Goal: Task Accomplishment & Management: Manage account settings

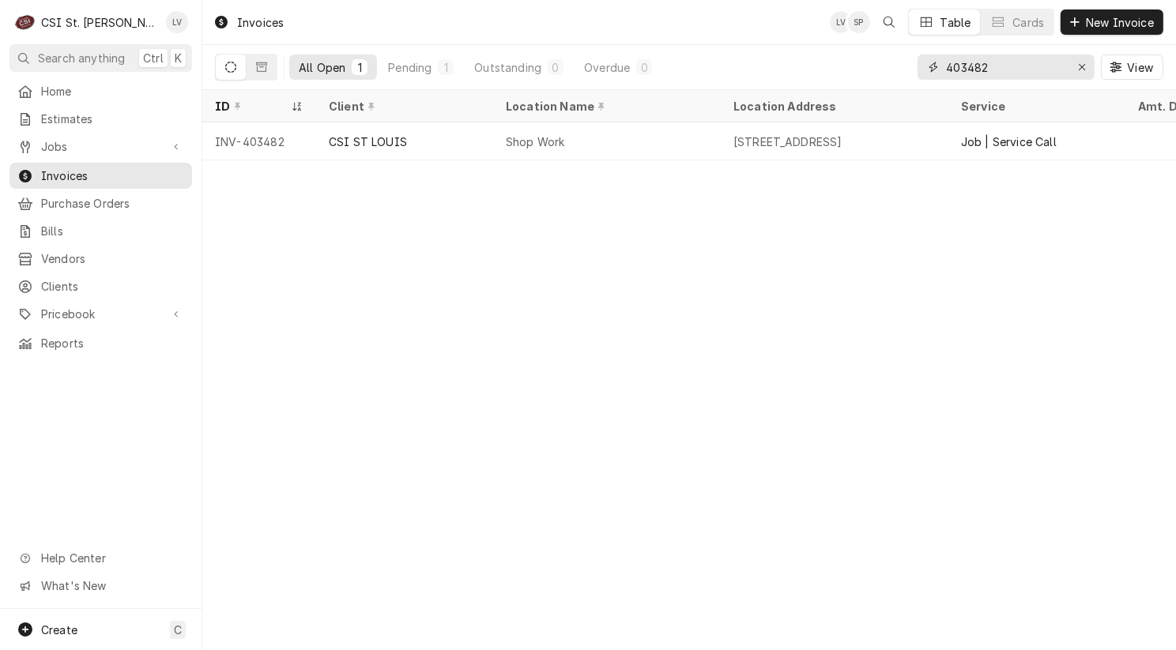
click at [1001, 64] on input "403482" at bounding box center [1005, 67] width 119 height 25
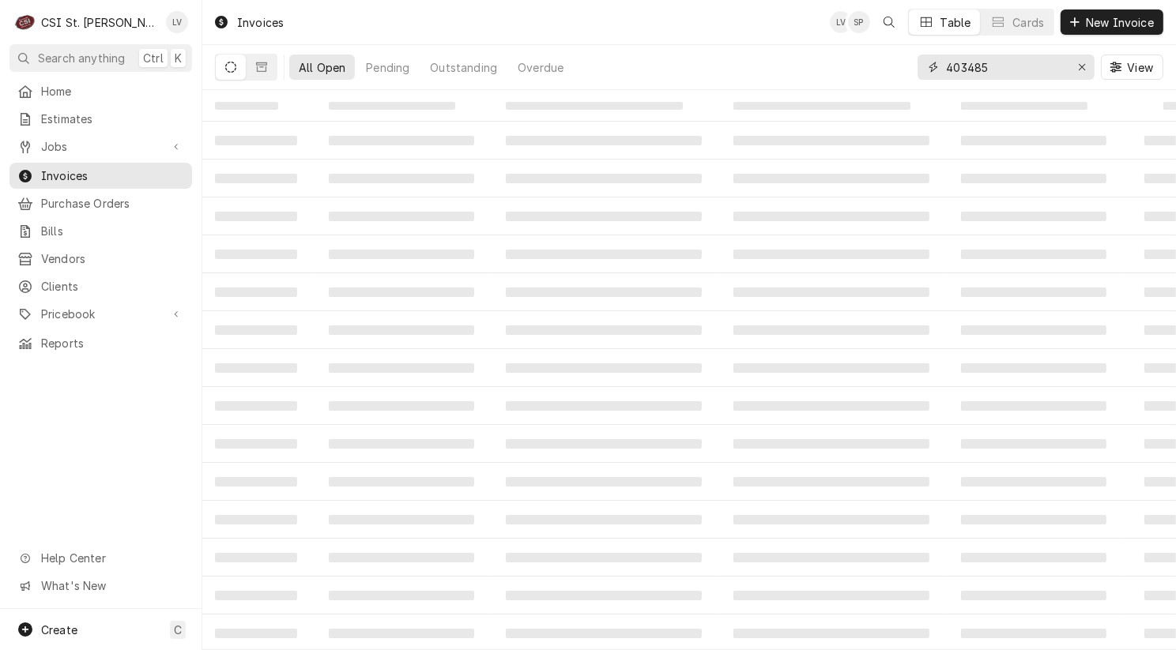
type input "403485"
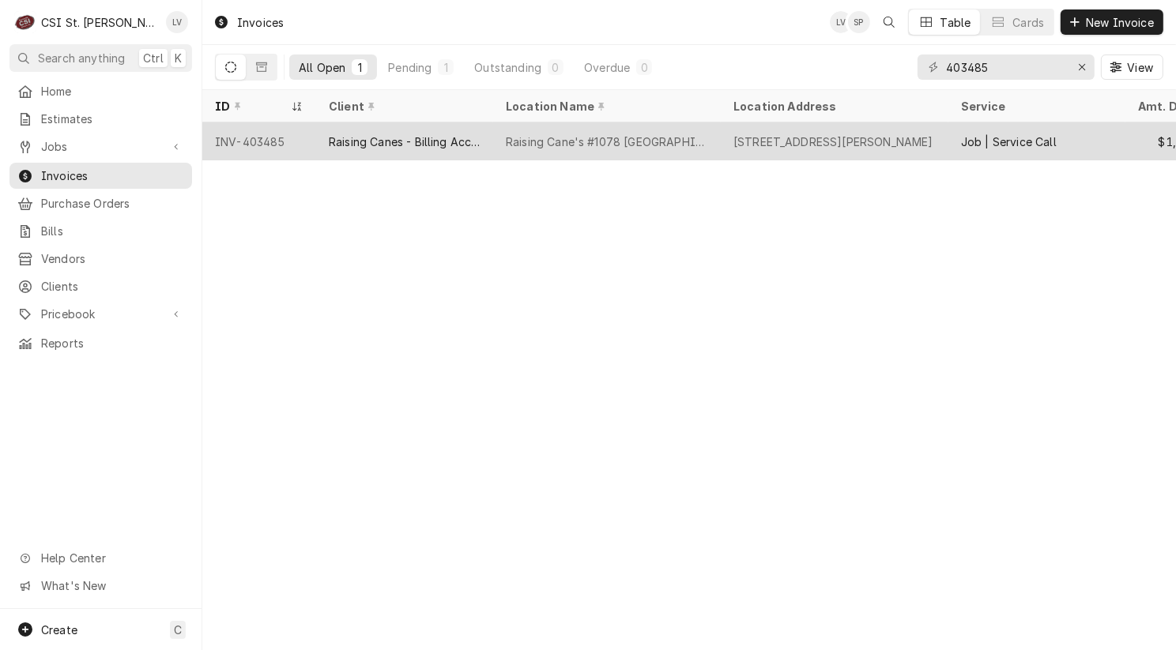
click at [580, 136] on div "Raising Cane's #1078 Edwardsville" at bounding box center [607, 142] width 202 height 17
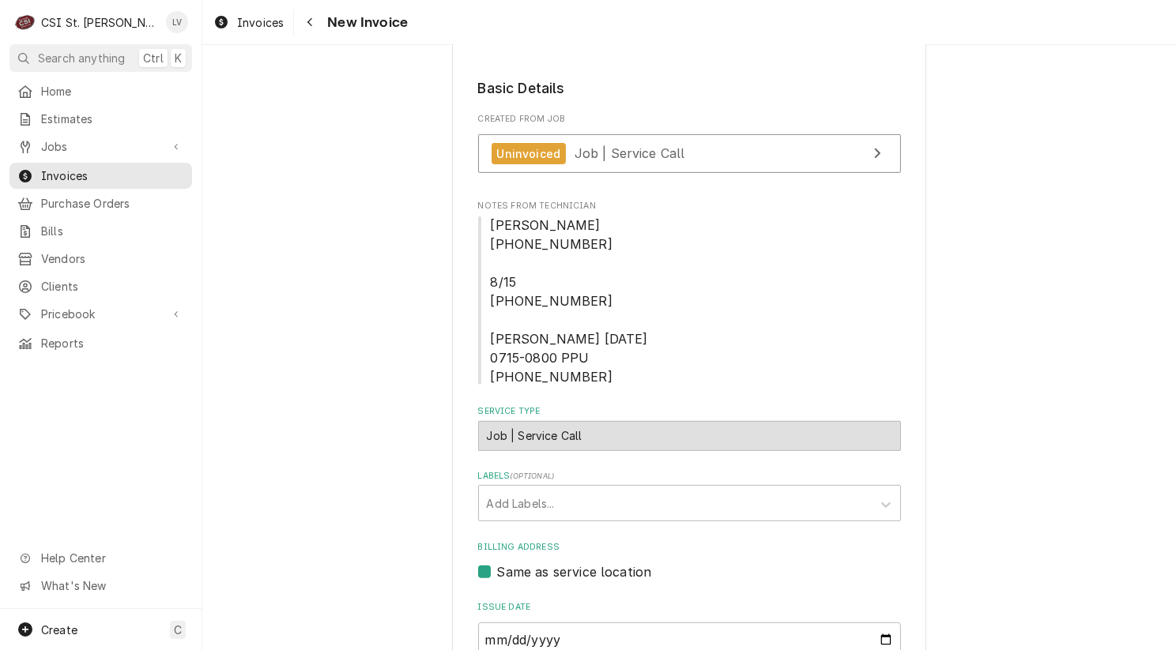
scroll to position [711, 0]
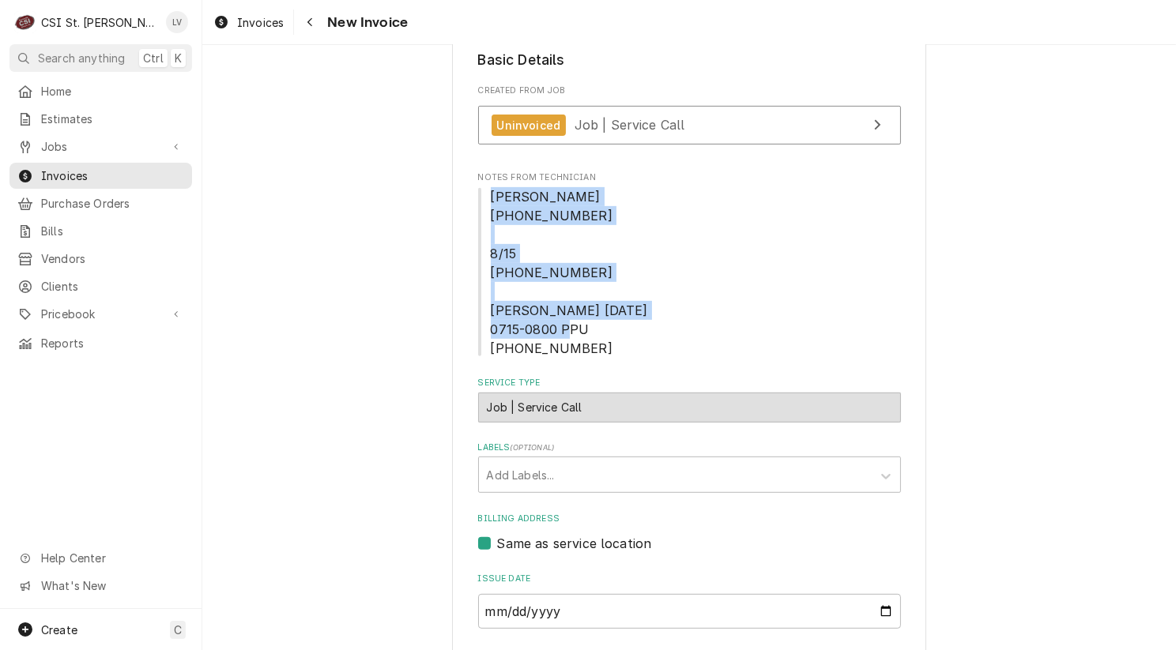
drag, startPoint x: 483, startPoint y: 135, endPoint x: 638, endPoint y: 289, distance: 218.4
click at [638, 289] on span "[PERSON_NAME] [PHONE_NUMBER] 8/15 [PHONE_NUMBER] [PERSON_NAME] [DATE] 0715-0800…" at bounding box center [689, 272] width 423 height 171
copy span "[PERSON_NAME] [PHONE_NUMBER] 8/15 [PHONE_NUMBER] [PERSON_NAME] [DATE] 0715-0800…"
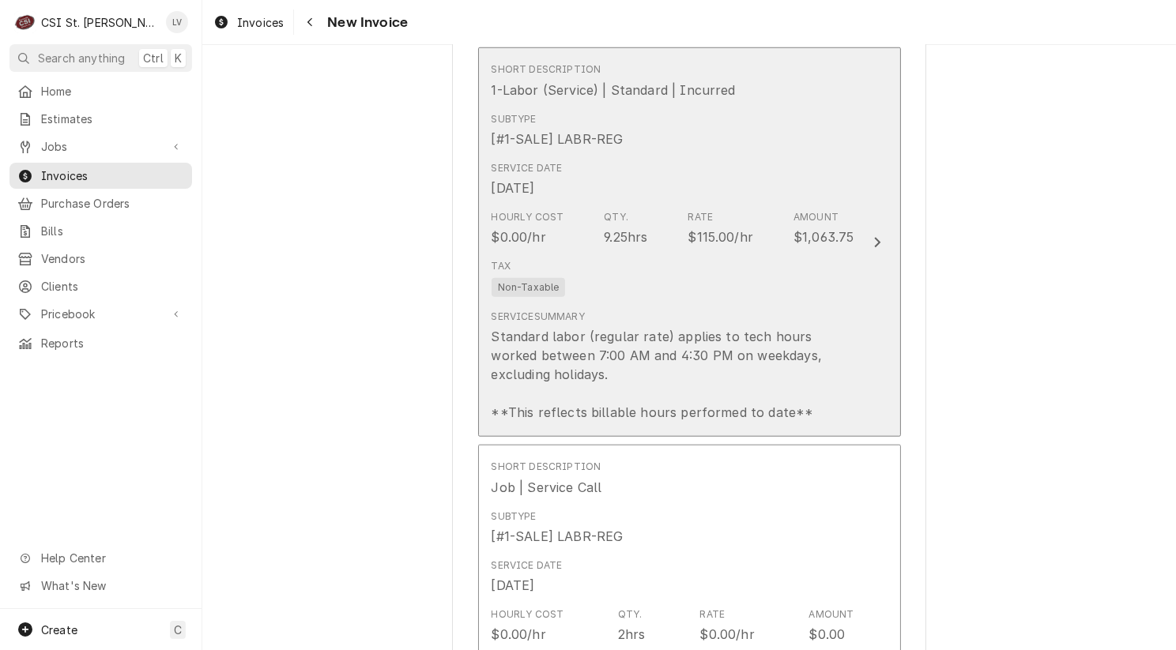
scroll to position [1738, 0]
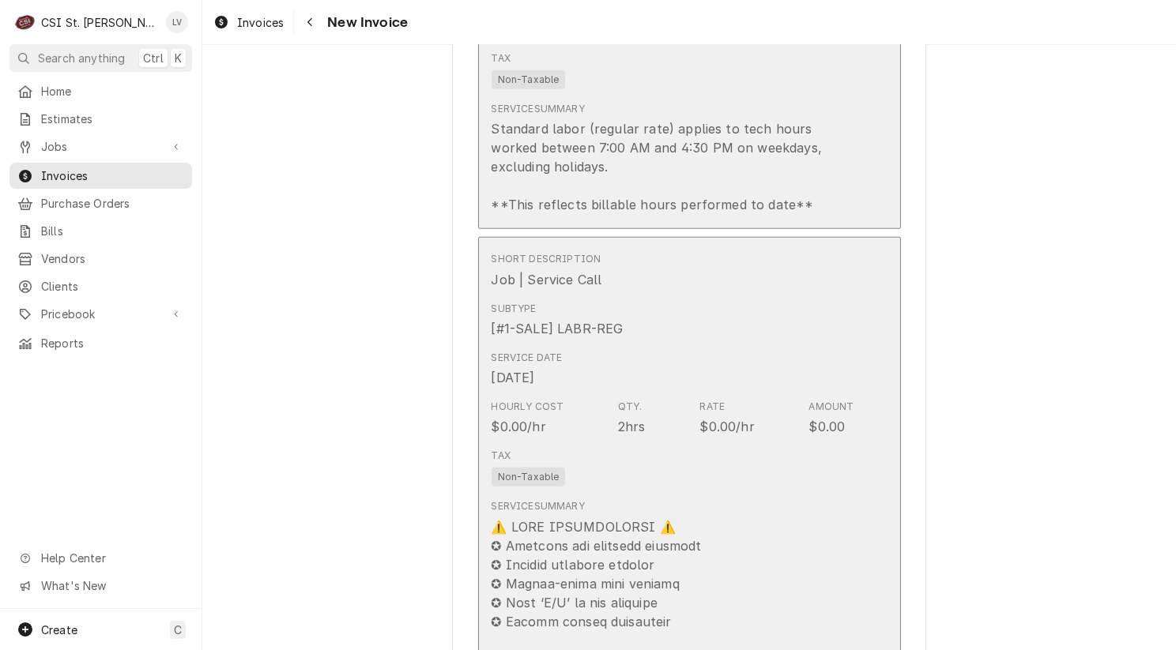
click at [647, 442] on div "Tax Non-Taxable" at bounding box center [672, 467] width 363 height 51
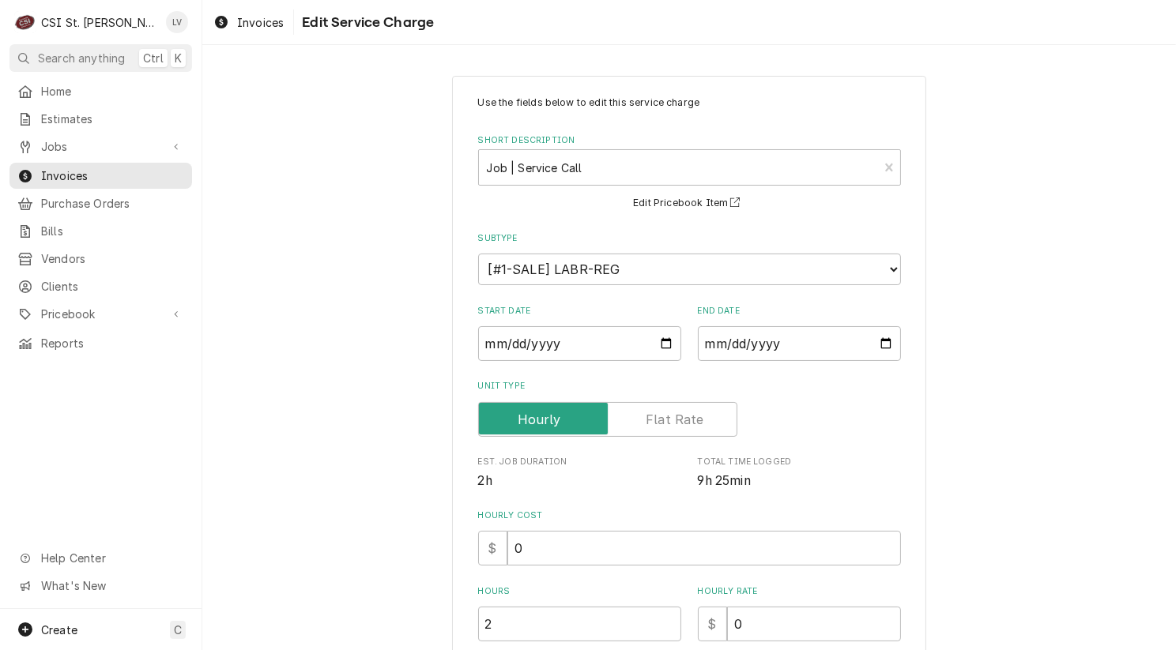
scroll to position [395, 0]
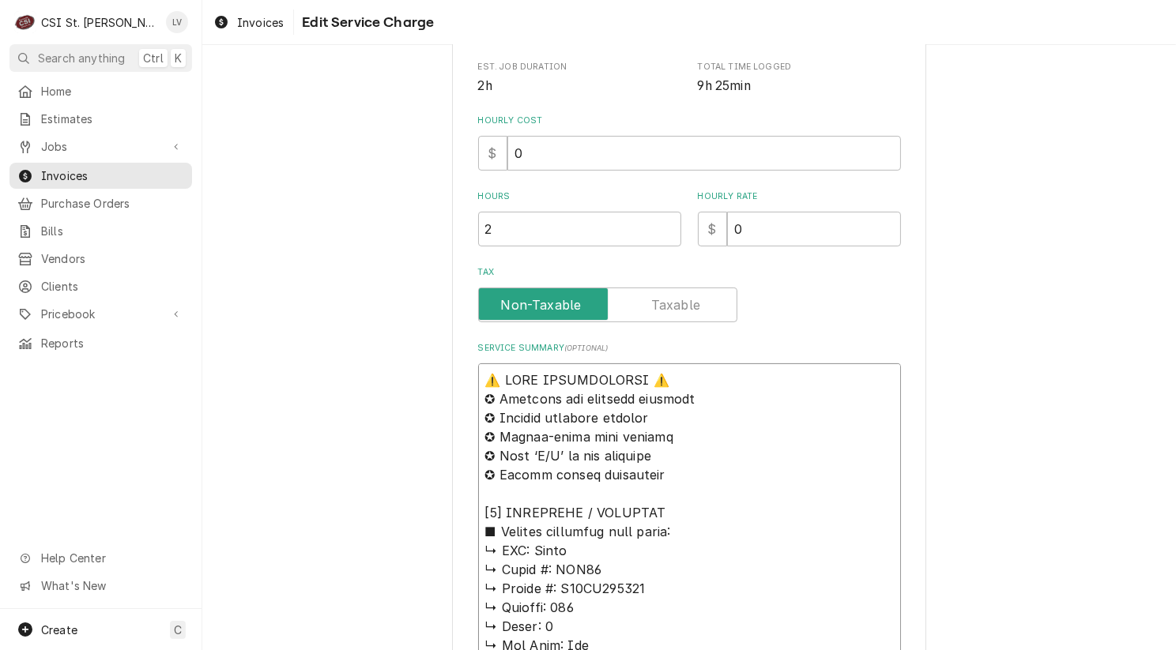
drag, startPoint x: 474, startPoint y: 377, endPoint x: 740, endPoint y: 511, distance: 298.2
paste textarea "Kyle 0800-0800-1015 8/15 630-700-730 Kyle 08/26/2025 0715-0800 PPU 0800-0930-13…"
type textarea "x"
type textarea "Kyle 0800-0800-1015 8/15 630-700-730 Kyle 08/26/2025 0715-0800 PPU 0800-0930-13…"
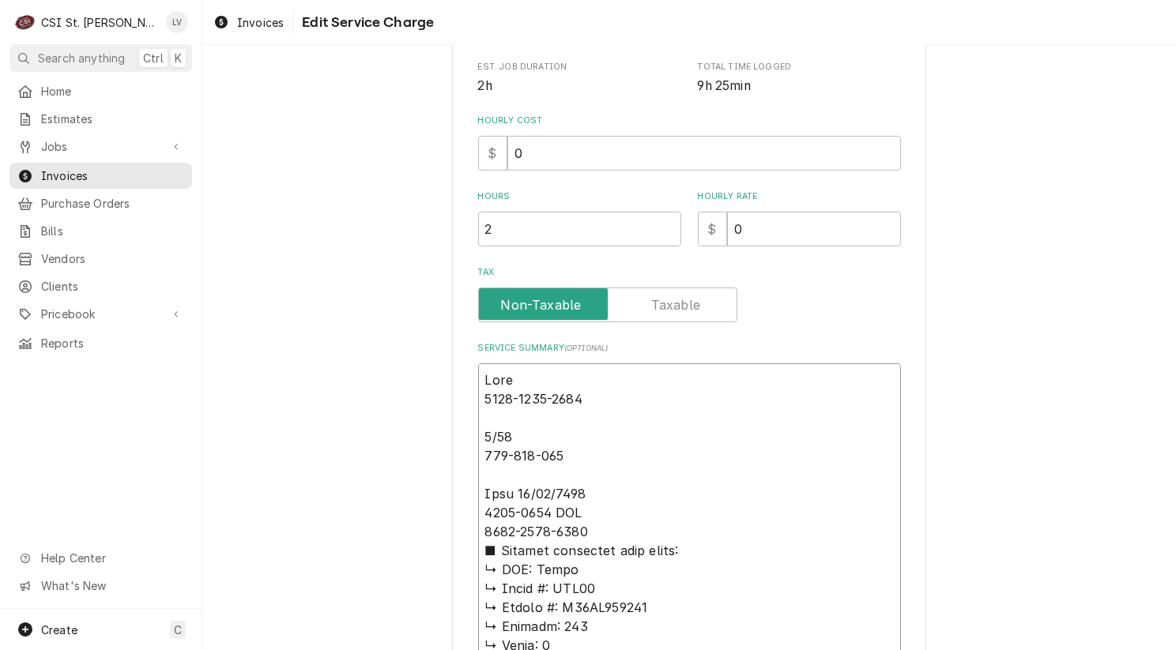
type textarea "x"
type textarea "Kyle 0800-0800-1015 8/15 630-700-730 Kyle 08/26/2025 0715-0800 PPU 0800-0930-13…"
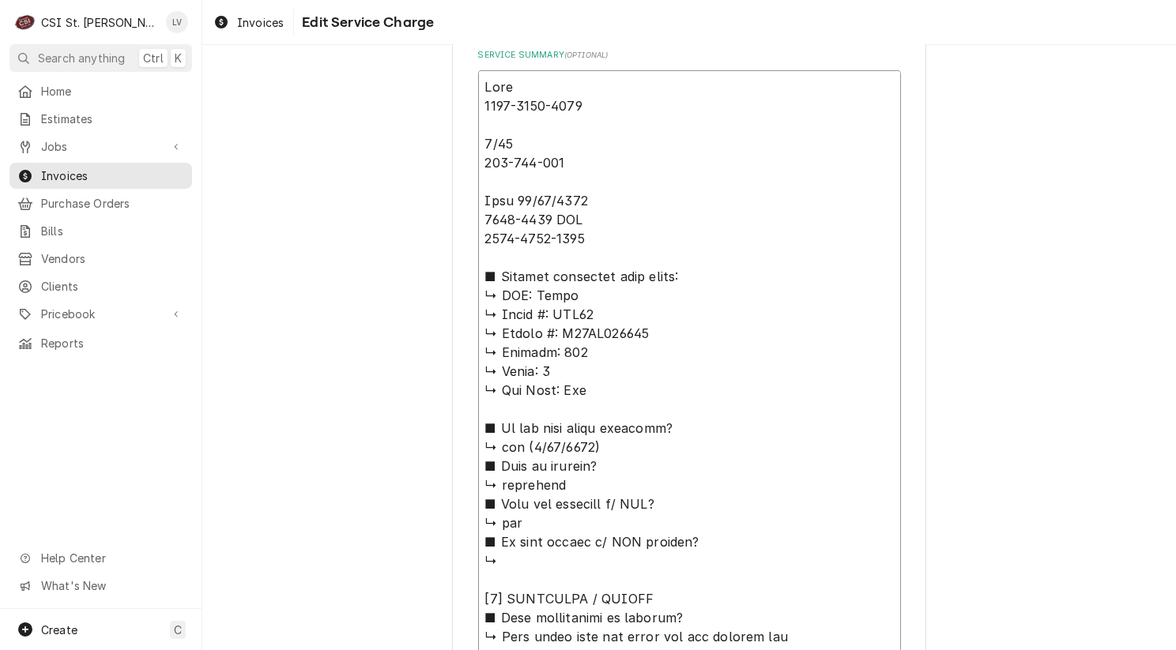
scroll to position [711, 0]
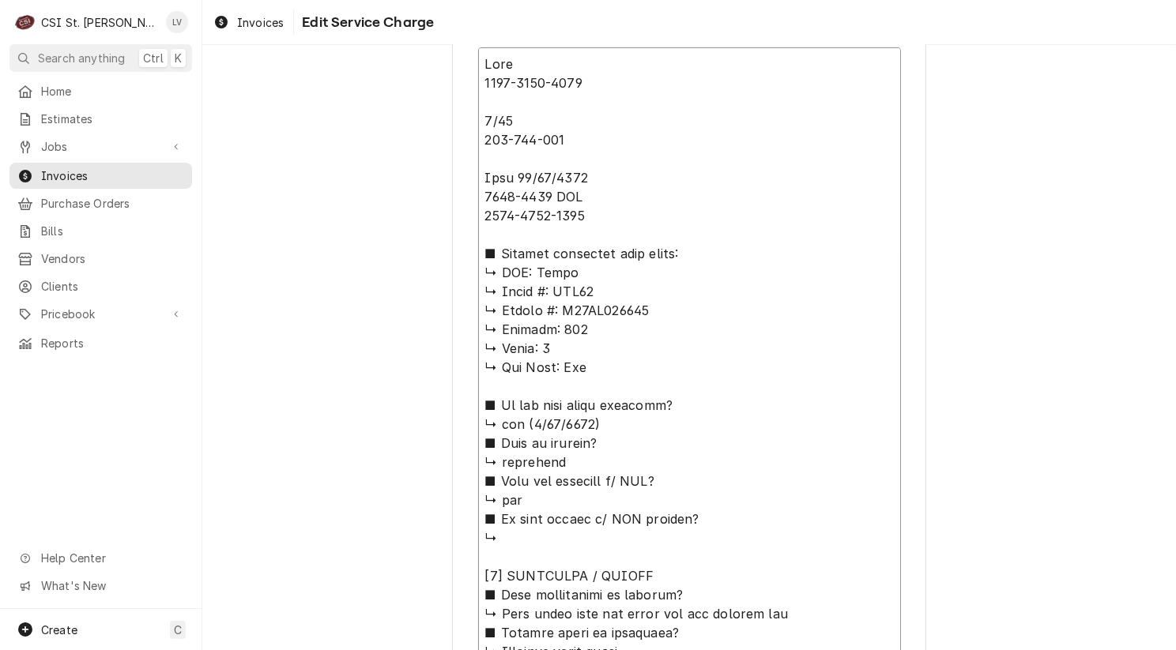
type textarea "x"
type textarea "Kyle 0800-0800-1015 8/15 630-700-730 Kyle 08/26/2025 0715-0800 PPU 0800-0930-13…"
type textarea "x"
type textarea "Kyle 0800-0800-1015 8/15 630-700-730 Kyle 08/26/2025 0715-0800 PPU 0800-0930-13…"
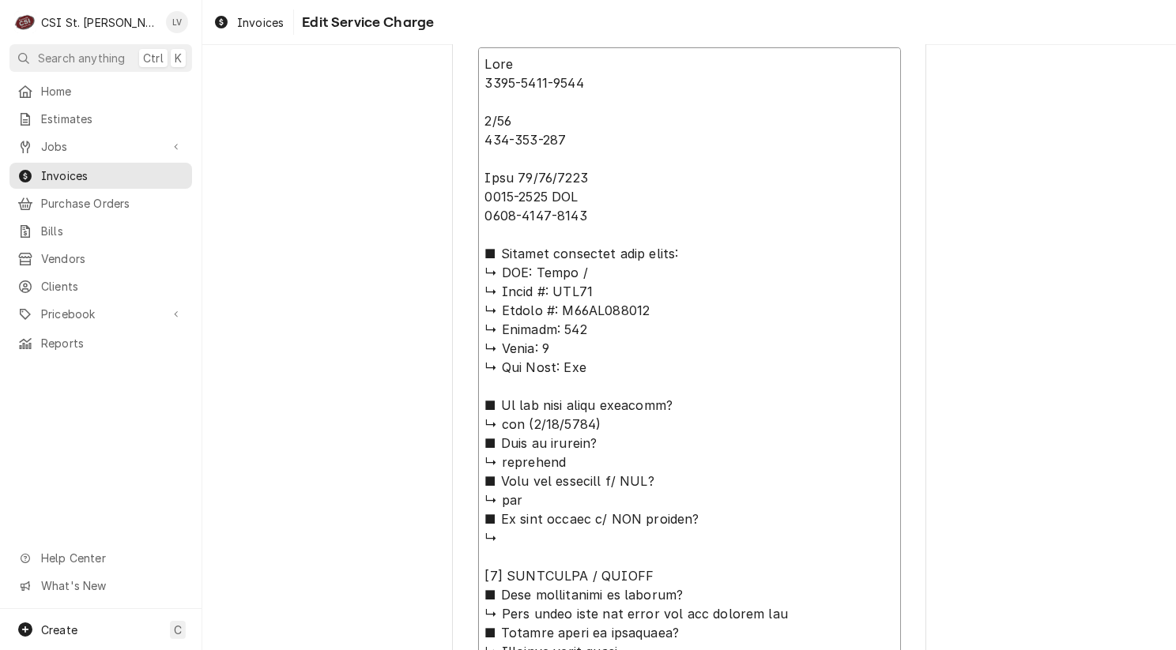
type textarea "x"
type textarea "Kyle 0800-0800-1015 8/15 630-700-730 Kyle 08/26/2025 0715-0800 PPU 0800-0930-13…"
type textarea "x"
type textarea "Kyle 0800-0800-1015 8/15 630-700-730 Kyle 08/26/2025 0715-0800 PPU 0800-0930-13…"
type textarea "x"
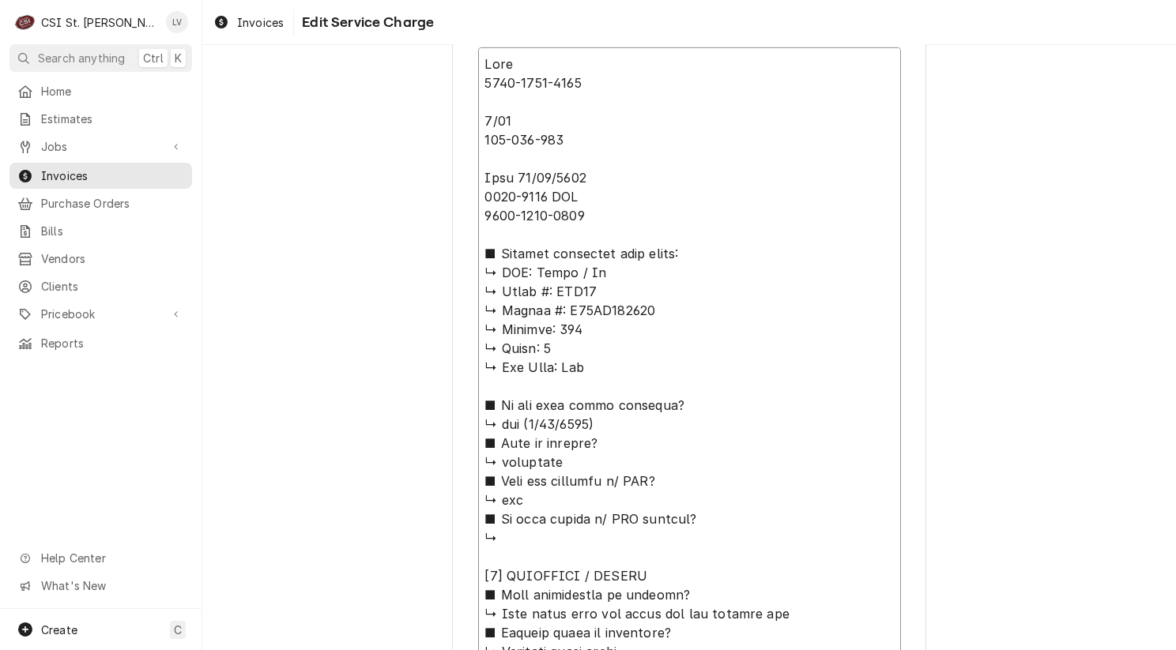
type textarea "Kyle 0800-0800-1015 8/15 630-700-730 Kyle 08/26/2025 0715-0800 PPU 0800-0930-13…"
type textarea "x"
type textarea "Kyle 0800-0800-1015 8/15 630-700-730 Kyle 08/26/2025 0715-0800 PPU 0800-0930-13…"
type textarea "x"
type textarea "Kyle 0800-0800-1015 8/15 630-700-730 Kyle 08/26/2025 0715-0800 PPU 0800-0930-13…"
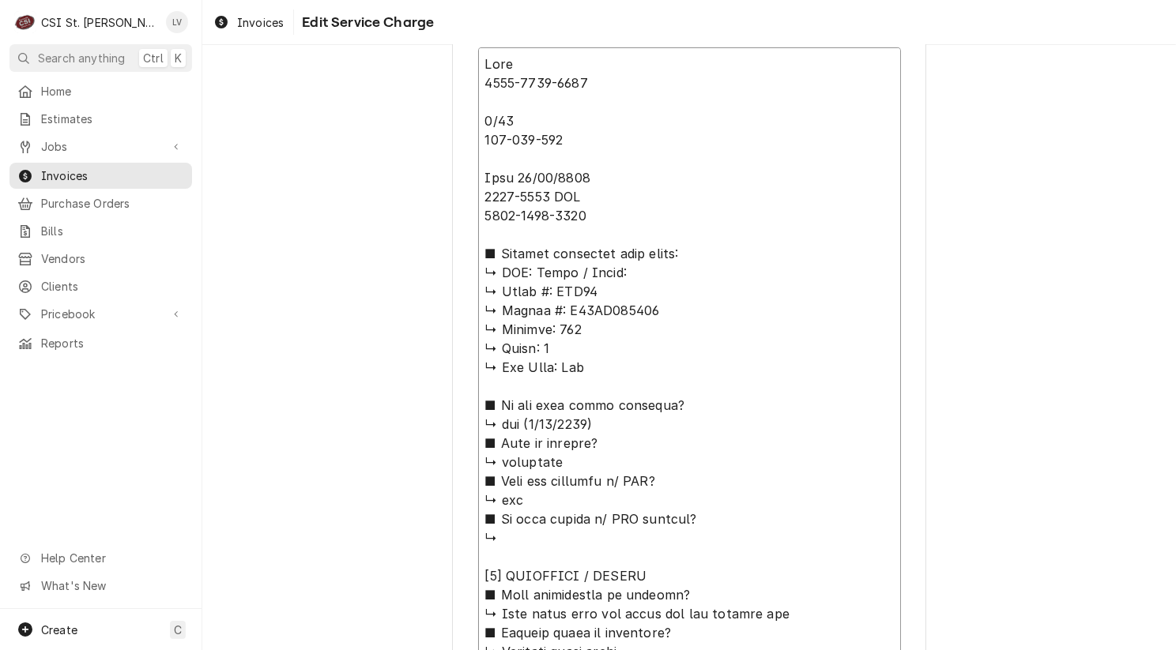
type textarea "x"
type textarea "Kyle 0800-0800-1015 8/15 630-700-730 Kyle 08/26/2025 0715-0800 PPU 0800-0930-13…"
type textarea "x"
type textarea "Kyle 0800-0800-1015 8/15 630-700-730 Kyle 08/26/2025 0715-0800 PPU 0800-0930-13…"
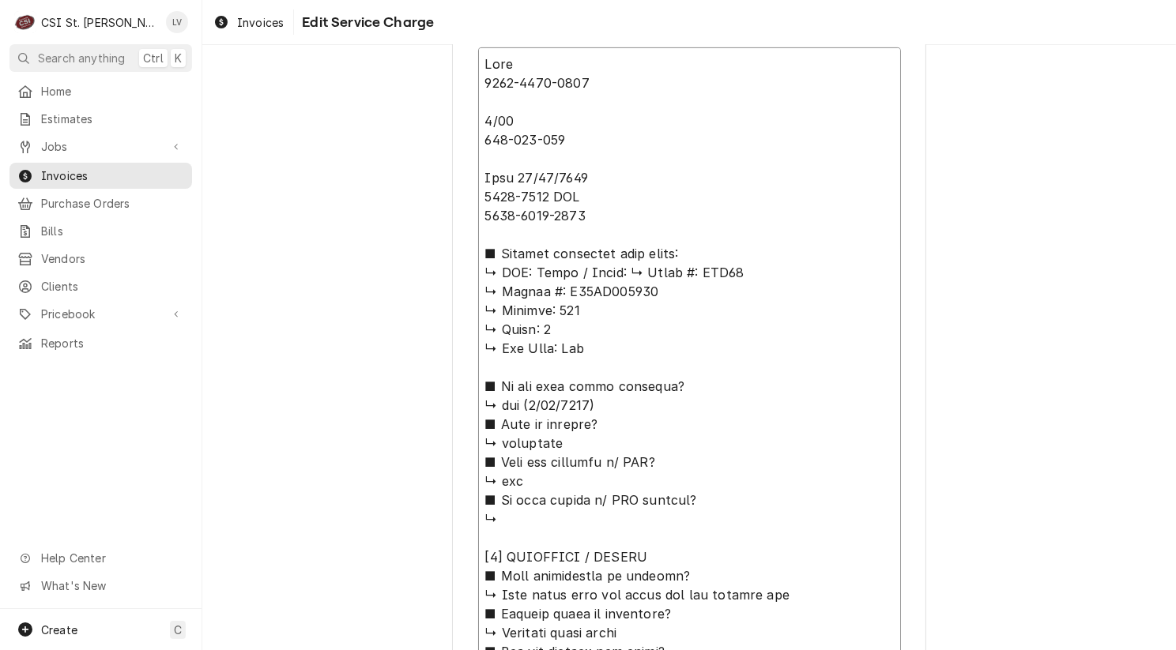
type textarea "x"
type textarea "Kyle 0800-0800-1015 8/15 630-700-730 Kyle 08/26/2025 0715-0800 PPU 0800-0930-13…"
type textarea "x"
type textarea "Kyle 0800-0800-1015 8/15 630-700-730 Kyle 08/26/2025 0715-0800 PPU 0800-0930-13…"
type textarea "x"
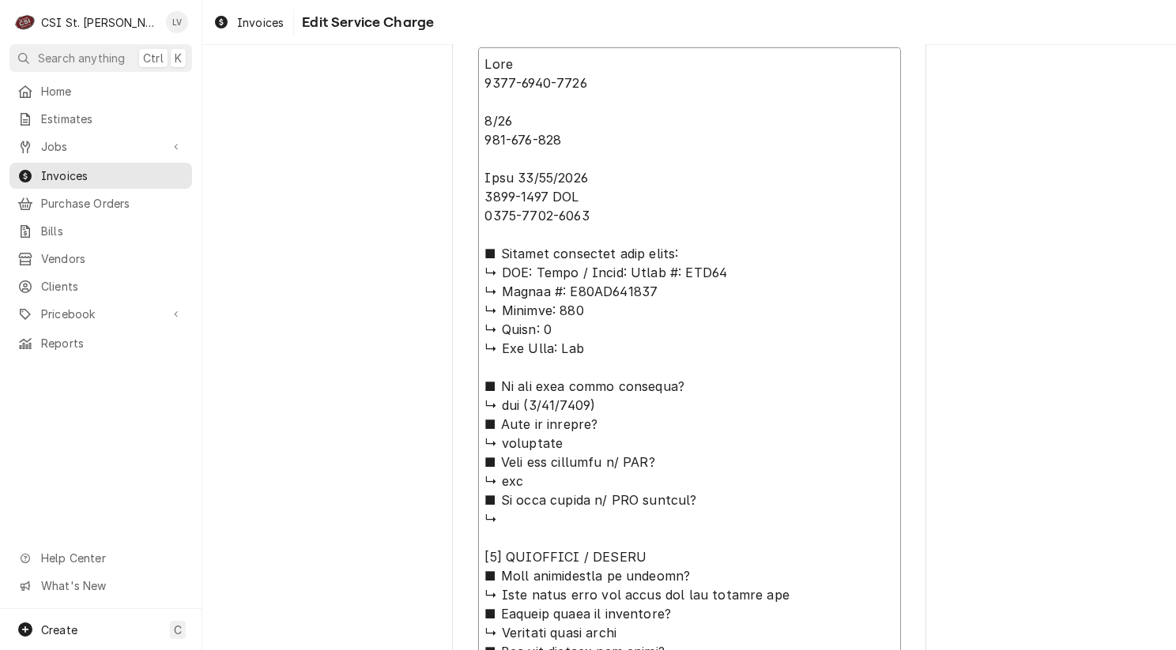
type textarea "Kyle 0800-0800-1015 8/15 630-700-730 Kyle 08/26/2025 0715-0800 PPU 0800-0930-13…"
type textarea "x"
type textarea "Kyle 0800-0800-1015 8/15 630-700-730 Kyle 08/26/2025 0715-0800 PPU 0800-0930-13…"
type textarea "x"
type textarea "Kyle 0800-0800-1015 8/15 630-700-730 Kyle 08/26/2025 0715-0800 PPU 0800-0930-13…"
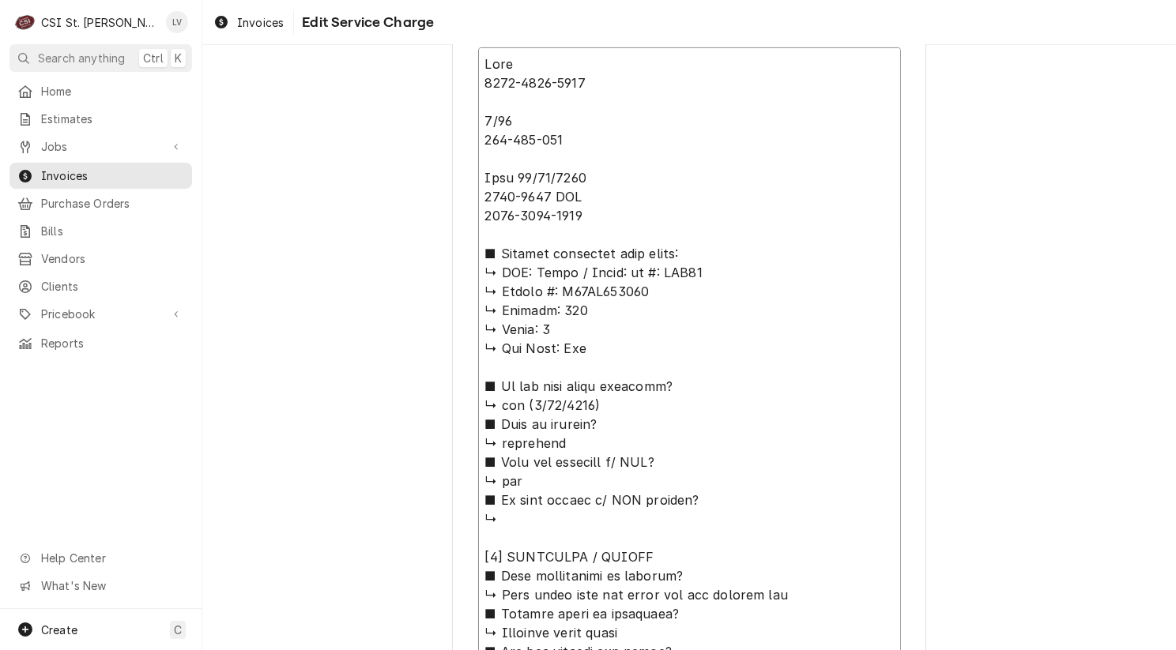
type textarea "x"
type textarea "Kyle 0800-0800-1015 8/15 630-700-730 Kyle 08/26/2025 0715-0800 PPU 0800-0930-13…"
type textarea "x"
type textarea "Kyle 0800-0800-1015 8/15 630-700-730 Kyle 08/26/2025 0715-0800 PPU 0800-0930-13…"
type textarea "x"
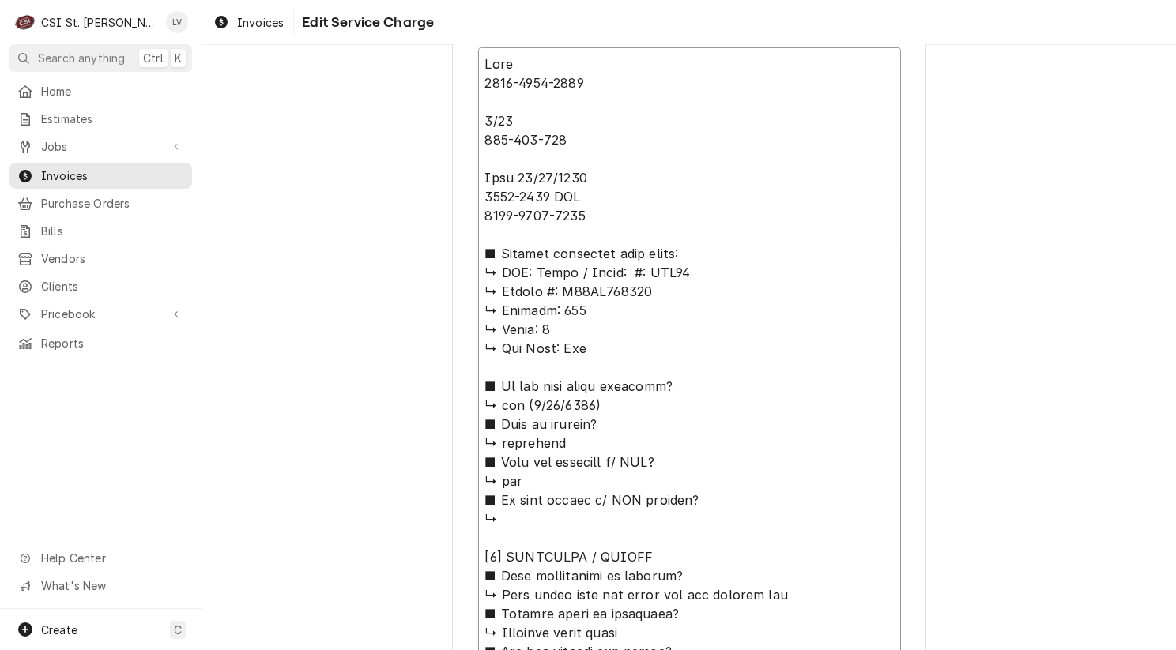
type textarea "Kyle 0800-0800-1015 8/15 630-700-730 Kyle 08/26/2025 0715-0800 PPU 0800-0930-13…"
type textarea "x"
type textarea "Kyle 0800-0800-1015 8/15 630-700-730 Kyle 08/26/2025 0715-0800 PPU 0800-0930-13…"
type textarea "x"
type textarea "Kyle 0800-0800-1015 8/15 630-700-730 Kyle 08/26/2025 0715-0800 PPU 0800-0930-13…"
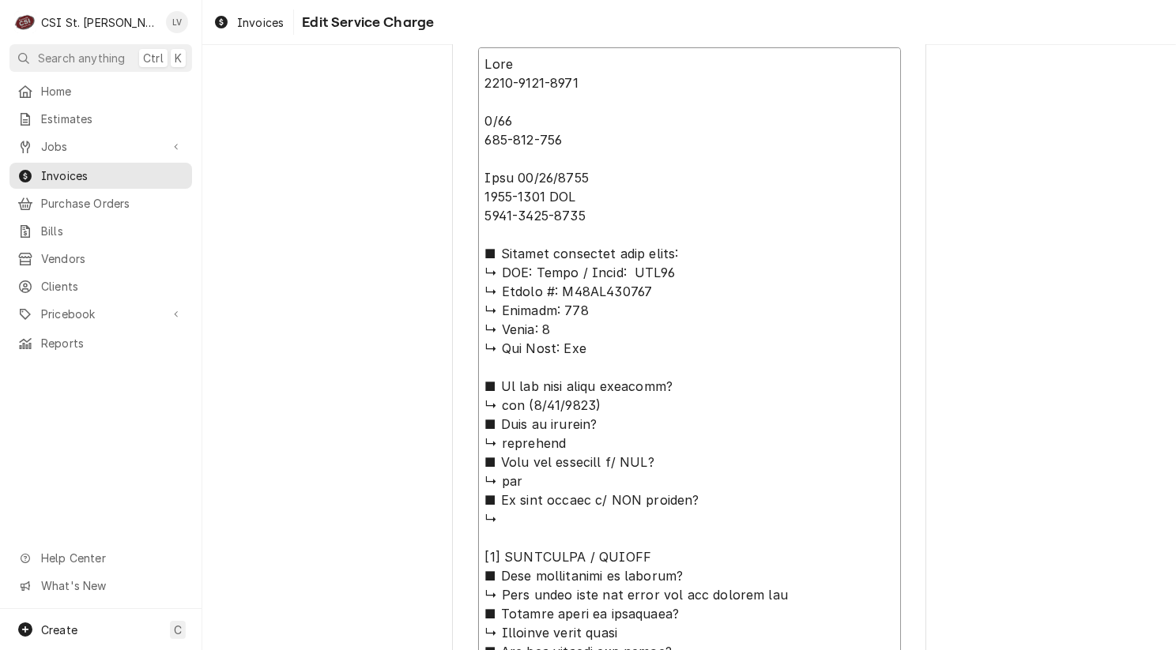
type textarea "x"
type textarea "Kyle 0800-0800-1015 8/15 630-700-730 Kyle 08/26/2025 0715-0800 PPU 0800-0930-13…"
type textarea "x"
type textarea "Kyle 0800-0800-1015 8/15 630-700-730 Kyle 08/26/2025 0715-0800 PPU 0800-0930-13…"
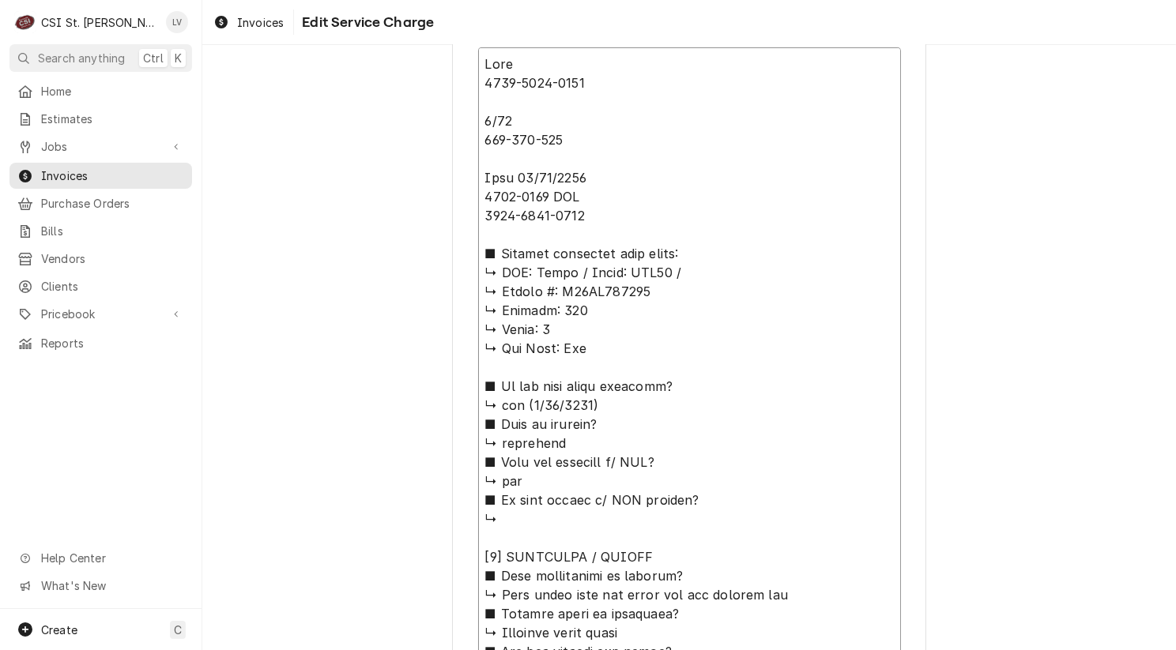
type textarea "x"
type textarea "Kyle 0800-0800-1015 8/15 630-700-730 Kyle 08/26/2025 0715-0800 PPU 0800-0930-13…"
type textarea "x"
type textarea "Kyle 0800-0800-1015 8/15 630-700-730 Kyle 08/26/2025 0715-0800 PPU 0800-0930-13…"
type textarea "x"
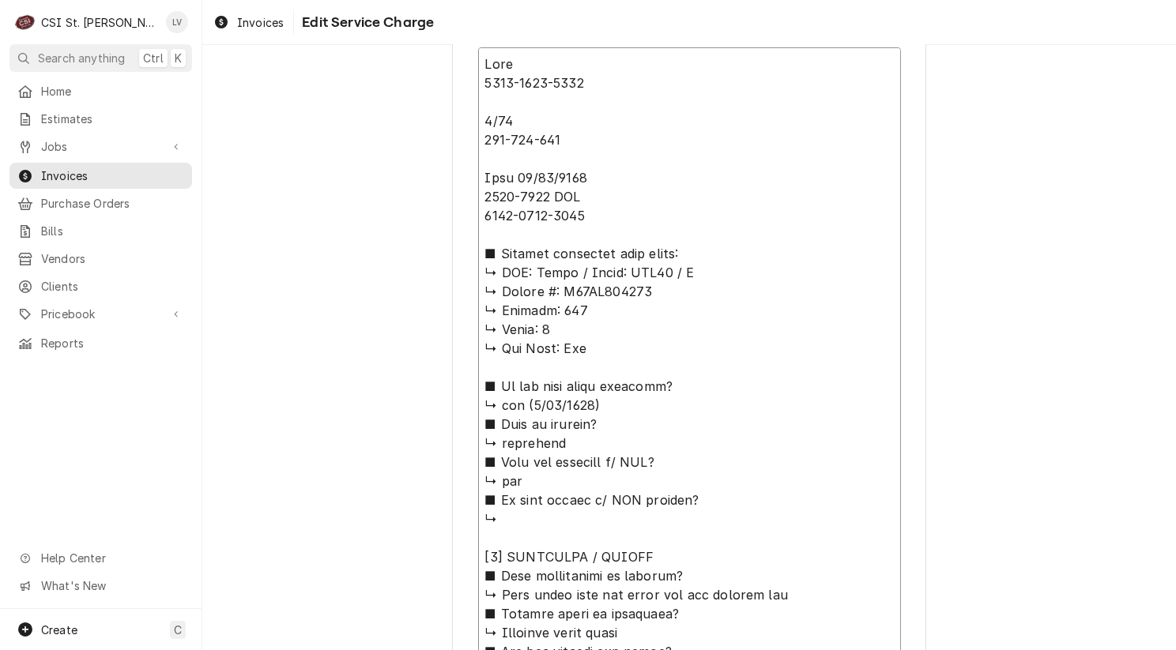
type textarea "Kyle 0800-0800-1015 8/15 630-700-730 Kyle 08/26/2025 0715-0800 PPU 0800-0930-13…"
type textarea "x"
type textarea "Kyle 0800-0800-1015 8/15 630-700-730 Kyle 08/26/2025 0715-0800 PPU 0800-0930-13…"
type textarea "x"
type textarea "Kyle 0800-0800-1015 8/15 630-700-730 Kyle 08/26/2025 0715-0800 PPU 0800-0930-13…"
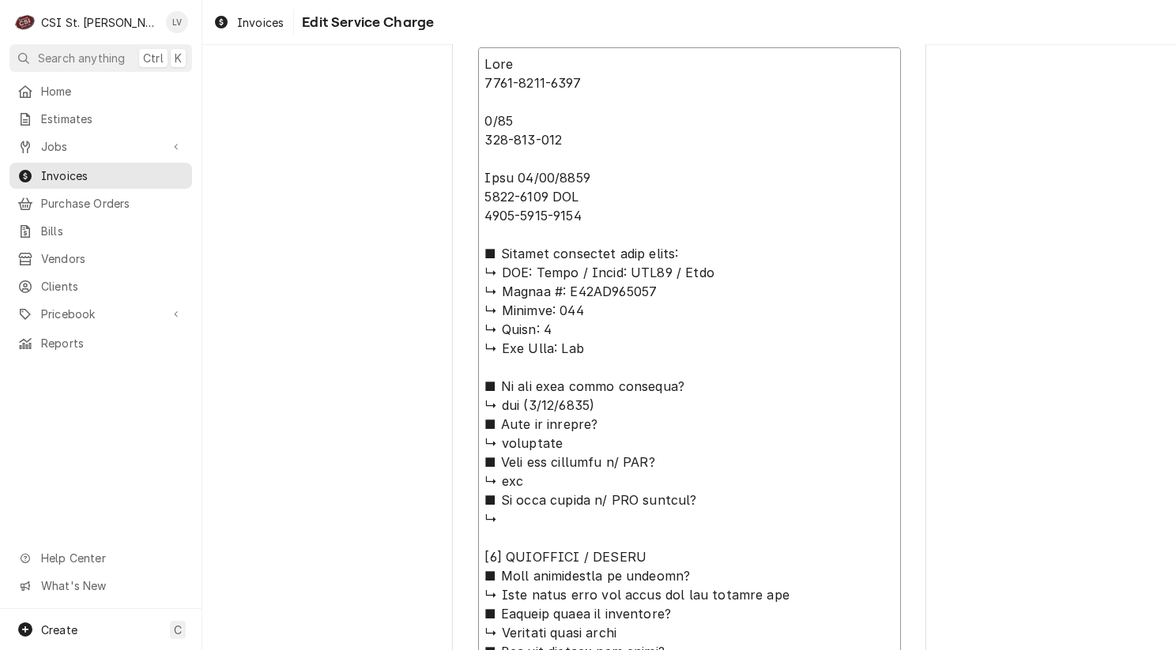
type textarea "x"
type textarea "Kyle 0800-0800-1015 8/15 630-700-730 Kyle 08/26/2025 0715-0800 PPU 0800-0930-13…"
type textarea "x"
type textarea "Kyle 0800-0800-1015 8/15 630-700-730 Kyle 08/26/2025 0715-0800 PPU 0800-0930-13…"
type textarea "x"
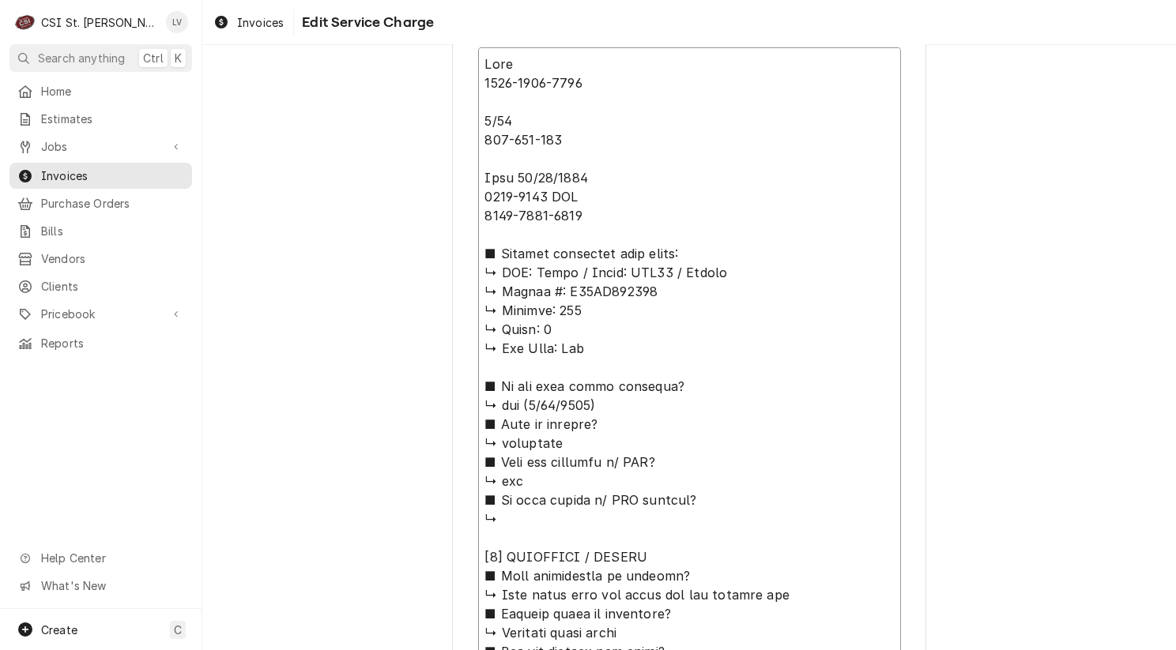
type textarea "Kyle 0800-0800-1015 8/15 630-700-730 Kyle 08/26/2025 0715-0800 PPU 0800-0930-13…"
type textarea "x"
type textarea "Kyle 0800-0800-1015 8/15 630-700-730 Kyle 08/26/2025 0715-0800 PPU 0800-0930-13…"
type textarea "x"
type textarea "Kyle 0800-0800-1015 8/15 630-700-730 Kyle 08/26/2025 0715-0800 PPU 0800-0930-13…"
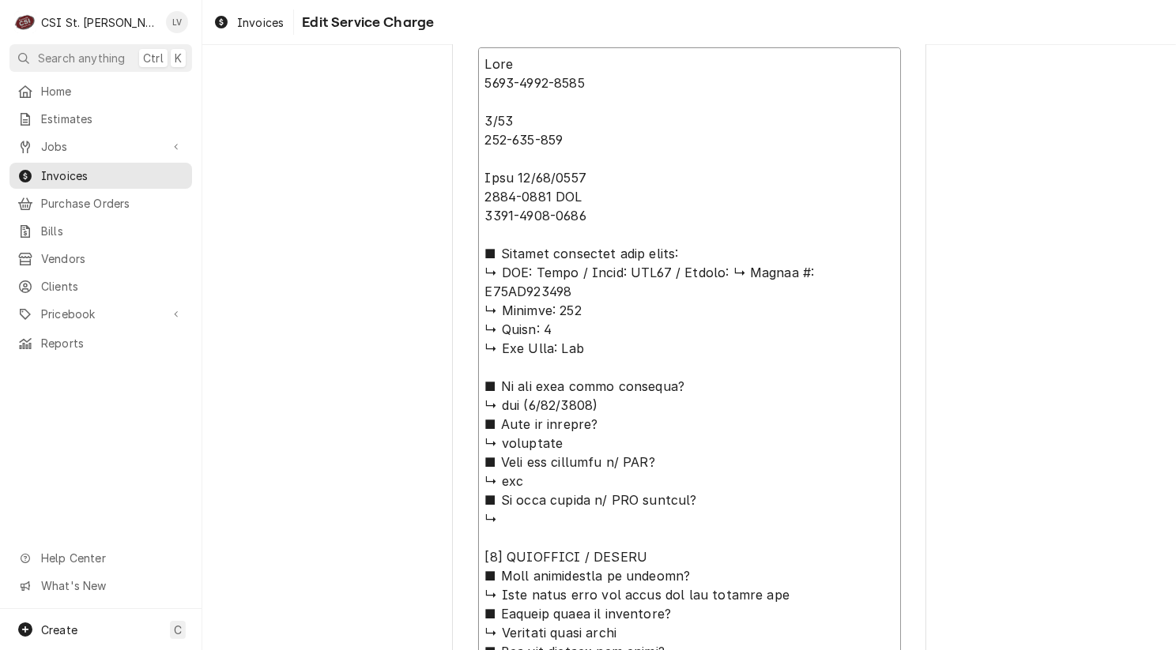
type textarea "x"
type textarea "Kyle 0800-0800-1015 8/15 630-700-730 Kyle 08/26/2025 0715-0800 PPU 0800-0930-13…"
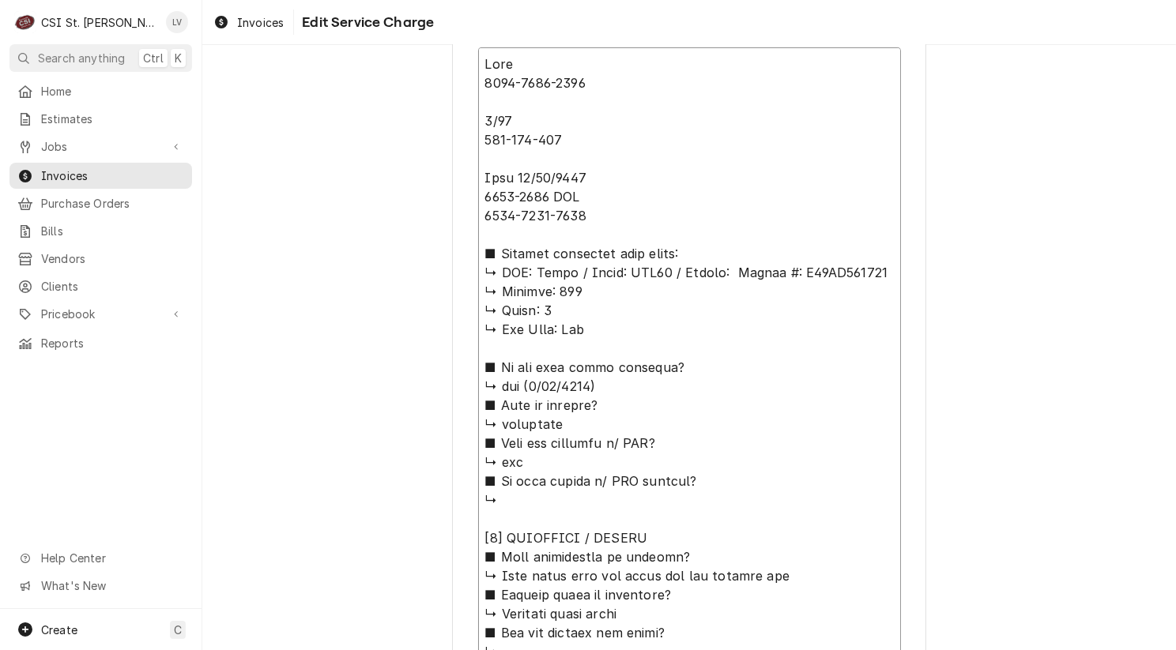
type textarea "x"
type textarea "Kyle 0800-0800-1015 8/15 630-700-730 Kyle 08/26/2025 0715-0800 PPU 0800-0930-13…"
type textarea "x"
type textarea "Kyle 0800-0800-1015 8/15 630-700-730 Kyle 08/26/2025 0715-0800 PPU 0800-0930-13…"
type textarea "x"
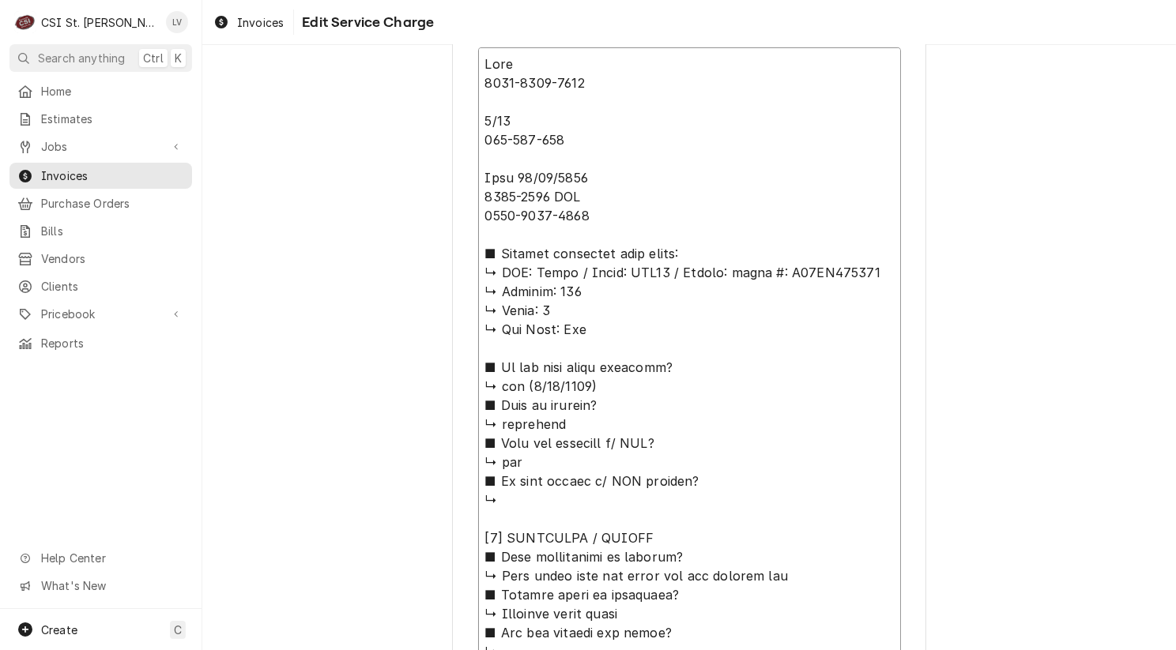
type textarea "Kyle 0800-0800-1015 8/15 630-700-730 Kyle 08/26/2025 0715-0800 PPU 0800-0930-13…"
type textarea "x"
type textarea "Kyle 0800-0800-1015 8/15 630-700-730 Kyle 08/26/2025 0715-0800 PPU 0800-0930-13…"
type textarea "x"
type textarea "Kyle 0800-0800-1015 8/15 630-700-730 Kyle 08/26/2025 0715-0800 PPU 0800-0930-13…"
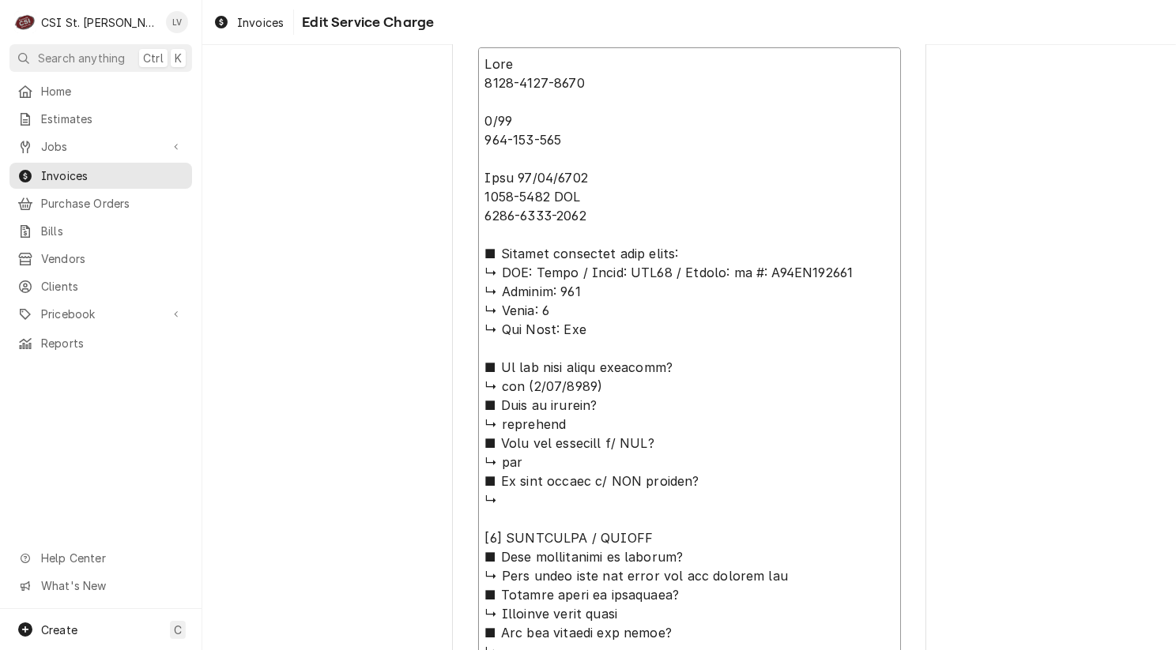
type textarea "x"
type textarea "Kyle 0800-0800-1015 8/15 630-700-730 Kyle 08/26/2025 0715-0800 PPU 0800-0930-13…"
type textarea "x"
type textarea "Kyle 0800-0800-1015 8/15 630-700-730 Kyle 08/26/2025 0715-0800 PPU 0800-0930-13…"
type textarea "x"
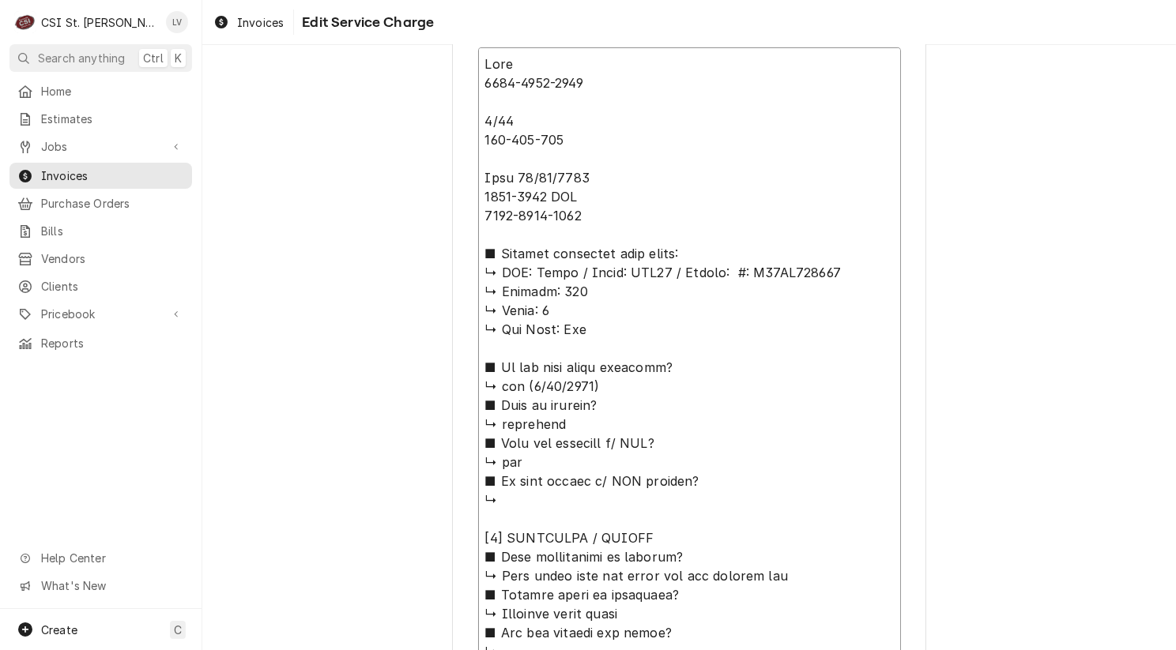
type textarea "Kyle 0800-0800-1015 8/15 630-700-730 Kyle 08/26/2025 0715-0800 PPU 0800-0930-13…"
type textarea "x"
type textarea "Kyle 0800-0800-1015 8/15 630-700-730 Kyle 08/26/2025 0715-0800 PPU 0800-0930-13…"
type textarea "x"
type textarea "Kyle 0800-0800-1015 8/15 630-700-730 Kyle 08/26/2025 0715-0800 PPU 0800-0930-13…"
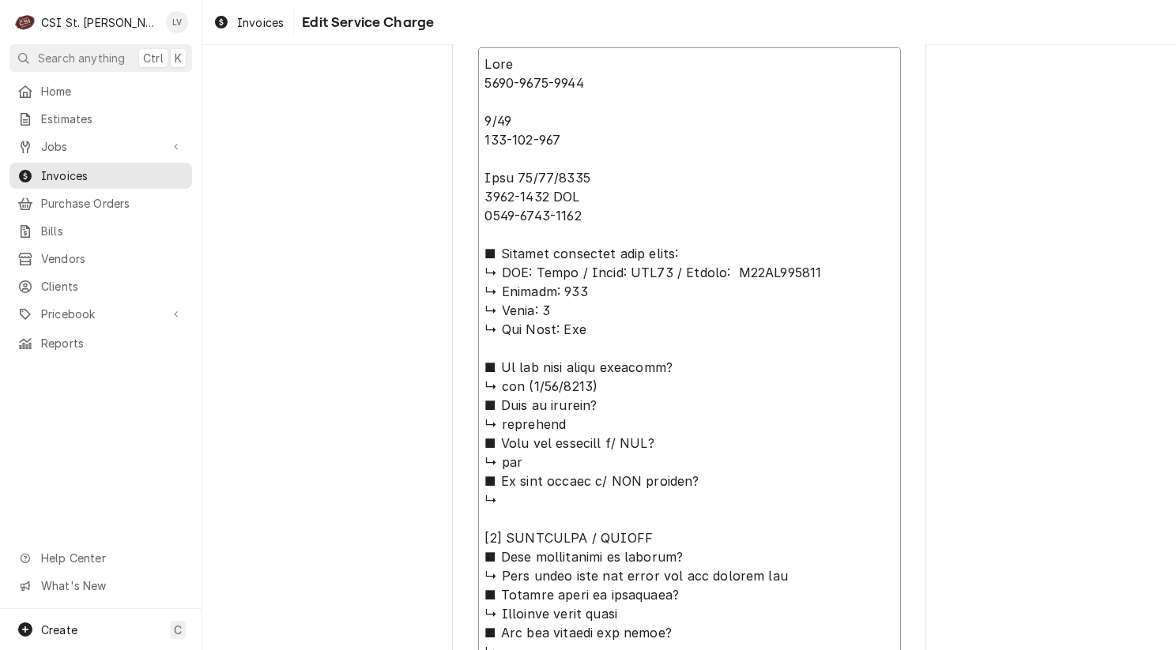
type textarea "x"
type textarea "Kyle 0800-0800-1015 8/15 630-700-730 Kyle 08/26/2025 0715-0800 PPU 0800-0930-13…"
type textarea "x"
type textarea "Kyle 0800-0800-1015 8/15 630-700-730 Kyle 08/26/2025 0715-0800 PPU 0800-0930-13…"
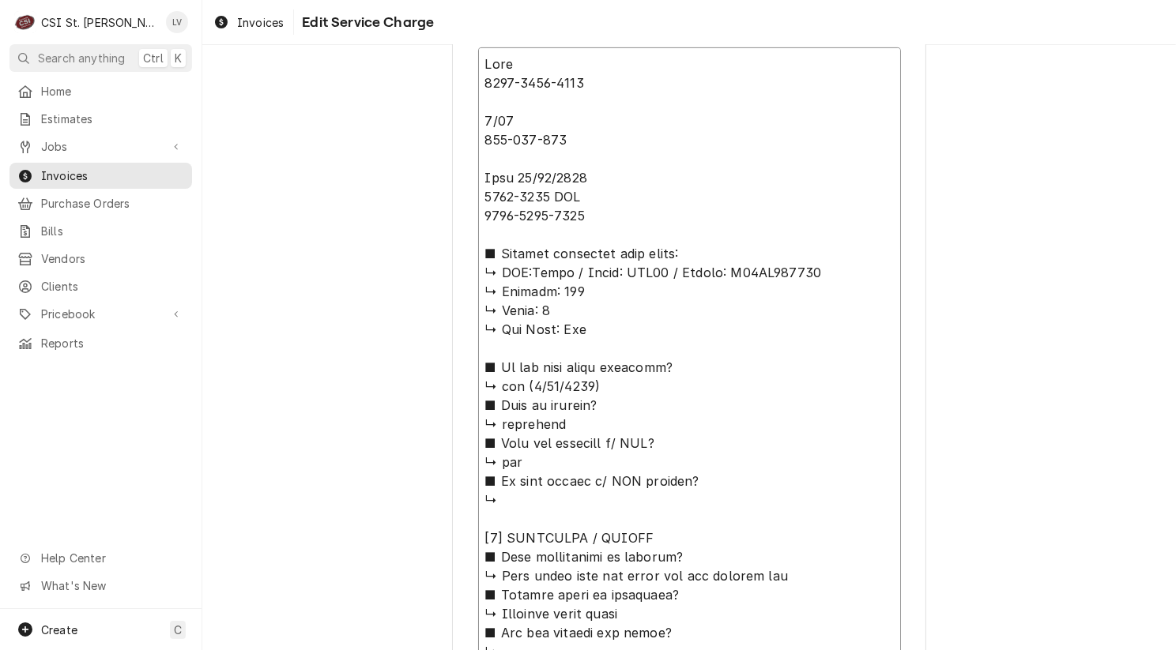
type textarea "x"
type textarea "Kyle 0800-0800-1015 8/15 630-700-730 Kyle 08/26/2025 0715-0800 PPU 0800-0930-13…"
type textarea "x"
type textarea "Kyle 0800-0800-1015 8/15 630-700-730 Kyle 08/26/2025 0715-0800 PPU 0800-0930-13…"
type textarea "x"
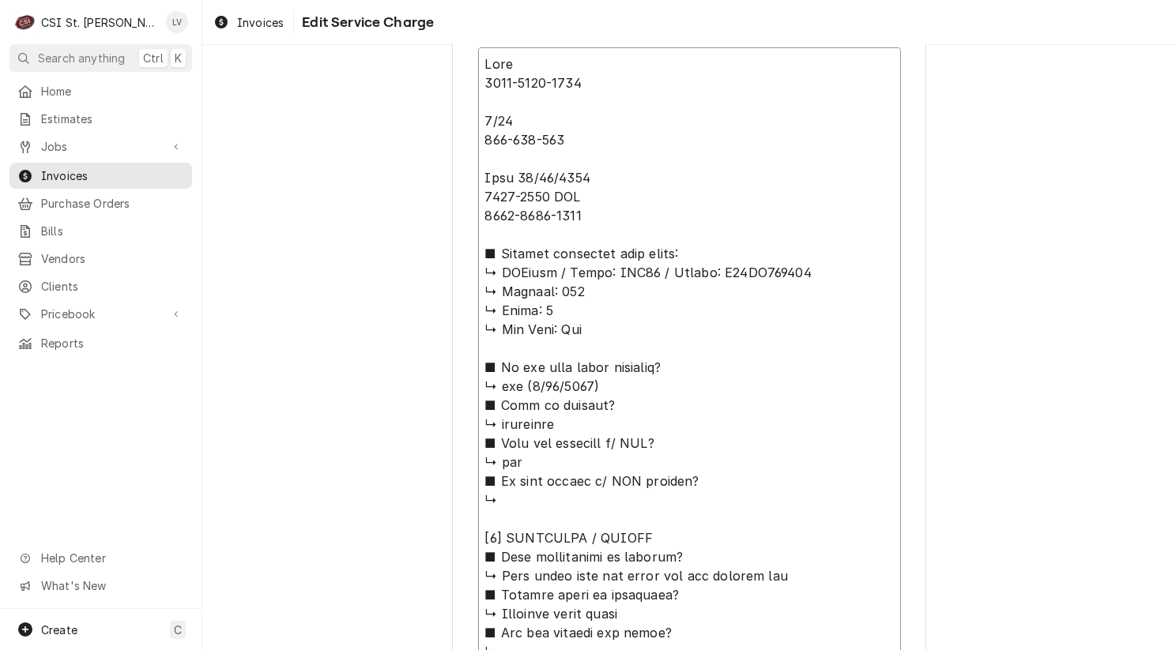
type textarea "Kyle 0800-0800-1015 8/15 630-700-730 Kyle 08/26/2025 0715-0800 PPU 0800-0930-13…"
type textarea "x"
type textarea "Kyle 0800-0800-1015 8/15 630-700-730 Kyle 08/26/2025 0715-0800 PPU 0800-0930-13…"
type textarea "x"
type textarea "Kyle 0800-0800-1015 8/15 630-700-730 Kyle 08/26/2025 0715-0800 PPU 0800-0930-13…"
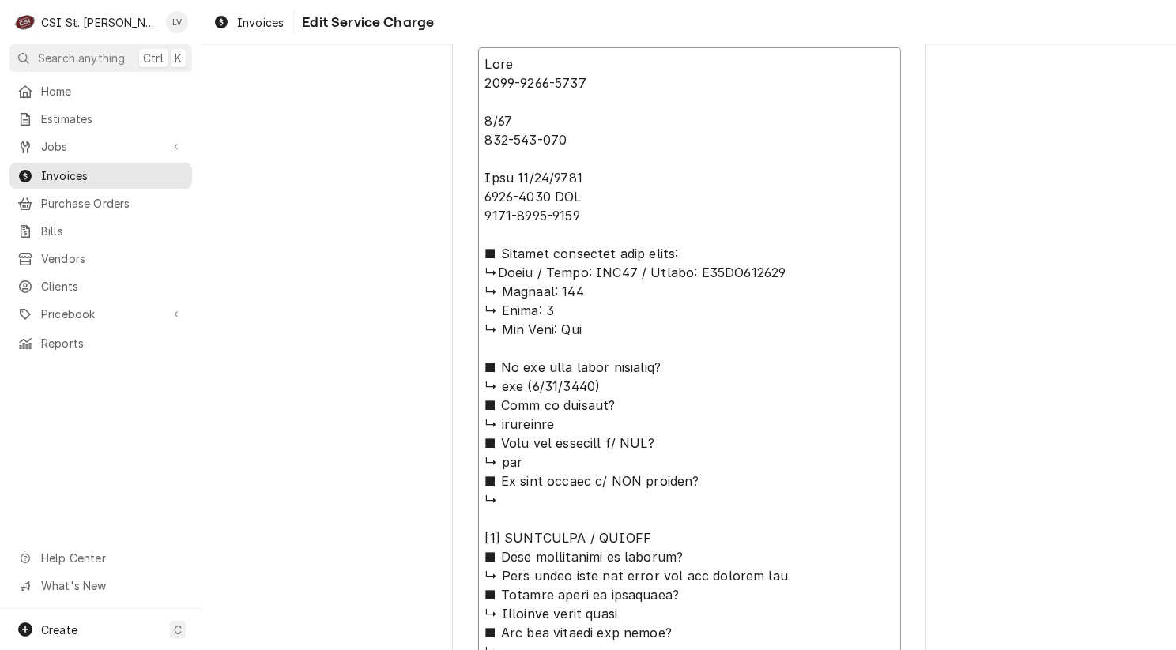
type textarea "x"
type textarea "Kyle 0800-0800-1015 8/15 630-700-730 Kyle 08/26/2025 0715-0800 PPU 0800-0930-13…"
drag, startPoint x: 476, startPoint y: 290, endPoint x: 648, endPoint y: 344, distance: 179.7
type textarea "x"
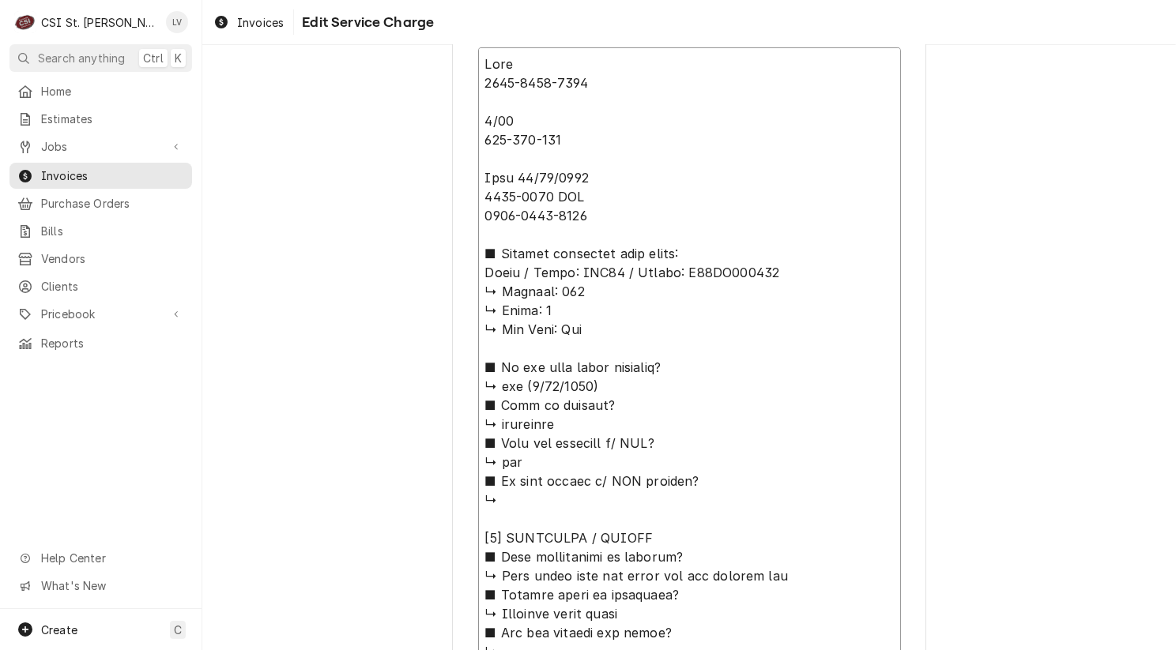
type textarea "Kyle 0800-0800-1015 8/15 630-700-730 Kyle 08/26/2025 0715-0800 PPU 0800-0930-13…"
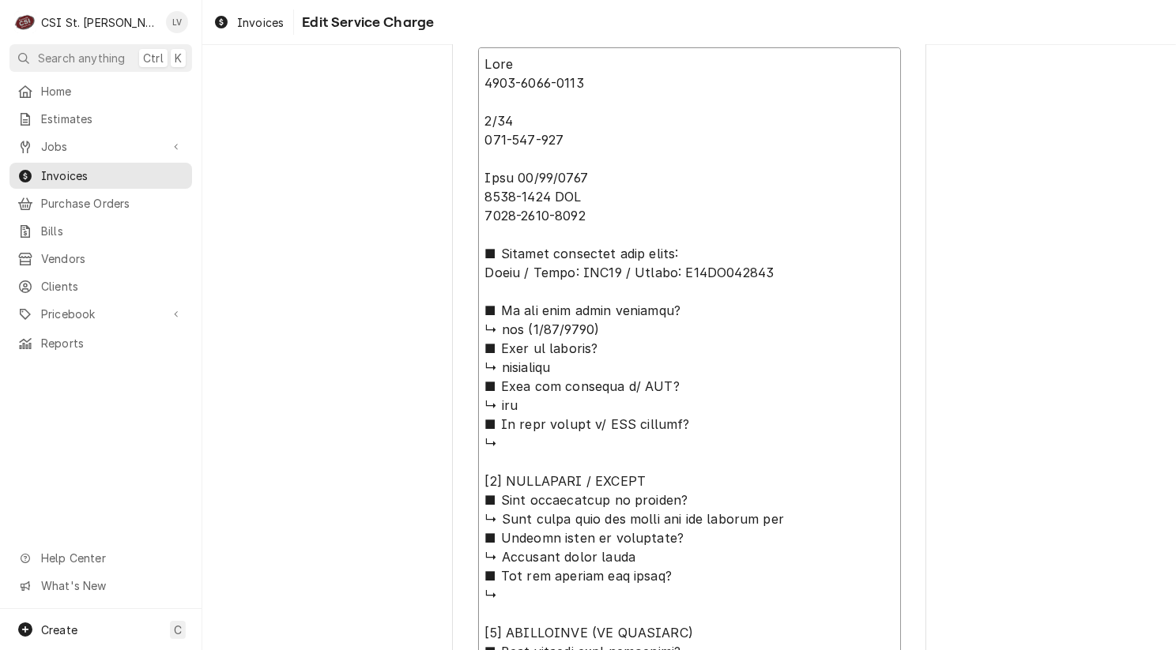
drag, startPoint x: 480, startPoint y: 348, endPoint x: 699, endPoint y: 431, distance: 234.0
type textarea "x"
type textarea "Kyle 0800-0800-1015 8/15 630-700-730 Kyle 08/26/2025 0715-0800 PPU 0800-0930-13…"
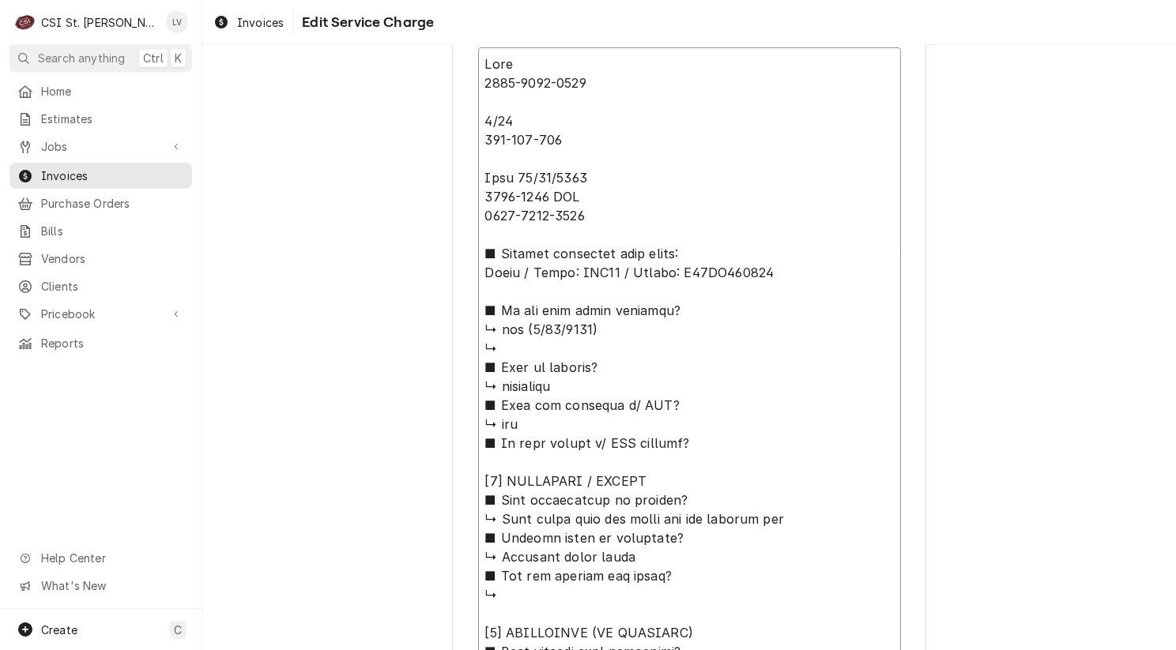
type textarea "x"
type textarea "Kyle 0800-0800-1015 8/15 630-700-730 Kyle 08/26/2025 0715-0800 PPU 0800-0930-13…"
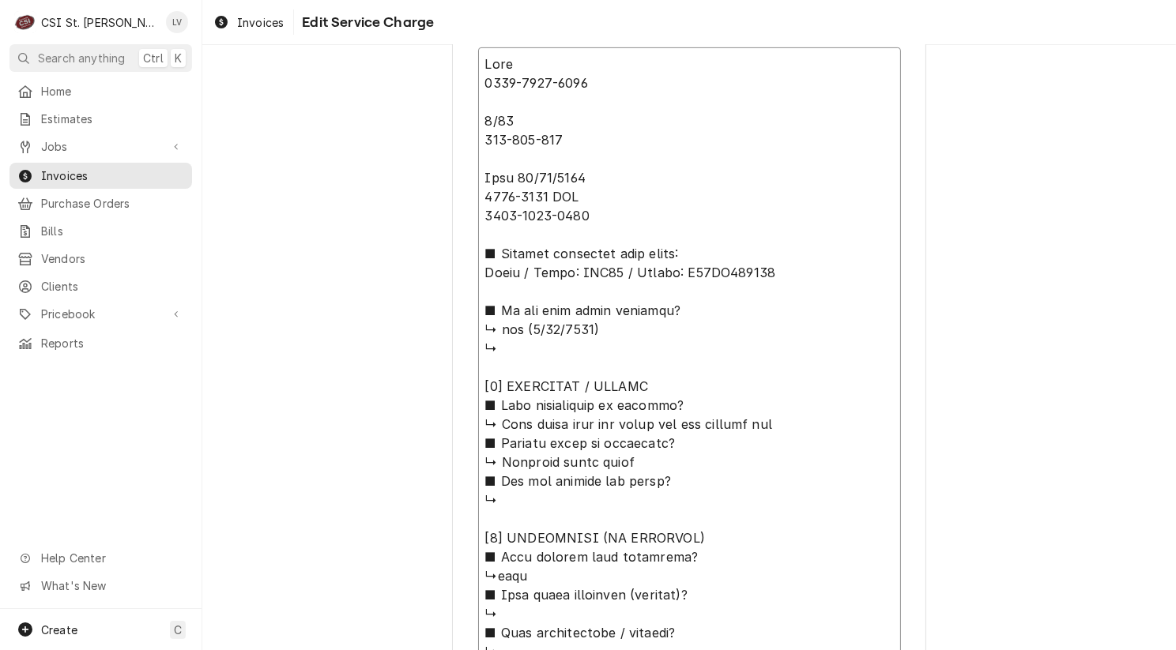
type textarea "x"
type textarea "Kyle 0800-0800-1015 8/15 630-700-730 Kyle 08/26/2025 0715-0800 PPU 0800-0930-13…"
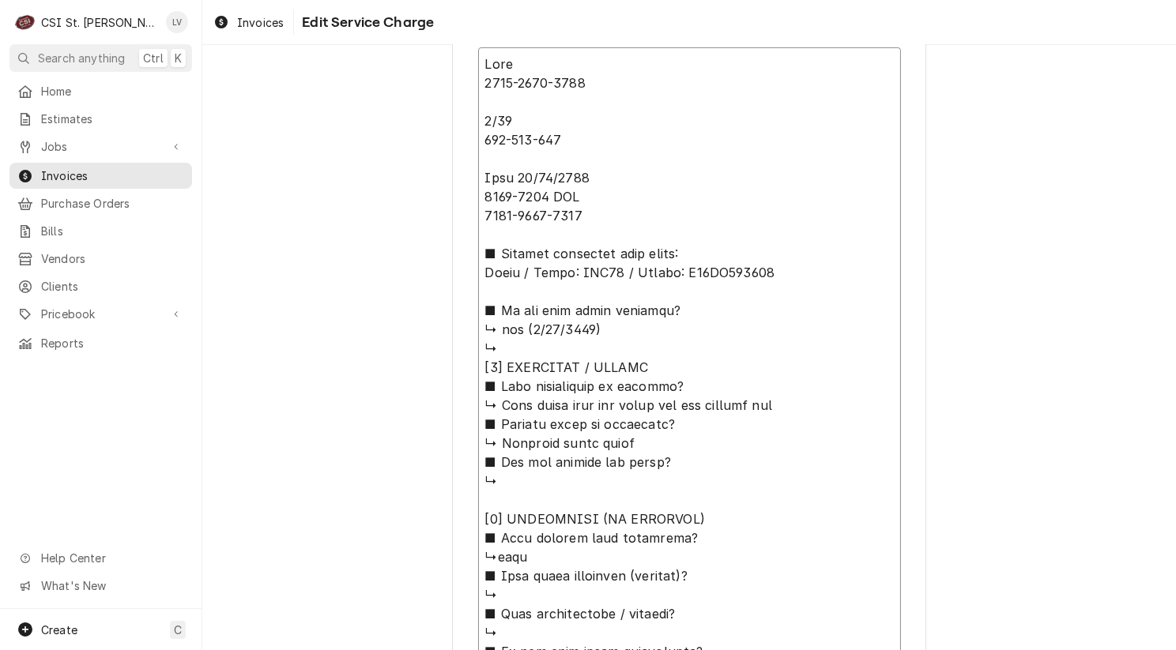
type textarea "x"
type textarea "Kyle 0800-0800-1015 8/15 630-700-730 Kyle 08/26/2025 0715-0800 PPU 0800-0930-13…"
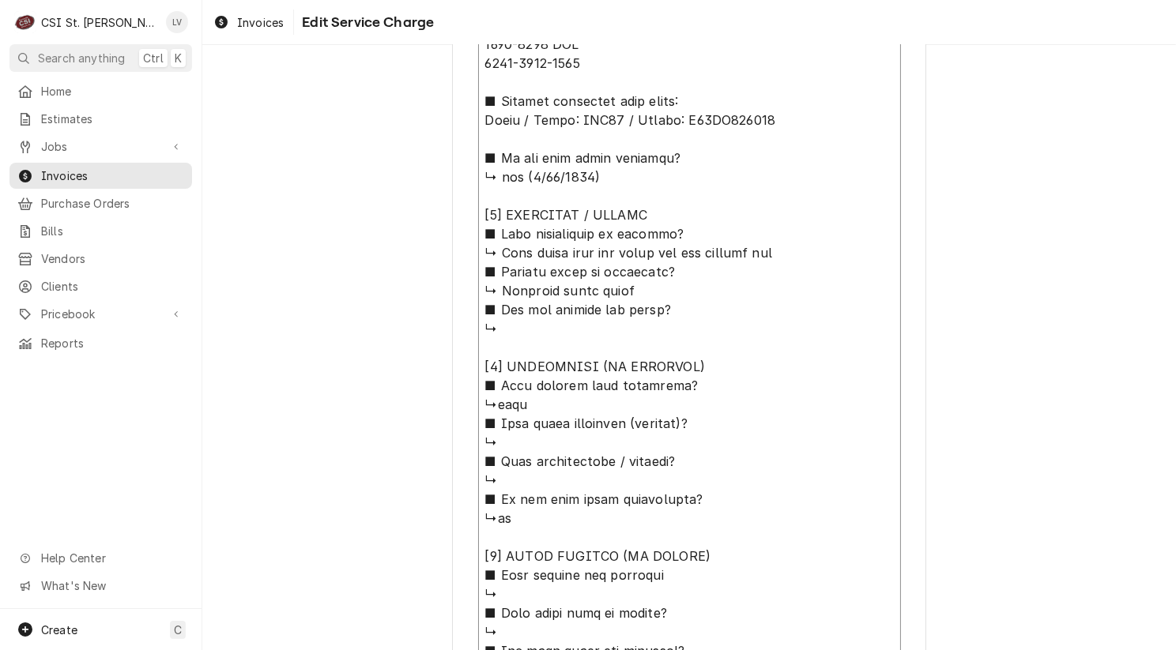
scroll to position [988, 0]
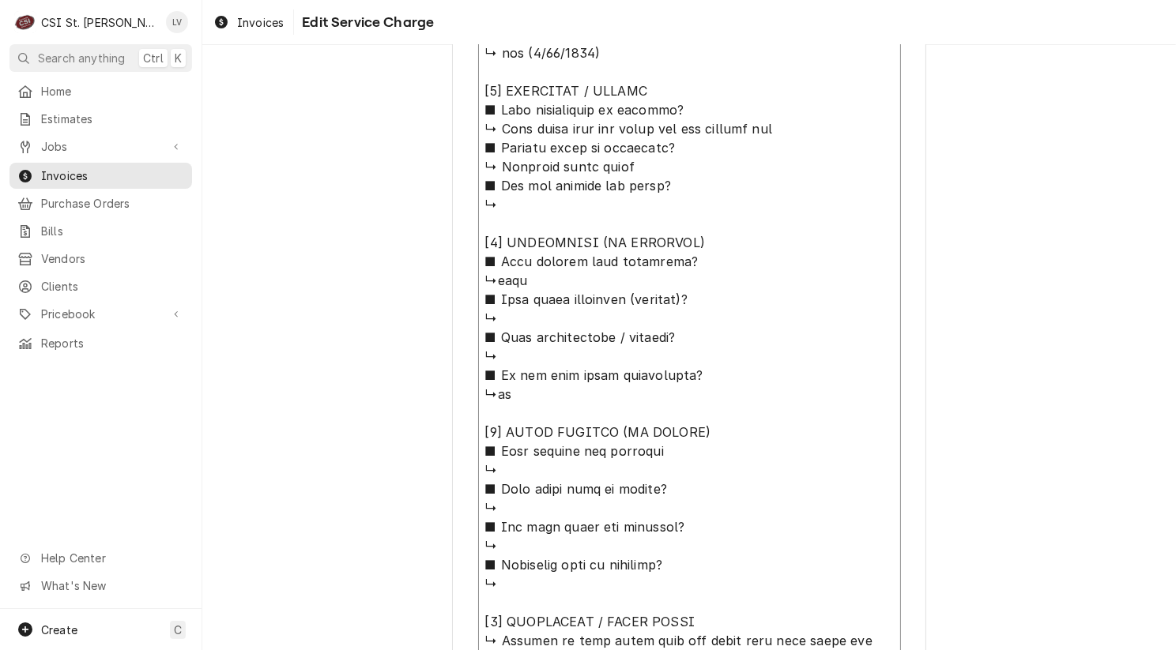
drag, startPoint x: 479, startPoint y: 503, endPoint x: 732, endPoint y: 590, distance: 267.3
click at [732, 590] on textarea "Service Summary ( optional )" at bounding box center [689, 347] width 423 height 1152
type textarea "x"
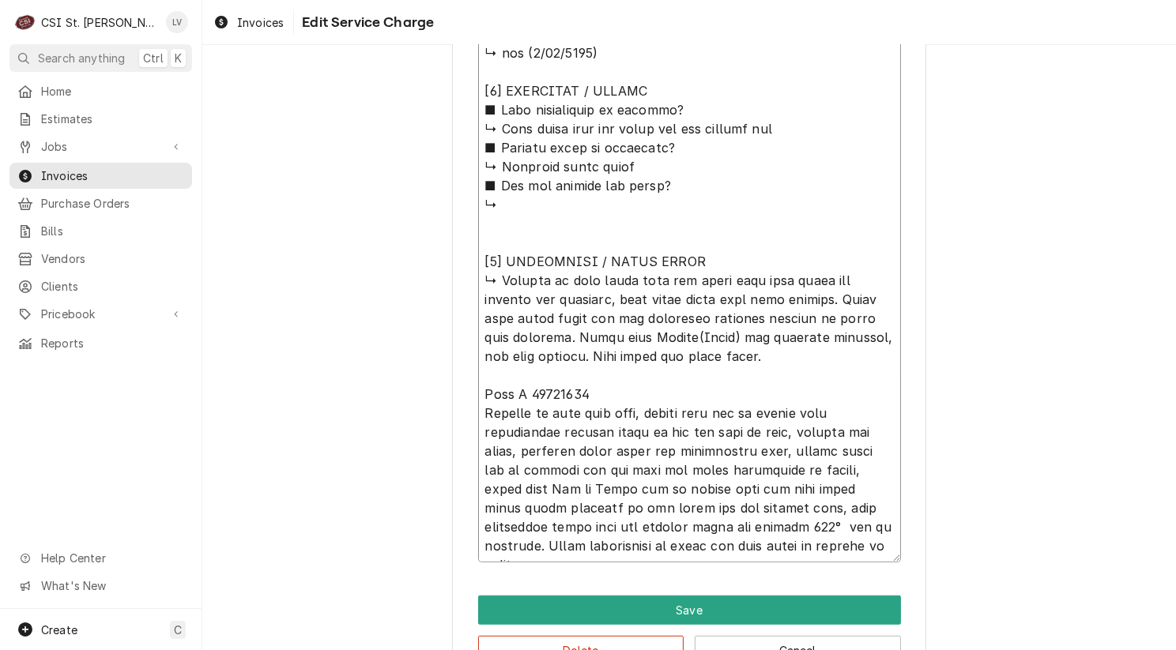
drag, startPoint x: 687, startPoint y: 274, endPoint x: 742, endPoint y: 363, distance: 104.3
click at [742, 363] on textarea "Service Summary ( optional )" at bounding box center [689, 167] width 423 height 792
type textarea "Kyle 0800-0800-1015 8/15 630-700-730 Kyle 08/26/2025 0715-0800 PPU 0800-0930-13…"
click at [539, 411] on textarea "Service Summary ( optional )" at bounding box center [689, 167] width 423 height 792
drag, startPoint x: 475, startPoint y: 388, endPoint x: 483, endPoint y: 390, distance: 8.2
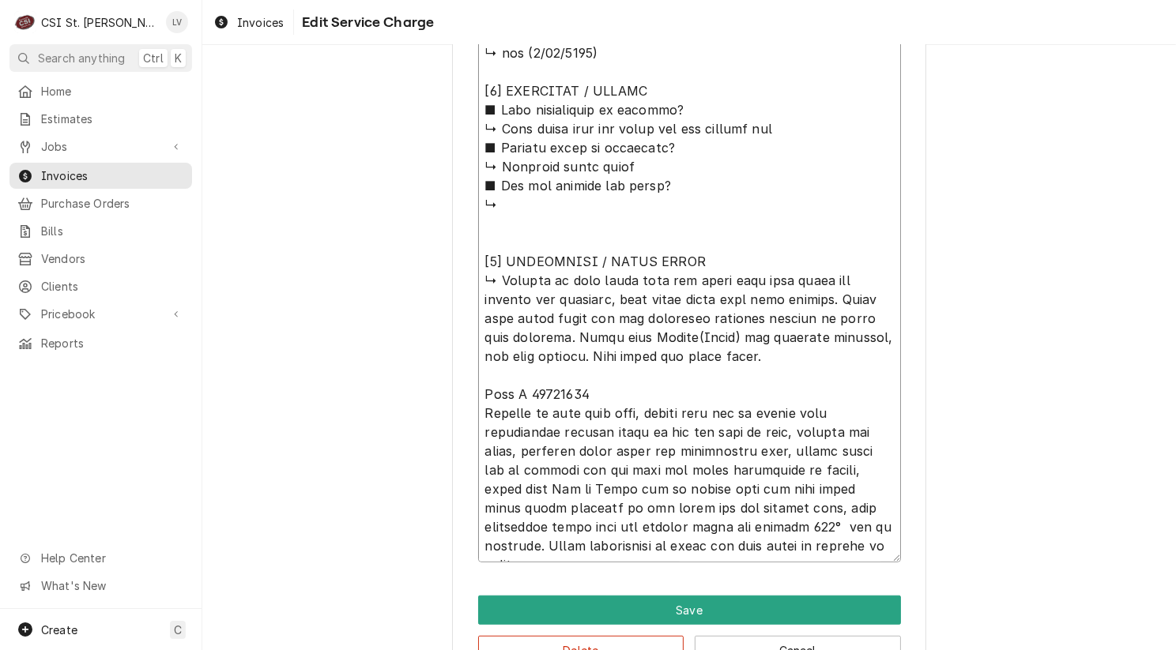
click at [483, 390] on textarea "Service Summary ( optional )" at bounding box center [689, 167] width 423 height 792
drag, startPoint x: 520, startPoint y: 388, endPoint x: 596, endPoint y: 391, distance: 76.7
click at [521, 388] on textarea "Service Summary ( optional )" at bounding box center [689, 167] width 423 height 792
type textarea "x"
type textarea "Kyle 0800-0800-1015 8/15 630-700-730 Kyle 08/26/2025 0715-0800 PPU 0800-0930-13…"
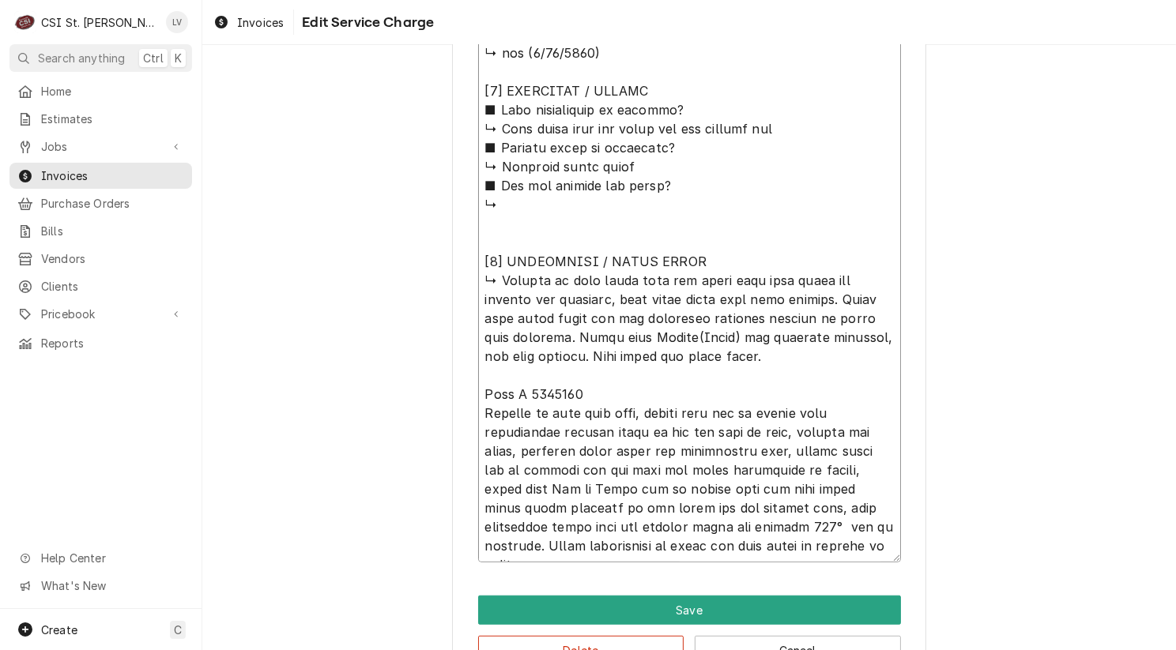
type textarea "x"
type textarea "Kyle 0800-0800-1015 8/15 630-700-730 Kyle 08/26/2025 0715-0800 PPU 0800-0930-13…"
click at [544, 387] on textarea "Service Summary ( optional )" at bounding box center [689, 167] width 423 height 792
type textarea "x"
type textarea "Kyle 0800-0800-1015 8/15 630-700-730 Kyle 08/26/2025 0715-0800 PPU 0800-0930-13…"
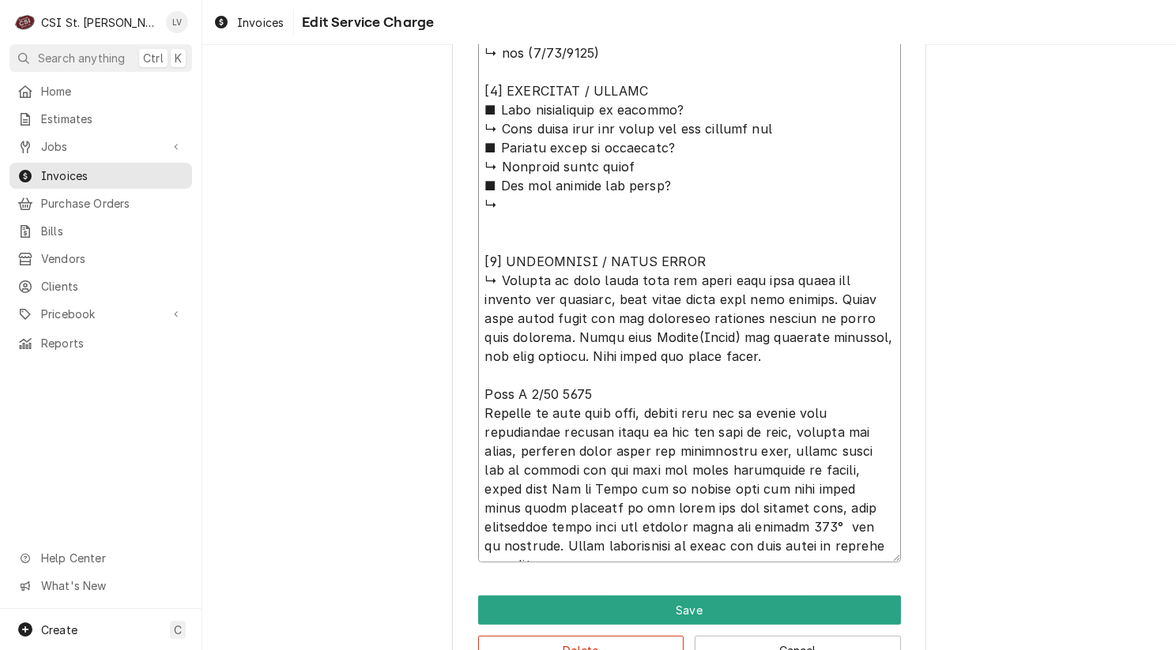
type textarea "x"
type textarea "Kyle 0800-0800-1015 8/15 630-700-730 Kyle 08/26/2025 0715-0800 PPU 0800-0930-13…"
type textarea "x"
type textarea "Kyle 0800-0800-1015 8/15 630-700-730 Kyle 08/26/2025 0715-0800 PPU 0800-0930-13…"
type textarea "x"
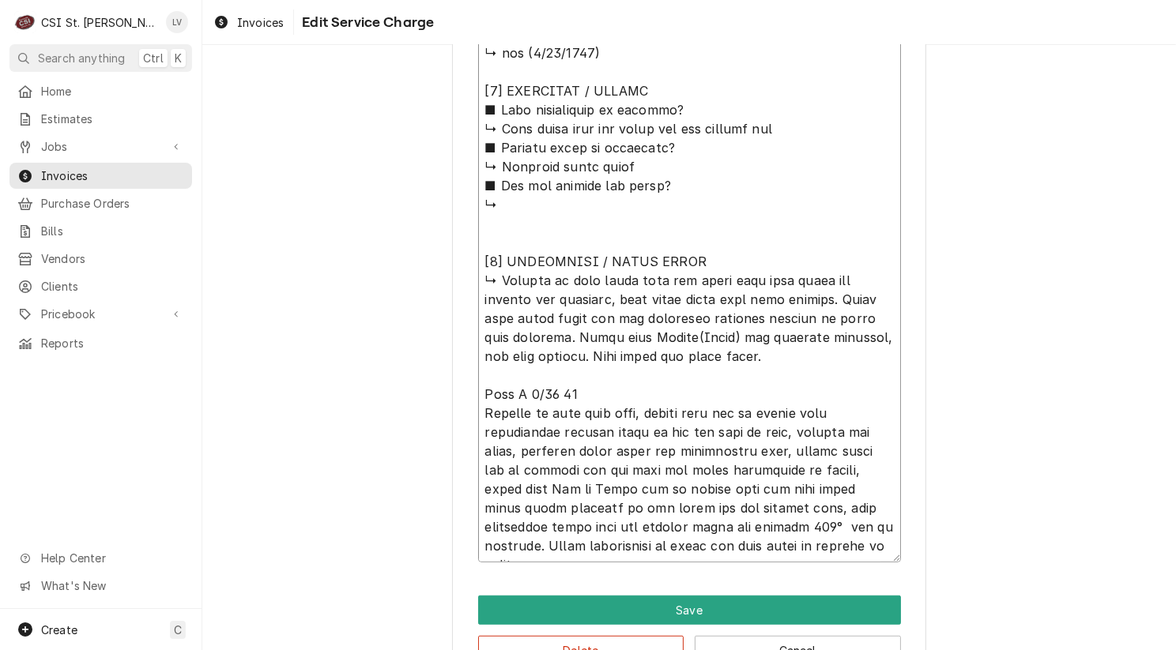
type textarea "Kyle 0800-0800-1015 8/15 630-700-730 Kyle 08/26/2025 0715-0800 PPU 0800-0930-13…"
type textarea "x"
drag, startPoint x: 476, startPoint y: 428, endPoint x: 735, endPoint y: 548, distance: 284.9
click at [735, 548] on textarea "Service Summary ( optional )" at bounding box center [689, 167] width 423 height 792
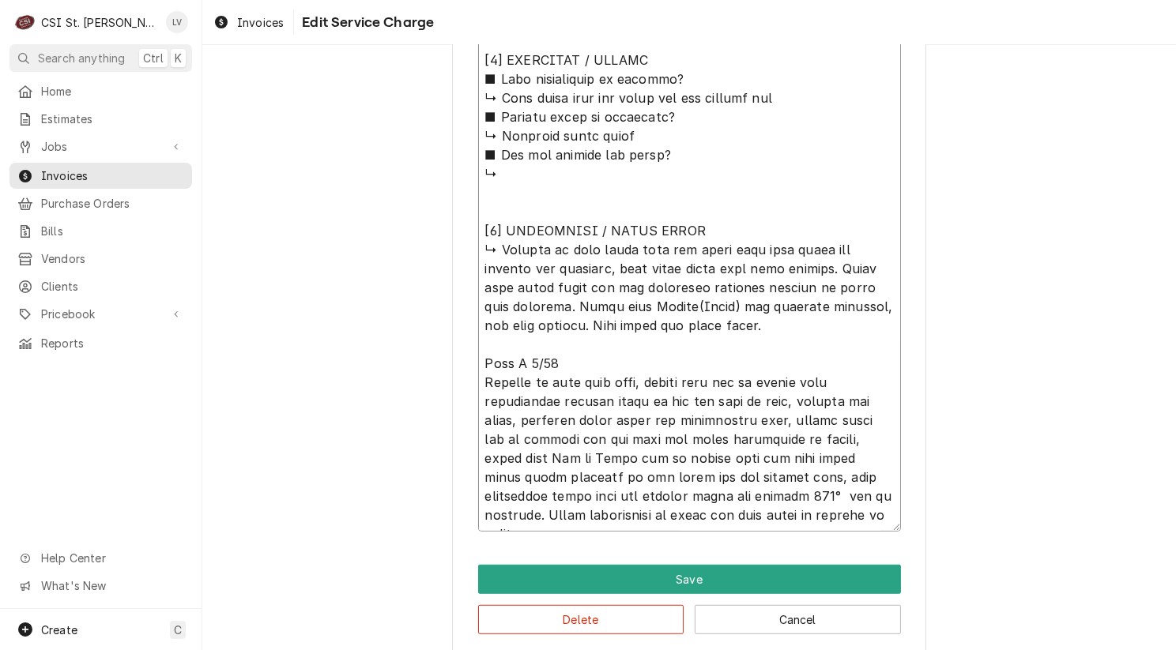
scroll to position [1035, 0]
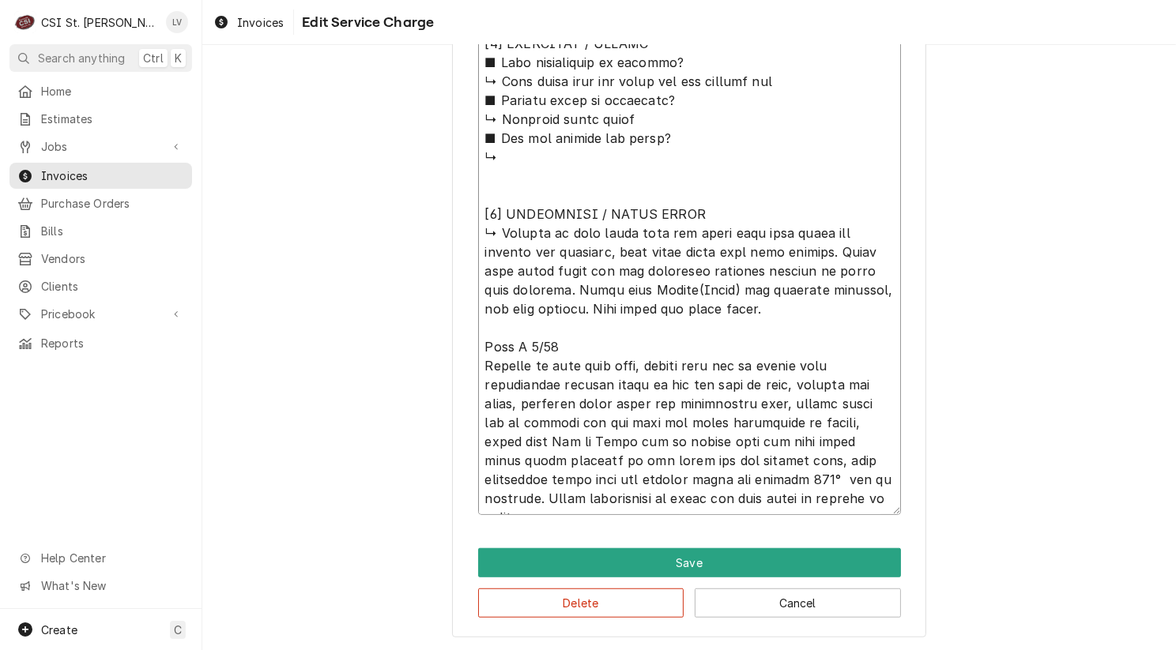
type textarea "Kyle 0800-0800-1015 8/15 630-700-730 Kyle 08/26/2025 0715-0800 PPU 0800-0930-13…"
drag, startPoint x: 680, startPoint y: 209, endPoint x: 530, endPoint y: 194, distance: 150.8
click at [530, 194] on textarea "Service Summary ( optional )" at bounding box center [689, 119] width 423 height 792
paste textarea "Unit would not dispose oil, surging and tripping breaker. Found faulty check va…"
type textarea "x"
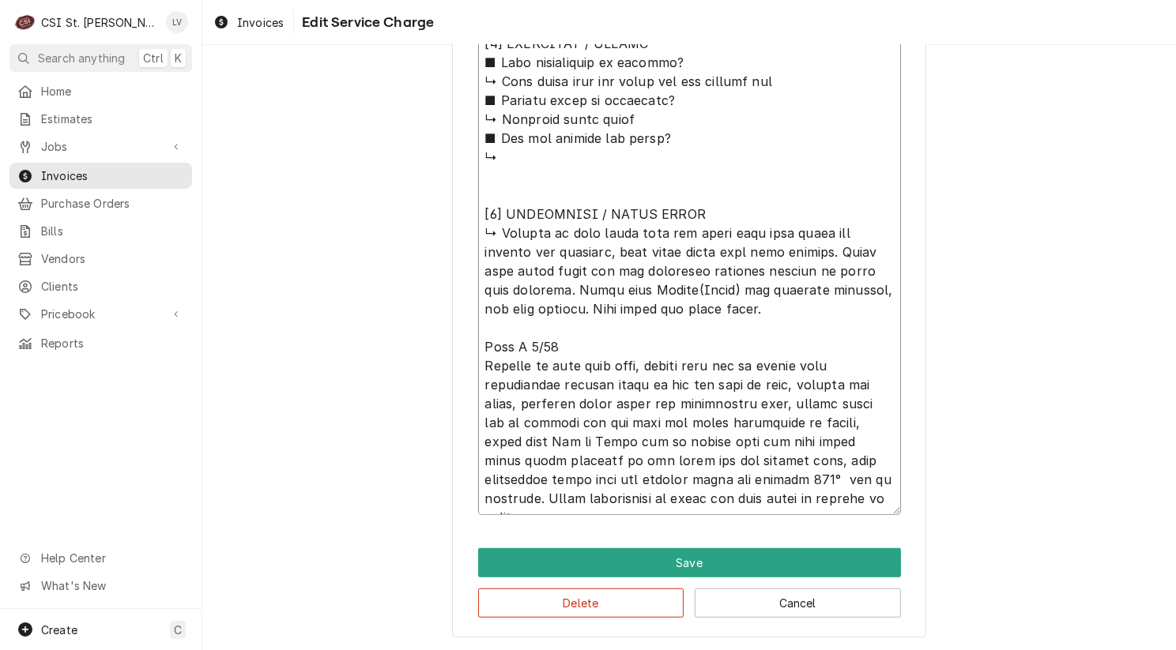
type textarea "Kyle 0800-0800-1015 8/15 630-700-730 Kyle 08/26/2025 0715-0800 PPU 0800-0930-13…"
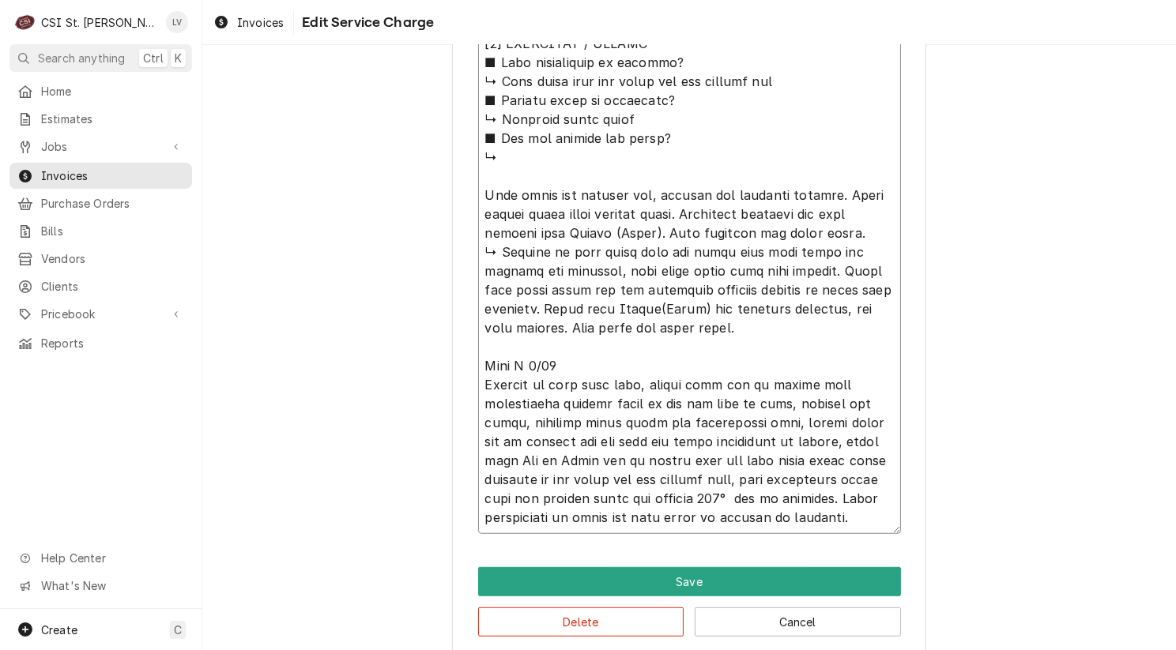
type textarea "x"
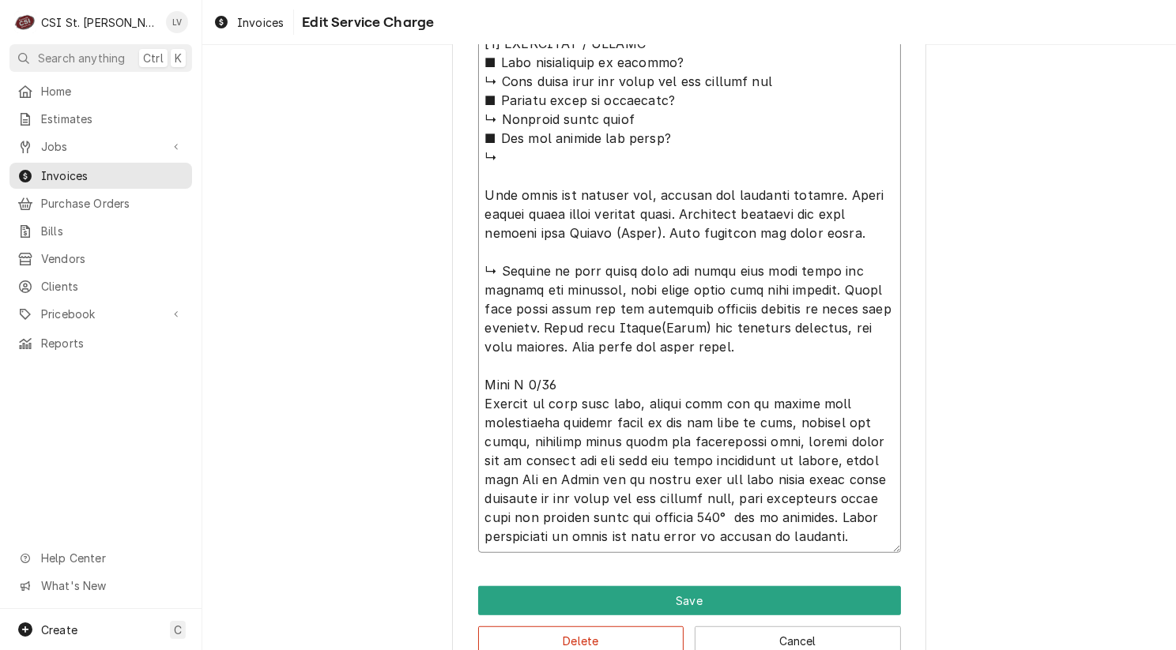
type textarea "Kyle 0800-0800-1015 8/15 630-700-730 Kyle 08/26/2025 0715-0800 PPU 0800-0930-13…"
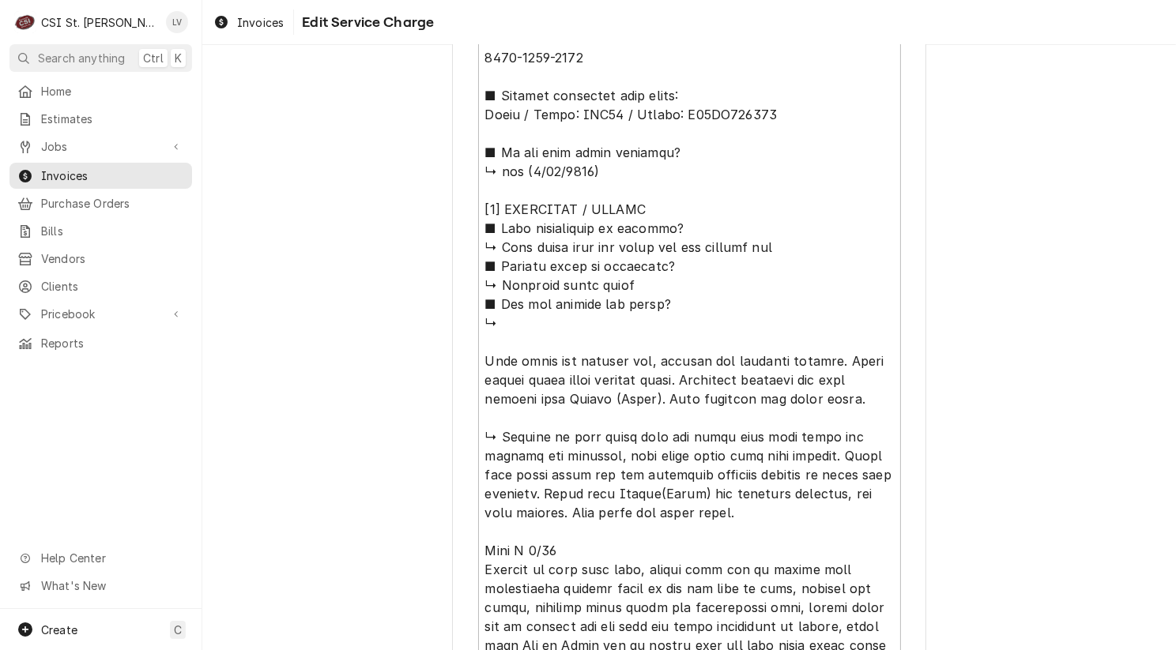
scroll to position [1072, 0]
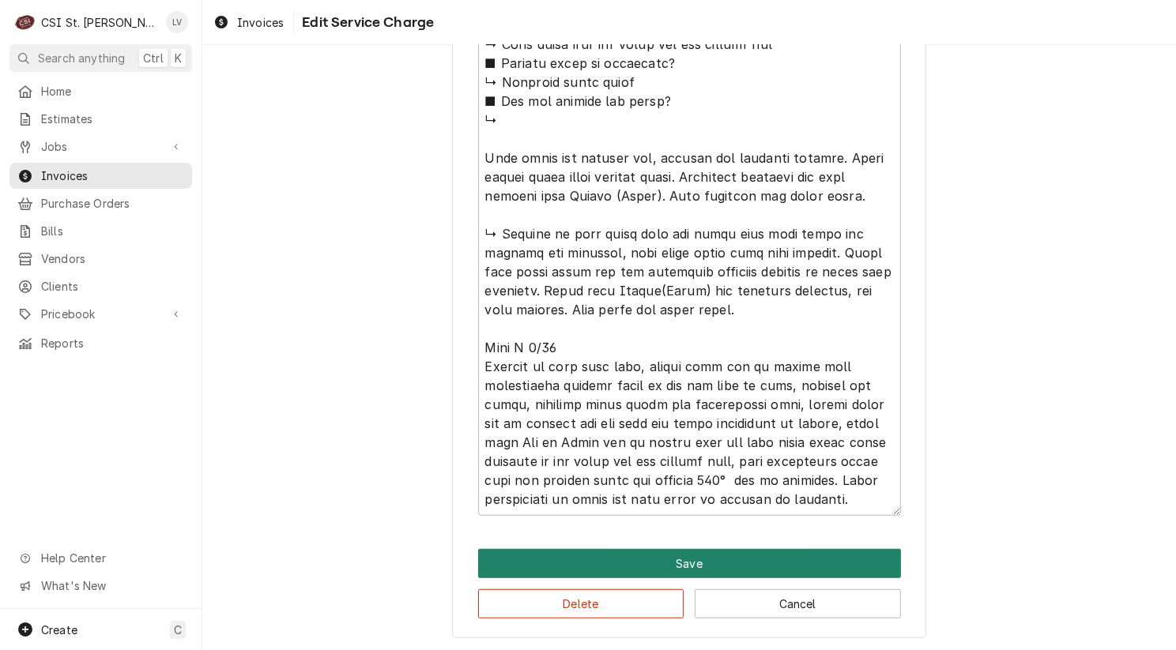
click at [695, 561] on button "Save" at bounding box center [689, 563] width 423 height 29
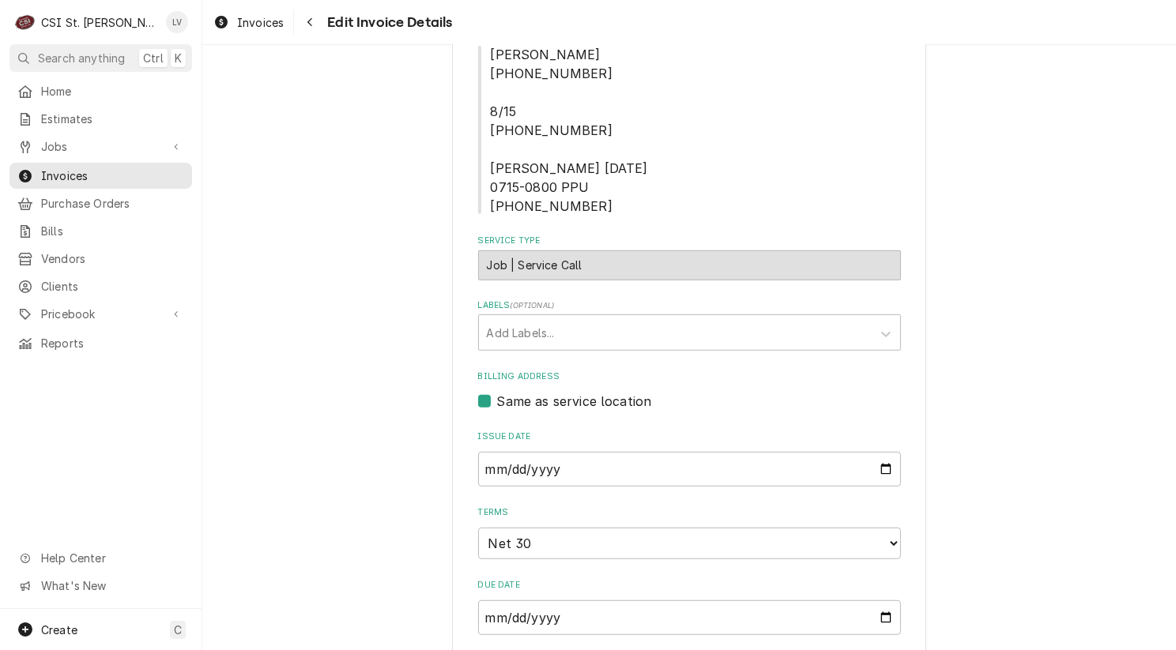
scroll to position [662, 0]
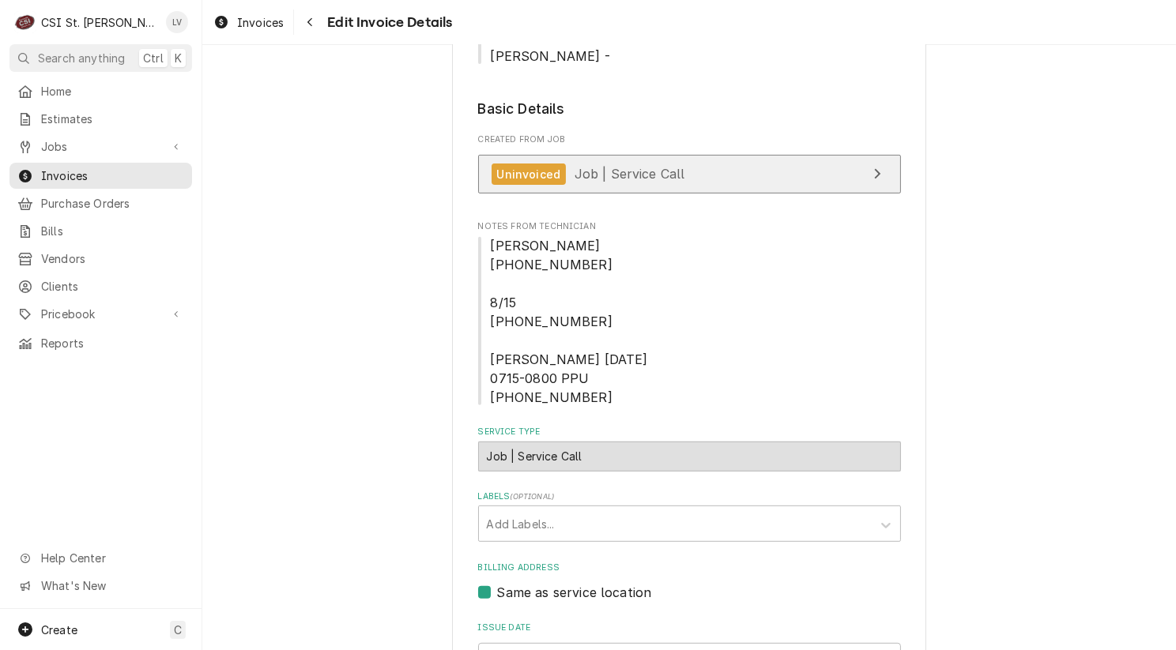
click at [657, 166] on span "Job | Service Call" at bounding box center [629, 174] width 111 height 16
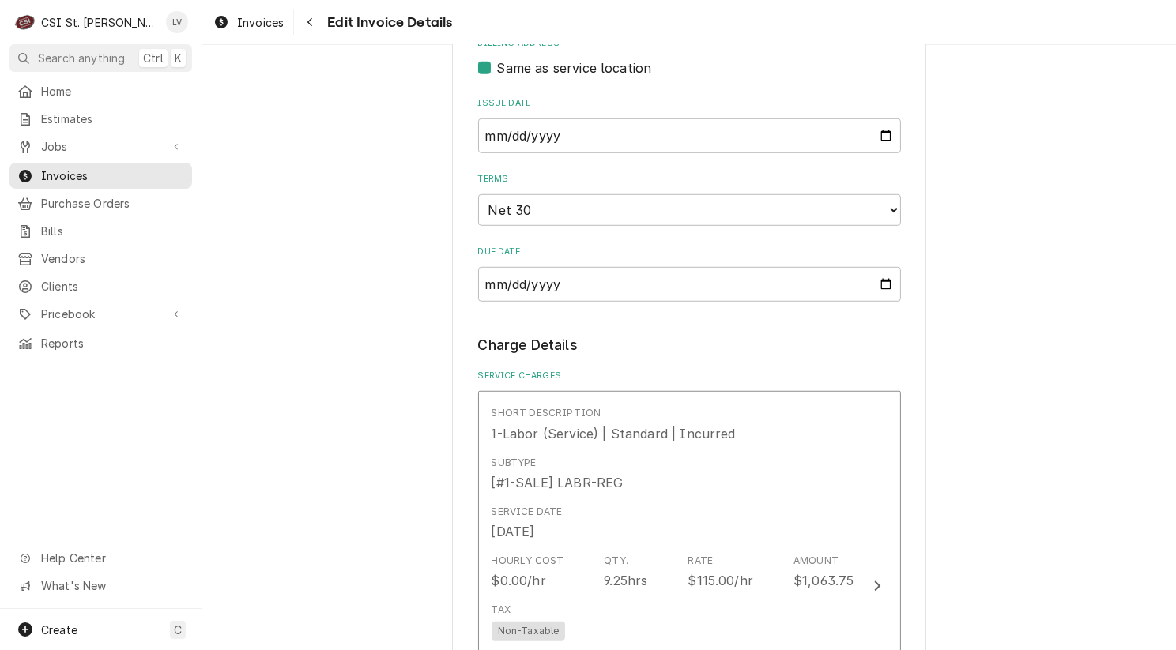
scroll to position [1452, 0]
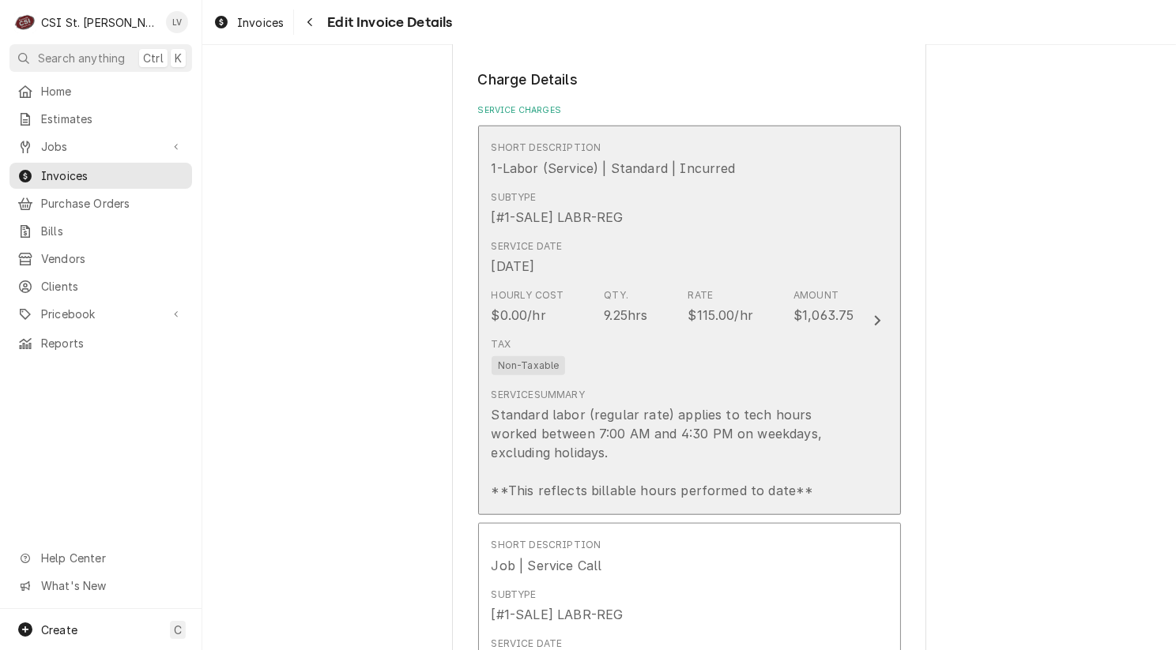
click at [624, 331] on div "Tax Non-Taxable" at bounding box center [672, 356] width 363 height 51
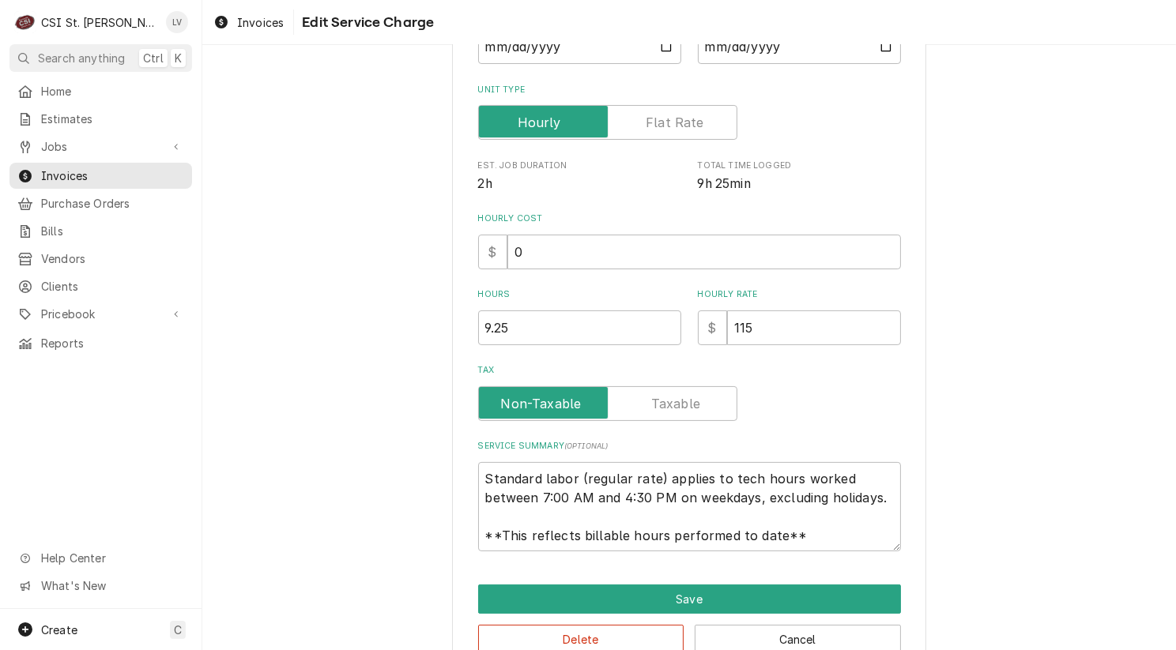
scroll to position [265, 0]
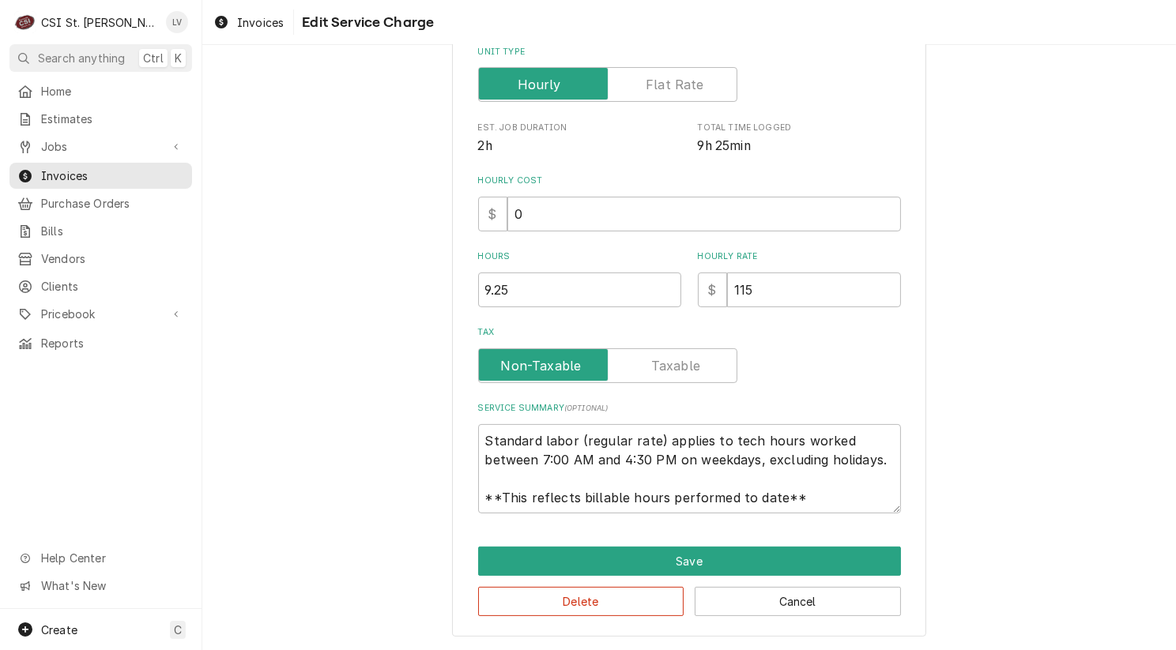
type textarea "x"
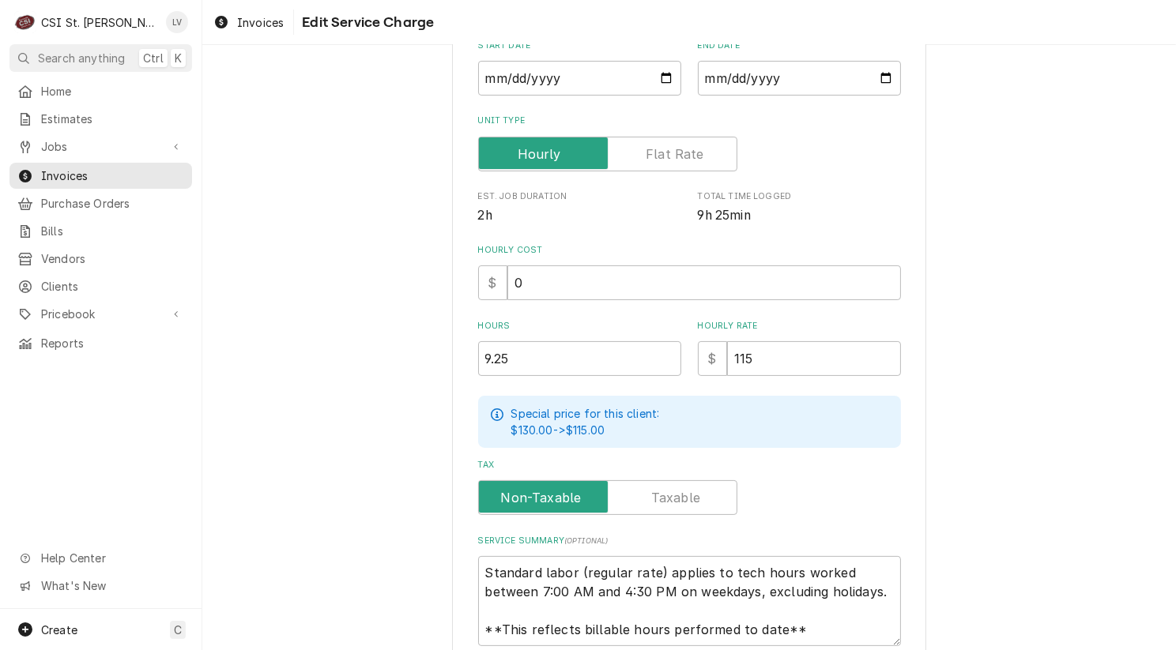
scroll to position [0, 0]
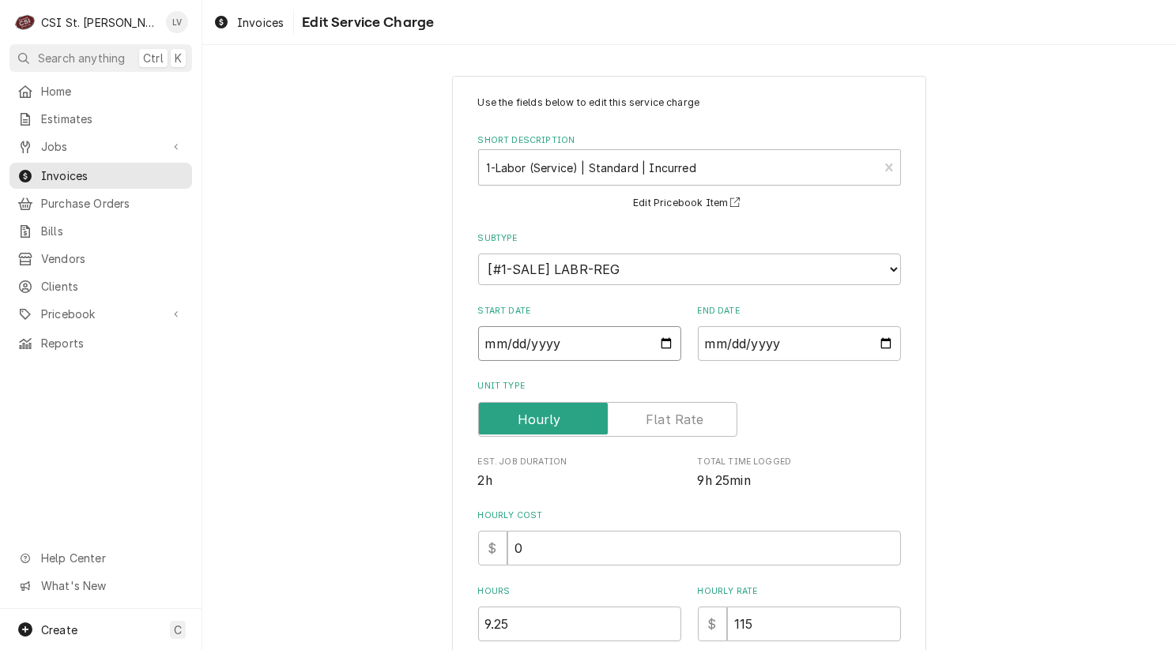
click at [506, 340] on input "2025-08-26" at bounding box center [579, 343] width 203 height 35
type textarea "x"
type input "2025-08-05"
click at [376, 403] on div "Use the fields below to edit this service charge Short Description 1-Labor (Ser…" at bounding box center [688, 555] width 973 height 987
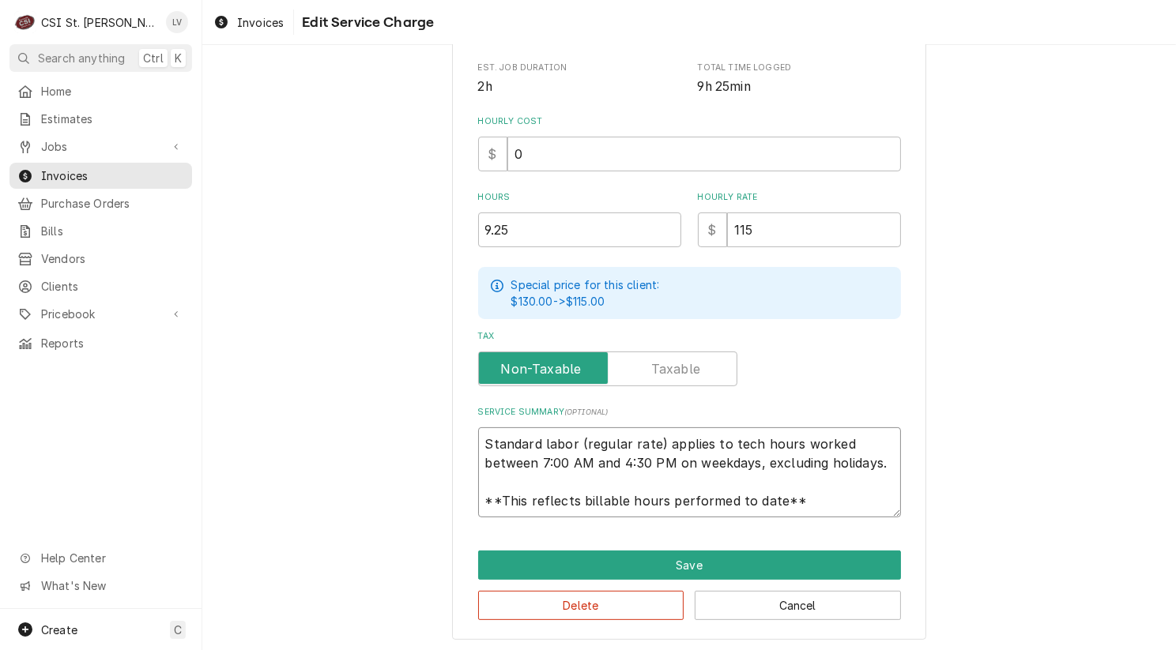
scroll to position [19, 0]
drag, startPoint x: 475, startPoint y: 438, endPoint x: 854, endPoint y: 517, distance: 387.4
click at [854, 517] on div "Use the fields below to edit this service charge Short Description 1-Labor (Ser…" at bounding box center [689, 161] width 474 height 959
drag, startPoint x: 854, startPoint y: 517, endPoint x: 841, endPoint y: 479, distance: 40.7
click at [836, 486] on div "Use the fields below to edit this service charge Short Description 1-Labor (Ser…" at bounding box center [689, 161] width 474 height 959
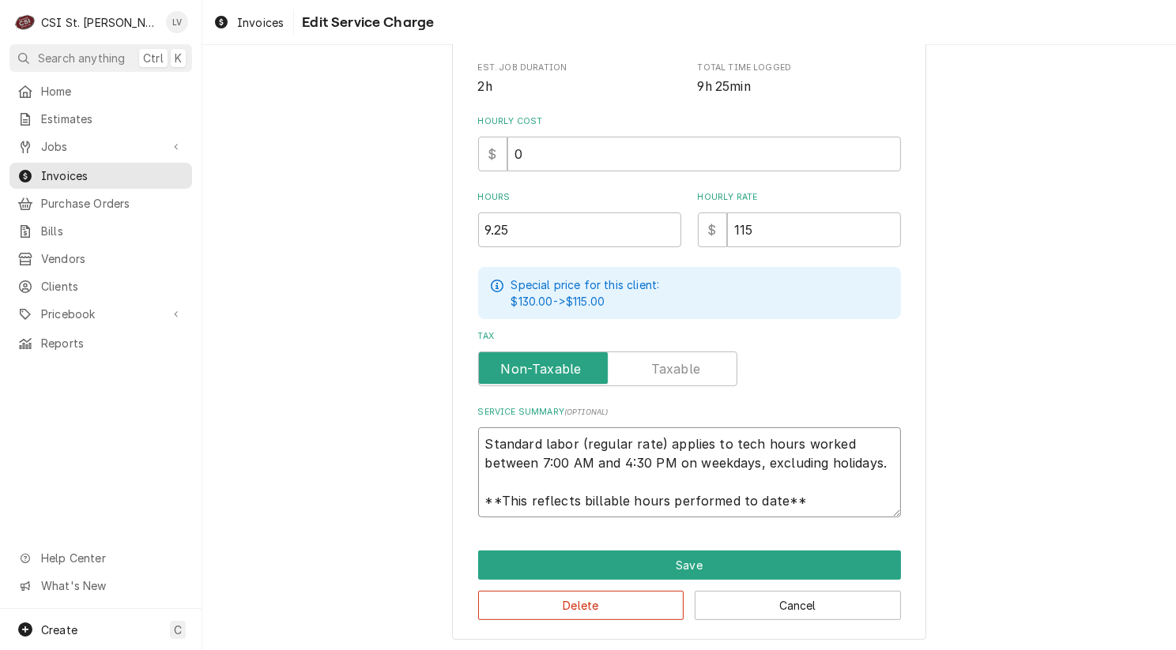
scroll to position [0, 0]
drag, startPoint x: 823, startPoint y: 503, endPoint x: 469, endPoint y: 431, distance: 361.2
click at [469, 431] on div "Use the fields below to edit this service charge Short Description 1-Labor (Ser…" at bounding box center [689, 161] width 474 height 959
type textarea "x"
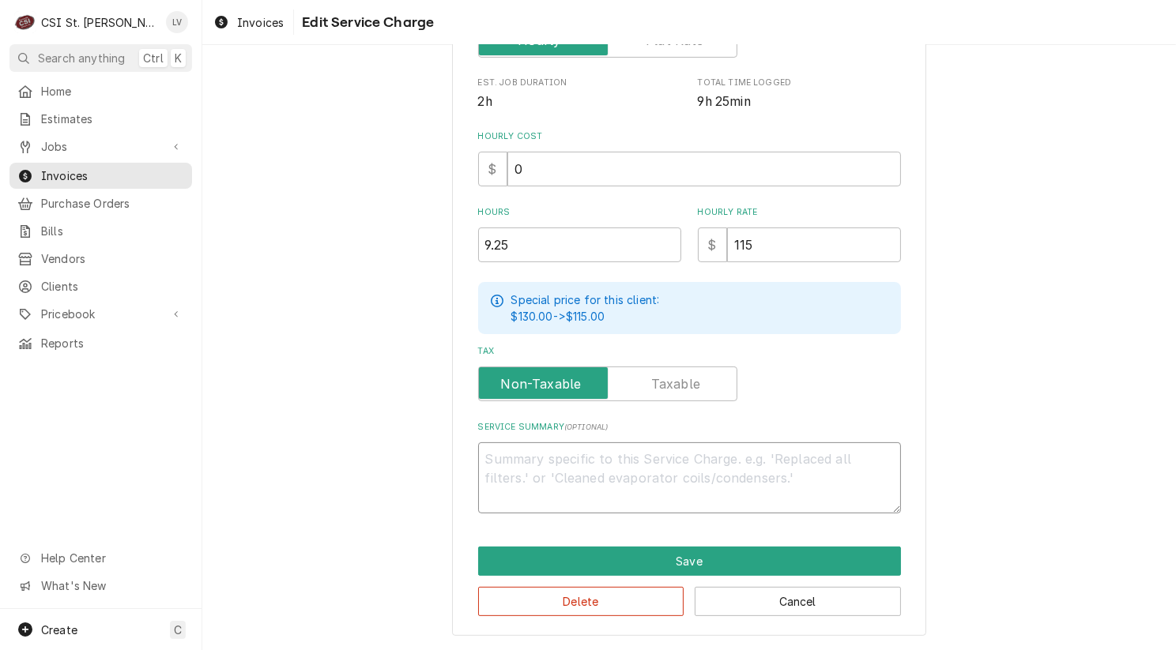
scroll to position [376, 0]
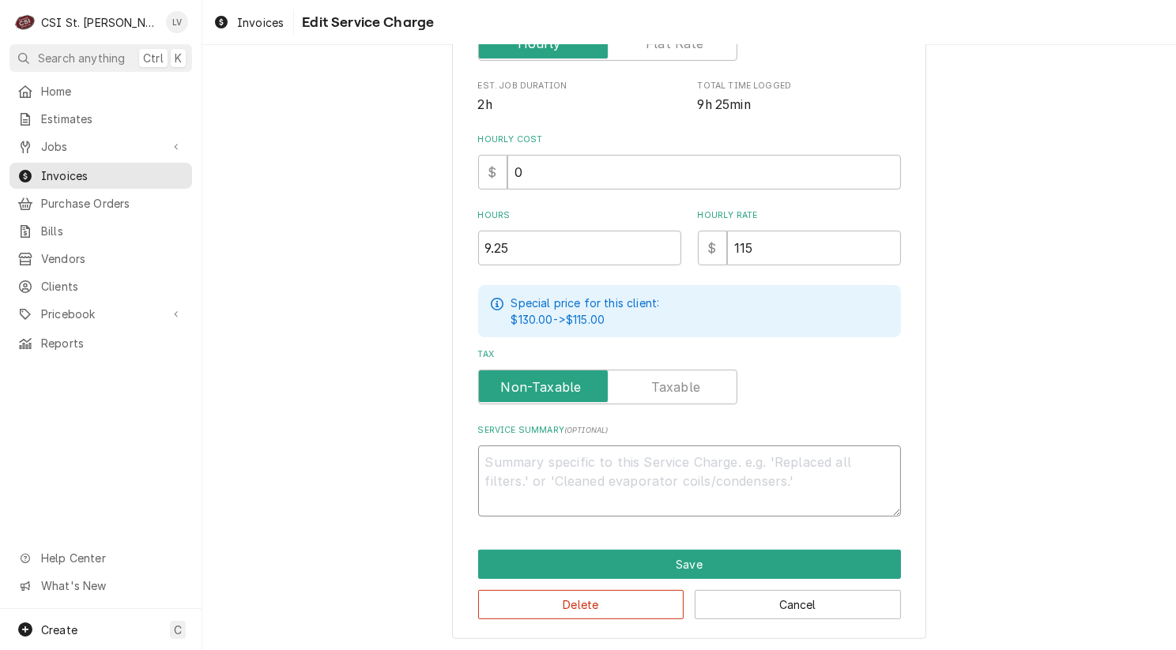
type textarea "x"
type textarea "8"
type textarea "x"
type textarea "8/"
type textarea "x"
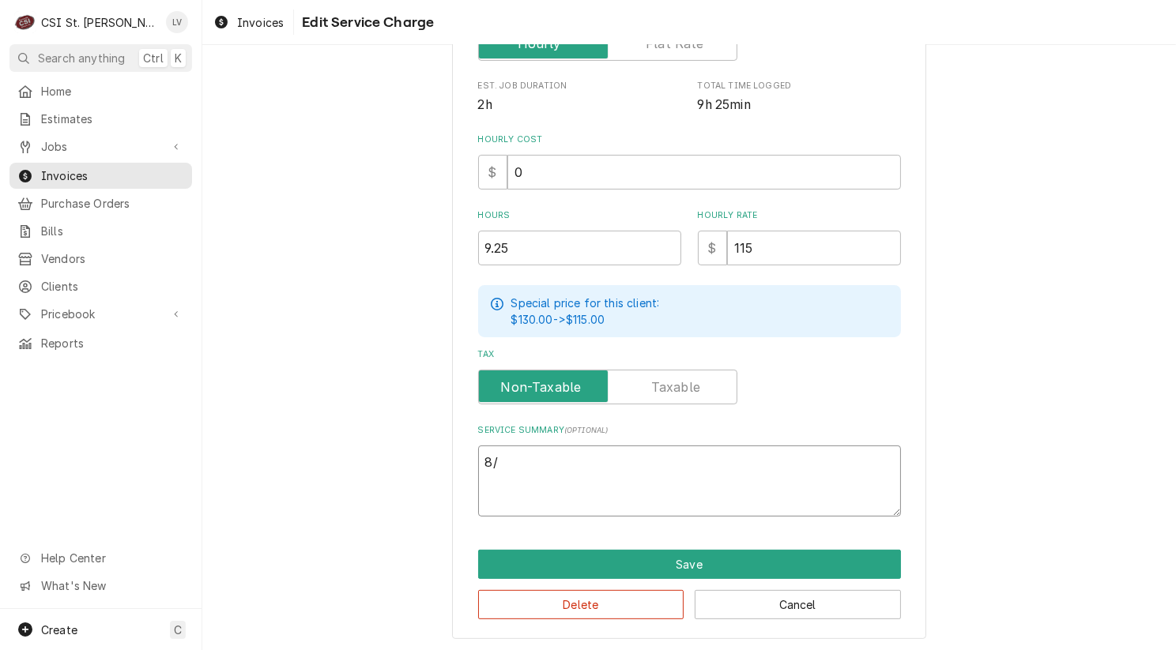
type textarea "8/5"
type textarea "x"
type textarea "8/5"
type textarea "x"
type textarea "8/5 -"
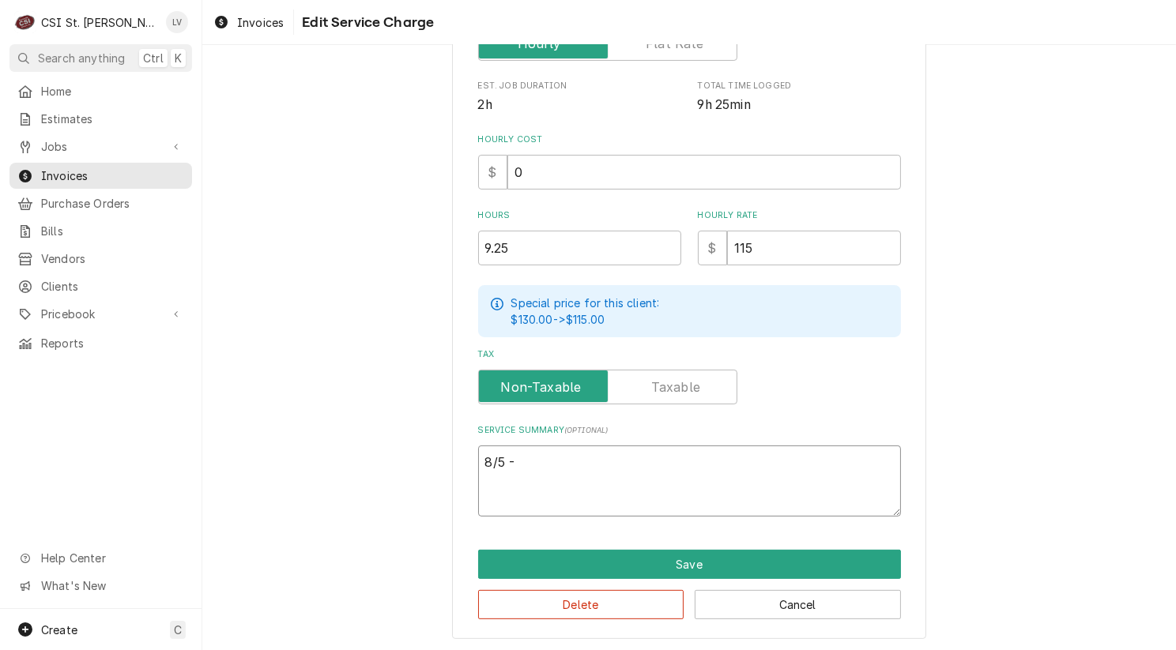
type textarea "x"
type textarea "8/5 -"
type textarea "x"
type textarea "8/5 -"
type textarea "x"
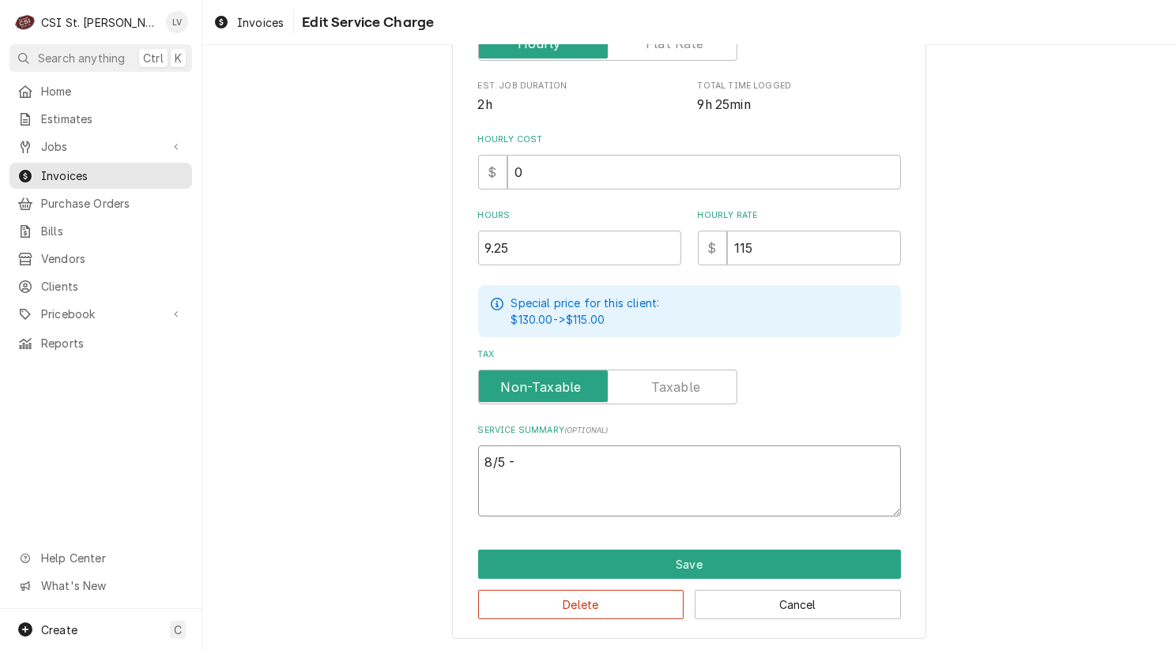
type textarea "8/5 -"
type textarea "x"
type textarea "8/5 - 8"
type textarea "x"
type textarea "8/5 - 8/"
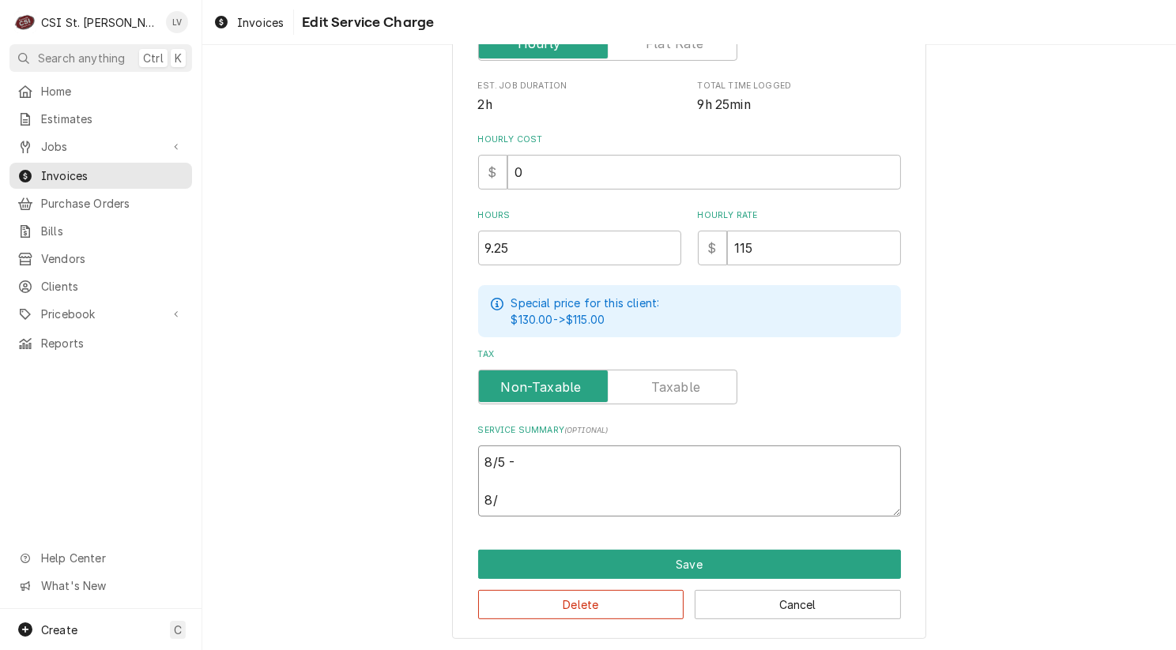
type textarea "x"
type textarea "8/5 - 8/2"
type textarea "x"
type textarea "8/5 - 8/26"
type textarea "x"
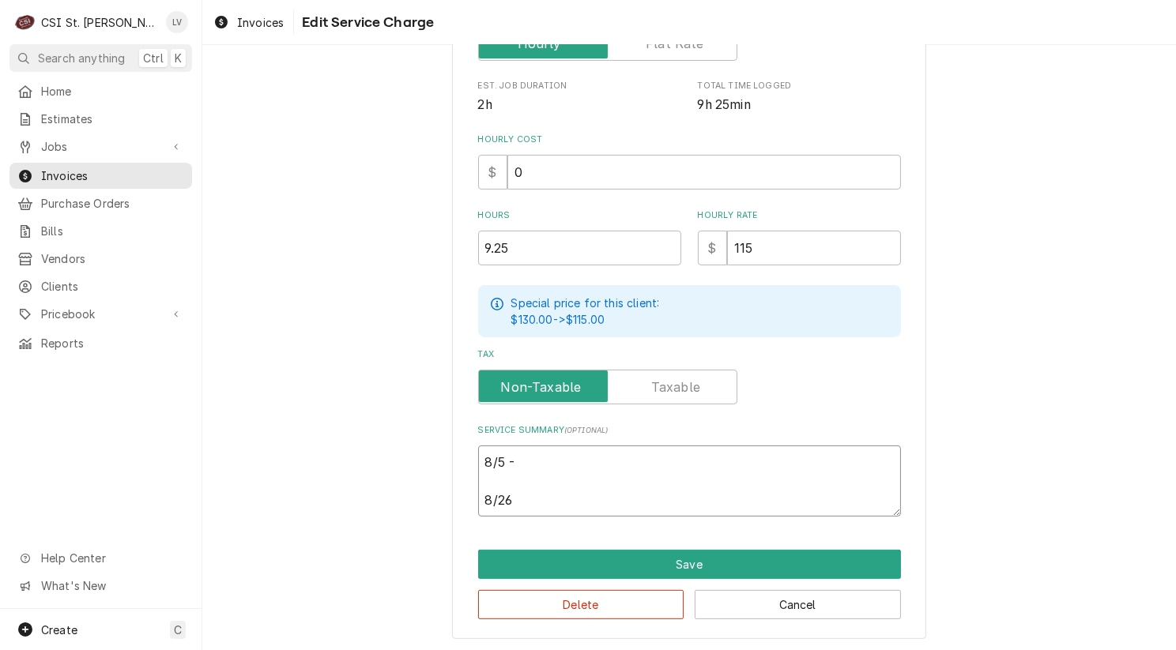
type textarea "8/5 - 8/26"
type textarea "x"
type textarea "8/5 - 8/26 -"
type textarea "x"
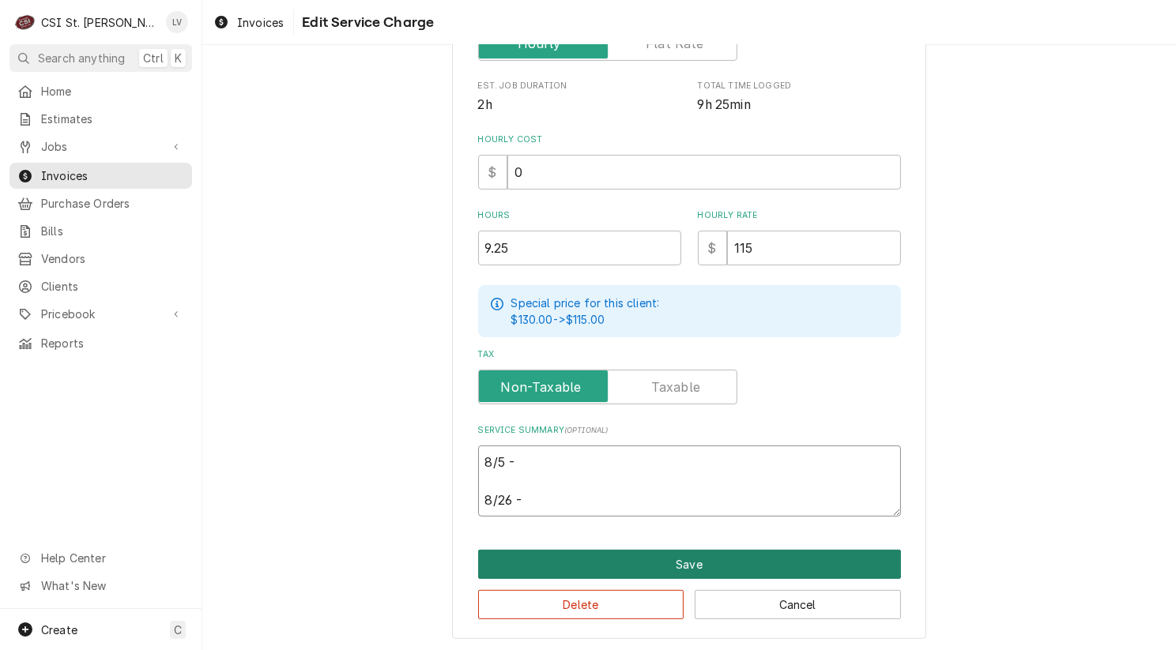
type textarea "8/5 - 8/26 -"
click at [553, 559] on button "Save" at bounding box center [689, 564] width 423 height 29
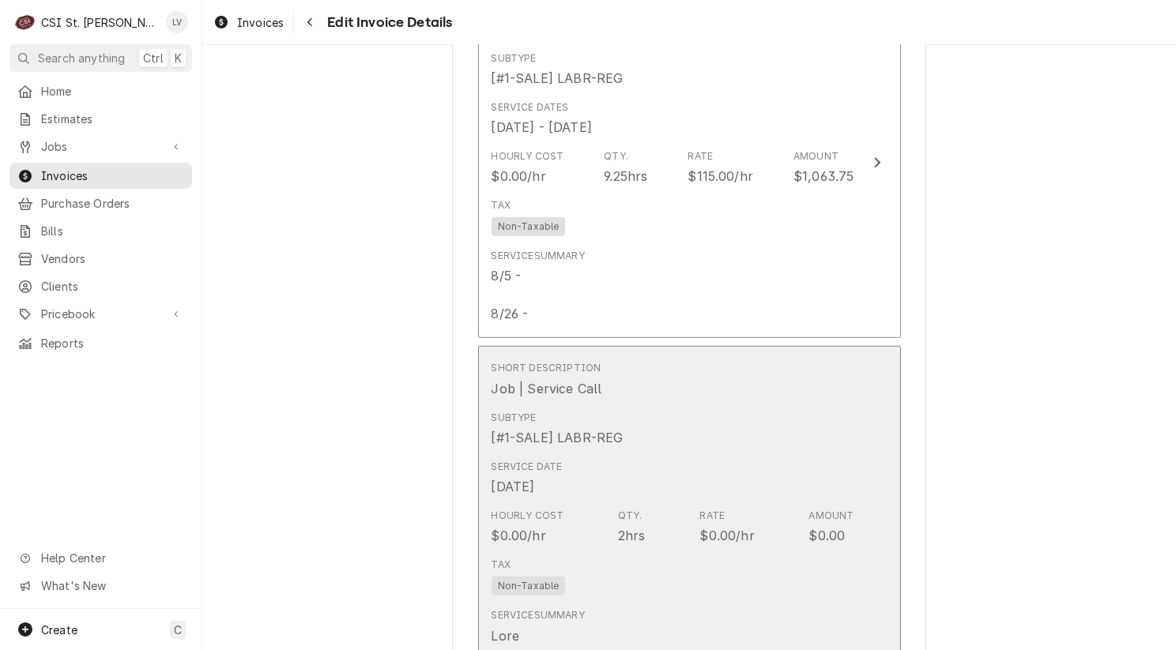
scroll to position [1827, 0]
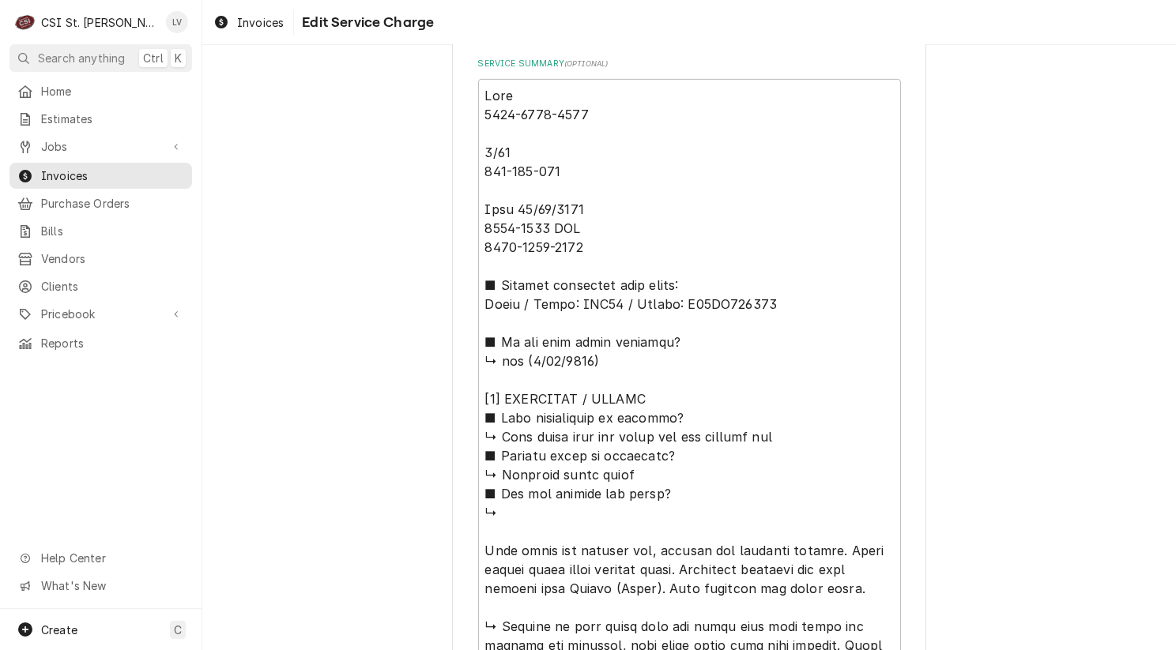
scroll to position [711, 0]
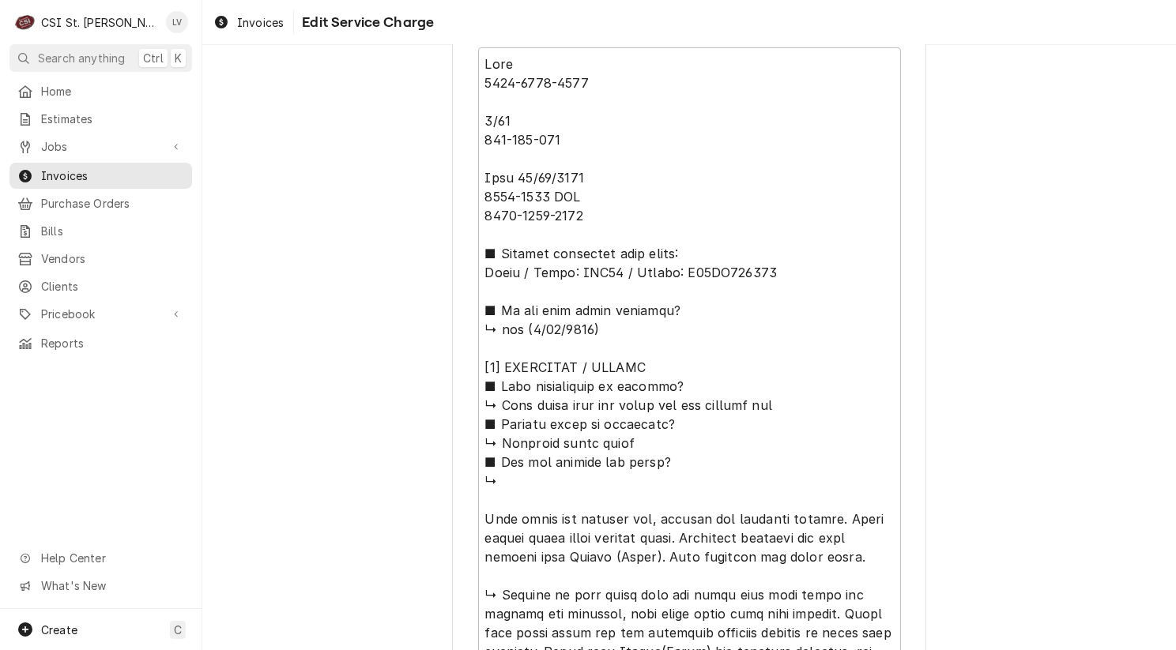
click at [293, 284] on div "Use the fields below to edit this service charge Short Description Job | Servic…" at bounding box center [688, 182] width 973 height 1663
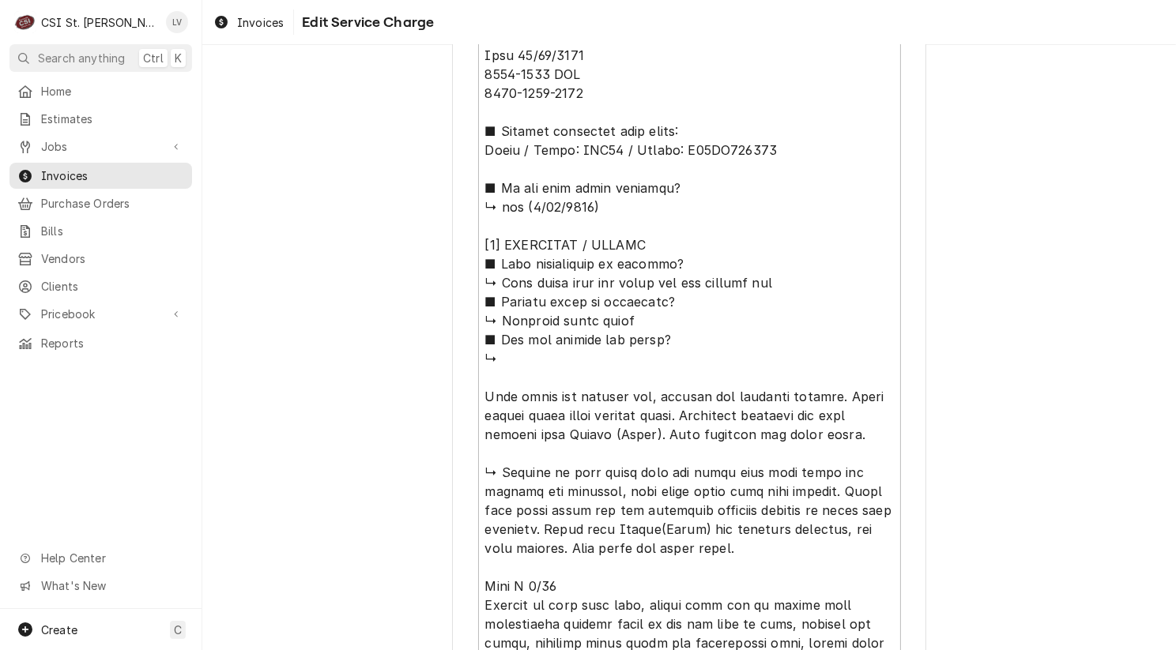
scroll to position [835, 0]
drag, startPoint x: 477, startPoint y: 239, endPoint x: 679, endPoint y: 371, distance: 240.4
click at [679, 371] on textarea "Service Summary ( optional )" at bounding box center [689, 338] width 423 height 830
type textarea "x"
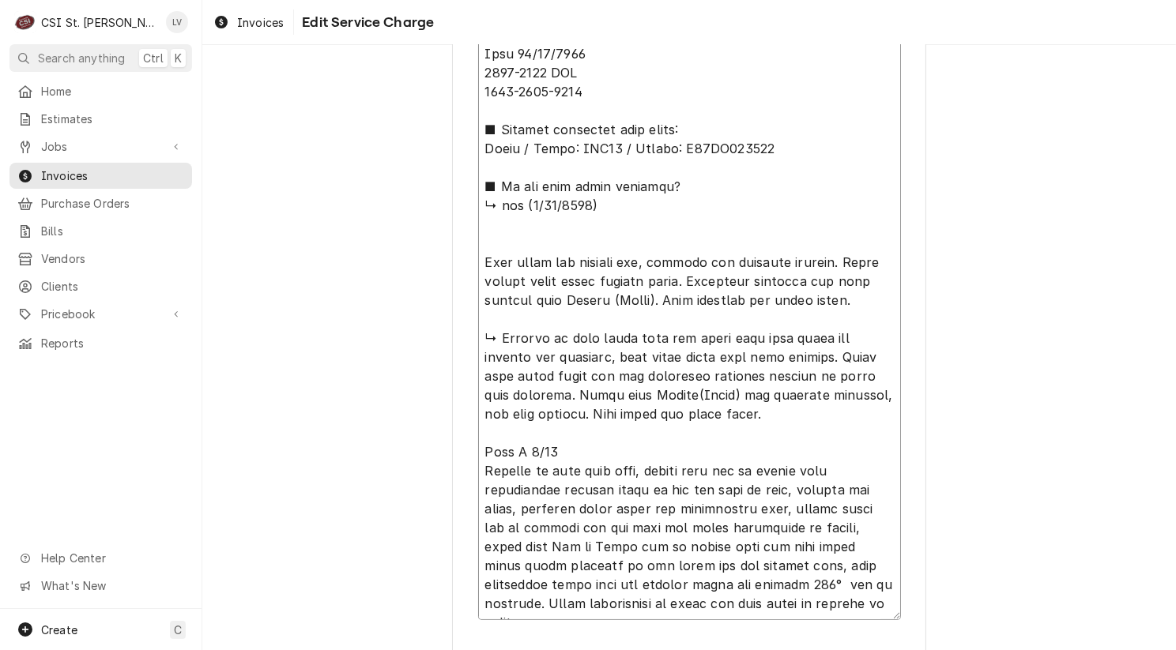
drag, startPoint x: 475, startPoint y: 255, endPoint x: 865, endPoint y: 305, distance: 393.4
click at [865, 305] on textarea "Service Summary ( optional )" at bounding box center [689, 271] width 423 height 697
type textarea "Kyle 0800-0800-1015 8/15 630-700-730 Kyle 08/26/2025 0715-0800 PPU 0800-0930-13…"
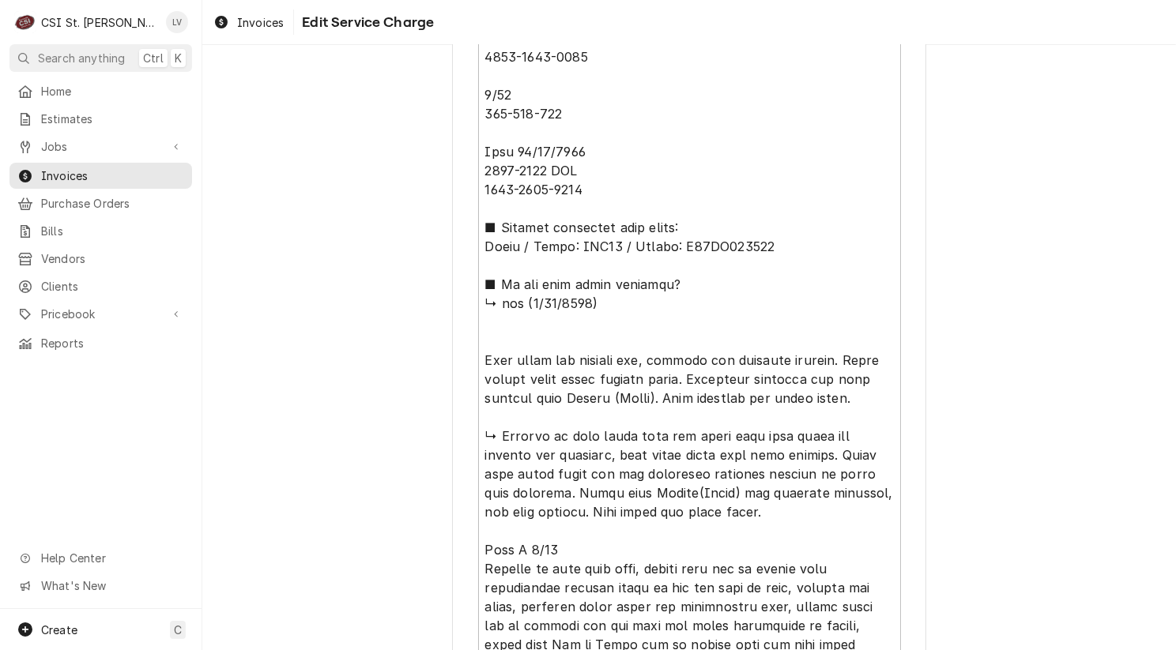
scroll to position [598, 0]
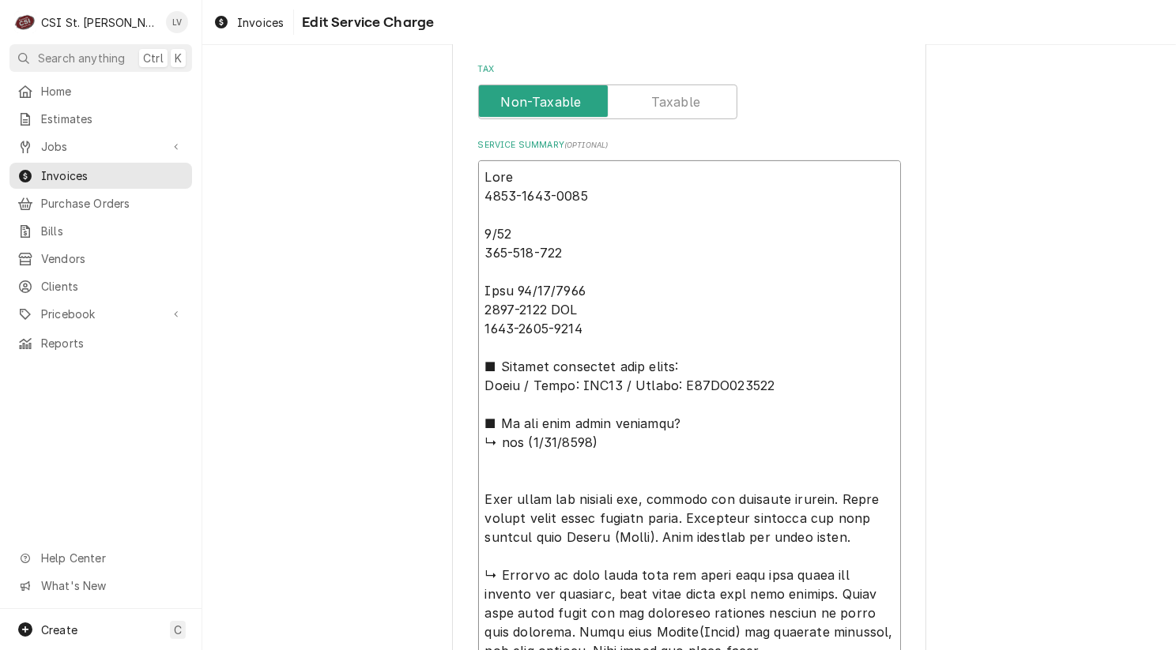
drag, startPoint x: 476, startPoint y: 173, endPoint x: 511, endPoint y: 194, distance: 40.8
click at [499, 186] on textarea "Service Summary ( optional )" at bounding box center [689, 508] width 423 height 697
drag, startPoint x: 733, startPoint y: 410, endPoint x: 742, endPoint y: 427, distance: 18.7
click at [743, 431] on textarea "Service Summary ( optional )" at bounding box center [689, 508] width 423 height 697
click at [714, 288] on textarea "Service Summary ( optional )" at bounding box center [689, 508] width 423 height 697
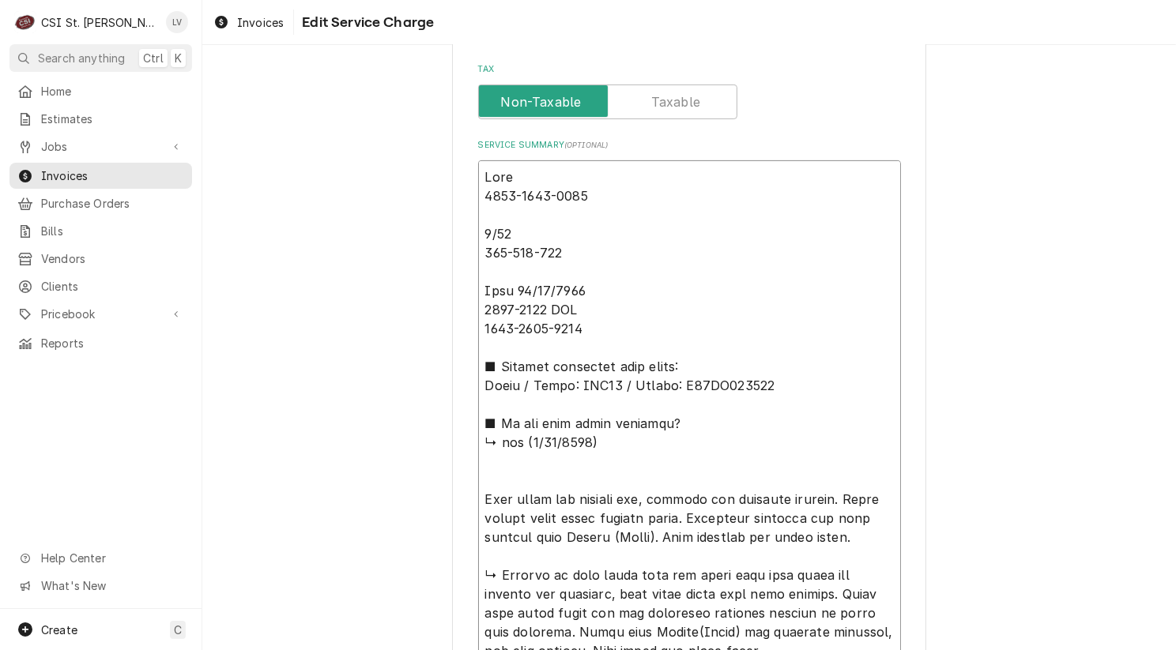
drag, startPoint x: 479, startPoint y: 175, endPoint x: 754, endPoint y: 430, distance: 375.7
click at [754, 429] on textarea "Service Summary ( optional )" at bounding box center [689, 508] width 423 height 697
drag, startPoint x: 472, startPoint y: 441, endPoint x: 597, endPoint y: 442, distance: 124.8
click at [597, 442] on textarea "Service Summary ( optional )" at bounding box center [689, 508] width 423 height 697
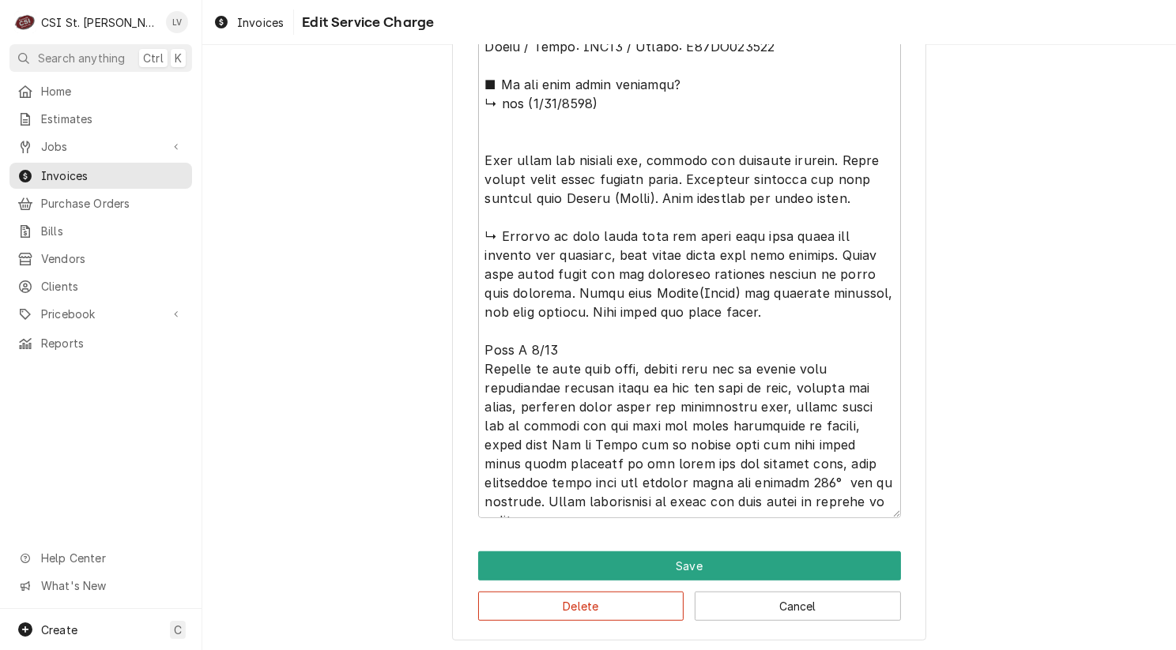
scroll to position [940, 0]
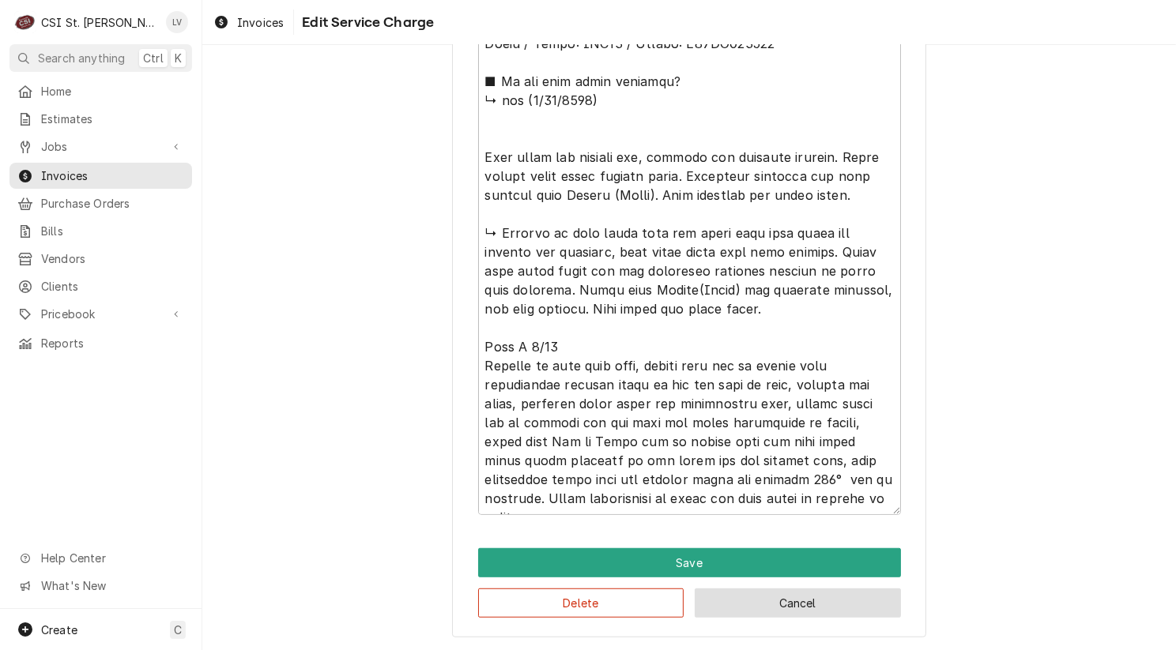
click at [761, 609] on button "Cancel" at bounding box center [797, 603] width 206 height 29
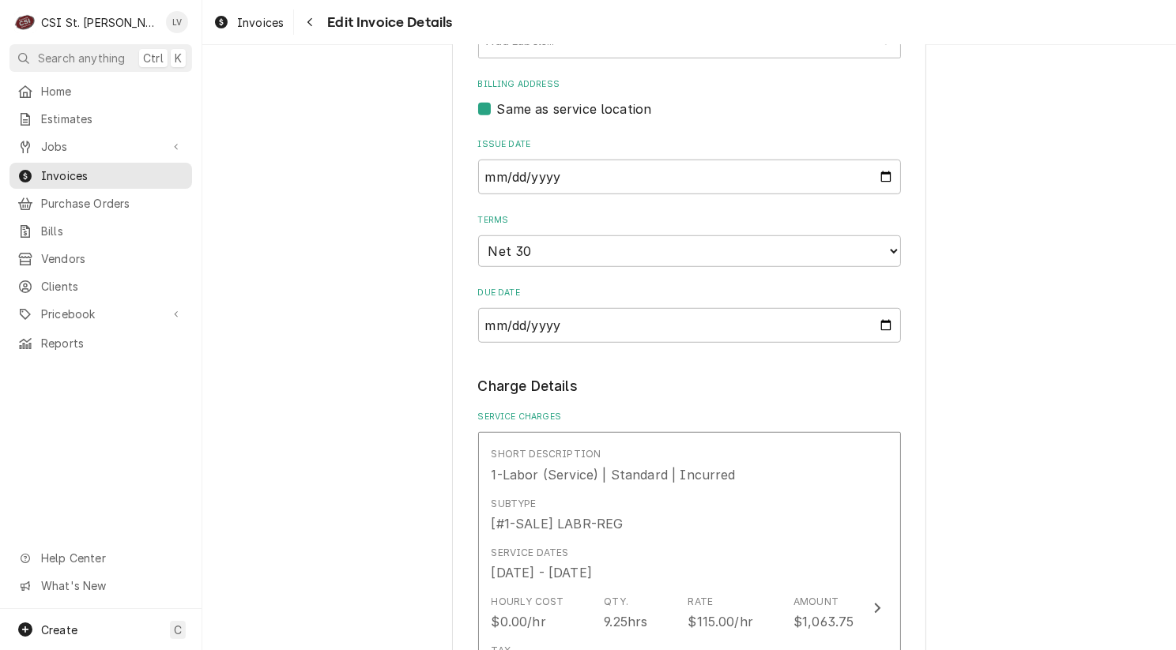
scroll to position [672, 0]
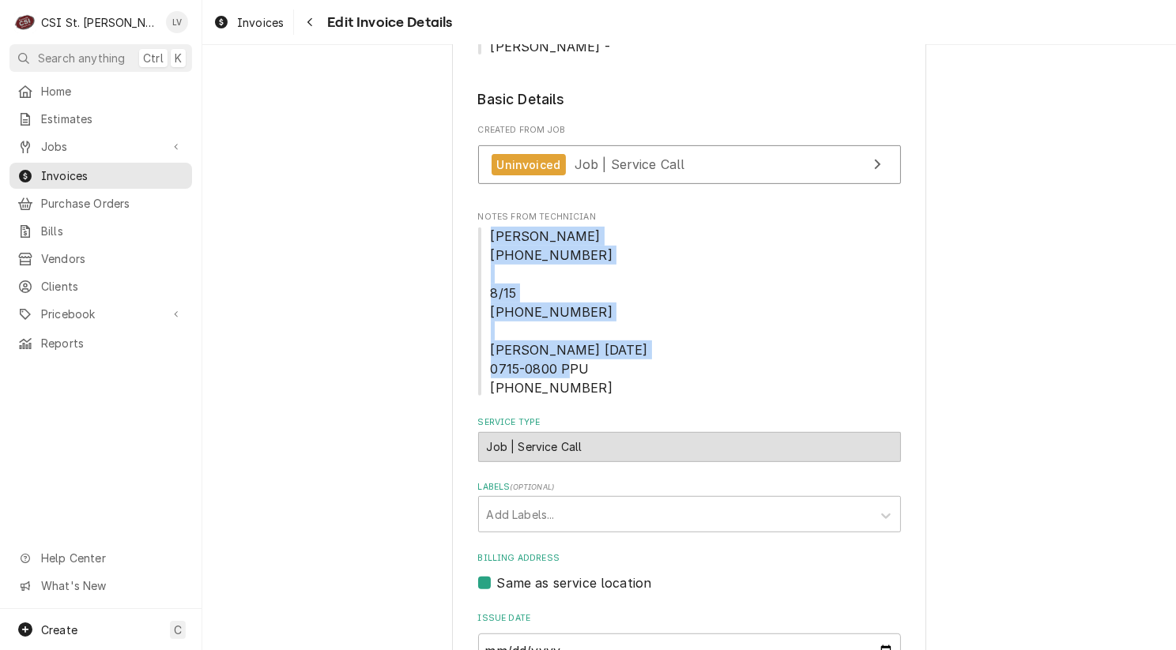
drag, startPoint x: 485, startPoint y: 174, endPoint x: 621, endPoint y: 328, distance: 205.4
click at [621, 328] on span "Kyle 0800-0800-1015 8/15 630-700-730 Kyle 08/26/2025 0715-0800 PPU 0800-0930-13…" at bounding box center [689, 312] width 423 height 171
copy span "Kyle 0800-0800-1015 8/15 630-700-730 Kyle 08/26/2025 0715-0800 PPU 0800-0930-13…"
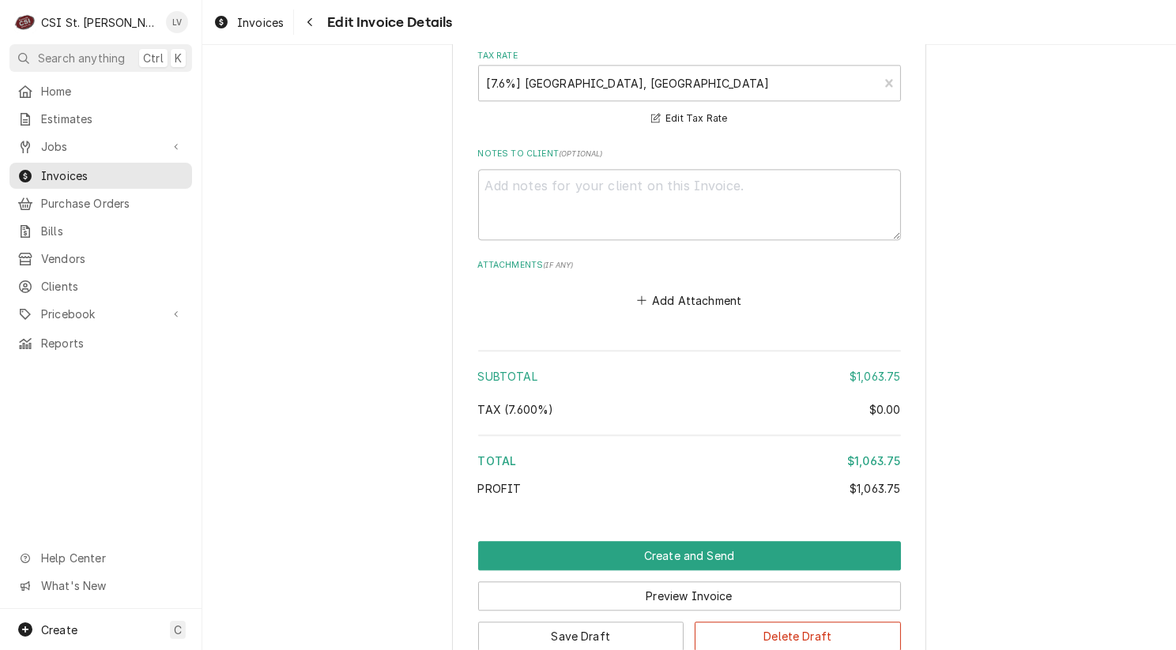
scroll to position [4024, 0]
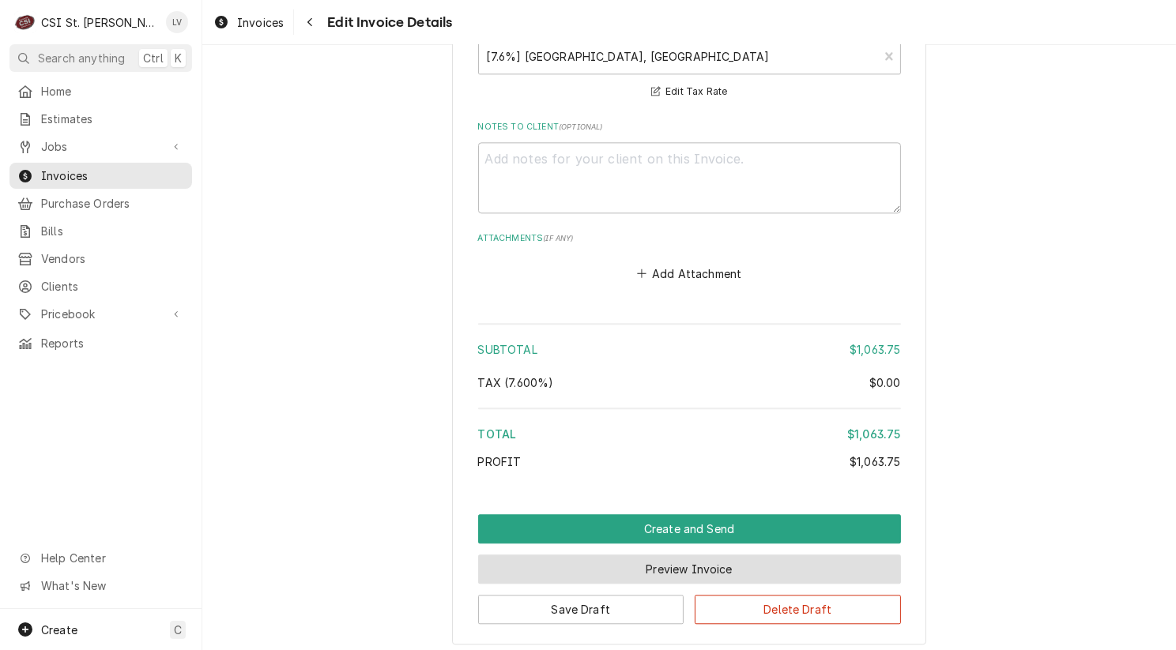
click at [680, 555] on button "Preview Invoice" at bounding box center [689, 569] width 423 height 29
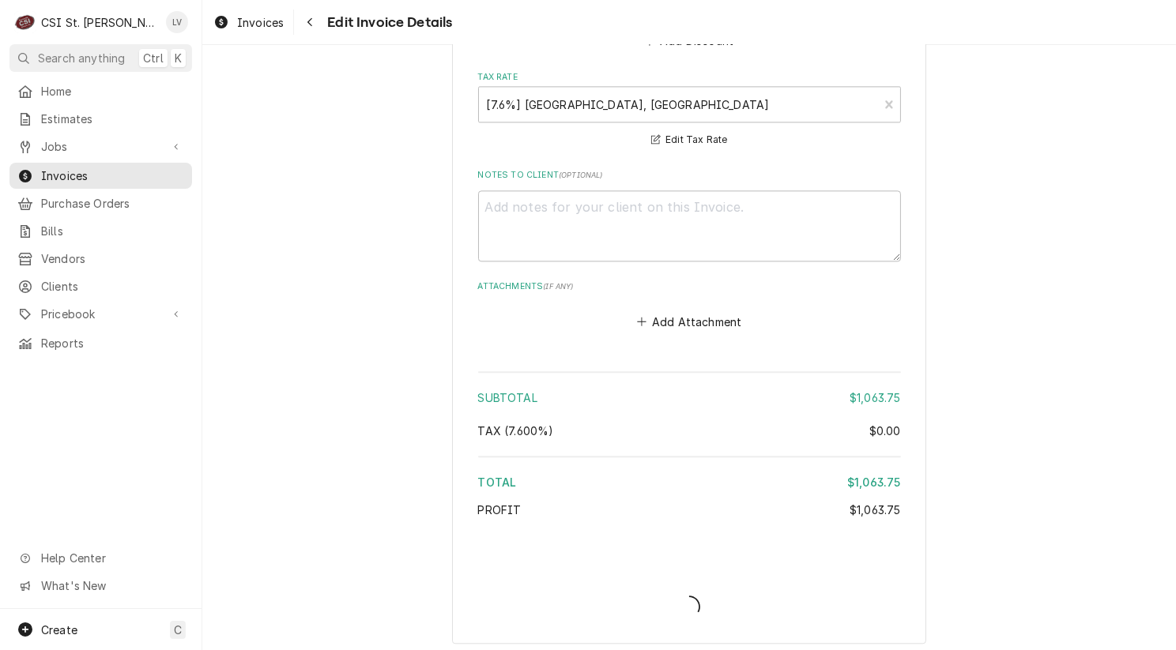
type textarea "x"
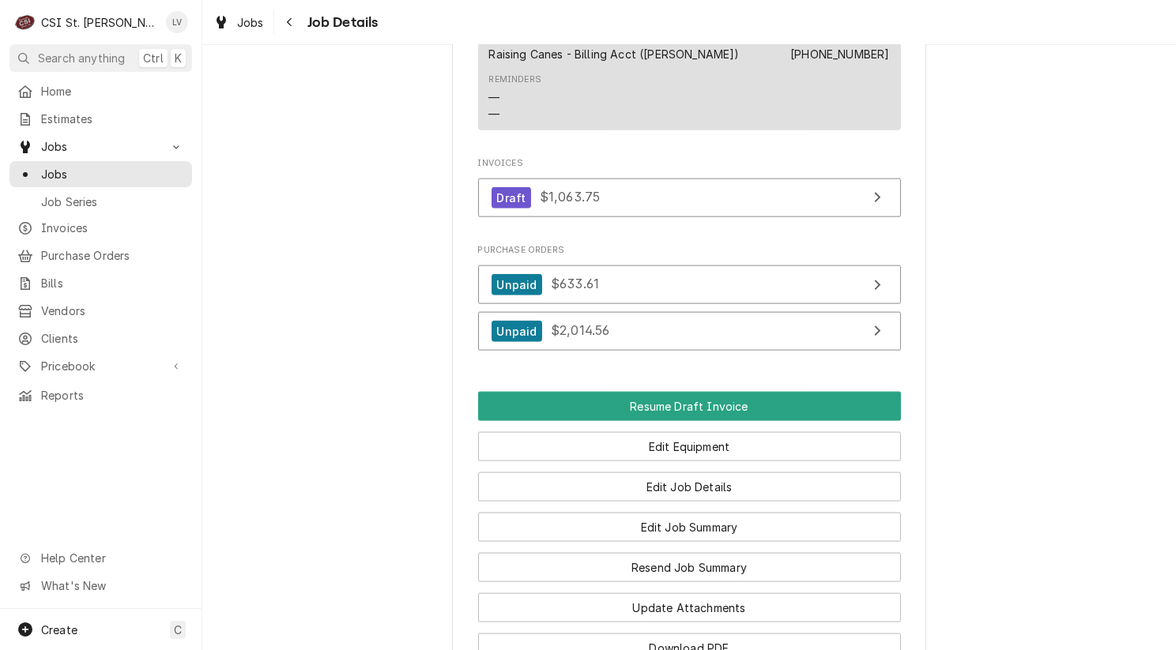
scroll to position [2133, 0]
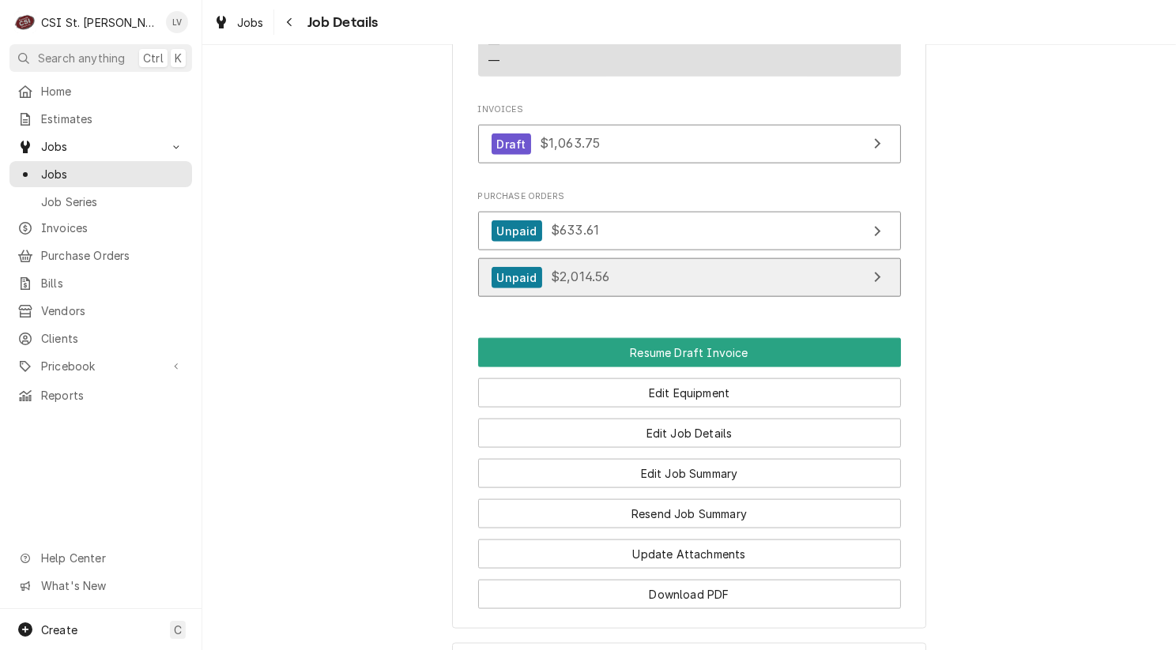
click at [721, 281] on link "Unpaid $2,014.56" at bounding box center [689, 277] width 423 height 39
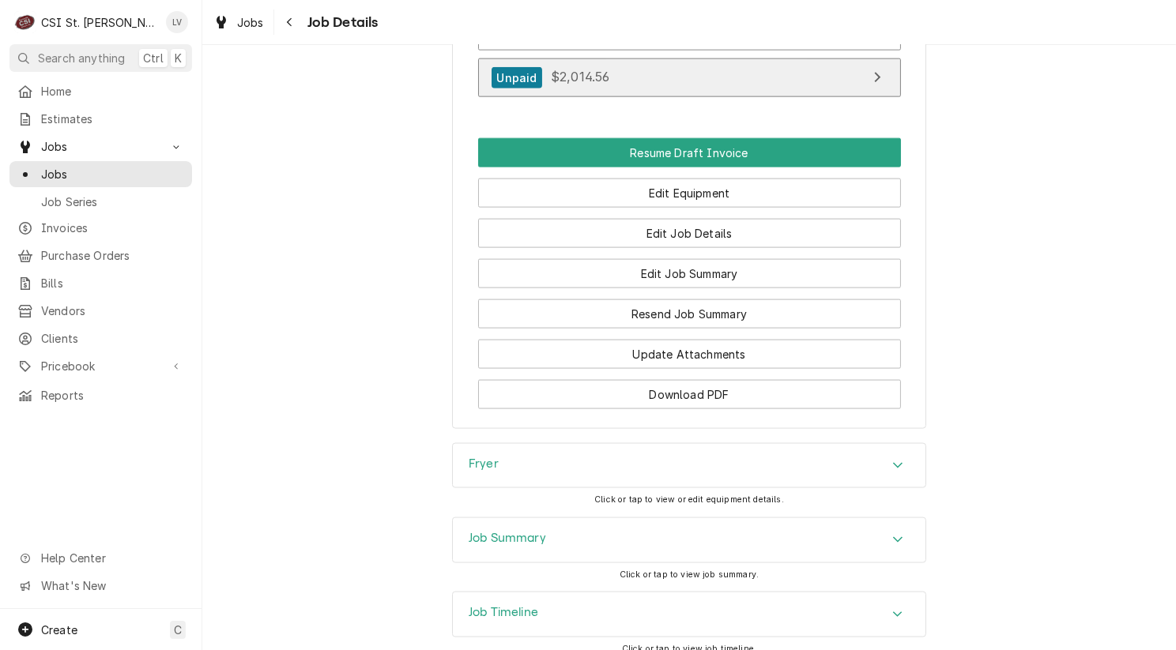
scroll to position [2420, 0]
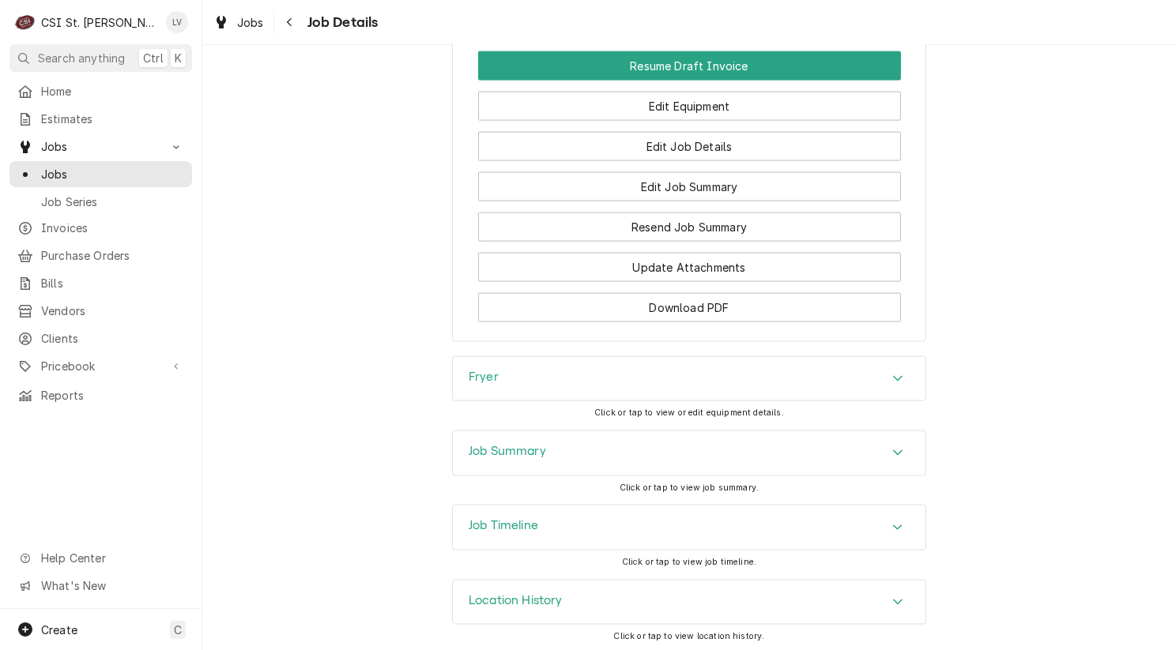
click at [518, 527] on h3 "Job Timeline" at bounding box center [503, 525] width 70 height 15
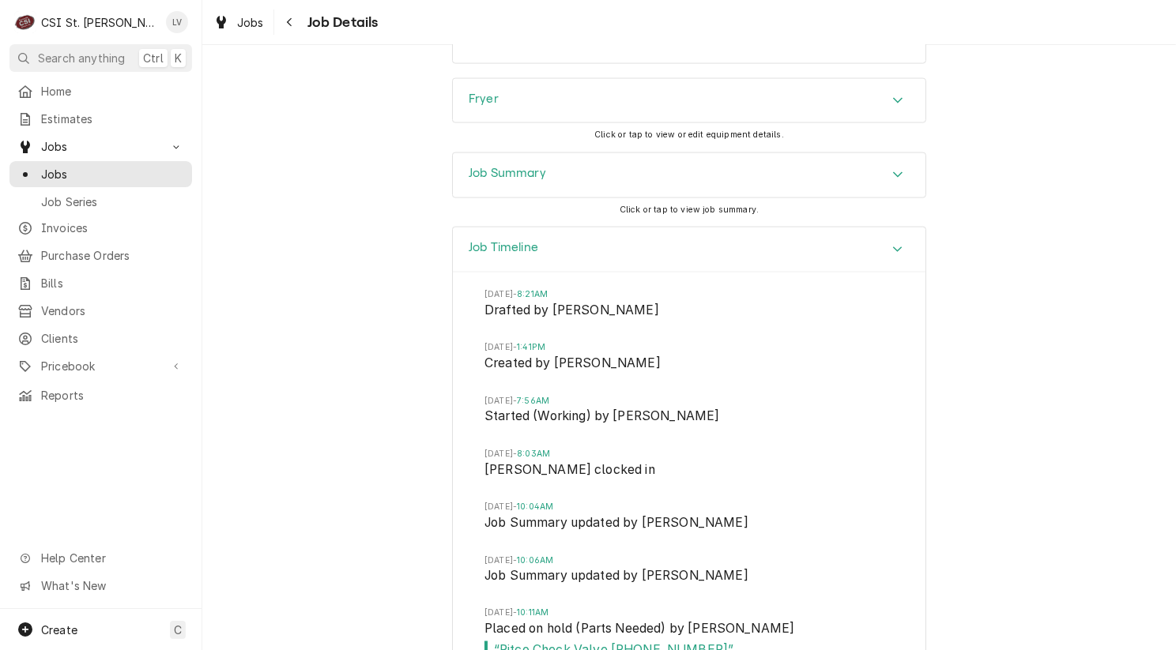
scroll to position [2481, 0]
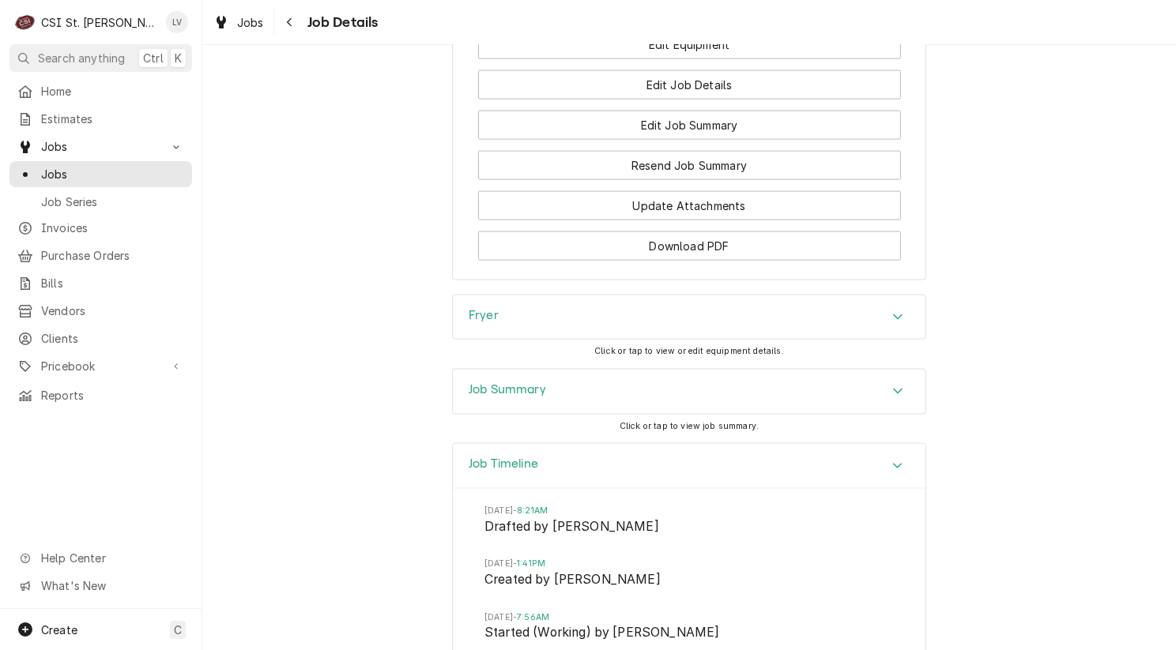
click at [549, 394] on div "Job Summary" at bounding box center [689, 392] width 472 height 44
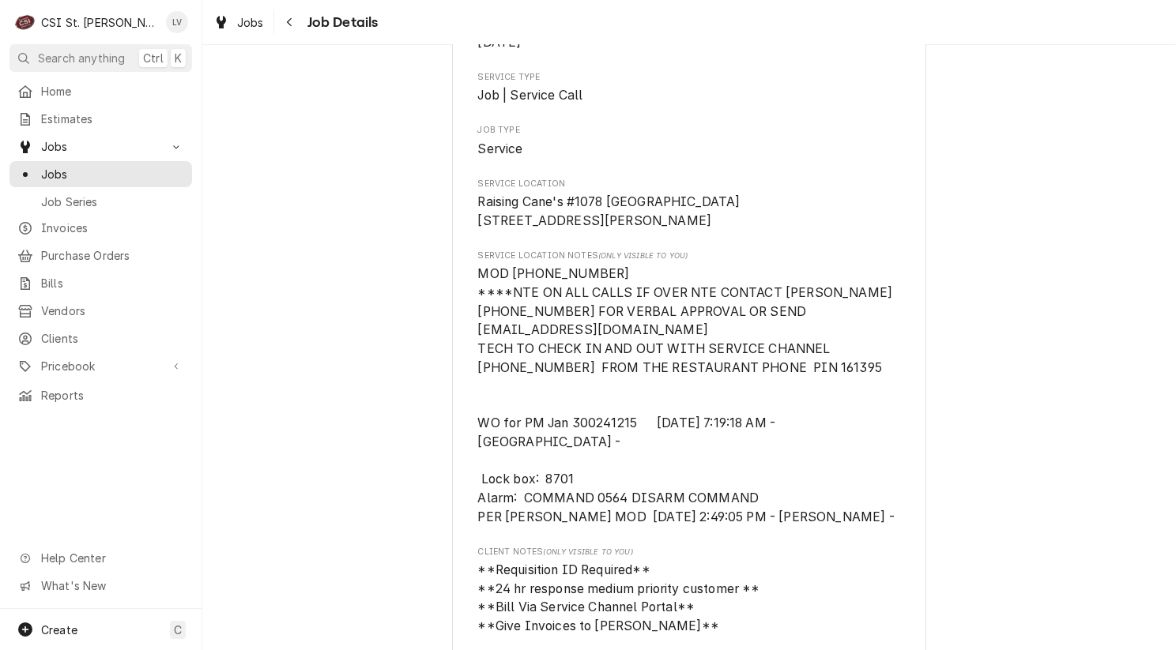
scroll to position [0, 0]
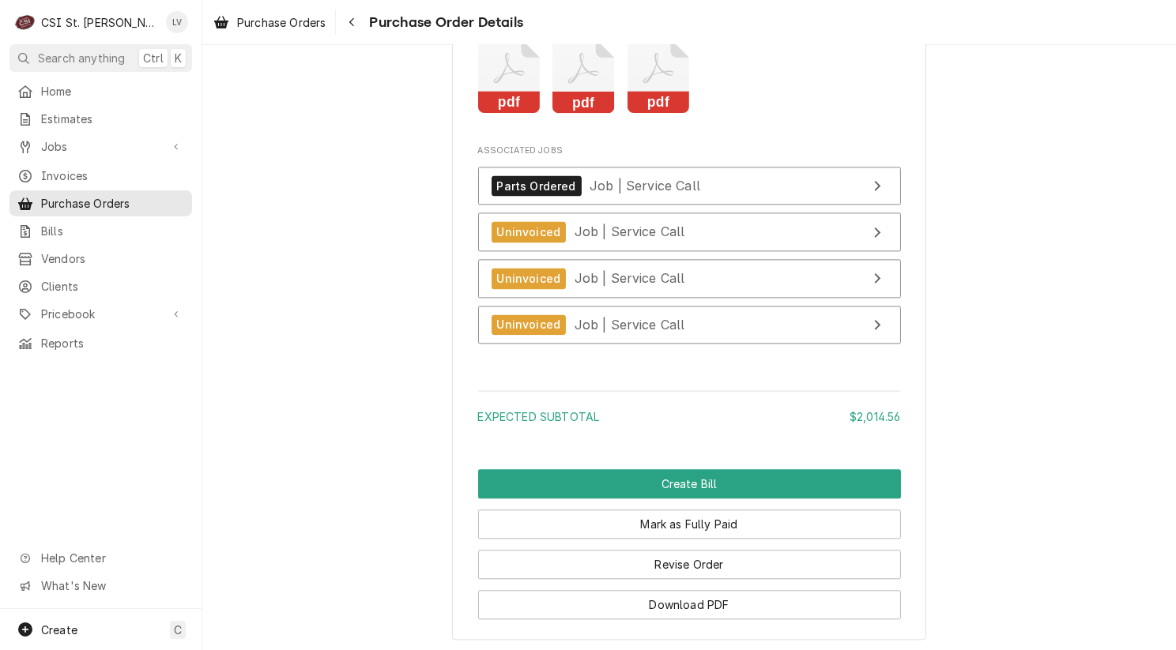
scroll to position [3891, 0]
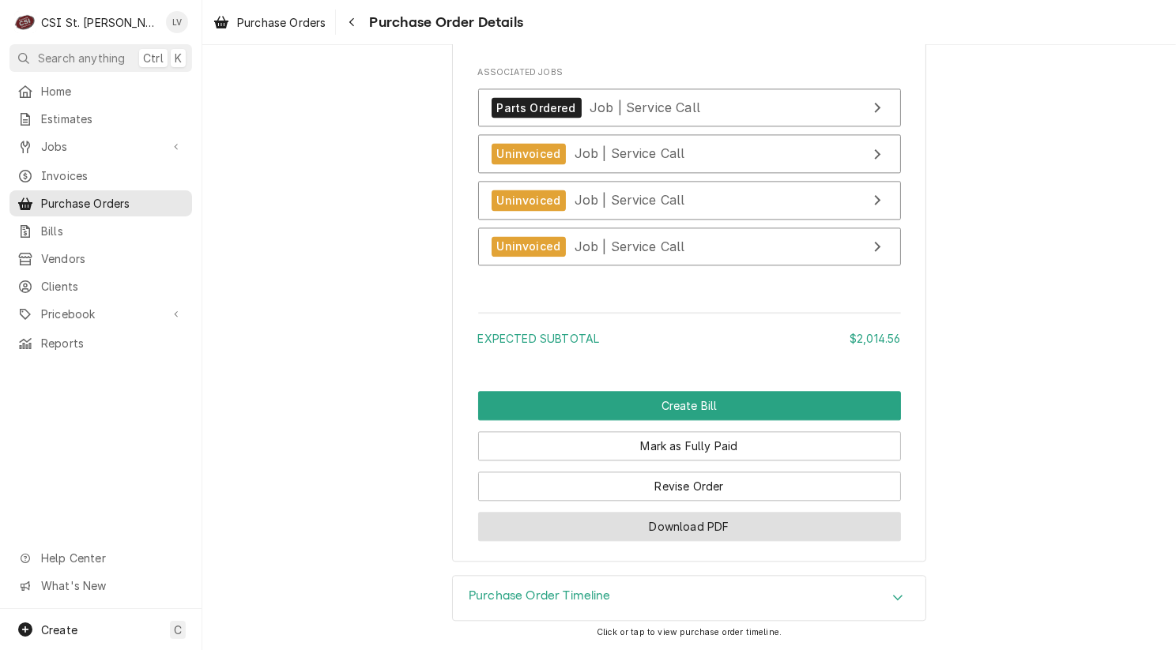
click at [696, 529] on button "Download PDF" at bounding box center [689, 526] width 423 height 29
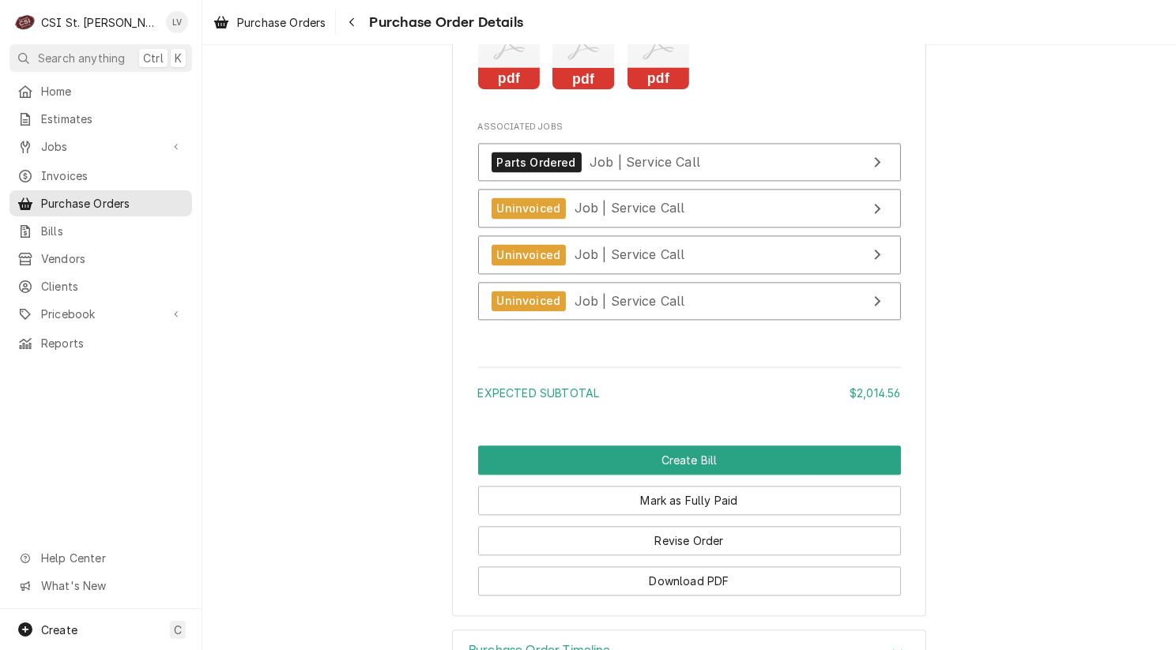
scroll to position [3575, 0]
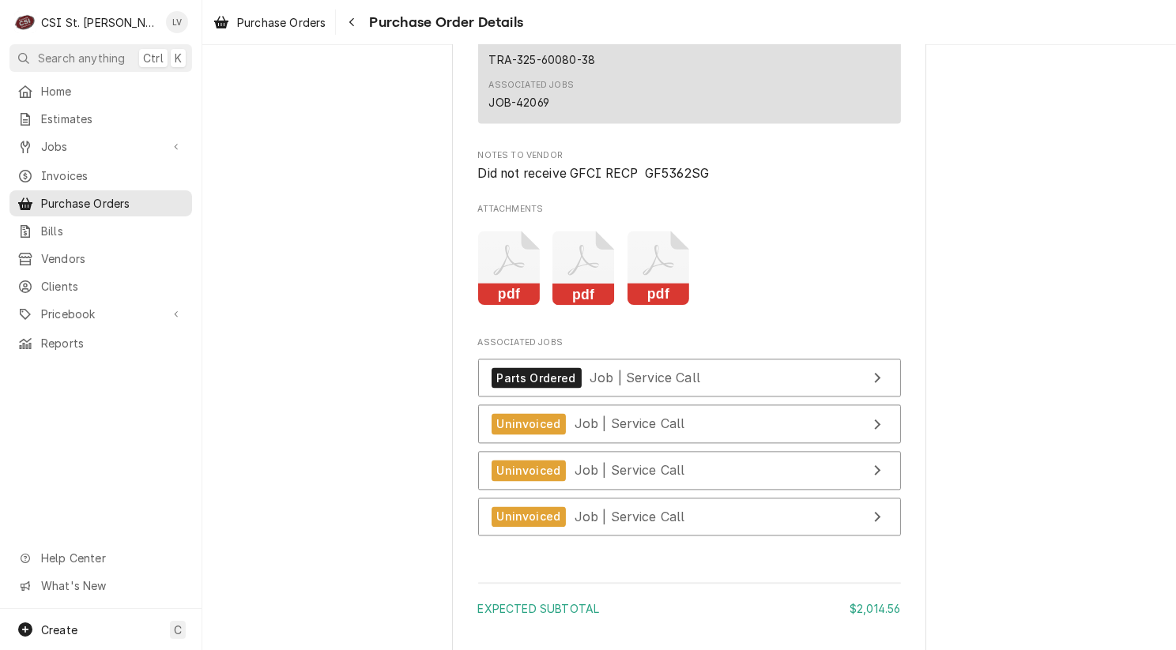
click at [540, 306] on icon "Attachments" at bounding box center [509, 268] width 62 height 75
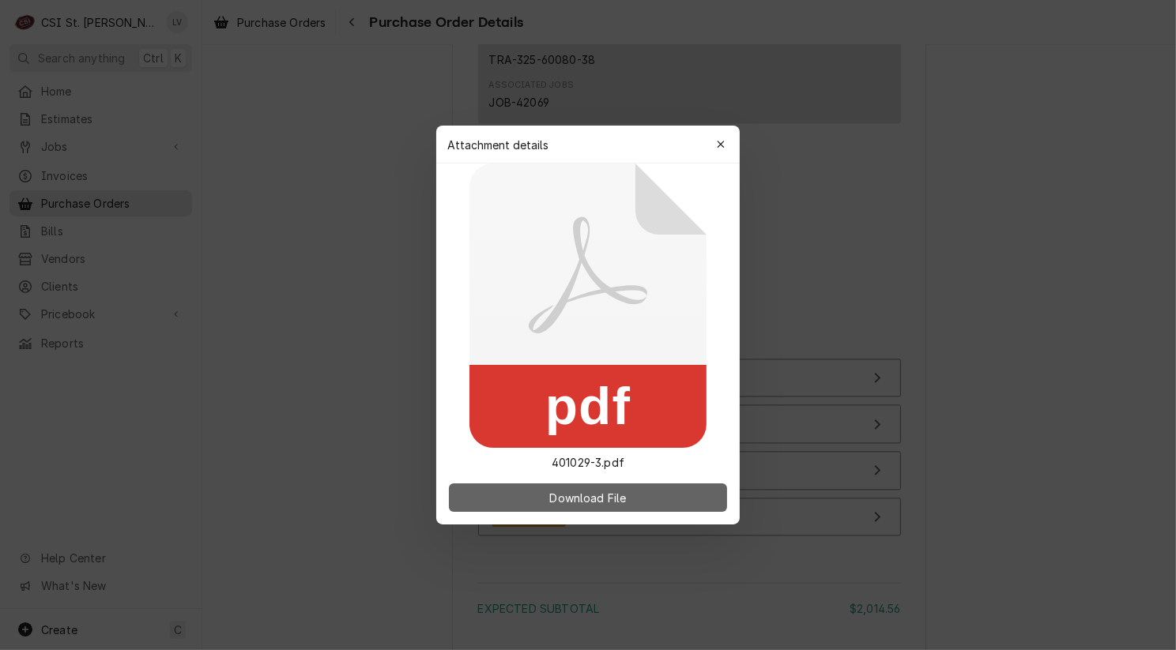
click at [589, 499] on span "Download File" at bounding box center [587, 498] width 83 height 17
click at [63, 453] on div at bounding box center [588, 325] width 1176 height 650
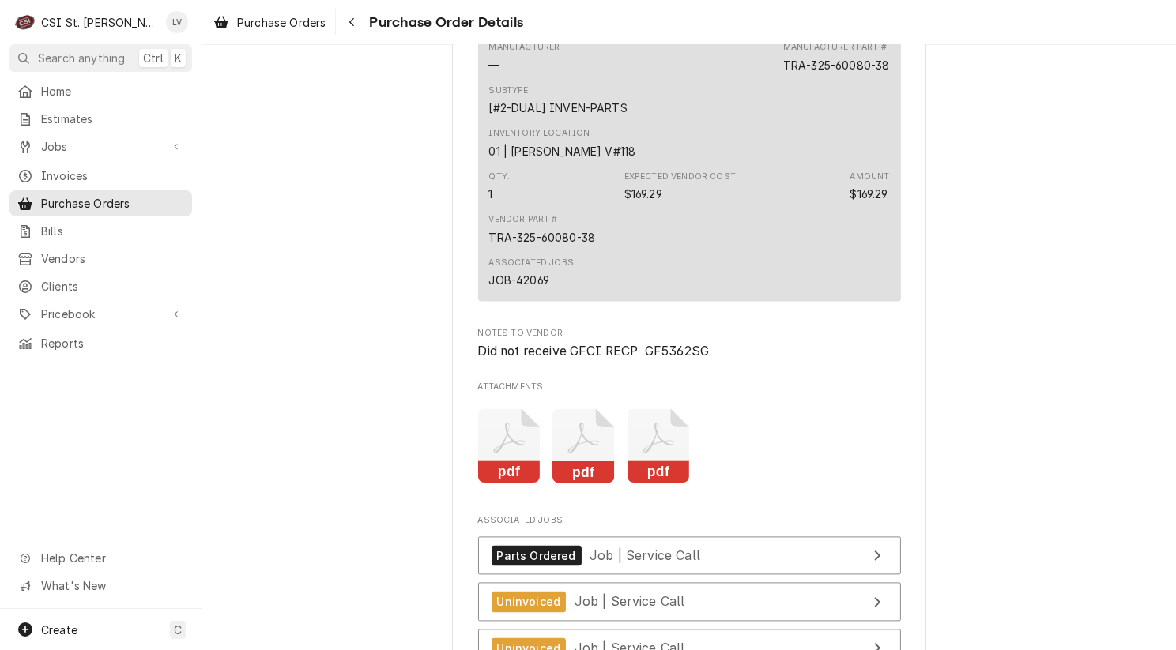
scroll to position [3654, 0]
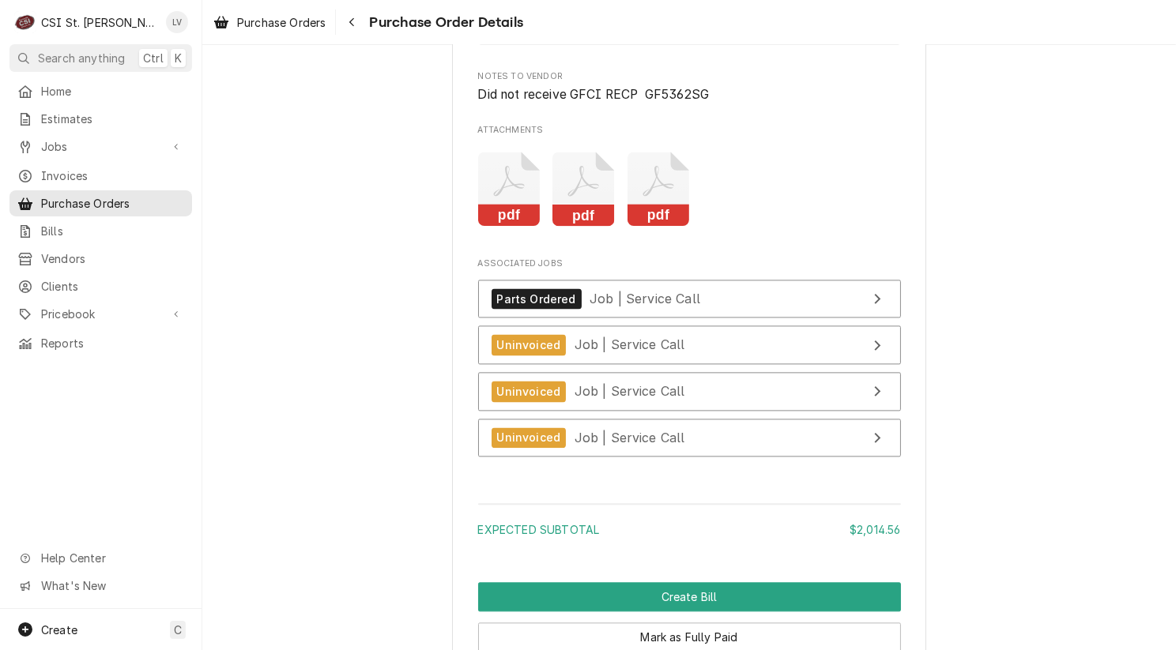
click at [579, 227] on rect "Attachments" at bounding box center [583, 216] width 62 height 22
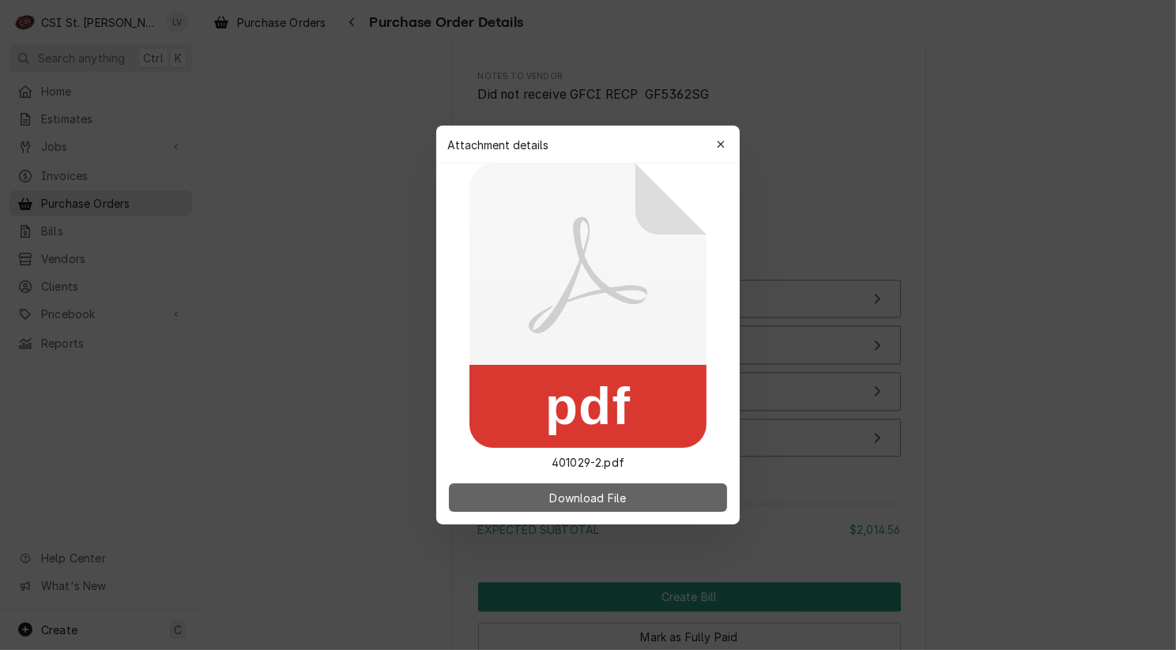
click at [544, 499] on button "Download File" at bounding box center [588, 497] width 278 height 28
click at [328, 412] on div at bounding box center [588, 325] width 1176 height 650
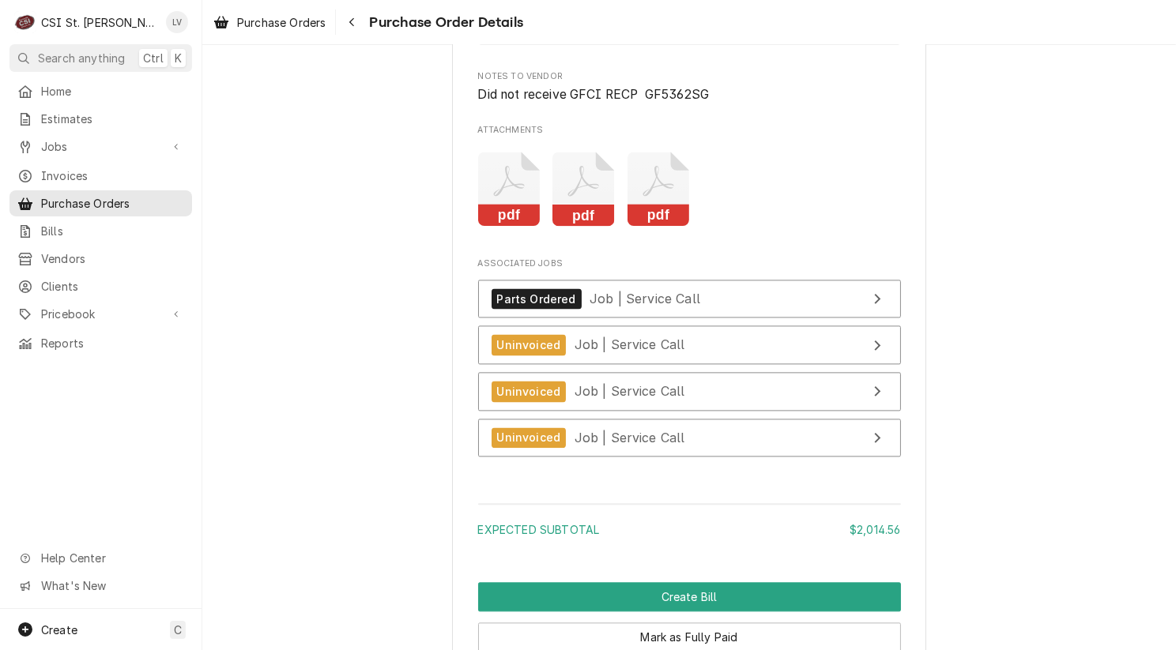
click at [514, 227] on icon "Attachments" at bounding box center [509, 189] width 62 height 75
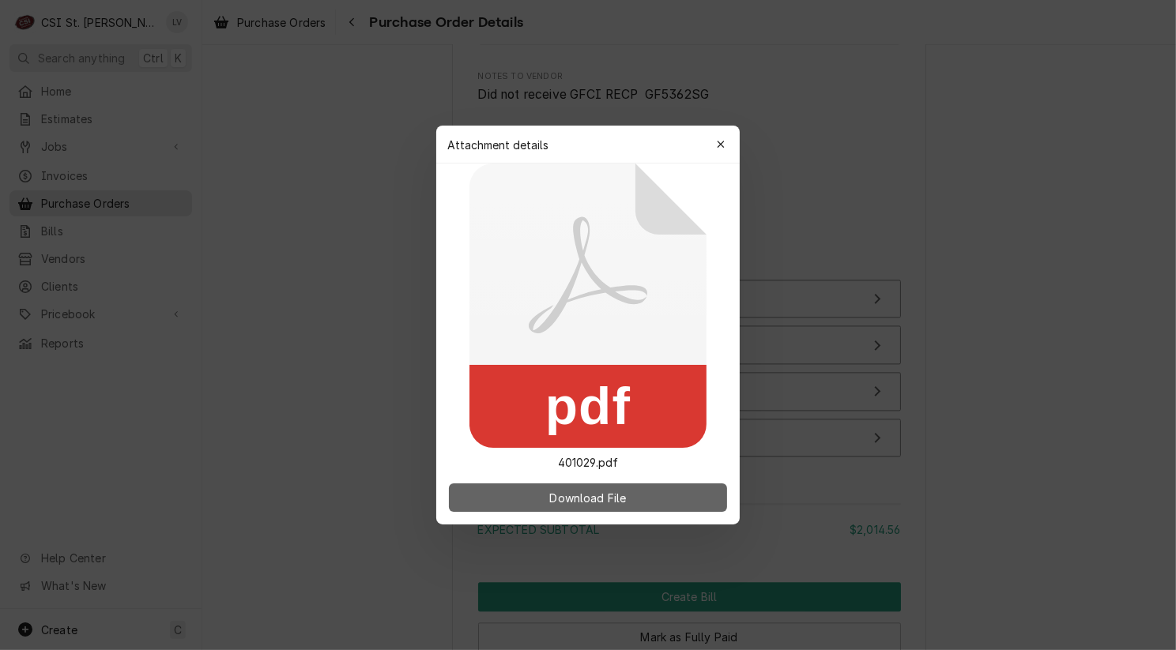
click at [596, 506] on button "Download File" at bounding box center [588, 497] width 278 height 28
click at [999, 291] on div at bounding box center [588, 325] width 1176 height 650
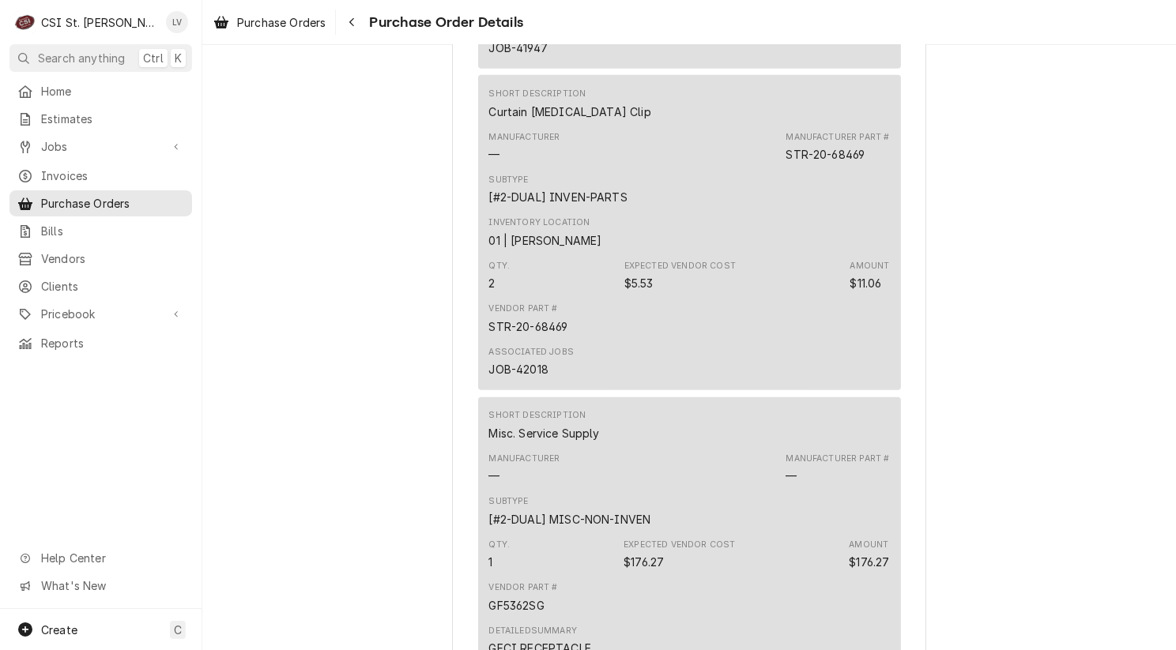
scroll to position [1916, 0]
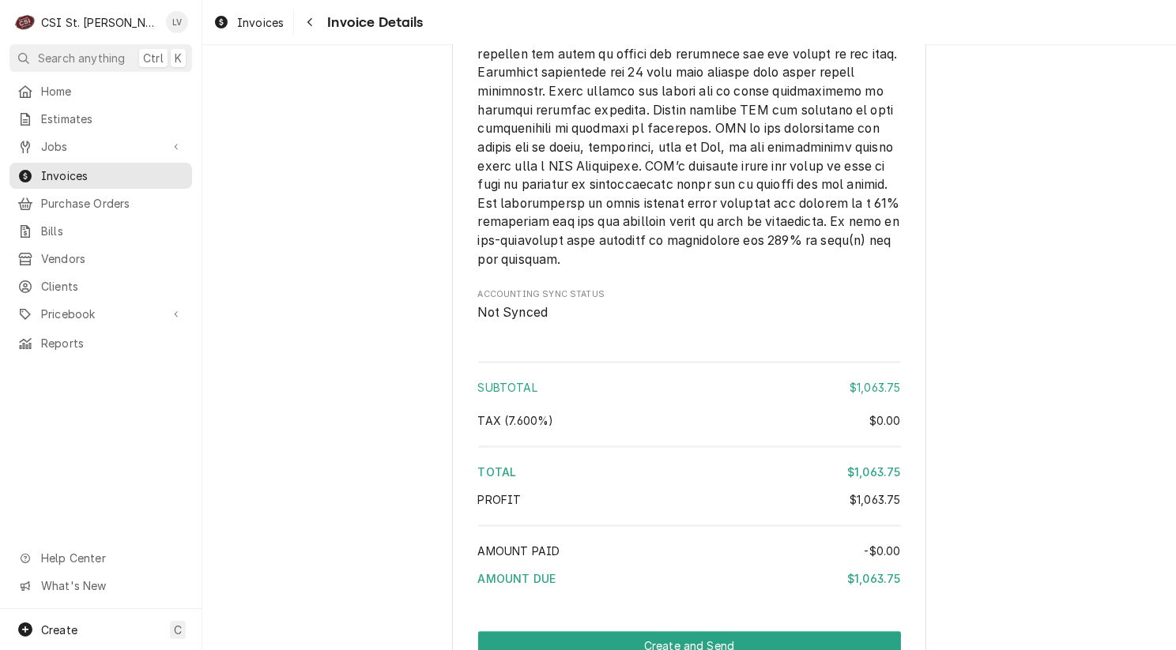
scroll to position [3614, 0]
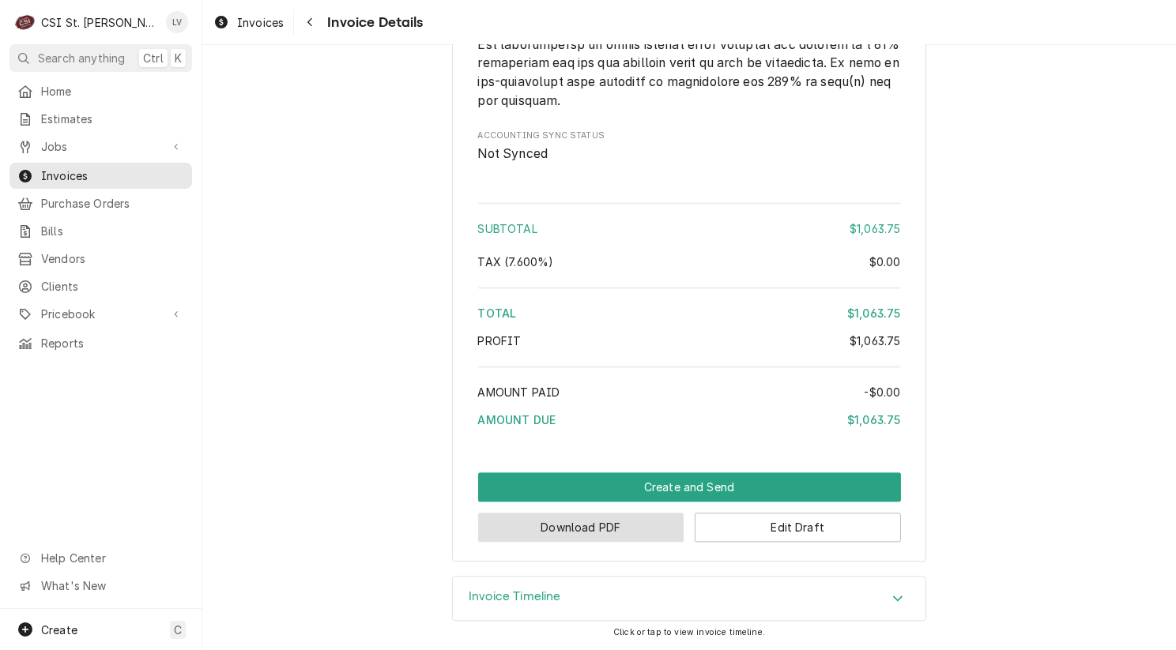
click at [608, 536] on button "Download PDF" at bounding box center [581, 527] width 206 height 29
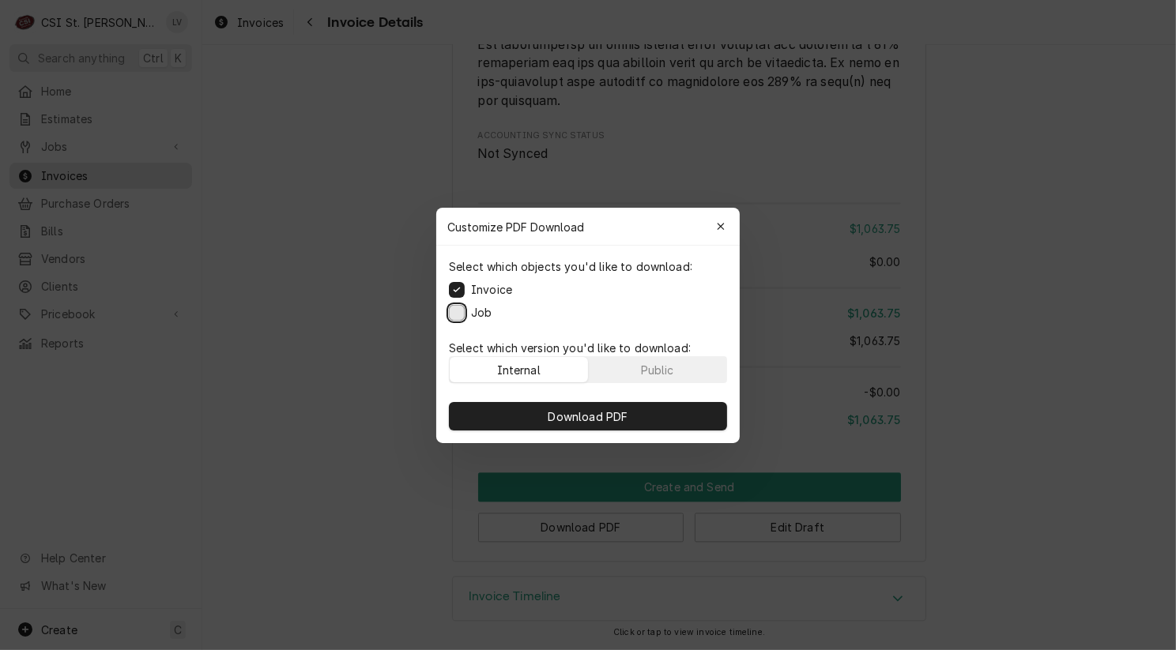
click at [453, 310] on button "Job" at bounding box center [457, 312] width 16 height 16
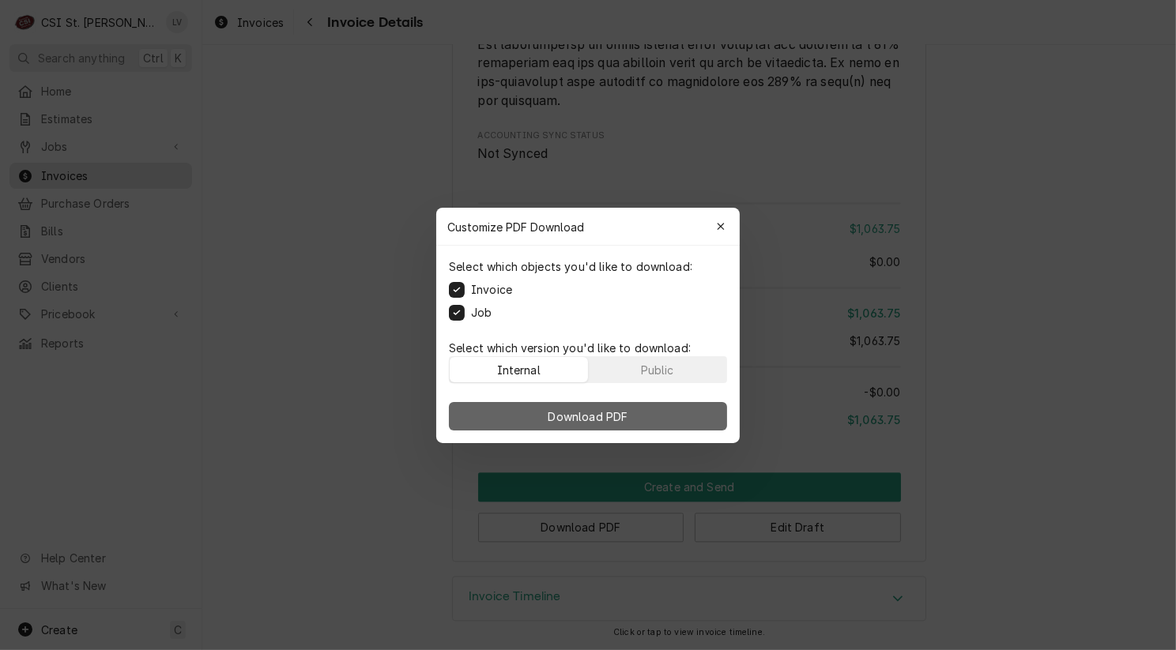
click at [598, 417] on span "Download PDF" at bounding box center [588, 416] width 86 height 17
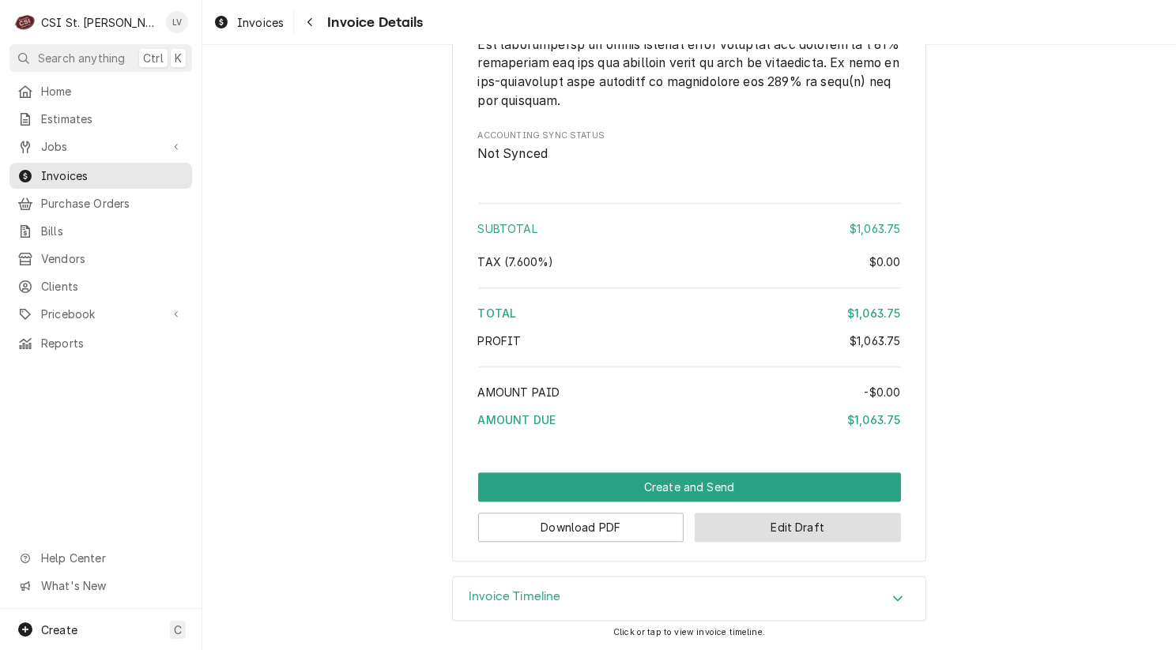
click at [758, 521] on button "Edit Draft" at bounding box center [797, 527] width 206 height 29
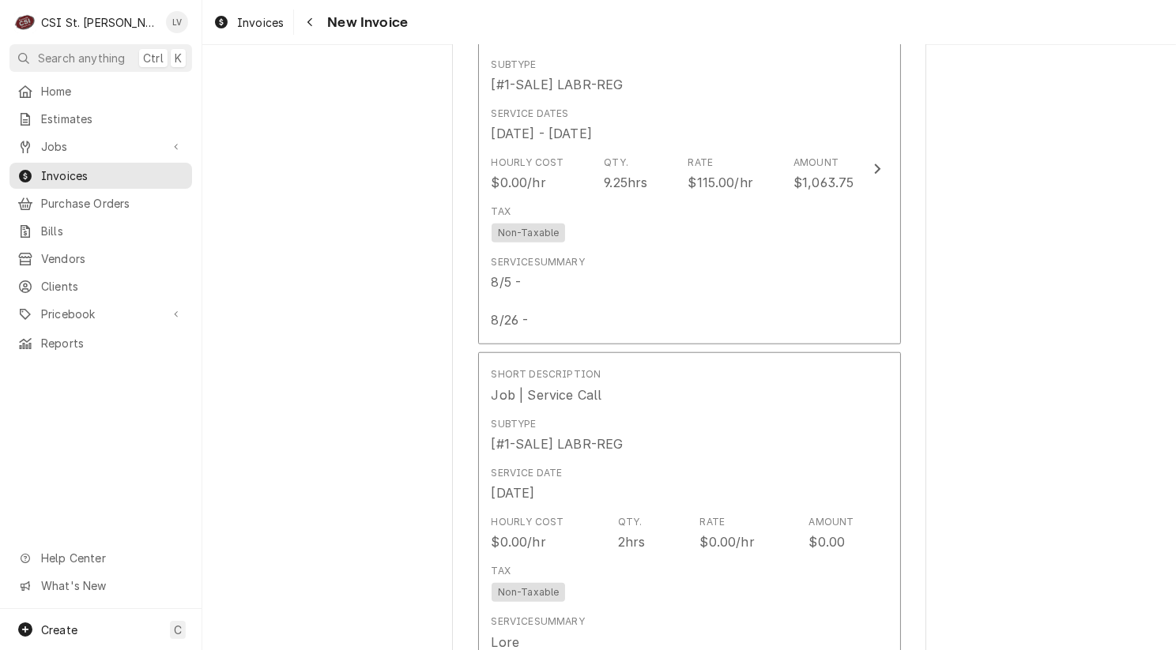
scroll to position [1580, 0]
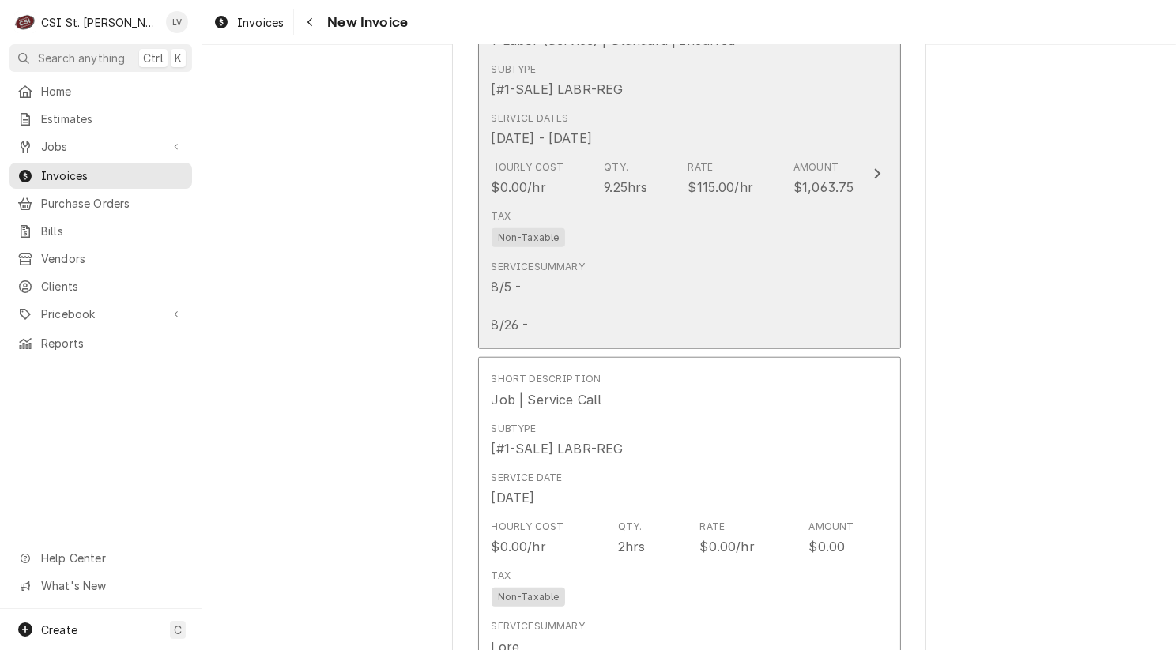
click at [729, 254] on div "Service Summary 8/5 - 8/26 -" at bounding box center [672, 297] width 363 height 87
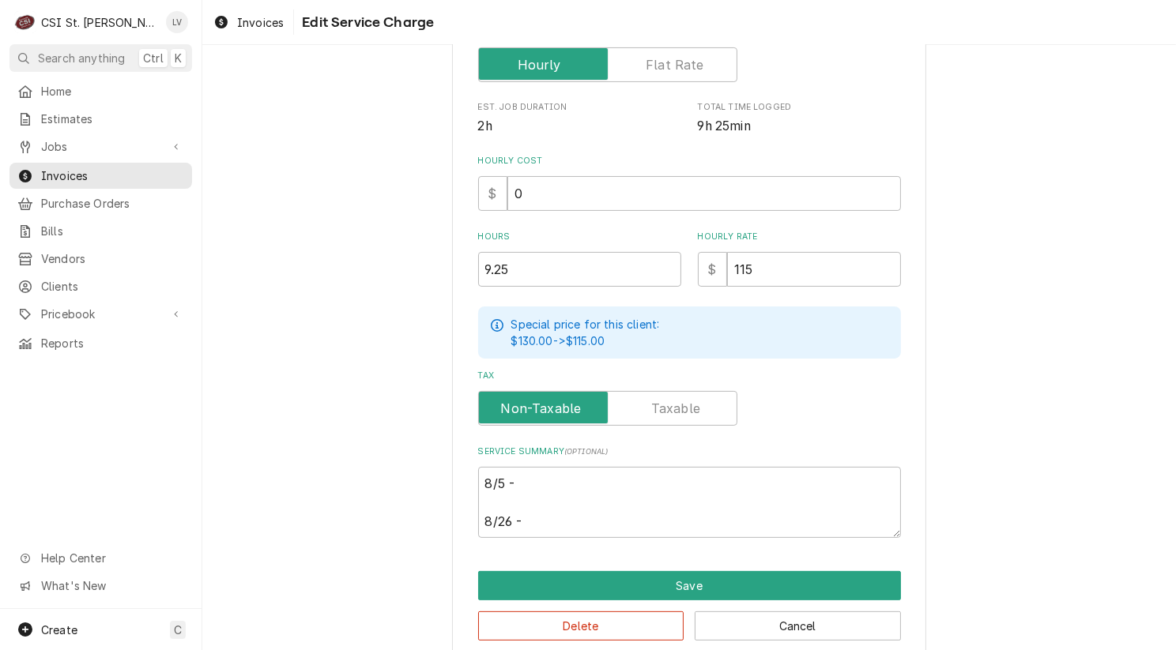
scroll to position [375, 0]
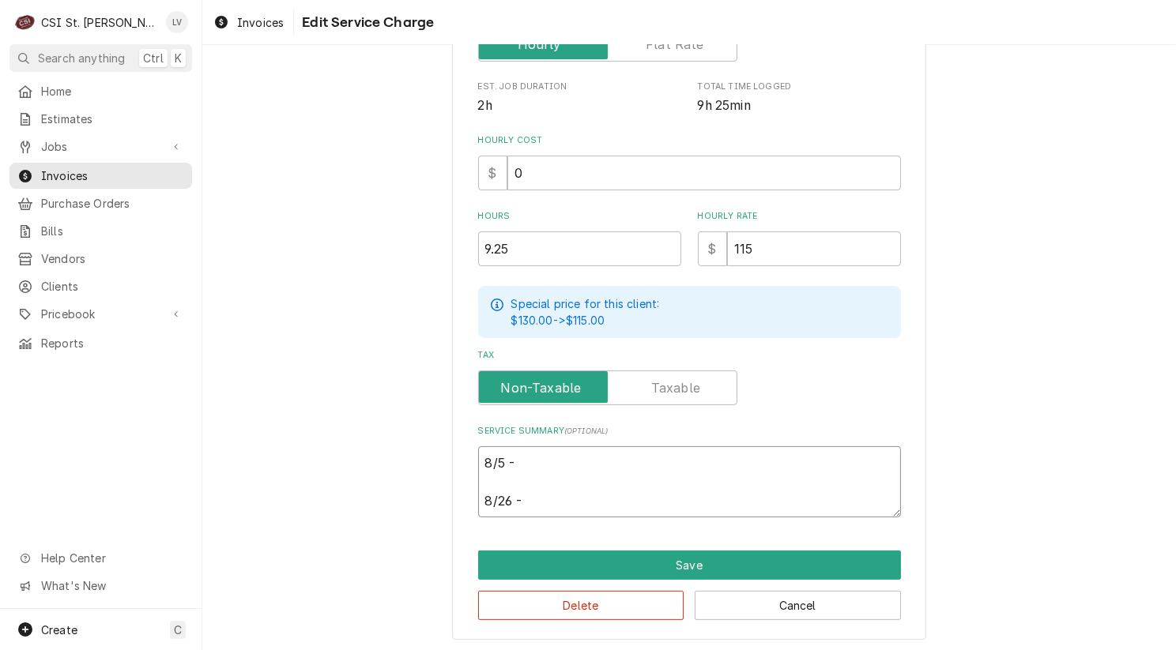
drag, startPoint x: 476, startPoint y: 458, endPoint x: 596, endPoint y: 498, distance: 126.4
click at [596, 498] on textarea "8/5 - 8/26 -" at bounding box center [689, 481] width 423 height 71
paste textarea "Unit would not dispose oil, surging and tripping breaker. Found faulty check va…"
type textarea "x"
type textarea "8/5 - Unit would not dispose oil, surging and tripping breaker. Found faulty ch…"
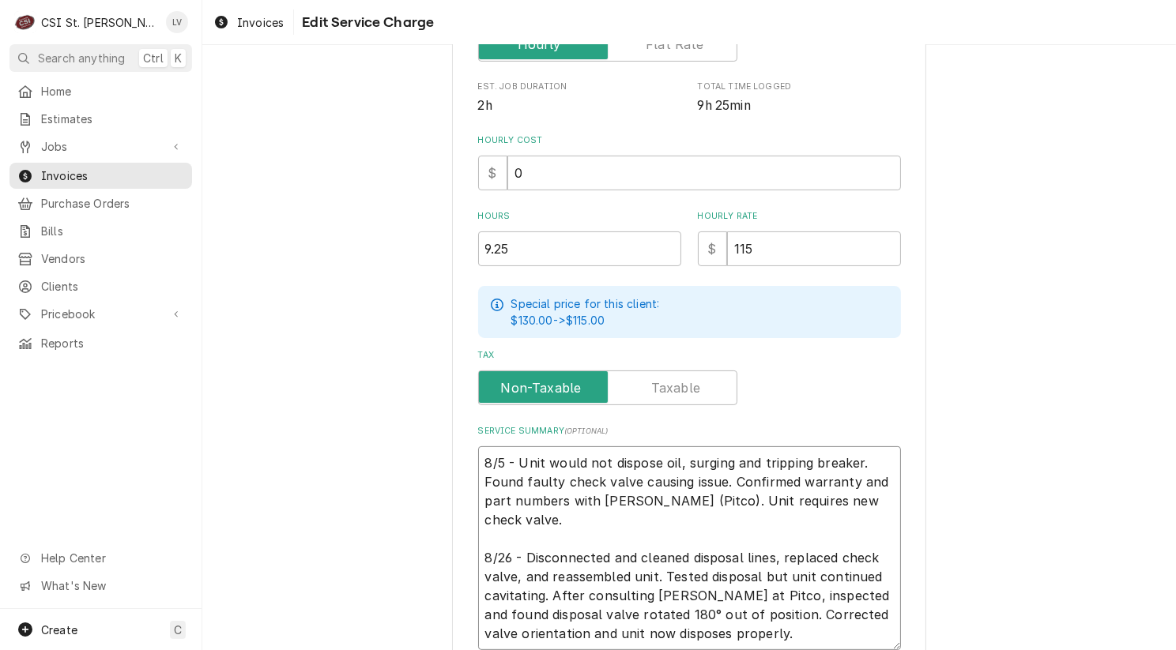
scroll to position [0, 0]
click at [478, 460] on textarea "8/5 - Unit would not dispose oil, surging and tripping breaker. Found faulty ch…" at bounding box center [689, 548] width 423 height 204
type textarea "x"
type textarea "8/5 - Unit would not dispose oil, surging and tripping breaker. Found faulty ch…"
type textarea "x"
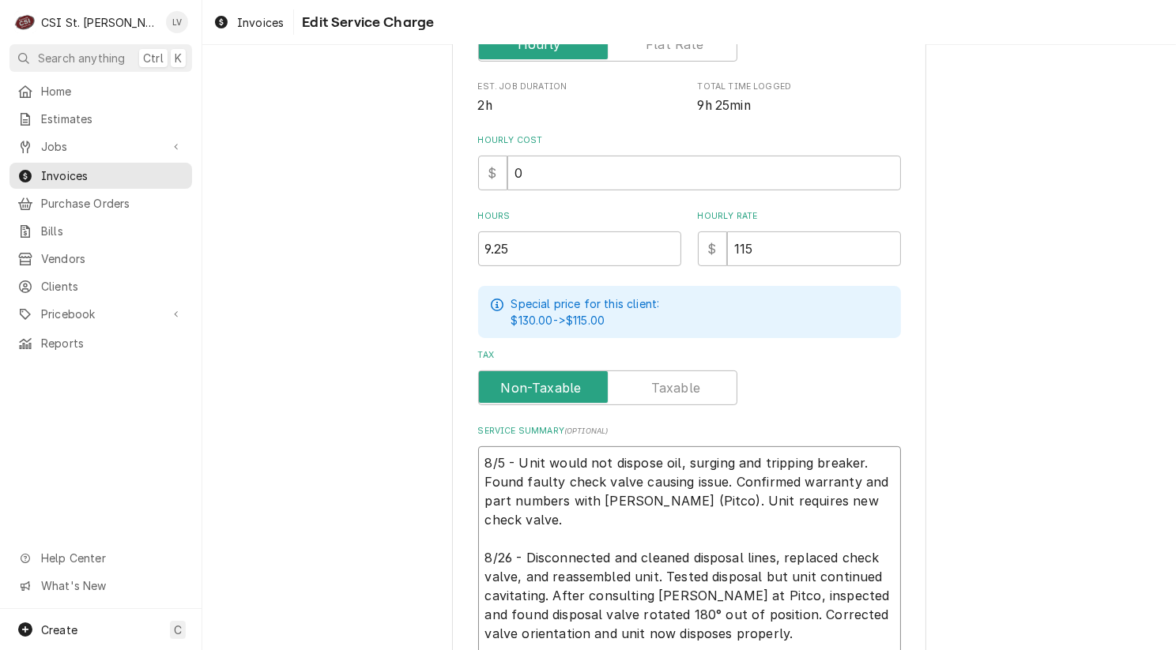
type textarea "8/5 - Unit would not dispose oil, surging and tripping breaker. Found faulty ch…"
click at [482, 458] on textarea "8/5 - Unit would not dispose oil, surging and tripping breaker. Found faulty ch…" at bounding box center [689, 567] width 423 height 242
paste textarea "Pitco / Model: SSH75 / Serial: G24CE006335"
type textarea "x"
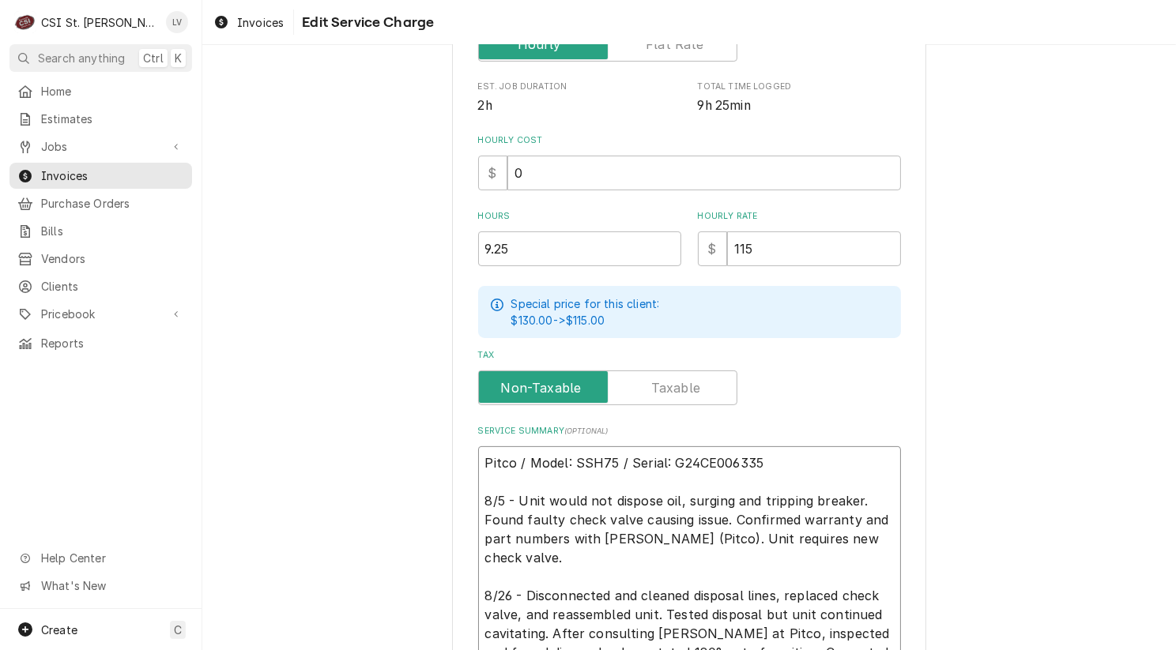
type textarea "Pitco / Model: SSH75 / Serial: G24CE006335 8/5 - Unit would not dispose oil, su…"
click at [1018, 500] on div "Use the fields below to edit this service charge Short Description 1-Labor (Ser…" at bounding box center [688, 255] width 973 height 1138
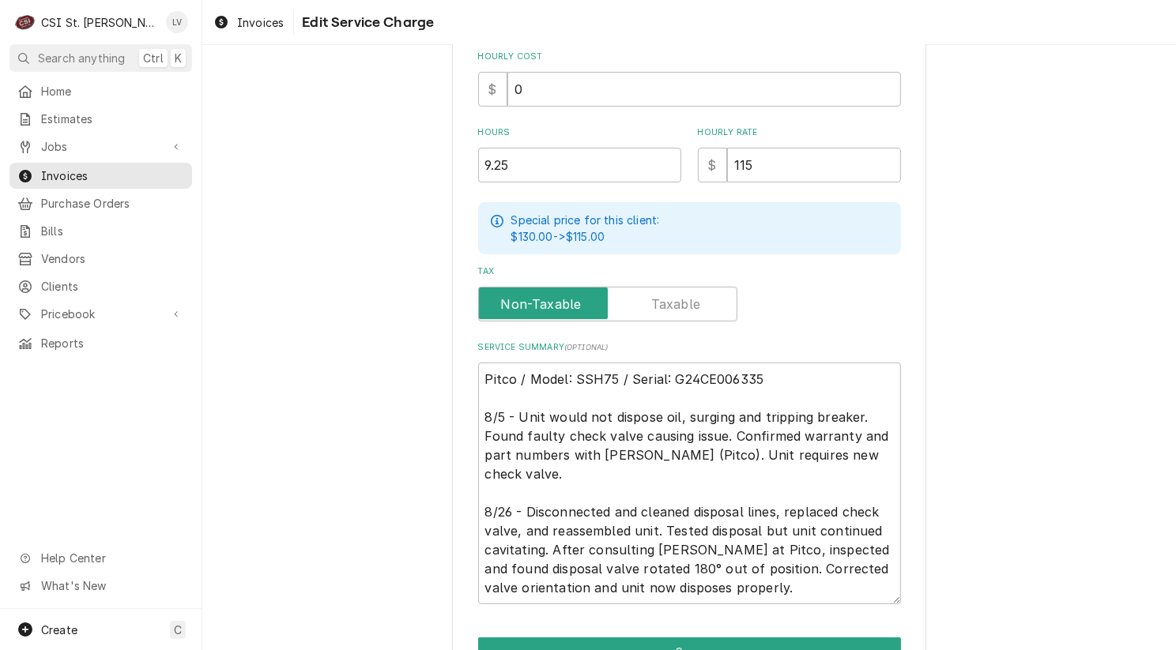
scroll to position [546, 0]
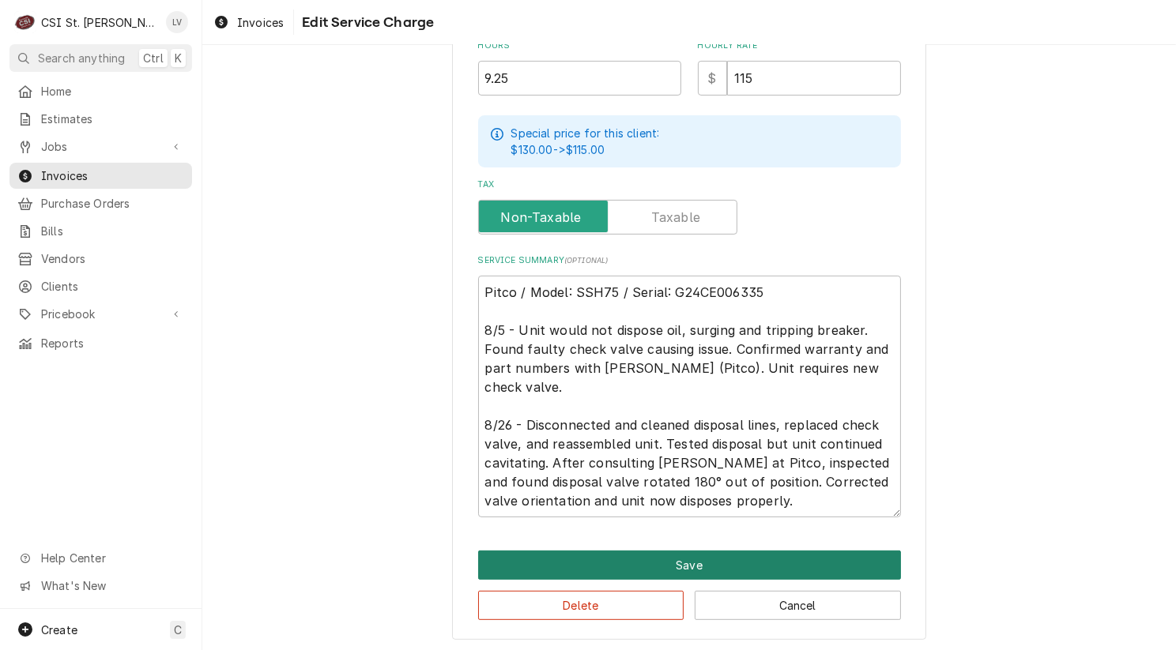
click at [692, 555] on button "Save" at bounding box center [689, 565] width 423 height 29
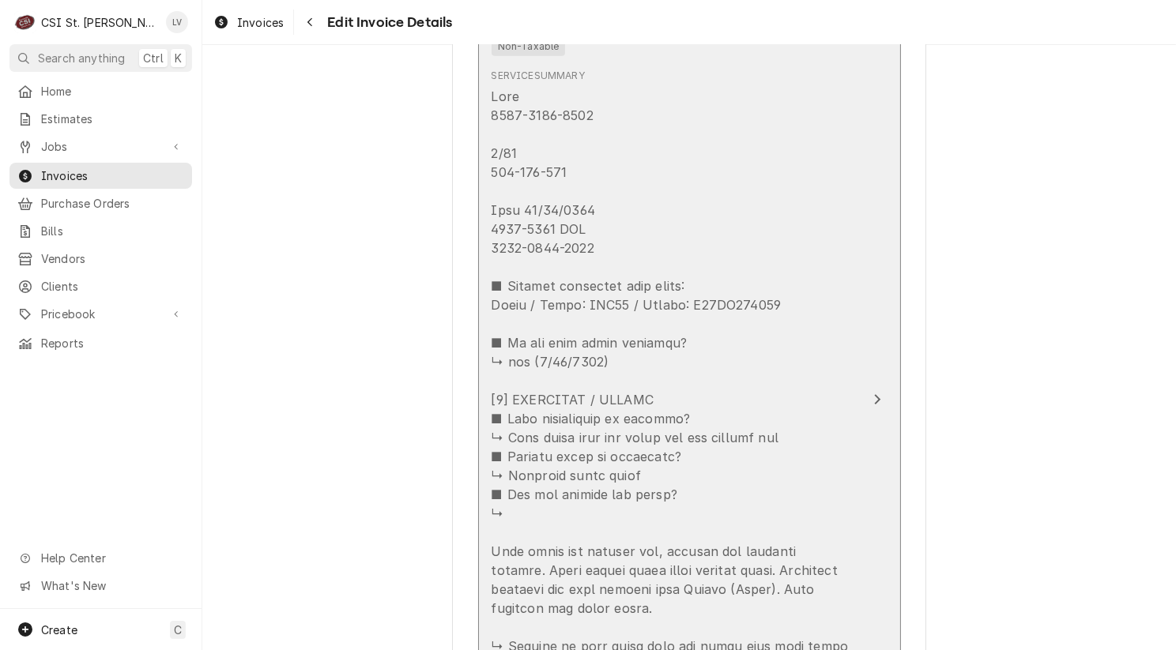
scroll to position [2321, 0]
click at [694, 494] on div "Update Line Item" at bounding box center [672, 531] width 363 height 891
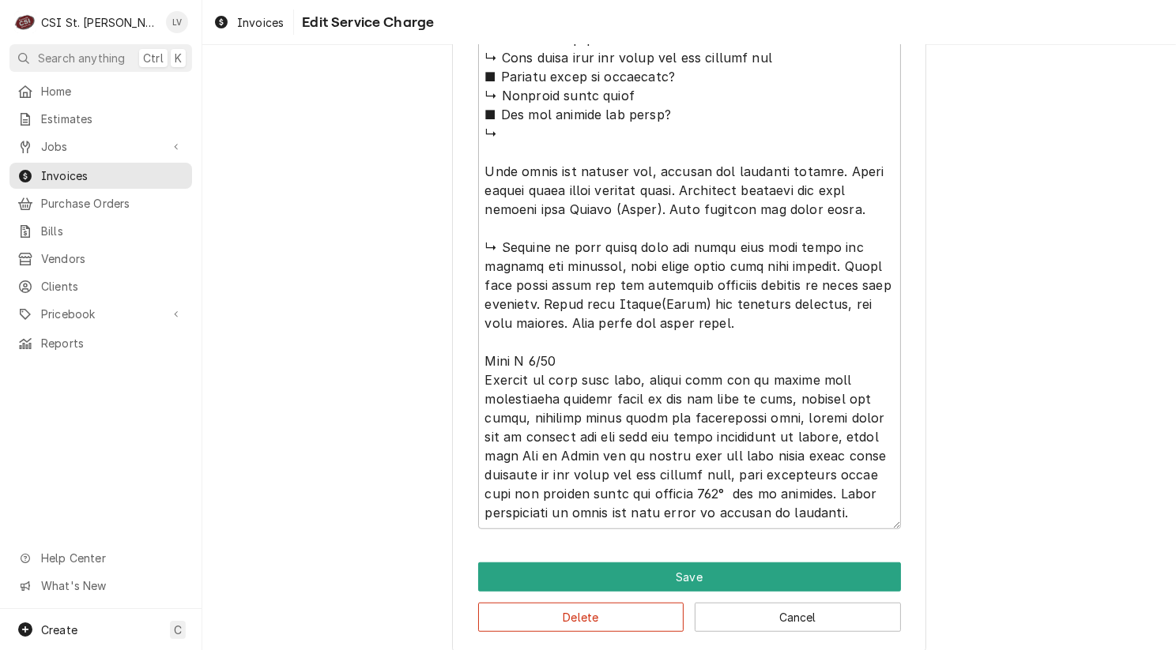
scroll to position [1072, 0]
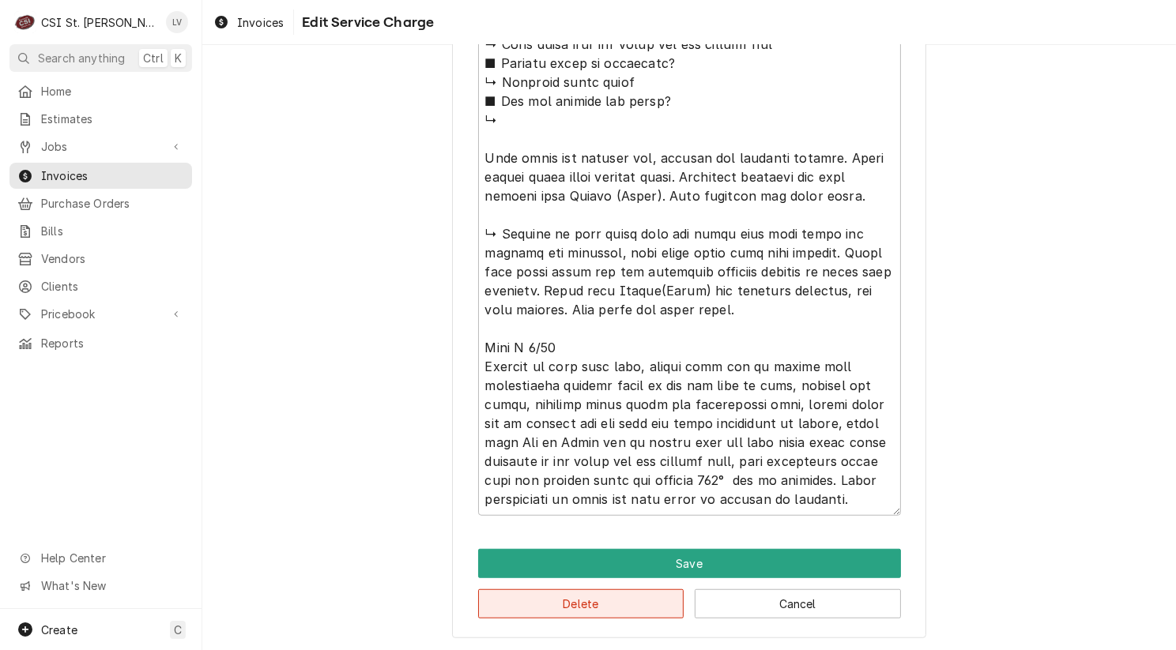
click at [596, 600] on button "Delete" at bounding box center [581, 603] width 206 height 29
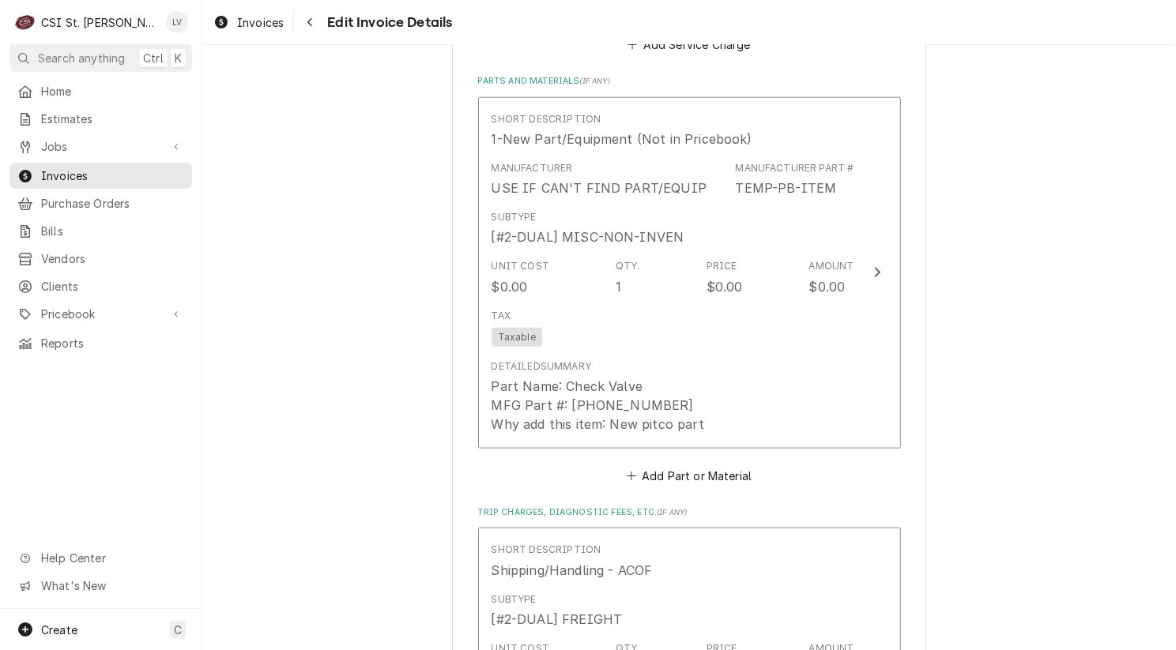
scroll to position [2103, 0]
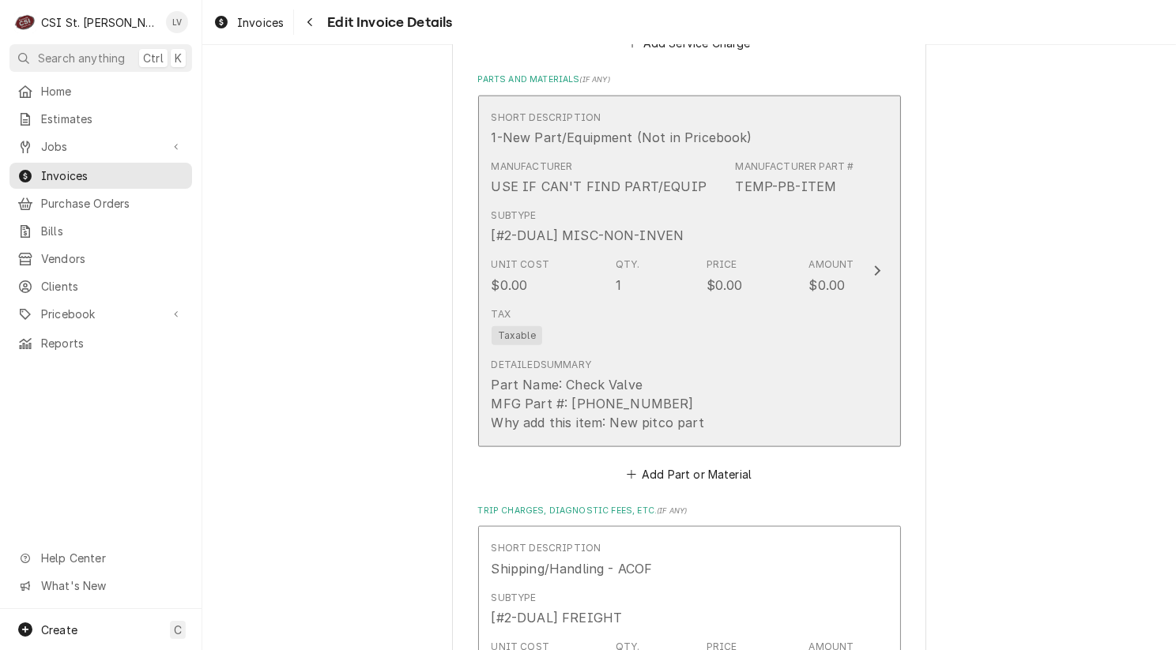
click at [675, 375] on div "Part Name: Check Valve MFG Part #: 121-000002-001 Why add this item: New pitco …" at bounding box center [597, 403] width 213 height 57
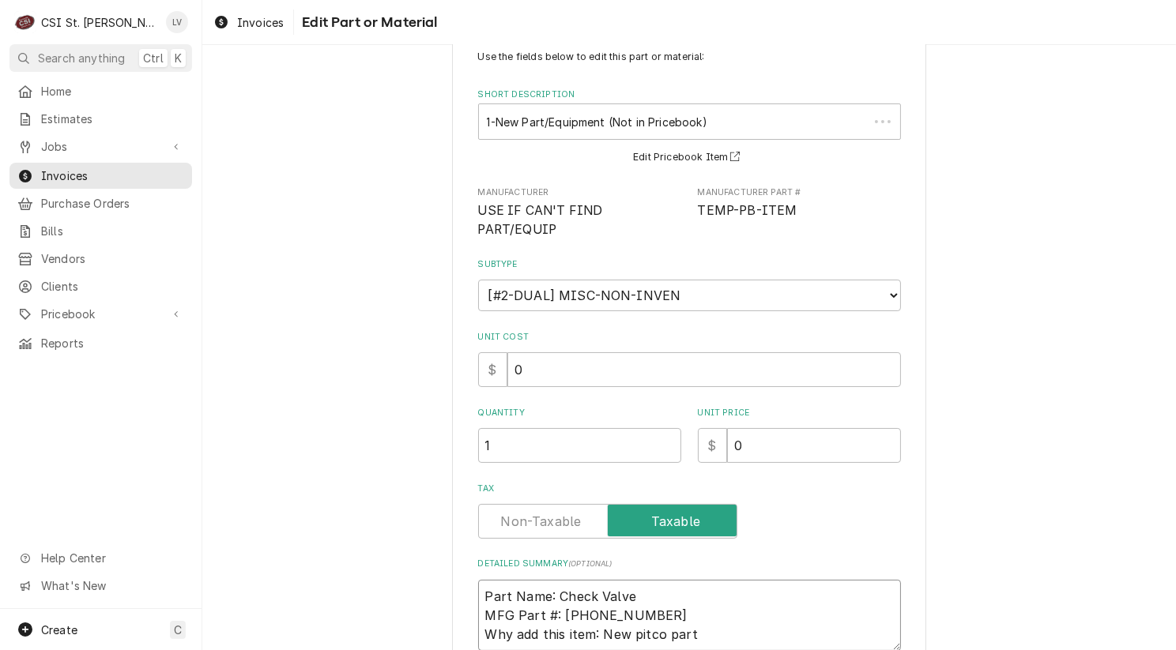
scroll to position [61, 0]
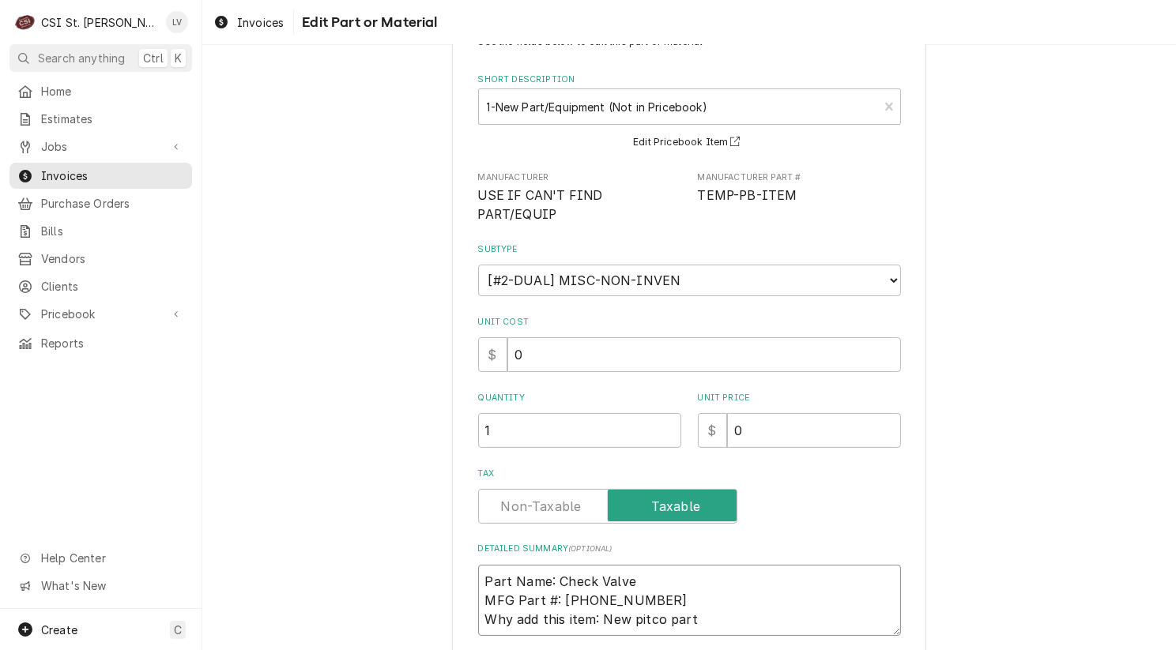
drag, startPoint x: 555, startPoint y: 640, endPoint x: 667, endPoint y: 577, distance: 128.8
click at [667, 577] on textarea "Part Name: Check Valve MFG Part #: 121-000002-001 Why add this item: New pitco …" at bounding box center [689, 600] width 423 height 71
click at [986, 507] on div "Use the fields below to edit this part or material: Short Description 1-New Par…" at bounding box center [688, 387] width 973 height 772
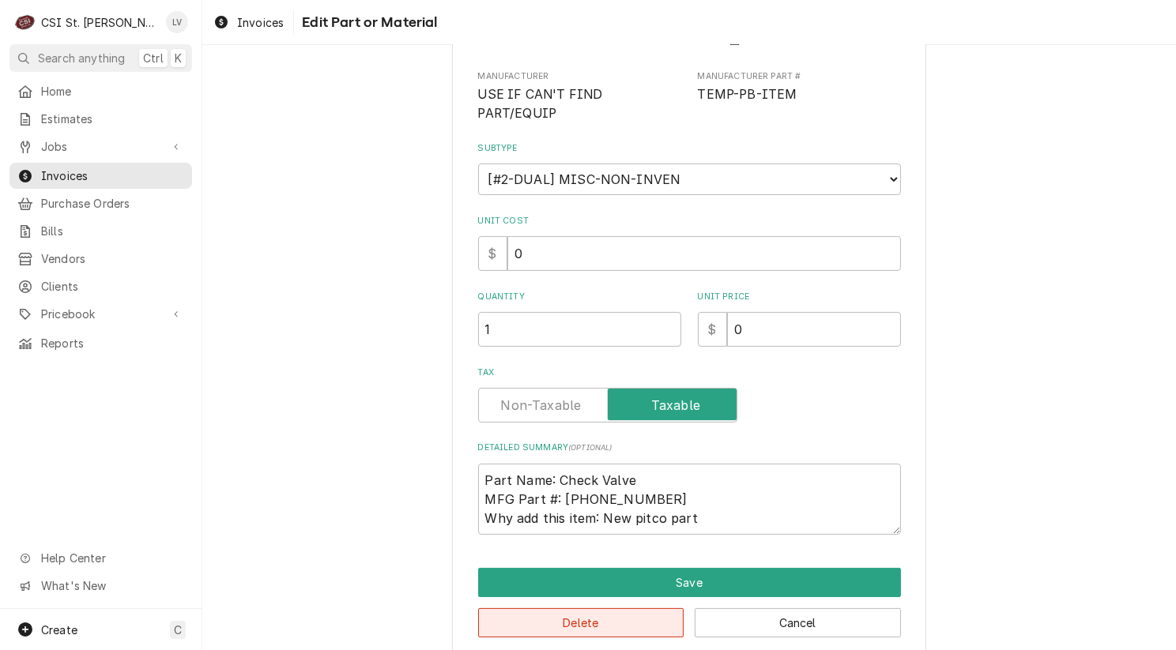
click at [598, 608] on button "Delete" at bounding box center [581, 622] width 206 height 29
type textarea "x"
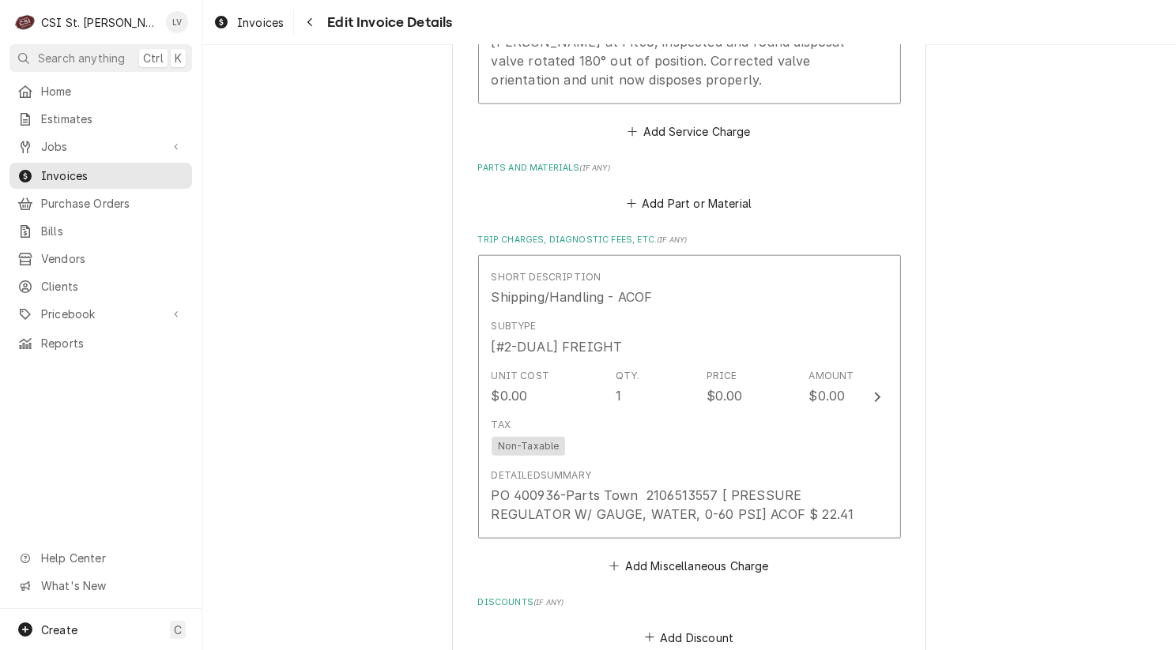
scroll to position [1836, 0]
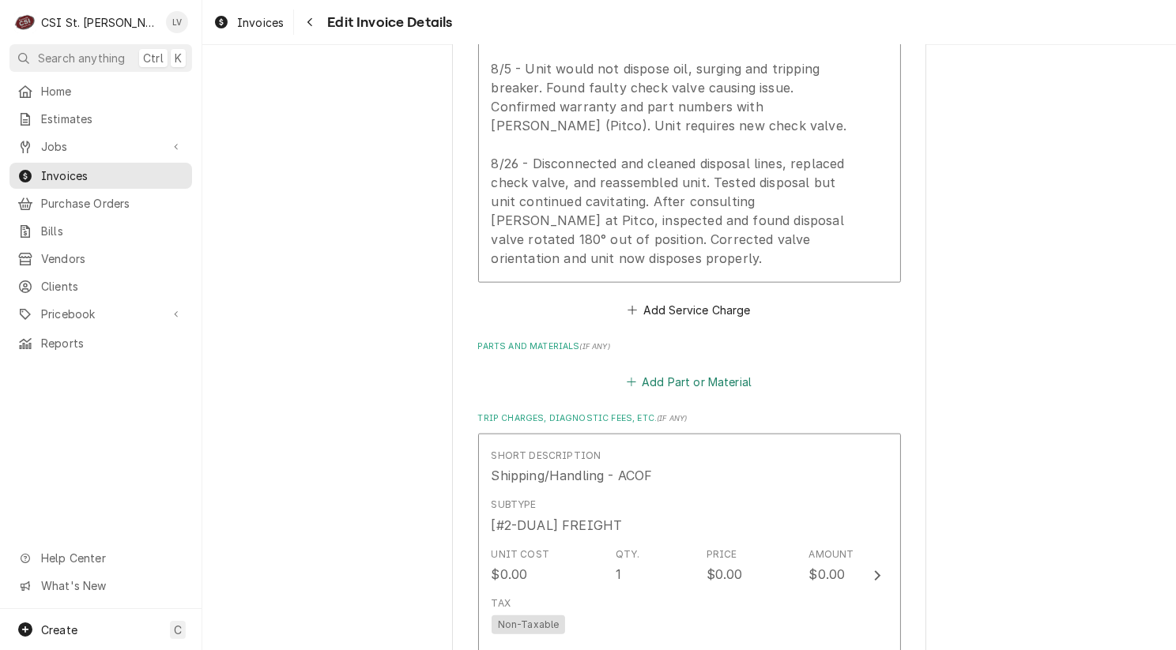
click at [642, 371] on button "Add Part or Material" at bounding box center [688, 382] width 130 height 22
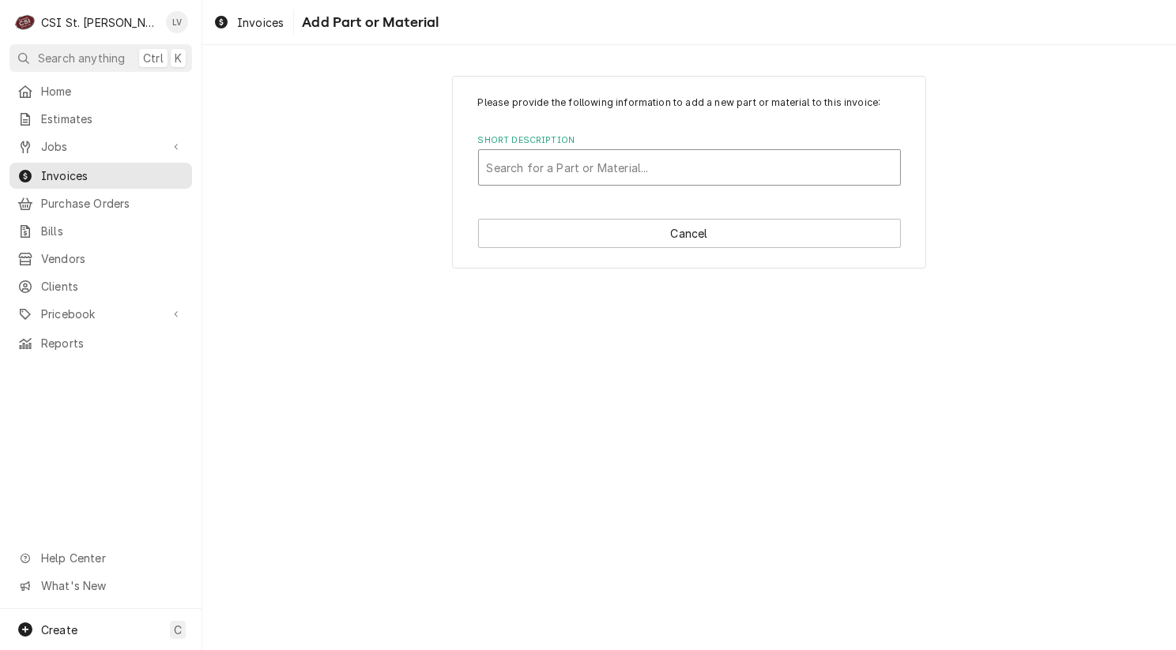
click at [520, 164] on div "Short Description" at bounding box center [689, 167] width 405 height 28
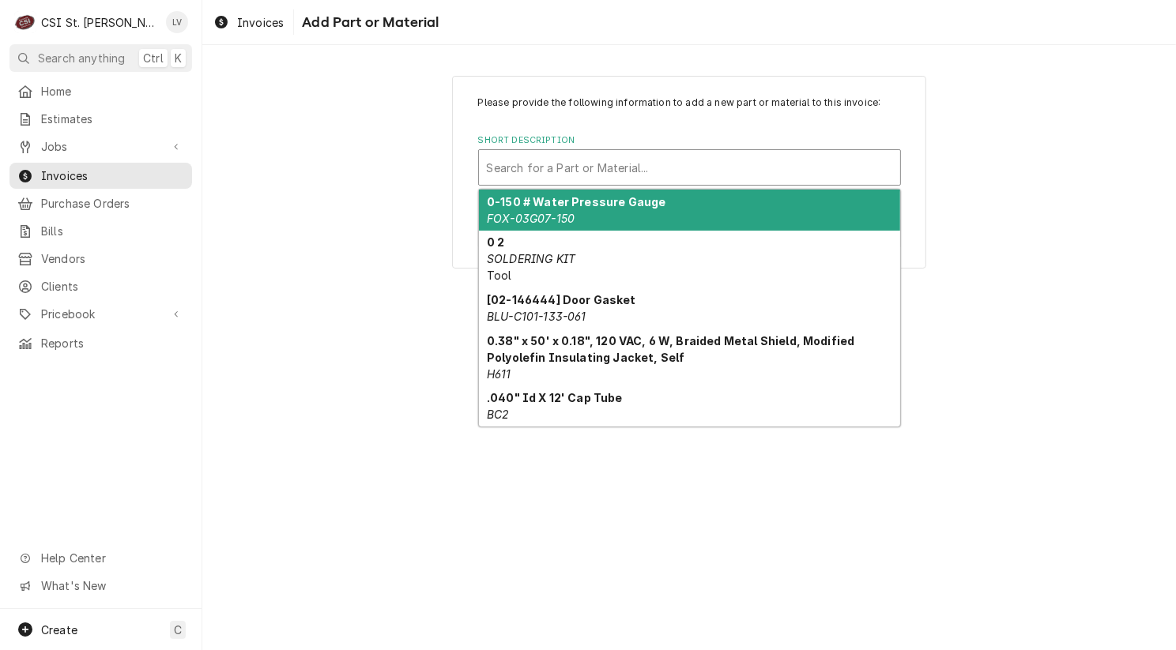
paste input "121-000002-001"
type input "121-000002-001"
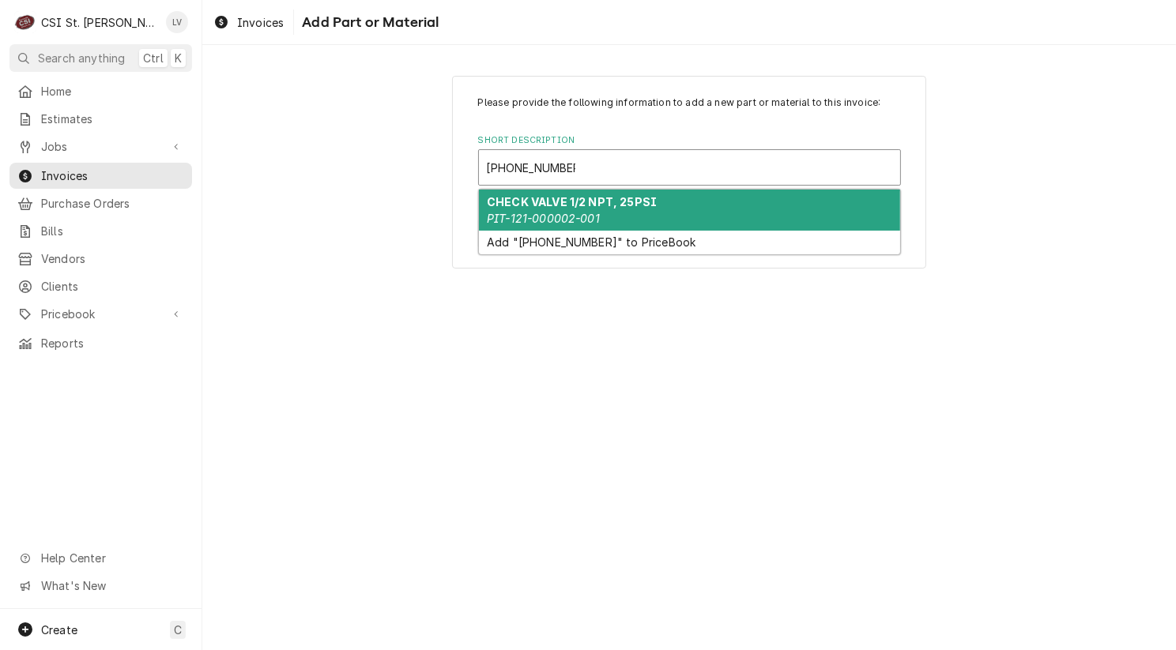
click at [661, 218] on div "CHECK VALVE 1/2 NPT, 25PSI PIT-121-000002-001" at bounding box center [689, 210] width 421 height 41
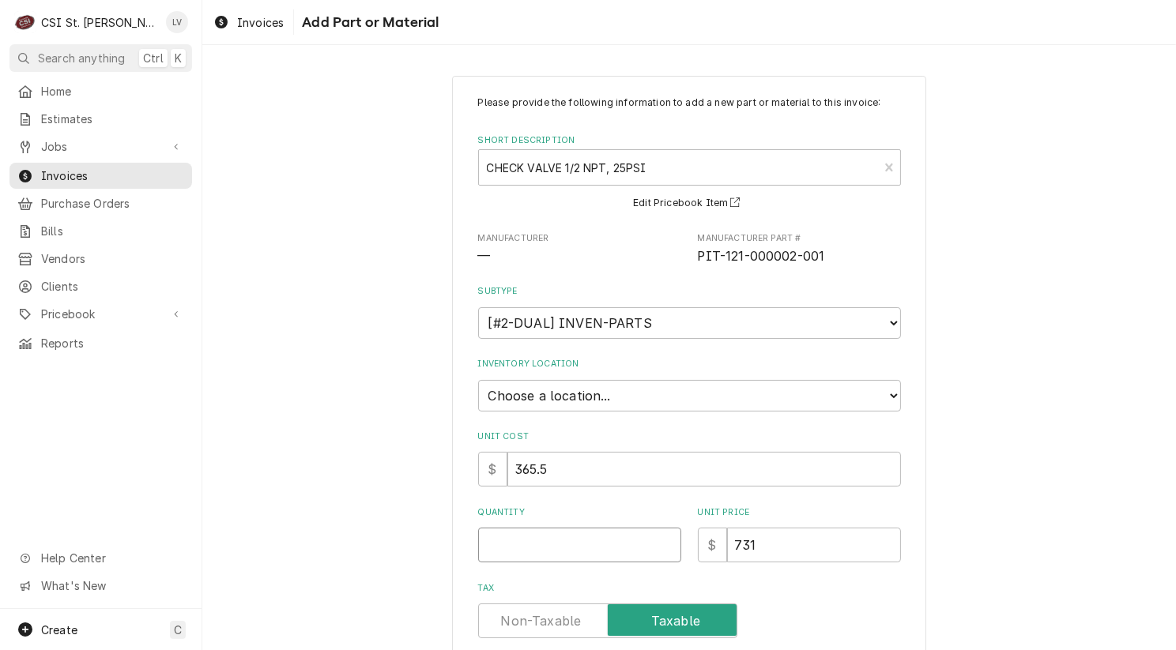
click at [561, 537] on input "Quantity" at bounding box center [579, 545] width 203 height 35
type textarea "x"
type input "1"
click at [585, 389] on select "Choose a location... 00 | STL WAREHOUSE 01 | CHUCK WAMBOLDT V#93 01 | COURTNEY …" at bounding box center [689, 396] width 423 height 32
select select "1505"
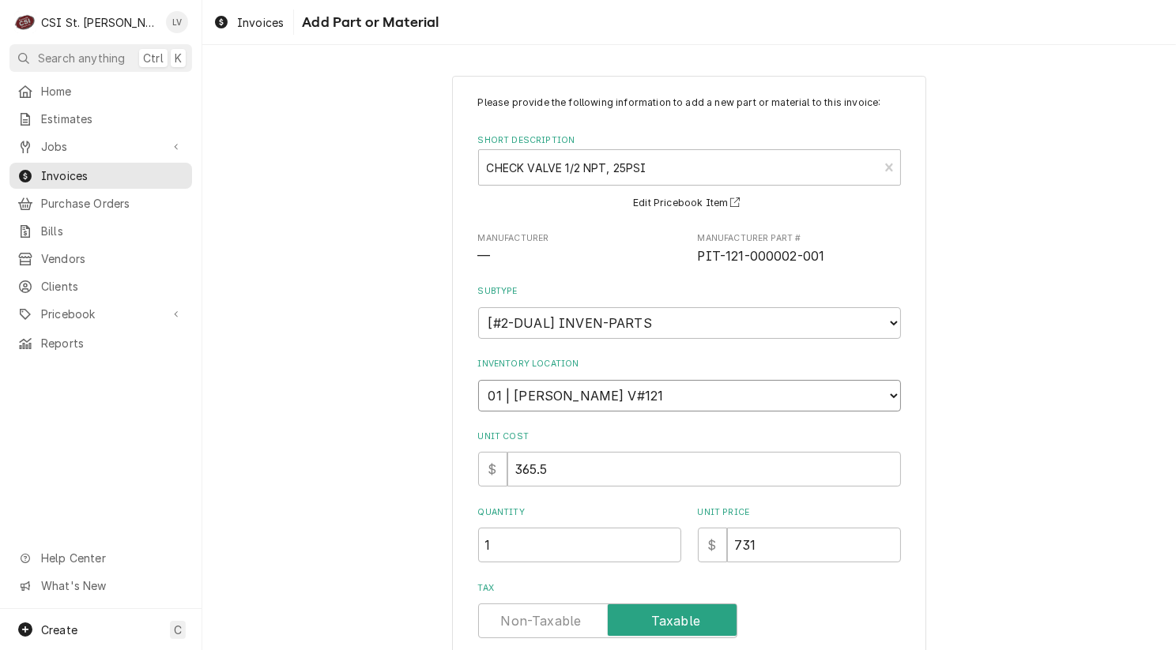
click at [478, 380] on select "Choose a location... 00 | STL WAREHOUSE 01 | CHUCK WAMBOLDT V#93 01 | COURTNEY …" at bounding box center [689, 396] width 423 height 32
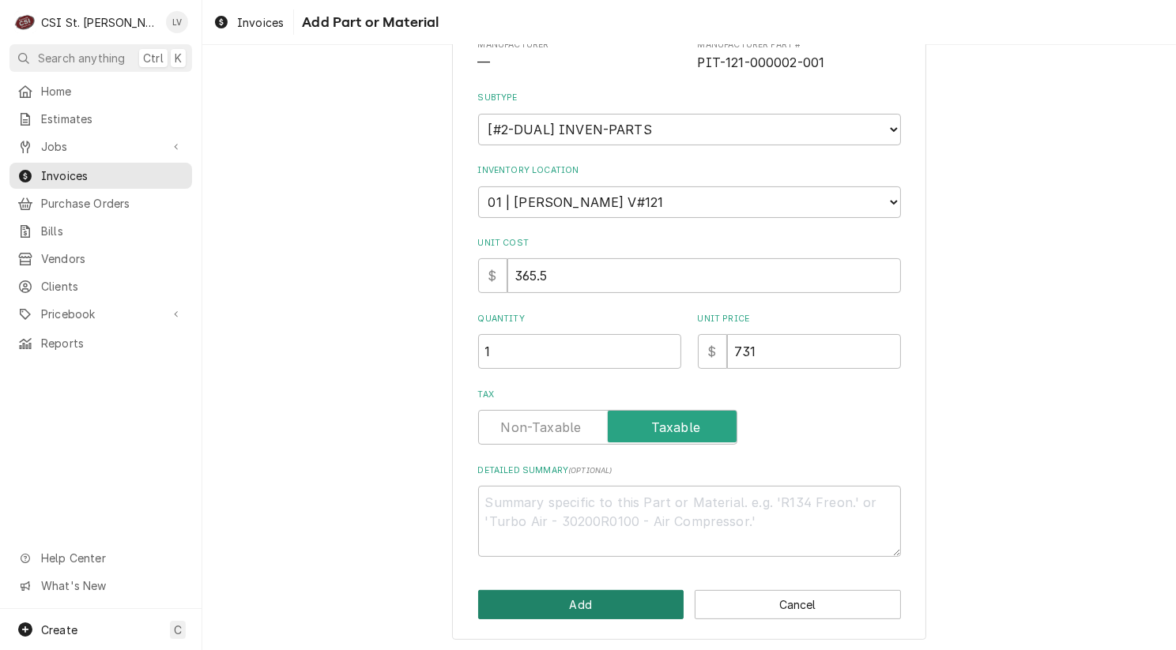
click at [568, 607] on button "Add" at bounding box center [581, 604] width 206 height 29
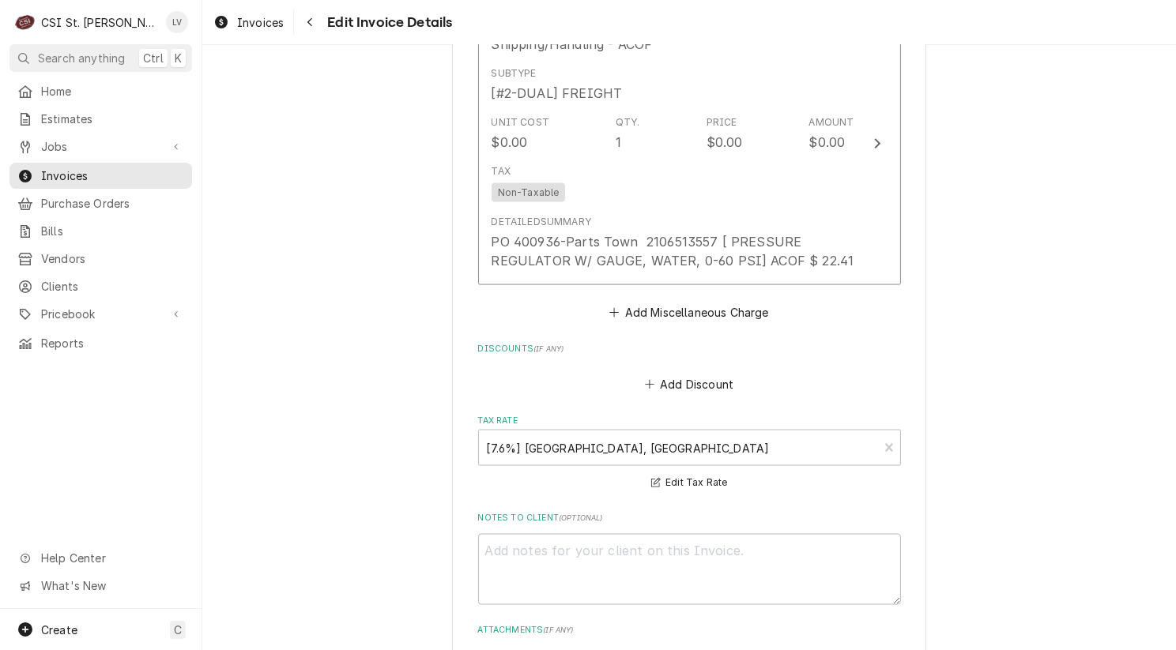
scroll to position [2577, 0]
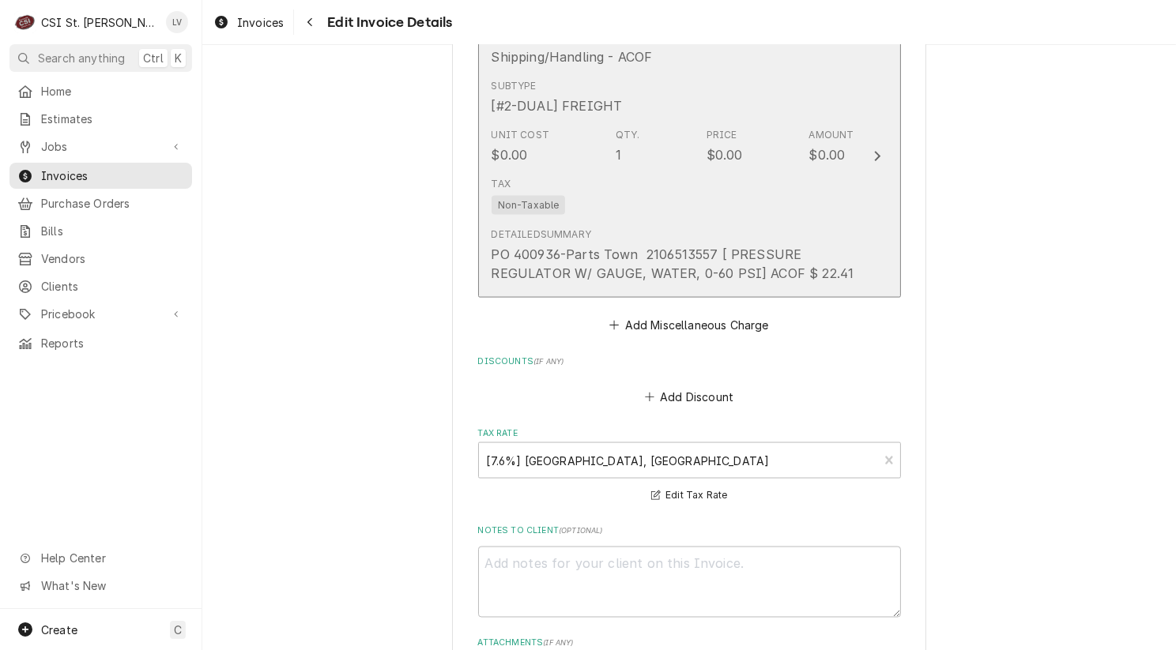
click at [679, 245] on div "PO 400936-Parts Town 2106513557 [ PRESSURE REGULATOR W/ GAUGE, WATER, 0-60 PSI]…" at bounding box center [672, 264] width 363 height 38
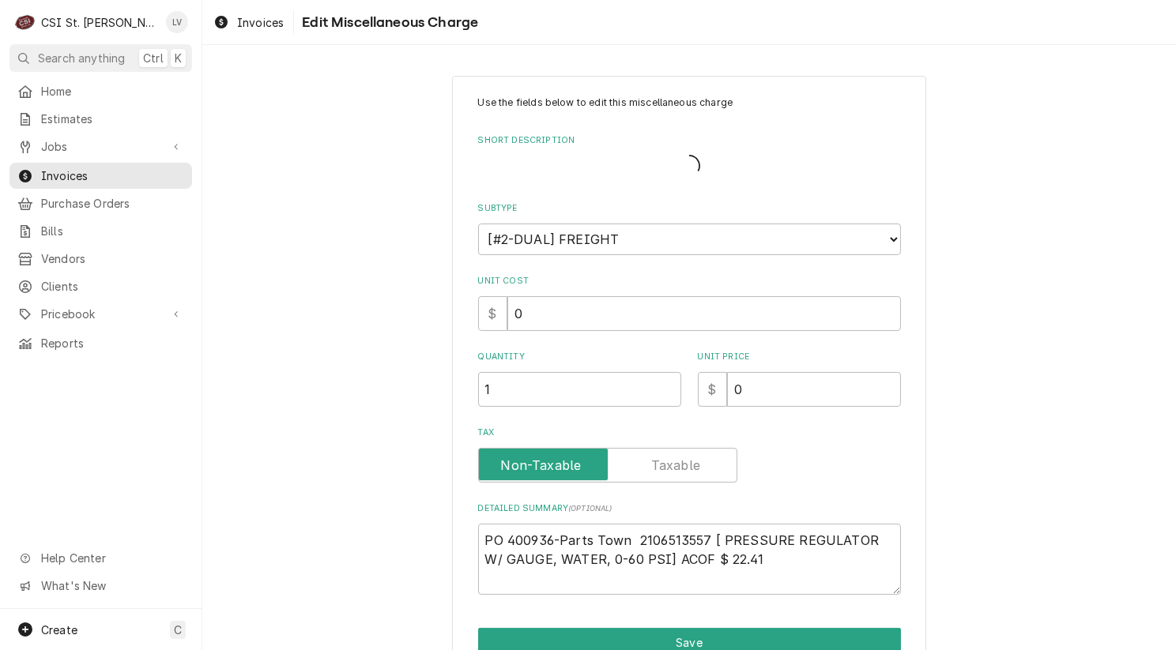
type textarea "x"
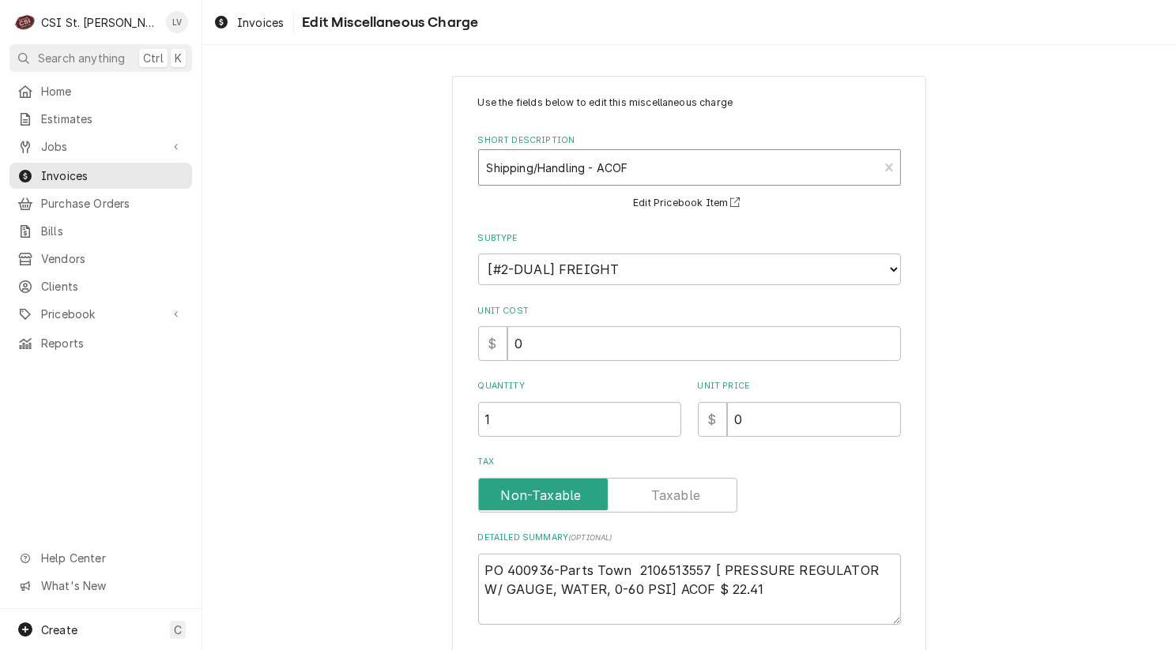
click at [569, 164] on div "Short Description" at bounding box center [679, 167] width 384 height 28
type input "ship"
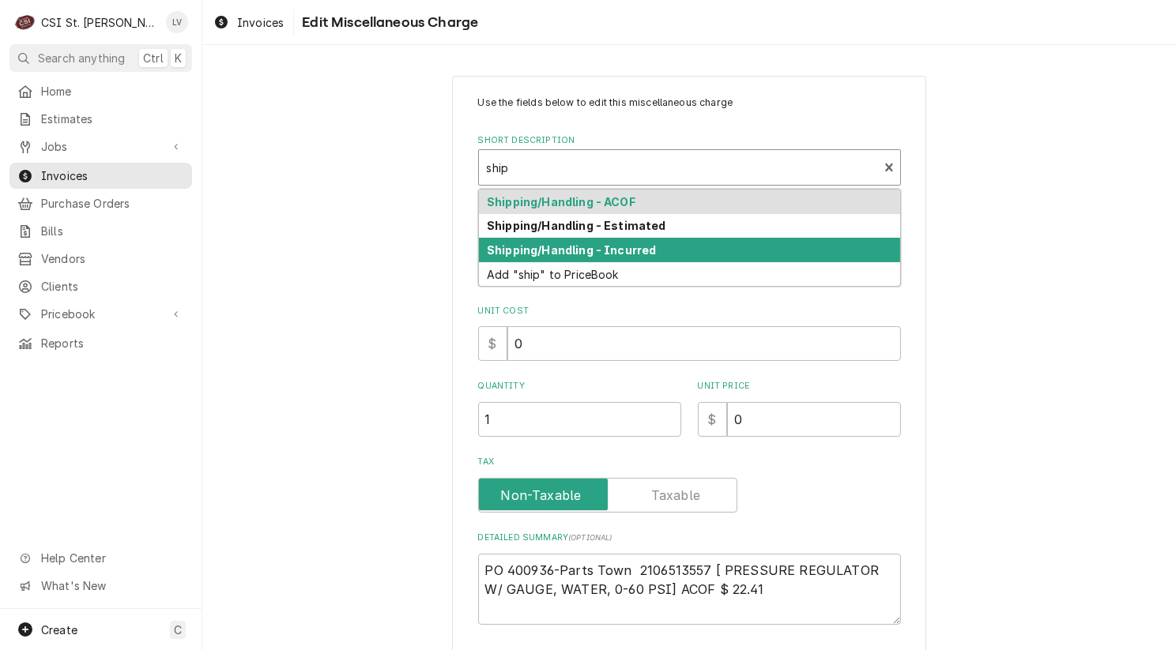
click at [558, 250] on strong "Shipping/Handling - Incurred" at bounding box center [571, 249] width 169 height 13
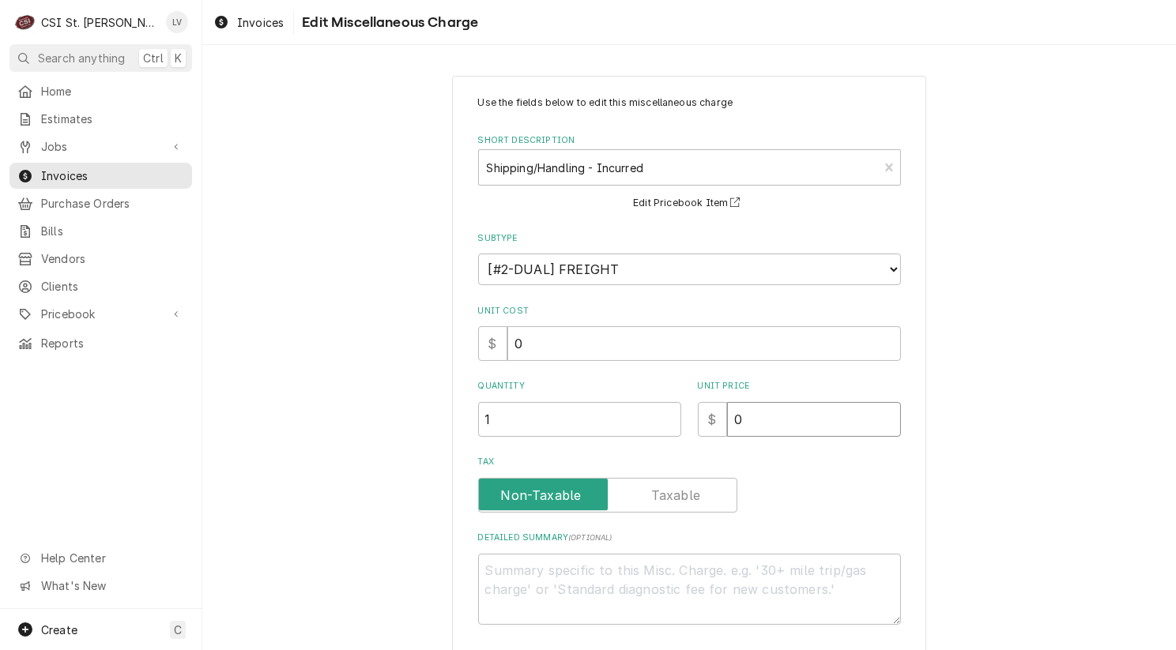
drag, startPoint x: 758, startPoint y: 418, endPoint x: 711, endPoint y: 430, distance: 48.9
click at [711, 429] on div "$ 0" at bounding box center [799, 419] width 203 height 35
type textarea "x"
type input "4"
type textarea "x"
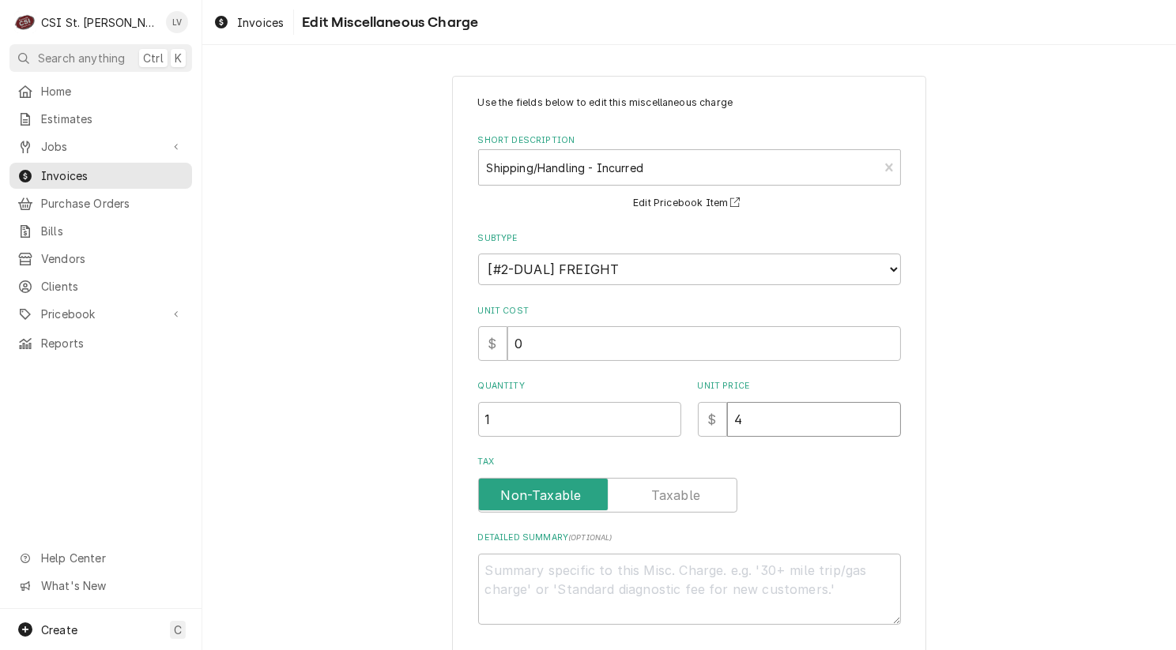
type input "45"
type textarea "x"
type input "45.4"
type textarea "x"
type input "45.47"
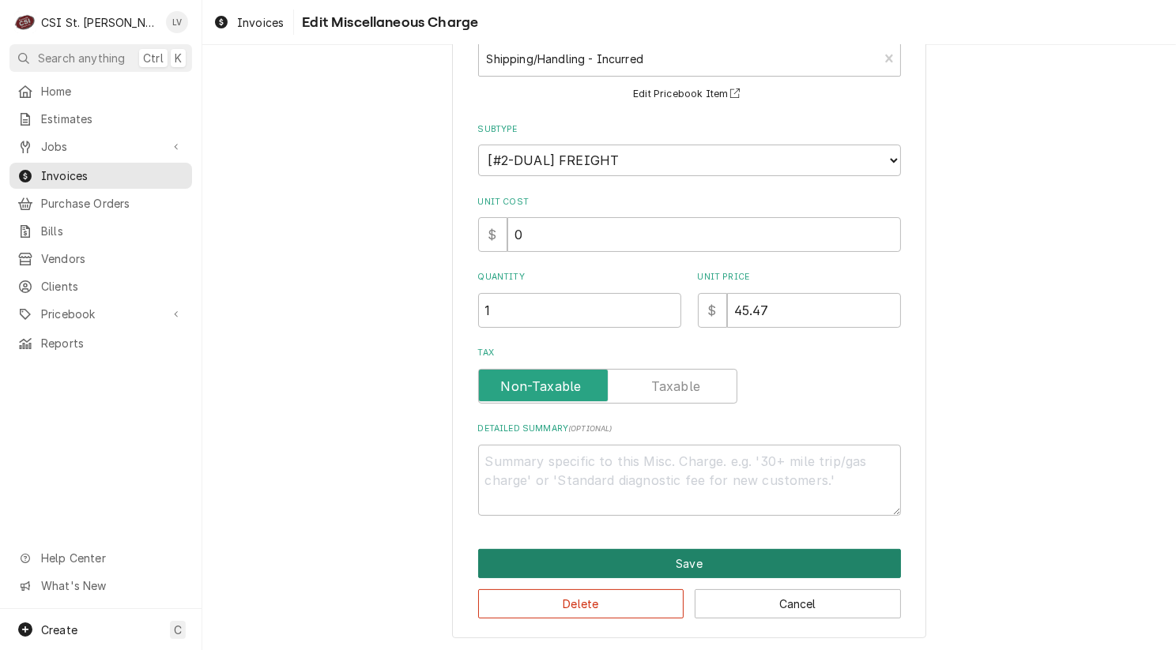
click at [694, 559] on button "Save" at bounding box center [689, 563] width 423 height 29
type textarea "x"
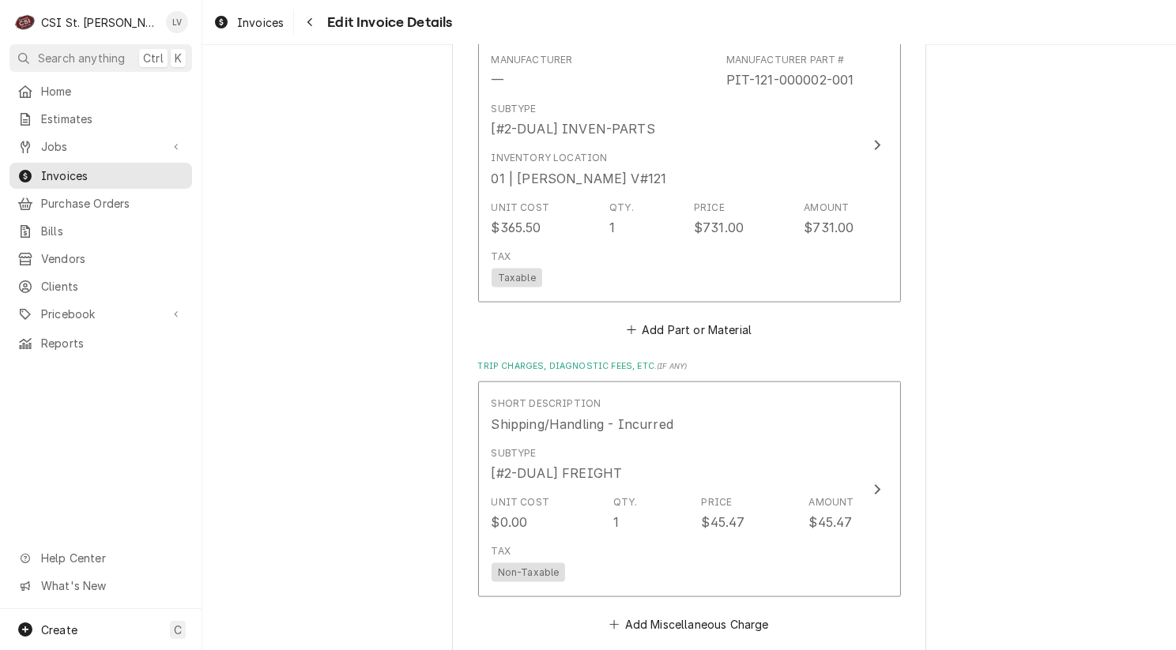
scroll to position [2488, 0]
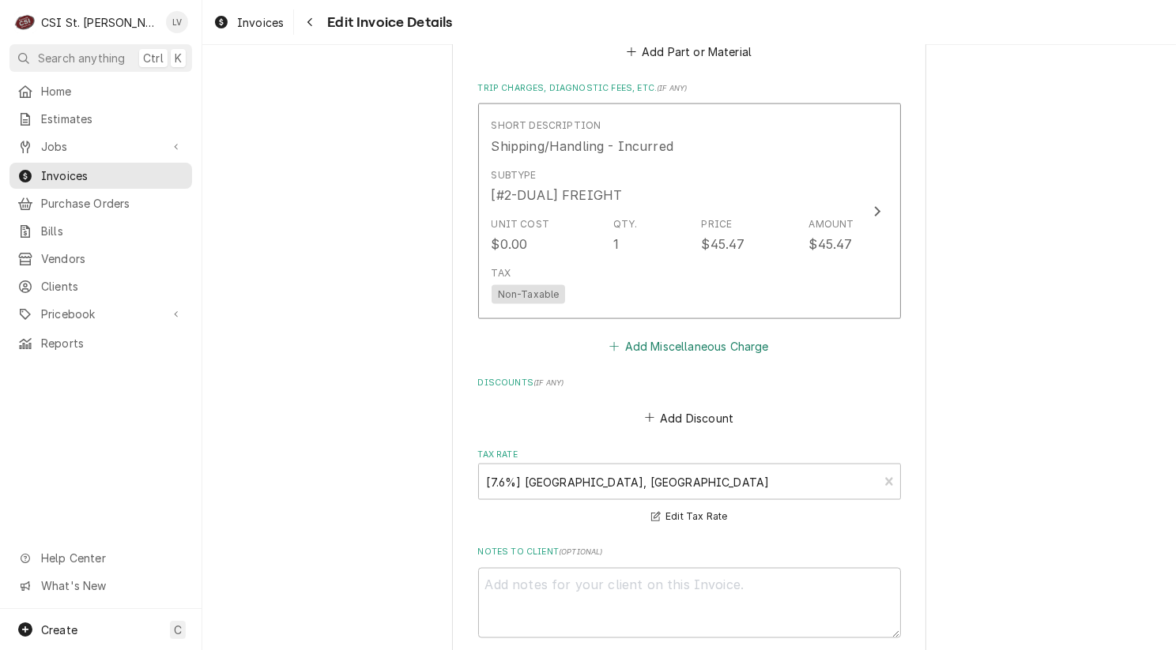
click at [664, 336] on button "Add Miscellaneous Charge" at bounding box center [689, 347] width 164 height 22
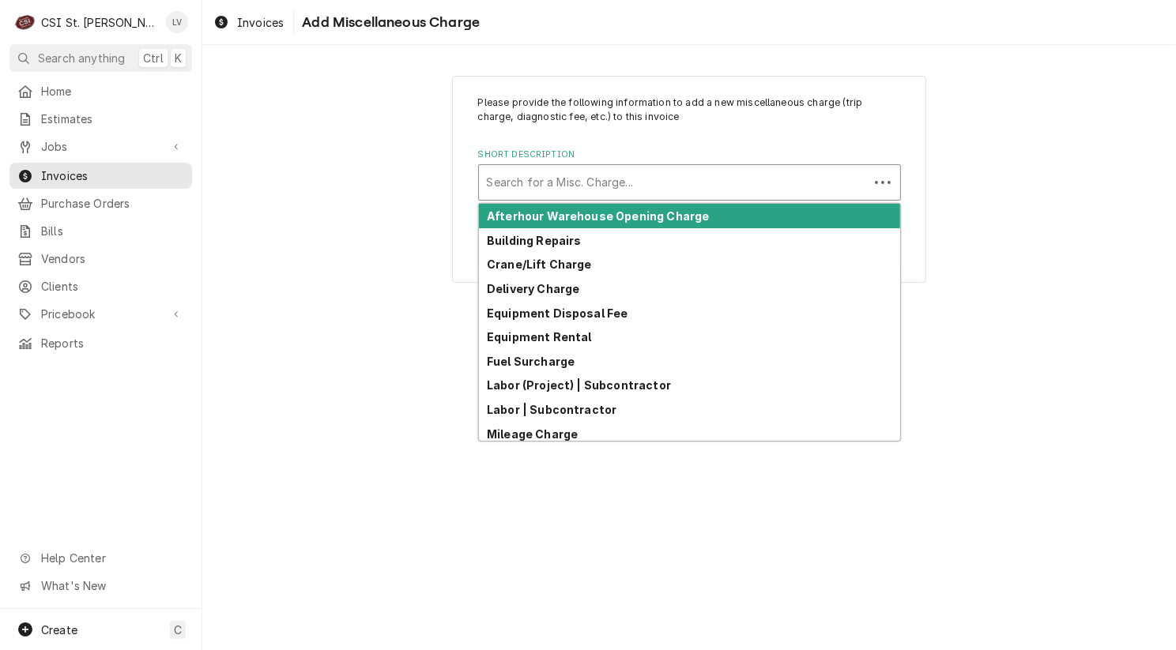
click at [590, 182] on div "Short Description" at bounding box center [674, 182] width 374 height 28
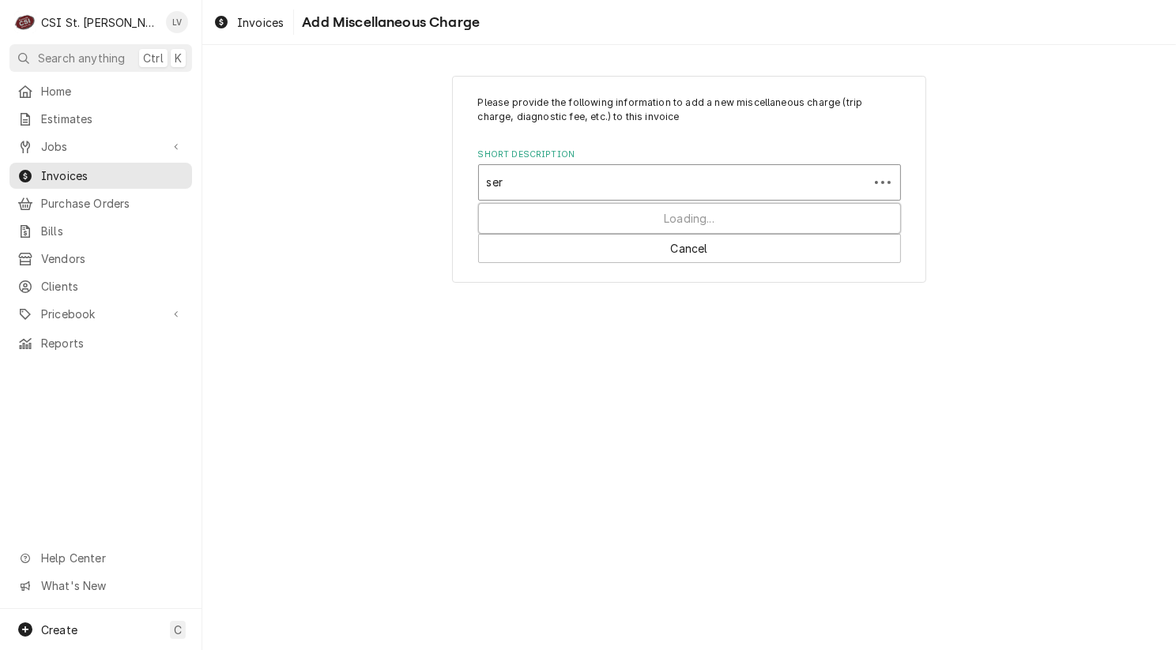
type input "serv"
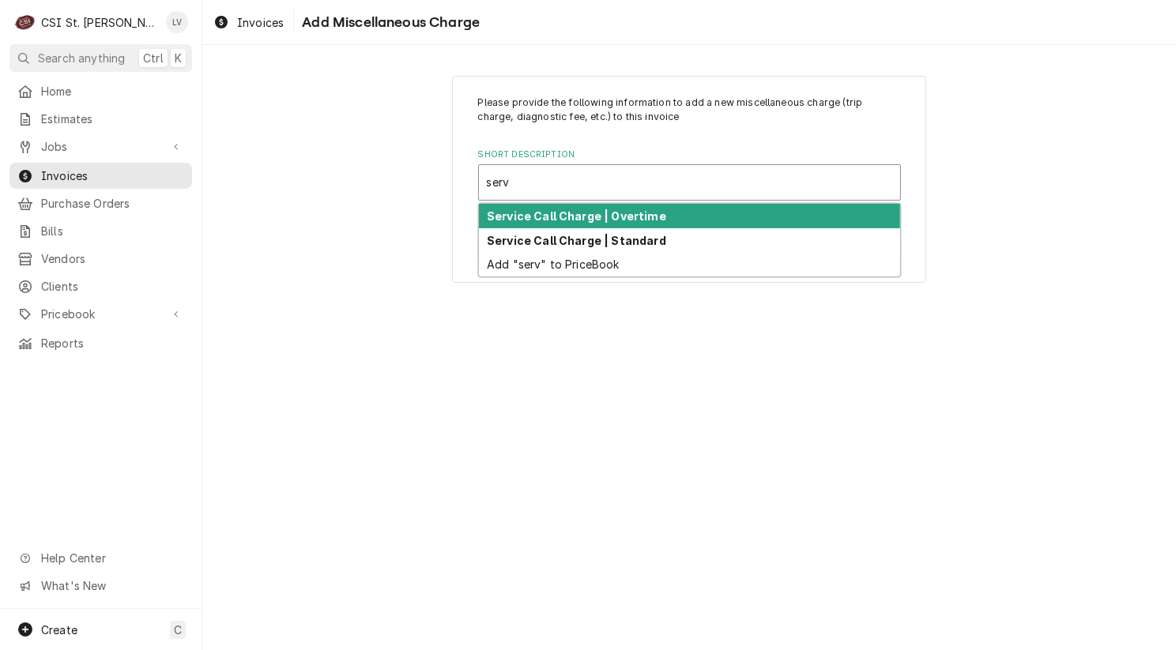
click at [589, 214] on strong "Service Call Charge | Overtime" at bounding box center [576, 215] width 179 height 13
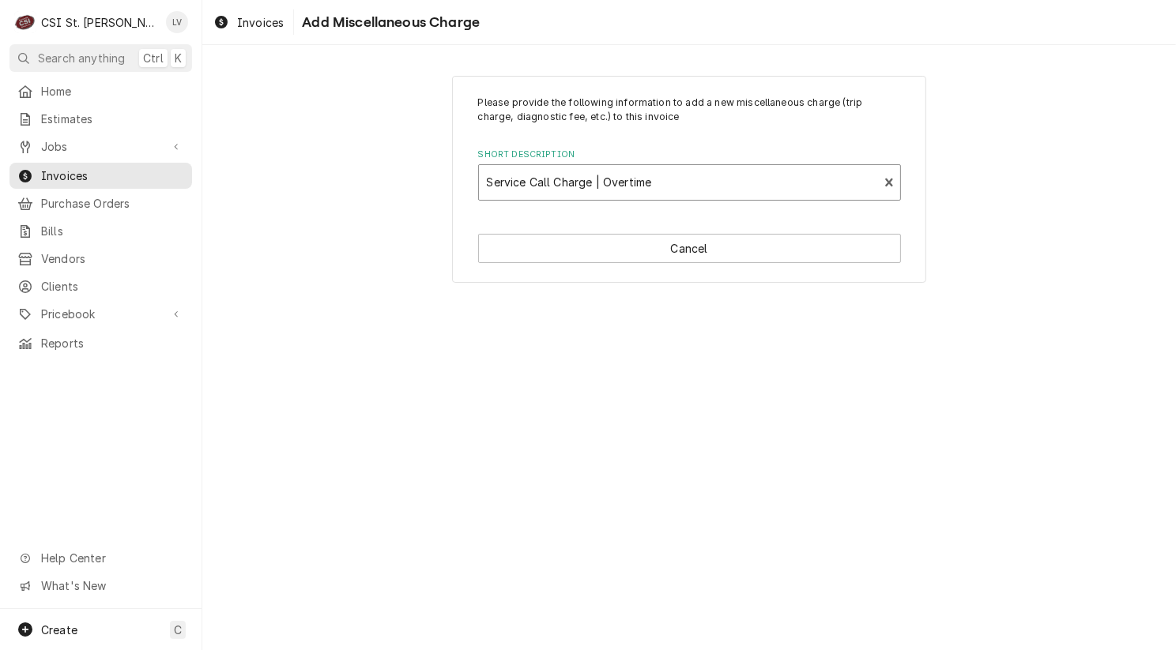
type textarea "x"
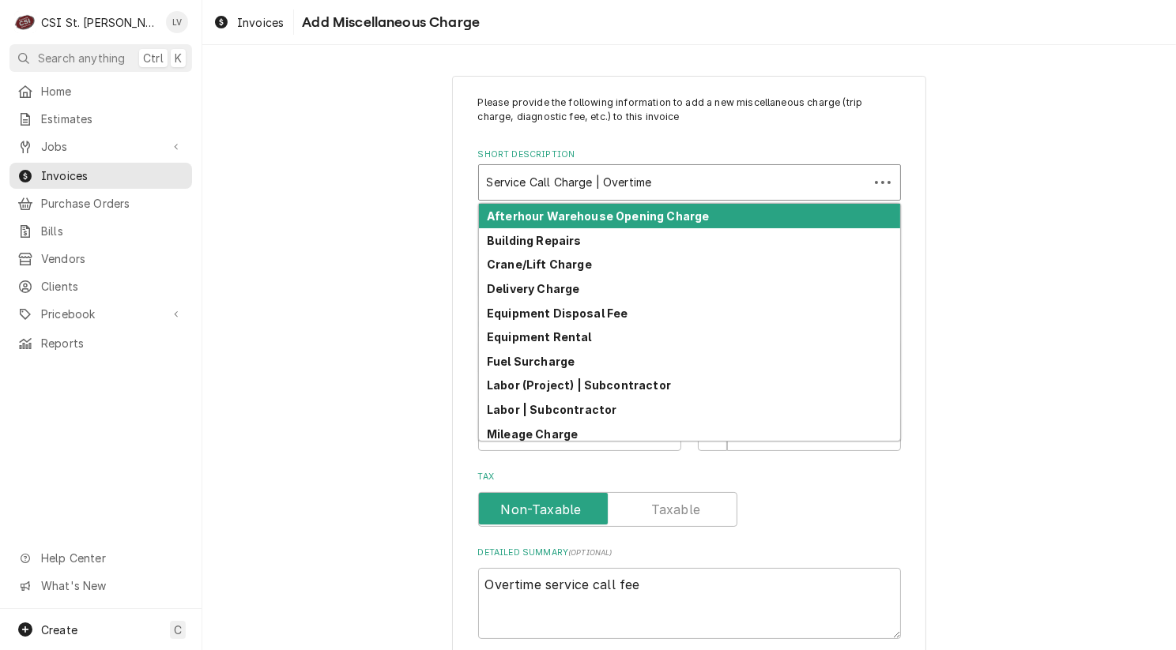
click at [578, 182] on div "Short Description" at bounding box center [674, 182] width 374 height 28
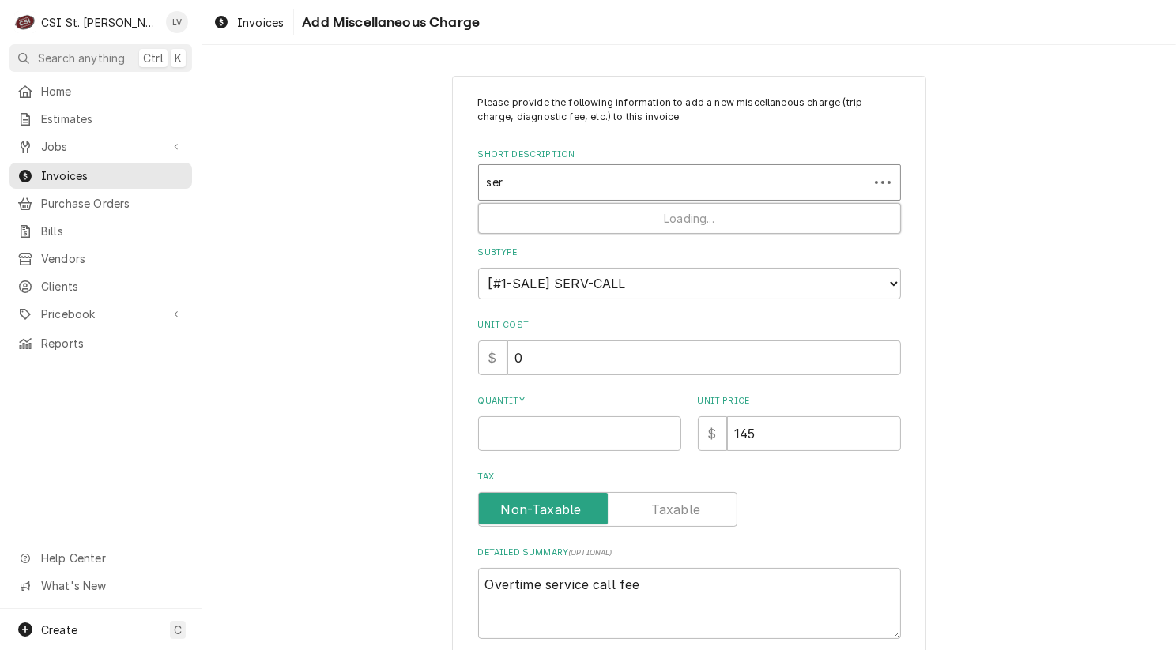
type input "serv"
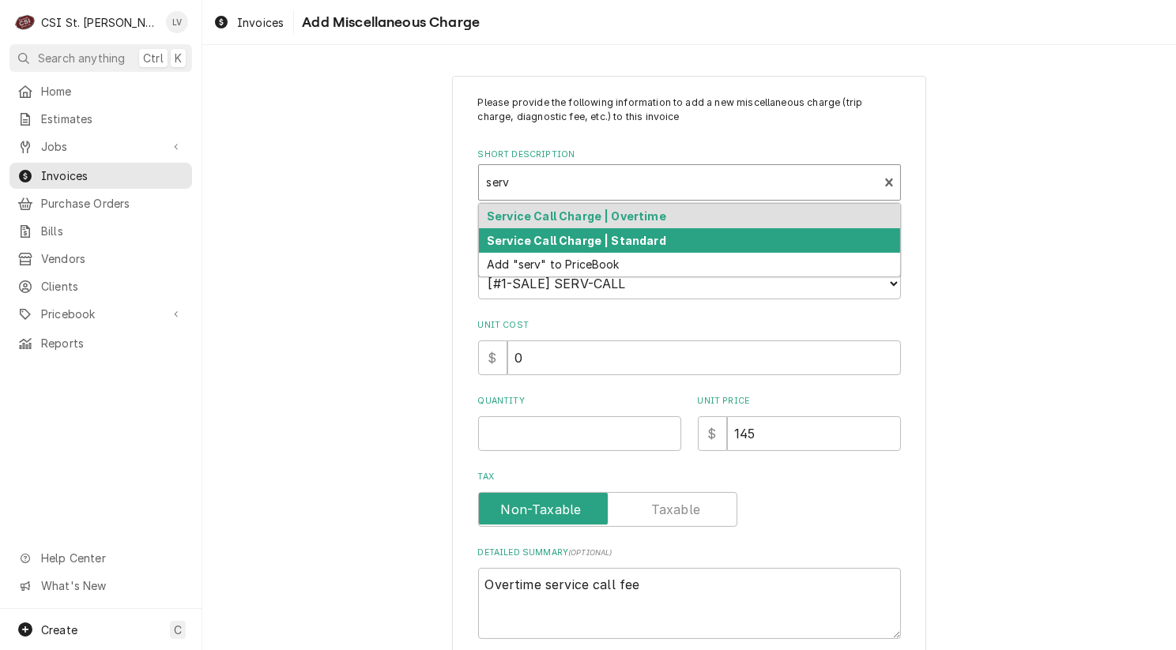
click at [574, 243] on strong "Service Call Charge | Standard" at bounding box center [576, 240] width 179 height 13
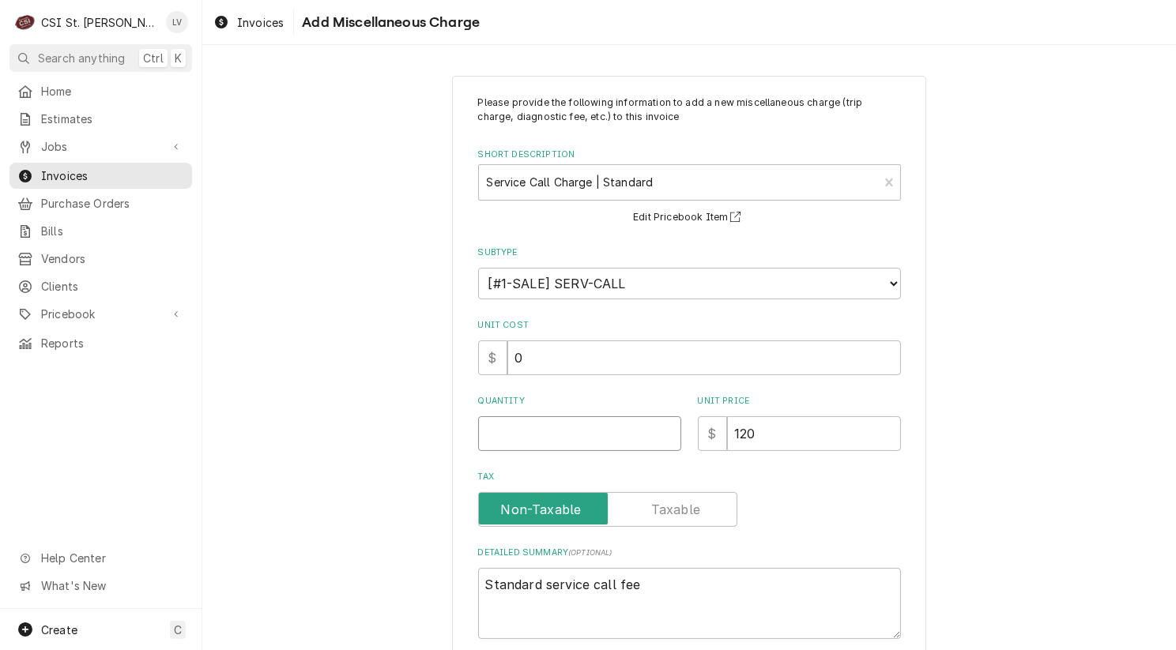
click at [520, 441] on input "Quantity" at bounding box center [579, 433] width 203 height 35
type textarea "x"
type input "1"
click at [1047, 411] on div "Please provide the following information to add a new miscellaneous charge (tri…" at bounding box center [688, 399] width 973 height 674
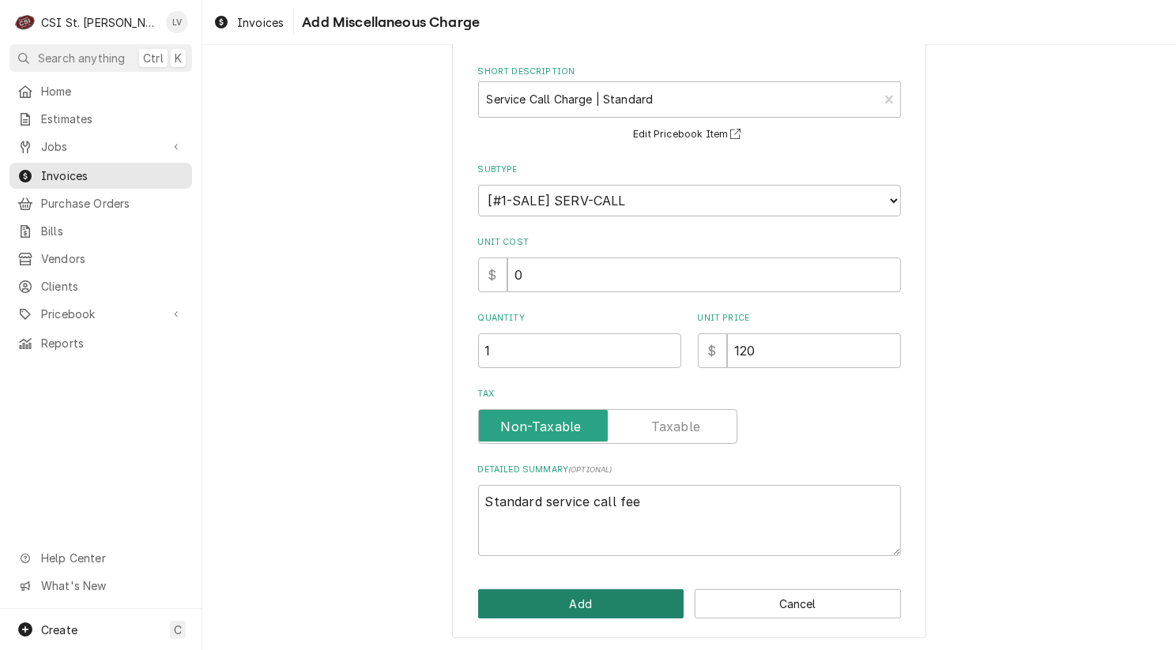
click at [568, 615] on button "Add" at bounding box center [581, 603] width 206 height 29
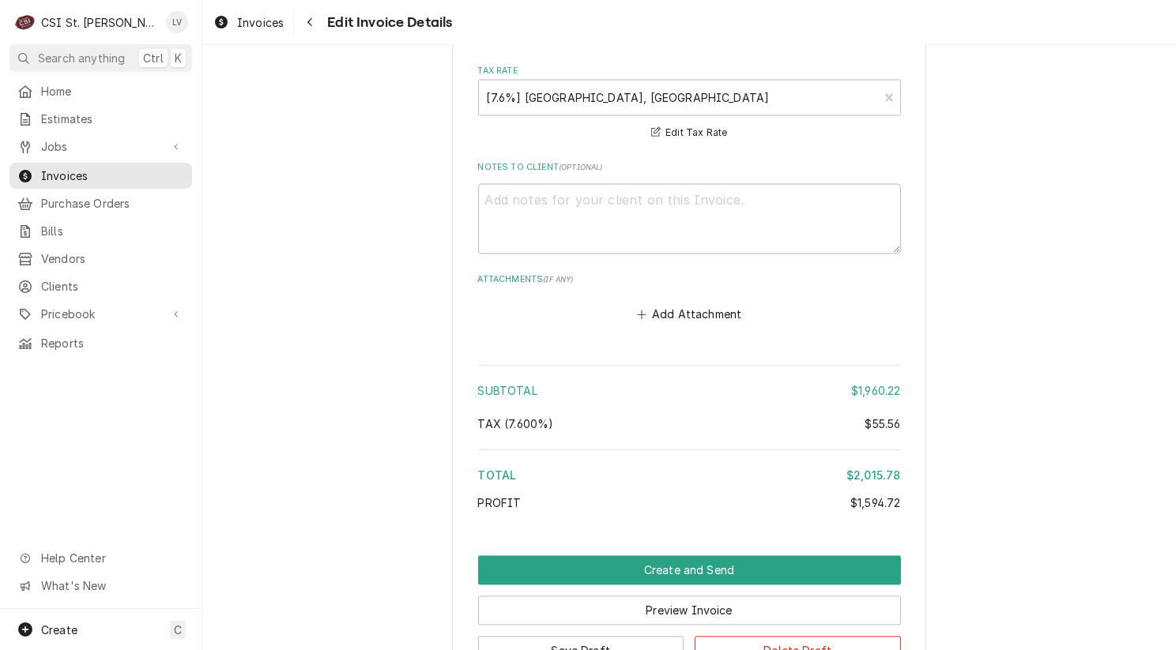
scroll to position [3206, 0]
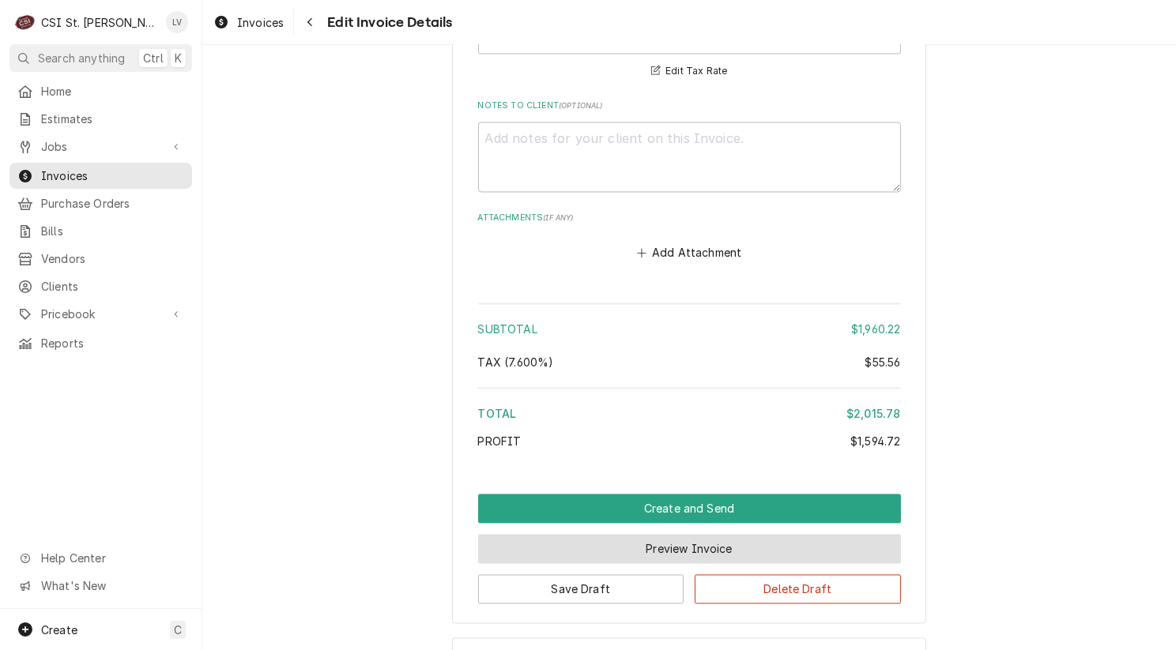
click at [619, 535] on button "Preview Invoice" at bounding box center [689, 549] width 423 height 29
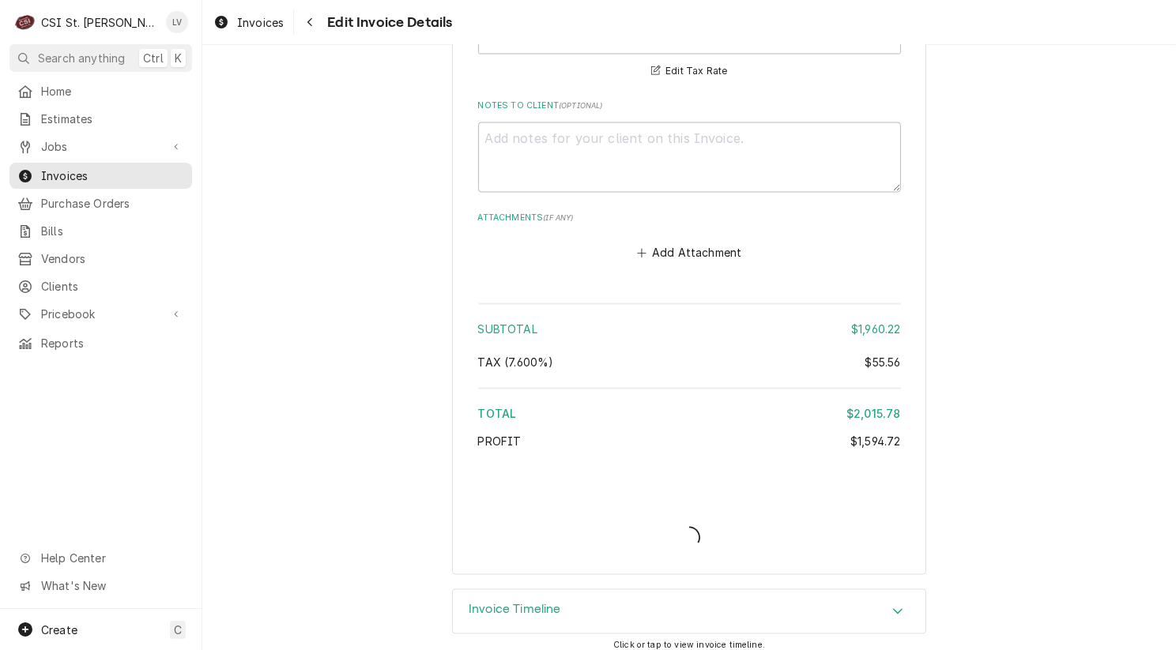
scroll to position [3157, 0]
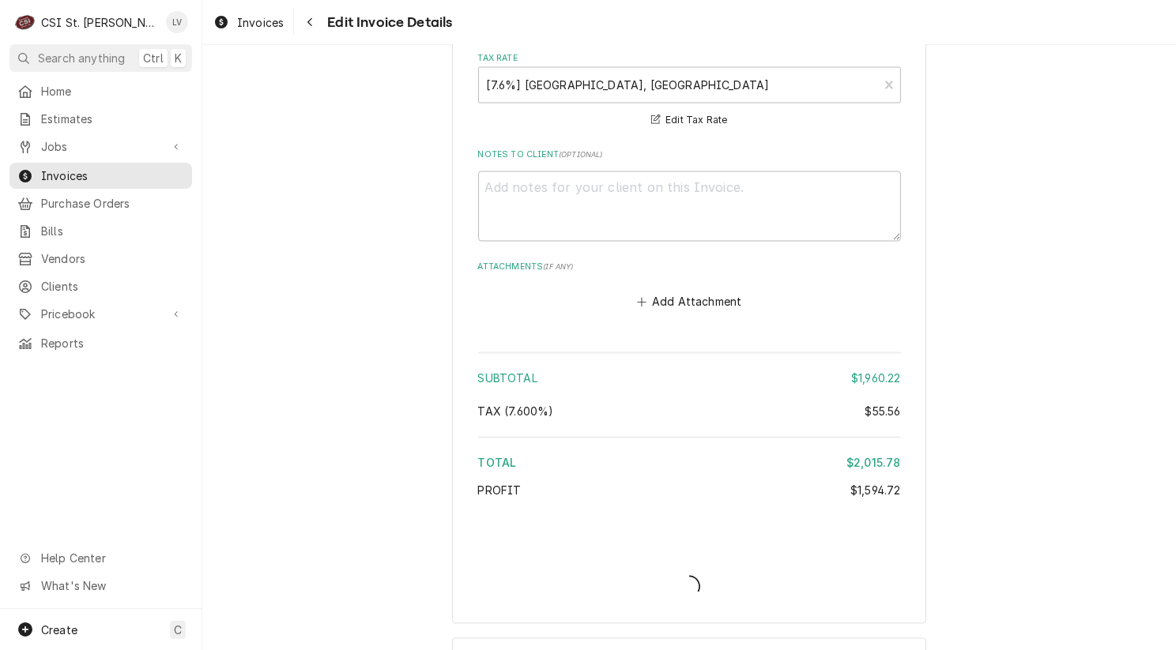
type textarea "x"
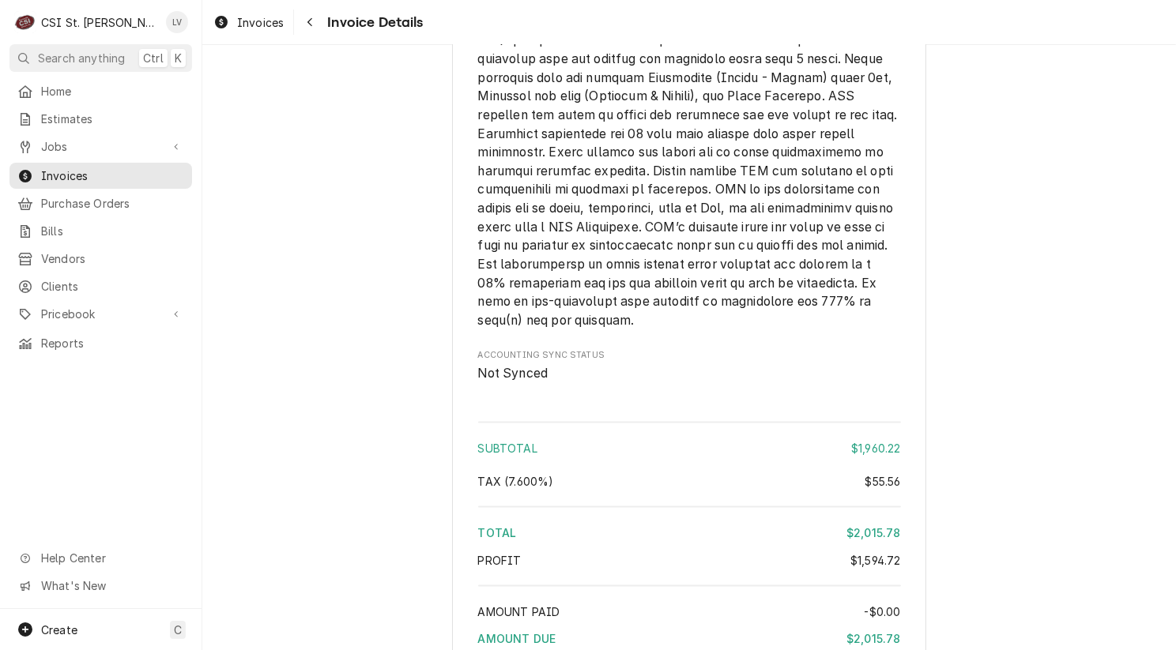
scroll to position [2931, 0]
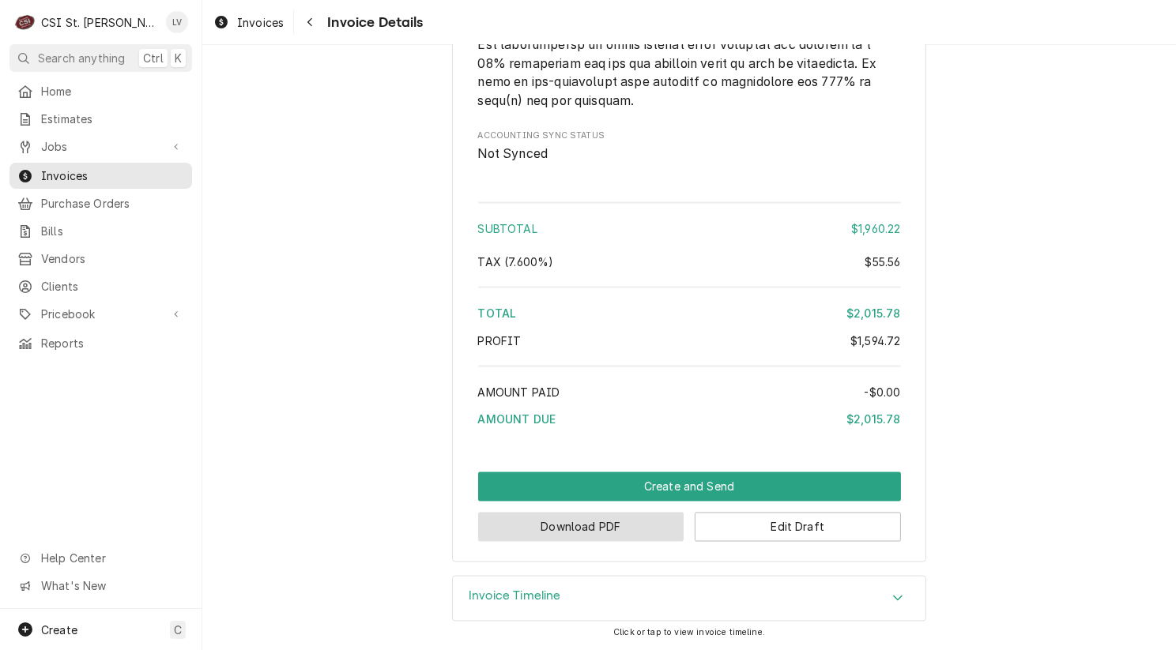
click at [543, 529] on button "Download PDF" at bounding box center [581, 527] width 206 height 29
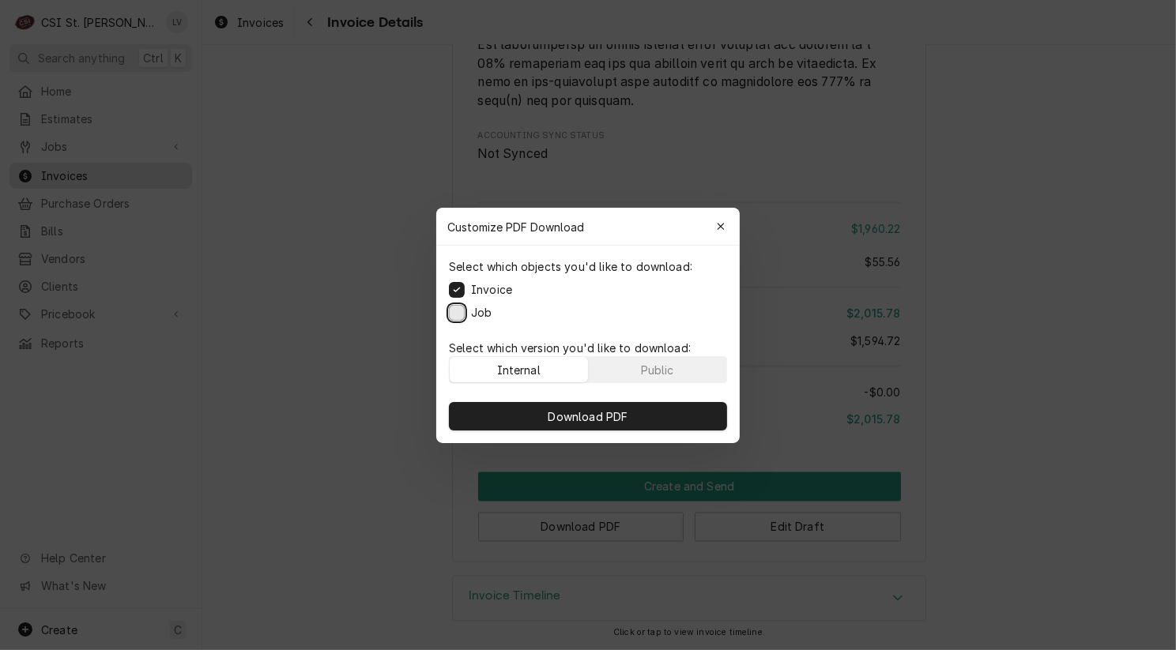
click at [450, 308] on button "Job" at bounding box center [457, 312] width 16 height 16
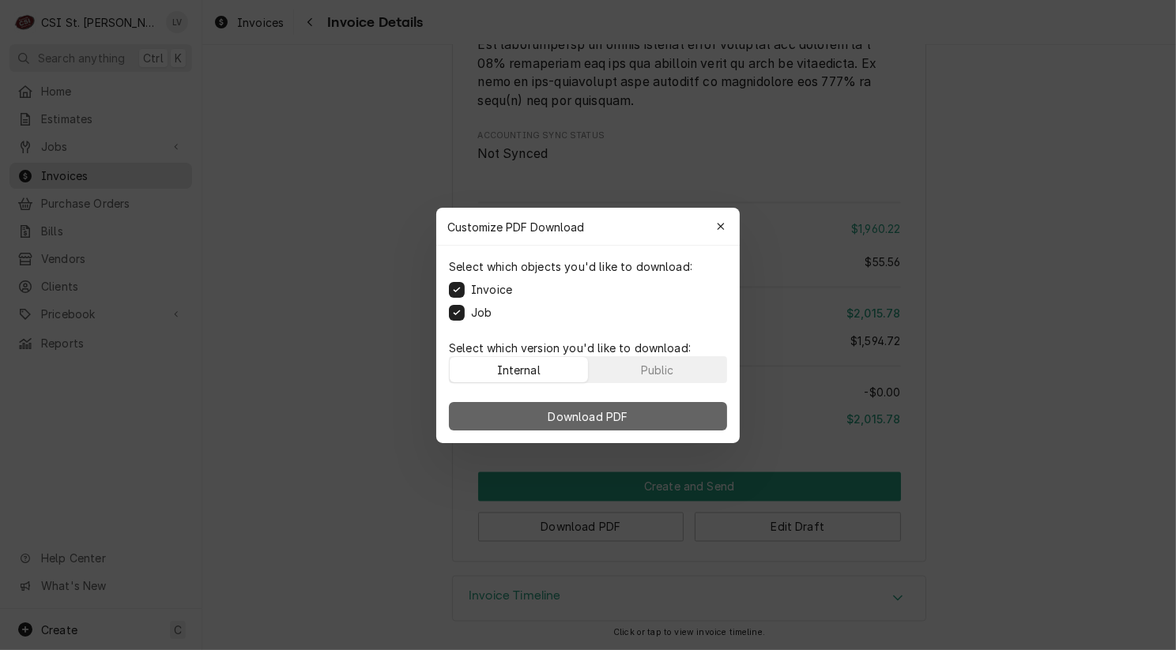
click at [630, 414] on span "Download PDF" at bounding box center [588, 416] width 86 height 17
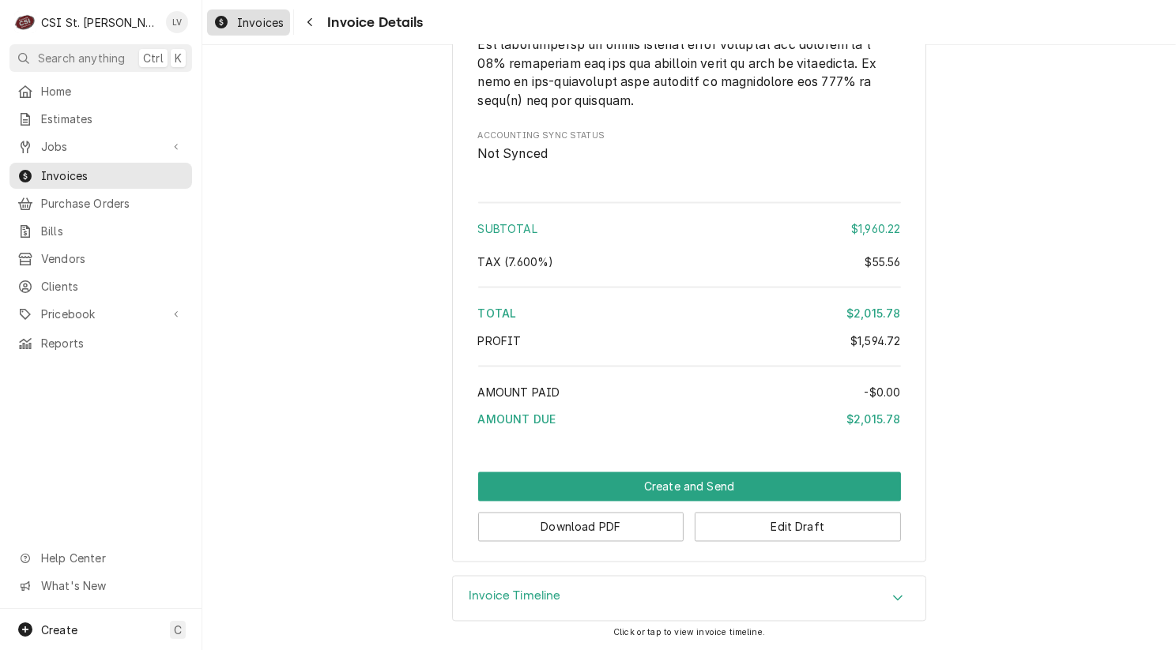
click at [240, 23] on span "Invoices" at bounding box center [260, 22] width 47 height 17
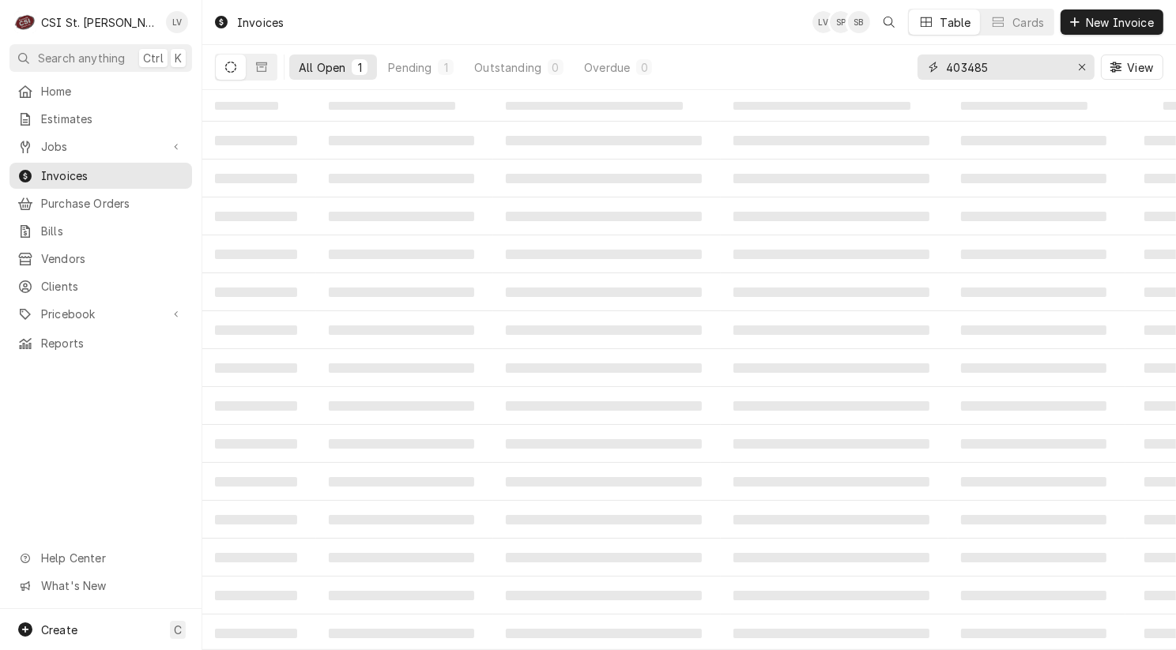
click at [1001, 75] on input "403485" at bounding box center [1005, 67] width 119 height 25
type input "403489"
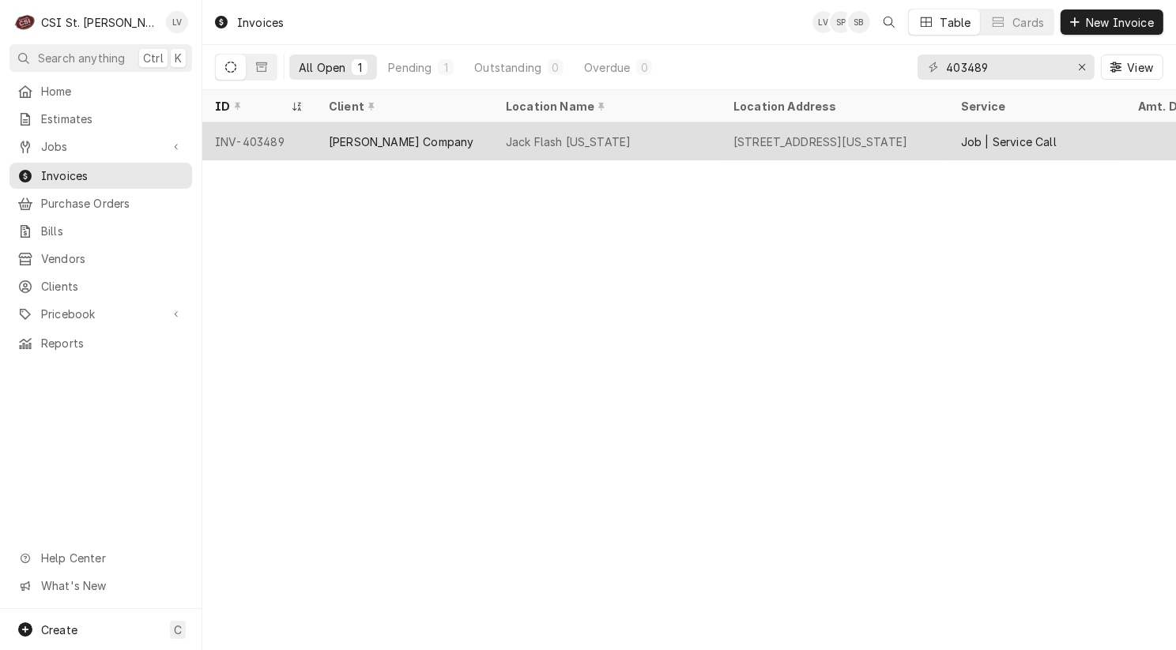
drag, startPoint x: 355, startPoint y: 150, endPoint x: 360, endPoint y: 157, distance: 9.0
click at [355, 149] on div "[PERSON_NAME] Company" at bounding box center [404, 141] width 177 height 38
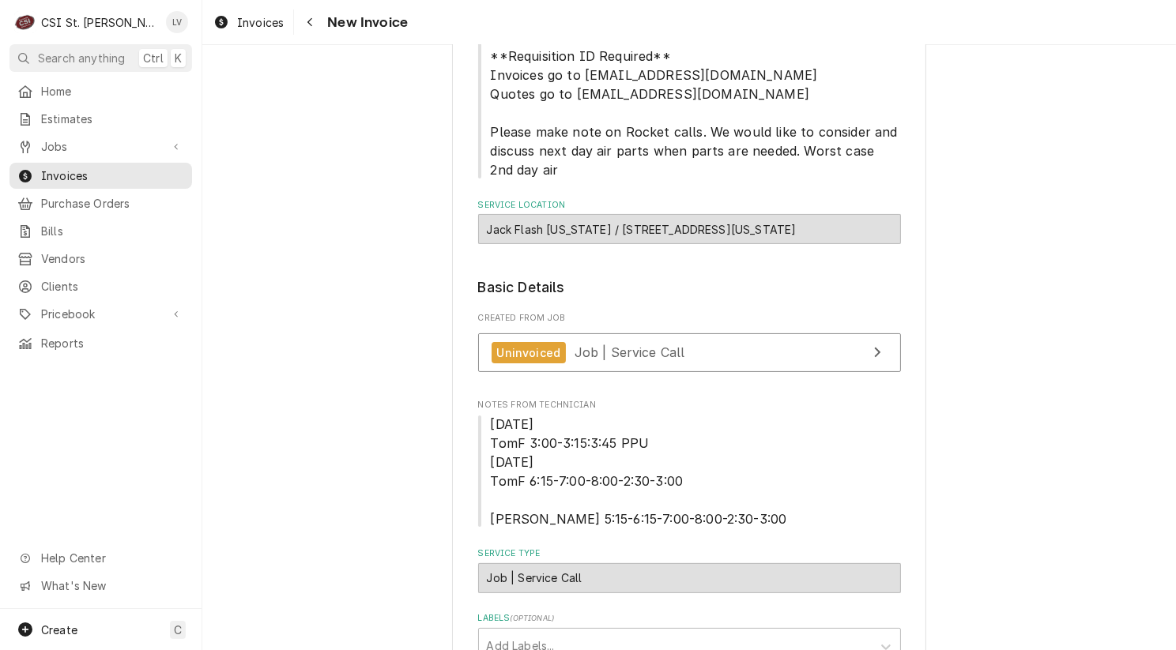
scroll to position [237, 0]
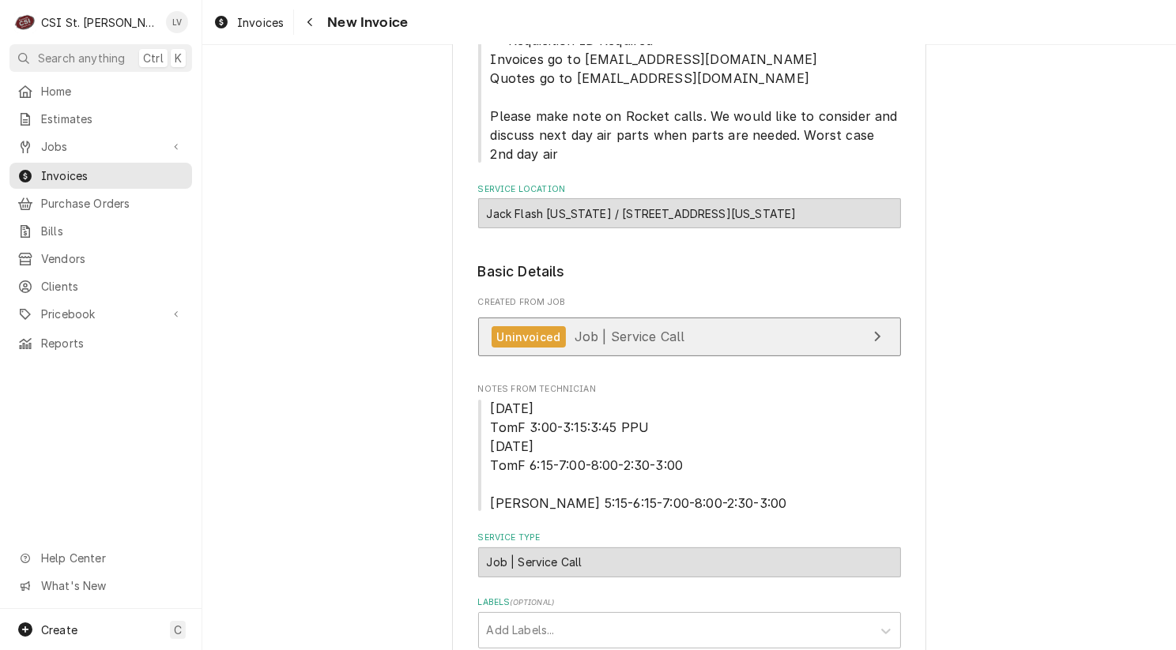
click at [580, 348] on link "Uninvoiced Job | Service Call" at bounding box center [689, 337] width 423 height 39
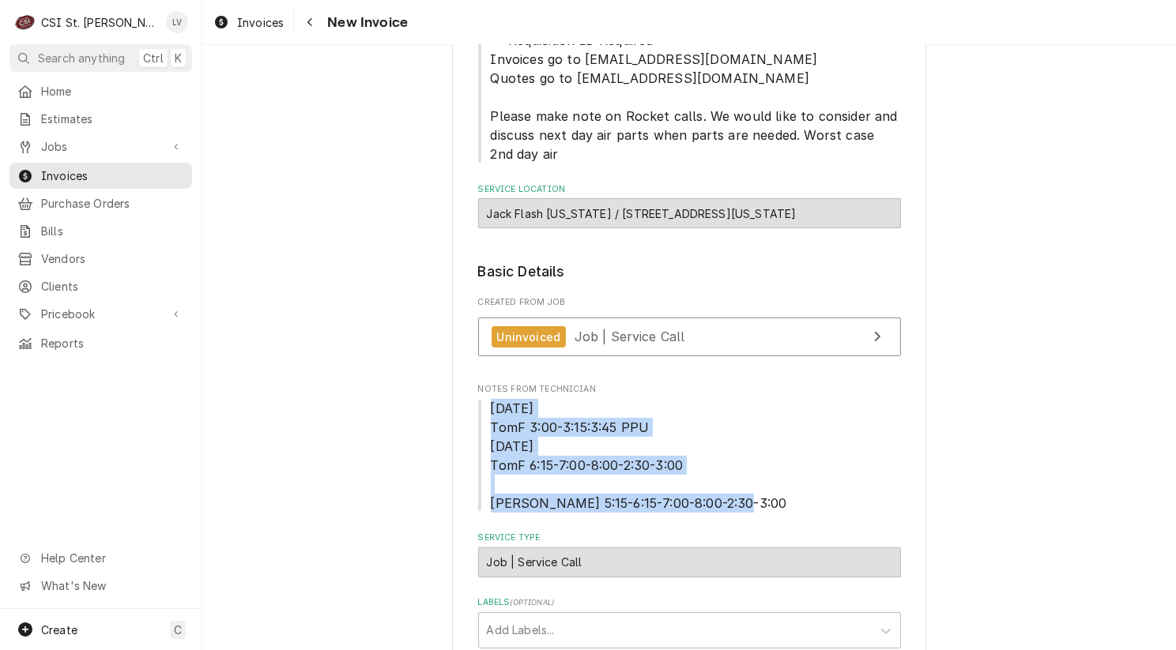
drag, startPoint x: 483, startPoint y: 405, endPoint x: 723, endPoint y: 509, distance: 260.8
click at [723, 509] on span "8/25/25 TomF 3:00-3:15:3:45 PPU 8/26/26 TomF 6:15-7:00-8:00-2:30-3:00 Kris T 5:…" at bounding box center [689, 456] width 423 height 114
copy span "8/25/25 TomF 3:00-3:15:3:45 PPU 8/26/26 TomF 6:15-7:00-8:00-2:30-3:00 Kris T 5:…"
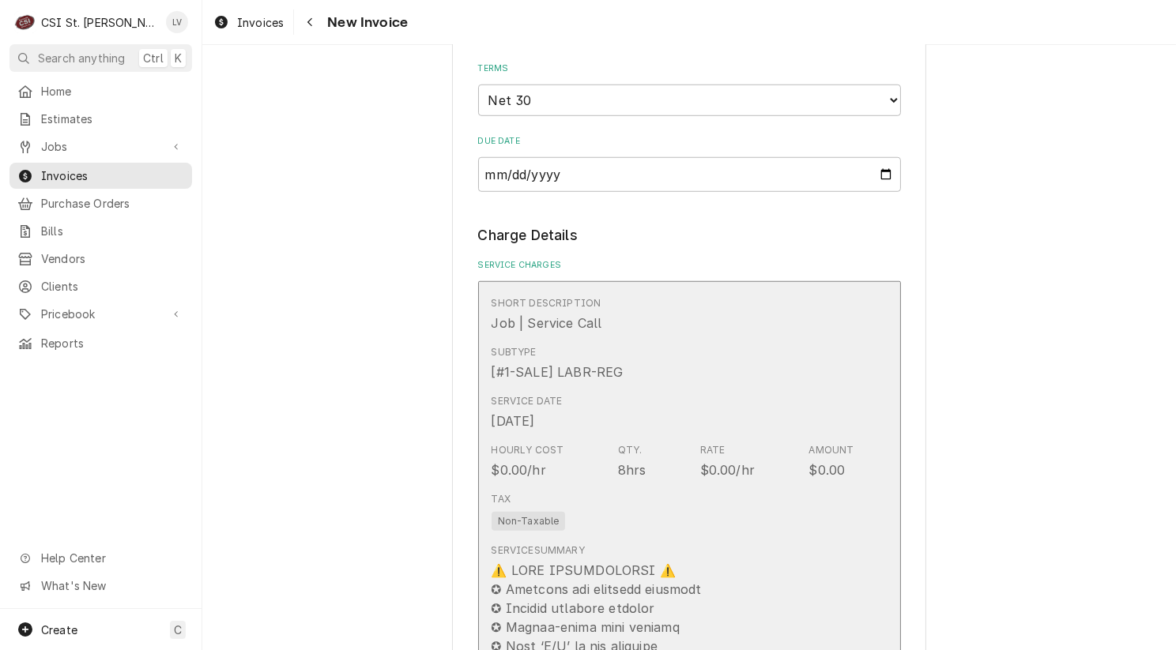
click at [803, 495] on div "Tax Non-Taxable" at bounding box center [672, 511] width 363 height 51
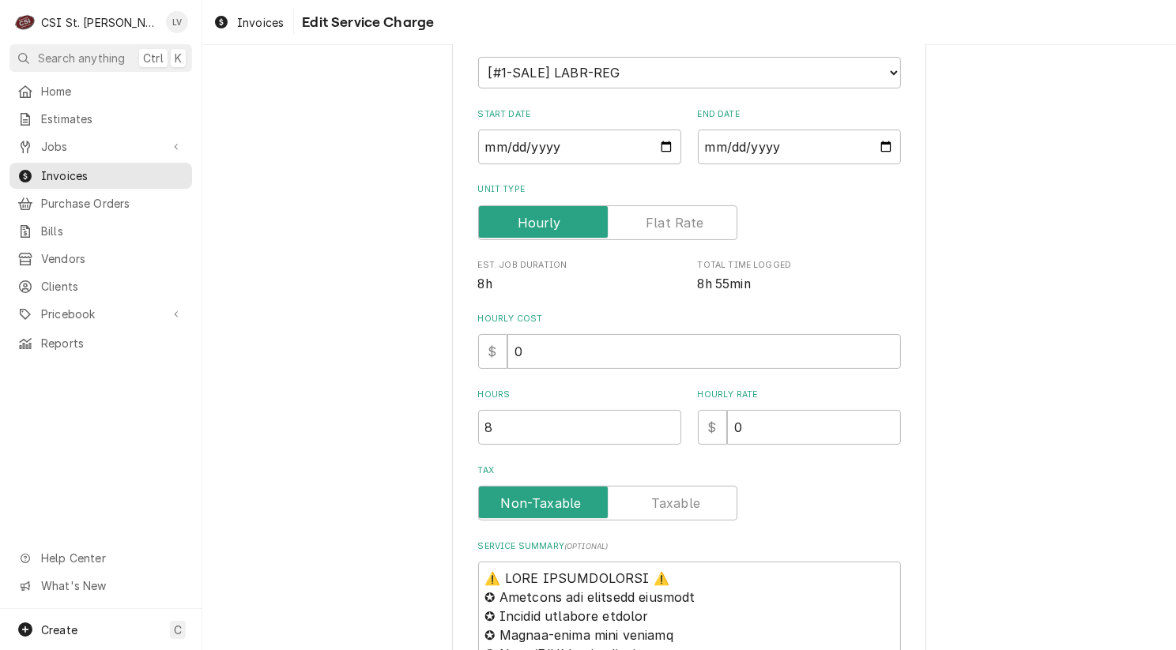
scroll to position [474, 0]
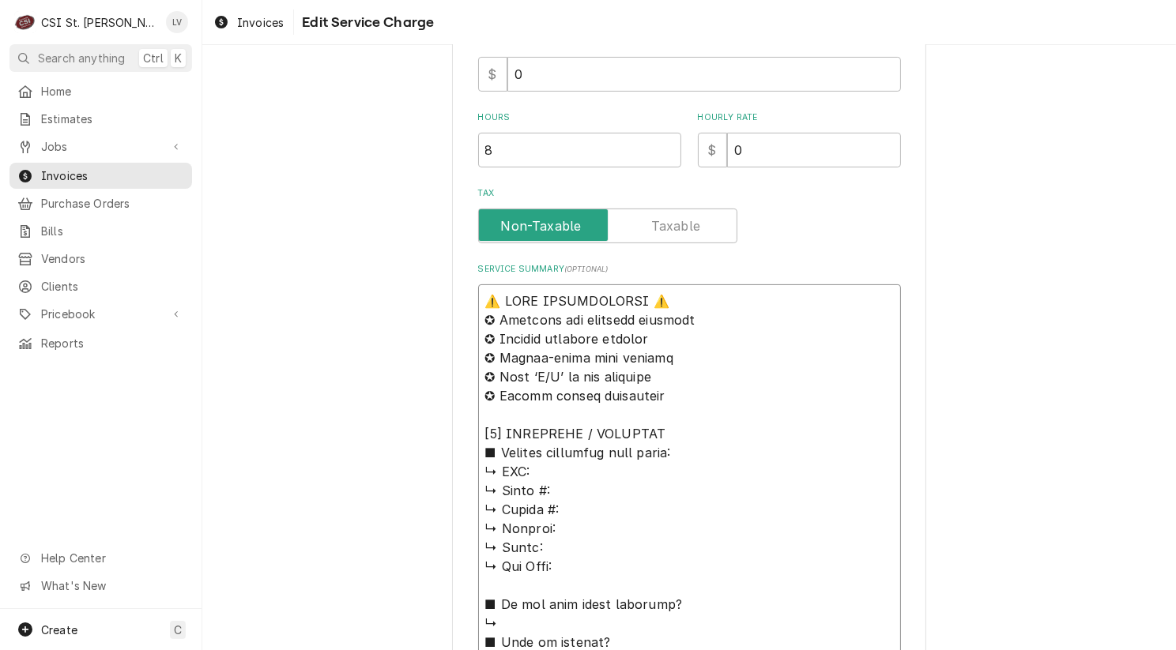
drag, startPoint x: 585, startPoint y: 564, endPoint x: 455, endPoint y: 301, distance: 293.6
click at [455, 301] on div "Use the fields below to edit this service charge Short Description Job | Servic…" at bounding box center [689, 533] width 474 height 1863
paste textarea "8/25/25 TomF 3:00-3:15:3:45 PPU 8/26/26 TomF 6:15-7:00-8:00-2:30-3:00 Kris T 5:…"
type textarea "x"
type textarea "8/25/25 TomF 3:00-3:15:3:45 PPU 8/26/26 TomF 6:15-7:00-8:00-2:30-3:00 Kris T 5:…"
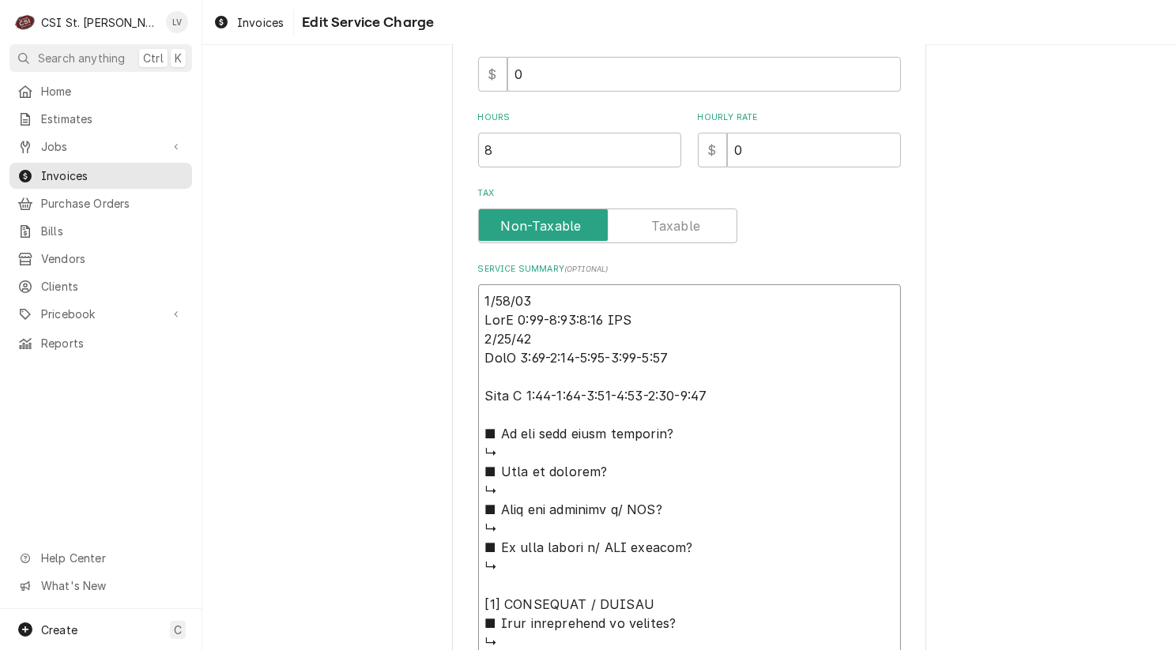
type textarea "x"
type textarea "8/25/25 TomF 3:00-3:15:3:45 PPU 8/26/26 TomF 6:15-7:00-8:00-2:30-3:00 Kris T 5:…"
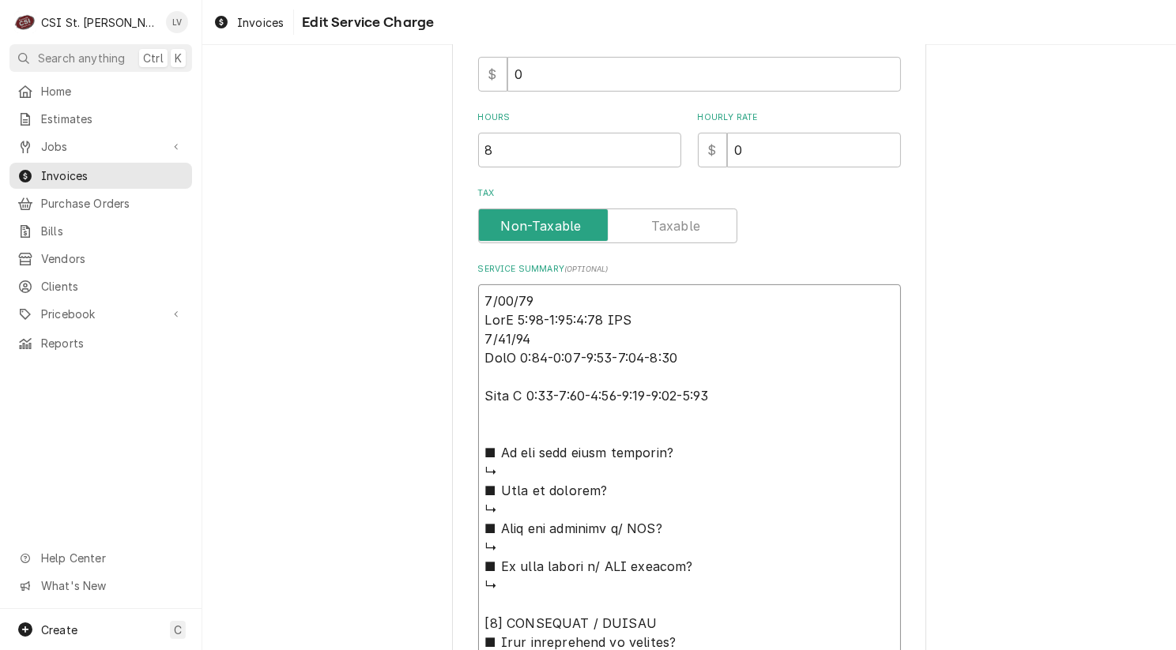
type textarea "x"
type textarea "8/25/25 TomF 3:00-3:15:3:45 PPU 8/26/26 TomF 6:15-7:00-8:00-2:30-3:00 Kris T 5:…"
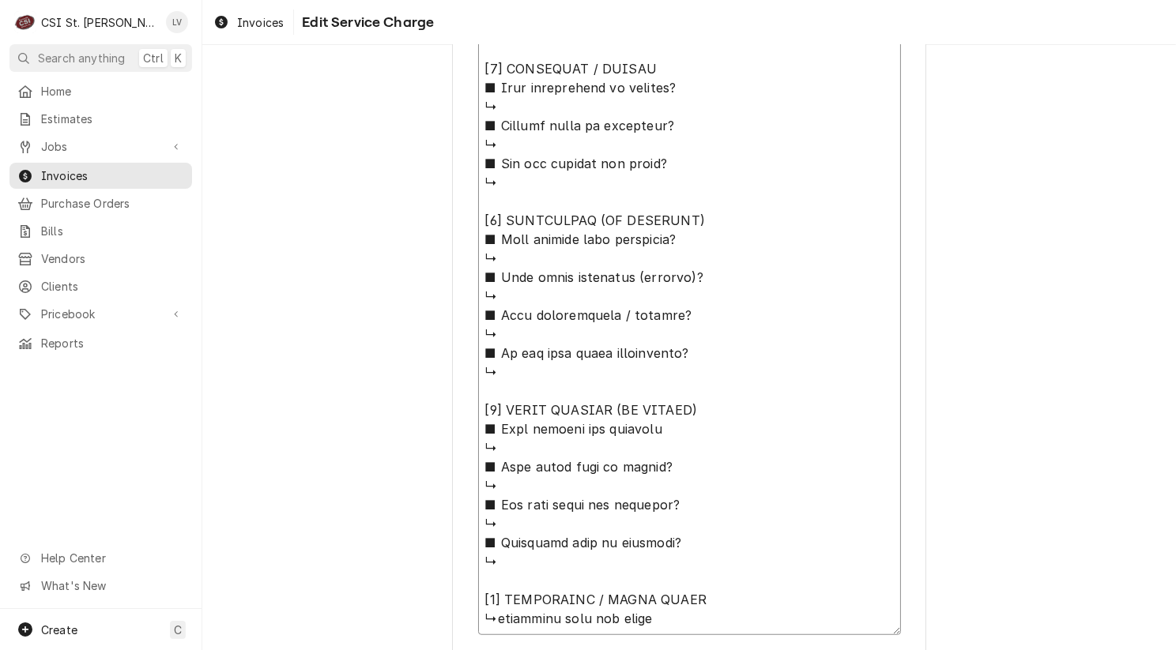
scroll to position [1168, 0]
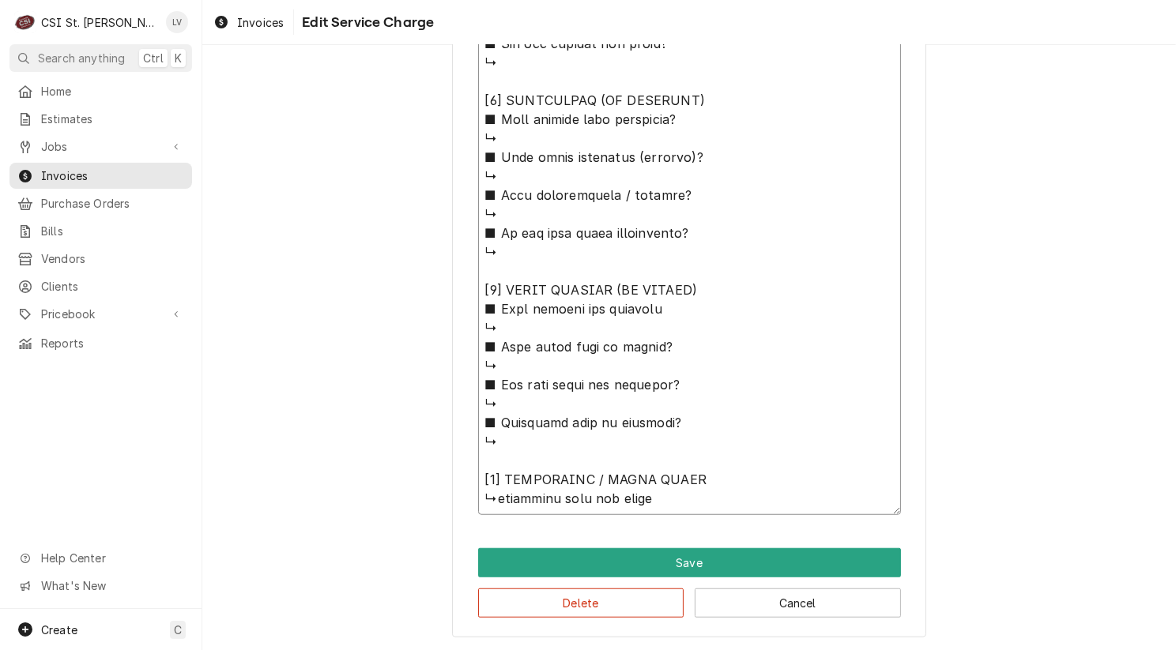
drag, startPoint x: 476, startPoint y: 155, endPoint x: 773, endPoint y: 476, distance: 437.2
click at [773, 476] on textarea "Service Summary ( optional )" at bounding box center [689, 53] width 423 height 924
type textarea "x"
type textarea "8/25/25 TomF 3:00-3:15:3:45 PPU 8/26/26 TomF 6:15-7:00-8:00-2:30-3:00 Kris T 5:…"
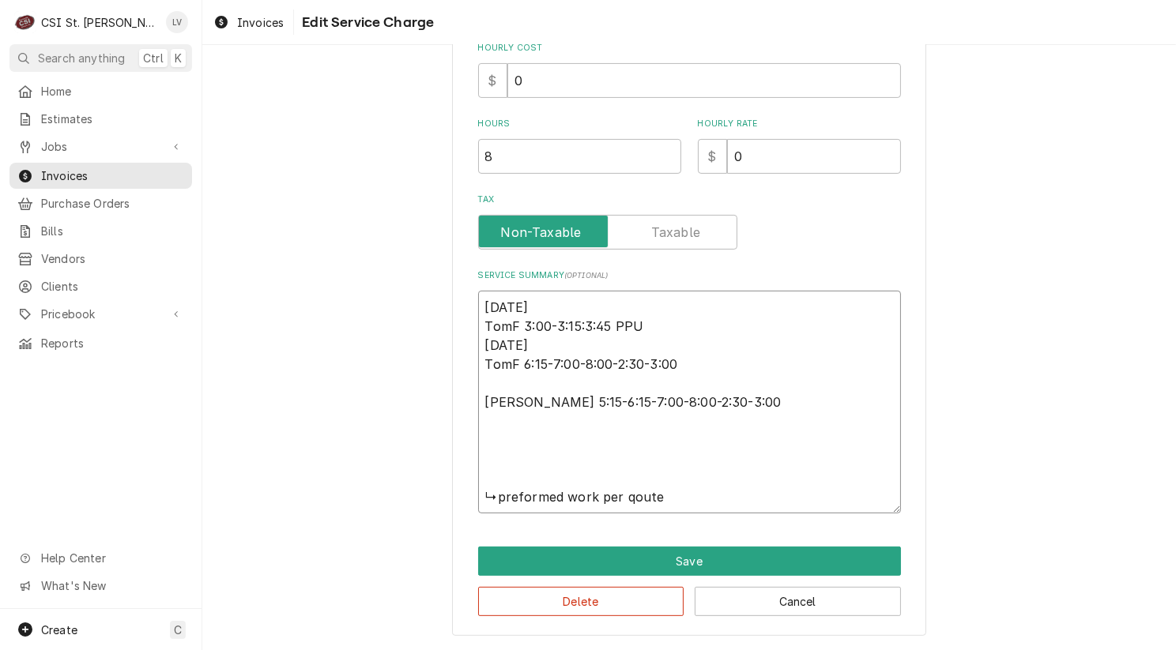
scroll to position [466, 0]
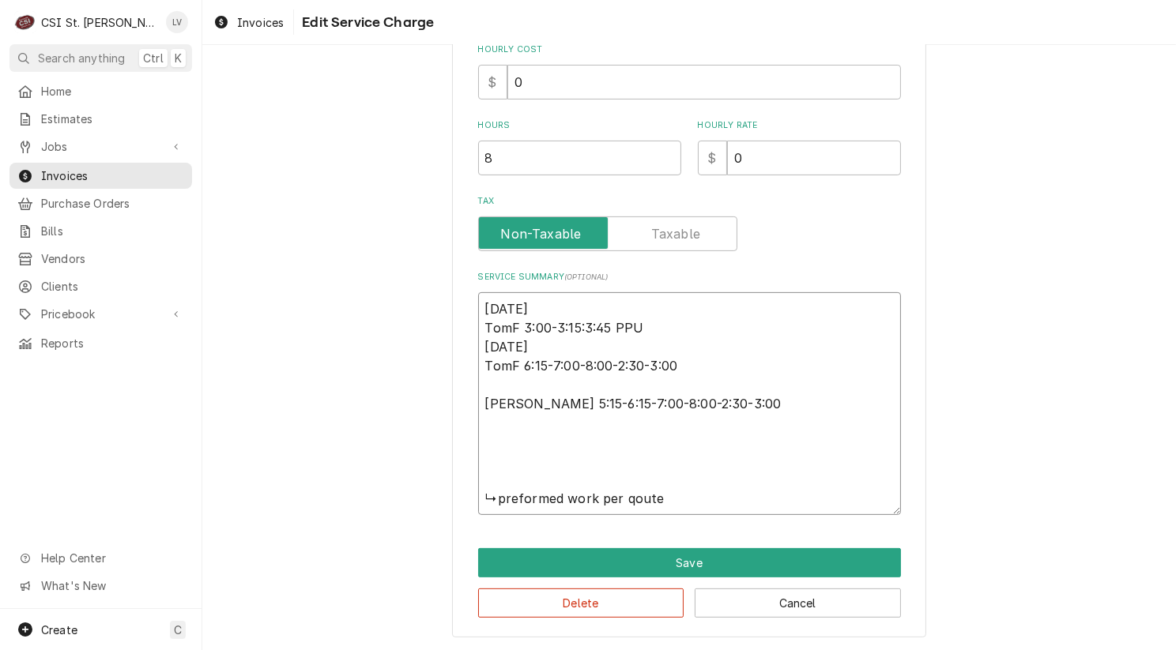
type textarea "x"
type textarea "8/25/25 TomF 3:00-3:15:3:45 PPU 8/26/26 TomF 6:15-7:00-8:00-2:30-3:00 Kris T 5:…"
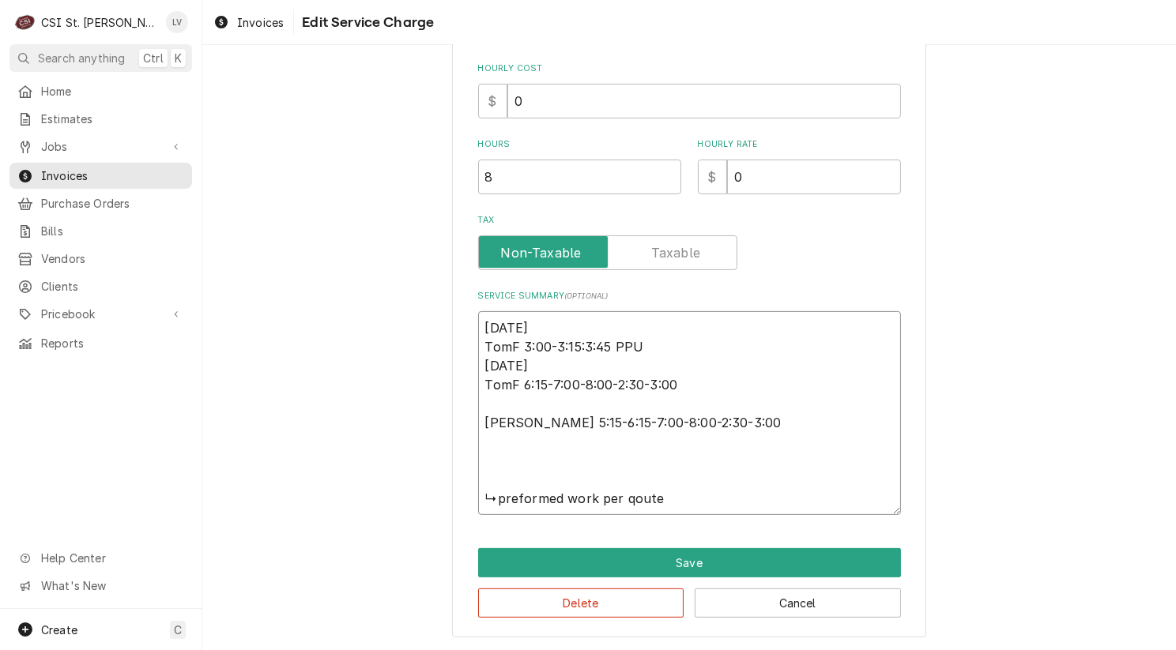
type textarea "x"
type textarea "8/25/25 TomF 3:00-3:15:3:45 PPU 8/26/26 TomF 6:15-7:00-8:00-2:30-3:00 Kris T 5:…"
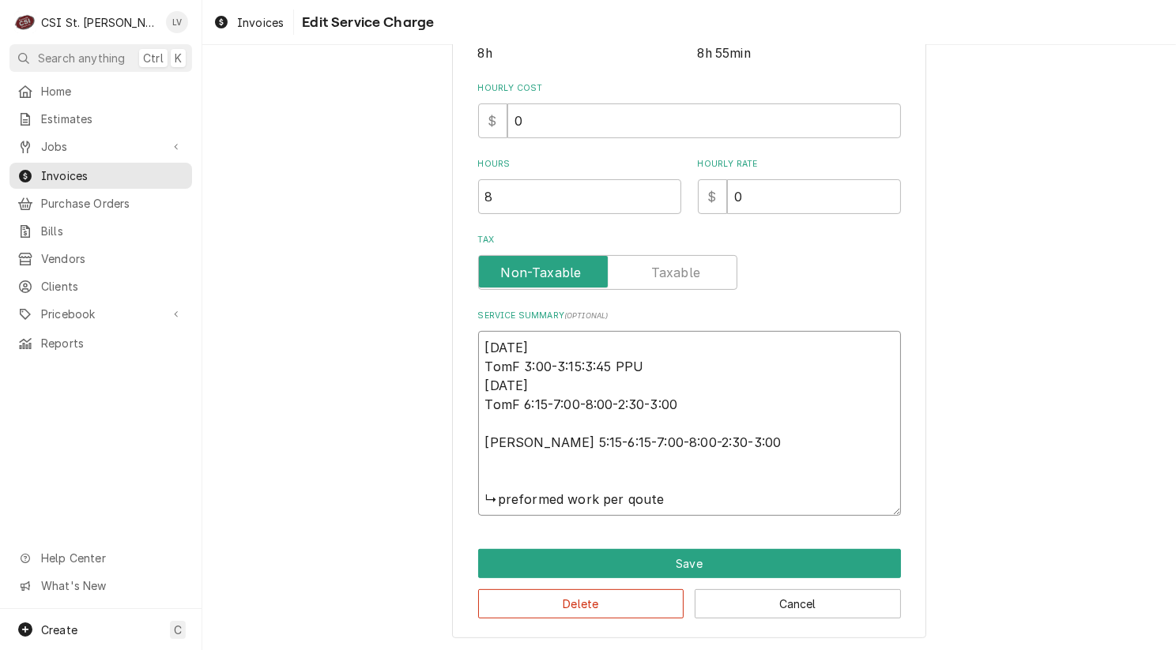
type textarea "x"
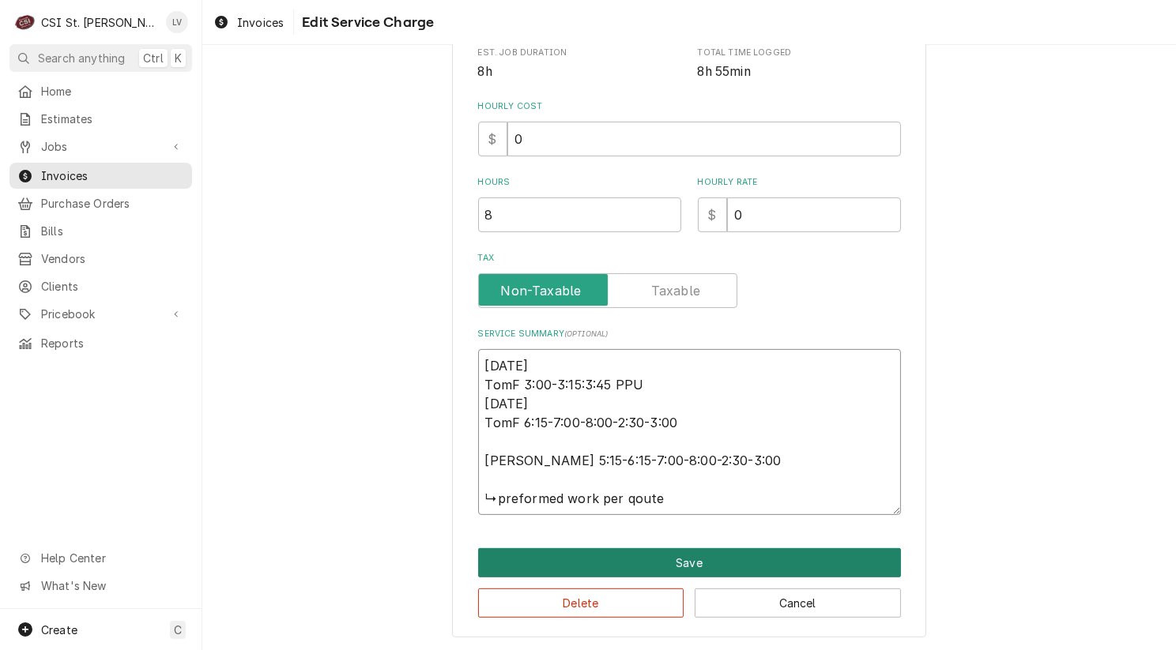
type textarea "8/25/25 TomF 3:00-3:15:3:45 PPU 8/26/26 TomF 6:15-7:00-8:00-2:30-3:00 Kris T 5:…"
click at [700, 560] on button "Save" at bounding box center [689, 562] width 423 height 29
type textarea "x"
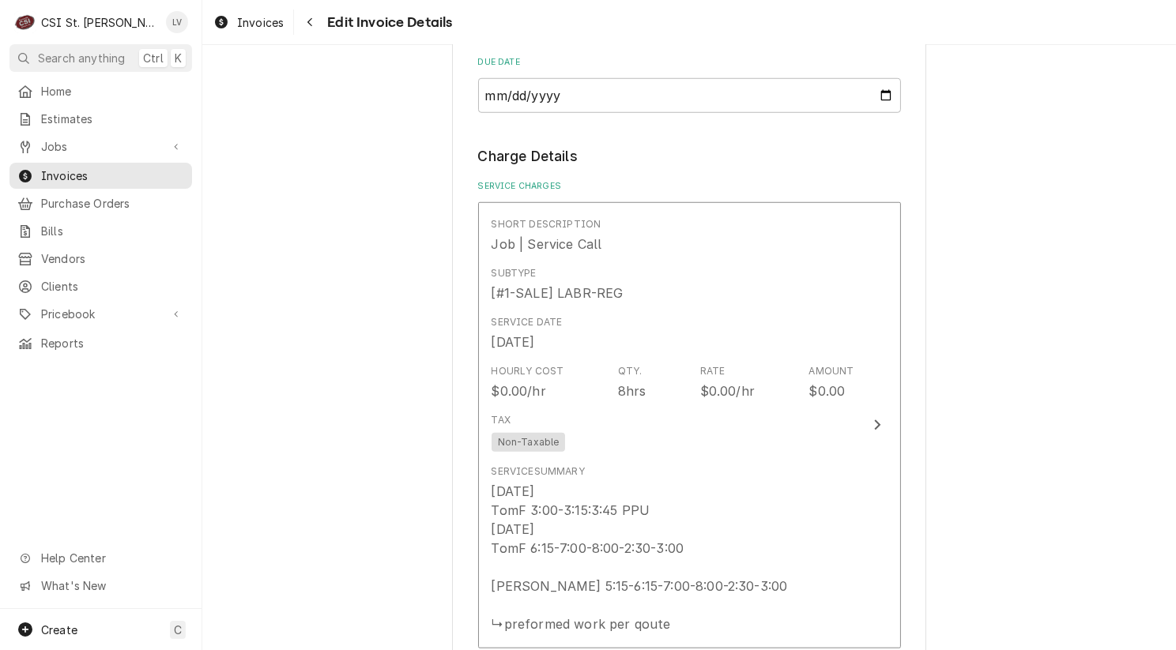
scroll to position [1896, 0]
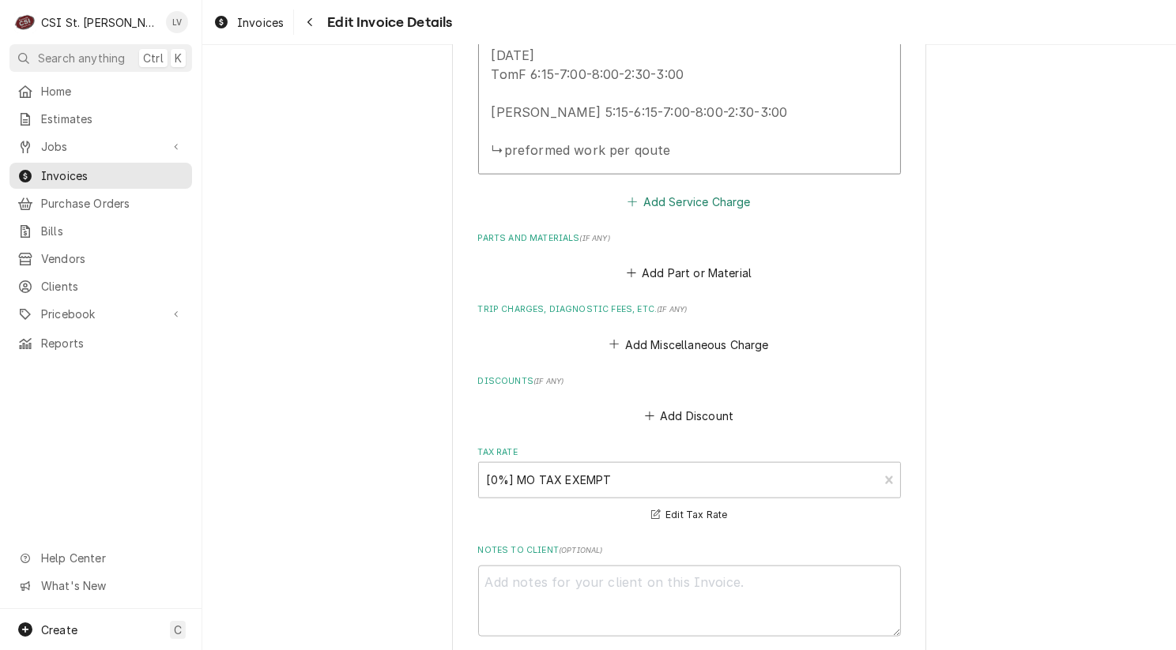
click at [666, 190] on button "Add Service Charge" at bounding box center [689, 201] width 128 height 22
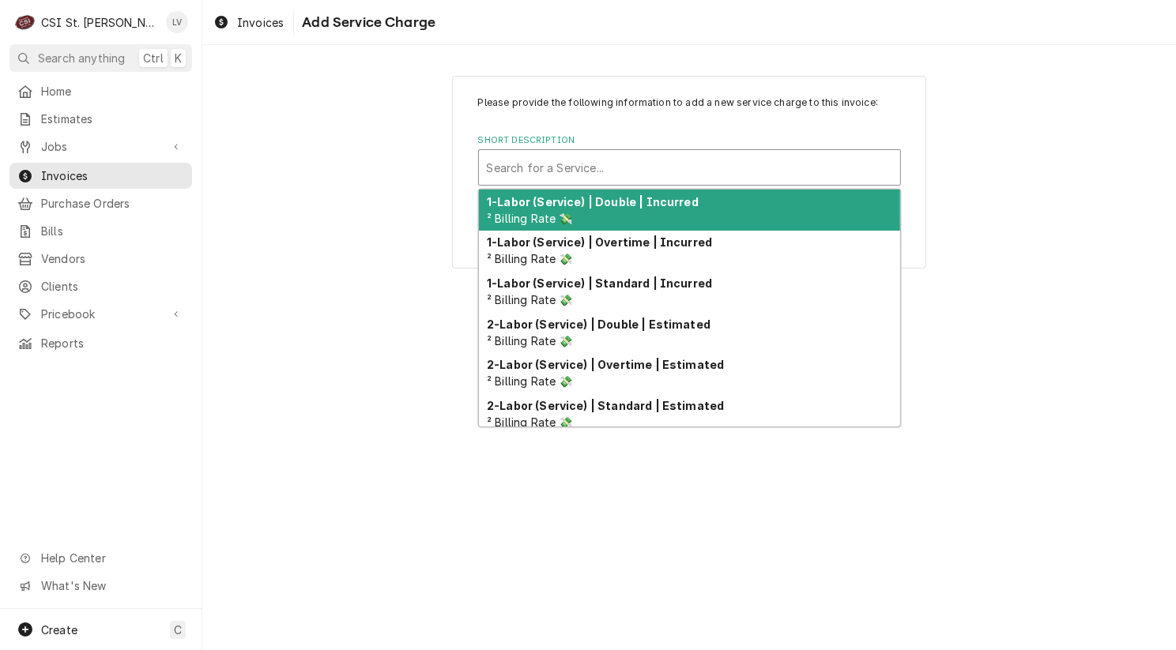
click at [566, 170] on div "Short Description" at bounding box center [689, 167] width 405 height 28
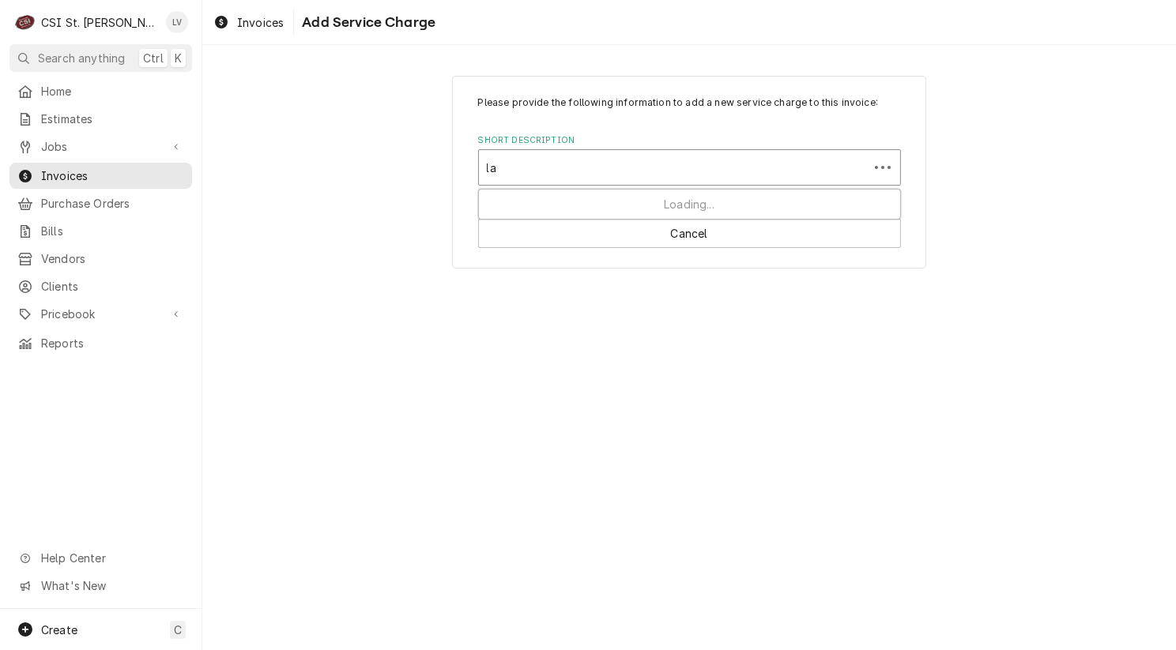
type input "lab"
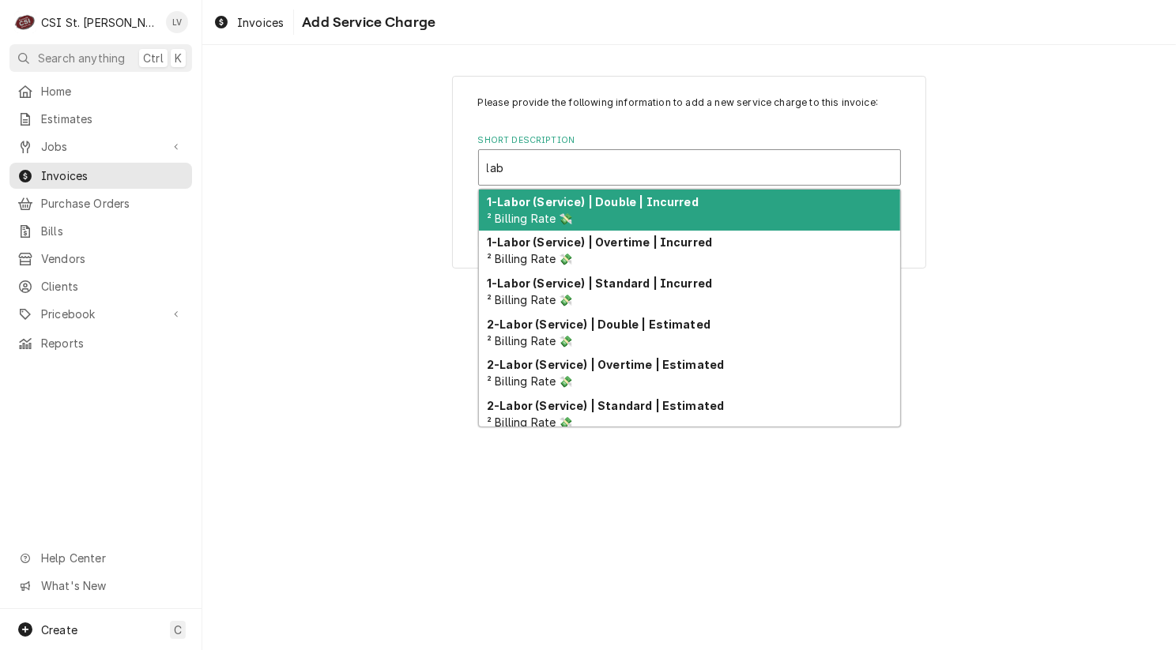
click at [559, 199] on strong "1-Labor (Service) | Double | Incurred" at bounding box center [593, 201] width 212 height 13
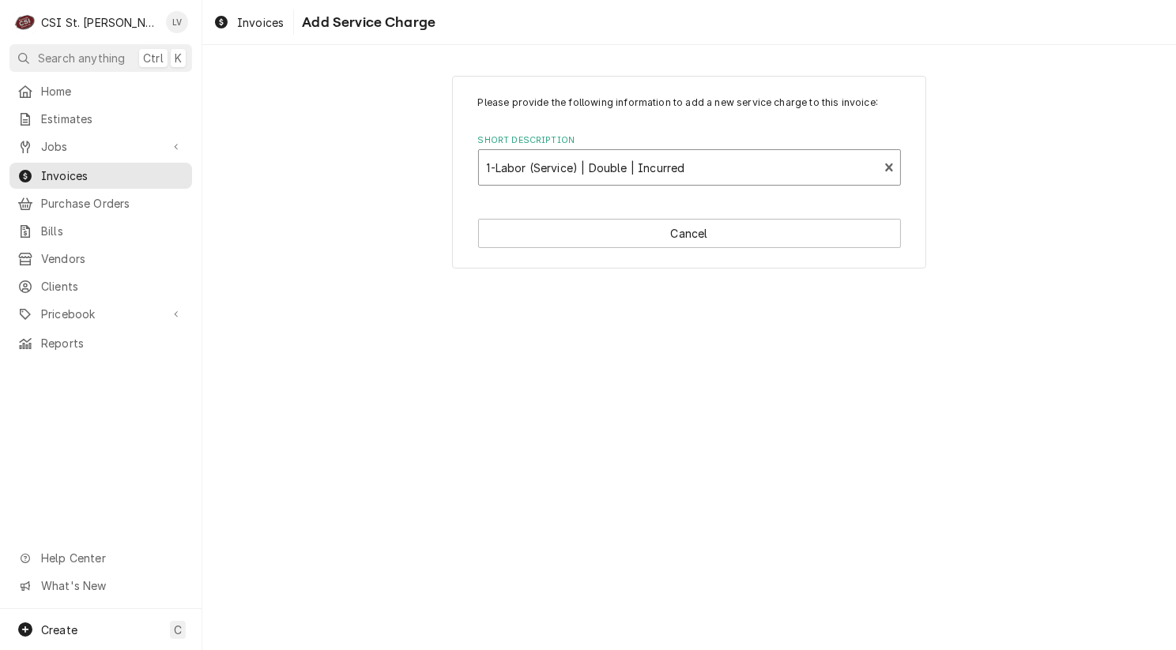
type textarea "x"
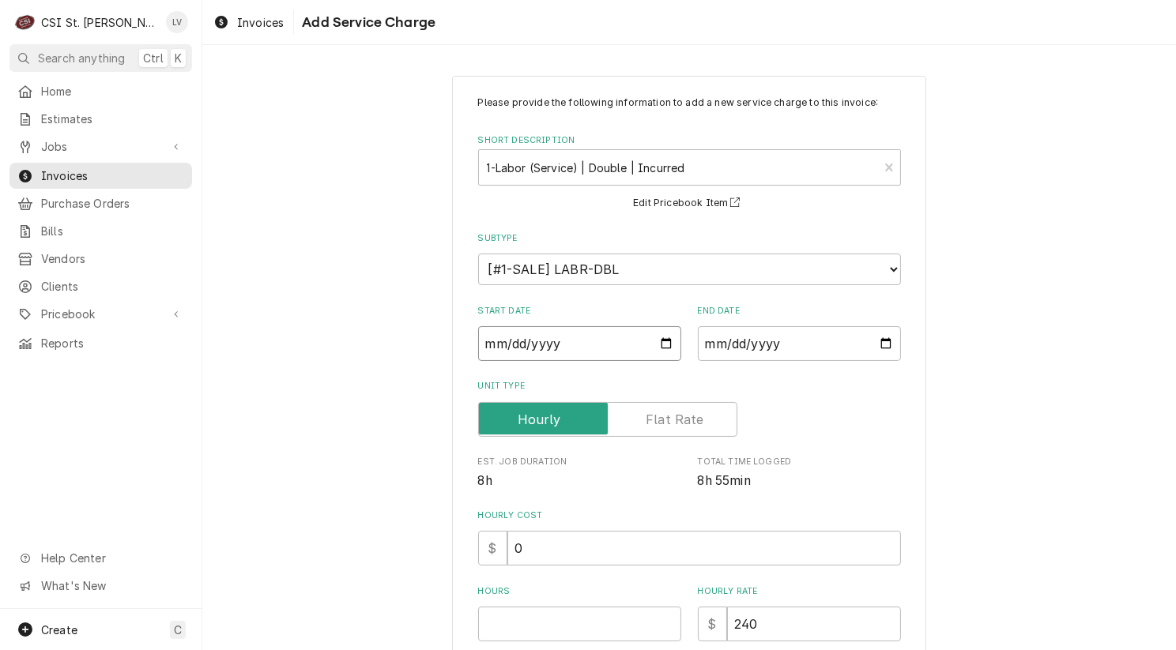
click at [482, 339] on input "Start Date" at bounding box center [579, 343] width 203 height 35
type input "0002-08-26"
type textarea "x"
type input "0020-08-26"
type textarea "x"
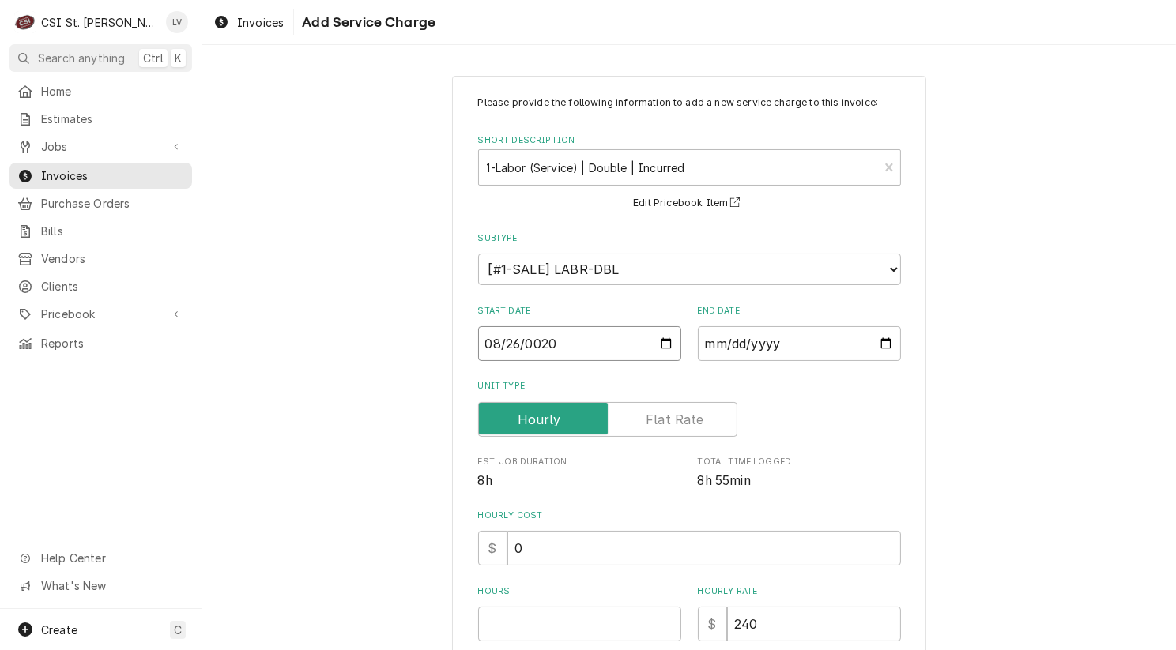
type input "0202-08-26"
type textarea "x"
type input "2025-08-26"
type textarea "x"
type input "0002-08-26"
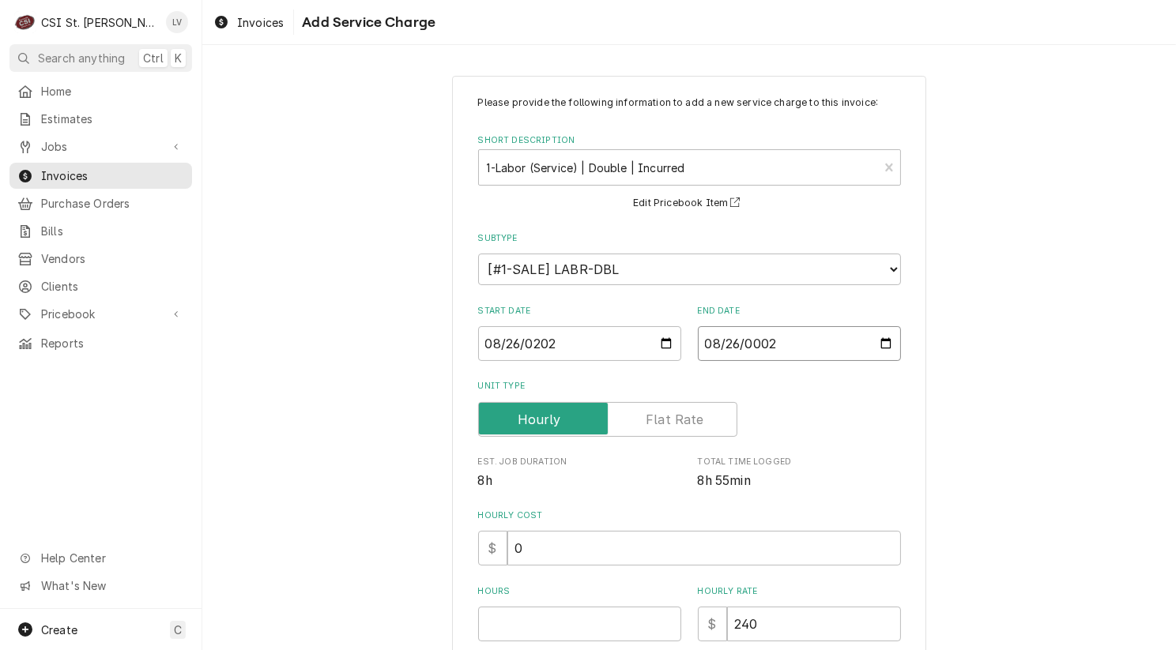
type textarea "x"
type input "0020-08-26"
type textarea "x"
type input "0202-08-26"
type textarea "x"
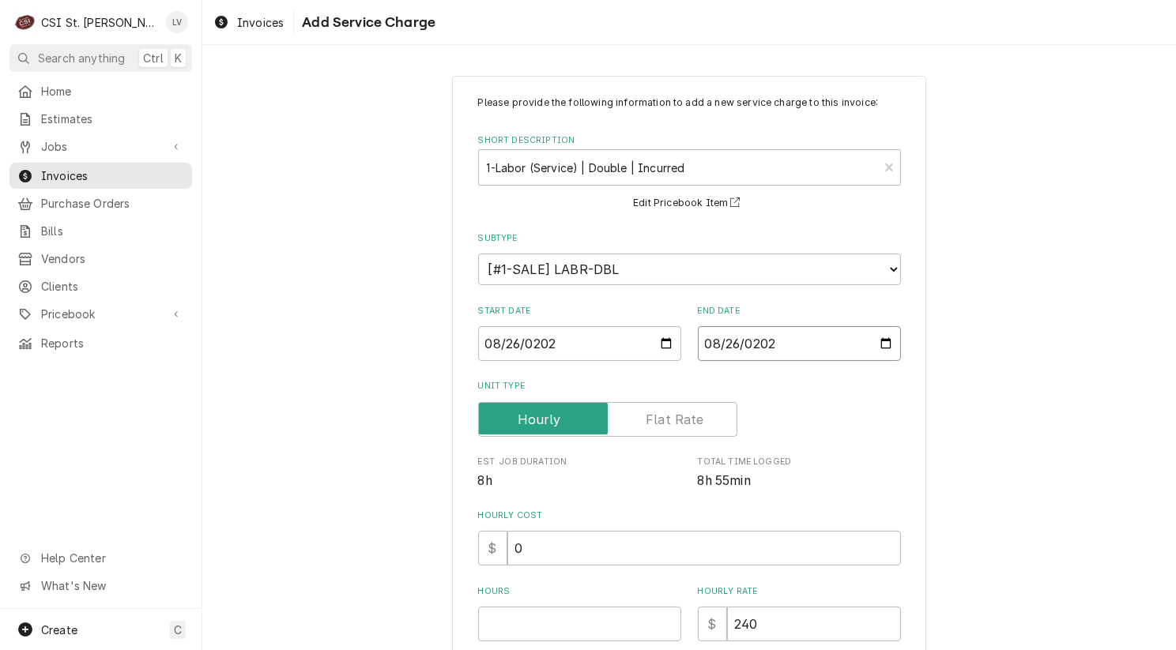
type input "2025-08-26"
click at [337, 521] on div "Please provide the following information to add a new service charge to this in…" at bounding box center [688, 535] width 973 height 946
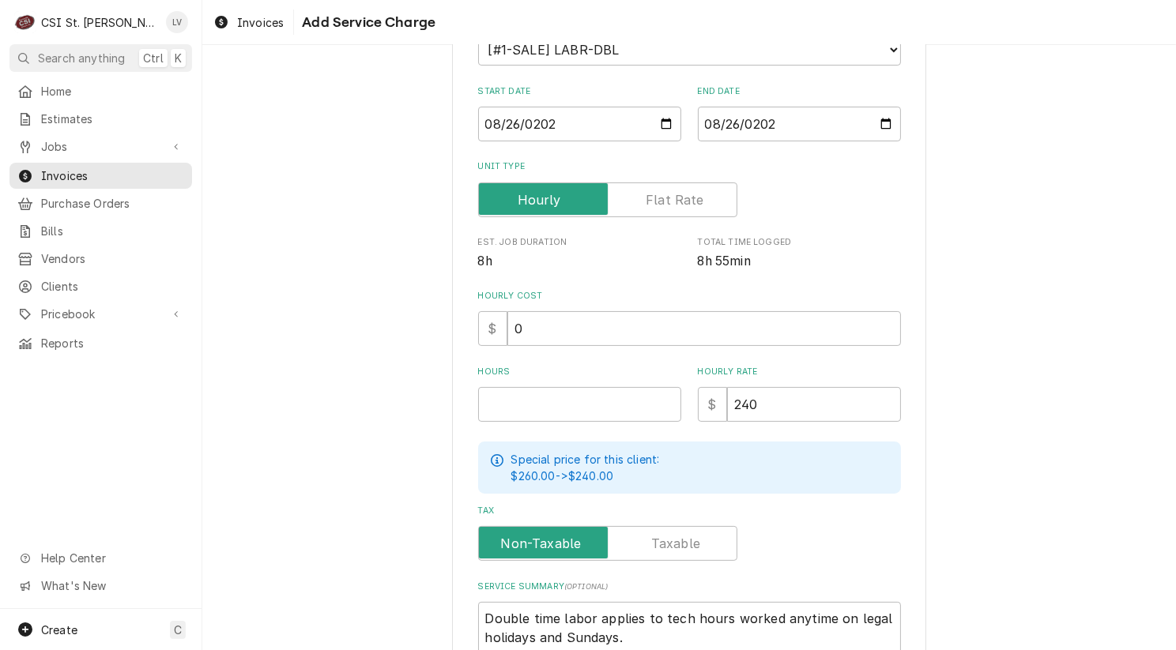
scroll to position [316, 0]
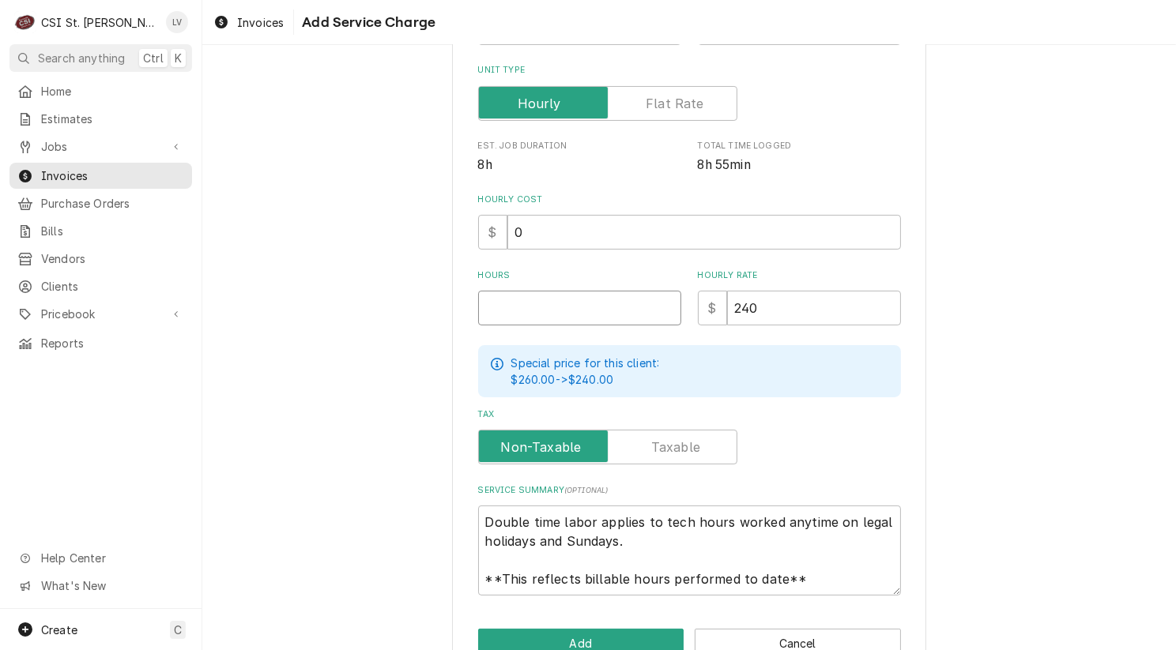
click at [489, 309] on input "Hours" at bounding box center [579, 308] width 203 height 35
type textarea "x"
type input "1"
type textarea "x"
type input "17"
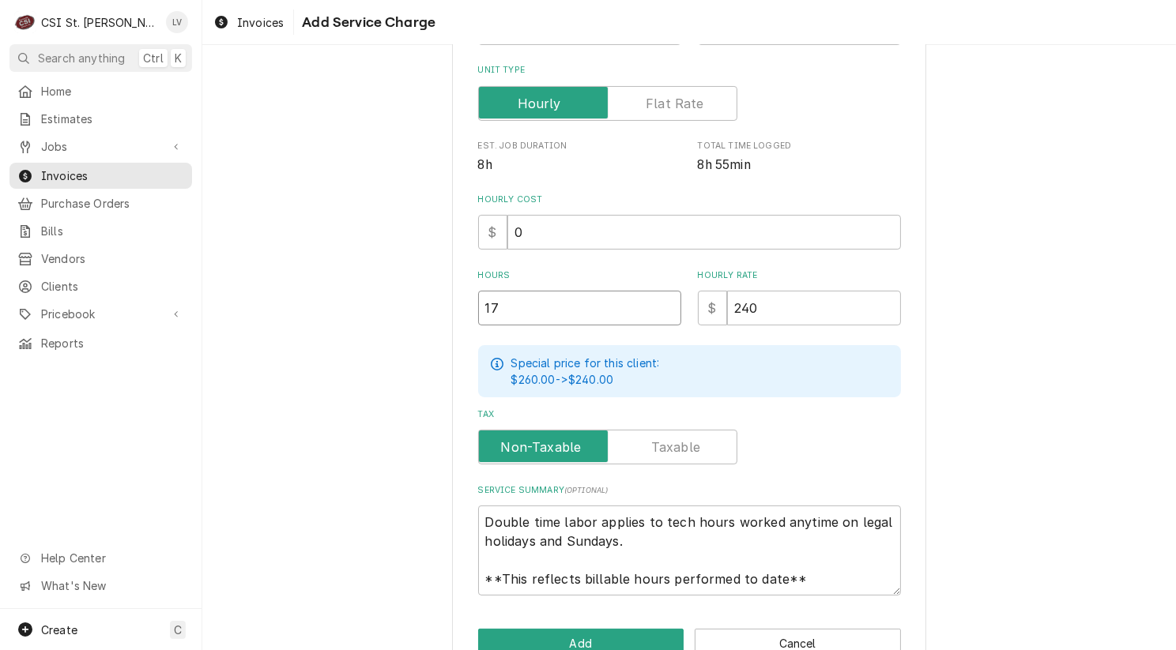
type textarea "x"
type input "17.5"
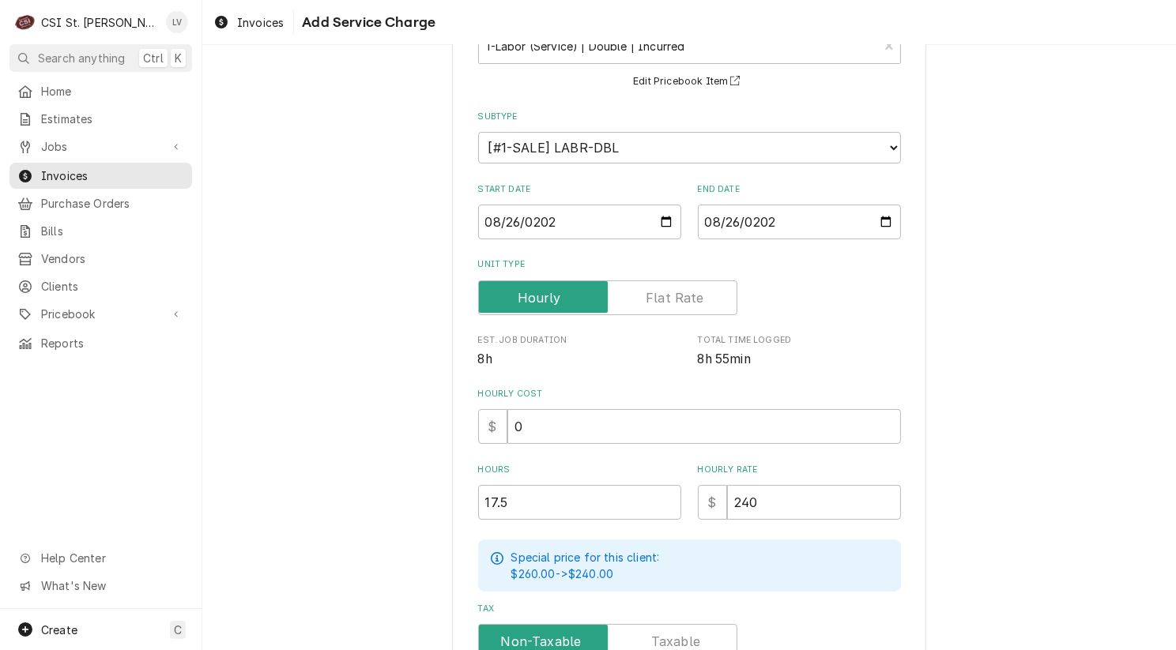
scroll to position [0, 0]
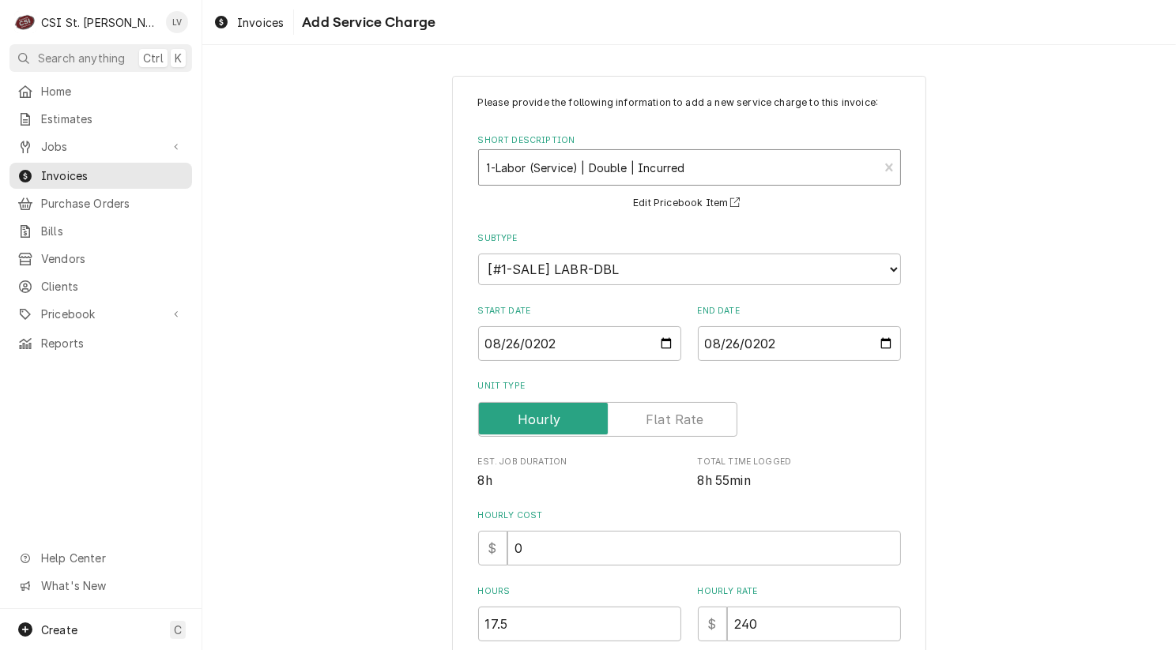
click at [539, 167] on div "Short Description" at bounding box center [679, 167] width 384 height 28
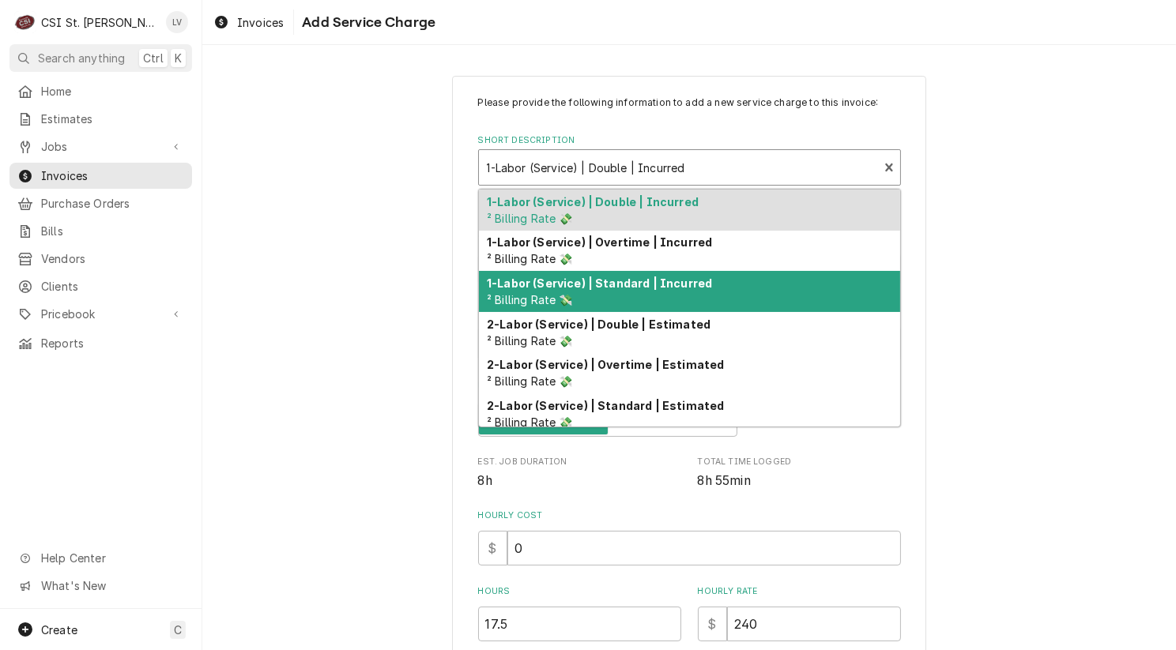
click at [536, 281] on strong "1-Labor (Service) | Standard | Incurred" at bounding box center [599, 283] width 225 height 13
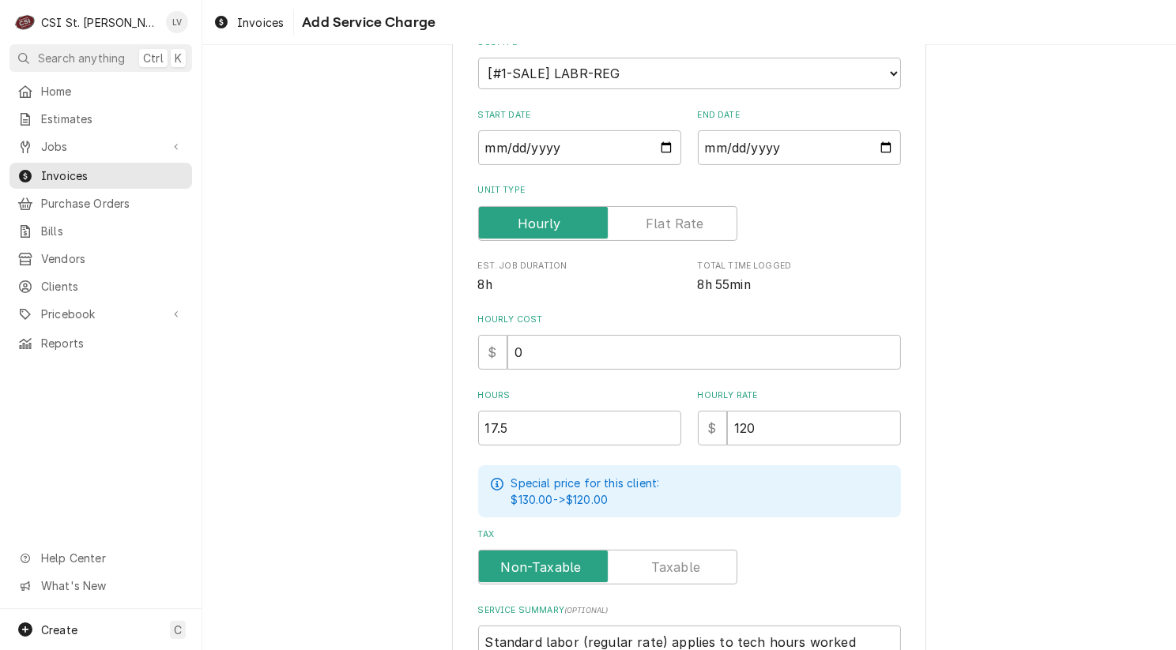
scroll to position [316, 0]
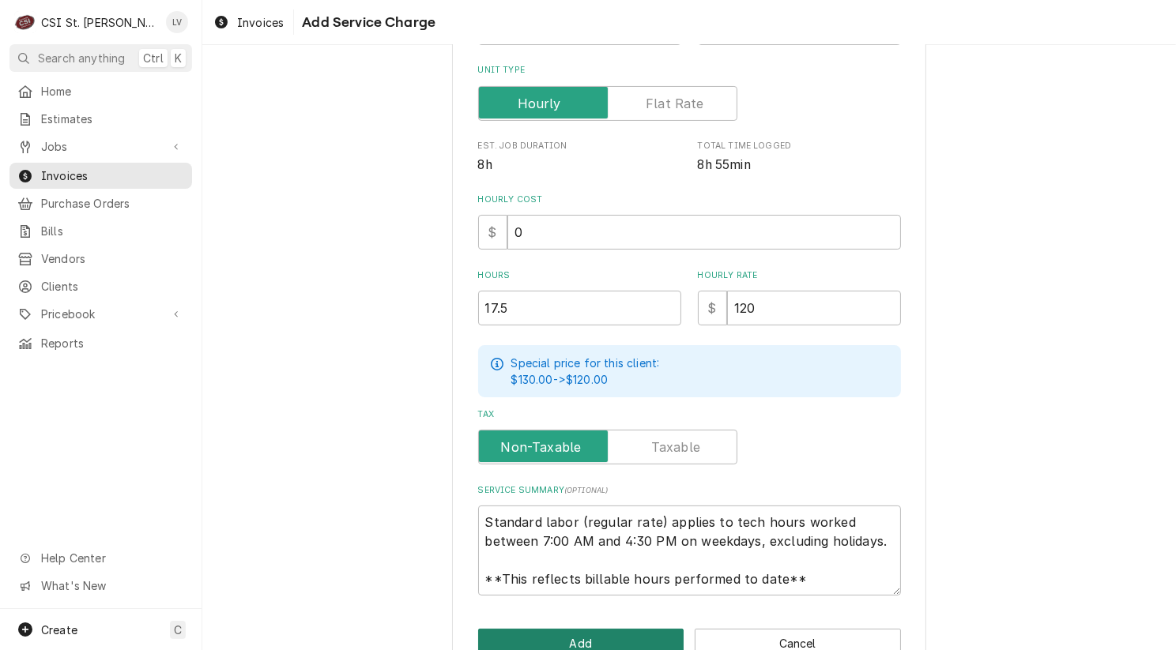
click at [545, 638] on button "Add" at bounding box center [581, 643] width 206 height 29
type textarea "x"
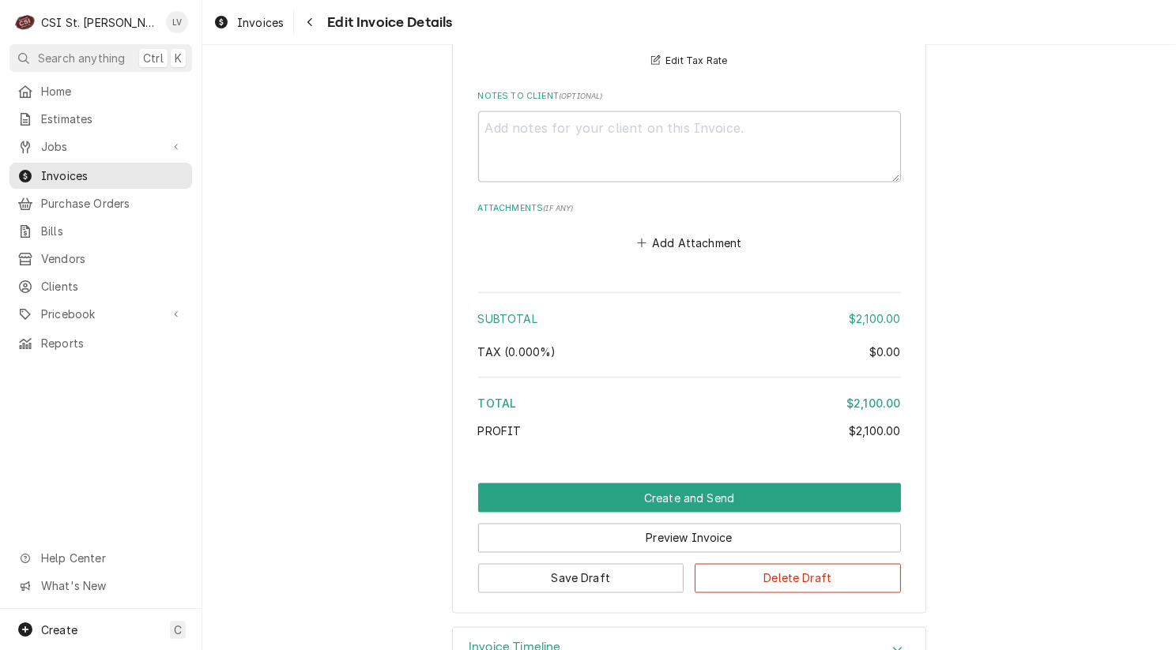
scroll to position [2795, 0]
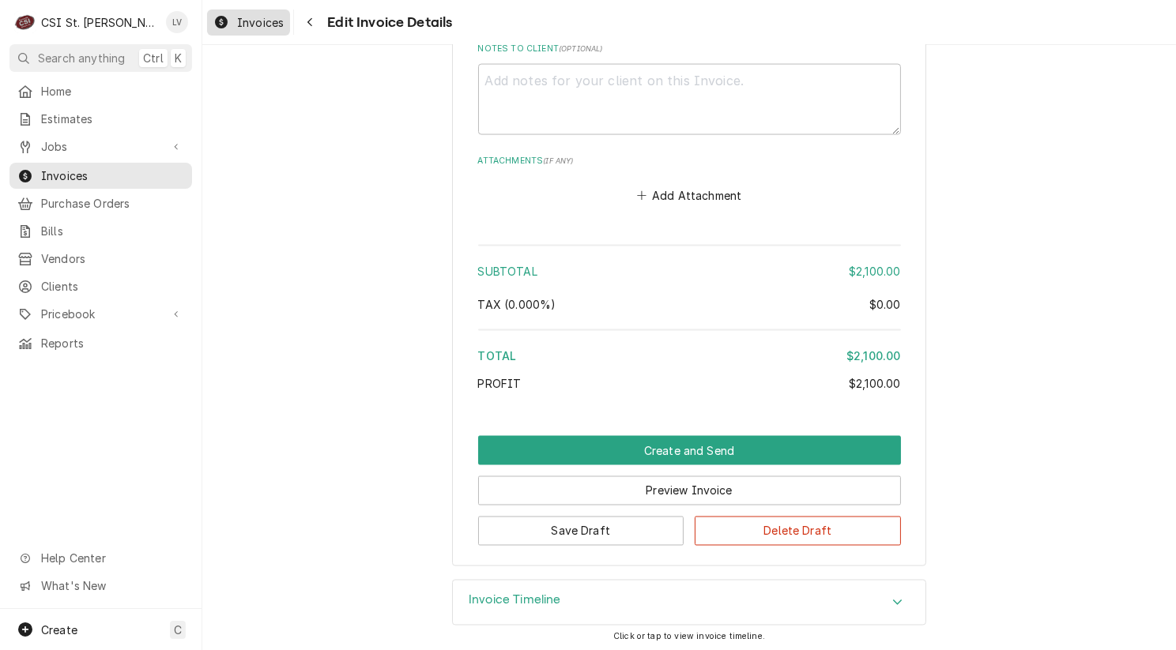
click at [254, 21] on span "Invoices" at bounding box center [260, 22] width 47 height 17
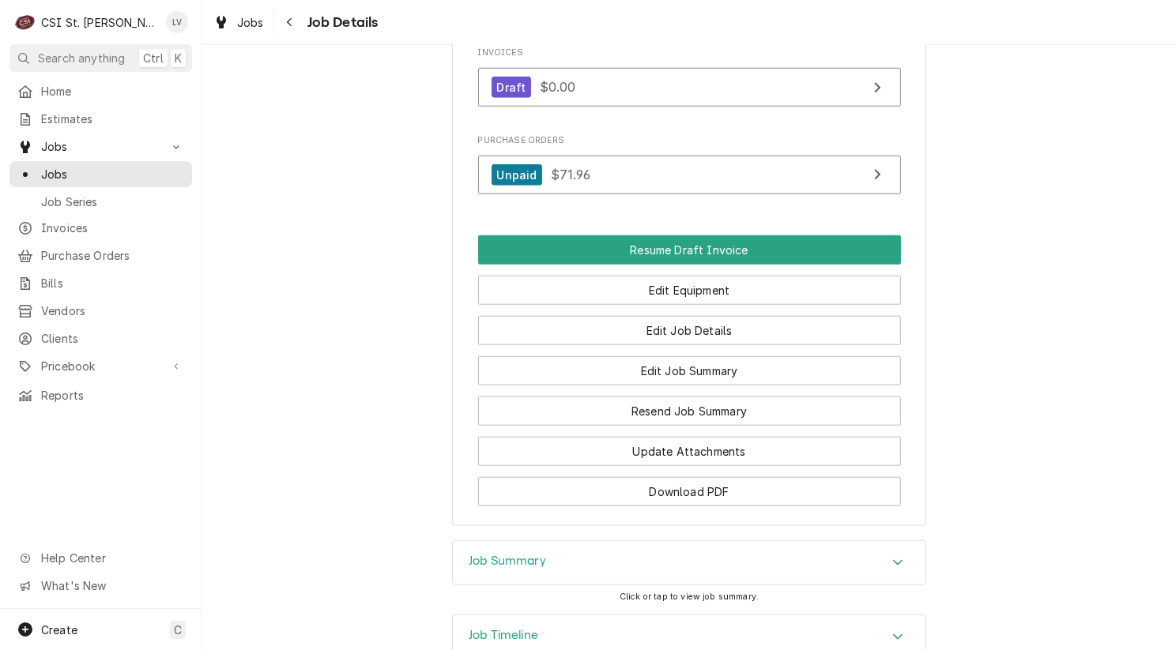
scroll to position [1764, 0]
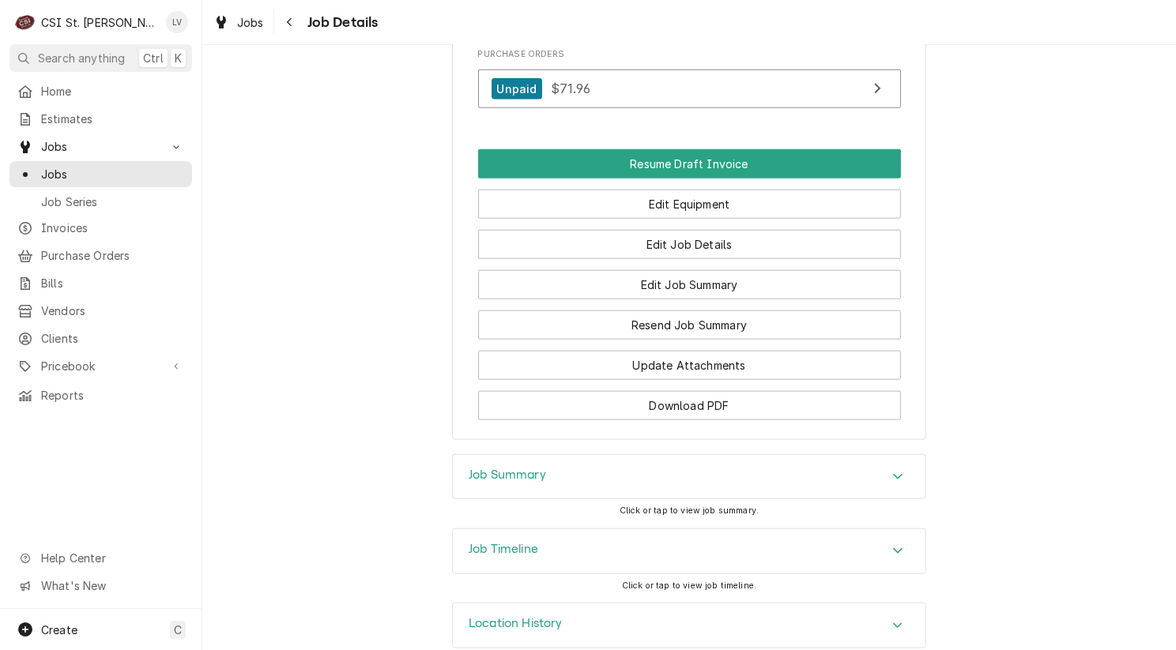
click at [503, 542] on h3 "Job Timeline" at bounding box center [503, 549] width 70 height 15
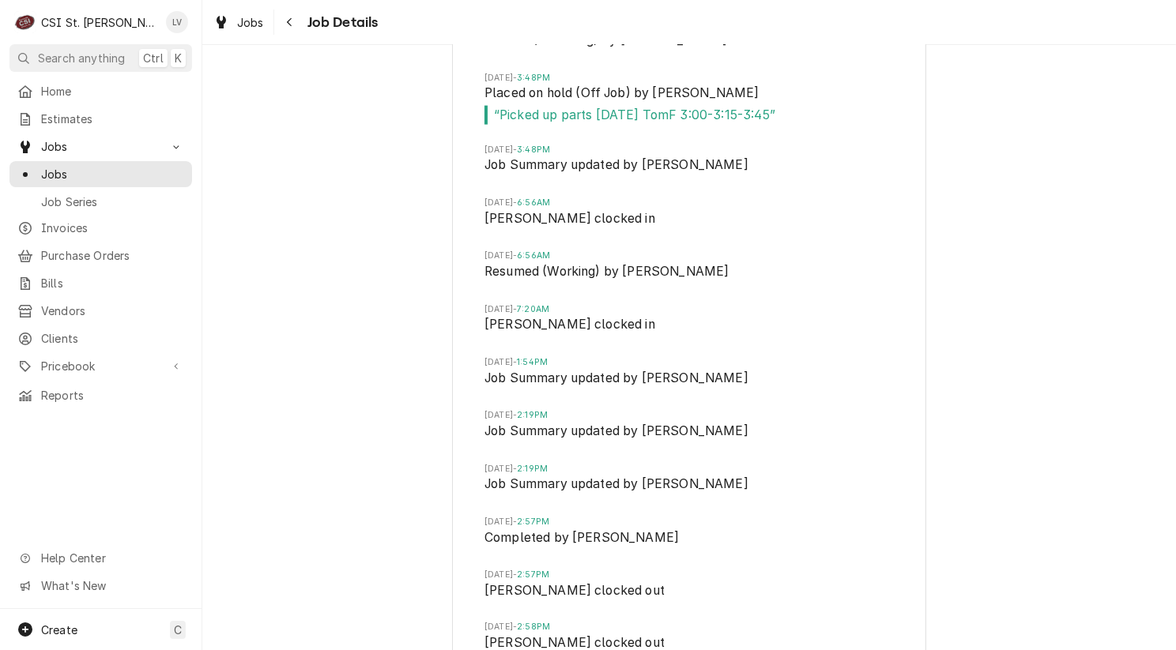
scroll to position [2779, 0]
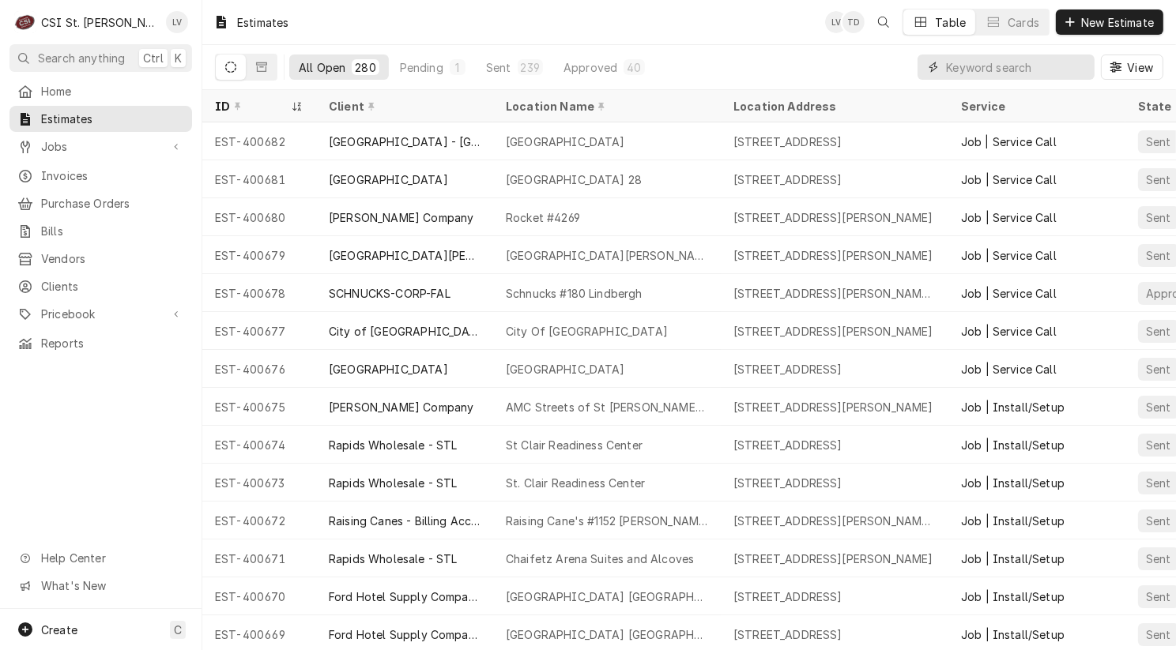
click at [968, 70] on input "Dynamic Content Wrapper" at bounding box center [1016, 67] width 141 height 25
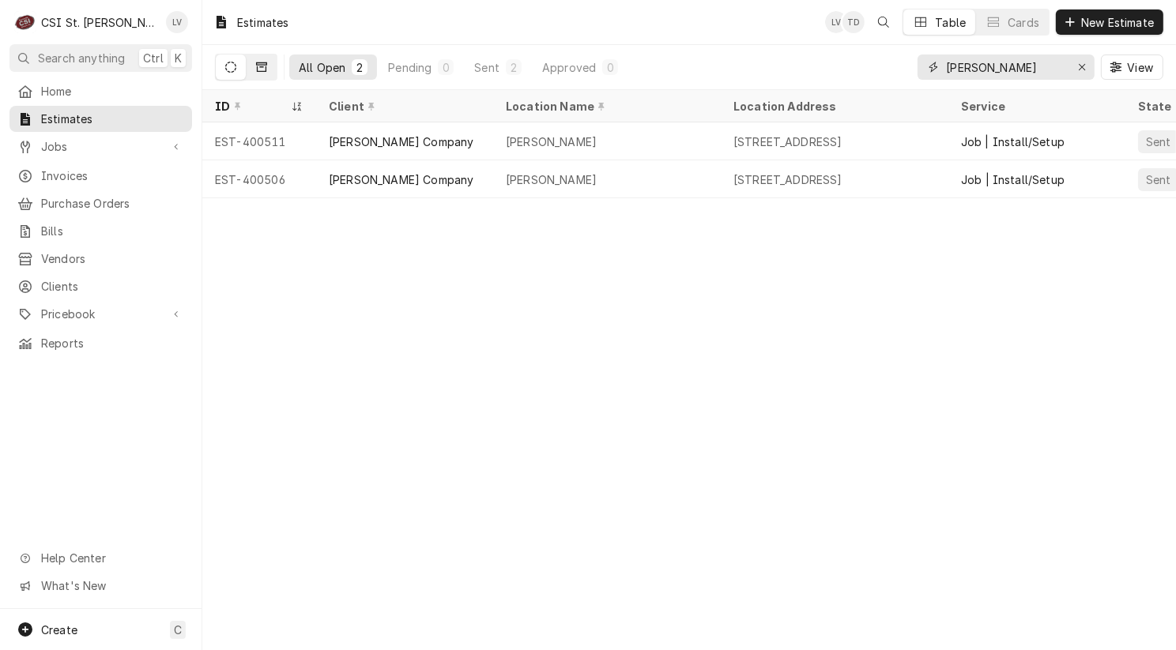
type input "[PERSON_NAME]"
click at [261, 62] on icon "Dynamic Content Wrapper" at bounding box center [261, 67] width 11 height 11
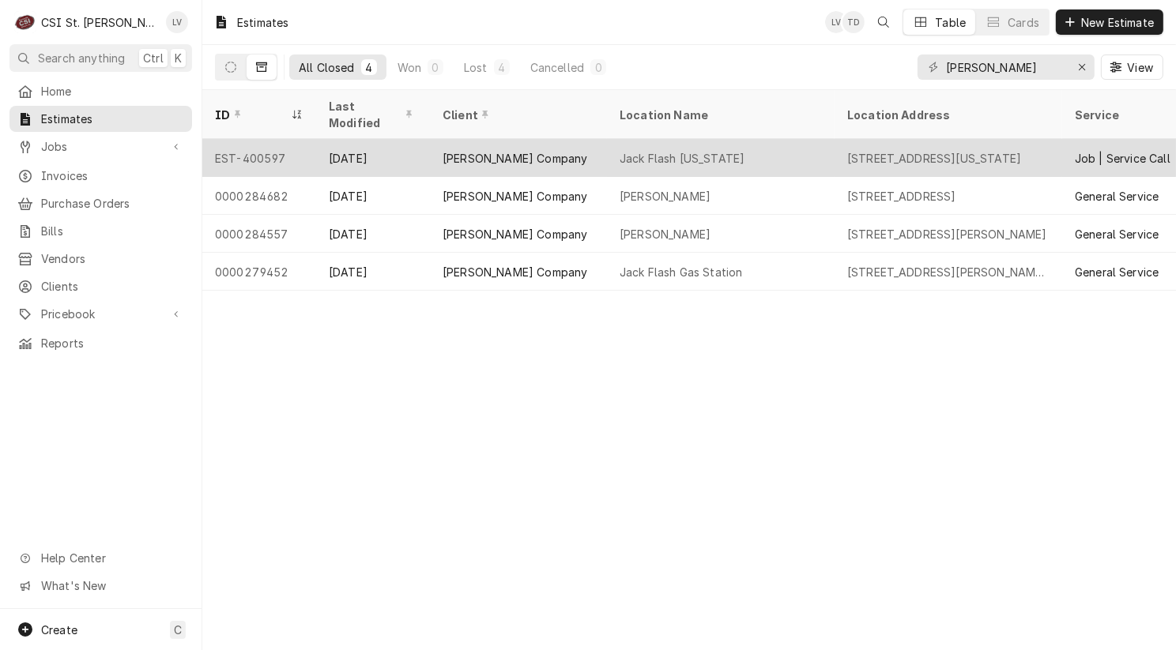
click at [519, 150] on div "[PERSON_NAME] Company" at bounding box center [514, 158] width 145 height 17
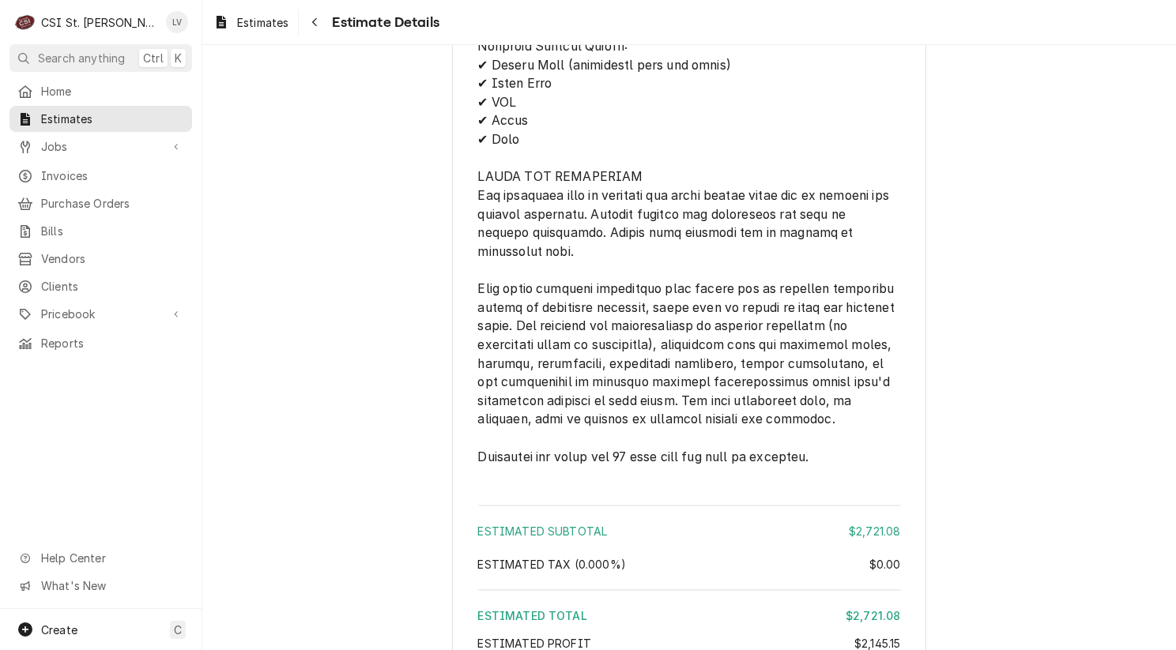
scroll to position [3744, 0]
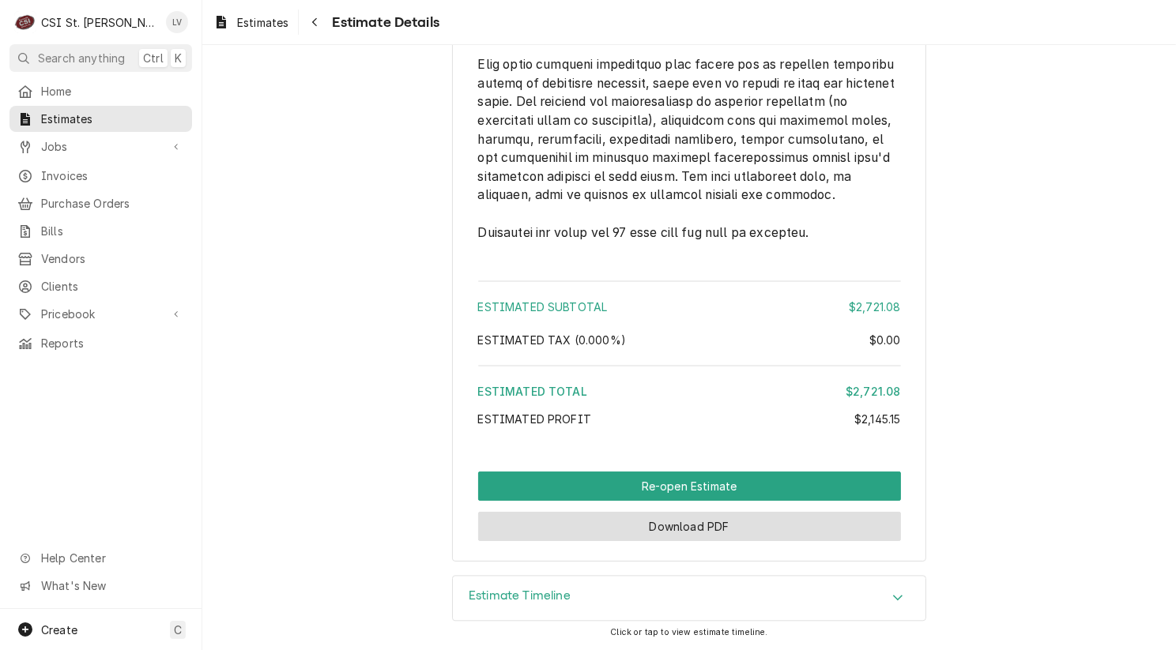
click at [679, 533] on button "Download PDF" at bounding box center [689, 526] width 423 height 29
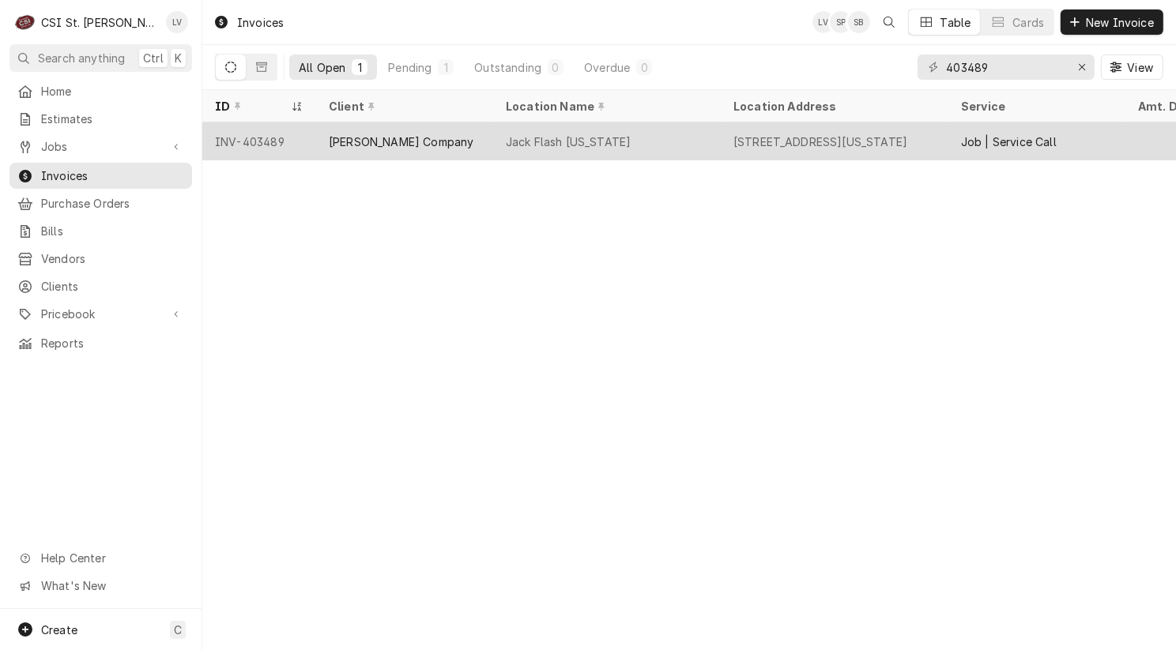
click at [386, 142] on div "[PERSON_NAME] Company" at bounding box center [401, 142] width 145 height 17
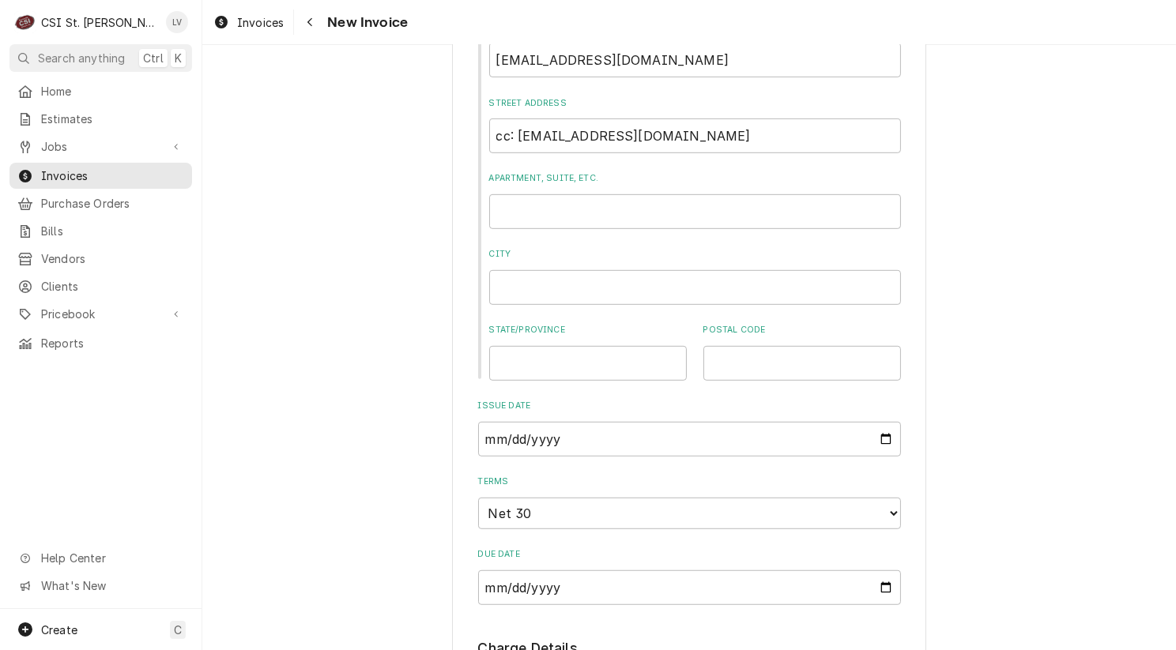
scroll to position [869, 0]
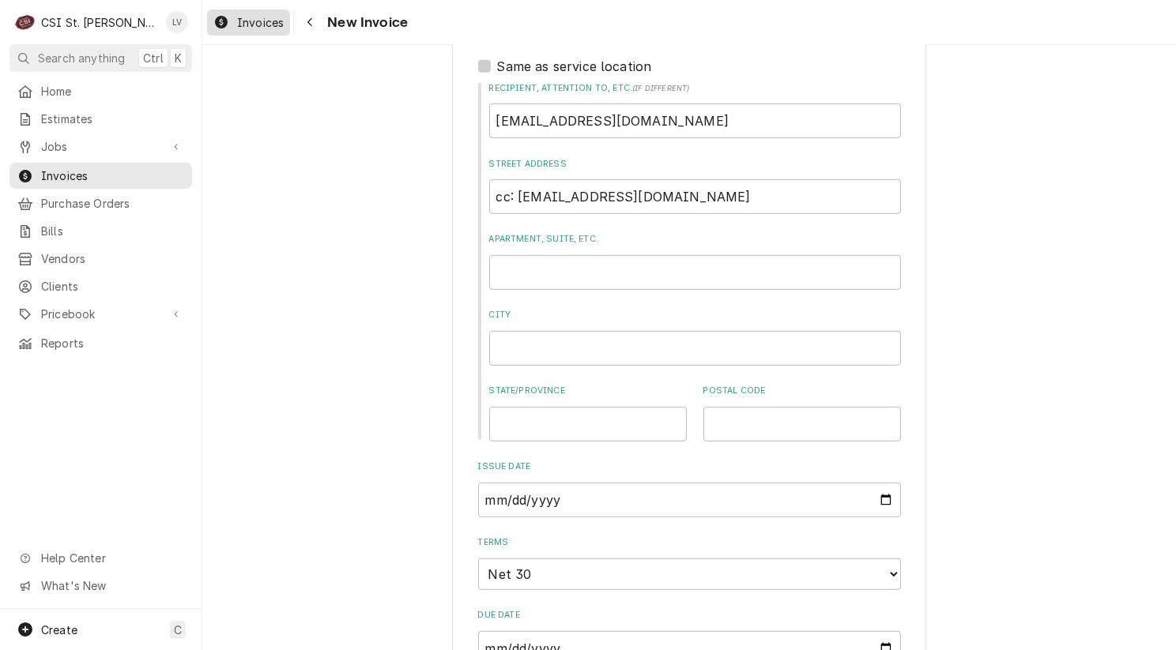
click at [260, 23] on span "Invoices" at bounding box center [260, 22] width 47 height 17
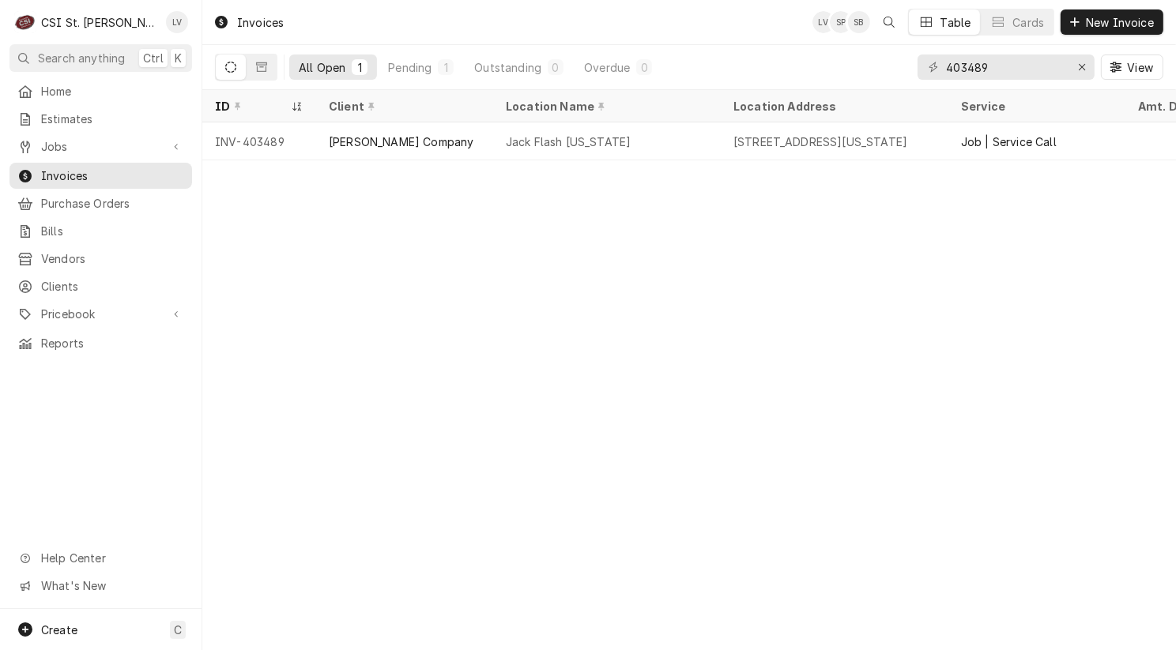
click at [533, 425] on div "Invoices LV SP SB Table Cards New Invoice All Open 1 Pending 1 Outstanding 0 Ov…" at bounding box center [688, 325] width 973 height 650
click at [1123, 275] on div "Invoices LV SP SB Table Cards New Invoice All Open 1 Pending 1 Outstanding 0 Ov…" at bounding box center [688, 325] width 973 height 650
drag, startPoint x: 974, startPoint y: 66, endPoint x: 993, endPoint y: 62, distance: 19.5
click at [993, 62] on input "403489" at bounding box center [1005, 67] width 119 height 25
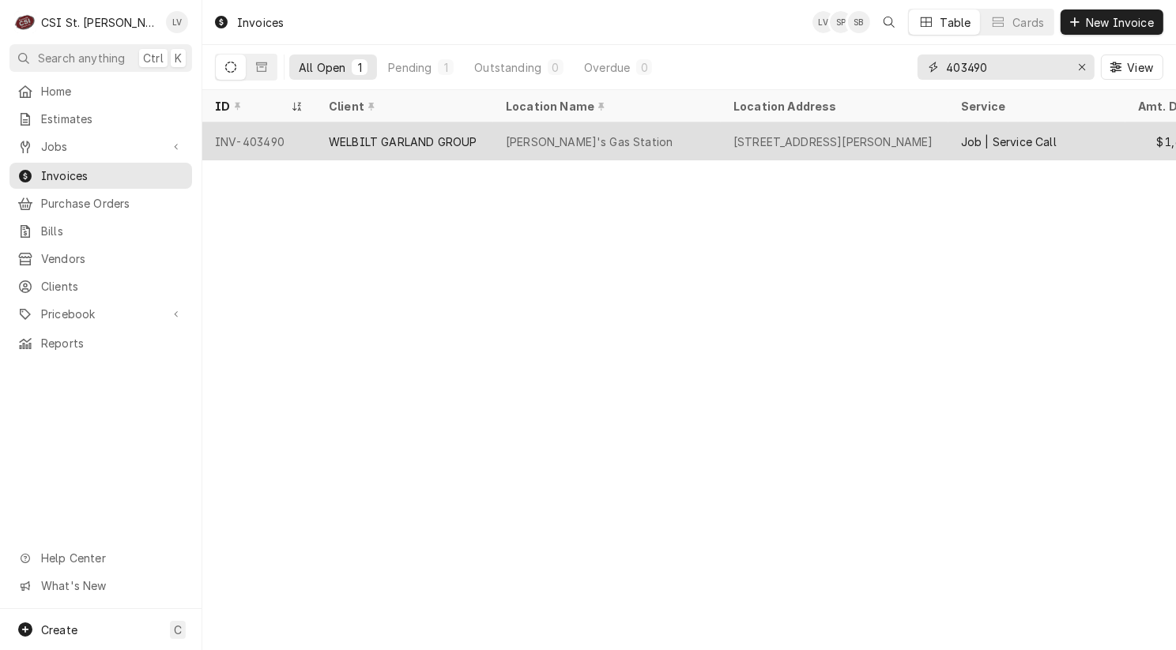
type input "403490"
click at [383, 153] on div "WELBILT GARLAND GROUP" at bounding box center [404, 141] width 177 height 38
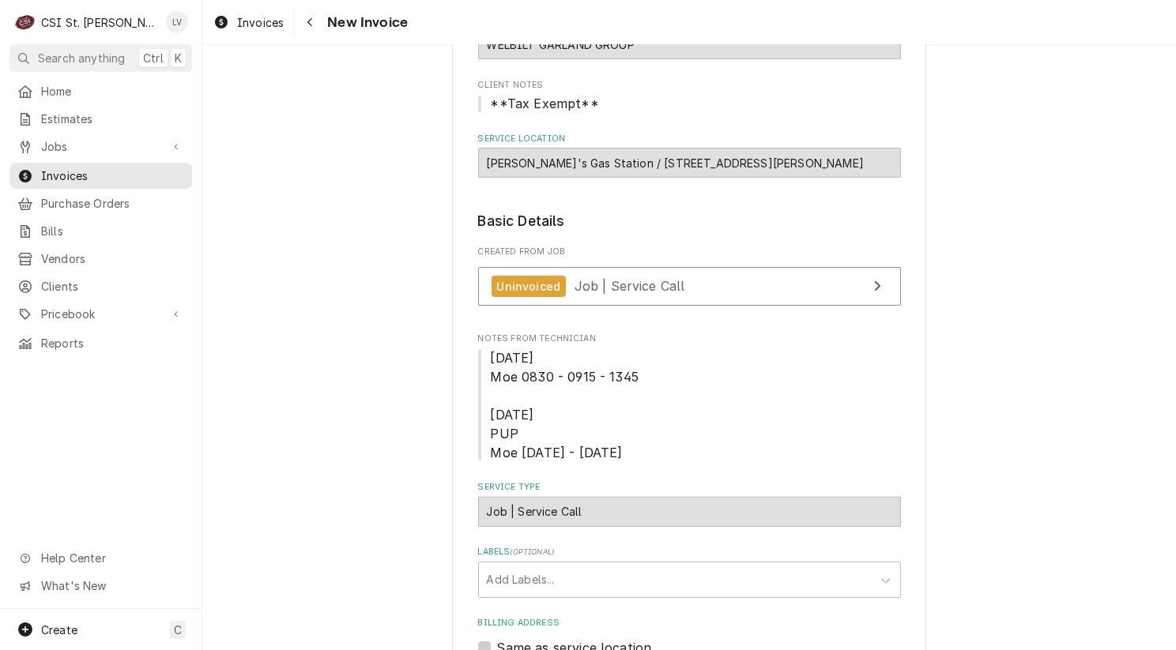
scroll to position [158, 0]
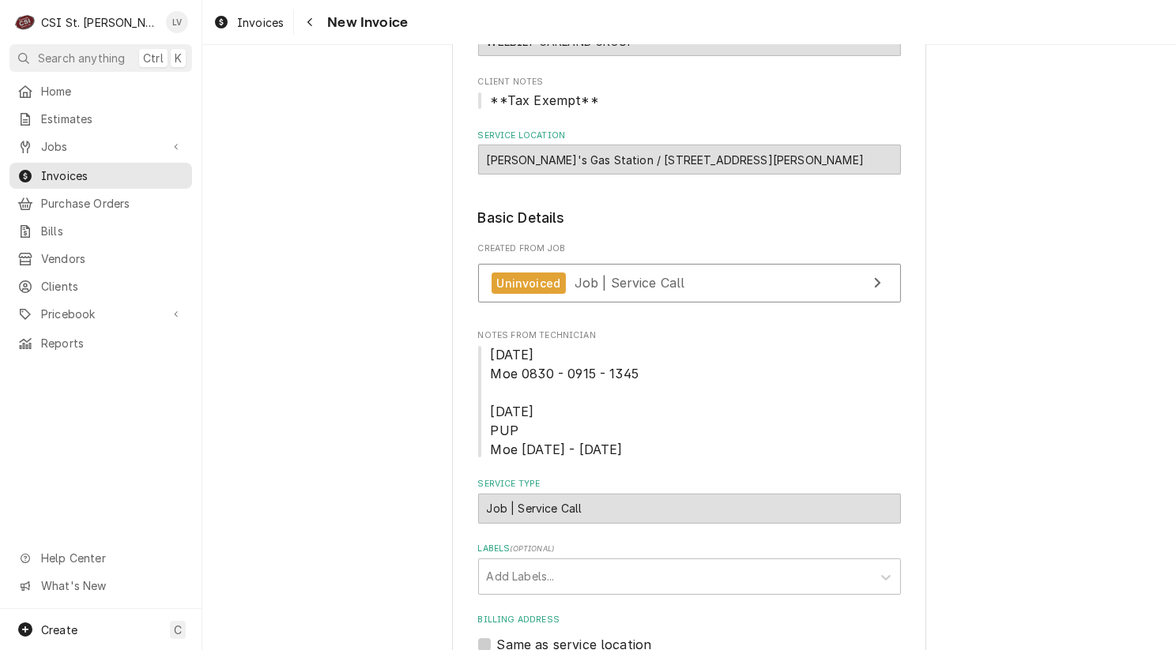
drag, startPoint x: 483, startPoint y: 353, endPoint x: 672, endPoint y: 444, distance: 208.8
click at [672, 444] on span "[DATE] Moe 0830 - 0915 - 1345 [DATE] PUP Moe [DATE] - [DATE]" at bounding box center [689, 402] width 423 height 114
copy span "[DATE] Moe 0830 - 0915 - 1345 [DATE] PUP Moe [DATE] - [DATE]"
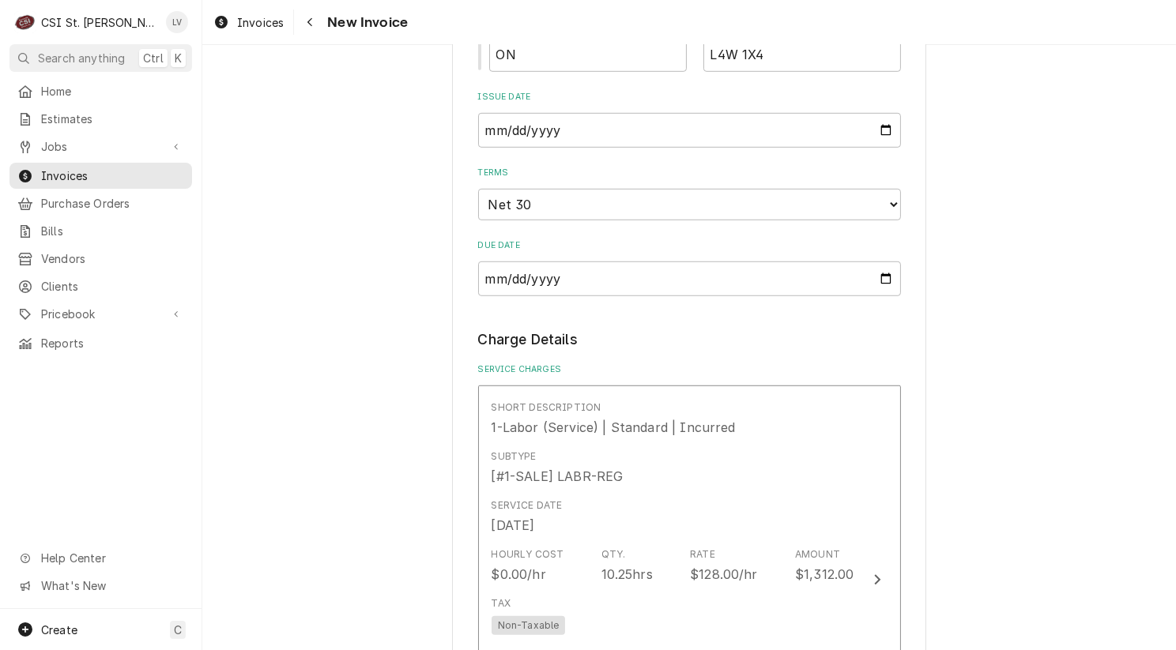
scroll to position [1422, 0]
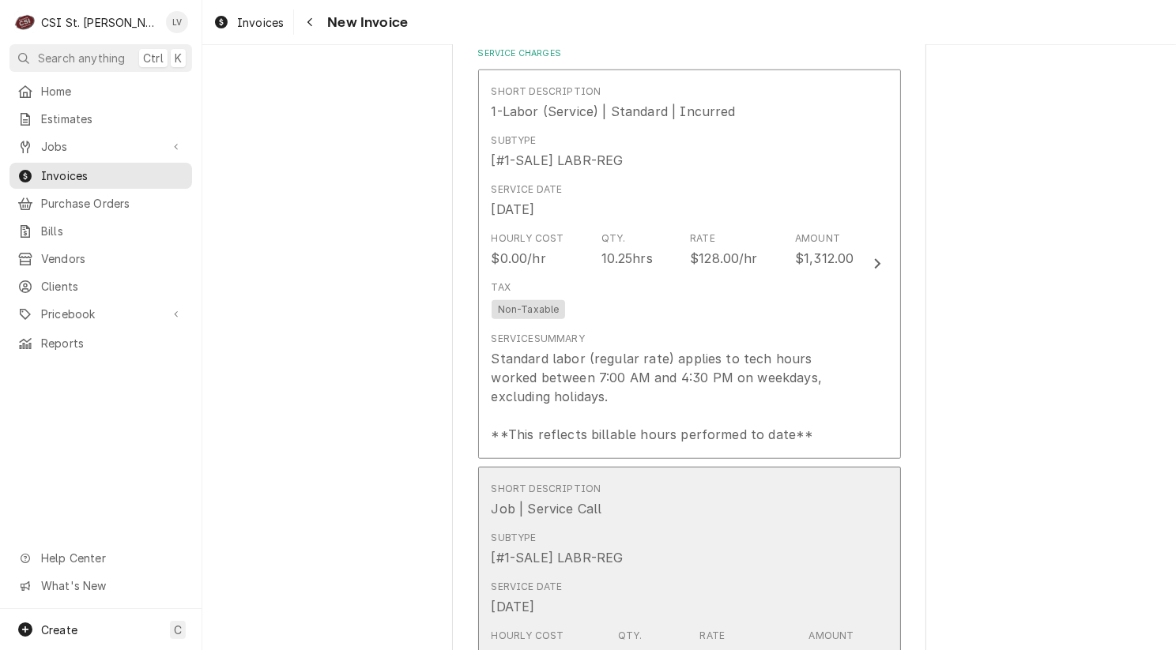
click at [646, 529] on div "Subtype [#1-SALE] LABR-REG" at bounding box center [672, 549] width 363 height 49
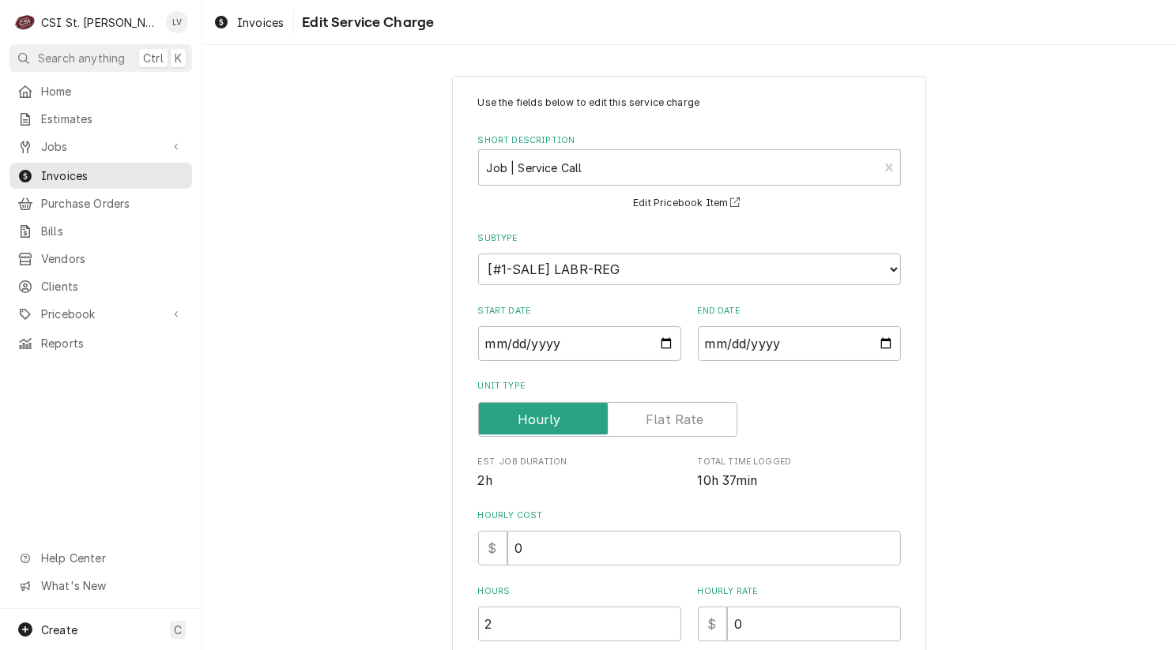
scroll to position [474, 0]
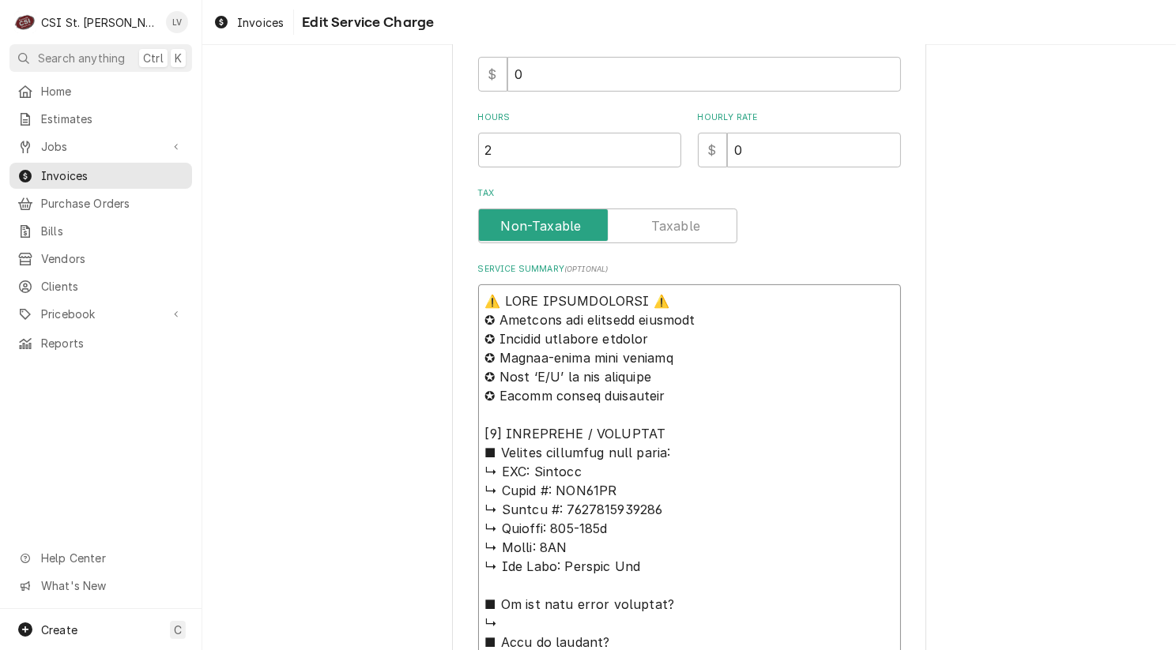
drag, startPoint x: 658, startPoint y: 401, endPoint x: 435, endPoint y: 291, distance: 248.7
paste textarea "8/20/2025 Moe 0830 - 0915 - 1345 8/22/2025 PUP Moe 1315 - 1330"
type textarea "x"
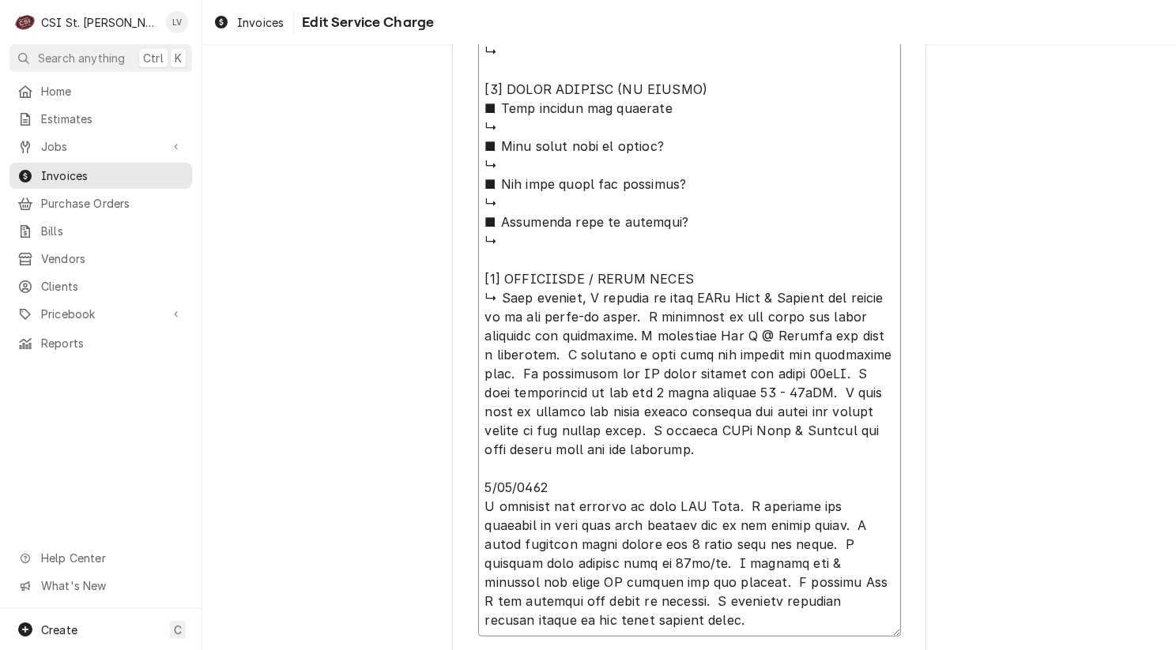
scroll to position [1622, 0]
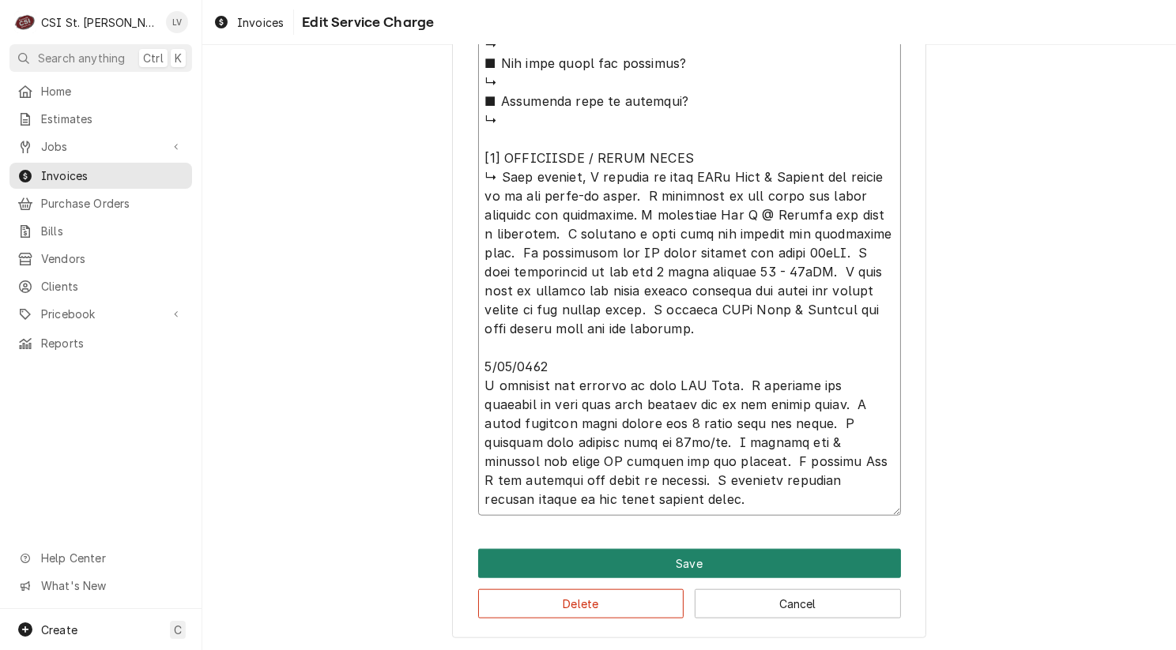
type textarea "8/20/2025 Moe 0830 - 0915 - 1345 8/22/2025 PUP Moe 1315 - 1330 [𝟭] 𝗘𝗤𝗨𝗜𝗣𝗠𝗘𝗡𝗧 / …"
click at [758, 571] on button "Save" at bounding box center [689, 563] width 423 height 29
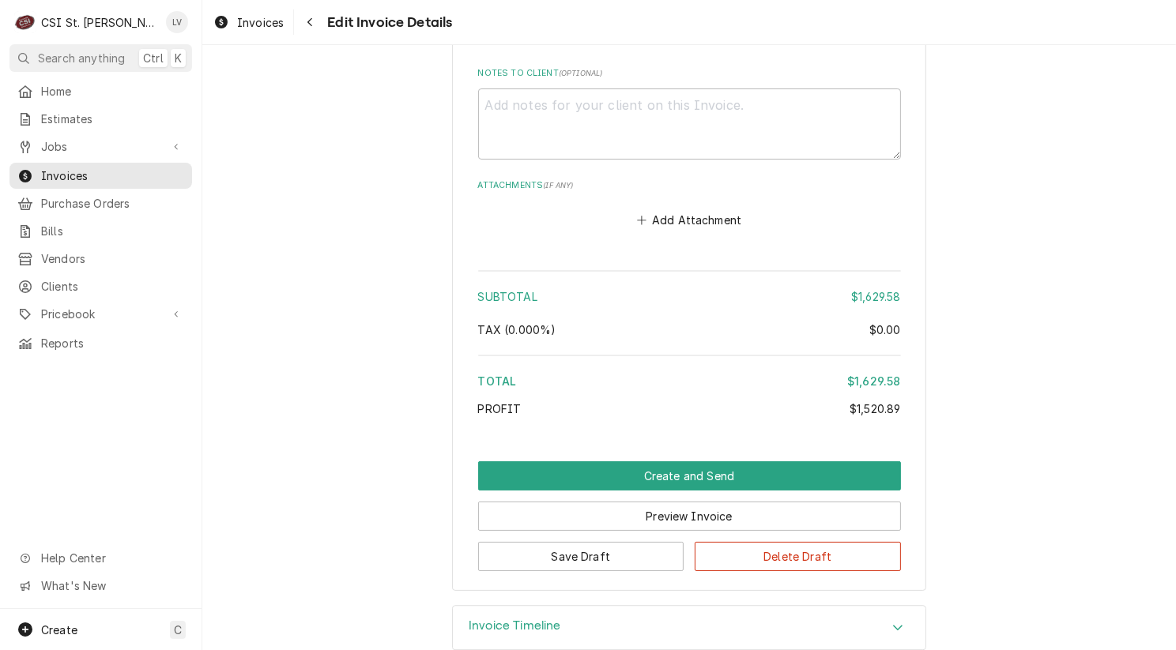
scroll to position [4487, 0]
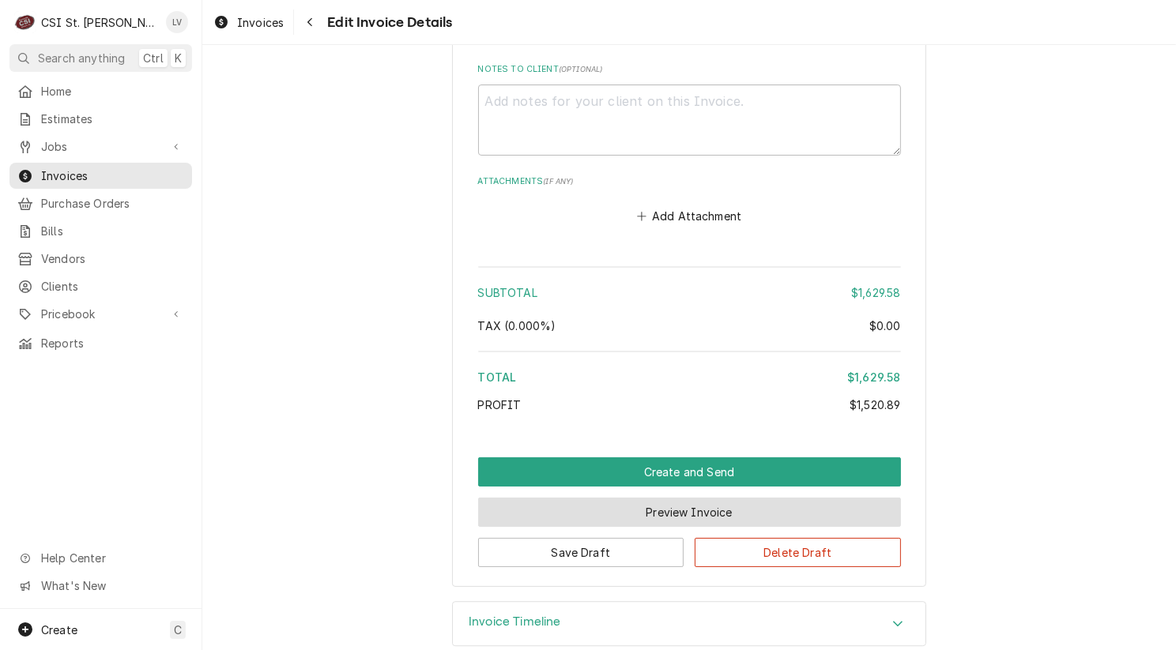
click at [667, 498] on button "Preview Invoice" at bounding box center [689, 512] width 423 height 29
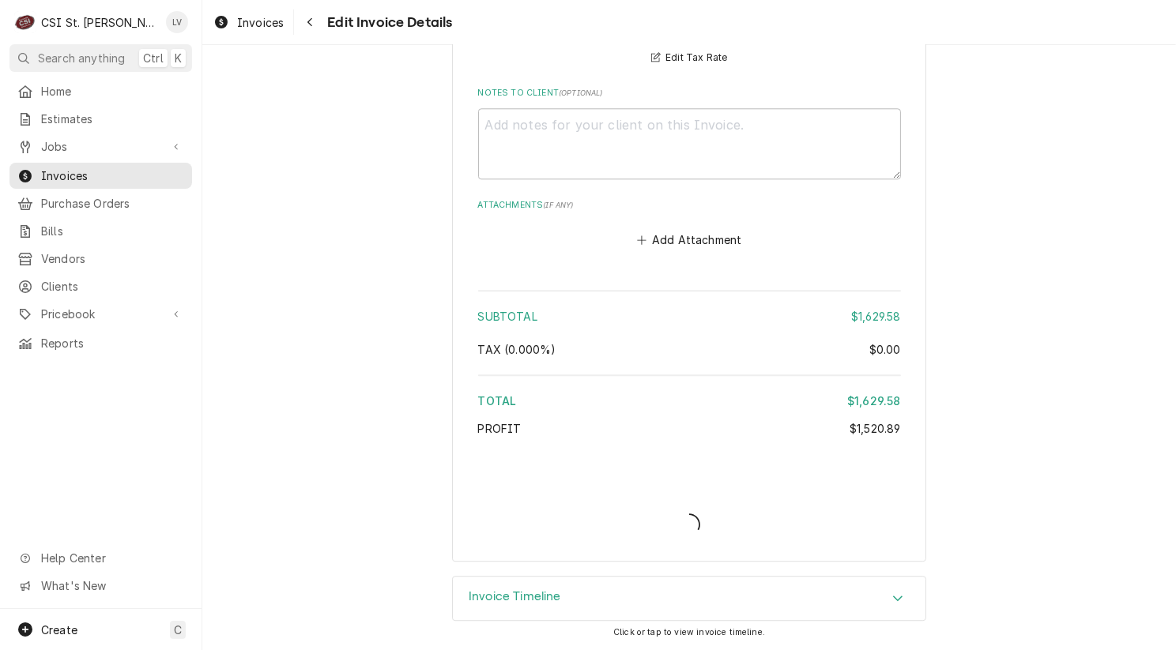
scroll to position [4439, 0]
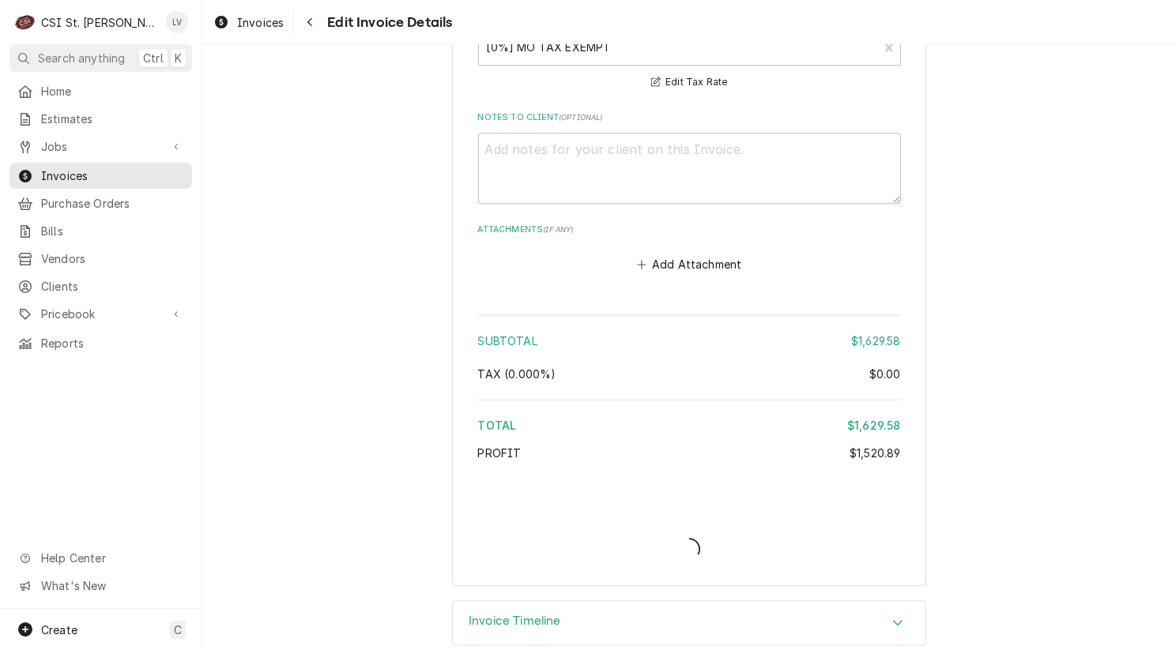
type textarea "x"
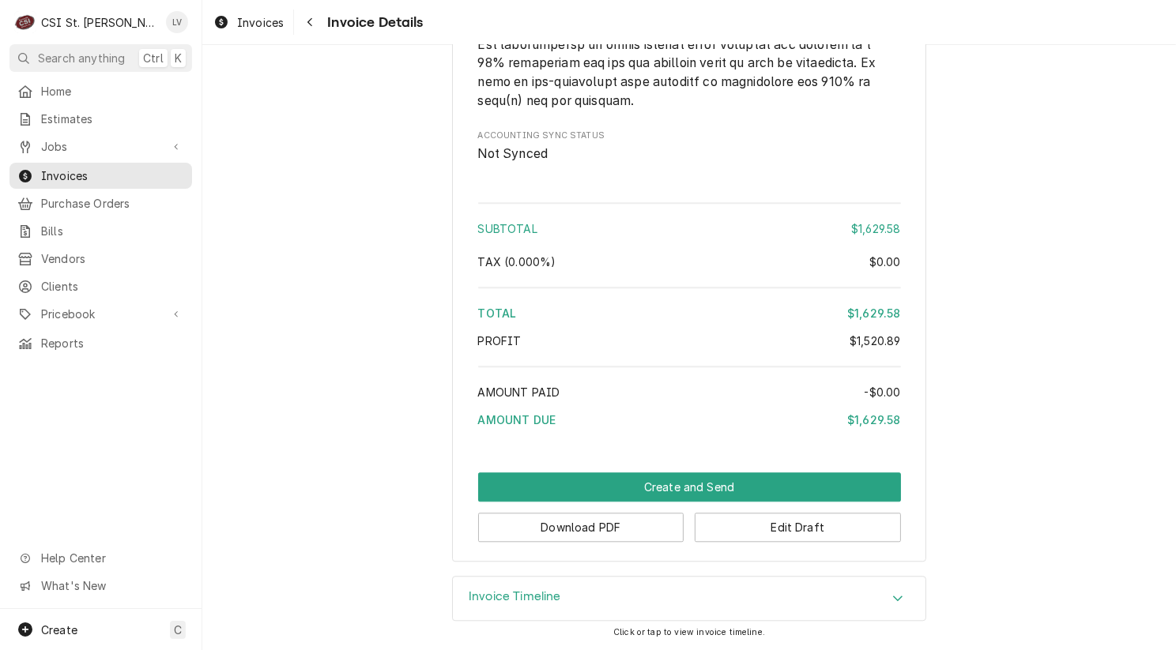
scroll to position [4046, 0]
click at [609, 529] on button "Download PDF" at bounding box center [581, 527] width 206 height 29
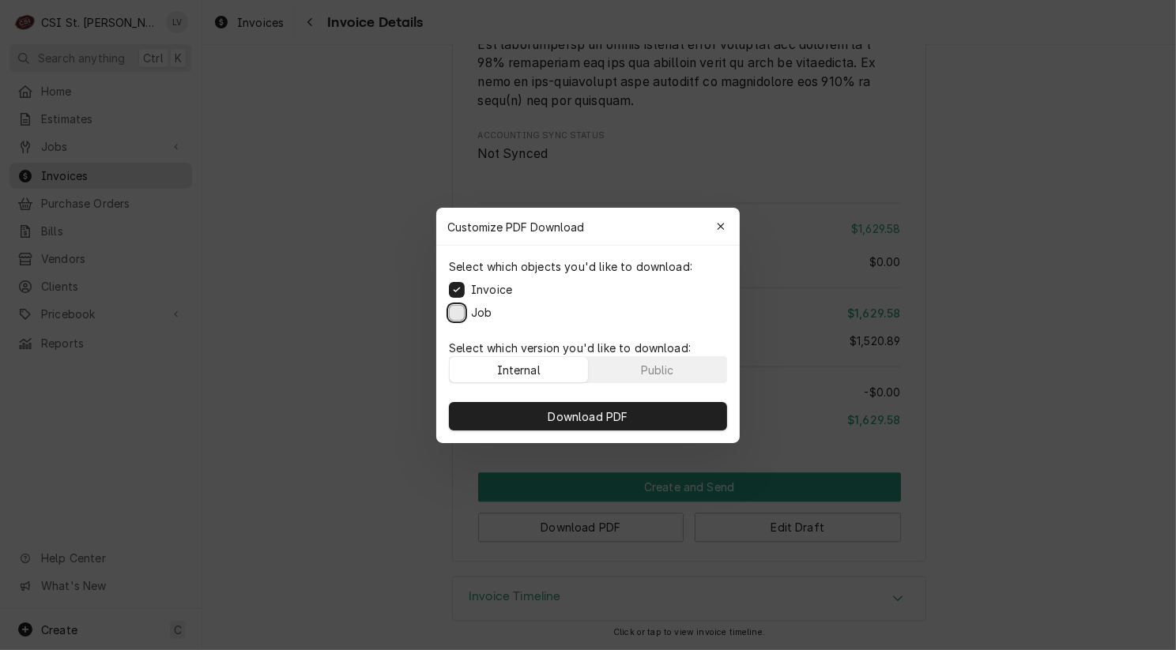
click at [453, 314] on button "Job" at bounding box center [457, 312] width 16 height 16
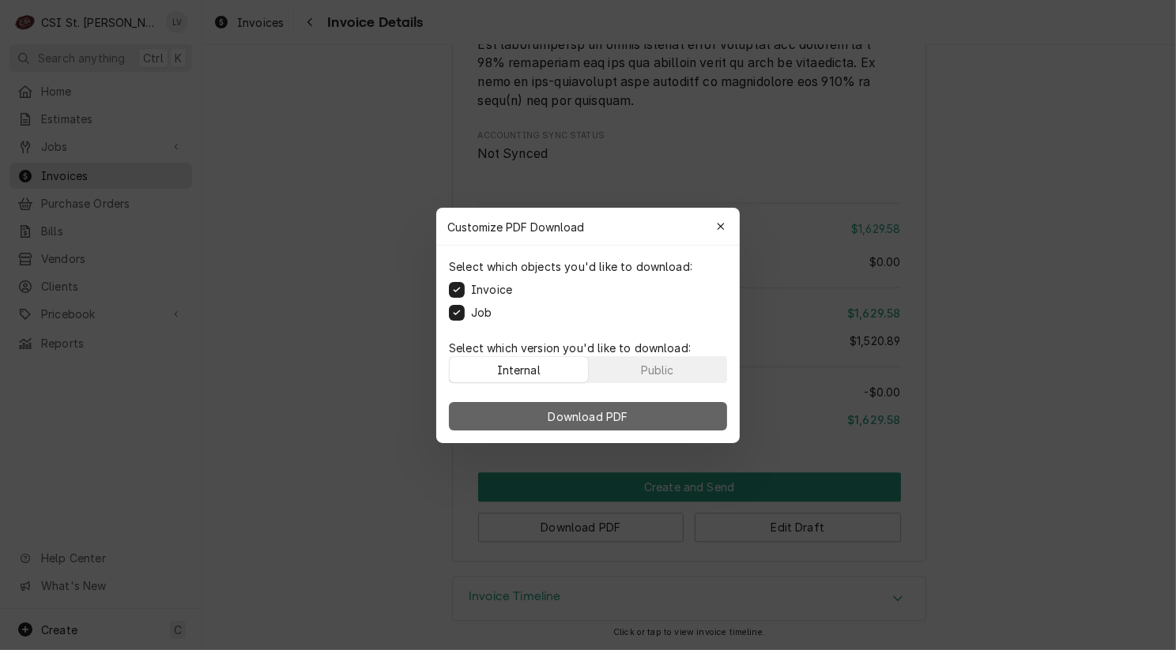
click at [528, 421] on button "Download PDF" at bounding box center [588, 416] width 278 height 28
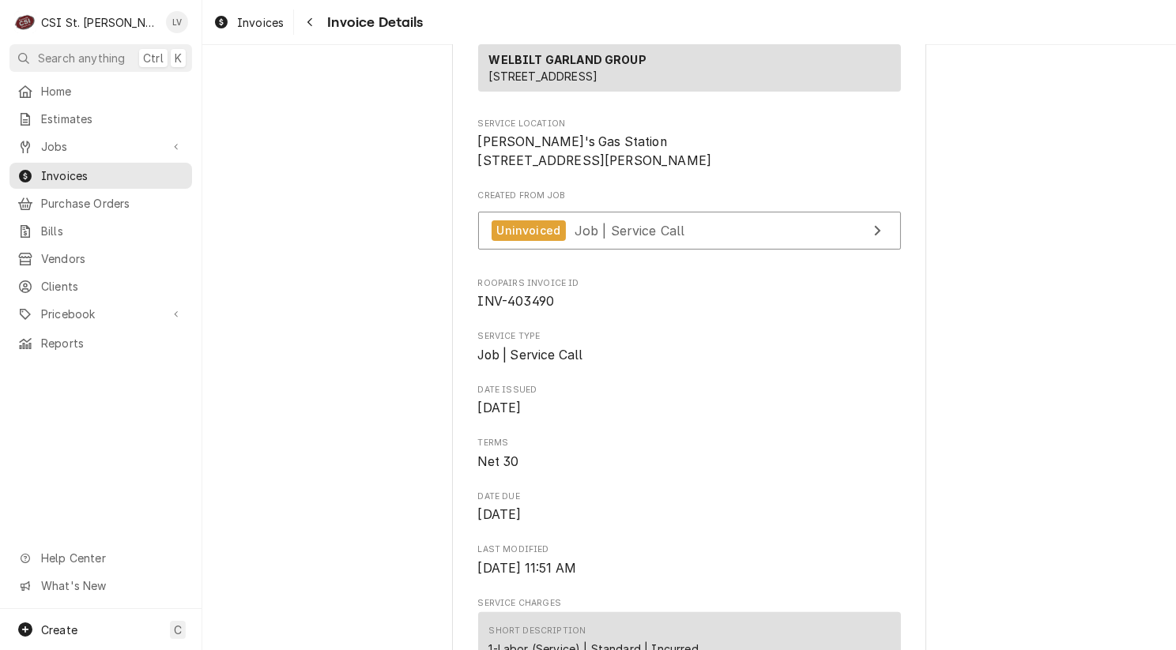
scroll to position [175, 0]
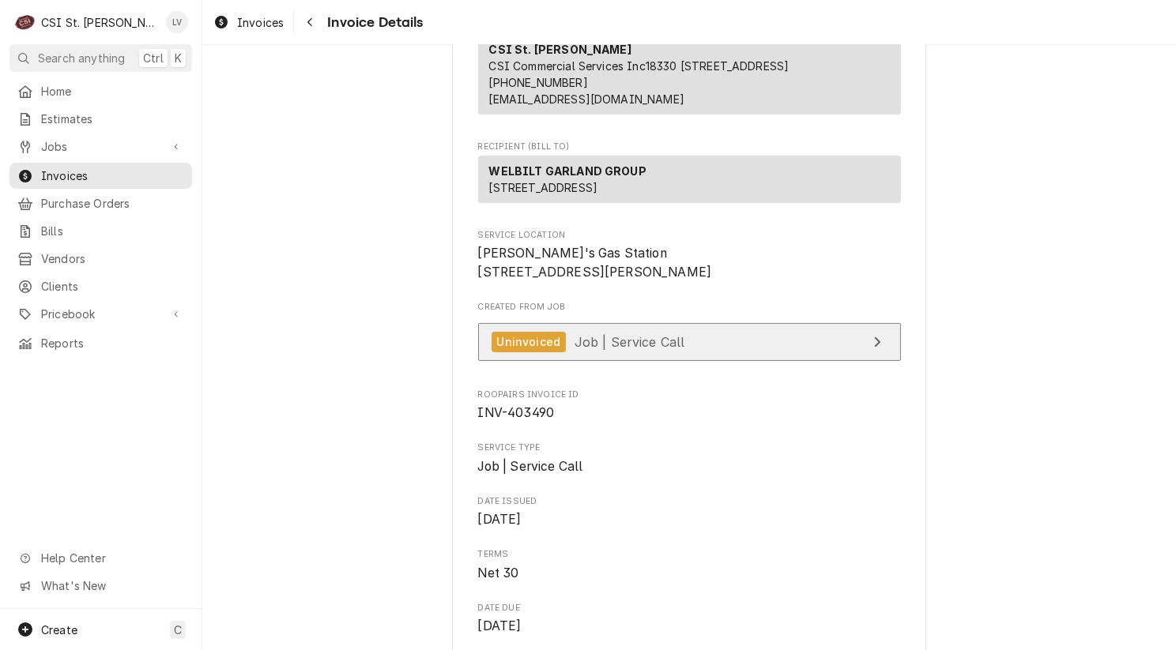
click at [722, 362] on link "Uninvoiced Job | Service Call" at bounding box center [689, 342] width 423 height 39
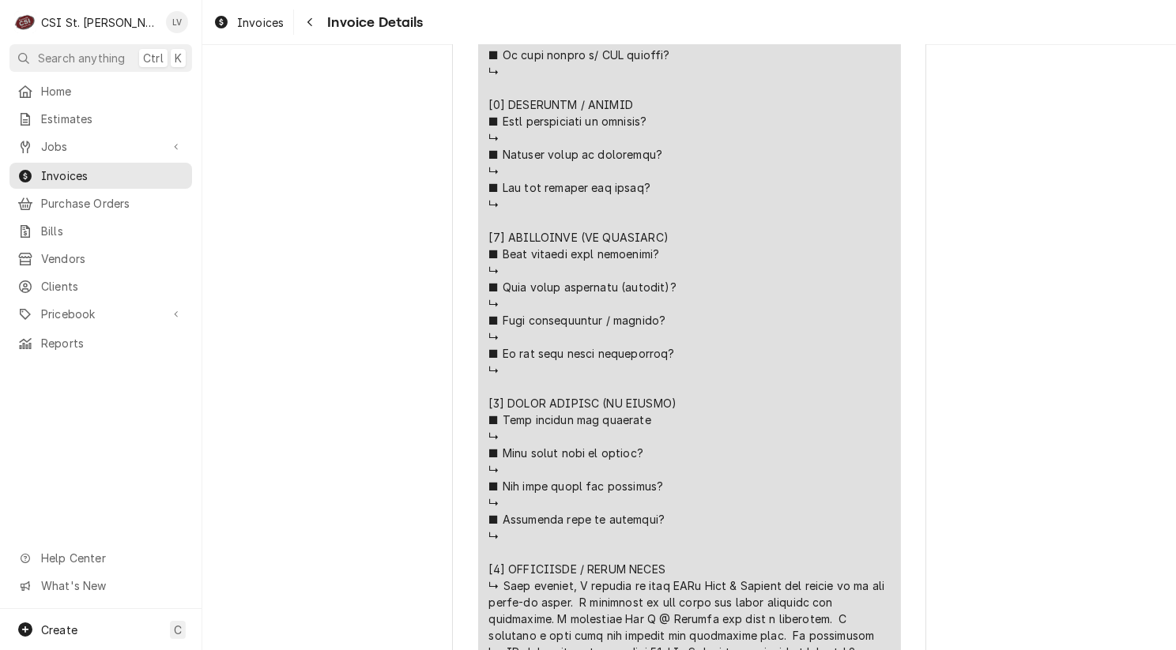
scroll to position [1913, 0]
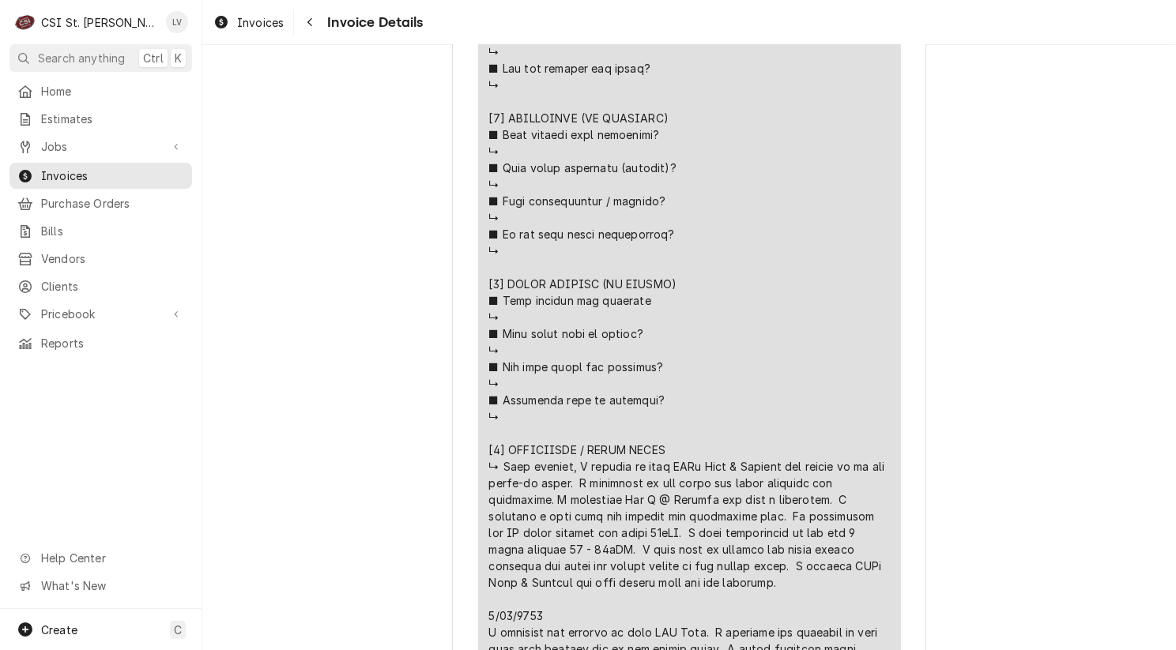
click at [1028, 453] on div "Draft Preview Sender CSI St. Louis CSI Commercial Services Inc18330 Edison Ave …" at bounding box center [688, 396] width 973 height 4528
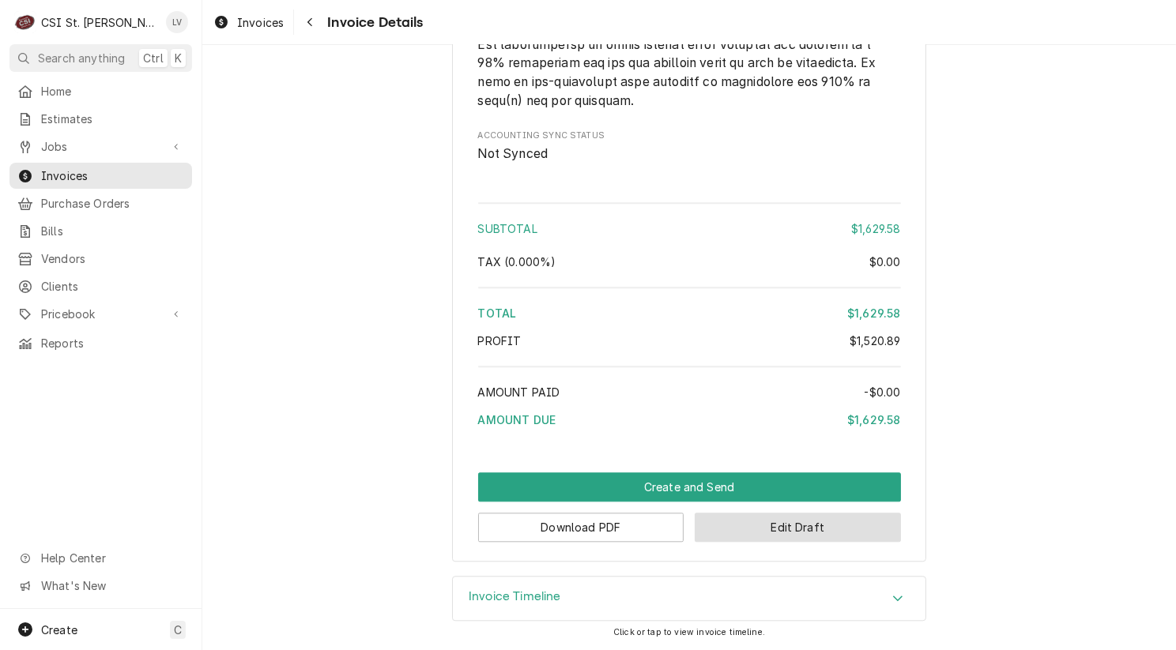
click at [773, 526] on button "Edit Draft" at bounding box center [797, 527] width 206 height 29
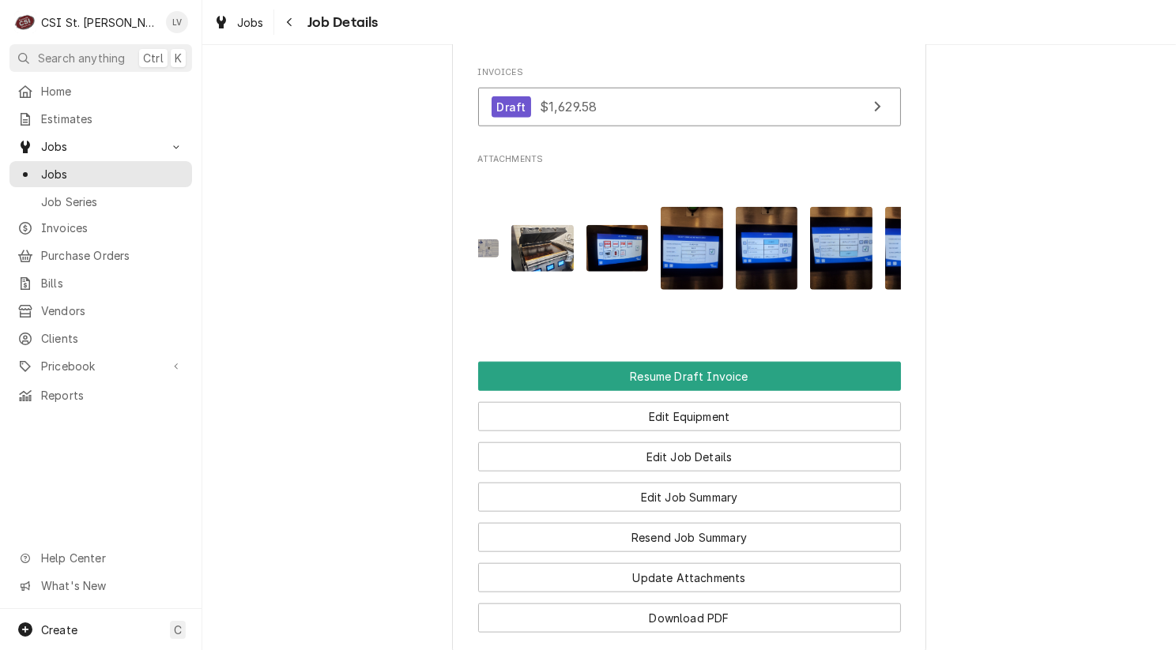
scroll to position [0, 621]
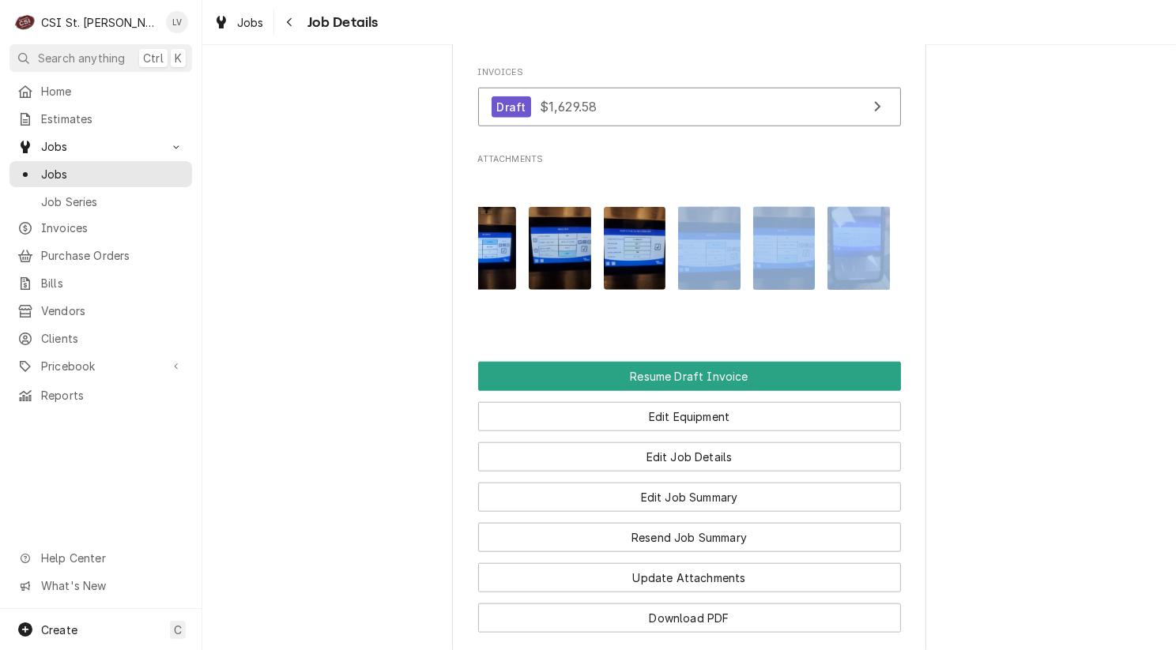
drag, startPoint x: 675, startPoint y: 267, endPoint x: 841, endPoint y: 262, distance: 166.0
drag, startPoint x: 841, startPoint y: 263, endPoint x: 860, endPoint y: 259, distance: 18.6
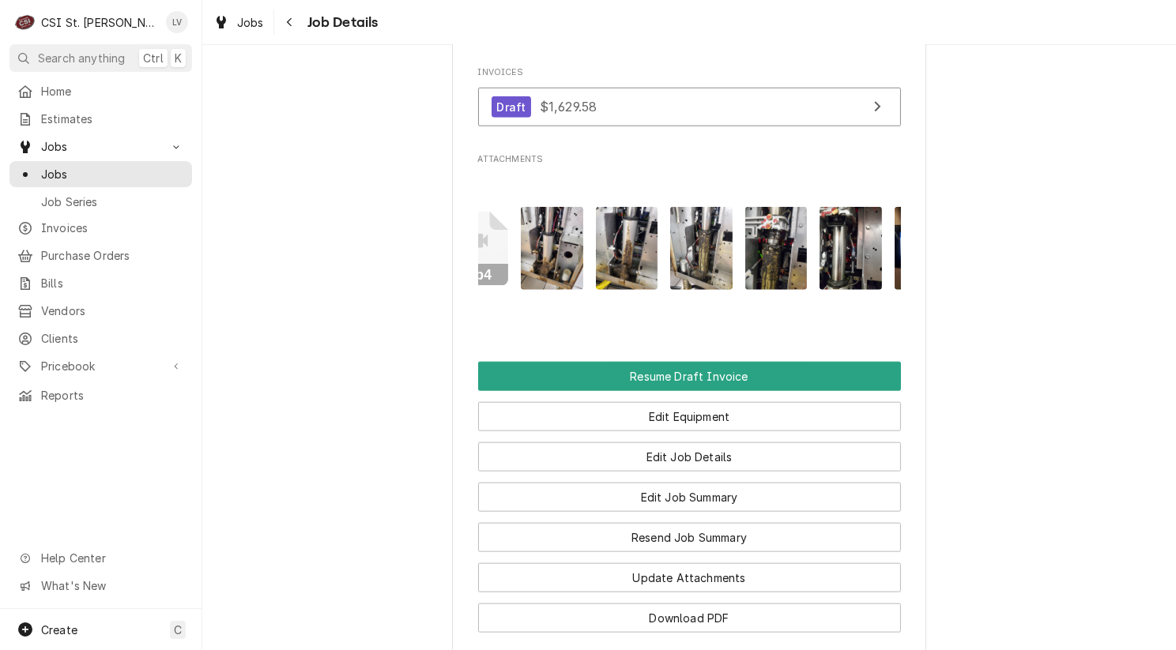
scroll to position [0, 1212]
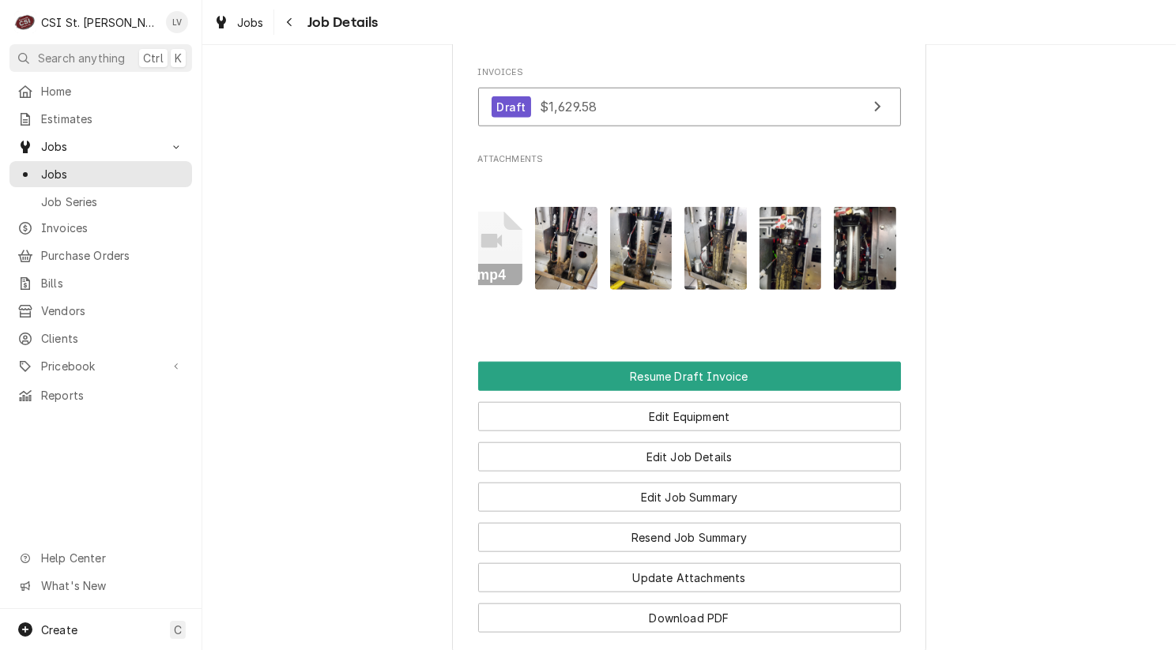
click at [491, 264] on rect "Attachments" at bounding box center [492, 275] width 62 height 22
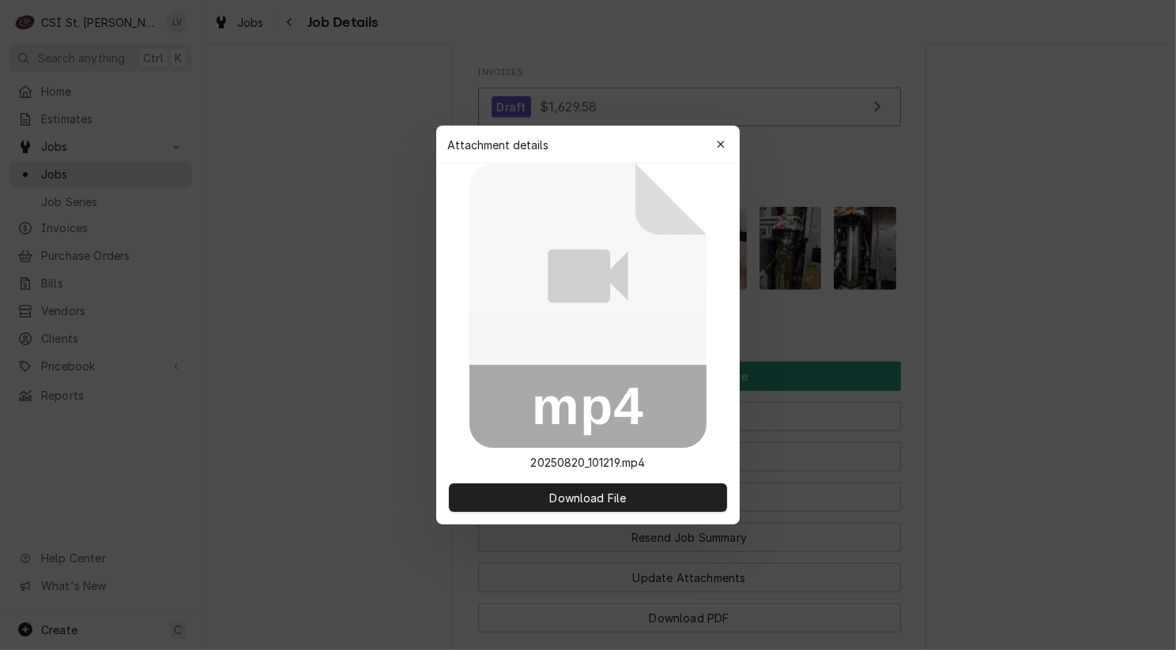
click at [1061, 378] on div at bounding box center [588, 325] width 1176 height 650
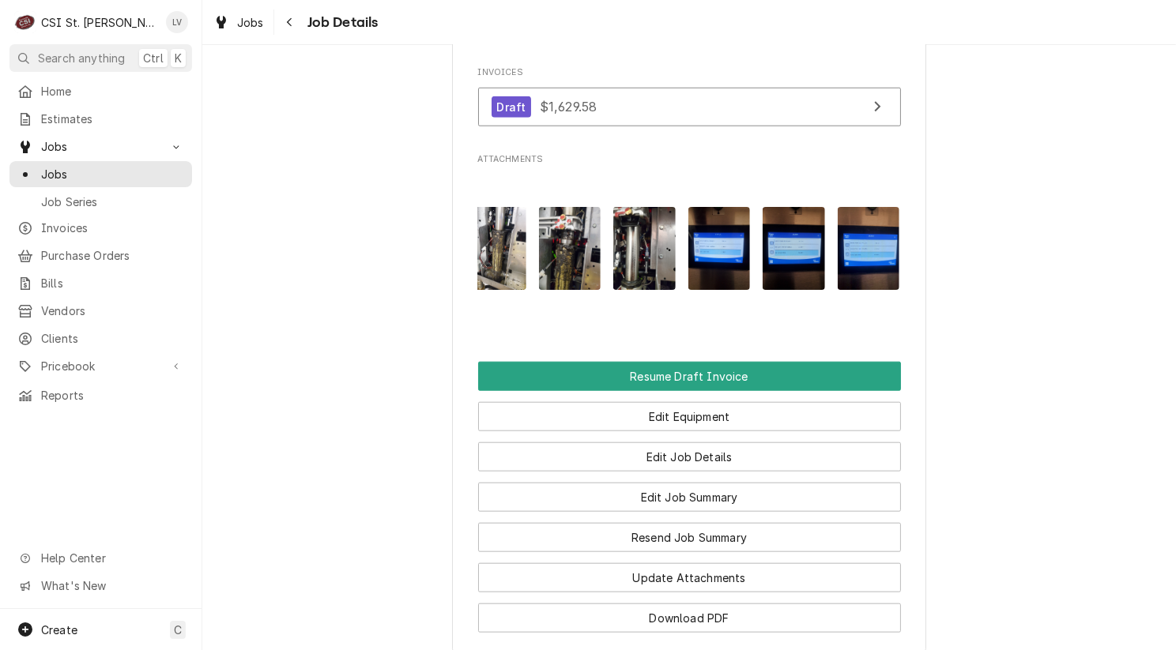
scroll to position [0, 1443]
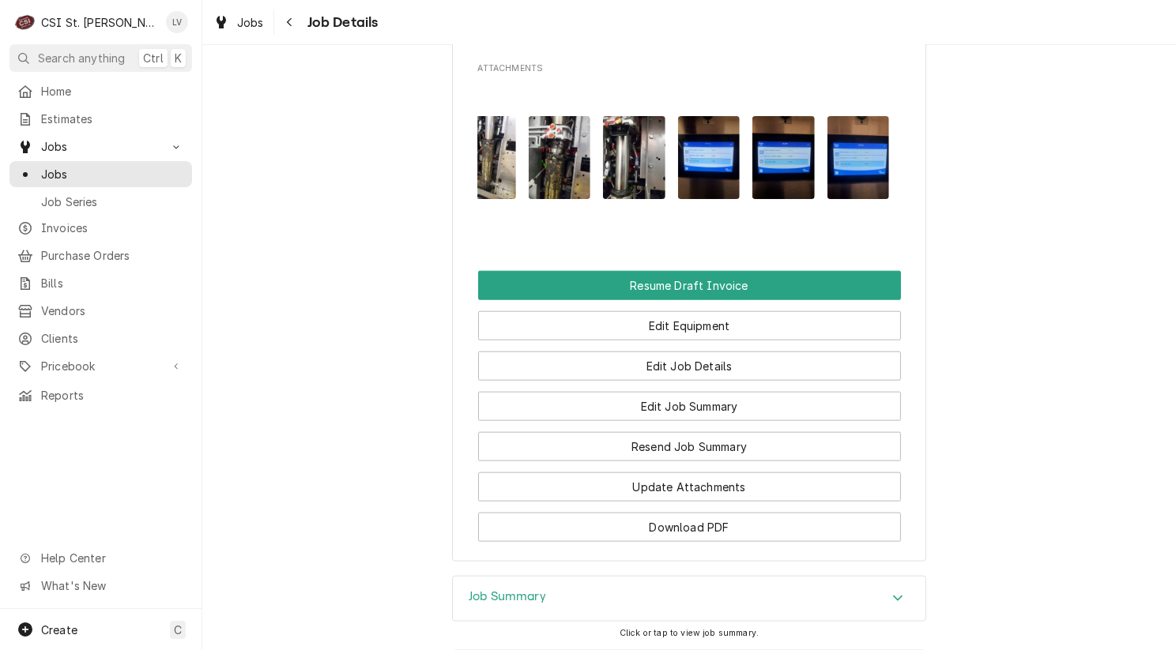
scroll to position [1831, 0]
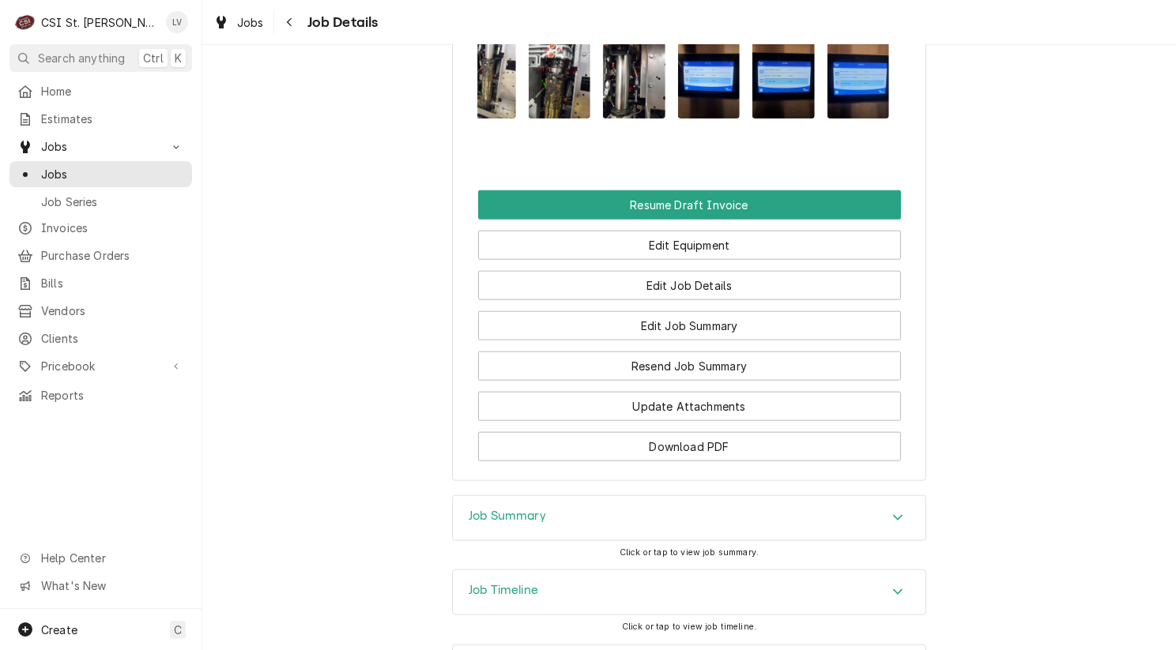
click at [623, 570] on div "Job Timeline" at bounding box center [689, 592] width 472 height 44
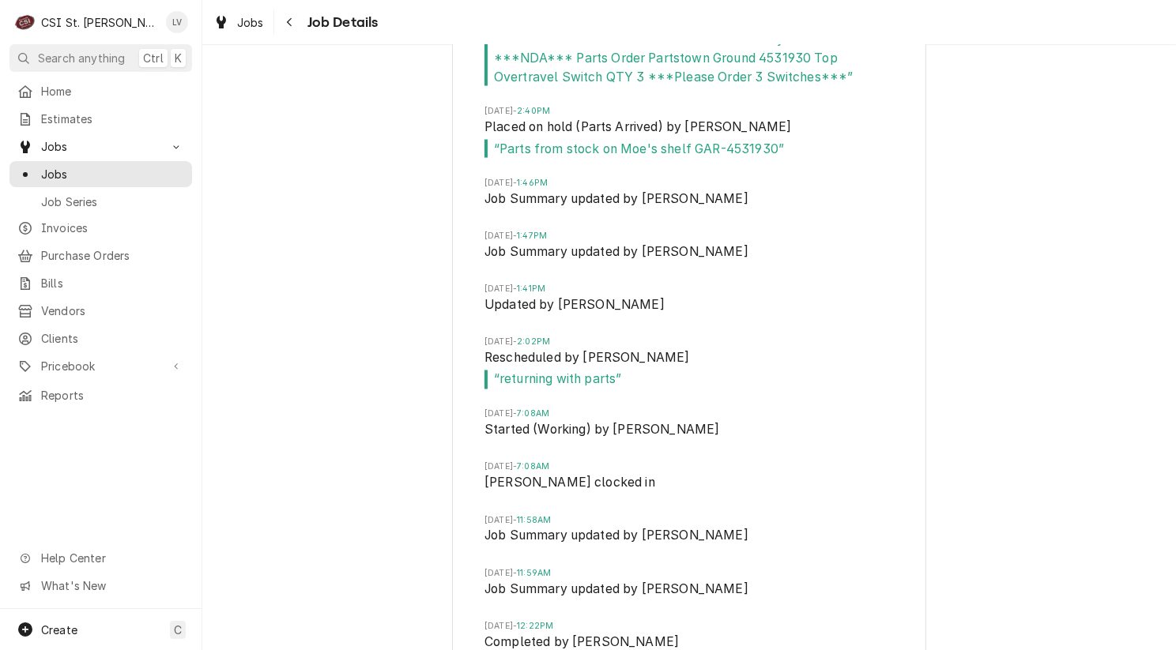
scroll to position [3132, 0]
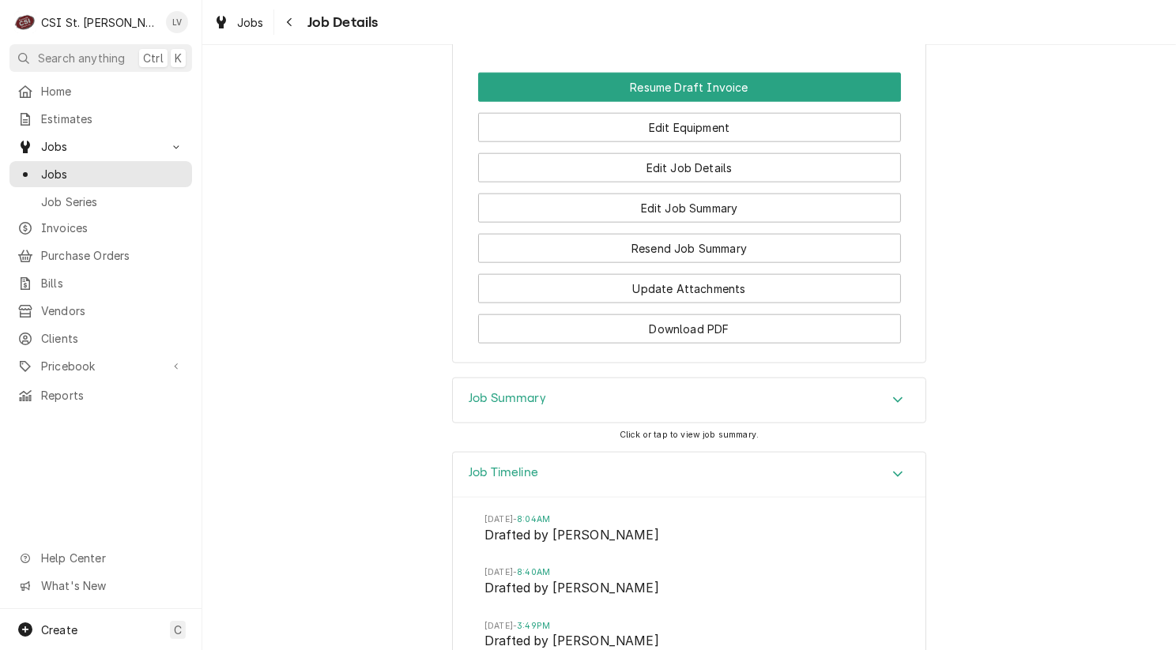
scroll to position [1947, 0]
click at [681, 379] on div "Job Summary" at bounding box center [689, 401] width 472 height 44
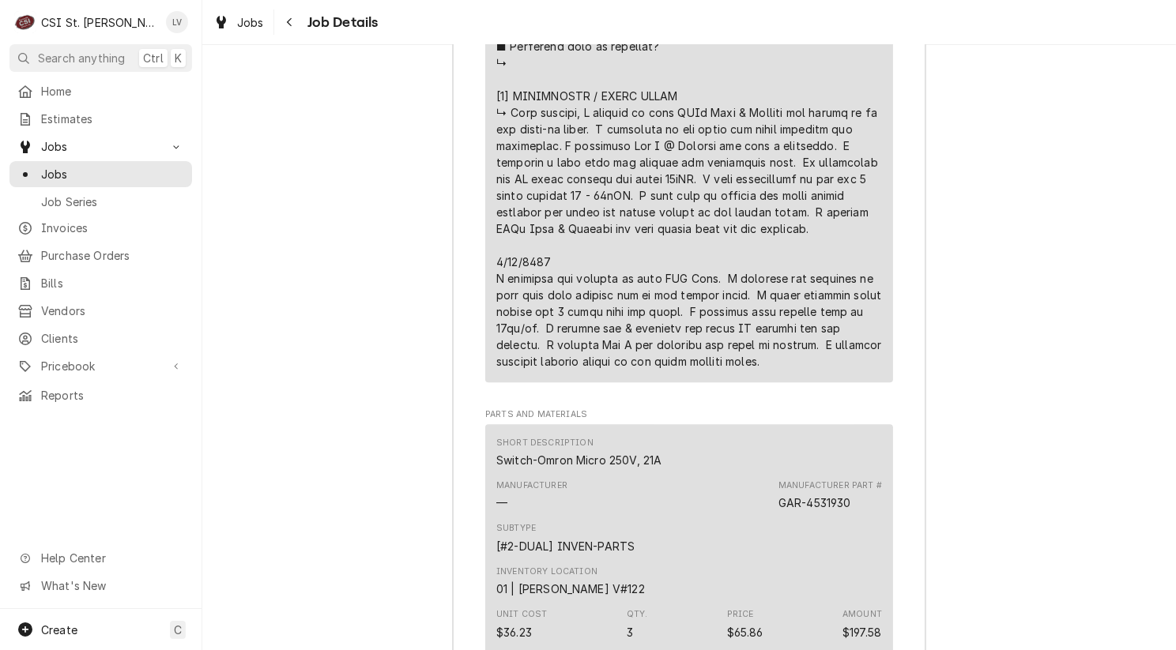
scroll to position [3923, 0]
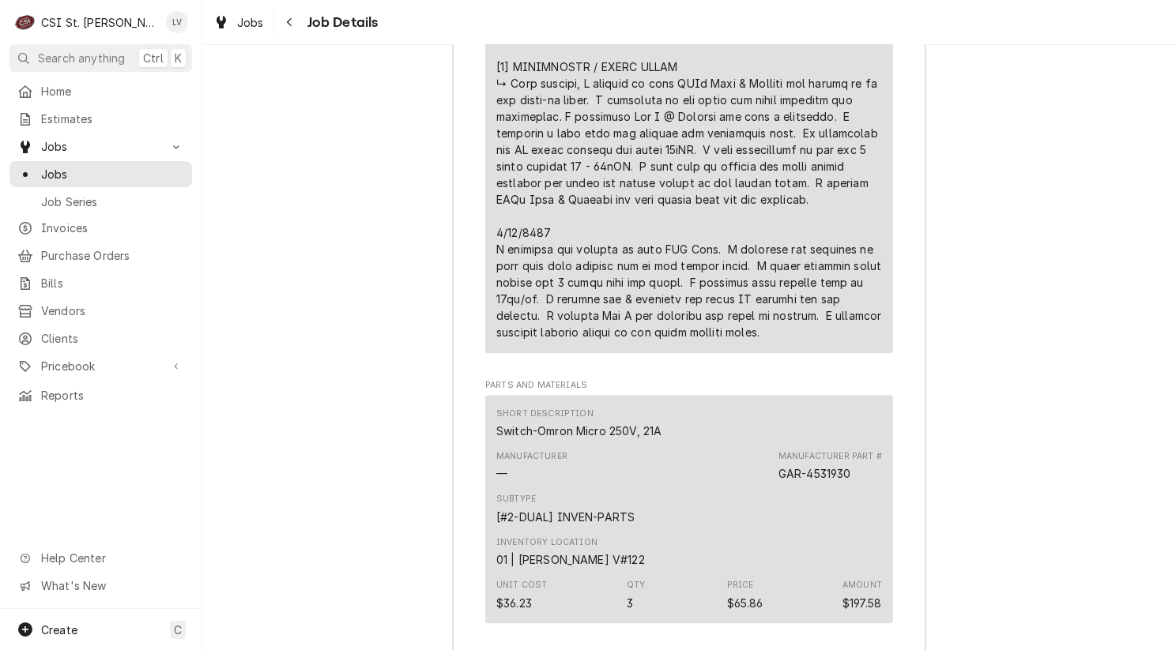
drag, startPoint x: 730, startPoint y: 182, endPoint x: 828, endPoint y: 264, distance: 127.9
copy div "⚠️ 𝗙𝗢𝗥𝗠 𝗜𝗡𝗦𝗧𝗥𝗨𝗖𝗧𝗜𝗢𝗡𝗦 ⚠️ ✪ 𝗖𝗼𝗺𝗽𝗹𝗲𝘁𝗲 𝗮𝗹𝗹 𝗿𝗲𝗹𝗲𝘃𝗮𝗻𝘁 𝘀𝗲𝗰𝘁𝗶𝗼𝗻𝘀 ✪ 𝗣𝗿𝗼𝘃𝗶𝗱𝗲 𝗱𝗲𝘁𝗮𝗶𝗹𝗲𝗱 𝗮𝗻𝘀…"
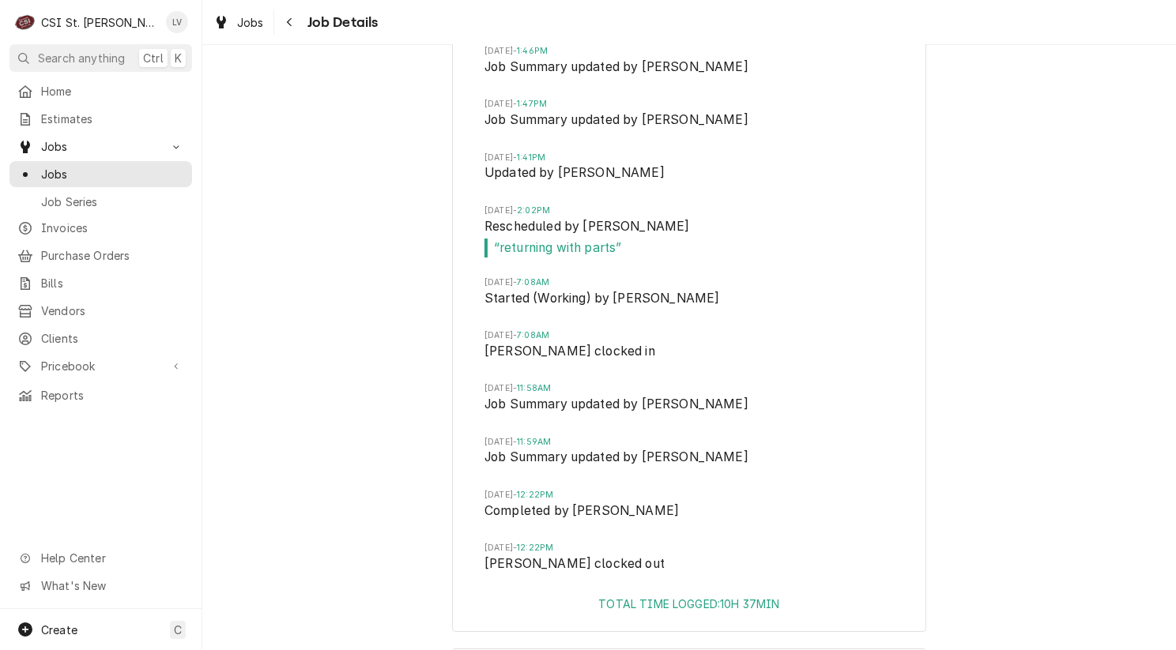
scroll to position [6220, 0]
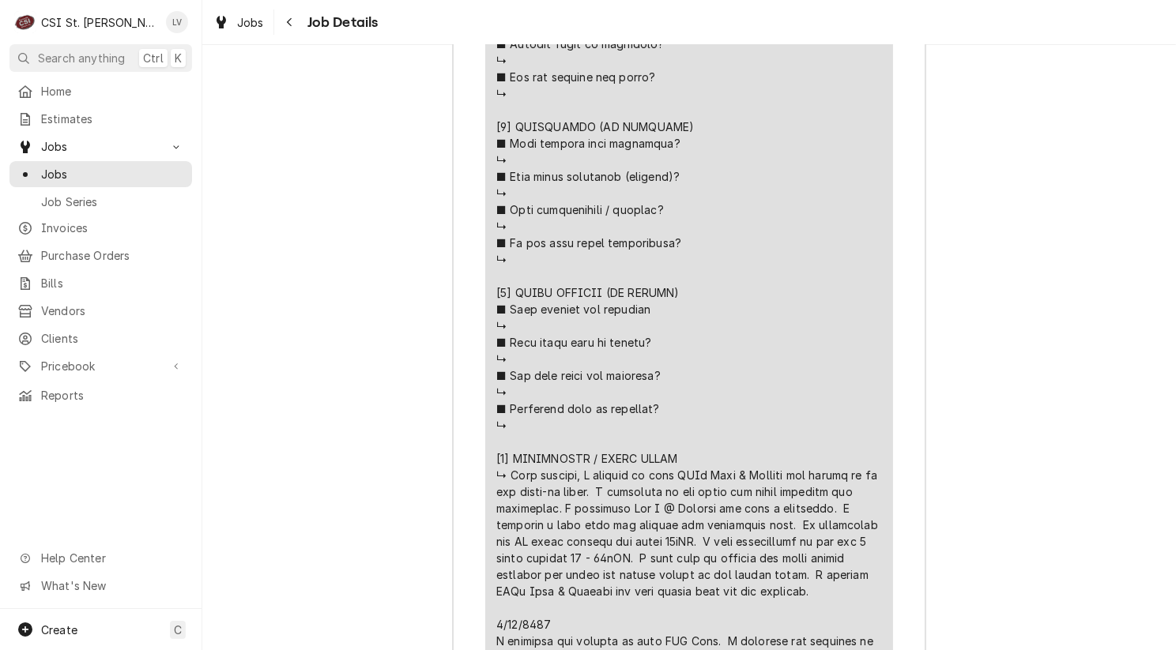
scroll to position [3376, 0]
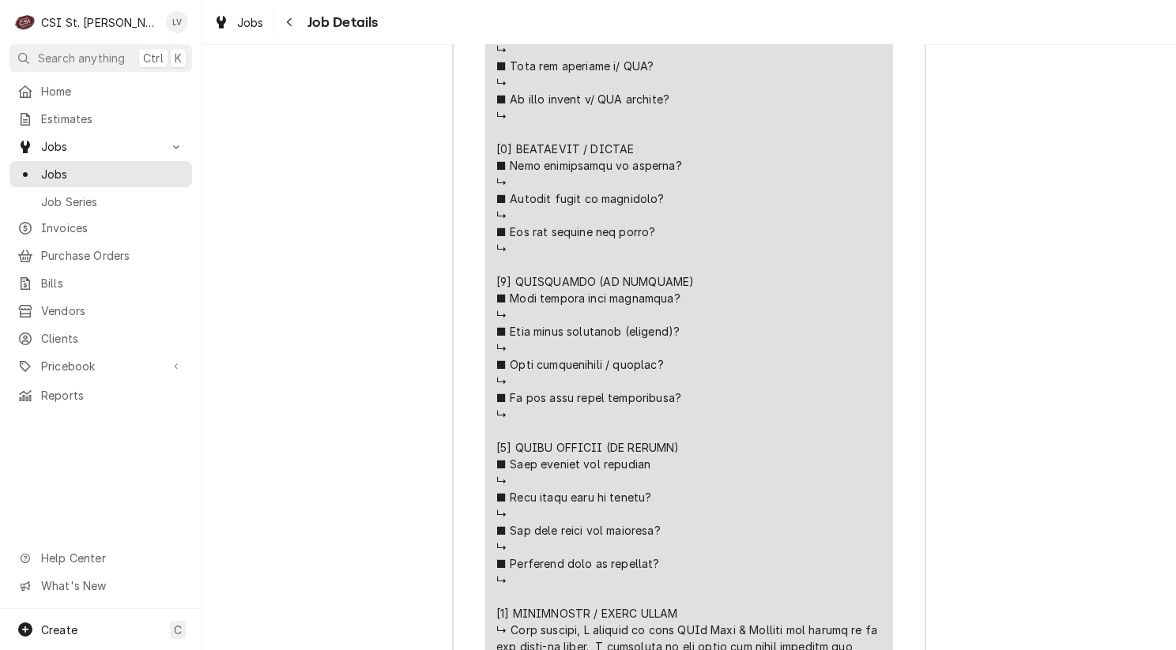
click at [298, 311] on div "Job Summary Roopairs Job ID JOB-42089 Service Type Job | Service Call Job Type …" at bounding box center [688, 531] width 973 height 3162
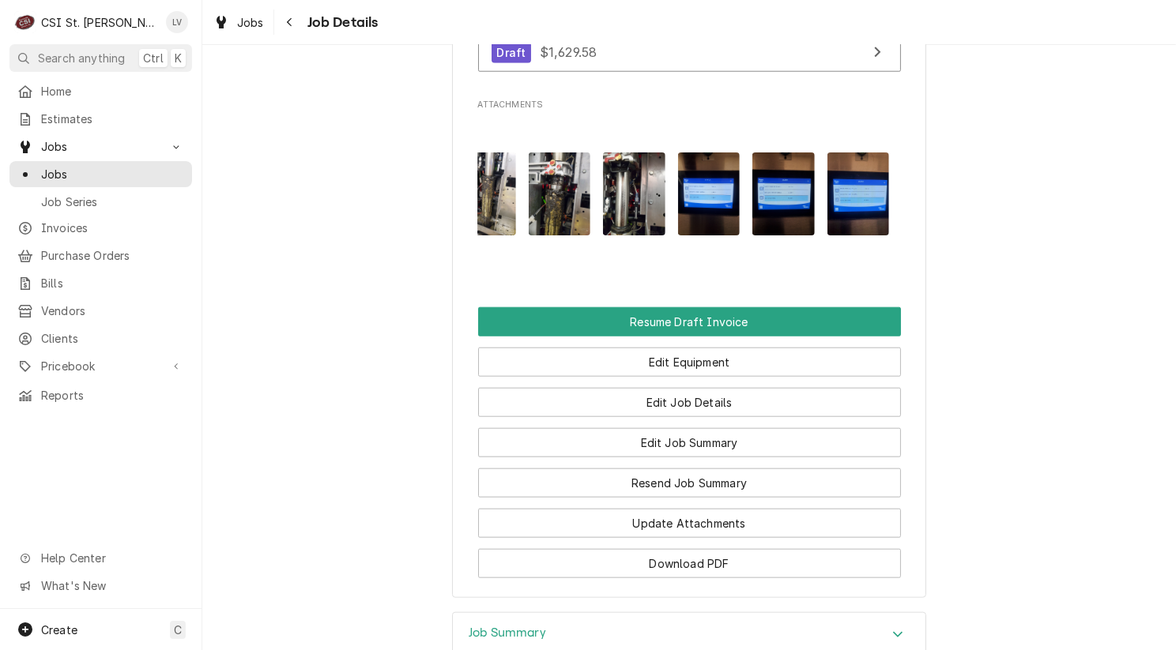
scroll to position [1796, 0]
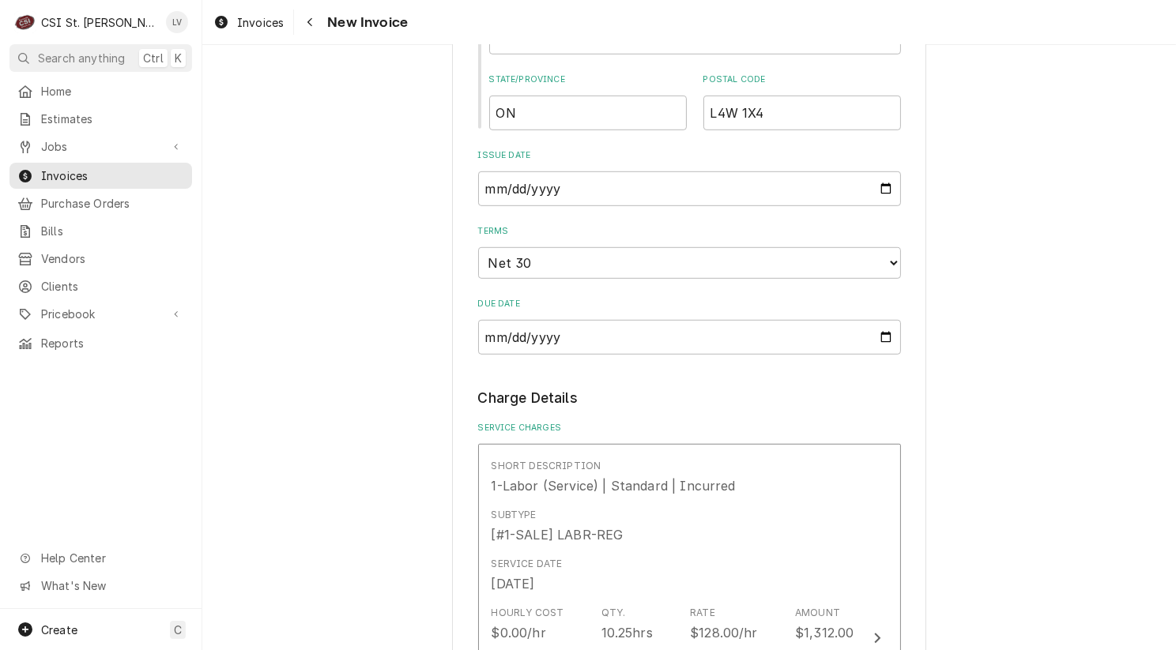
scroll to position [1422, 0]
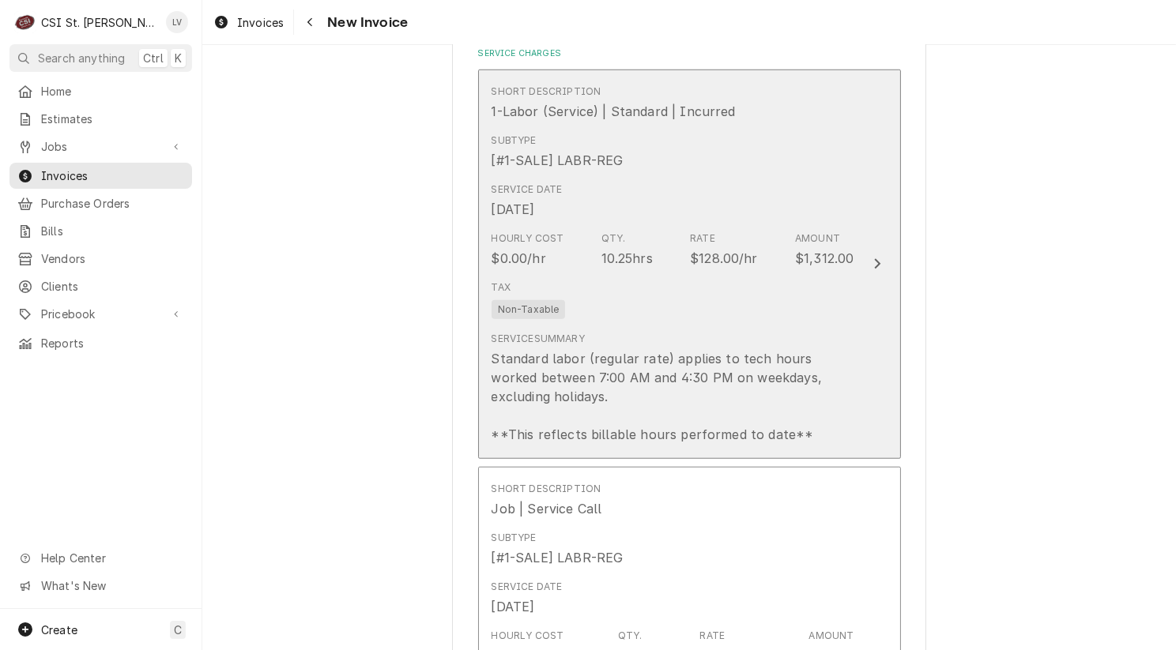
click at [660, 380] on div "Standard labor (regular rate) applies to tech hours worked between 7:00 AM and …" at bounding box center [672, 396] width 363 height 95
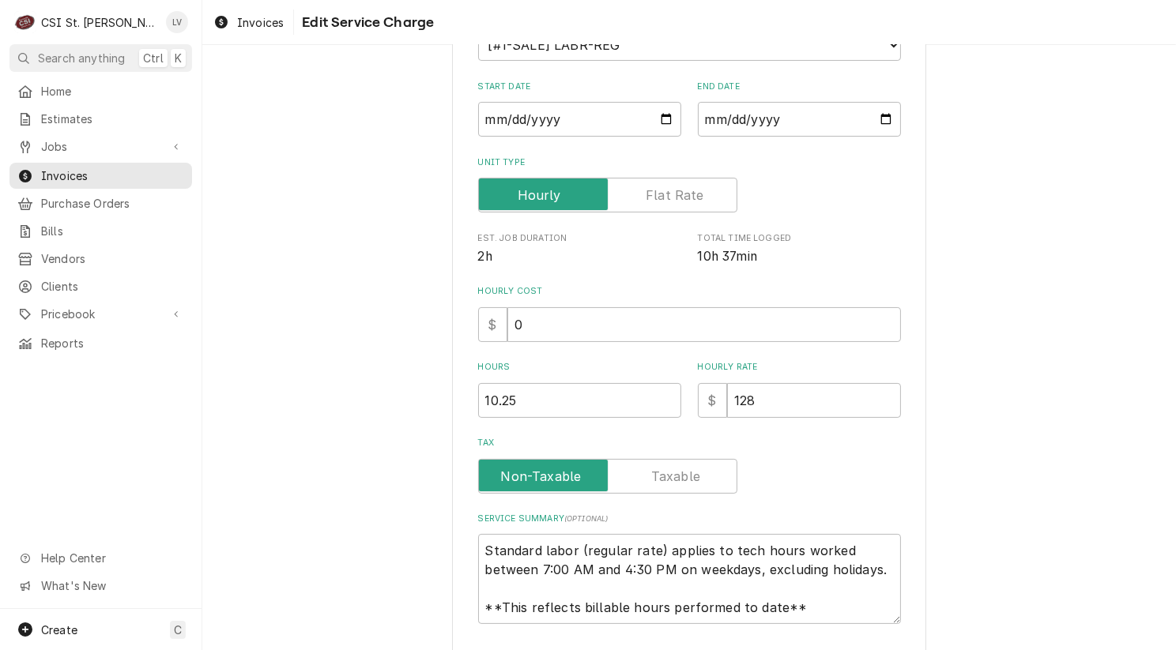
scroll to position [265, 0]
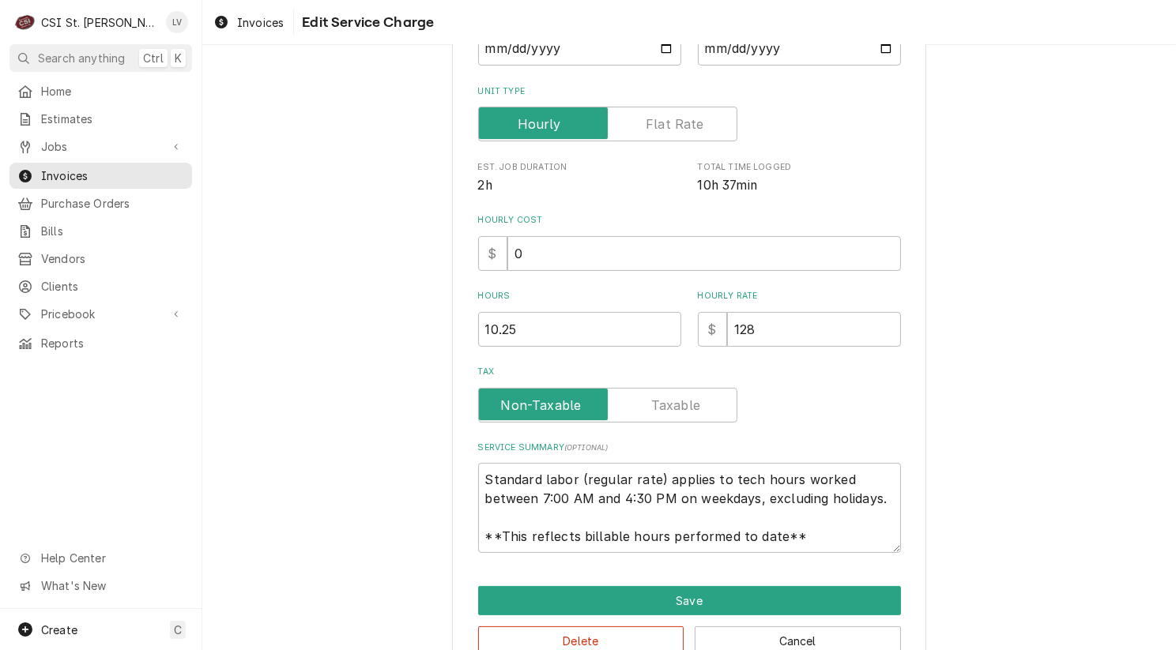
type textarea "x"
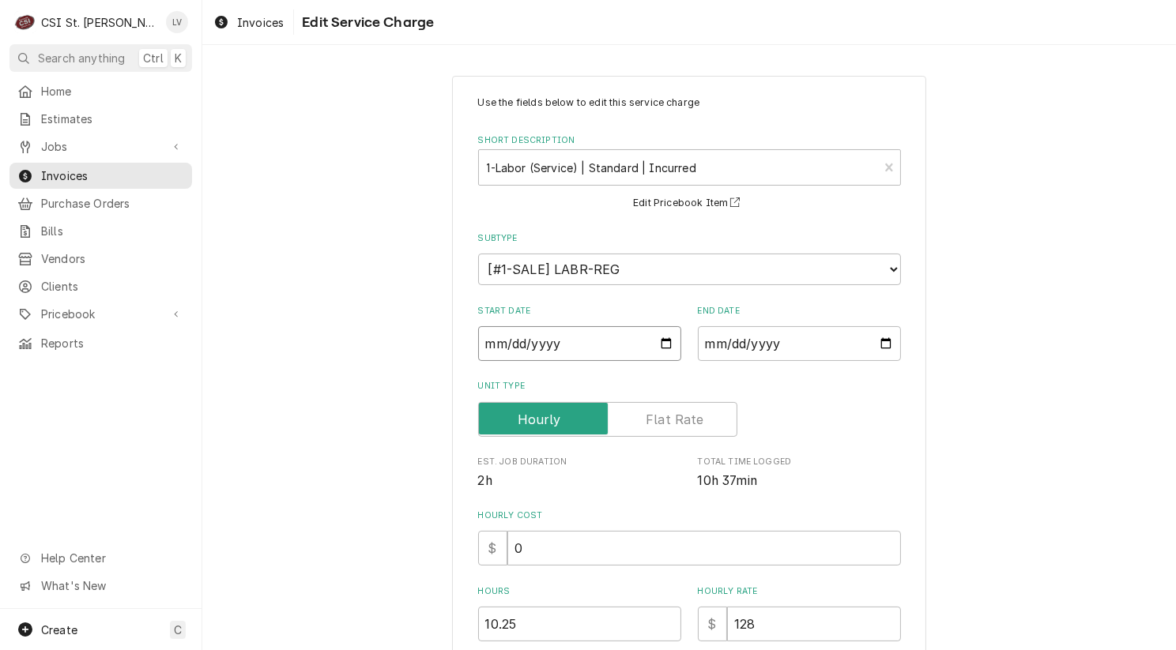
click at [504, 337] on input "2025-08-26" at bounding box center [579, 343] width 203 height 35
type input "2025-08-02"
type textarea "x"
type input "2025-08-20"
click at [1090, 460] on div "Use the fields below to edit this service charge Short Description 1-Labor (Ser…" at bounding box center [688, 555] width 973 height 987
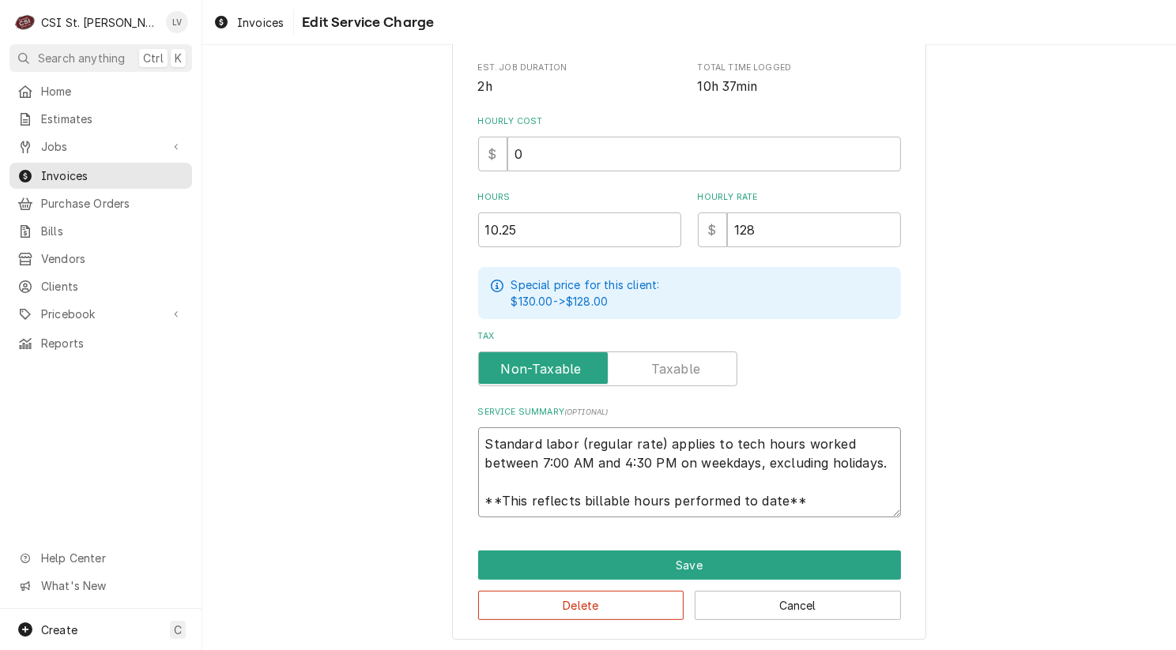
scroll to position [19, 0]
drag, startPoint x: 483, startPoint y: 441, endPoint x: 826, endPoint y: 507, distance: 350.0
click at [826, 507] on textarea "Standard labor (regular rate) applies to tech hours worked between 7:00 AM and …" at bounding box center [689, 472] width 423 height 90
type textarea "x"
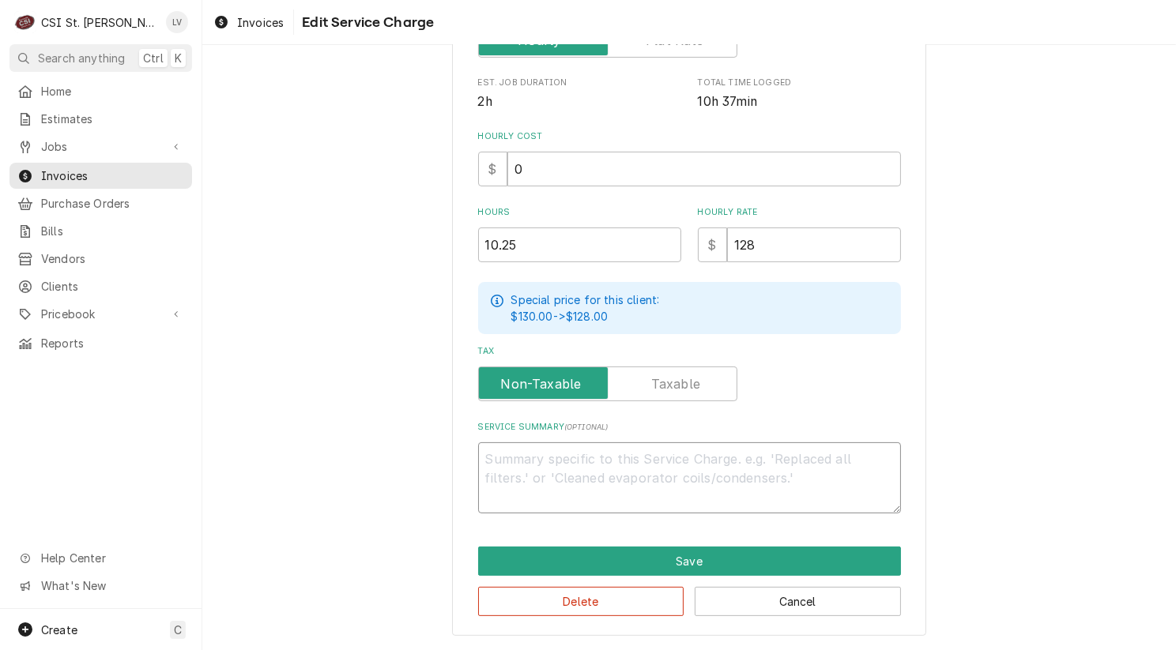
scroll to position [376, 0]
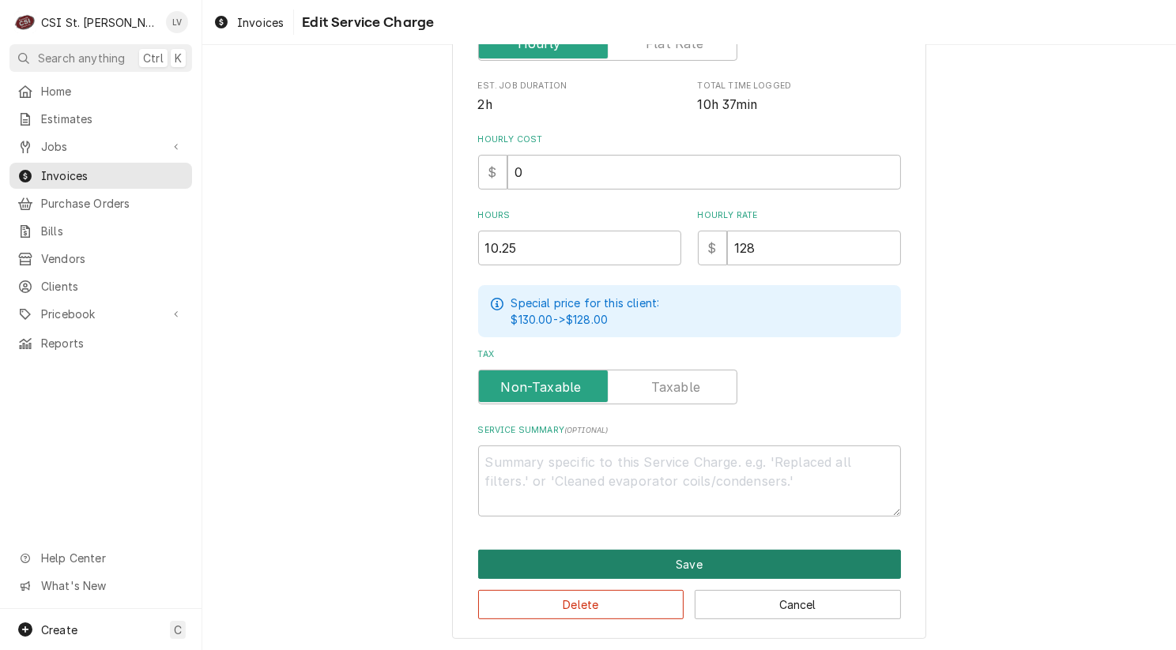
click at [691, 551] on button "Save" at bounding box center [689, 564] width 423 height 29
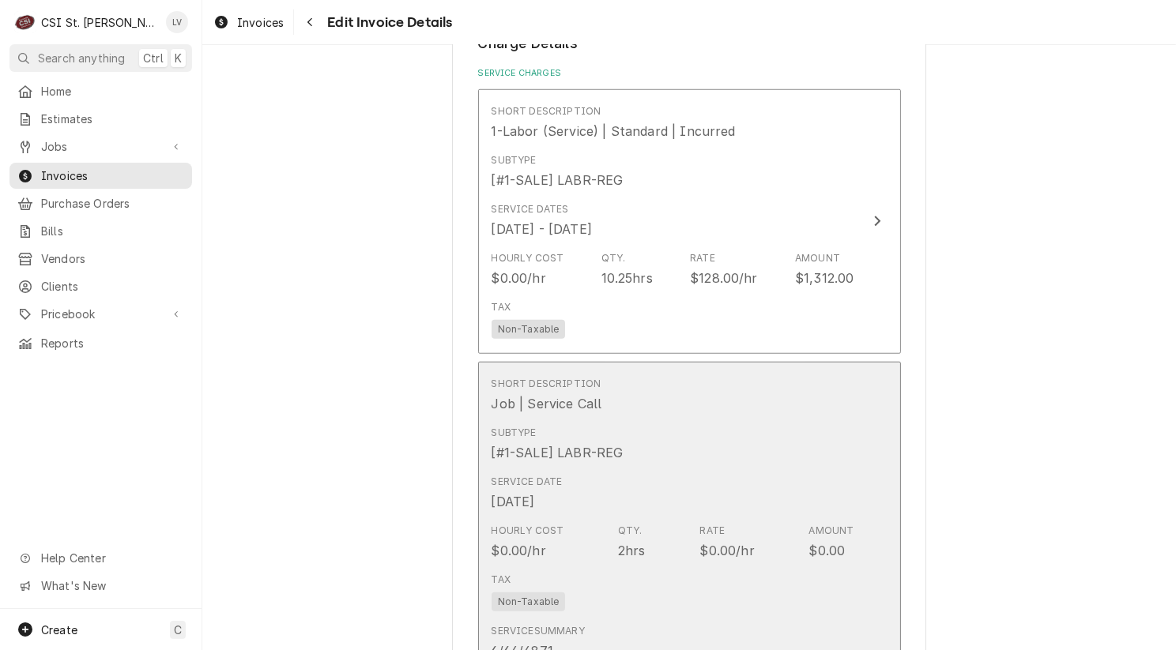
click at [713, 487] on div "Service Date Aug 20, 2025" at bounding box center [672, 492] width 363 height 49
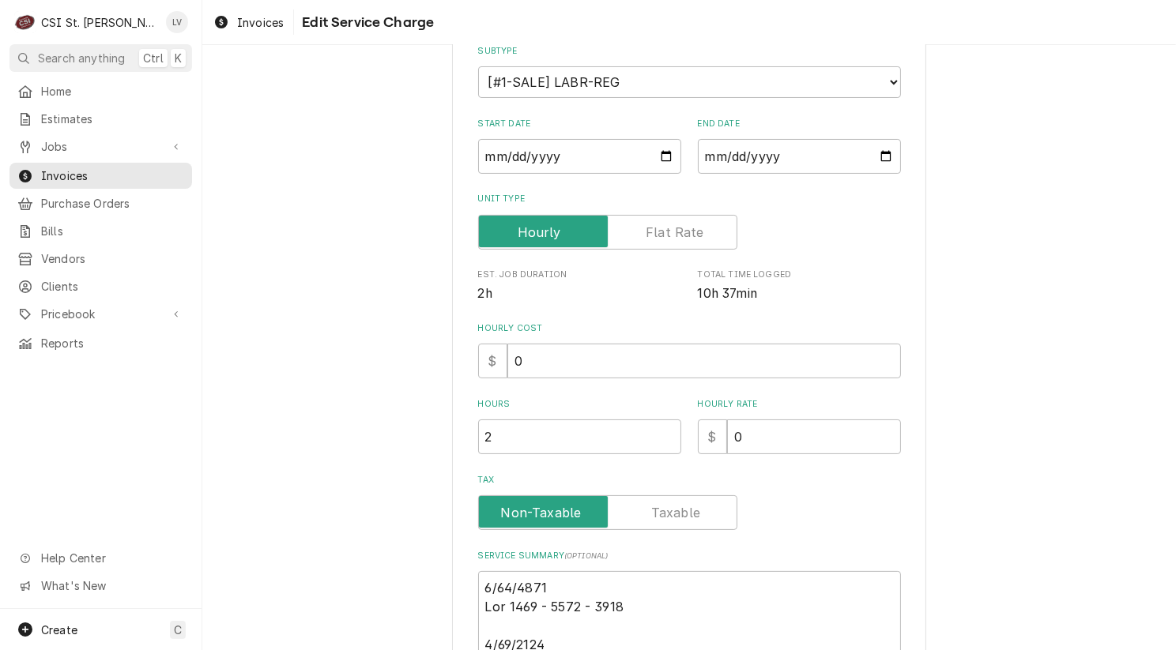
scroll to position [474, 0]
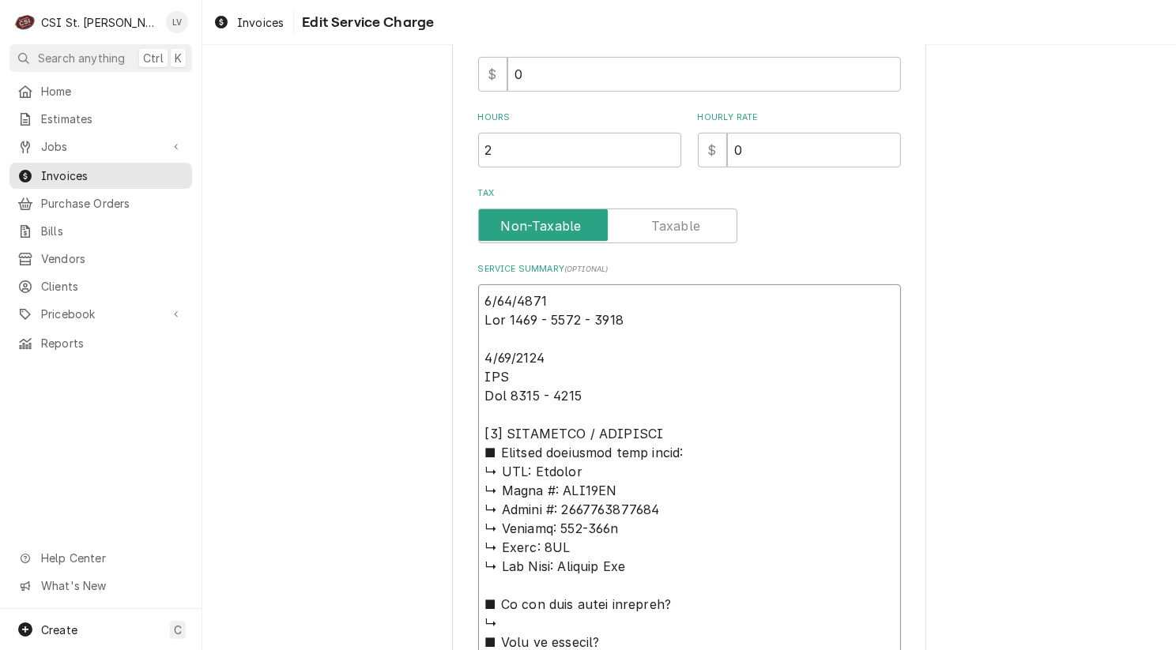
drag, startPoint x: 529, startPoint y: 469, endPoint x: 472, endPoint y: 435, distance: 66.9
type textarea "x"
type textarea "8/20/2025 Moe 0830 - 0915 - 1345 8/22/2025 PUP Moe 1315 - 1330 Garland ↳ 𝗠𝗼𝗱𝗲𝗹 …"
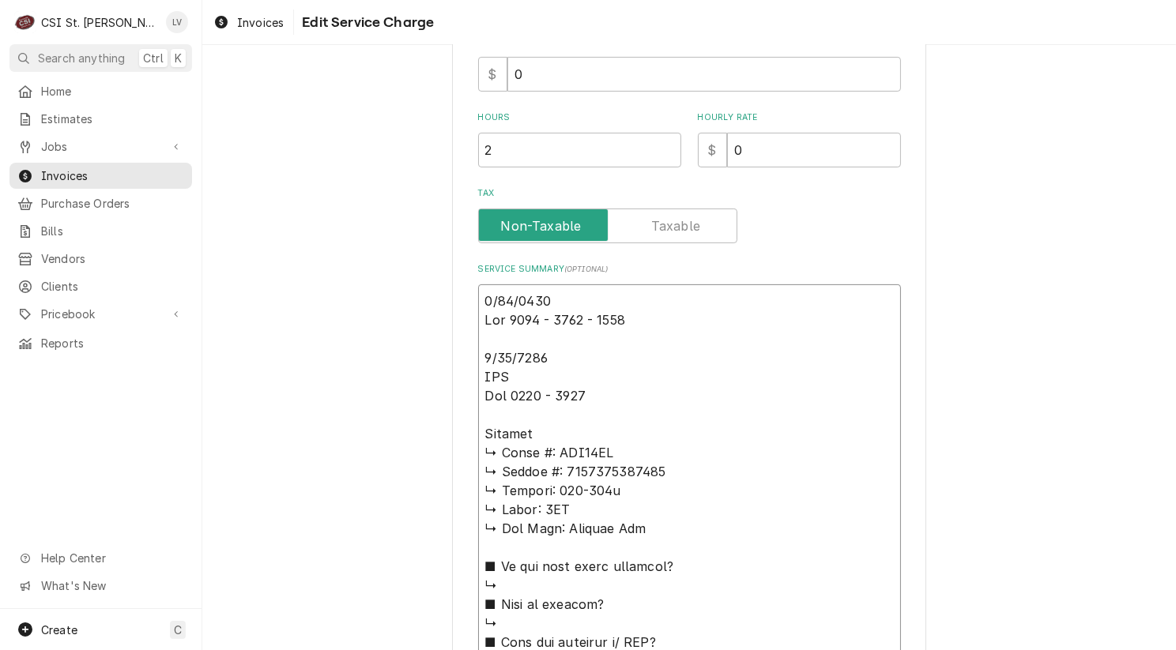
type textarea "x"
type textarea "8/20/2025 Moe 0830 - 0915 - 1345 8/22/2025 PUP Moe 1315 - 1330 Garland ↳ 𝗠𝗼𝗱𝗲𝗹 …"
type textarea "x"
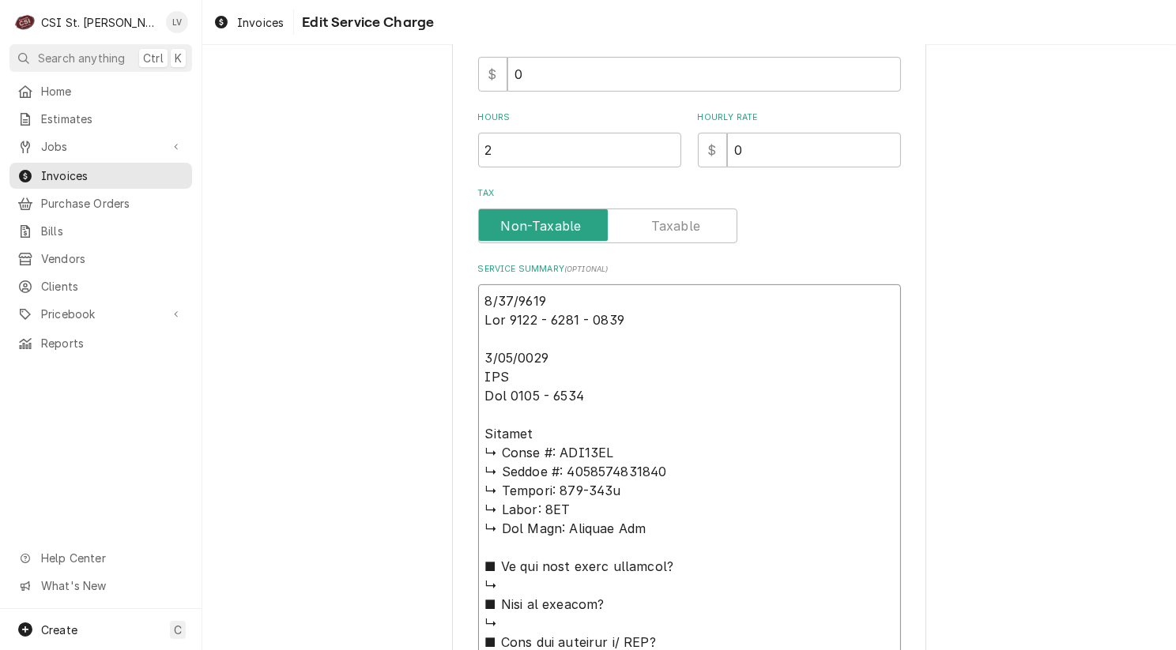
type textarea "8/20/2025 Moe 0830 - 0915 - 1345 8/22/2025 PUP Moe 1315 - 1330 Garland / ↳ 𝗠𝗼𝗱𝗲…"
type textarea "x"
type textarea "8/20/2025 Moe 0830 - 0915 - 1345 8/22/2025 PUP Moe 1315 - 1330 Garland / ↳ 𝗠𝗼𝗱𝗲…"
type textarea "x"
type textarea "8/20/2025 Moe 0830 - 0915 - 1345 8/22/2025 PUP Moe 1315 - 1330 Garland / M ↳ 𝗠𝗼…"
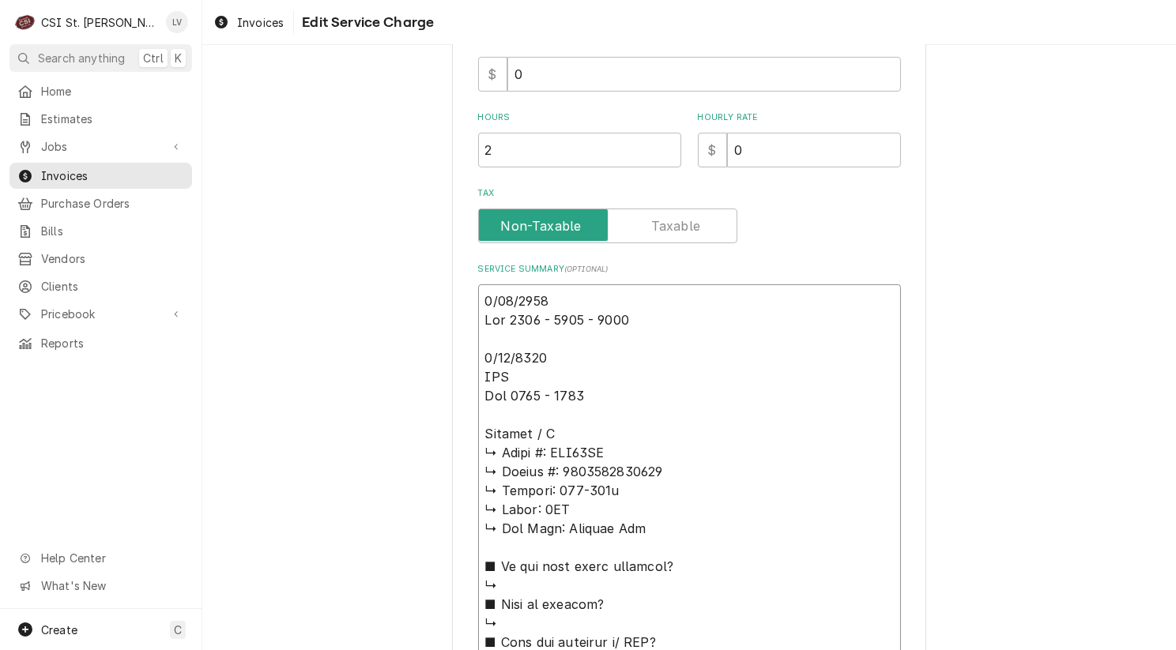
type textarea "x"
type textarea "8/20/2025 Moe 0830 - 0915 - 1345 8/22/2025 PUP Moe 1315 - 1330 Garland / Mo ↳ 𝗠…"
type textarea "x"
type textarea "8/20/2025 Moe 0830 - 0915 - 1345 8/22/2025 PUP Moe 1315 - 1330 Garland / Mod ↳ …"
type textarea "x"
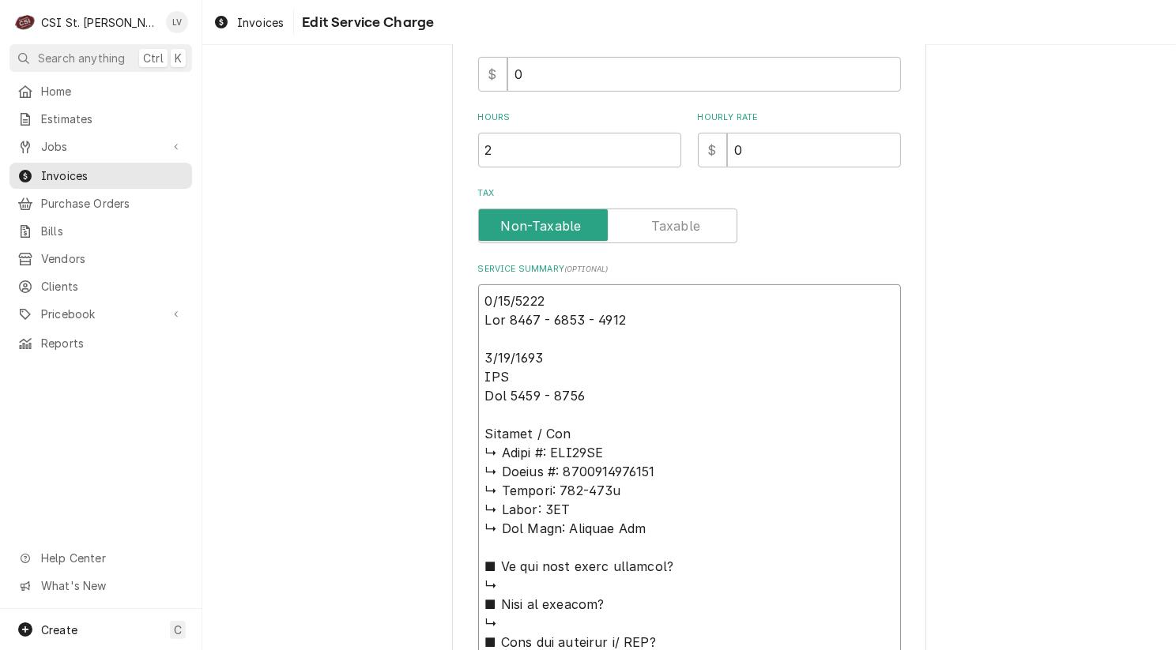
type textarea "8/20/2025 Moe 0830 - 0915 - 1345 8/22/2025 PUP Moe 1315 - 1330 Garland / Mode ↳…"
type textarea "x"
type textarea "8/20/2025 Moe 0830 - 0915 - 1345 8/22/2025 PUP Moe 1315 - 1330 Garland / Model …"
type textarea "x"
type textarea "8/20/2025 Moe 0830 - 0915 - 1345 8/22/2025 PUP Moe 1315 - 1330 Garland / Model:…"
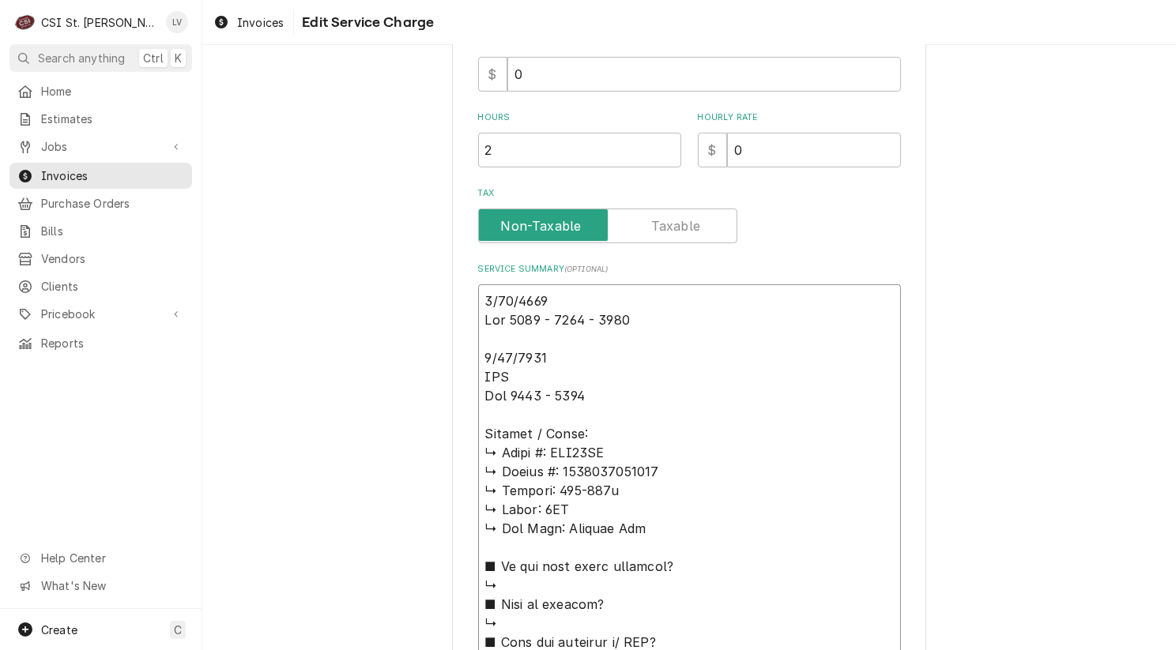
type textarea "x"
type textarea "8/20/2025 Moe 0830 - 0915 - 1345 8/22/2025 PUP Moe 1315 - 1330 Garland / Model:…"
type textarea "x"
type textarea "8/20/2025 Moe 0830 - 0915 - 1345 8/22/2025 PUP Moe 1315 - 1330 Garland / Model:…"
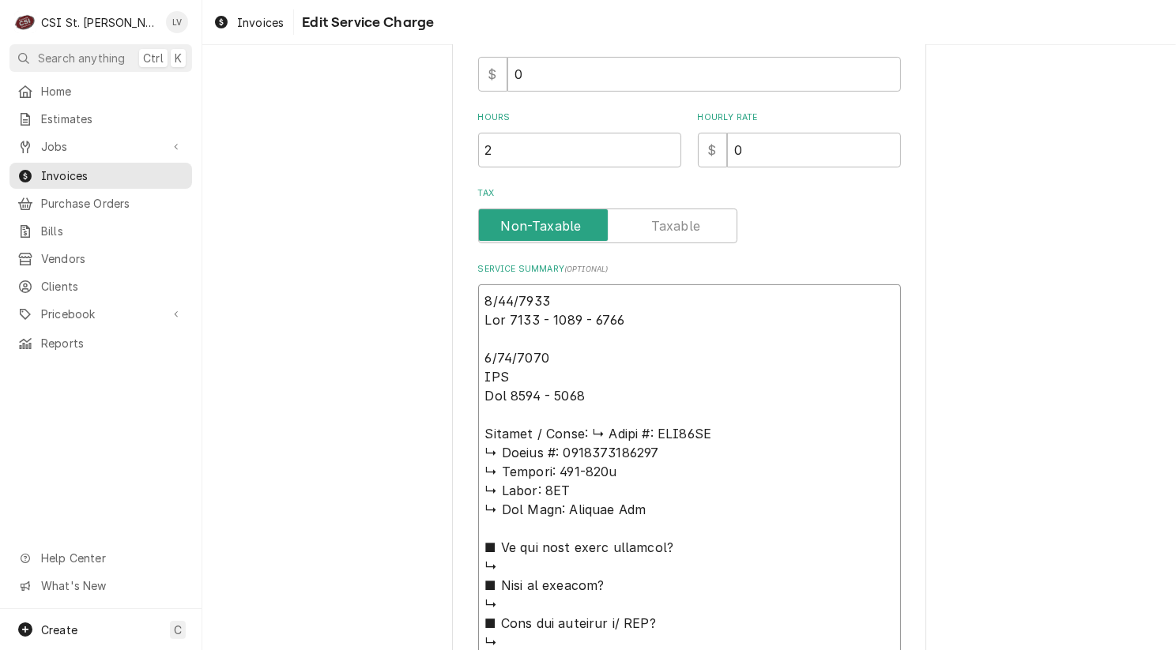
type textarea "x"
type textarea "8/20/2025 Moe 0830 - 0915 - 1345 8/22/2025 PUP Moe 1315 - 1330 Garland / Model:…"
type textarea "x"
type textarea "8/20/2025 Moe 0830 - 0915 - 1345 8/22/2025 PUP Moe 1315 - 1330 Garland / Model:…"
type textarea "x"
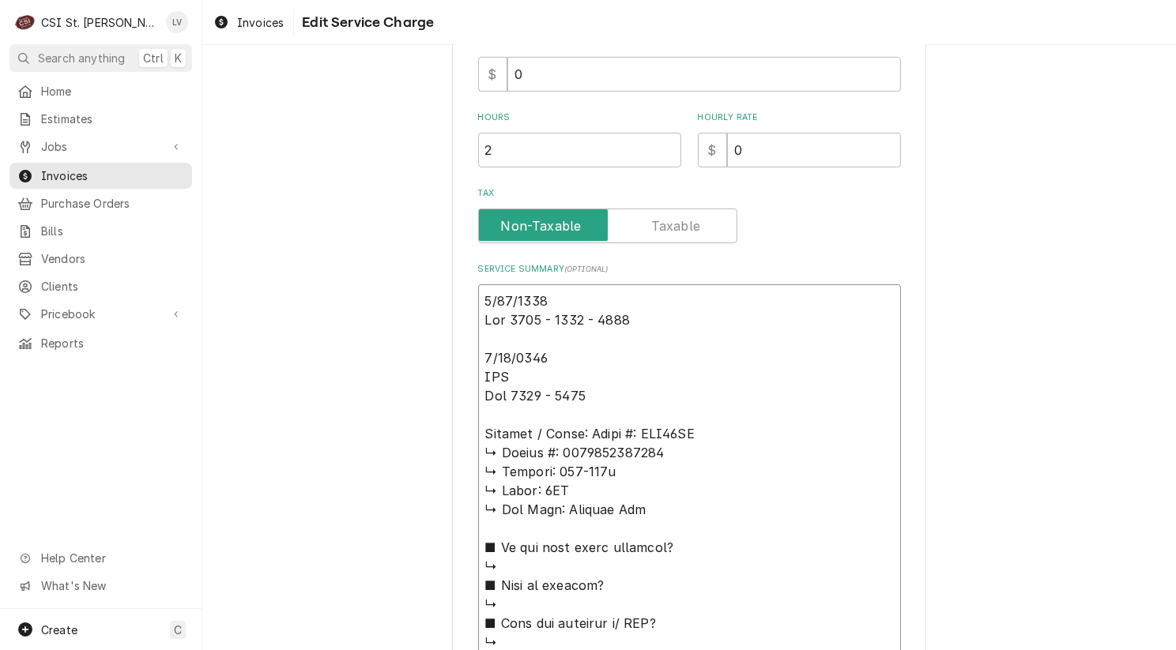
type textarea "8/20/2025 Moe 0830 - 0915 - 1345 8/22/2025 PUP Moe 1315 - 1330 Garland / Model:…"
type textarea "x"
type textarea "8/20/2025 Moe 0830 - 0915 - 1345 8/22/2025 PUP Moe 1315 - 1330 Garland / Model:…"
type textarea "x"
type textarea "8/20/2025 Moe 0830 - 0915 - 1345 8/22/2025 PUP Moe 1315 - 1330 Garland / Model:…"
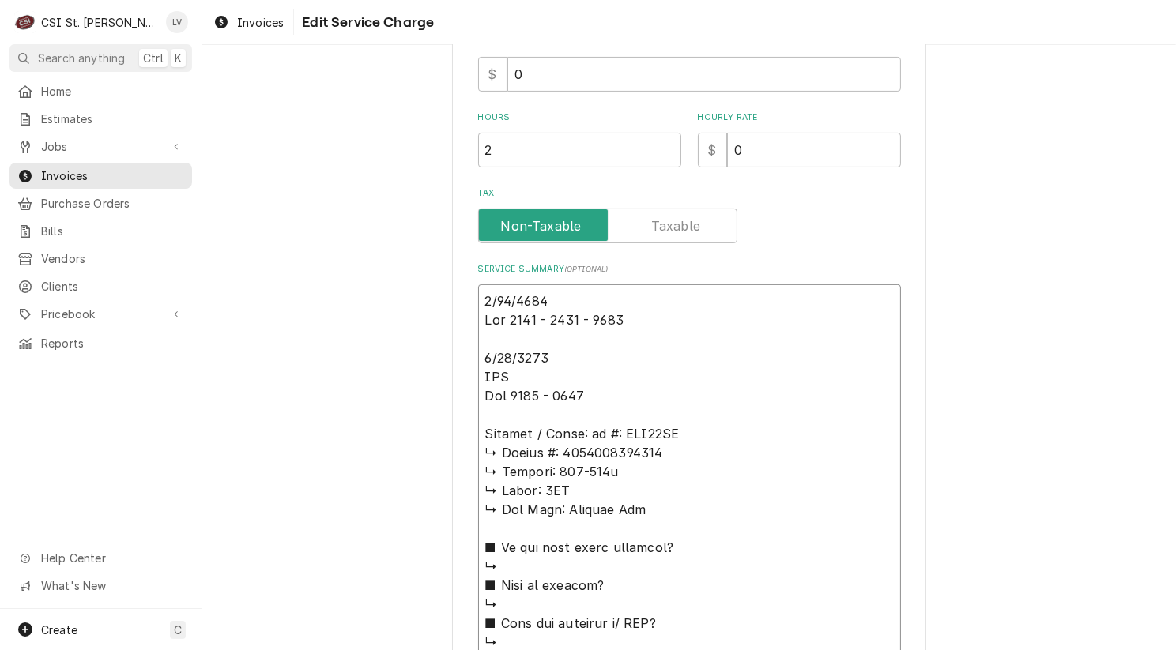
type textarea "x"
type textarea "8/20/2025 Moe 0830 - 0915 - 1345 8/22/2025 PUP Moe 1315 - 1330 Garland / Model:…"
type textarea "x"
type textarea "8/20/2025 Moe 0830 - 0915 - 1345 8/22/2025 PUP Moe 1315 - 1330 Garland / Model:…"
type textarea "x"
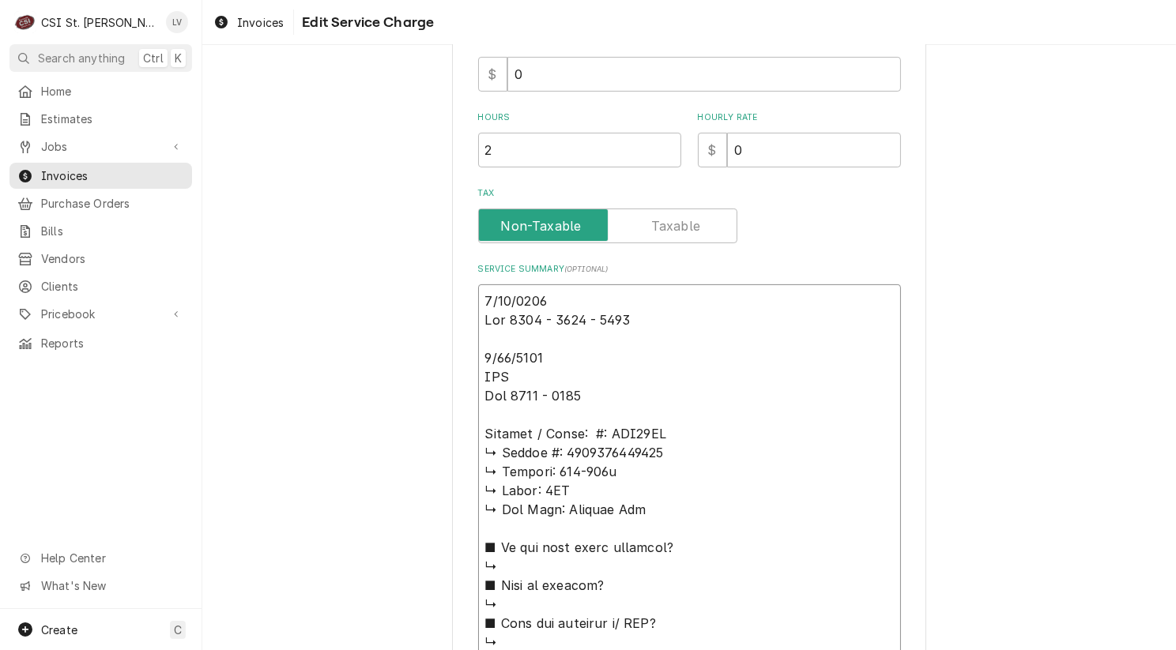
type textarea "8/20/2025 Moe 0830 - 0915 - 1345 8/22/2025 PUP Moe 1315 - 1330 Garland / Model:…"
type textarea "x"
type textarea "8/20/2025 Moe 0830 - 0915 - 1345 8/22/2025 PUP Moe 1315 - 1330 Garland / Model:…"
type textarea "x"
type textarea "8/20/2025 Moe 0830 - 0915 - 1345 8/22/2025 PUP Moe 1315 - 1330 Garland / Model:…"
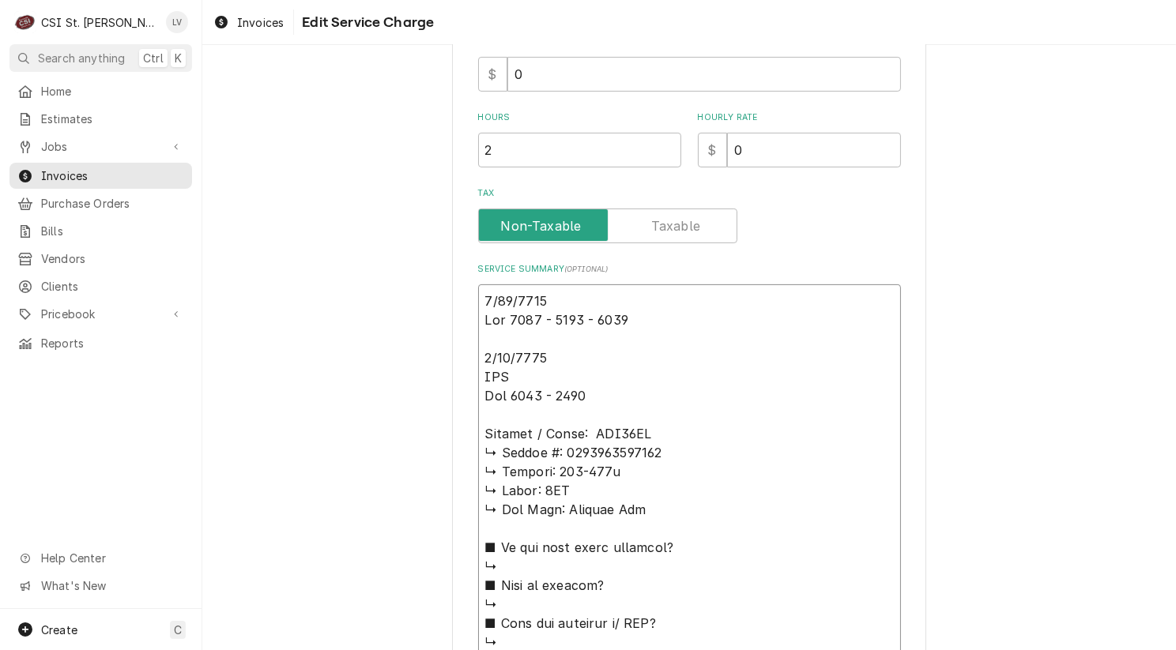
type textarea "x"
type textarea "8/20/2025 Moe 0830 - 0915 - 1345 8/22/2025 PUP Moe 1315 - 1330 Garland / Model:…"
type textarea "x"
type textarea "8/20/2025 Moe 0830 - 0915 - 1345 8/22/2025 PUP Moe 1315 - 1330 Garland / Model:…"
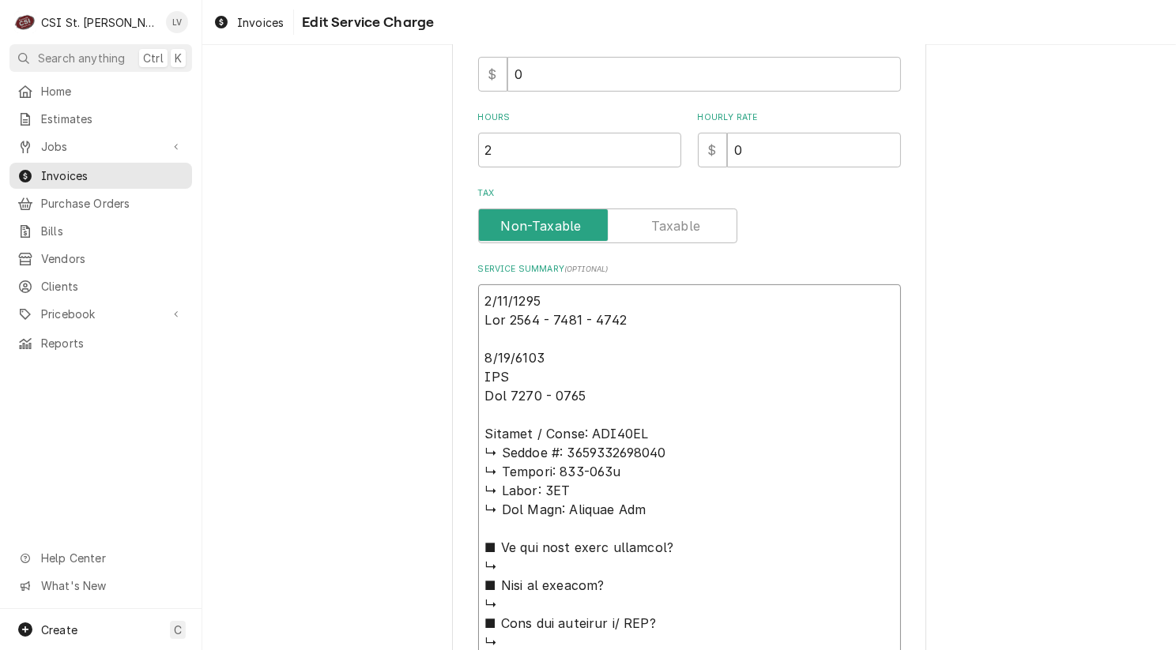
type textarea "x"
type textarea "8/20/2025 Moe 0830 - 0915 - 1345 8/22/2025 PUP Moe 1315 - 1330 Garland / Model:…"
type textarea "x"
type textarea "8/20/2025 Moe 0830 - 0915 - 1345 8/22/2025 PUP Moe 1315 - 1330 Garland / Model:…"
type textarea "x"
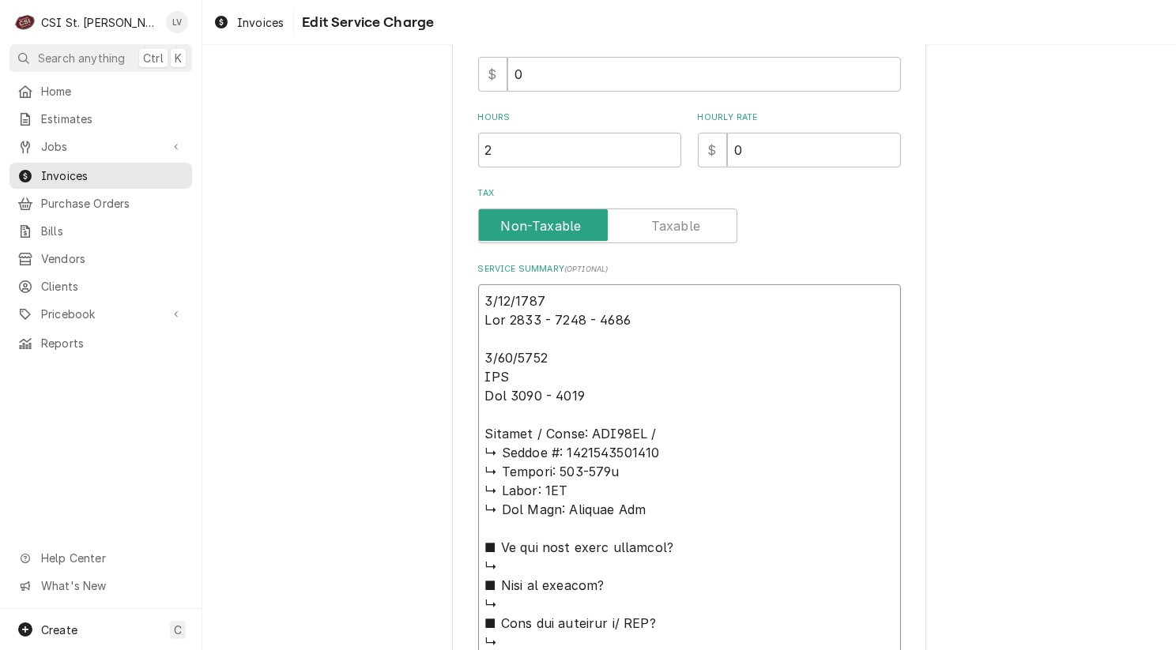
type textarea "8/20/2025 Moe 0830 - 0915 - 1345 8/22/2025 PUP Moe 1315 - 1330 Garland / Model:…"
type textarea "x"
type textarea "8/20/2025 Moe 0830 - 0915 - 1345 8/22/2025 PUP Moe 1315 - 1330 Garland / Model:…"
type textarea "x"
type textarea "8/20/2025 Moe 0830 - 0915 - 1345 8/22/2025 PUP Moe 1315 - 1330 Garland / Model:…"
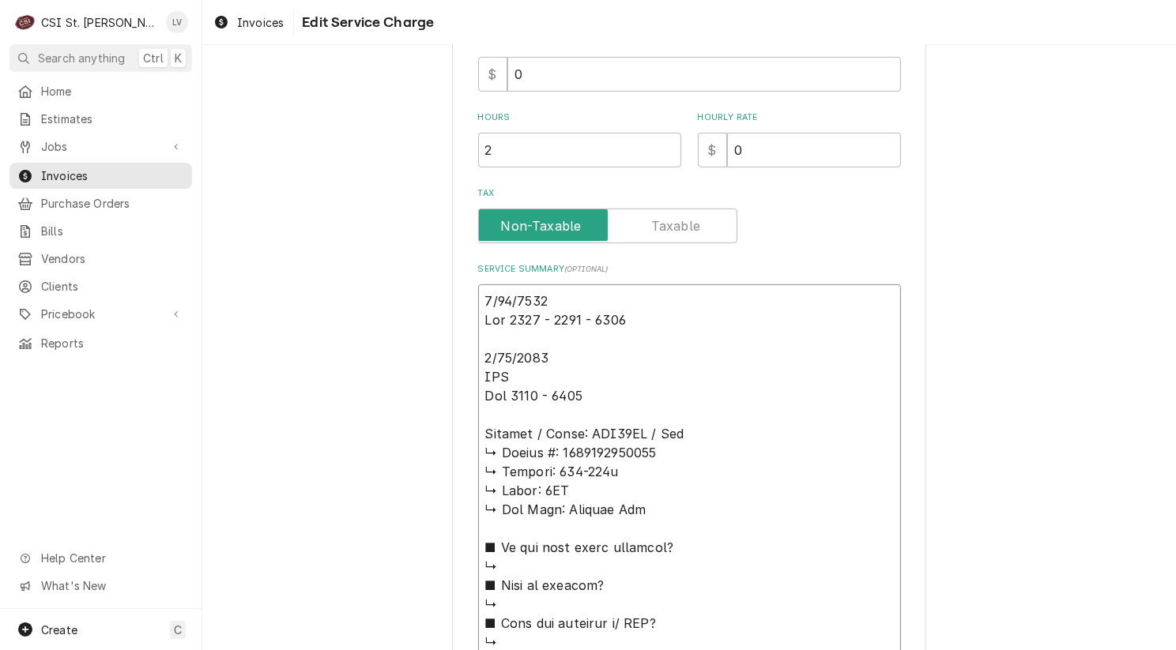
type textarea "x"
type textarea "8/20/2025 Moe 0830 - 0915 - 1345 8/22/2025 PUP Moe 1315 - 1330 Garland / Model:…"
type textarea "x"
type textarea "8/20/2025 Moe 0830 - 0915 - 1345 8/22/2025 PUP Moe 1315 - 1330 Garland / Model:…"
type textarea "x"
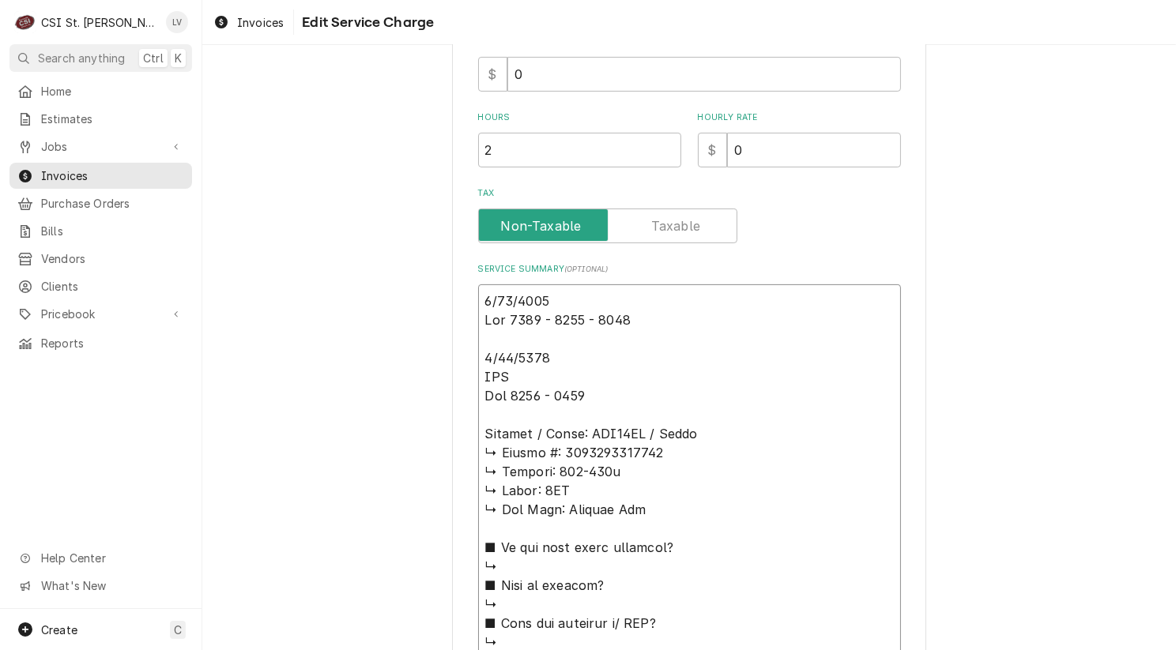
type textarea "8/20/2025 Moe 0830 - 0915 - 1345 8/22/2025 PUP Moe 1315 - 1330 Garland / Model:…"
type textarea "x"
type textarea "8/20/2025 Moe 0830 - 0915 - 1345 8/22/2025 PUP Moe 1315 - 1330 Garland / Model:…"
type textarea "x"
type textarea "8/20/2025 Moe 0830 - 0915 - 1345 8/22/2025 PUP Moe 1315 - 1330 Garland / Model:…"
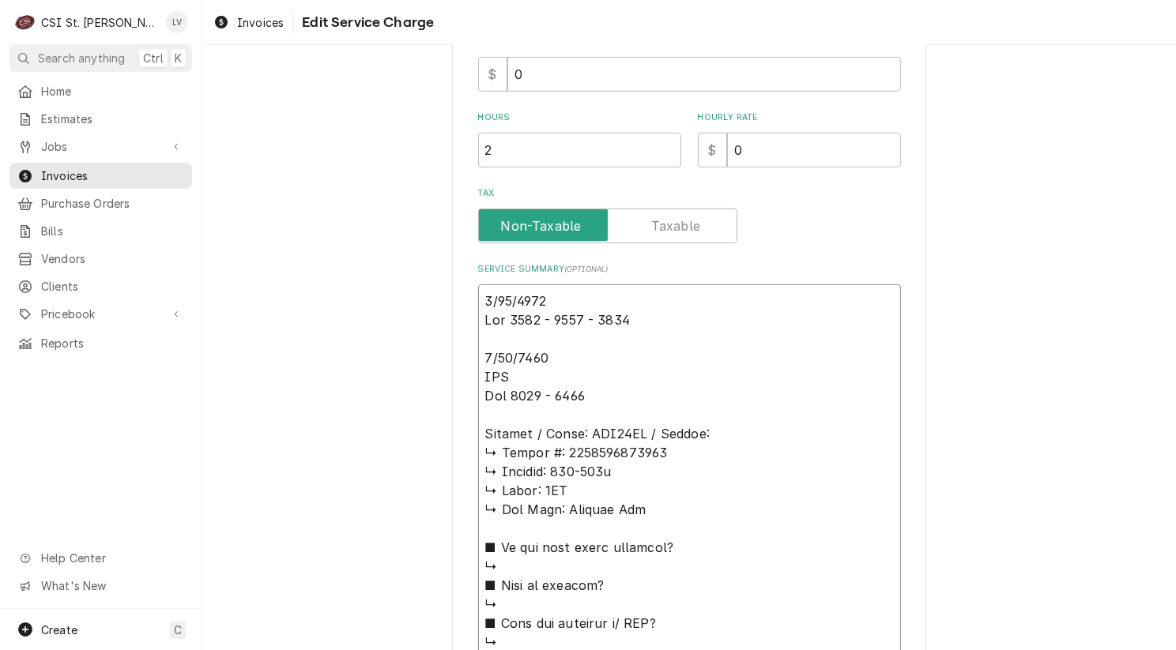
type textarea "x"
type textarea "8/20/2025 Moe 0830 - 0915 - 1345 8/22/2025 PUP Moe 1315 - 1330 Garland / Model:…"
type textarea "x"
type textarea "8/20/2025 Moe 0830 - 0915 - 1345 8/22/2025 PUP Moe 1315 - 1330 Garland / Model:…"
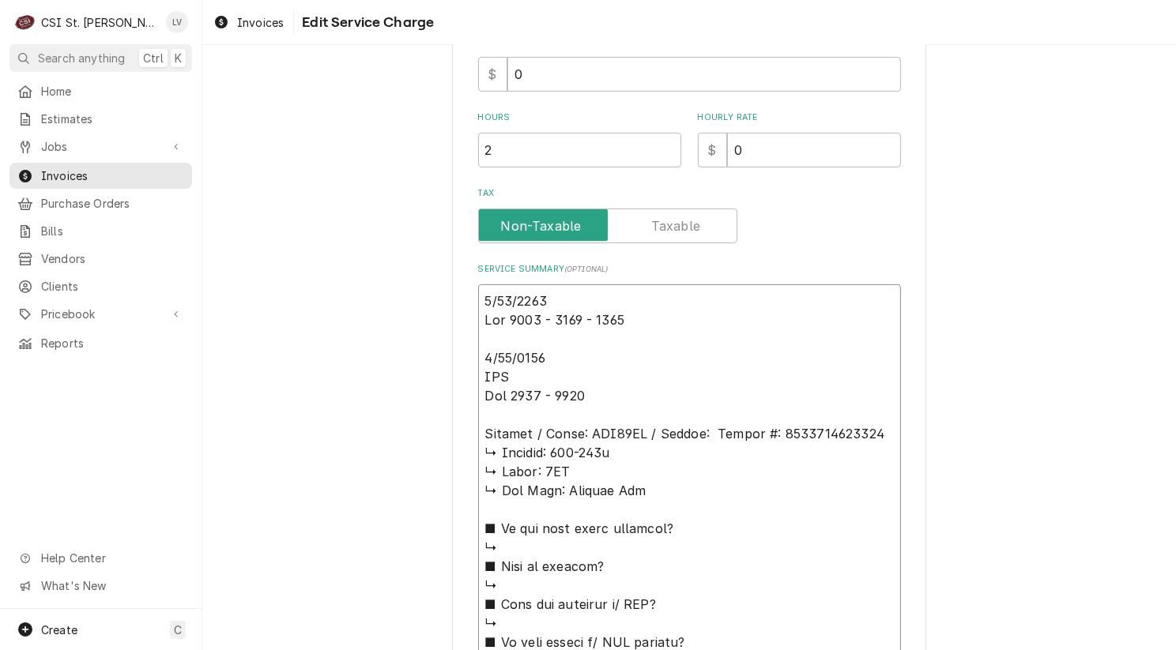
type textarea "x"
type textarea "8/20/2025 Moe 0830 - 0915 - 1345 8/22/2025 PUP Moe 1315 - 1330 Garland / Model:…"
type textarea "x"
type textarea "8/20/2025 Moe 0830 - 0915 - 1345 8/22/2025 PUP Moe 1315 - 1330 Garland / Model:…"
type textarea "x"
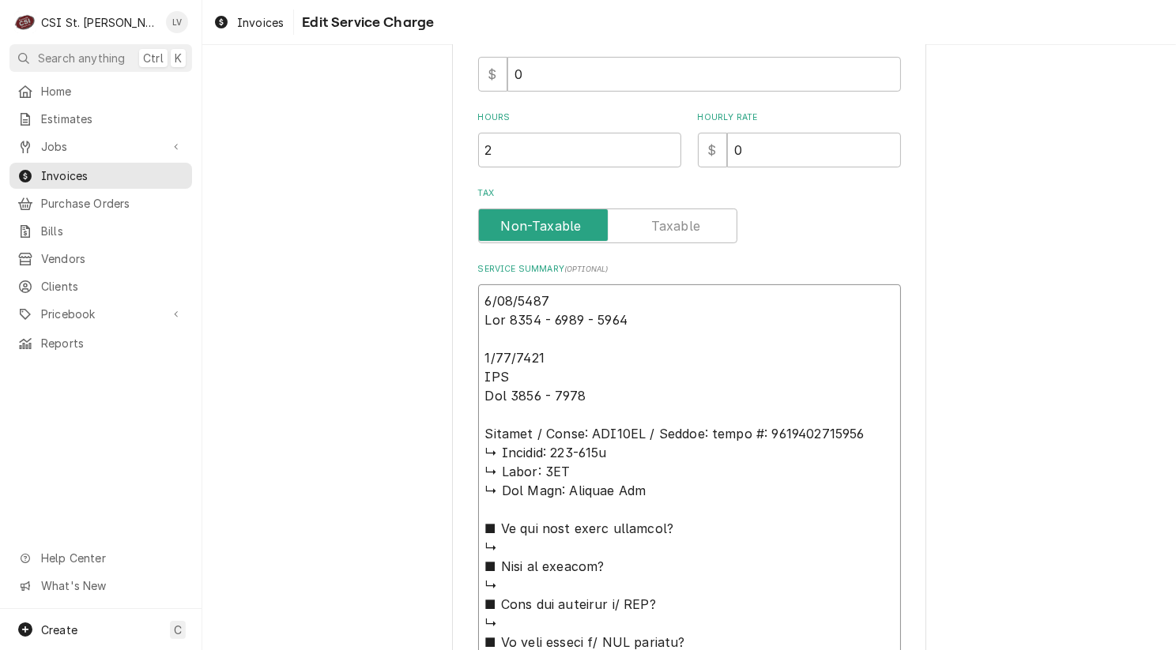
type textarea "8/20/2025 Moe 0830 - 0915 - 1345 8/22/2025 PUP Moe 1315 - 1330 Garland / Model:…"
type textarea "x"
type textarea "8/20/2025 Moe 0830 - 0915 - 1345 8/22/2025 PUP Moe 1315 - 1330 Garland / Model:…"
type textarea "x"
type textarea "8/20/2025 Moe 0830 - 0915 - 1345 8/22/2025 PUP Moe 1315 - 1330 Garland / Model:…"
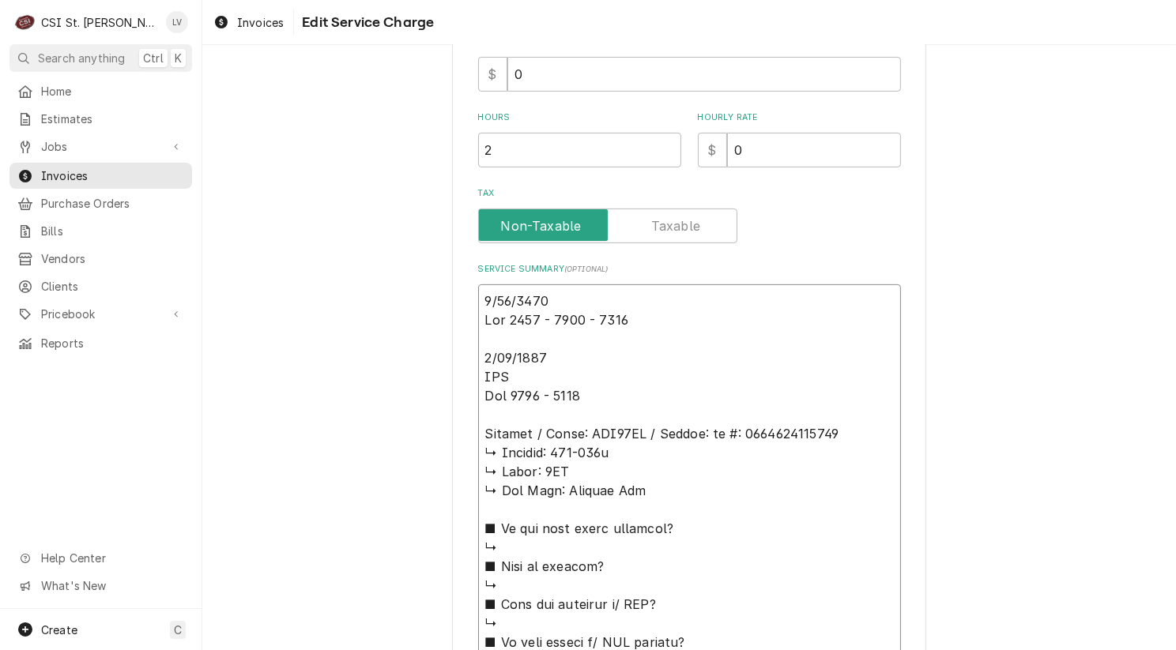
type textarea "x"
type textarea "8/20/2025 Moe 0830 - 0915 - 1345 8/22/2025 PUP Moe 1315 - 1330 Garland / Model:…"
type textarea "x"
type textarea "8/20/2025 Moe 0830 - 0915 - 1345 8/22/2025 PUP Moe 1315 - 1330 Garland / Model:…"
type textarea "x"
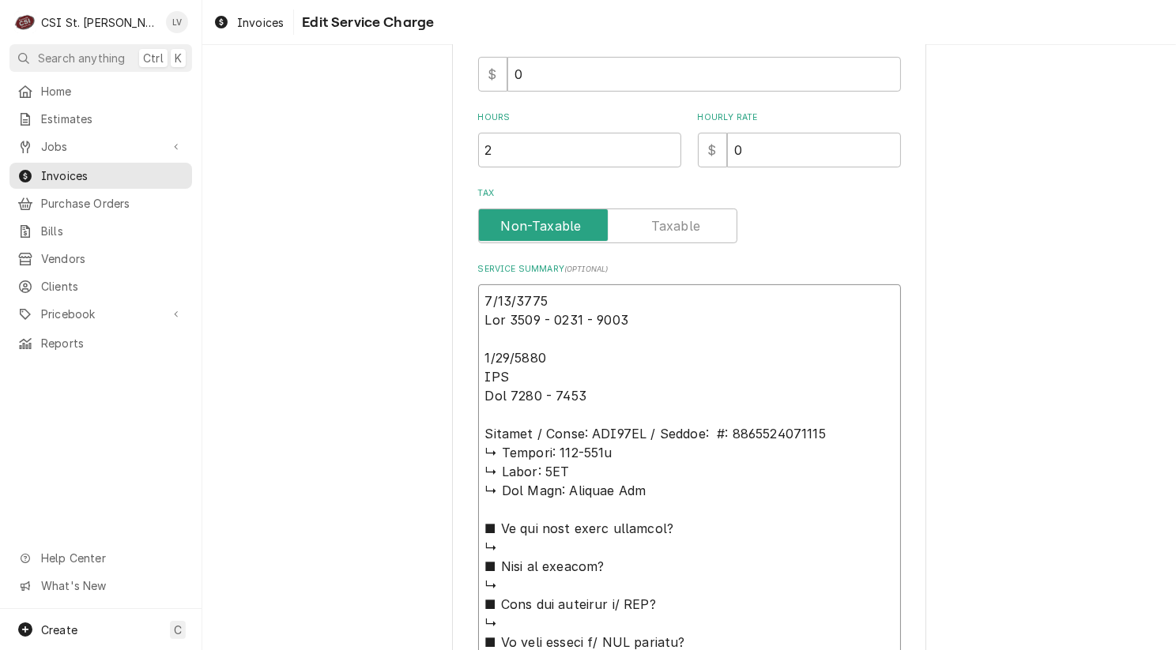
type textarea "8/20/2025 Moe 0830 - 0915 - 1345 8/22/2025 PUP Moe 1315 - 1330 Garland / Model:…"
type textarea "x"
type textarea "8/20/2025 Moe 0830 - 0915 - 1345 8/22/2025 PUP Moe 1315 - 1330 Garland / Model:…"
type textarea "x"
type textarea "8/20/2025 Moe 0830 - 0915 - 1345 8/22/2025 PUP Moe 1315 - 1330 Garland / Model:…"
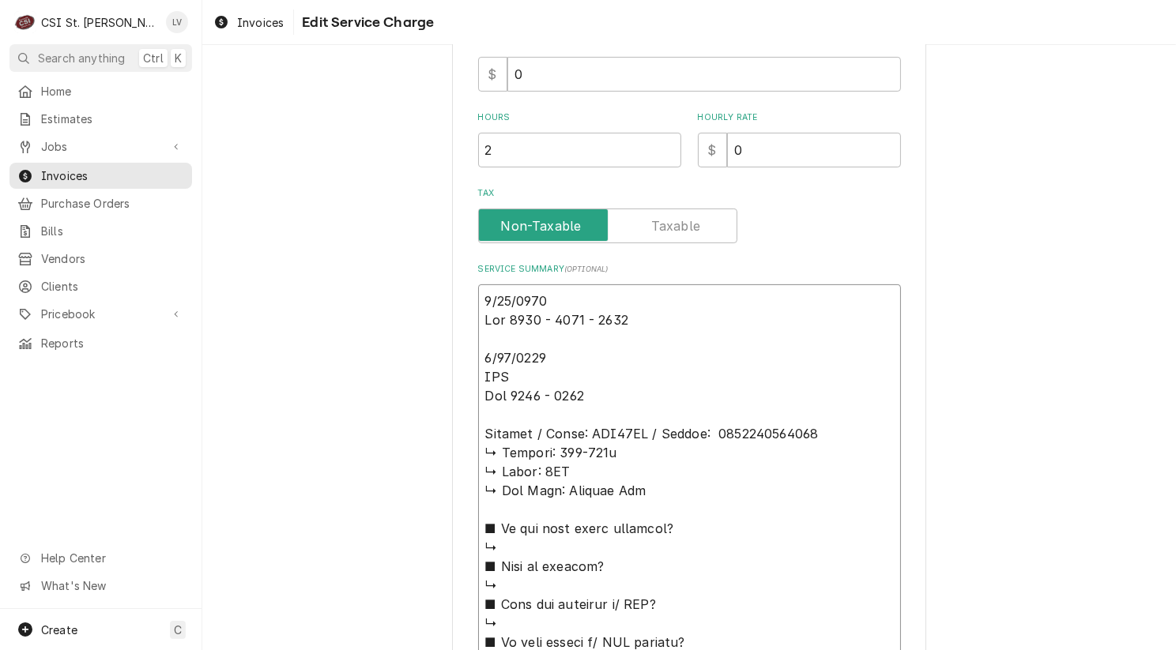
type textarea "x"
type textarea "8/20/2025 Moe 0830 - 0915 - 1345 8/22/2025 PUP Moe 1315 - 1330 Garland / Model:…"
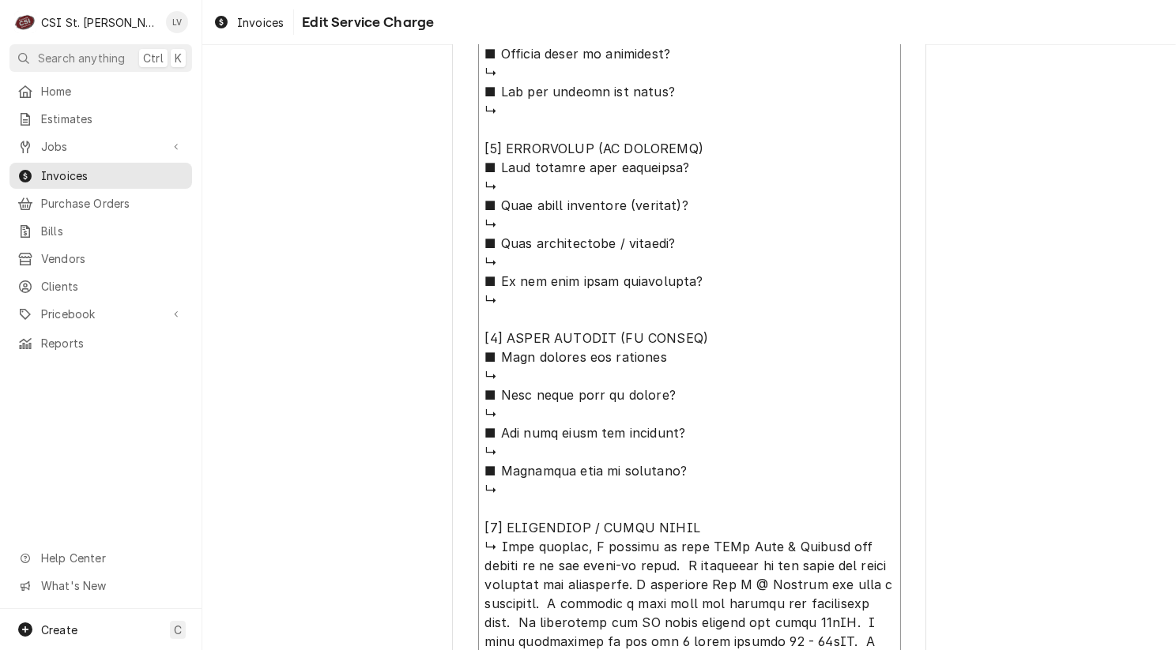
scroll to position [1383, 0]
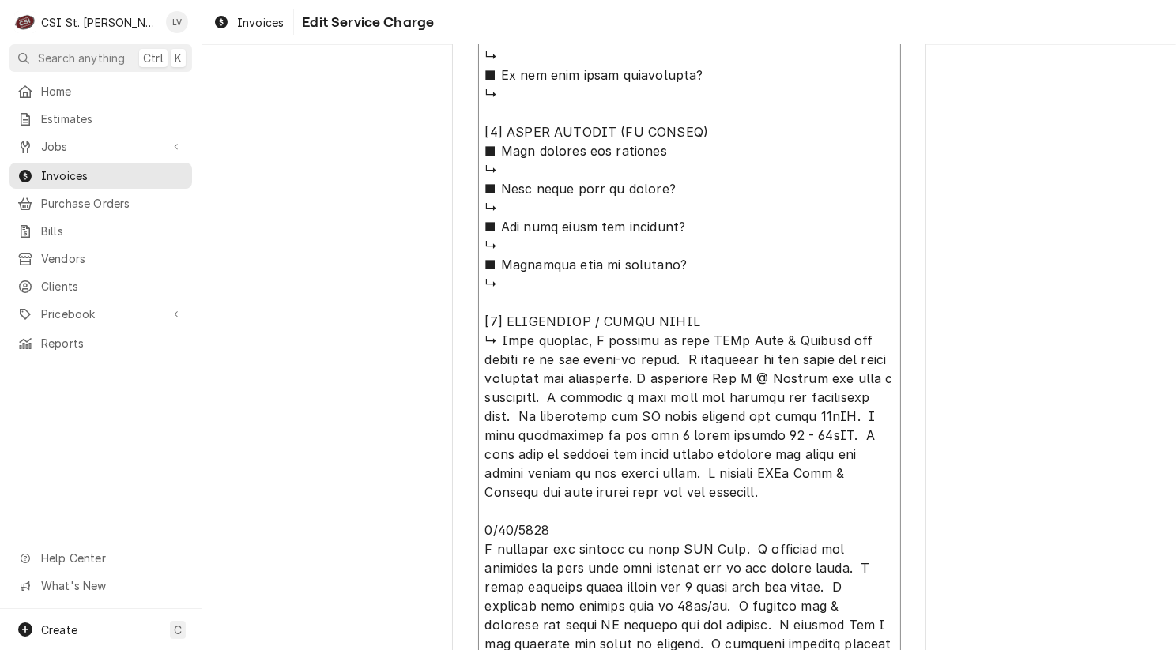
drag, startPoint x: 474, startPoint y: 447, endPoint x: 728, endPoint y: 310, distance: 288.5
click at [726, 310] on textarea "Service Summary ( optional )" at bounding box center [689, 28] width 423 height 1304
type textarea "x"
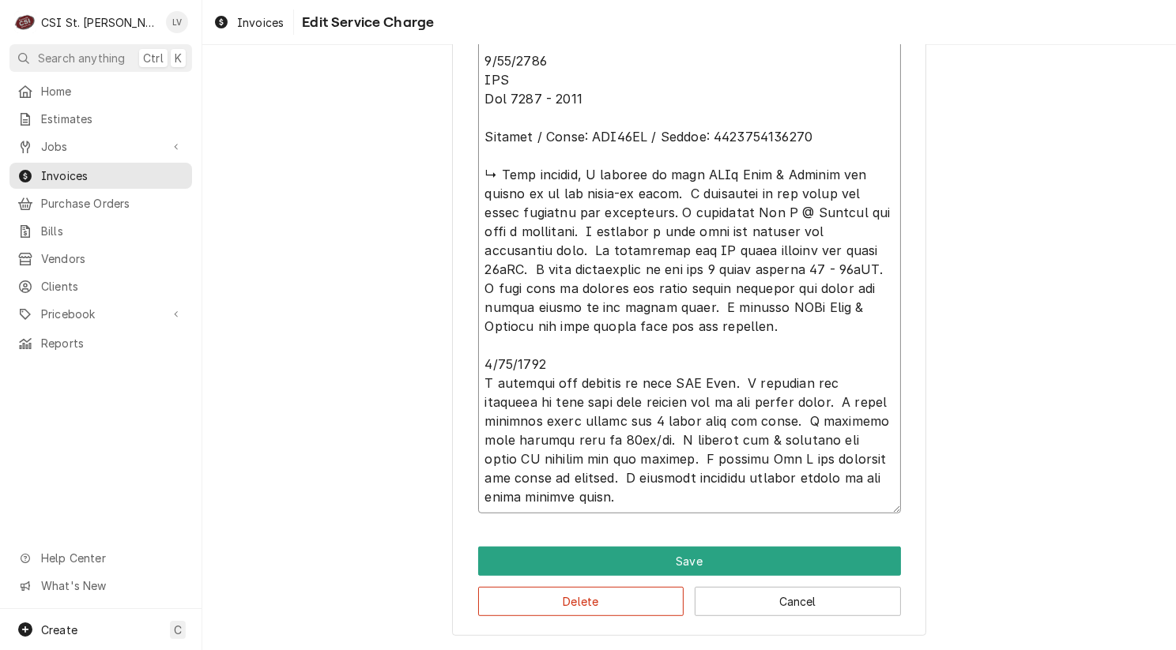
scroll to position [606, 0]
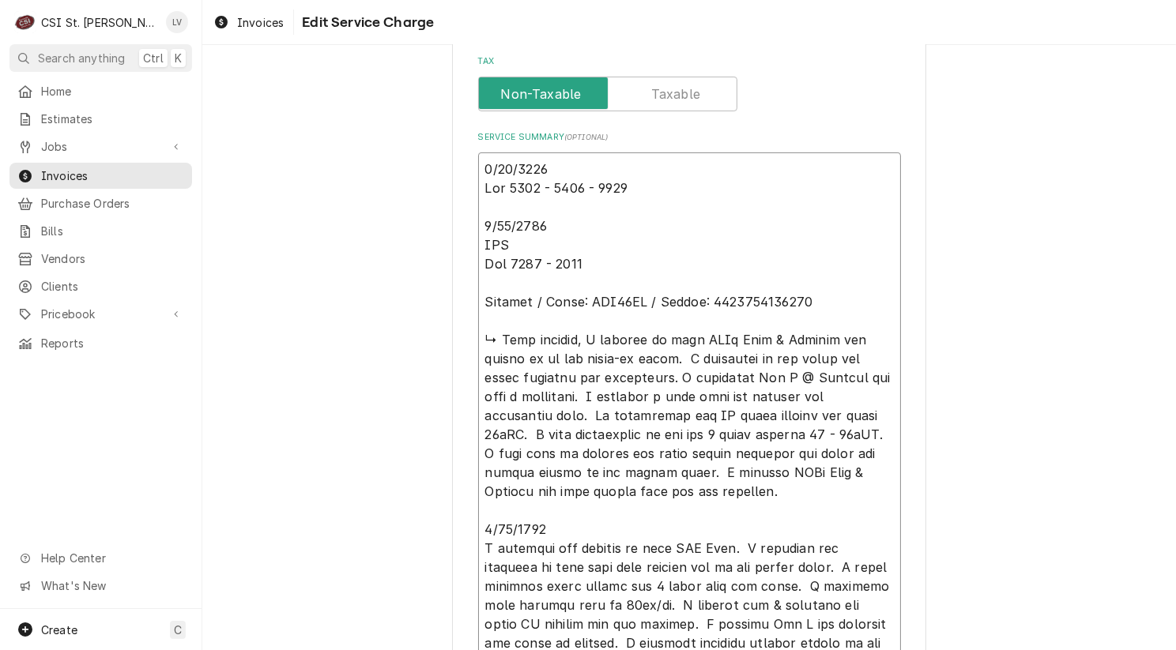
drag, startPoint x: 501, startPoint y: 411, endPoint x: 619, endPoint y: 487, distance: 140.5
click at [619, 487] on textarea "Service Summary ( optional )" at bounding box center [689, 415] width 423 height 526
type textarea "8/20/2025 Moe 0830 - 0915 - 1345 8/22/2025 PUP Moe 1315 - 1330 Garland / Model:…"
drag, startPoint x: 474, startPoint y: 334, endPoint x: 643, endPoint y: 505, distance: 240.2
click at [643, 505] on textarea "Service Summary ( optional )" at bounding box center [689, 415] width 423 height 526
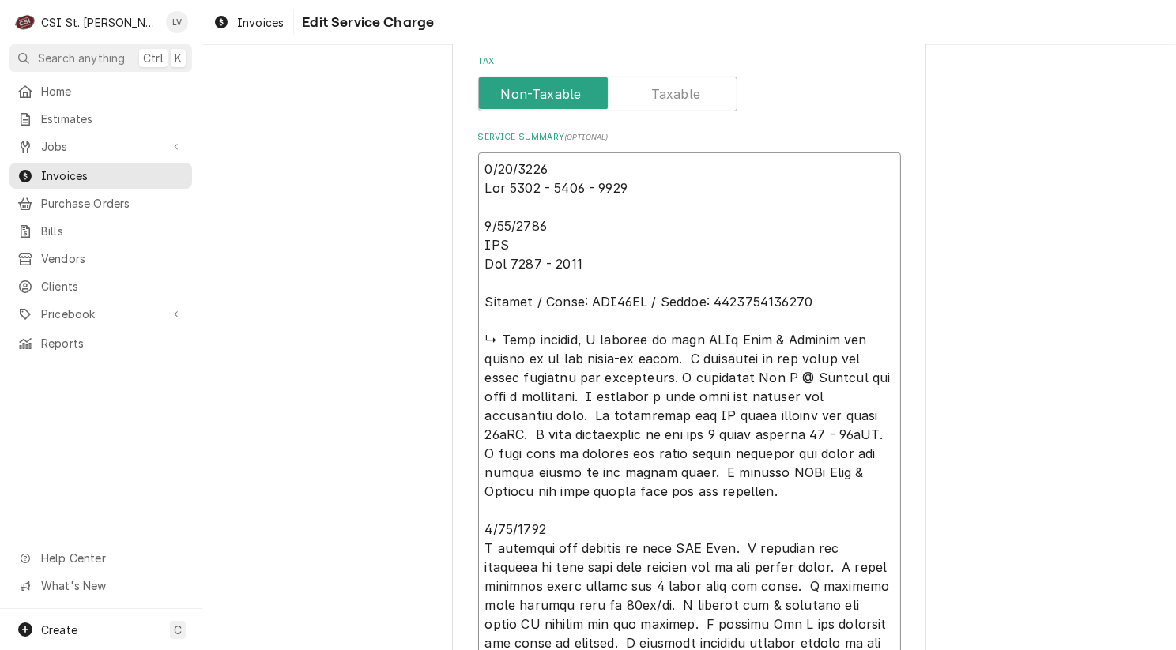
type textarea "x"
type textarea "8/20/2025 Moe 0830 - 0915 - 1345 8/22/2025 PUP Moe 1315 - 1330 Garland / Model:…"
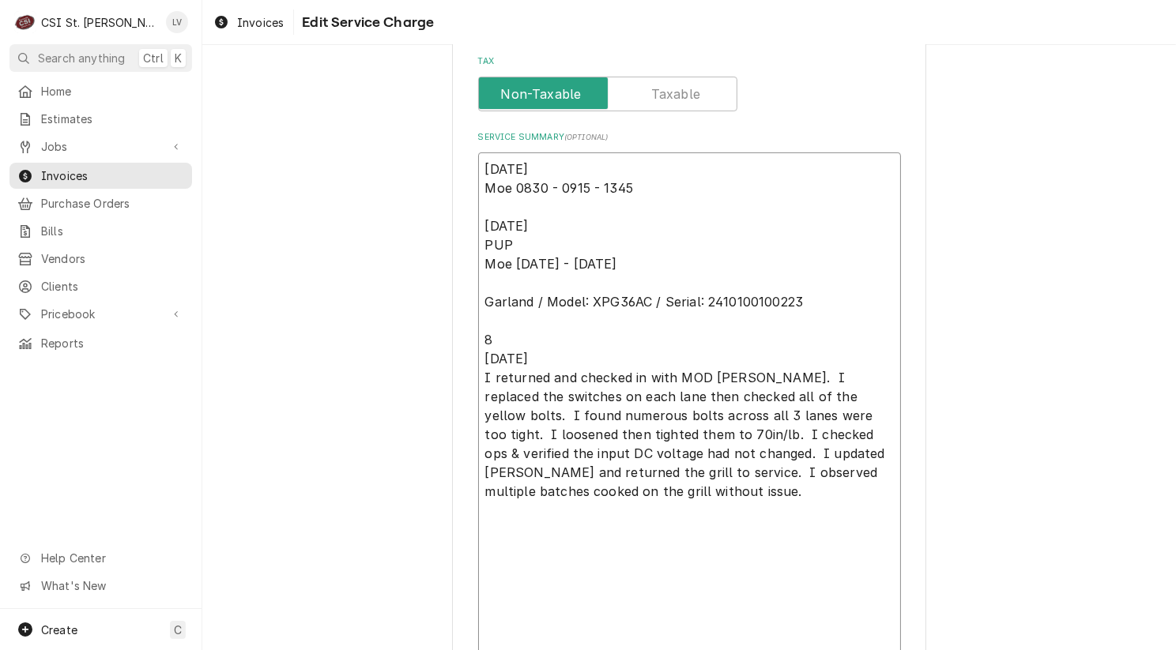
scroll to position [599, 0]
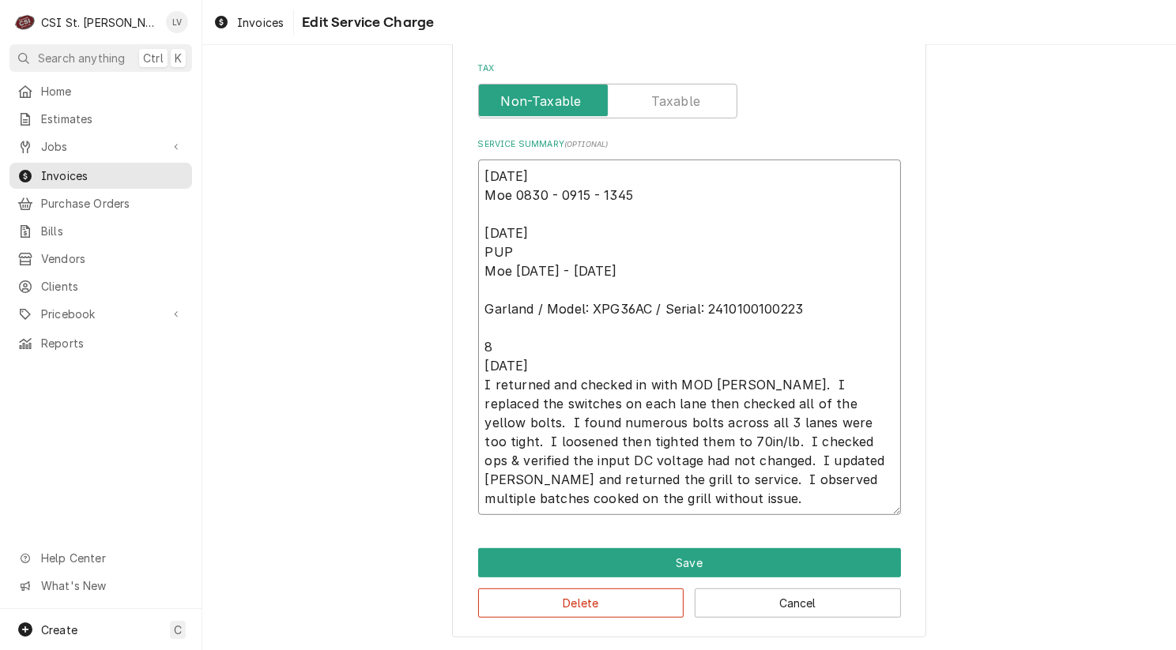
type textarea "x"
type textarea "8/20/2025 Moe 0830 - 0915 - 1345 8/22/2025 PUP Moe 1315 - 1330 Garland / Model:…"
type textarea "x"
type textarea "8/20/2025 Moe 0830 - 0915 - 1345 8/22/2025 PUP Moe 1315 - 1330 Garland / Model:…"
type textarea "x"
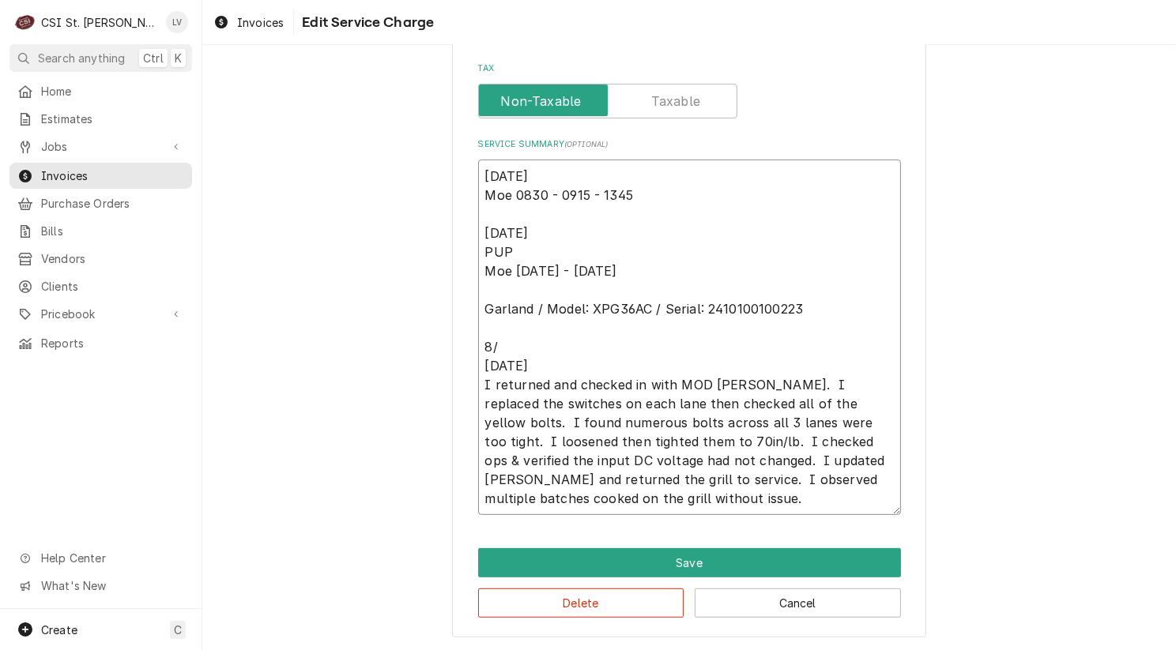
type textarea "8/20/2025 Moe 0830 - 0915 - 1345 8/22/2025 PUP Moe 1315 - 1330 Garland / Model:…"
paste textarea "Found DC input voltage below 24vDC. Adjusted to 24–25vDC across all three lanes…"
type textarea "x"
type textarea "8/20/2025 Moe 0830 - 0915 - 1345 8/22/2025 PUP Moe 1315 - 1330 Garland / Model:…"
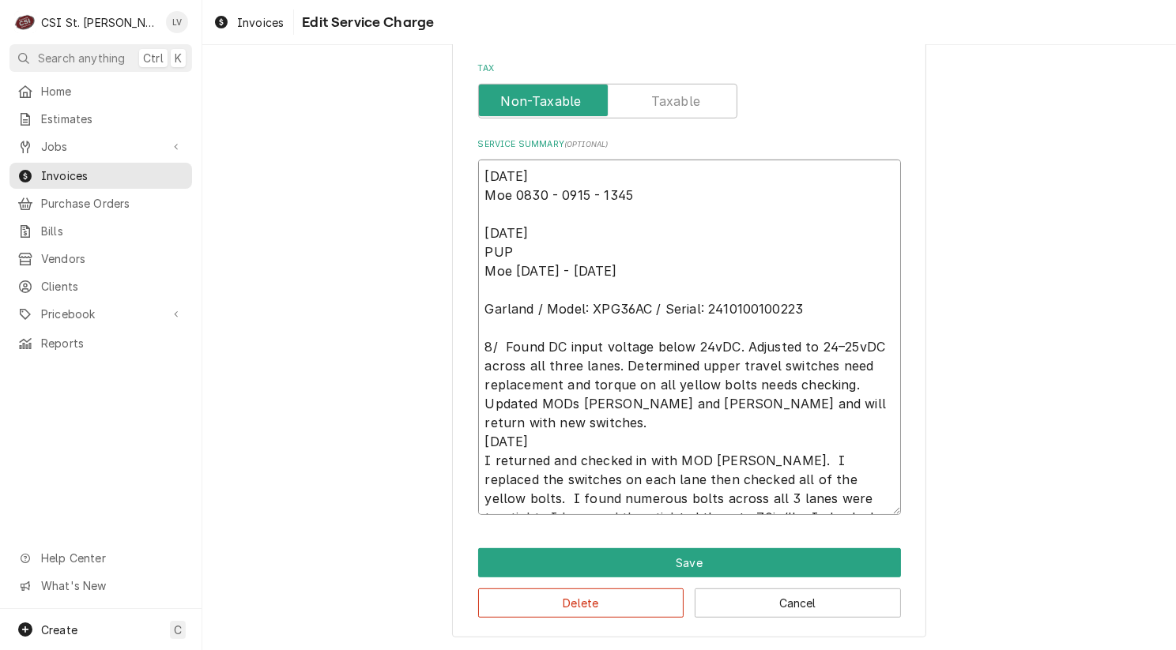
scroll to position [606, 0]
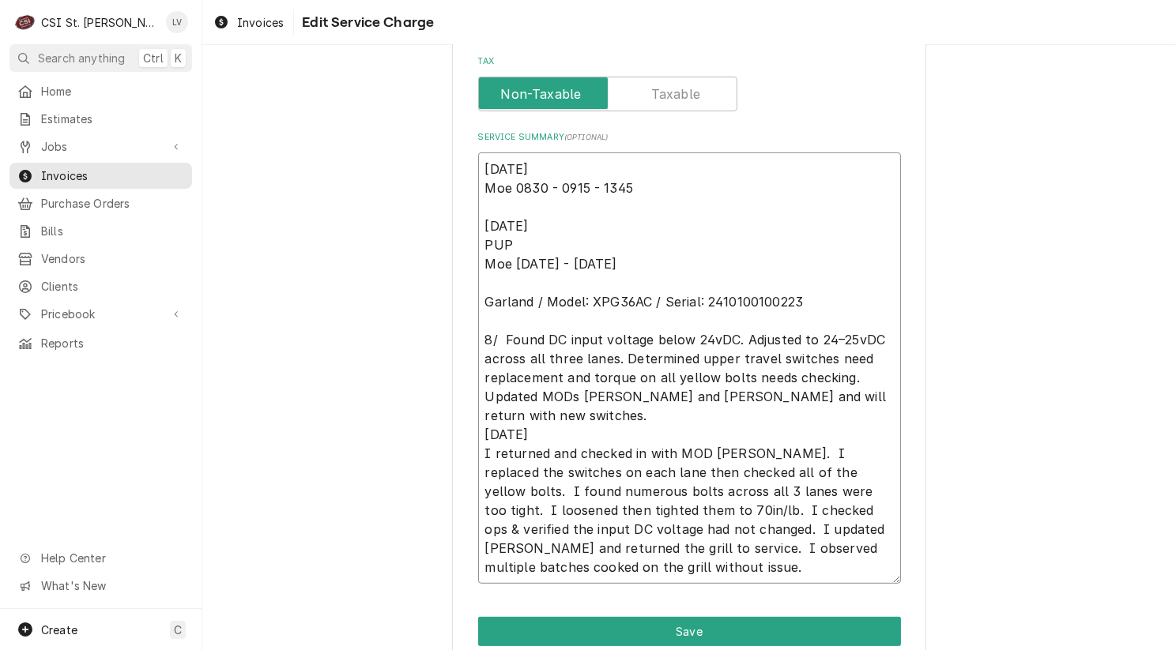
type textarea "x"
type textarea "8/20/2025 Moe 0830 - 0915 - 1345 8/22/2025 PUP Moe 1315 - 1330 Garland / Model:…"
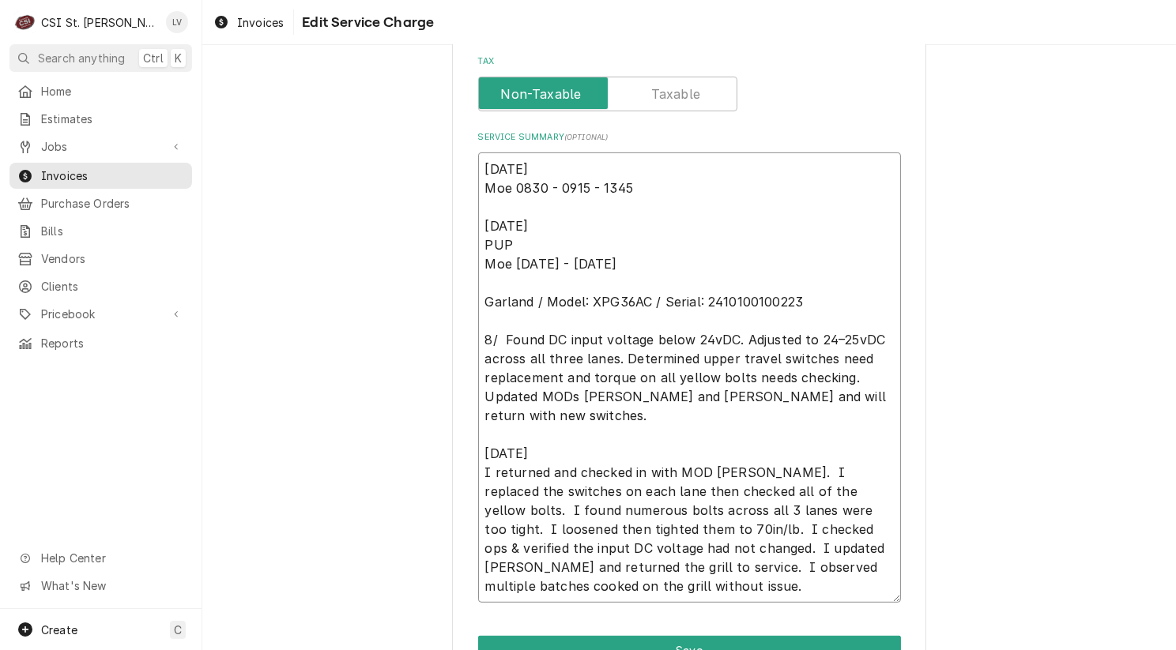
type textarea "x"
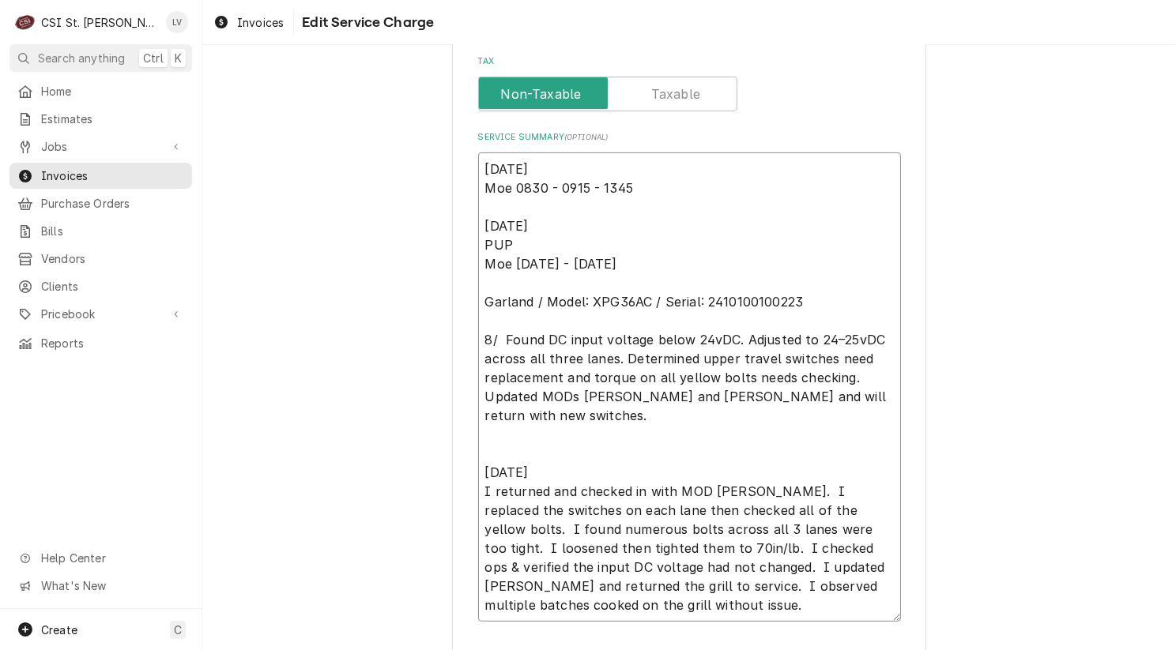
drag, startPoint x: 752, startPoint y: 487, endPoint x: 872, endPoint y: 607, distance: 169.8
click at [872, 607] on textarea "8/20/2025 Moe 0830 - 0915 - 1345 8/22/2025 PUP Moe 1315 - 1330 Garland / Model:…" at bounding box center [689, 386] width 423 height 469
type textarea "8/20/2025 Moe 0830 - 0915 - 1345 8/22/2025 PUP Moe 1315 - 1330 Garland / Model:…"
drag, startPoint x: 506, startPoint y: 472, endPoint x: 590, endPoint y: 599, distance: 152.7
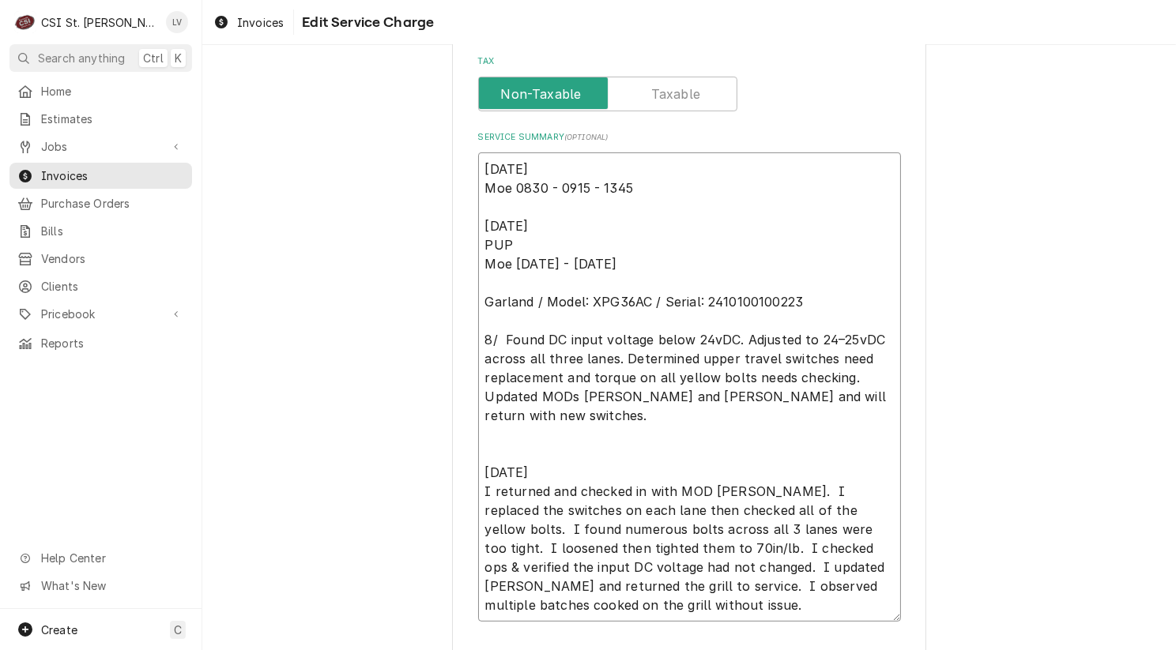
click at [590, 599] on textarea "8/20/2025 Moe 0830 - 0915 - 1345 8/22/2025 PUP Moe 1315 - 1330 Garland / Model:…" at bounding box center [689, 386] width 423 height 469
drag, startPoint x: 506, startPoint y: 469, endPoint x: 629, endPoint y: 580, distance: 165.6
click at [629, 578] on textarea "8/20/2025 Moe 0830 - 0915 - 1345 8/22/2025 PUP Moe 1315 - 1330 Garland / Model:…" at bounding box center [689, 386] width 423 height 469
type textarea "x"
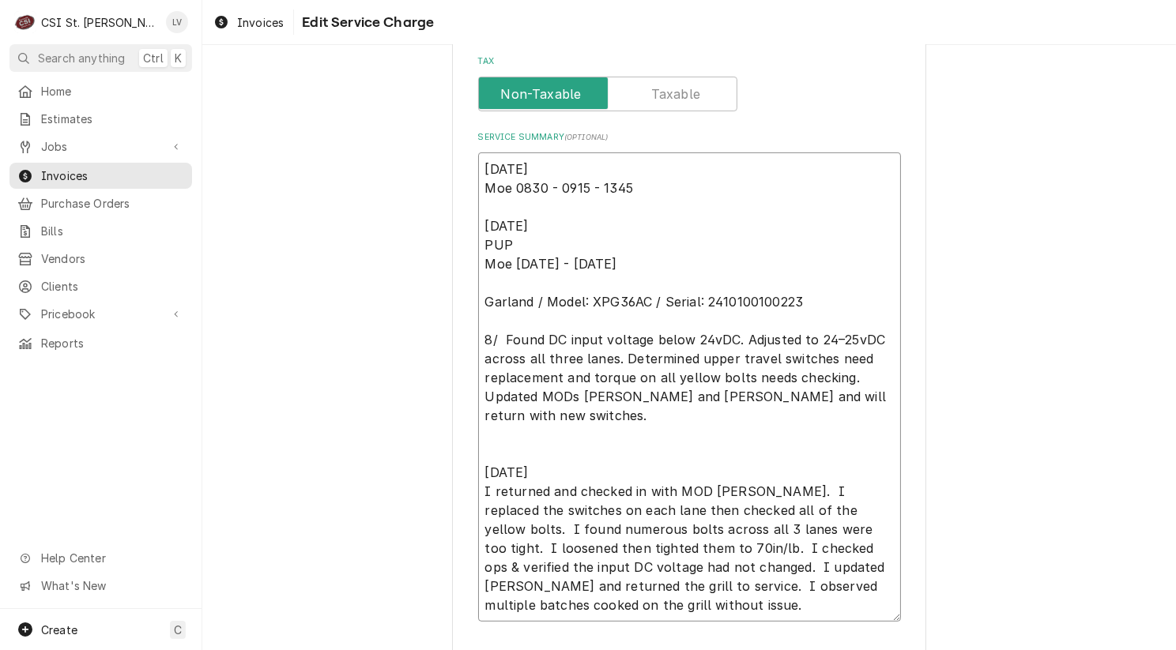
type textarea "8/20/2025 Moe 0830 - 0915 - 1345 8/22/2025 PUP Moe 1315 - 1330 Garland / Model:…"
click at [636, 593] on textarea "8/20/2025 Moe 0830 - 0915 - 1345 8/22/2025 PUP Moe 1315 - 1330 Garland / Model:…" at bounding box center [689, 386] width 423 height 469
type textarea "x"
type textarea "8/20/2025 Moe 0830 - 0915 - 1345 8/22/2025 PUP Moe 1315 - 1330 Garland / Model:…"
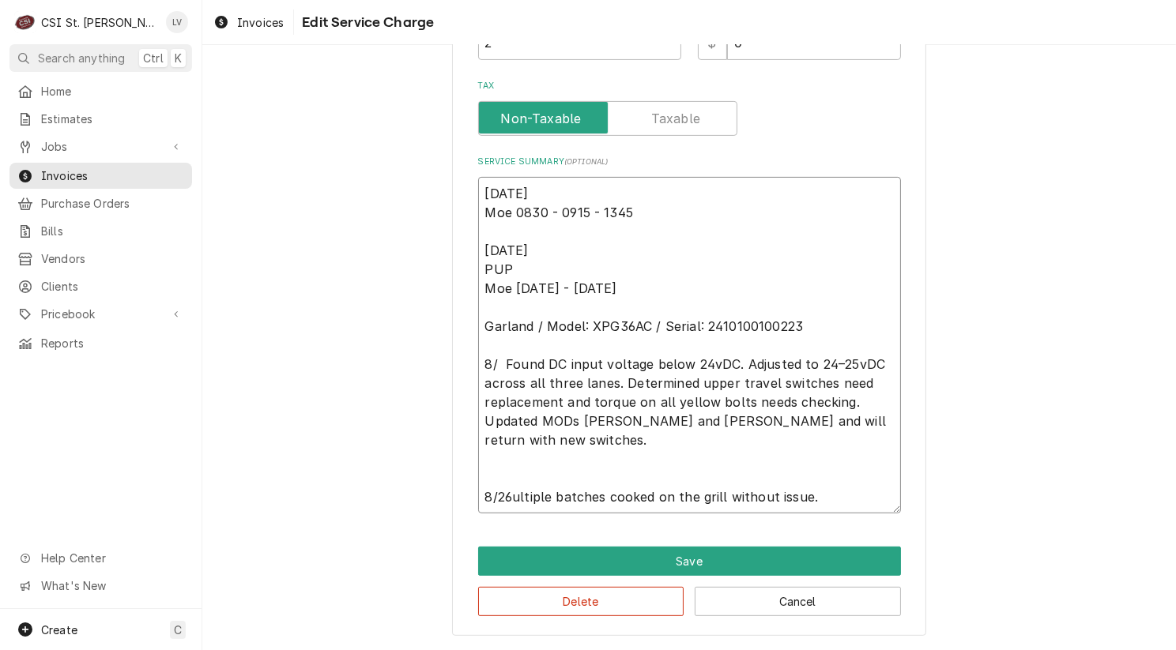
scroll to position [579, 0]
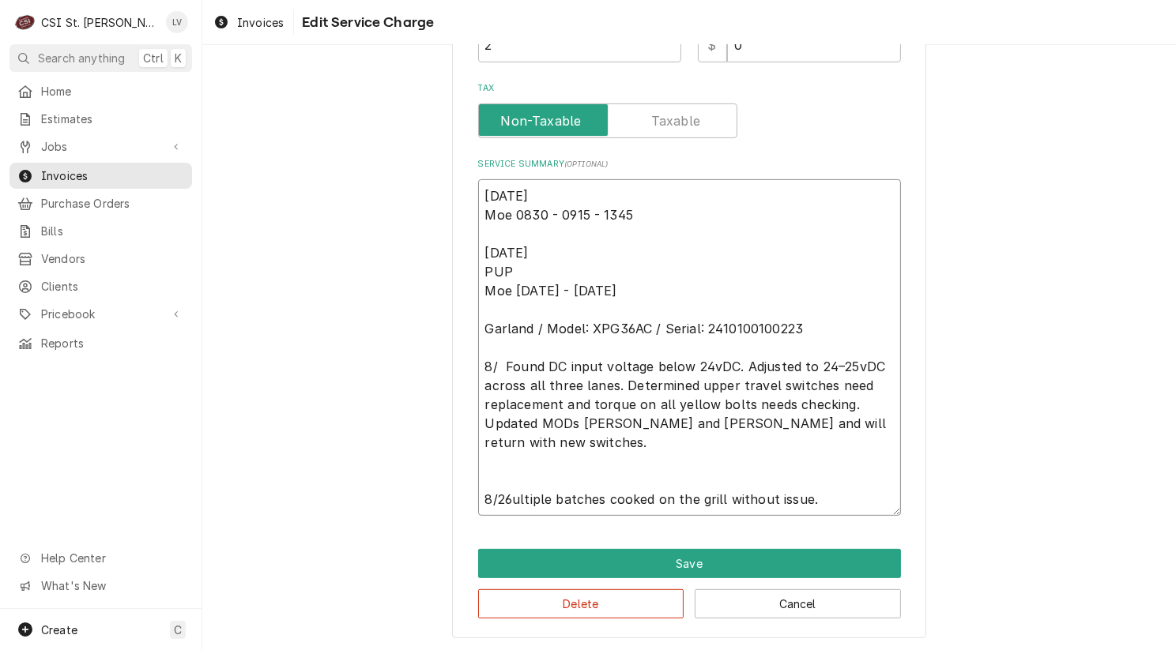
type textarea "x"
type textarea "8/20/2025 Moe 0830 - 0915 - 1345 8/22/2025 PUP Moe 1315 - 1330 Garland / Model:…"
type textarea "x"
type textarea "8/20/2025 Moe 0830 - 0915 - 1345 8/22/2025 PUP Moe 1315 - 1330 Garland / Model:…"
type textarea "x"
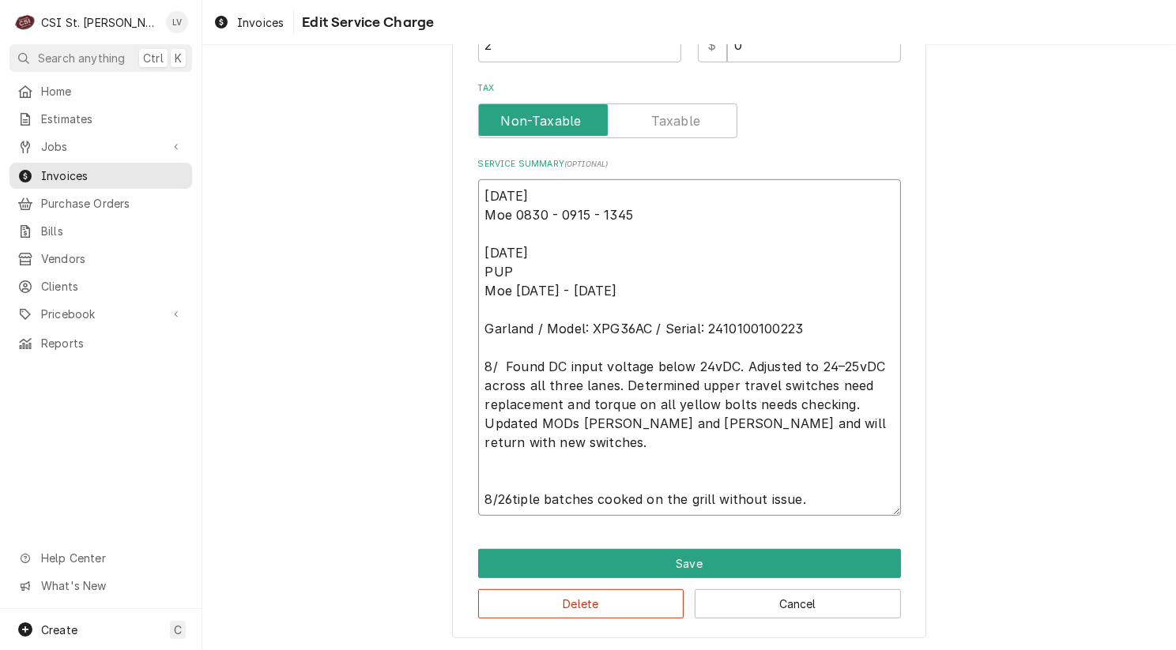
type textarea "8/20/2025 Moe 0830 - 0915 - 1345 8/22/2025 PUP Moe 1315 - 1330 Garland / Model:…"
type textarea "x"
type textarea "8/20/2025 Moe 0830 - 0915 - 1345 8/22/2025 PUP Moe 1315 - 1330 Garland / Model:…"
type textarea "x"
type textarea "8/20/2025 Moe 0830 - 0915 - 1345 8/22/2025 PUP Moe 1315 - 1330 Garland / Model:…"
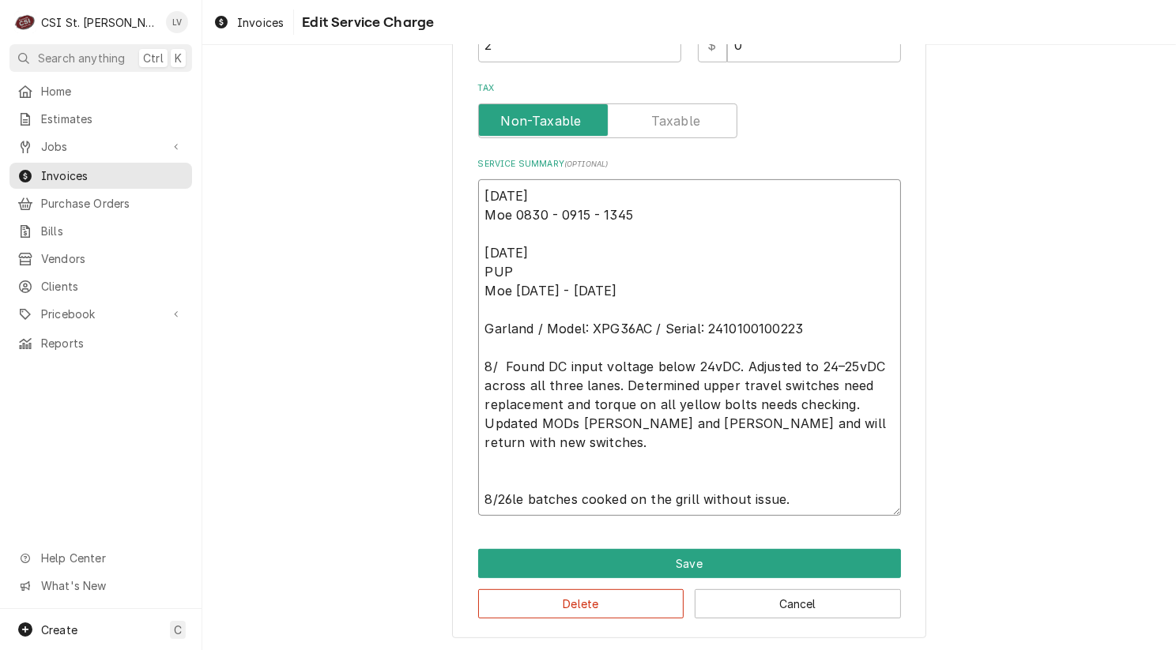
type textarea "x"
type textarea "8/20/2025 Moe 0830 - 0915 - 1345 8/22/2025 PUP Moe 1315 - 1330 Garland / Model:…"
type textarea "x"
type textarea "8/20/2025 Moe 0830 - 0915 - 1345 8/22/2025 PUP Moe 1315 - 1330 Garland / Model:…"
type textarea "x"
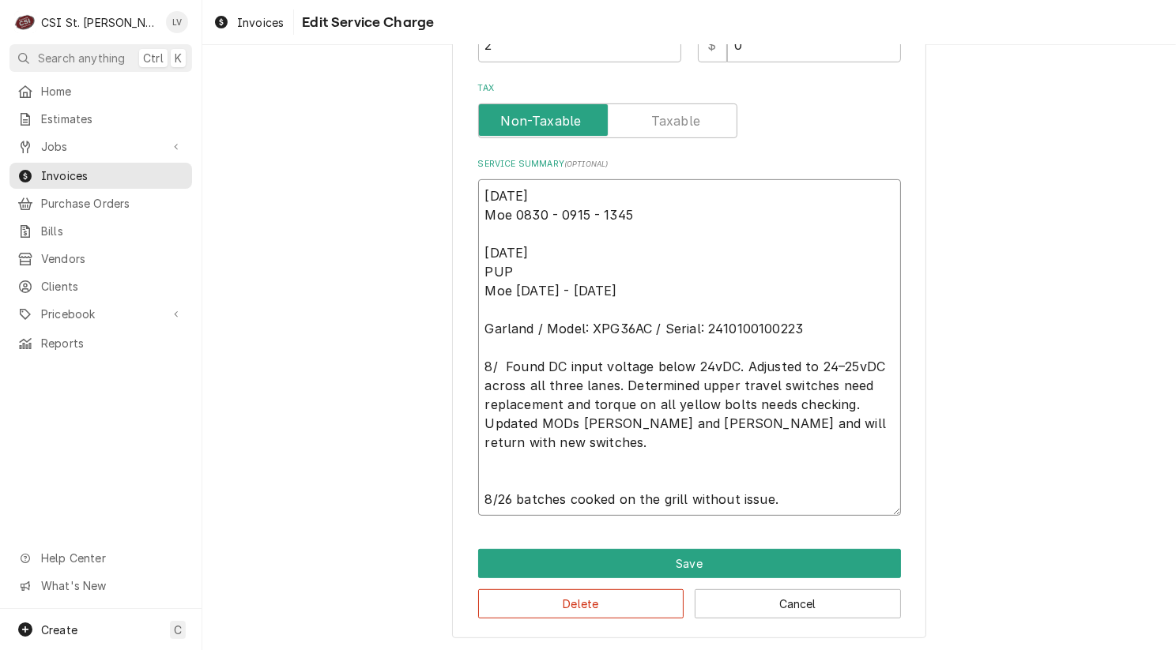
type textarea "8/20/2025 Moe 0830 - 0915 - 1345 8/22/2025 PUP Moe 1315 - 1330 Garland / Model:…"
type textarea "x"
type textarea "8/20/2025 Moe 0830 - 0915 - 1345 8/22/2025 PUP Moe 1315 - 1330 Garland / Model:…"
type textarea "x"
type textarea "8/20/2025 Moe 0830 - 0915 - 1345 8/22/2025 PUP Moe 1315 - 1330 Garland / Model:…"
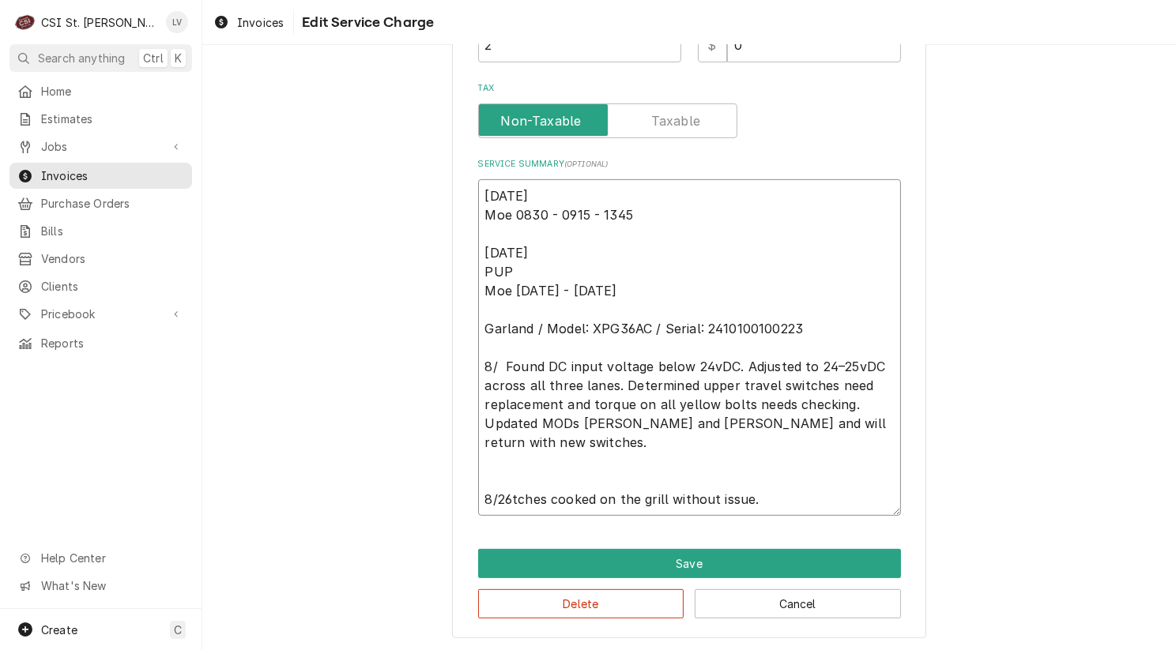
type textarea "x"
type textarea "8/20/2025 Moe 0830 - 0915 - 1345 8/22/2025 PUP Moe 1315 - 1330 Garland / Model:…"
type textarea "x"
type textarea "8/20/2025 Moe 0830 - 0915 - 1345 8/22/2025 PUP Moe 1315 - 1330 Garland / Model:…"
type textarea "x"
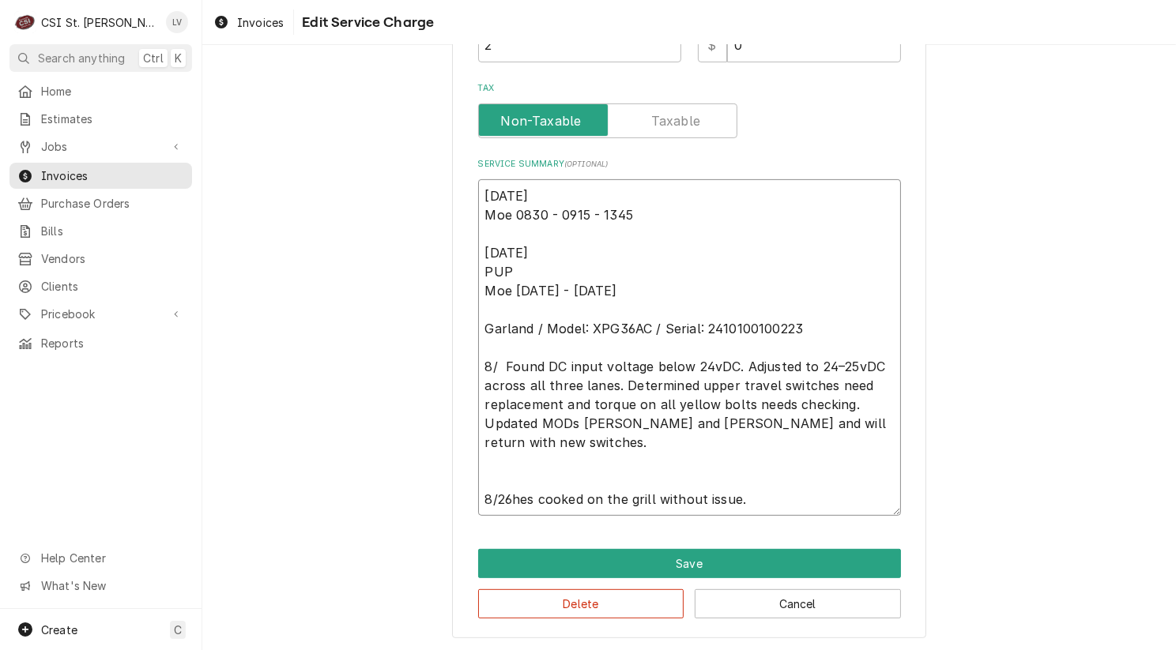
type textarea "8/20/2025 Moe 0830 - 0915 - 1345 8/22/2025 PUP Moe 1315 - 1330 Garland / Model:…"
type textarea "x"
type textarea "8/20/2025 Moe 0830 - 0915 - 1345 8/22/2025 PUP Moe 1315 - 1330 Garland / Model:…"
type textarea "x"
type textarea "8/20/2025 Moe 0830 - 0915 - 1345 8/22/2025 PUP Moe 1315 - 1330 Garland / Model:…"
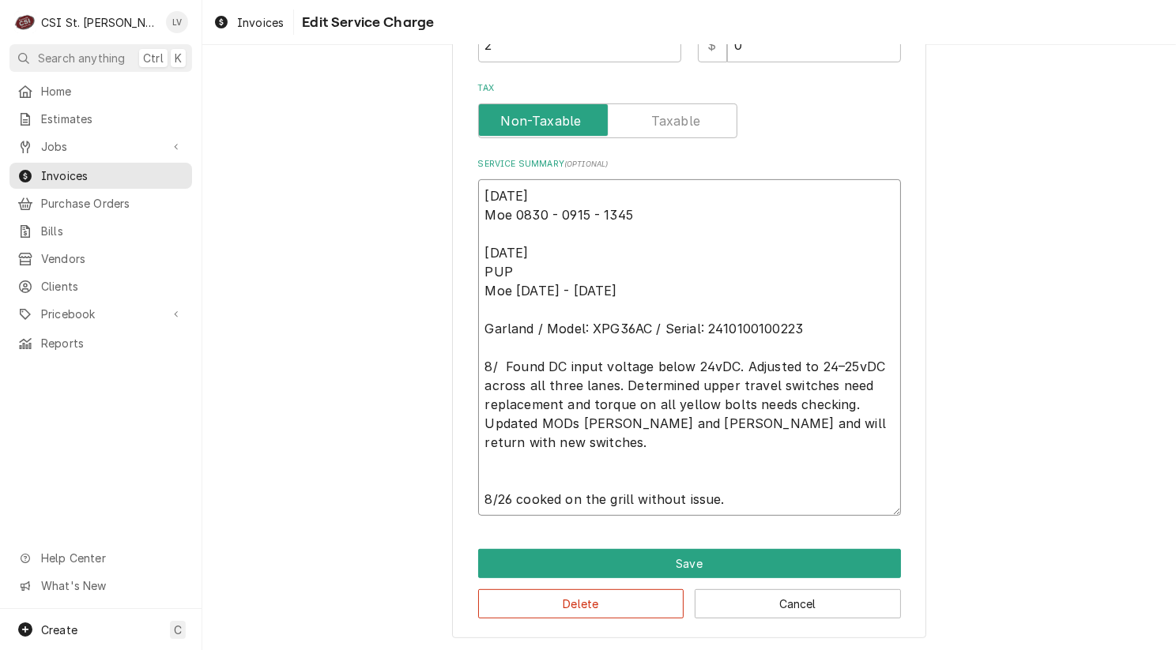
type textarea "x"
type textarea "8/20/2025 Moe 0830 - 0915 - 1345 8/22/2025 PUP Moe 1315 - 1330 Garland / Model:…"
type textarea "x"
type textarea "8/20/2025 Moe 0830 - 0915 - 1345 8/22/2025 PUP Moe 1315 - 1330 Garland / Model:…"
type textarea "x"
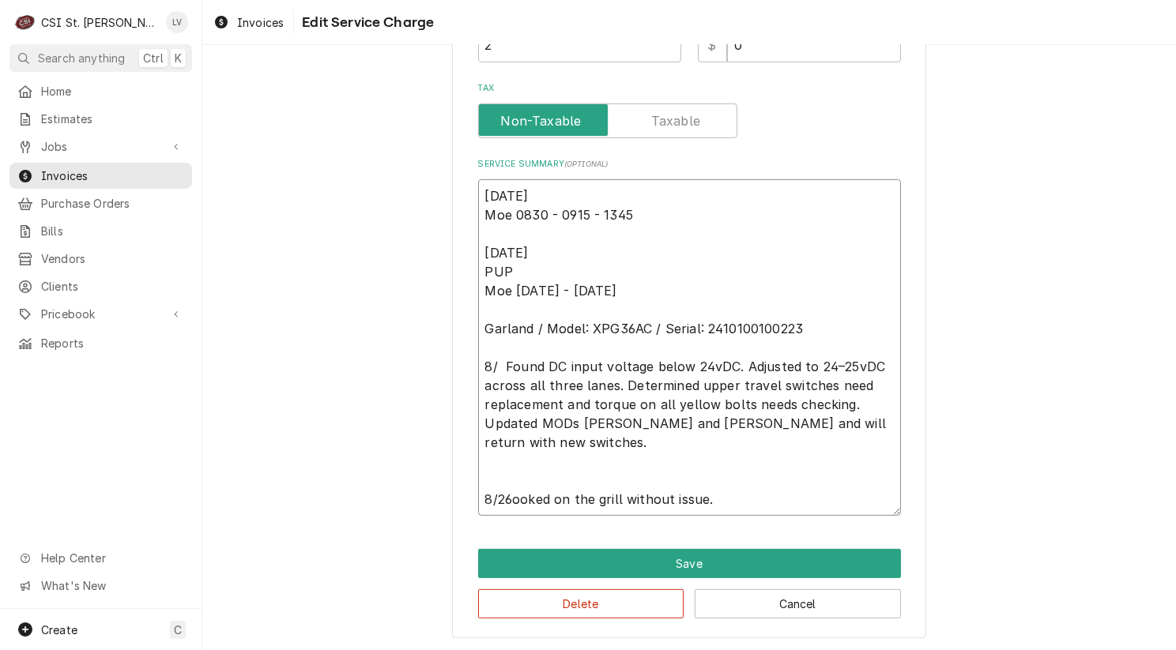
type textarea "8/20/2025 Moe 0830 - 0915 - 1345 8/22/2025 PUP Moe 1315 - 1330 Garland / Model:…"
type textarea "x"
type textarea "8/20/2025 Moe 0830 - 0915 - 1345 8/22/2025 PUP Moe 1315 - 1330 Garland / Model:…"
type textarea "x"
type textarea "8/20/2025 Moe 0830 - 0915 - 1345 8/22/2025 PUP Moe 1315 - 1330 Garland / Model:…"
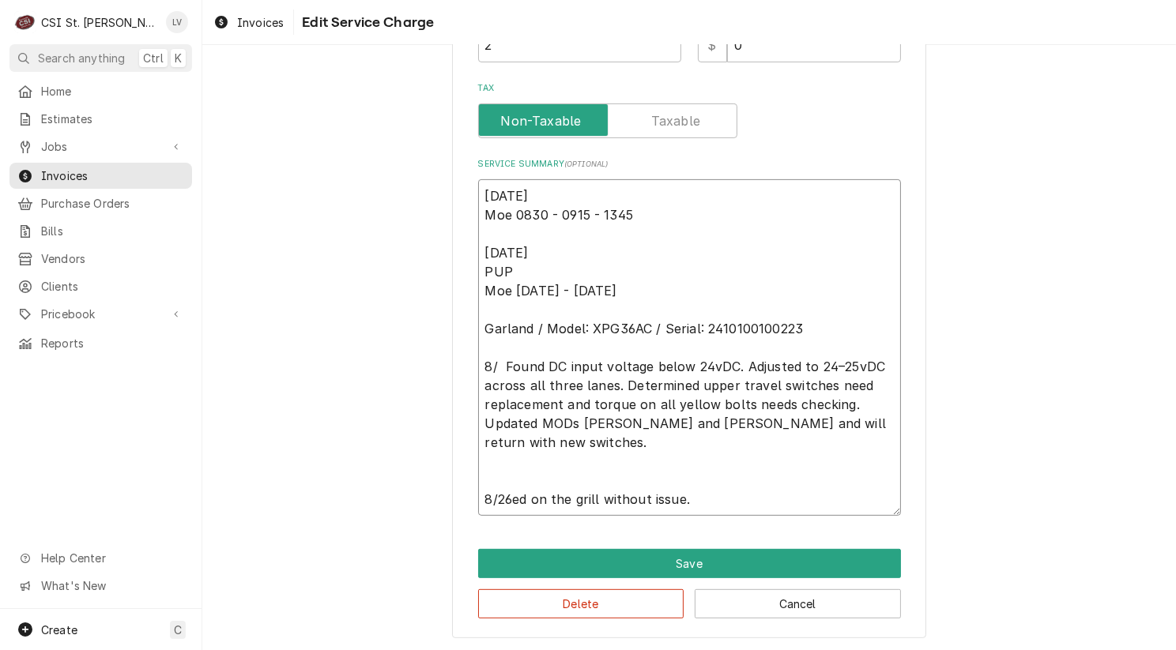
type textarea "x"
type textarea "8/20/2025 Moe 0830 - 0915 - 1345 8/22/2025 PUP Moe 1315 - 1330 Garland / Model:…"
type textarea "x"
type textarea "8/20/2025 Moe 0830 - 0915 - 1345 8/22/2025 PUP Moe 1315 - 1330 Garland / Model:…"
type textarea "x"
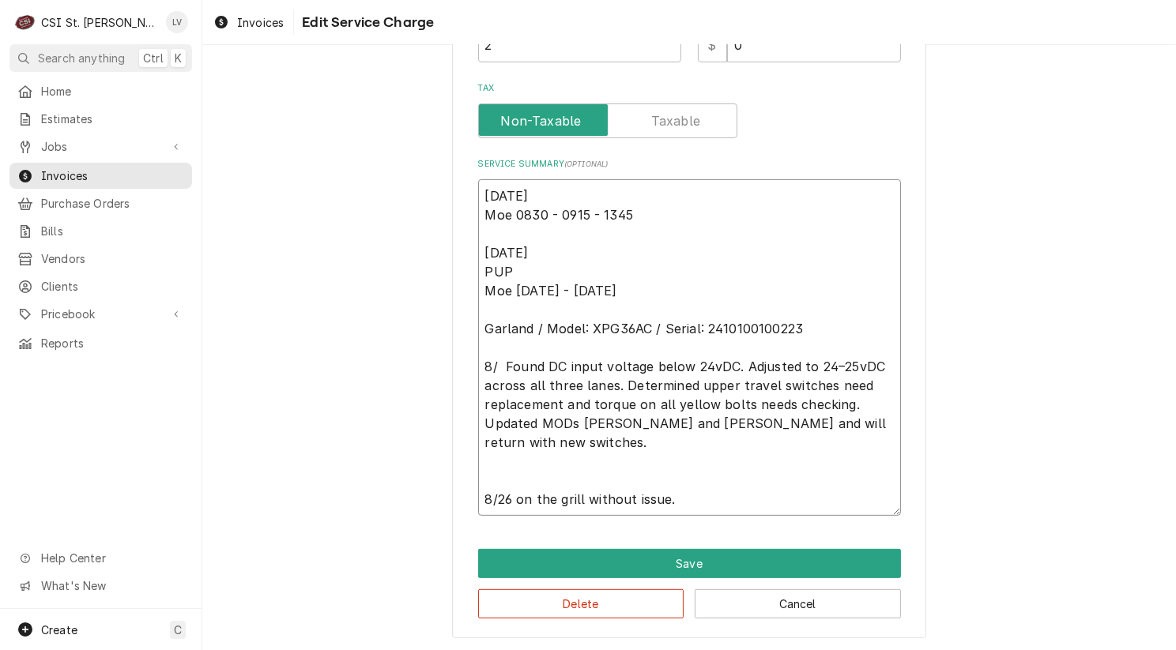
type textarea "8/20/2025 Moe 0830 - 0915 - 1345 8/22/2025 PUP Moe 1315 - 1330 Garland / Model:…"
type textarea "x"
type textarea "8/20/2025 Moe 0830 - 0915 - 1345 8/22/2025 PUP Moe 1315 - 1330 Garland / Model:…"
type textarea "x"
type textarea "8/20/2025 Moe 0830 - 0915 - 1345 8/22/2025 PUP Moe 1315 - 1330 Garland / Model:…"
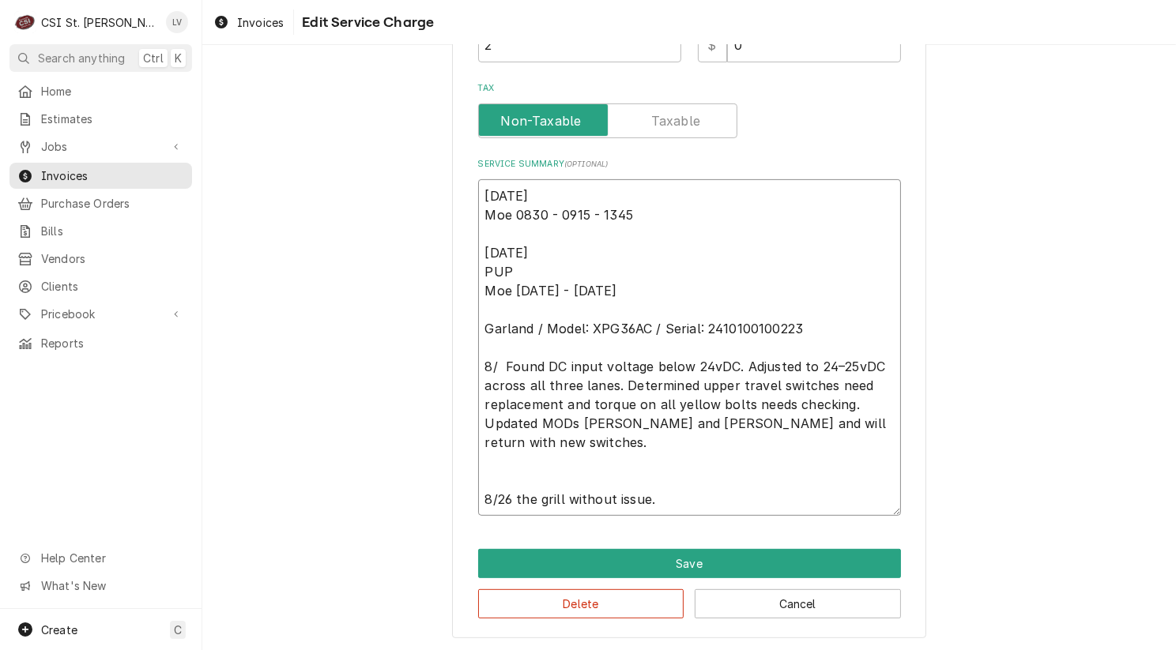
type textarea "x"
type textarea "8/20/2025 Moe 0830 - 0915 - 1345 8/22/2025 PUP Moe 1315 - 1330 Garland / Model:…"
type textarea "x"
type textarea "8/20/2025 Moe 0830 - 0915 - 1345 8/22/2025 PUP Moe 1315 - 1330 Garland / Model:…"
type textarea "x"
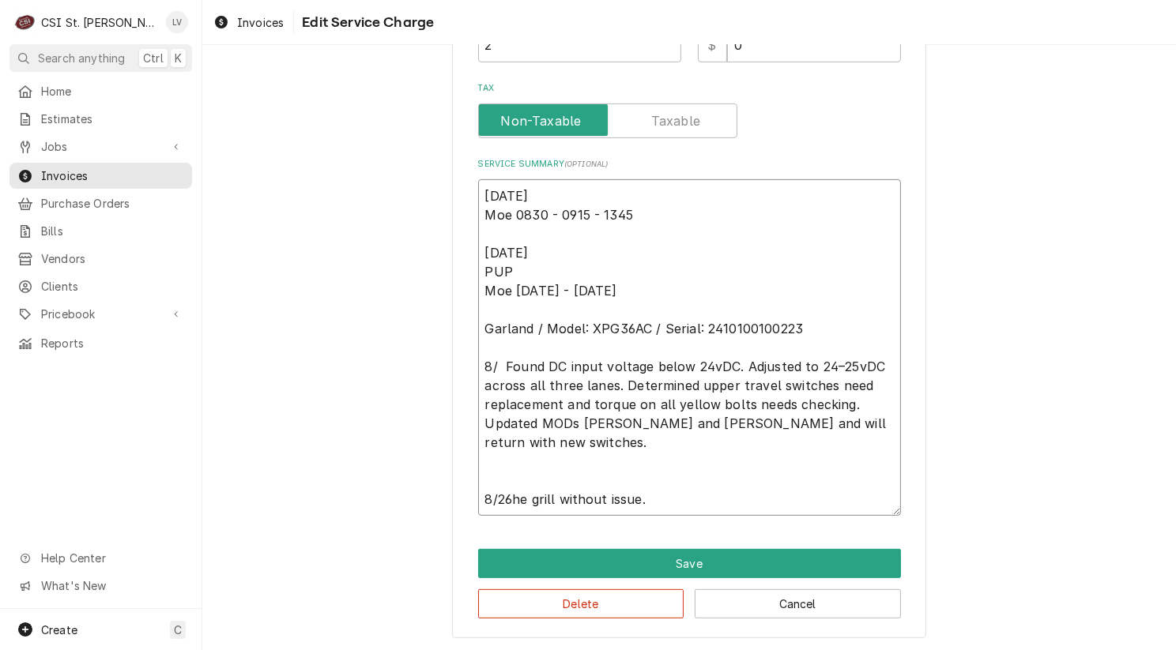
type textarea "8/20/2025 Moe 0830 - 0915 - 1345 8/22/2025 PUP Moe 1315 - 1330 Garland / Model:…"
type textarea "x"
type textarea "8/20/2025 Moe 0830 - 0915 - 1345 8/22/2025 PUP Moe 1315 - 1330 Garland / Model:…"
type textarea "x"
type textarea "8/20/2025 Moe 0830 - 0915 - 1345 8/22/2025 PUP Moe 1315 - 1330 Garland / Model:…"
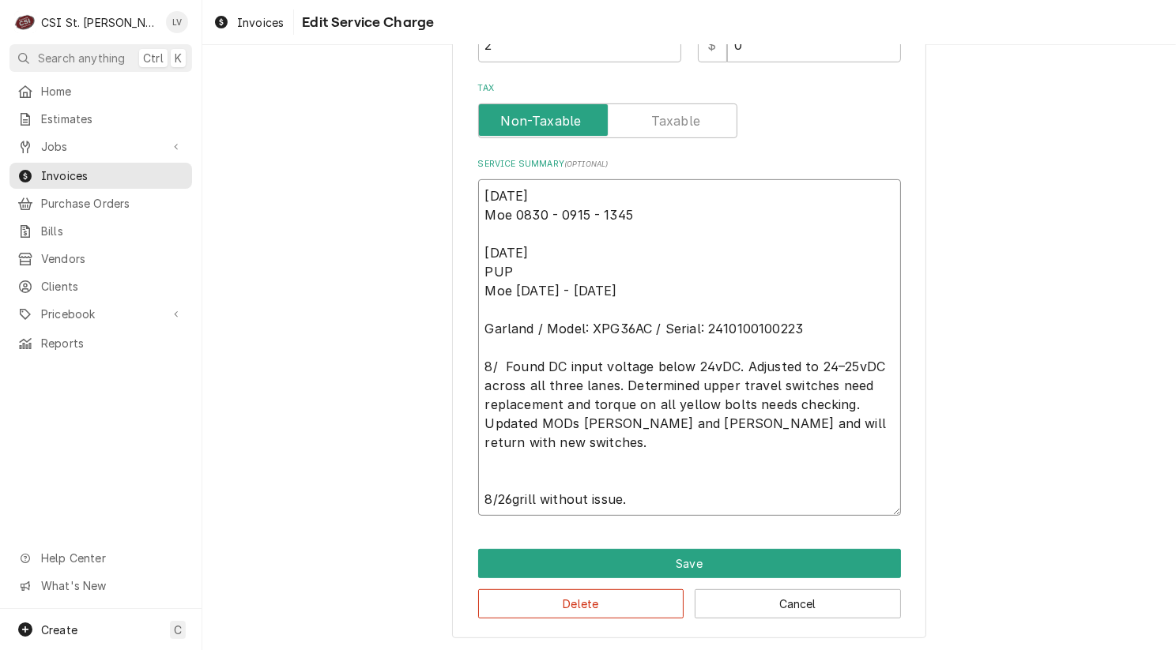
type textarea "x"
type textarea "8/20/2025 Moe 0830 - 0915 - 1345 8/22/2025 PUP Moe 1315 - 1330 Garland / Model:…"
type textarea "x"
type textarea "8/20/2025 Moe 0830 - 0915 - 1345 8/22/2025 PUP Moe 1315 - 1330 Garland / Model:…"
type textarea "x"
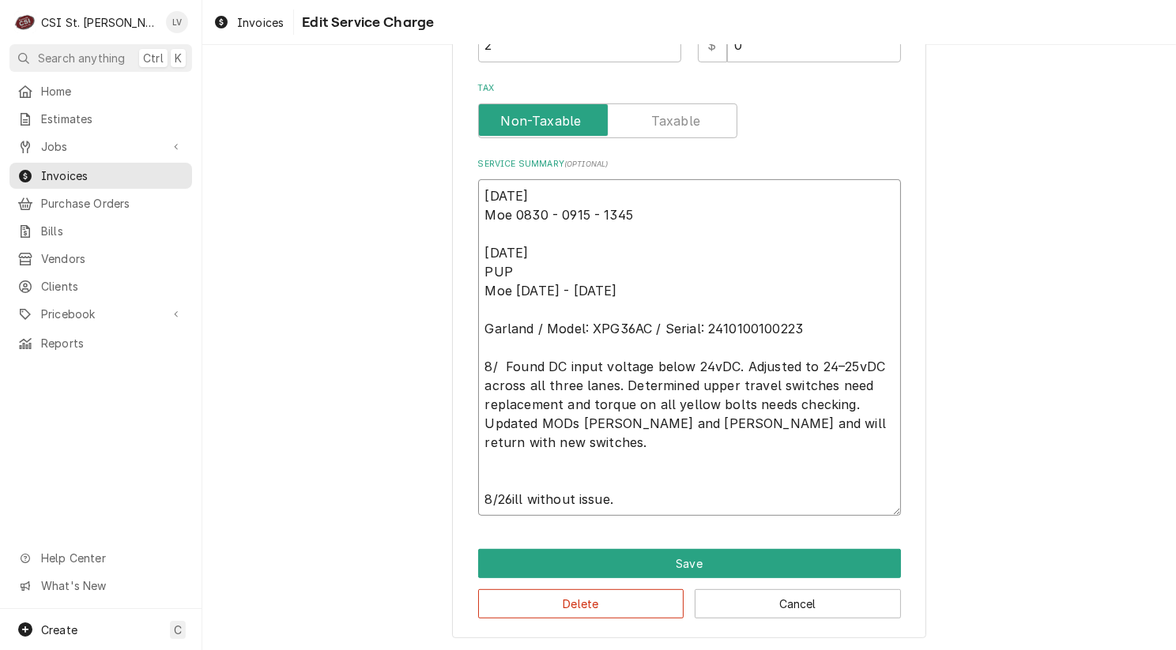
type textarea "8/20/2025 Moe 0830 - 0915 - 1345 8/22/2025 PUP Moe 1315 - 1330 Garland / Model:…"
type textarea "x"
type textarea "8/20/2025 Moe 0830 - 0915 - 1345 8/22/2025 PUP Moe 1315 - 1330 Garland / Model:…"
type textarea "x"
type textarea "8/20/2025 Moe 0830 - 0915 - 1345 8/22/2025 PUP Moe 1315 - 1330 Garland / Model:…"
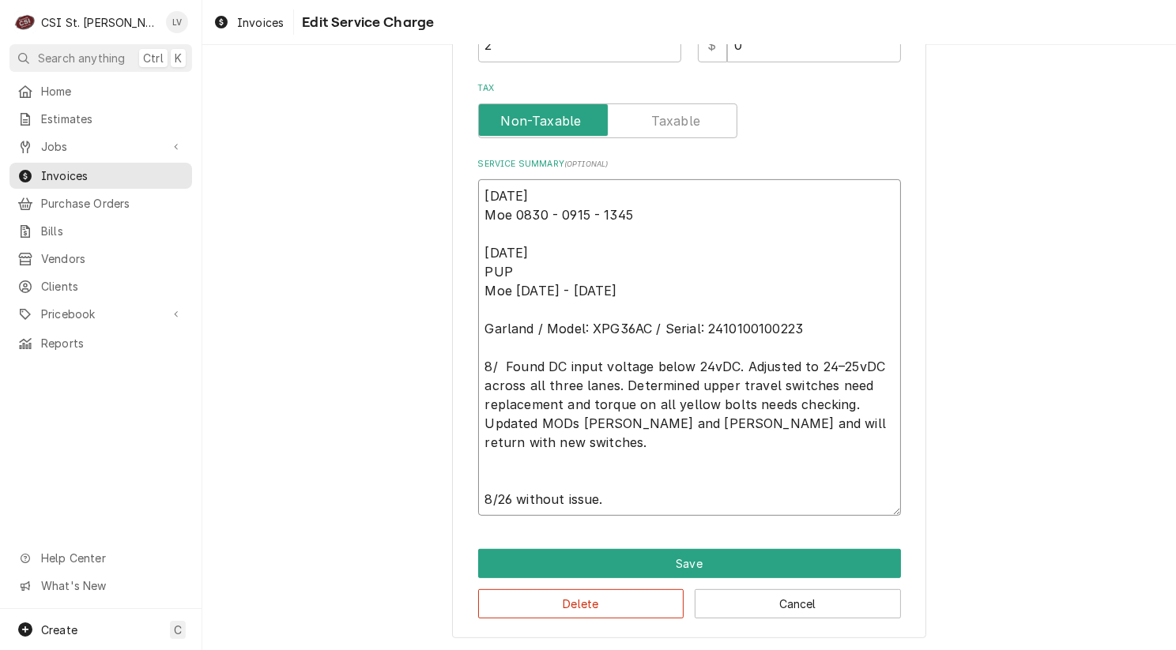
type textarea "x"
type textarea "8/20/2025 Moe 0830 - 0915 - 1345 8/22/2025 PUP Moe 1315 - 1330 Garland / Model:…"
type textarea "x"
type textarea "8/20/2025 Moe 0830 - 0915 - 1345 8/22/2025 PUP Moe 1315 - 1330 Garland / Model:…"
type textarea "x"
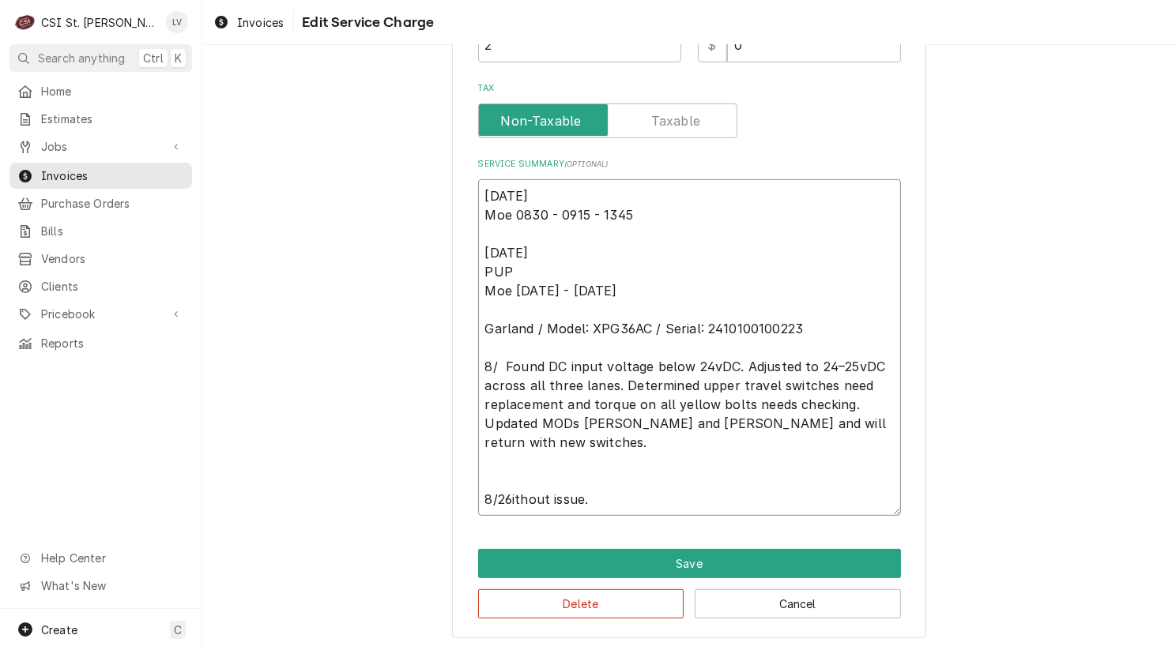
type textarea "8/20/2025 Moe 0830 - 0915 - 1345 8/22/2025 PUP Moe 1315 - 1330 Garland / Model:…"
type textarea "x"
type textarea "8/20/2025 Moe 0830 - 0915 - 1345 8/22/2025 PUP Moe 1315 - 1330 Garland / Model:…"
type textarea "x"
type textarea "8/20/2025 Moe 0830 - 0915 - 1345 8/22/2025 PUP Moe 1315 - 1330 Garland / Model:…"
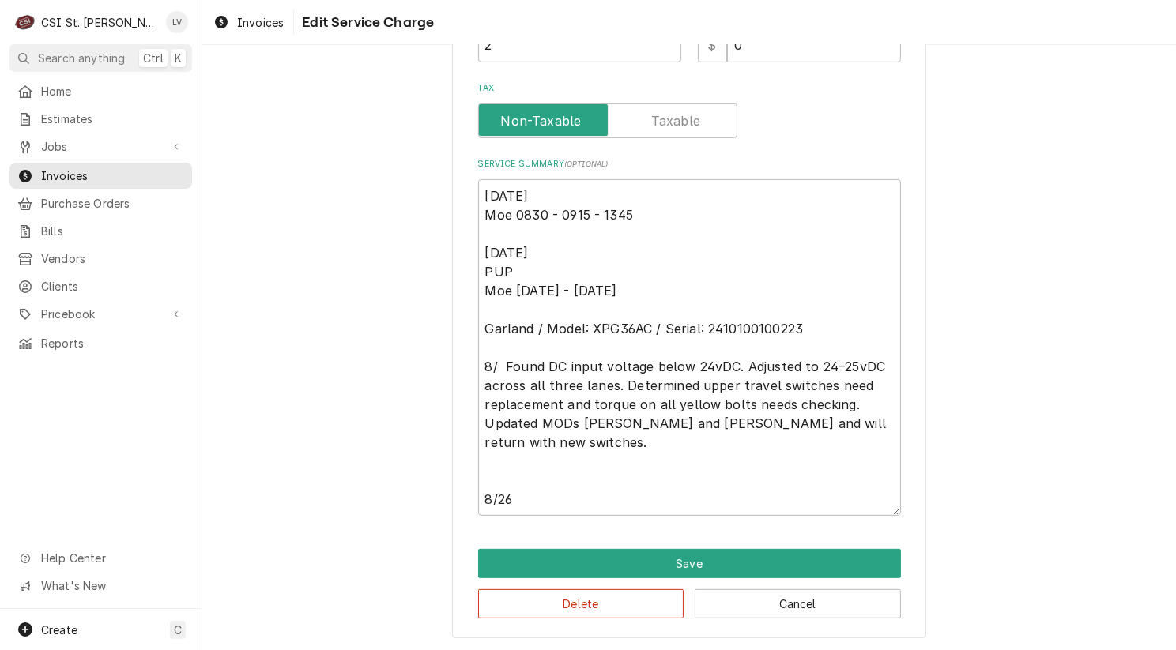
click at [309, 422] on div "Use the fields below to edit this service charge Short Description Job | Servic…" at bounding box center [688, 68] width 973 height 1170
click at [578, 413] on textarea "8/20/2025 Moe 0830 - 0915 - 1345 8/22/2025 PUP Moe 1315 - 1330 Garland / Model:…" at bounding box center [689, 347] width 423 height 337
click at [522, 494] on textarea "8/20/2025 Moe 0830 - 0915 - 1345 8/22/2025 PUP Moe 1315 - 1330 Garland / Model:…" at bounding box center [689, 347] width 423 height 337
click at [482, 453] on textarea "8/20/2025 Moe 0830 - 0915 - 1345 8/22/2025 PUP Moe 1315 - 1330 Garland / Model:…" at bounding box center [689, 347] width 423 height 337
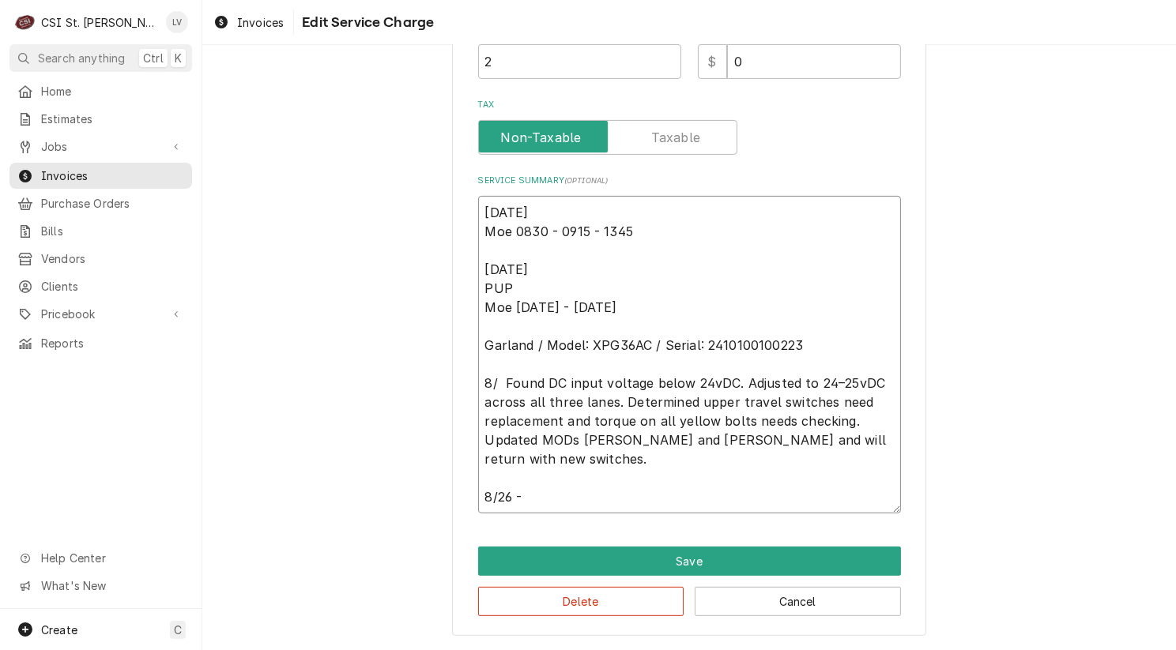
scroll to position [561, 0]
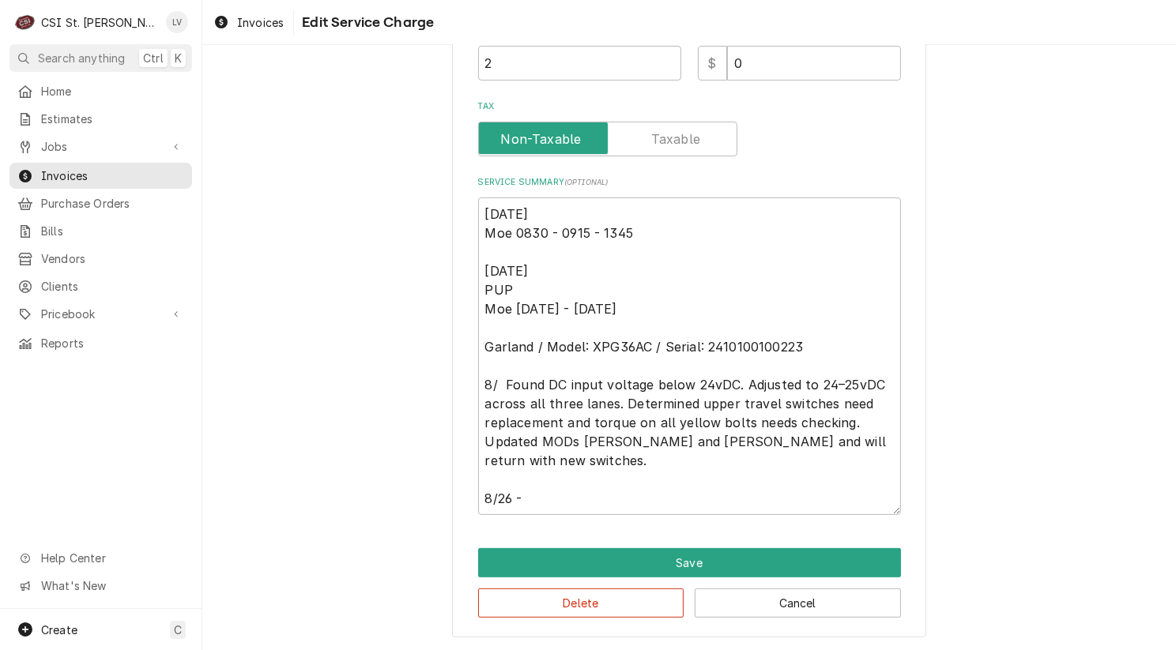
click at [352, 443] on div "Use the fields below to edit this service charge Short Description Job | Servic…" at bounding box center [688, 76] width 973 height 1151
click at [490, 382] on textarea "8/20/2025 Moe 0830 - 0915 - 1345 8/22/2025 PUP Moe 1315 - 1330 Garland / Model:…" at bounding box center [689, 357] width 423 height 318
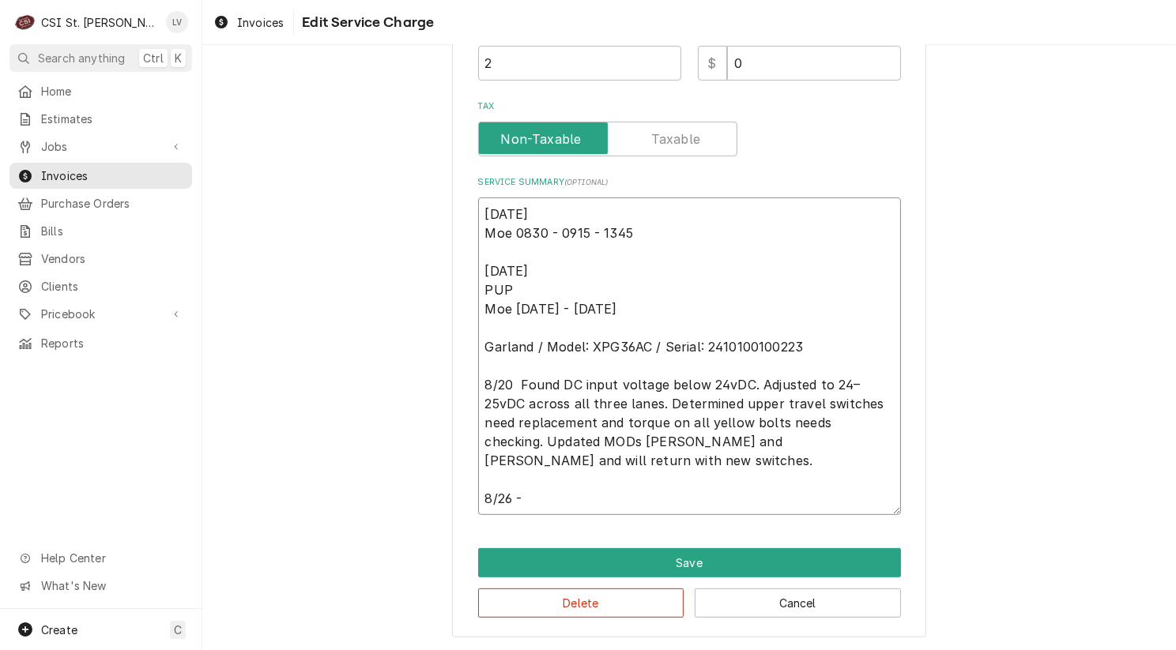
click at [699, 416] on textarea "8/20/2025 Moe 0830 - 0915 - 1345 8/22/2025 PUP Moe 1315 - 1330 Garland / Model:…" at bounding box center [689, 357] width 423 height 318
drag, startPoint x: 479, startPoint y: 342, endPoint x: 854, endPoint y: 438, distance: 387.2
click at [854, 438] on textarea "8/20/2025 Moe 0830 - 0915 - 1345 8/22/2025 PUP Moe 1315 - 1330 Garland / Model:…" at bounding box center [689, 357] width 423 height 318
drag, startPoint x: 551, startPoint y: 462, endPoint x: 476, endPoint y: 352, distance: 133.0
click at [478, 352] on textarea "8/20/2025 Moe 0830 - 0915 - 1345 8/22/2025 PUP Moe 1315 - 1330 Garland / Model:…" at bounding box center [689, 357] width 423 height 318
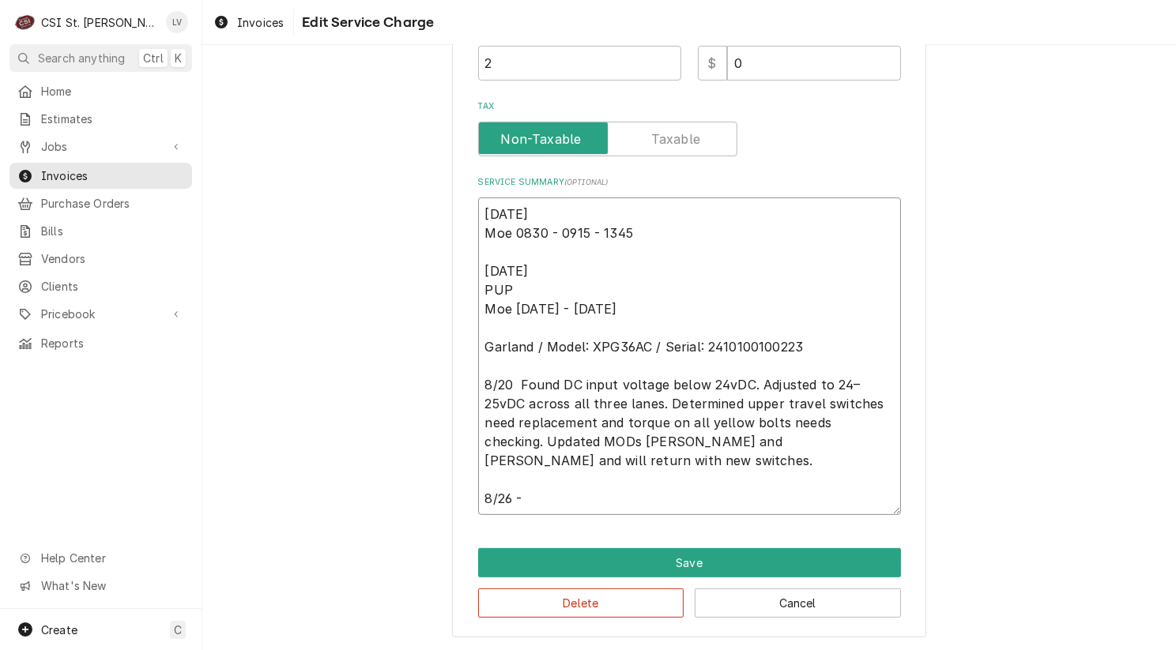
click at [478, 352] on textarea "8/20/2025 Moe 0830 - 0915 - 1345 8/22/2025 PUP Moe 1315 - 1330 Garland / Model:…" at bounding box center [689, 357] width 423 height 318
click at [532, 496] on textarea "8/20/2025 Moe 0830 - 0915 - 1345 8/22/2025 PUP Moe 1315 - 1330 Garland / Model:…" at bounding box center [689, 357] width 423 height 318
paste textarea "Replaced switches on all lanes and adjusted numerous yellow bolts to 70 in/lb. …"
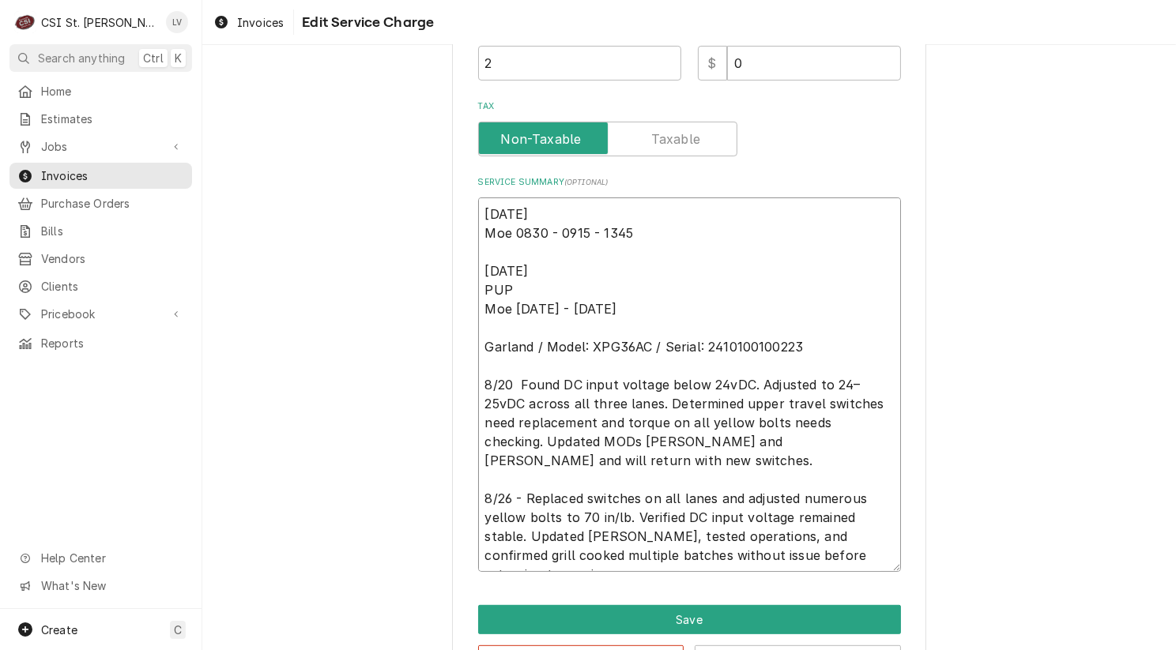
scroll to position [10, 0]
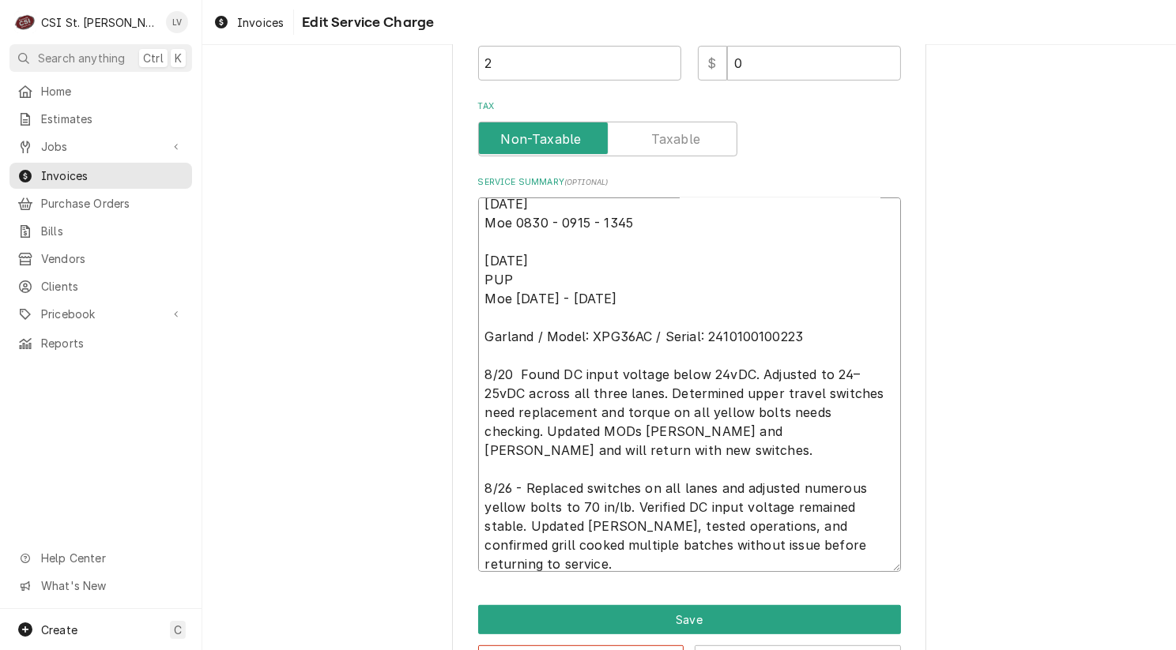
click at [616, 524] on textarea "8/20/2025 Moe 0830 - 0915 - 1345 8/22/2025 PUP Moe 1315 - 1330 Garland / Model:…" at bounding box center [689, 385] width 423 height 374
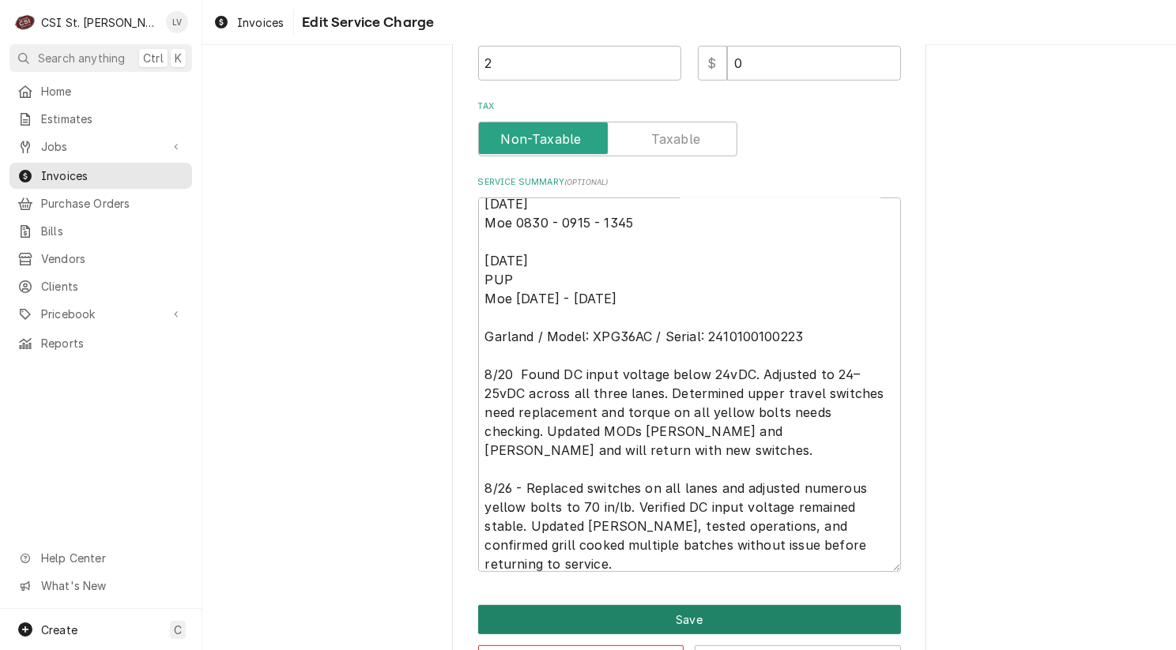
click at [666, 611] on button "Save" at bounding box center [689, 619] width 423 height 29
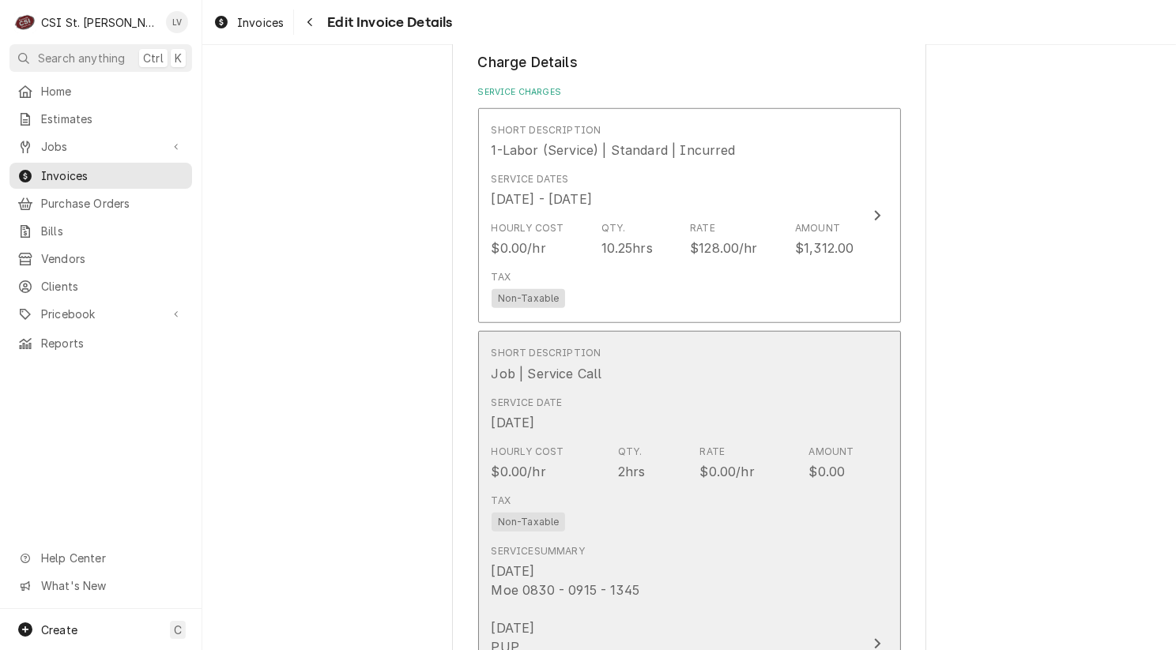
scroll to position [1383, 0]
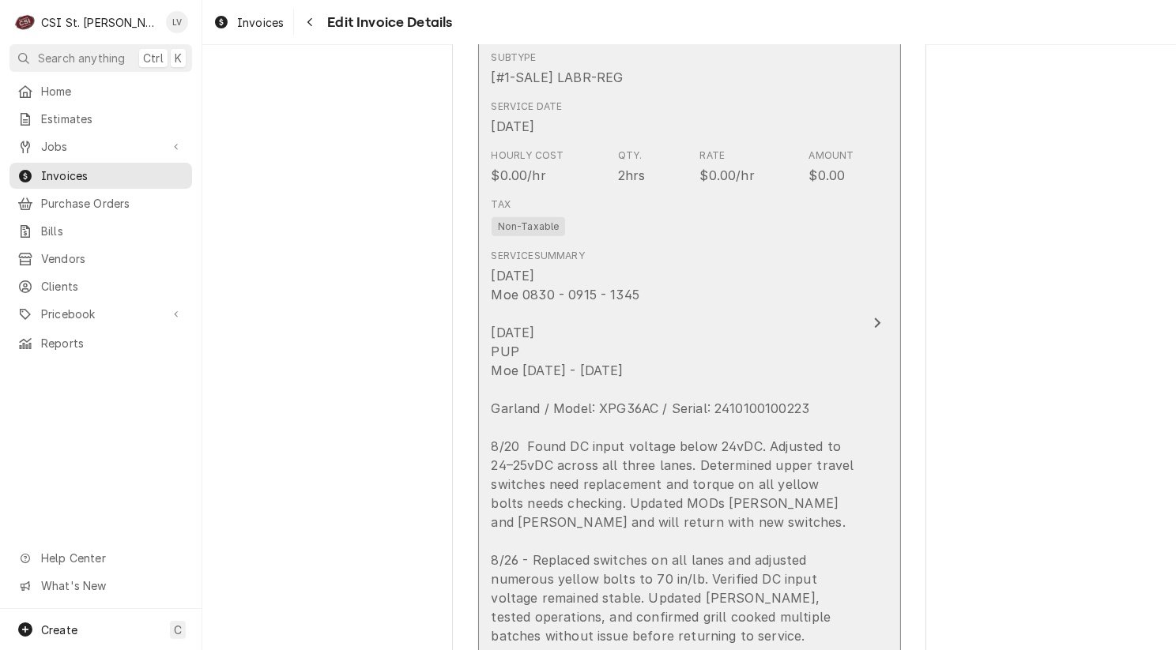
click at [687, 496] on div "8/20/2025 Moe 0830 - 0915 - 1345 8/22/2025 PUP Moe 1315 - 1330 Garland / Model:…" at bounding box center [672, 455] width 363 height 379
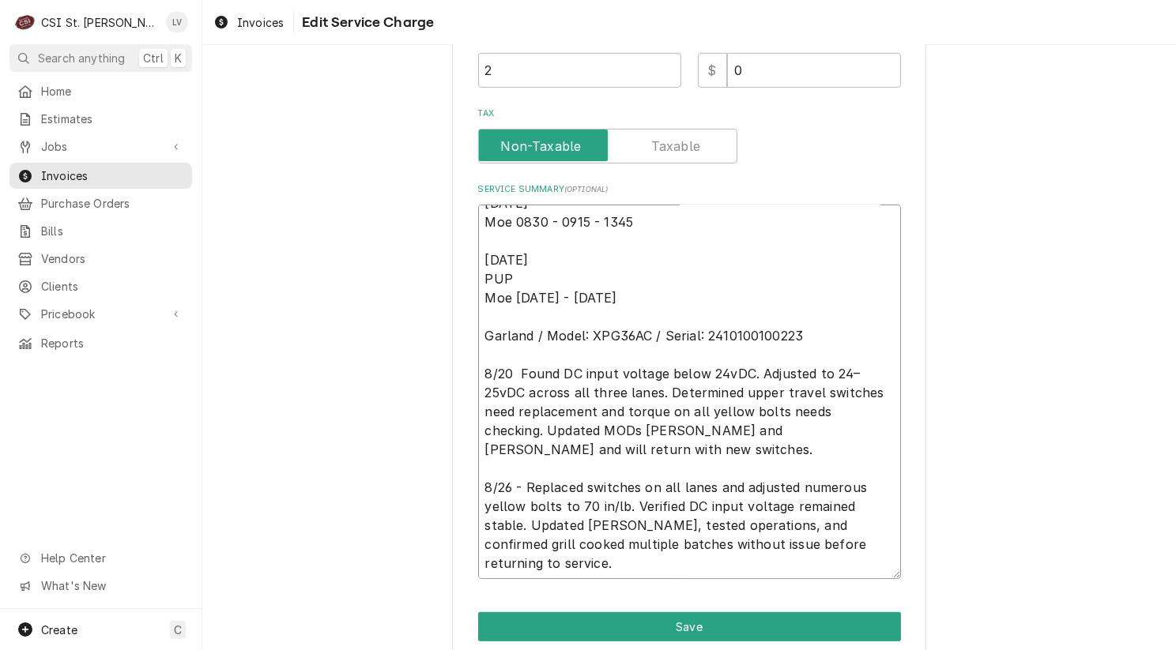
scroll to position [617, 0]
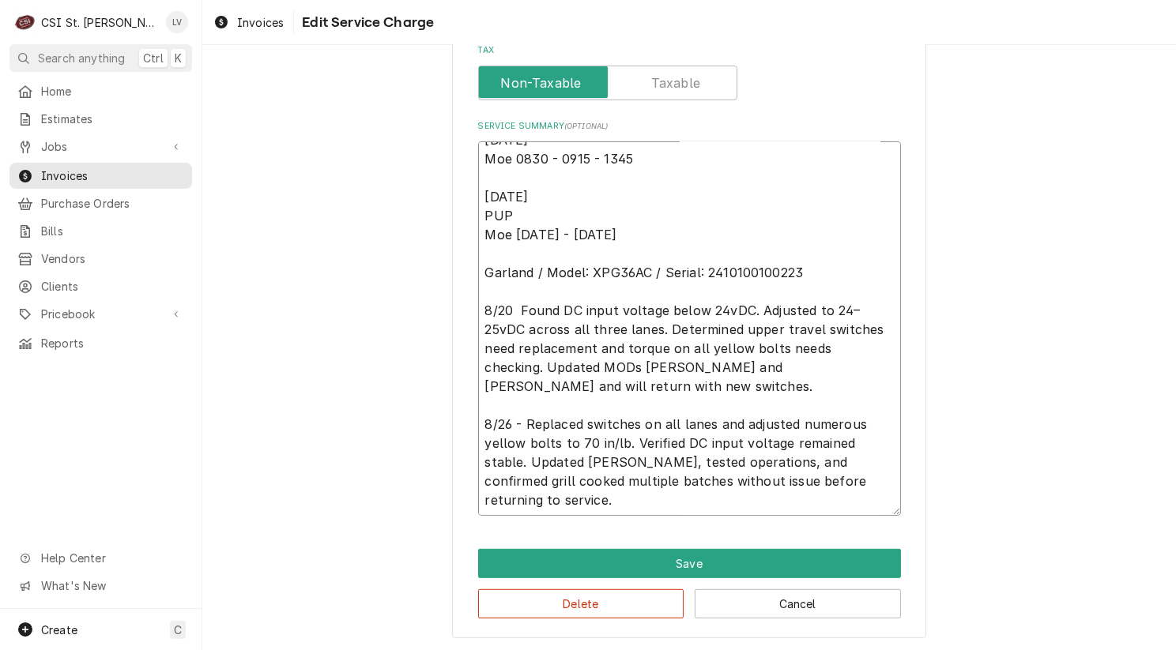
drag, startPoint x: 480, startPoint y: 431, endPoint x: 842, endPoint y: 506, distance: 370.5
click at [842, 506] on textarea "8/20/2025 Moe 0830 - 0915 - 1345 8/22/2025 PUP Moe 1315 - 1330 Garland / Model:…" at bounding box center [689, 328] width 423 height 374
click at [606, 605] on button "Delete" at bounding box center [581, 603] width 206 height 29
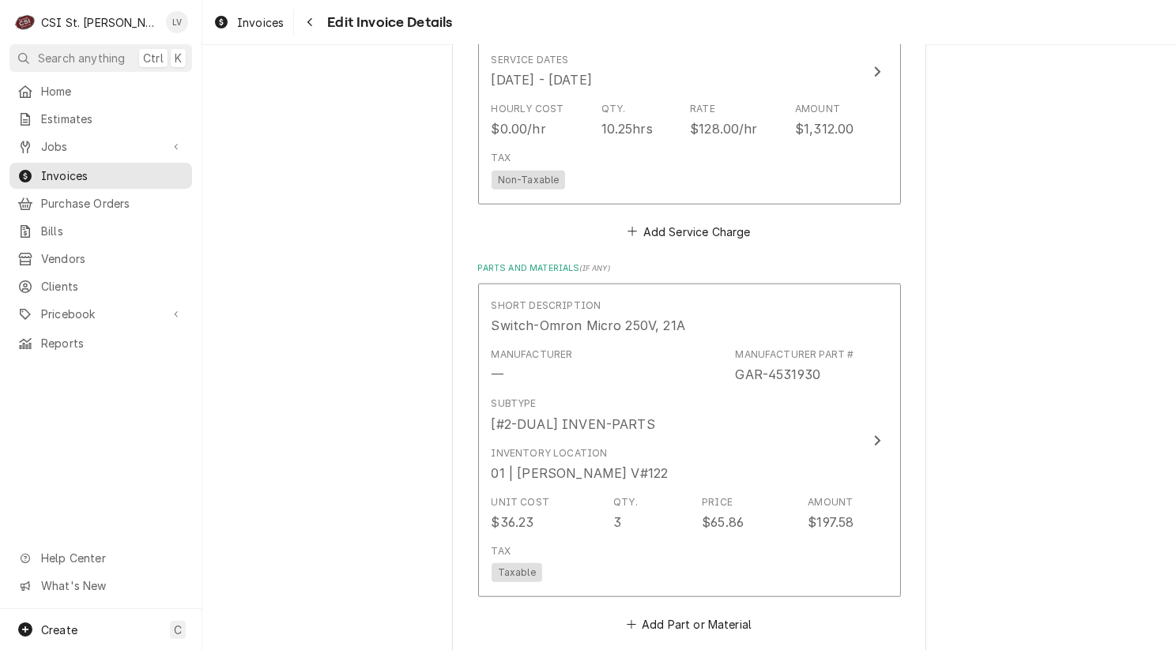
scroll to position [1413, 0]
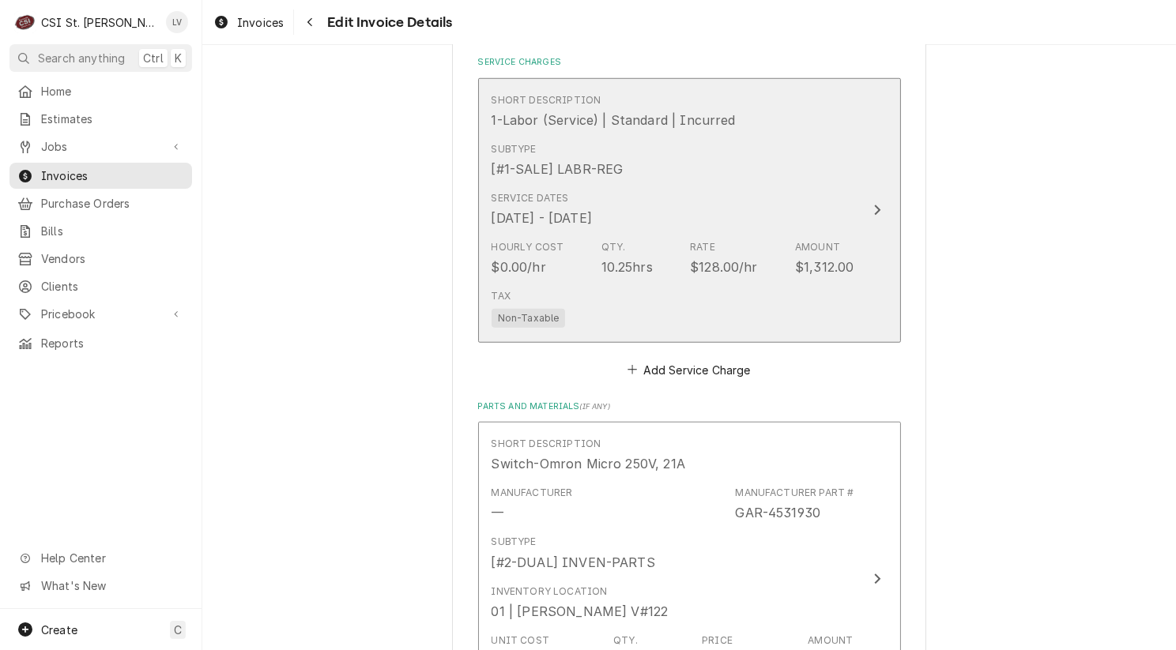
click at [666, 220] on div "Service Dates Aug 20, 2025 - Aug 26, 2025" at bounding box center [672, 209] width 363 height 49
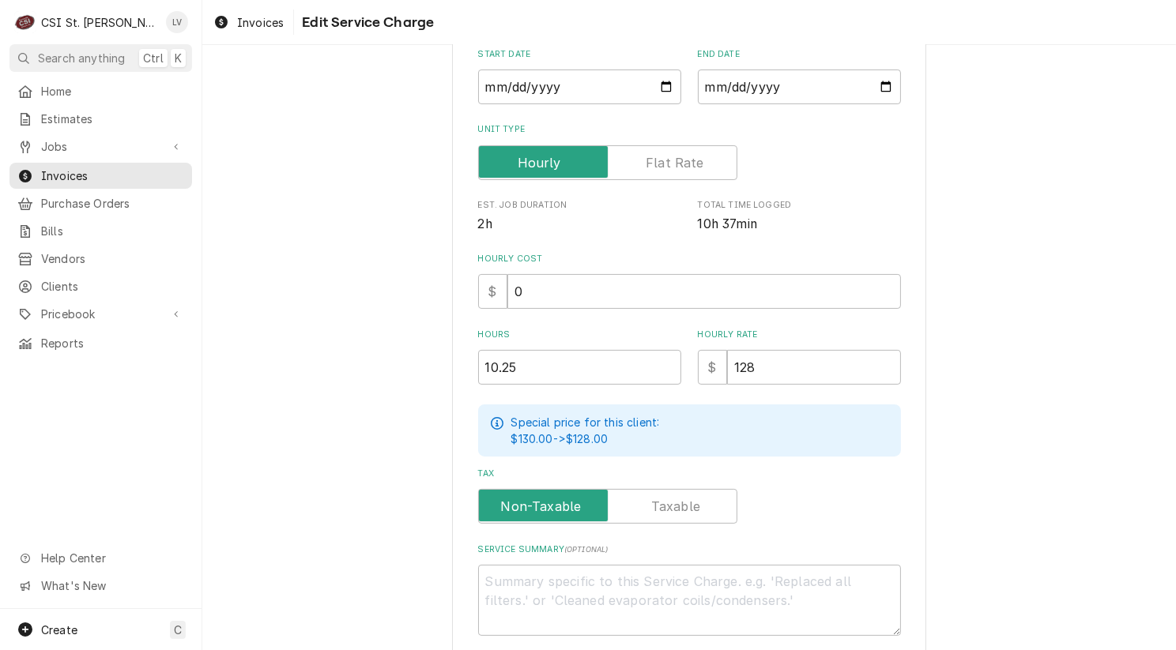
scroll to position [375, 0]
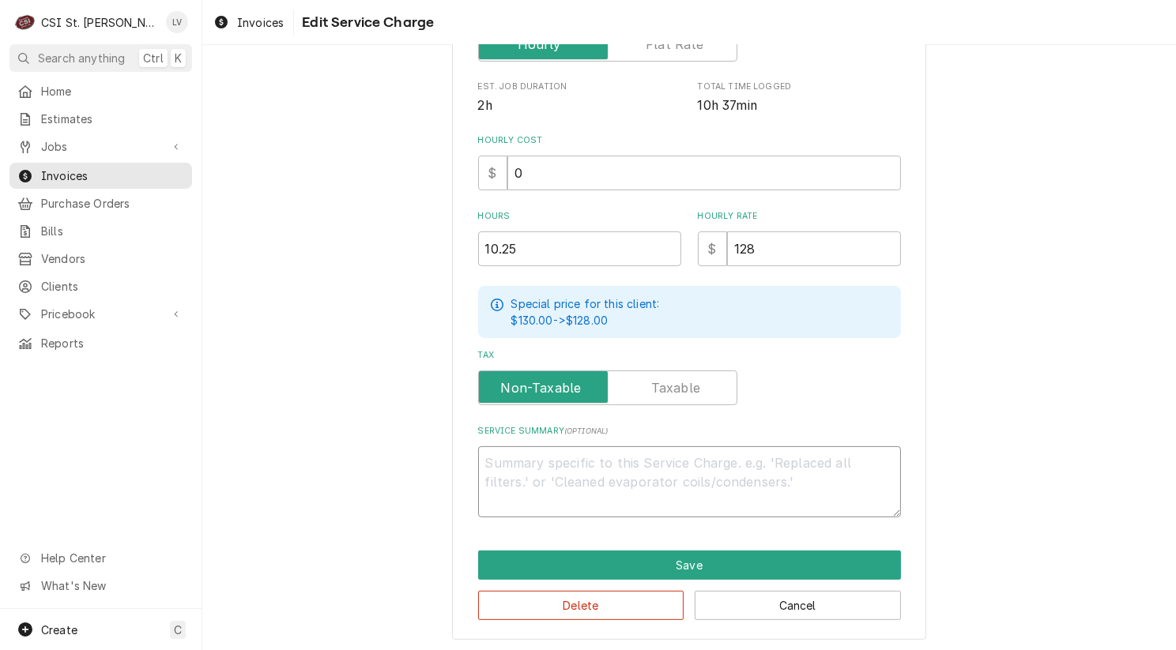
click at [536, 465] on textarea "Service Summary ( optional )" at bounding box center [689, 481] width 423 height 71
paste textarea "Garland / Model: XPG36AC / Serial: 2410100100223 8/20 Found DC input voltage be…"
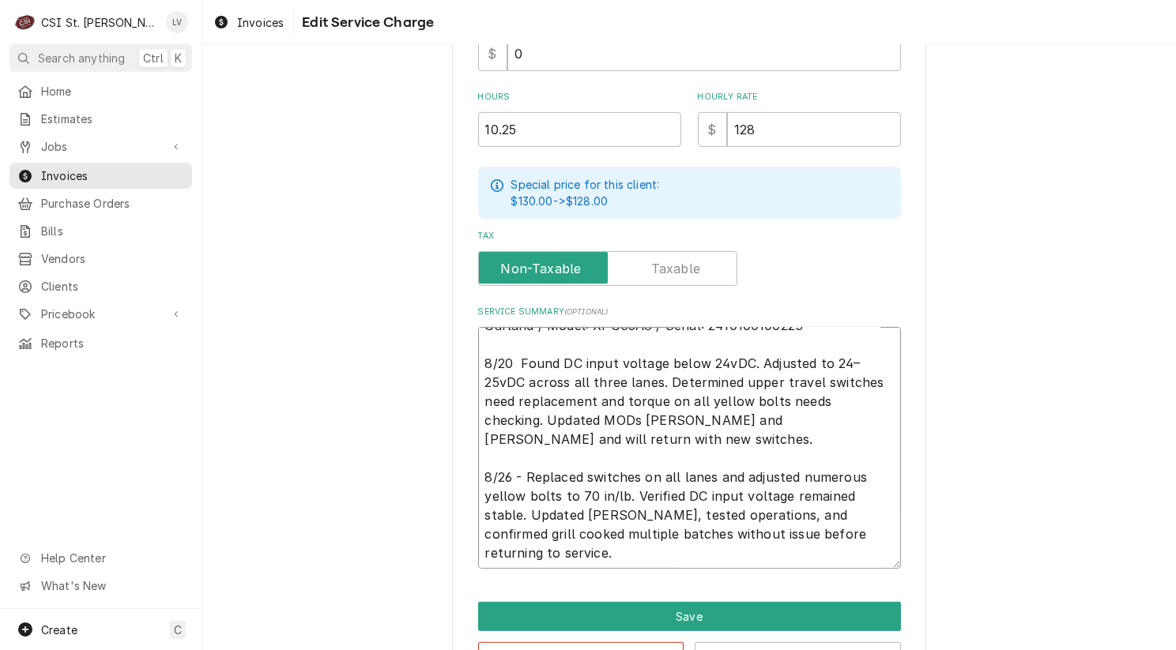
scroll to position [546, 0]
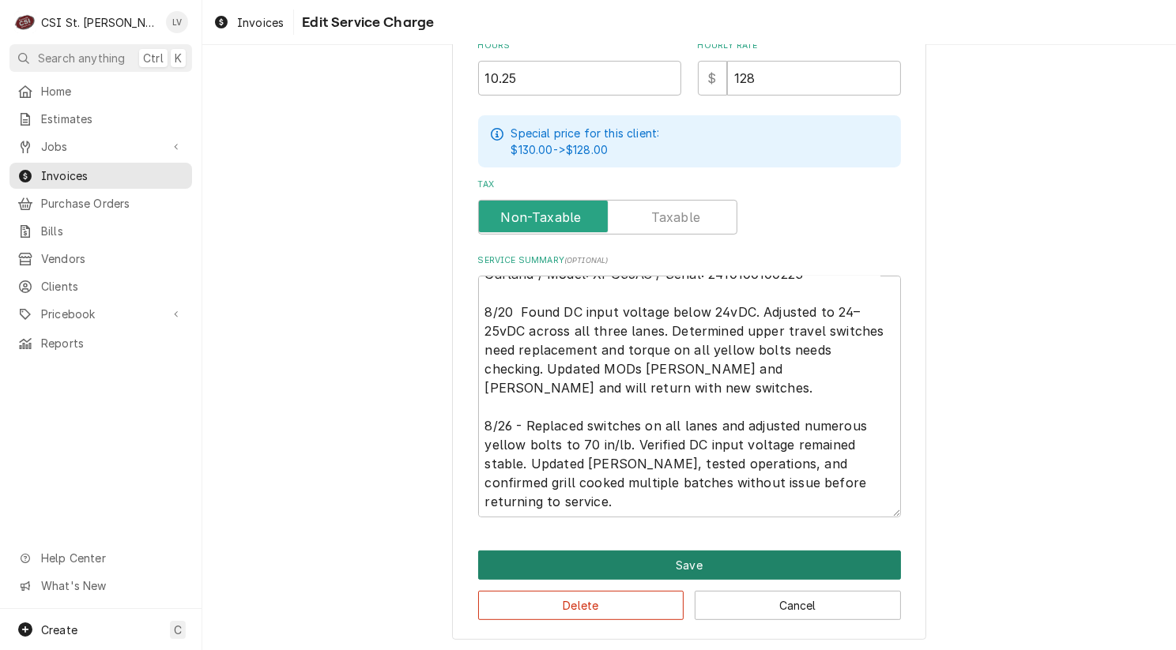
click at [768, 554] on button "Save" at bounding box center [689, 565] width 423 height 29
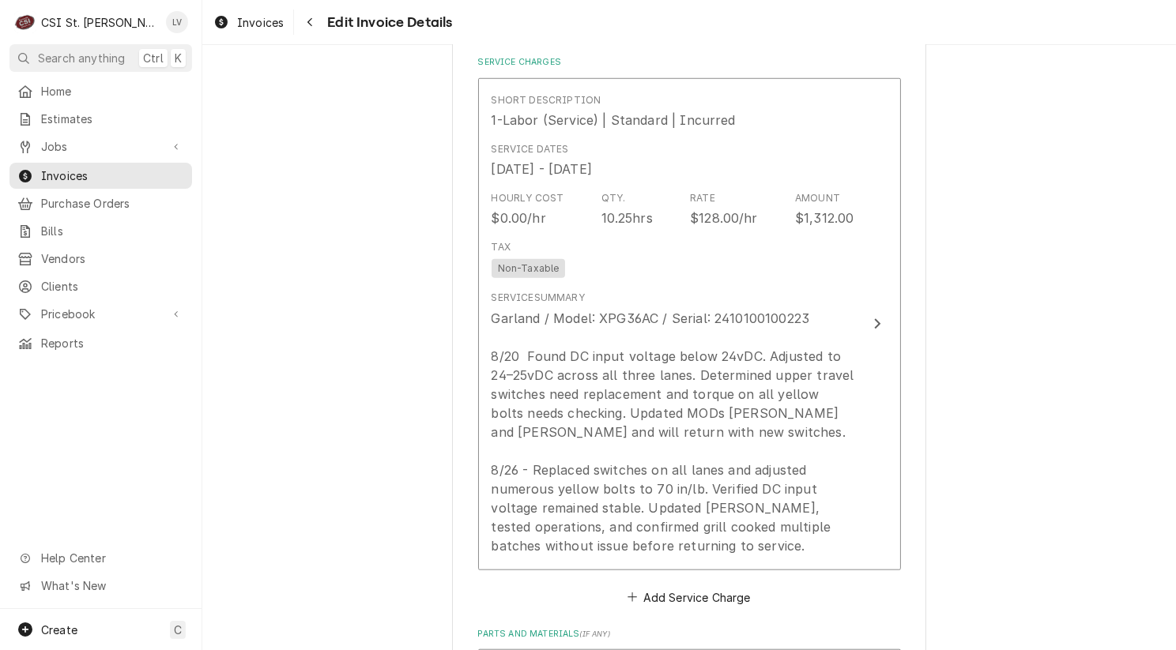
scroll to position [1394, 0]
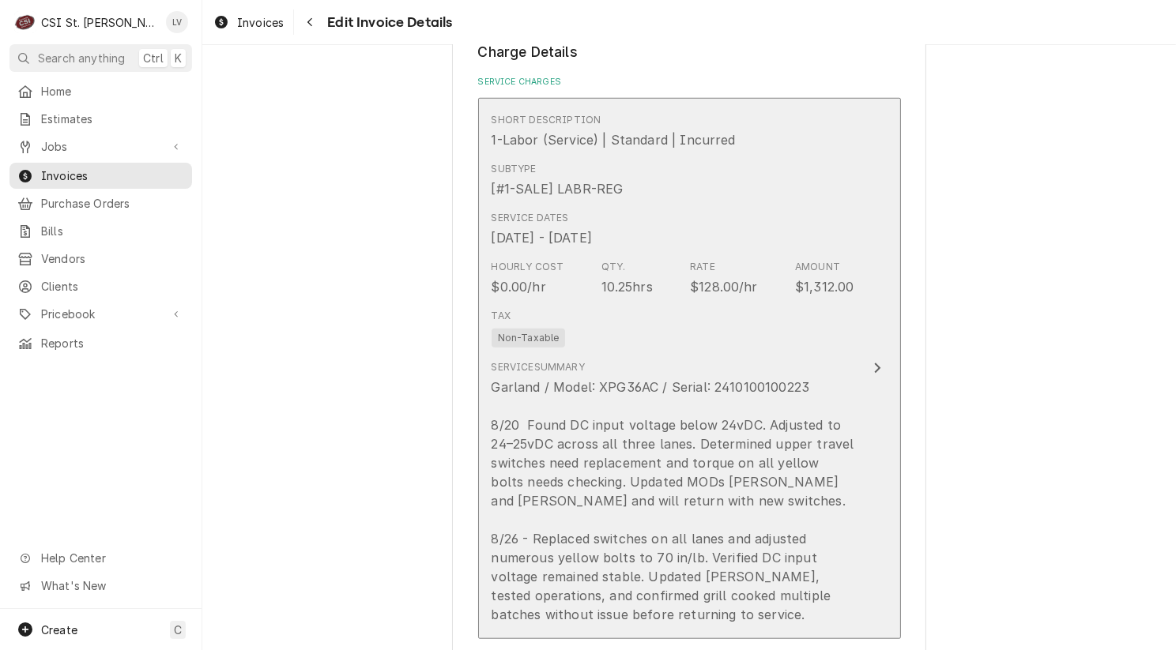
click at [680, 475] on div "Garland / Model: XPG36AC / Serial: 2410100100223 8/20 Found DC input voltage be…" at bounding box center [672, 501] width 363 height 246
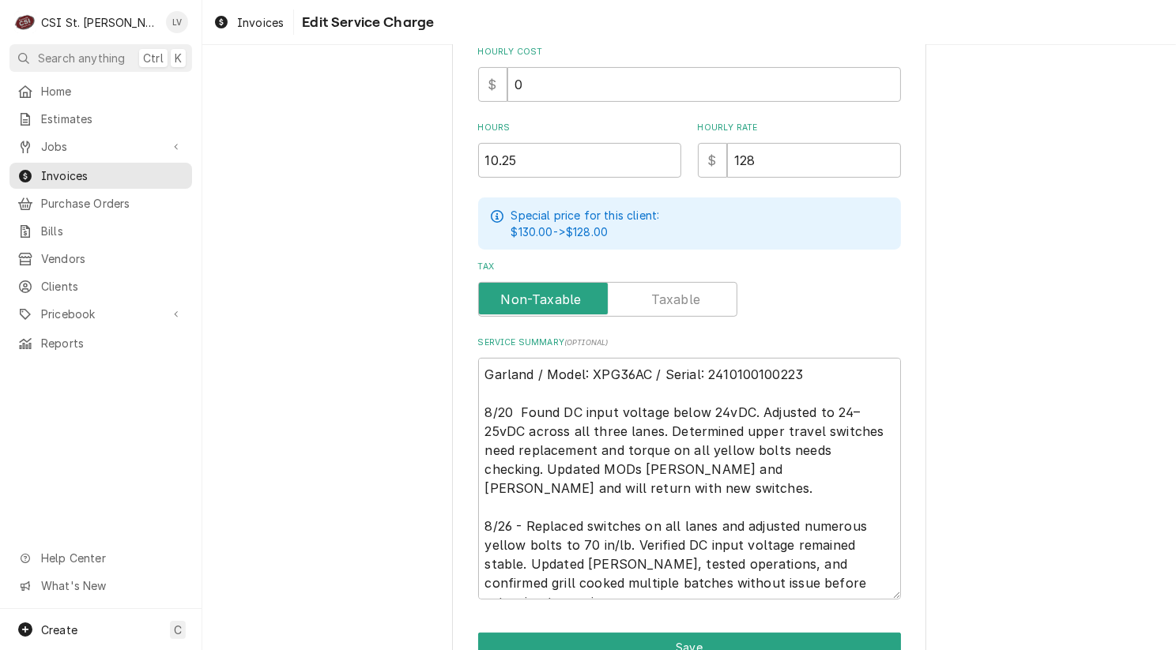
scroll to position [546, 0]
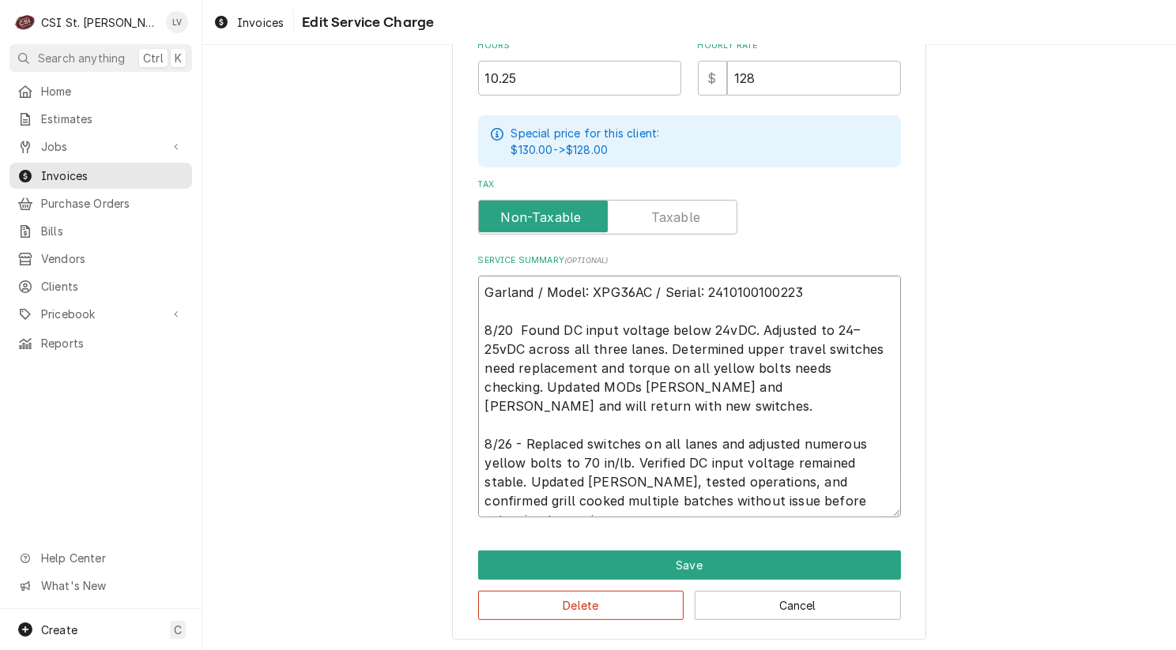
click at [511, 323] on textarea "Garland / Model: XPG36AC / Serial: 2410100100223 8/20 Found DC input voltage be…" at bounding box center [689, 397] width 423 height 242
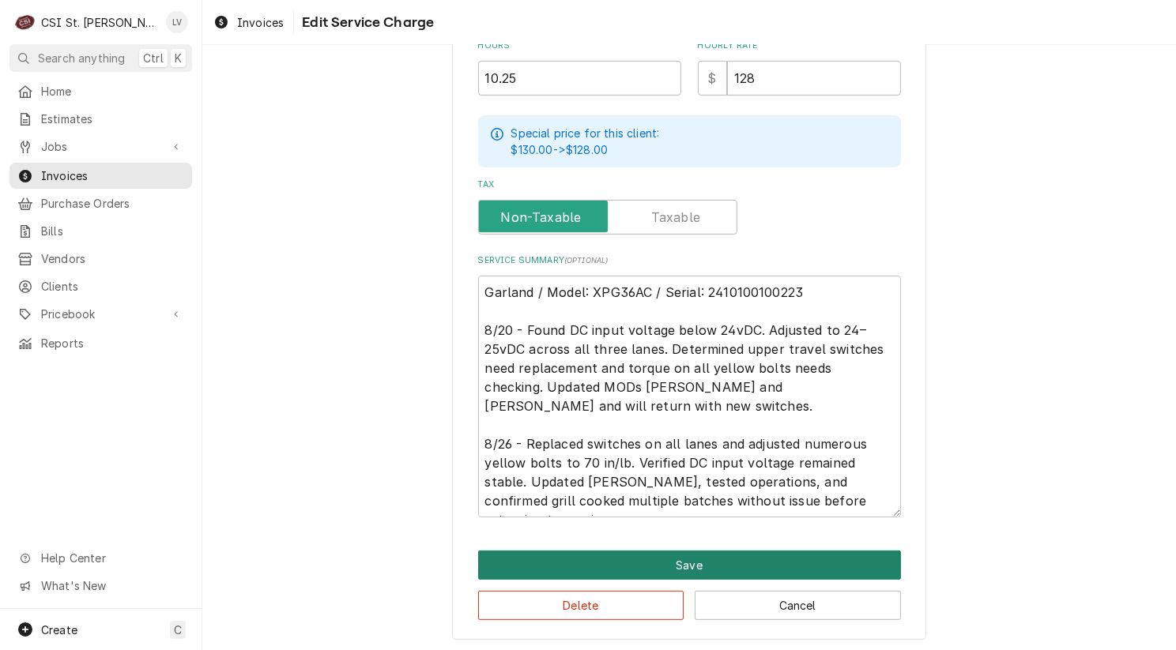
click at [750, 555] on button "Save" at bounding box center [689, 565] width 423 height 29
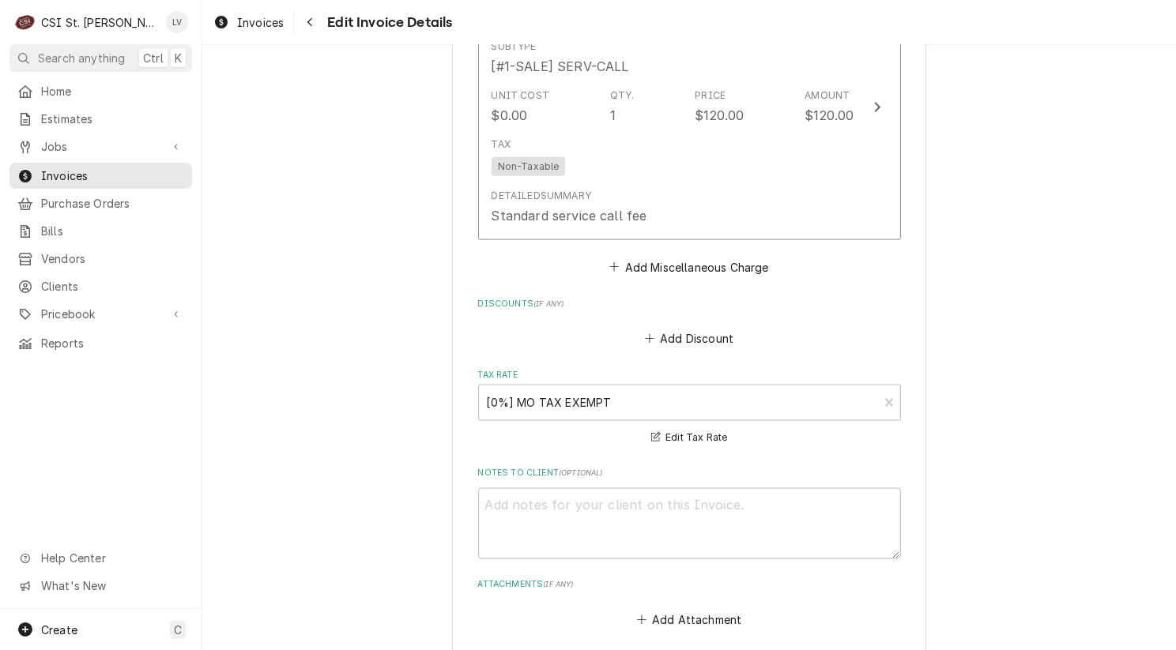
scroll to position [2560, 0]
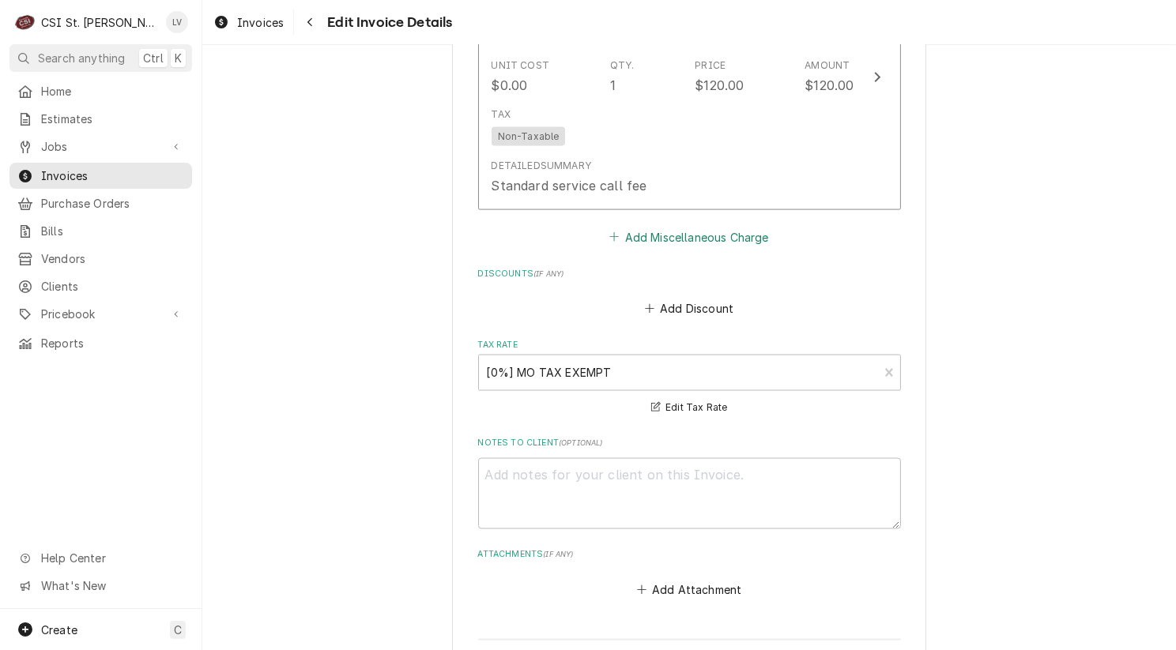
click at [657, 235] on button "Add Miscellaneous Charge" at bounding box center [689, 237] width 164 height 22
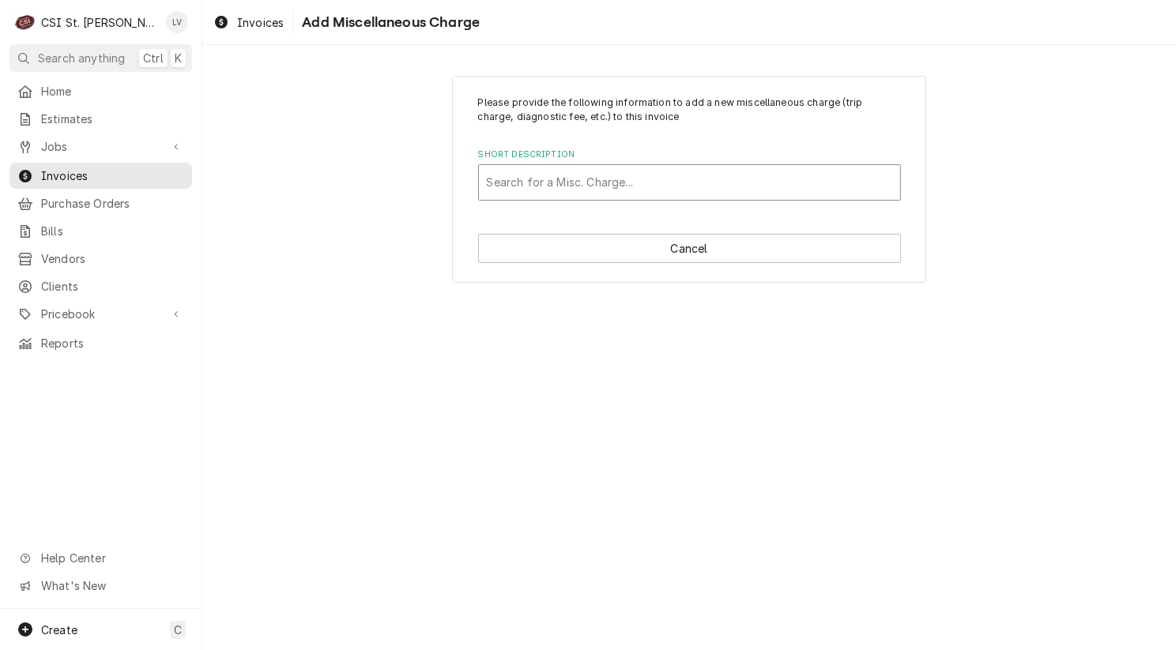
click at [540, 188] on div "Short Description" at bounding box center [689, 182] width 405 height 28
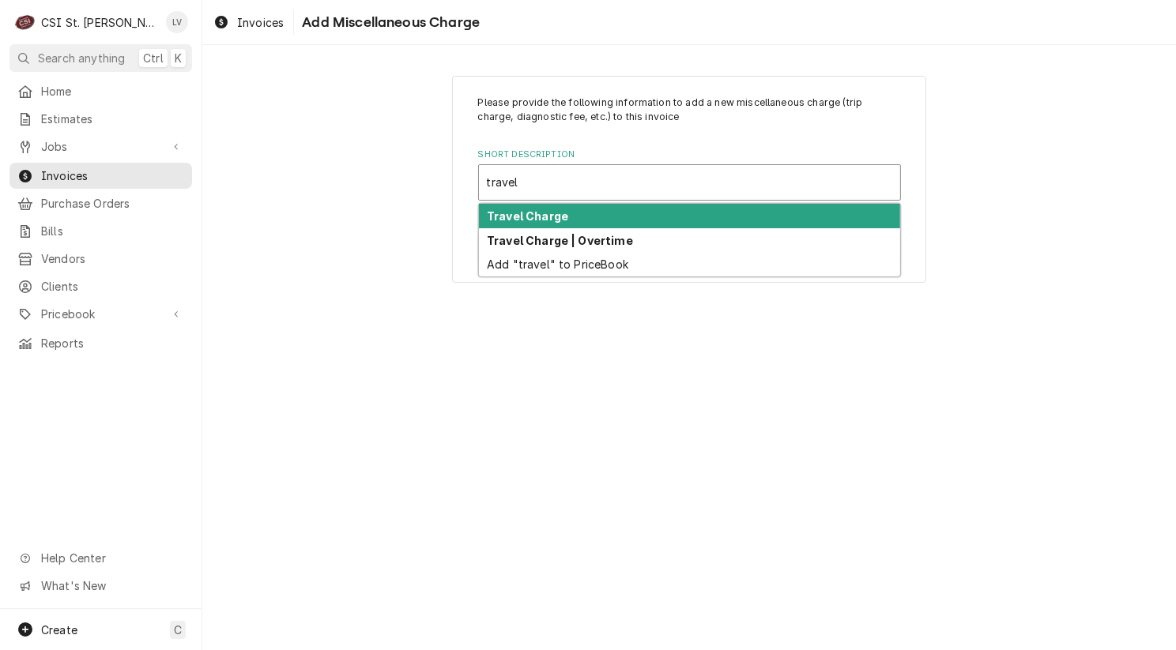
click at [535, 217] on strong "Travel Charge" at bounding box center [527, 215] width 81 height 13
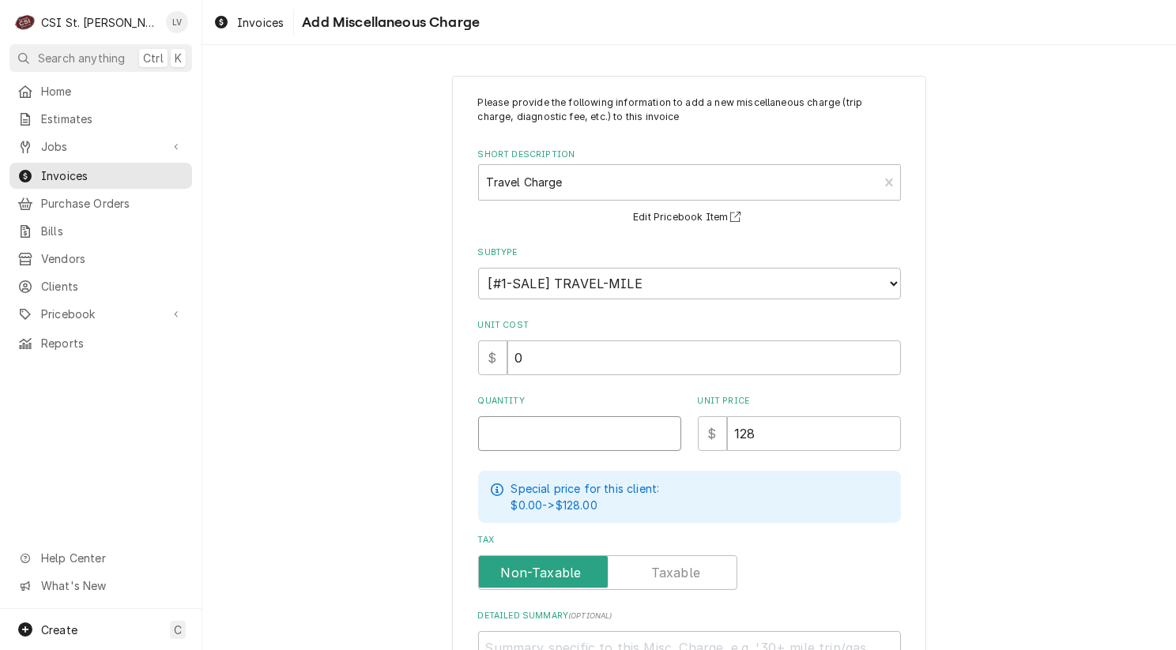
click at [548, 434] on input "Quantity" at bounding box center [579, 433] width 203 height 35
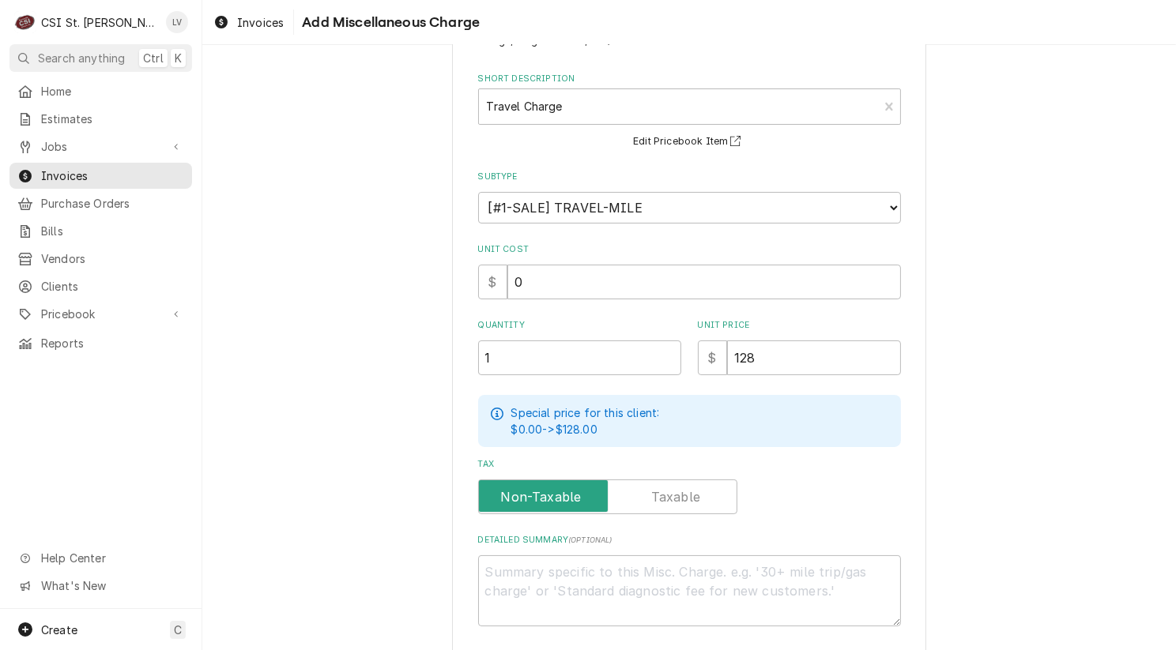
scroll to position [145, 0]
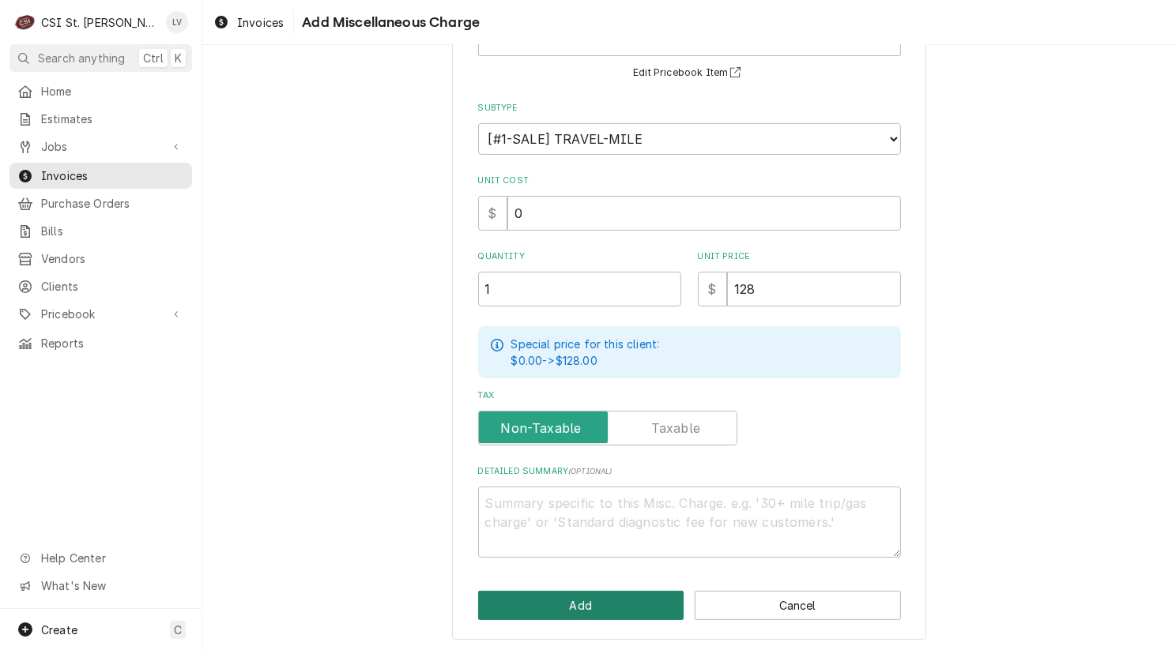
click at [604, 600] on button "Add" at bounding box center [581, 605] width 206 height 29
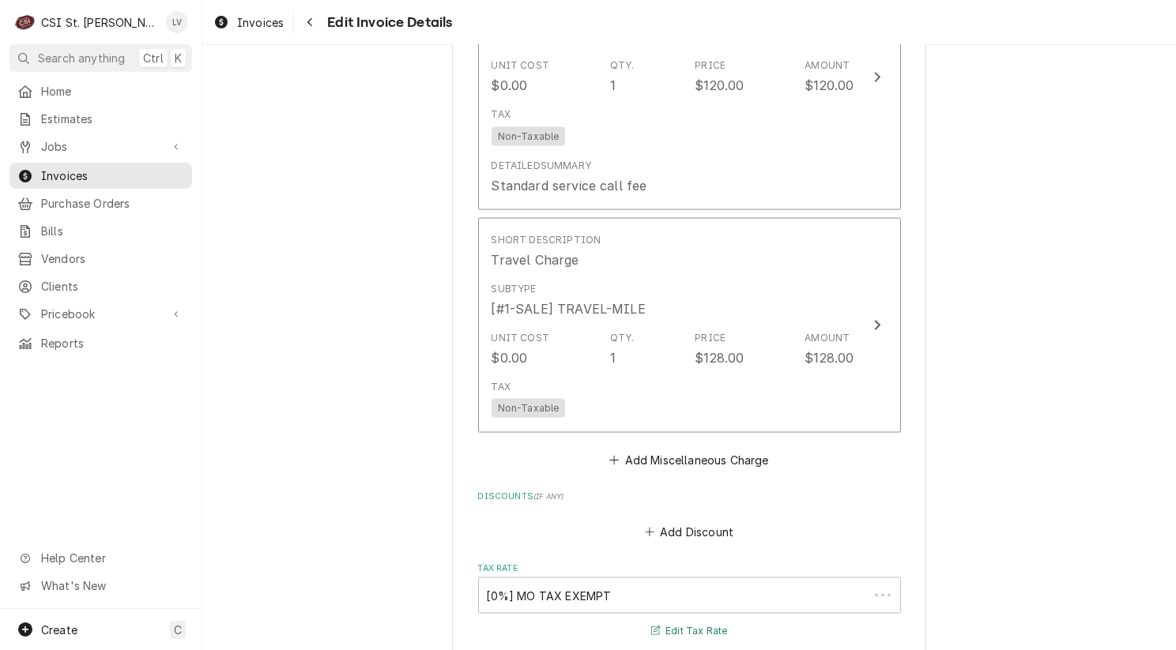
scroll to position [2687, 0]
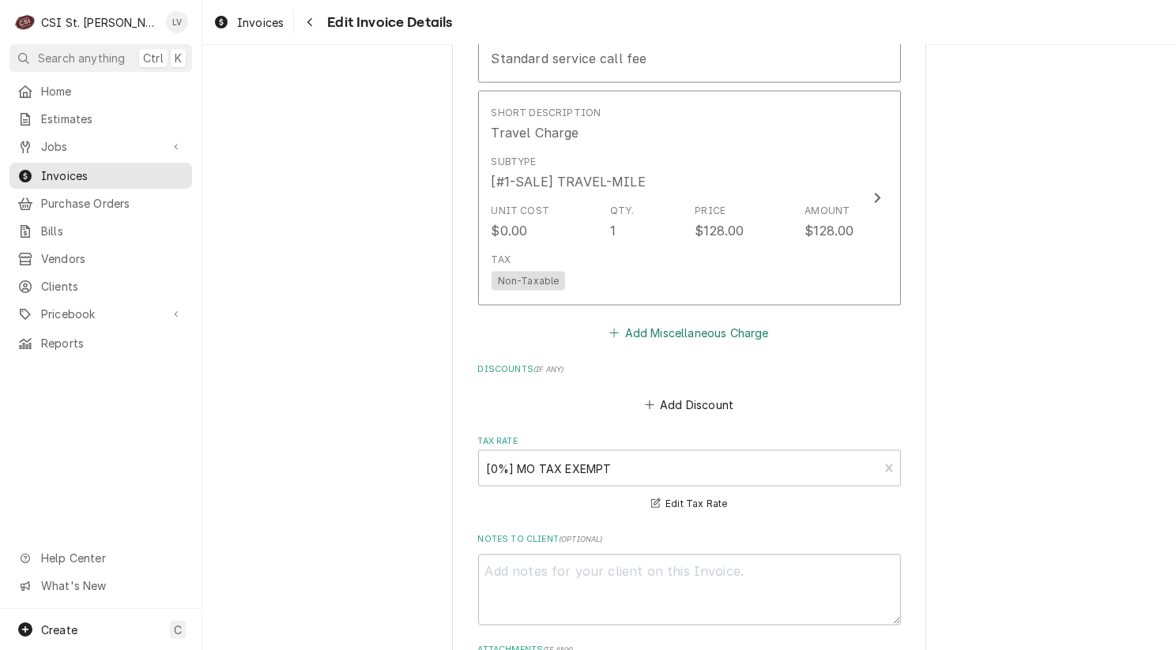
click at [663, 328] on button "Add Miscellaneous Charge" at bounding box center [689, 333] width 164 height 22
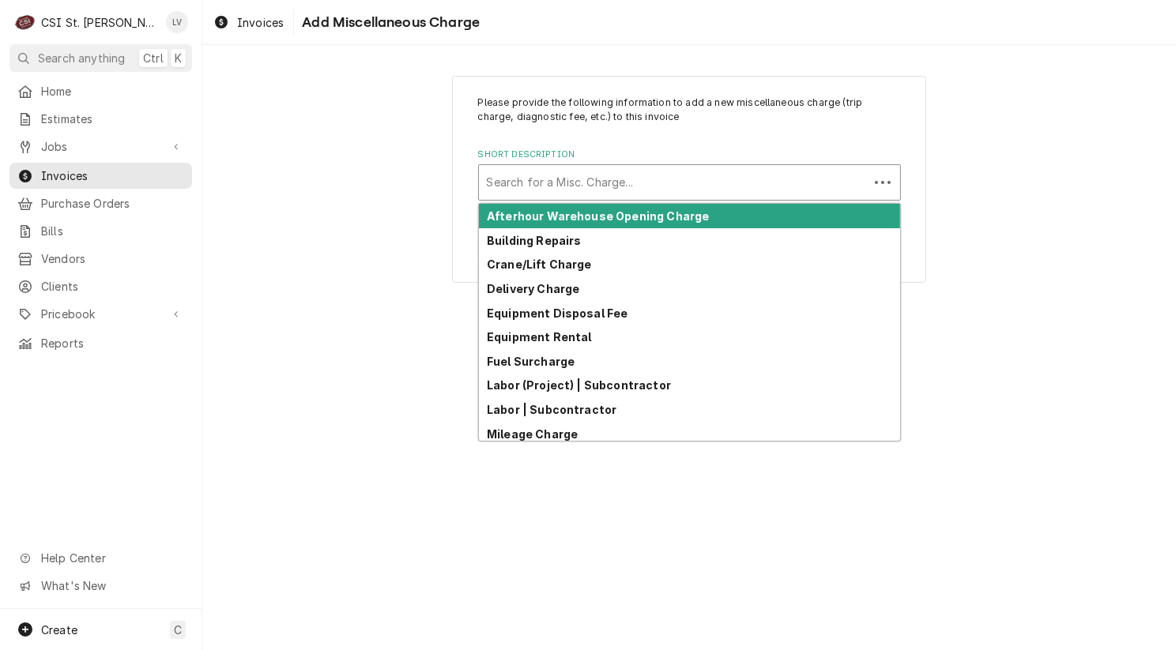
click at [521, 184] on div "Short Description" at bounding box center [674, 182] width 374 height 28
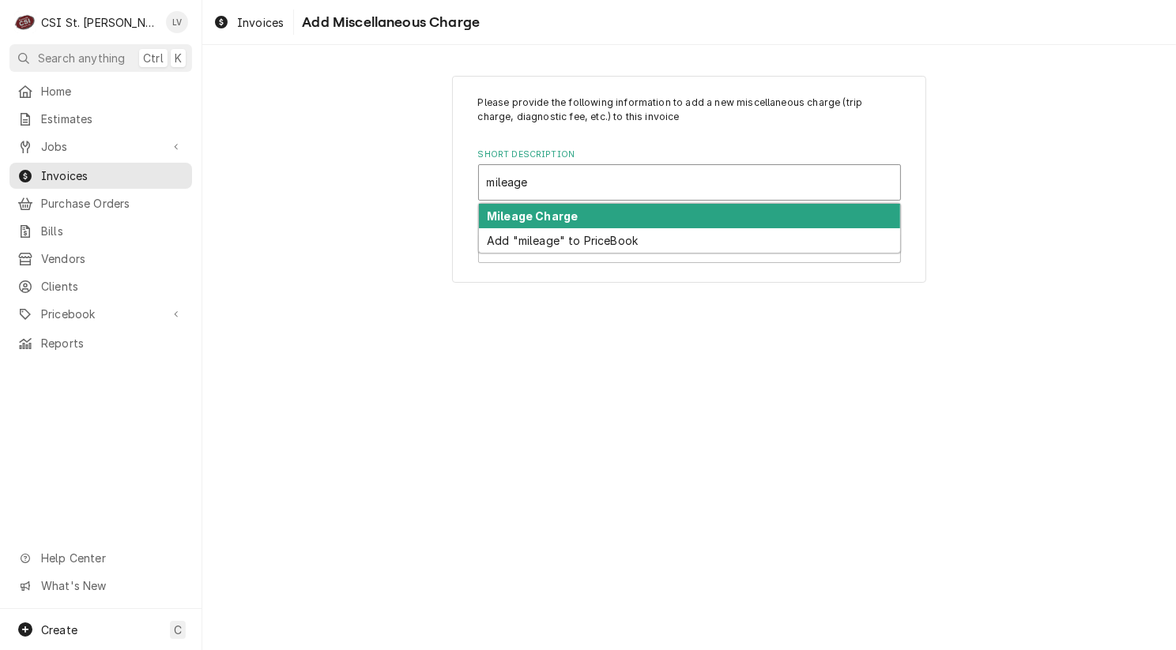
click at [537, 217] on strong "Mileage Charge" at bounding box center [532, 215] width 91 height 13
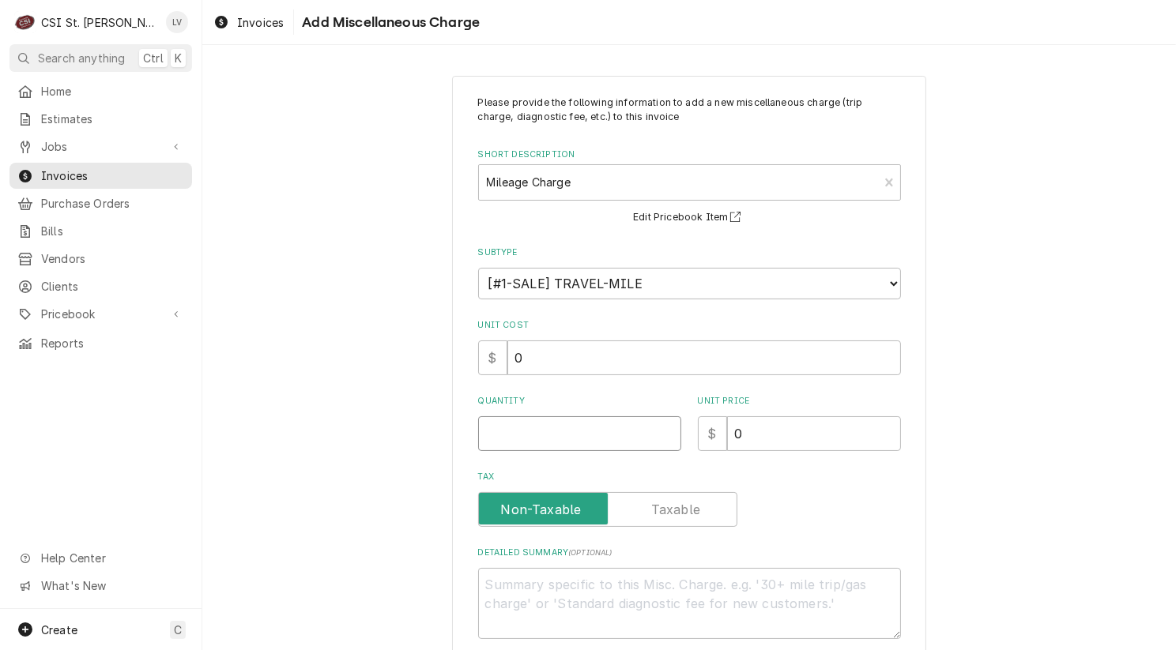
click at [544, 435] on input "Quantity" at bounding box center [579, 433] width 203 height 35
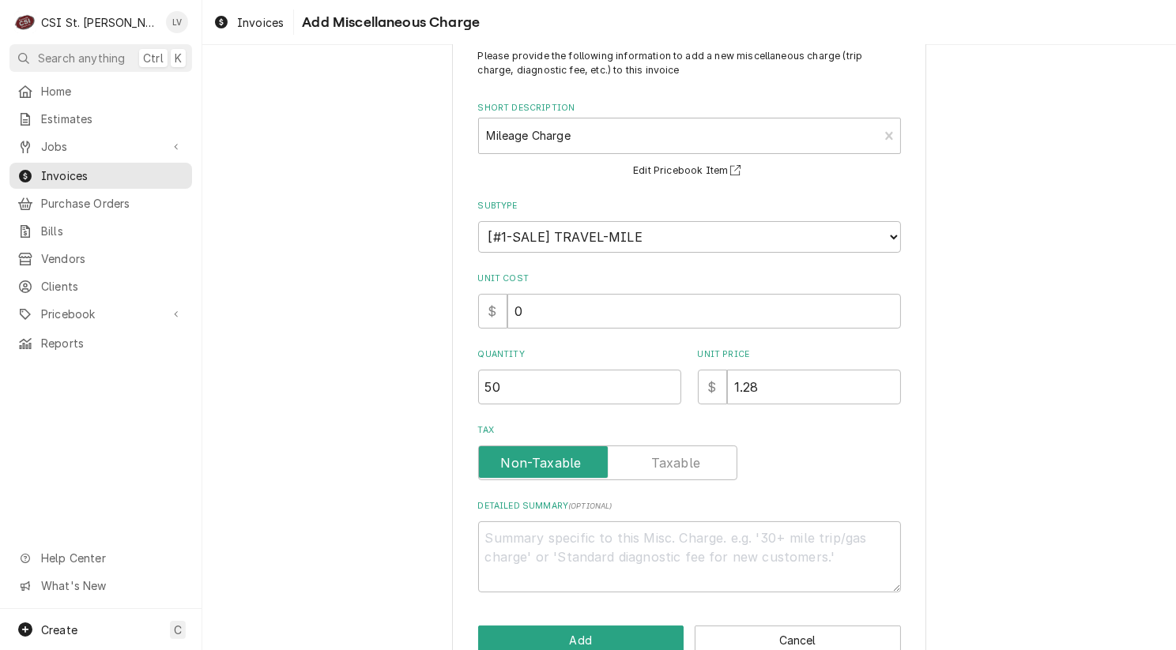
scroll to position [83, 0]
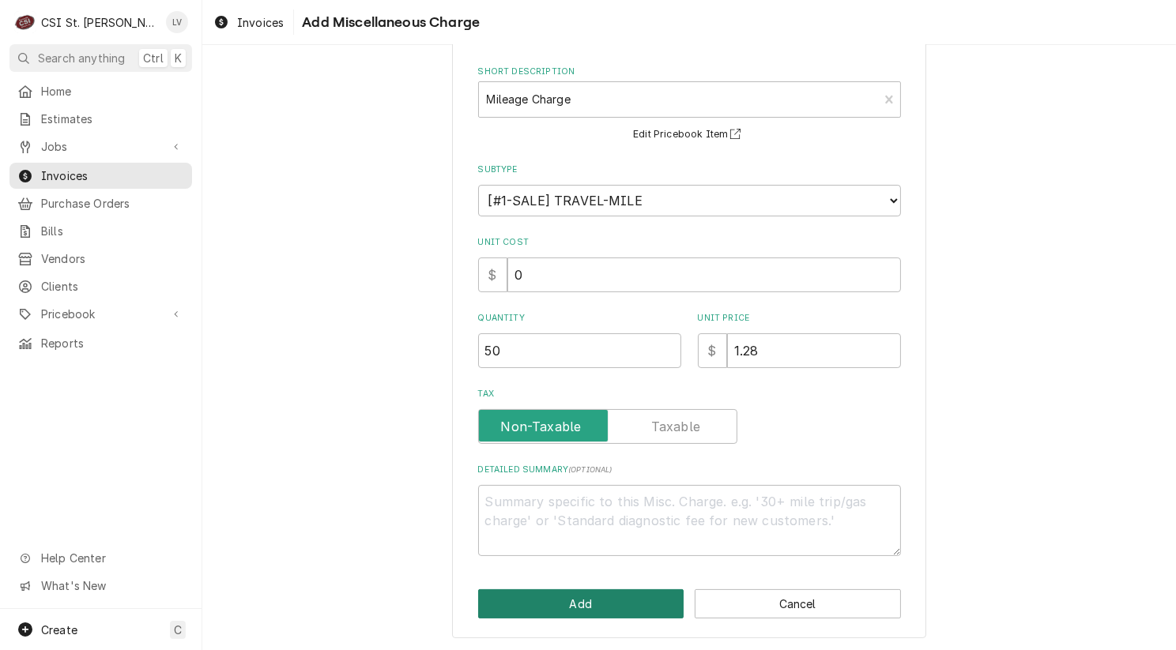
click at [576, 600] on button "Add" at bounding box center [581, 603] width 206 height 29
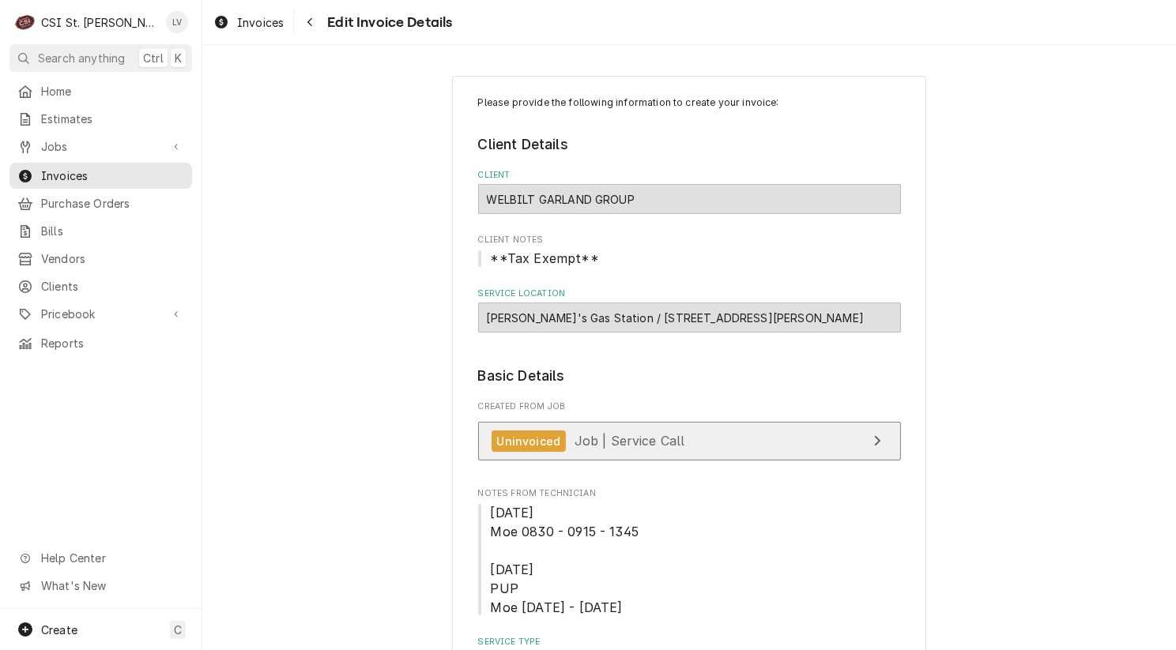
click at [672, 446] on div "Uninvoiced Job | Service Call" at bounding box center [588, 441] width 194 height 21
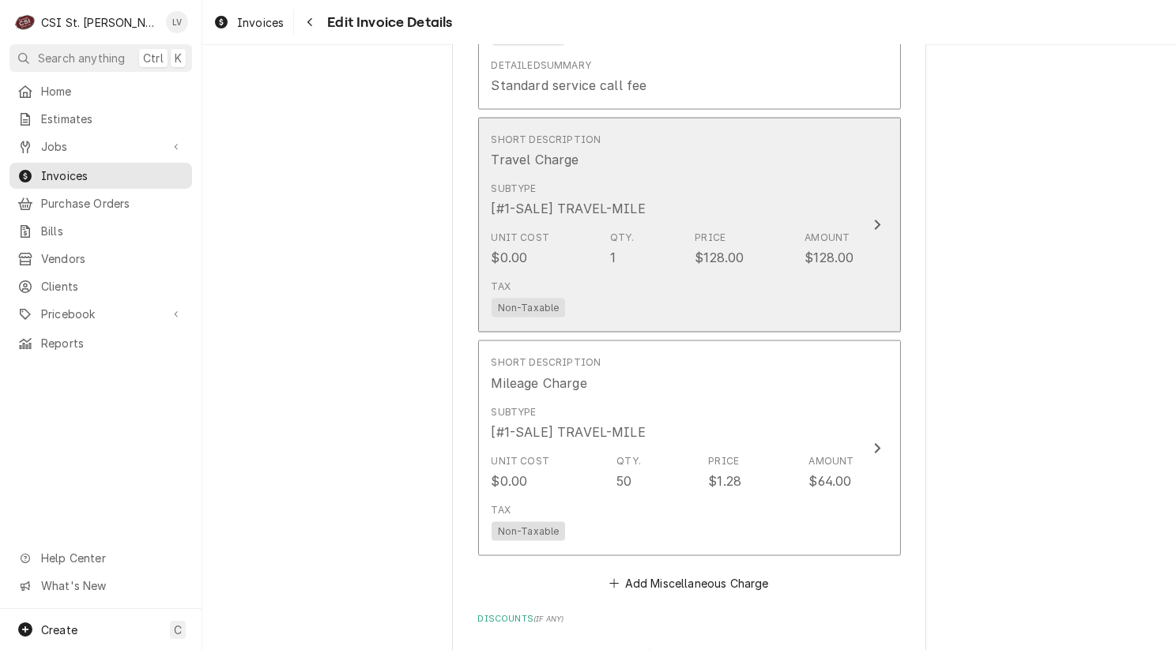
scroll to position [2844, 0]
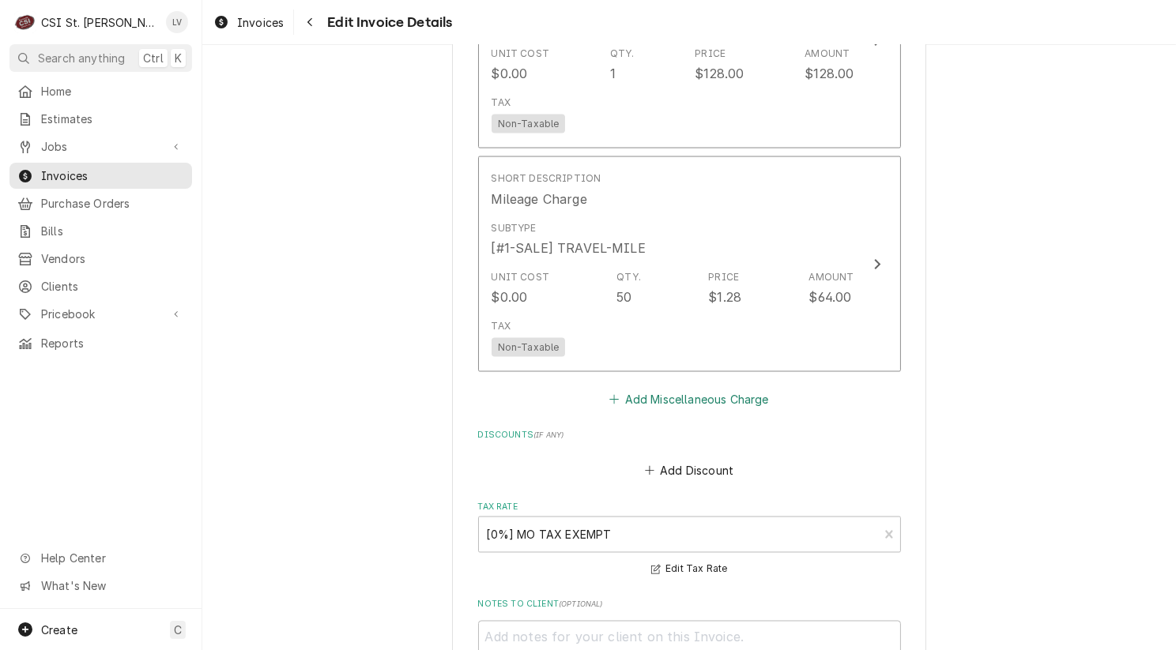
click at [665, 400] on button "Add Miscellaneous Charge" at bounding box center [689, 400] width 164 height 22
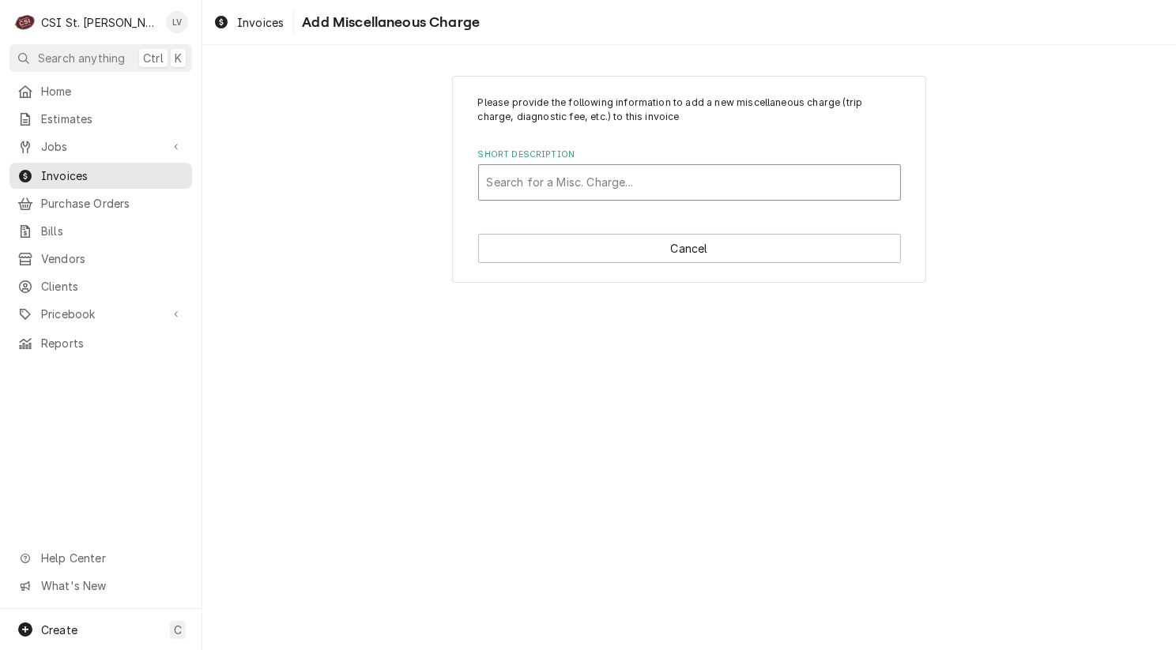
click at [543, 176] on div "Short Description" at bounding box center [689, 182] width 405 height 28
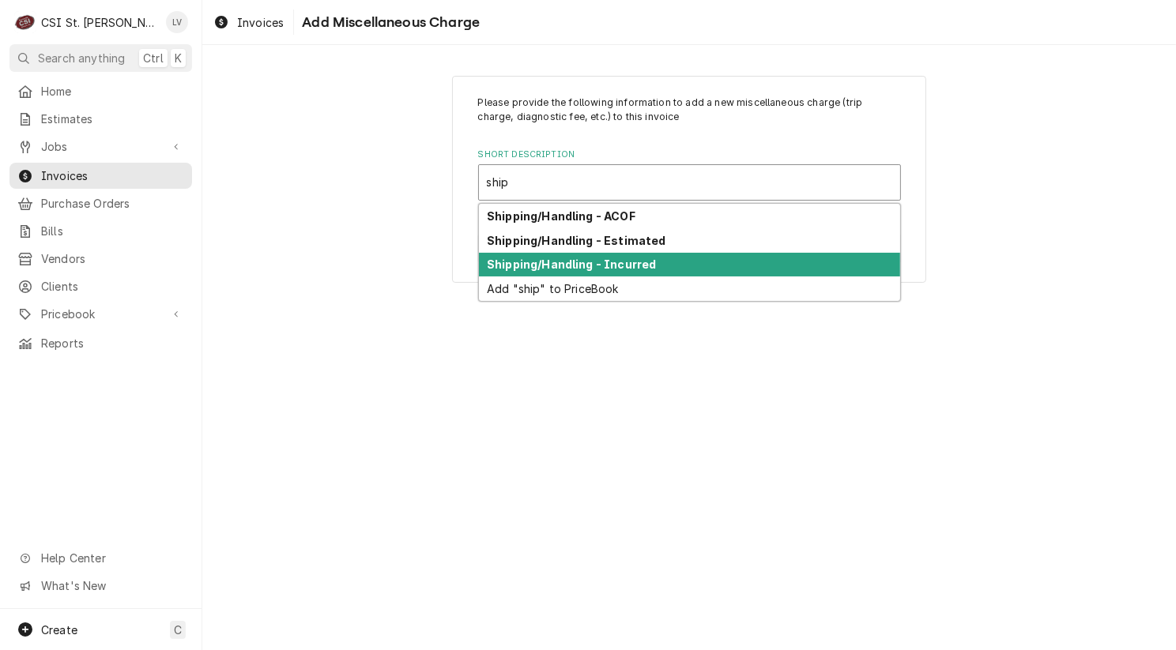
click at [527, 267] on strong "Shipping/Handling - Incurred" at bounding box center [571, 264] width 169 height 13
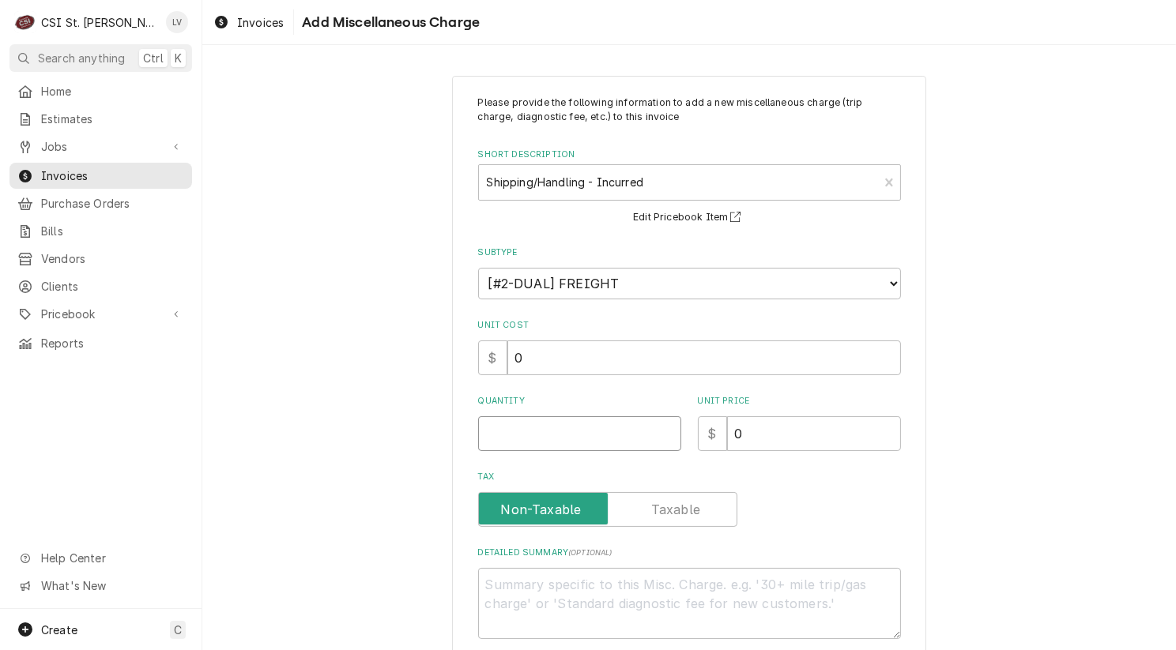
click at [494, 434] on input "Quantity" at bounding box center [579, 433] width 203 height 35
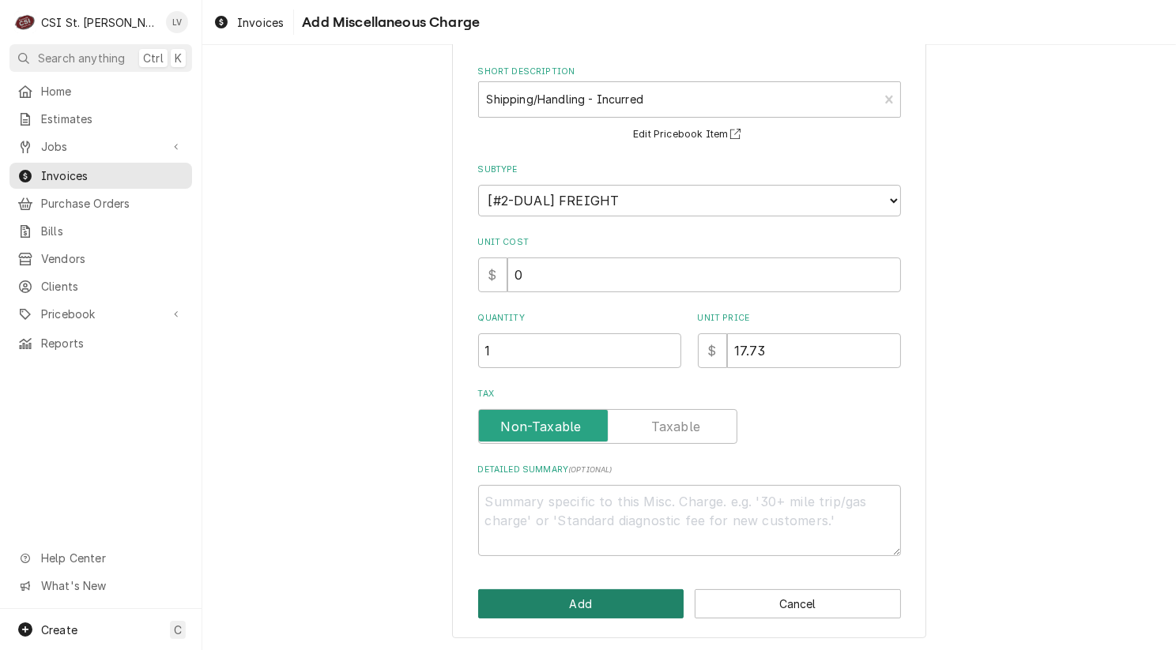
click at [600, 606] on button "Add" at bounding box center [581, 603] width 206 height 29
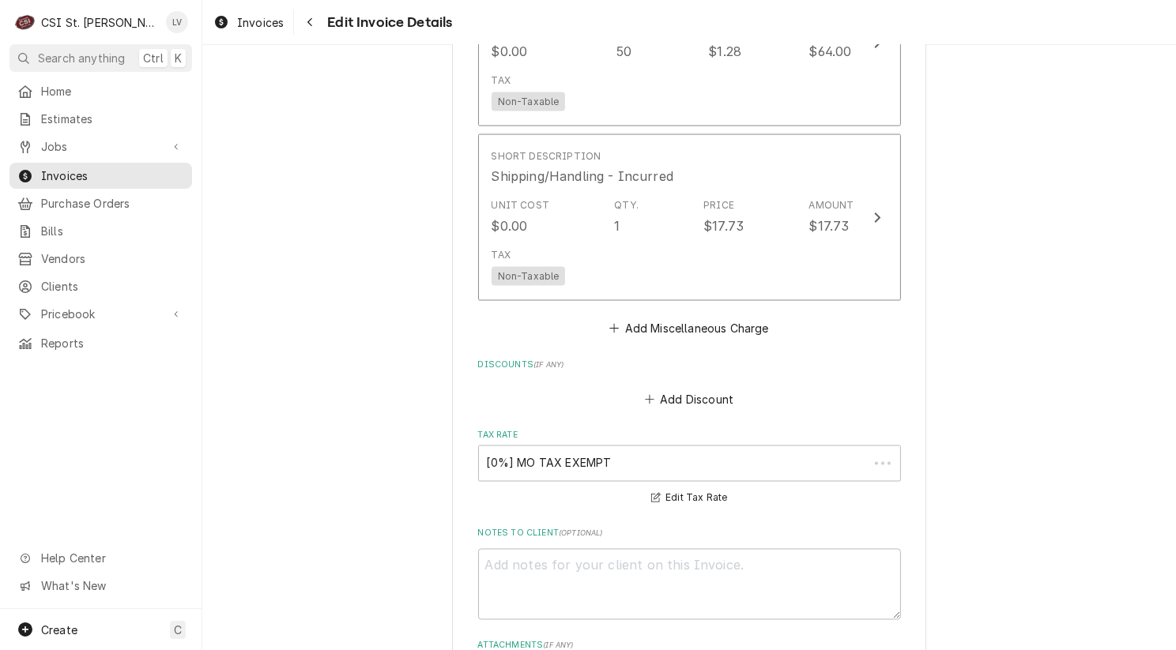
scroll to position [3070, 0]
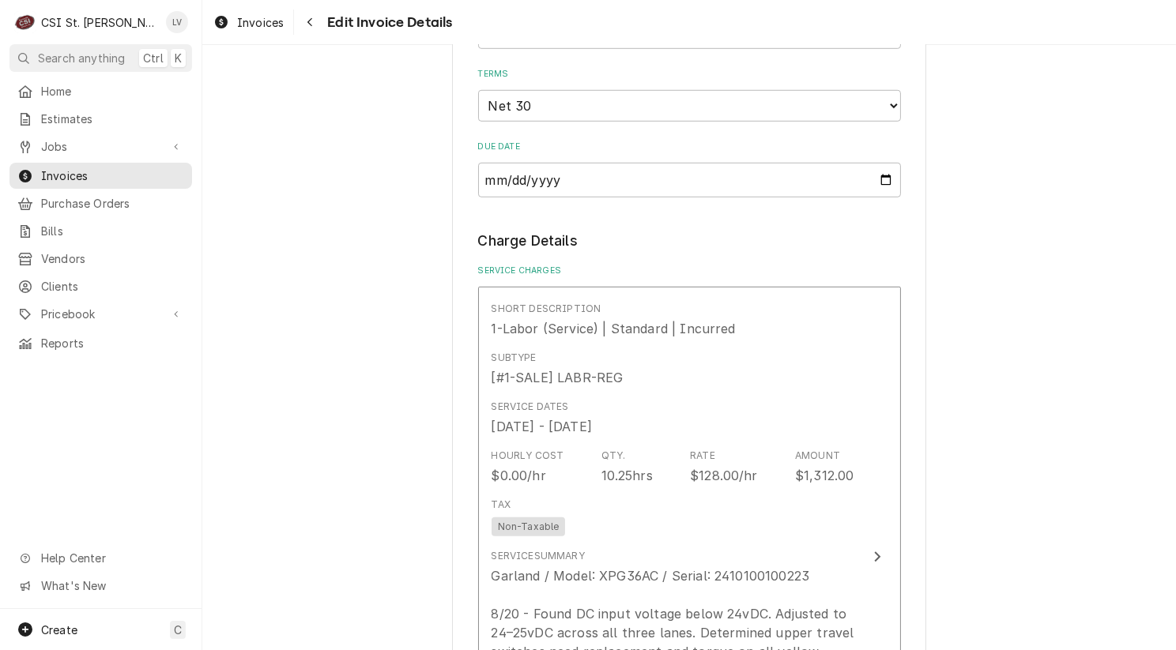
scroll to position [1409, 0]
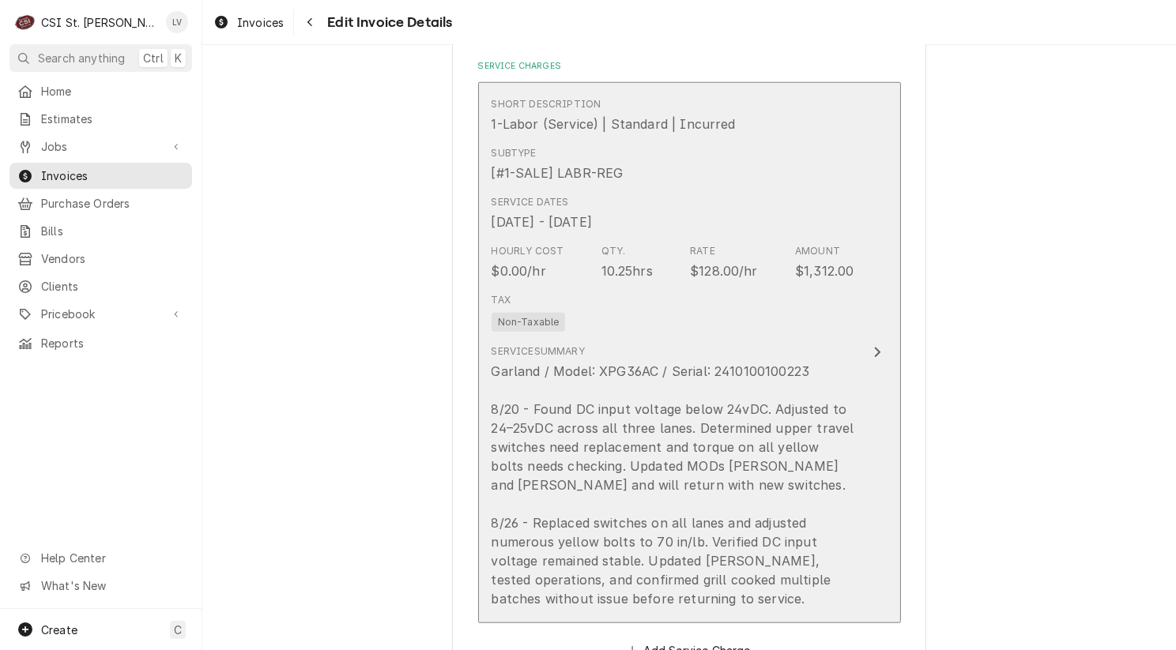
click at [600, 386] on div "Garland / Model: XPG36AC / Serial: 2410100100223 8/20 - Found DC input voltage …" at bounding box center [672, 485] width 363 height 246
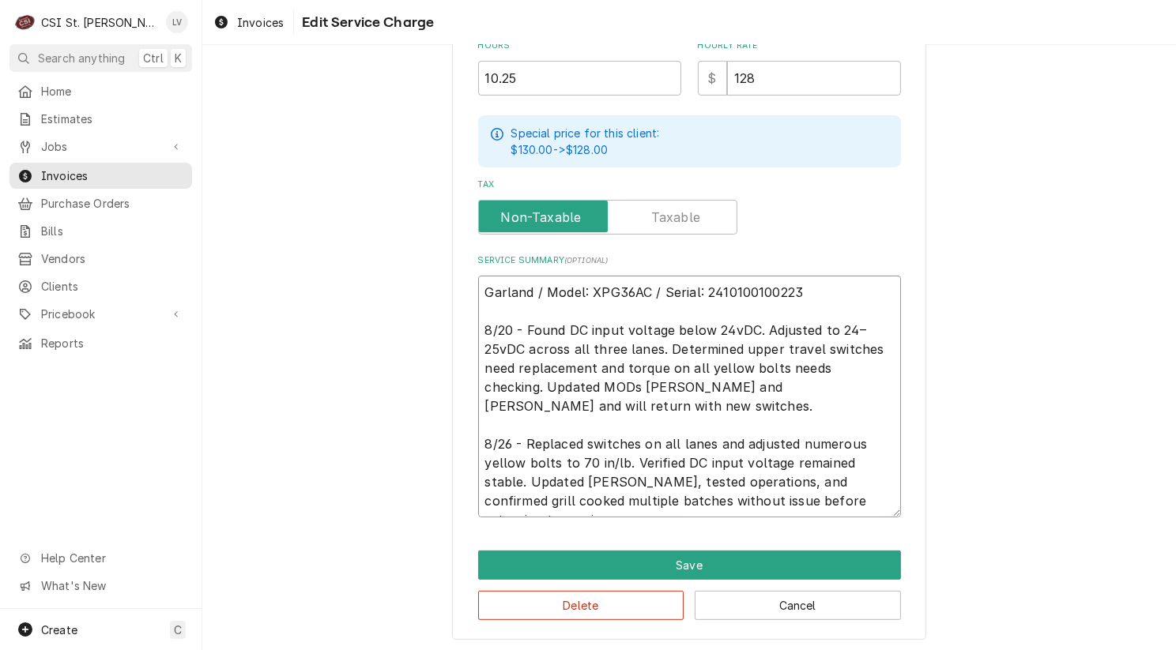
scroll to position [19, 0]
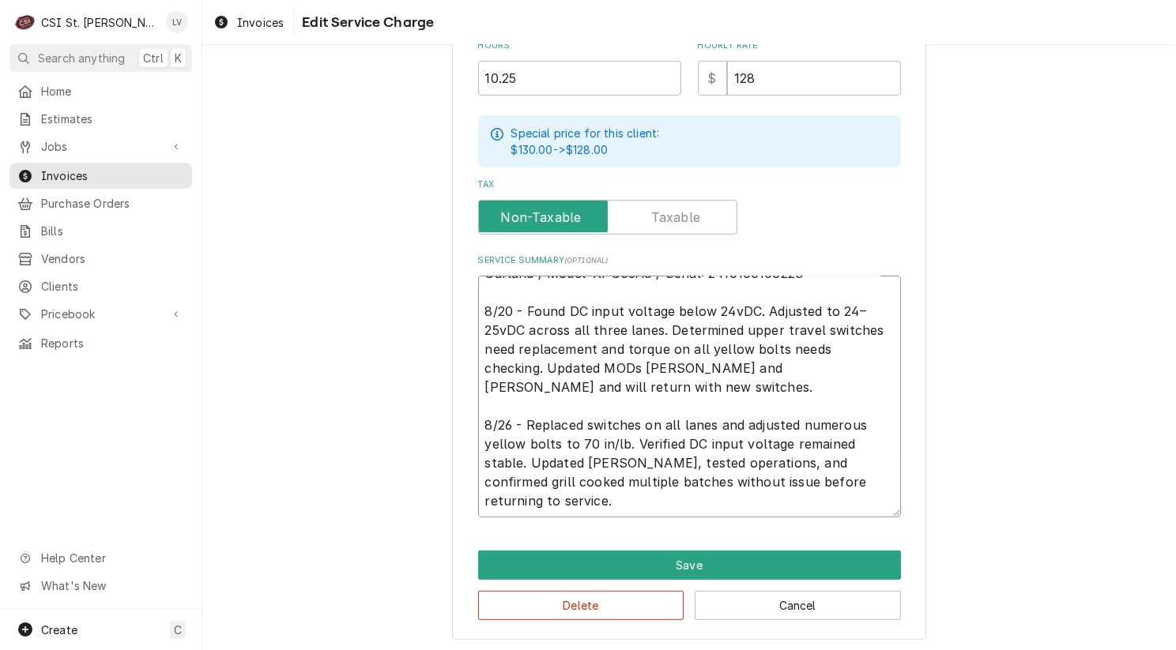
drag, startPoint x: 478, startPoint y: 288, endPoint x: 845, endPoint y: 512, distance: 429.4
click at [845, 512] on textarea "Garland / Model: XPG36AC / Serial: 2410100100223 8/20 - Found DC input voltage …" at bounding box center [689, 397] width 423 height 242
click at [290, 476] on div "Use the fields below to edit this service charge Short Description 1-Labor (Ser…" at bounding box center [688, 85] width 973 height 1138
click at [803, 599] on button "Cancel" at bounding box center [797, 605] width 206 height 29
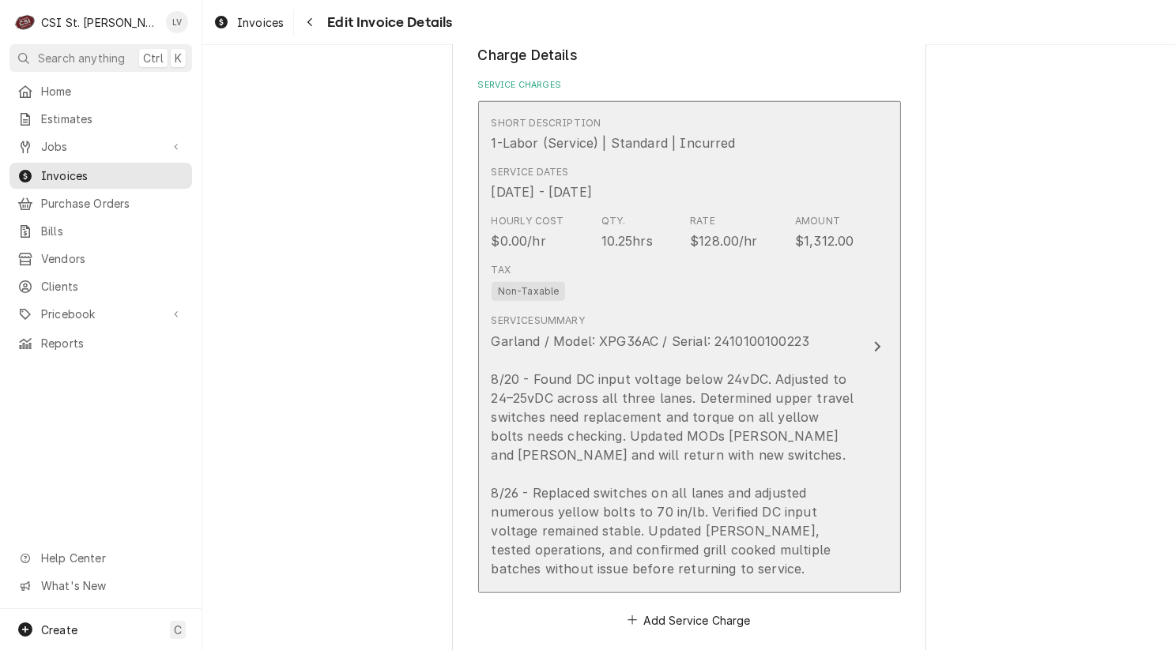
scroll to position [1390, 0]
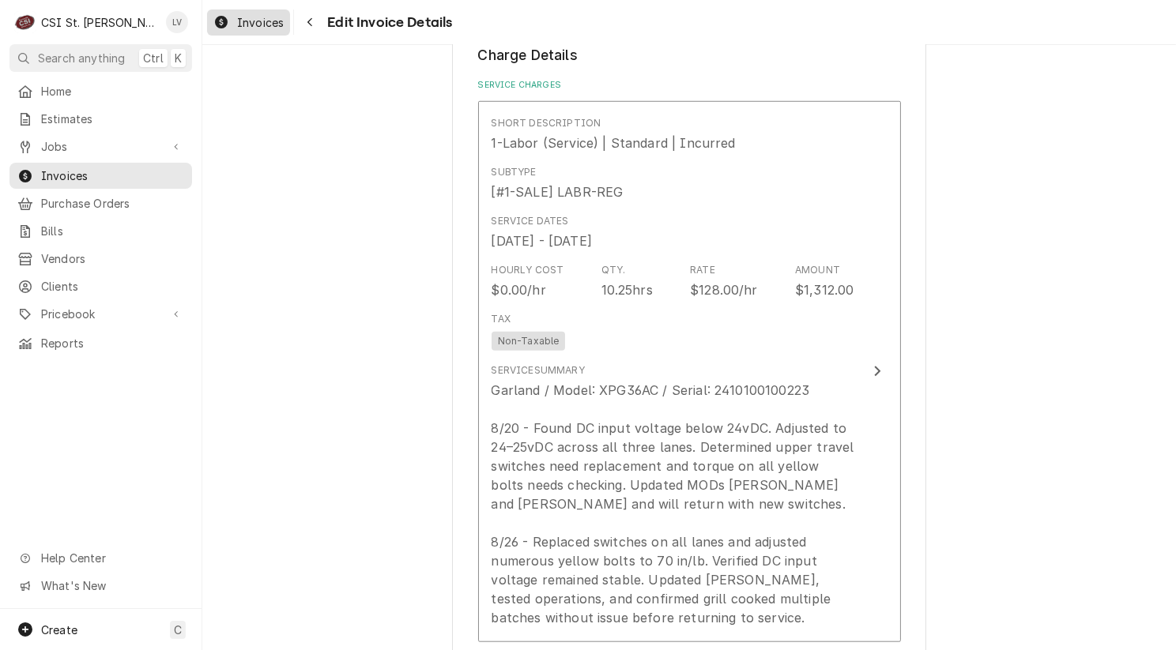
click at [233, 32] on link "Invoices" at bounding box center [248, 22] width 83 height 26
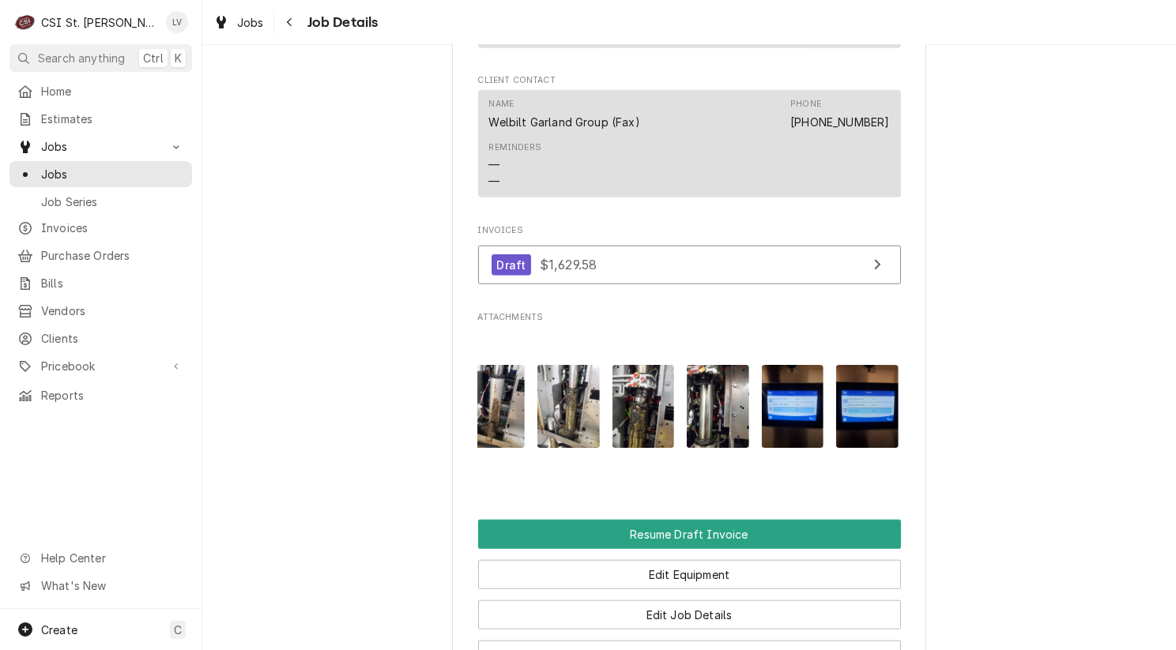
scroll to position [0, 1443]
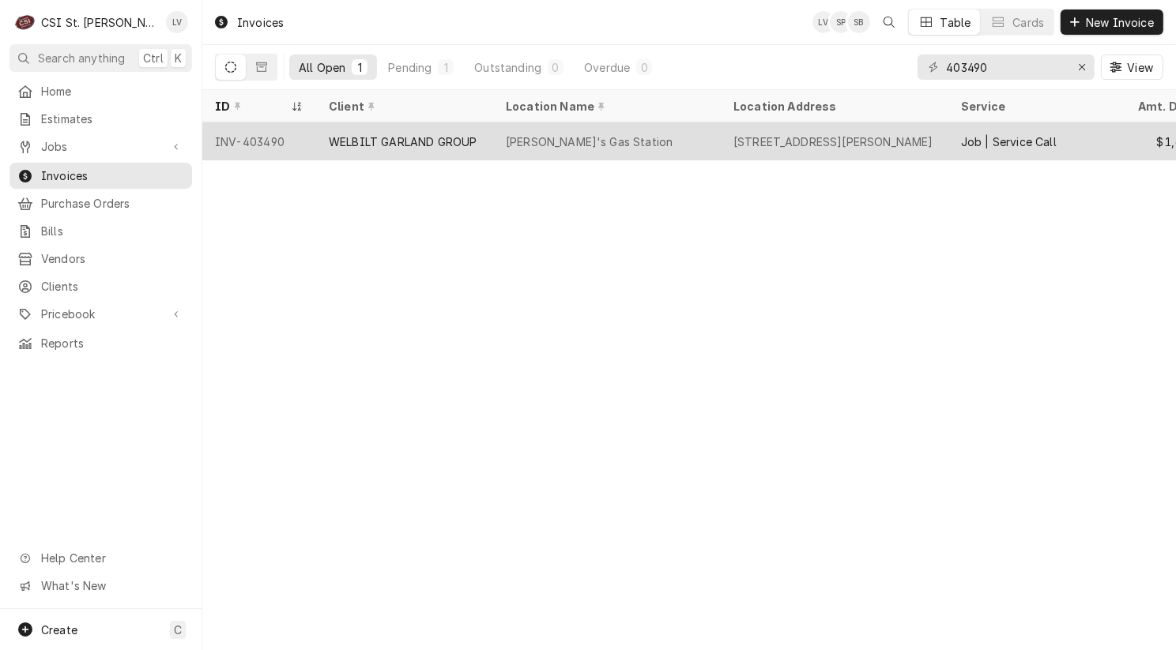
click at [402, 122] on div "WELBILT GARLAND GROUP" at bounding box center [404, 141] width 177 height 38
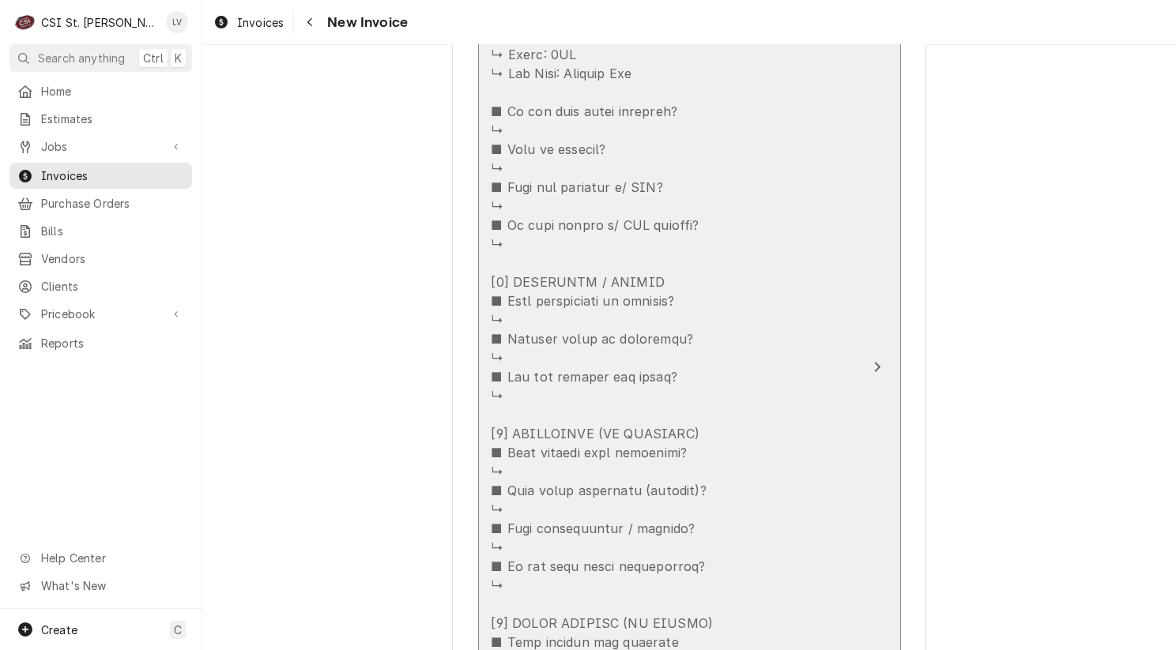
click at [729, 384] on div "Update Line Item" at bounding box center [672, 500] width 363 height 1403
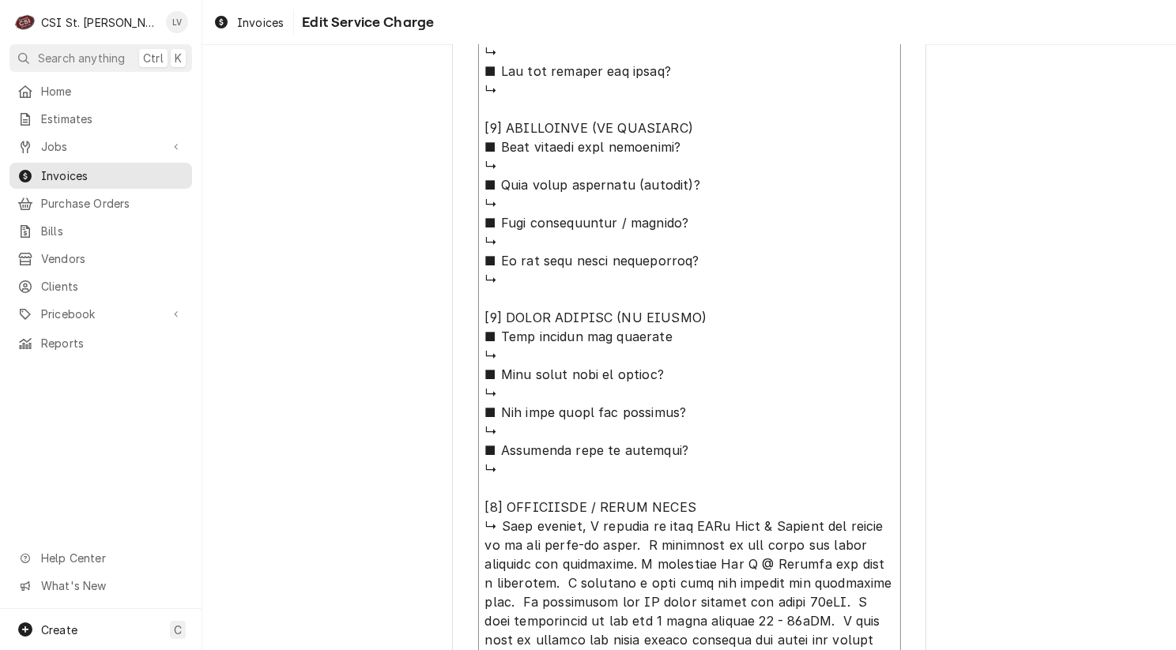
scroll to position [1622, 0]
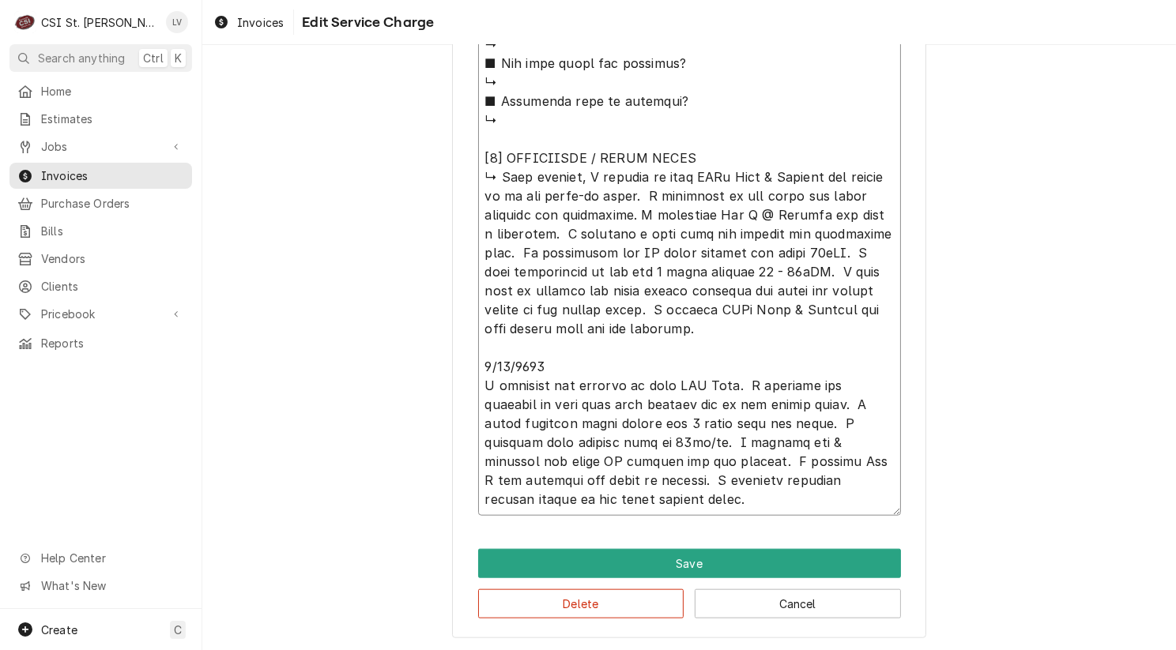
drag, startPoint x: 474, startPoint y: 128, endPoint x: 766, endPoint y: 126, distance: 292.3
type textarea "x"
type textarea "9/19/5429 Lor 1180 - 9494 - 0224 5/03/5492 IPS Dol 8141 - 1187 [3] SITAMETCO / …"
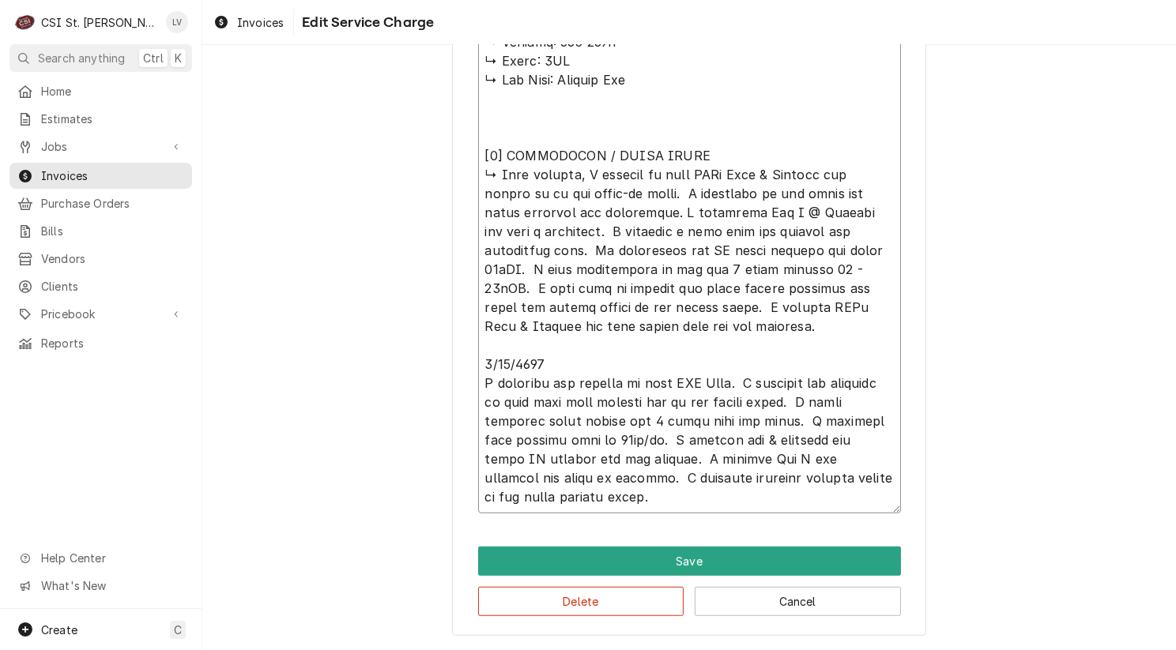
scroll to position [958, 0]
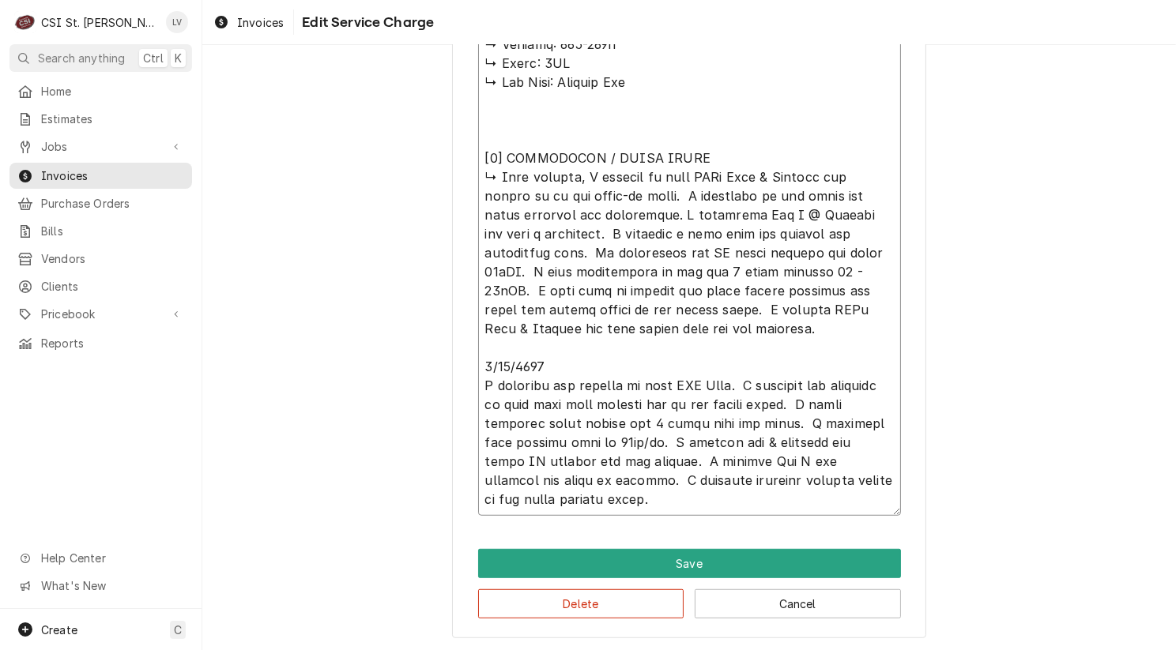
type textarea "x"
type textarea "5/87/8589 Lor 5952 - 3192 - 3765 0/27/2941 IPS Dol 4071 - 1125 [1] SITAMETCO / …"
type textarea "x"
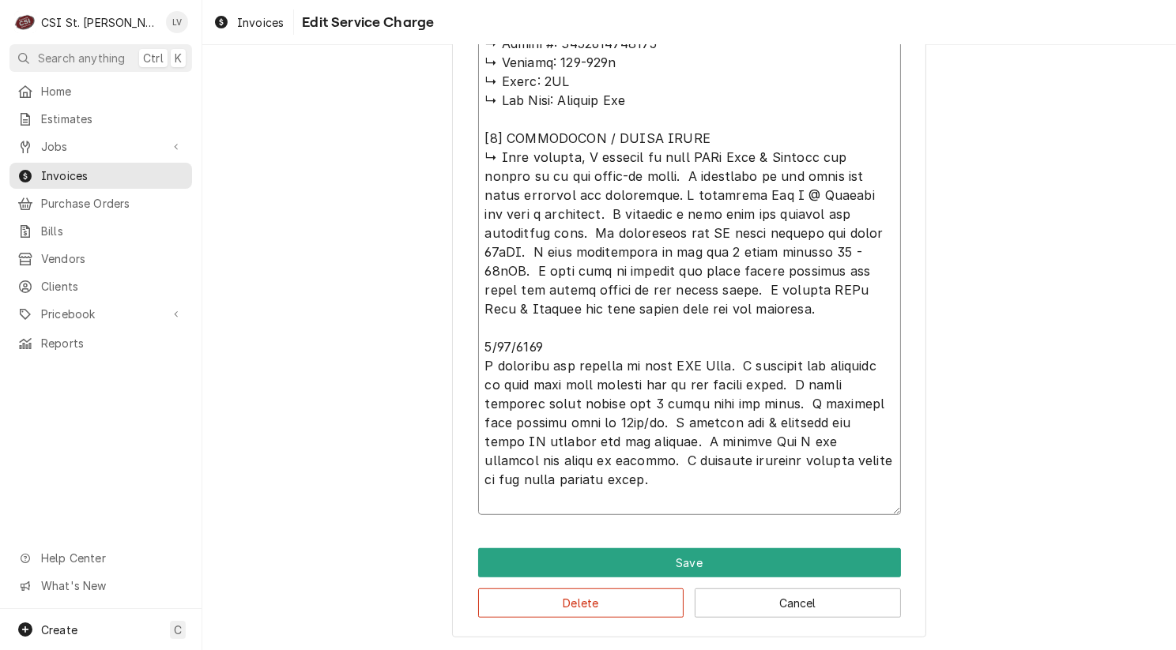
scroll to position [920, 0]
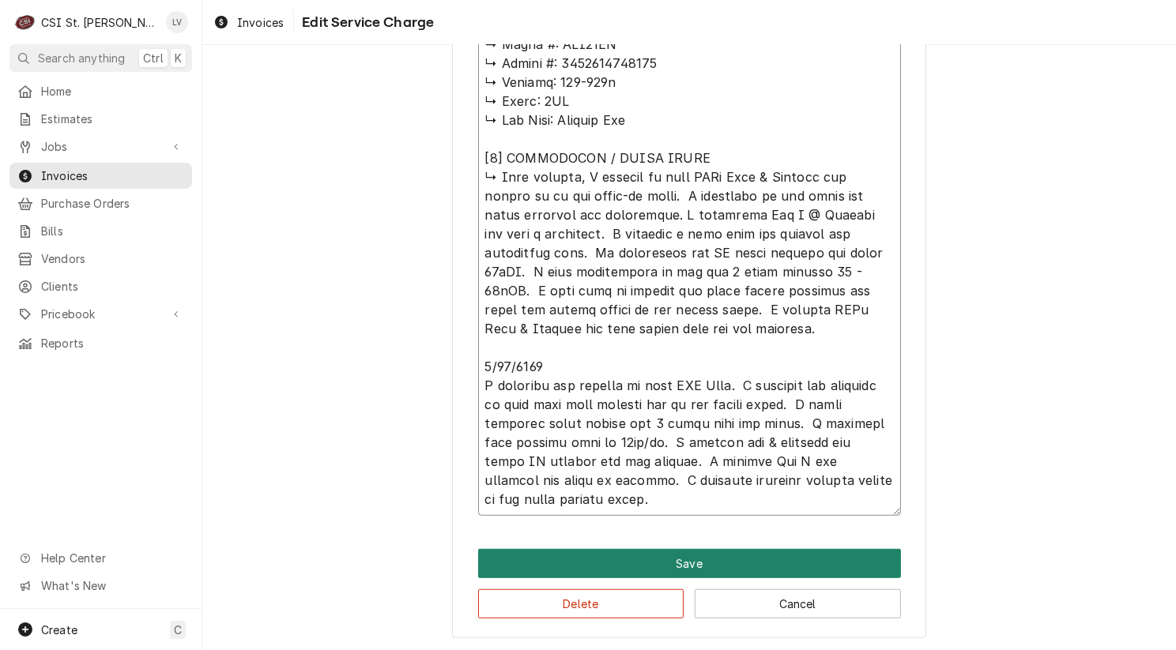
type textarea "8/20/2025 Moe 0830 - 0915 - 1345 8/22/2025 PUP Moe 1315 - 1330 [𝟭] 𝗘𝗤𝗨𝗜𝗣𝗠𝗘𝗡𝗧 / …"
click at [587, 566] on button "Save" at bounding box center [689, 563] width 423 height 29
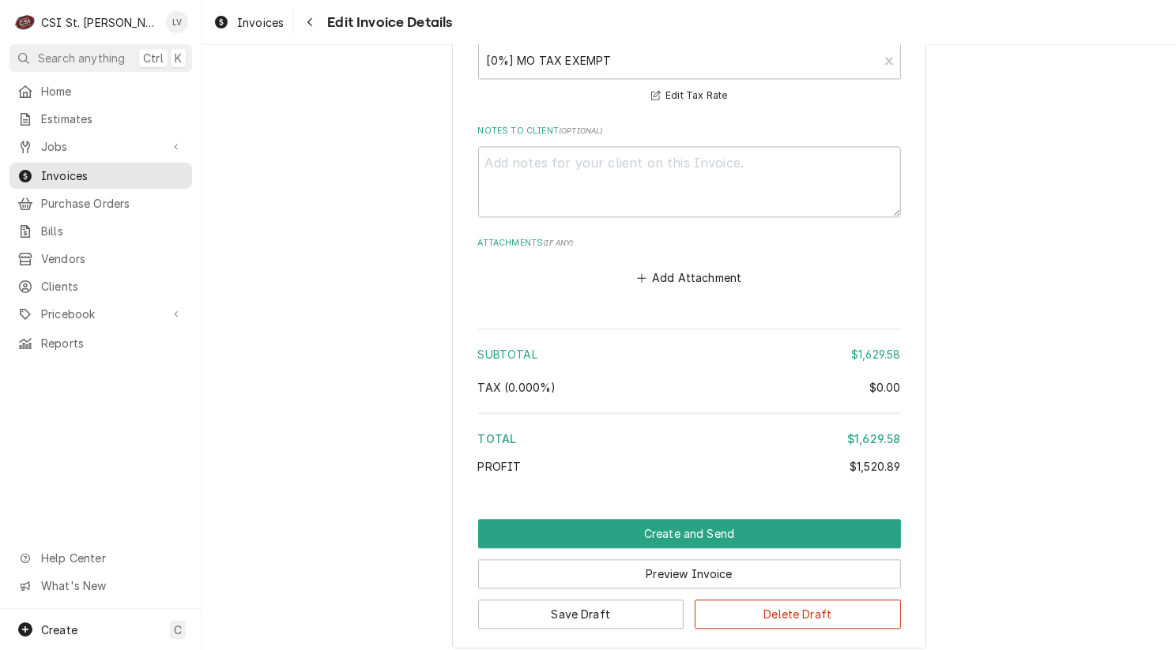
scroll to position [3785, 0]
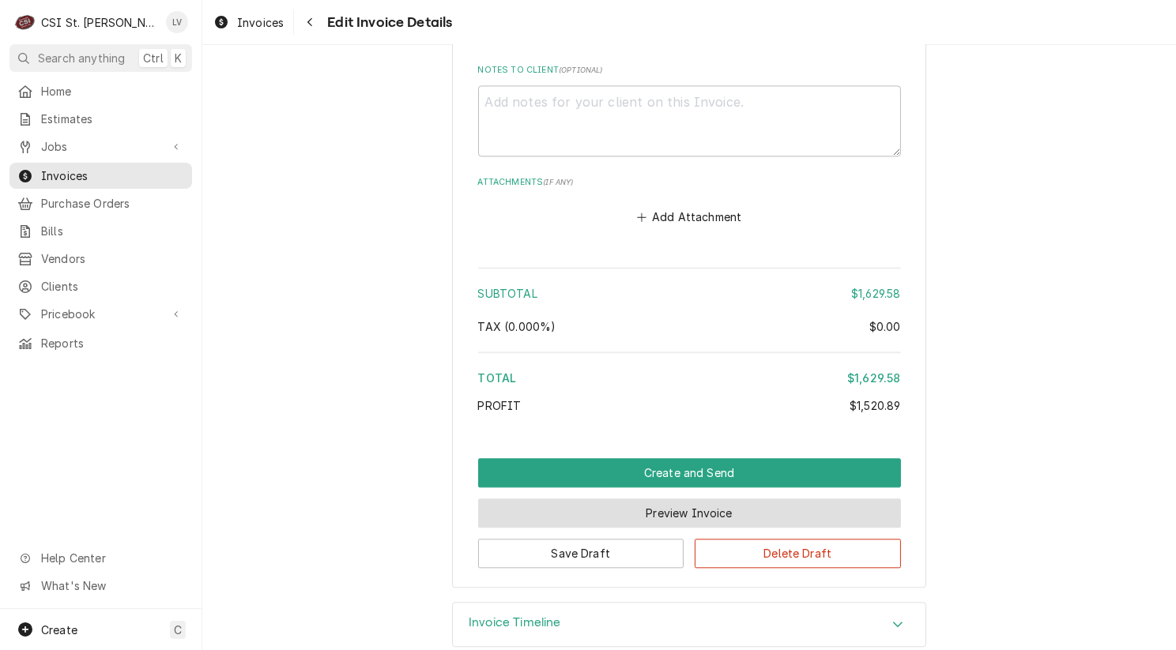
click at [636, 499] on button "Preview Invoice" at bounding box center [689, 513] width 423 height 29
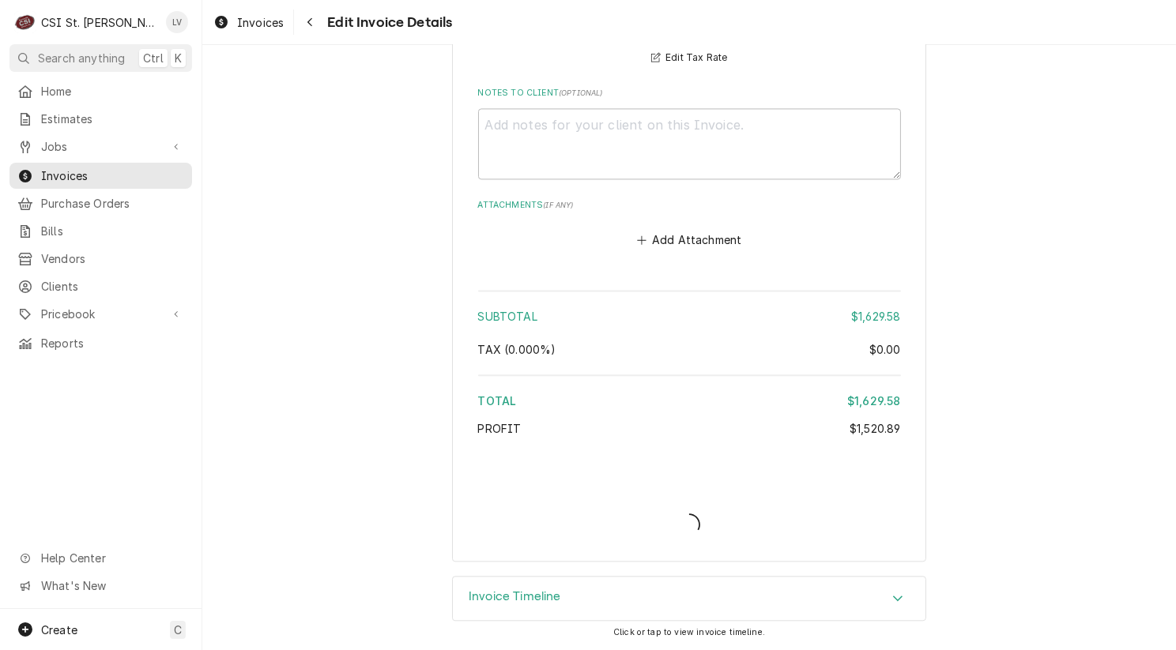
scroll to position [3737, 0]
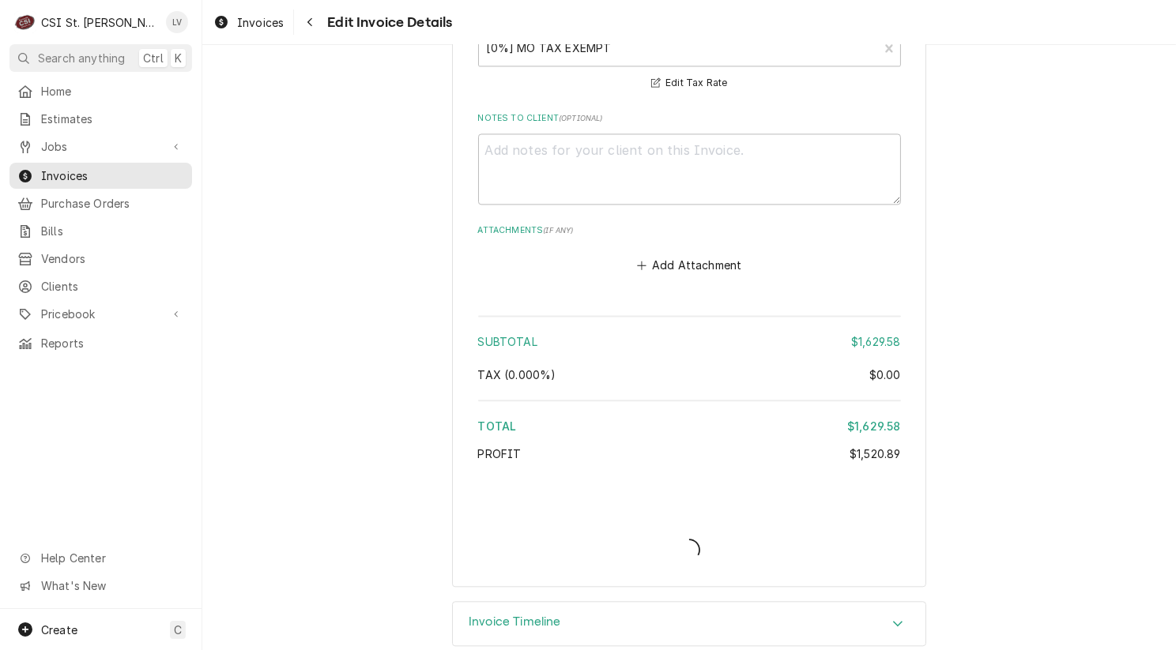
type textarea "x"
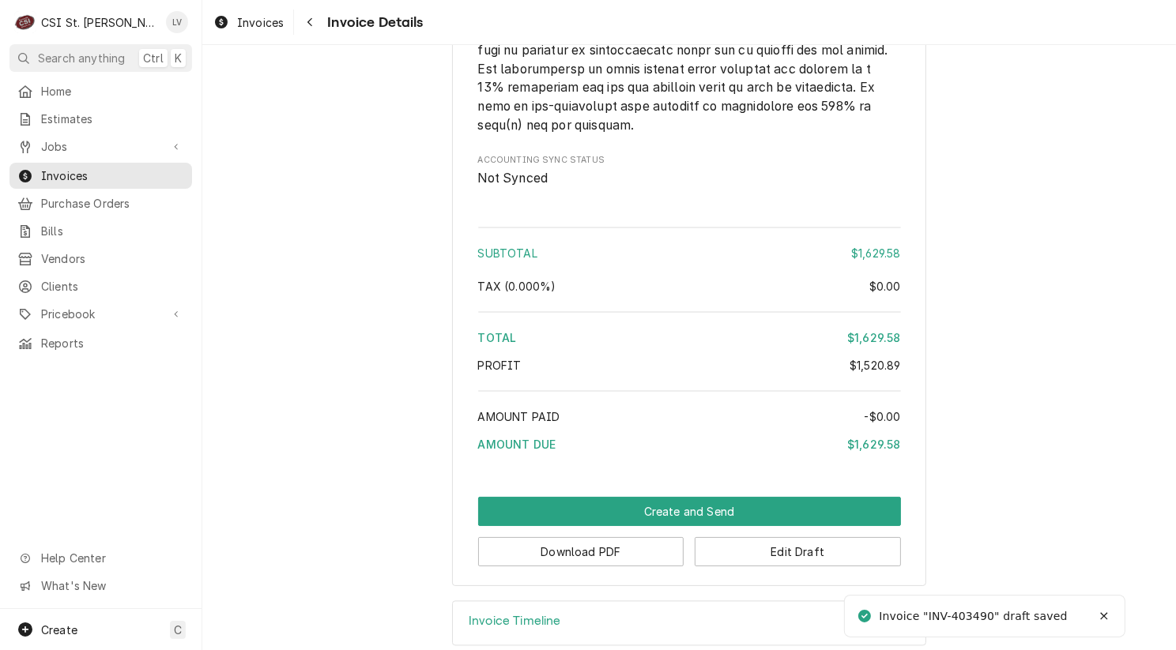
scroll to position [3432, 0]
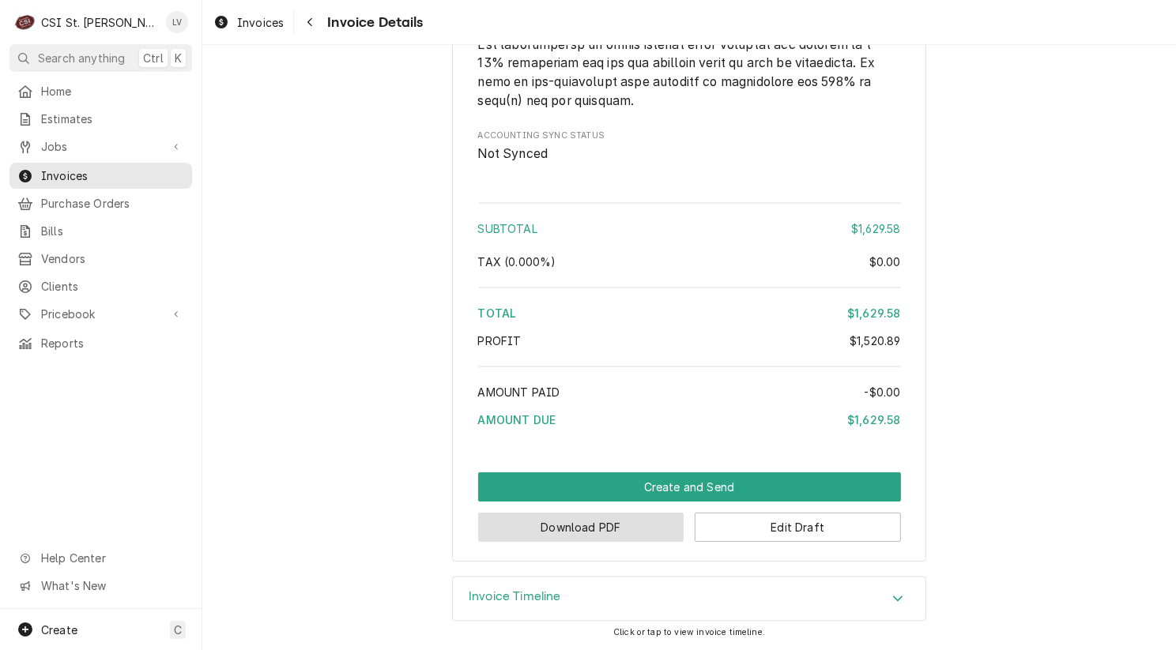
click at [578, 525] on button "Download PDF" at bounding box center [581, 527] width 206 height 29
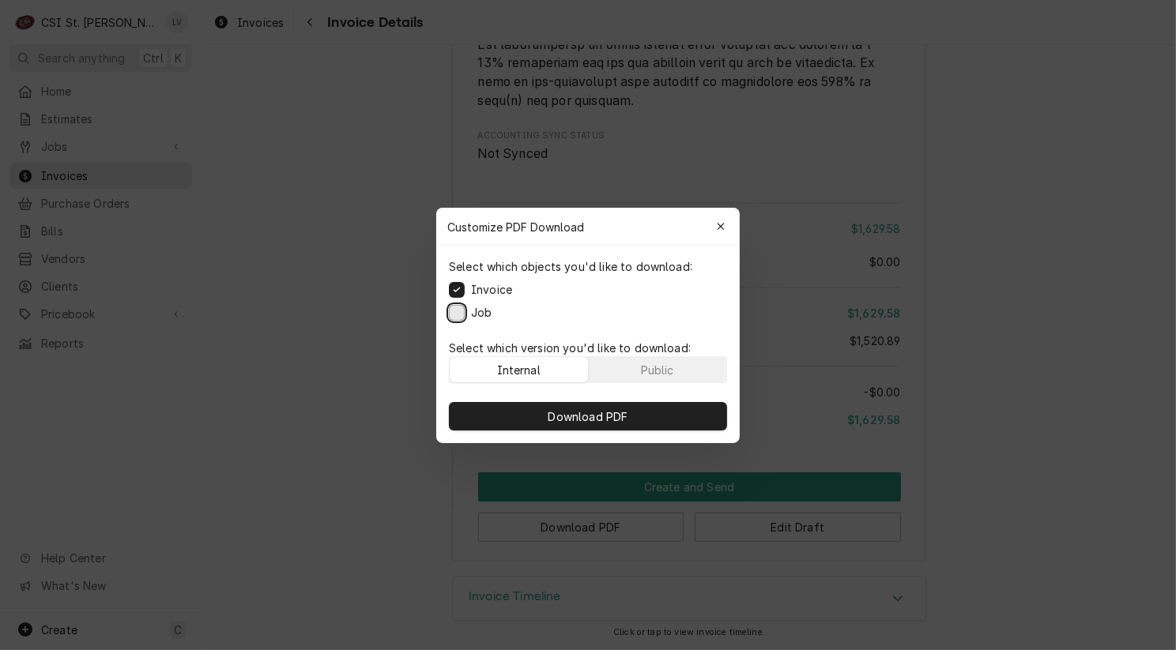
click at [458, 312] on button "Job" at bounding box center [457, 312] width 16 height 16
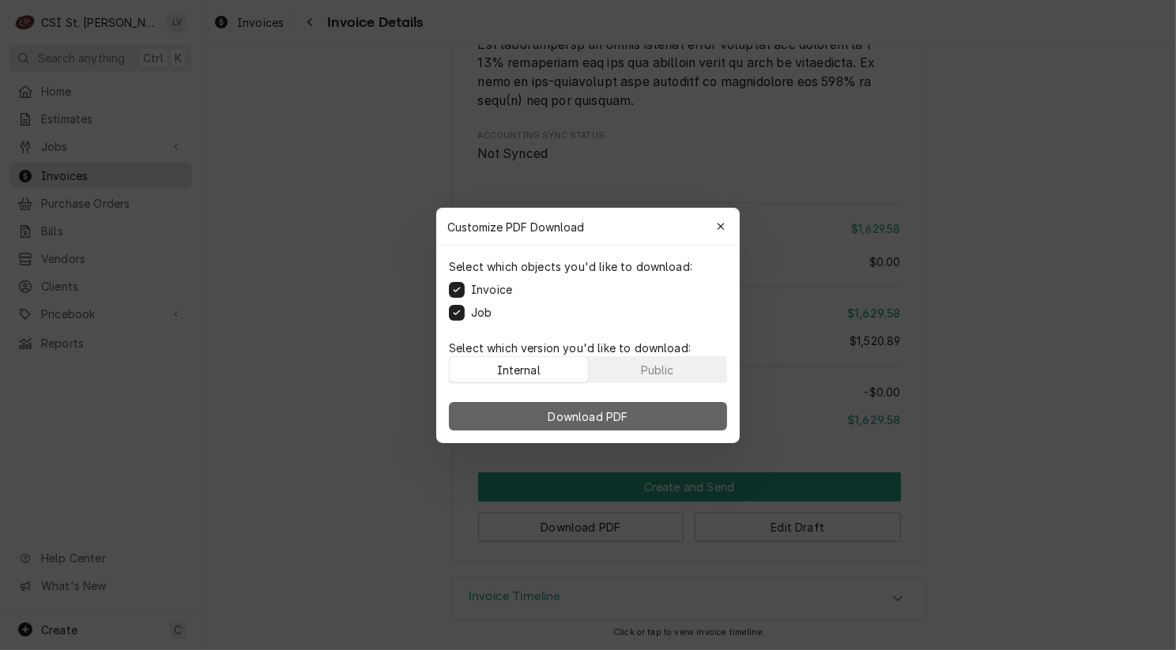
click at [573, 415] on span "Download PDF" at bounding box center [588, 416] width 86 height 17
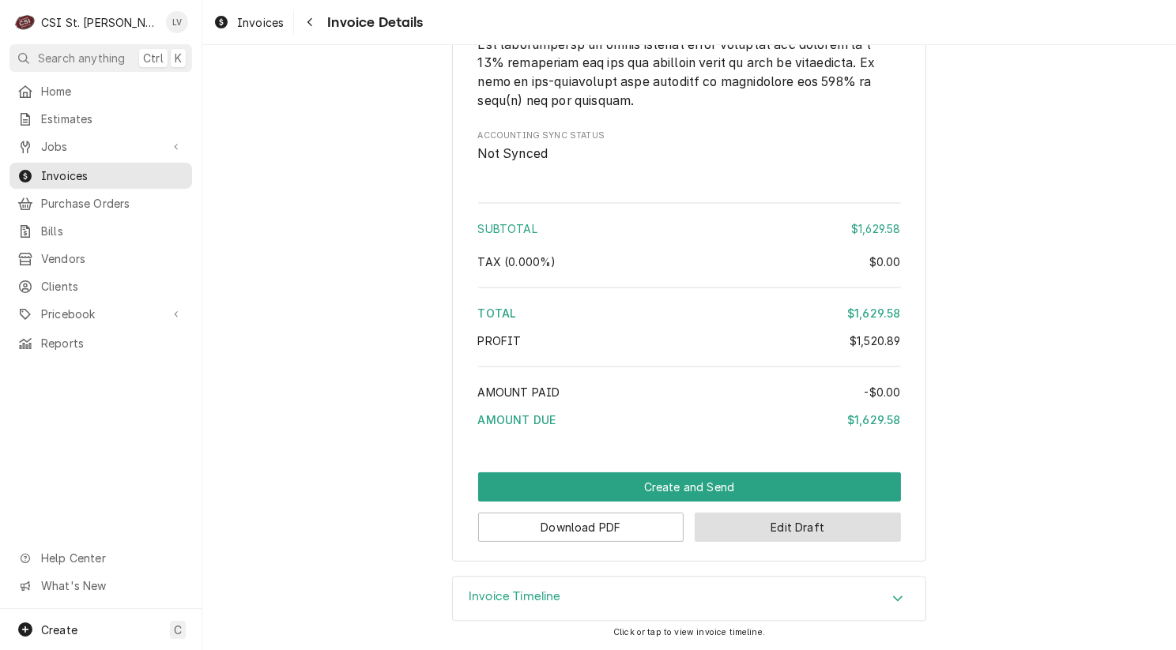
click at [755, 531] on button "Edit Draft" at bounding box center [797, 527] width 206 height 29
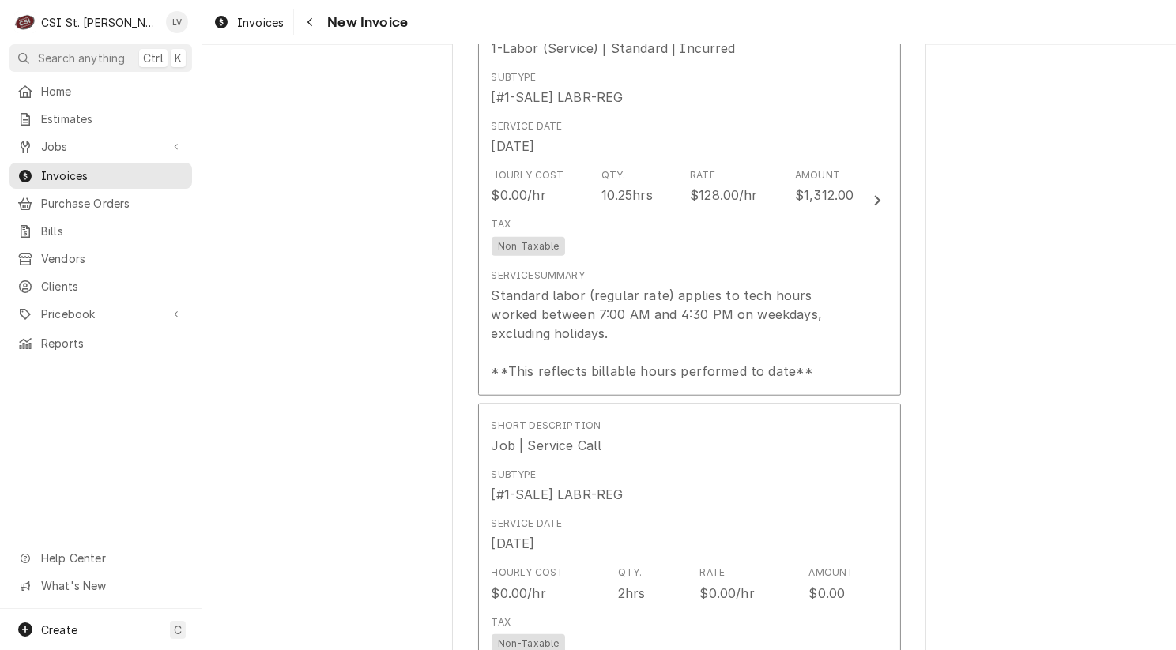
scroll to position [1501, 0]
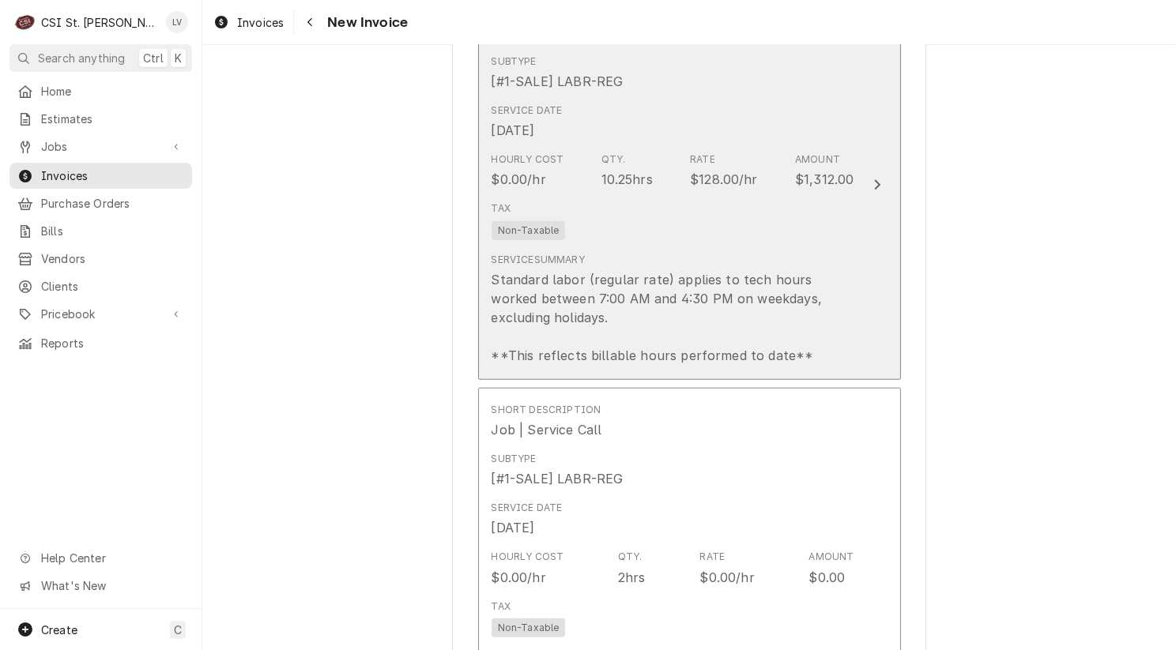
click at [711, 338] on div "Standard labor (regular rate) applies to tech hours worked between 7:00 AM and …" at bounding box center [672, 317] width 363 height 95
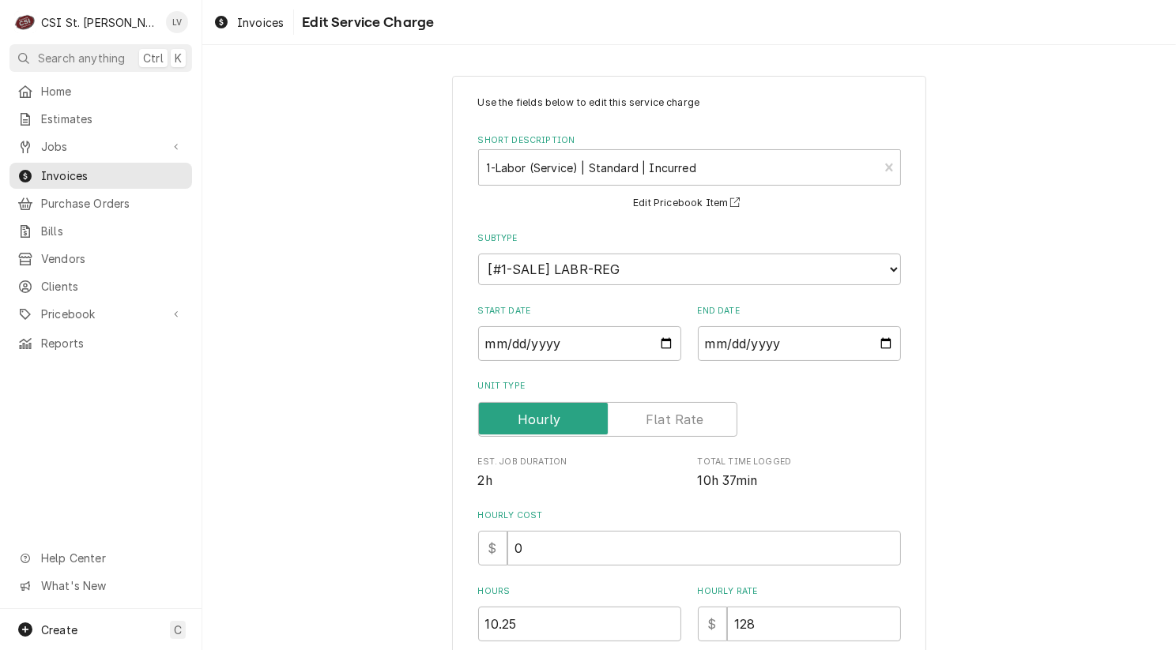
scroll to position [394, 0]
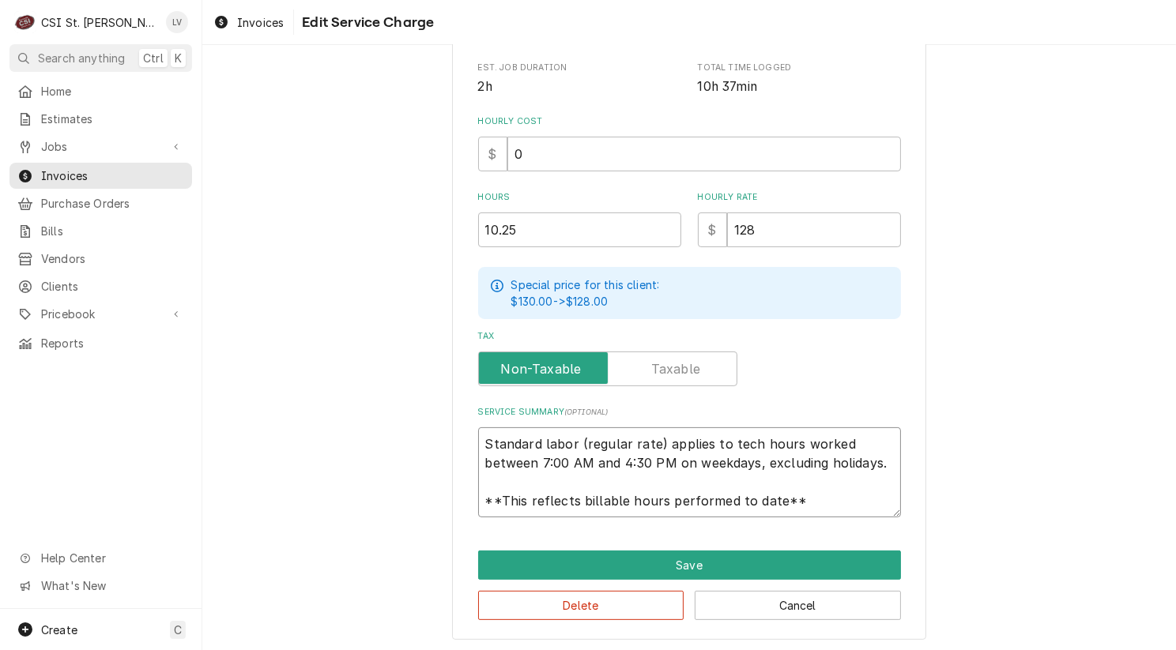
drag, startPoint x: 481, startPoint y: 445, endPoint x: 826, endPoint y: 525, distance: 354.5
click at [826, 525] on div "Use the fields below to edit this service charge Short Description 1-Labor (Ser…" at bounding box center [689, 161] width 474 height 959
paste textarea "Garland / Model: XPG36AC / Serial: 2410100100223 8/20 - Found DC input voltage …"
type textarea "x"
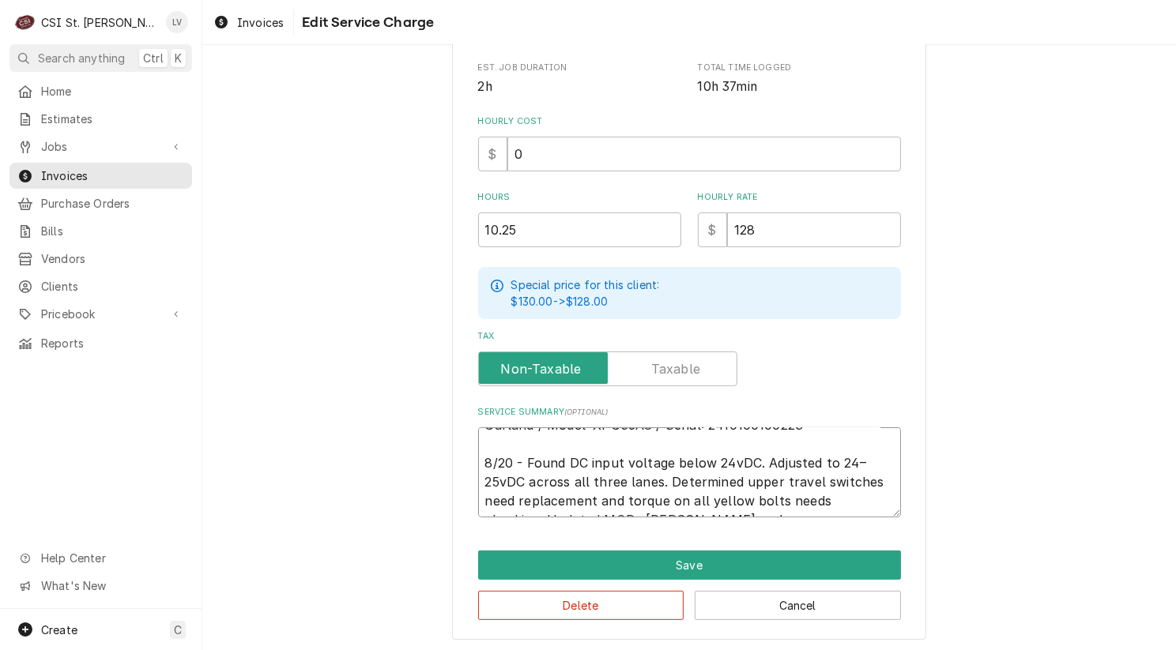
scroll to position [10, 0]
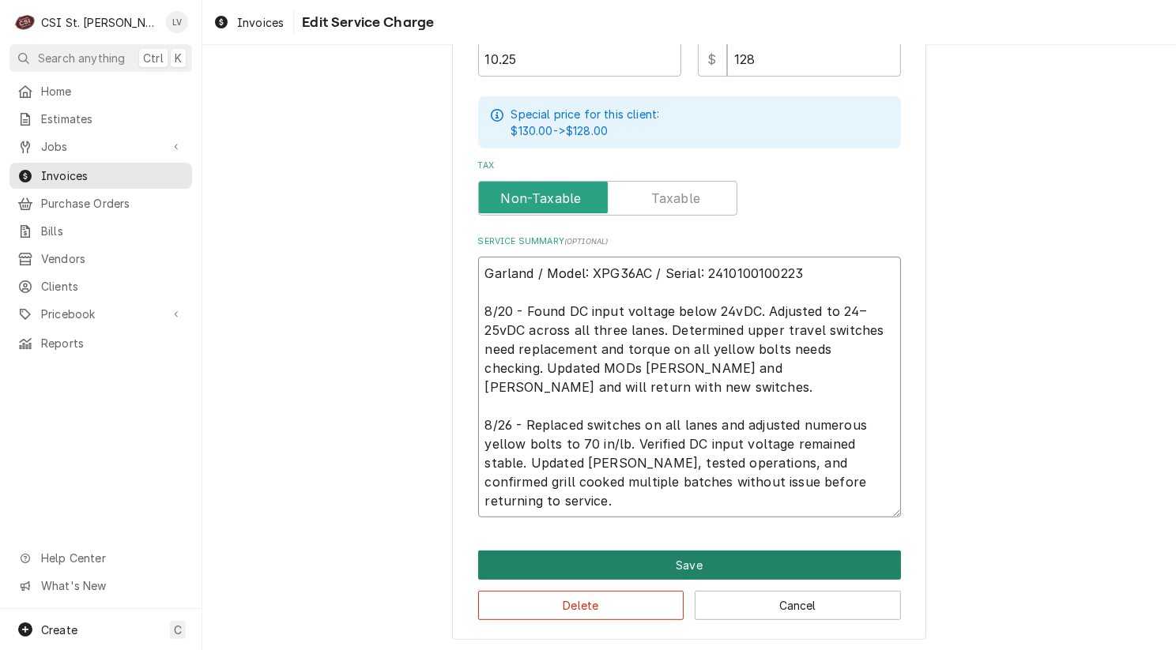
type textarea "Garland / Model: XPG36AC / Serial: 2410100100223 8/20 - Found DC input voltage …"
click at [679, 556] on button "Save" at bounding box center [689, 565] width 423 height 29
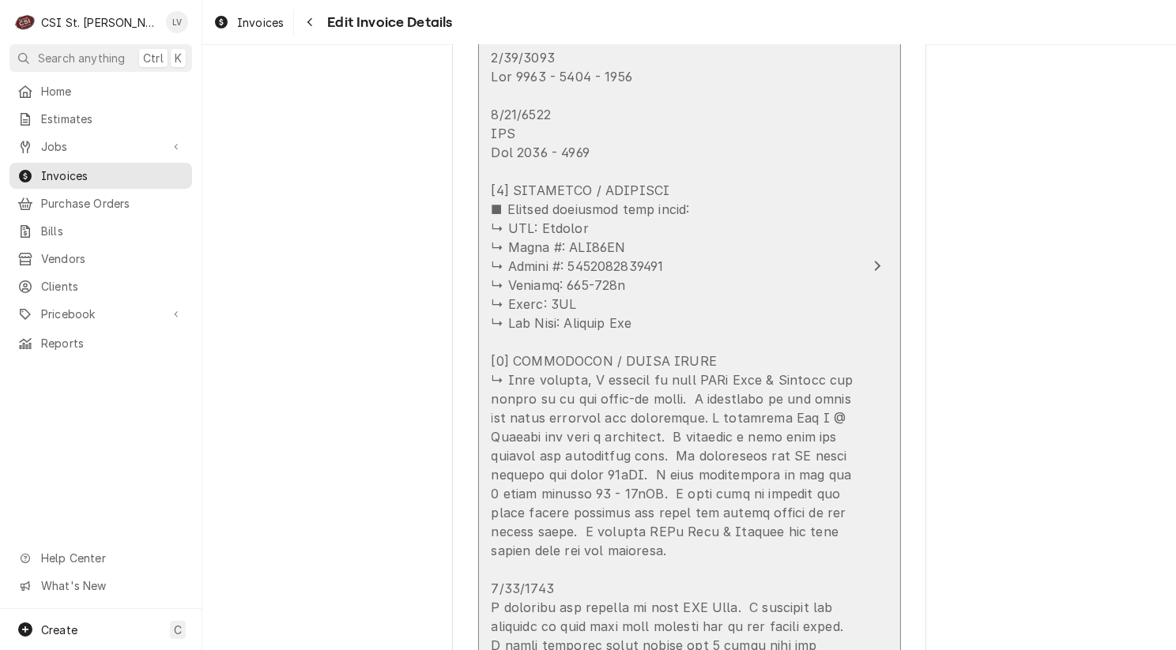
click at [789, 481] on div "Update Line Item" at bounding box center [672, 399] width 363 height 702
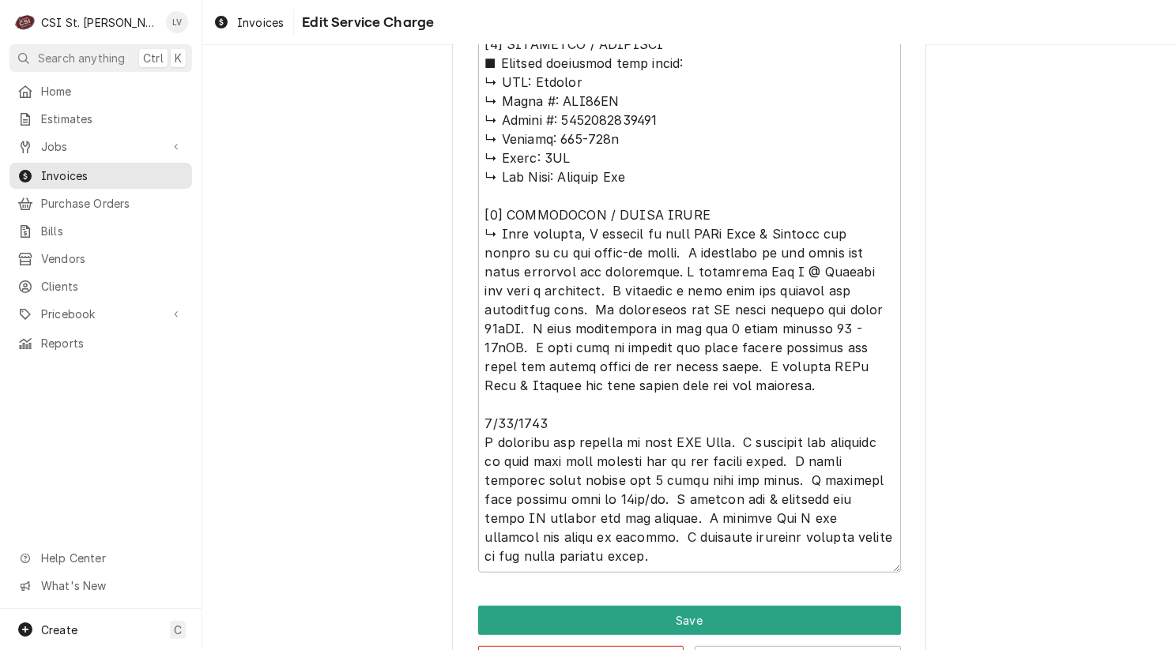
scroll to position [920, 0]
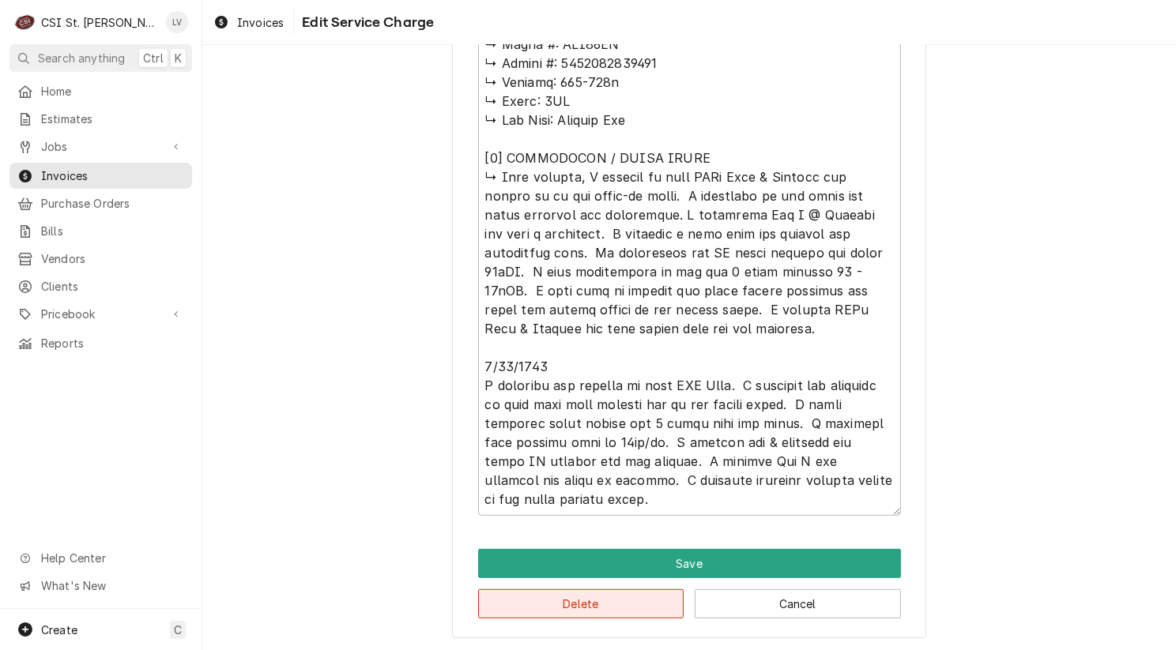
click at [590, 604] on button "Delete" at bounding box center [581, 603] width 206 height 29
type textarea "x"
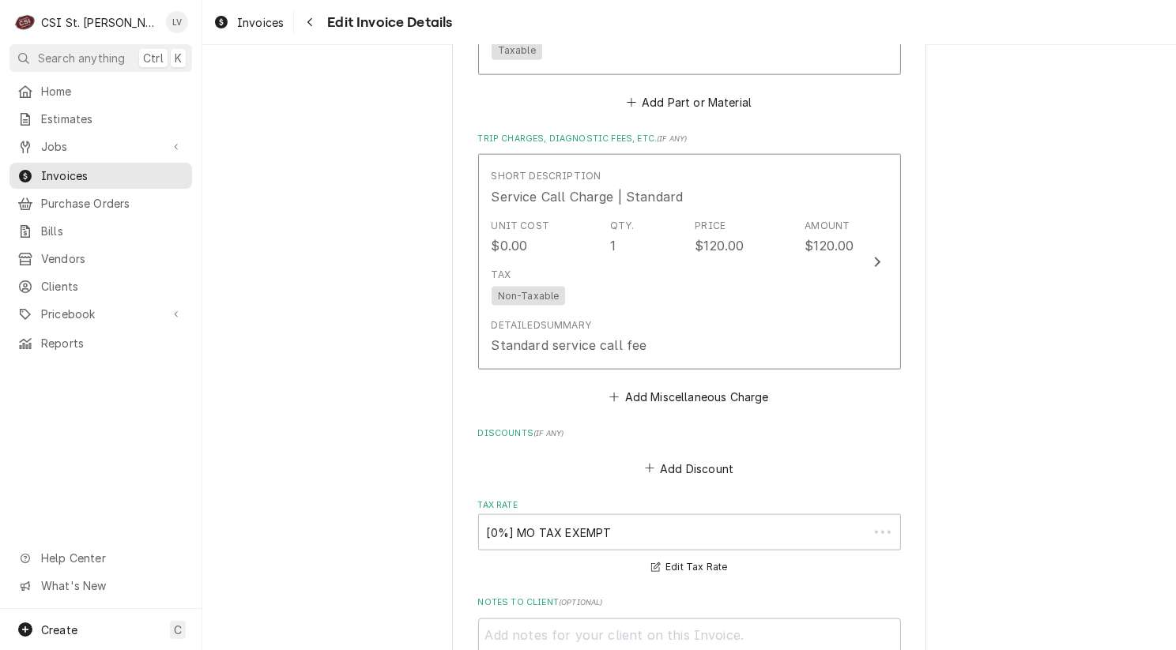
scroll to position [2351, 0]
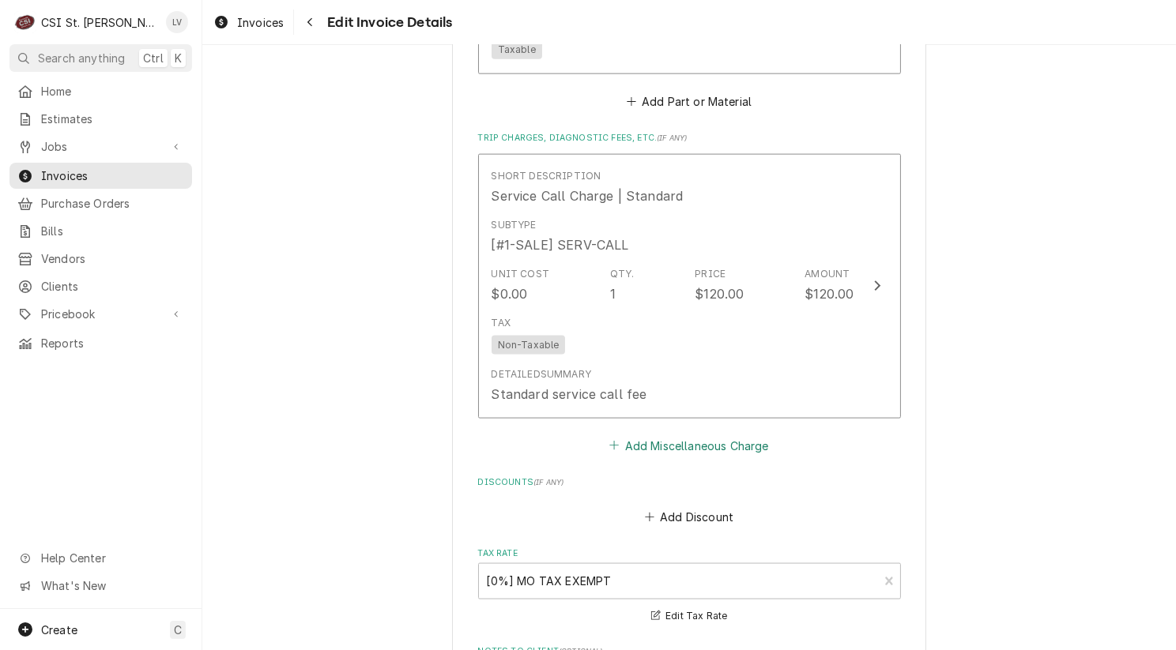
click at [671, 441] on button "Add Miscellaneous Charge" at bounding box center [689, 446] width 164 height 22
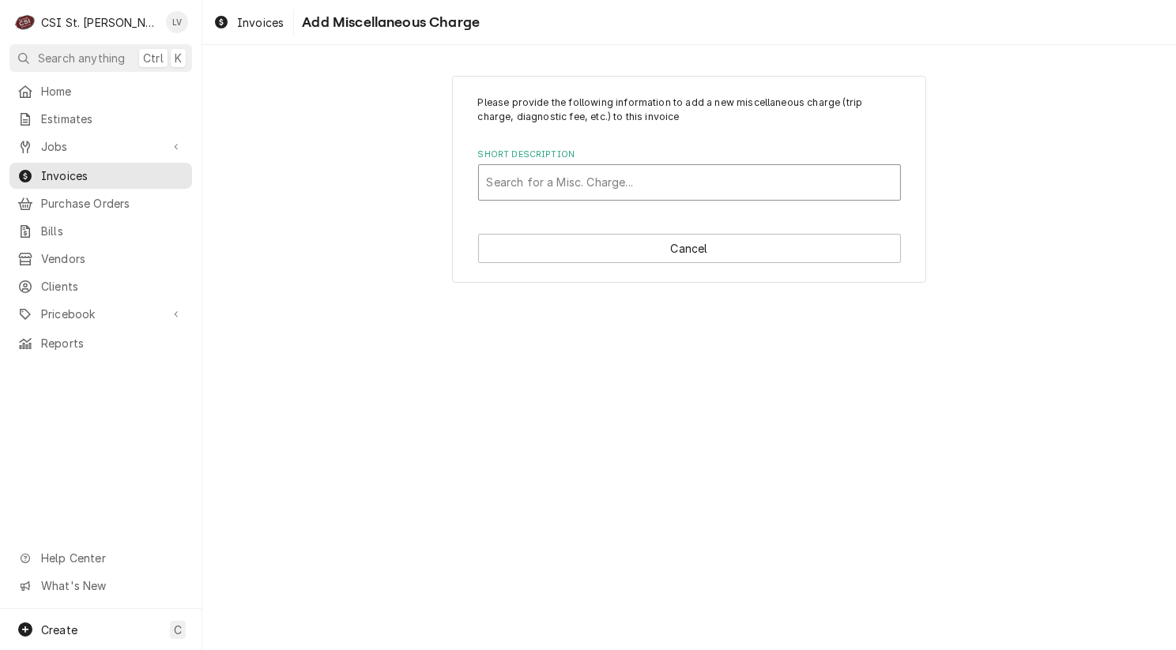
click at [527, 186] on div "Short Description" at bounding box center [689, 182] width 405 height 28
type input "travel"
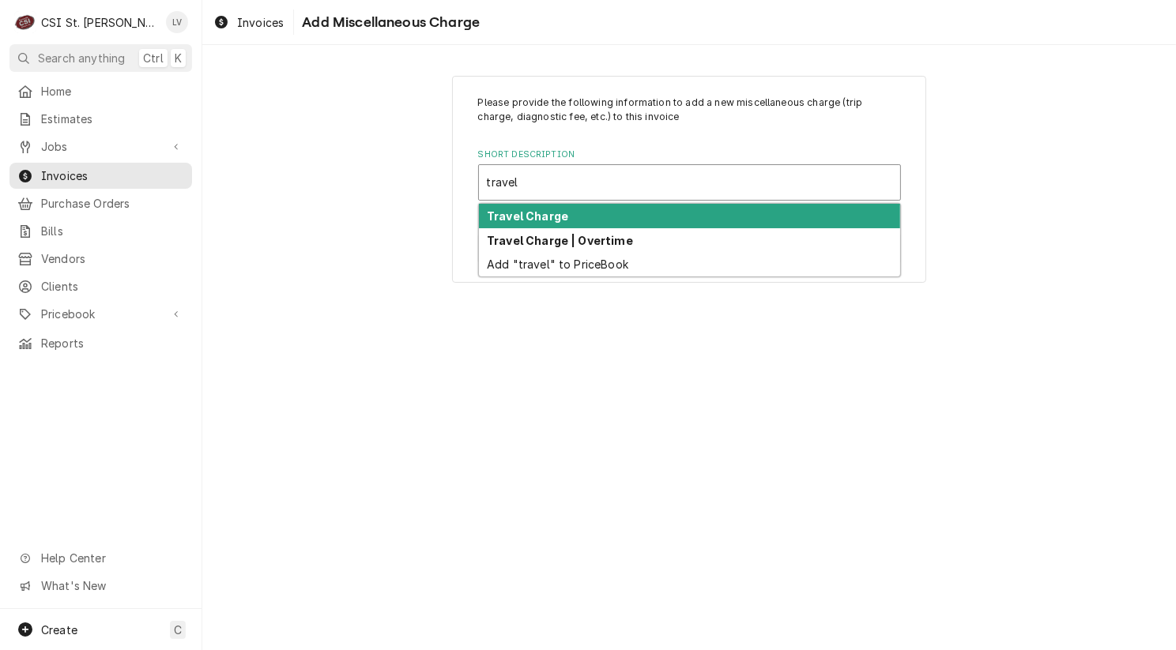
click at [514, 214] on strong "Travel Charge" at bounding box center [527, 215] width 81 height 13
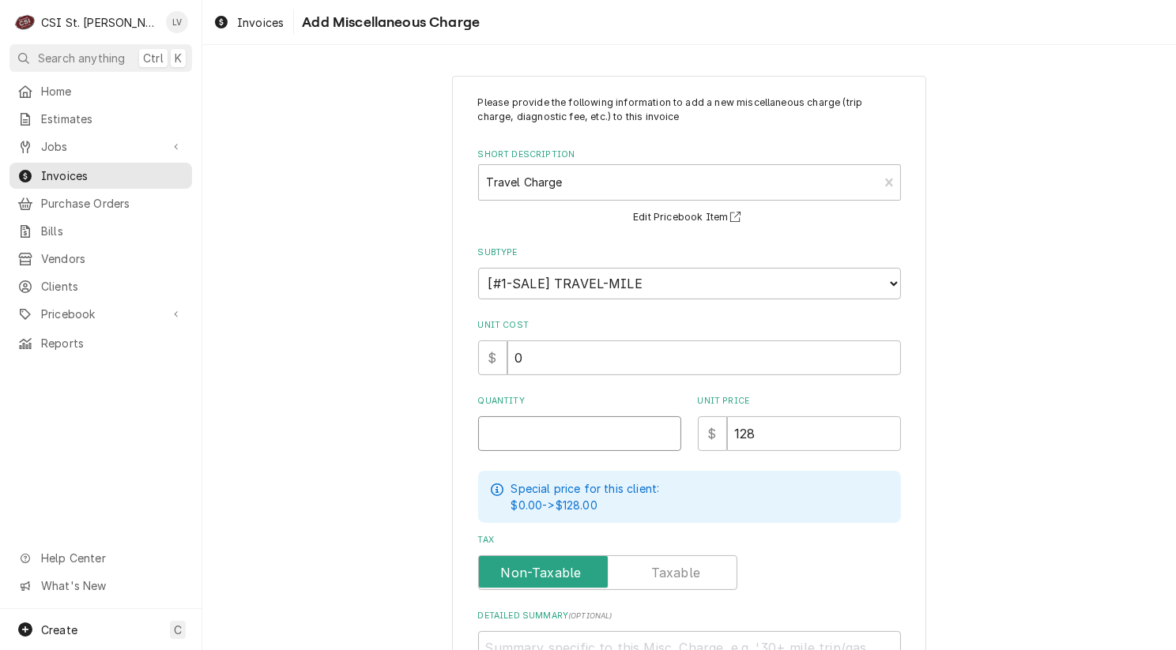
click at [530, 434] on input "Quantity" at bounding box center [579, 433] width 203 height 35
type textarea "x"
type input "2"
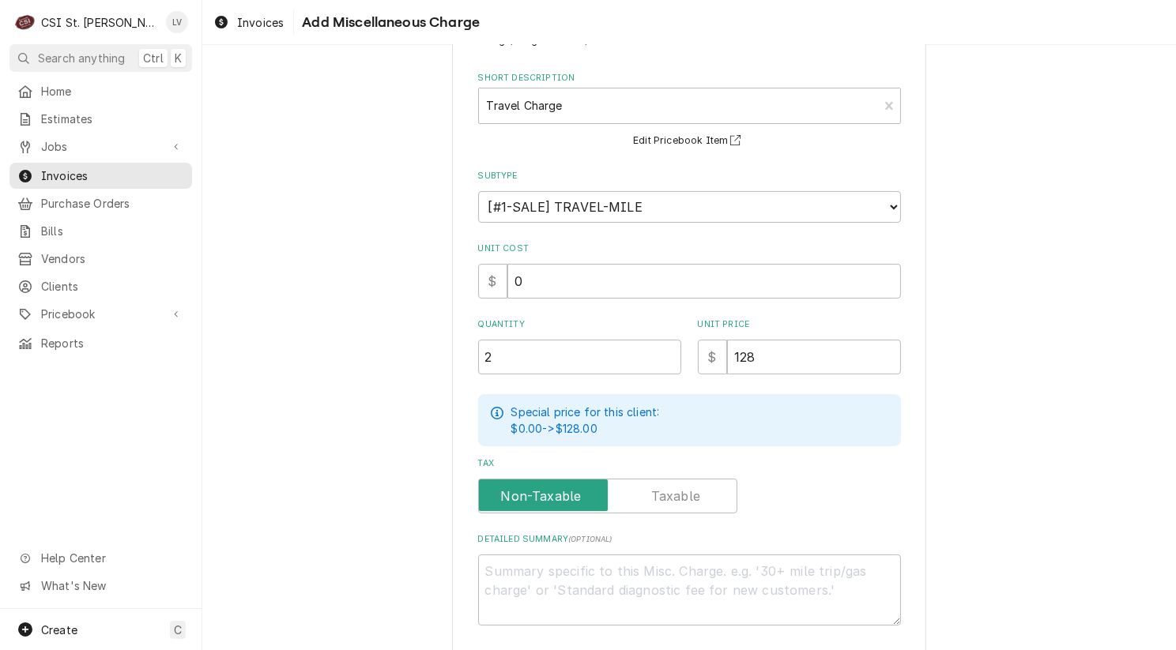
scroll to position [145, 0]
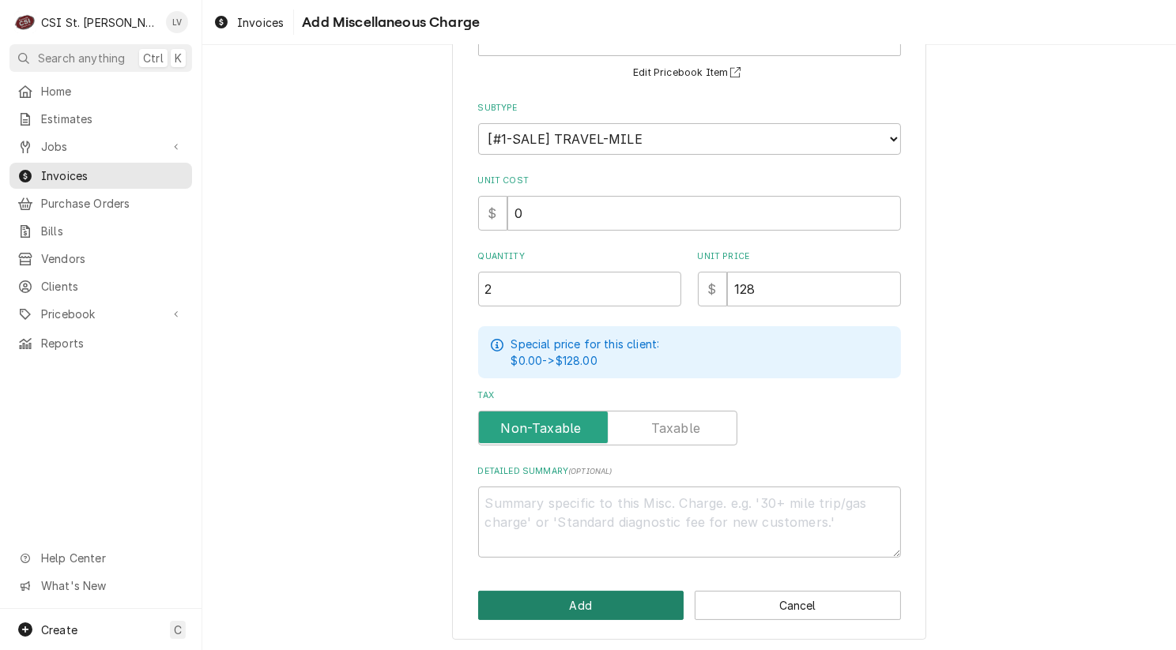
click at [600, 608] on button "Add" at bounding box center [581, 605] width 206 height 29
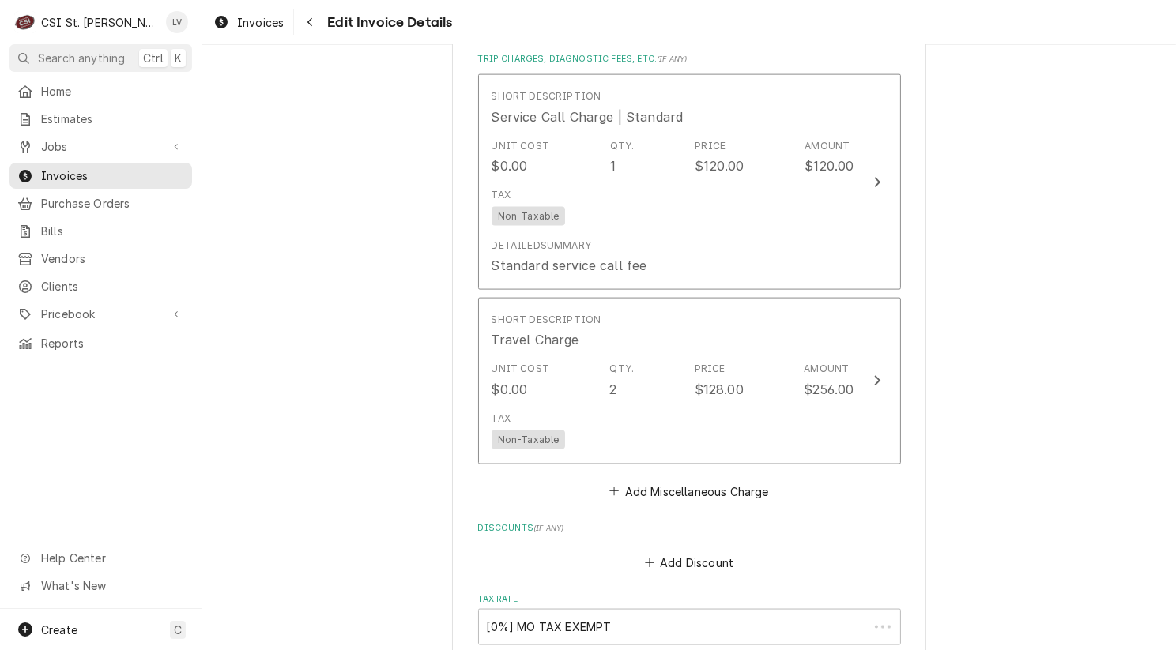
scroll to position [2430, 0]
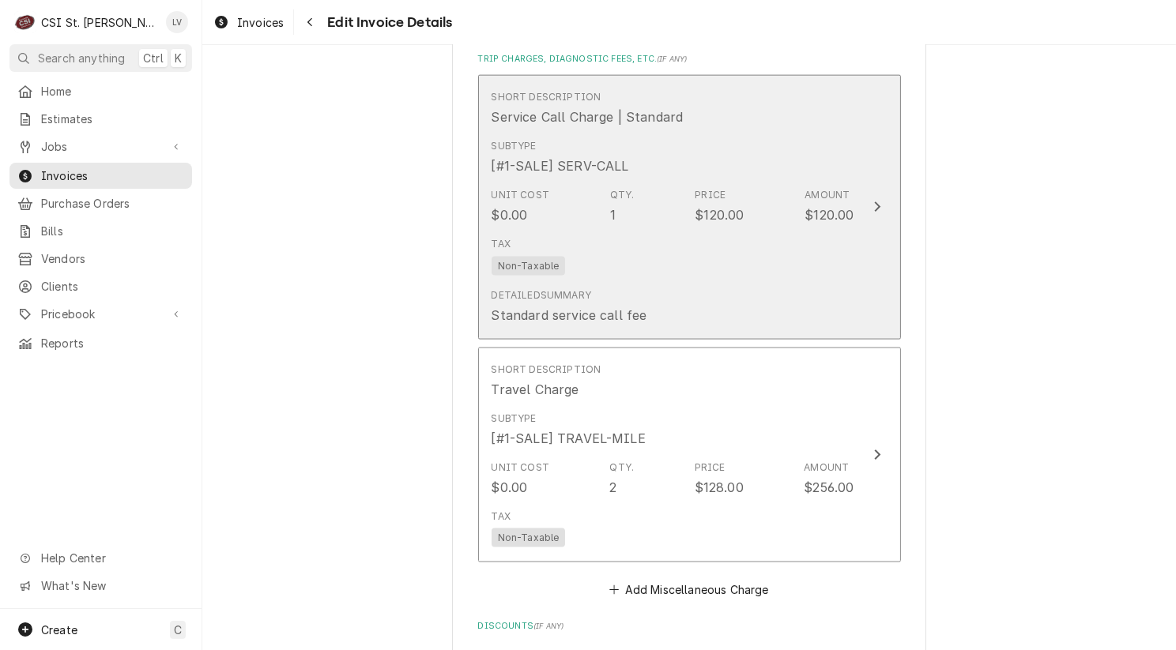
click at [660, 246] on div "Tax Non-Taxable" at bounding box center [672, 256] width 363 height 51
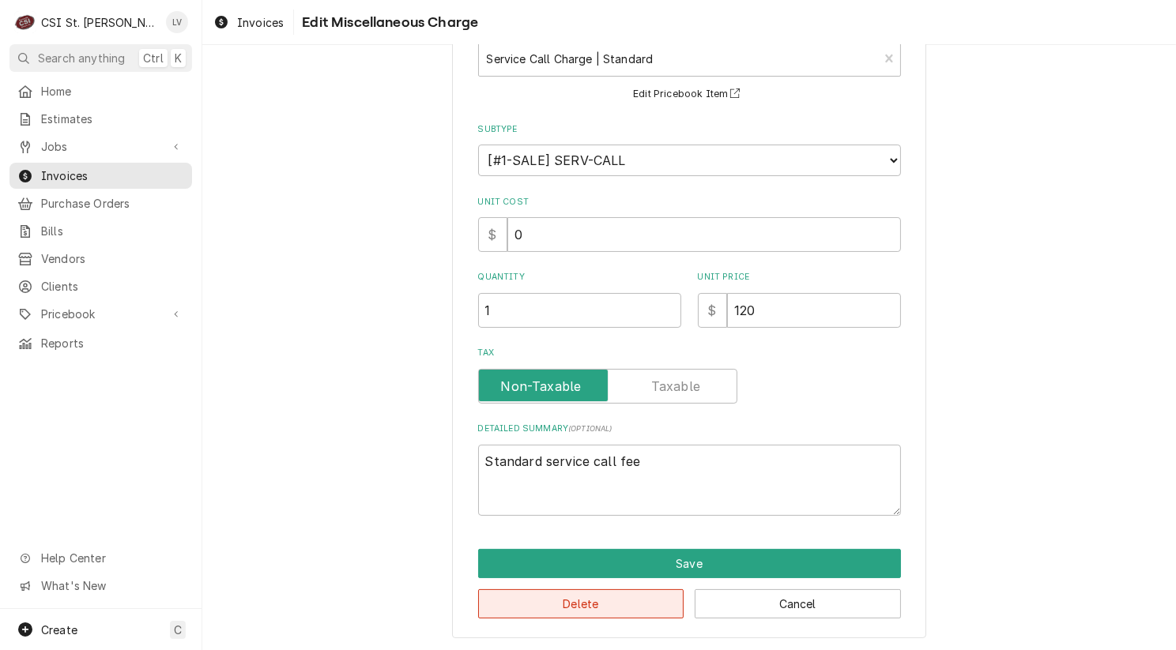
click at [591, 596] on button "Delete" at bounding box center [581, 603] width 206 height 29
type textarea "x"
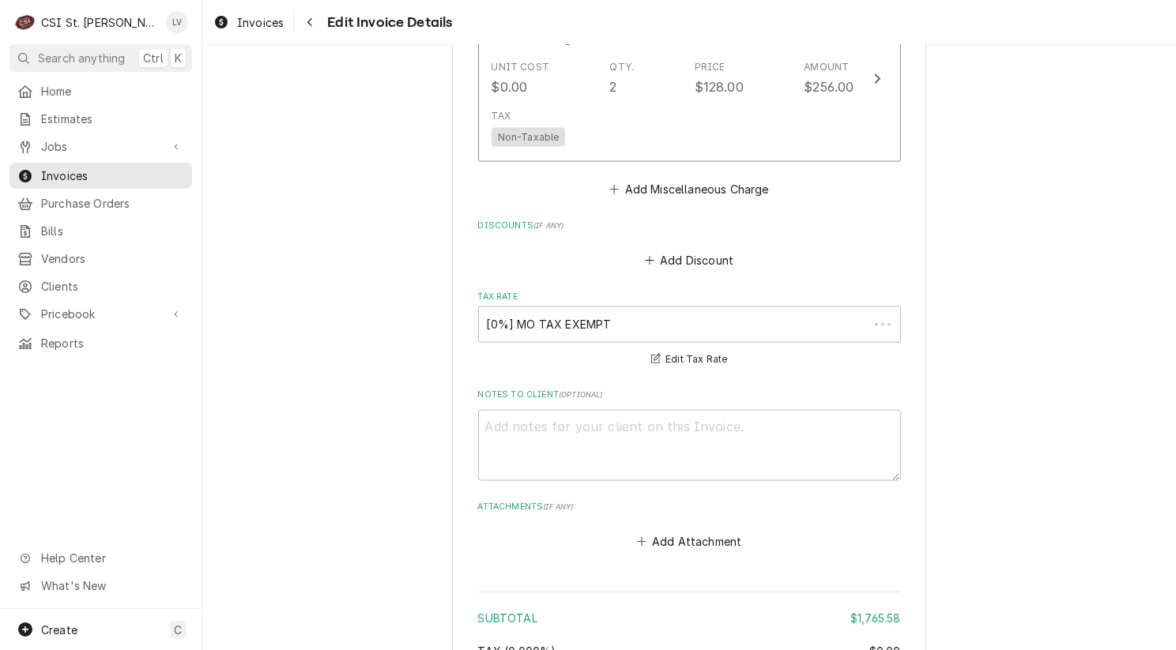
scroll to position [2509, 0]
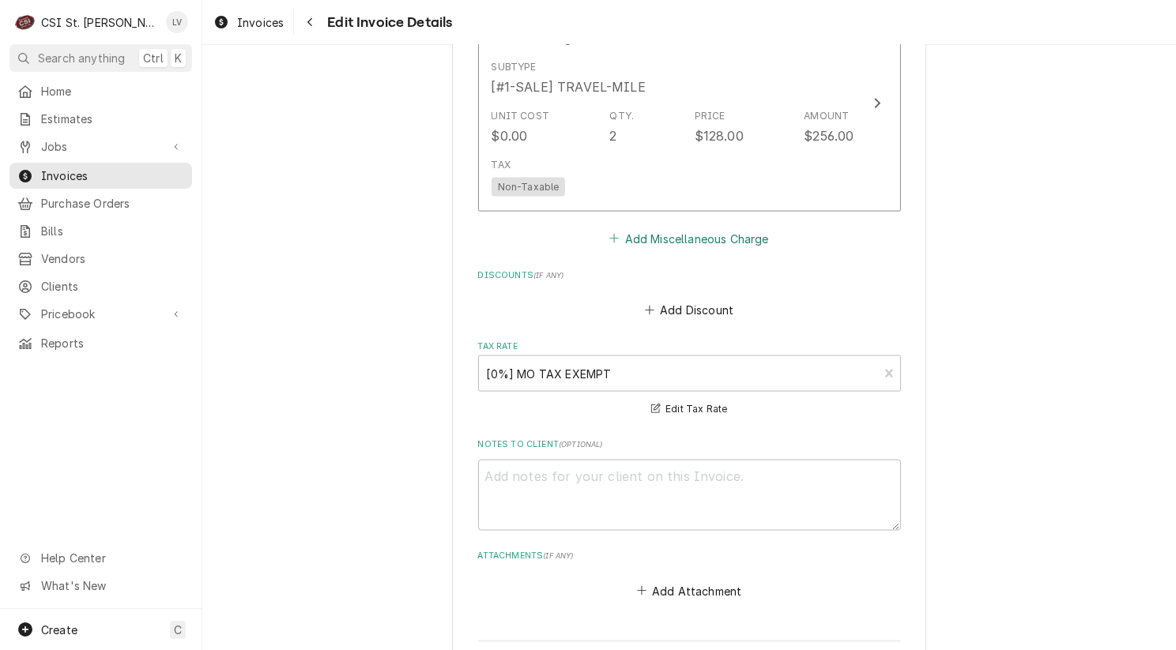
click at [653, 228] on button "Add Miscellaneous Charge" at bounding box center [689, 239] width 164 height 22
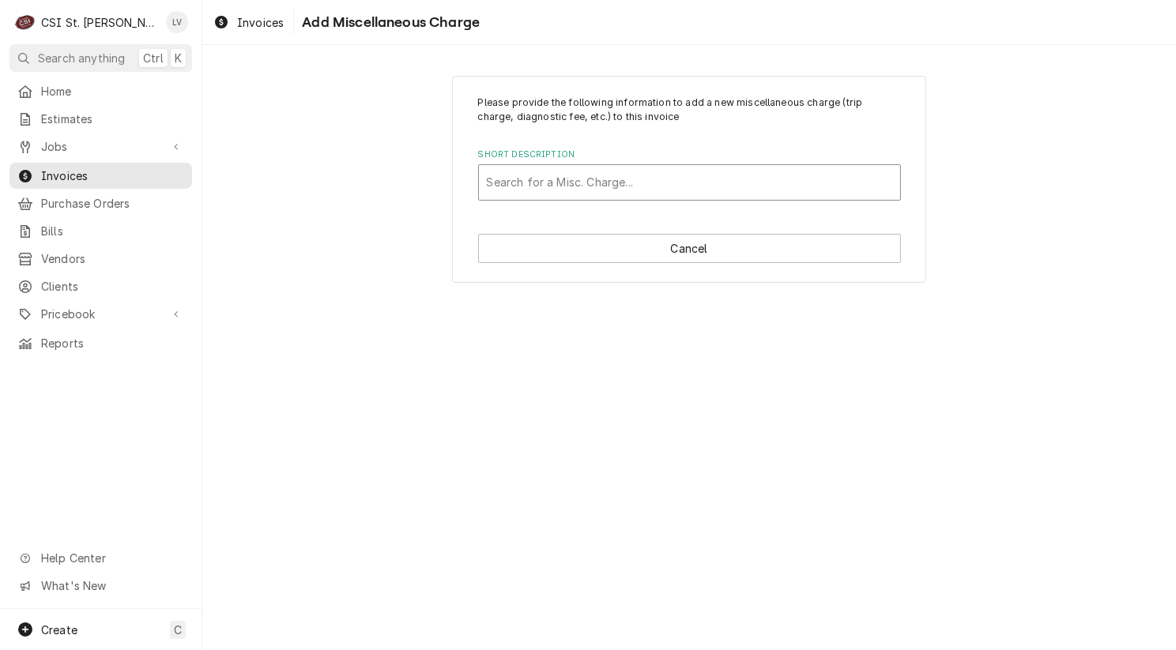
click at [553, 186] on div "Short Description" at bounding box center [689, 182] width 405 height 28
type input "mileage"
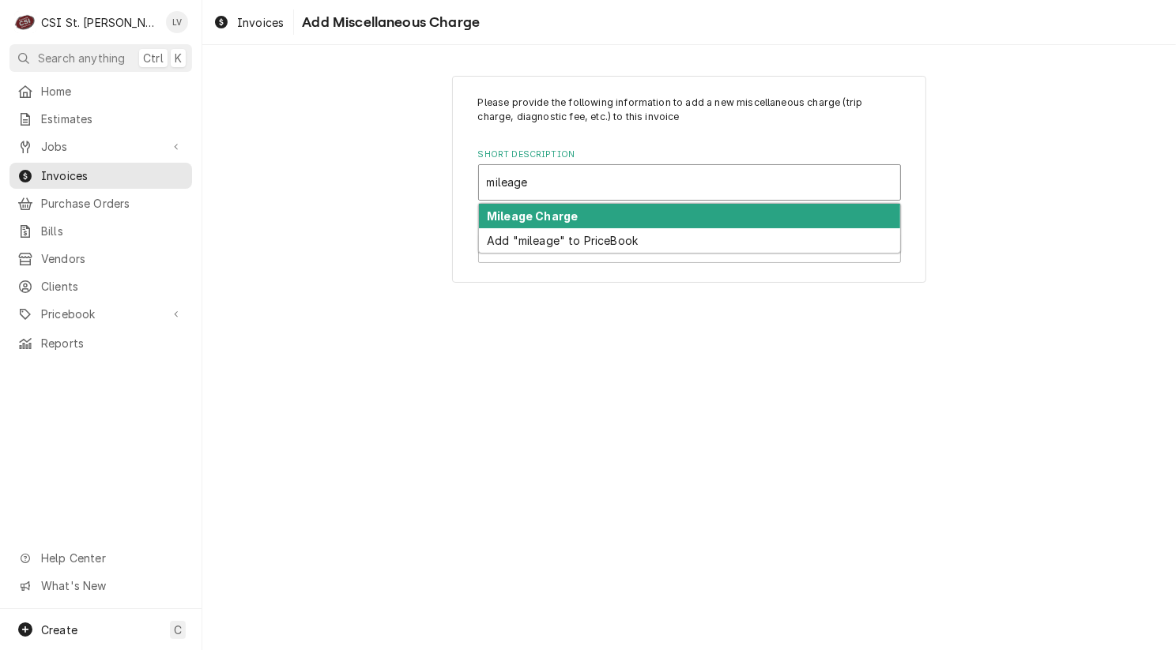
click at [544, 213] on strong "Mileage Charge" at bounding box center [532, 215] width 91 height 13
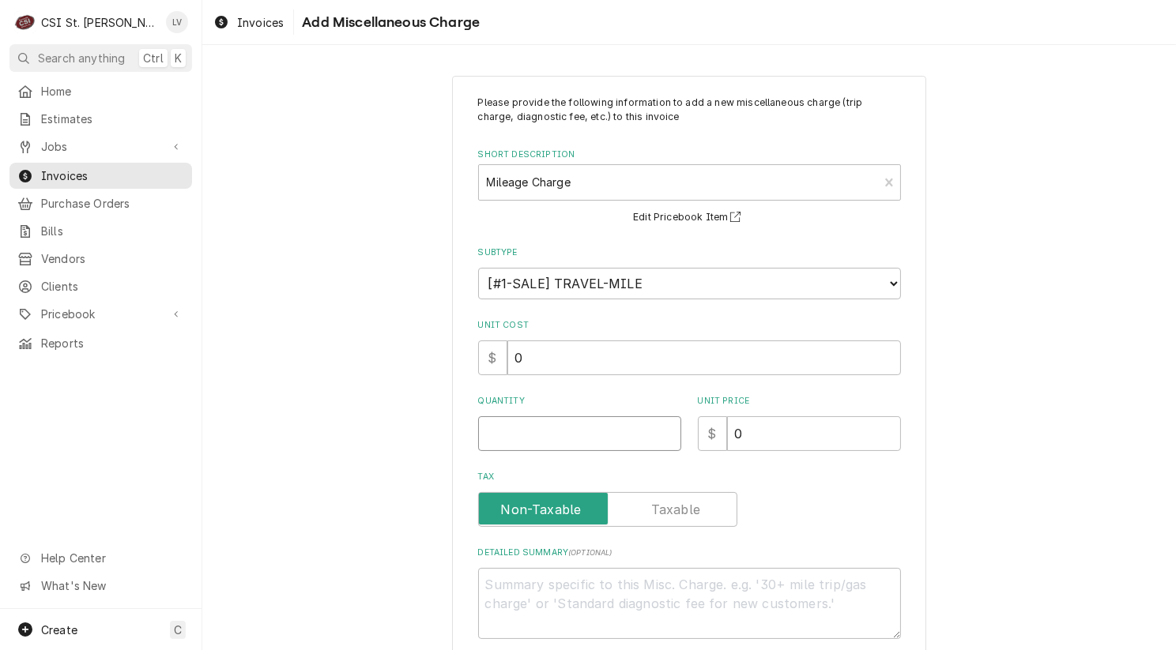
click at [514, 426] on input "Quantity" at bounding box center [579, 433] width 203 height 35
type textarea "x"
type input "1"
type textarea "x"
type input "10"
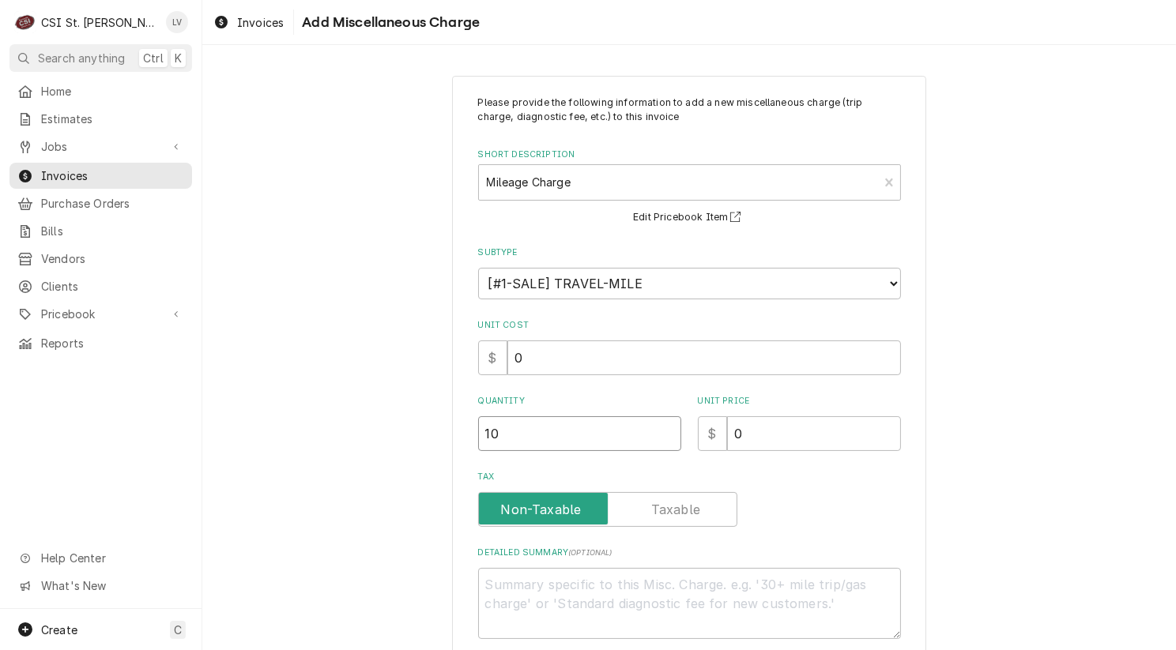
type textarea "x"
type input "100"
drag, startPoint x: 720, startPoint y: 437, endPoint x: 639, endPoint y: 440, distance: 80.6
click at [639, 440] on div "Quantity 100 Unit Price $ 0" at bounding box center [689, 423] width 423 height 56
type textarea "x"
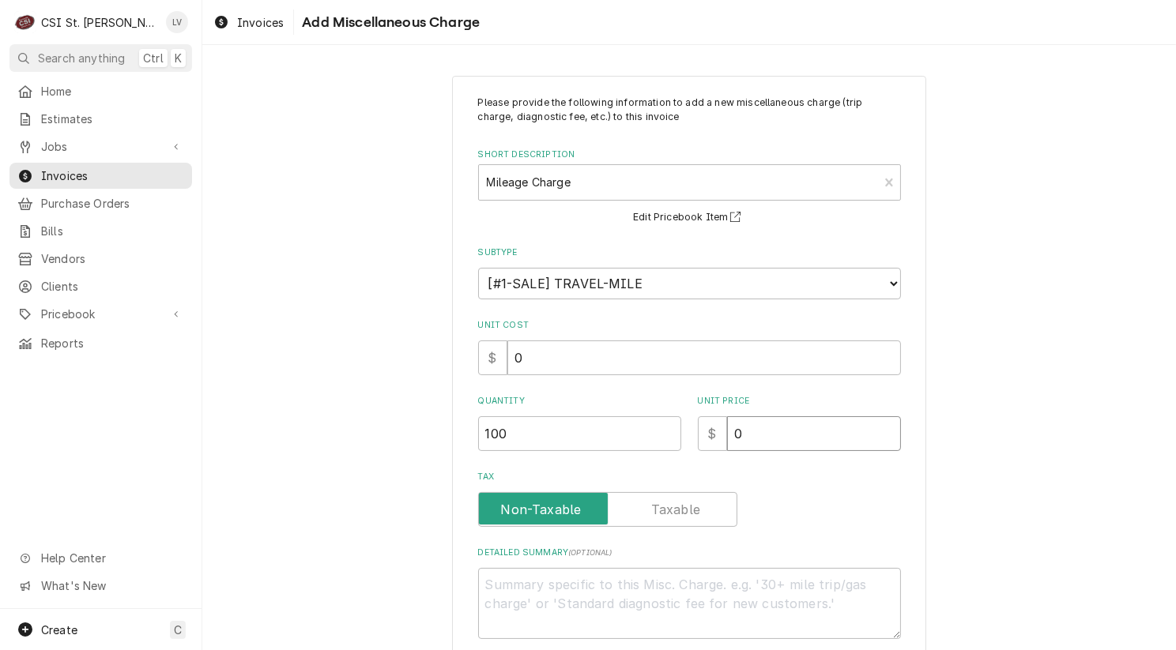
type input "1"
type textarea "x"
type input "1.2"
type textarea "x"
type input "1.28"
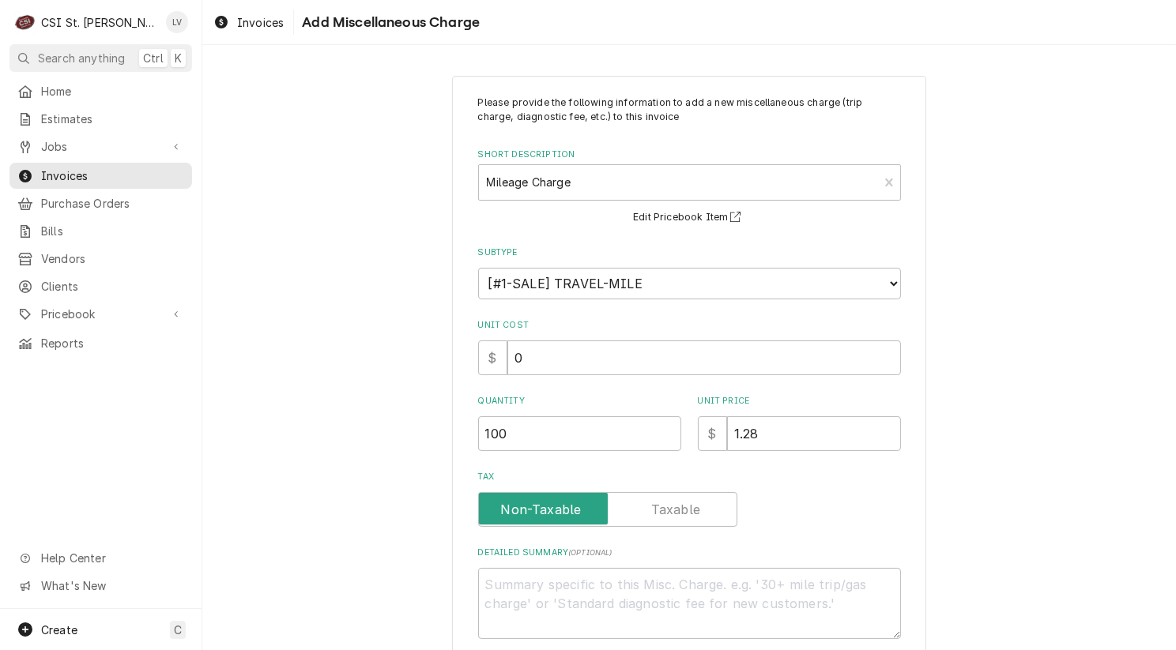
click at [1052, 435] on div "Please provide the following information to add a new miscellaneous charge (tri…" at bounding box center [688, 399] width 973 height 674
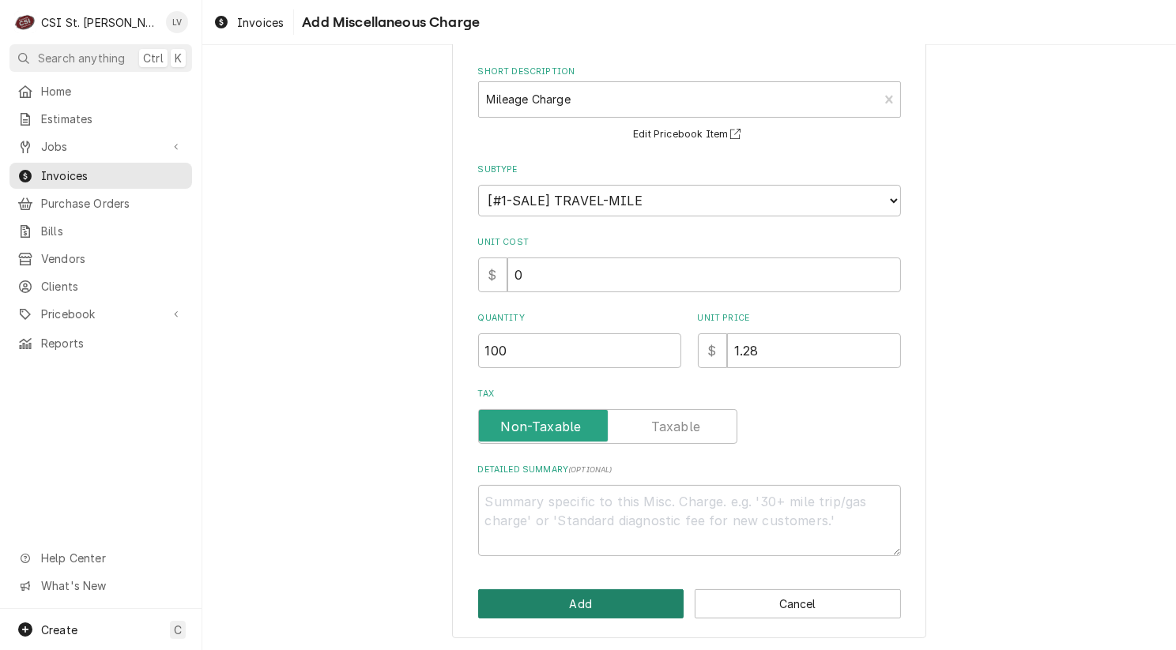
click at [575, 594] on button "Add" at bounding box center [581, 603] width 206 height 29
type textarea "x"
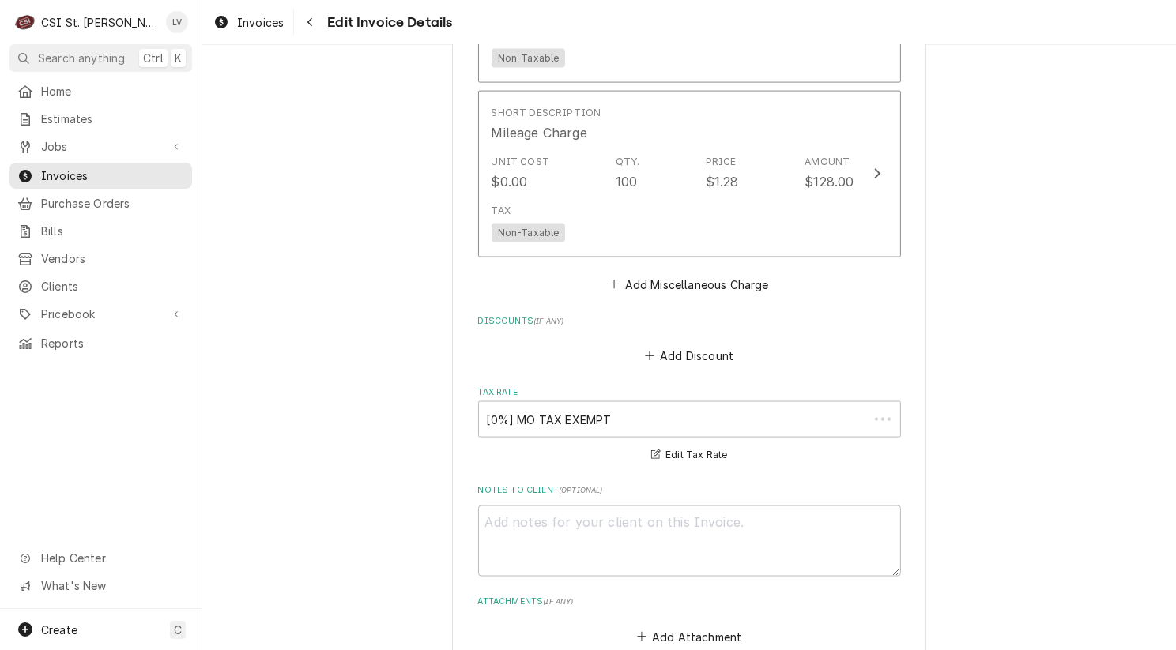
scroll to position [2637, 0]
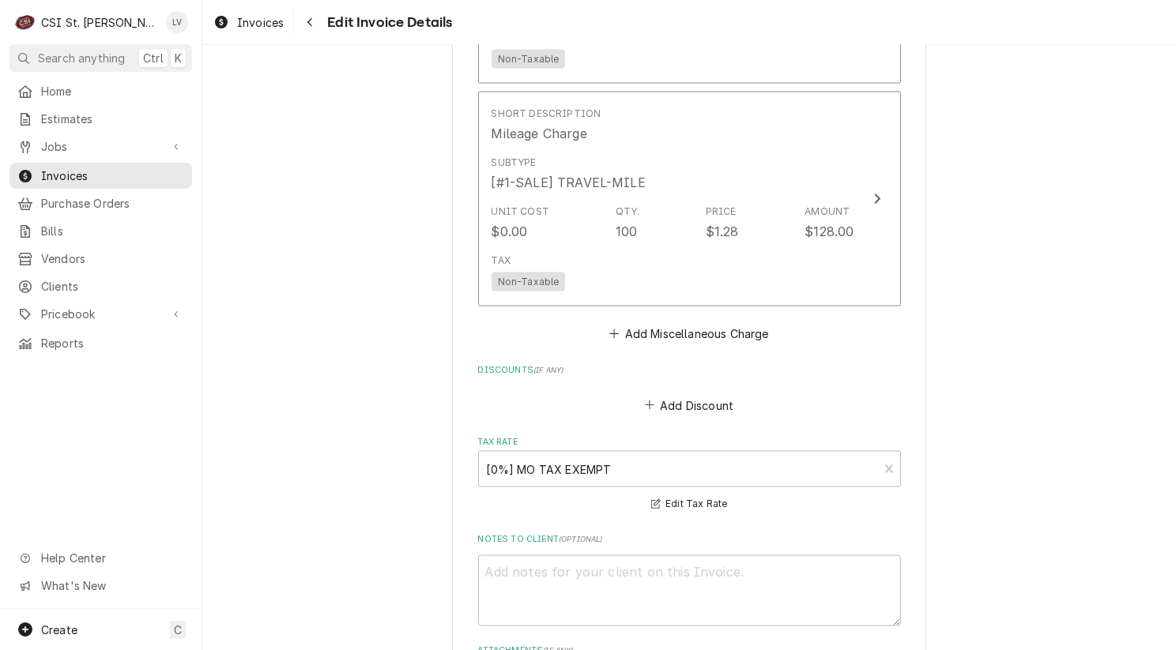
click at [678, 332] on button "Add Miscellaneous Charge" at bounding box center [689, 334] width 164 height 22
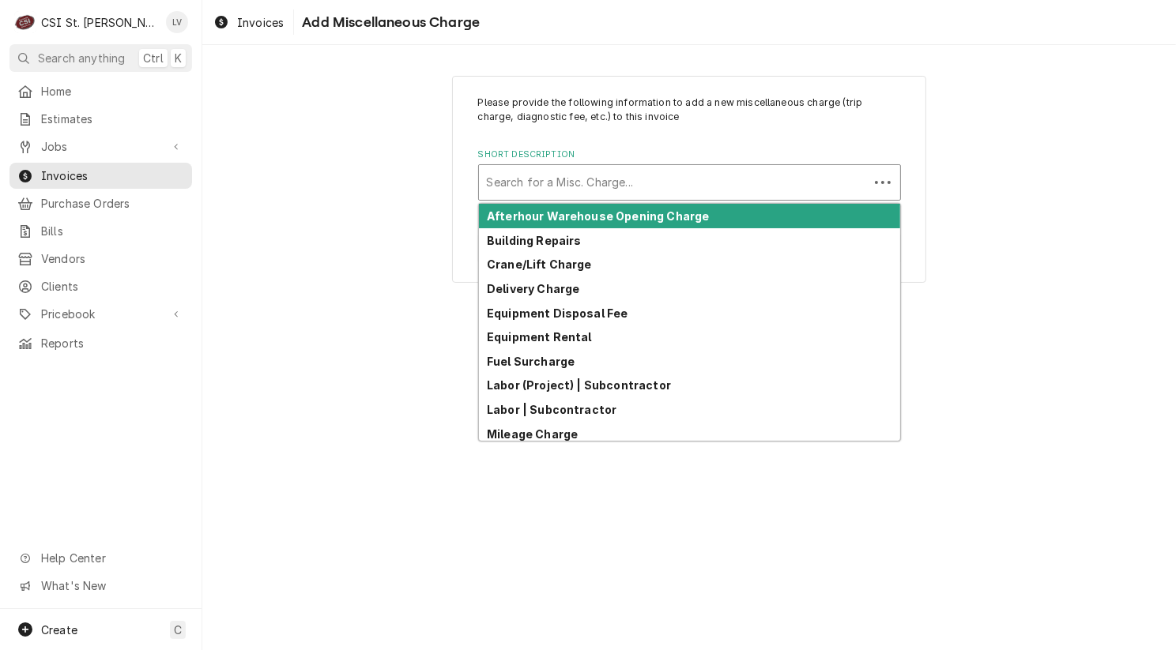
click at [535, 175] on div "Short Description" at bounding box center [674, 182] width 374 height 28
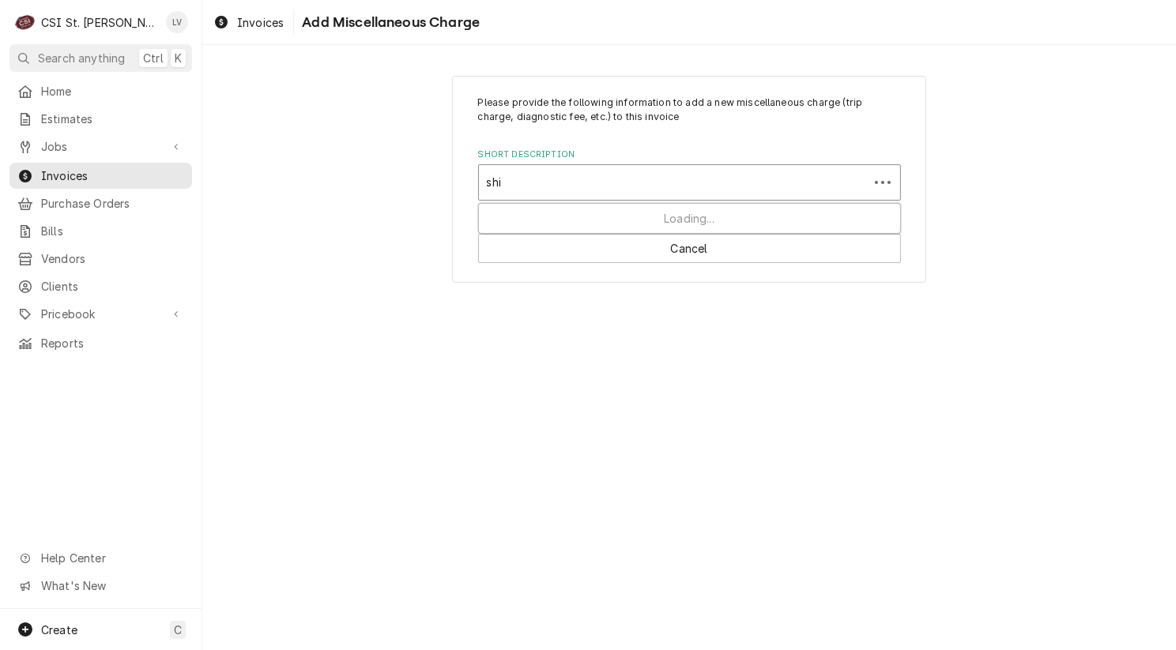
type input "ship"
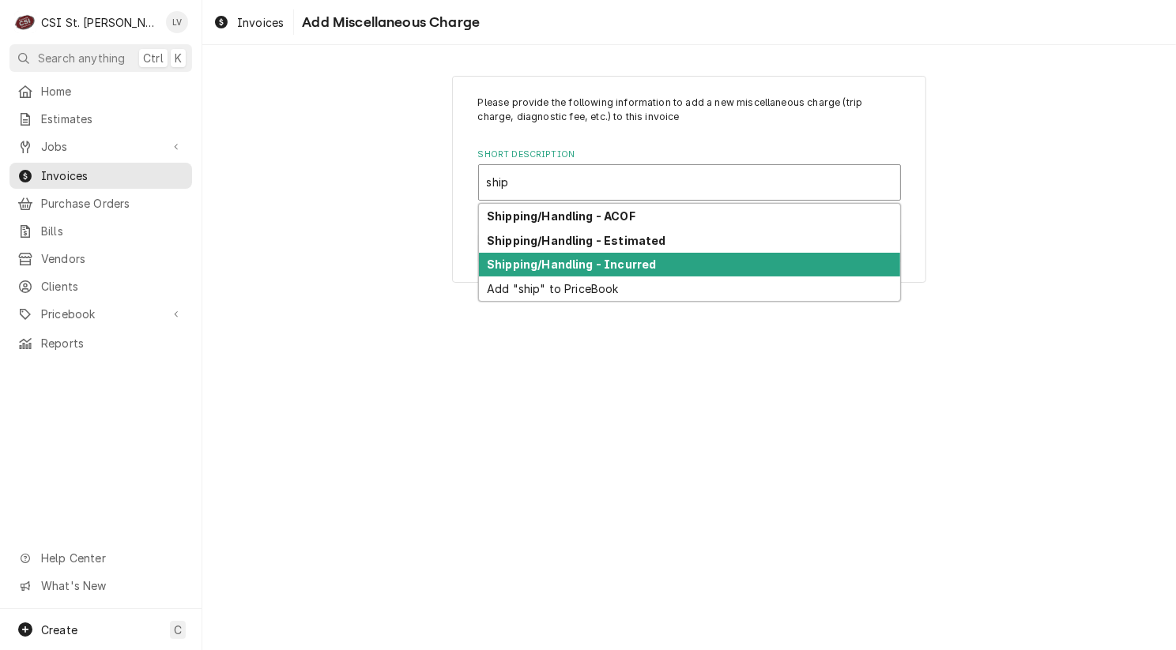
click at [546, 271] on div "Shipping/Handling - Incurred" at bounding box center [689, 265] width 421 height 24
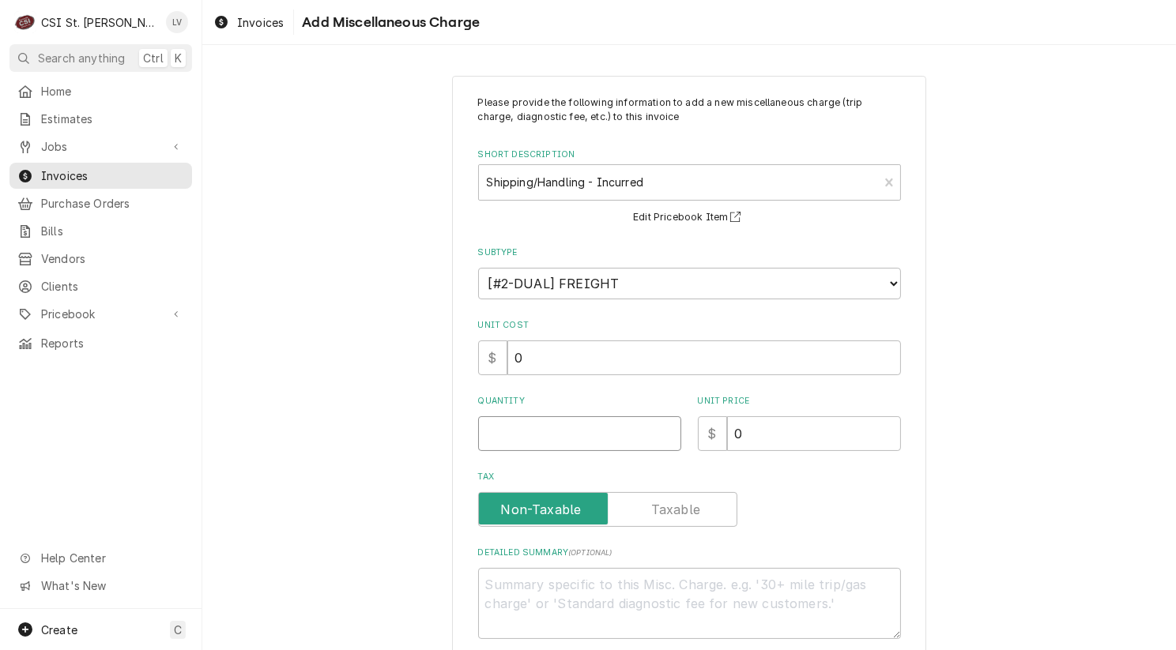
click at [498, 431] on input "Quantity" at bounding box center [579, 433] width 203 height 35
type textarea "x"
type input "1"
type textarea "x"
type input "1"
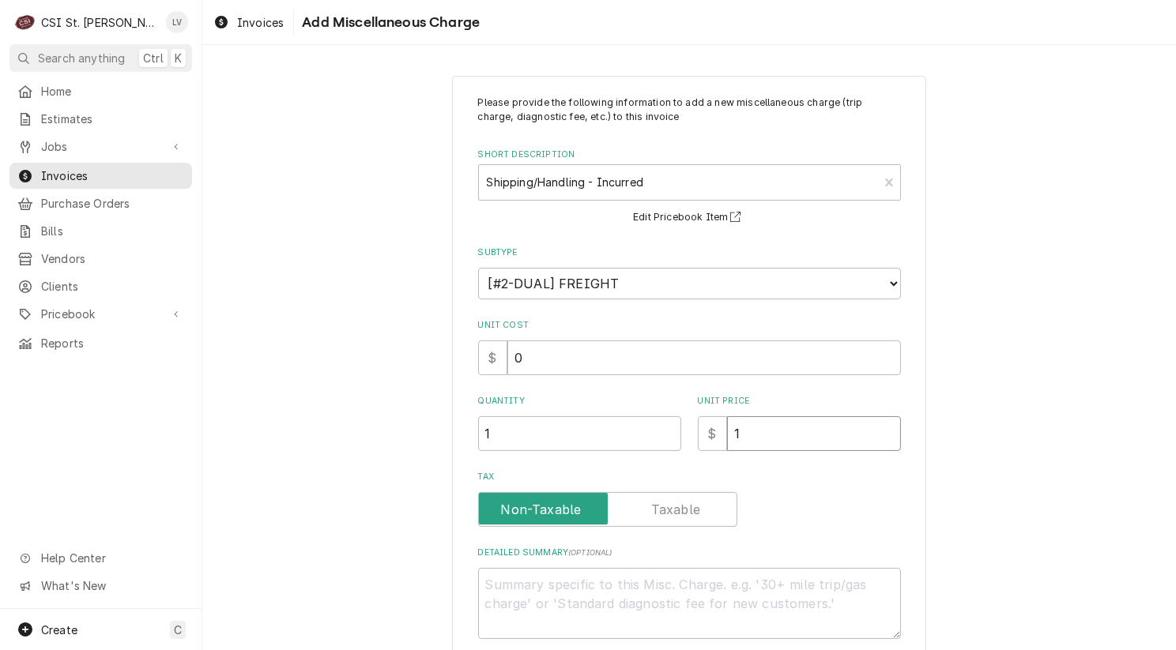
type textarea "x"
type input "17"
type textarea "x"
type input "17.7"
type textarea "x"
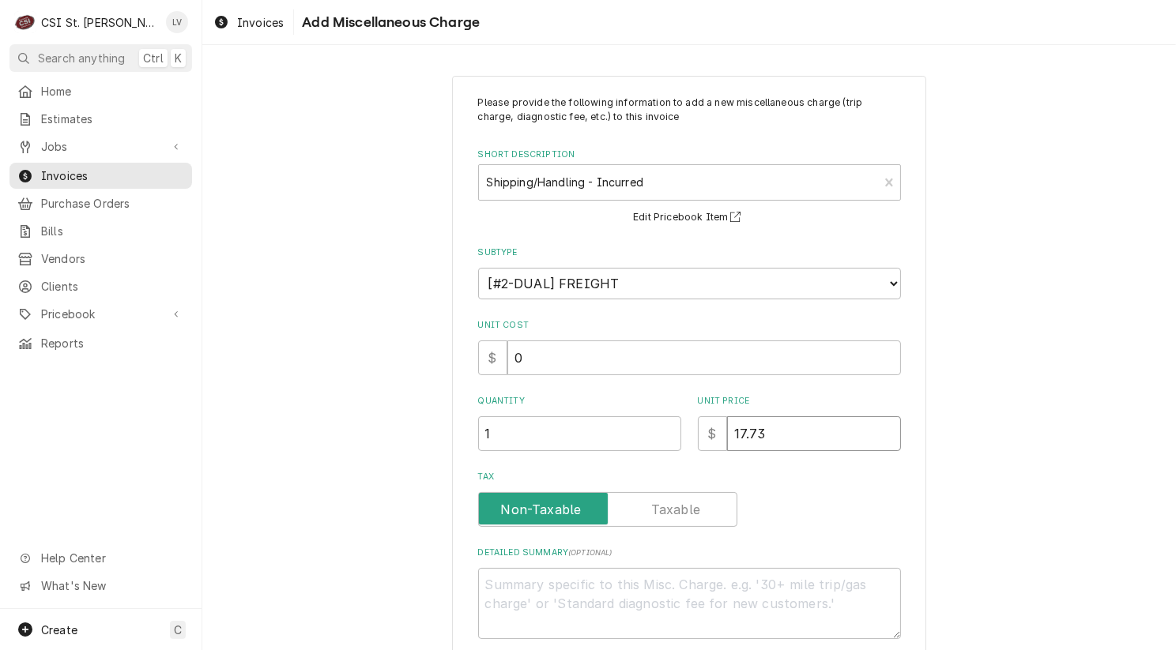
type input "17.73"
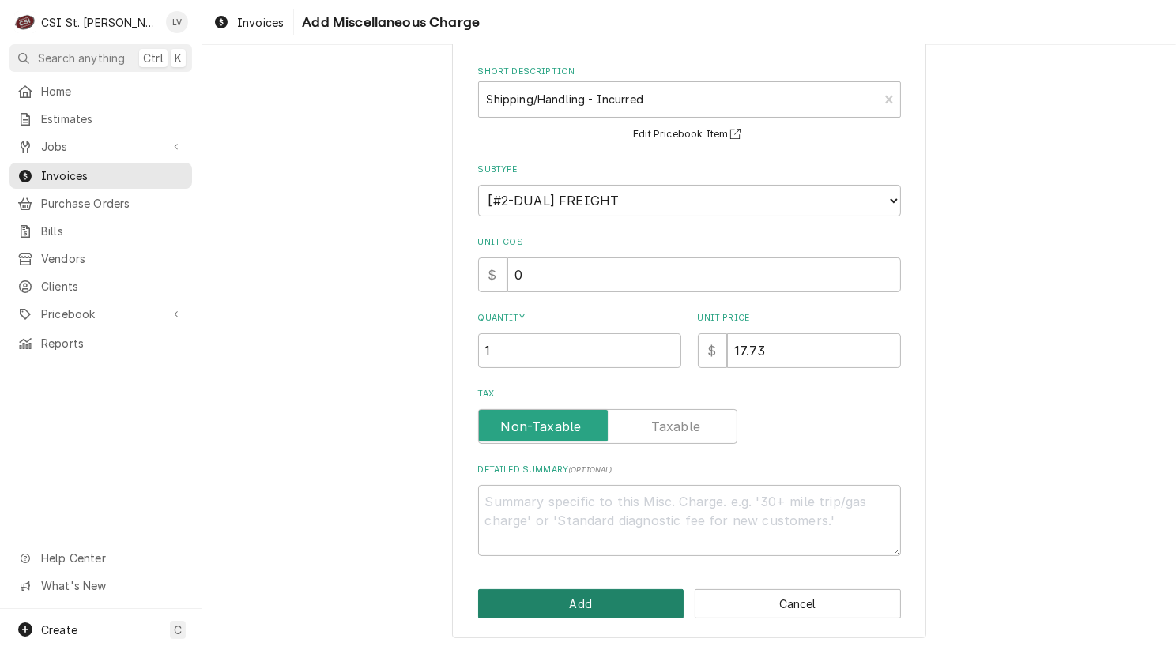
click at [560, 600] on button "Add" at bounding box center [581, 603] width 206 height 29
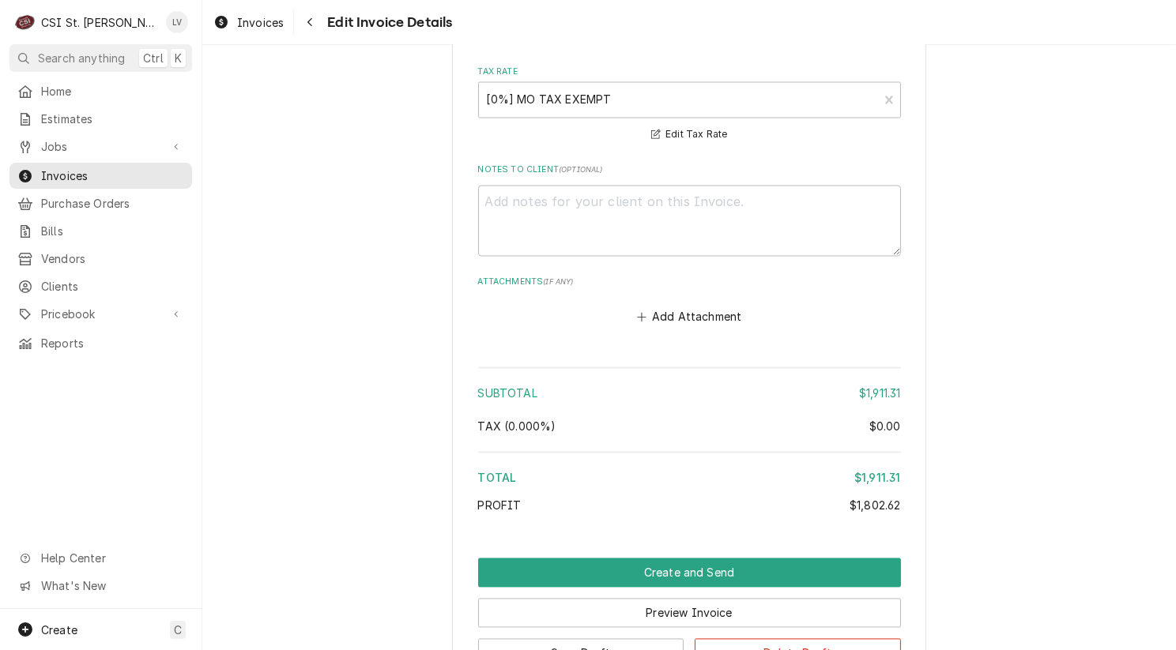
scroll to position [3350, 0]
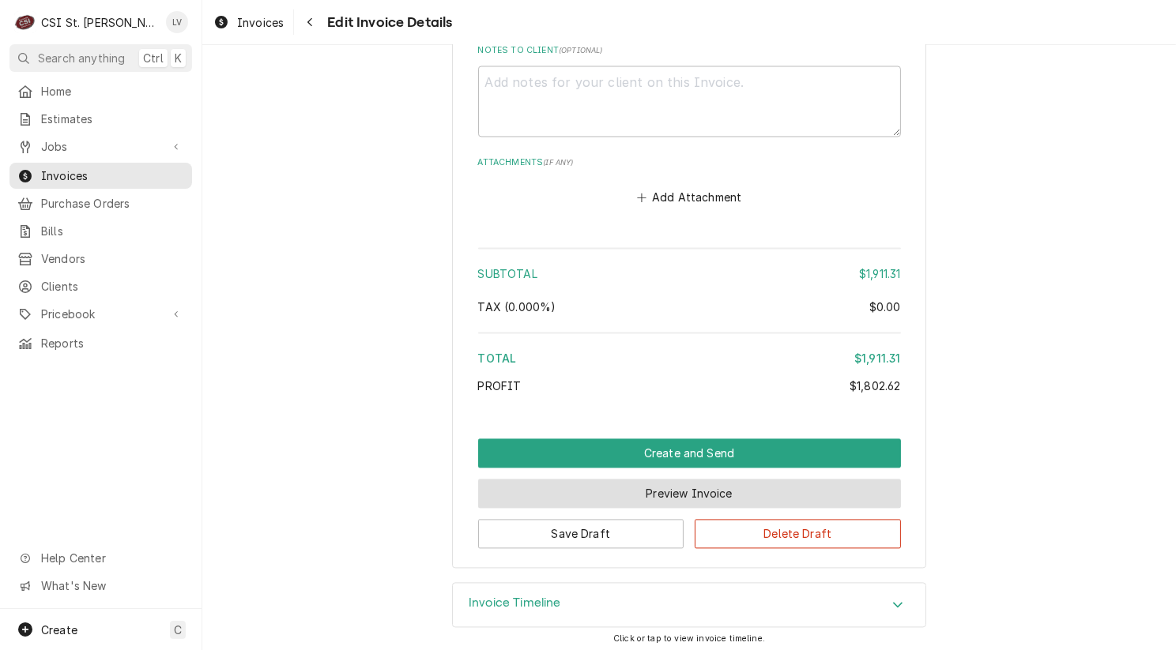
click at [691, 489] on button "Preview Invoice" at bounding box center [689, 493] width 423 height 29
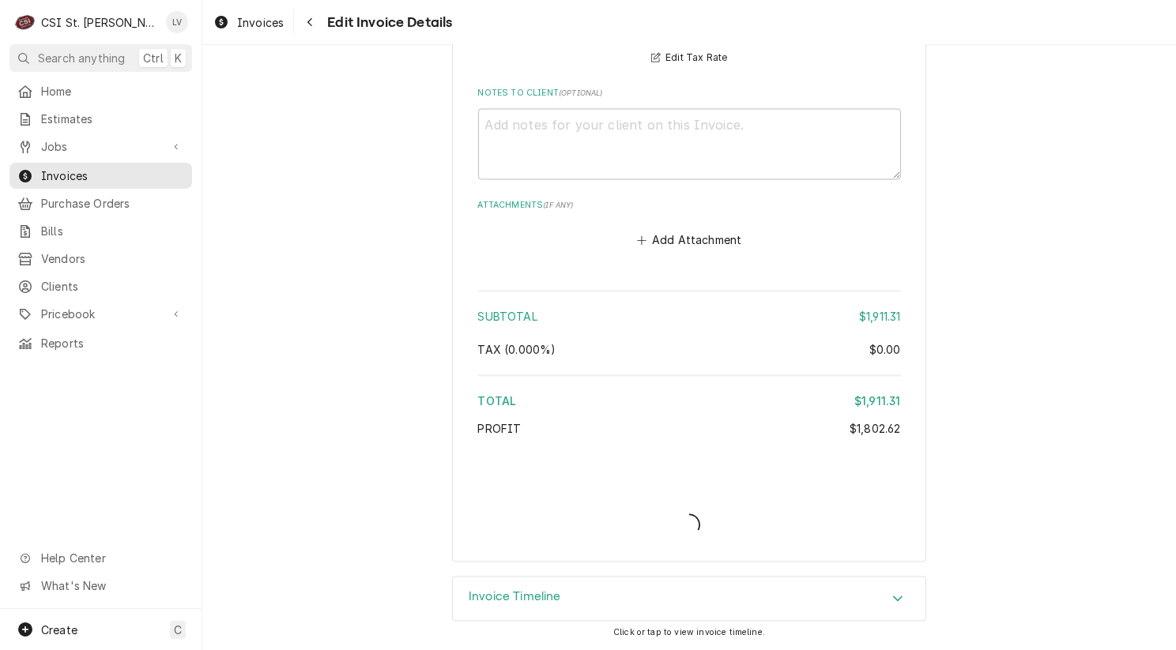
scroll to position [3302, 0]
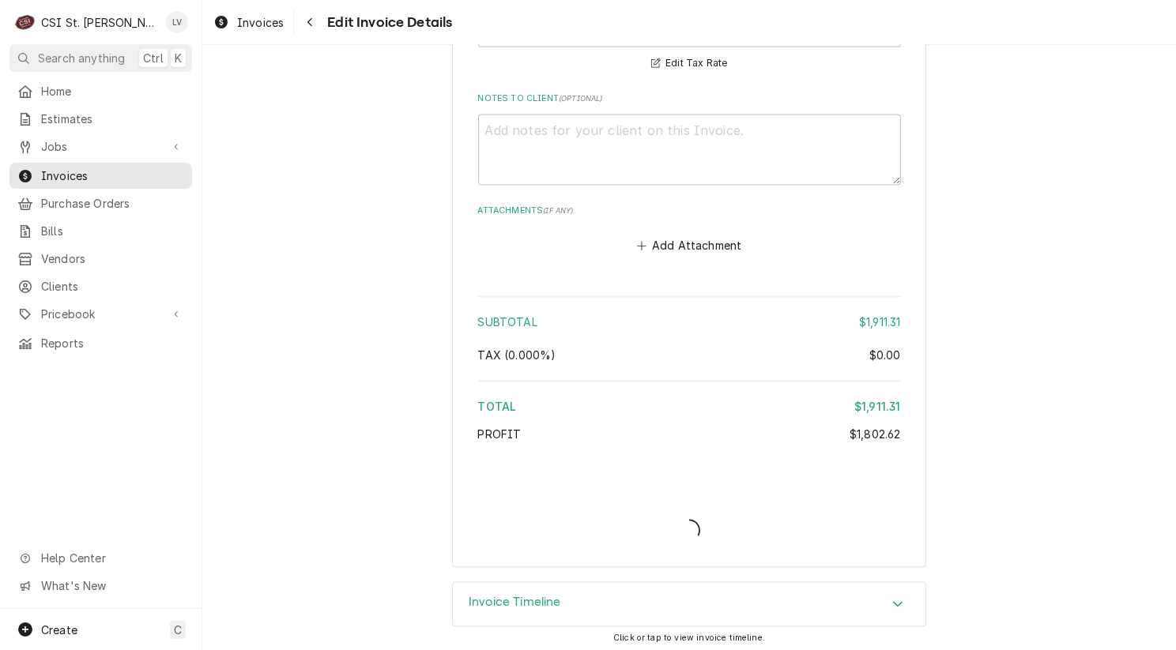
type textarea "x"
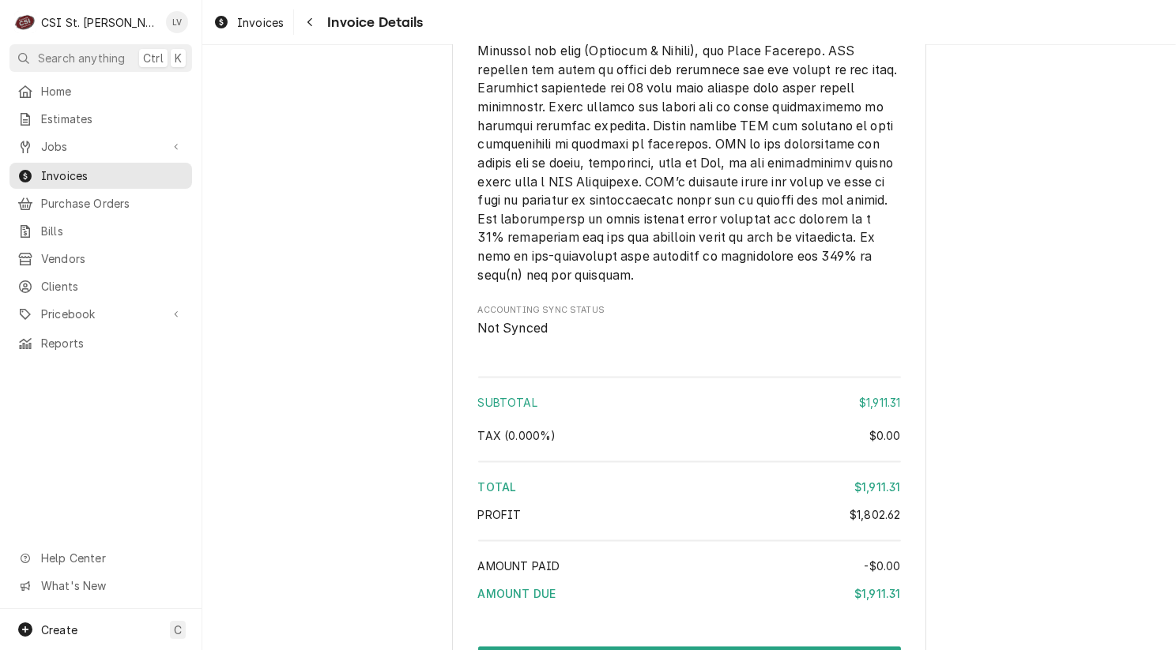
scroll to position [3083, 0]
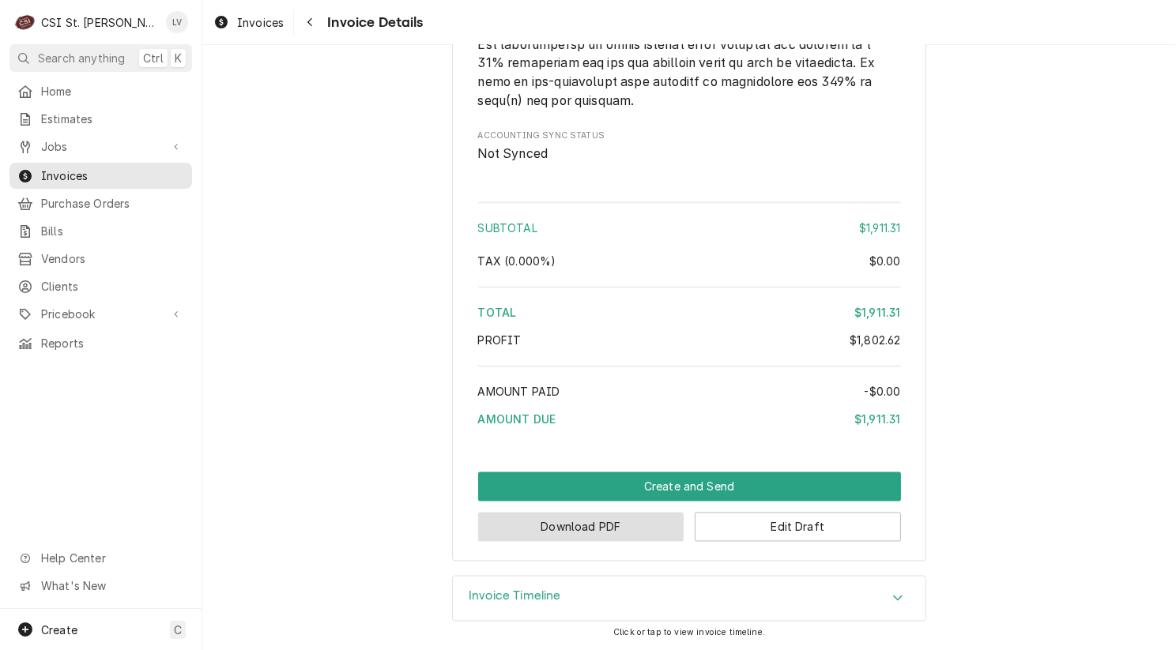
click at [584, 528] on button "Download PDF" at bounding box center [581, 527] width 206 height 29
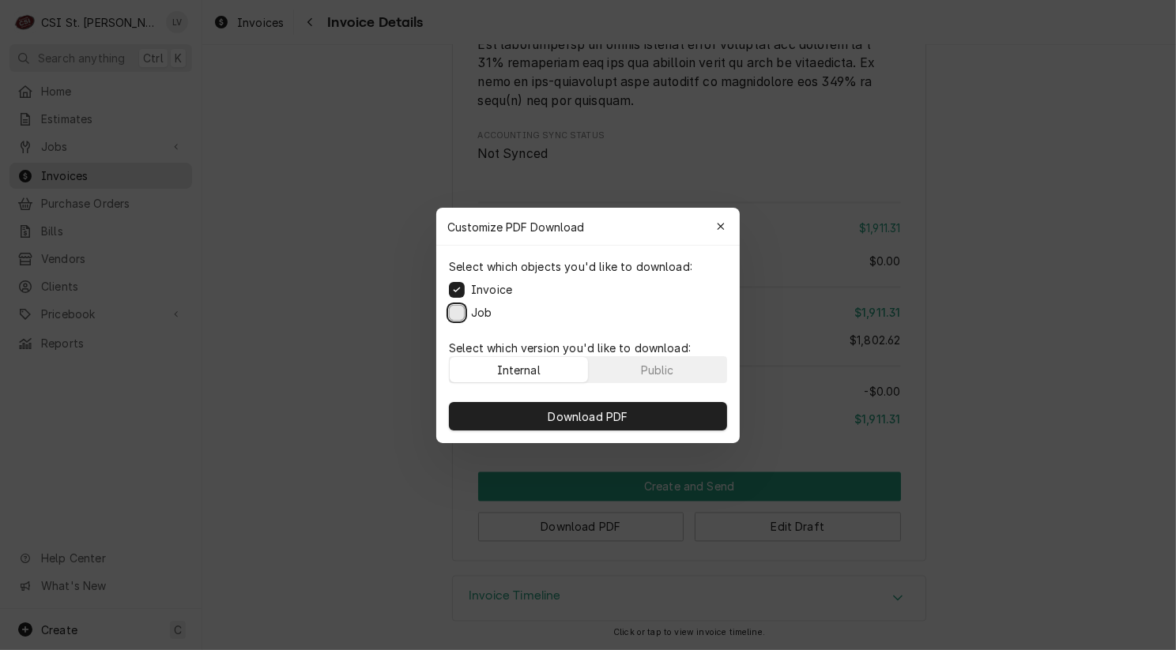
click at [458, 315] on button "Job" at bounding box center [457, 312] width 16 height 16
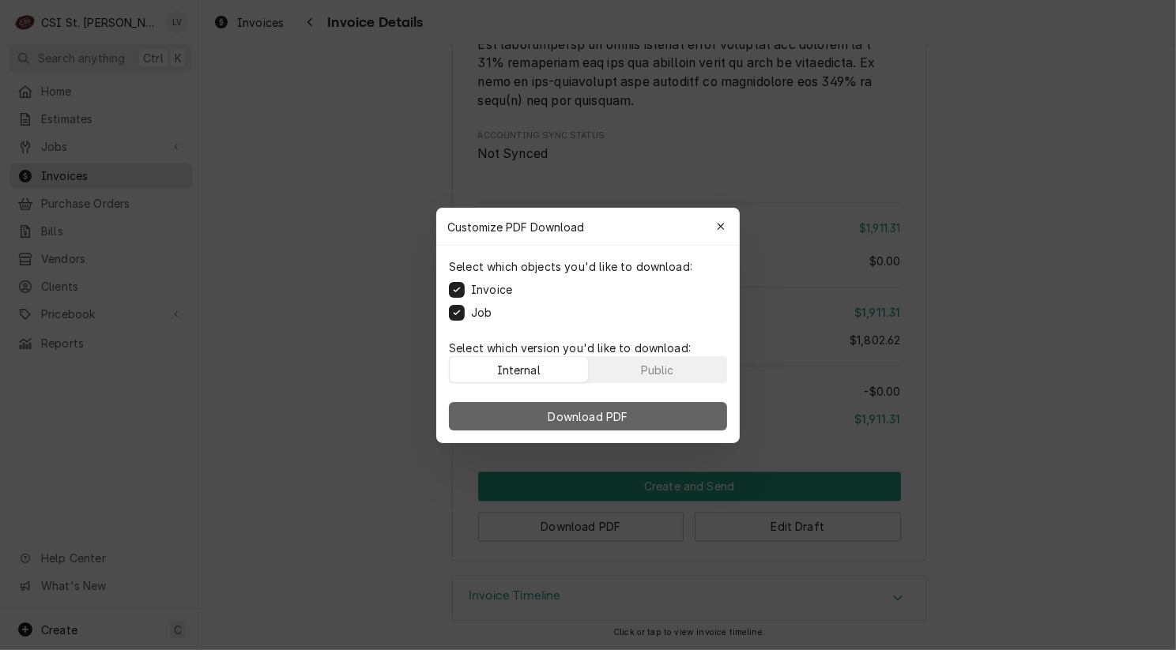
click at [624, 418] on span "Download PDF" at bounding box center [588, 416] width 86 height 17
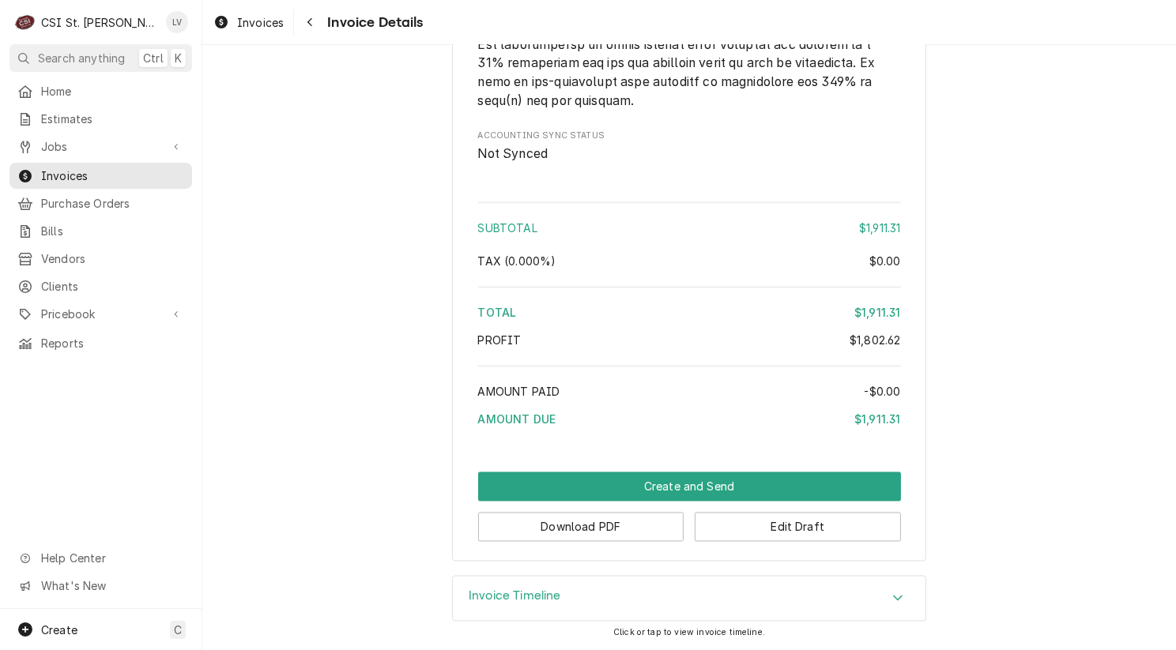
click at [231, 21] on div "Invoices" at bounding box center [248, 23] width 77 height 20
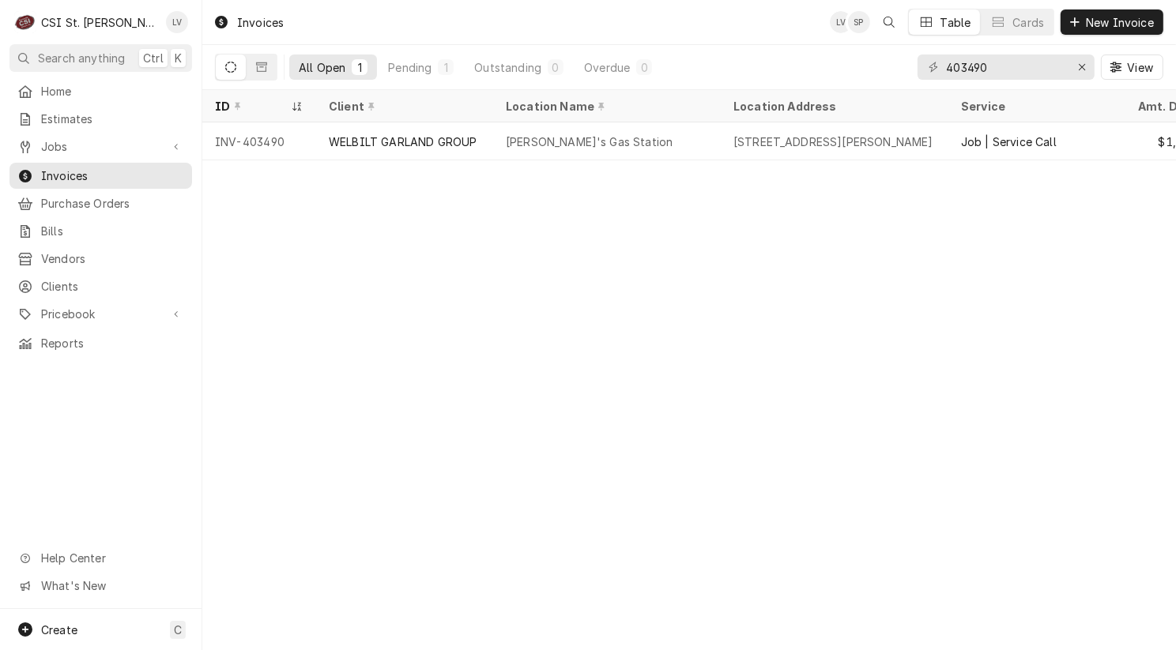
click at [1157, 640] on div "Invoices LV SP Table Cards New Invoice All Open 1 Pending 1 Outstanding 0 Overd…" at bounding box center [688, 325] width 973 height 650
click at [1152, 640] on div "Invoices LV SP Table Cards New Invoice All Open 1 Pending 1 Outstanding 0 Overd…" at bounding box center [688, 325] width 973 height 650
click at [996, 66] on input "403490" at bounding box center [1005, 67] width 119 height 25
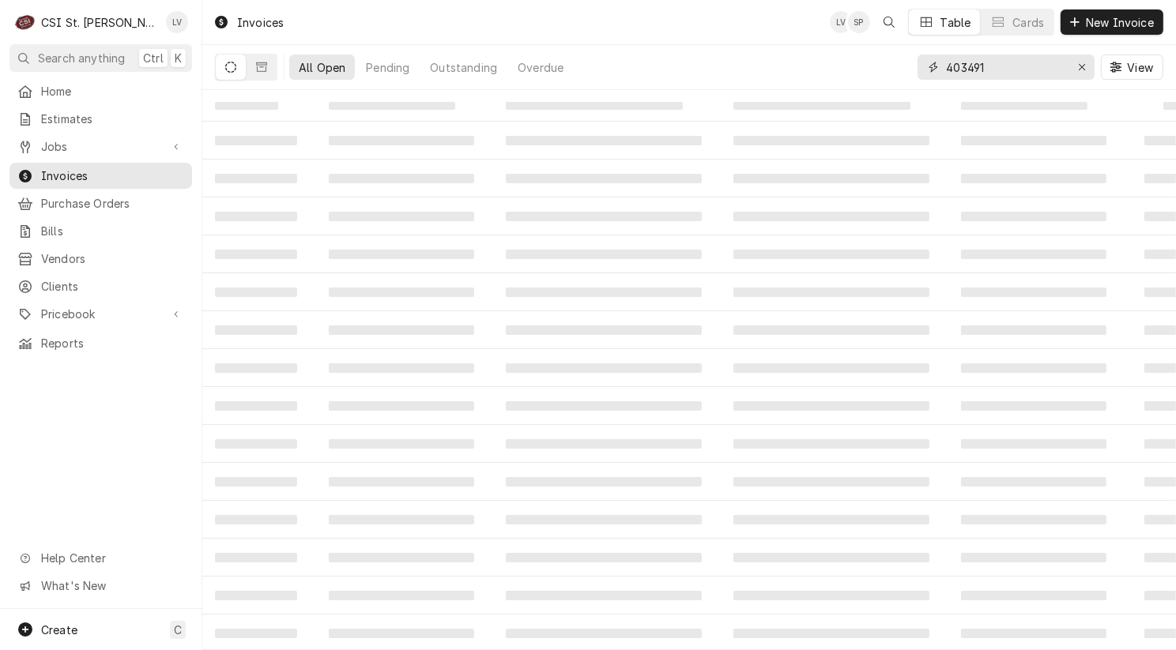
type input "403491"
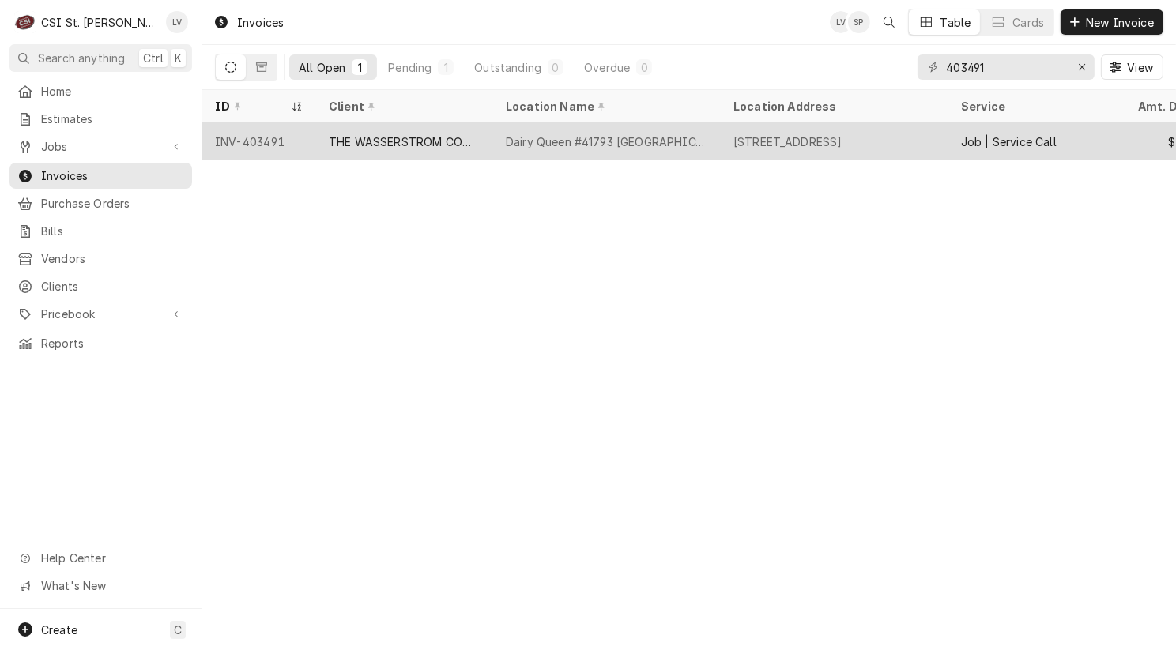
click at [423, 141] on div "THE WASSERSTROM COMPANY" at bounding box center [405, 142] width 152 height 17
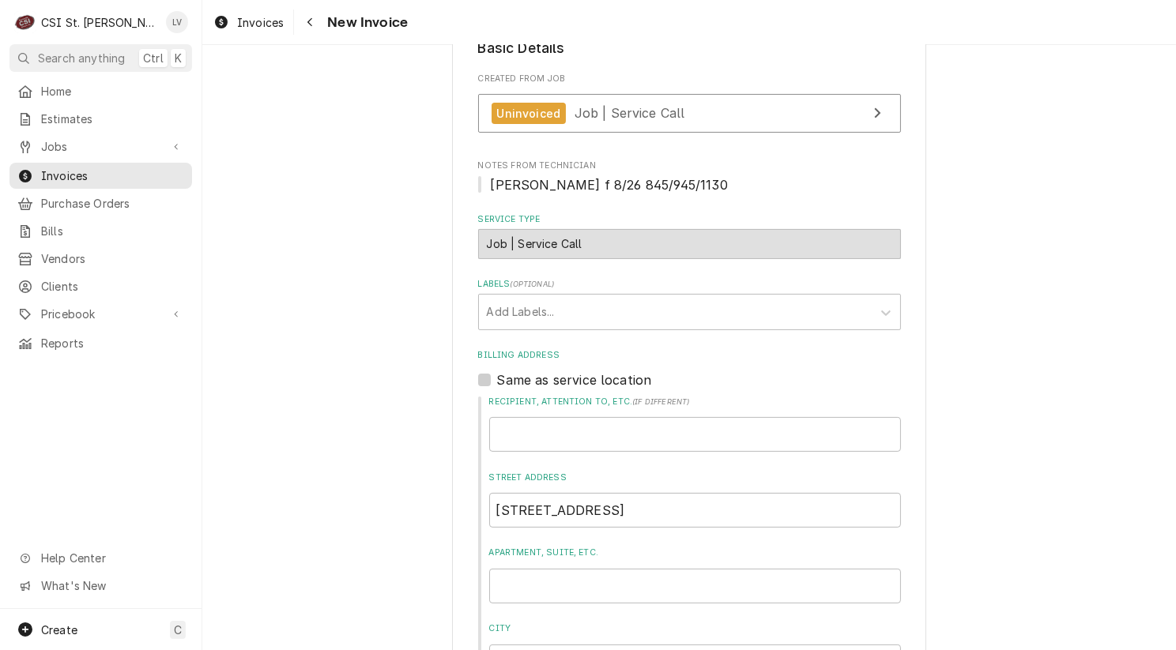
scroll to position [237, 0]
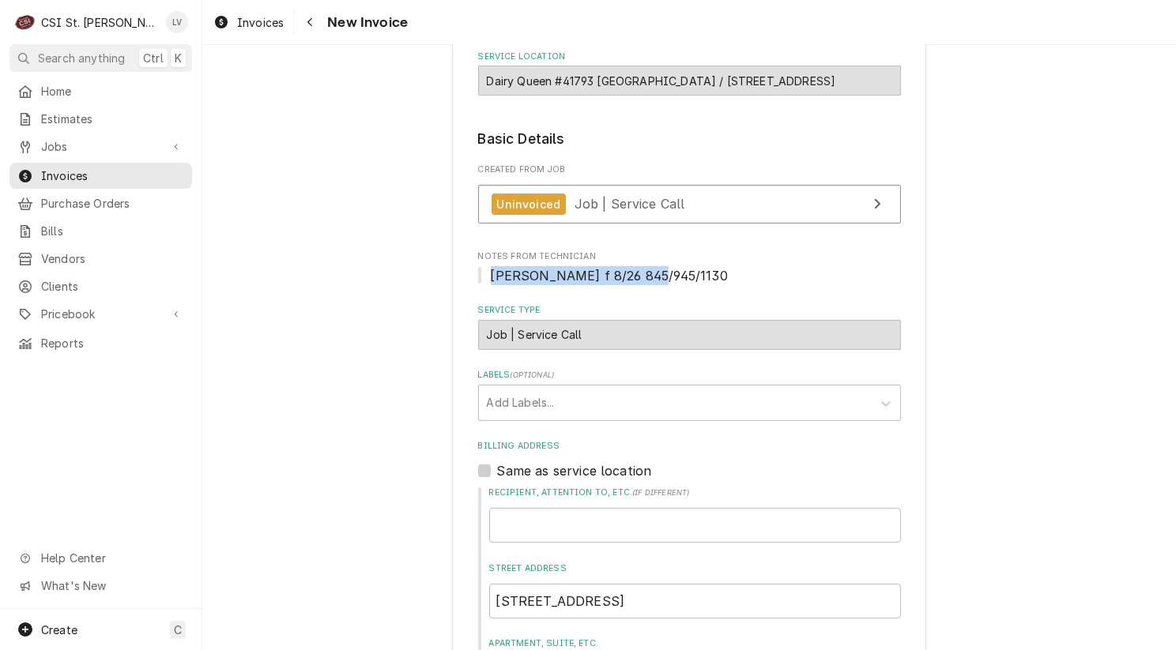
drag, startPoint x: 643, startPoint y: 270, endPoint x: 476, endPoint y: 272, distance: 166.7
click at [478, 272] on span "Matt f 8/26 845/945/1130" at bounding box center [689, 275] width 423 height 19
copy span "Matt f 8/26 845/945/1130"
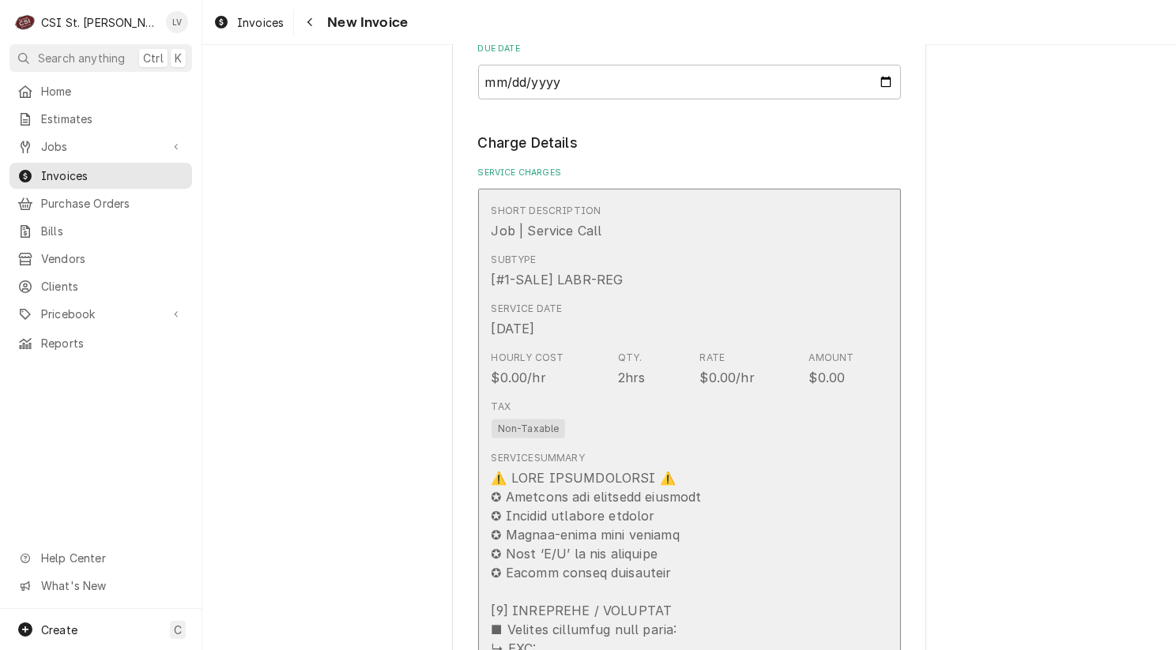
scroll to position [1501, 0]
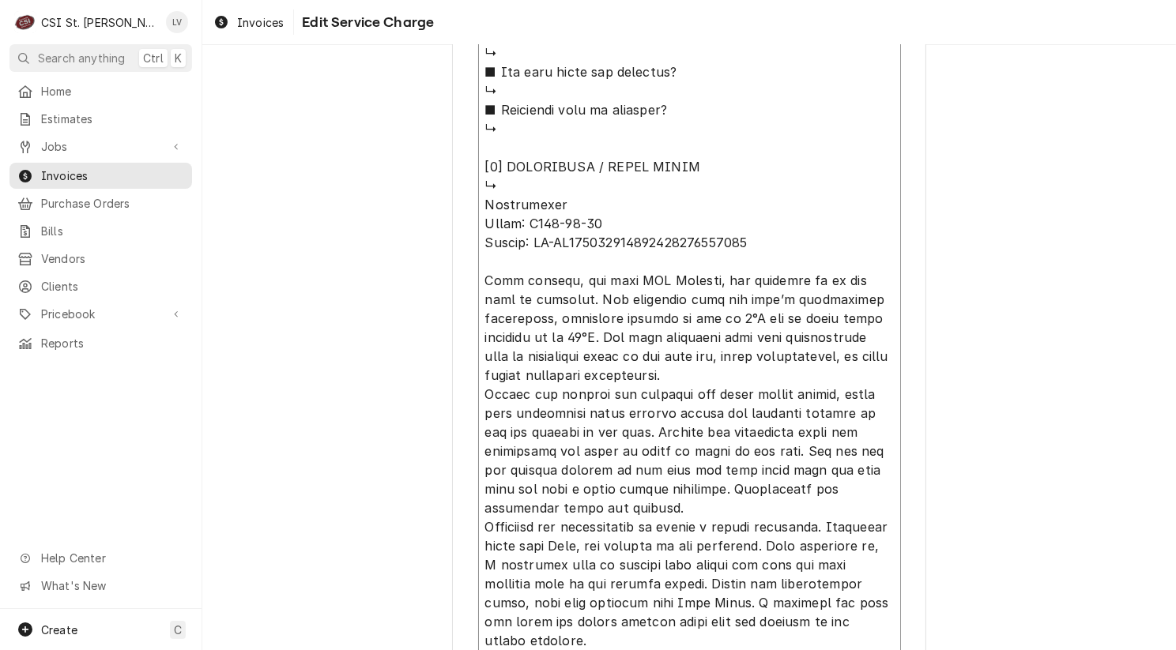
scroll to position [1574, 0]
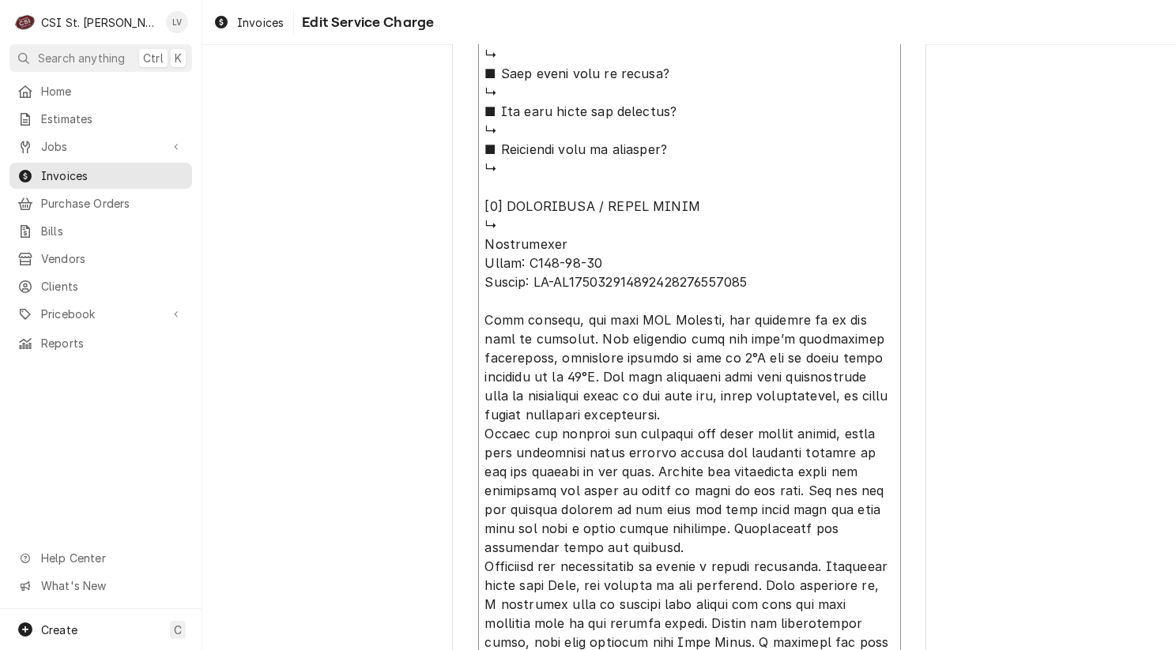
drag, startPoint x: 482, startPoint y: 378, endPoint x: 718, endPoint y: 220, distance: 284.6
click at [718, 221] on textarea "Service Summary ( optional )" at bounding box center [689, 93] width 423 height 1816
paste textarea "Matt f 8/26 845/945/1130"
type textarea "x"
type textarea "Matt f 8/26 845/945/1130 Wasserstrom Model: F869-01-30 Serial: OH-OJ00029706000…"
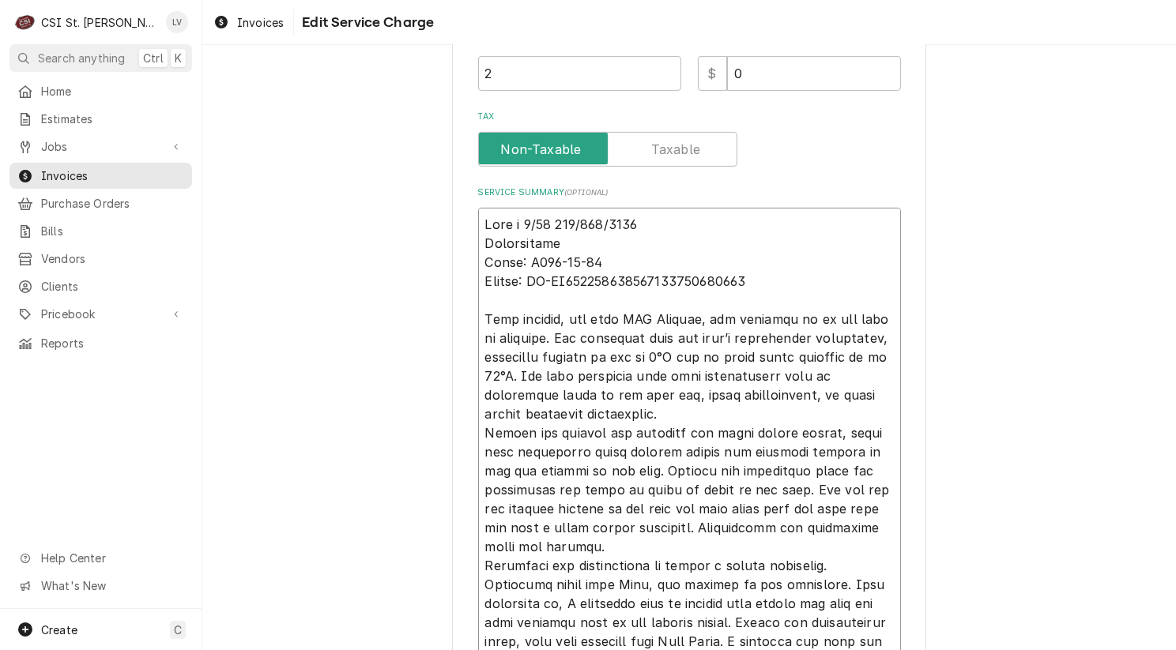
type textarea "x"
type textarea "Matt f 8/26 845/945/1130 Wasserstrom Model: F869-01-30 Serial: OH-OJ00029706000…"
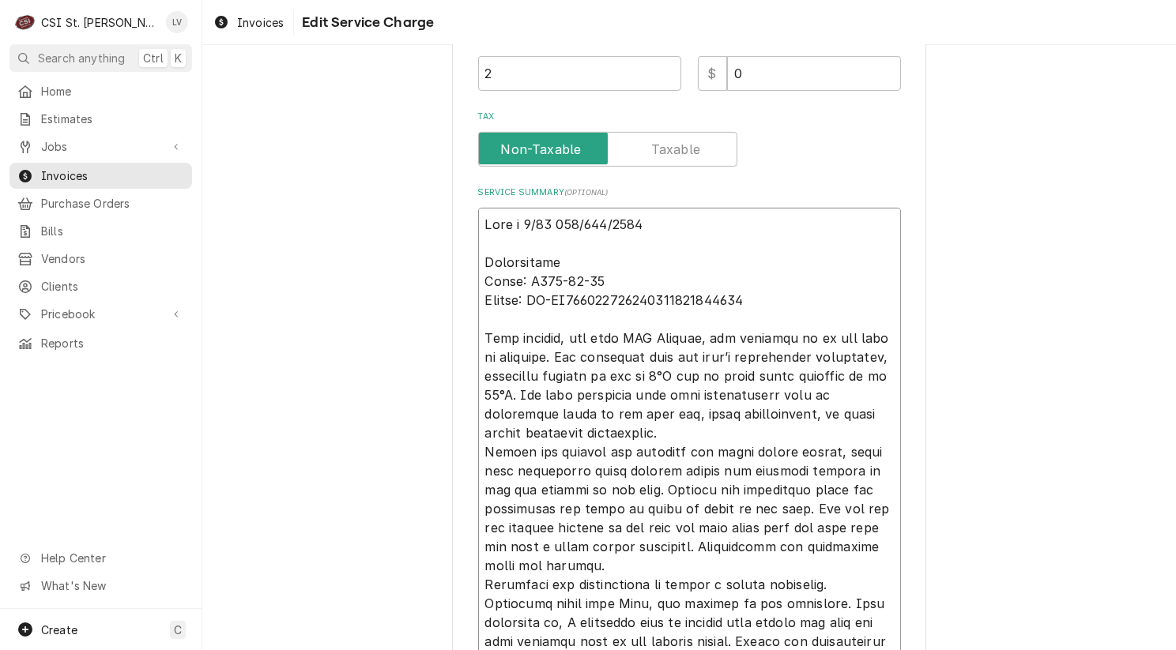
scroll to position [570, 0]
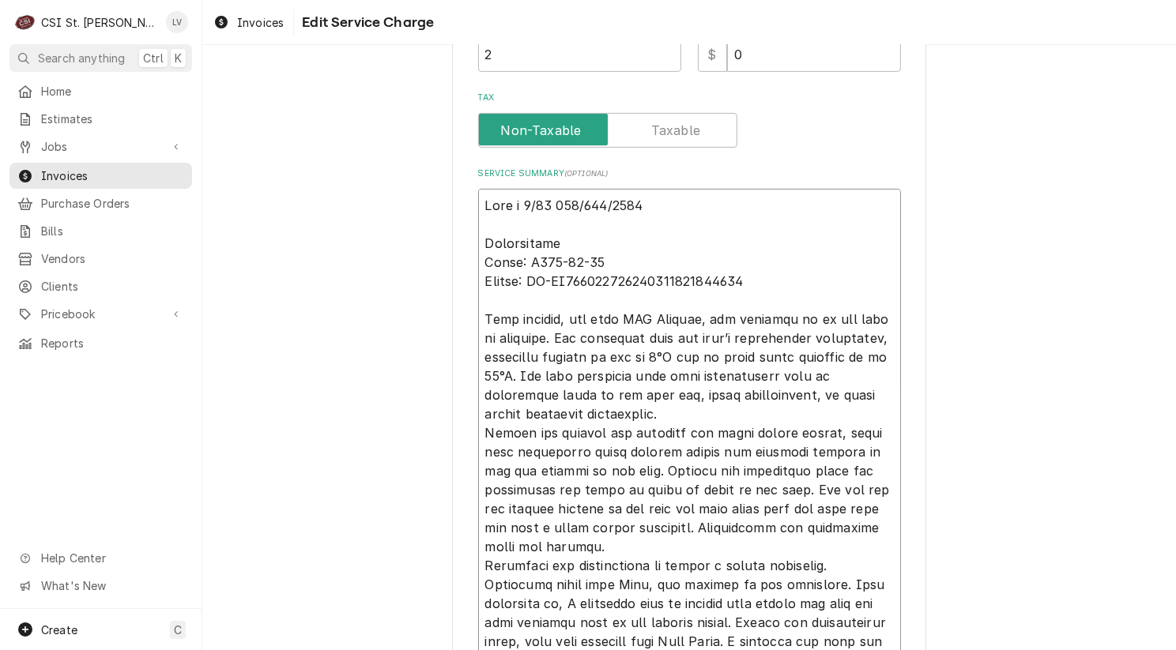
click at [517, 205] on textarea "Service Summary ( optional )" at bounding box center [689, 594] width 423 height 811
type textarea "x"
type textarea "Matt f 8/26 845/945/1130 Wasserstrom Model: F869-01-30 Serial: OH-OJ00029706000…"
click at [553, 202] on textarea "Service Summary ( optional )" at bounding box center [689, 594] width 423 height 811
type textarea "x"
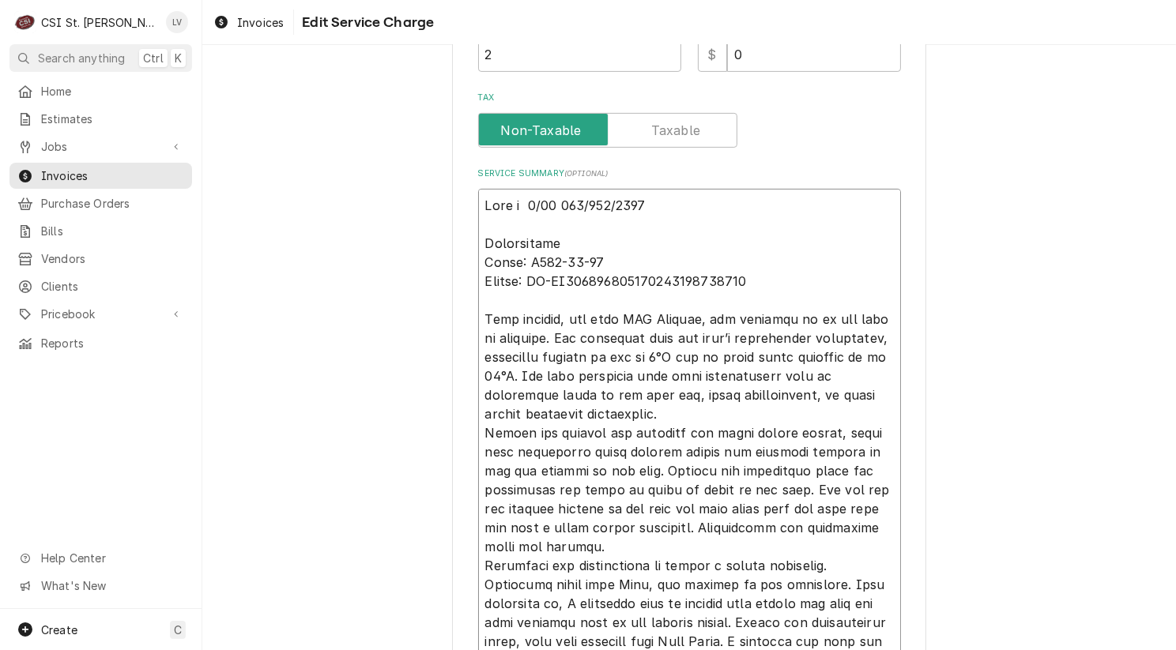
type textarea "Matt f 8/26 845/945/1130 Wasserstrom Model: F869-01-30 Serial: OH-OJ00029706000…"
type textarea "x"
type textarea "Matt f 8/26 845/945/1130 Wasserstrom Model: F869-01-30 Serial: OH-OJ00029706000…"
click at [521, 202] on textarea "Service Summary ( optional )" at bounding box center [689, 594] width 423 height 811
type textarea "x"
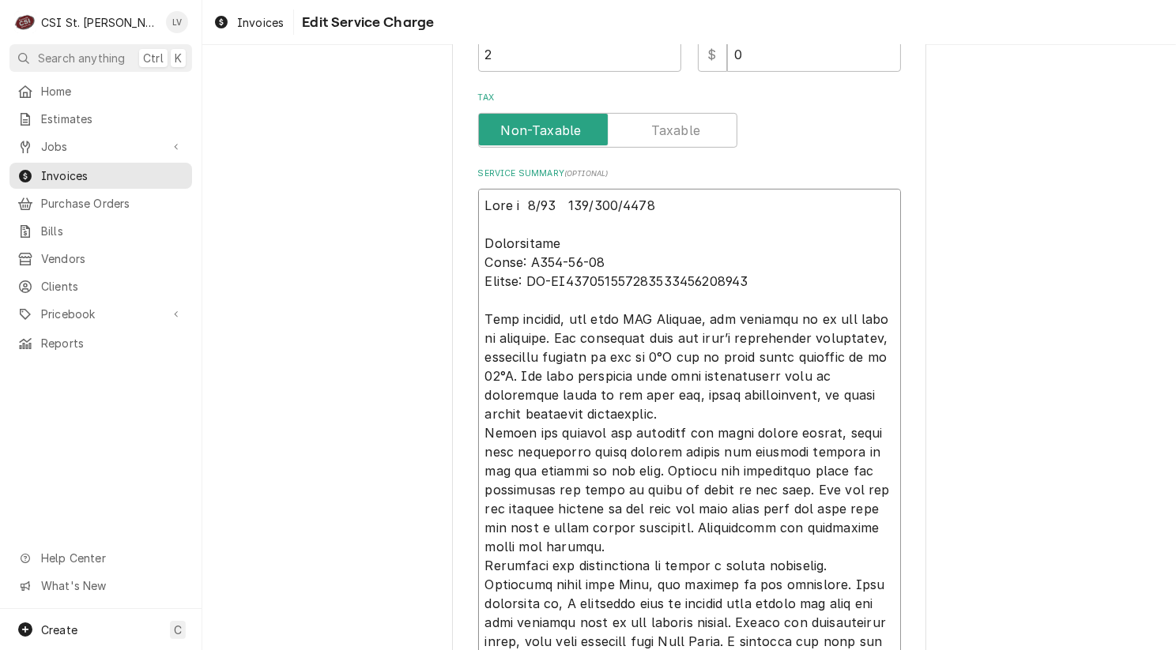
type textarea "Matt f 8/26 845/945/1130 Wasserstrom Model: F869-01-30 Serial: OH-OJ00029706000…"
type textarea "x"
click at [662, 244] on textarea "Service Summary ( optional )" at bounding box center [689, 594] width 423 height 811
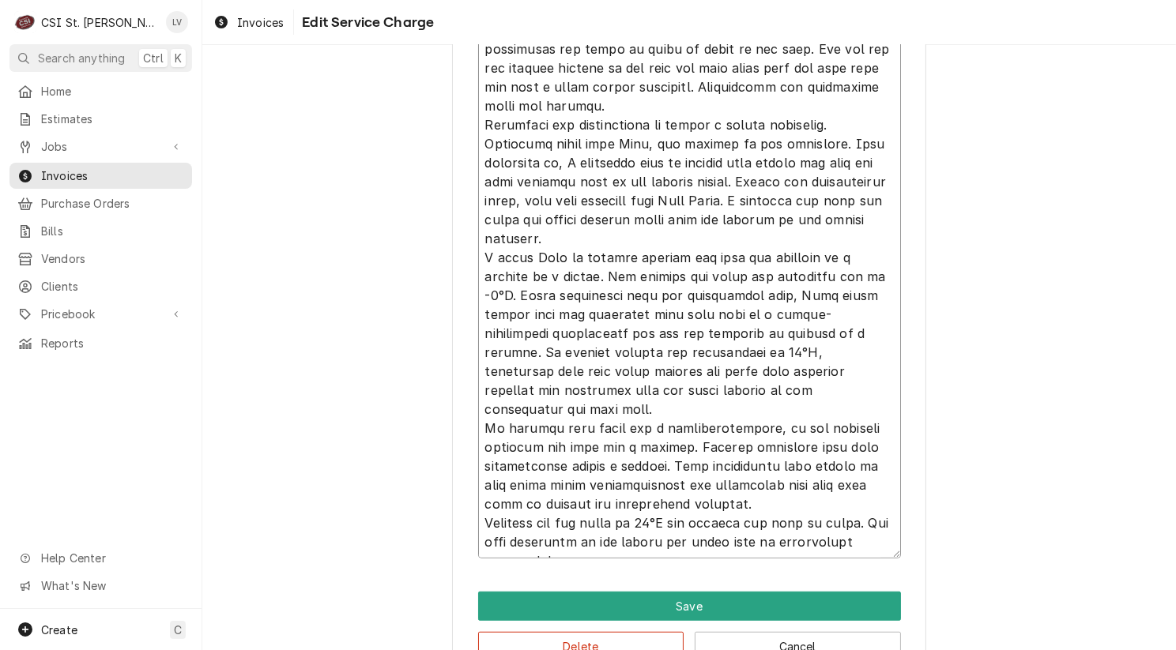
scroll to position [1053, 0]
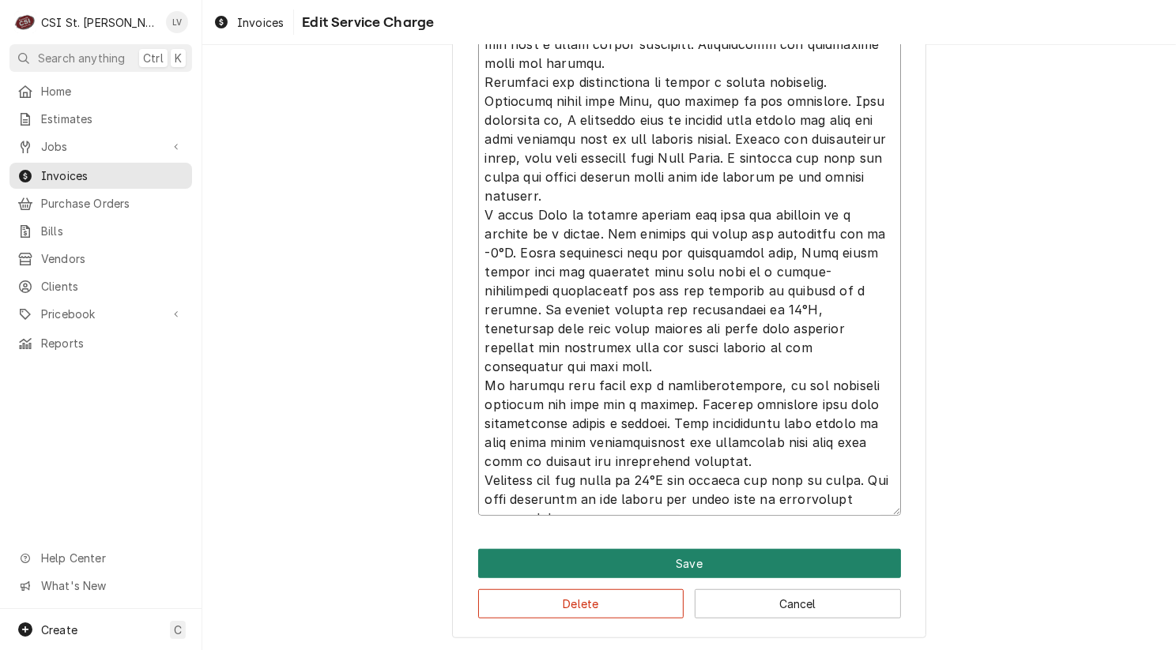
type textarea "Lore i 9/86 130/618/2348 Dolorsitame Conse: A660-99-97 Elitse: DO-EI35575417901…"
click at [650, 561] on button "Save" at bounding box center [689, 563] width 423 height 29
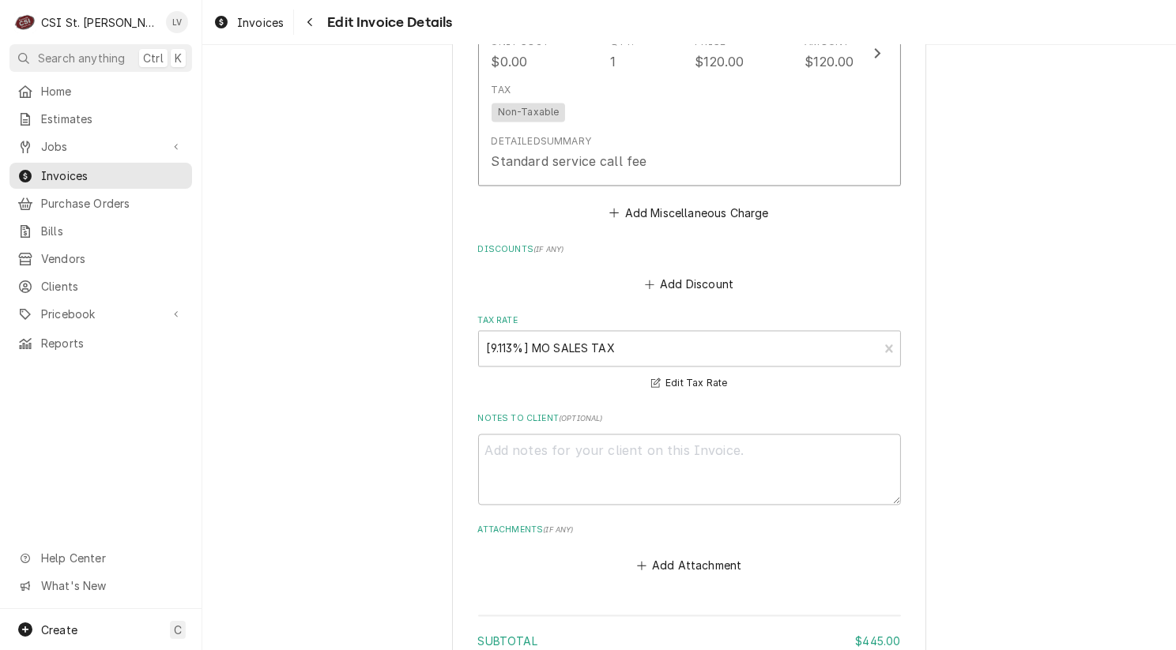
scroll to position [3540, 0]
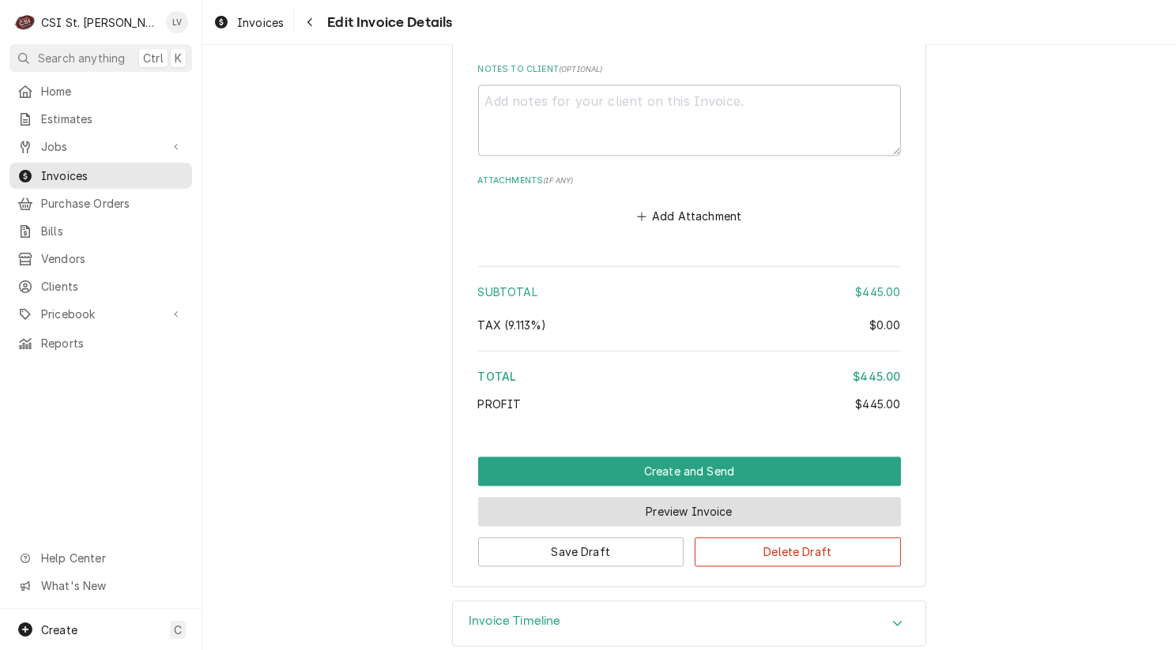
click at [624, 497] on button "Preview Invoice" at bounding box center [689, 511] width 423 height 29
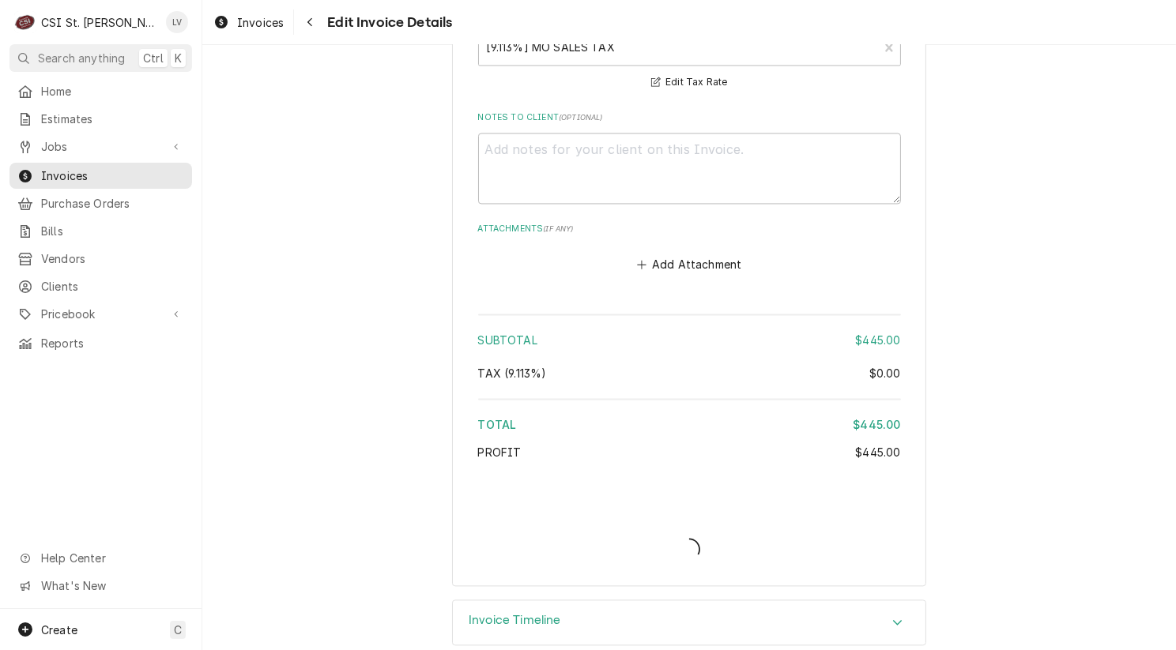
type textarea "x"
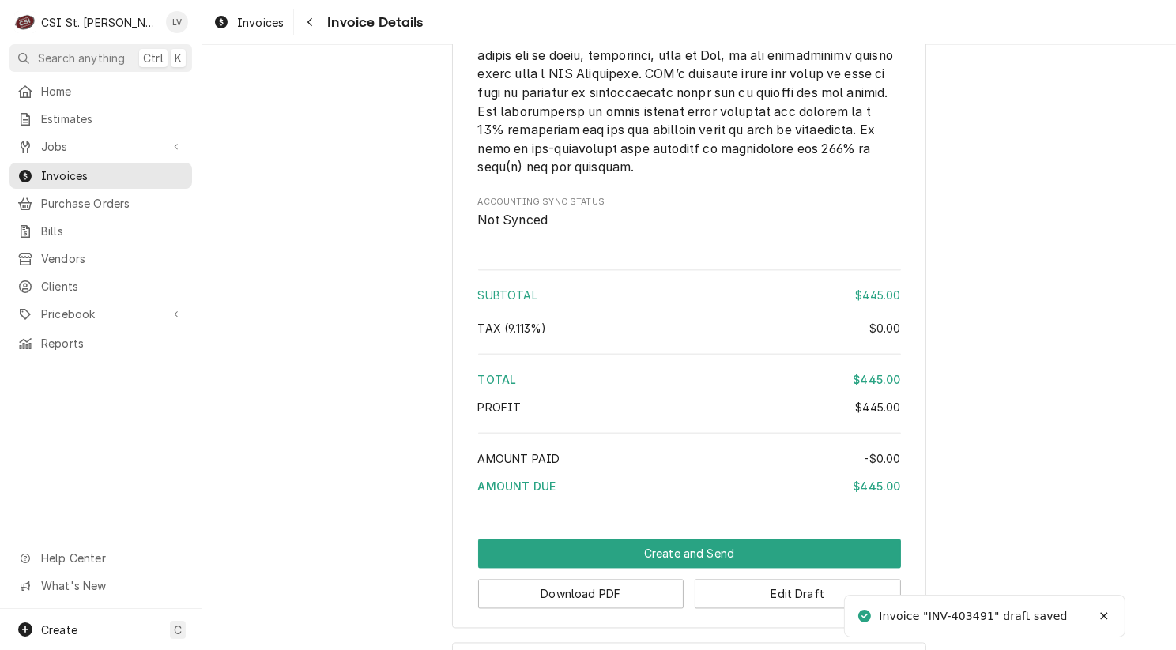
scroll to position [3218, 0]
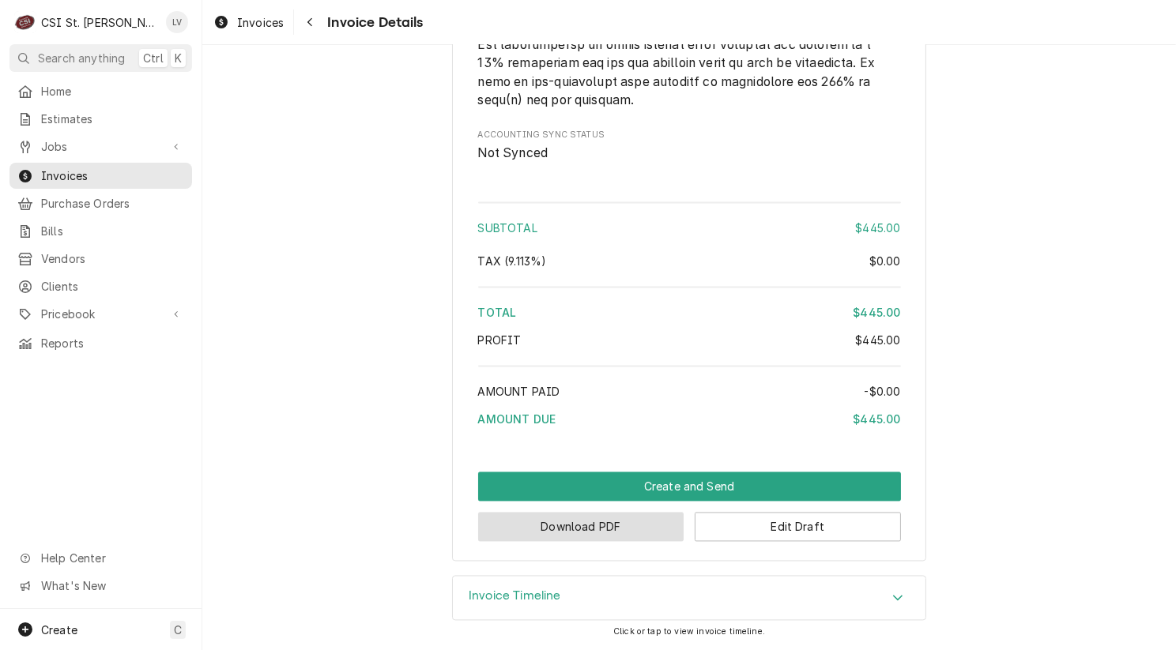
click at [627, 525] on button "Download PDF" at bounding box center [581, 527] width 206 height 29
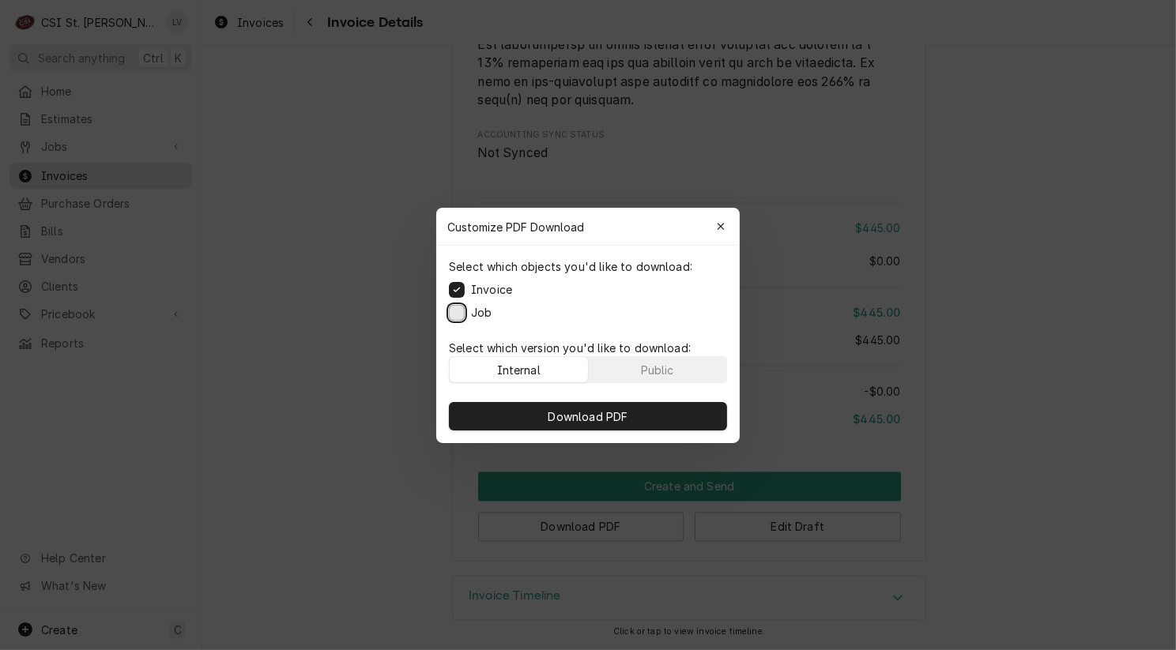
click at [449, 311] on button "Job" at bounding box center [457, 312] width 16 height 16
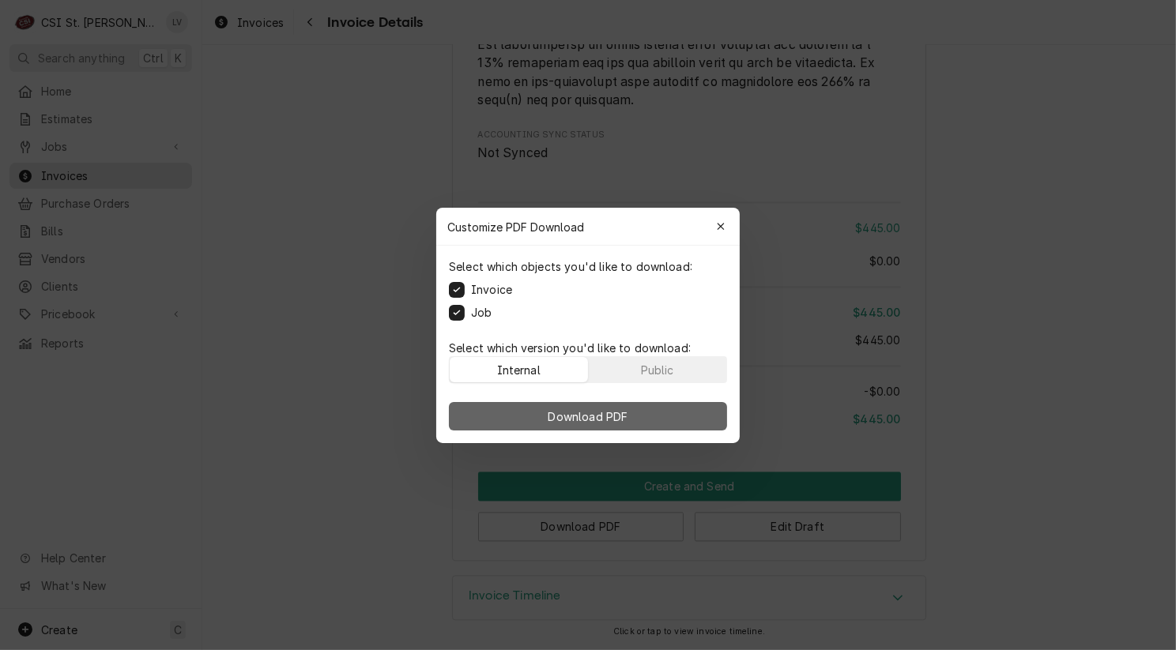
click at [572, 421] on span "Download PDF" at bounding box center [588, 416] width 86 height 17
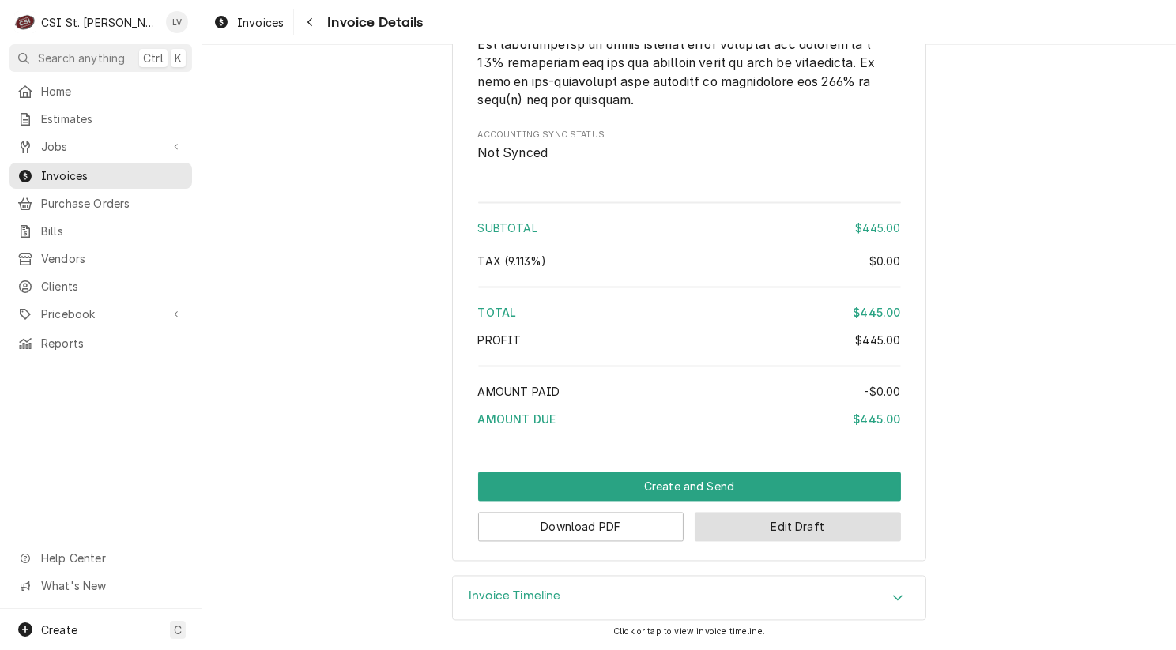
click at [828, 536] on button "Edit Draft" at bounding box center [797, 527] width 206 height 29
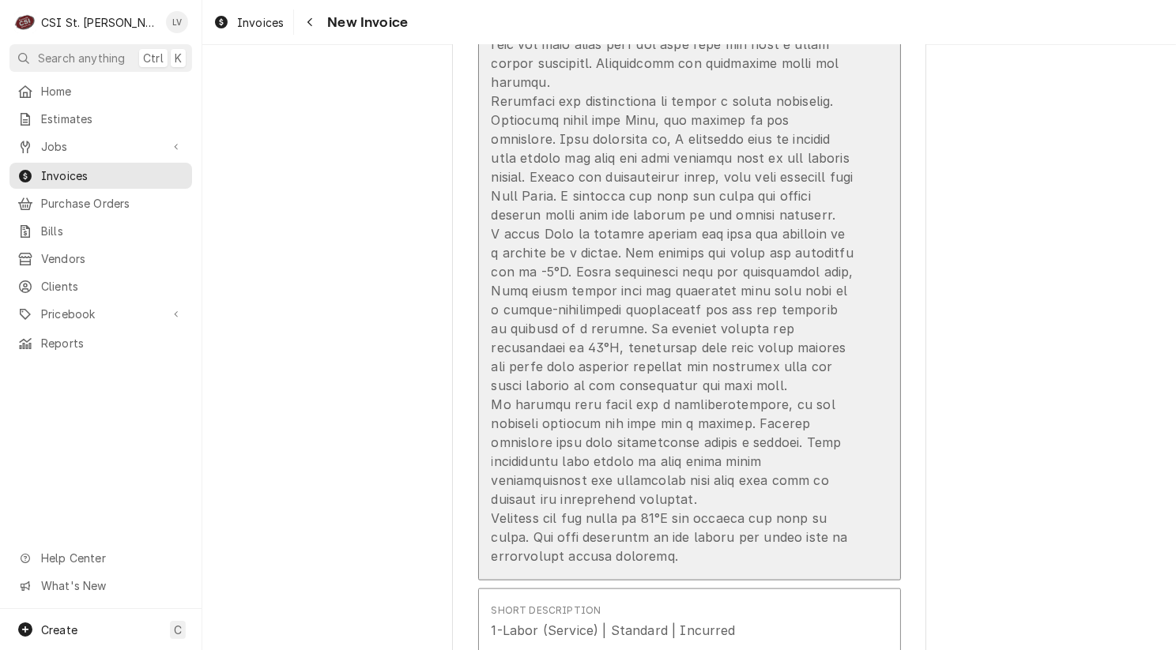
scroll to position [2291, 0]
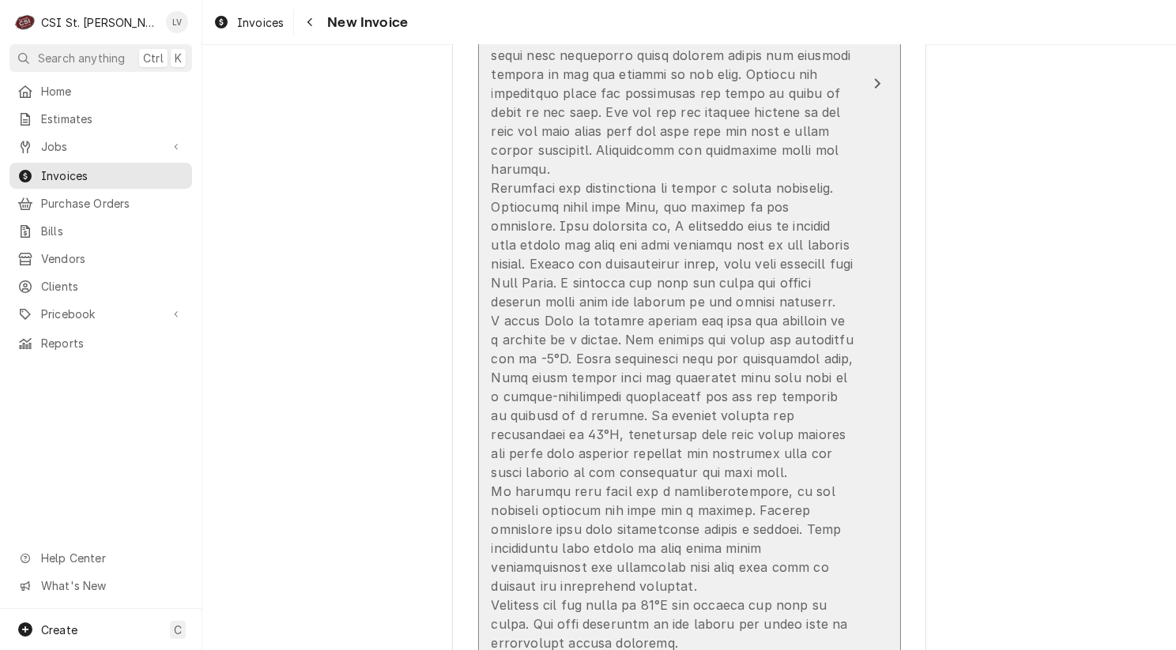
click at [683, 504] on div "Update Line Item" at bounding box center [672, 216] width 363 height 872
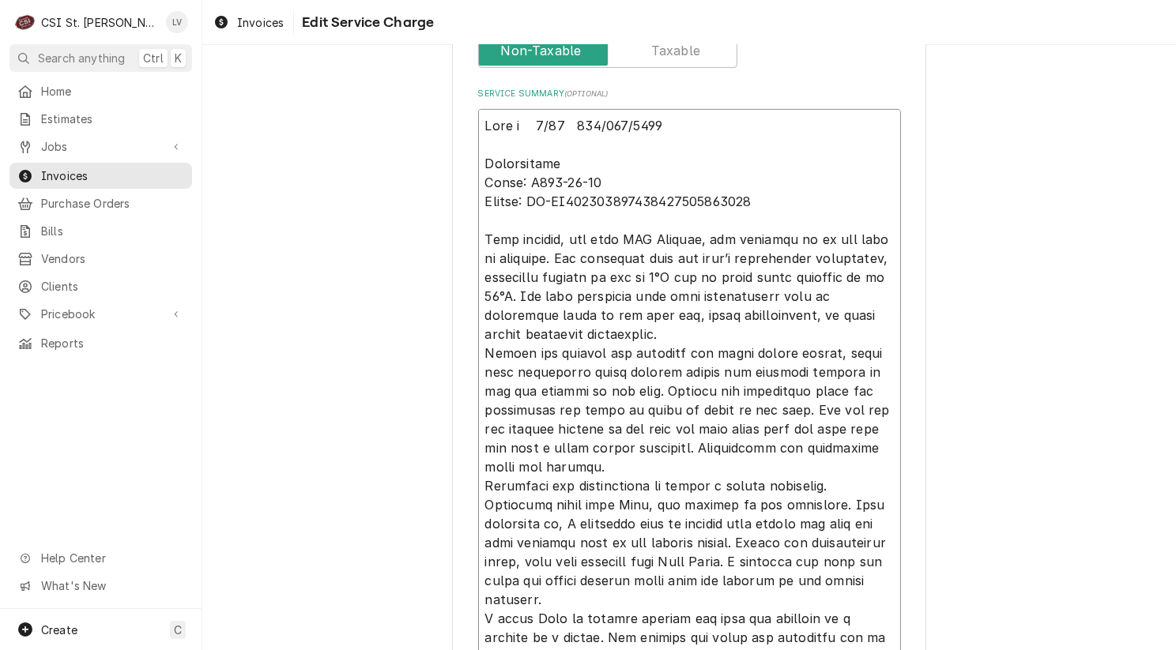
scroll to position [639, 0]
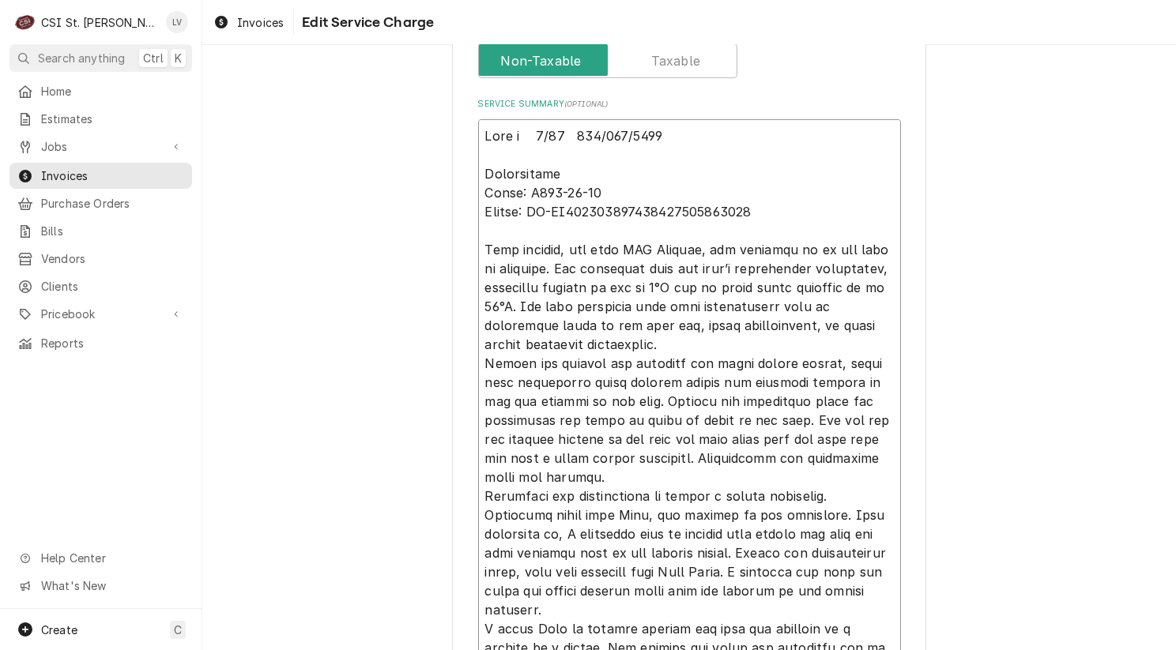
drag, startPoint x: 565, startPoint y: 606, endPoint x: 453, endPoint y: 242, distance: 381.1
click at [456, 242] on div "Use the fields below to edit this service charge Short Description Job | Servic…" at bounding box center [689, 245] width 474 height 1616
click at [269, 369] on div "Use the fields below to edit this service charge Short Description Job | Servic…" at bounding box center [688, 244] width 973 height 1644
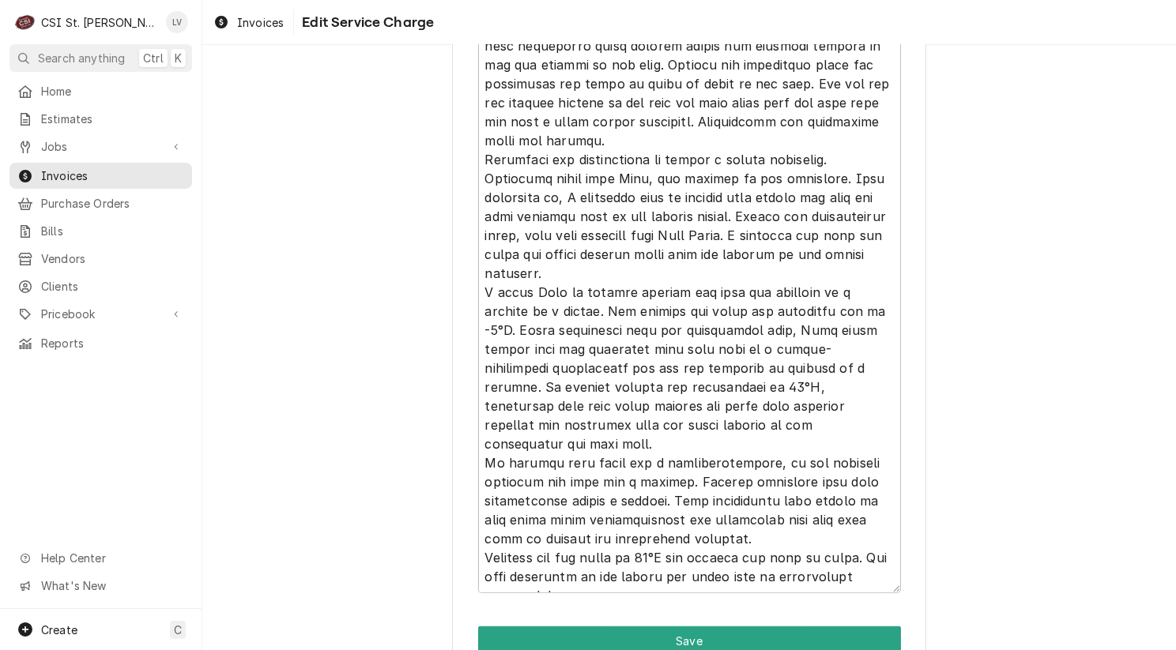
scroll to position [1053, 0]
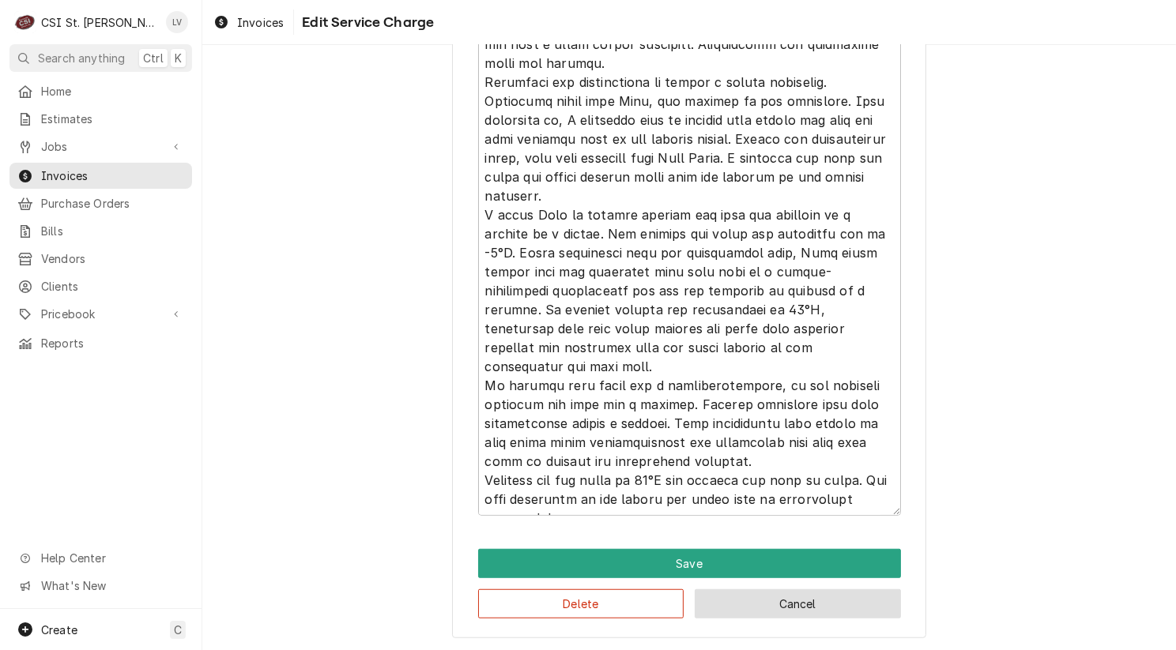
click at [796, 608] on button "Cancel" at bounding box center [797, 603] width 206 height 29
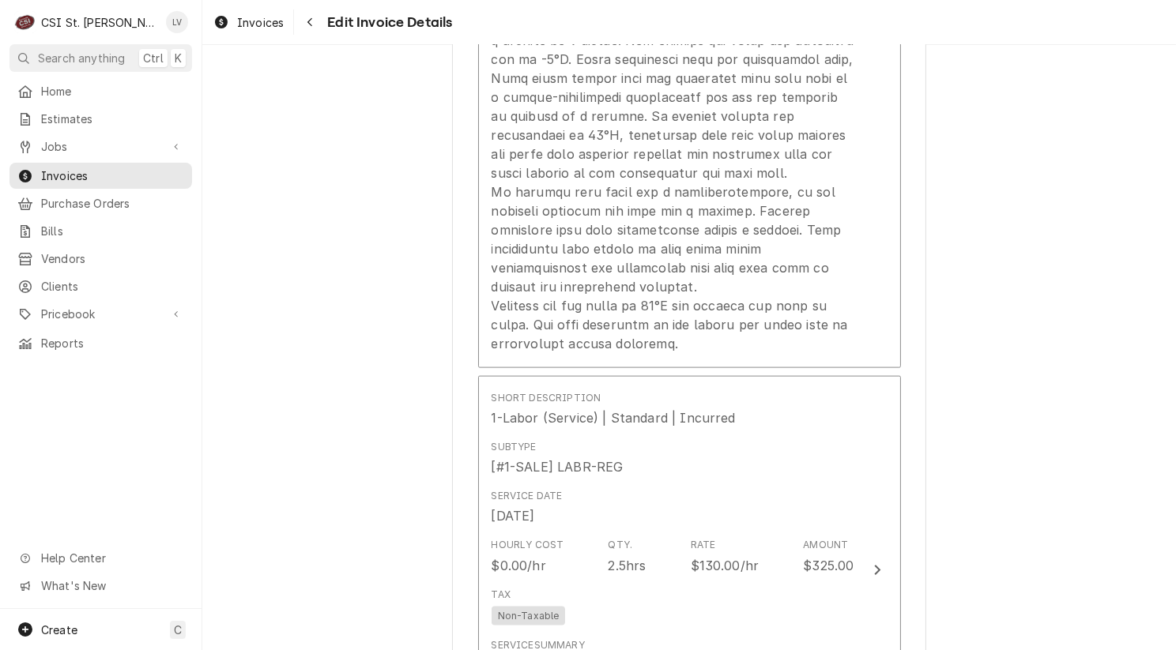
scroll to position [2478, 0]
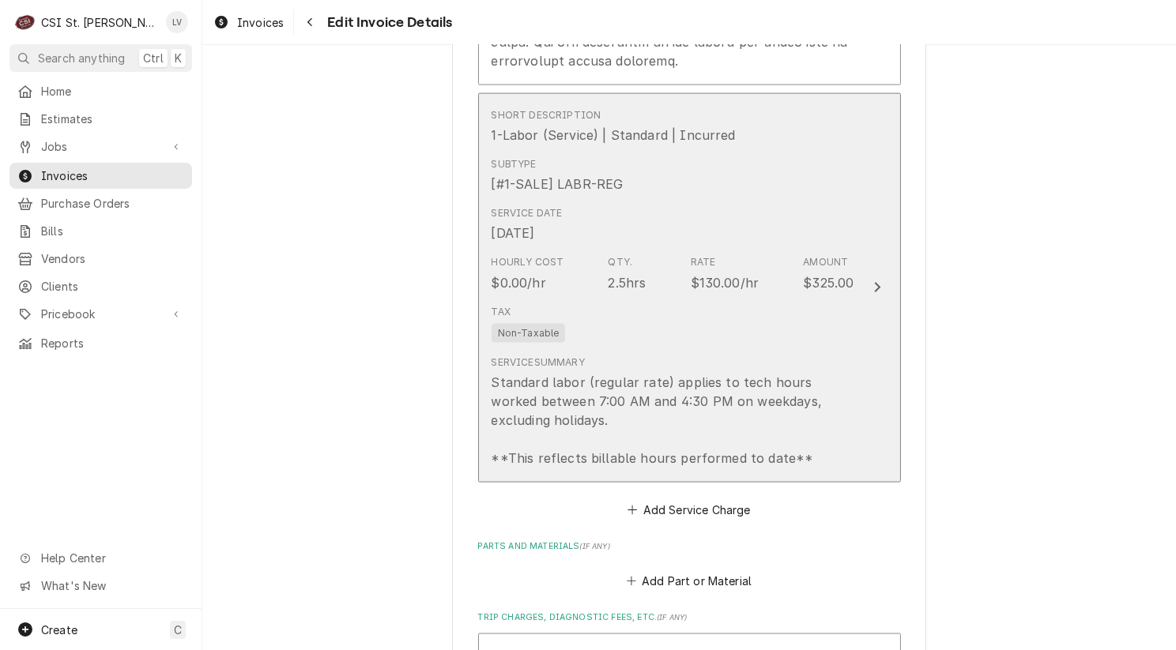
click at [621, 387] on div "Standard labor (regular rate) applies to tech hours worked between 7:00 AM and …" at bounding box center [672, 420] width 363 height 95
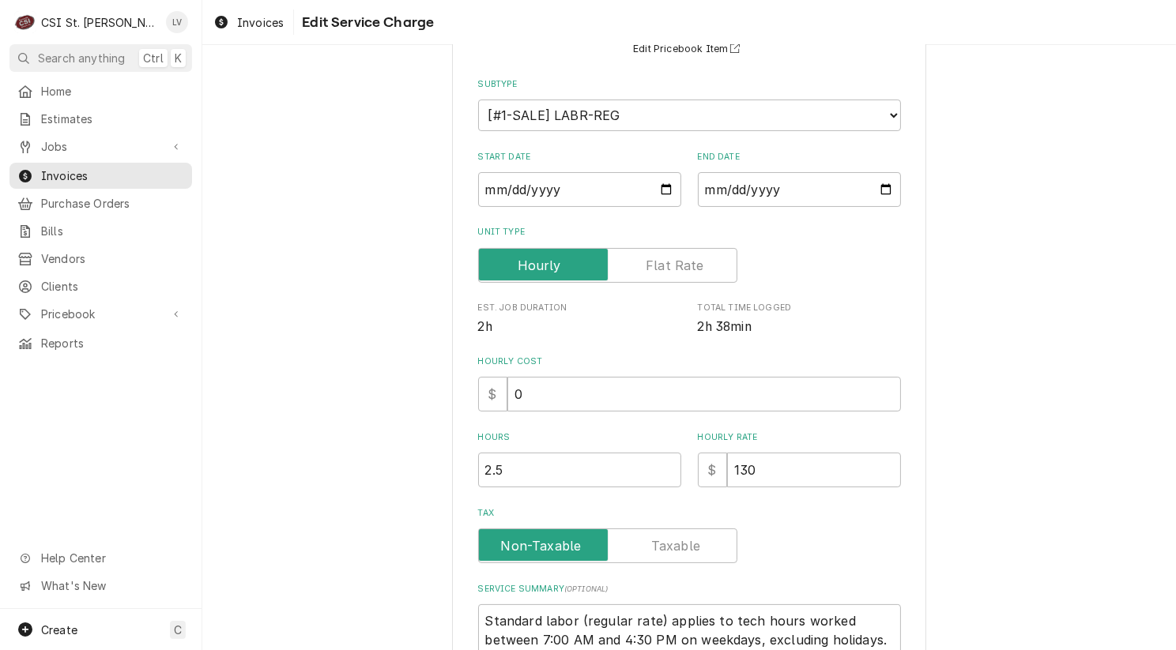
scroll to position [316, 0]
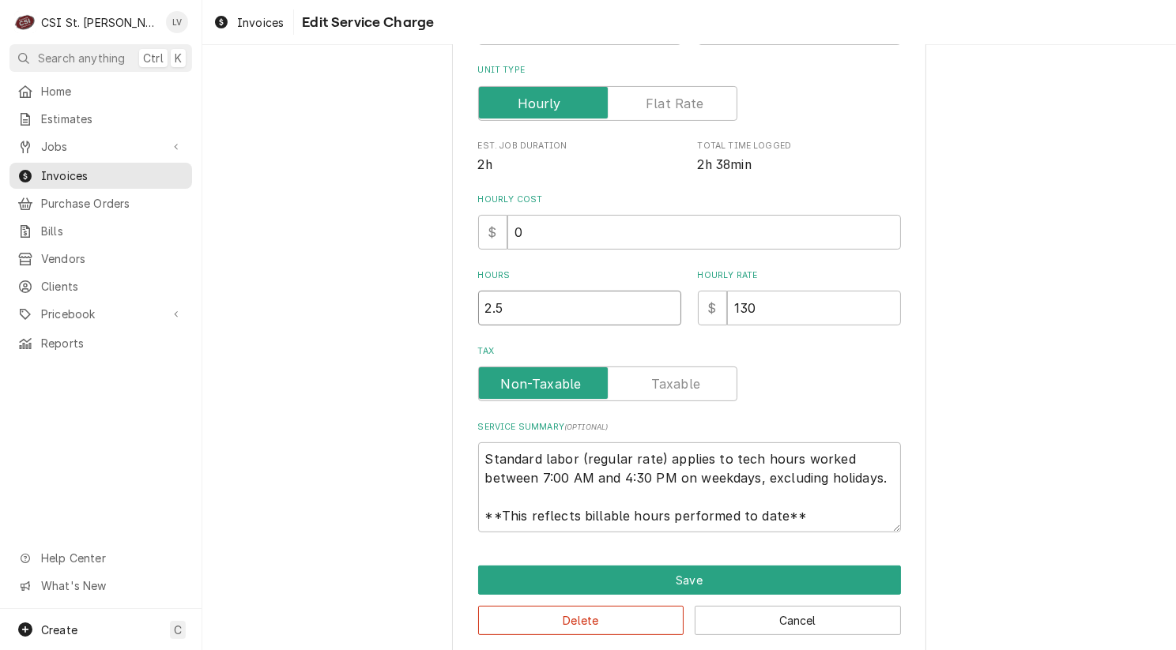
drag, startPoint x: 510, startPoint y: 292, endPoint x: 426, endPoint y: 316, distance: 87.8
click at [427, 316] on div "Use the fields below to edit this service charge Short Description 1-Labor (Ser…" at bounding box center [688, 208] width 973 height 924
type textarea "x"
type input "1"
type textarea "x"
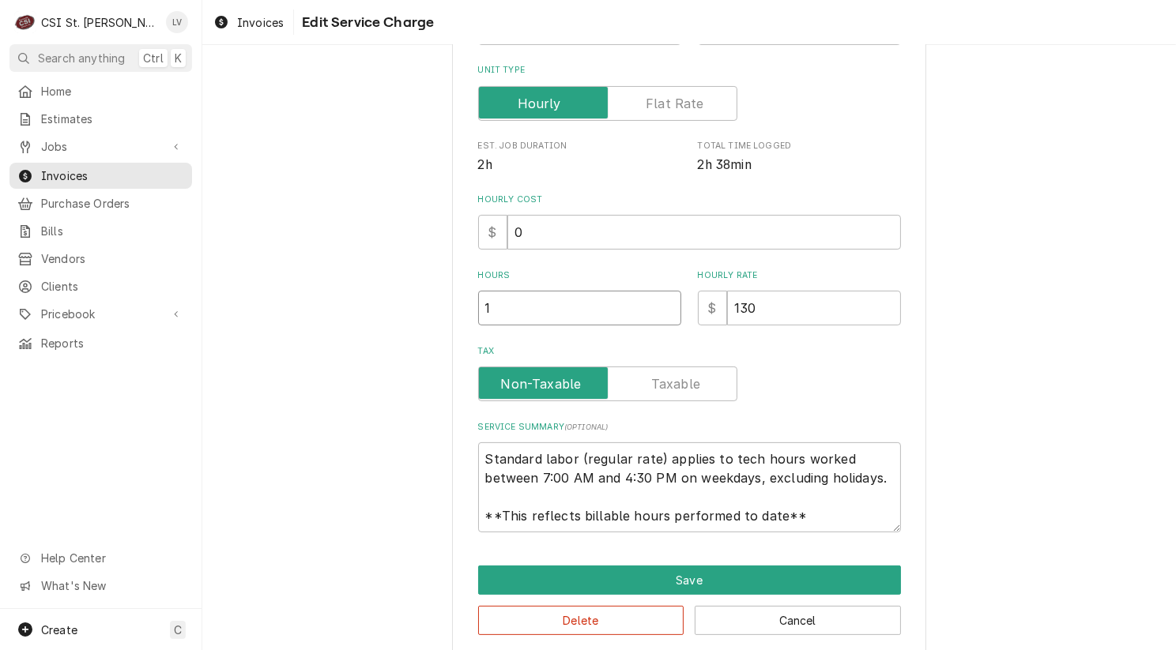
type input "1.7"
type textarea "x"
type input "1.75"
drag, startPoint x: 480, startPoint y: 457, endPoint x: 829, endPoint y: 536, distance: 358.0
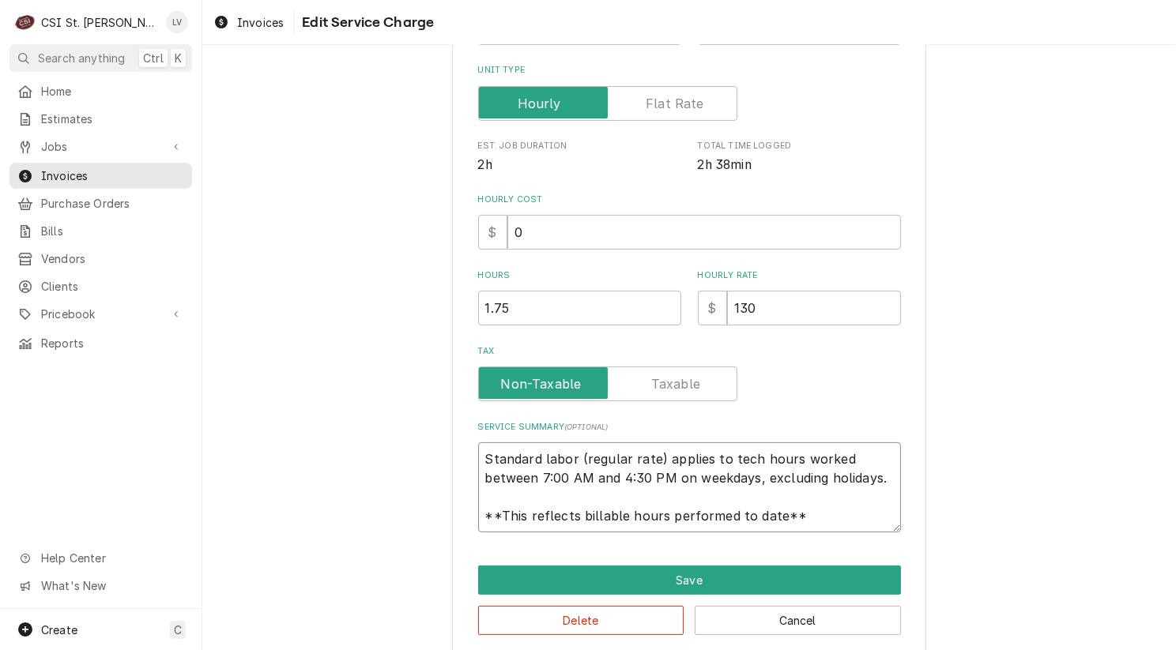
click at [829, 536] on div "Use the fields below to edit this service charge Short Description 1-Labor (Ser…" at bounding box center [689, 208] width 474 height 896
type textarea "x"
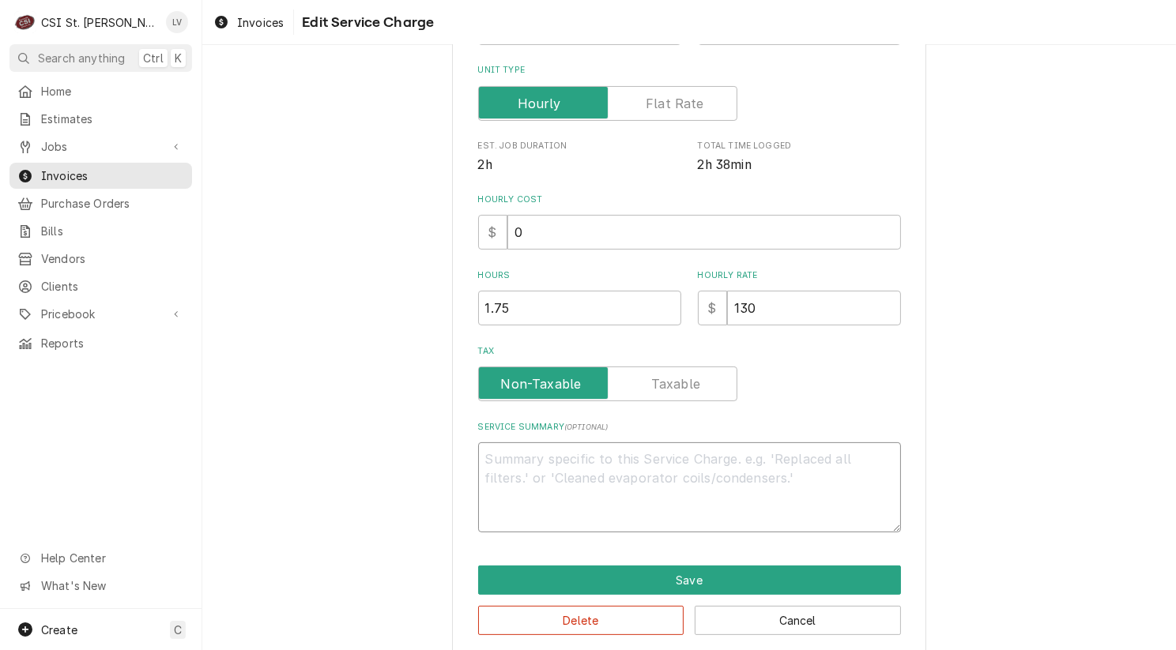
scroll to position [314, 0]
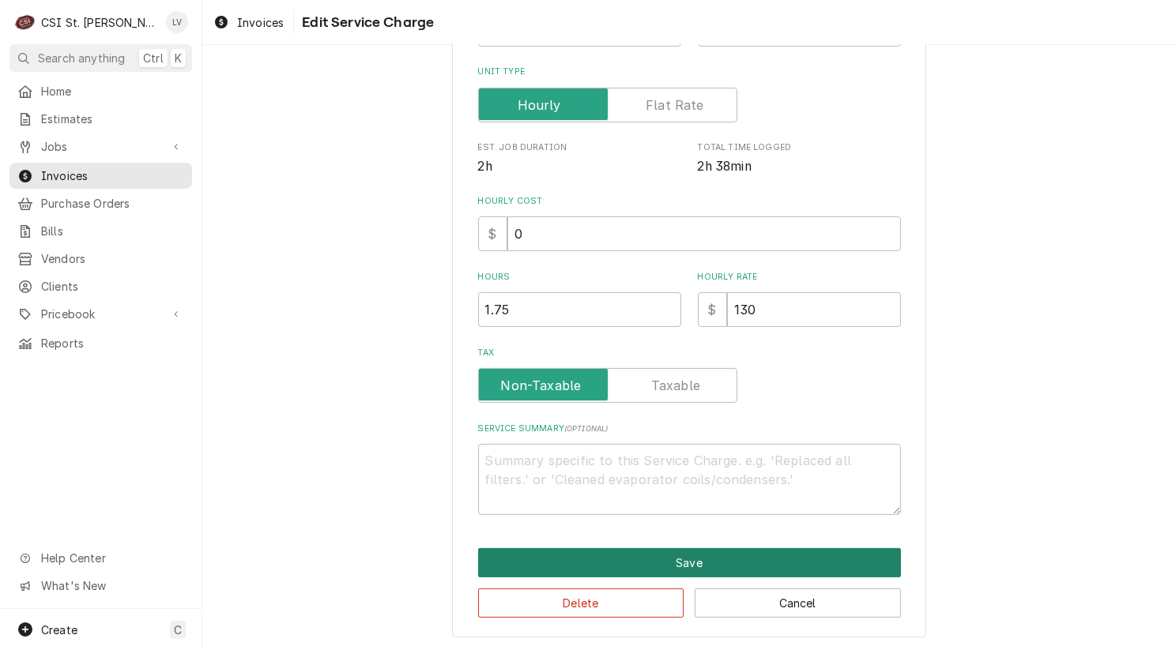
click at [739, 555] on button "Save" at bounding box center [689, 562] width 423 height 29
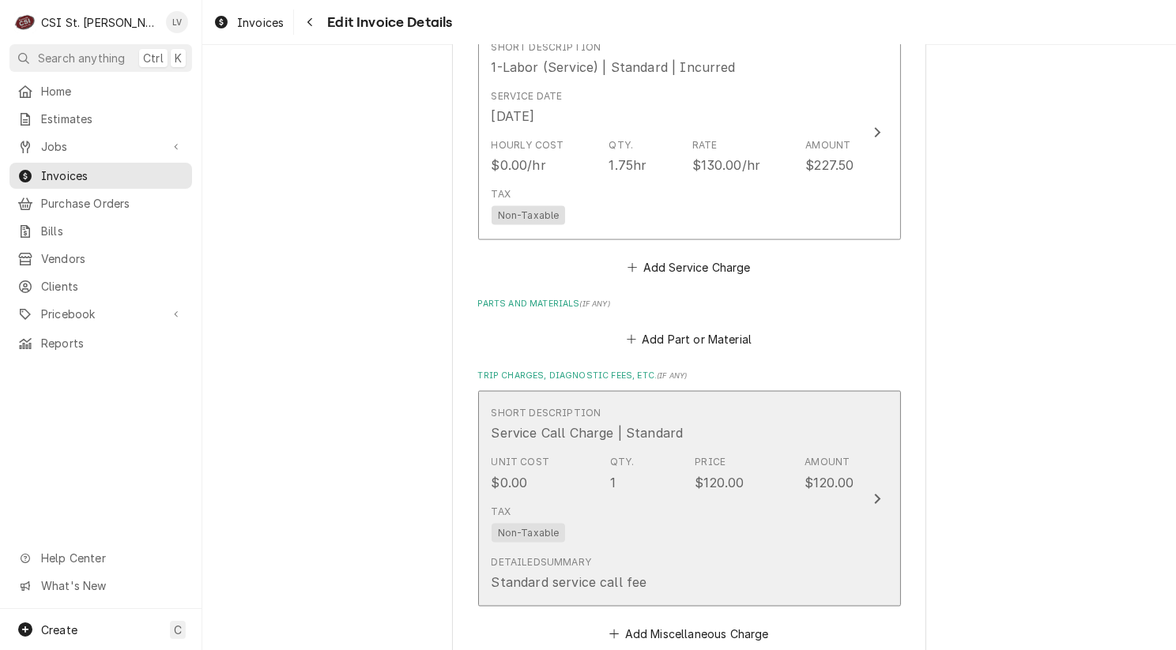
scroll to position [2546, 0]
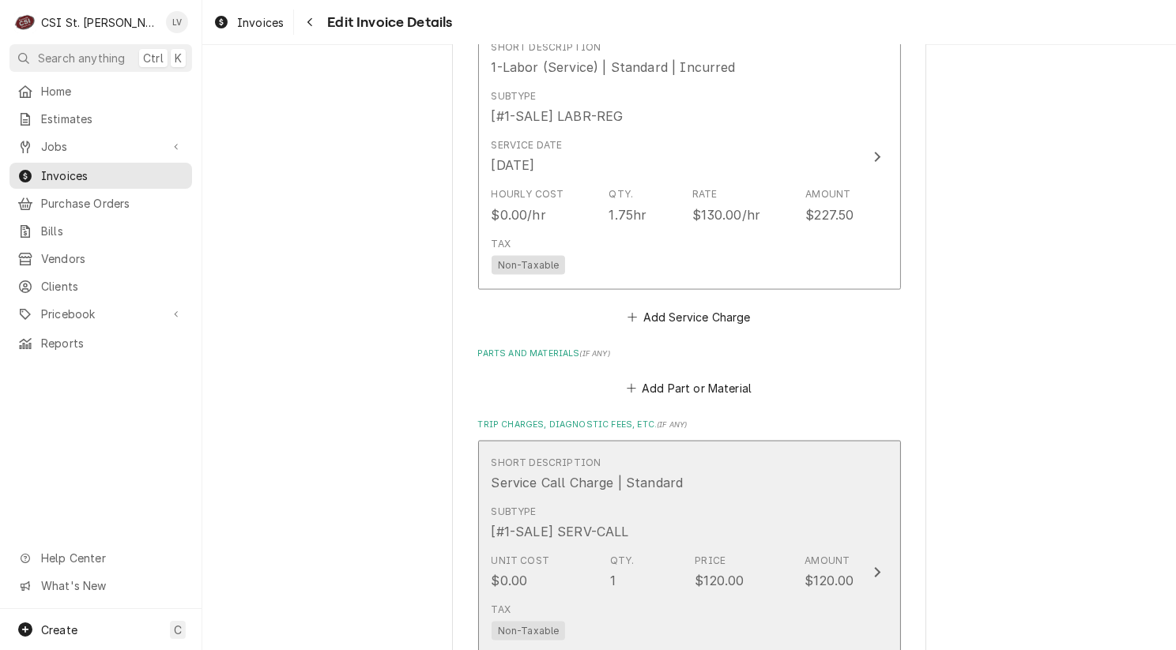
click at [765, 547] on div "Unit Cost $0.00 Qty. 1 Price $120.00 Amount $120.00" at bounding box center [672, 571] width 363 height 49
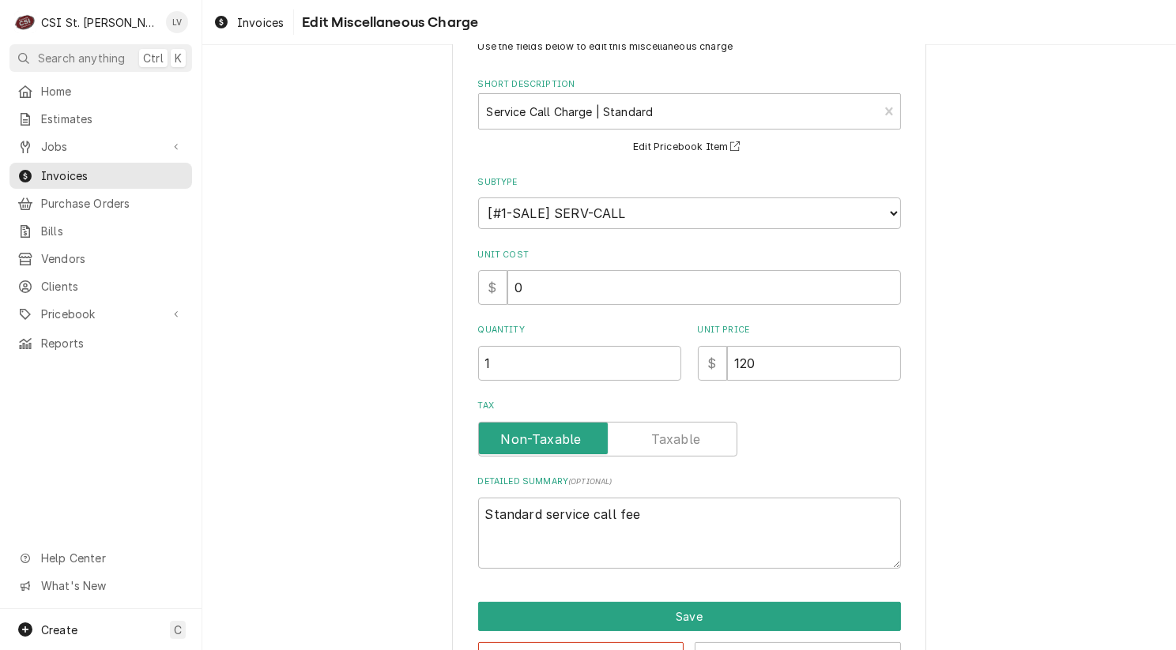
scroll to position [109, 0]
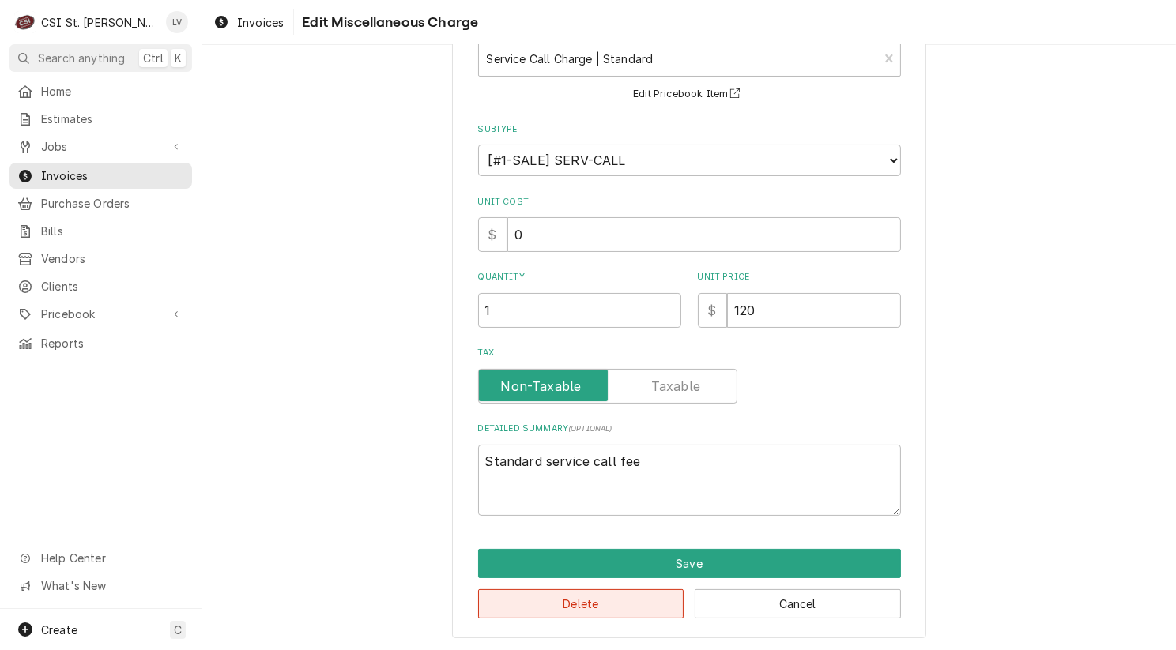
click at [600, 604] on button "Delete" at bounding box center [581, 603] width 206 height 29
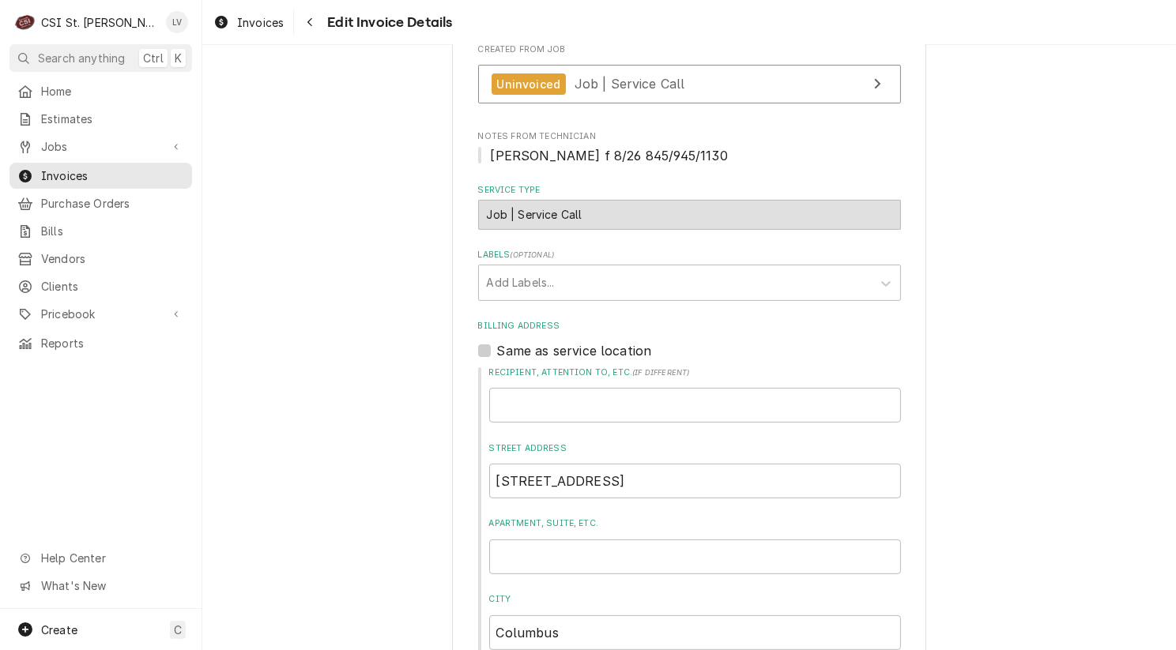
scroll to position [56, 0]
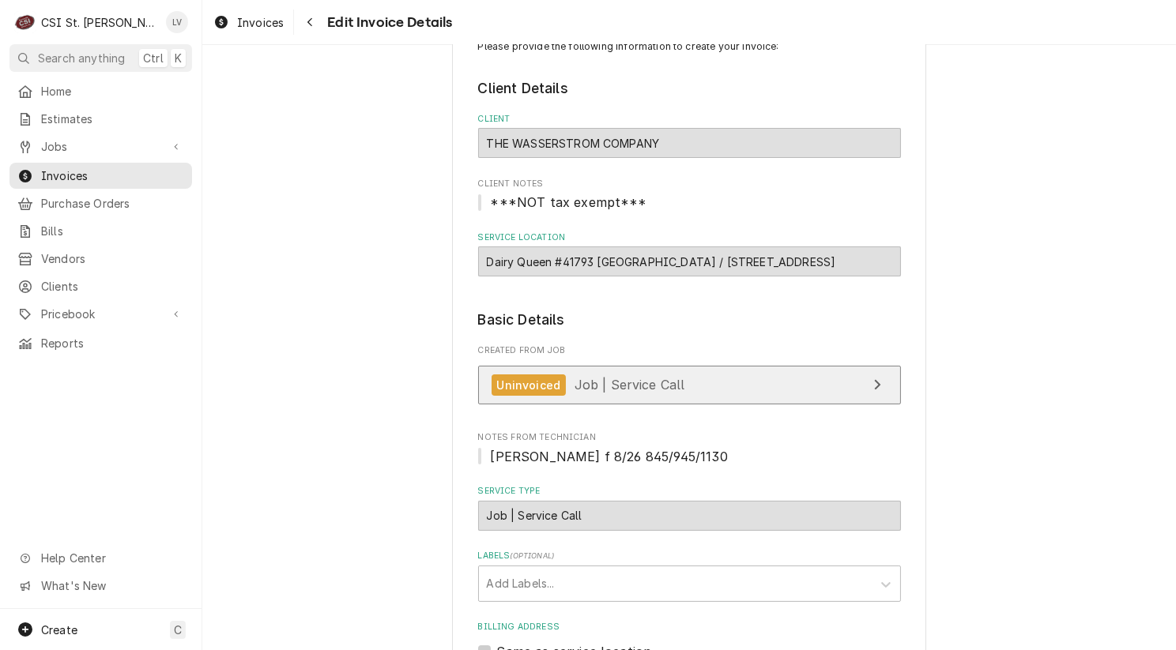
click at [640, 389] on span "Job | Service Call" at bounding box center [629, 385] width 111 height 16
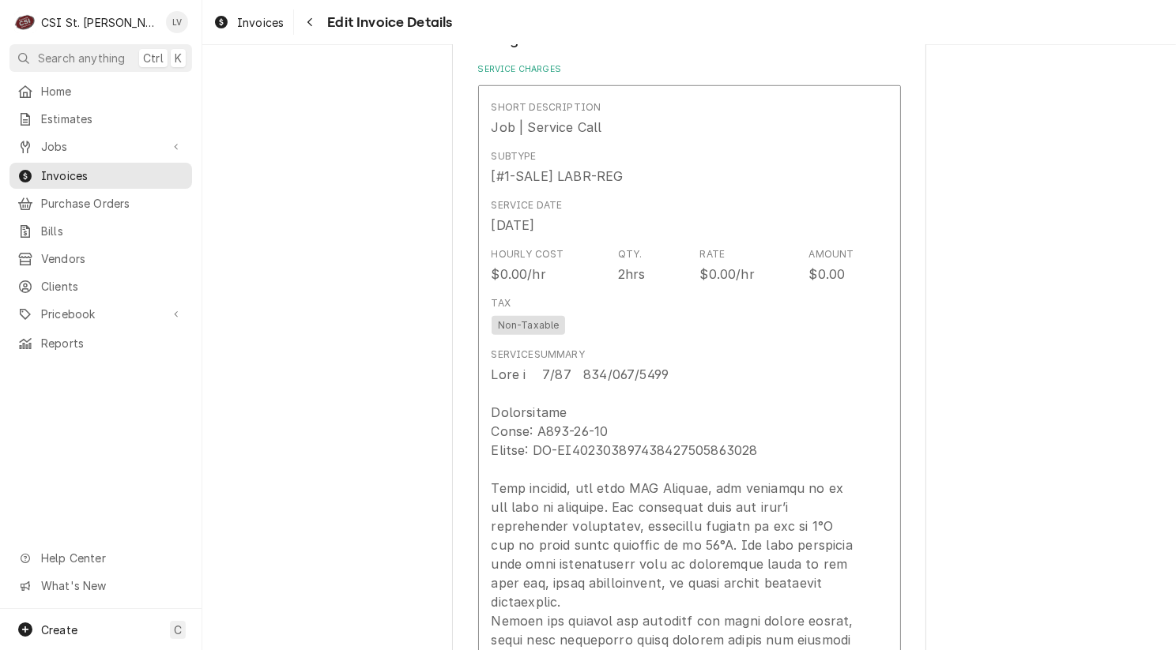
scroll to position [1320, 0]
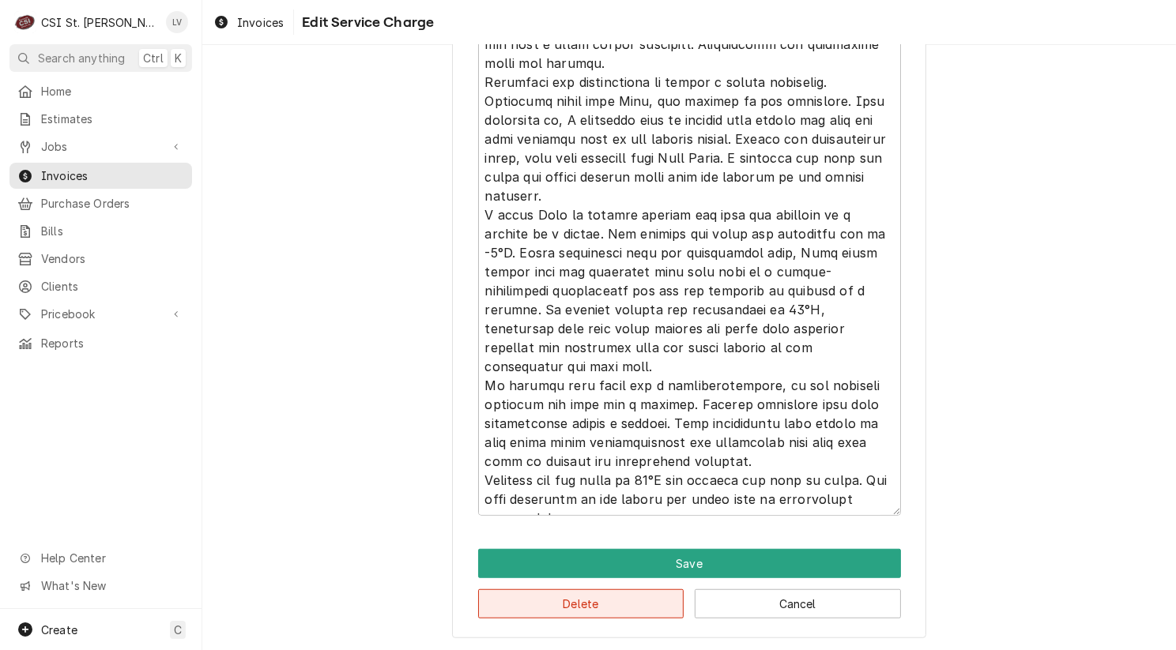
click at [623, 607] on button "Delete" at bounding box center [581, 603] width 206 height 29
type textarea "x"
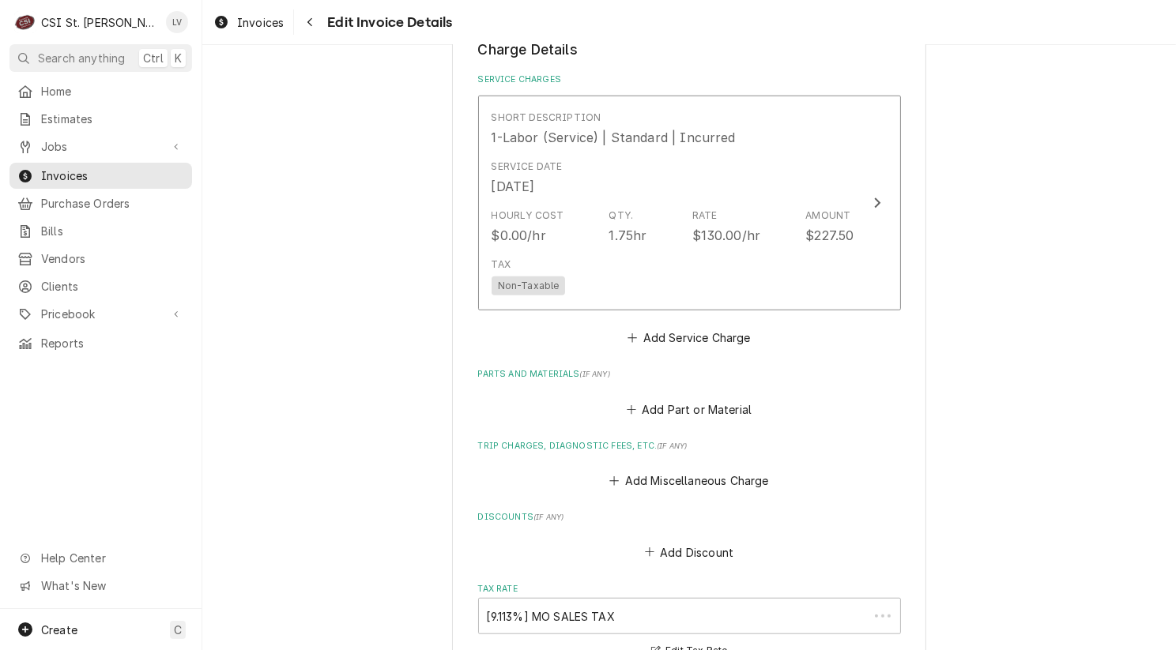
scroll to position [1301, 0]
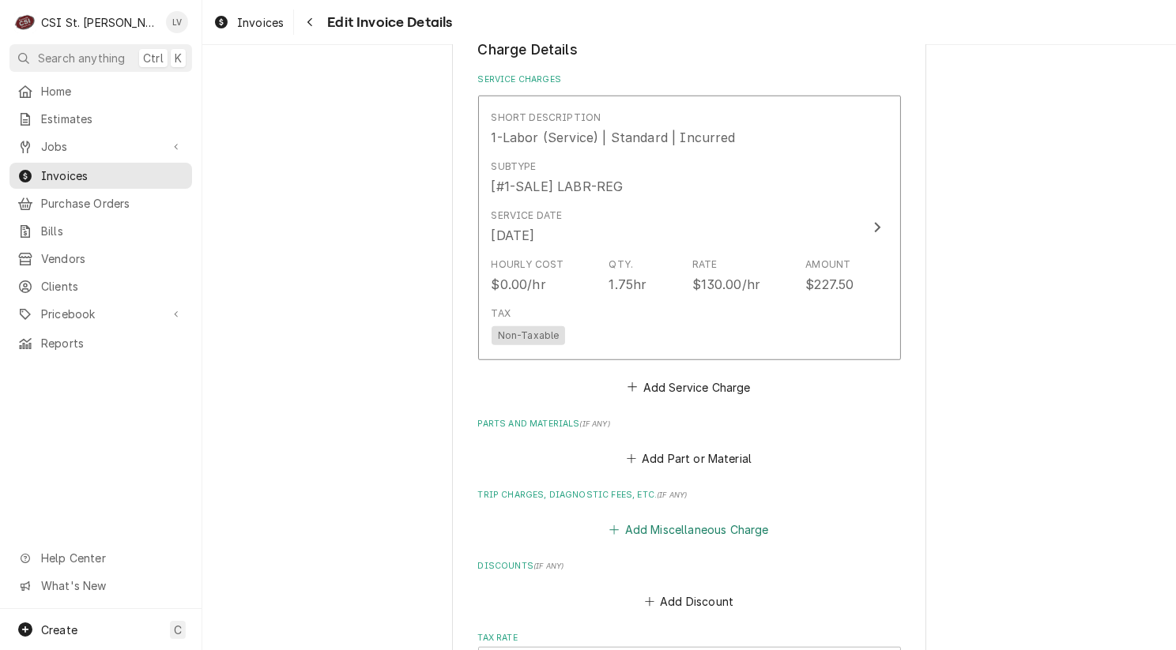
click at [665, 529] on button "Add Miscellaneous Charge" at bounding box center [689, 530] width 164 height 22
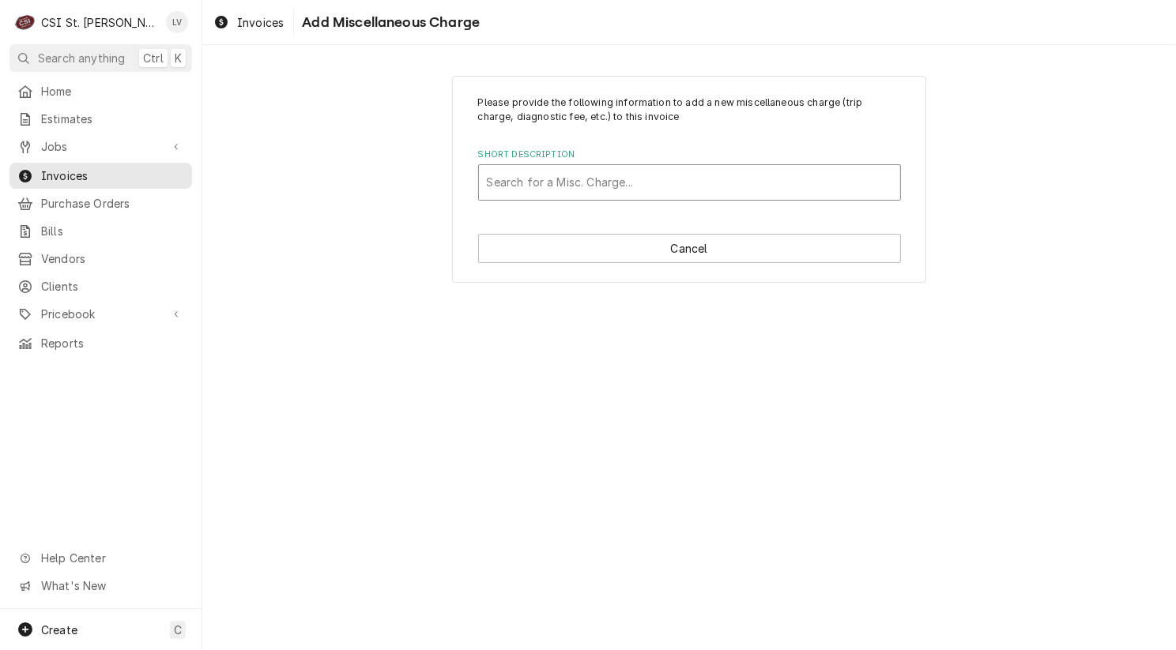
click at [536, 184] on div "Short Description" at bounding box center [689, 182] width 405 height 28
type input "travel"
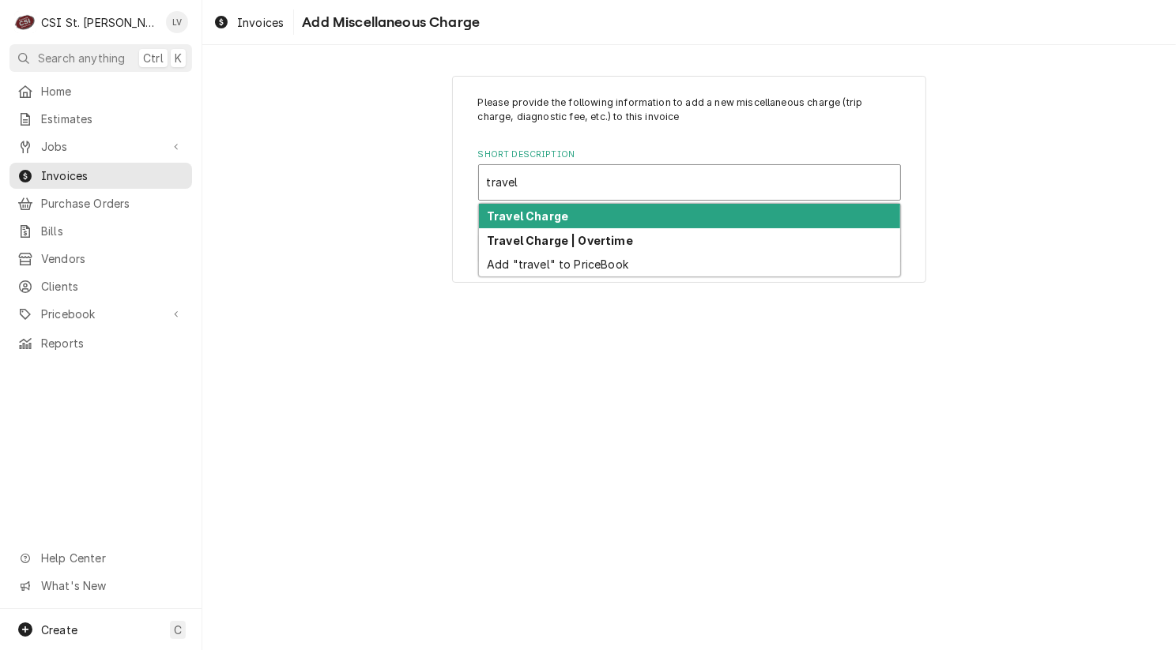
click at [521, 218] on strong "Travel Charge" at bounding box center [527, 215] width 81 height 13
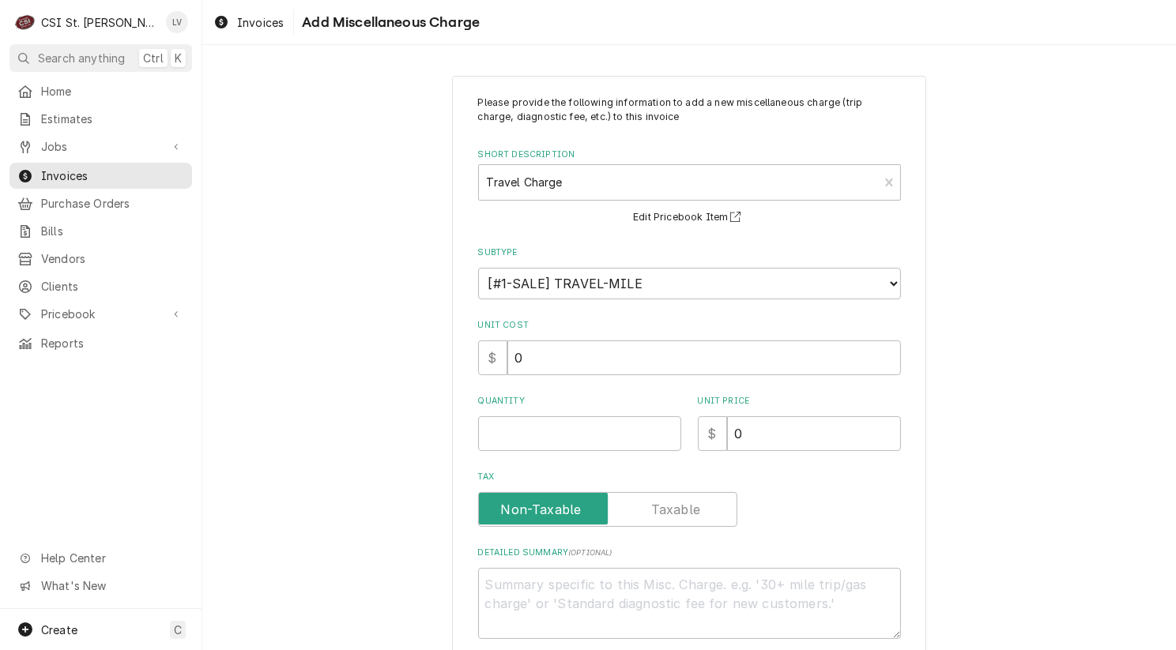
scroll to position [83, 0]
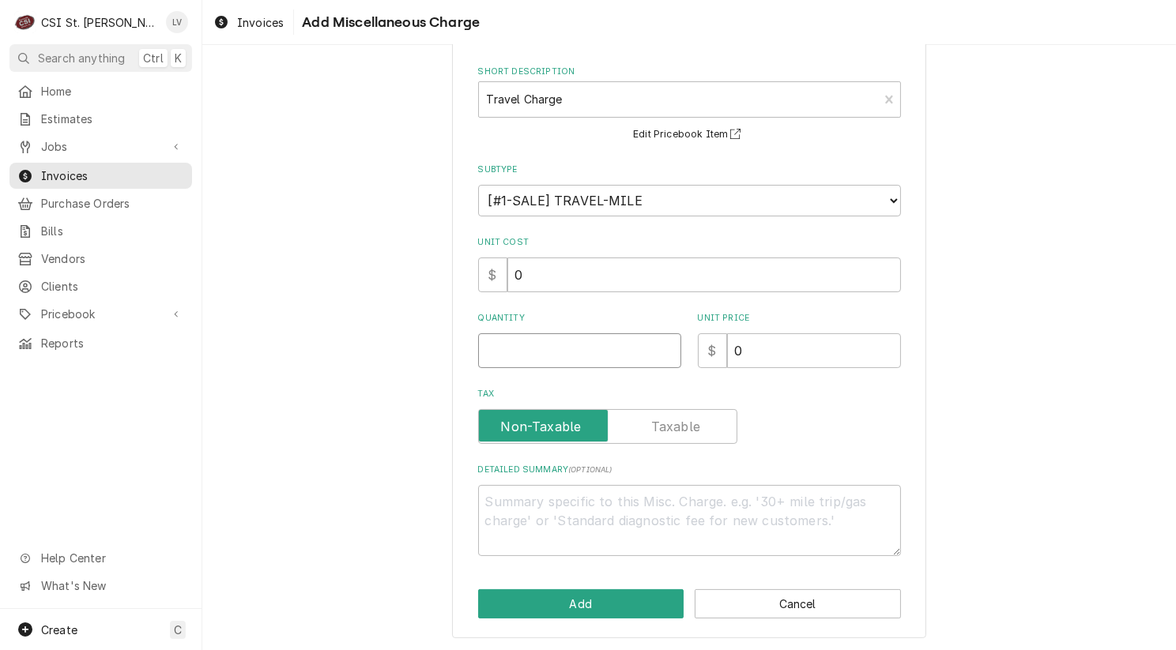
click at [490, 356] on input "Quantity" at bounding box center [579, 350] width 203 height 35
type textarea "x"
type input "2"
click at [754, 349] on input "0" at bounding box center [814, 350] width 174 height 35
type textarea "x"
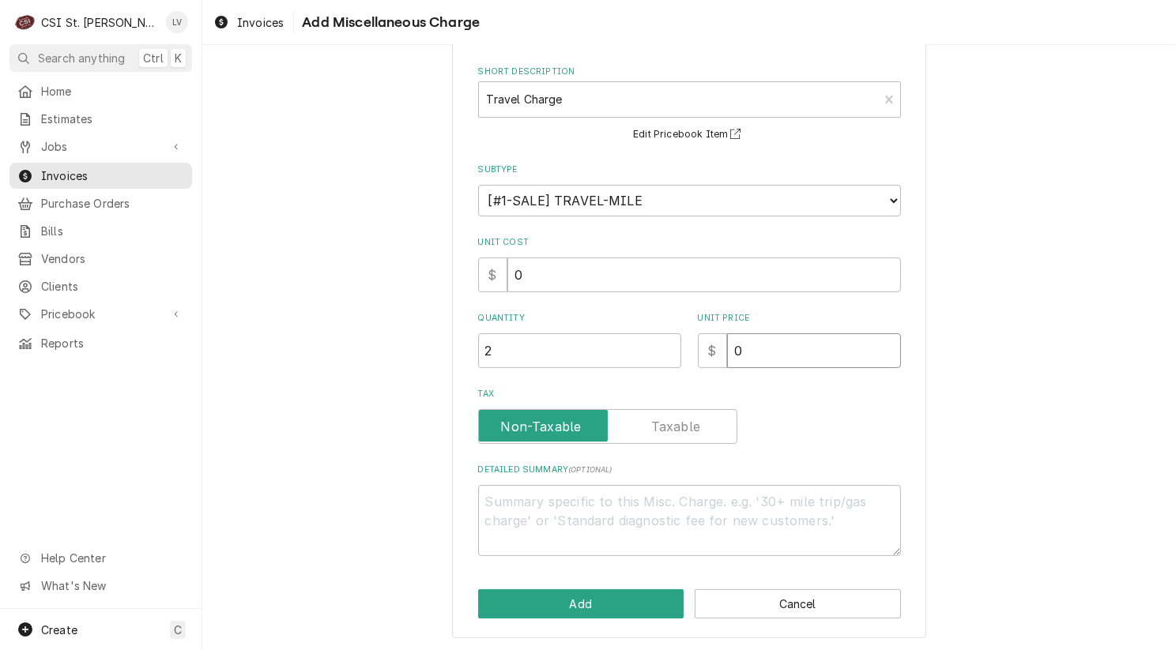
type input "1"
type textarea "x"
type input "13"
type textarea "x"
type input "130"
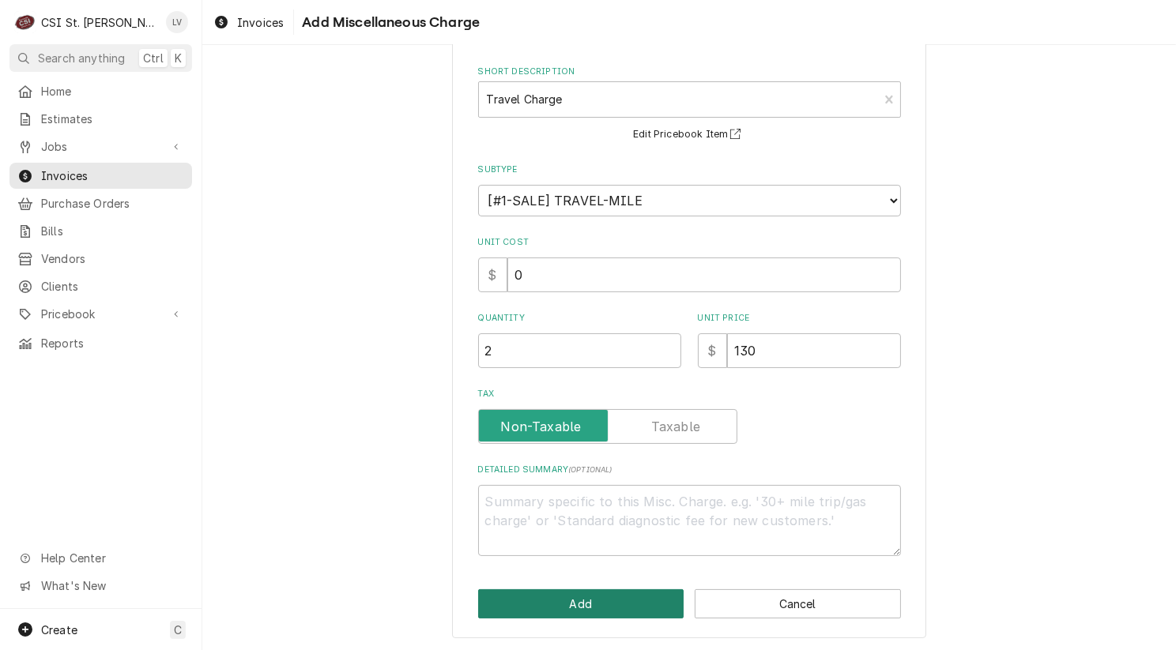
click at [634, 596] on button "Add" at bounding box center [581, 603] width 206 height 29
type textarea "x"
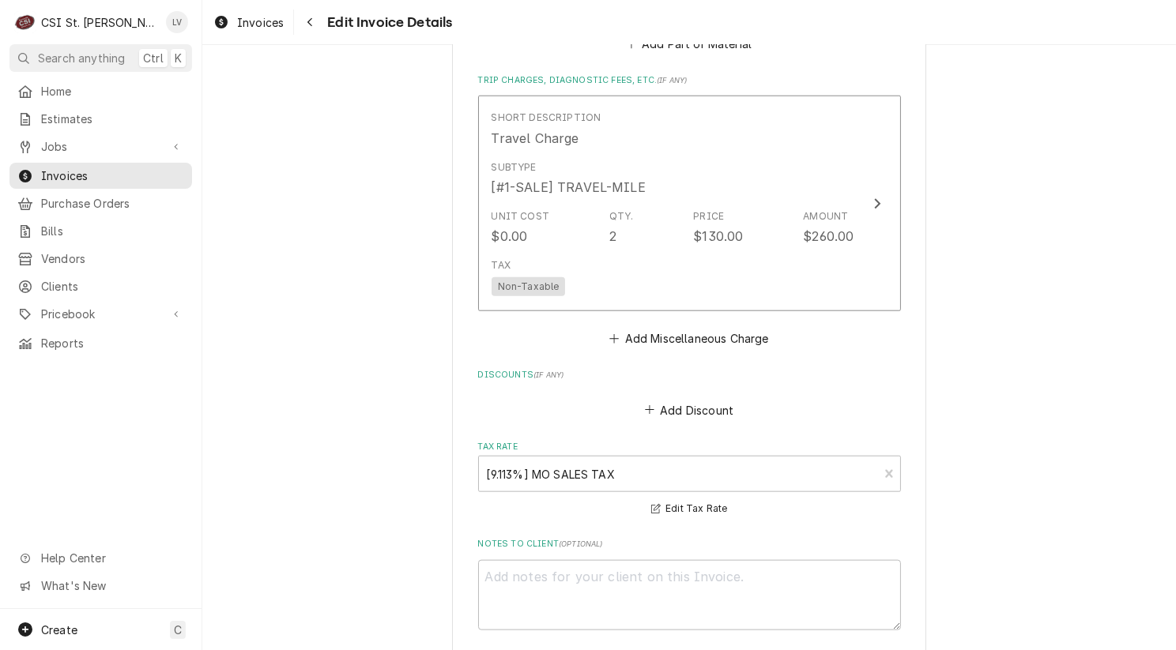
scroll to position [1755, 0]
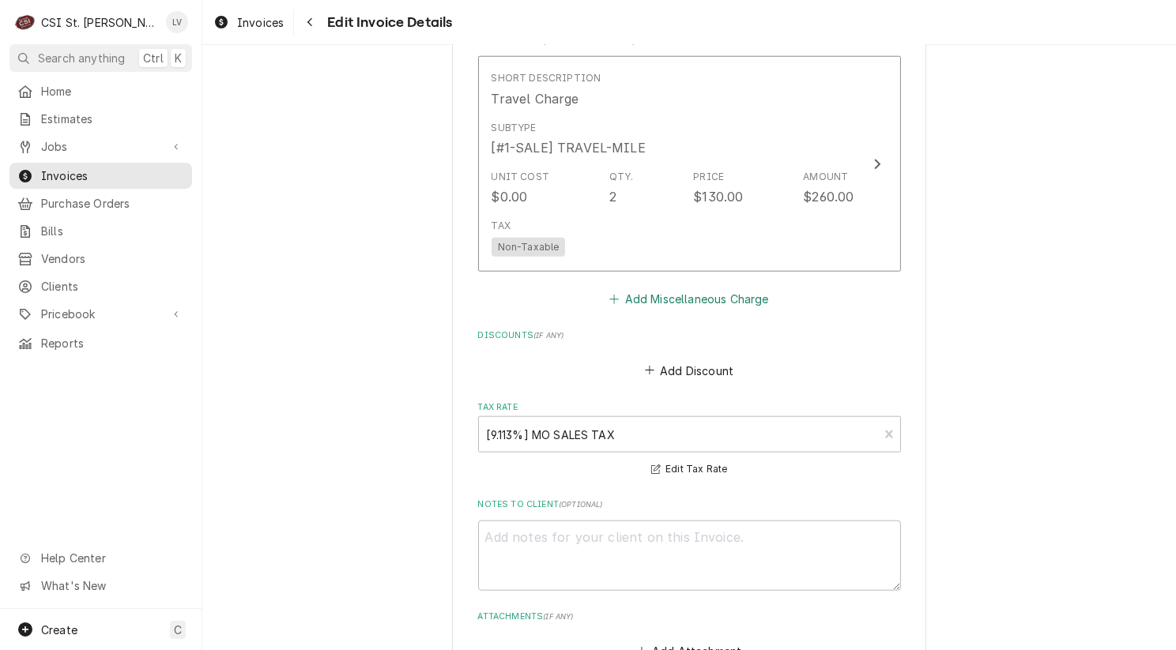
click at [645, 294] on button "Add Miscellaneous Charge" at bounding box center [689, 299] width 164 height 22
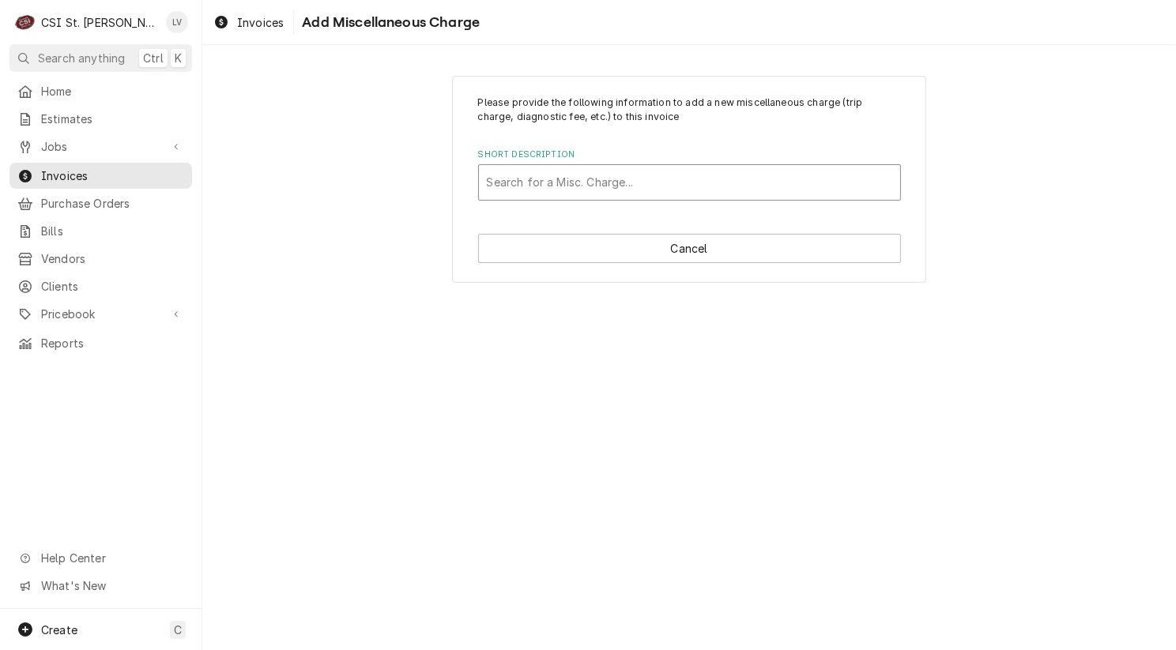
click at [544, 175] on div "Short Description" at bounding box center [689, 182] width 405 height 28
type input "mileage"
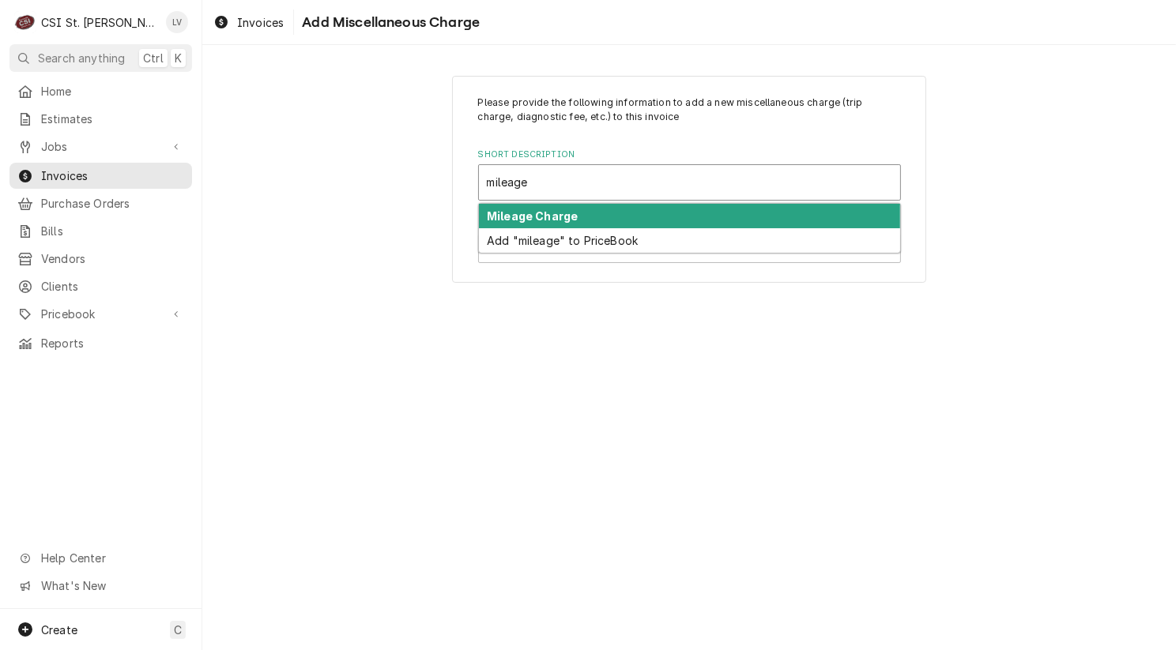
click at [553, 213] on strong "Mileage Charge" at bounding box center [532, 215] width 91 height 13
click at [553, 213] on div "Please provide the following information to add a new miscellaneous charge (tri…" at bounding box center [689, 180] width 474 height 208
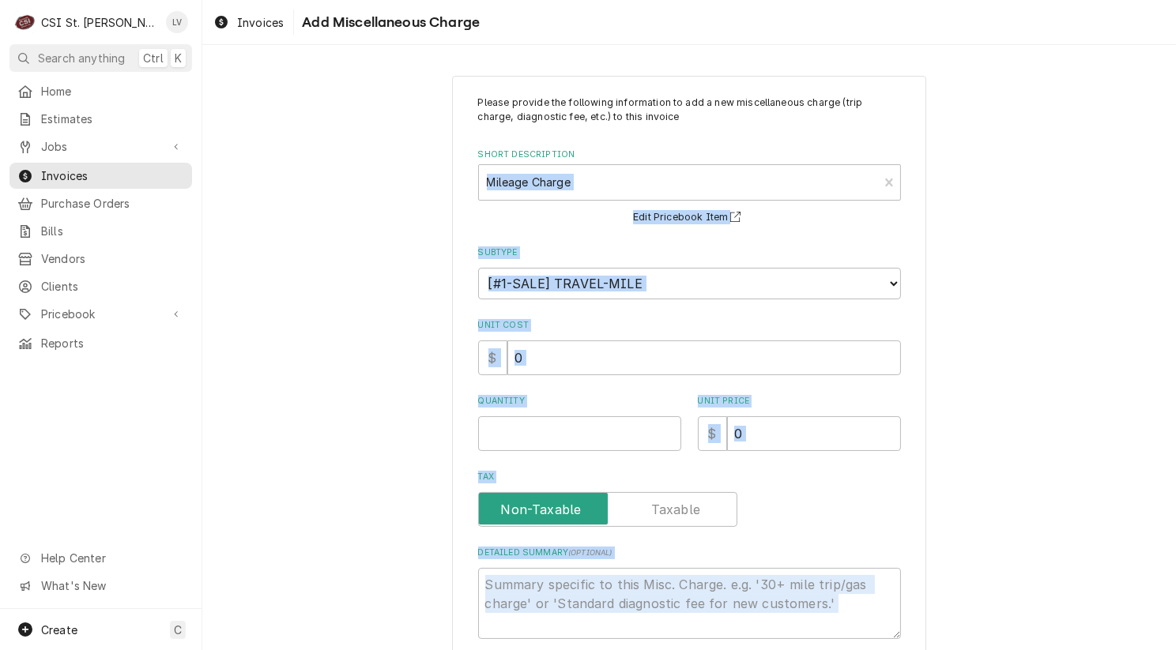
click at [378, 442] on div "Please provide the following information to add a new miscellaneous charge (tri…" at bounding box center [688, 399] width 973 height 674
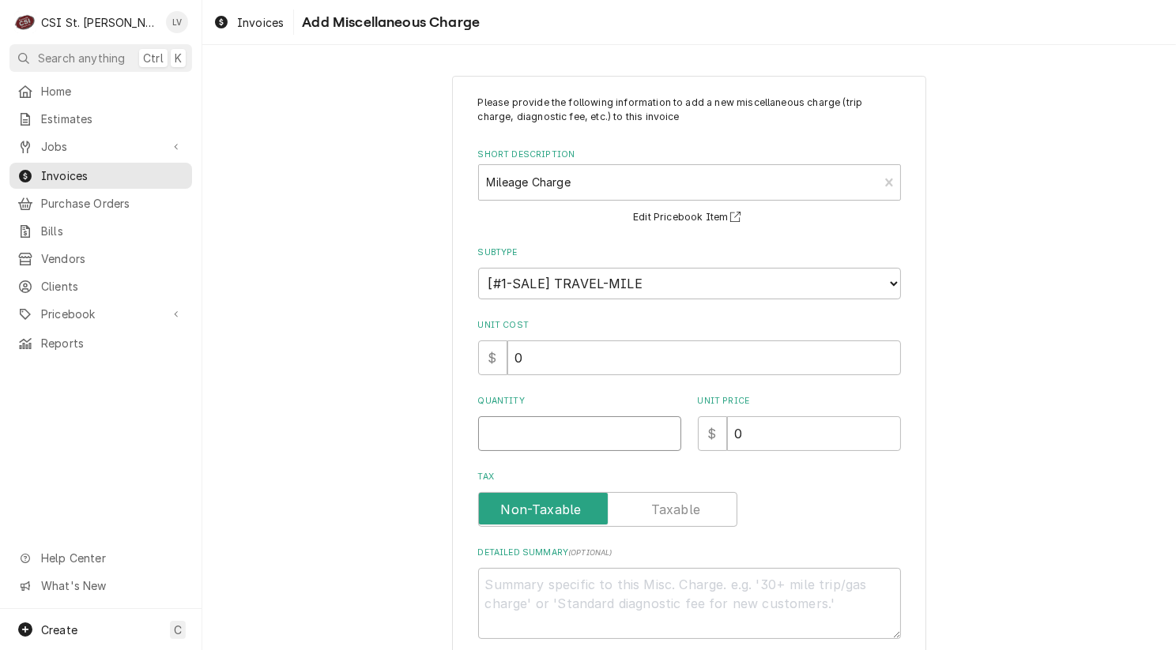
click at [504, 432] on input "Quantity" at bounding box center [579, 433] width 203 height 35
type textarea "x"
type input "1"
type textarea "x"
type input "10"
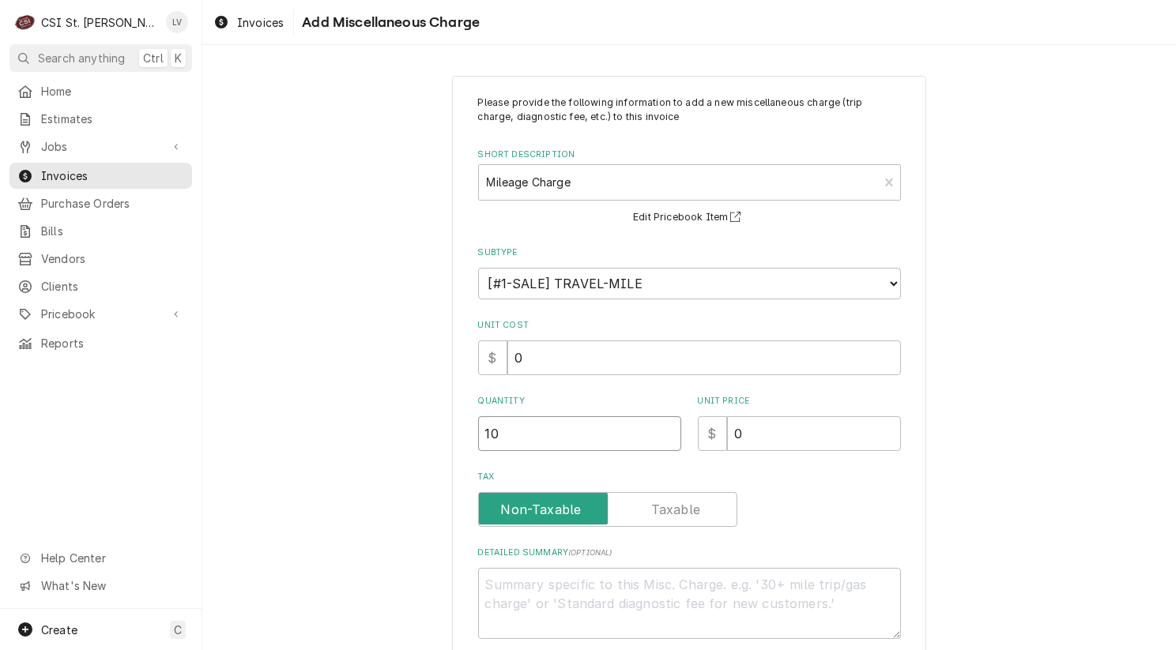
type textarea "x"
type input "102"
type textarea "x"
type input "1"
type textarea "x"
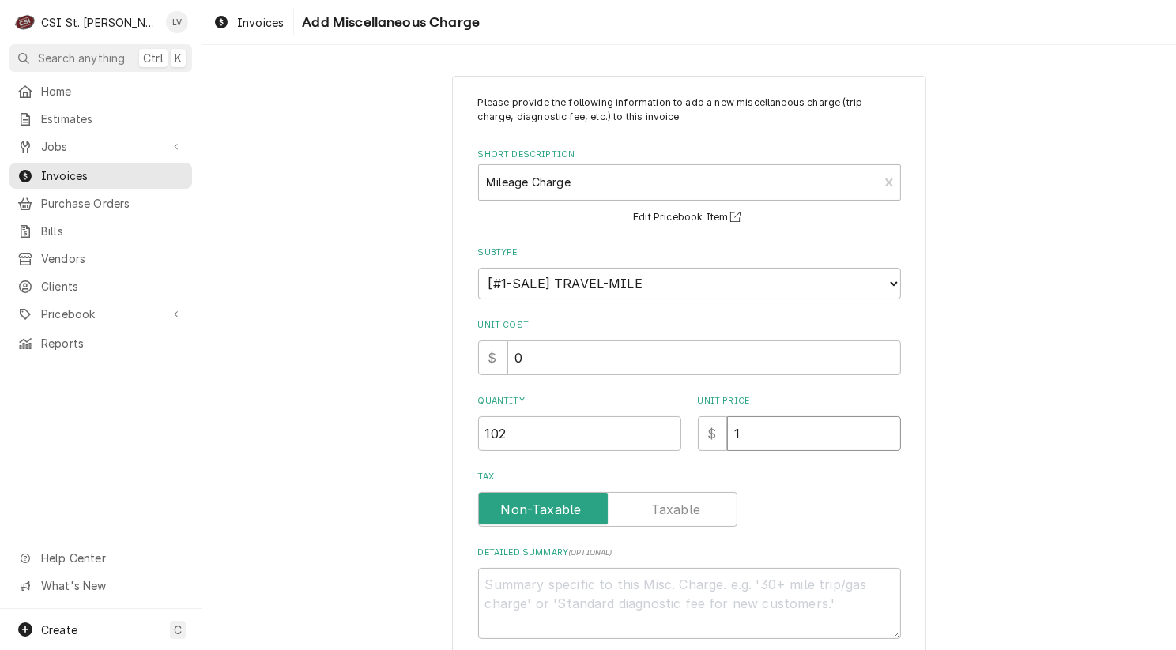
type input "1.3"
type textarea "x"
type input "1.30"
click at [1066, 502] on div "Please provide the following information to add a new miscellaneous charge (tri…" at bounding box center [688, 399] width 973 height 674
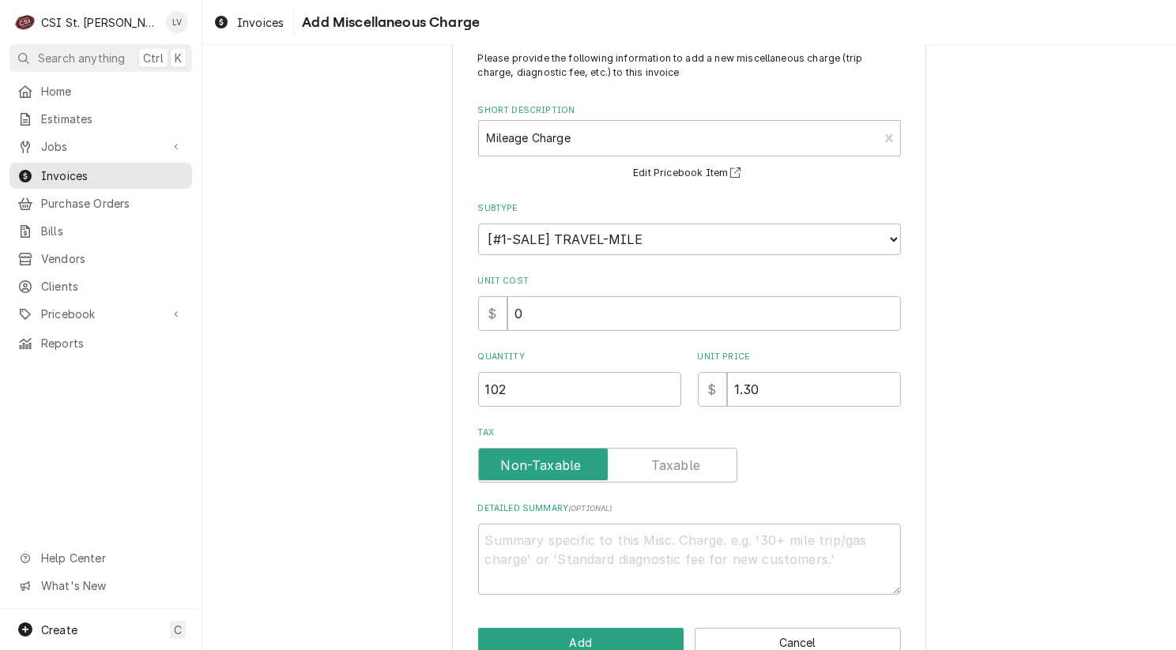
scroll to position [83, 0]
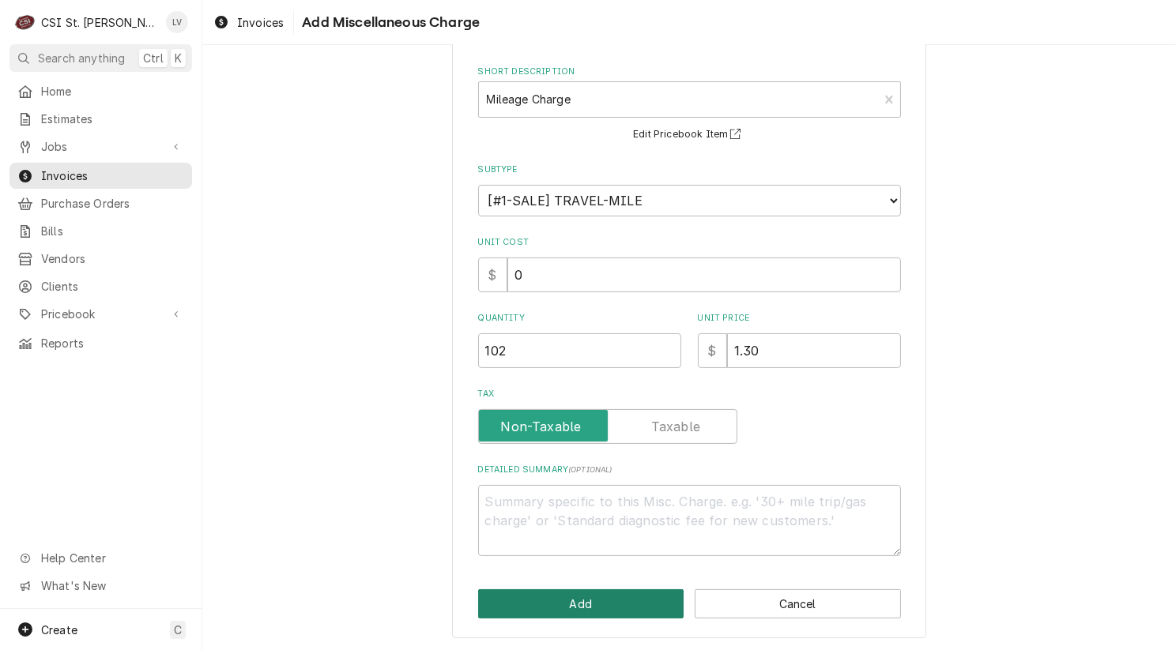
click at [589, 604] on button "Add" at bounding box center [581, 603] width 206 height 29
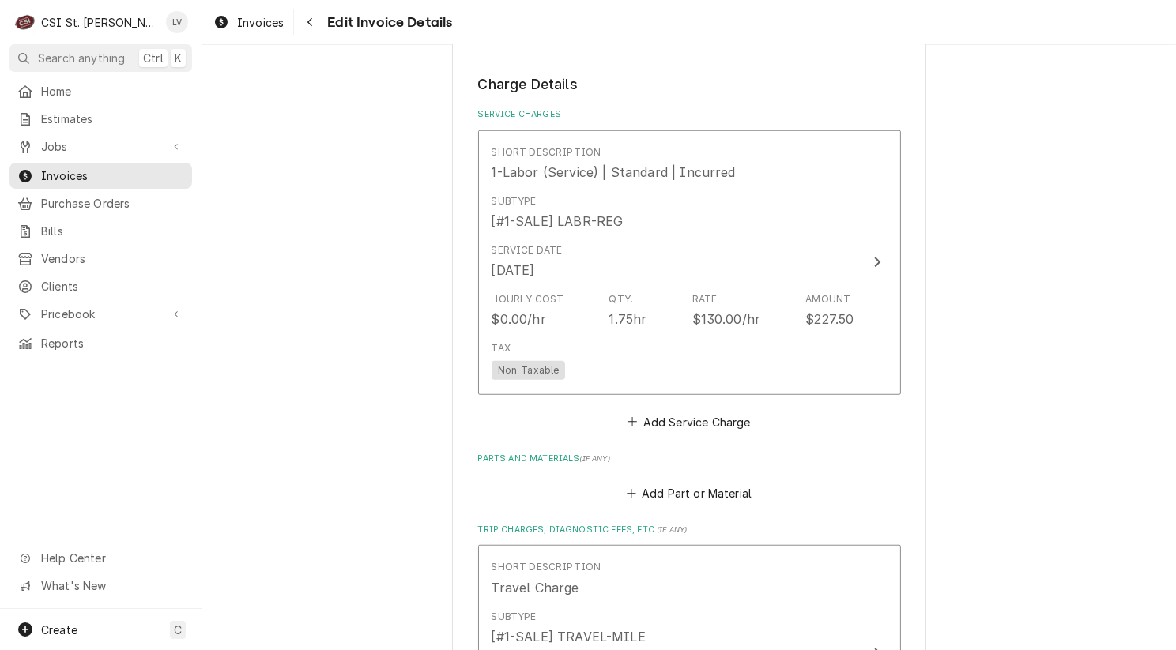
scroll to position [1074, 0]
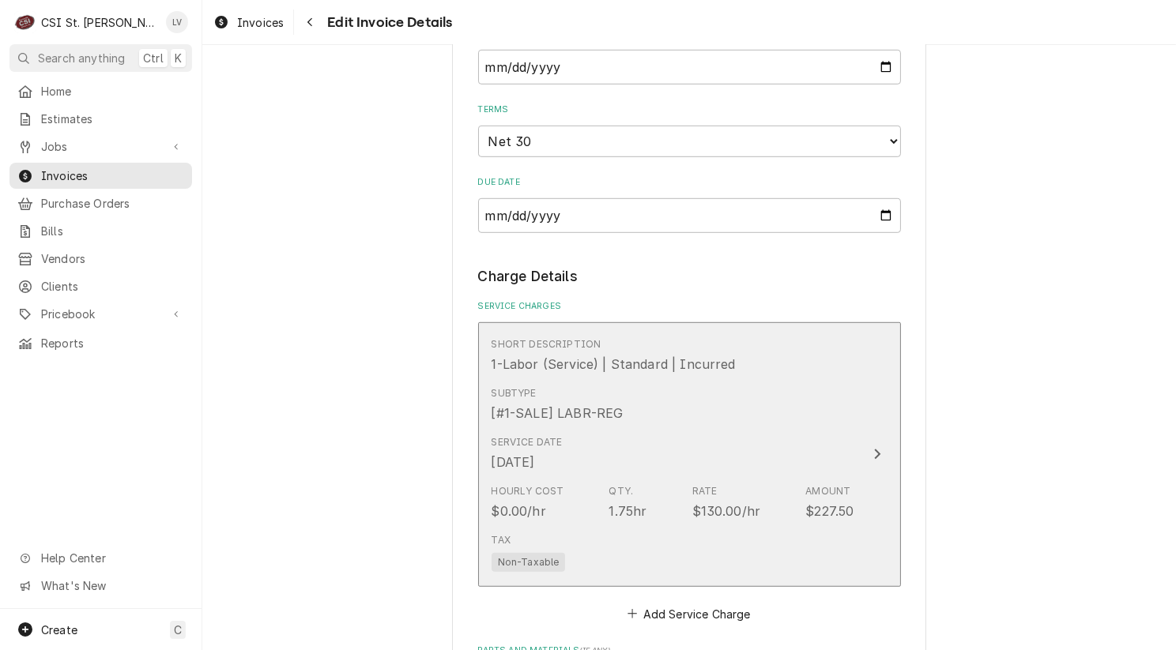
click at [805, 511] on div "$227.50" at bounding box center [829, 511] width 48 height 19
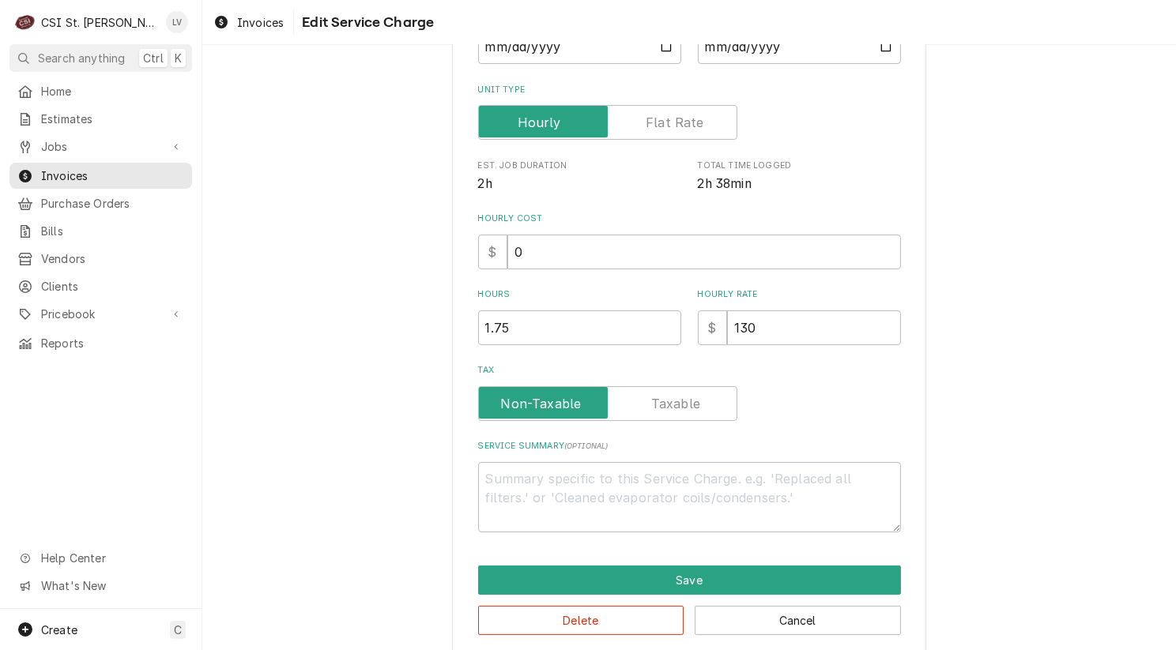
scroll to position [265, 0]
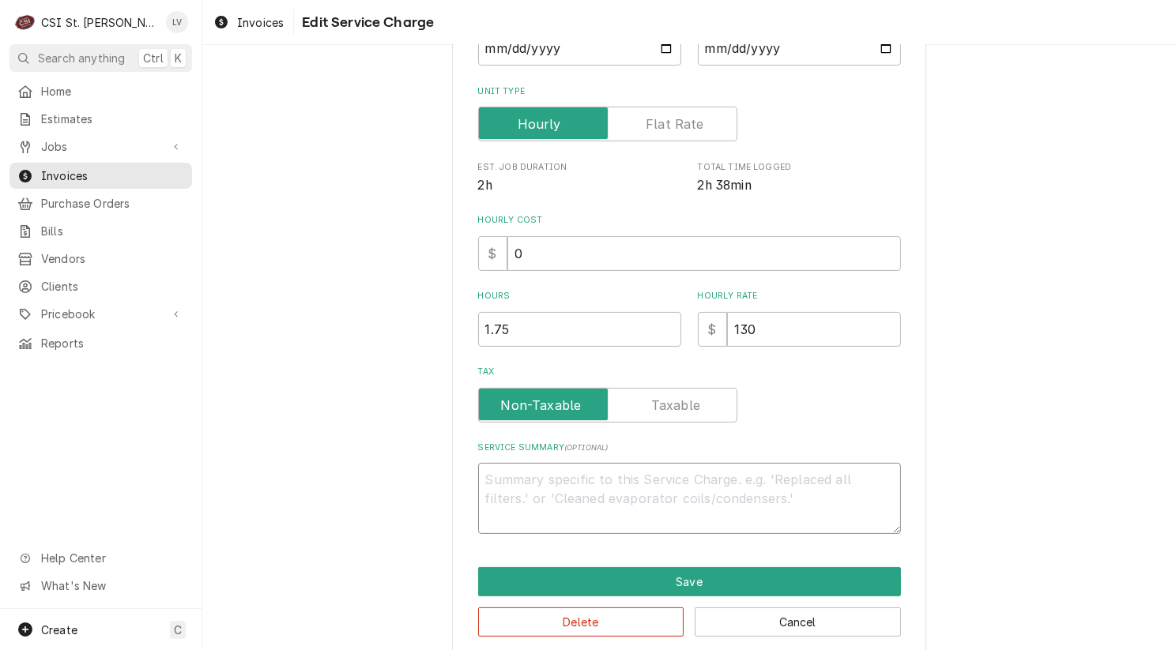
click at [630, 489] on textarea "Service Summary ( optional )" at bounding box center [689, 498] width 423 height 71
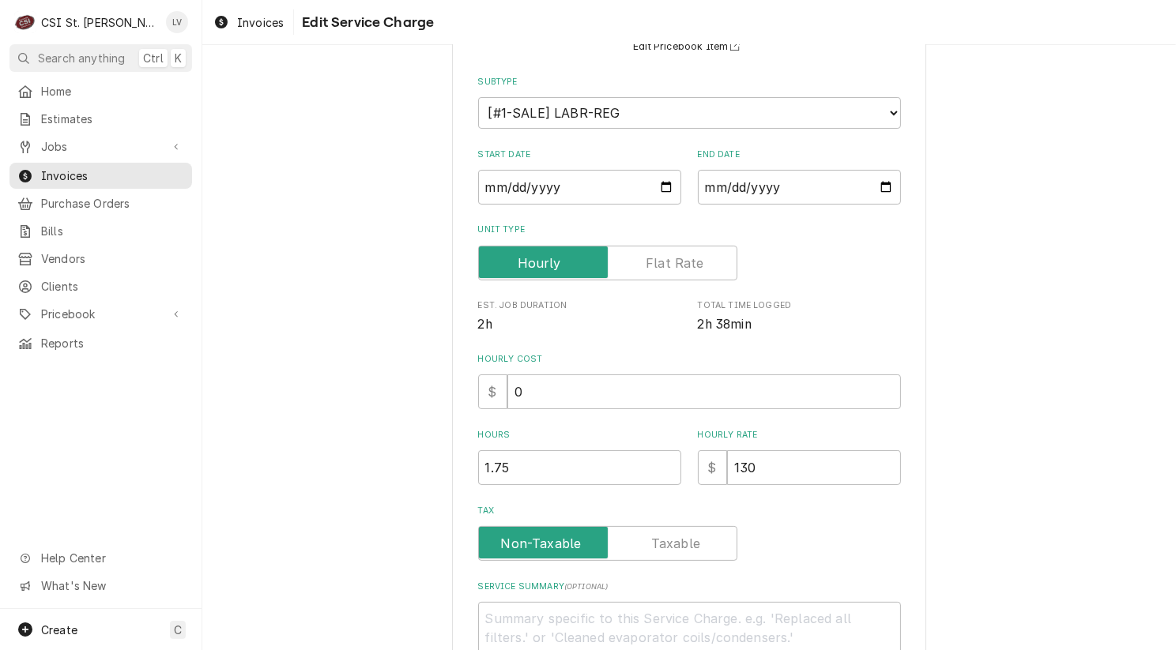
scroll to position [158, 0]
click at [614, 619] on textarea "Service Summary ( optional )" at bounding box center [689, 635] width 423 height 71
paste textarea "Met with MOD Heather, who reported fluctuating temps (5°F–30°F) and the need to…"
type textarea "x"
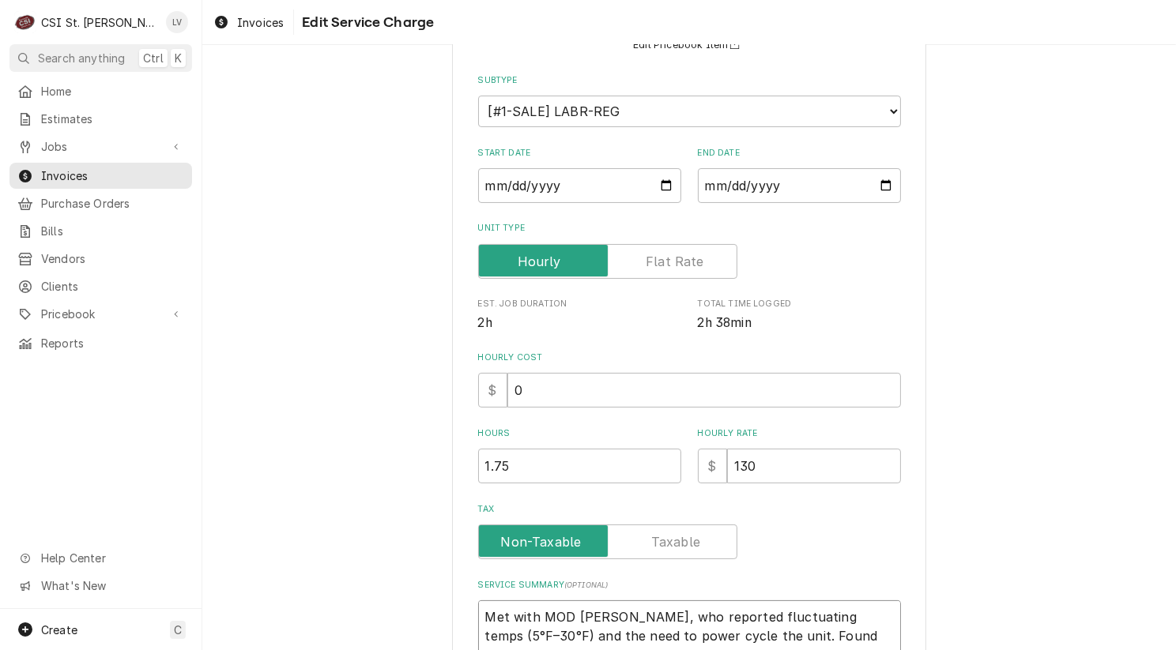
scroll to position [272, 0]
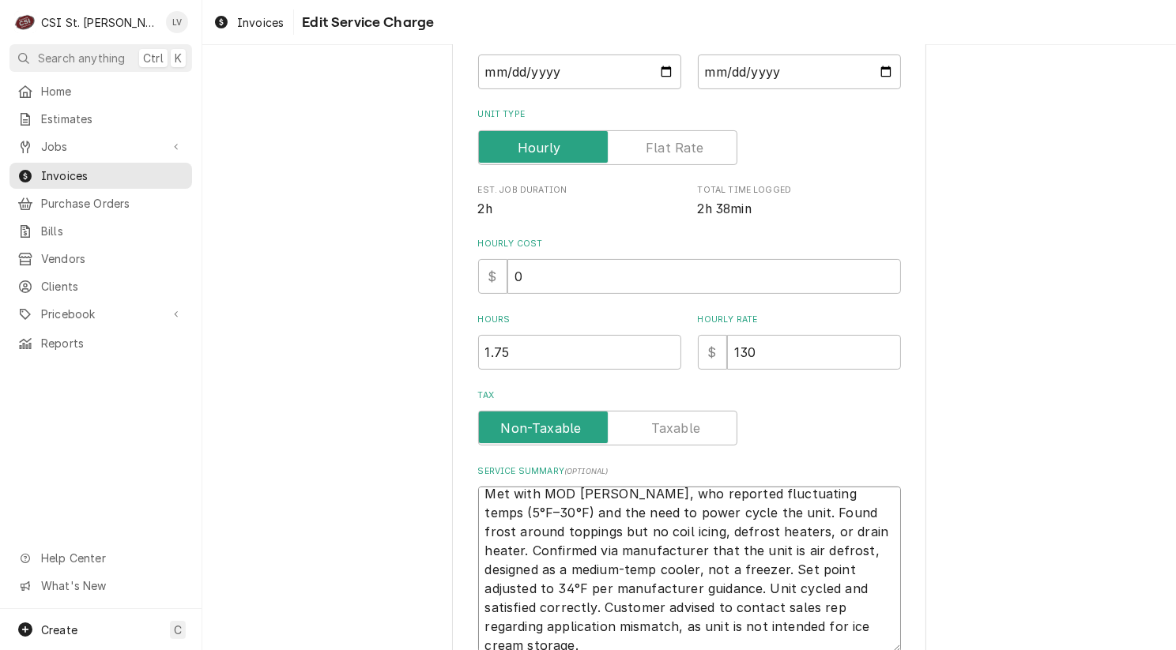
type textarea "Met with MOD Heather, who reported fluctuating temps (5°F–30°F) and the need to…"
click at [557, 575] on textarea "Met with MOD Heather, who reported fluctuating temps (5°F–30°F) and the need to…" at bounding box center [689, 570] width 423 height 166
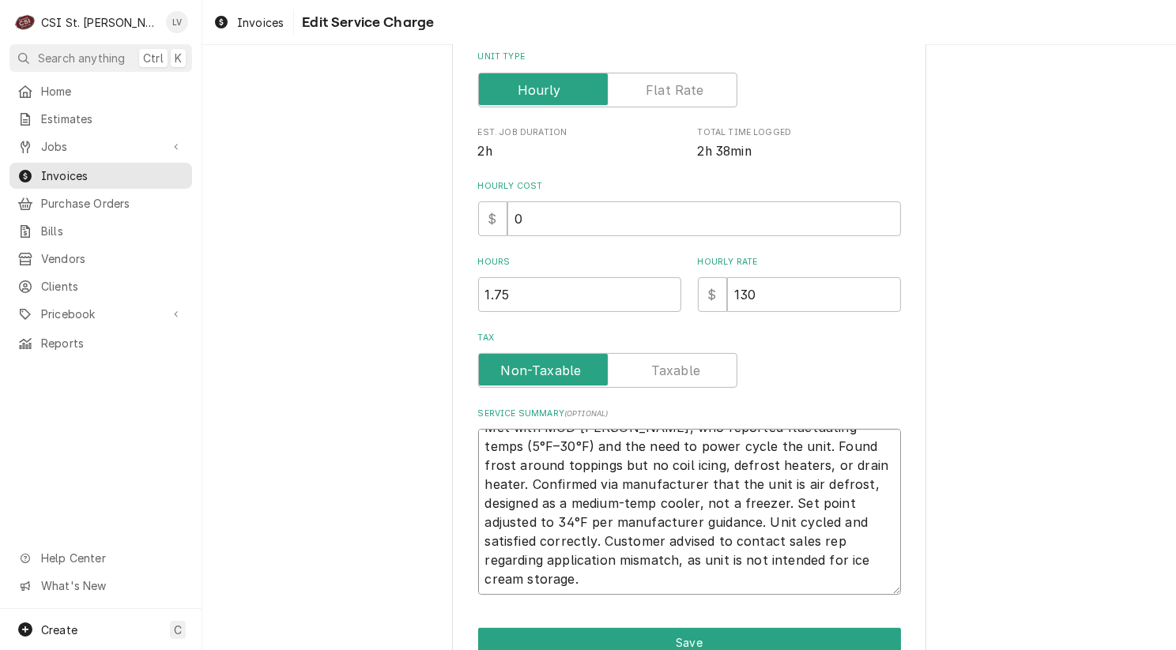
scroll to position [409, 0]
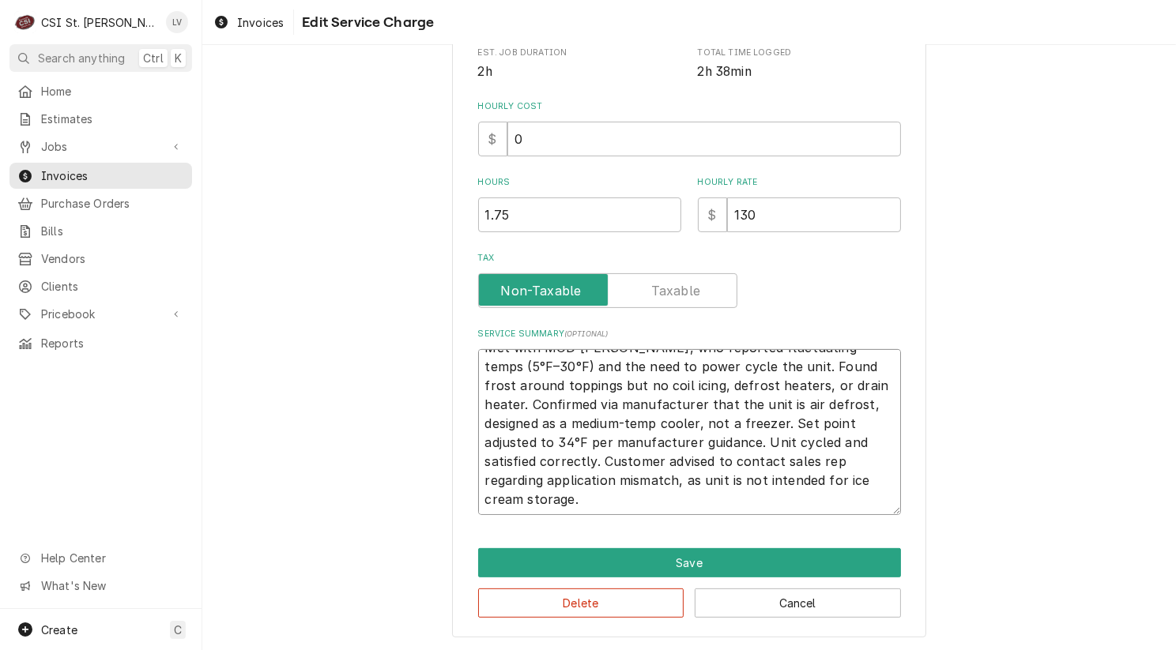
drag, startPoint x: 479, startPoint y: 500, endPoint x: 751, endPoint y: 649, distance: 309.7
click at [751, 649] on div "Use the fields below to edit this service charge Short Description 1-Labor (Ser…" at bounding box center [688, 151] width 973 height 999
paste textarea "Wasserstrom / Model: F869-01-30 / Serial: OH-JOJ00029706-2 Met with MOD Heather…"
type textarea "x"
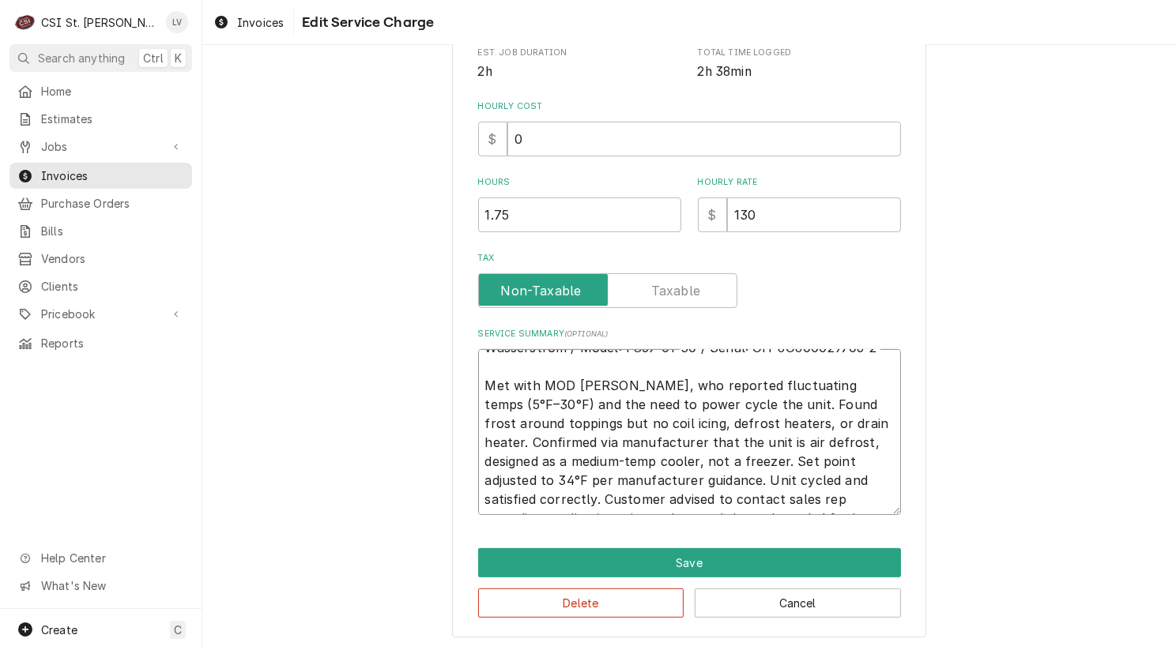
scroll to position [9, 0]
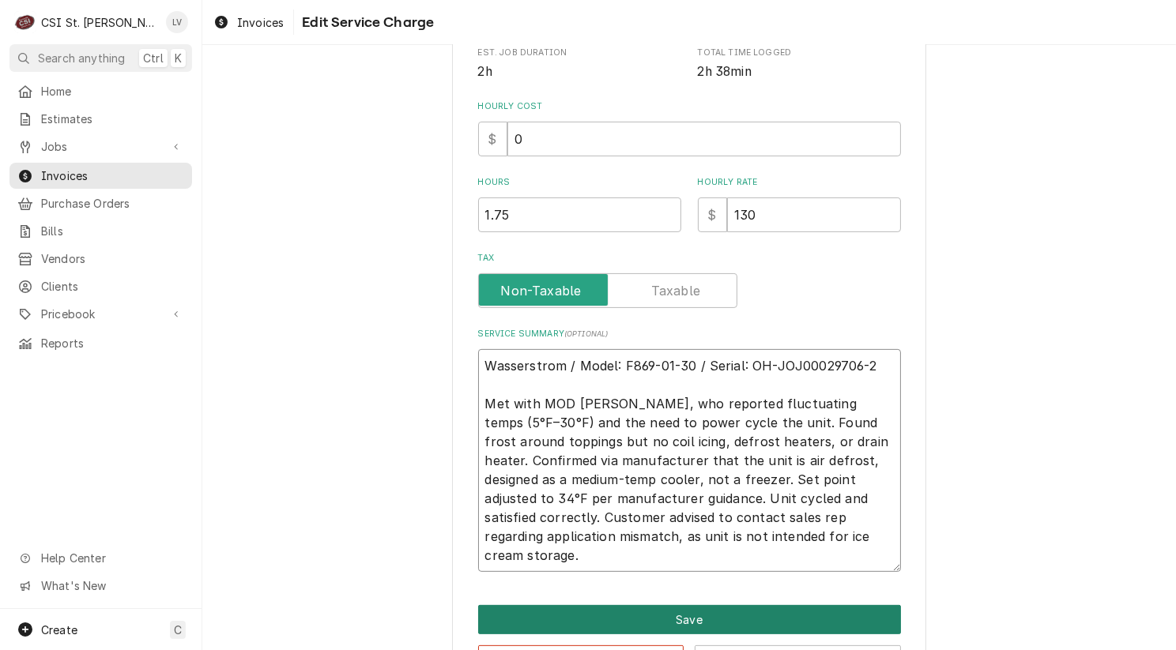
type textarea "Wasserstrom / Model: F869-01-30 / Serial: OH-JOJ00029706-2 Met with MOD Heather…"
click at [683, 622] on button "Save" at bounding box center [689, 619] width 423 height 29
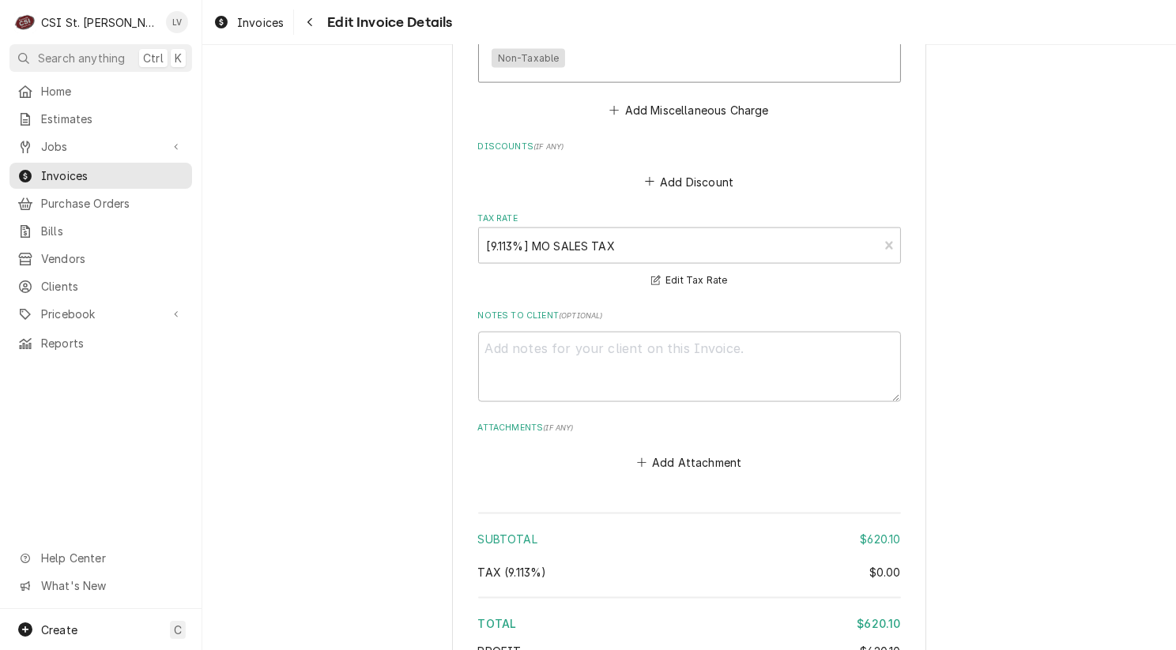
scroll to position [2692, 0]
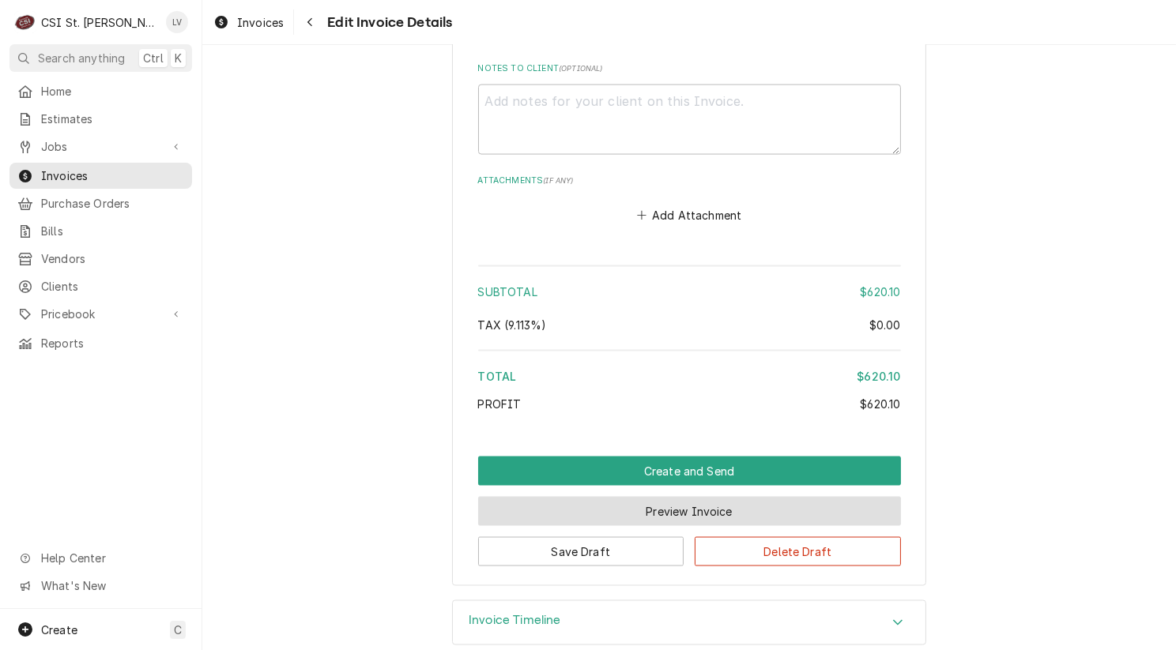
click at [698, 497] on button "Preview Invoice" at bounding box center [689, 511] width 423 height 29
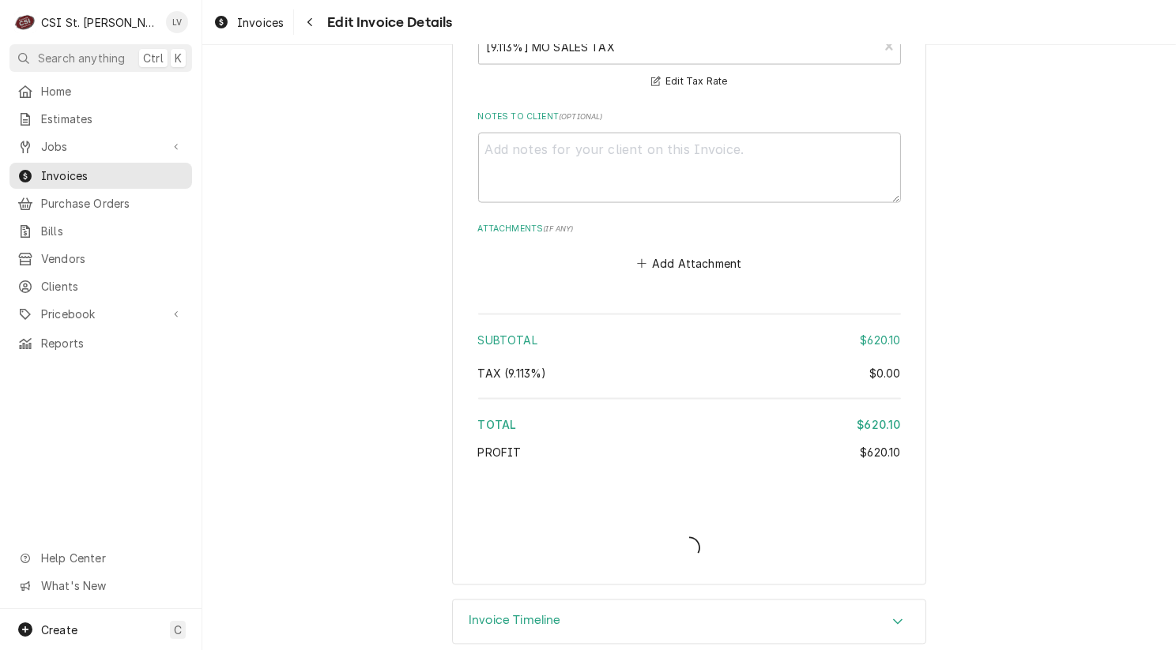
type textarea "x"
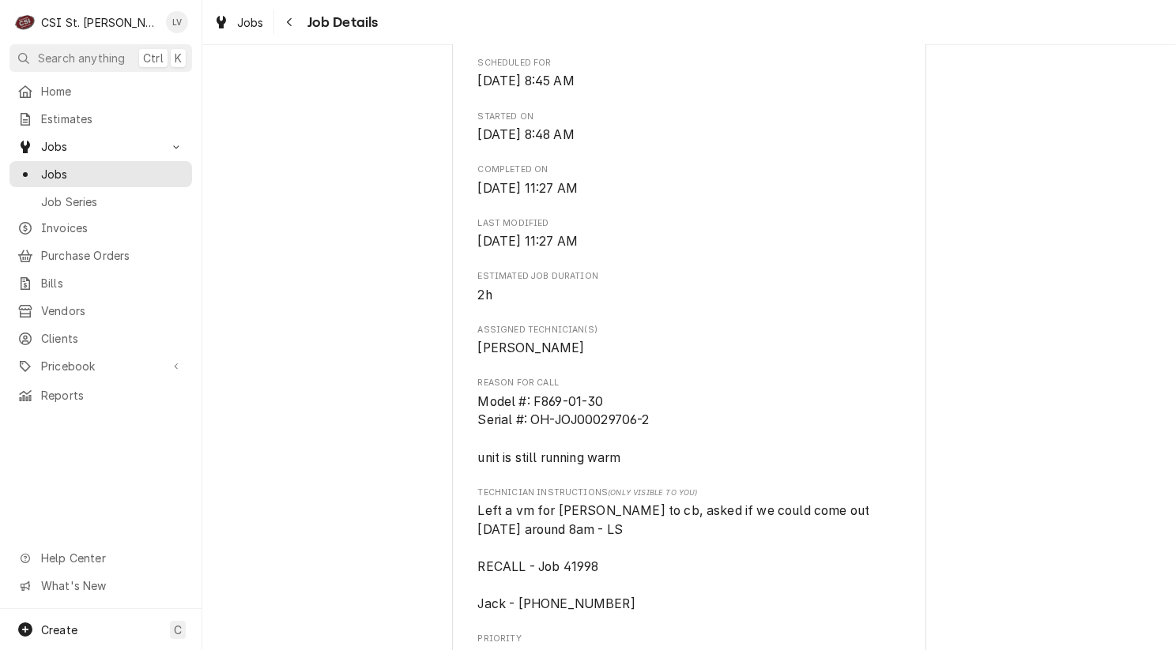
scroll to position [711, 0]
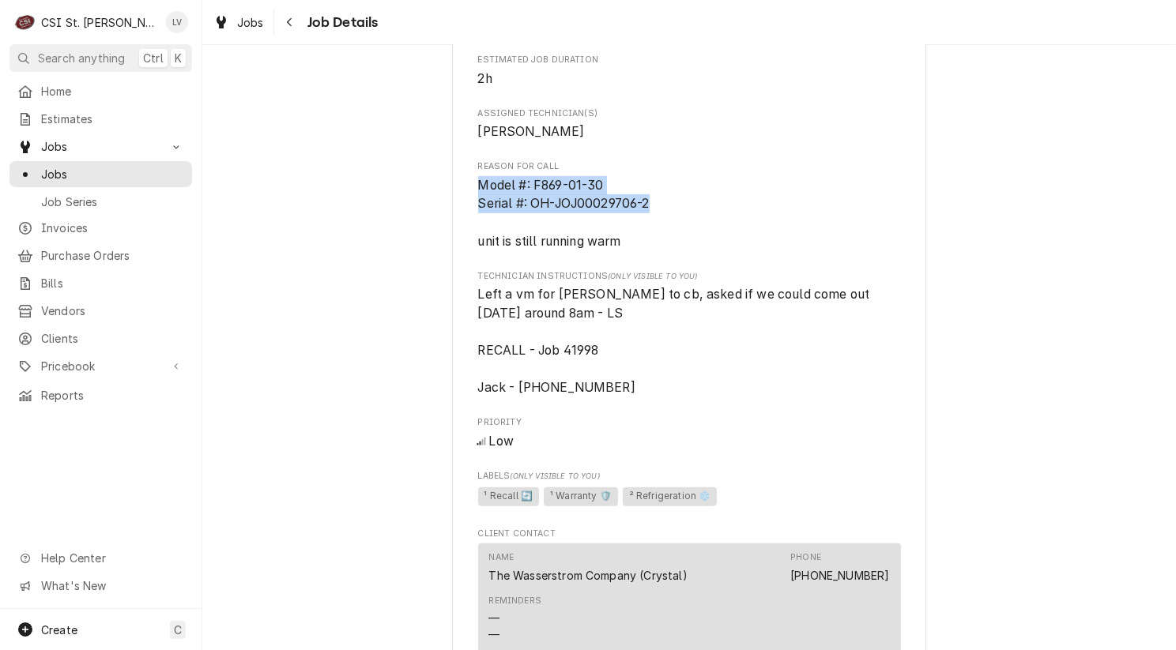
drag, startPoint x: 469, startPoint y: 203, endPoint x: 653, endPoint y: 223, distance: 185.1
click at [653, 223] on div "THE WASSERSTROM COMPANY Dairy Queen #41793 [GEOGRAPHIC_DATA] / [STREET_ADDRESS]…" at bounding box center [689, 301] width 474 height 1823
copy span "Model #: F869-01-30 Serial #: OH-JOJ00029706-2"
click at [332, 397] on div "Completed and Uninvoiced THE WASSERSTROM COMPANY Dairy Queen #41793 [GEOGRAPHIC…" at bounding box center [688, 289] width 973 height 1876
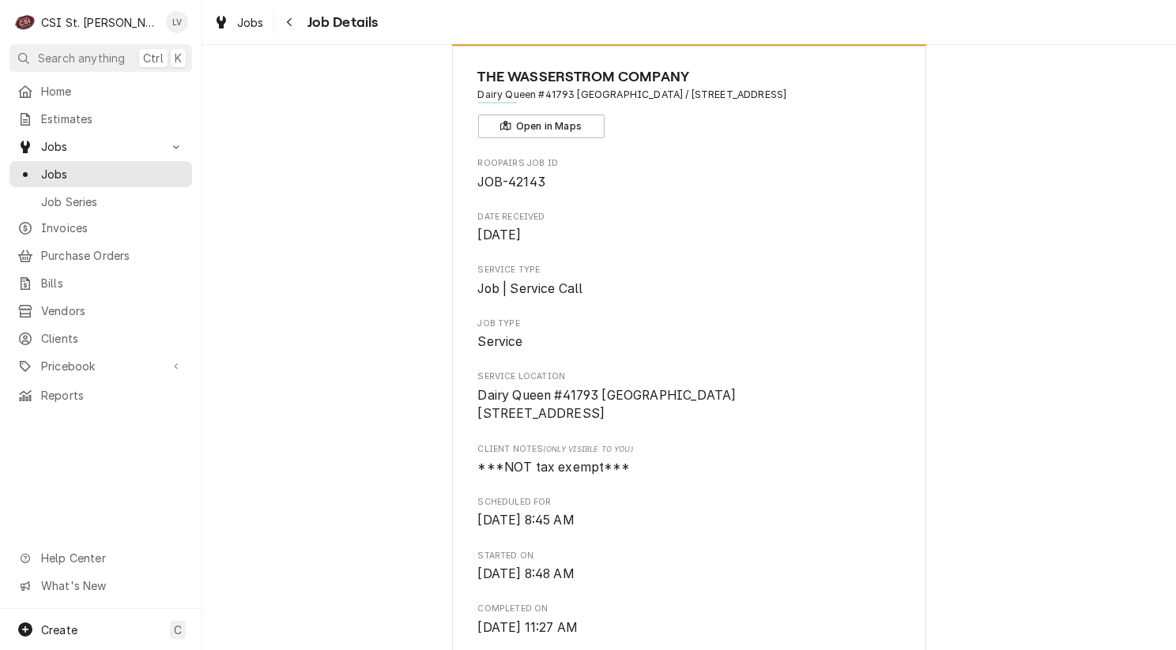
scroll to position [0, 0]
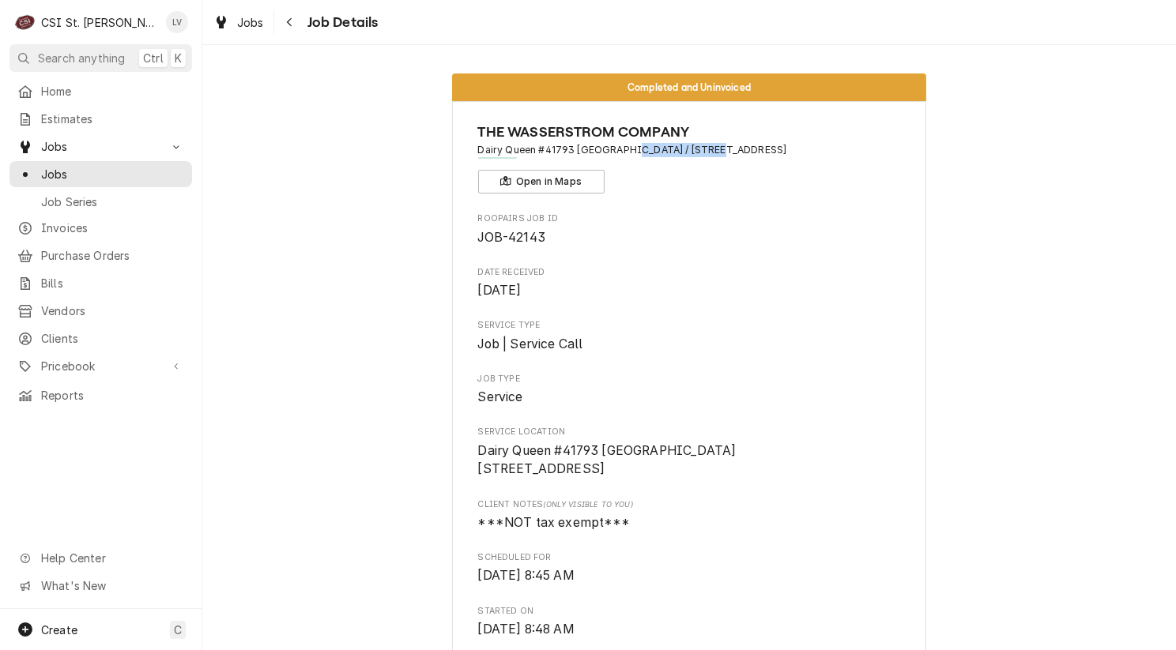
drag, startPoint x: 619, startPoint y: 150, endPoint x: 699, endPoint y: 151, distance: 79.8
click at [699, 151] on span "Dairy Queen #41793 [GEOGRAPHIC_DATA] / [STREET_ADDRESS]" at bounding box center [689, 150] width 423 height 14
copy span "[STREET_ADDRESS]"
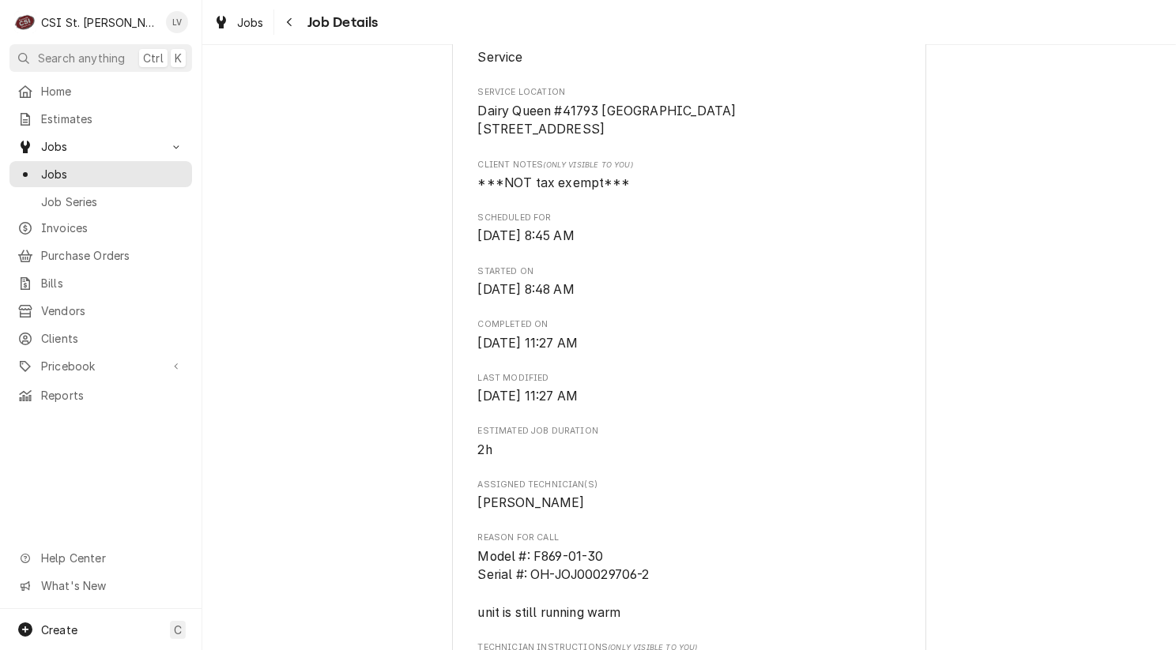
scroll to position [79, 0]
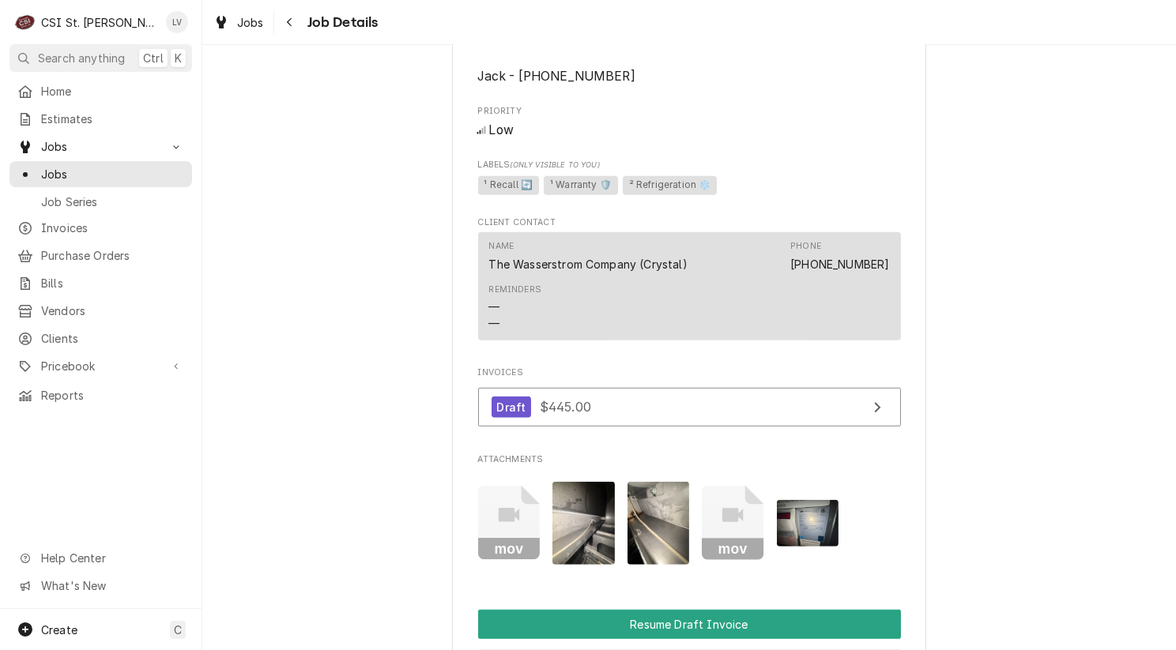
scroll to position [948, 0]
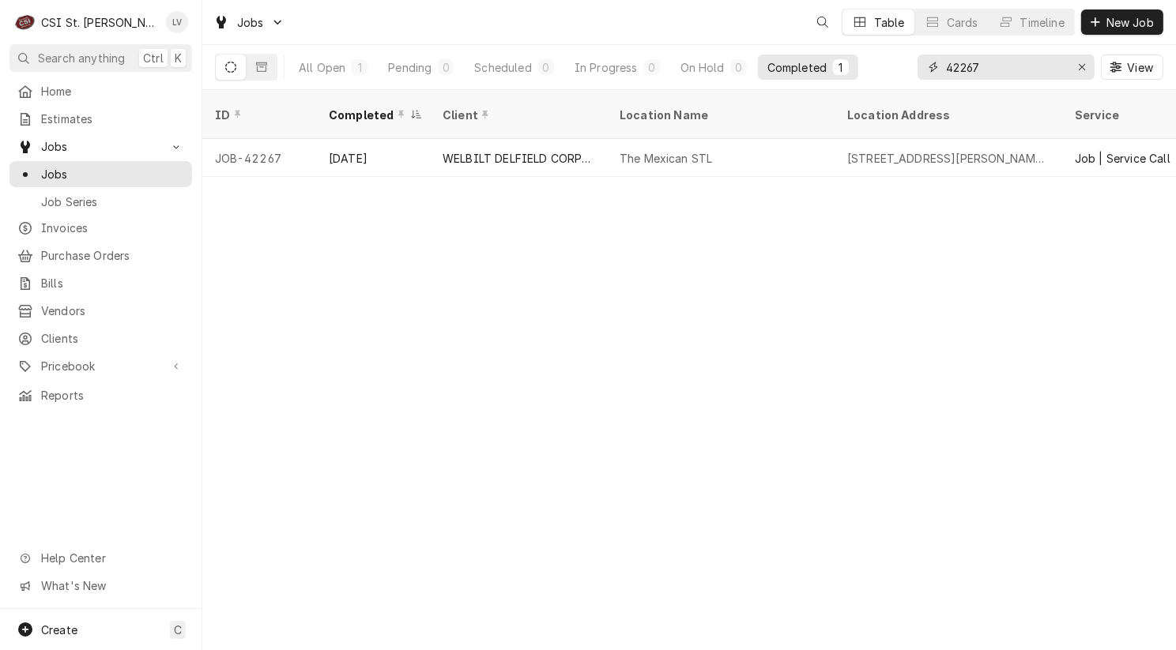
drag, startPoint x: 1007, startPoint y: 68, endPoint x: 883, endPoint y: 75, distance: 123.4
click at [883, 74] on div "All Open 1 Pending 0 Scheduled 0 In Progress 0 On Hold 0 Completed 1 42267 View" at bounding box center [689, 67] width 948 height 44
type input "41998"
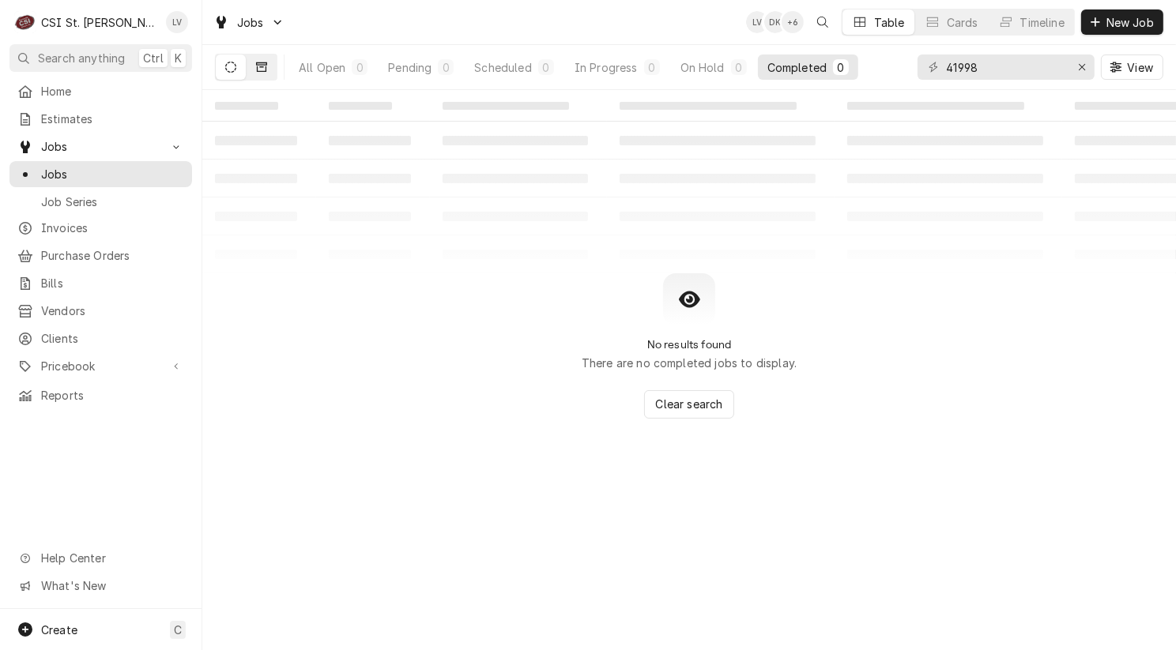
click at [260, 76] on button "Dynamic Content Wrapper" at bounding box center [261, 67] width 30 height 25
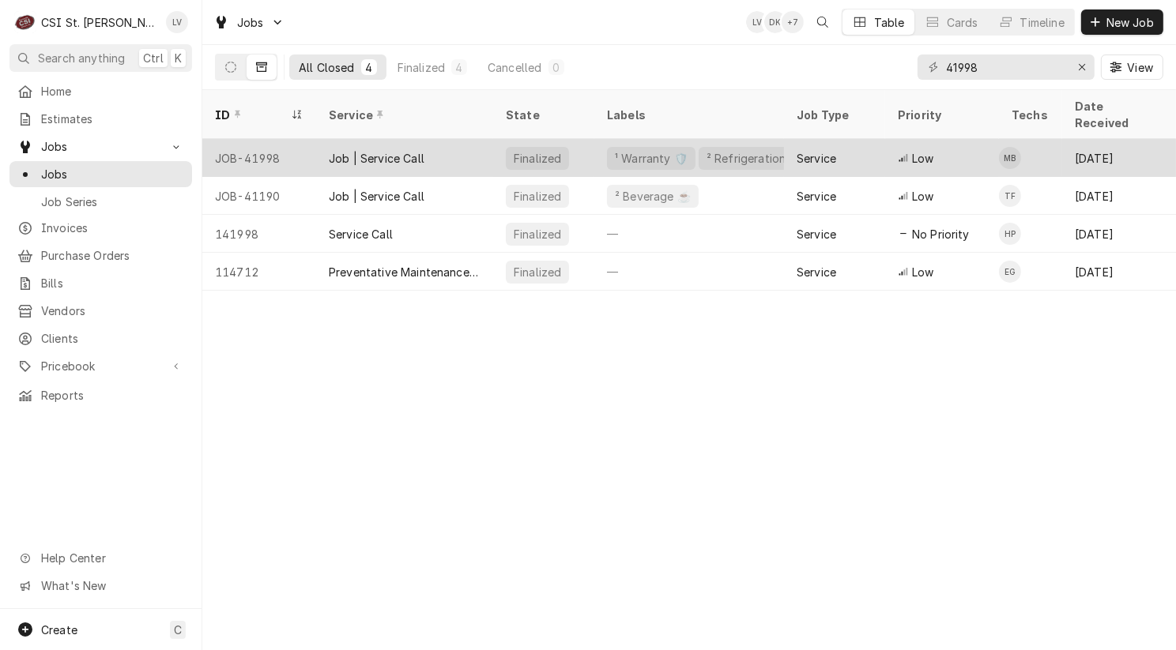
click at [343, 150] on div "Job | Service Call" at bounding box center [377, 158] width 96 height 17
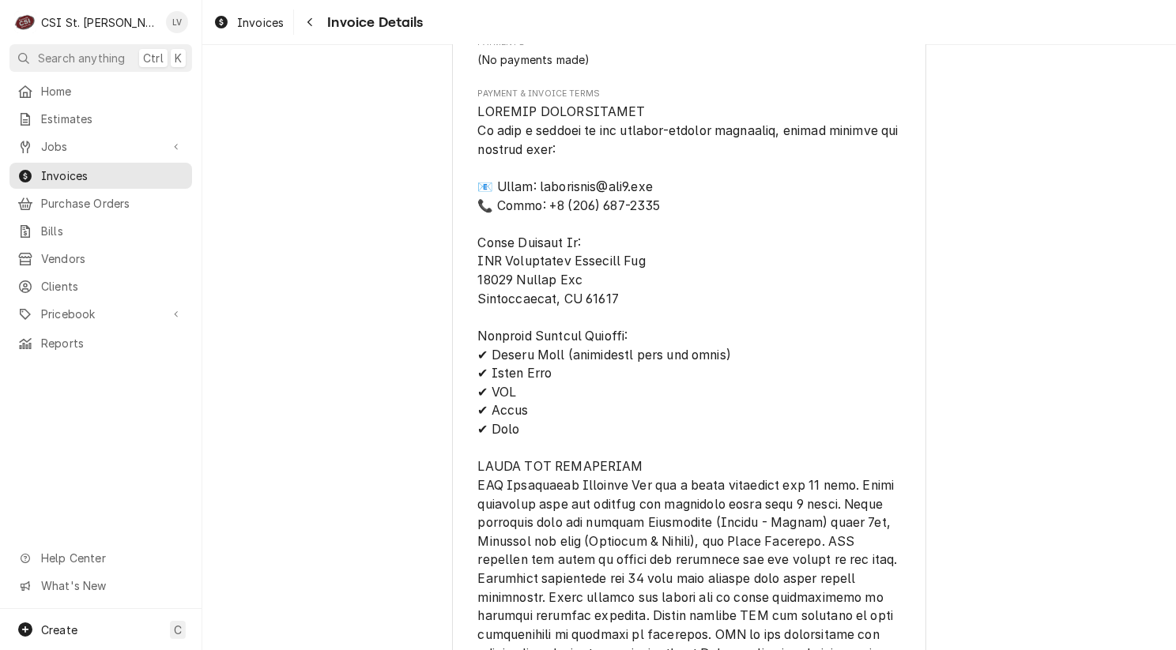
scroll to position [2212, 0]
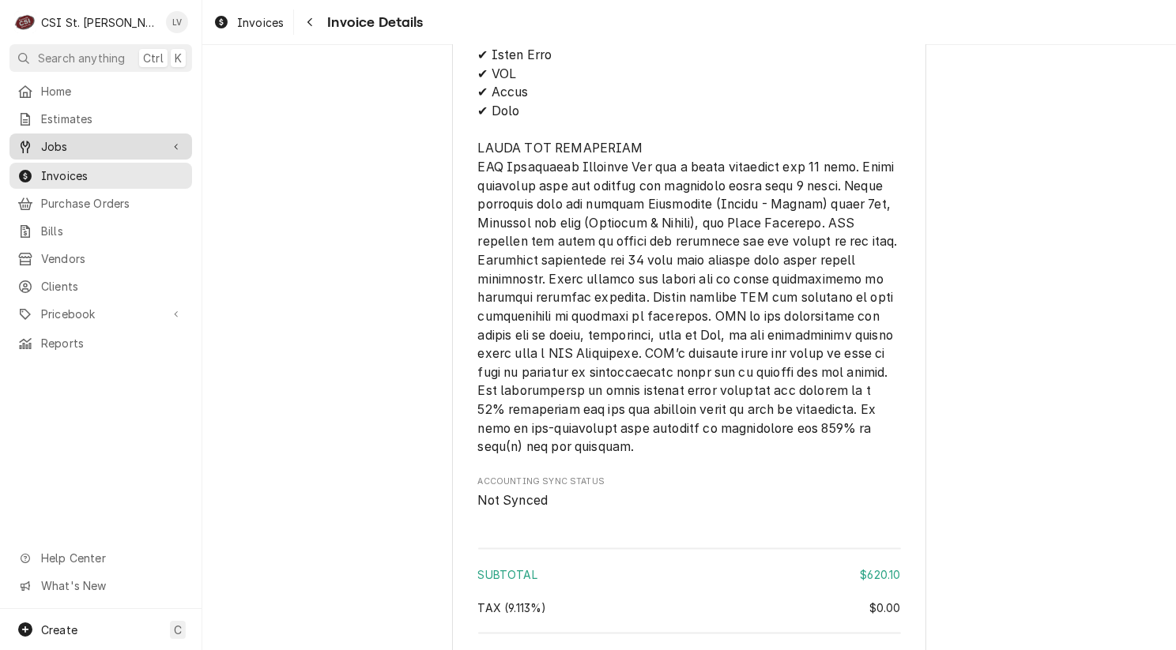
click at [94, 138] on span "Jobs" at bounding box center [100, 146] width 119 height 17
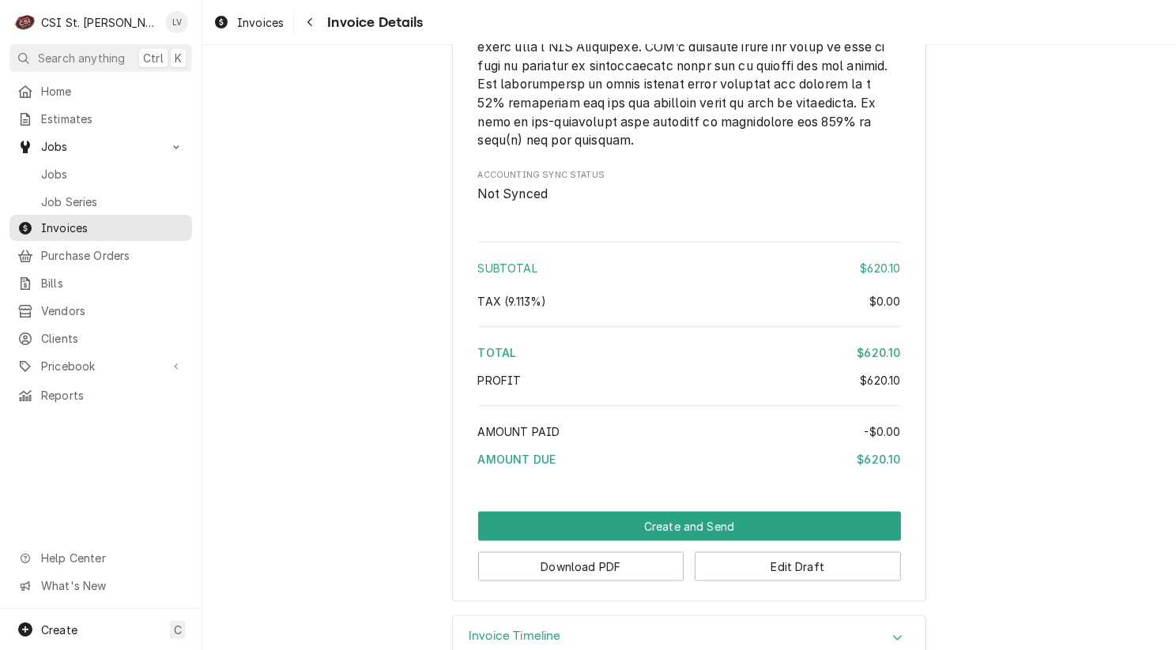
scroll to position [2591, 0]
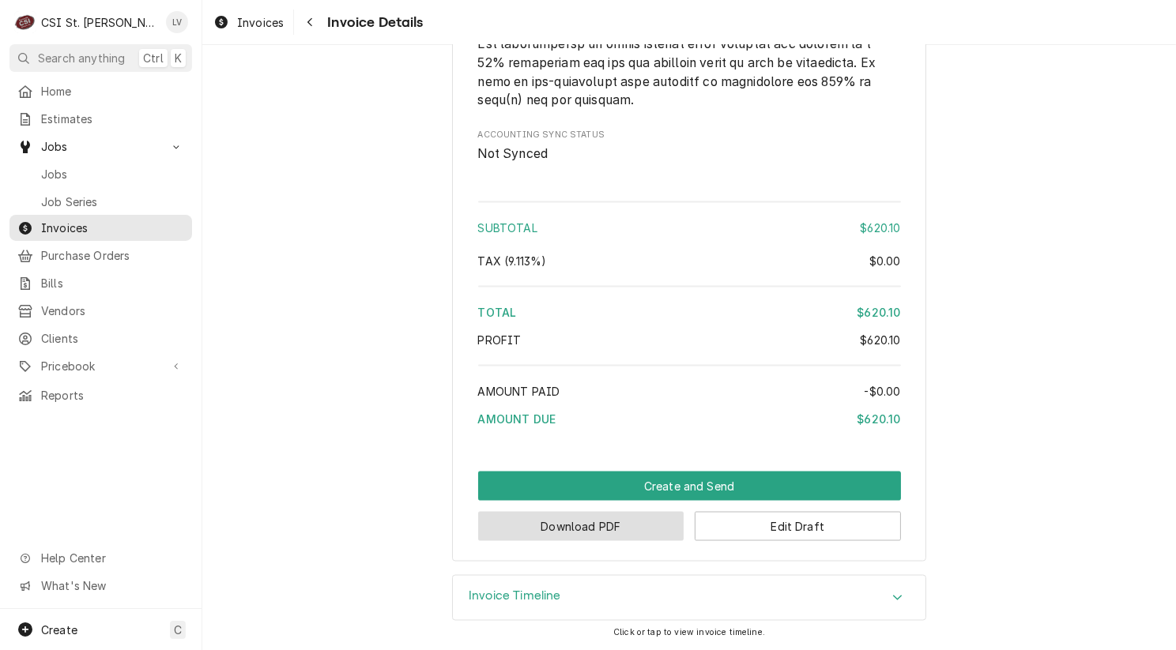
click at [563, 534] on button "Download PDF" at bounding box center [581, 526] width 206 height 29
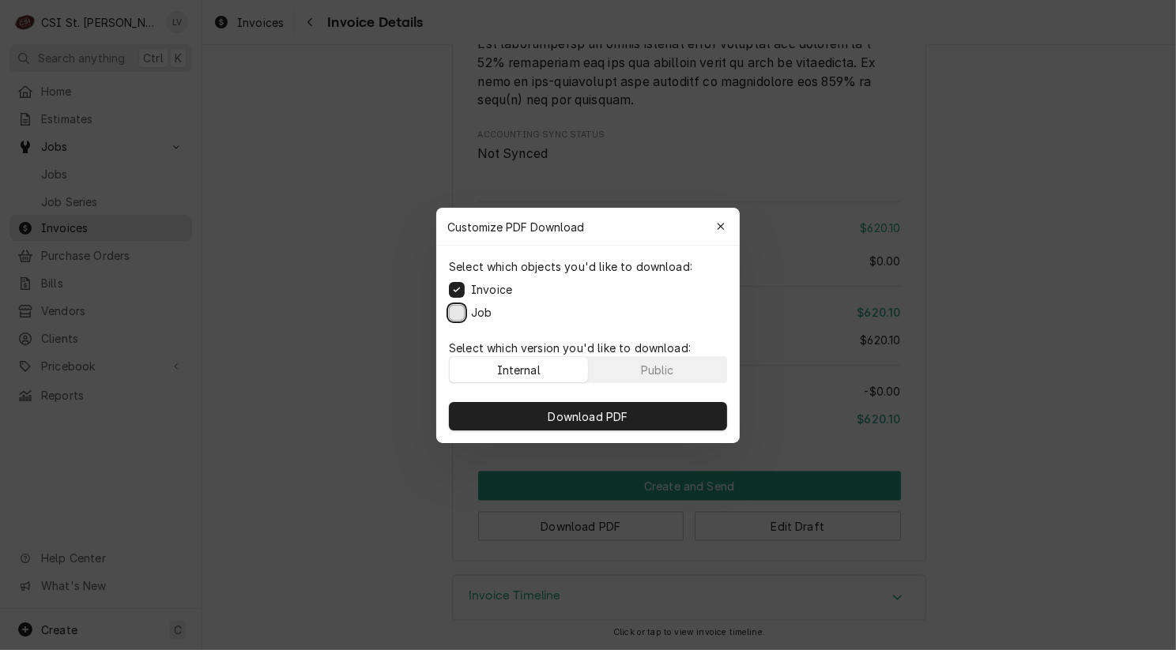
click at [450, 310] on button "Job" at bounding box center [457, 312] width 16 height 16
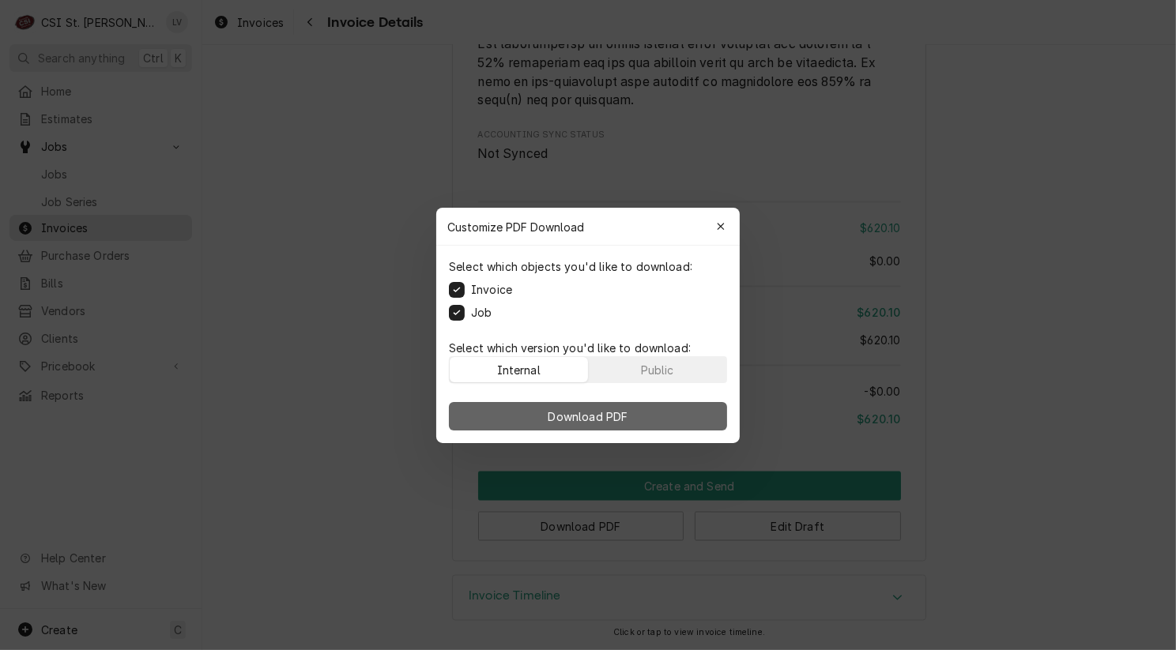
click at [584, 412] on span "Download PDF" at bounding box center [588, 416] width 86 height 17
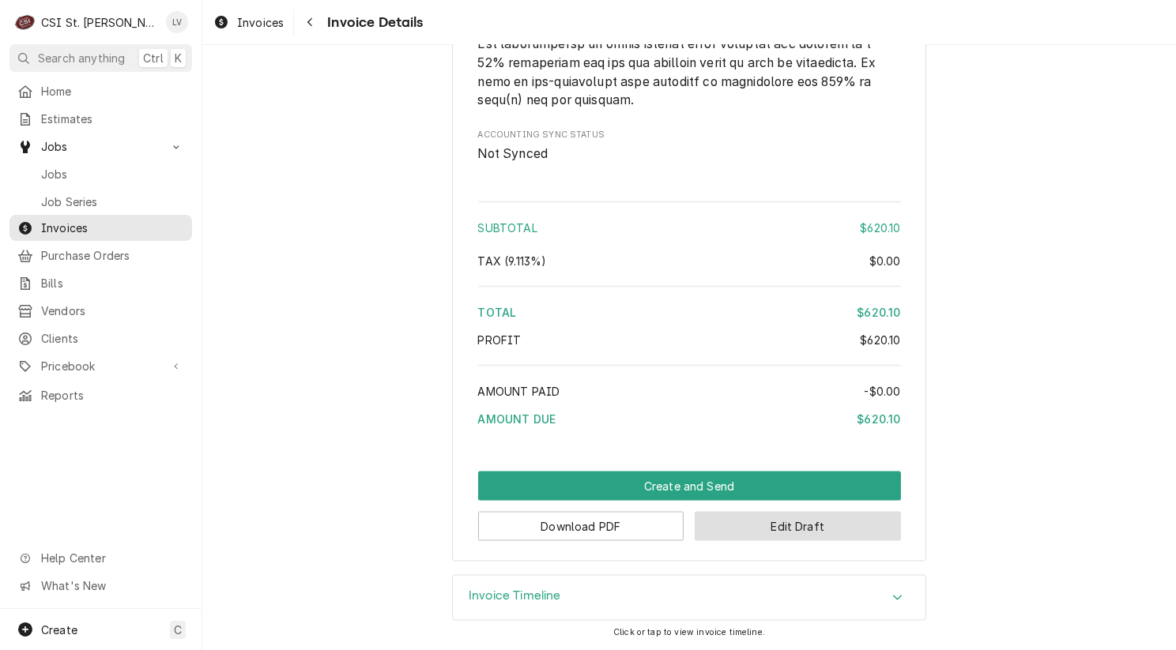
click at [791, 529] on button "Edit Draft" at bounding box center [797, 526] width 206 height 29
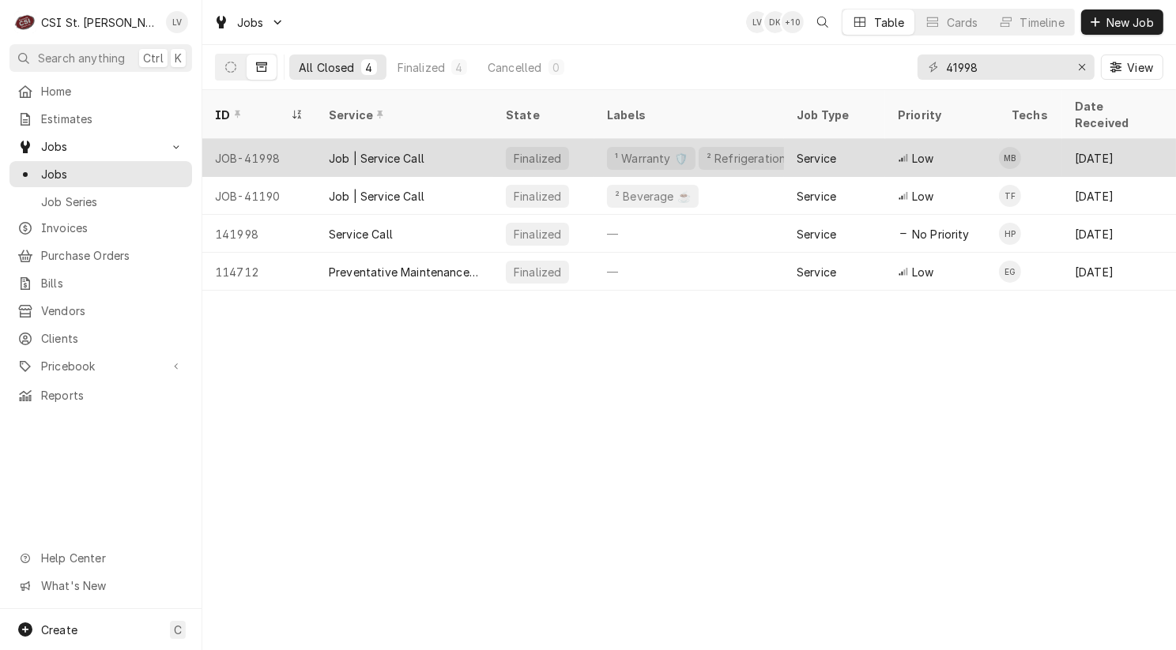
click at [372, 150] on div "Job | Service Call" at bounding box center [377, 158] width 96 height 17
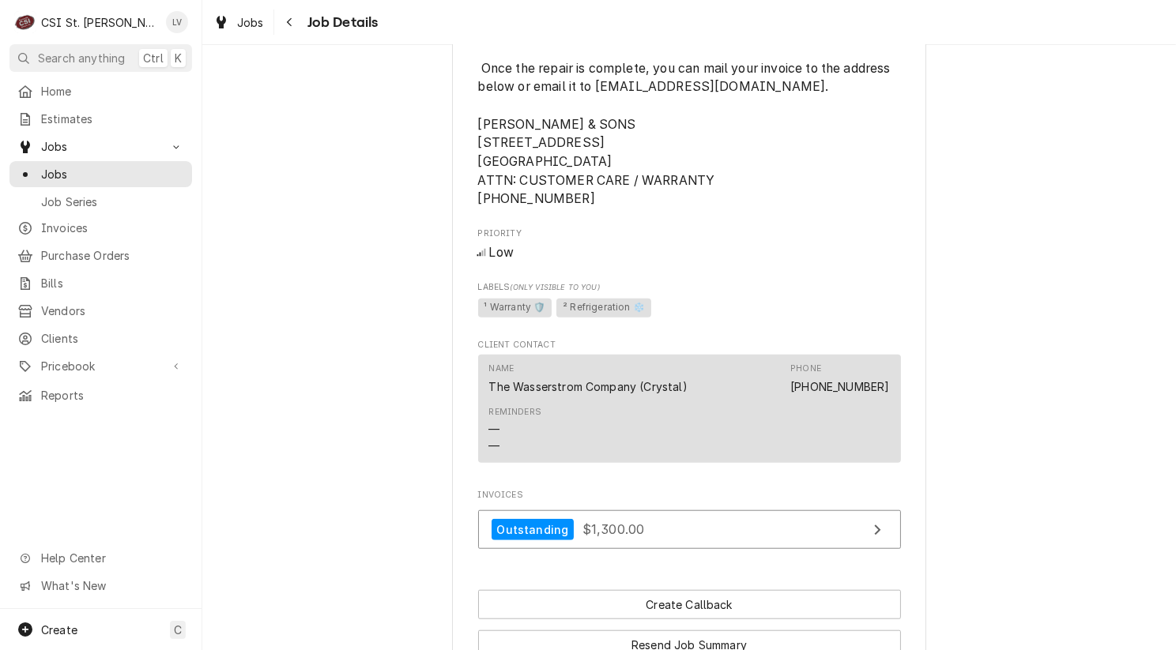
scroll to position [1659, 0]
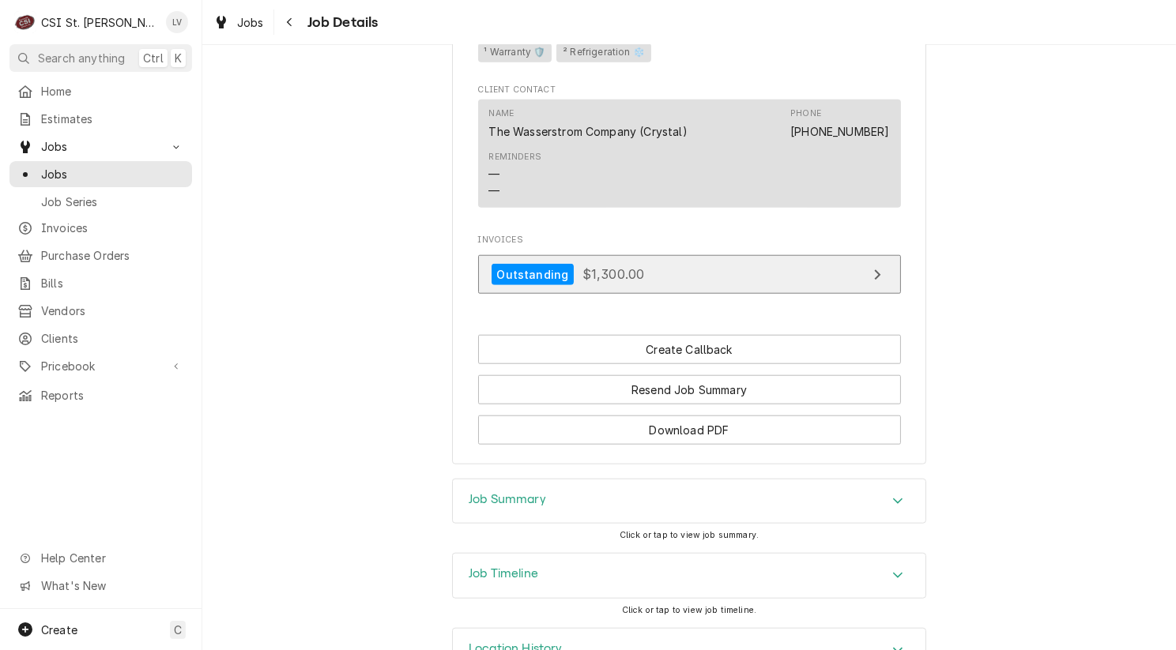
click at [608, 281] on div "Outstanding $1,300.00" at bounding box center [567, 274] width 153 height 21
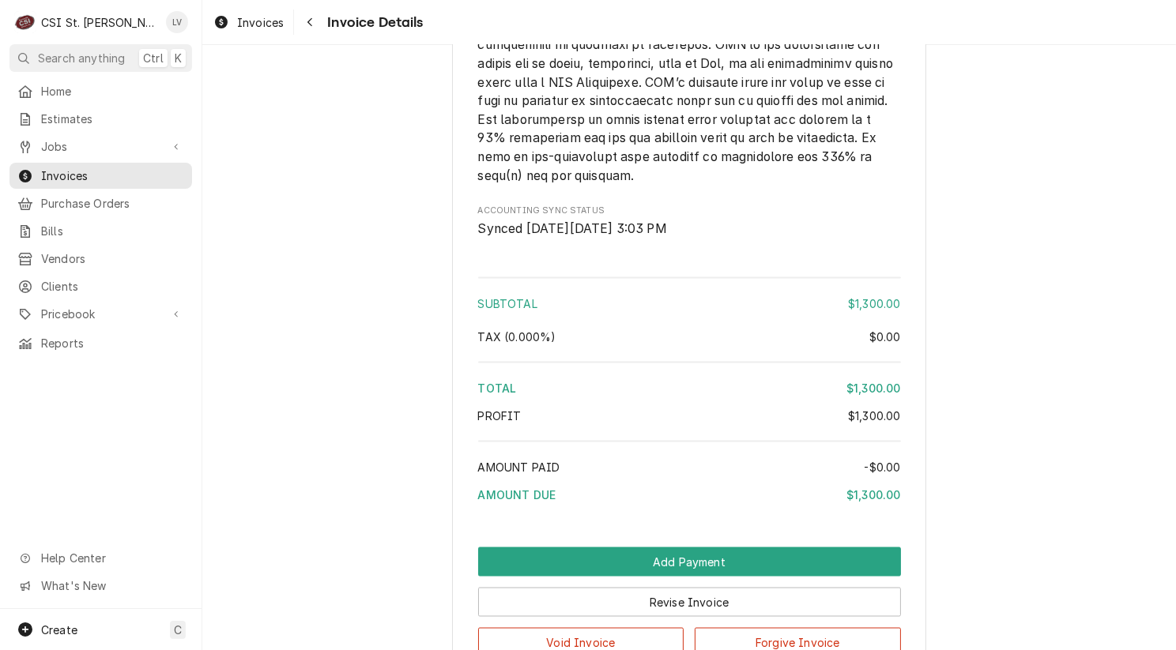
scroll to position [2607, 0]
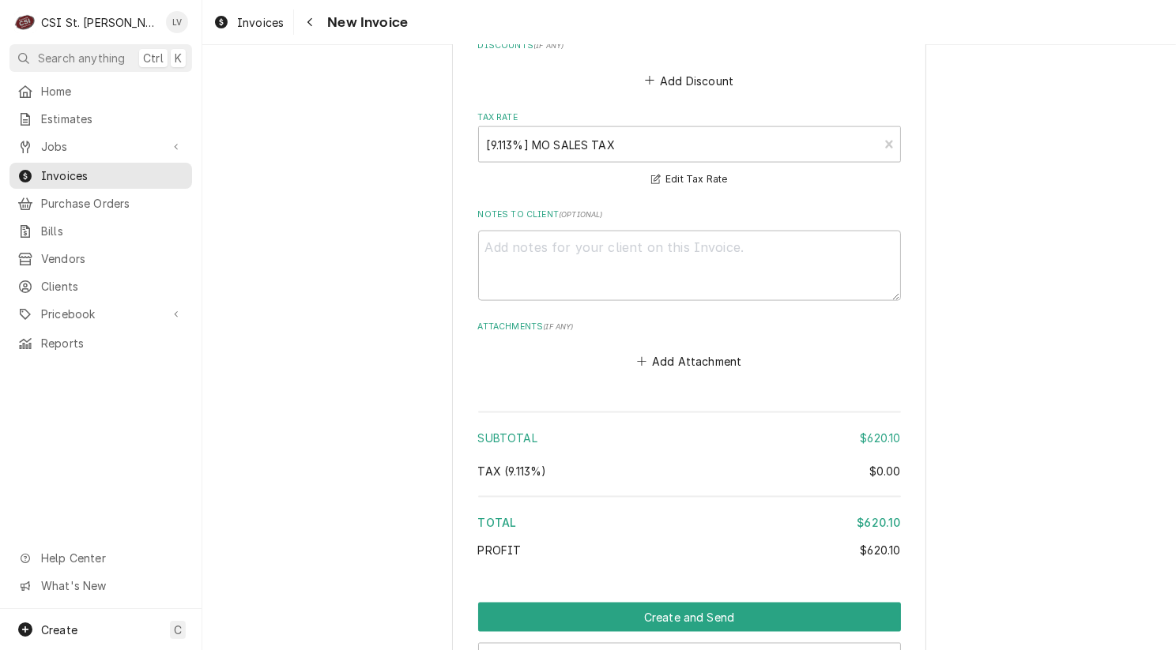
scroll to position [2449, 0]
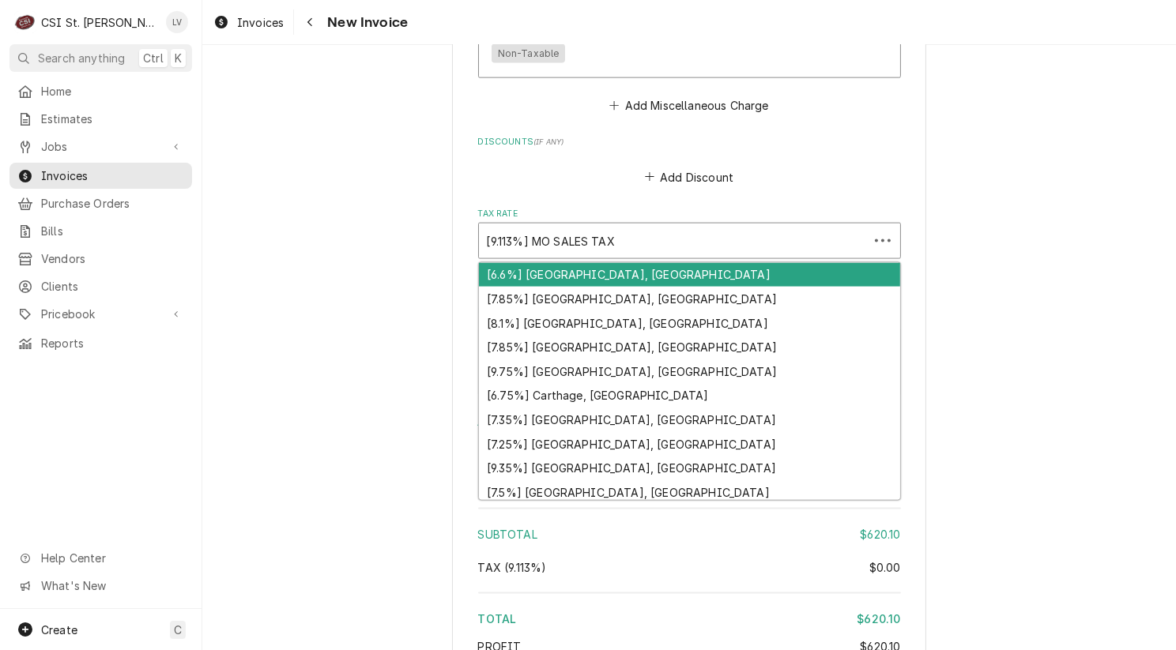
click at [552, 227] on div "Tax Rate" at bounding box center [674, 241] width 374 height 28
type textarea "x"
type input "l"
type textarea "x"
type input "le"
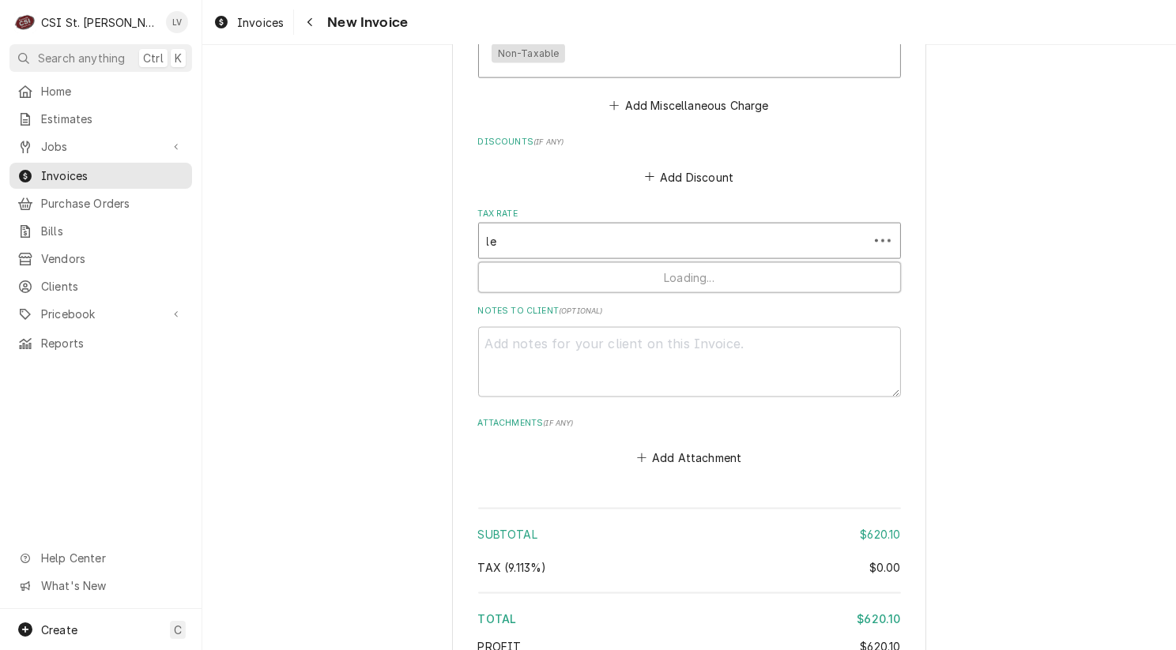
type textarea "x"
type input "leb"
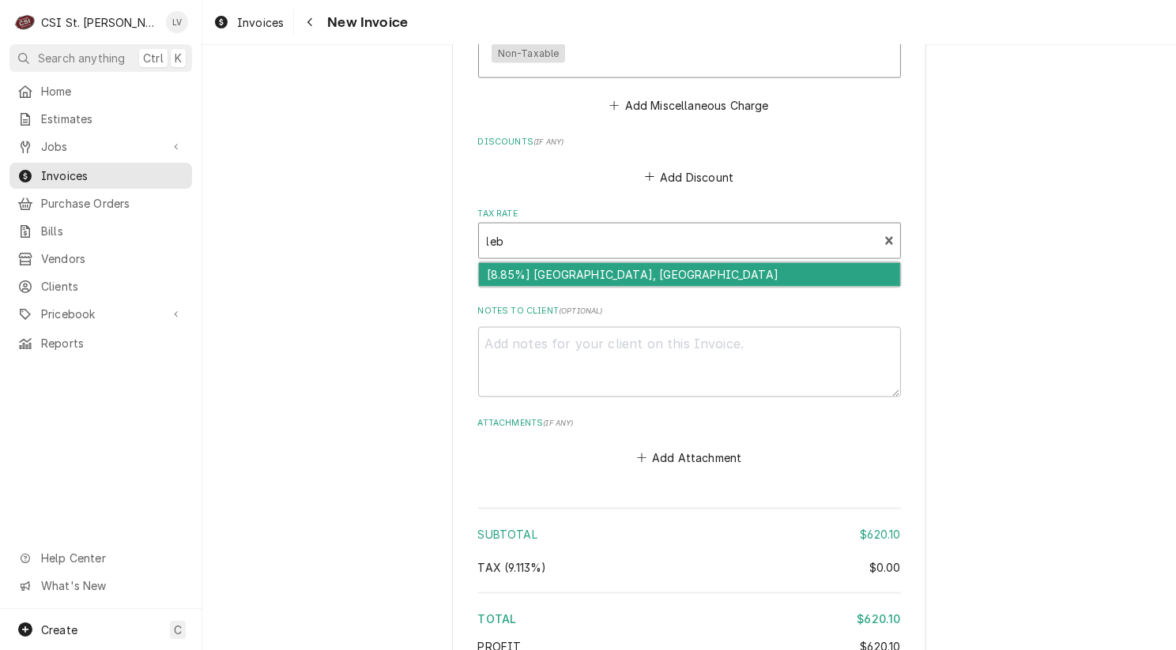
click at [530, 263] on div "[8.85%] Lebanon, IL" at bounding box center [689, 275] width 421 height 24
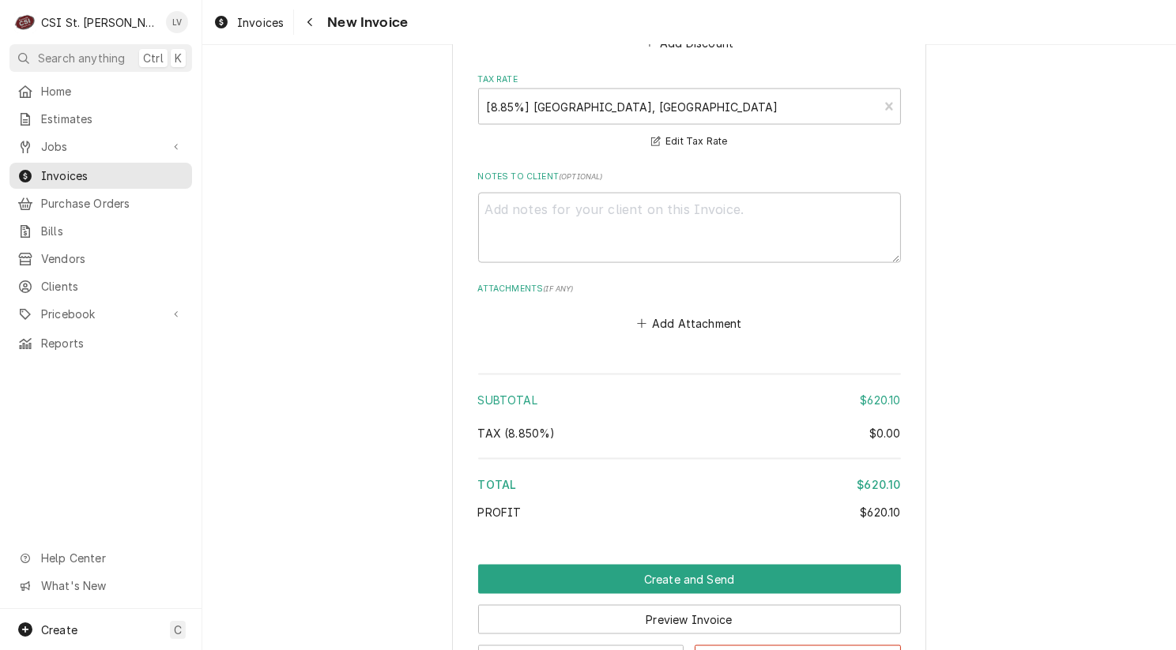
scroll to position [2692, 0]
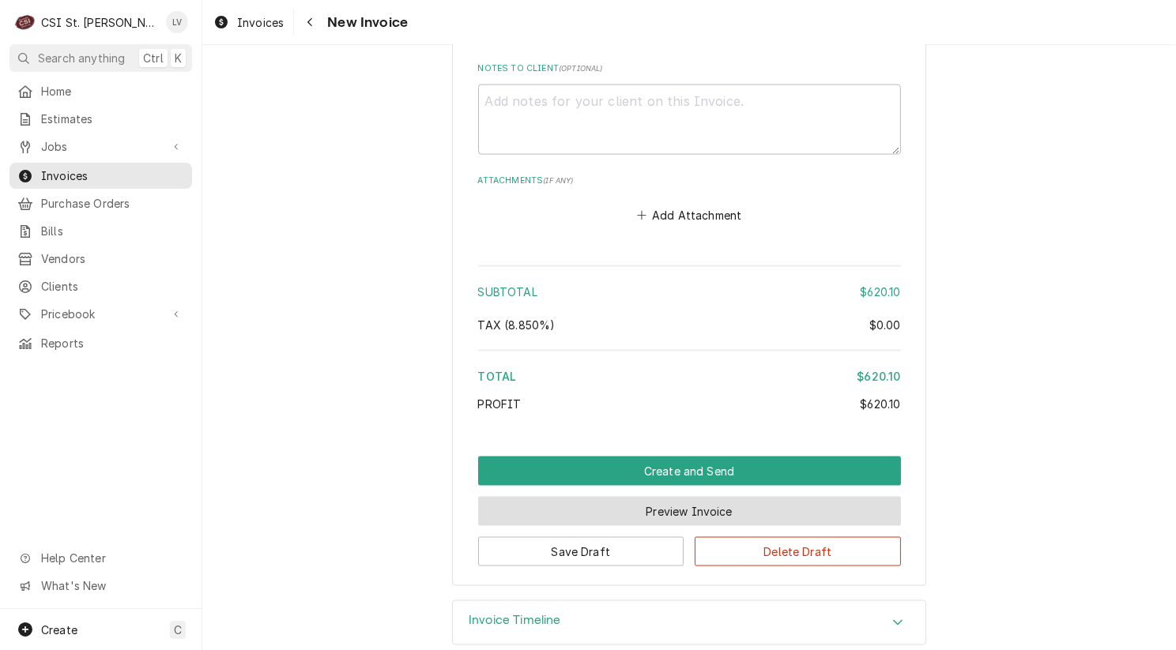
click at [662, 497] on button "Preview Invoice" at bounding box center [689, 511] width 423 height 29
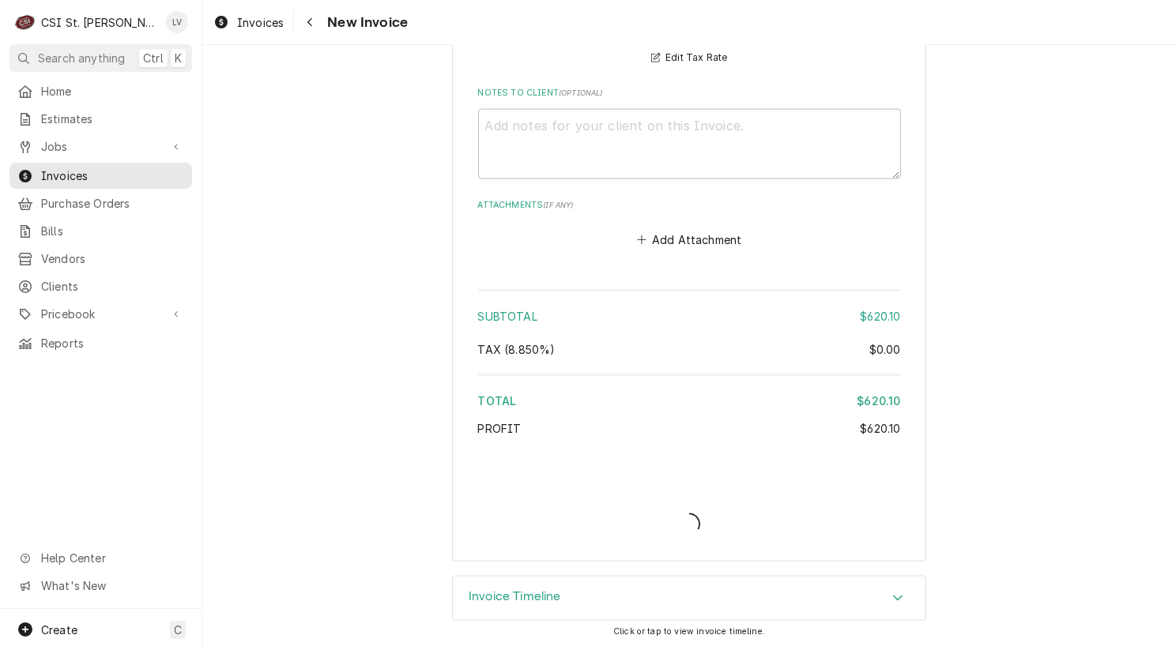
scroll to position [2643, 0]
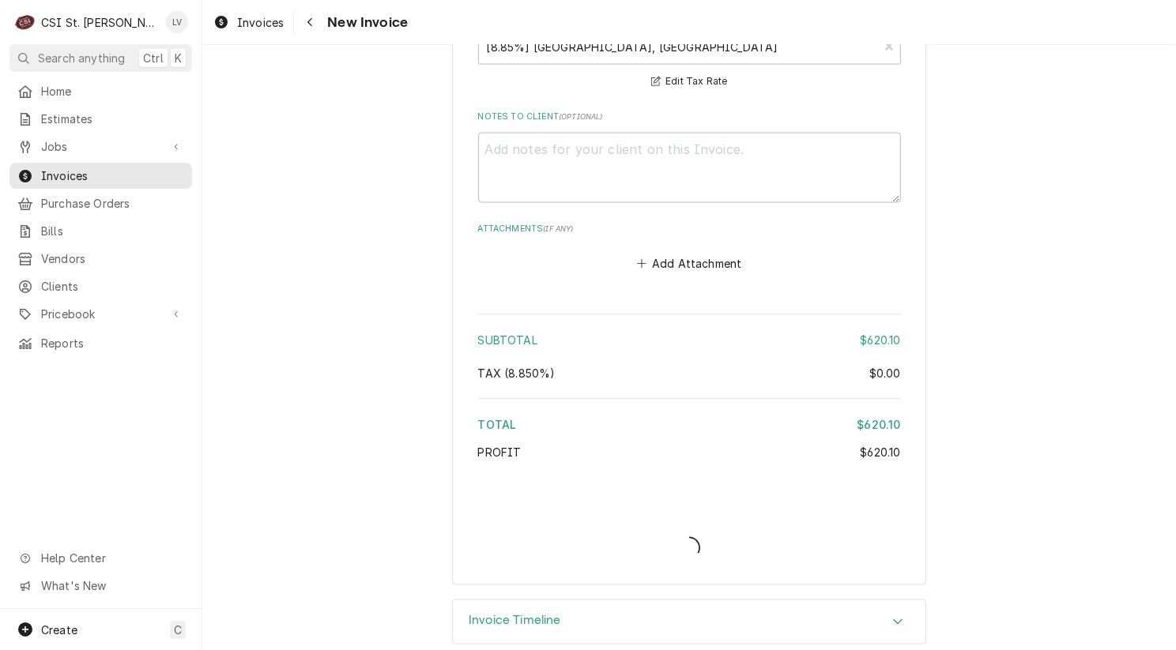
type textarea "x"
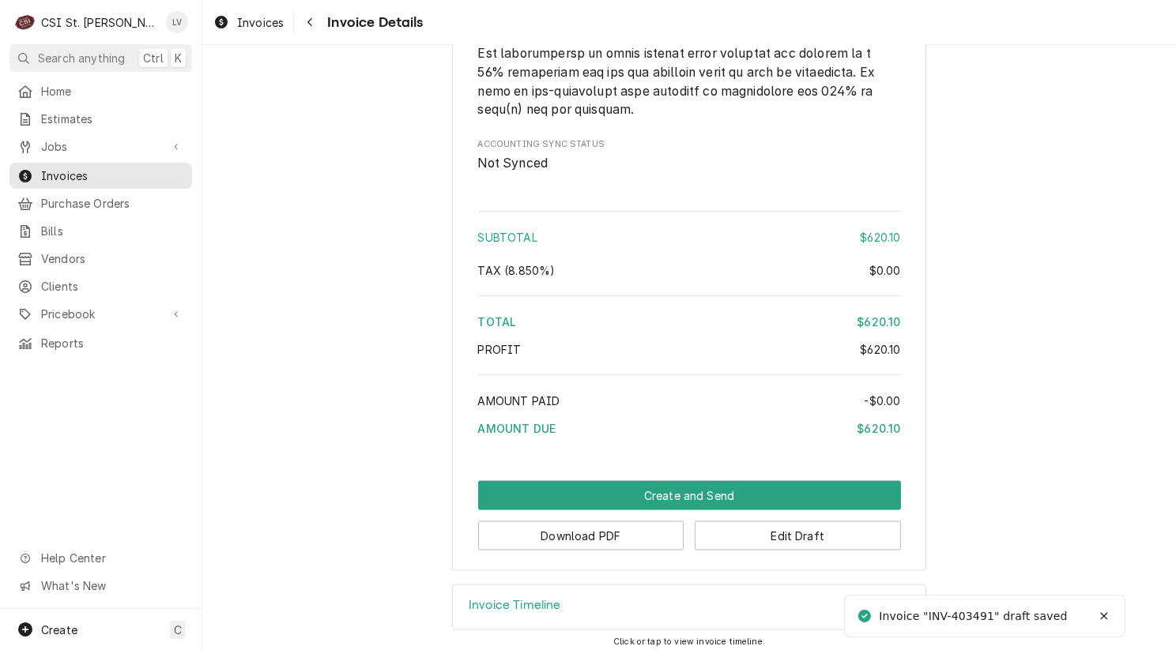
scroll to position [2591, 0]
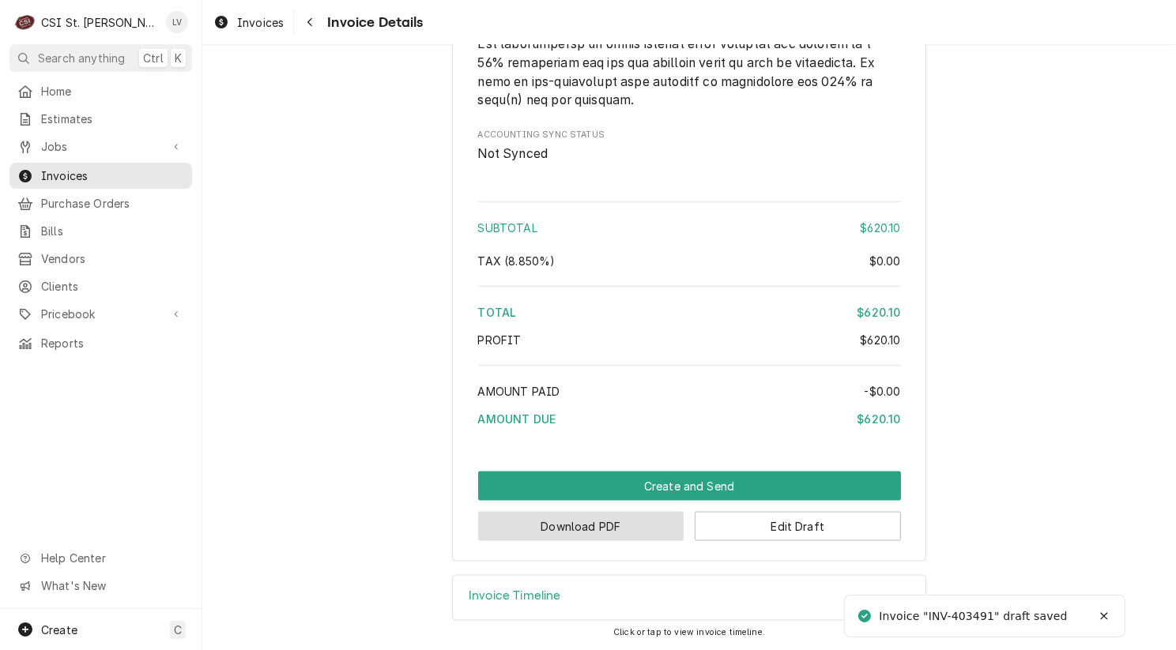
click at [656, 530] on button "Download PDF" at bounding box center [581, 526] width 206 height 29
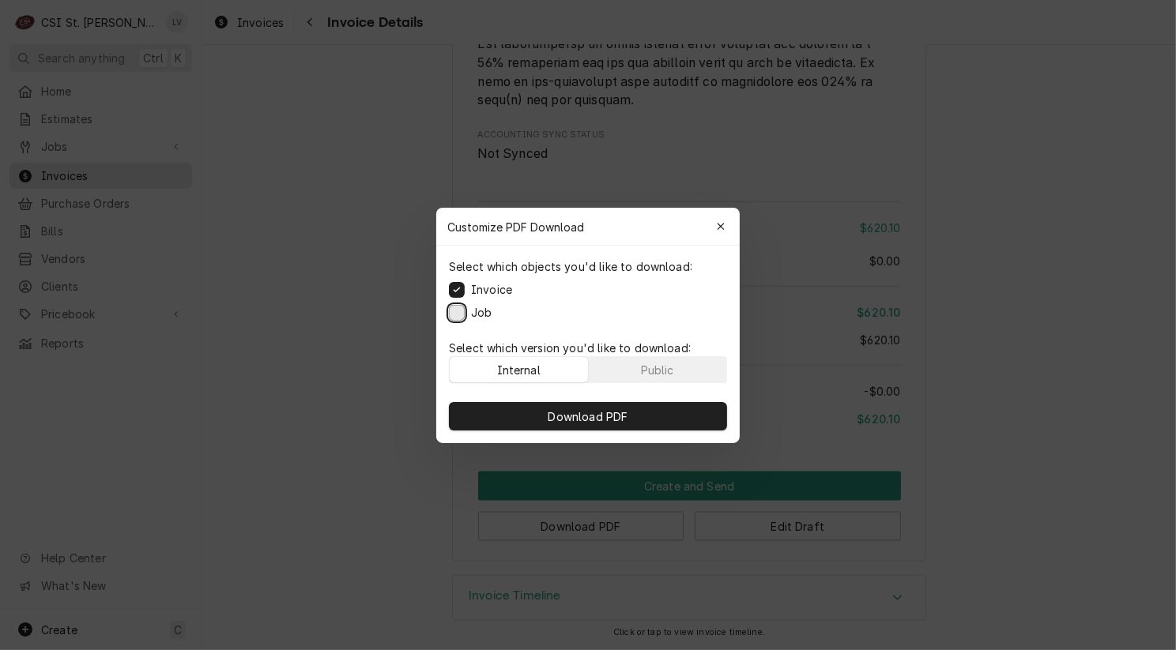
click at [461, 310] on button "Job" at bounding box center [457, 312] width 16 height 16
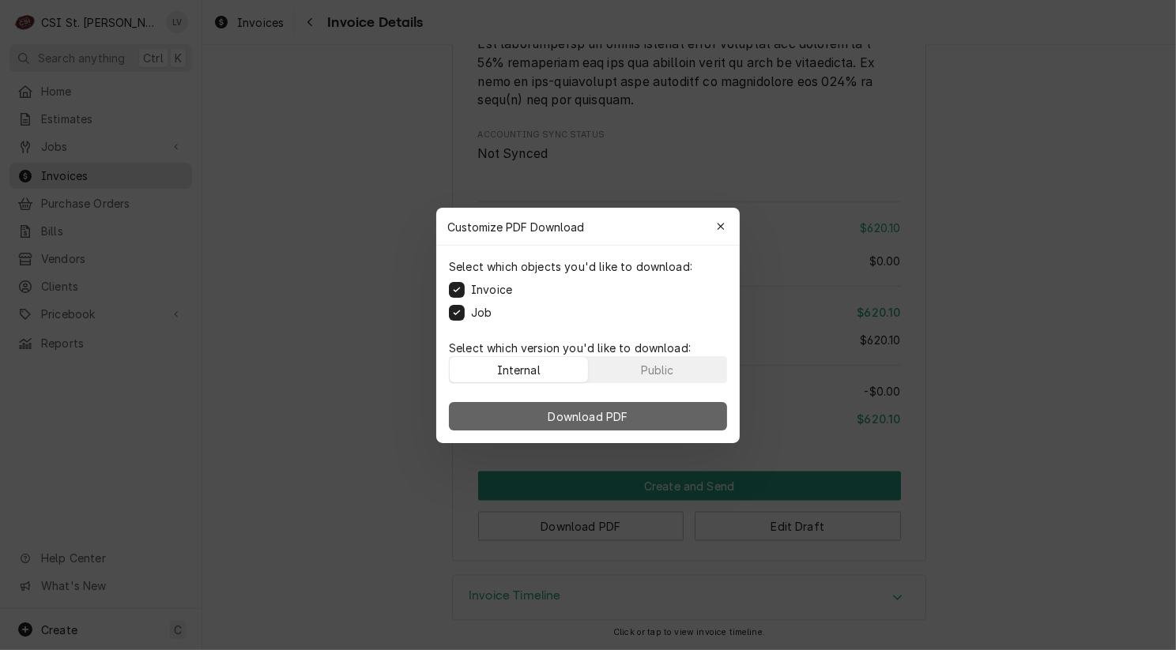
click at [593, 418] on span "Download PDF" at bounding box center [588, 416] width 86 height 17
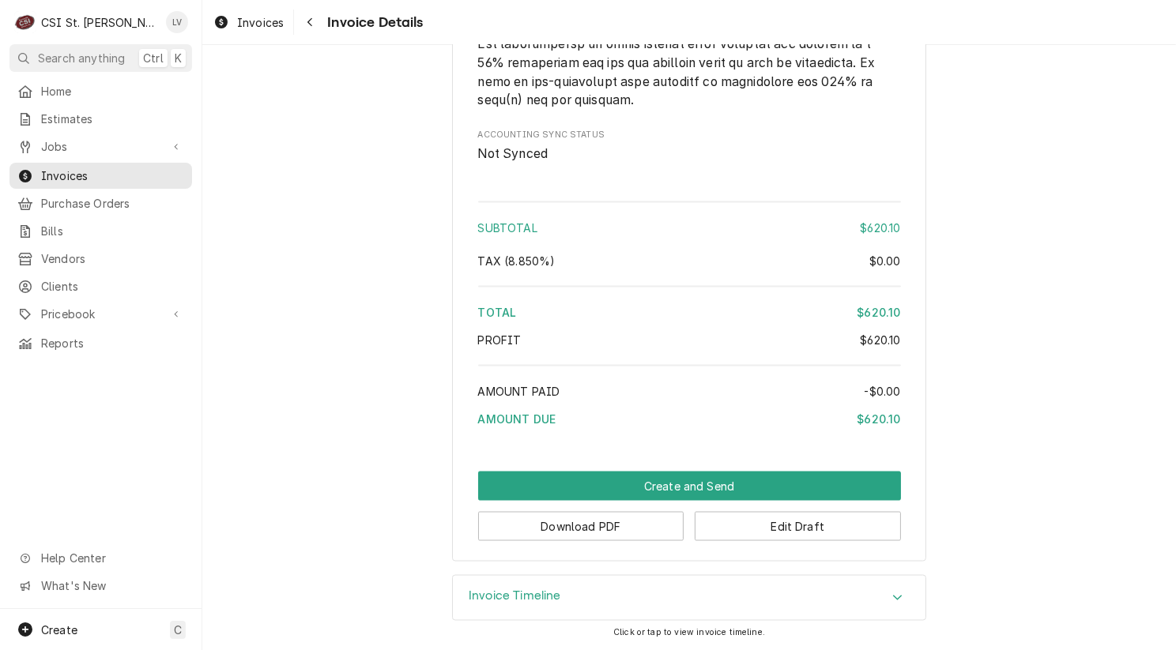
click at [246, 20] on span "Invoices" at bounding box center [260, 22] width 47 height 17
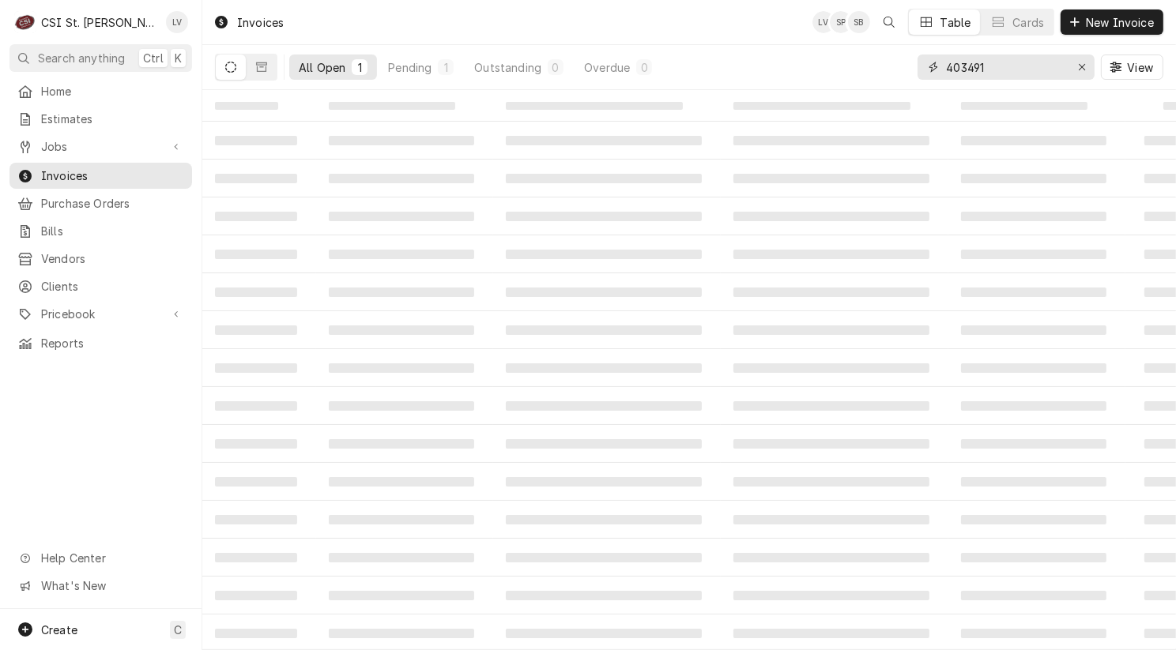
click at [1021, 68] on input "403491" at bounding box center [1005, 67] width 119 height 25
type input "403498"
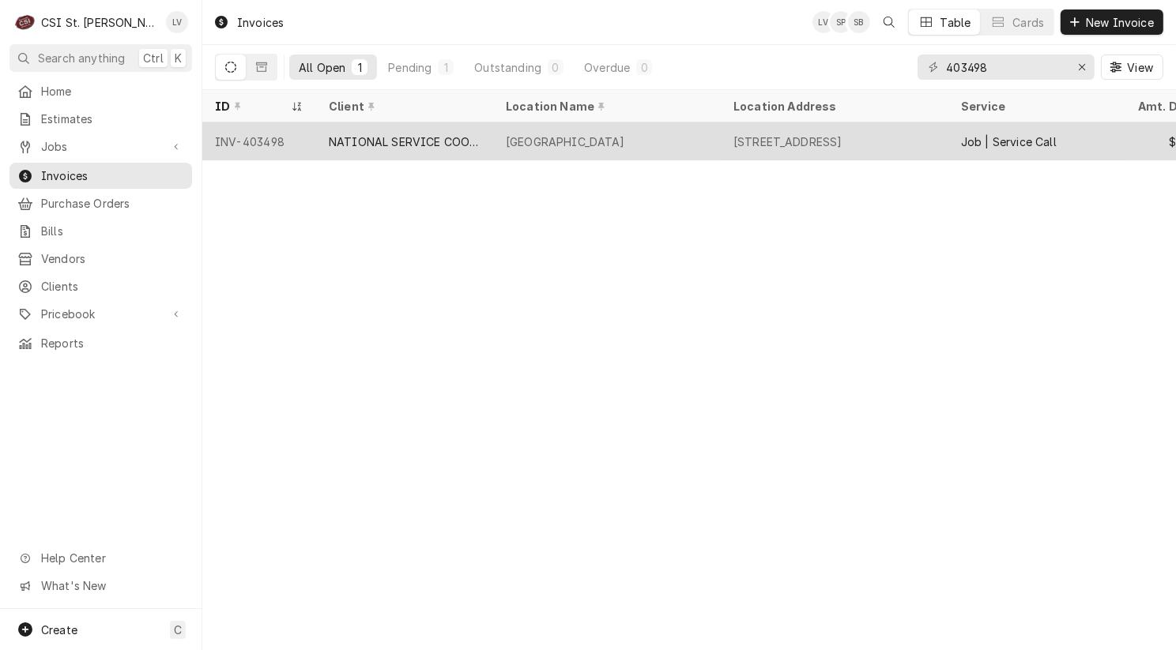
click at [557, 134] on div "[GEOGRAPHIC_DATA]" at bounding box center [565, 142] width 119 height 17
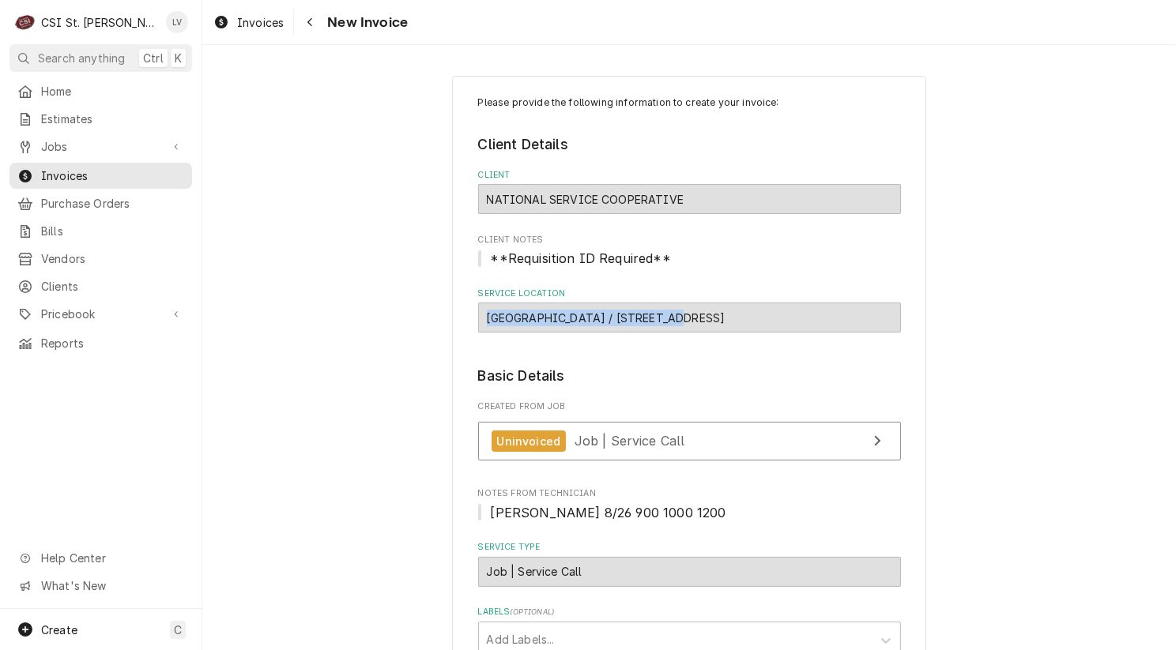
drag, startPoint x: 680, startPoint y: 320, endPoint x: 480, endPoint y: 320, distance: 200.7
click at [480, 320] on div "[GEOGRAPHIC_DATA] / [STREET_ADDRESS]" at bounding box center [689, 318] width 423 height 30
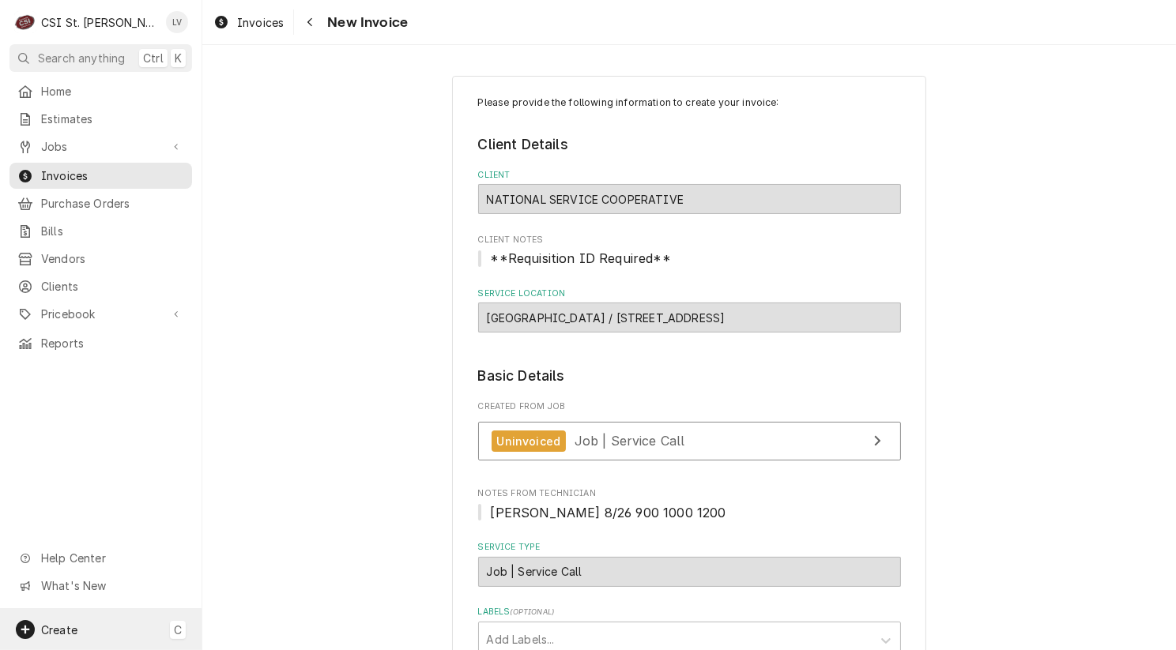
click at [55, 623] on span "Create" at bounding box center [59, 629] width 36 height 13
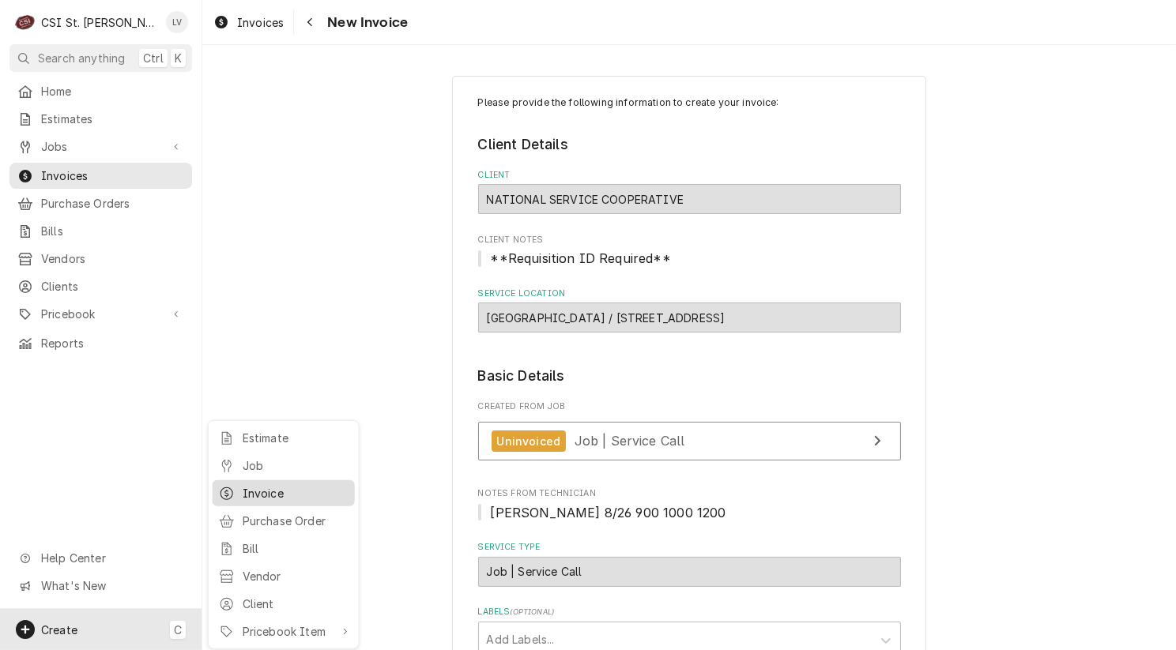
click at [258, 487] on div "Invoice" at bounding box center [296, 493] width 106 height 17
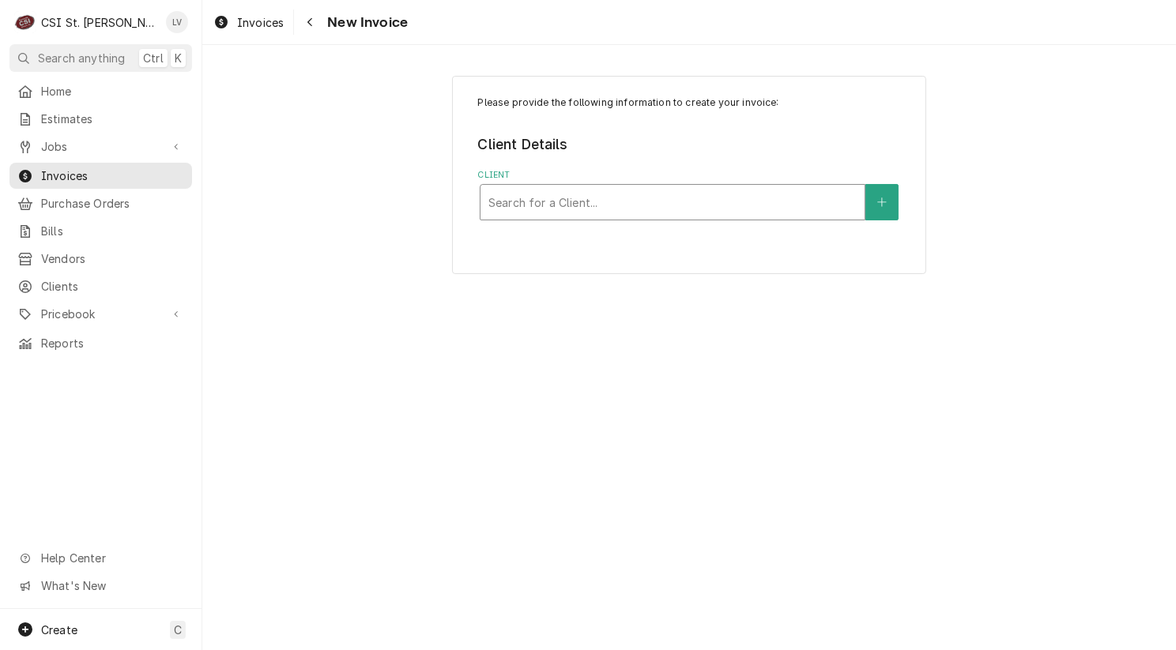
click at [556, 205] on div "Client" at bounding box center [672, 202] width 368 height 28
type input "national ser"
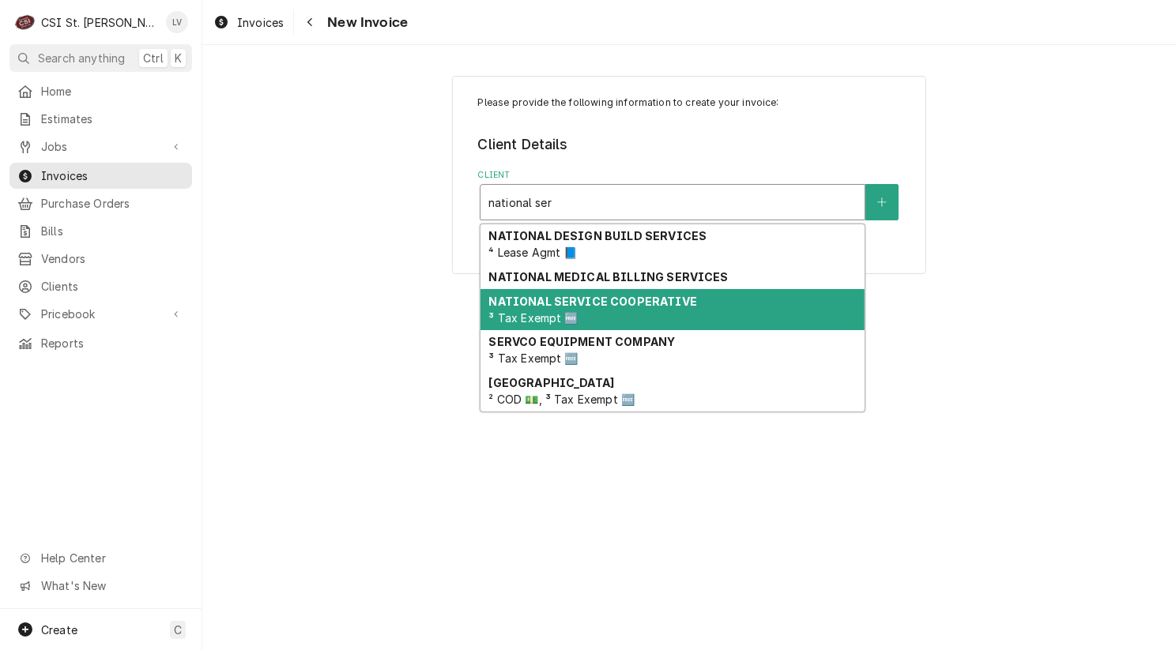
click at [569, 314] on span "³ Tax Exempt 🆓" at bounding box center [532, 317] width 89 height 13
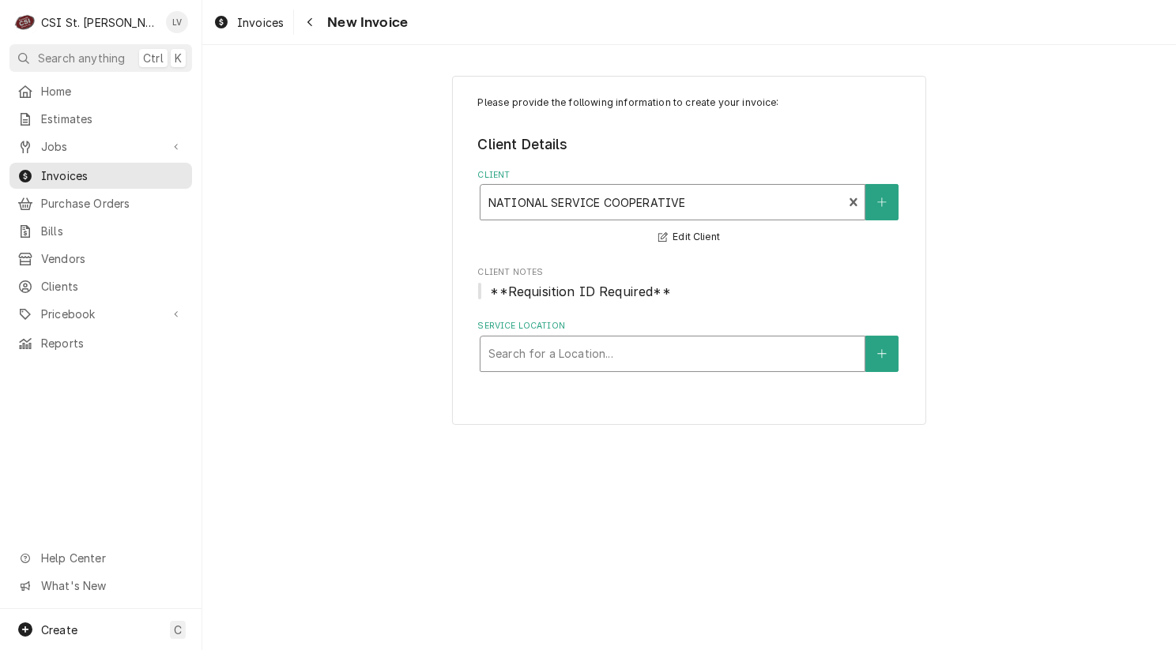
click at [551, 355] on div "Service Location" at bounding box center [672, 354] width 368 height 28
type input "lasalle"
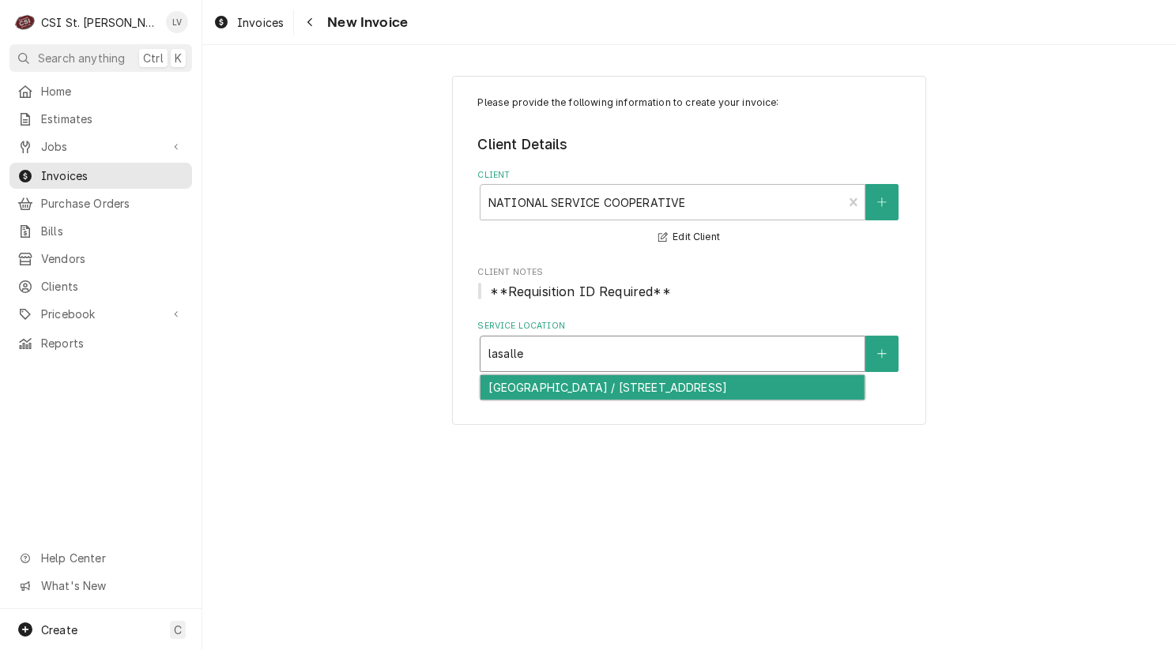
click at [561, 388] on div "[GEOGRAPHIC_DATA] / [STREET_ADDRESS]" at bounding box center [672, 387] width 384 height 24
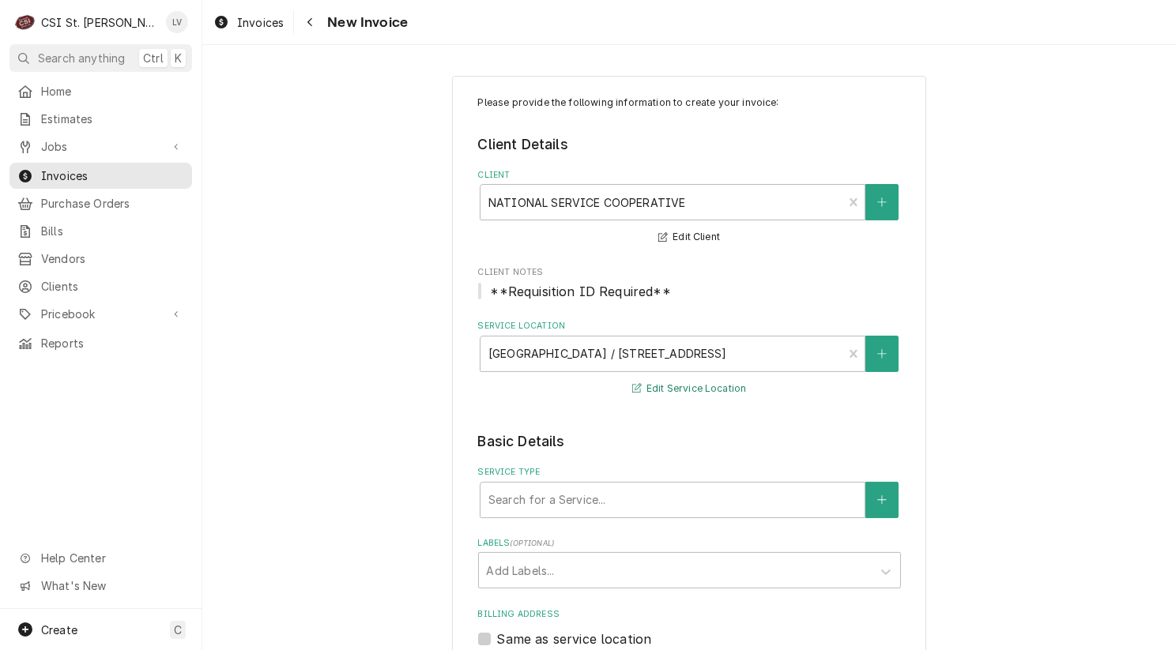
click at [660, 390] on button "Edit Service Location" at bounding box center [689, 389] width 119 height 20
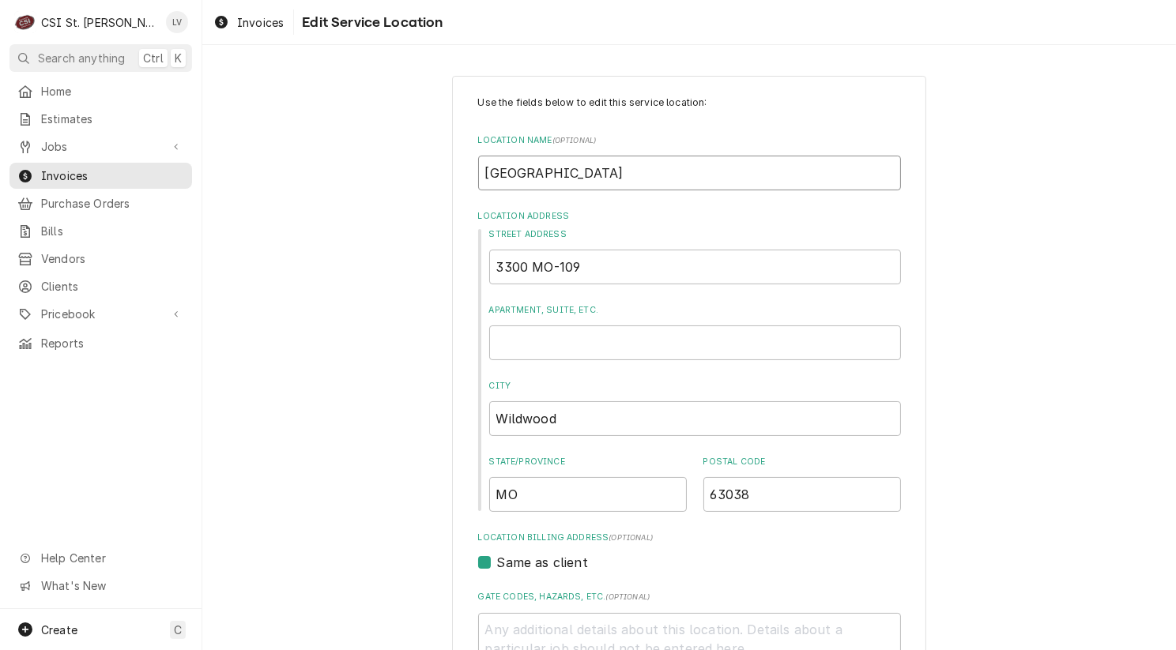
drag, startPoint x: 533, startPoint y: 173, endPoint x: 418, endPoint y: 186, distance: 116.1
click at [418, 186] on div "Use the fields below to edit this service location: Location Name ( optional ) …" at bounding box center [688, 547] width 973 height 970
type textarea "x"
type input "L SPRINGS MIDDLE SCHOOL"
type textarea "x"
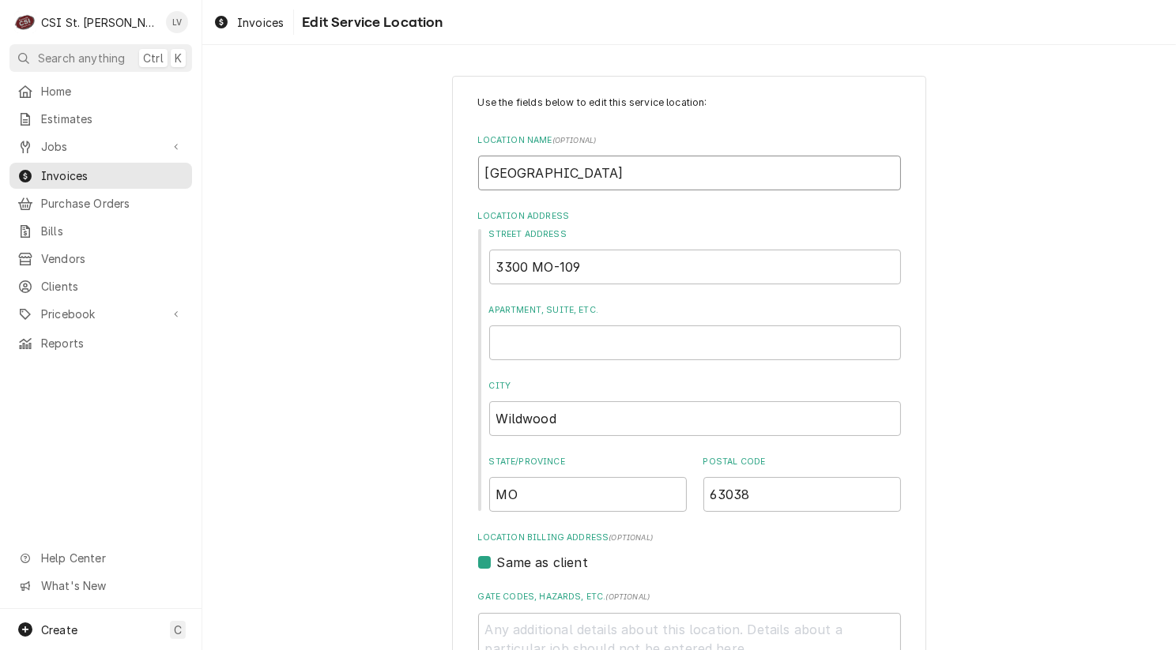
type input "La SPRINGS MIDDLE SCHOOL"
type textarea "x"
type input "LaS SPRINGS MIDDLE SCHOOL"
type textarea "x"
type input "LaSa SPRINGS MIDDLE SCHOOL"
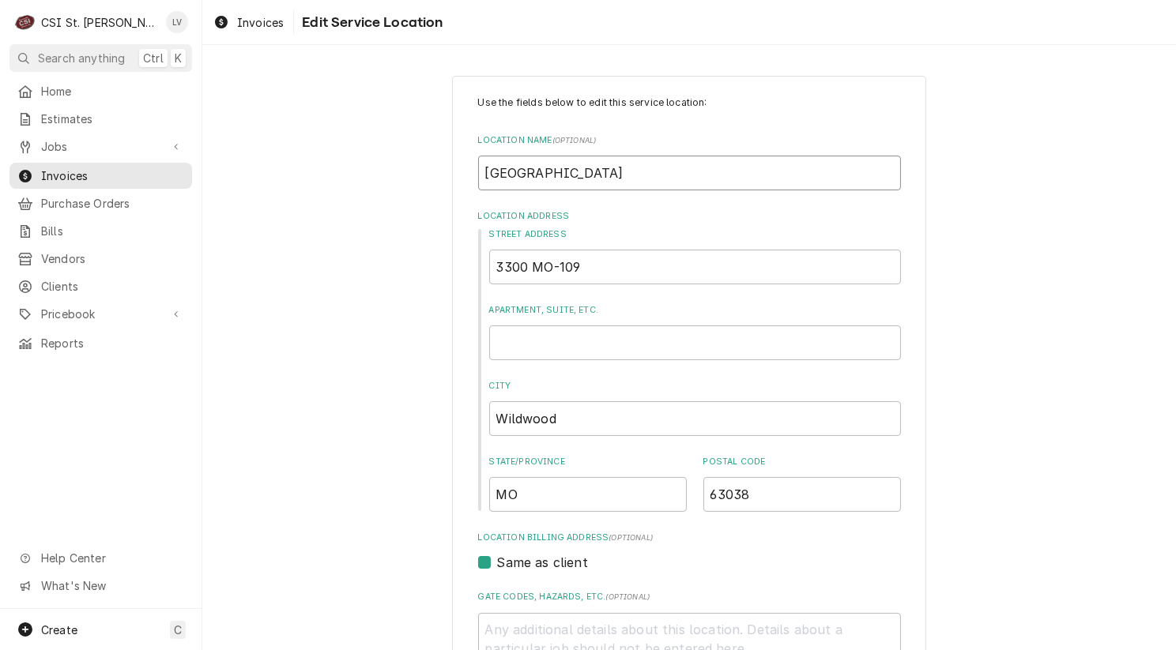
type textarea "x"
type input "LaSal SPRINGS MIDDLE SCHOOL"
type textarea "x"
type input "LaSall SPRINGS MIDDLE SCHOOL"
type textarea "x"
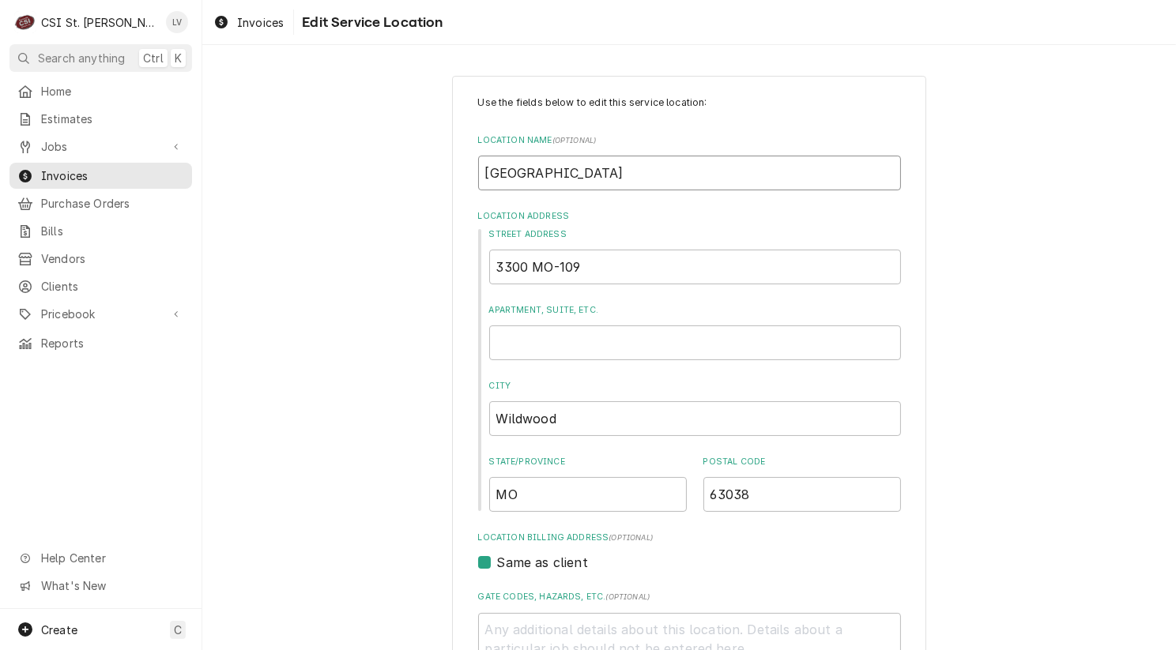
type input "LaSalle SPRINGS MIDDLE SCHOOL"
type textarea "x"
type input "LaSalle SPRINGS MIDDLE SCHOOL"
type textarea "x"
type input "LaSalle S SPRINGS MIDDLE SCHOOL"
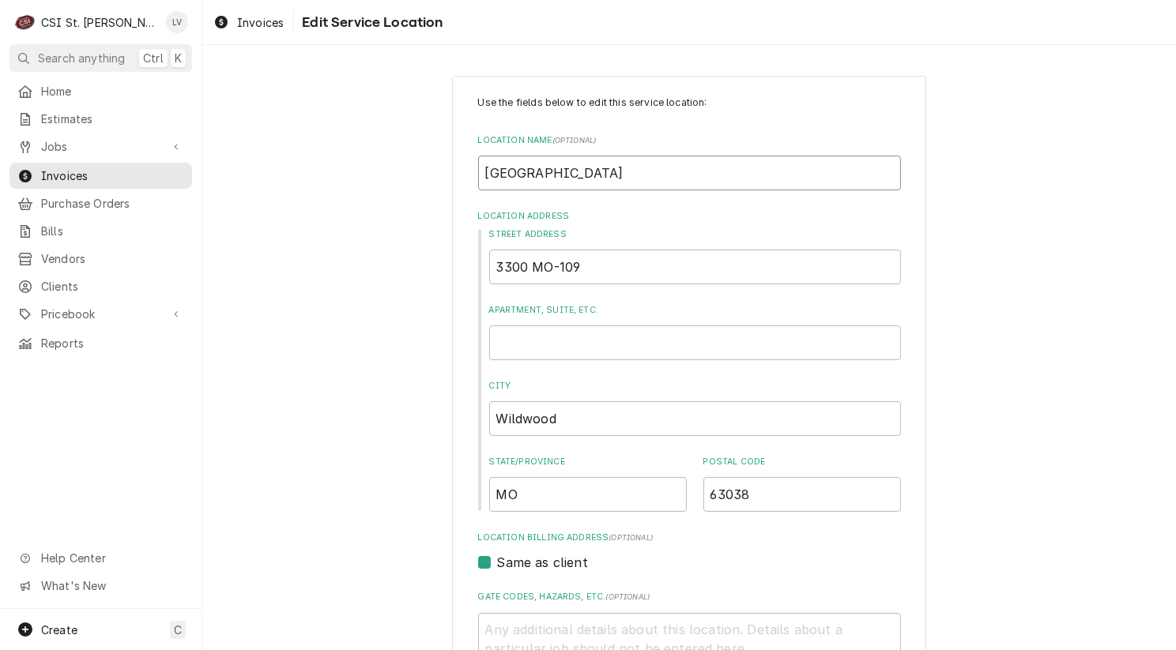
type textarea "x"
type input "LaSalle Sp SPRINGS MIDDLE SCHOOL"
type textarea "x"
type input "LaSalle Spr SPRINGS MIDDLE SCHOOL"
type textarea "x"
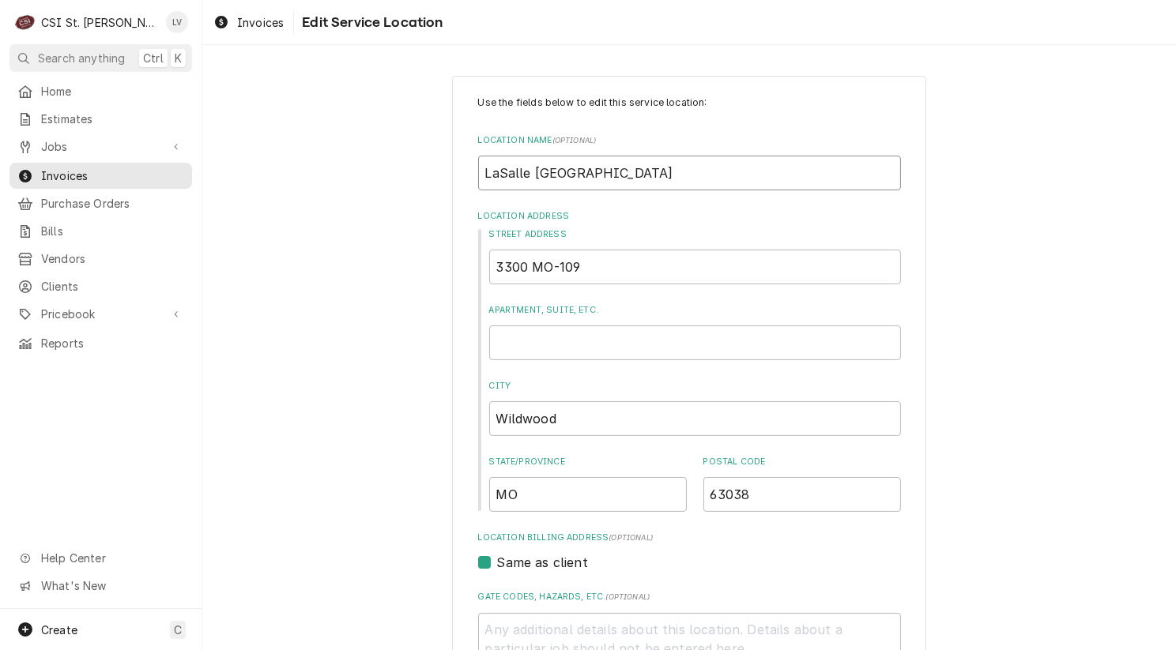
type input "LaSalle Spri SPRINGS MIDDLE SCHOOL"
type textarea "x"
type input "LaSalle Sprin SPRINGS MIDDLE SCHOOL"
type textarea "x"
type input "LaSalle Spring SPRINGS MIDDLE SCHOOL"
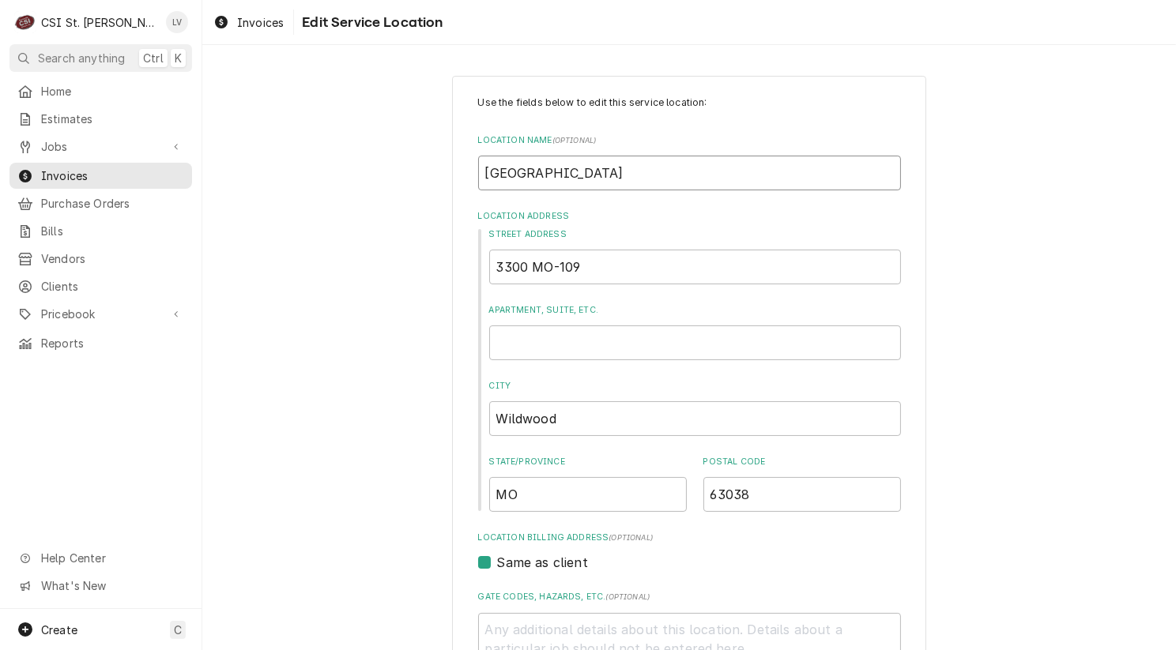
type textarea "x"
type input "LaSalle Springs SPRINGS MIDDLE SCHOOL"
type textarea "x"
type input "LaSalle Springs SPRINGS MIDDLE SCHOOL"
type textarea "x"
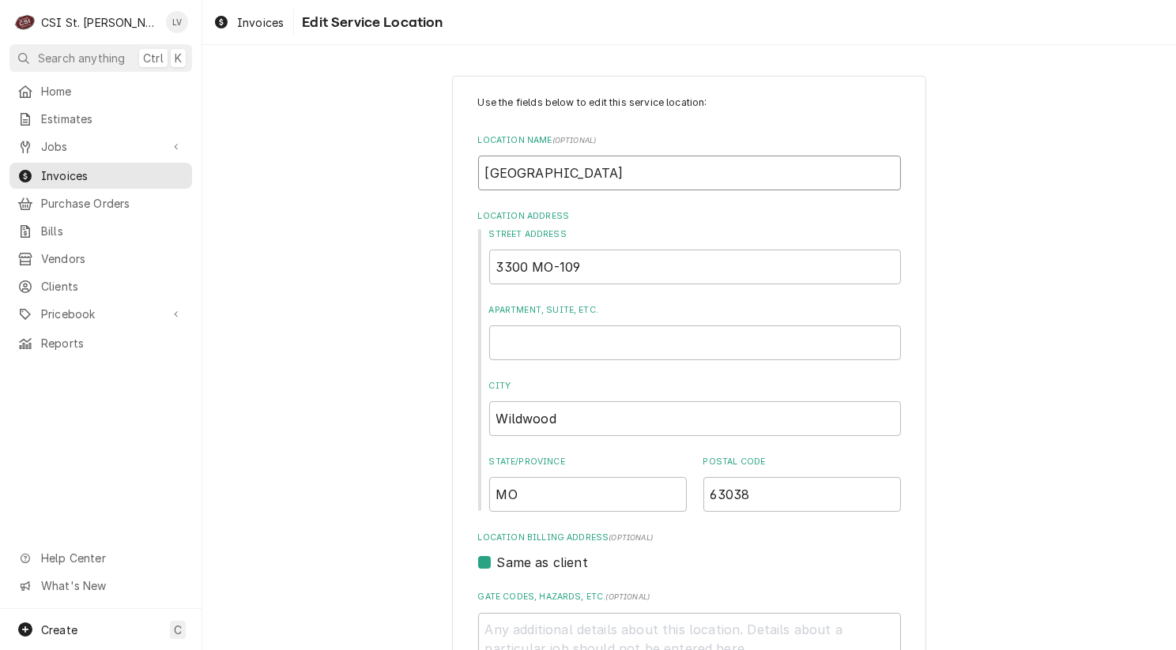
type input "LaSalle Springs M SPRINGS MIDDLE SCHOOL"
type textarea "x"
type input "LaSalle Springs Mi SPRINGS MIDDLE SCHOOL"
type textarea "x"
type input "LaSalle Springs Mid SPRINGS MIDDLE SCHOOL"
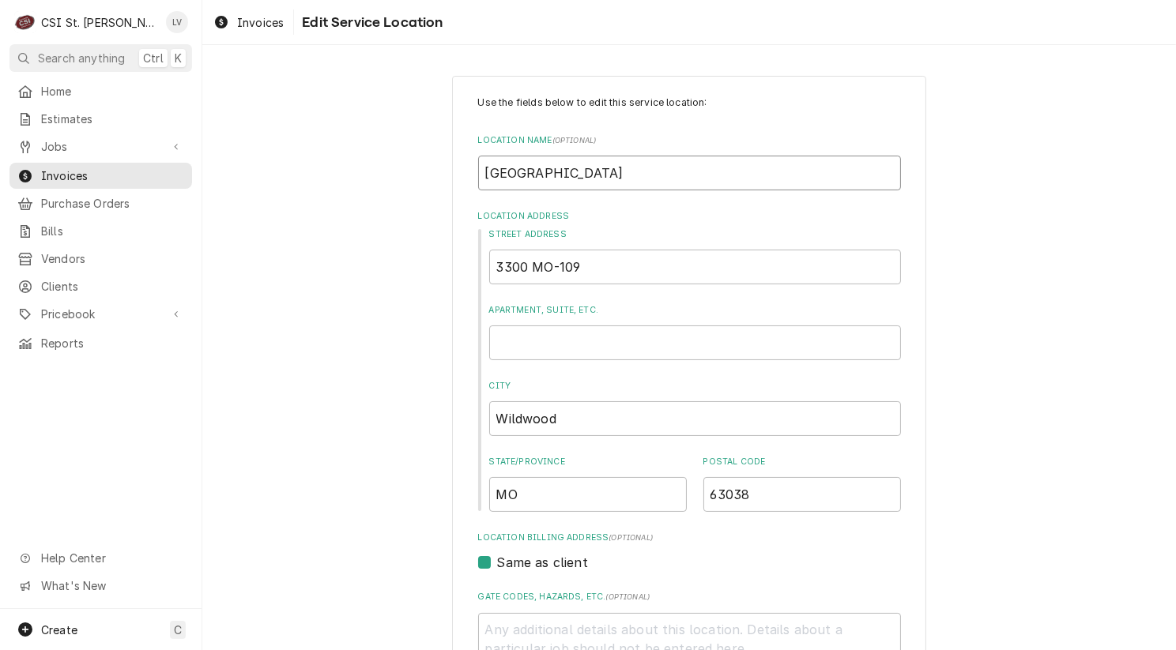
type textarea "x"
type input "LaSalle Springs Mide SPRINGS MIDDLE SCHOOL"
type textarea "x"
type input "LaSalle Springs Midel SPRINGS MIDDLE SCHOOL"
type textarea "x"
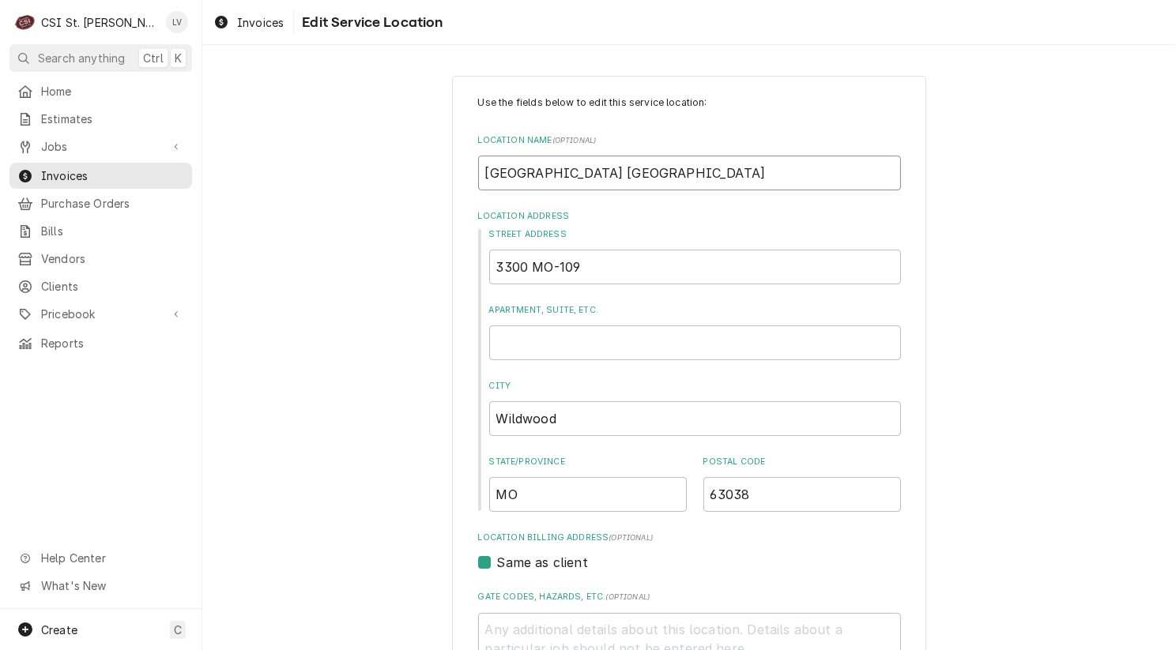
type input "LaSalle Springs Mide SPRINGS MIDDLE SCHOOL"
type textarea "x"
type input "LaSalle Springs Mid SPRINGS MIDDLE SCHOOL"
type textarea "x"
type input "LaSalle Springs Midd SPRINGS MIDDLE SCHOOL"
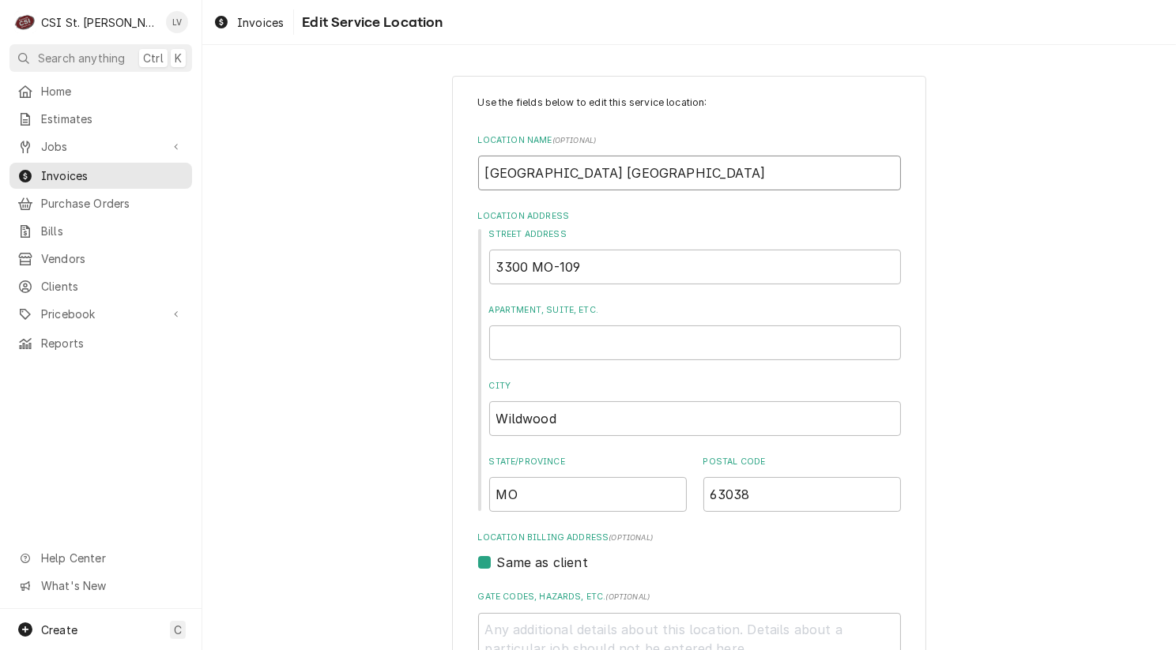
type textarea "x"
type input "LaSalle Springs Middl SPRINGS MIDDLE SCHOOL"
type textarea "x"
type input "LaSalle Springs Middle SPRINGS MIDDLE SCHOOL"
type textarea "x"
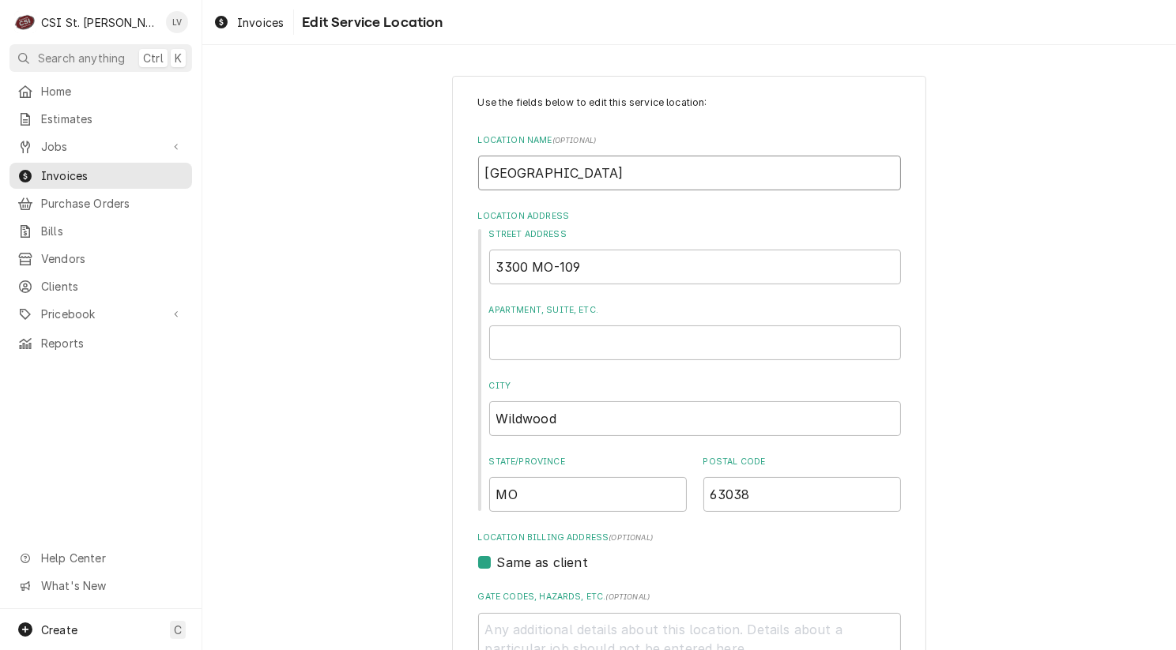
type input "LaSalle Springs Middle SPRINGS MIDDLE SCHOOL"
type textarea "x"
type input "LaSalle Springs Middle S SPRINGS MIDDLE SCHOOL"
type textarea "x"
type input "LaSalle Springs Middle Sc SPRINGS MIDDLE SCHOOL"
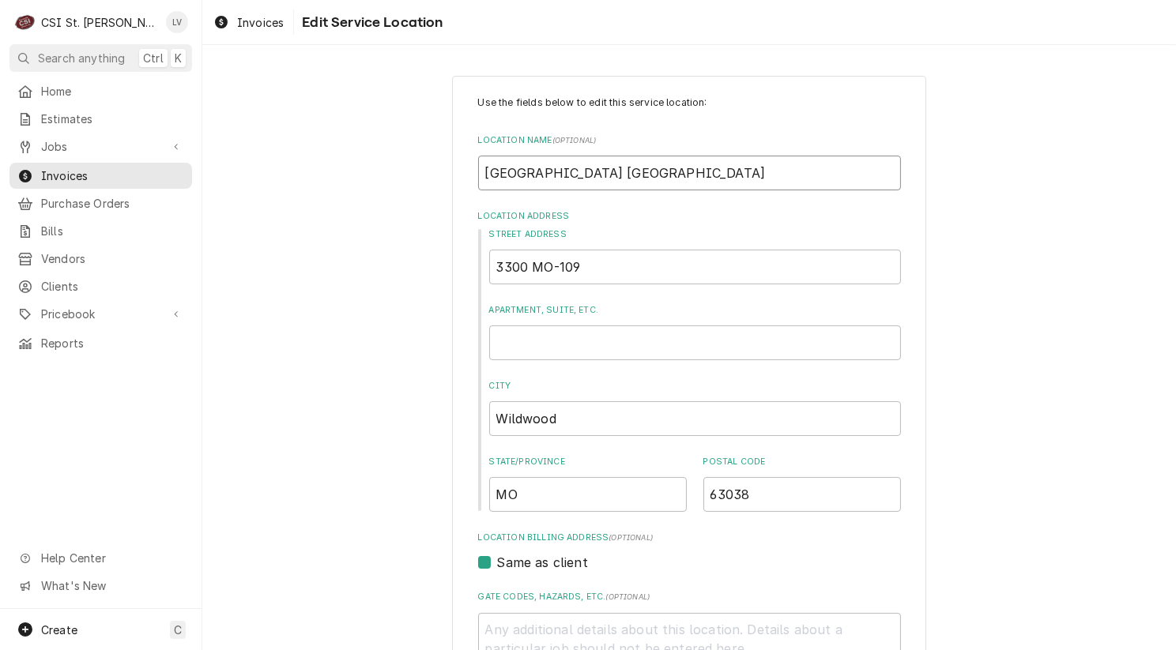
type textarea "x"
type input "LaSalle Springs Middle Sch SPRINGS MIDDLE SCHOOL"
type textarea "x"
type input "LaSalle Springs Middle Scho SPRINGS MIDDLE SCHOOL"
type textarea "x"
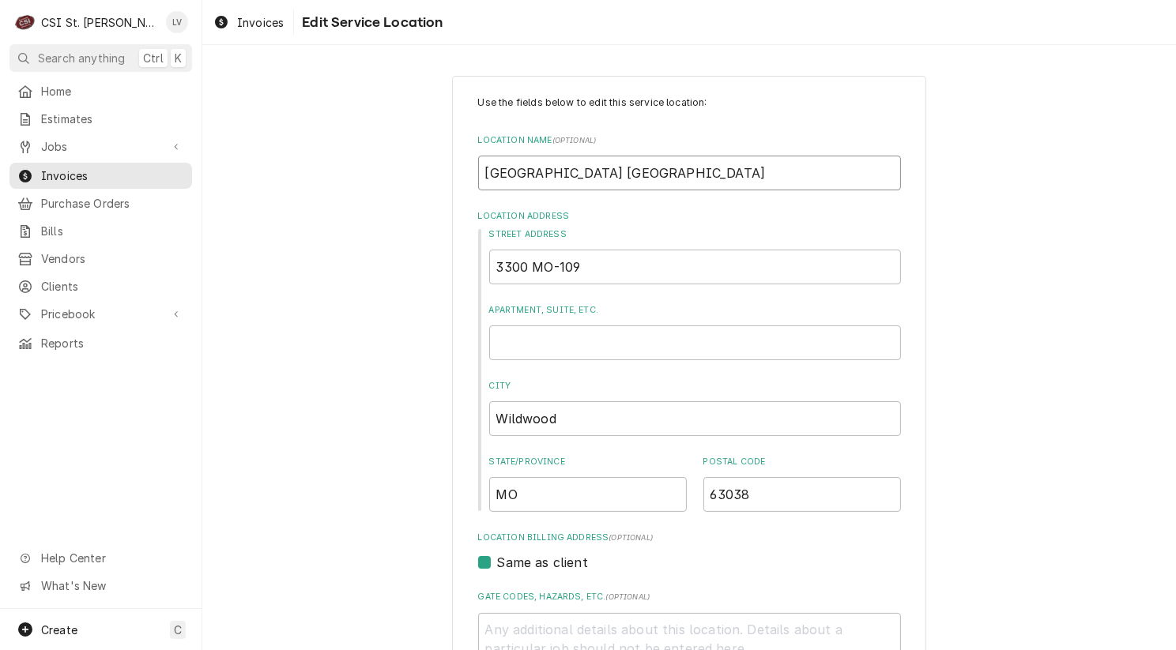
type input "LaSalle Springs Middle Schoo SPRINGS MIDDLE SCHOOL"
type textarea "x"
type input "LaSalle Springs Middle School SPRINGS MIDDLE SCHOOL"
type textarea "x"
type input "LaSalle Springs Middle School SPRINGS MIDDLE SCHOOL"
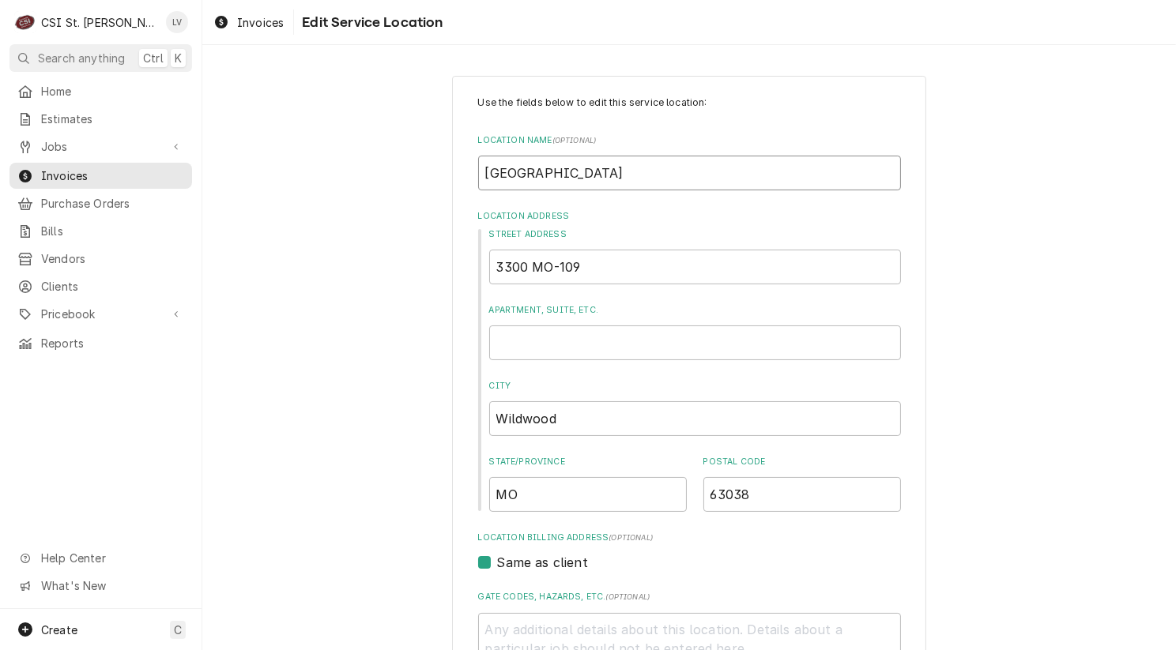
type textarea "x"
type input "LaSalle Springs Middle School SPRINGS MIDDLE SCHOOL"
type textarea "x"
type input "LaSalle Springs Middle School PRINGS MIDDLE SCHOOL"
type textarea "x"
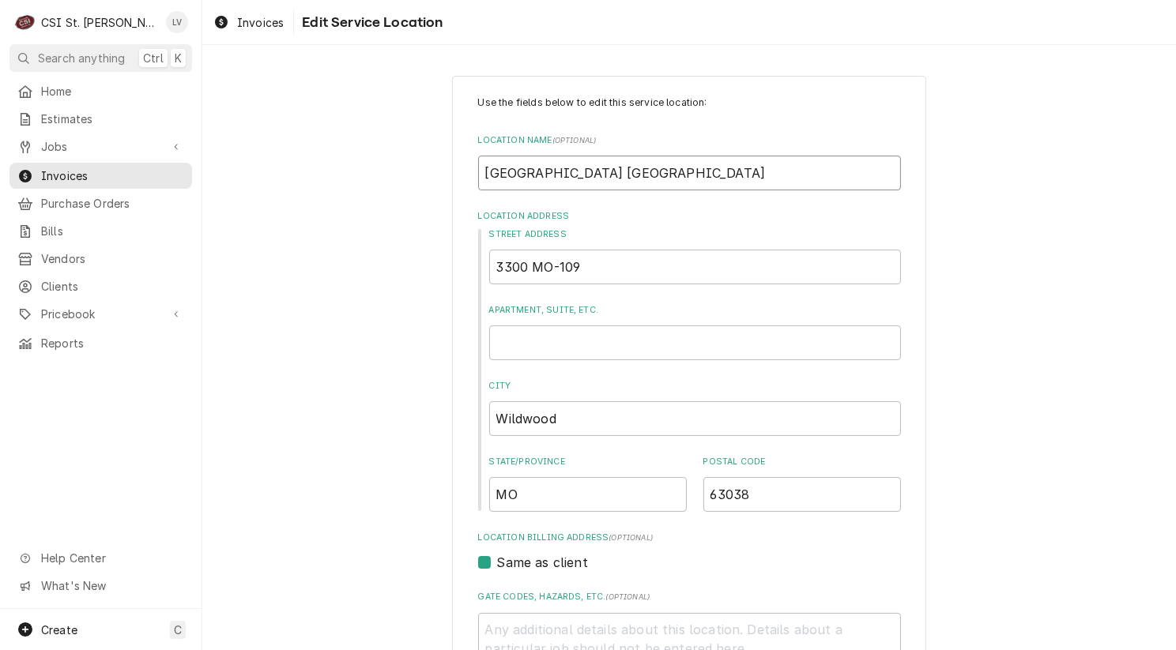
type input "LaSalle Springs Middle School RINGS MIDDLE SCHOOL"
type textarea "x"
type input "LaSalle Springs Middle School INGS MIDDLE SCHOOL"
type textarea "x"
type input "LaSalle Springs Middle School NGS MIDDLE SCHOOL"
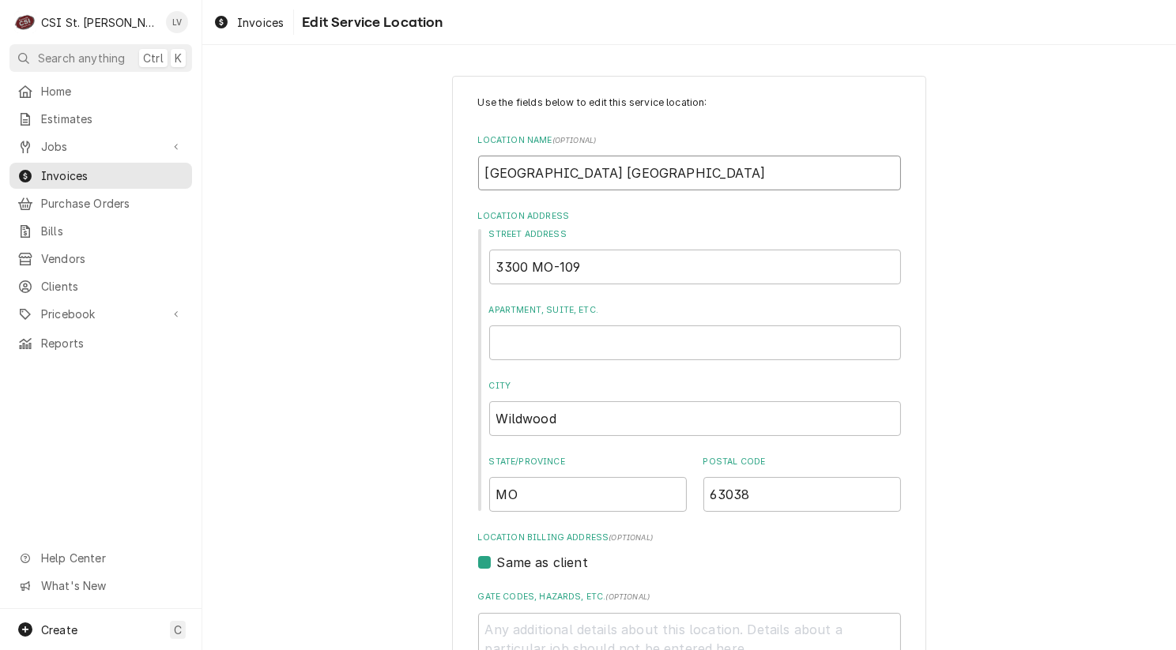
type textarea "x"
type input "LaSalle Springs Middle School GS MIDDLE SCHOOL"
type textarea "x"
type input "LaSalle Springs Middle School S MIDDLE SCHOOL"
type textarea "x"
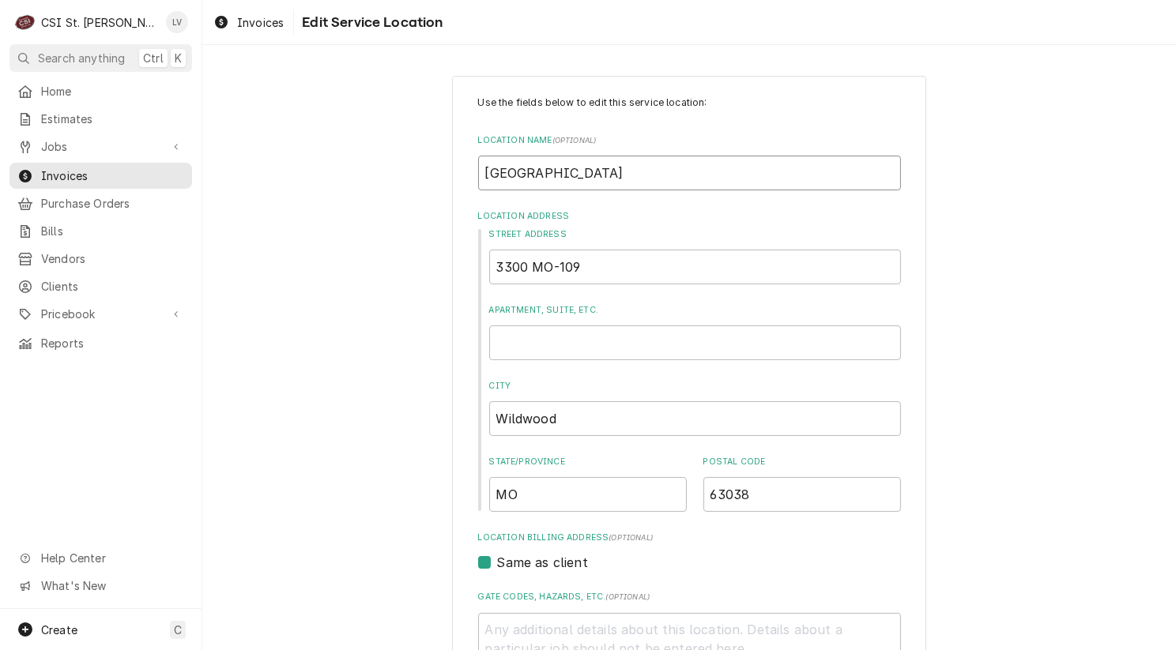
type input "LaSalle Springs Middle School MIDDLE SCHOOL"
type textarea "x"
type input "LaSalle Springs Middle School MIDDLE SCHOOL"
type textarea "x"
type input "LaSalle Springs Middle School IDDLE SCHOOL"
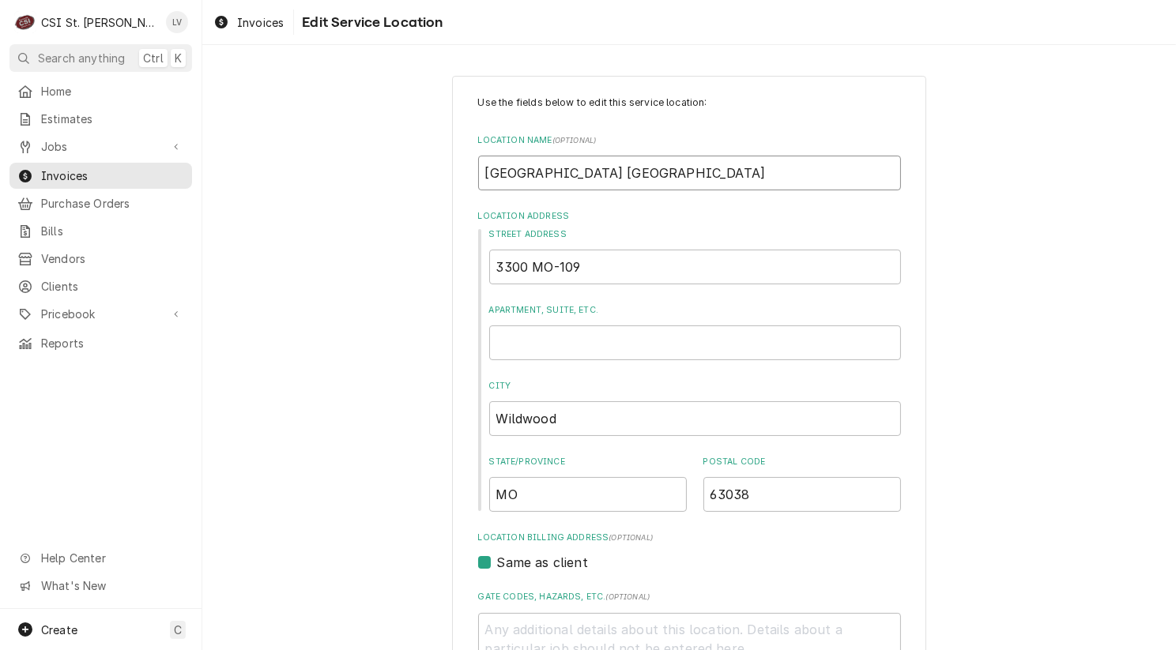
type textarea "x"
type input "LaSalle Springs Middle School DDLE SCHOOL"
type textarea "x"
type input "LaSalle Springs Middle School DLE SCHOOL"
type textarea "x"
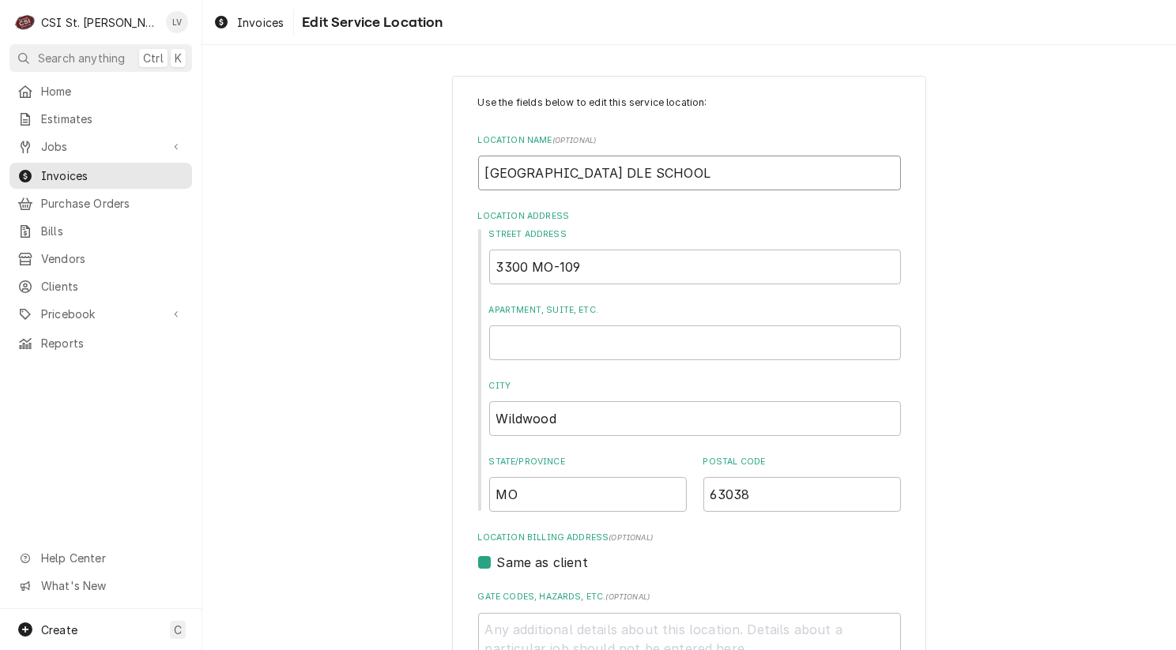
type input "LaSalle Springs Middle School LE SCHOOL"
type textarea "x"
type input "LaSalle Springs Middle School E SCHOOL"
type textarea "x"
type input "LaSalle Springs Middle School SCHOOL"
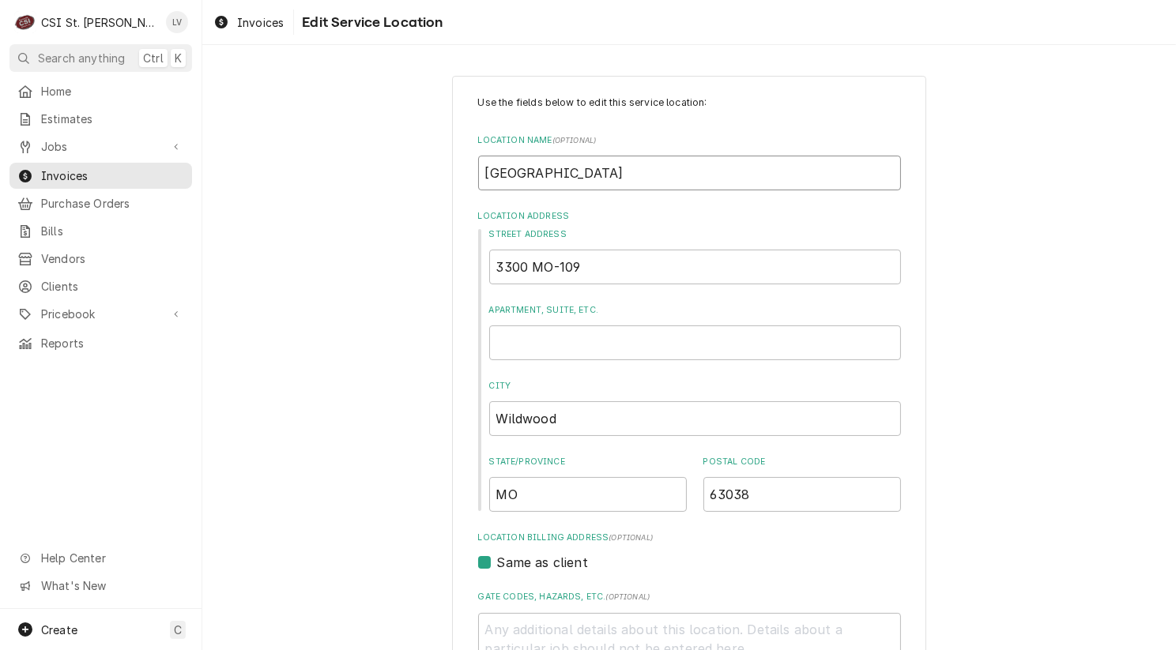
type textarea "x"
type input "LaSalle Springs Middle School SCHOOL"
type textarea "x"
type input "LaSalle Springs Middle School CHOOL"
type textarea "x"
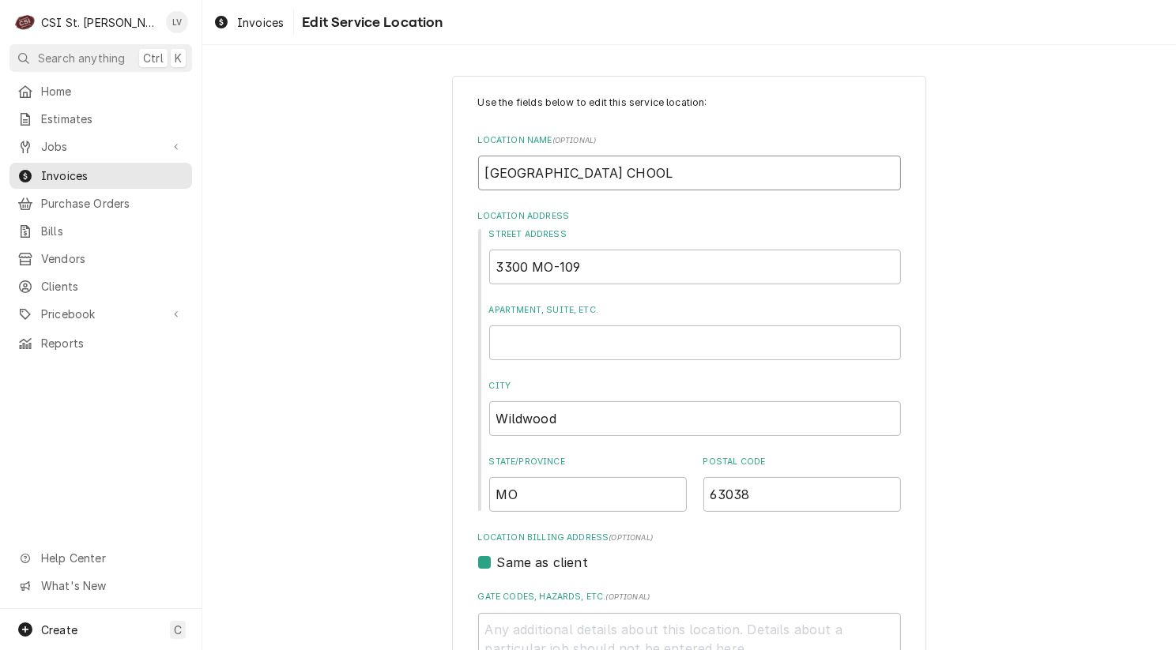
type input "LaSalle Springs Middle School HOOL"
type textarea "x"
type input "LaSalle Springs Middle School OOL"
type textarea "x"
type input "LaSalle Springs Middle School OL"
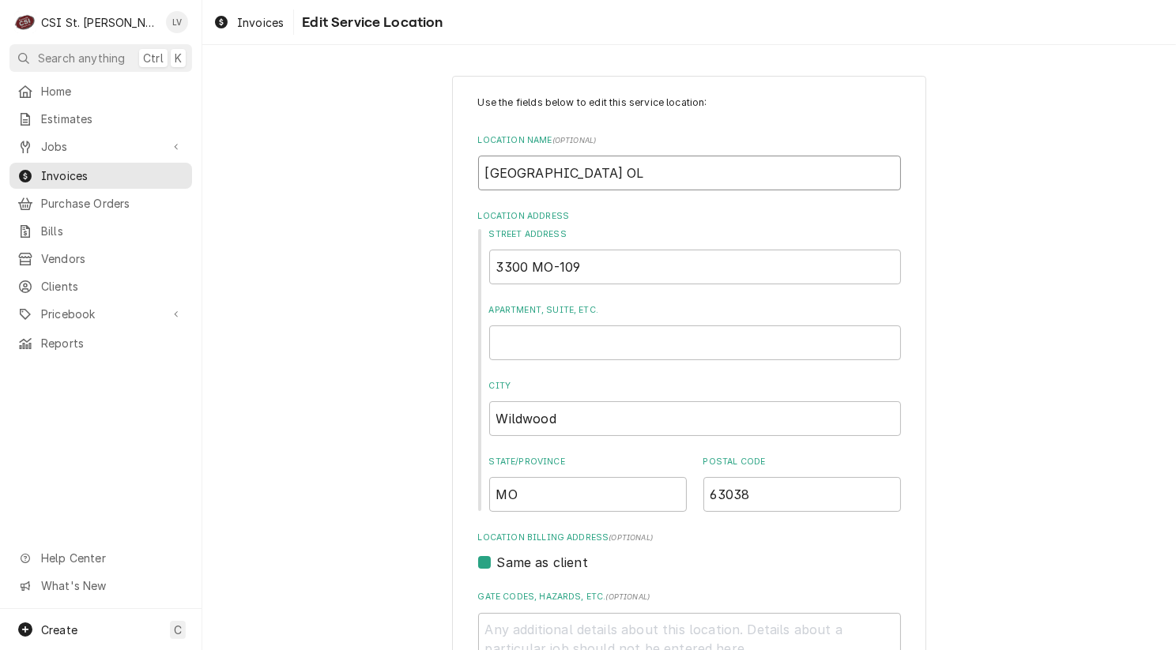
type textarea "x"
type input "LaSalle Springs Middle School"
type textarea "x"
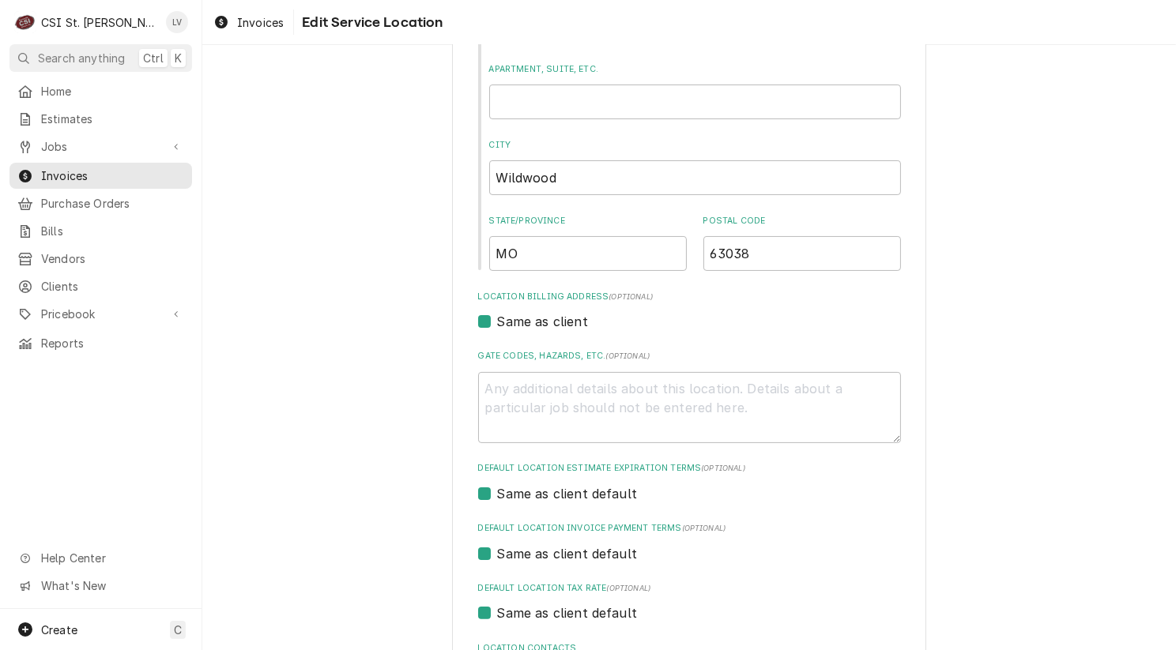
scroll to position [380, 0]
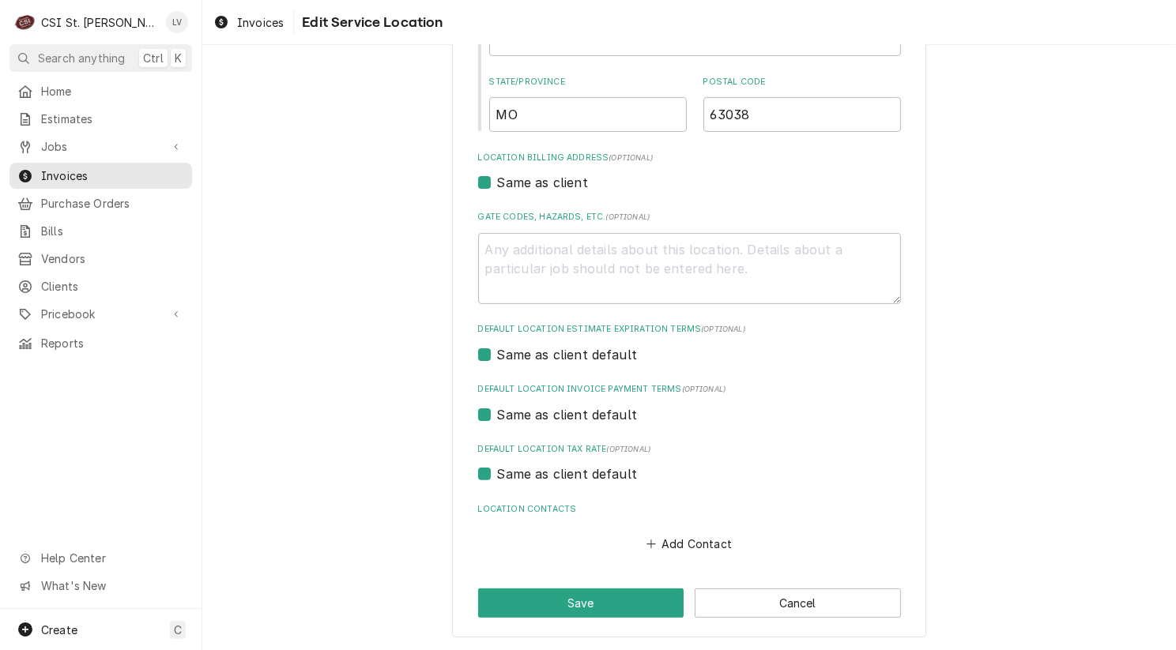
type input "LaSalle Springs Middle School"
click at [506, 474] on label "Same as client default" at bounding box center [567, 474] width 141 height 19
click at [506, 474] on input "Same as client default" at bounding box center [708, 482] width 423 height 35
checkbox input "false"
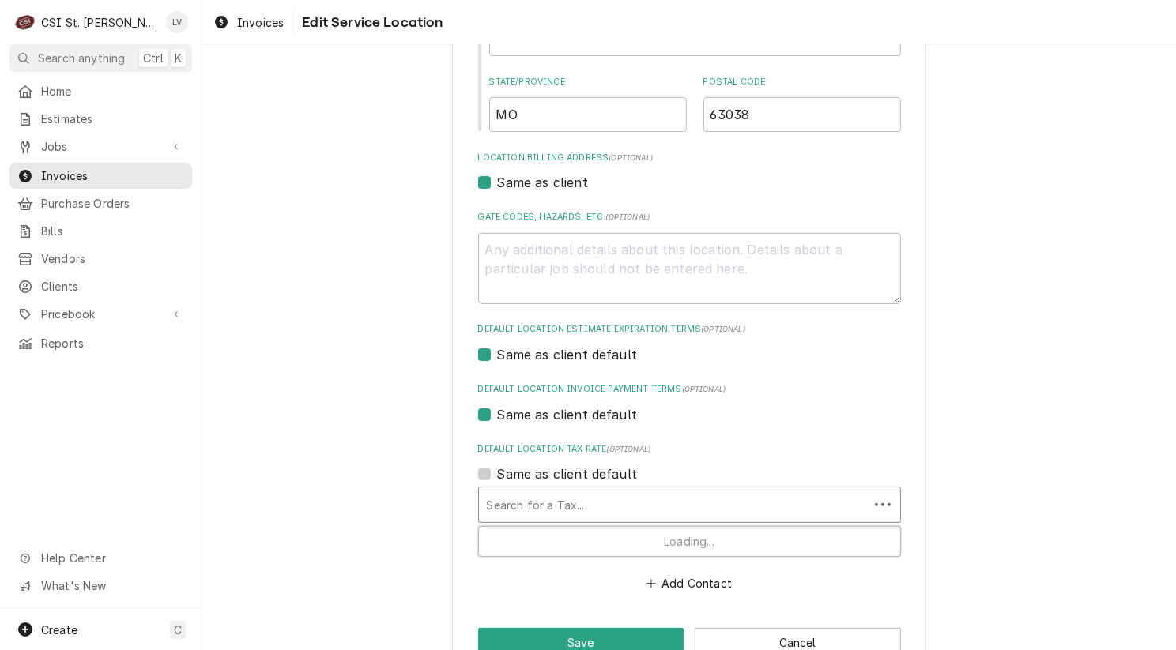
click at [505, 502] on div "Default Location Tax Rate" at bounding box center [674, 505] width 374 height 28
type textarea "x"
type input "e"
type textarea "x"
type input "ex"
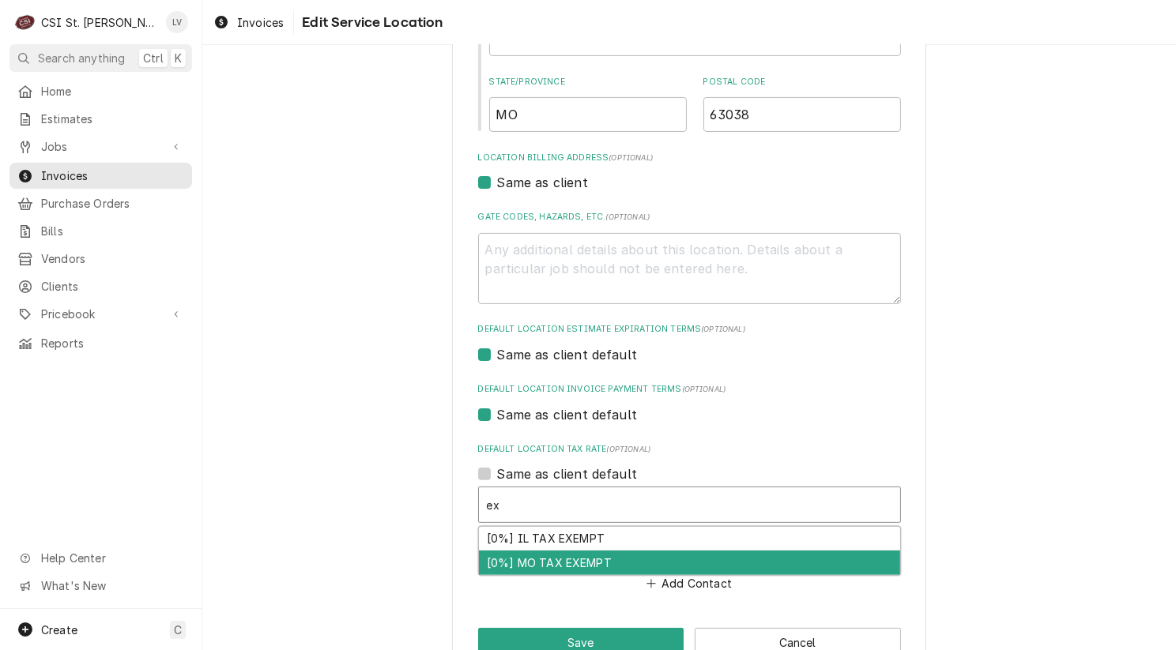
click at [517, 560] on div "[0%] MO TAX EXEMPT" at bounding box center [689, 563] width 421 height 24
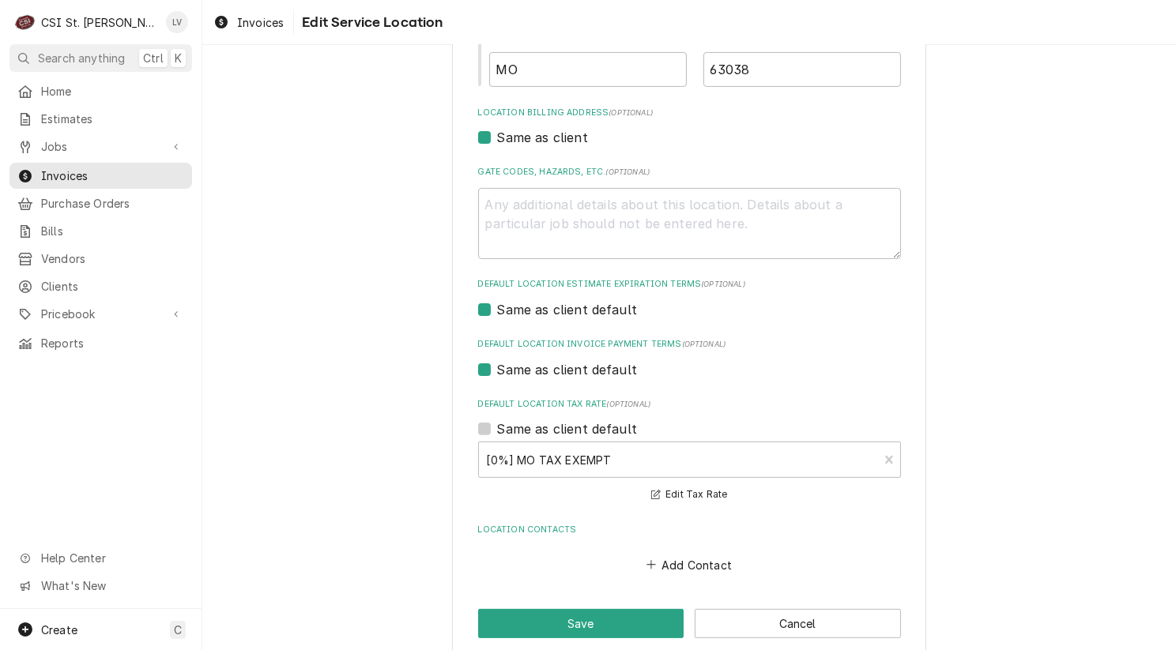
scroll to position [446, 0]
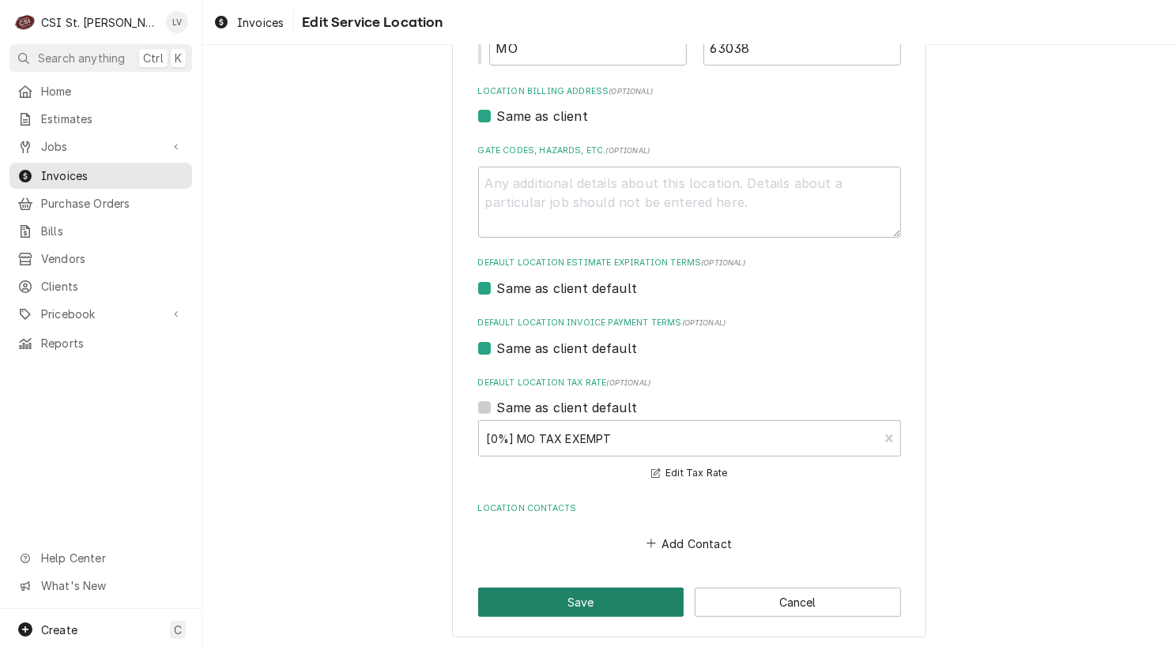
click at [522, 599] on button "Save" at bounding box center [581, 602] width 206 height 29
type textarea "x"
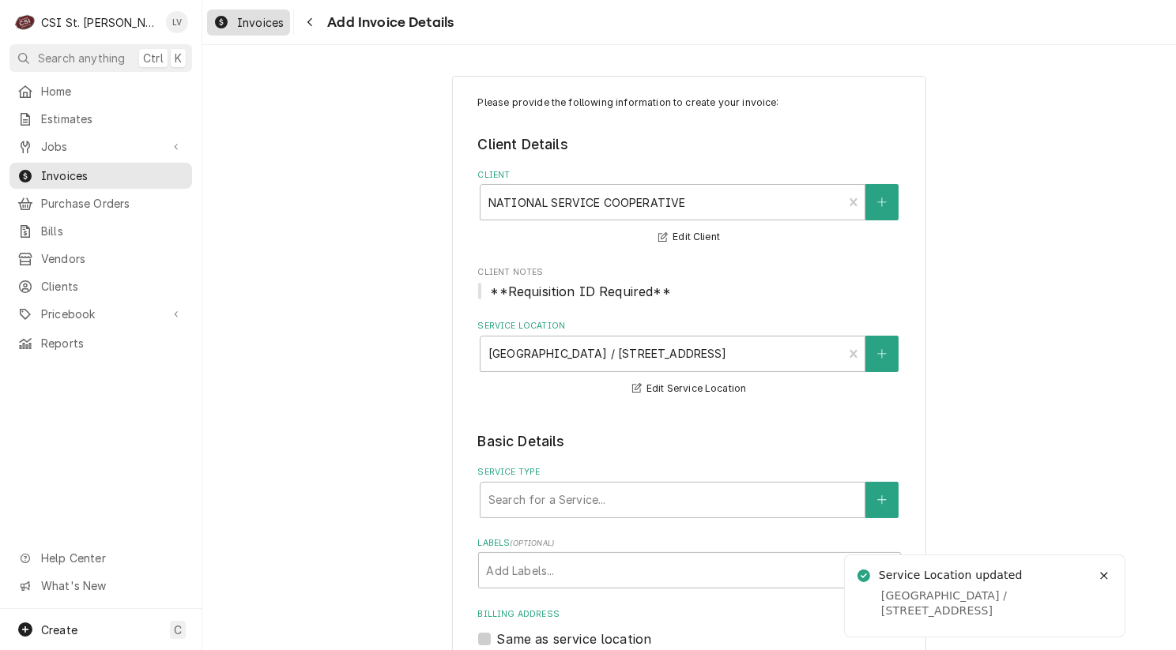
click at [257, 23] on span "Invoices" at bounding box center [260, 22] width 47 height 17
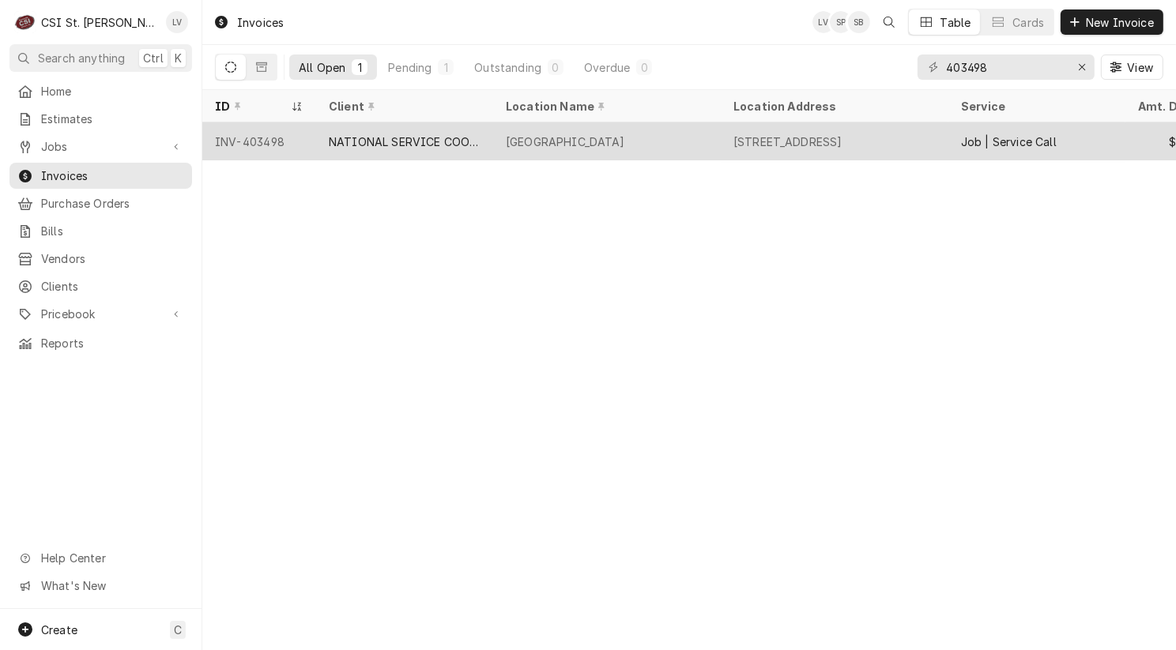
click at [393, 140] on div "NATIONAL SERVICE COOPERATIVE" at bounding box center [405, 142] width 152 height 17
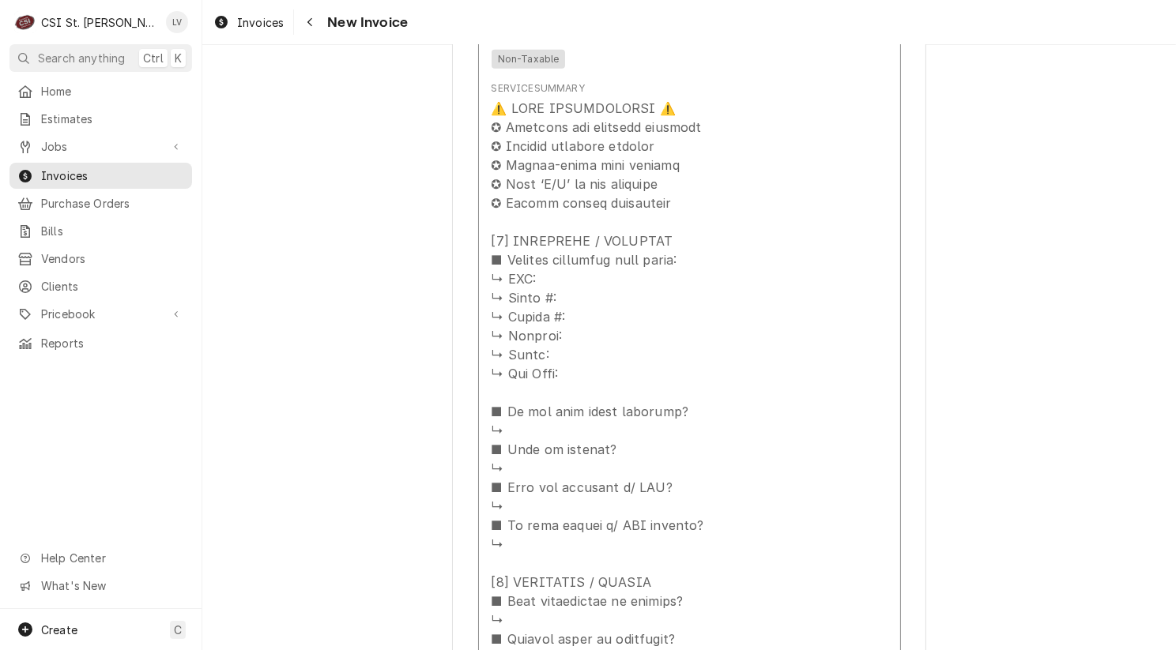
scroll to position [2291, 0]
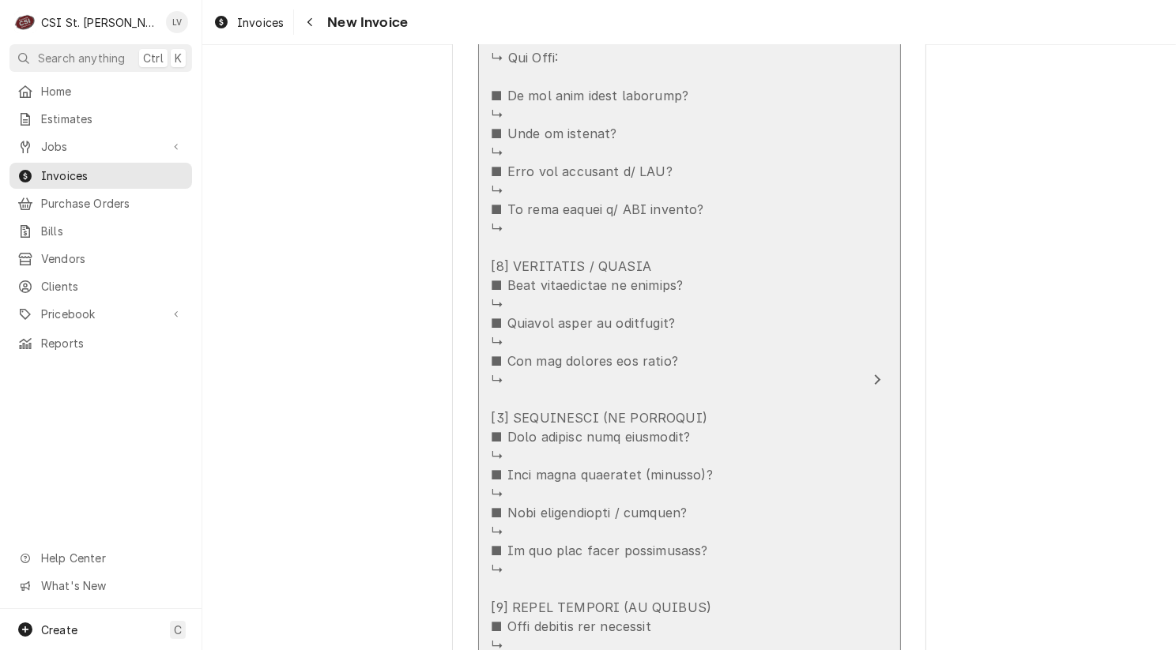
click at [672, 371] on div "Update Line Item" at bounding box center [672, 513] width 363 height 1460
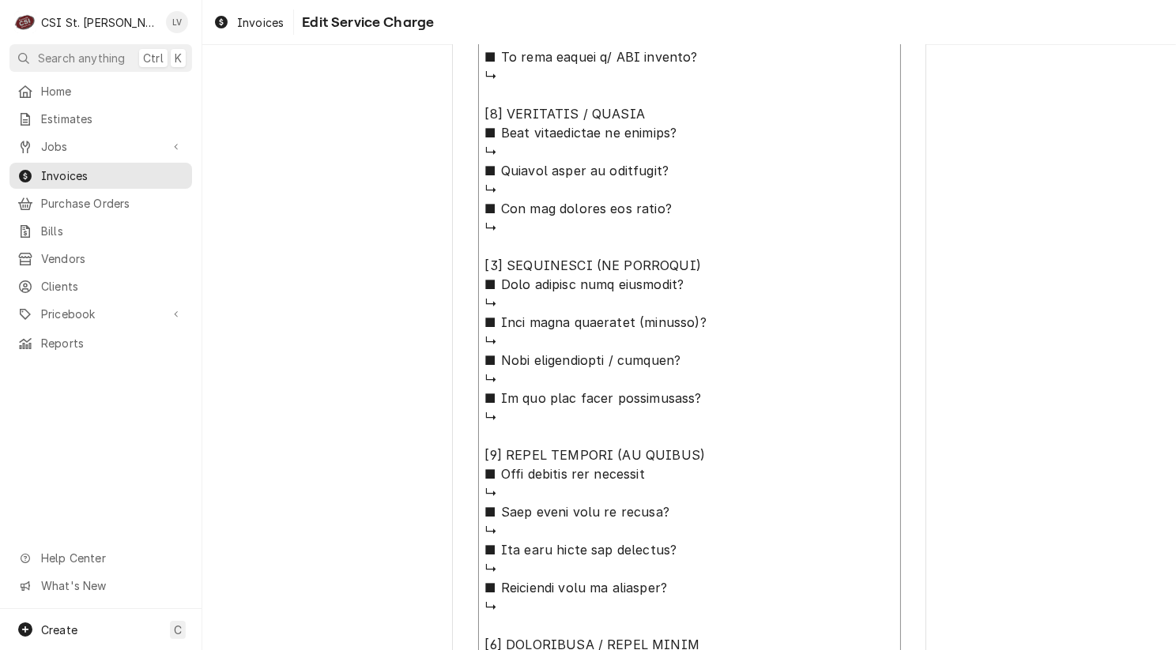
scroll to position [1235, 0]
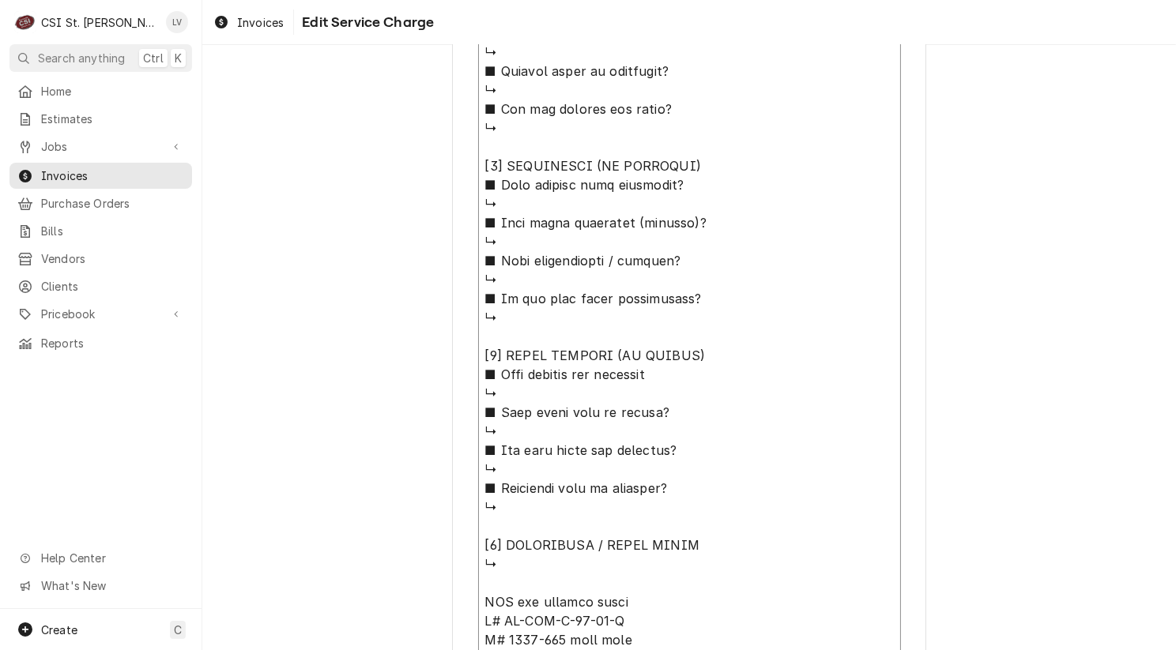
drag, startPoint x: 475, startPoint y: 377, endPoint x: 781, endPoint y: 574, distance: 364.0
click at [781, 574] on textarea "Service Summary ( optional )" at bounding box center [689, 242] width 423 height 1436
type textarea "x"
type textarea "LTI inc warming wells M# DI-QSP-D-20-04-T S# 2505-186 left side S# 2505-185 rig…"
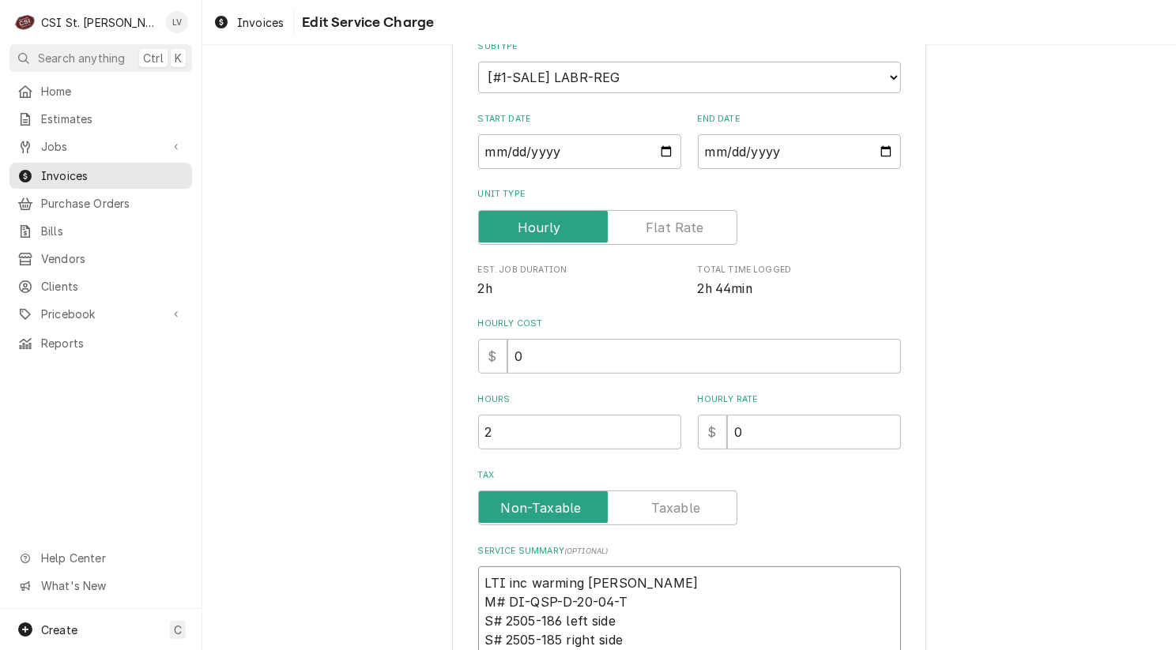
type textarea "x"
type textarea "LTI inc warming wells M# DI-QSP-D-20-04-T S# 2505-186 left side S# 2505-185 rig…"
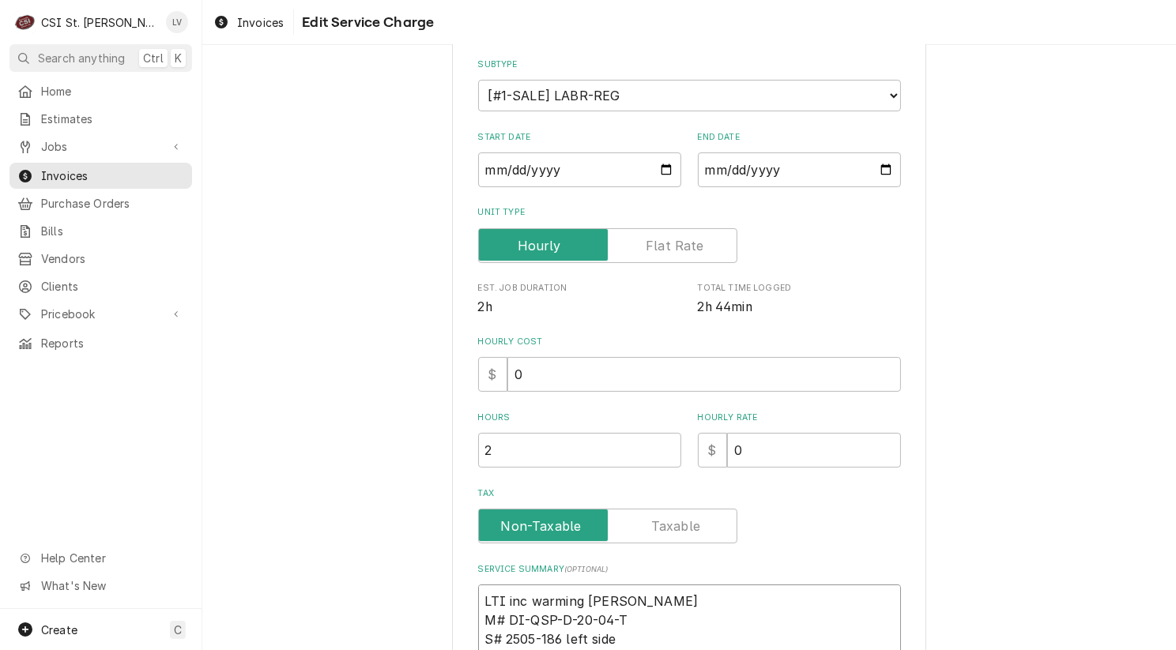
type textarea "x"
type textarea "LTI nc warming wells M# DI-QSP-D-20-04-T S# 2505-186 left side S# 2505-185 righ…"
type textarea "x"
type textarea "LTI Inc warming wells M# DI-QSP-D-20-04-T S# 2505-186 left side S# 2505-185 rig…"
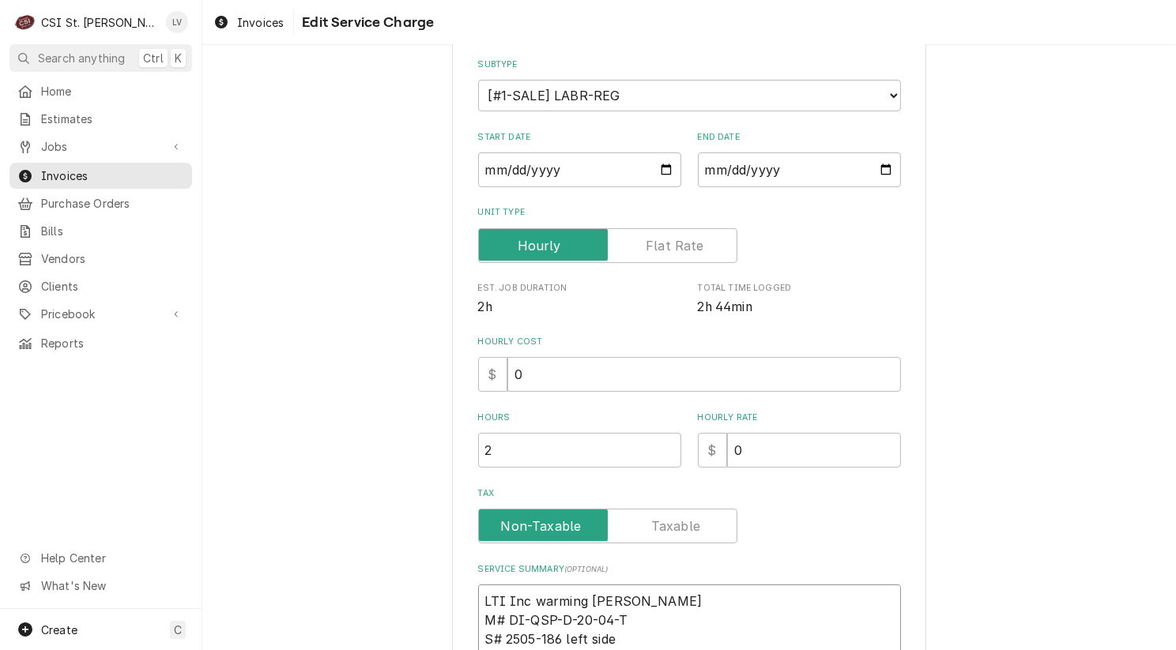
type textarea "x"
type textarea "LTI Inc warming wells M# DI-QSP-D-20-04-T S# 2505-186 left side S# 2505-185 rig…"
type textarea "x"
type textarea "LTI / Inc warming wells M# DI-QSP-D-20-04-T S# 2505-186 left side S# 2505-185 r…"
type textarea "x"
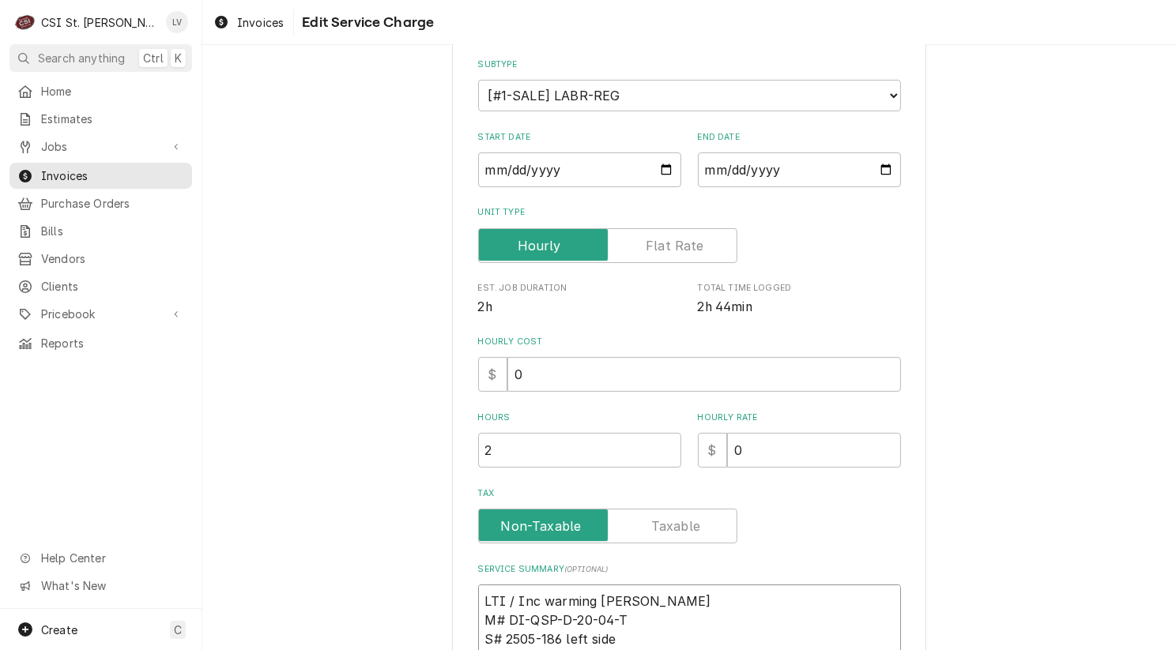
type textarea "LTI / Inc warming wells M# DI-QSP-D-20-04-T S# 2505-186 left side S# 2505-185 r…"
type textarea "x"
type textarea "LTI / M Inc warming wells M# DI-QSP-D-20-04-T S# 2505-186 left side S# 2505-185…"
type textarea "x"
type textarea "LTI / Mo Inc warming wells M# DI-QSP-D-20-04-T S# 2505-186 left side S# 2505-18…"
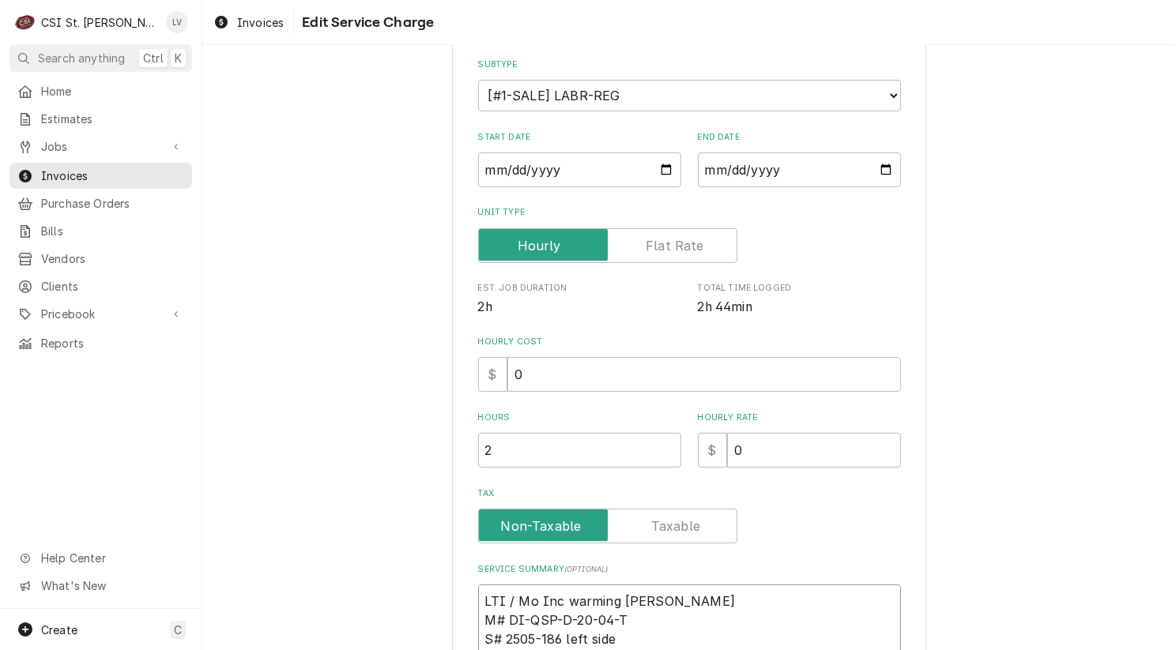
type textarea "x"
type textarea "LTI / Mod Inc warming wells M# DI-QSP-D-20-04-T S# 2505-186 left side S# 2505-1…"
type textarea "x"
type textarea "LTI / Mode Inc warming wells M# DI-QSP-D-20-04-T S# 2505-186 left side S# 2505-…"
type textarea "x"
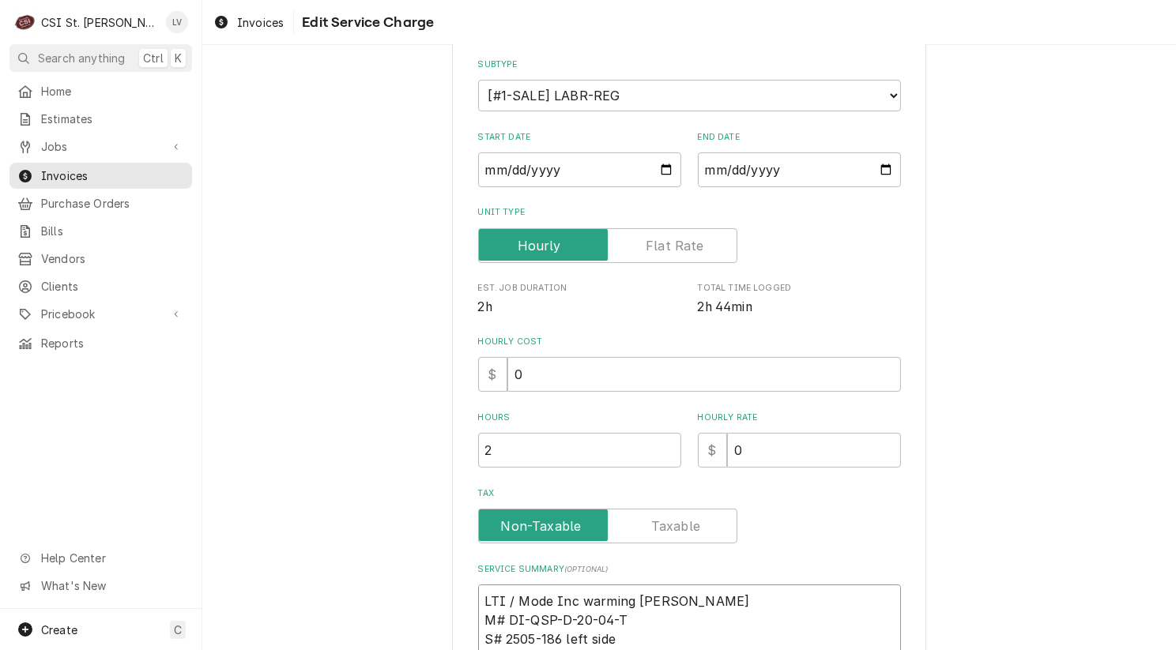
type textarea "LTI / Model Inc warming wells M# DI-QSP-D-20-04-T S# 2505-186 left side S# 2505…"
type textarea "x"
type textarea "LTI / Model: Inc warming wells M# DI-QSP-D-20-04-T S# 2505-186 left side S# 250…"
type textarea "x"
type textarea "LTI / Model: Inc warming wells M# DI-QSP-D-20-04-T S# 2505-186 left side S# 250…"
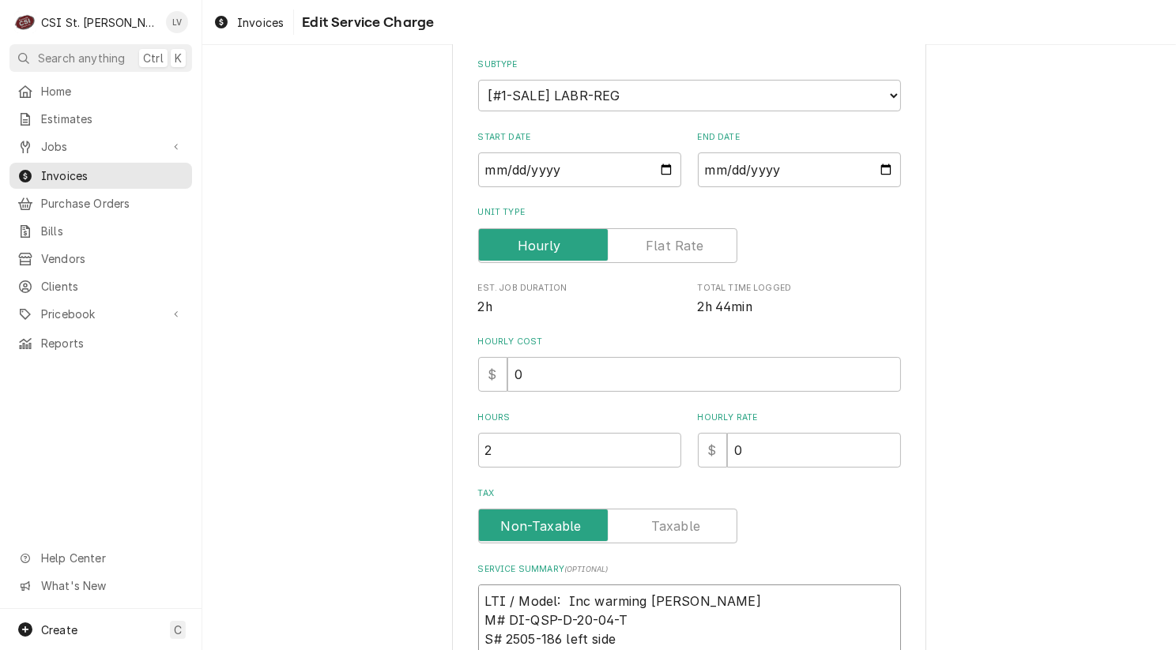
type textarea "x"
type textarea "LTI / Model: Inc warming wells M# DI-QSP-D-20-04-T S# 2505-186 left side S# 250…"
type textarea "x"
type textarea "LTI / Model: nc warming wells M# DI-QSP-D-20-04-T S# 2505-186 left side S# 2505…"
type textarea "x"
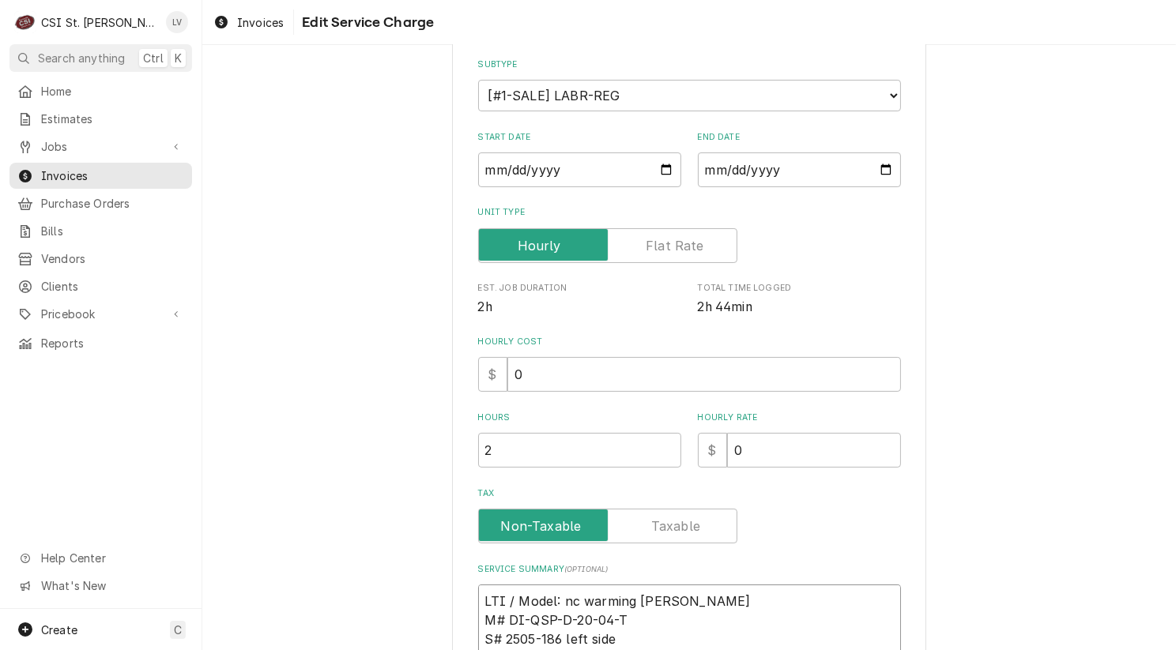
type textarea "LTI / Model: c warming wells M# DI-QSP-D-20-04-T S# 2505-186 left side S# 2505-…"
type textarea "x"
type textarea "LTI / Model: warming wells M# DI-QSP-D-20-04-T S# 2505-186 left side S# 2505-18…"
type textarea "x"
type textarea "LTI / Model: warming wells M# DI-QSP-D-20-04-T S# 2505-186 left side S# 2505-18…"
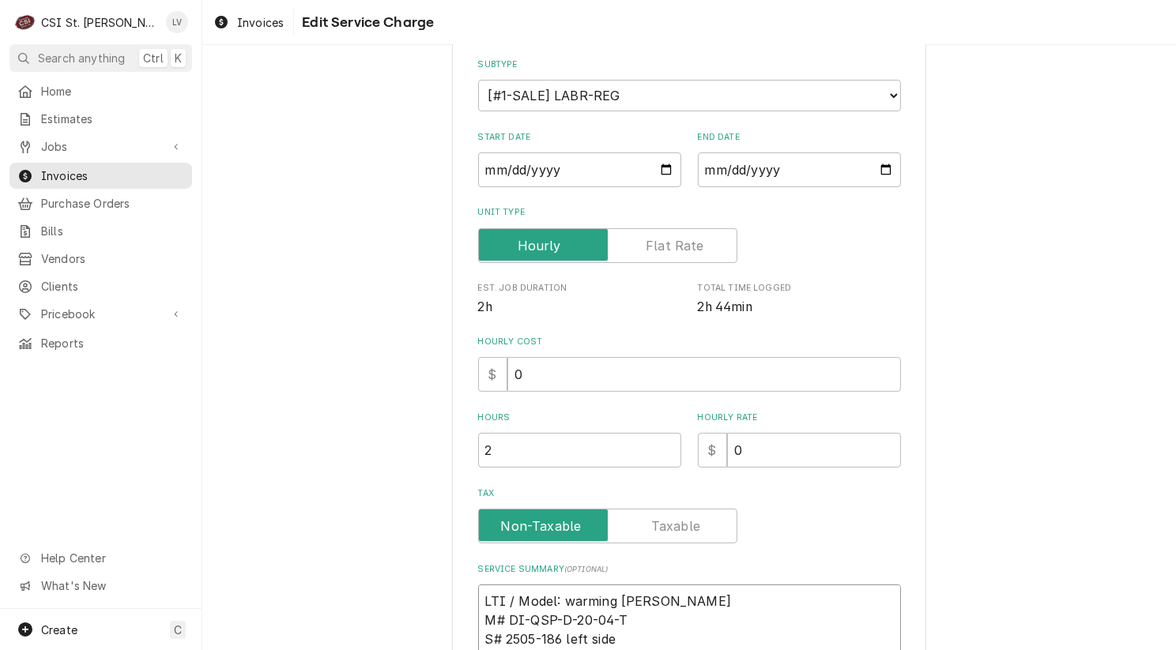
type textarea "x"
type textarea "LTI / Model: arming wells M# DI-QSP-D-20-04-T S# 2505-186 left side S# 2505-185…"
type textarea "x"
type textarea "LTI / Model: rming wells M# DI-QSP-D-20-04-T S# 2505-186 left side S# 2505-185 …"
type textarea "x"
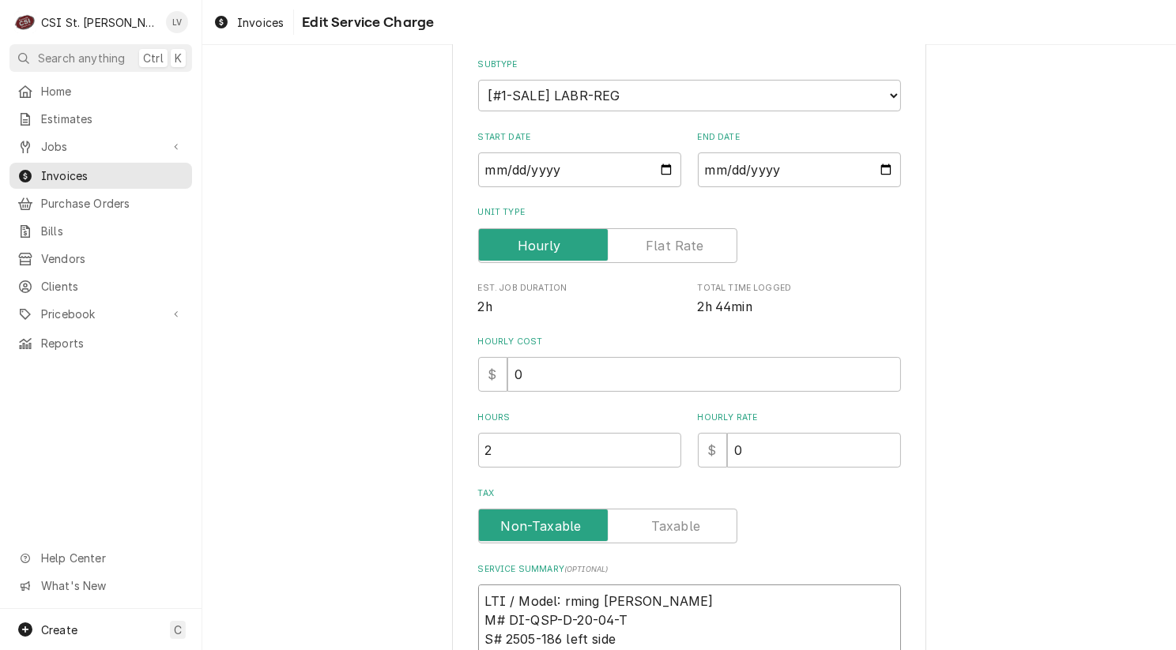
type textarea "LTI / Model: ming wells M# DI-QSP-D-20-04-T S# 2505-186 left side S# 2505-185 r…"
type textarea "x"
type textarea "LTI / Model: ing wells M# DI-QSP-D-20-04-T S# 2505-186 left side S# 2505-185 ri…"
type textarea "x"
type textarea "LTI / Model: ng wells M# DI-QSP-D-20-04-T S# 2505-186 left side S# 2505-185 rig…"
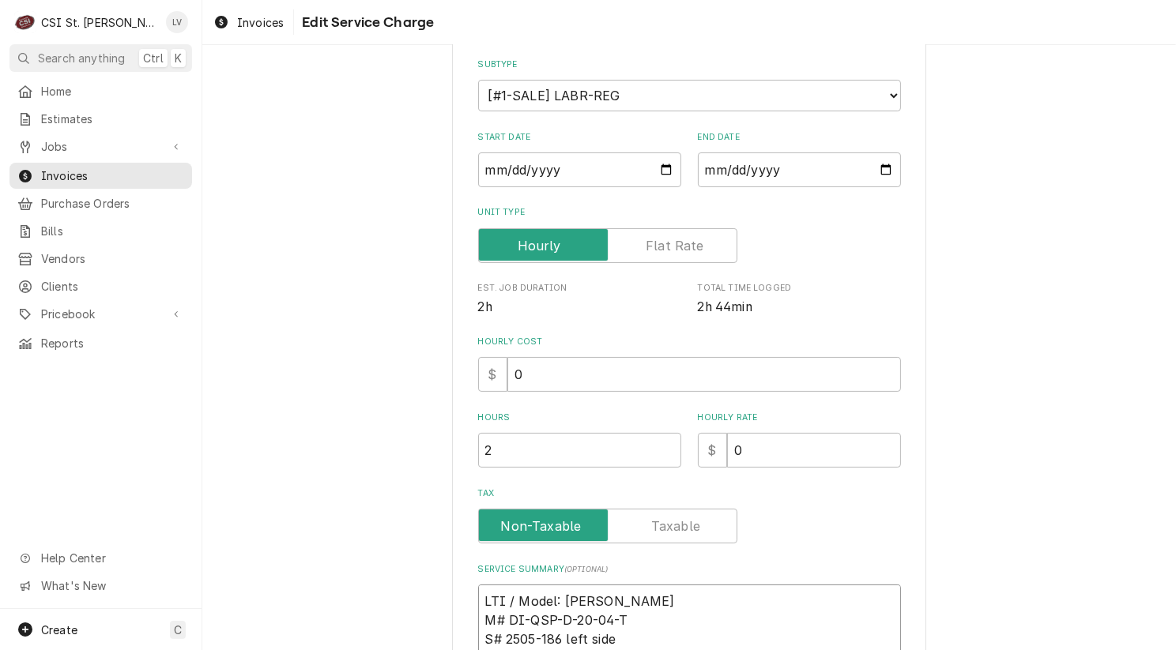
type textarea "x"
type textarea "LTI / Model: g wells M# DI-QSP-D-20-04-T S# 2505-186 left side S# 2505-185 righ…"
type textarea "x"
type textarea "LTI / Model: wells M# DI-QSP-D-20-04-T S# 2505-186 left side S# 2505-185 right …"
type textarea "x"
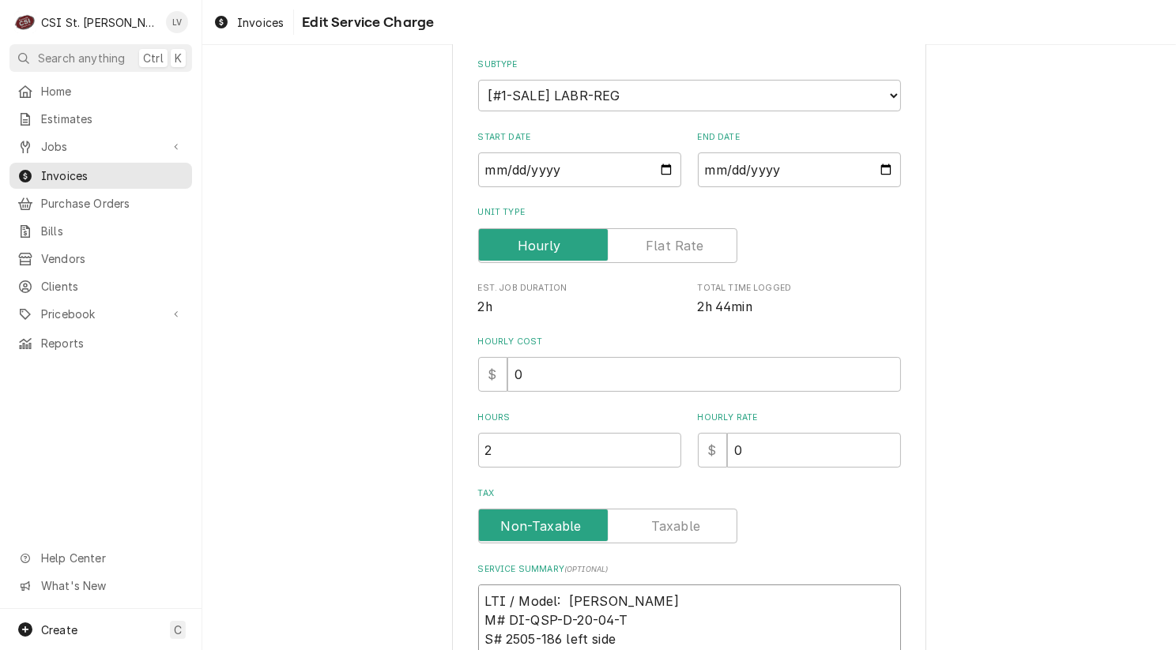
type textarea "LTI / Model: wells M# DI-QSP-D-20-04-T S# 2505-186 left side S# 2505-185 right …"
type textarea "x"
type textarea "LTI / Model: ells M# DI-QSP-D-20-04-T S# 2505-186 left side S# 2505-185 right s…"
type textarea "x"
type textarea "LTI / Model: ls M# DI-QSP-D-20-04-T S# 2505-186 left side S# 2505-185 right sid…"
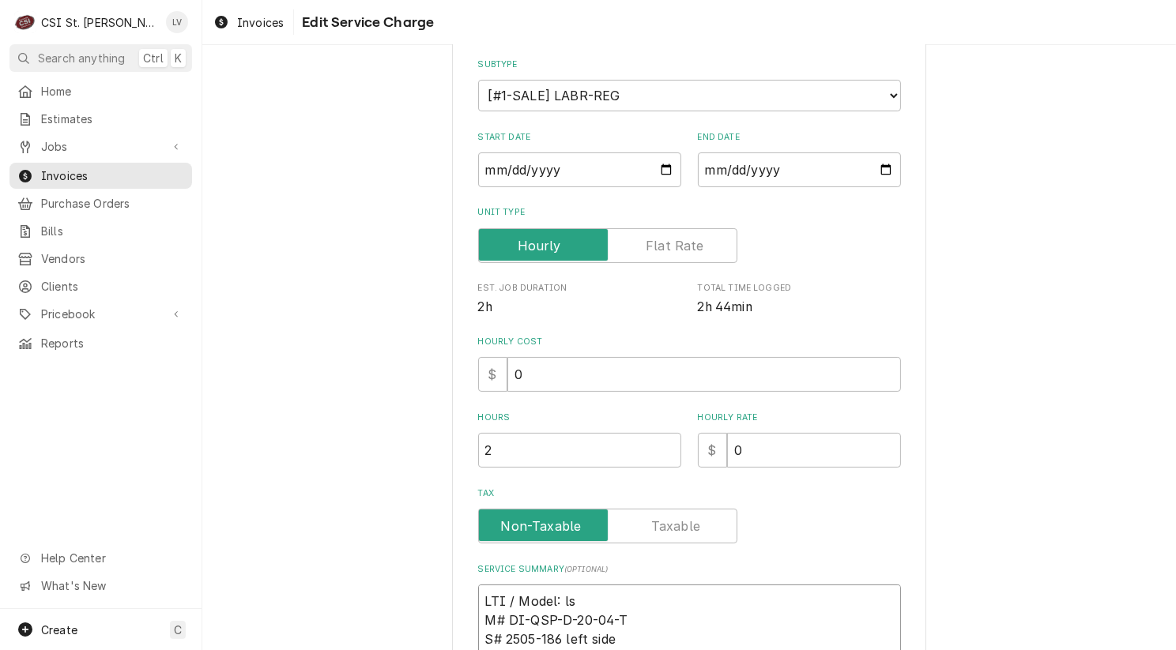
type textarea "x"
type textarea "LTI / Model: s M# DI-QSP-D-20-04-T S# 2505-186 left side S# 2505-185 right side…"
type textarea "x"
type textarea "LTI / Model: M# DI-QSP-D-20-04-T S# 2505-186 left side S# 2505-185 right side A…"
type textarea "x"
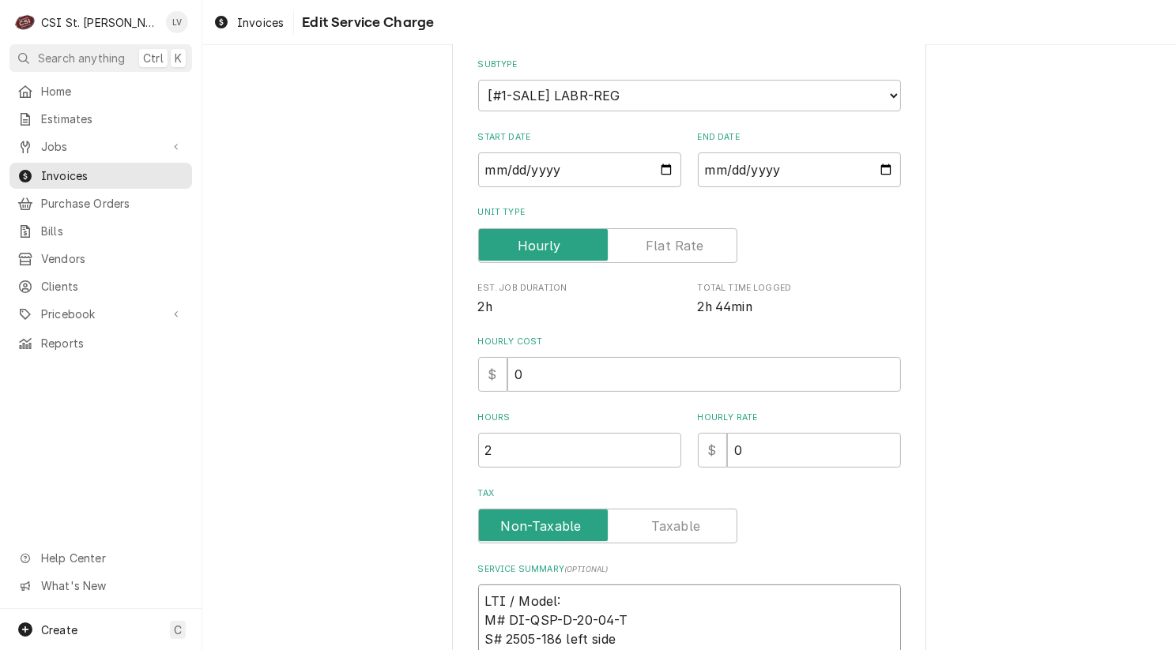
type textarea "LTI / Model: M# DI-QSP-D-20-04-T S# 2505-186 left side S# 2505-185 right side A…"
type textarea "x"
type textarea "LTI / Model: # DI-QSP-D-20-04-T S# 2505-186 left side S# 2505-185 right side Ar…"
type textarea "x"
type textarea "LTI / Model: DI-QSP-D-20-04-T S# 2505-186 left side S# 2505-185 right side Arri…"
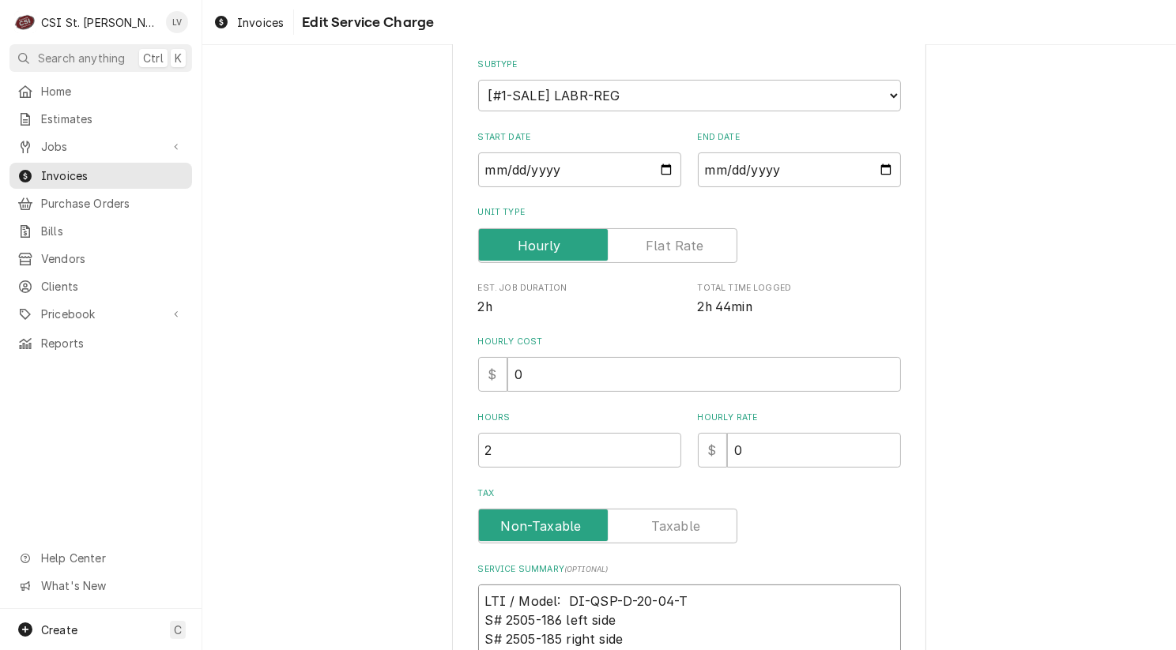
type textarea "x"
type textarea "LTI / Model: DI-QSP-D-20-04-T S# 2505-186 left side S# 2505-185 right side Arri…"
type textarea "x"
type textarea "LTI / Model: DI-QSP-D-20-04-T S# 2505-186 left side S# 2505-185 right side Arri…"
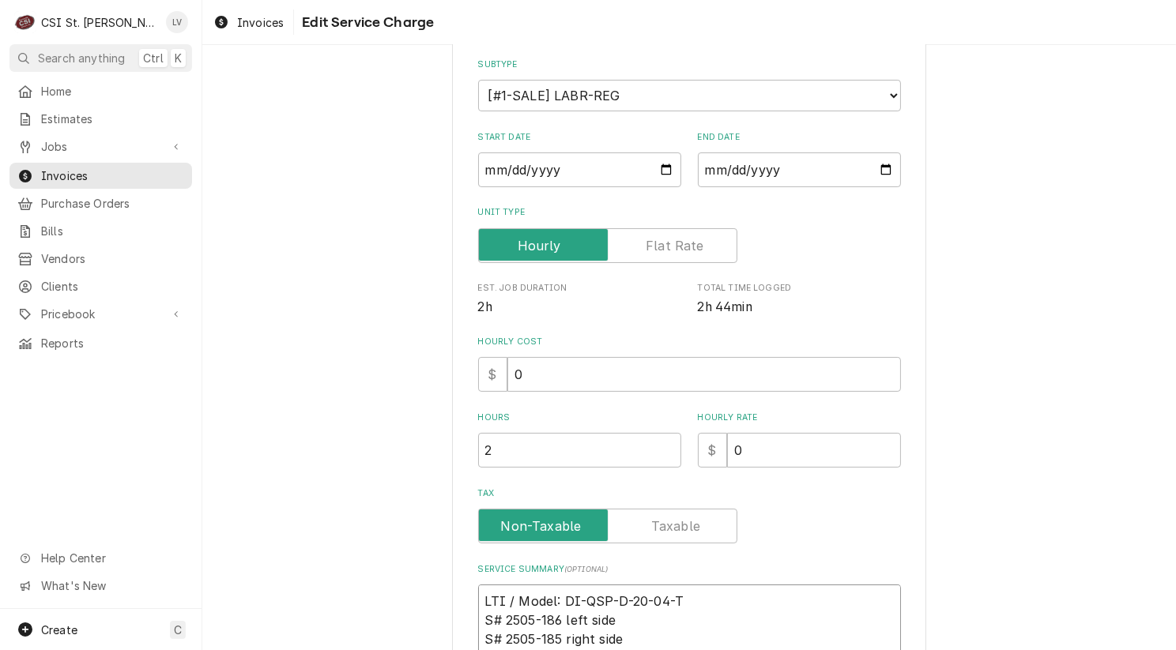
type textarea "x"
type textarea "LTI / Model: DI-QSP-D-20-04-T / S# 2505-186 left side S# 2505-185 right side Ar…"
type textarea "x"
type textarea "LTI / Model: DI-QSP-D-20-04-T / S# 2505-186 left side S# 2505-185 right side Ar…"
type textarea "x"
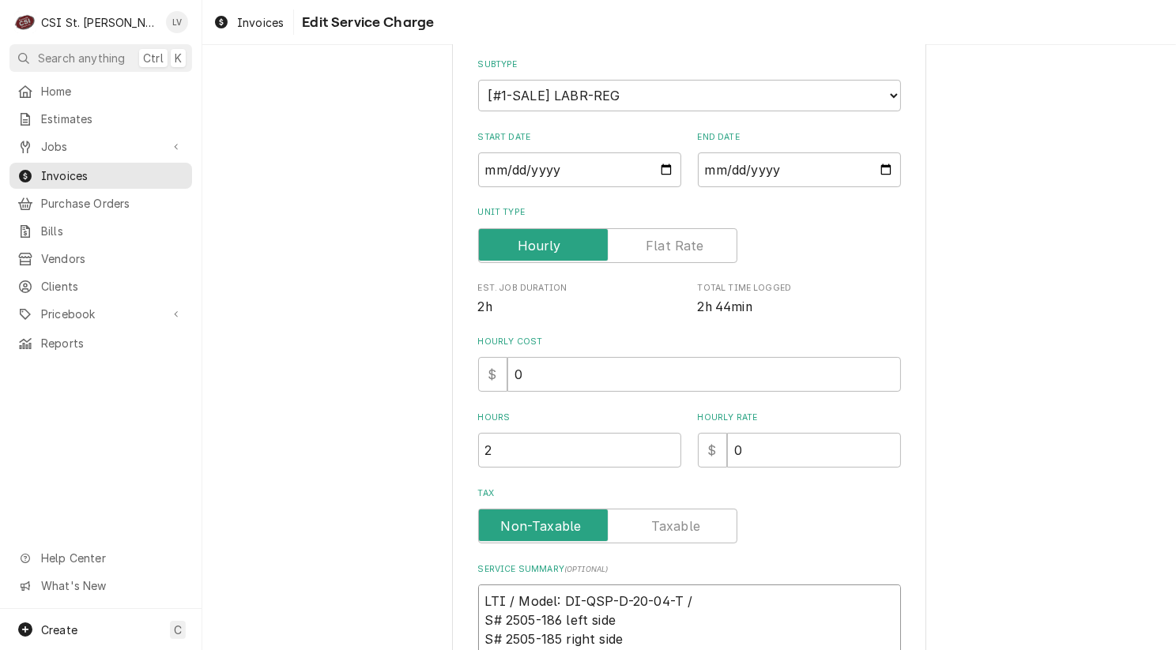
type textarea "LTI / Model: DI-QSP-D-20-04-T / S S# 2505-186 left side S# 2505-185 right side …"
type textarea "x"
type textarea "LTI / Model: DI-QSP-D-20-04-T / Se S# 2505-186 left side S# 2505-185 right side…"
type textarea "x"
type textarea "LTI / Model: DI-QSP-D-20-04-T / Ser S# 2505-186 left side S# 2505-185 right sid…"
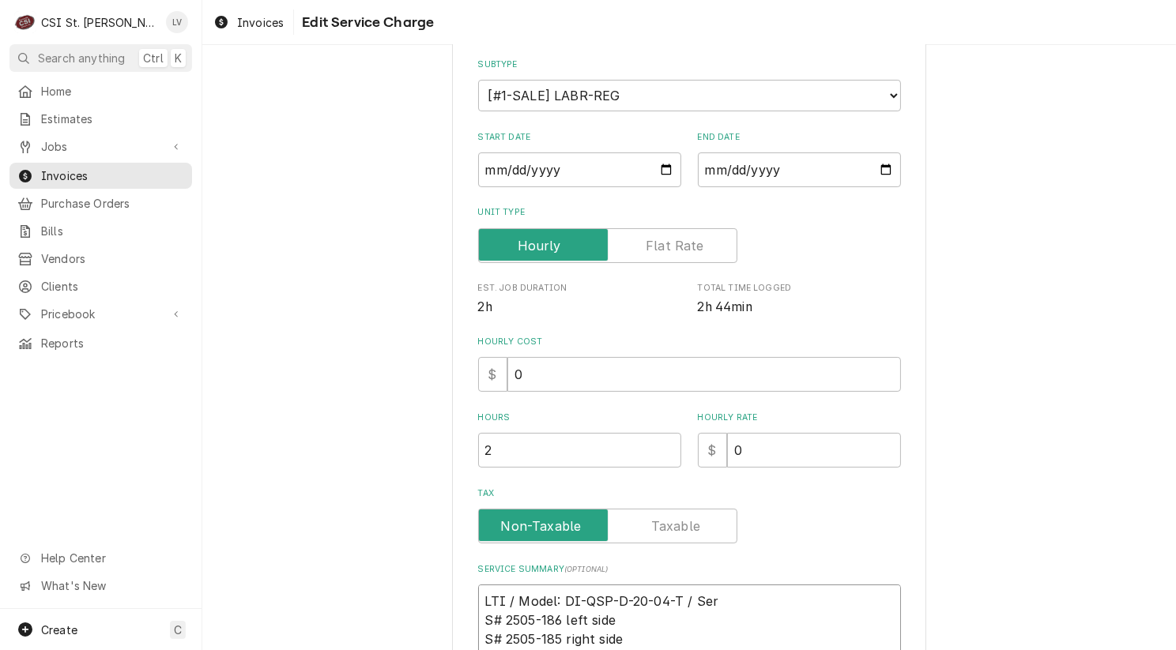
type textarea "x"
type textarea "LTI / Model: DI-QSP-D-20-04-T / Seri S# 2505-186 left side S# 2505-185 right si…"
type textarea "x"
type textarea "LTI / Model: DI-QSP-D-20-04-T / Seria S# 2505-186 left side S# 2505-185 right s…"
type textarea "x"
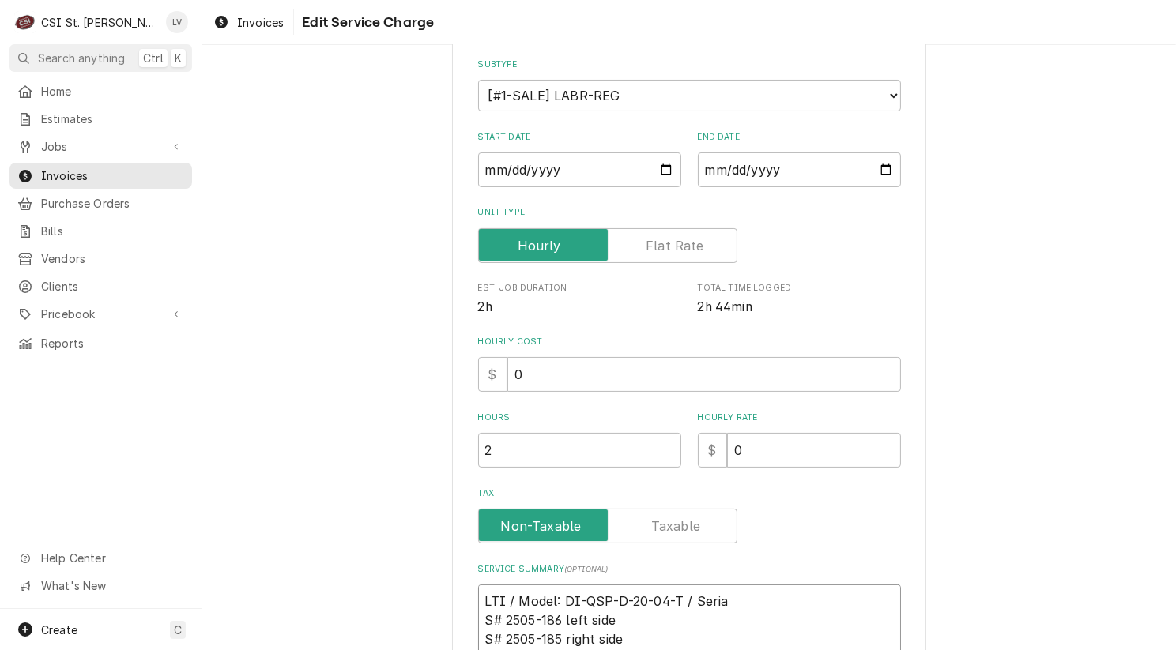
type textarea "LTI / Model: DI-QSP-D-20-04-T / Serial S# 2505-186 left side S# 2505-185 right …"
type textarea "x"
type textarea "LTI / Model: DI-QSP-D-20-04-T / Serial: S# 2505-186 left side S# 2505-185 right…"
type textarea "x"
type textarea "LTI / Model: DI-QSP-D-20-04-T / Serial: S# 2505-186 left side S# 2505-185 right…"
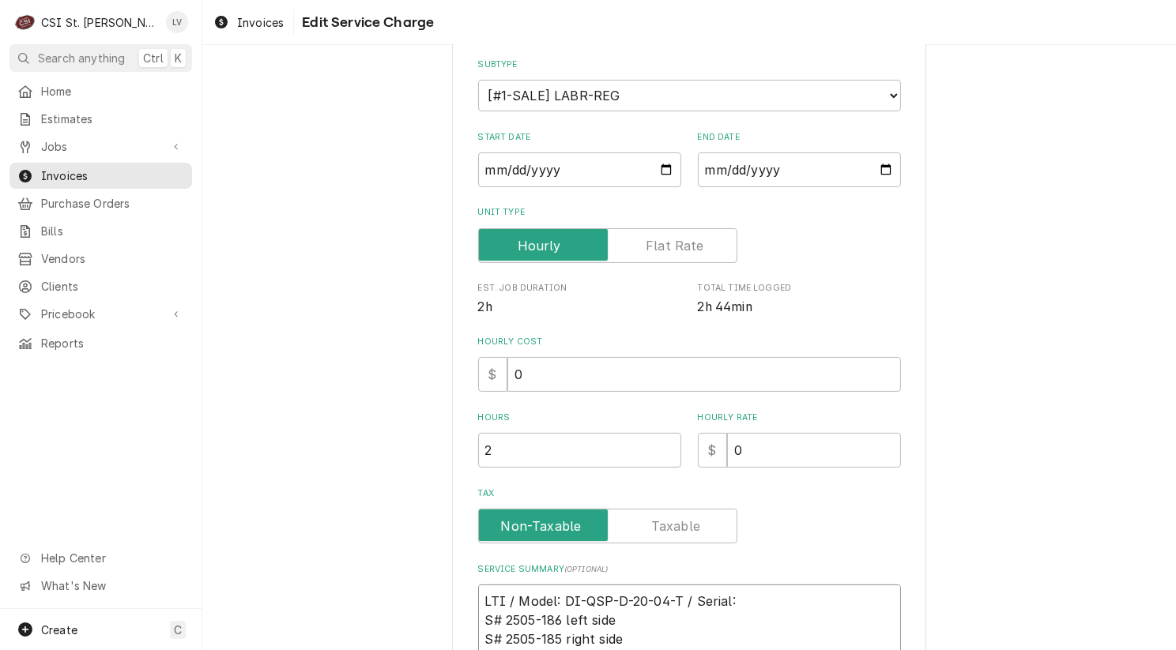
type textarea "x"
type textarea "LTI / Model: DI-QSP-D-20-04-T / Serial: S# 2505-186 left side S# 2505-185 right…"
type textarea "x"
type textarea "LTI / Model: DI-QSP-D-20-04-T / Serial: # 2505-186 left side S# 2505-185 right …"
type textarea "x"
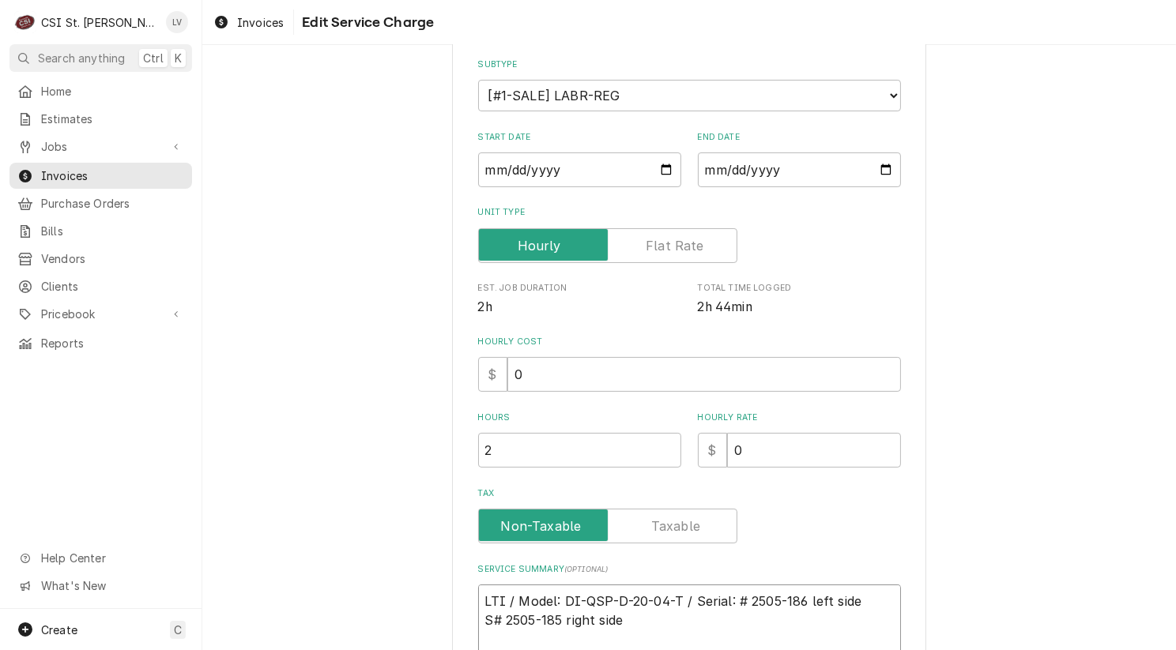
type textarea "LTI / Model: DI-QSP-D-20-04-T / Serial: 2505-186 left side S# 2505-185 right si…"
type textarea "x"
type textarea "LTI / Model: DI-QSP-D-20-04-T / Serial: 2505-186 left side S# 2505-185 right si…"
type textarea "x"
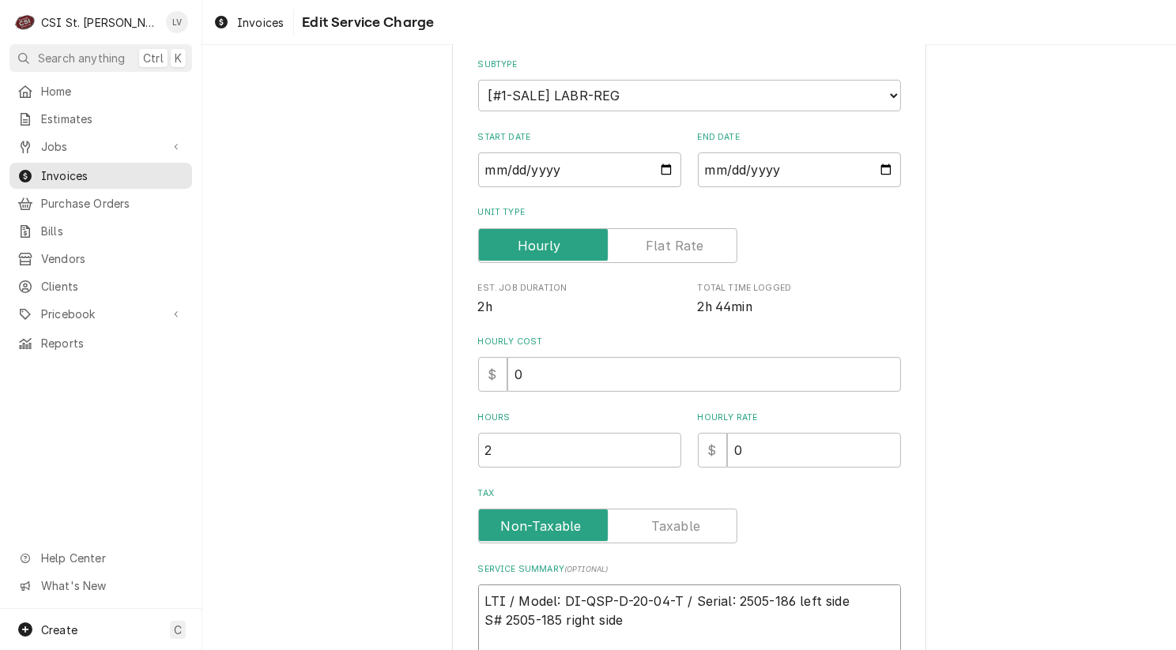
type textarea "LTI / Model: DI-QSP-D-20-04-T / Serial: 2505-186 (left side S# 2505-185 right s…"
type textarea "x"
type textarea "LTI / Model: DI-QSP-D-20-04-T / Serial: 2505-186 (left side S# 2505-185 right s…"
type textarea "x"
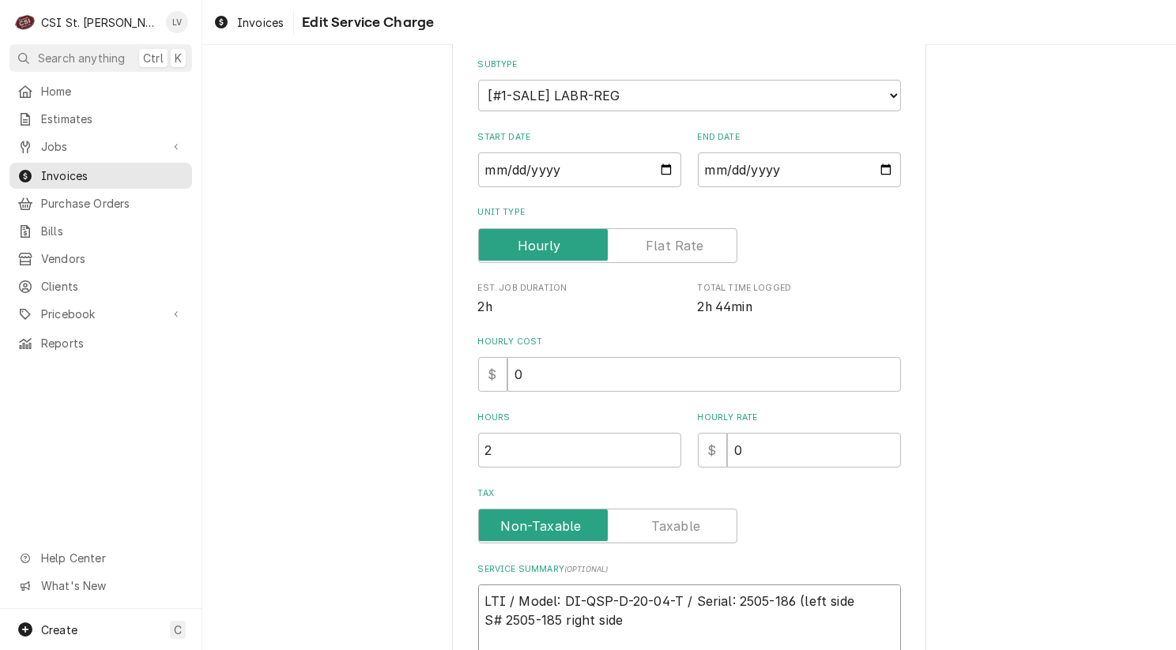
type textarea "LTI / Model: DI-QSP-D-20-04-T / Serial: 2505-186 (left side w S# 2505-185 right…"
type textarea "x"
type textarea "LTI / Model: DI-QSP-D-20-04-T / Serial: 2505-186 (left side wa S# 2505-185 righ…"
type textarea "x"
type textarea "LTI / Model: DI-QSP-D-20-04-T / Serial: 2505-186 (left side war S# 2505-185 rig…"
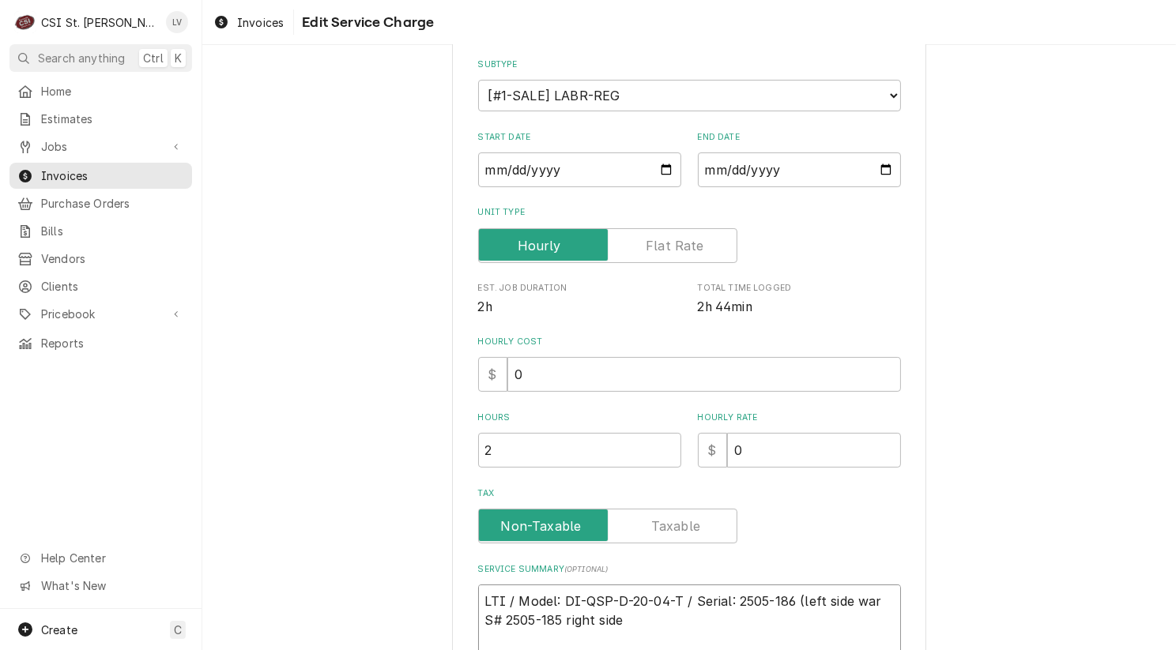
type textarea "x"
type textarea "LTI / Model: DI-QSP-D-20-04-T / Serial: 2505-186 (left side warm S# 2505-185 ri…"
type textarea "x"
type textarea "LTI / Model: DI-QSP-D-20-04-T / Serial: 2505-186 (left side warmi S# 2505-185 r…"
type textarea "x"
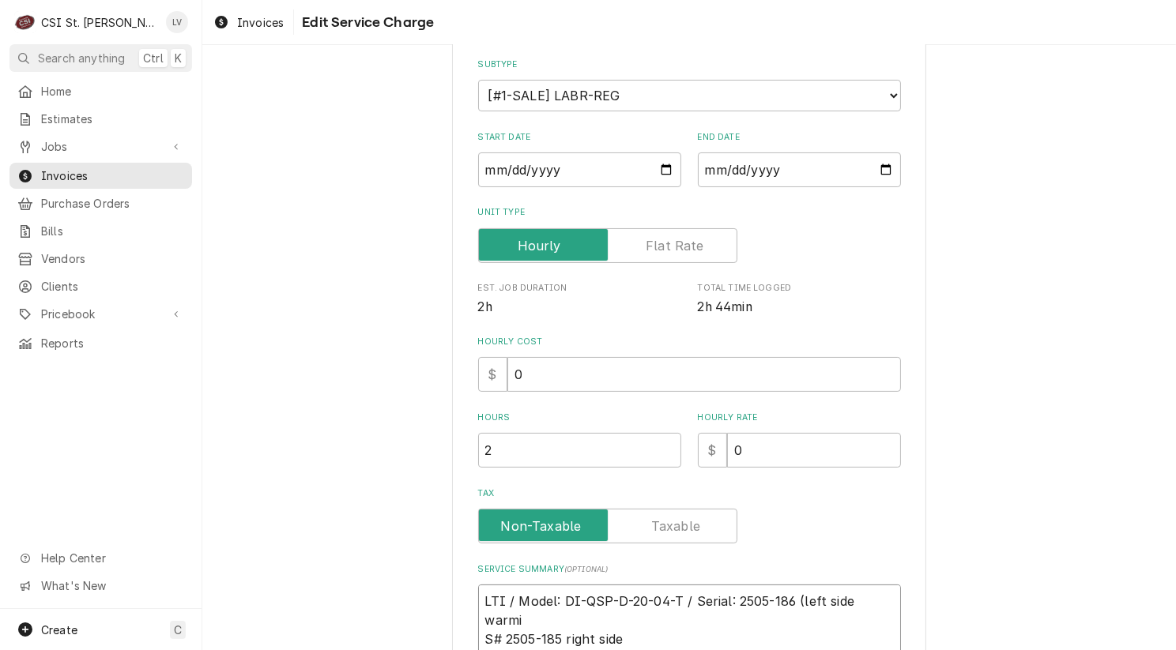
type textarea "LTI / Model: DI-QSP-D-20-04-T / Serial: 2505-186 (left side warmin S# 2505-185 …"
type textarea "x"
type textarea "LTI / Model: DI-QSP-D-20-04-T / Serial: 2505-186 (left side warming S# 2505-185…"
type textarea "x"
type textarea "LTI / Model: DI-QSP-D-20-04-T / Serial: 2505-186 (left side warming w S# 2505-1…"
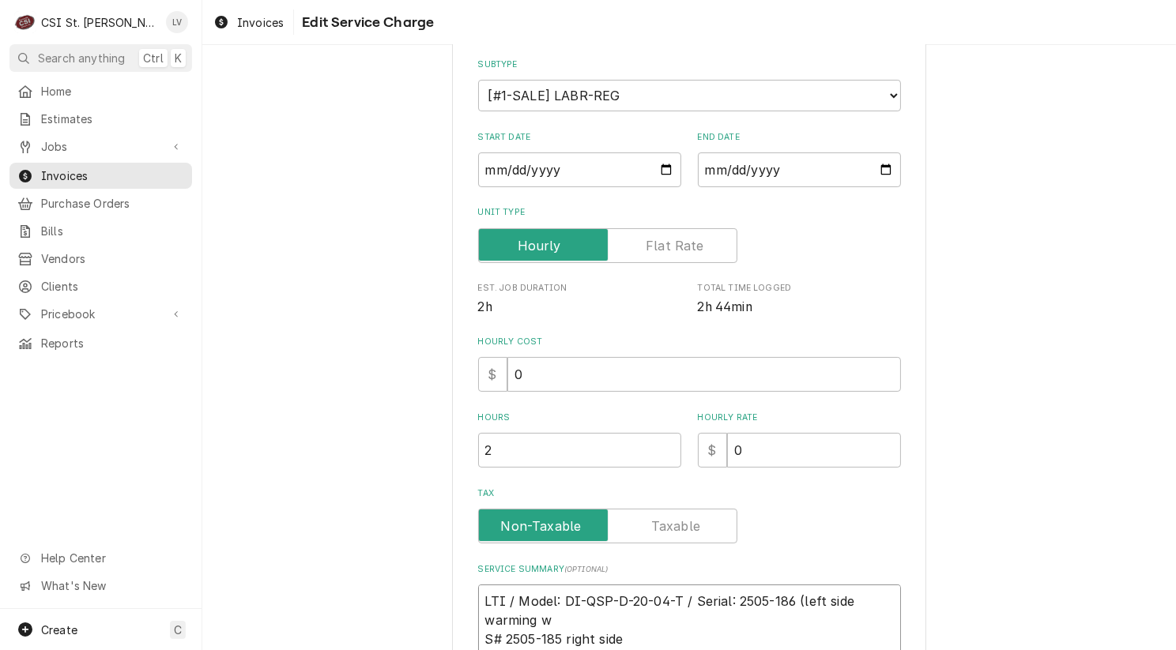
type textarea "x"
type textarea "LTI / Model: DI-QSP-D-20-04-T / Serial: 2505-186 (left side warming we S# 2505-…"
type textarea "x"
type textarea "LTI / Model: DI-QSP-D-20-04-T / Serial: 2505-186 (left side warming wel S# 2505…"
type textarea "x"
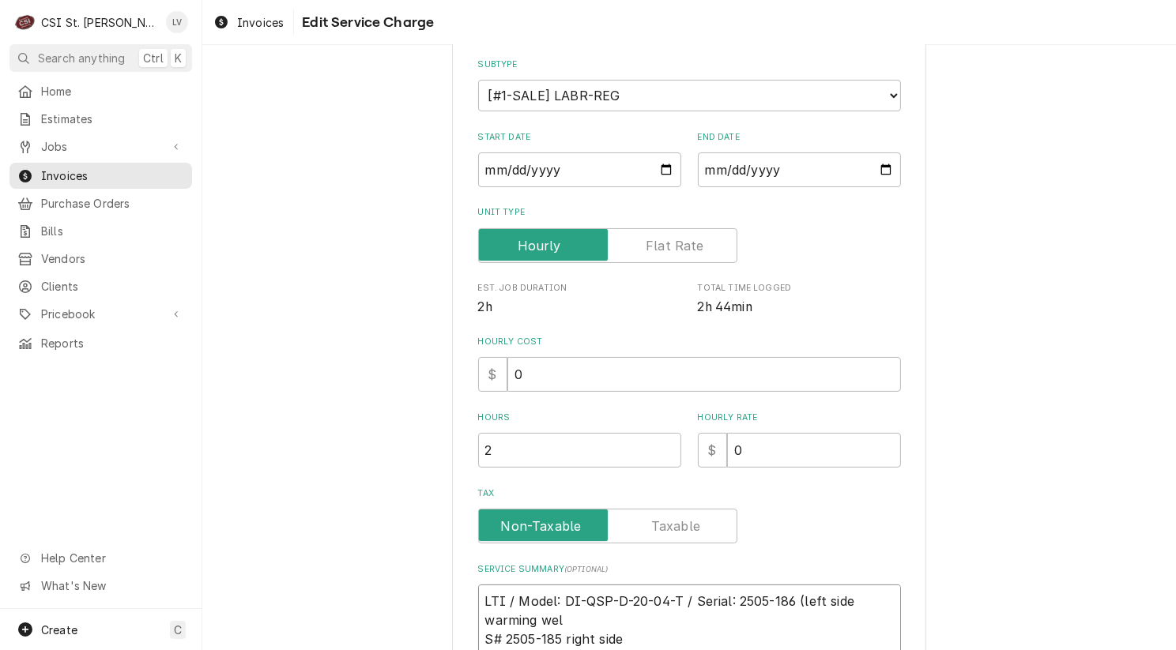
type textarea "LTI / Model: DI-QSP-D-20-04-T / Serial: 2505-186 (left side warming well S# 250…"
type textarea "x"
type textarea "LTI / Model: DI-QSP-D-20-04-T / Serial: 2505-186 (left side warming well) S# 25…"
type textarea "x"
type textarea "LTI / Model: DI-QSP-D-20-04-T / Serial: 2505-186 (left side warming well) S# 25…"
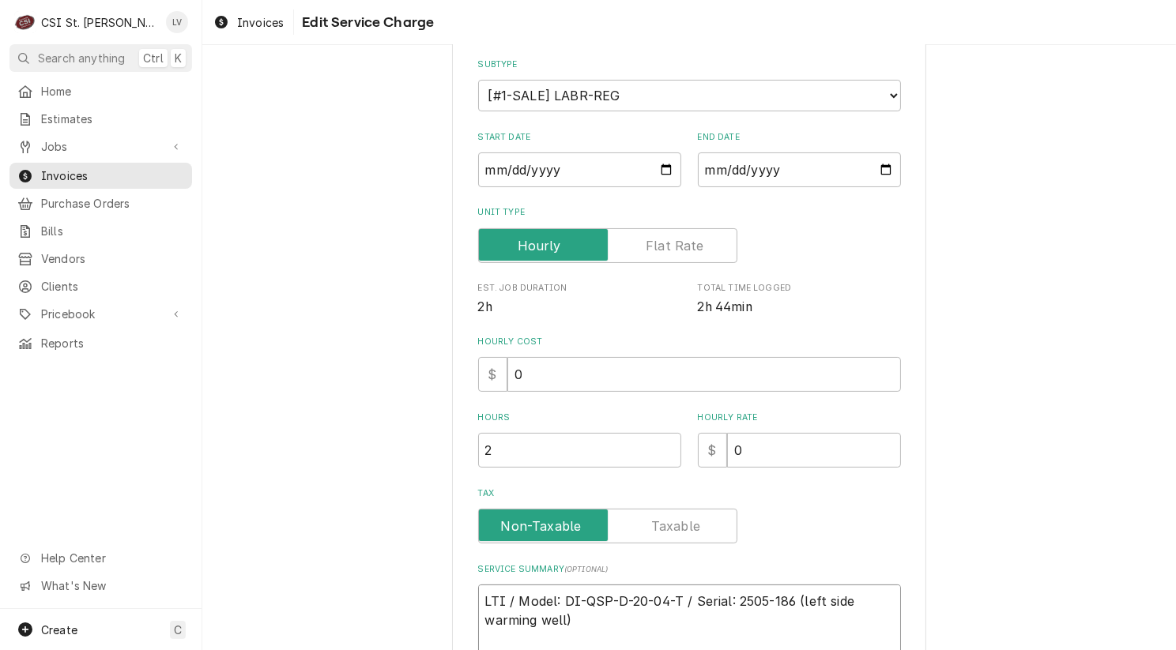
scroll to position [617, 0]
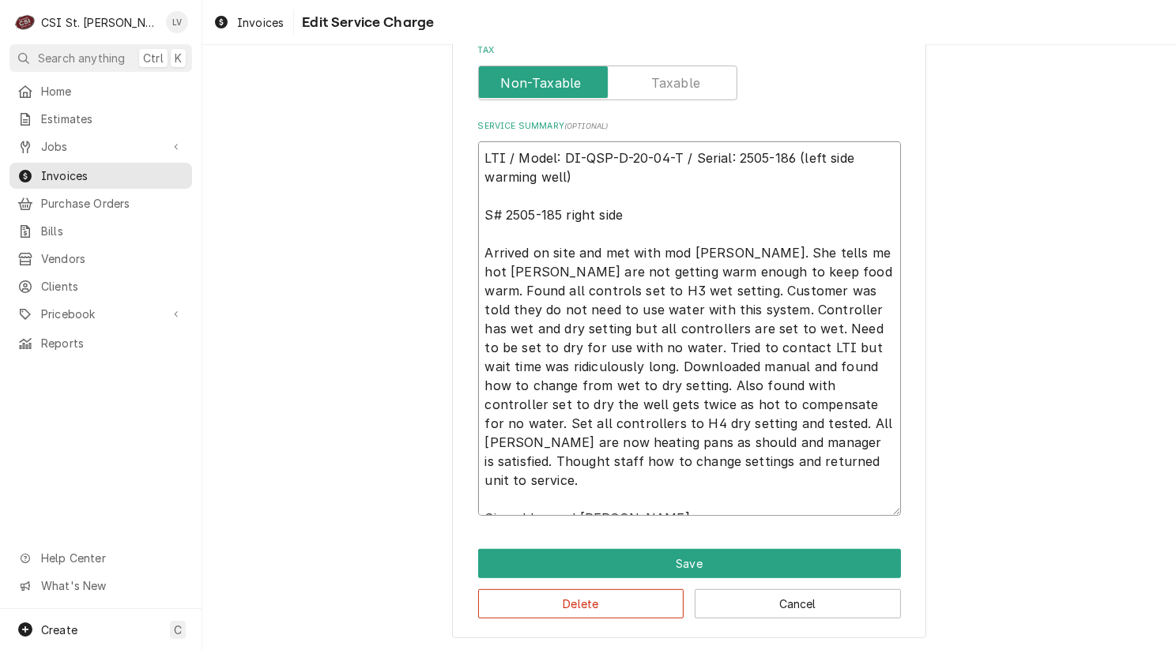
drag, startPoint x: 675, startPoint y: 152, endPoint x: 480, endPoint y: 153, distance: 194.4
click at [480, 153] on textarea "LTI / Model: DI-QSP-D-20-04-T / Serial: 2505-186 (left side warming well) S# 25…" at bounding box center [689, 328] width 423 height 374
click at [480, 210] on textarea "LTI / Model: DI-QSP-D-20-04-T / Serial: 2505-186 (left side warming well) S# 25…" at bounding box center [689, 328] width 423 height 374
paste textarea "LTI / Model: DI-QSP-D-20-04-T"
type textarea "x"
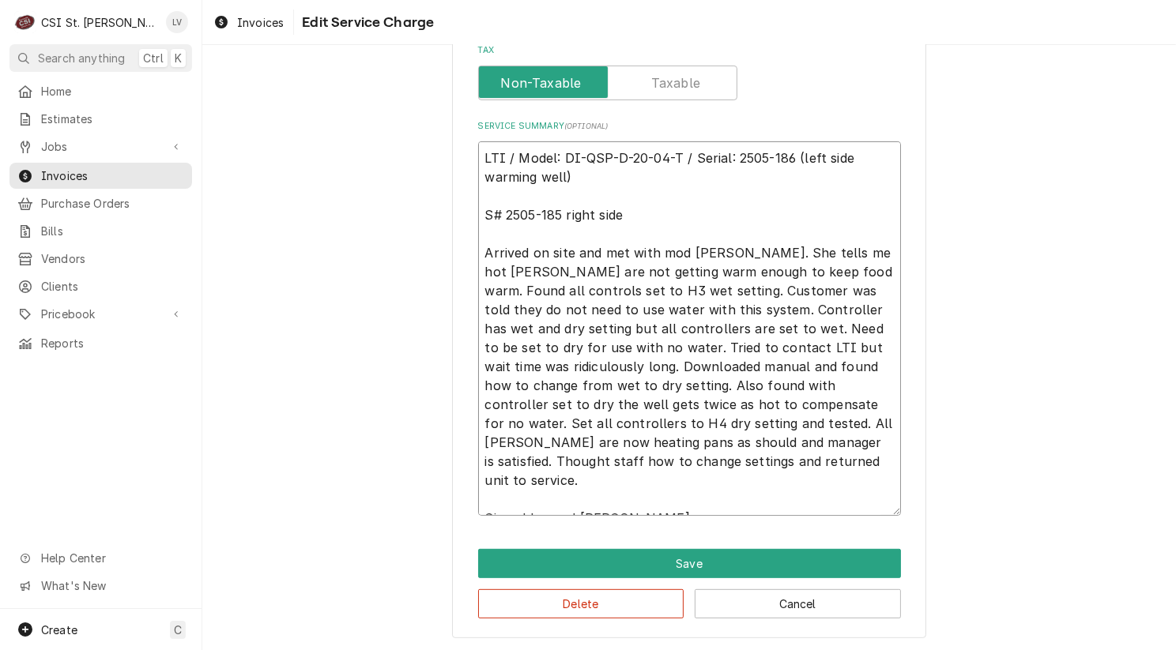
type textarea "LTI / Model: DI-QSP-D-20-04-T / Serial: 2505-186 (left side warming well) LTI /…"
click at [675, 211] on textarea "LTI / Model: DI-QSP-D-20-04-T / Serial: 2505-186 (left side warming well) LTI /…" at bounding box center [689, 328] width 423 height 374
type textarea "x"
type textarea "LTI / Model: DI-QSP-D-20-04-T / Serial: 2505-186 (left side warming well) LTI /…"
type textarea "x"
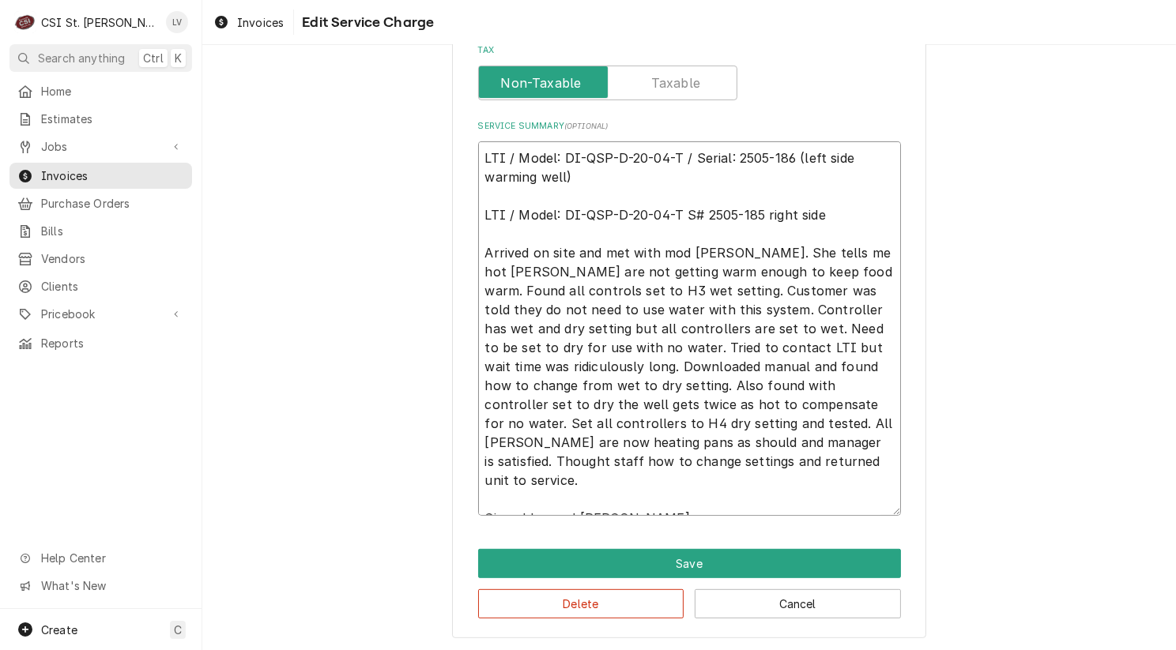
type textarea "LTI / Model: DI-QSP-D-20-04-T / Serial: 2505-186 (left side warming well) LTI /…"
type textarea "x"
type textarea "LTI / Model: DI-QSP-D-20-04-T / Serial: 2505-186 (left side warming well) LTI /…"
type textarea "x"
type textarea "LTI / Model: DI-QSP-D-20-04-T / Serial: 2505-186 (left side warming well) LTI /…"
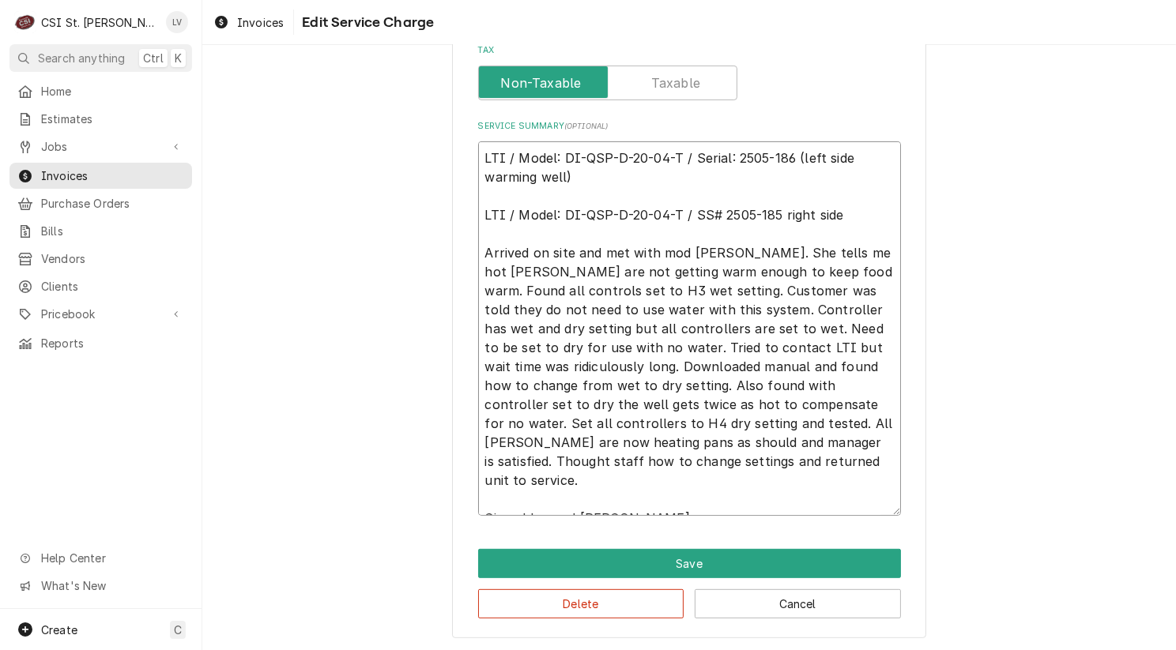
type textarea "x"
type textarea "LTI / Model: DI-QSP-D-20-04-T / Serial: 2505-186 (left side warming well) LTI /…"
type textarea "x"
type textarea "LTI / Model: DI-QSP-D-20-04-T / Serial: 2505-186 (left side warming well) LTI /…"
type textarea "x"
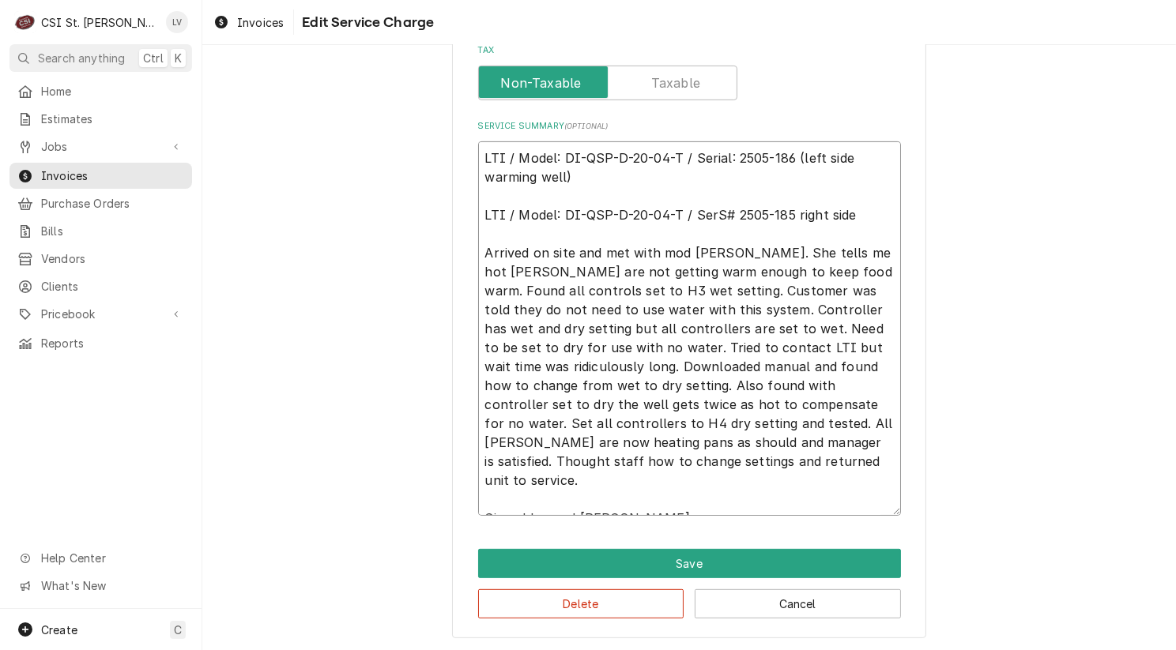
type textarea "LTI / Model: DI-QSP-D-20-04-T / Serial: 2505-186 (left side warming well) LTI /…"
type textarea "x"
type textarea "LTI / Model: DI-QSP-D-20-04-T / Serial: 2505-186 (left side warming well) LTI /…"
type textarea "x"
type textarea "LTI / Model: DI-QSP-D-20-04-T / Serial: 2505-186 (left side warming well) LTI /…"
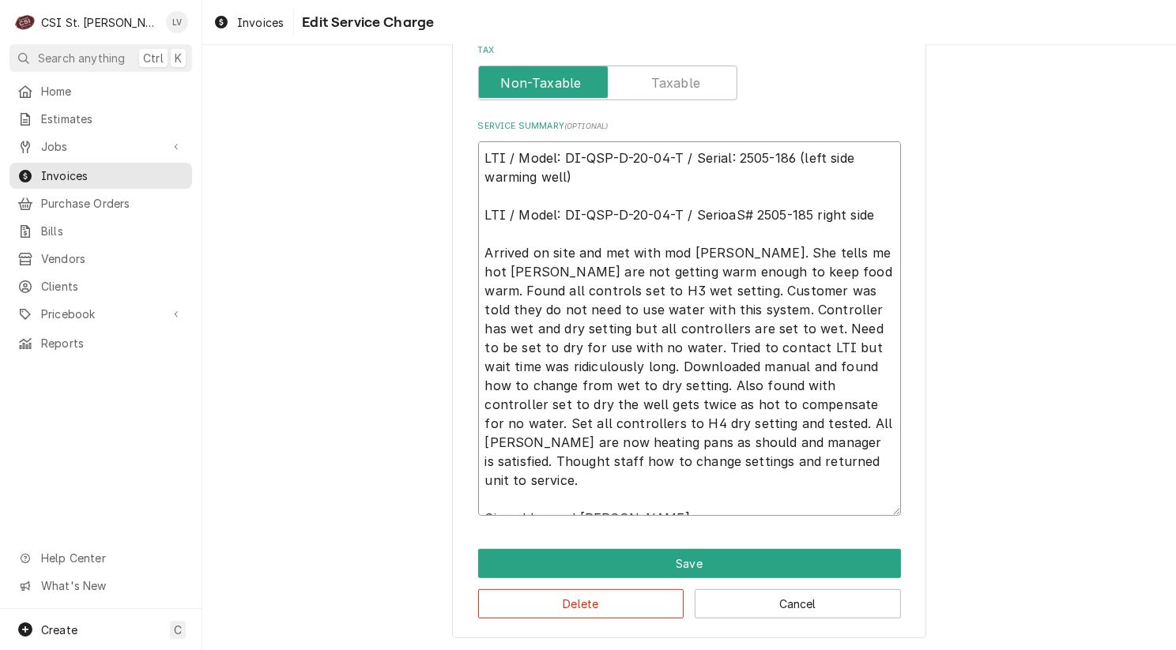
type textarea "x"
type textarea "LTI / Model: DI-QSP-D-20-04-T / Serial: 2505-186 (left side warming well) LTI /…"
type textarea "x"
type textarea "LTI / Model: DI-QSP-D-20-04-T / Serial: 2505-186 (left side warming well) LTI /…"
type textarea "x"
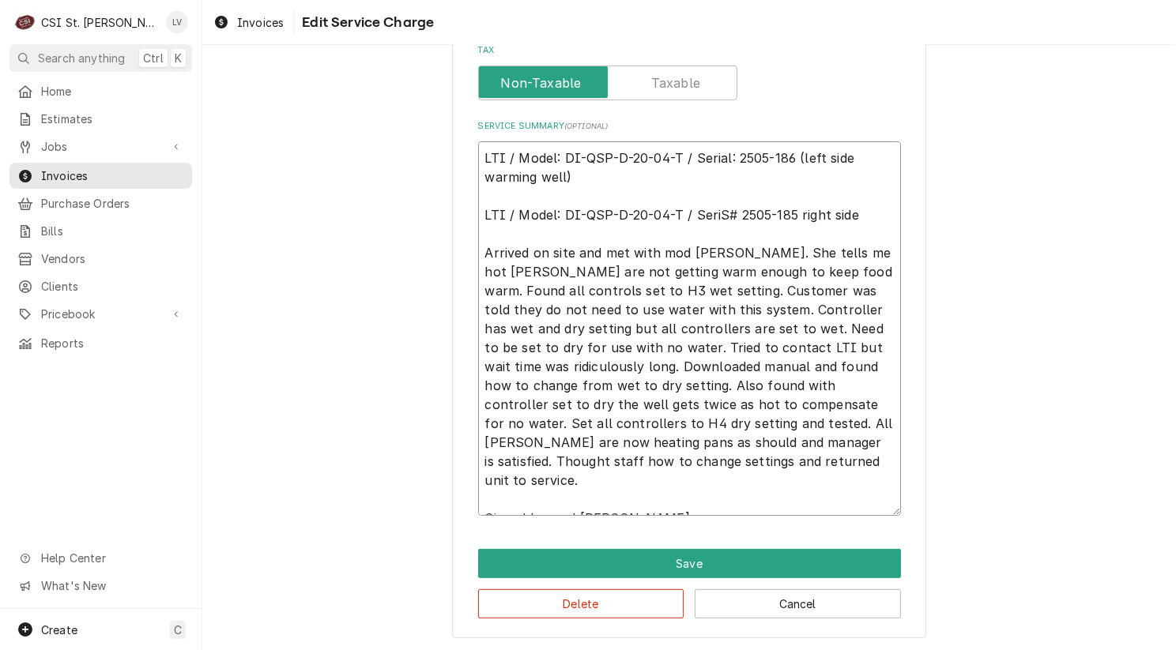
type textarea "LTI / Model: DI-QSP-D-20-04-T / Serial: 2505-186 (left side warming well) LTI /…"
type textarea "x"
type textarea "LTI / Model: DI-QSP-D-20-04-T / Serial: 2505-186 (left side warming well) LTI /…"
type textarea "x"
type textarea "LTI / Model: DI-QSP-D-20-04-T / Serial: 2505-186 (left side warming well) LTI /…"
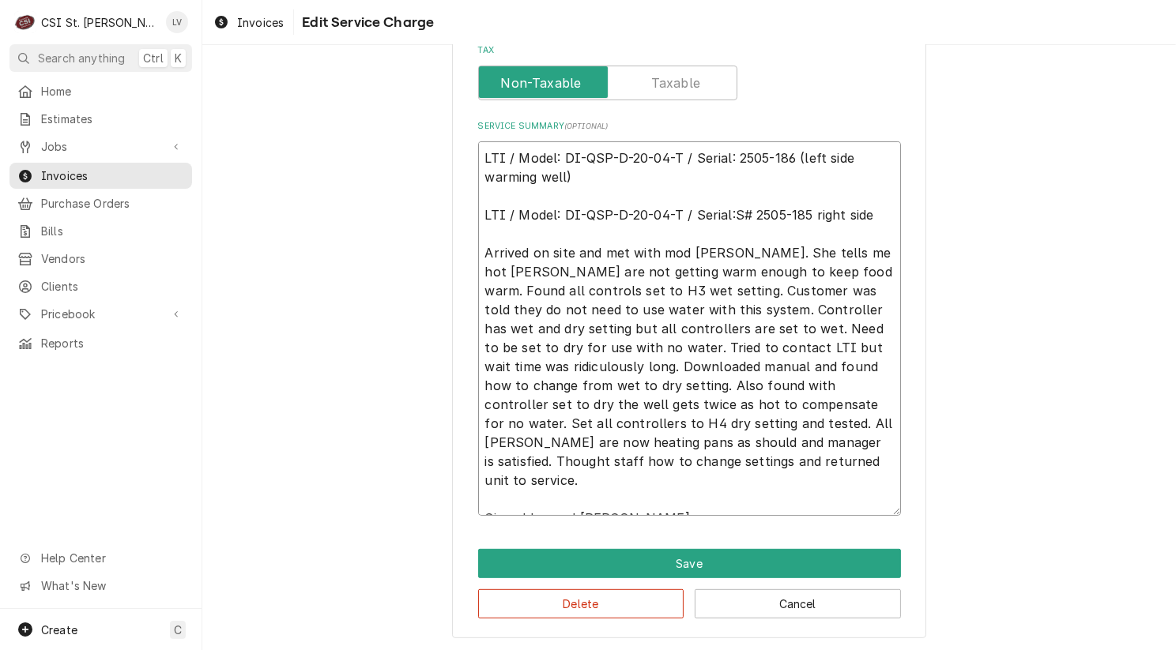
type textarea "x"
type textarea "LTI / Model: DI-QSP-D-20-04-T / Serial: 2505-186 (left side warming well) LTI /…"
type textarea "x"
type textarea "LTI / Model: DI-QSP-D-20-04-T / Serial: 2505-186 (left side warming well) LTI /…"
type textarea "x"
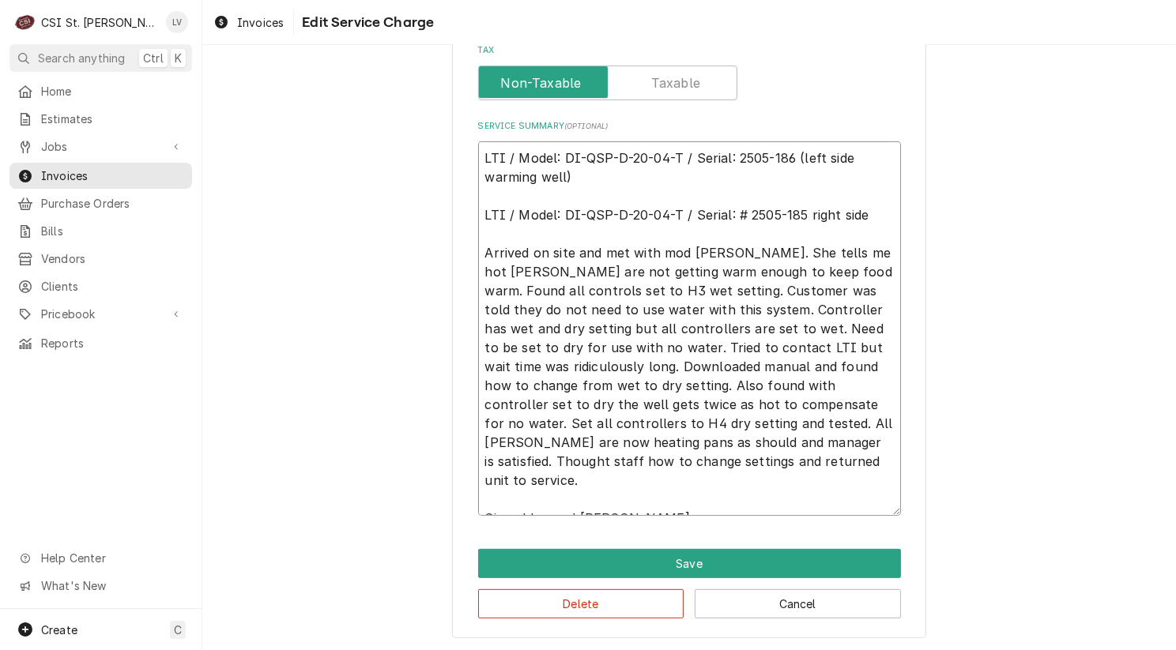
type textarea "LTI / Model: DI-QSP-D-20-04-T / Serial: 2505-186 (left side warming well) LTI /…"
type textarea "x"
type textarea "LTI / Model: DI-QSP-D-20-04-T / Serial: 2505-186 (left side warming well) LTI /…"
click at [792, 209] on textarea "LTI / Model: DI-QSP-D-20-04-T / Serial: 2505-186 (left side warming well) LTI /…" at bounding box center [689, 328] width 423 height 374
type textarea "x"
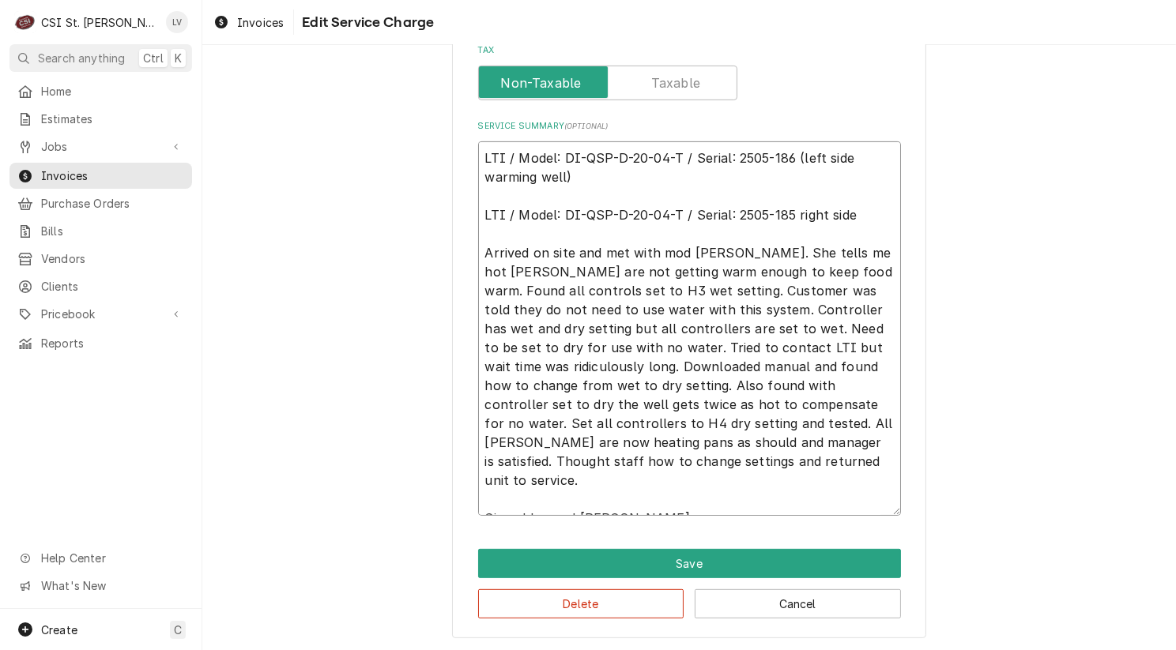
type textarea "LTI / Model: DI-QSP-D-20-04-T / Serial: 2505-186 (left side warming well) LTI /…"
click at [860, 206] on textarea "LTI / Model: DI-QSP-D-20-04-T / Serial: 2505-186 (left side warming well) LTI /…" at bounding box center [689, 328] width 423 height 374
type textarea "x"
type textarea "LTI / Model: DI-QSP-D-20-04-T / Serial: 2505-186 (left side warming well) LTI /…"
type textarea "x"
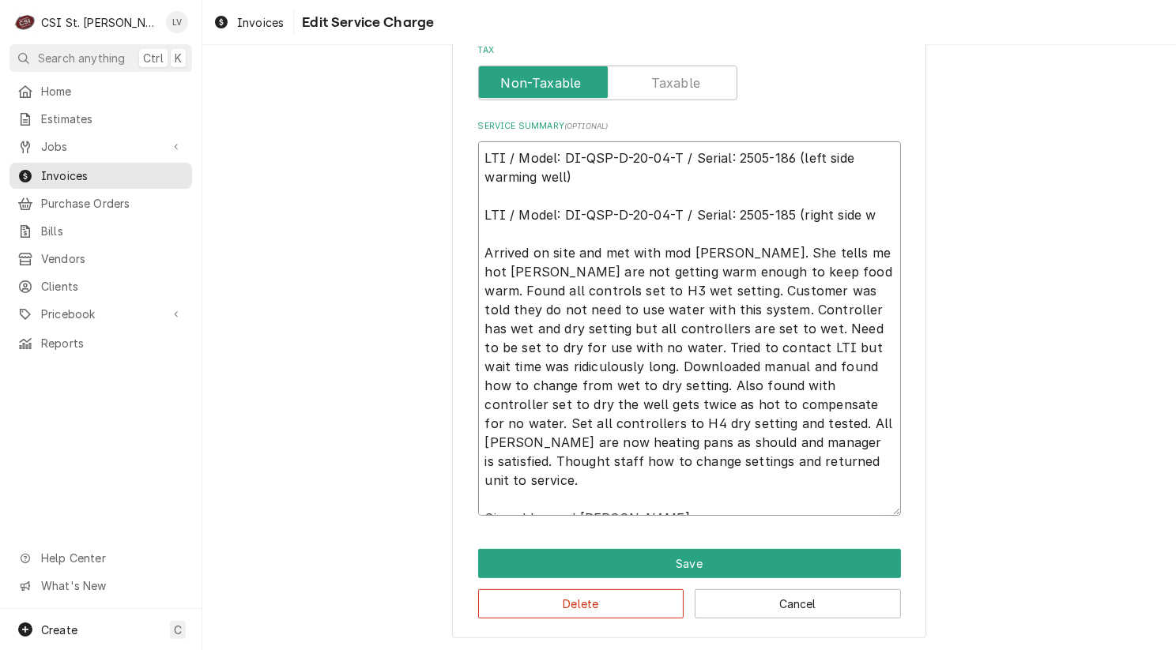
type textarea "LTI / Model: DI-QSP-D-20-04-T / Serial: 2505-186 (left side warming well) LTI /…"
type textarea "x"
type textarea "LTI / Model: DI-QSP-D-20-04-T / Serial: 2505-186 (left side warming well) LTI /…"
type textarea "x"
type textarea "LTI / Model: DI-QSP-D-20-04-T / Serial: 2505-186 (left side warming well) LTI /…"
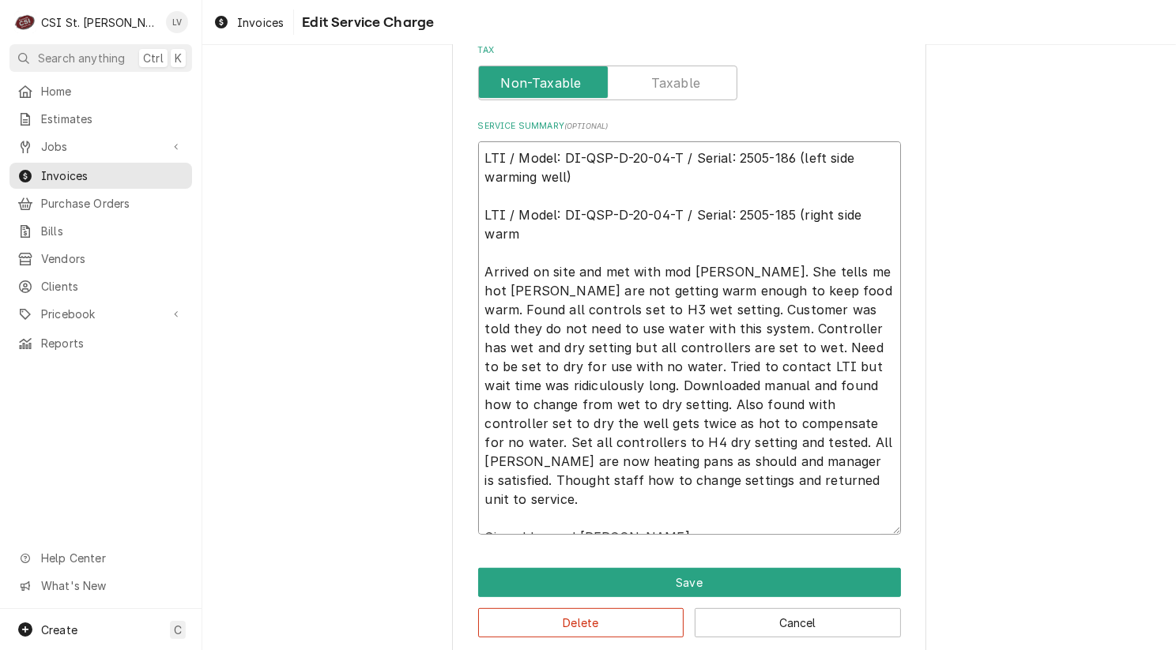
type textarea "x"
type textarea "LTI / Model: DI-QSP-D-20-04-T / Serial: 2505-186 (left side warming well) LTI /…"
type textarea "x"
type textarea "LTI / Model: DI-QSP-D-20-04-T / Serial: 2505-186 (left side warming well) LTI /…"
type textarea "x"
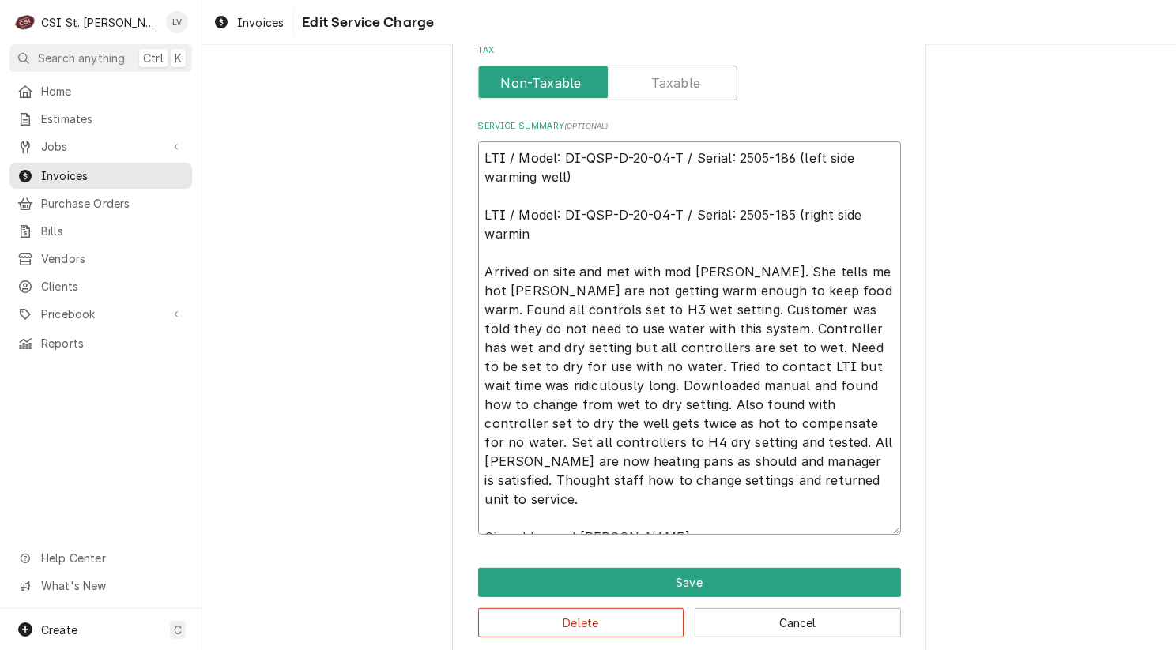
type textarea "LTI / Model: DI-QSP-D-20-04-T / Serial: 2505-186 (left side warming well) LTI /…"
type textarea "x"
type textarea "LTI / Model: DI-QSP-D-20-04-T / Serial: 2505-186 (left side warming well) LTI /…"
type textarea "x"
type textarea "LTI / Model: DI-QSP-D-20-04-T / Serial: 2505-186 (left side warming well) LTI /…"
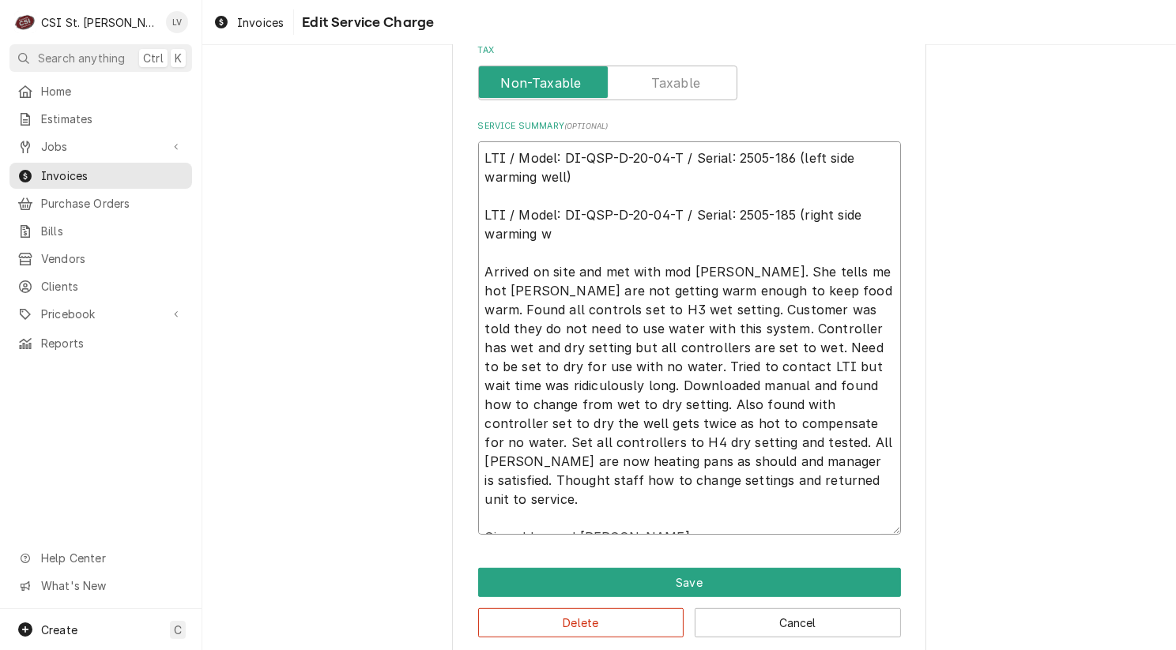
type textarea "x"
type textarea "LTI / Model: DI-QSP-D-20-04-T / Serial: 2505-186 (left side warming well) LTI /…"
type textarea "x"
type textarea "LTI / Model: DI-QSP-D-20-04-T / Serial: 2505-186 (left side warming well) LTI /…"
type textarea "x"
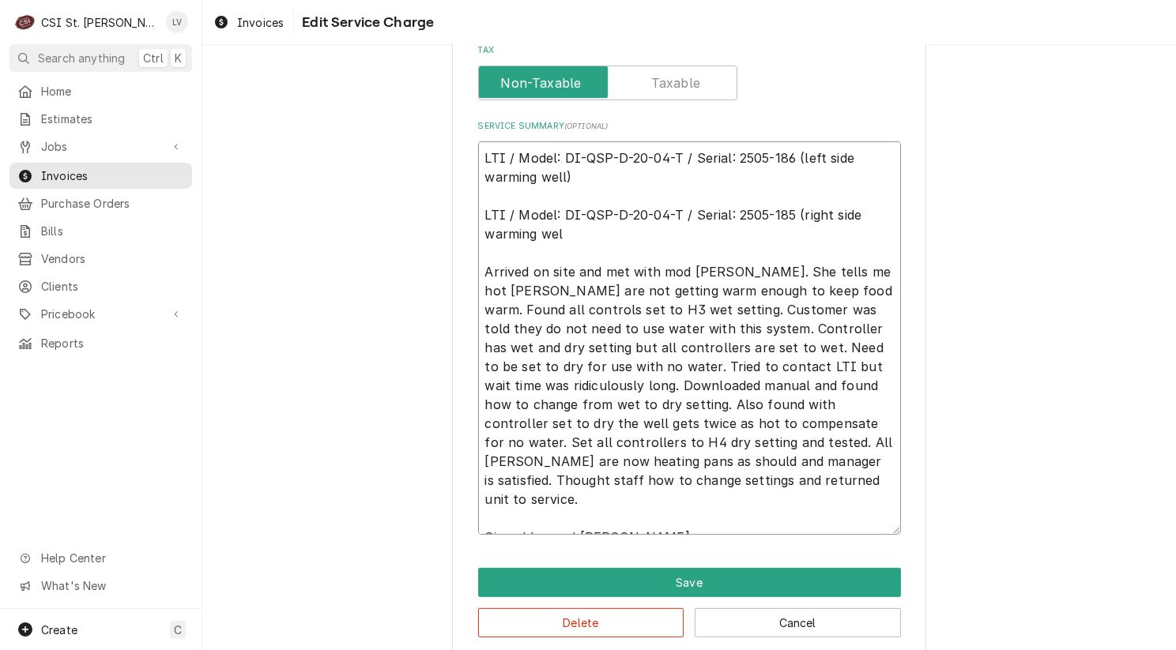
type textarea "LTI / Model: DI-QSP-D-20-04-T / Serial: 2505-186 (left side warming well) LTI /…"
type textarea "x"
type textarea "LTI / Model: DI-QSP-D-20-04-T / Serial: 2505-186 (left side warming well) LTI /…"
drag, startPoint x: 479, startPoint y: 230, endPoint x: 529, endPoint y: 231, distance: 50.6
click at [529, 231] on textarea "LTI / Model: DI-QSP-D-20-04-T / Serial: 2505-186 (left side warming well) LTI /…" at bounding box center [689, 337] width 423 height 393
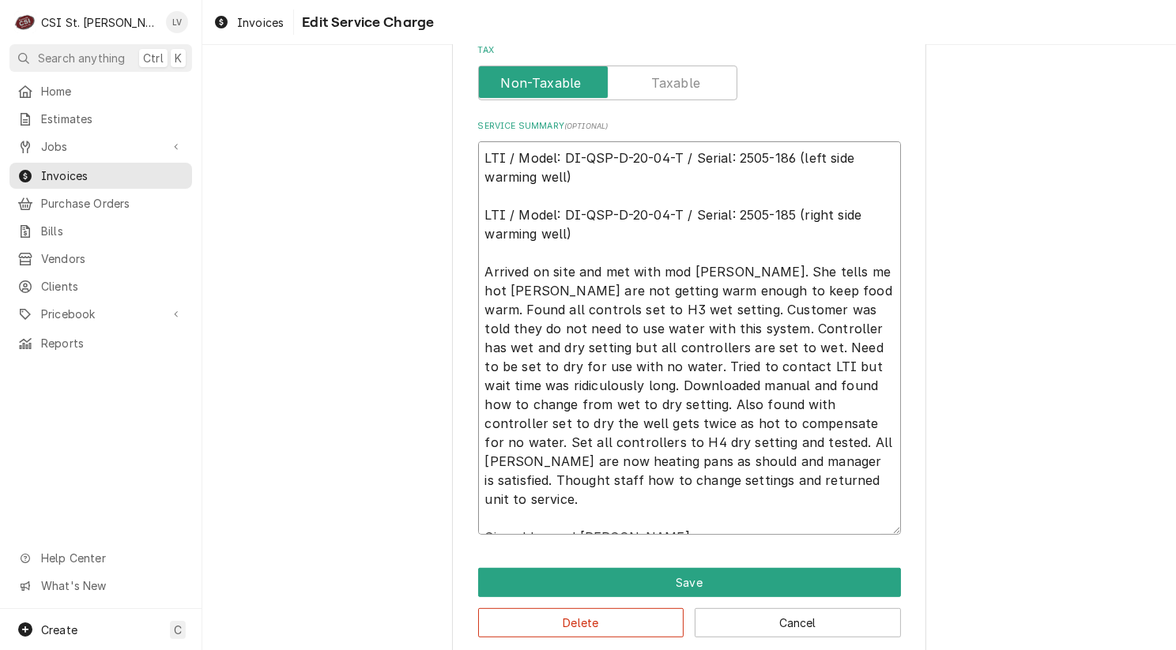
type textarea "x"
type textarea "LTI / Model: DI-QSP-D-20-04-T / Serial: 2505-186 (left side warming well) LTI /…"
type textarea "x"
type textarea "LTI / Model: DI-QSP-D-20-04-T / Serial: 2505-186 (left side warming well) LTI /…"
drag, startPoint x: 480, startPoint y: 171, endPoint x: 528, endPoint y: 178, distance: 48.6
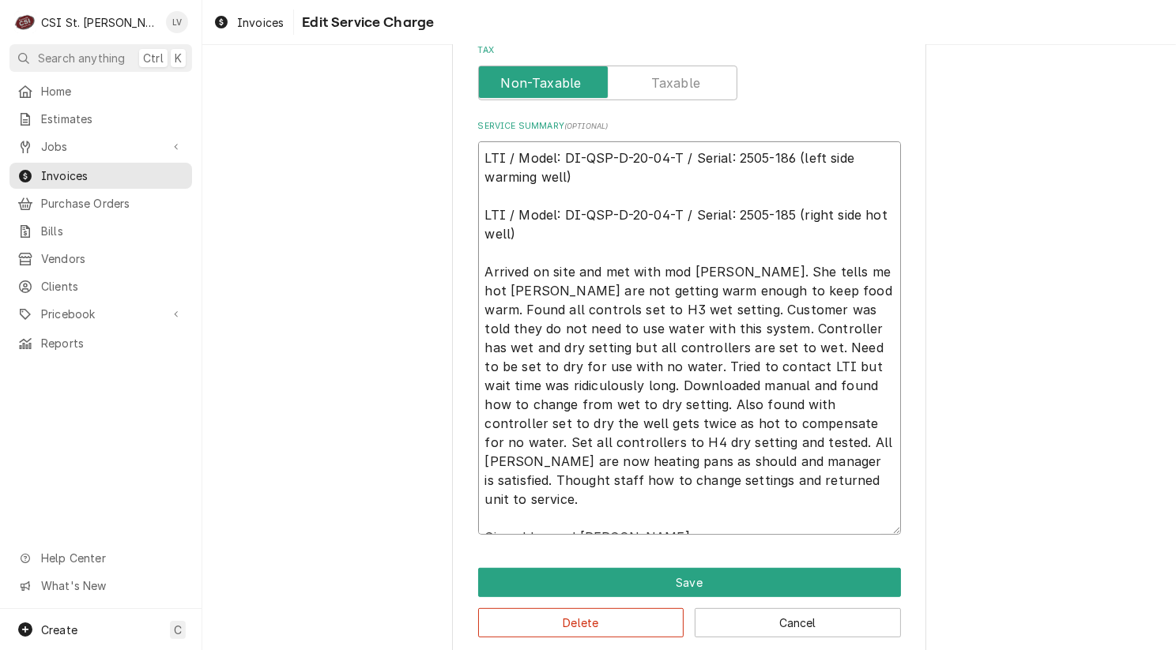
click at [528, 178] on textarea "LTI / Model: DI-QSP-D-20-04-T / Serial: 2505-186 (left side warming well) LTI /…" at bounding box center [689, 337] width 423 height 393
drag, startPoint x: 755, startPoint y: 289, endPoint x: 826, endPoint y: 472, distance: 196.3
click at [826, 472] on textarea "LTI / Model: DI-QSP-D-20-04-T / Serial: 2505-186 (left side hot well) LTI / Mod…" at bounding box center [689, 337] width 423 height 393
click at [374, 402] on div "Use the fields below to edit this service charge Short Description Job | Servic…" at bounding box center [688, 58] width 973 height 1227
click at [533, 232] on textarea "LTI / Model: DI-QSP-D-20-04-T / Serial: 2505-186 (left side hot well) LTI / Mod…" at bounding box center [689, 337] width 423 height 393
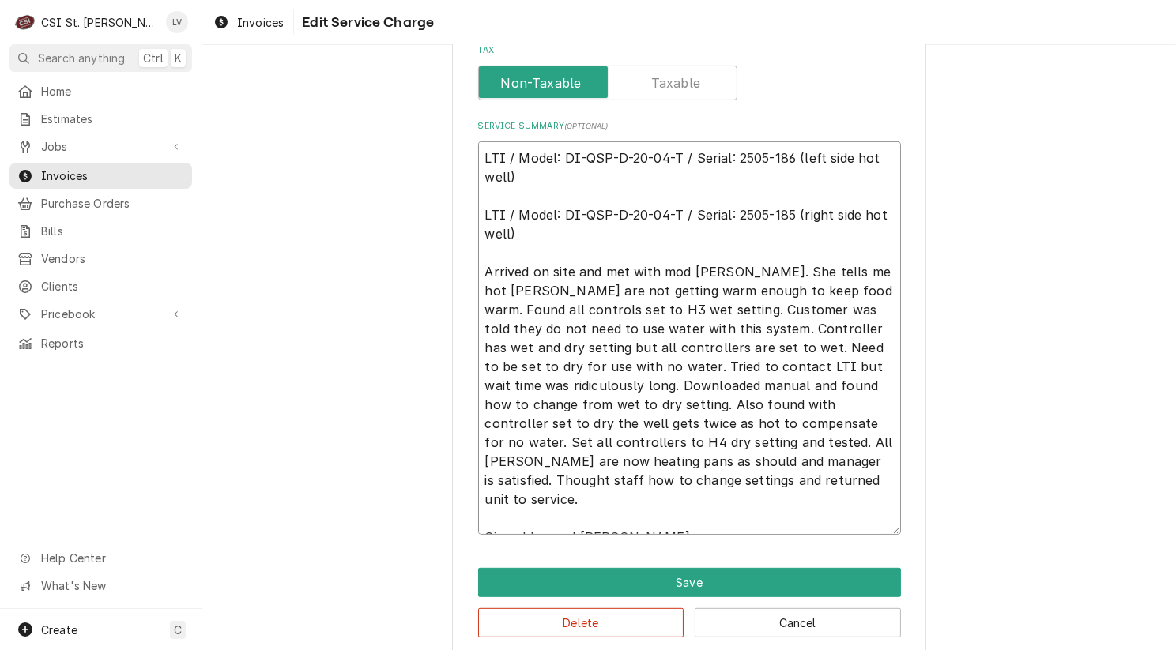
drag, startPoint x: 533, startPoint y: 232, endPoint x: 435, endPoint y: 141, distance: 134.2
click at [435, 141] on div "Use the fields below to edit this service charge Short Description Job | Servic…" at bounding box center [688, 58] width 973 height 1227
click at [326, 348] on div "Use the fields below to edit this service charge Short Description Job | Servic…" at bounding box center [688, 58] width 973 height 1227
click at [742, 619] on button "Cancel" at bounding box center [797, 622] width 206 height 29
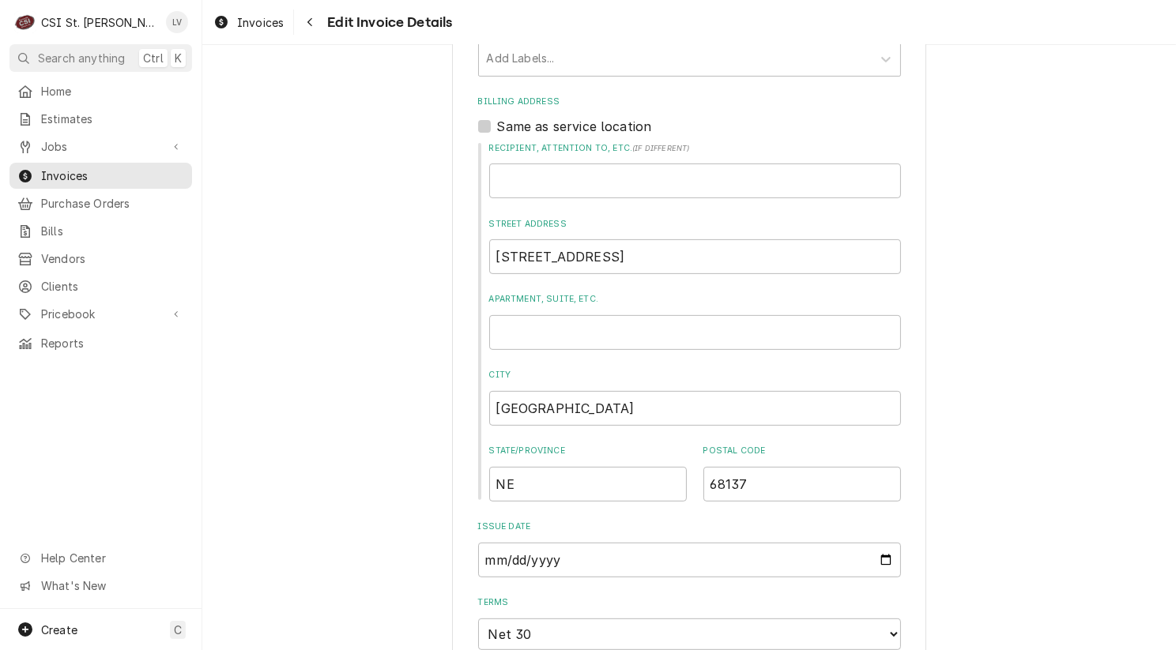
scroll to position [316, 0]
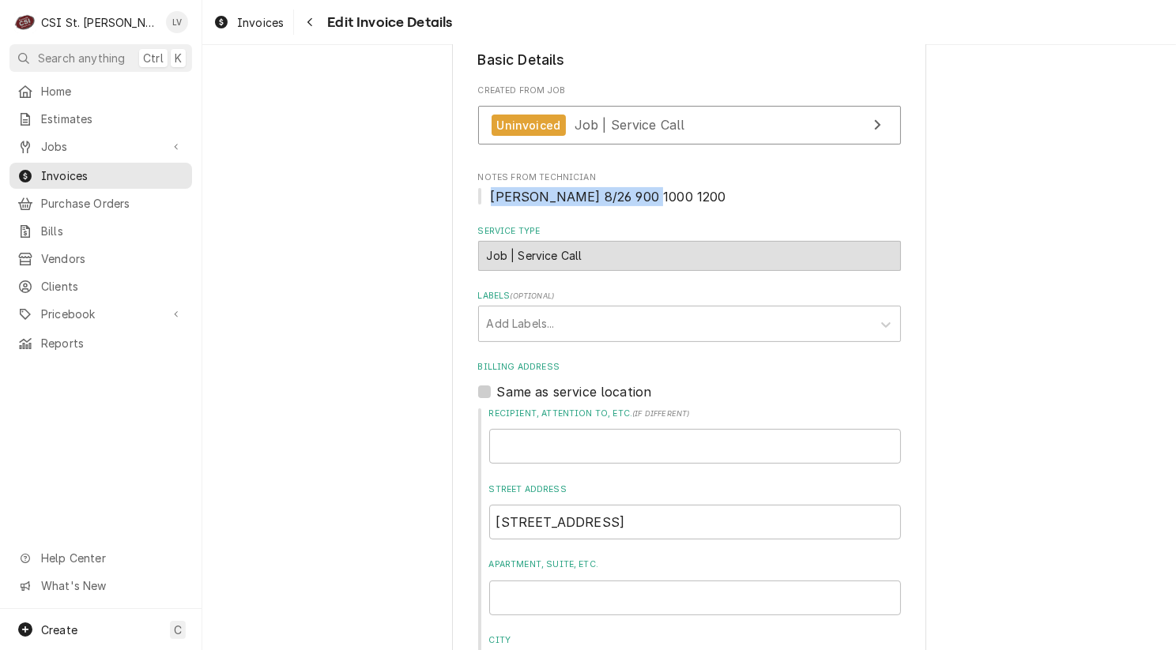
drag, startPoint x: 483, startPoint y: 192, endPoint x: 633, endPoint y: 202, distance: 149.7
click at [633, 202] on span "Eric 8/26 900 1000 1200" at bounding box center [689, 196] width 423 height 19
copy span "Eric 8/26 900 1000 1200"
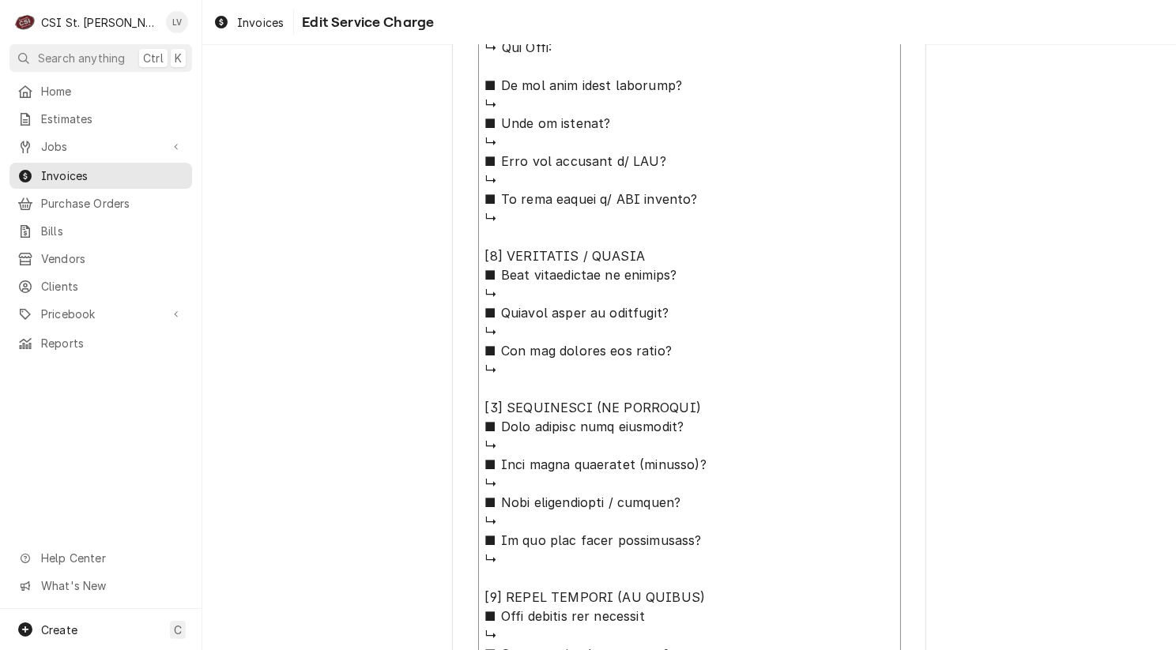
scroll to position [1450, 0]
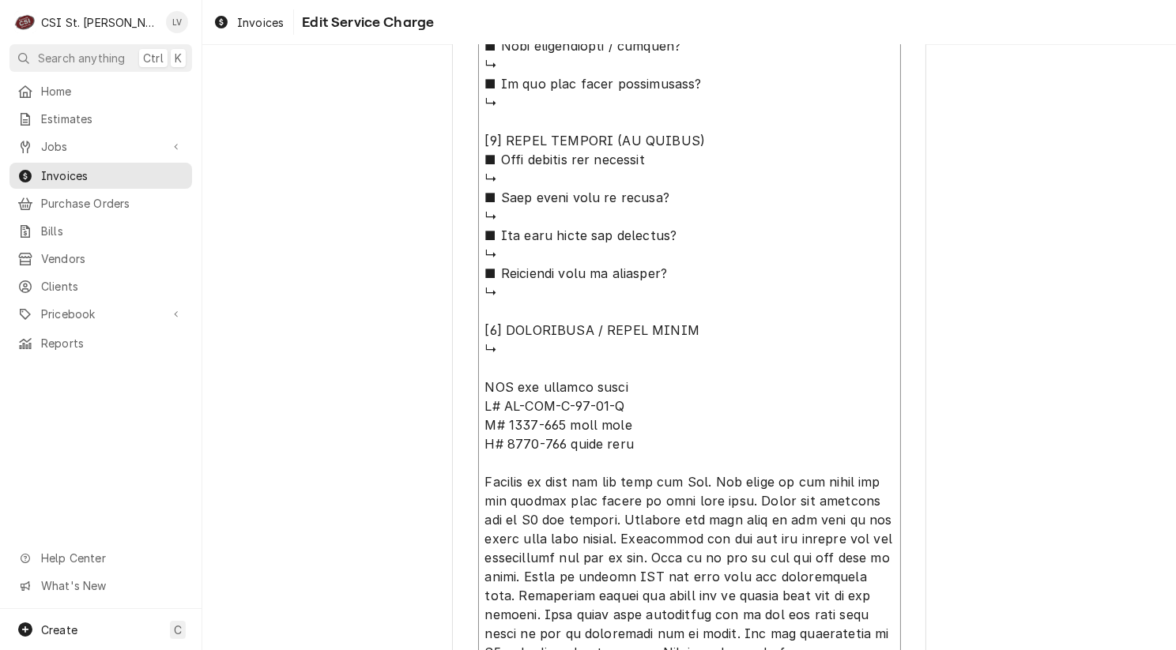
drag, startPoint x: 477, startPoint y: 297, endPoint x: 643, endPoint y: 372, distance: 182.1
click at [643, 372] on textarea "Service Summary ( optional )" at bounding box center [689, 27] width 423 height 1436
paste textarea "Eric 8/26 900 1000 1200"
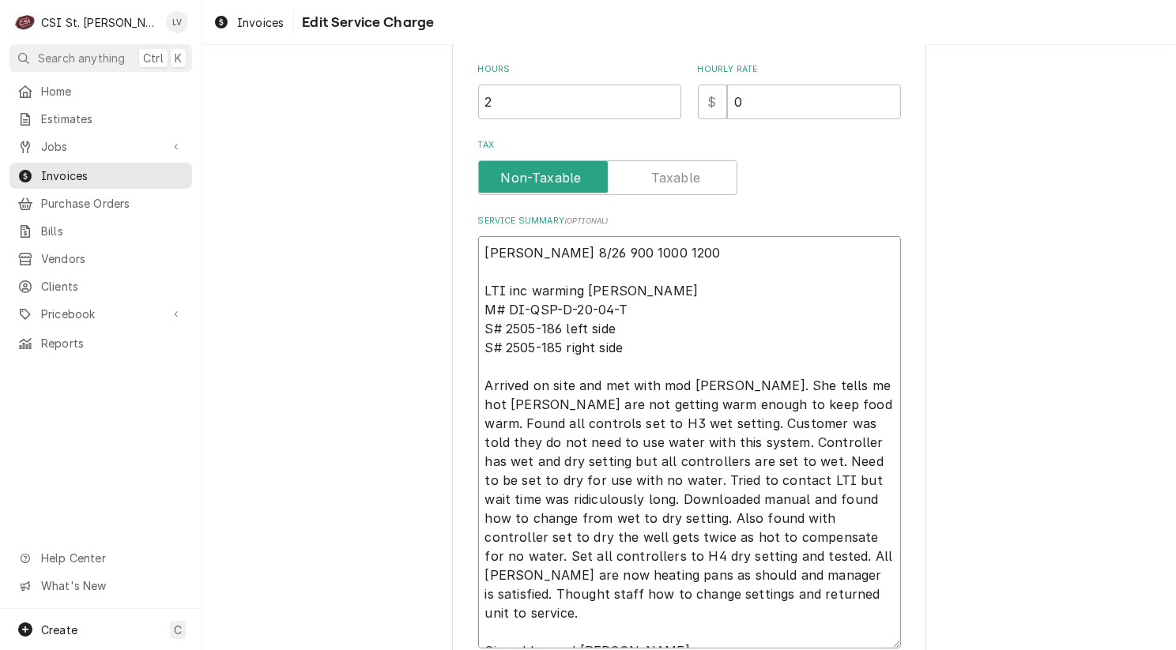
scroll to position [656, 0]
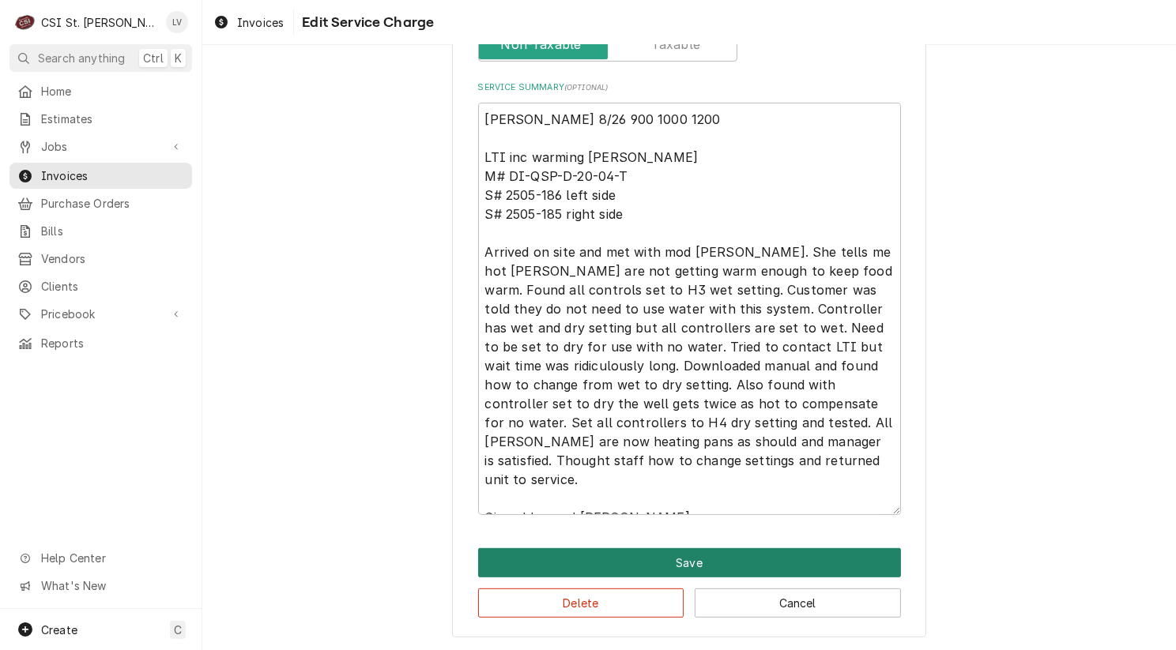
click at [686, 561] on button "Save" at bounding box center [689, 562] width 423 height 29
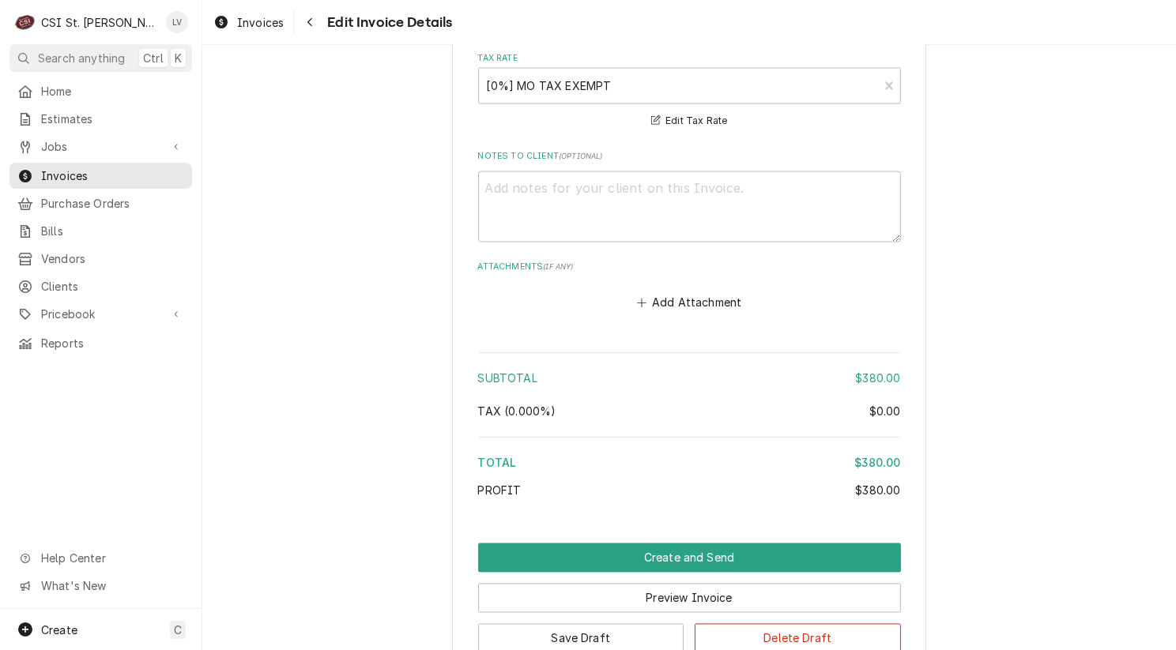
scroll to position [3105, 0]
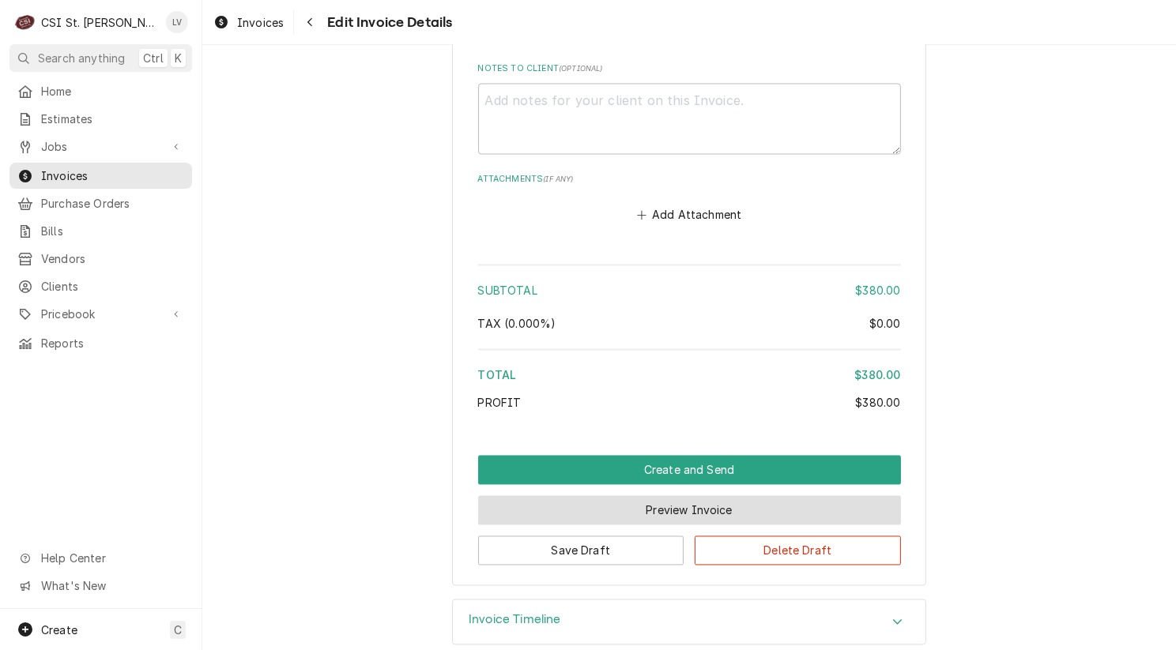
click at [662, 496] on button "Preview Invoice" at bounding box center [689, 510] width 423 height 29
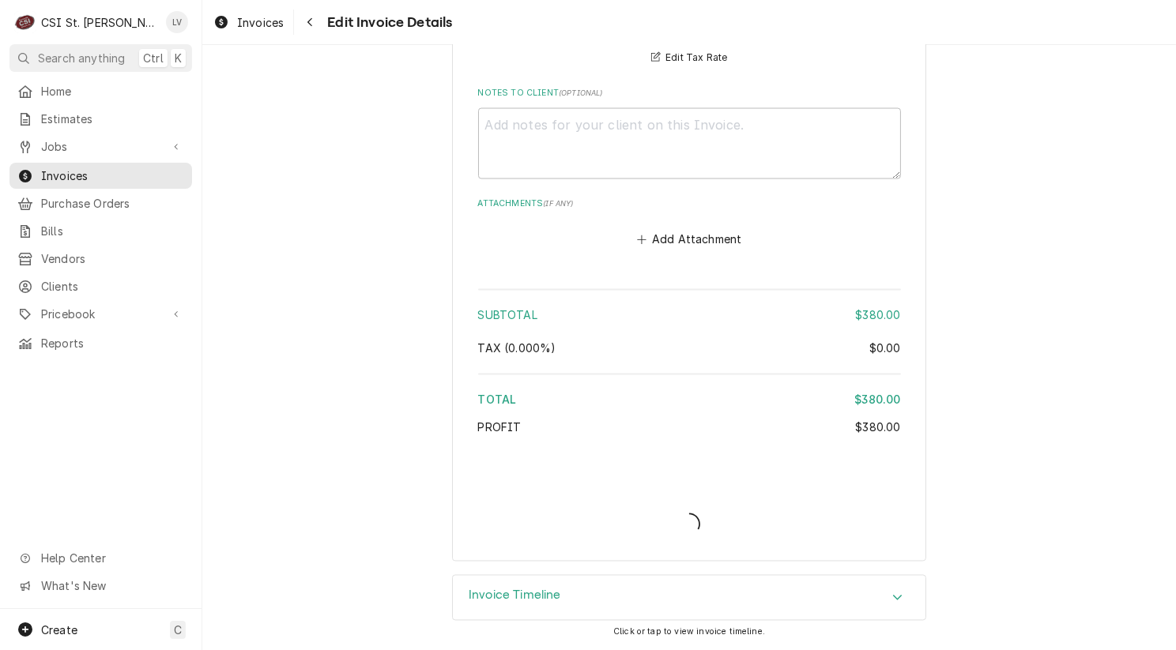
scroll to position [3057, 0]
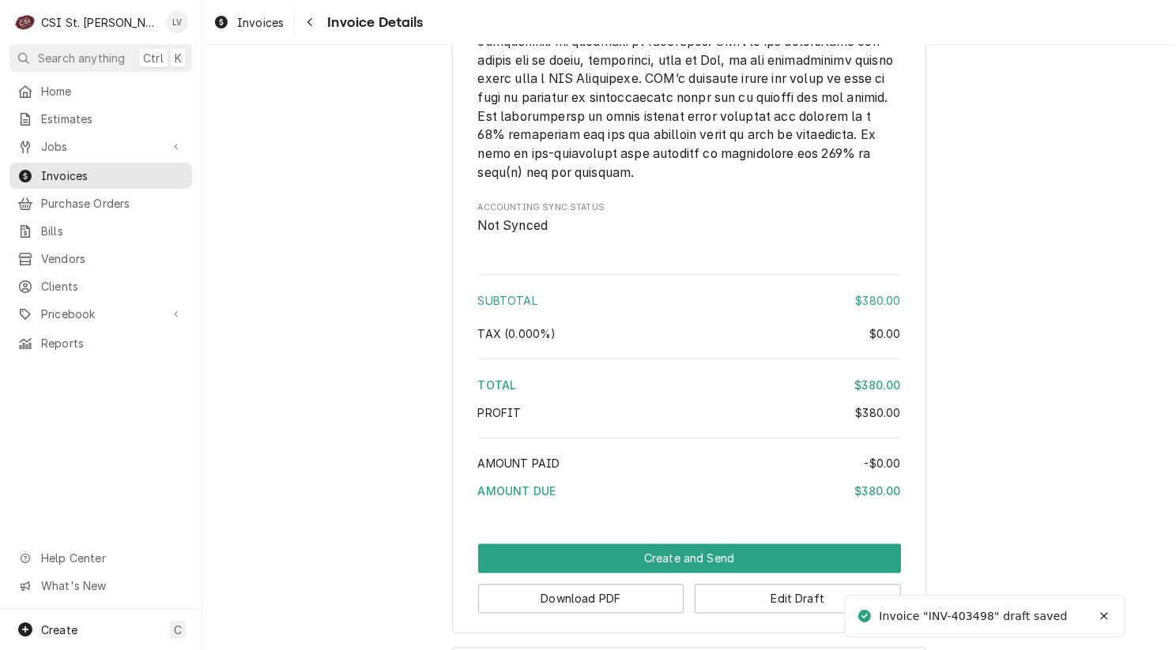
scroll to position [2936, 0]
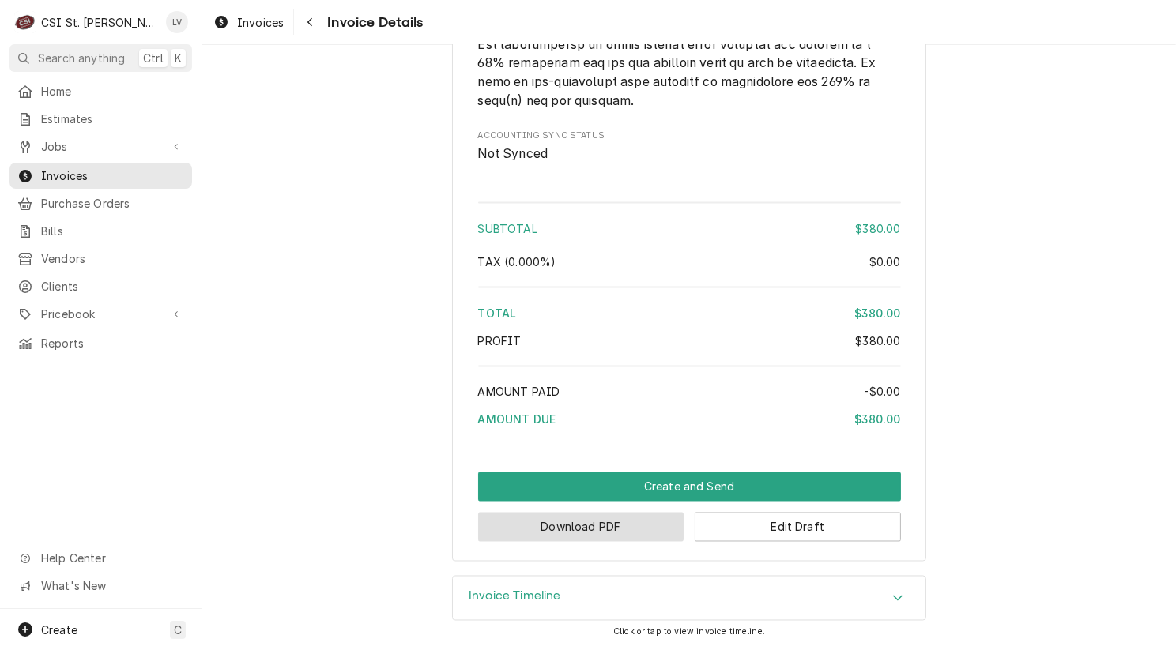
click at [559, 530] on button "Download PDF" at bounding box center [581, 527] width 206 height 29
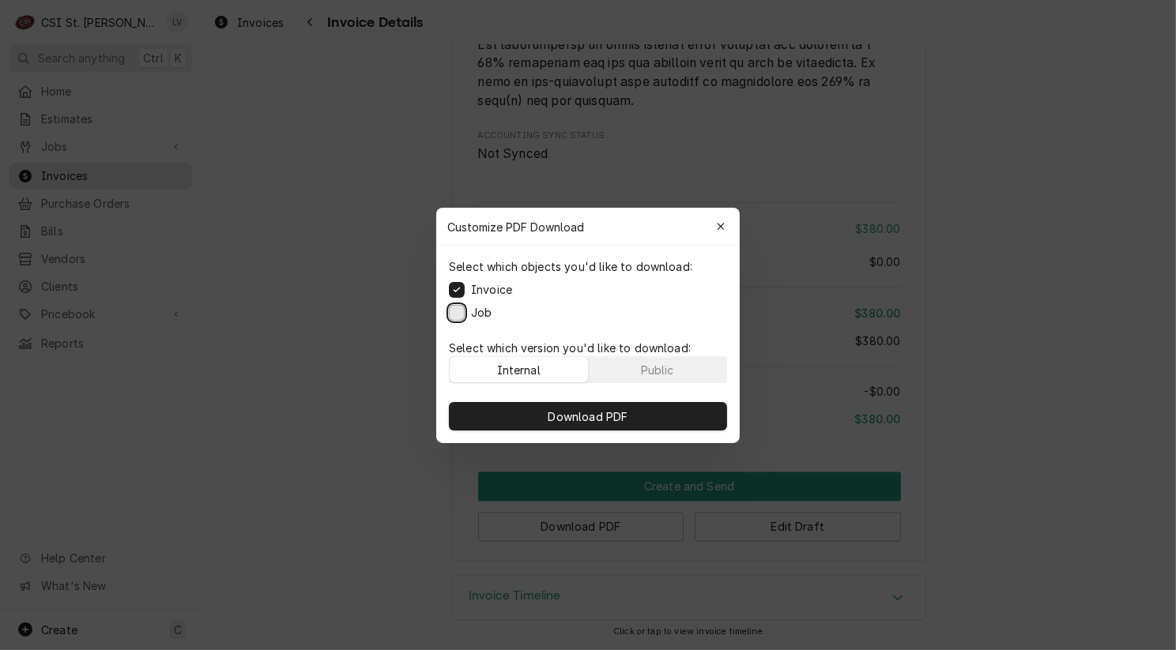
click at [457, 315] on button "Job" at bounding box center [457, 312] width 16 height 16
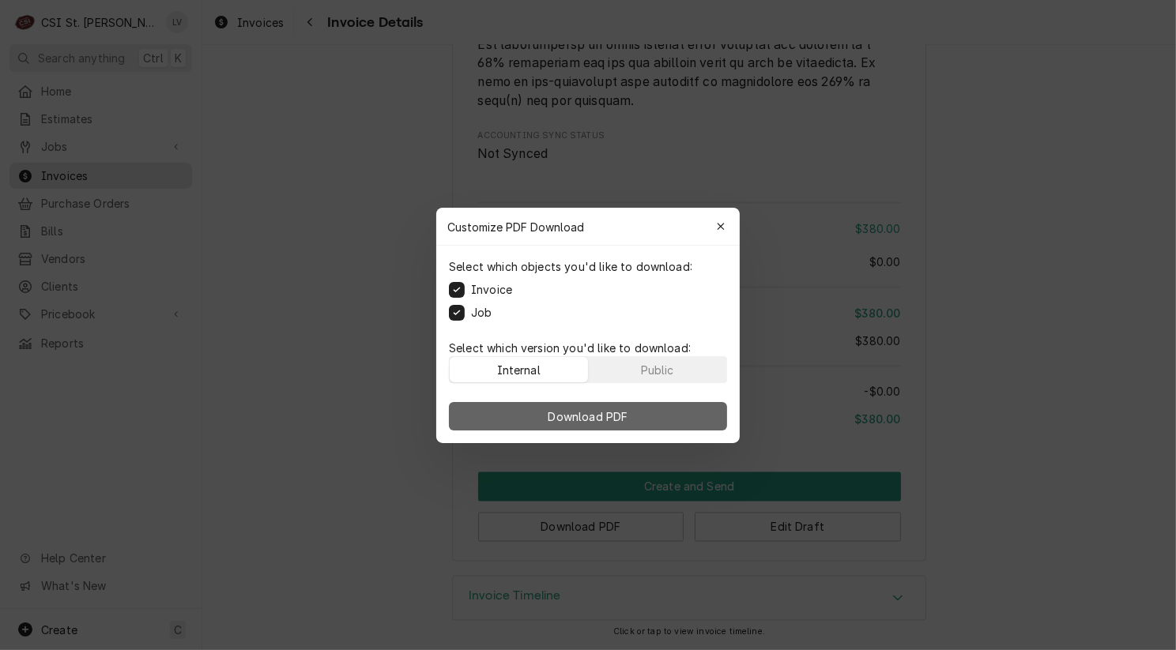
click at [524, 409] on button "Download PDF" at bounding box center [588, 416] width 278 height 28
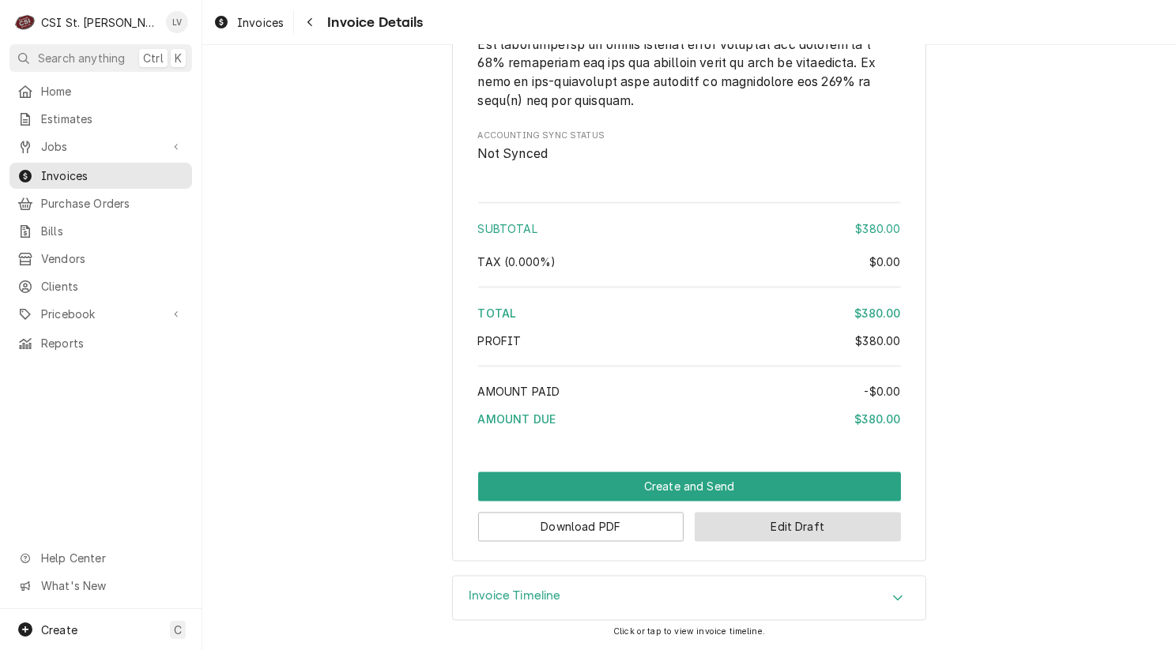
click at [747, 534] on button "Edit Draft" at bounding box center [797, 527] width 206 height 29
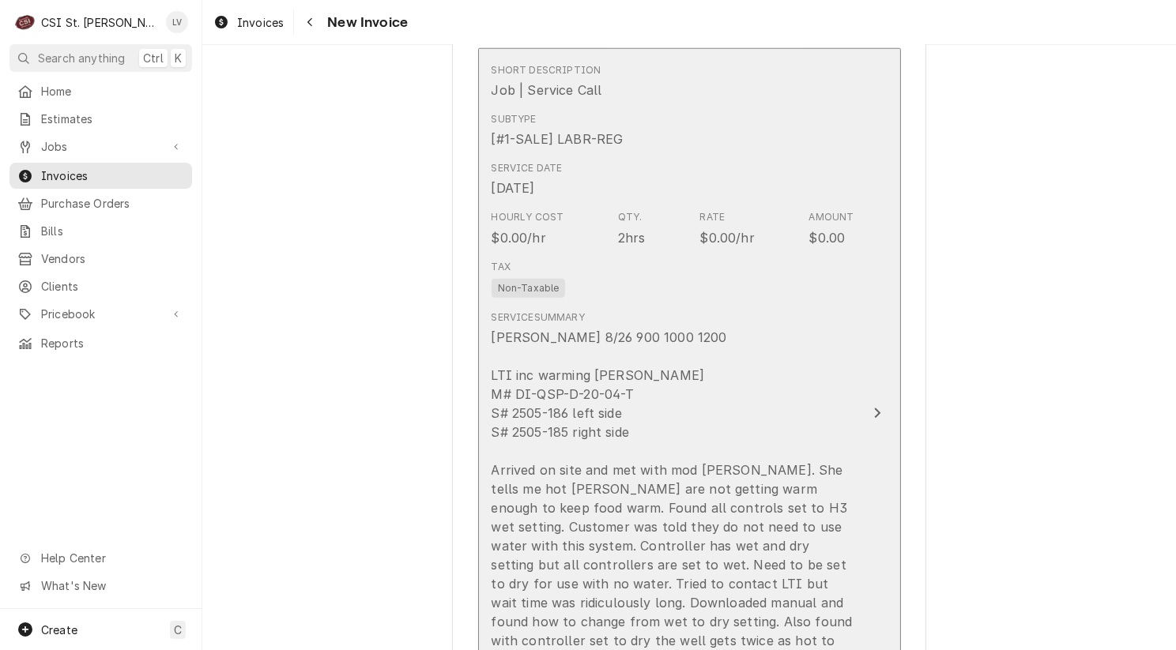
scroll to position [1896, 0]
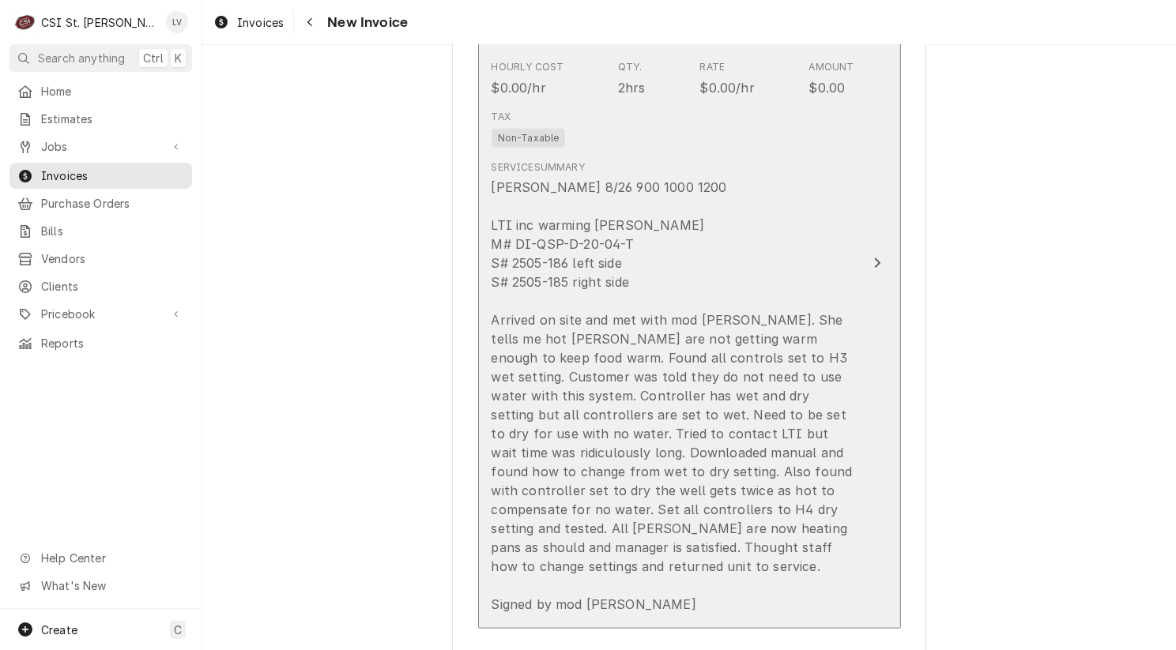
click at [790, 529] on div "[PERSON_NAME] 8/26 900 1000 1200 LTI inc warming [PERSON_NAME] M# DI-QSP-D-20-0…" at bounding box center [672, 396] width 363 height 436
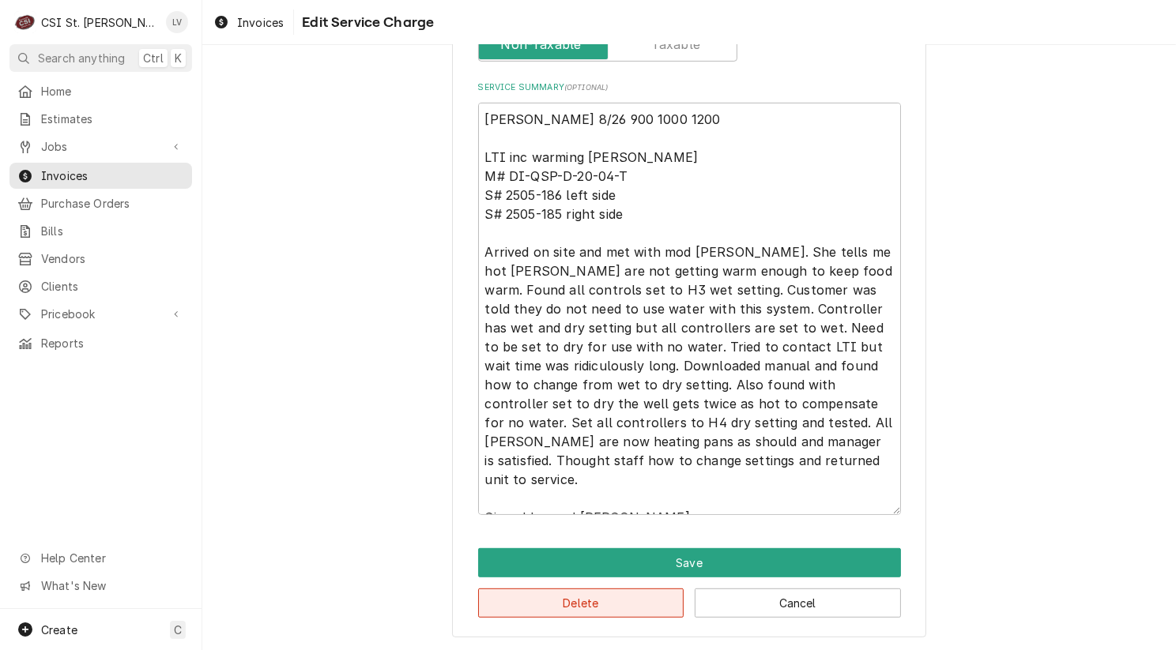
click at [599, 611] on button "Delete" at bounding box center [581, 603] width 206 height 29
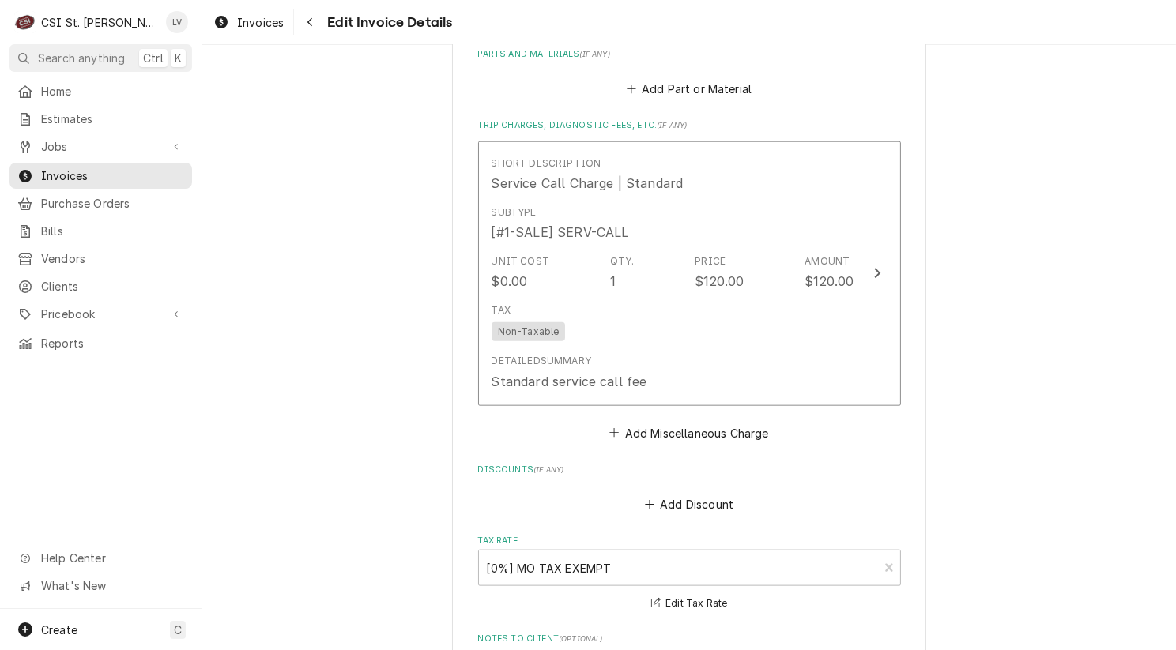
scroll to position [1689, 0]
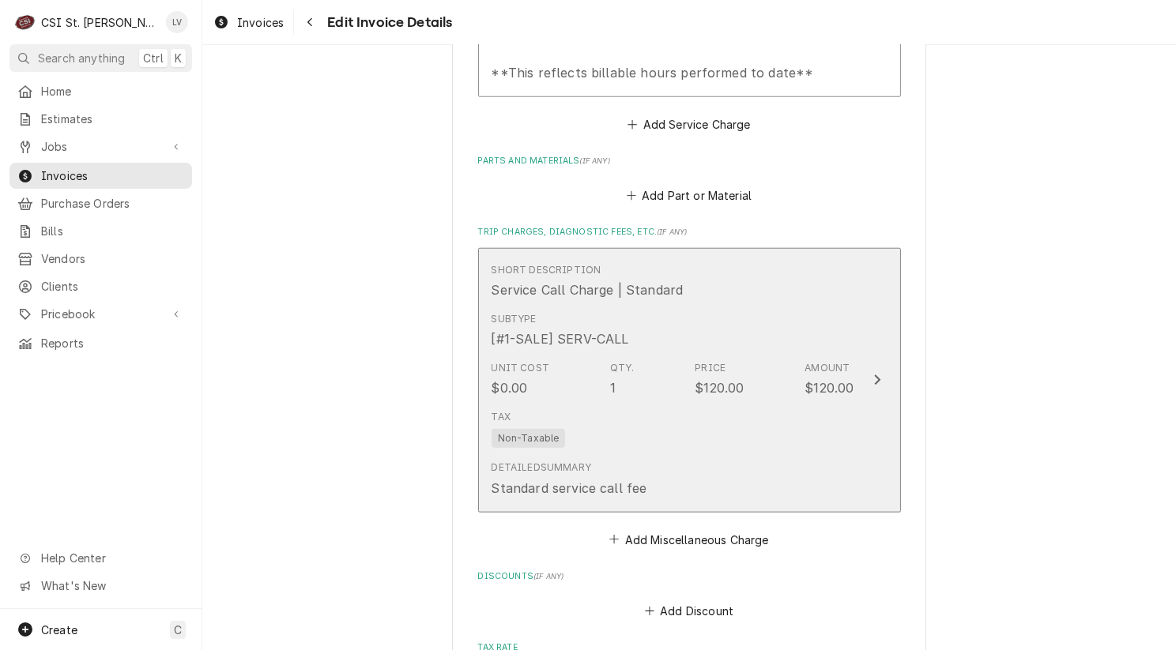
click at [649, 473] on div "Detailed Summary Standard service call fee" at bounding box center [672, 478] width 363 height 49
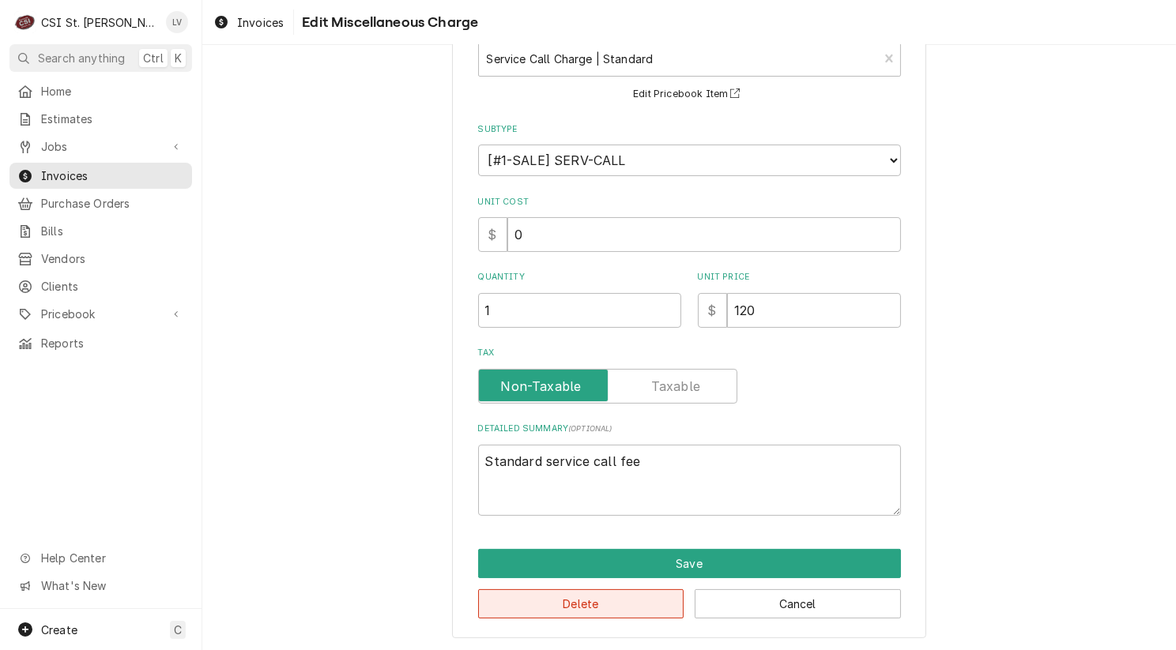
click at [569, 596] on button "Delete" at bounding box center [581, 603] width 206 height 29
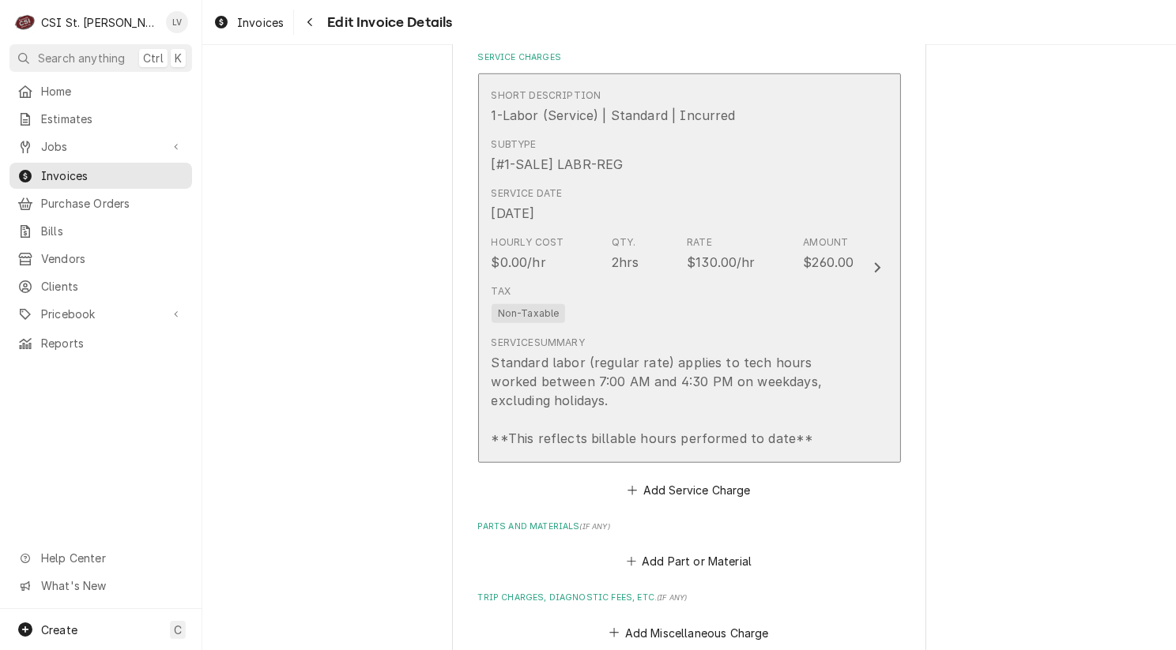
click at [631, 382] on div "Standard labor (regular rate) applies to tech hours worked between 7:00 AM and …" at bounding box center [672, 400] width 363 height 95
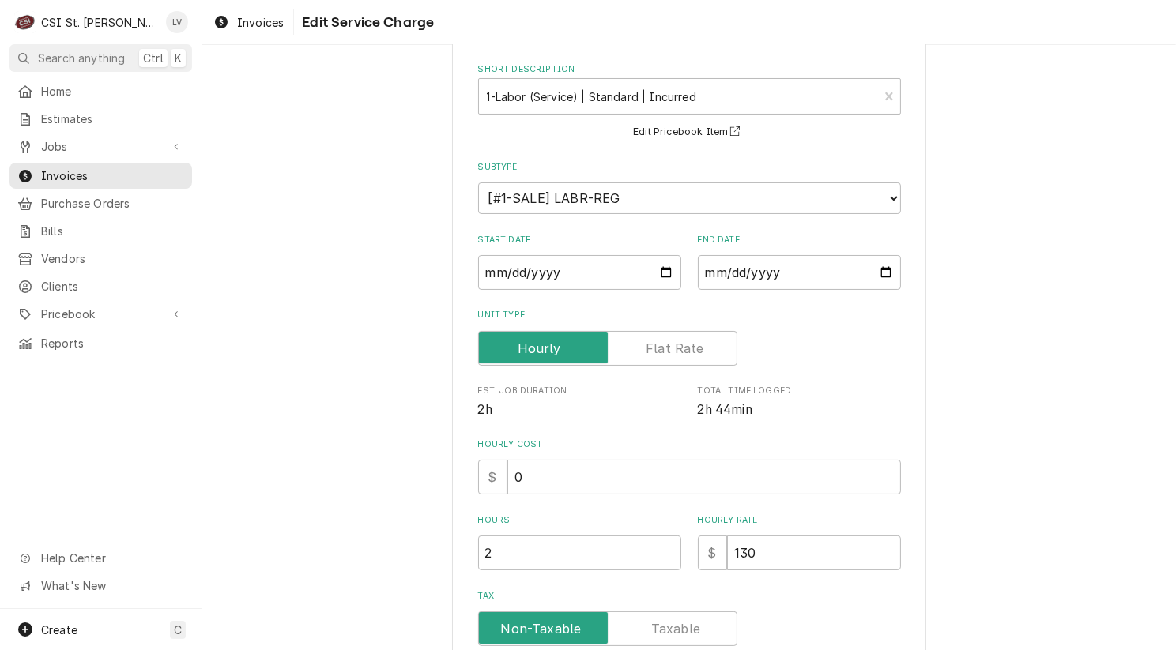
scroll to position [333, 0]
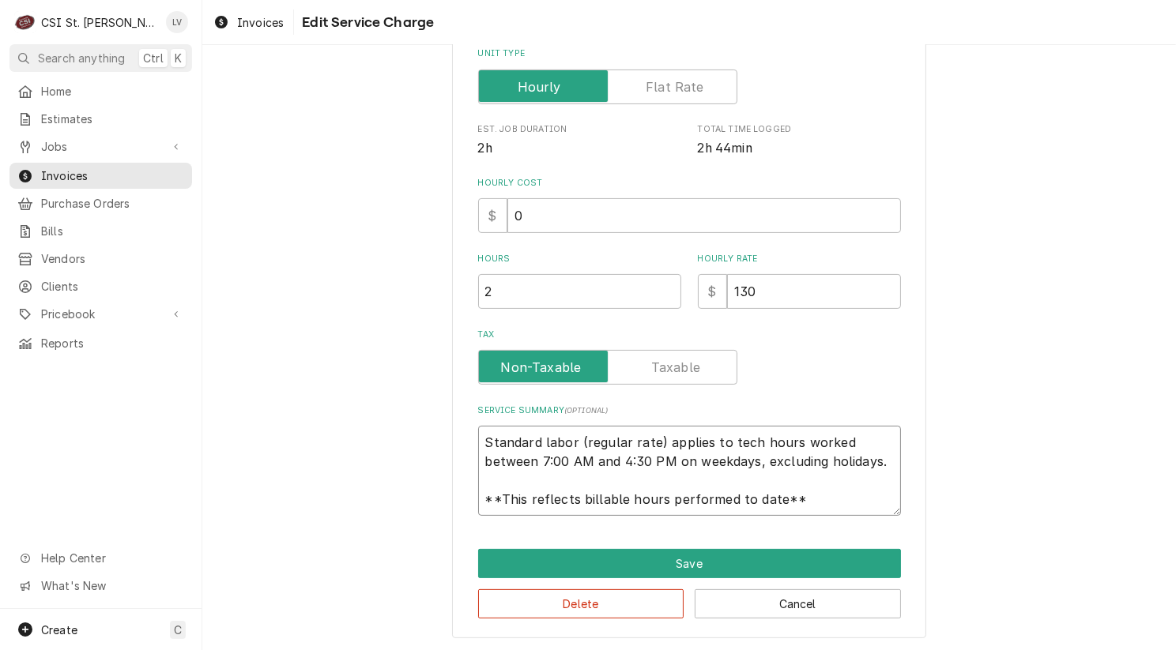
click at [482, 440] on textarea "Standard labor (regular rate) applies to tech hours worked between 7:00 AM and …" at bounding box center [689, 471] width 423 height 90
drag, startPoint x: 490, startPoint y: 443, endPoint x: 820, endPoint y: 510, distance: 337.0
click at [818, 510] on textarea "Standard labor (regular rate) applies to tech hours worked between 7:00 AM and …" at bounding box center [689, 471] width 423 height 90
type textarea "x"
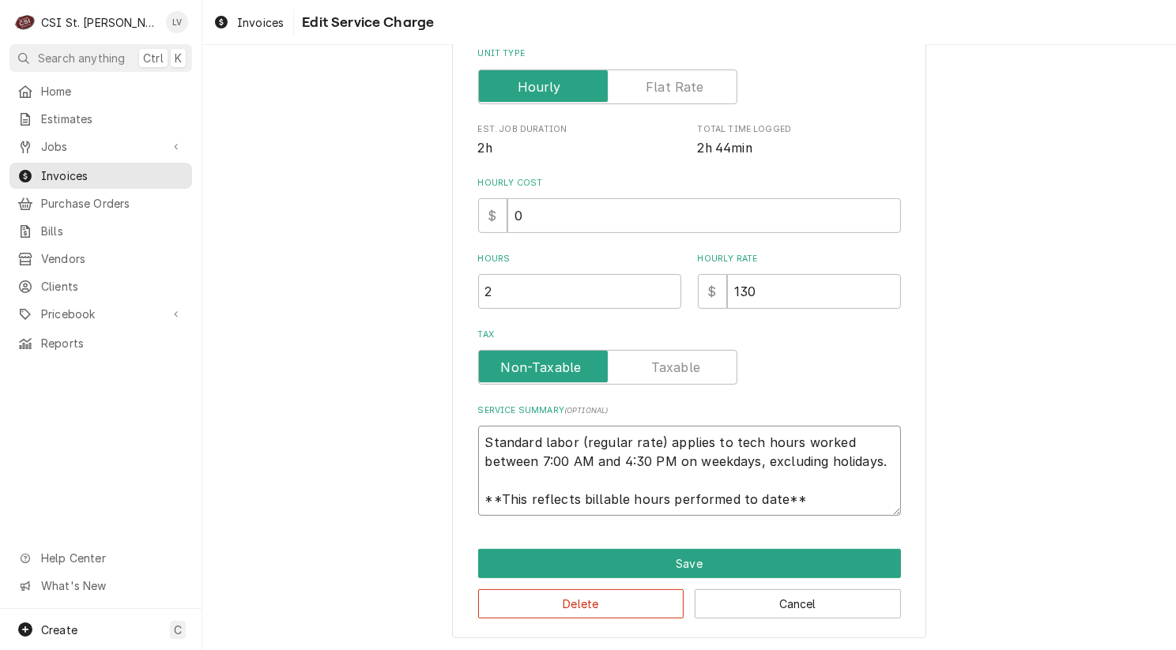
type textarea "S"
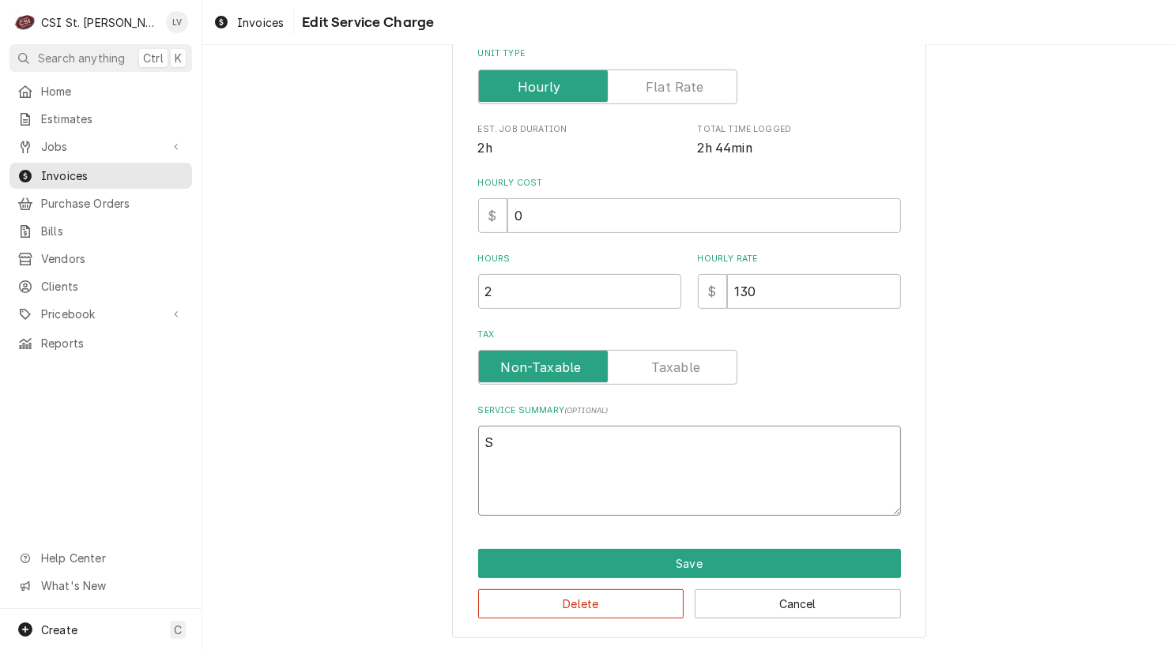
scroll to position [314, 0]
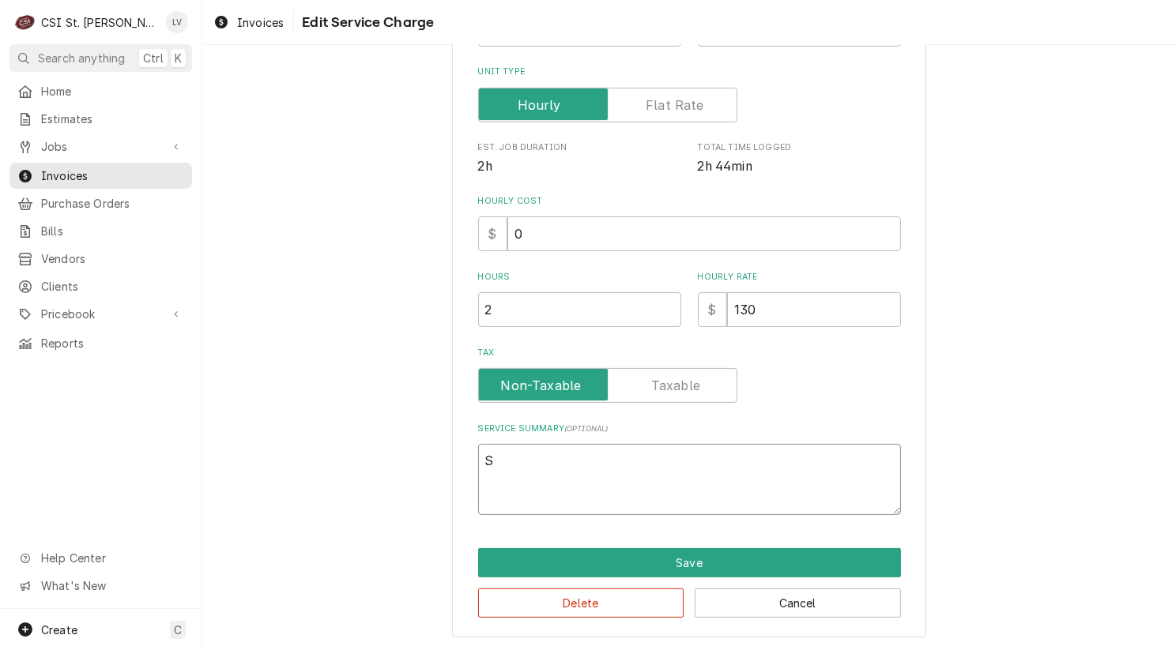
type textarea "x"
click at [660, 453] on textarea "Service Summary ( optional )" at bounding box center [689, 479] width 423 height 71
paste textarea "LTI / Model: DI-QSP-D-20-04-T / Serial: 2505-186 (left side hot well) LTI / Mod…"
type textarea "x"
type textarea "LTI / Model: DI-QSP-D-20-04-T / Serial: 2505-186 (left side hot well) LTI / Mod…"
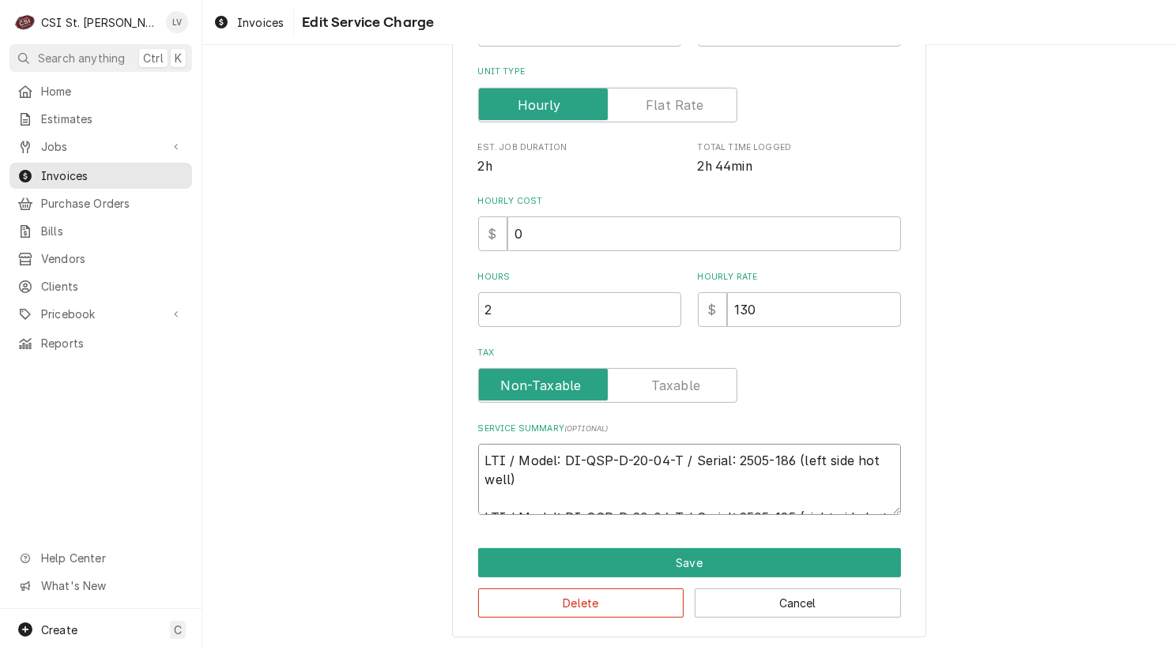
scroll to position [333, 0]
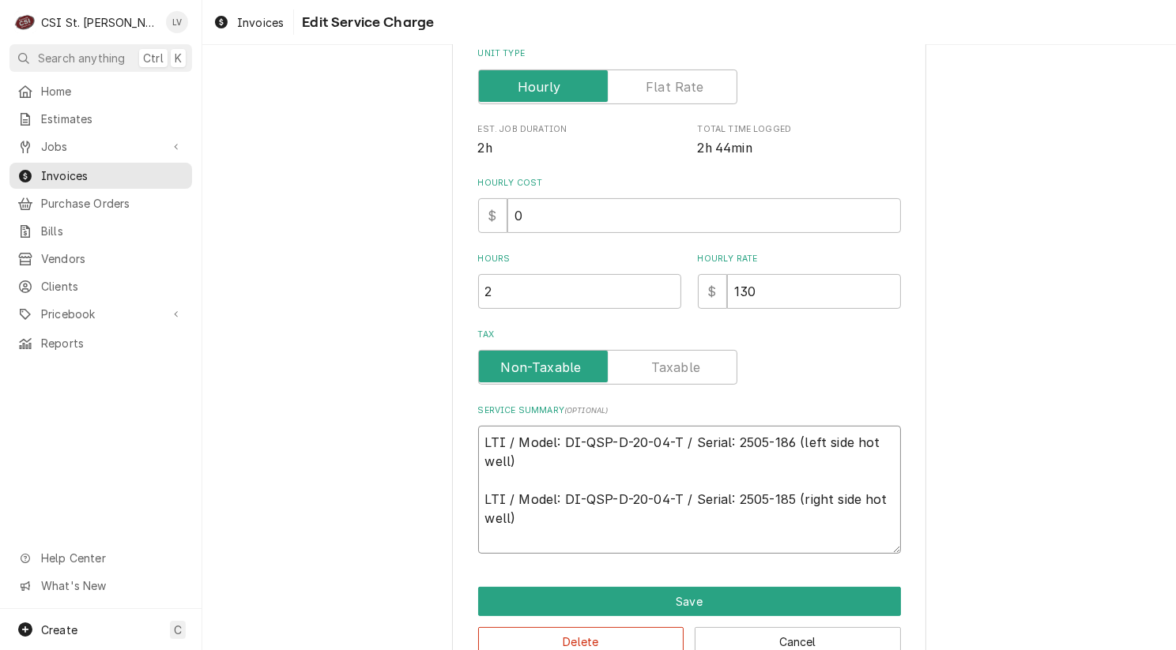
type textarea "x"
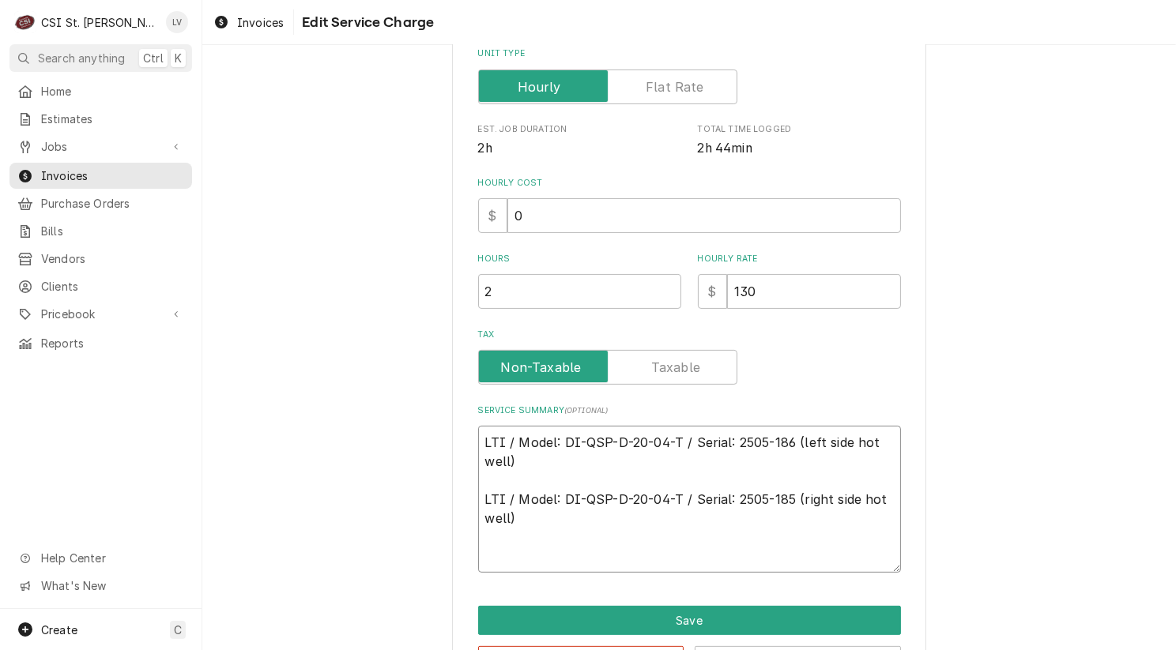
type textarea "LTI / Model: DI-QSP-D-20-04-T / Serial: 2505-186 (left side hot well) LTI / Mod…"
click at [514, 532] on textarea "LTI / Model: DI-QSP-D-20-04-T / Serial: 2505-186 (left side hot well) LTI / Mod…" at bounding box center [689, 499] width 423 height 147
type textarea "x"
type textarea "LTI / Model: DI-QSP-D-20-04-T / Serial: 2505-186 (left side hot well) LTI / Mod…"
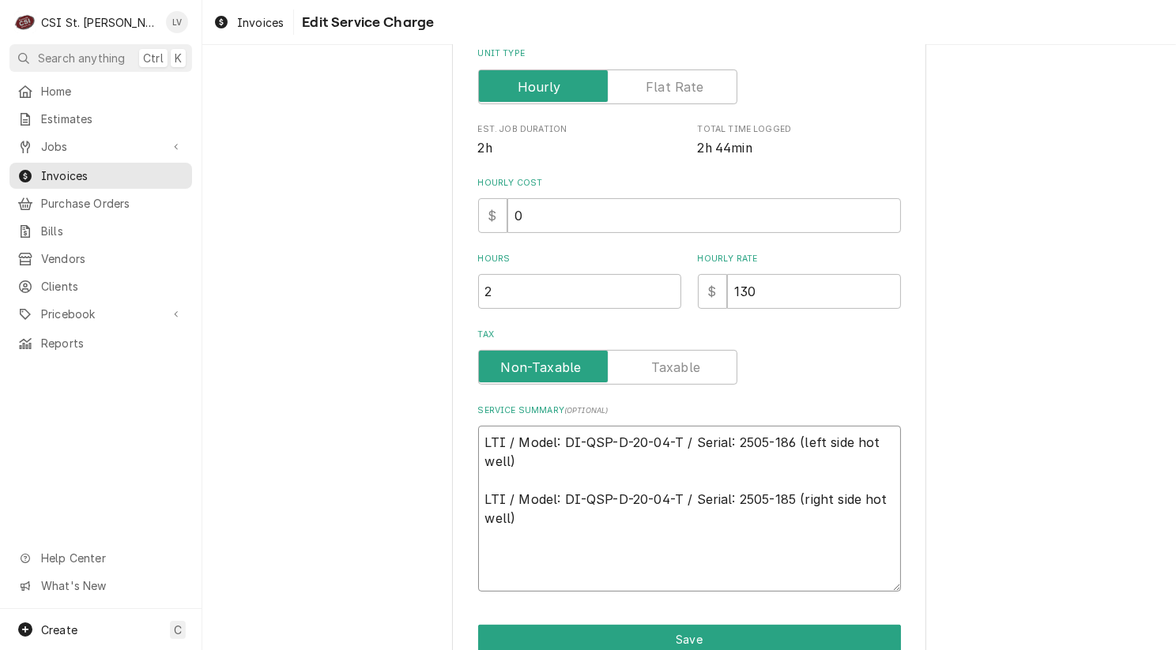
paste textarea "Found all controls set to H3 (wet) mode though the system is used without water…"
type textarea "x"
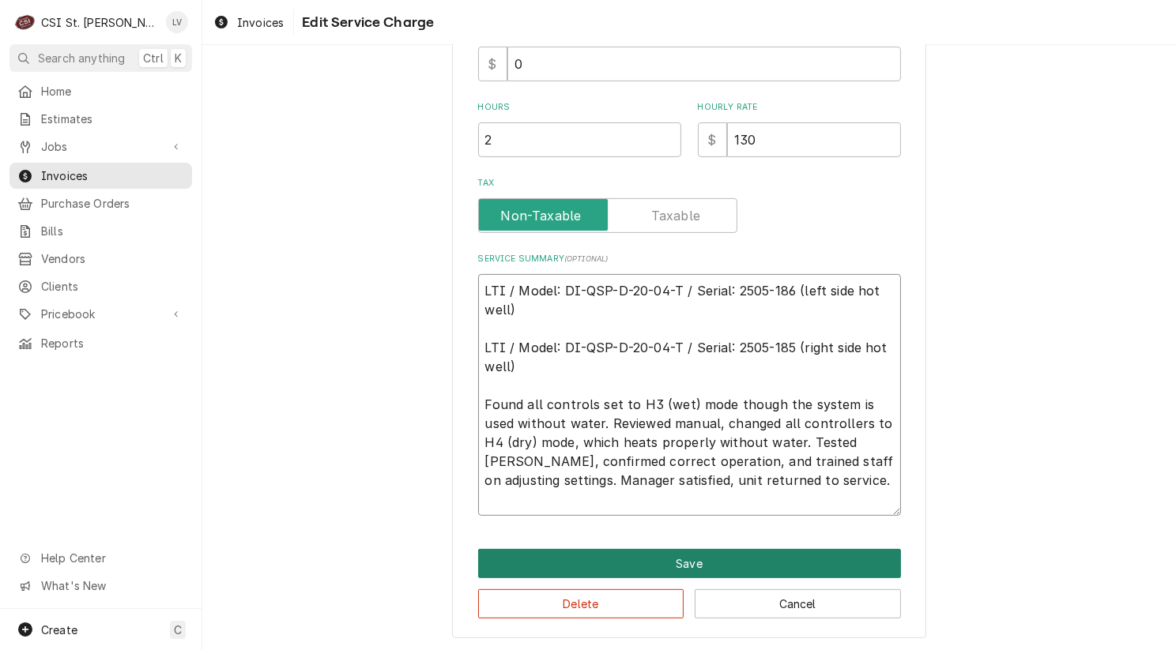
type textarea "LTI / Model: DI-QSP-D-20-04-T / Serial: 2505-186 (left side hot well) LTI / Mod…"
click at [571, 564] on button "Save" at bounding box center [689, 563] width 423 height 29
type textarea "x"
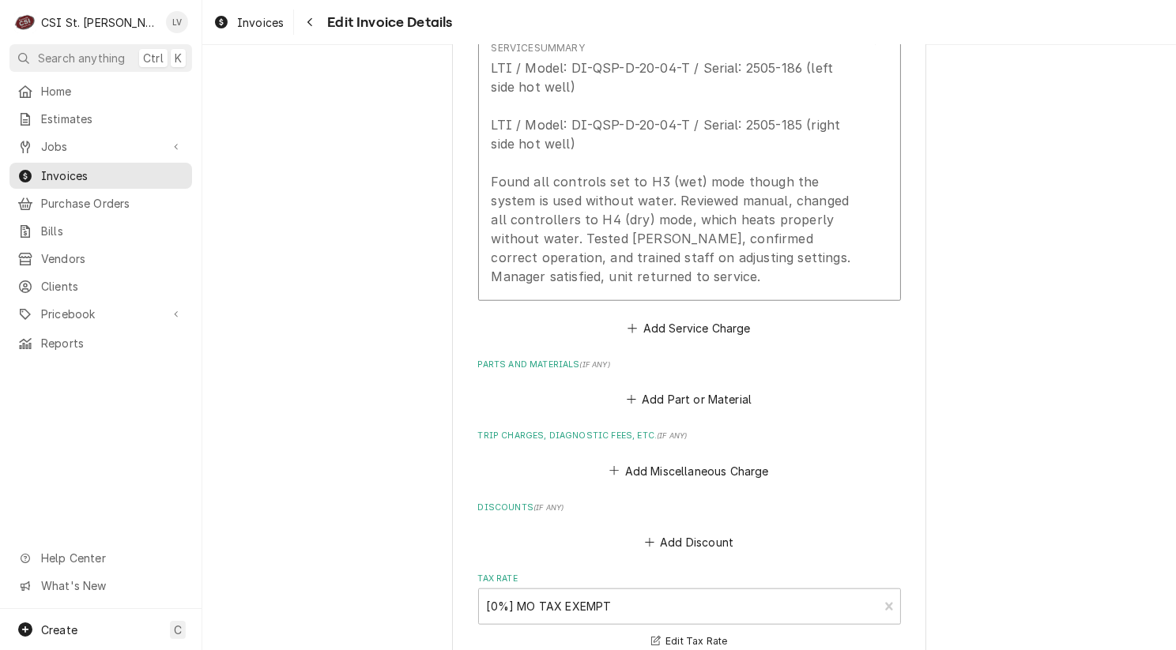
scroll to position [1778, 0]
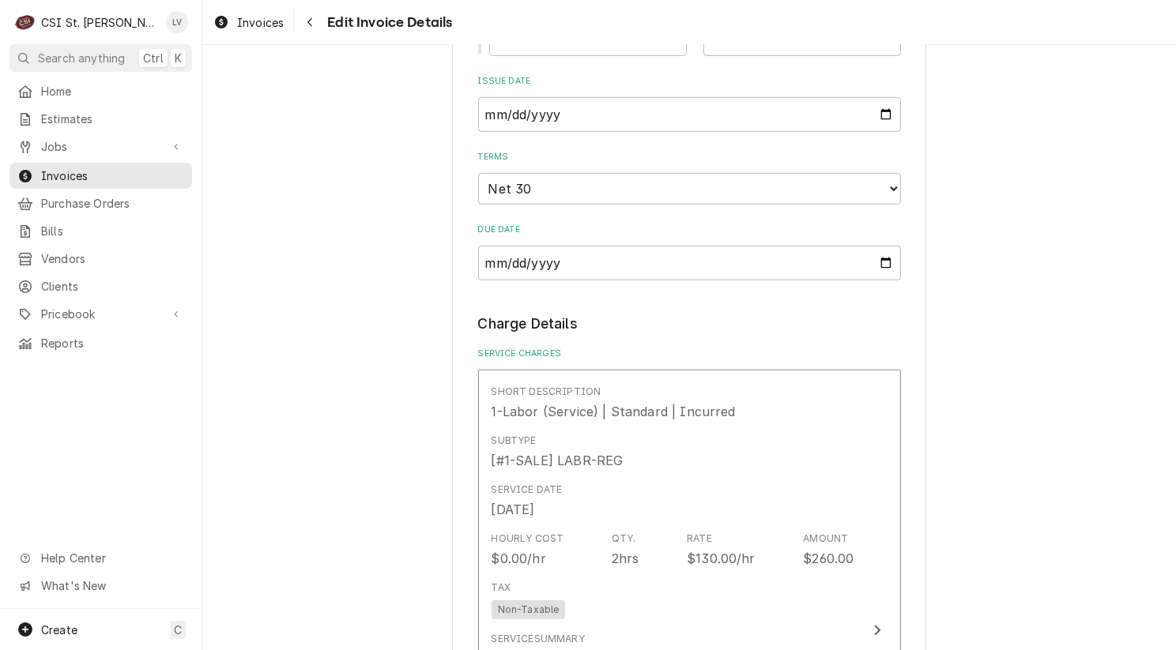
scroll to position [830, 0]
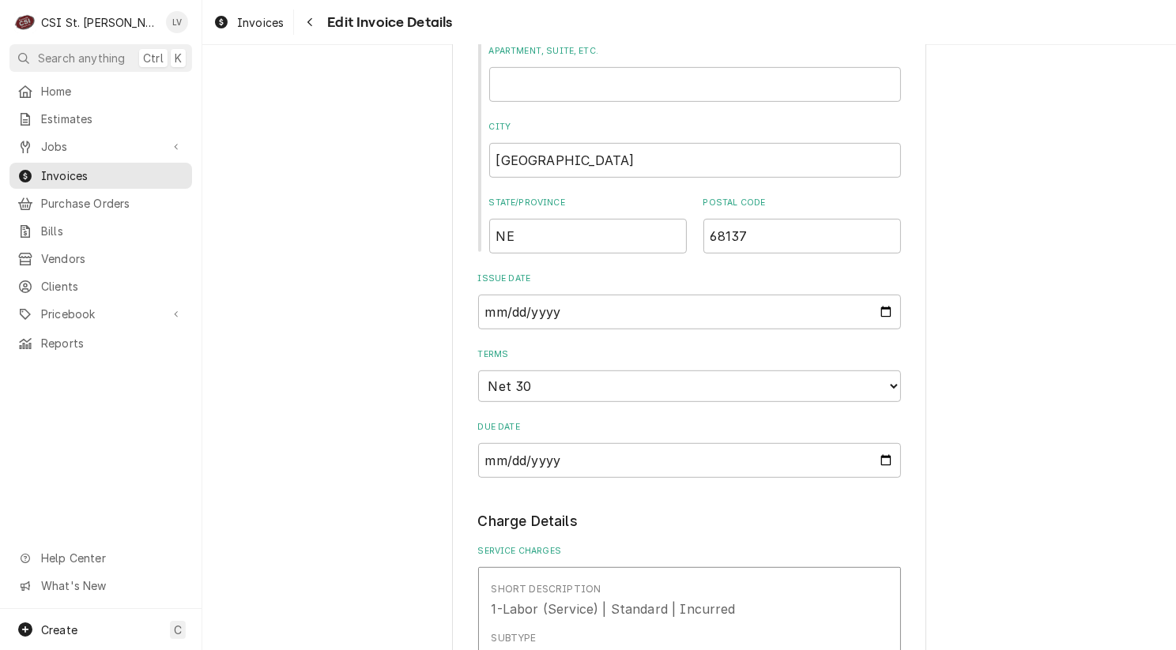
click at [308, 465] on div "Please provide the following information to create your invoice: Client Details…" at bounding box center [688, 614] width 973 height 2764
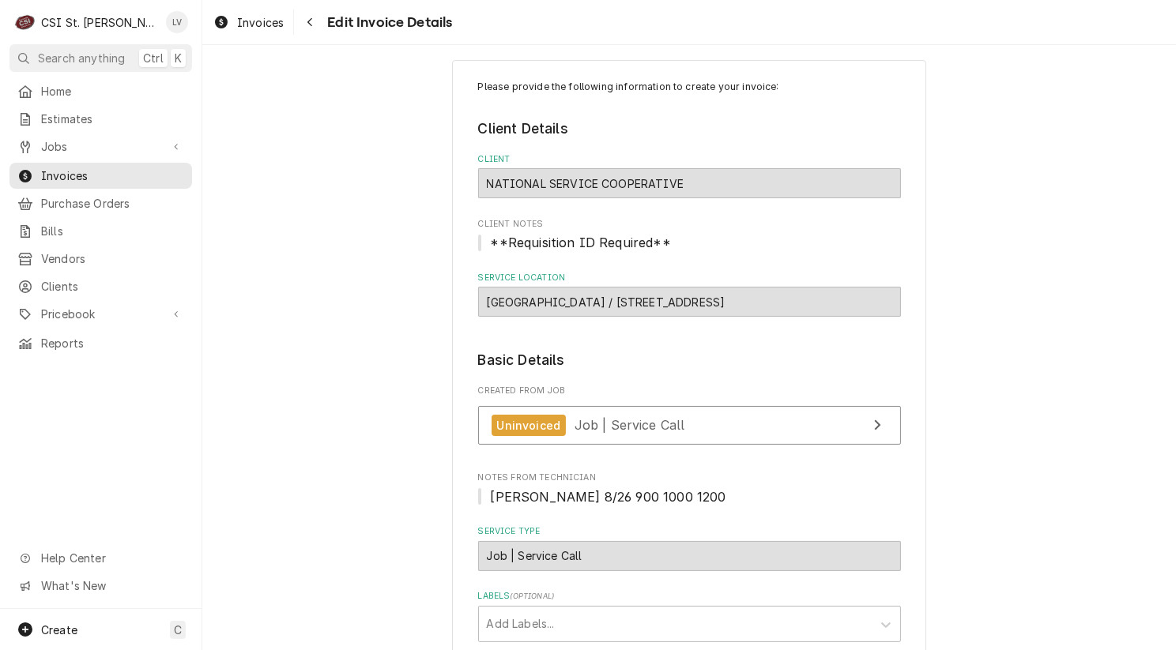
scroll to position [0, 0]
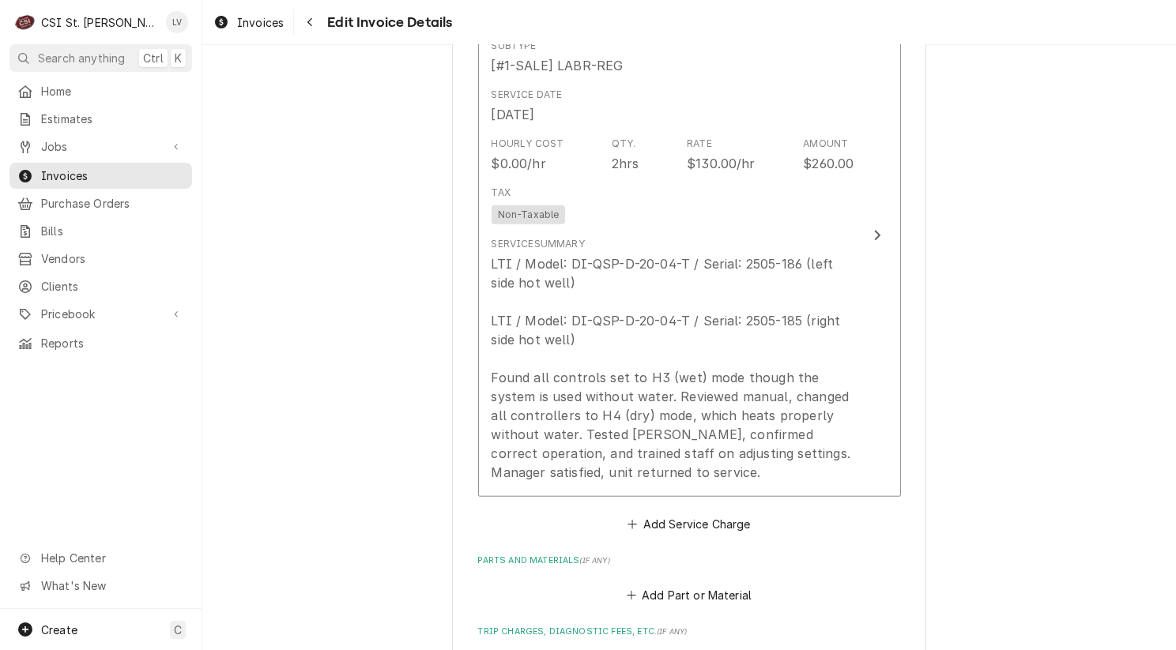
scroll to position [1659, 0]
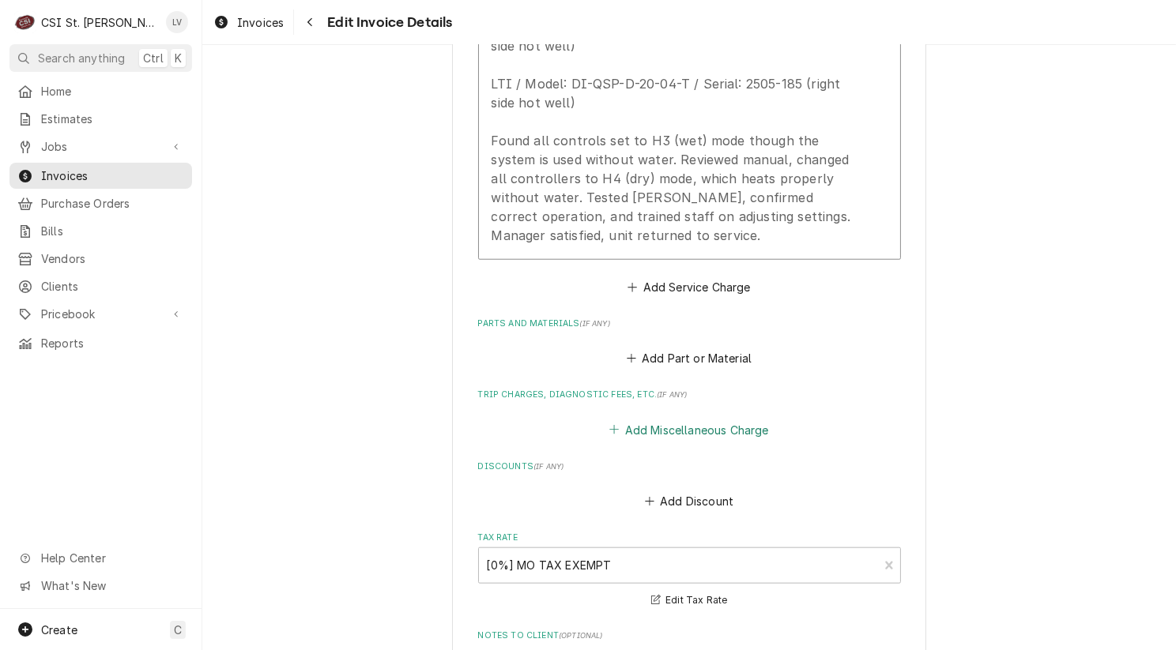
click at [687, 423] on button "Add Miscellaneous Charge" at bounding box center [689, 430] width 164 height 22
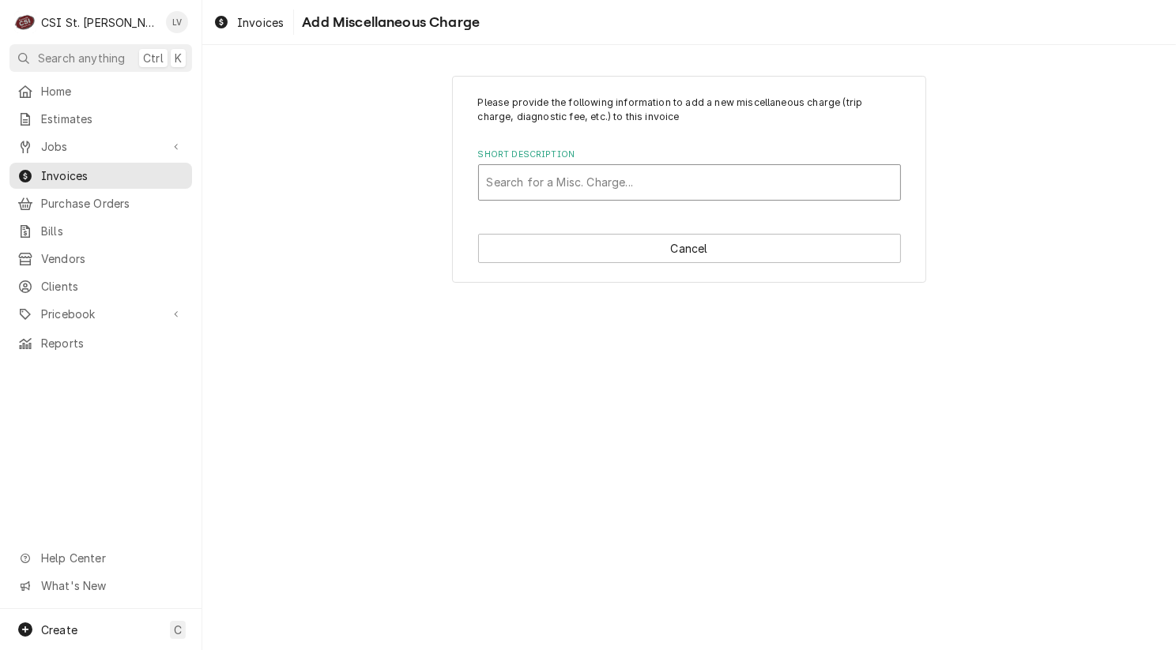
click at [544, 188] on div "Short Description" at bounding box center [689, 182] width 405 height 28
type input "travel"
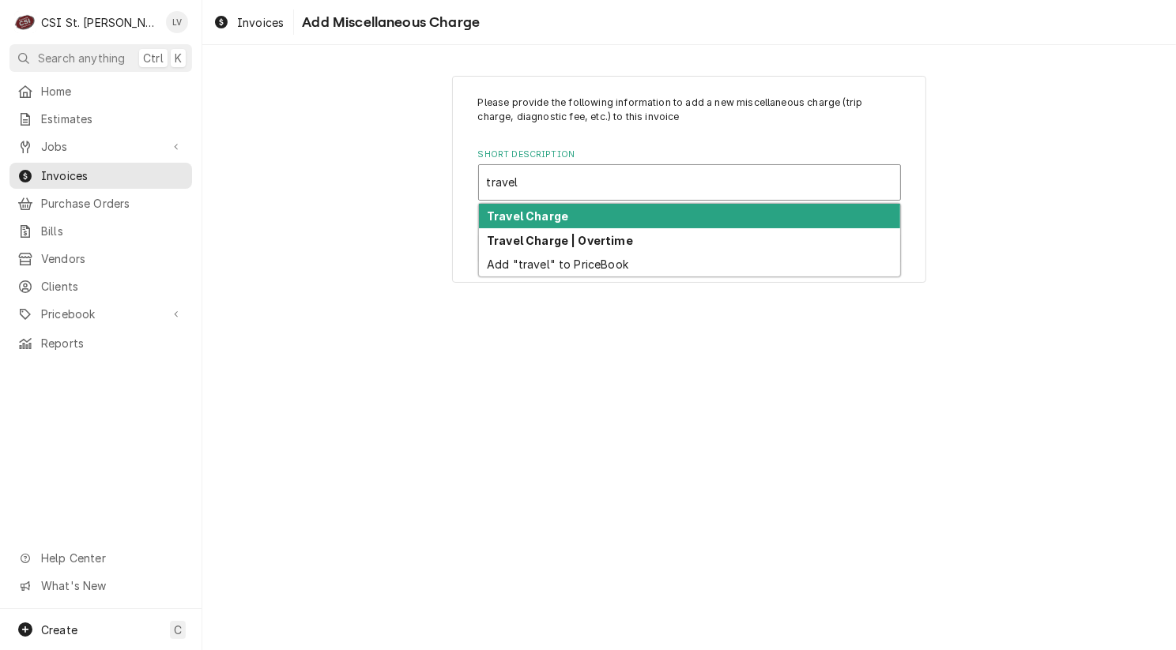
click at [542, 212] on strong "Travel Charge" at bounding box center [527, 215] width 81 height 13
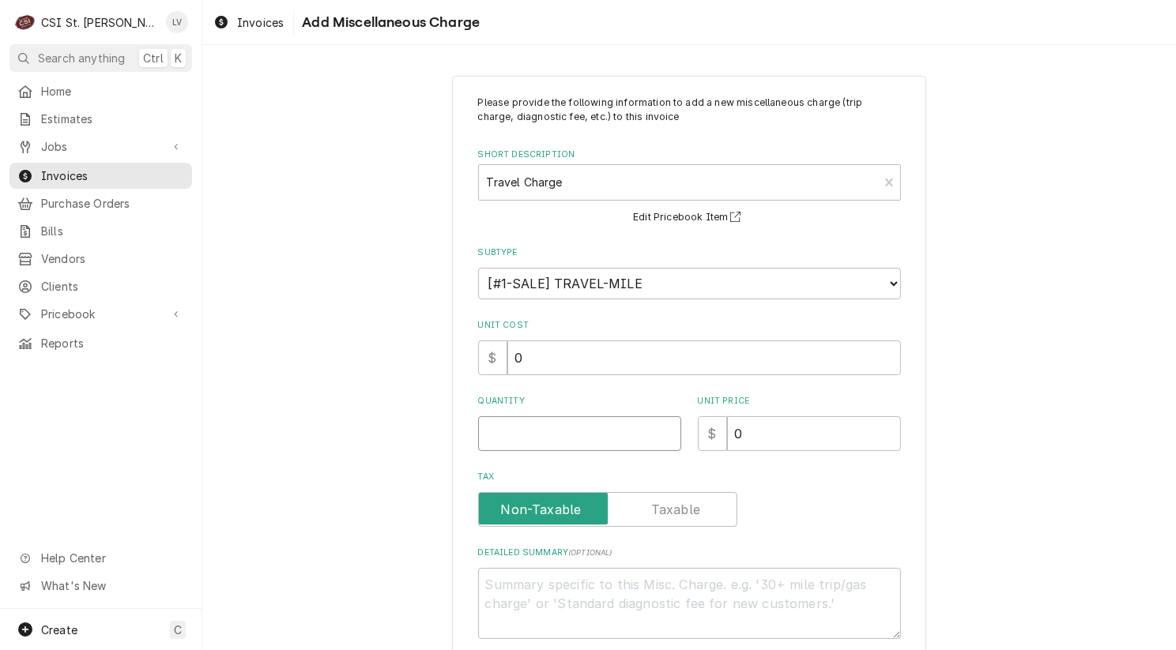
click at [508, 437] on input "Quantity" at bounding box center [579, 433] width 203 height 35
type textarea "x"
type input "1"
type textarea "x"
type input "1"
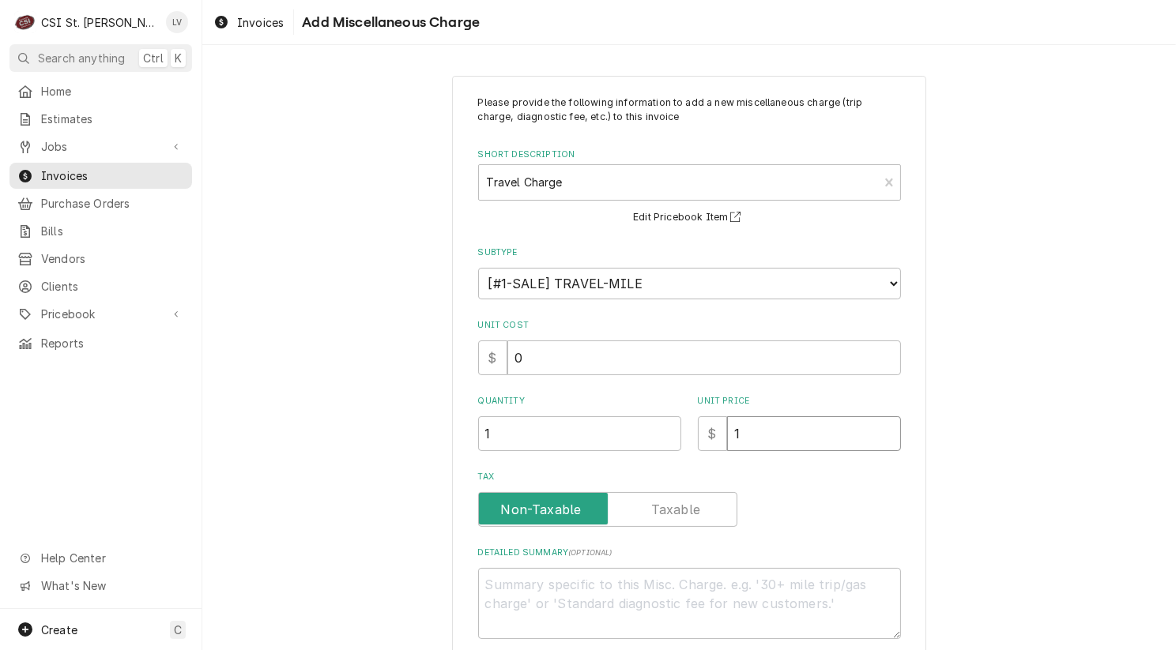
type textarea "x"
type input "13"
type textarea "x"
type input "130"
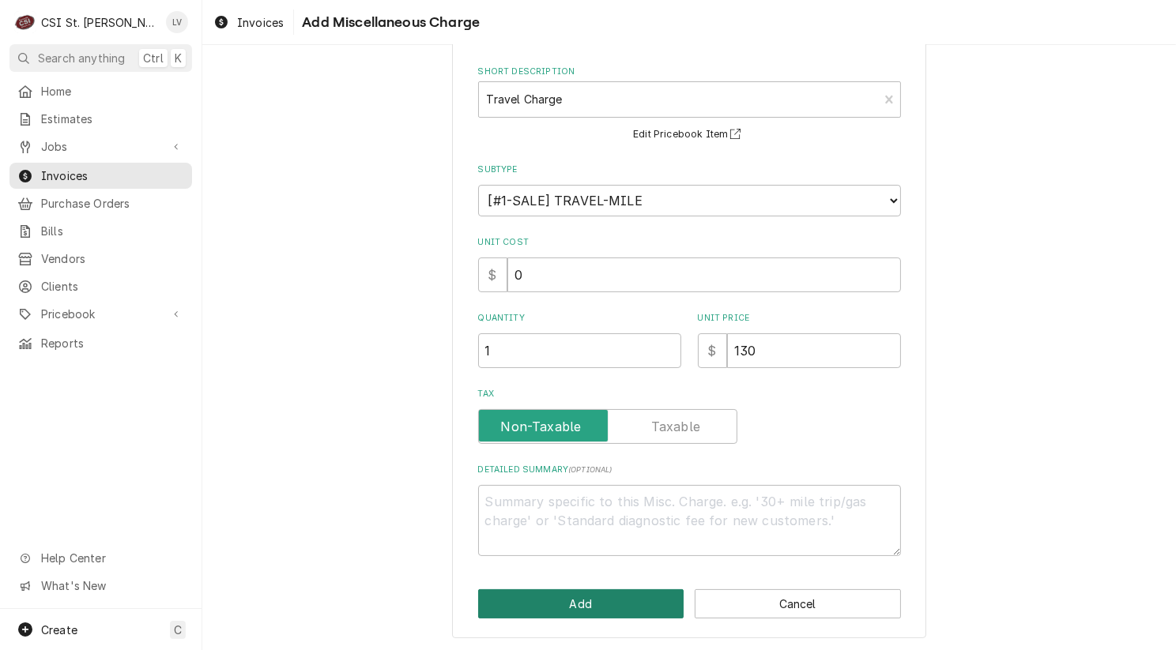
click at [634, 600] on button "Add" at bounding box center [581, 603] width 206 height 29
type textarea "x"
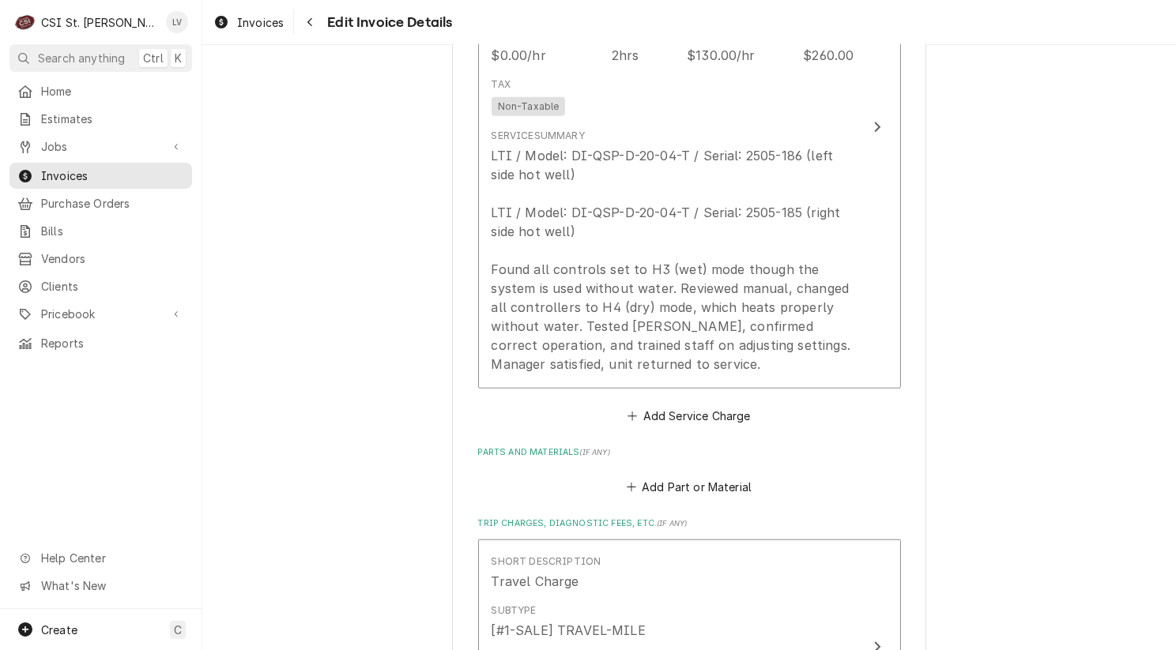
scroll to position [1925, 0]
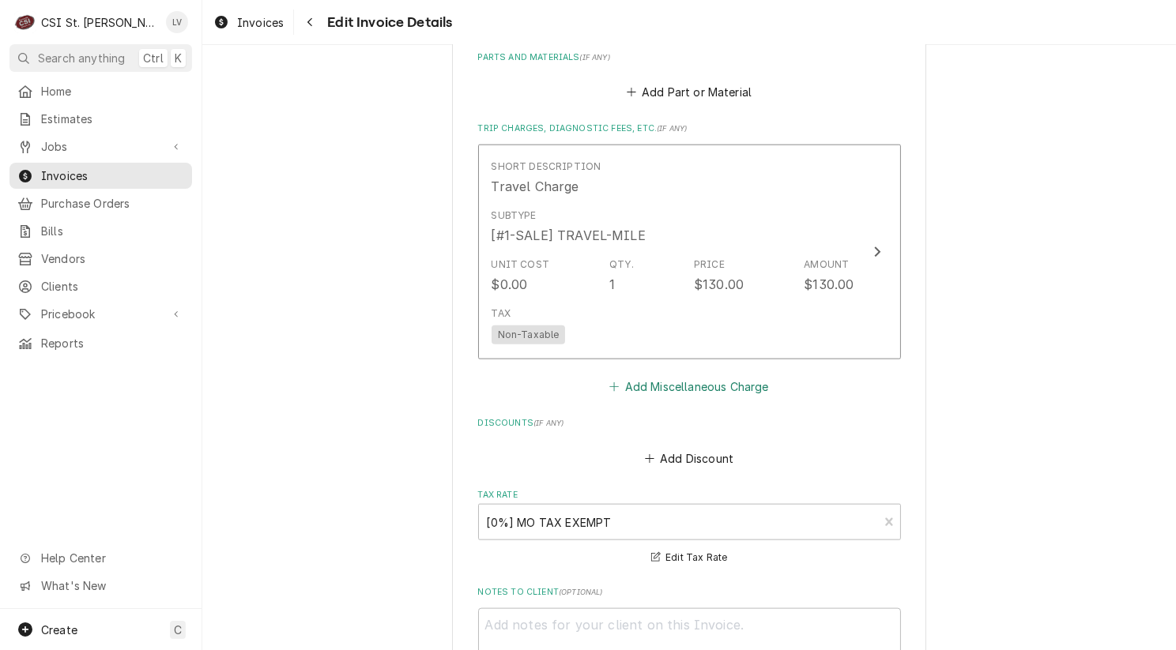
click at [649, 389] on button "Add Miscellaneous Charge" at bounding box center [689, 387] width 164 height 22
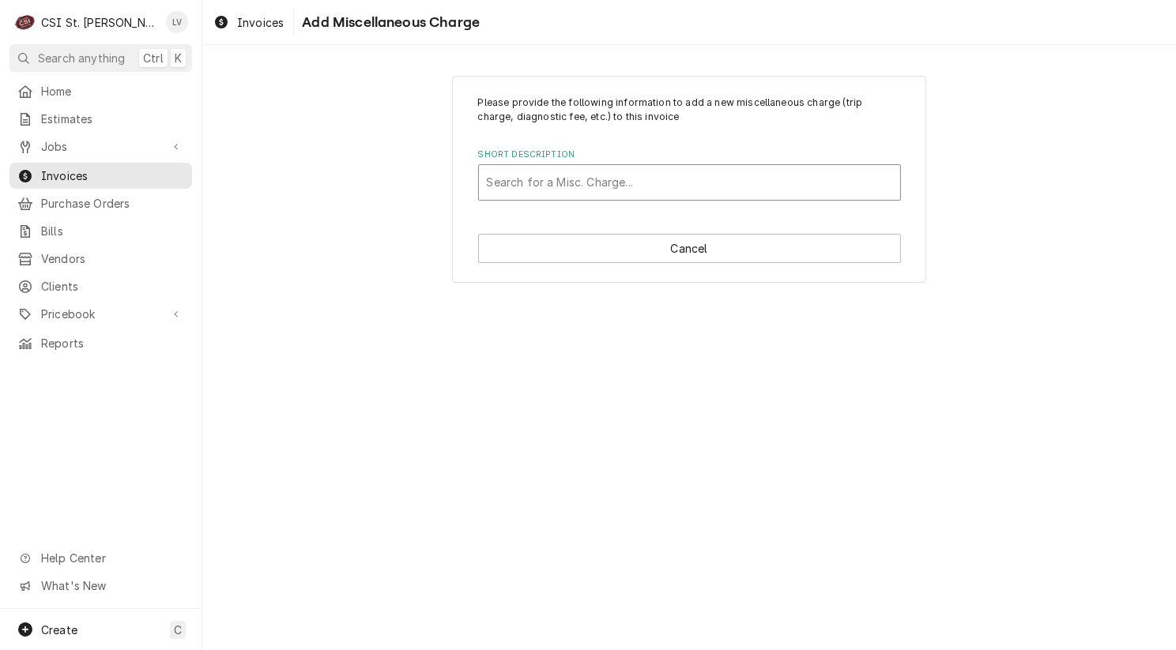
click at [539, 186] on div "Short Description" at bounding box center [689, 182] width 405 height 28
type input "mileage"
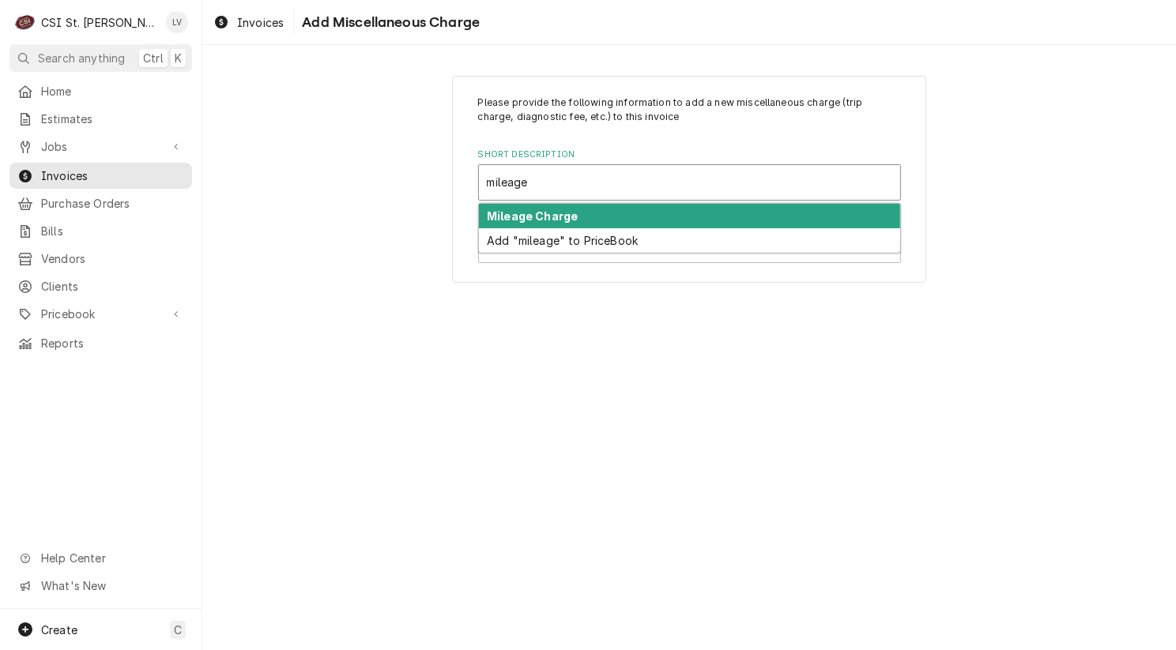
click at [520, 212] on strong "Mileage Charge" at bounding box center [532, 215] width 91 height 13
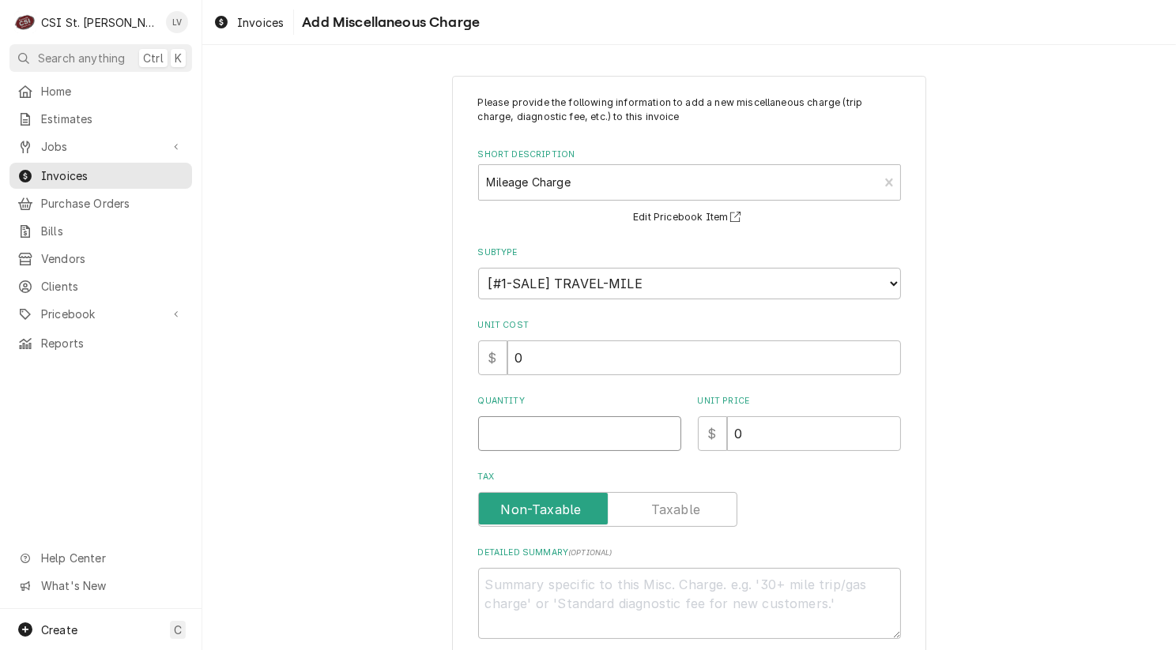
click at [499, 429] on input "Quantity" at bounding box center [579, 433] width 203 height 35
type textarea "x"
type input "2"
type textarea "x"
type input "24"
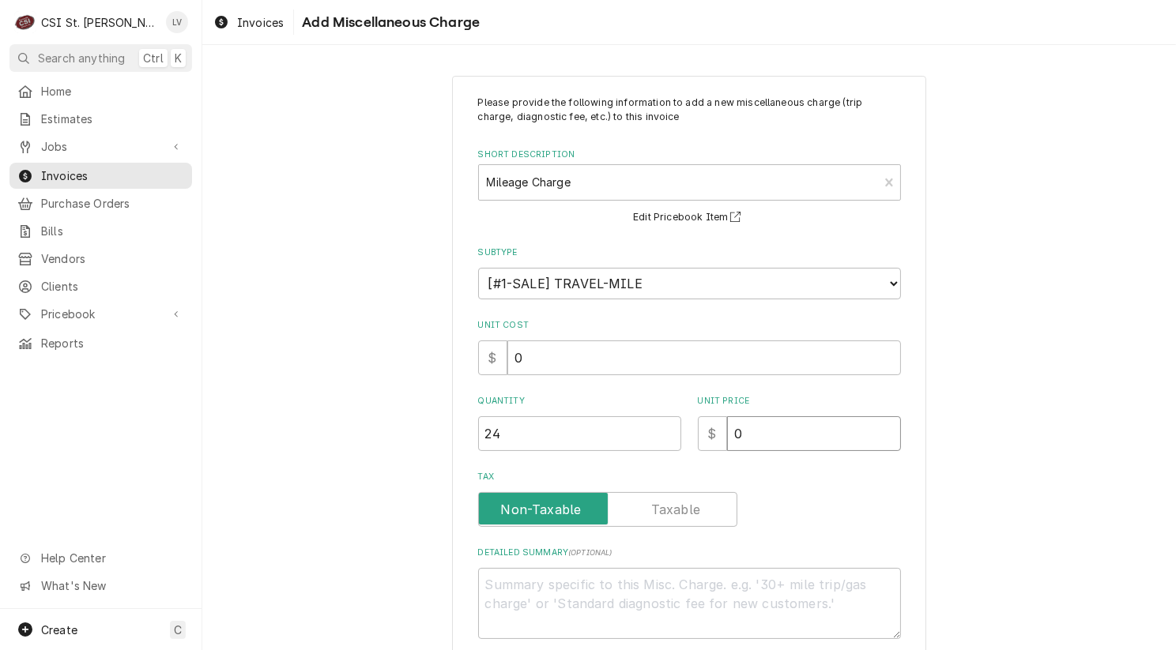
type textarea "x"
type input "1"
type textarea "x"
type input "1.3"
type textarea "x"
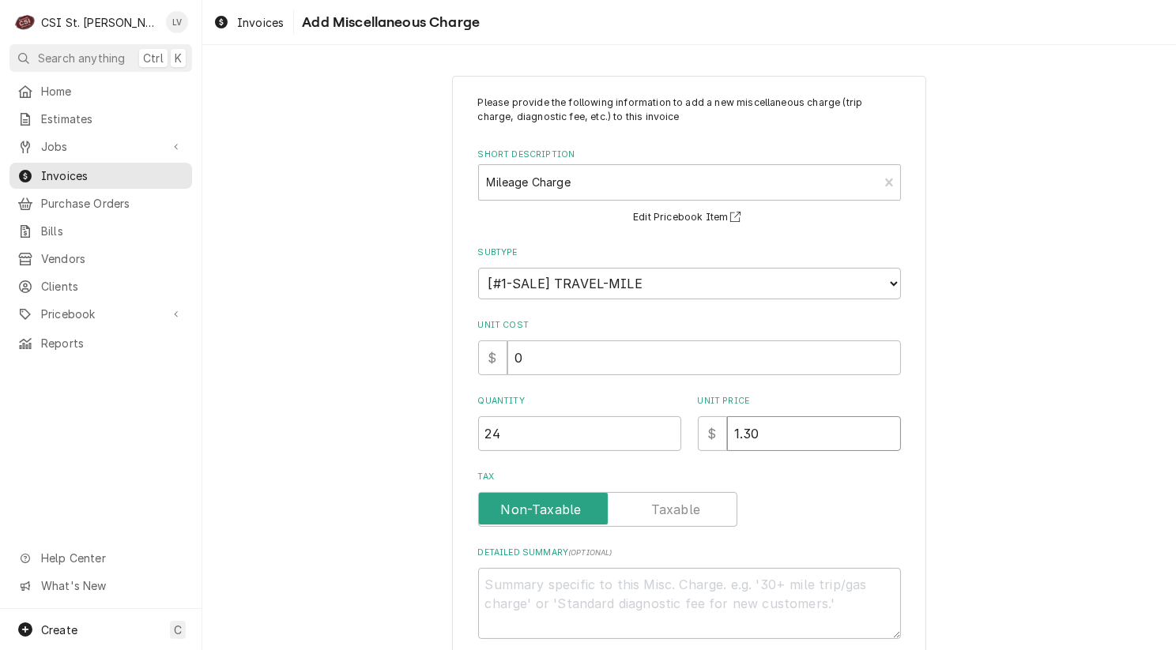
type input "1.30"
click at [991, 455] on div "Please provide the following information to add a new miscellaneous charge (tri…" at bounding box center [688, 399] width 973 height 674
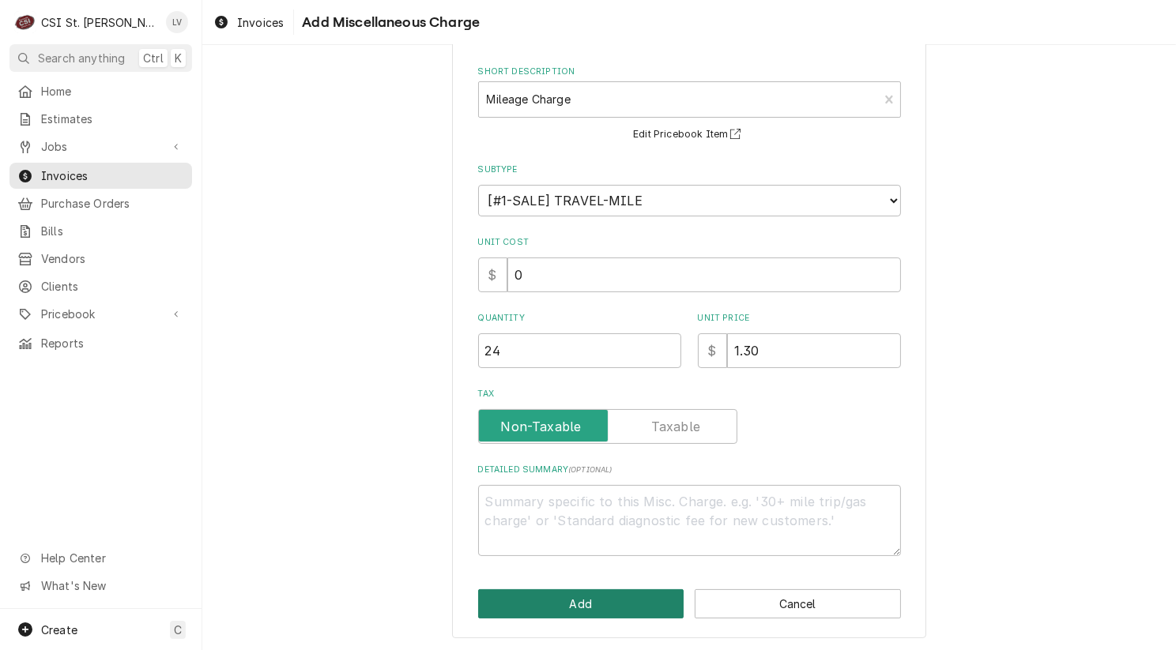
click at [563, 600] on button "Add" at bounding box center [581, 603] width 206 height 29
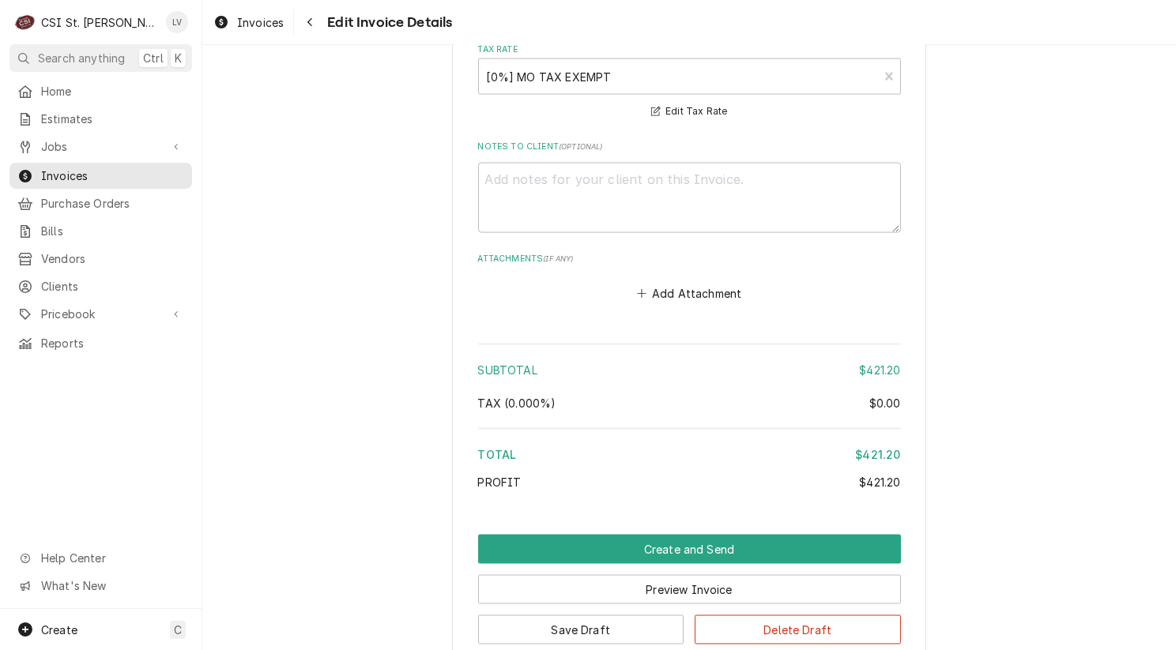
scroll to position [2692, 0]
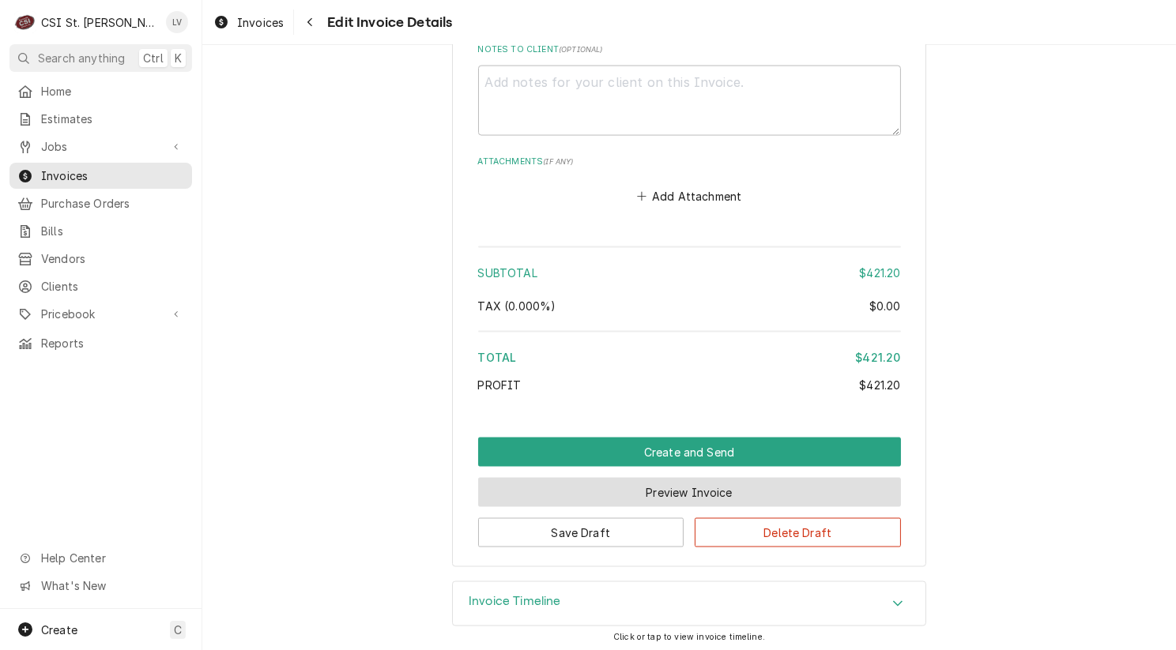
click at [701, 490] on button "Preview Invoice" at bounding box center [689, 492] width 423 height 29
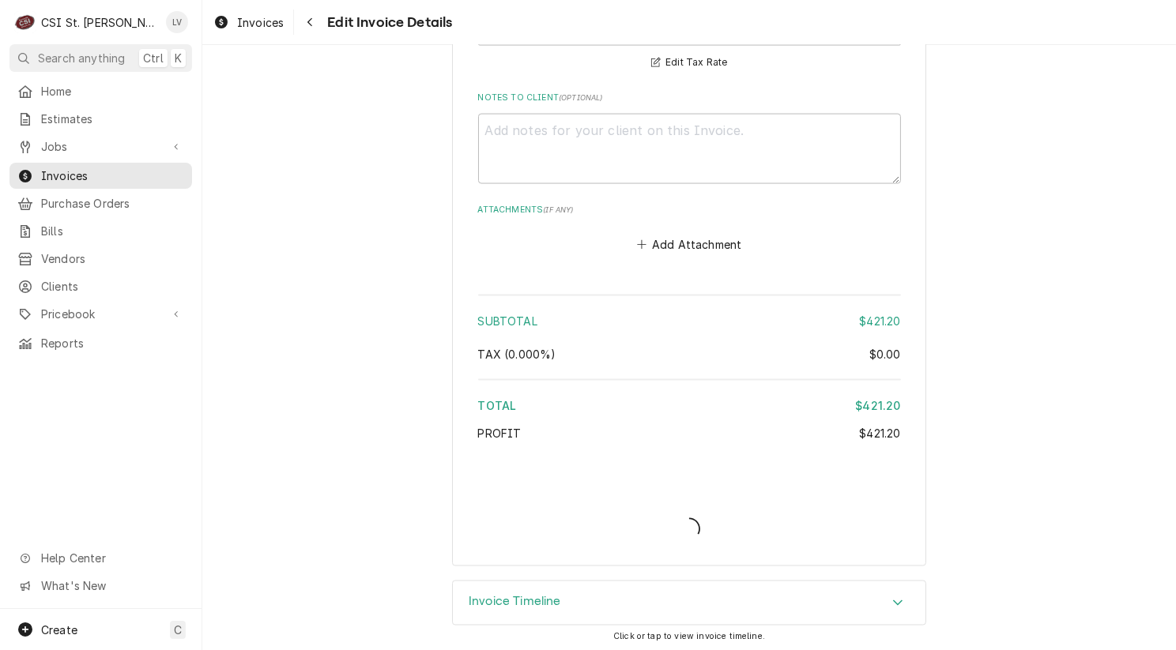
type textarea "x"
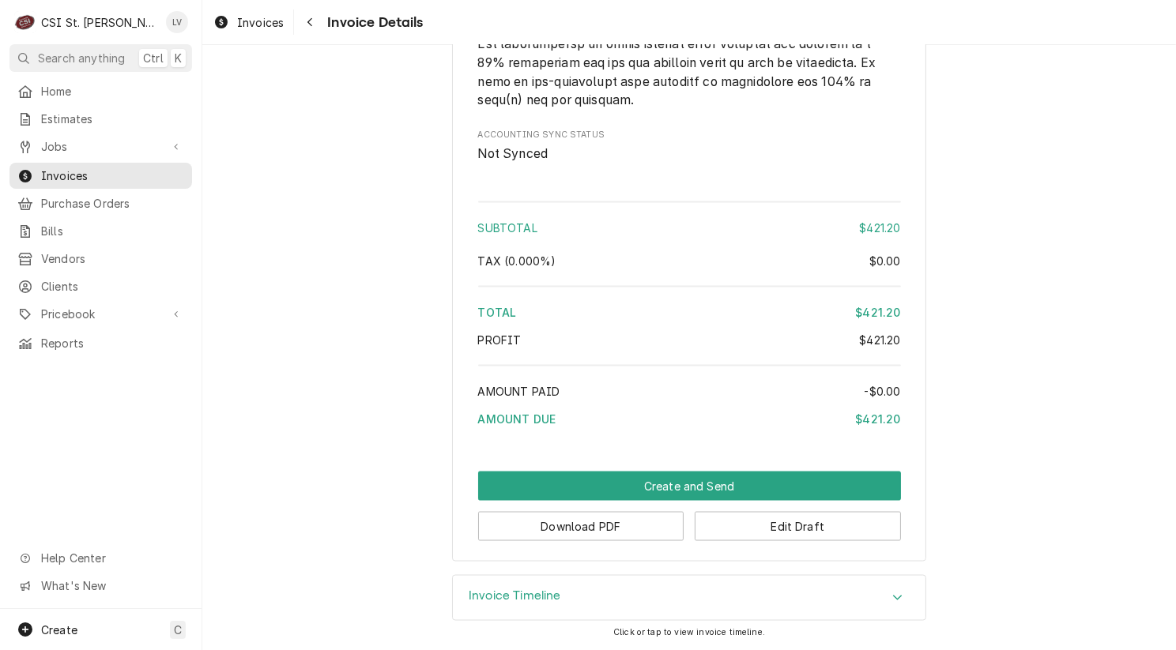
scroll to position [2591, 0]
click at [574, 530] on button "Download PDF" at bounding box center [581, 526] width 206 height 29
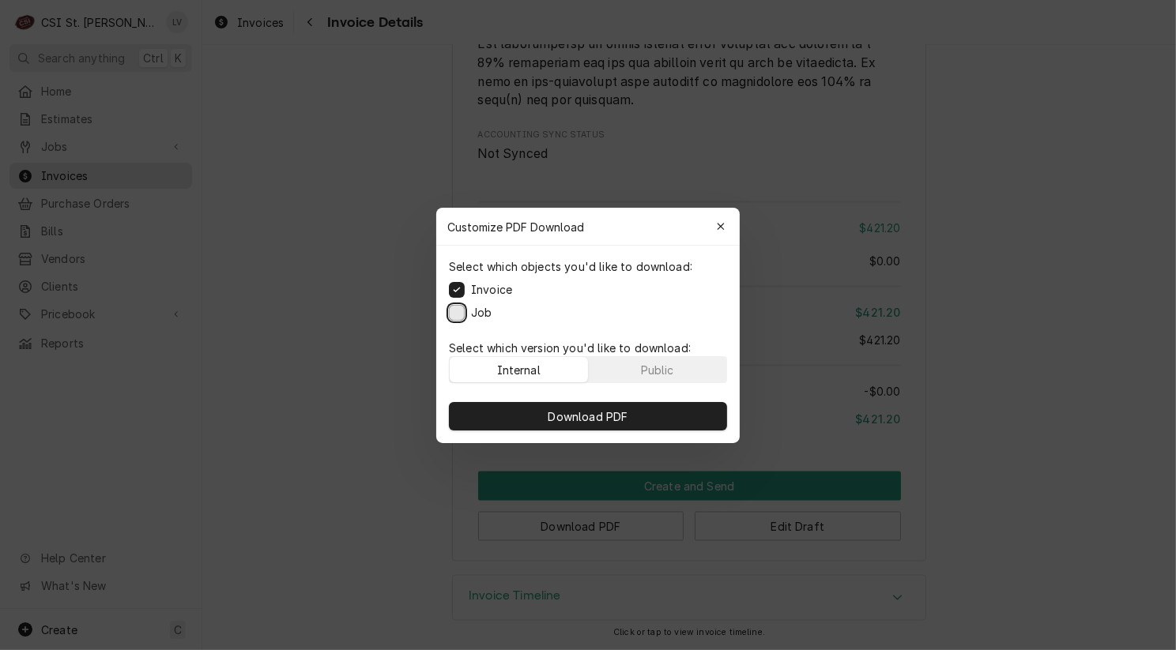
click at [457, 309] on button "Job" at bounding box center [457, 312] width 16 height 16
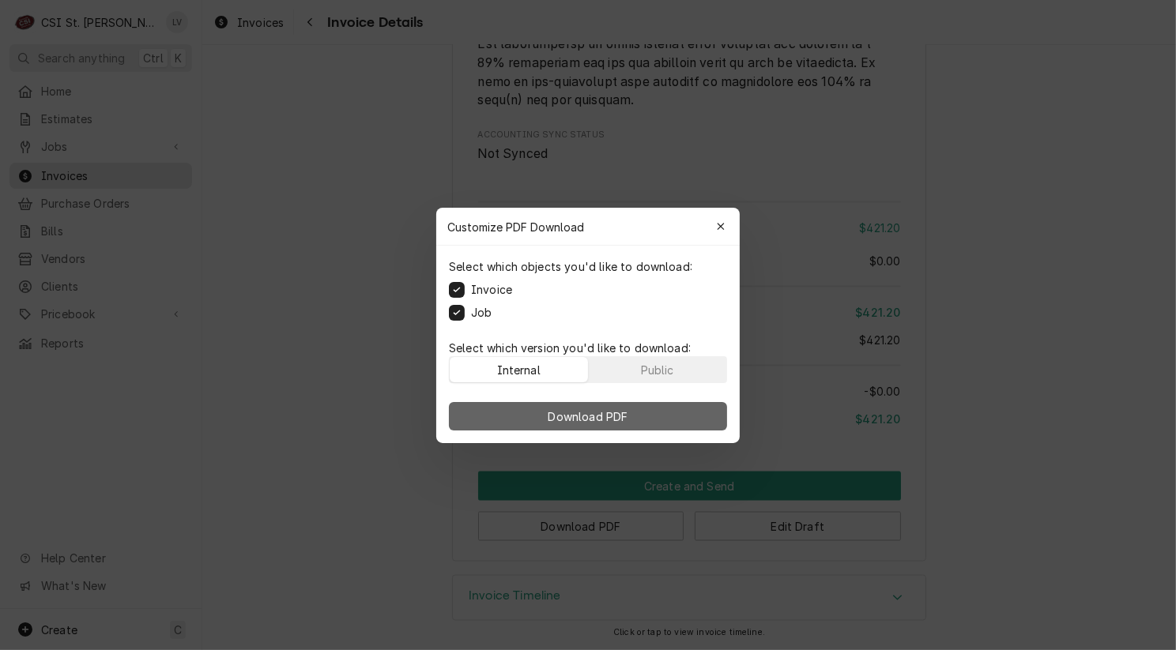
click at [536, 420] on button "Download PDF" at bounding box center [588, 416] width 278 height 28
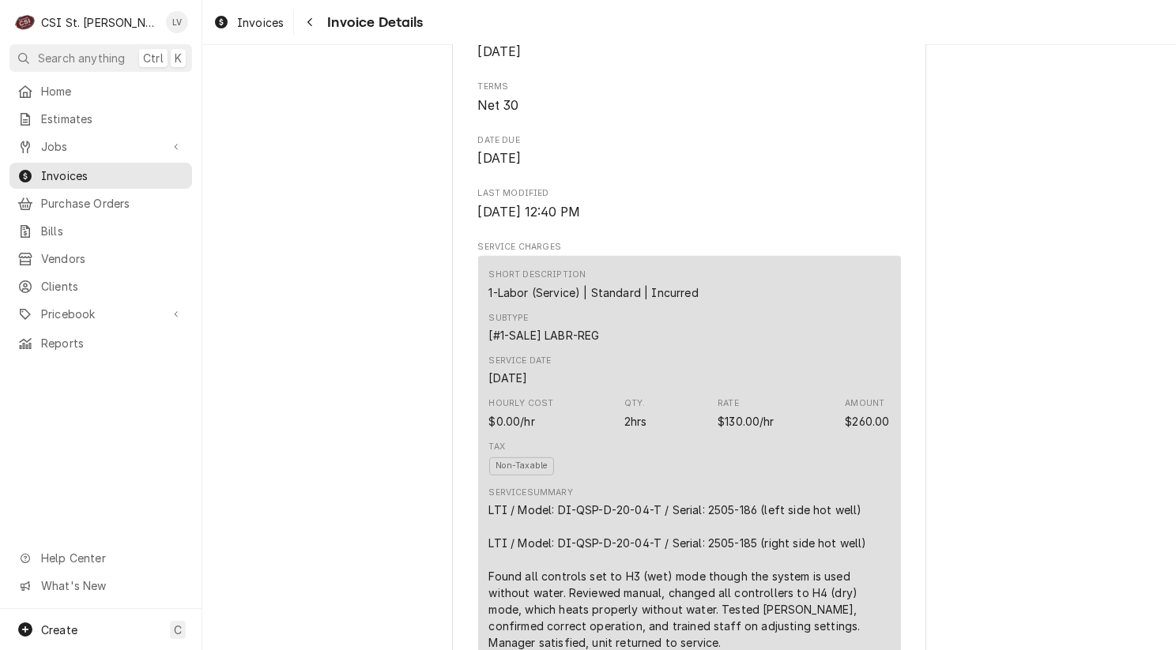
scroll to position [379, 0]
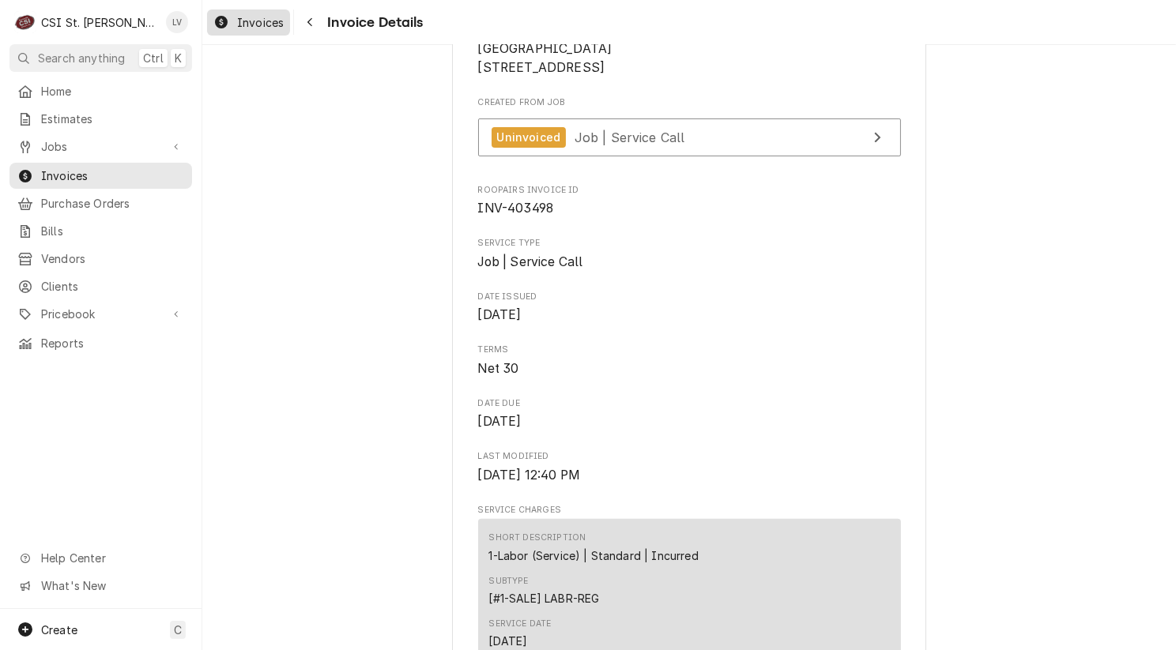
click at [236, 24] on div "Invoices" at bounding box center [248, 23] width 77 height 20
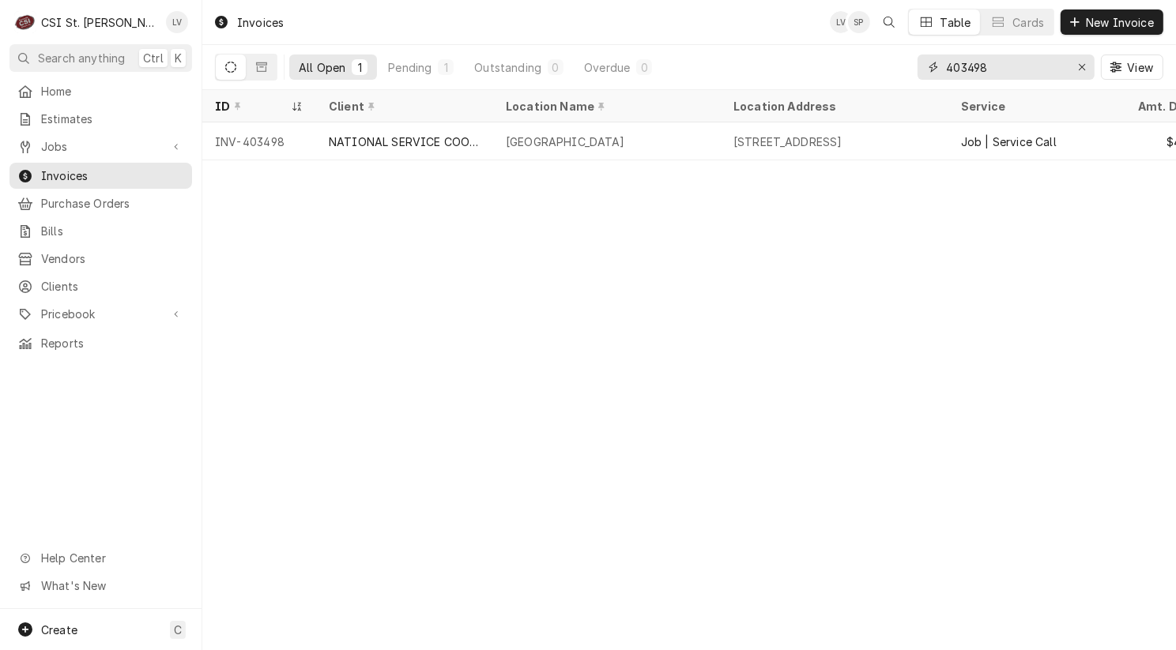
click at [1011, 67] on input "403498" at bounding box center [1005, 67] width 119 height 25
type input "403499"
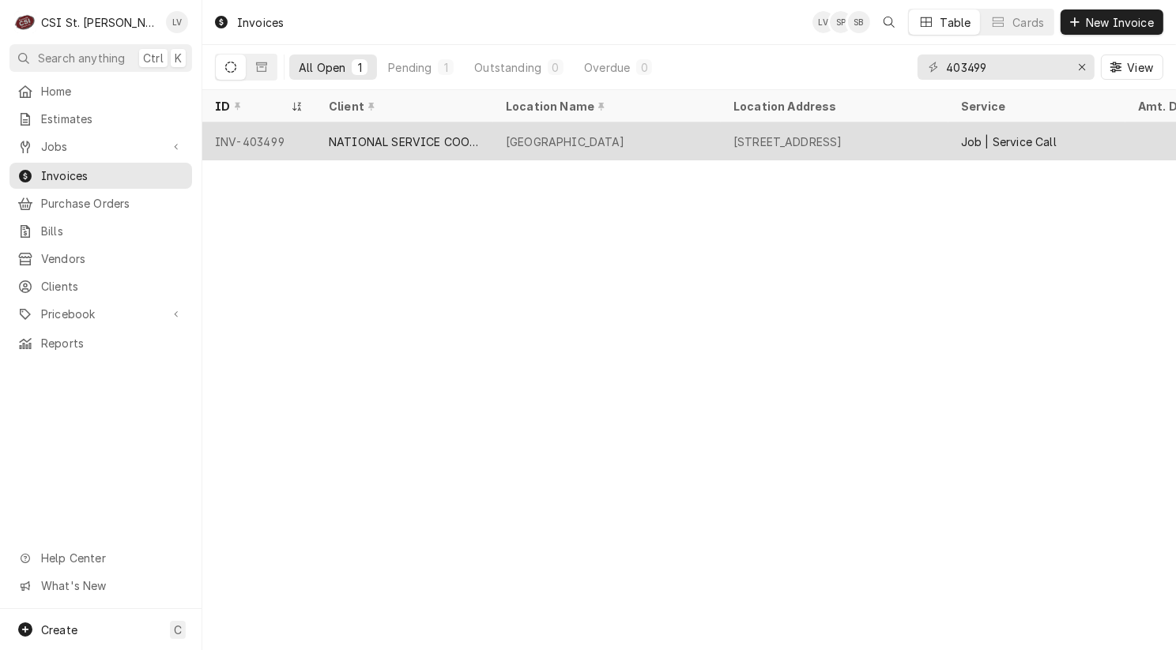
click at [572, 155] on div "[GEOGRAPHIC_DATA]" at bounding box center [607, 141] width 228 height 38
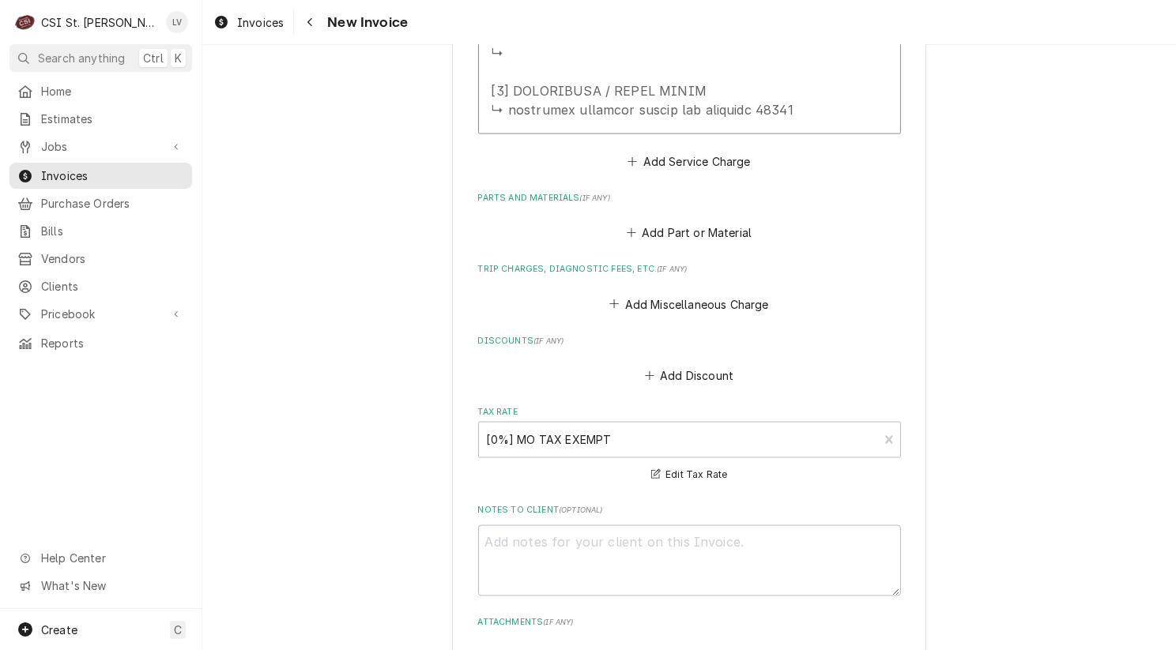
scroll to position [2607, 0]
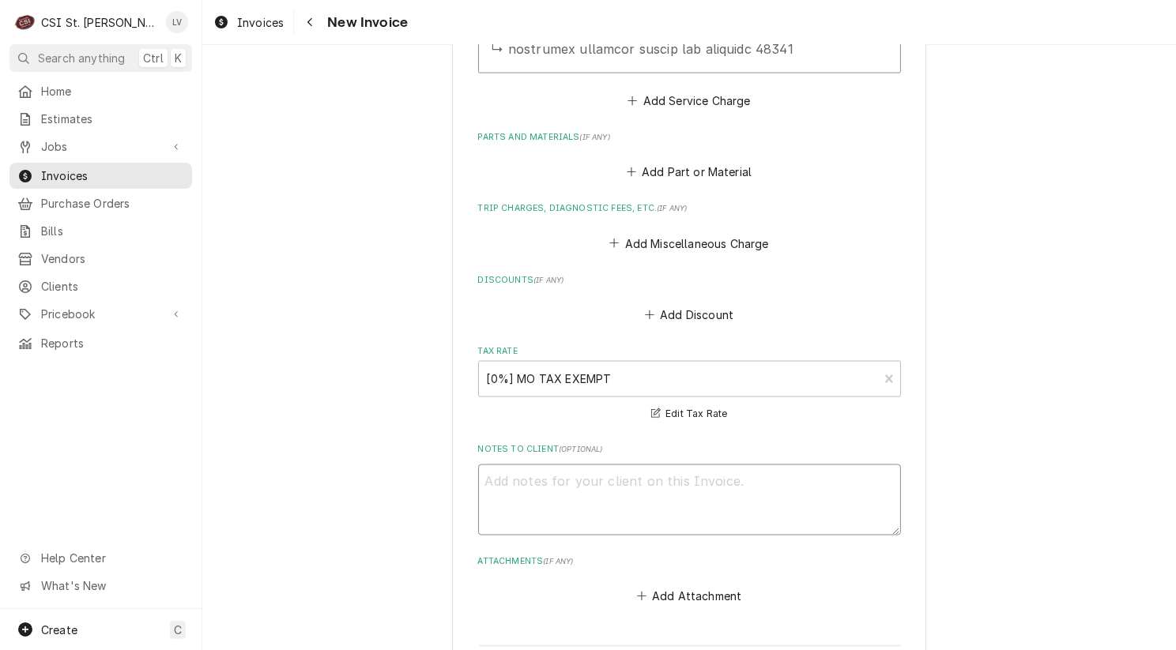
click at [517, 524] on textarea "Notes to Client ( optional )" at bounding box center [689, 500] width 423 height 71
type textarea "x"
type textarea "z"
type textarea "x"
type textarea "ze"
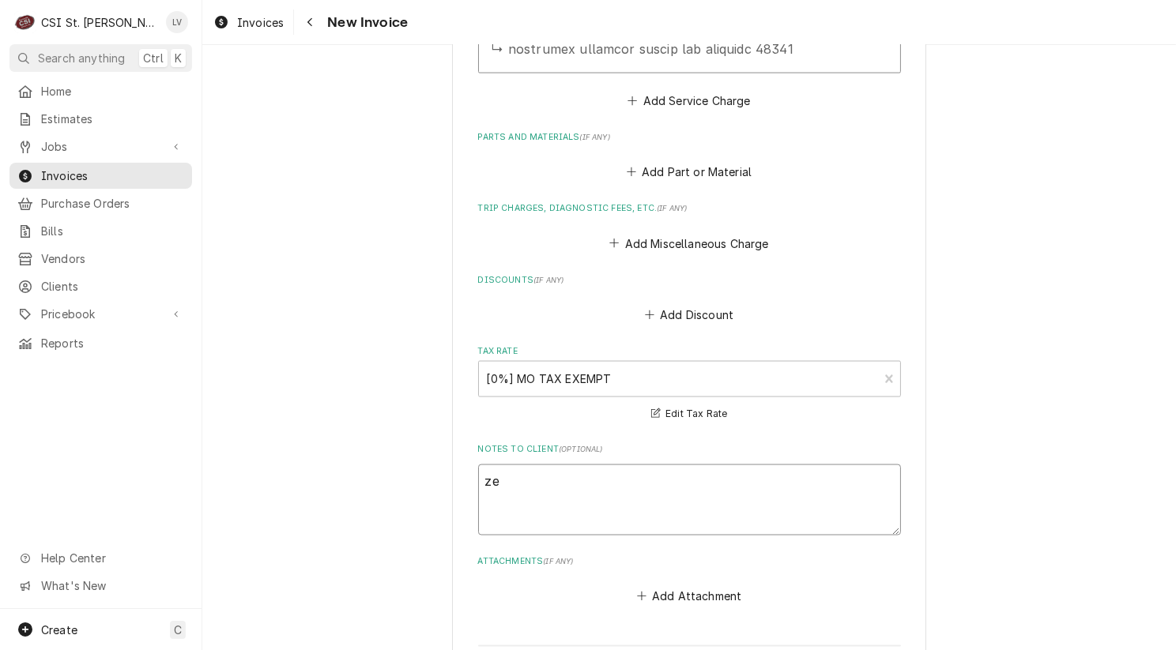
type textarea "x"
type textarea "zer"
type textarea "x"
type textarea "zero"
type textarea "x"
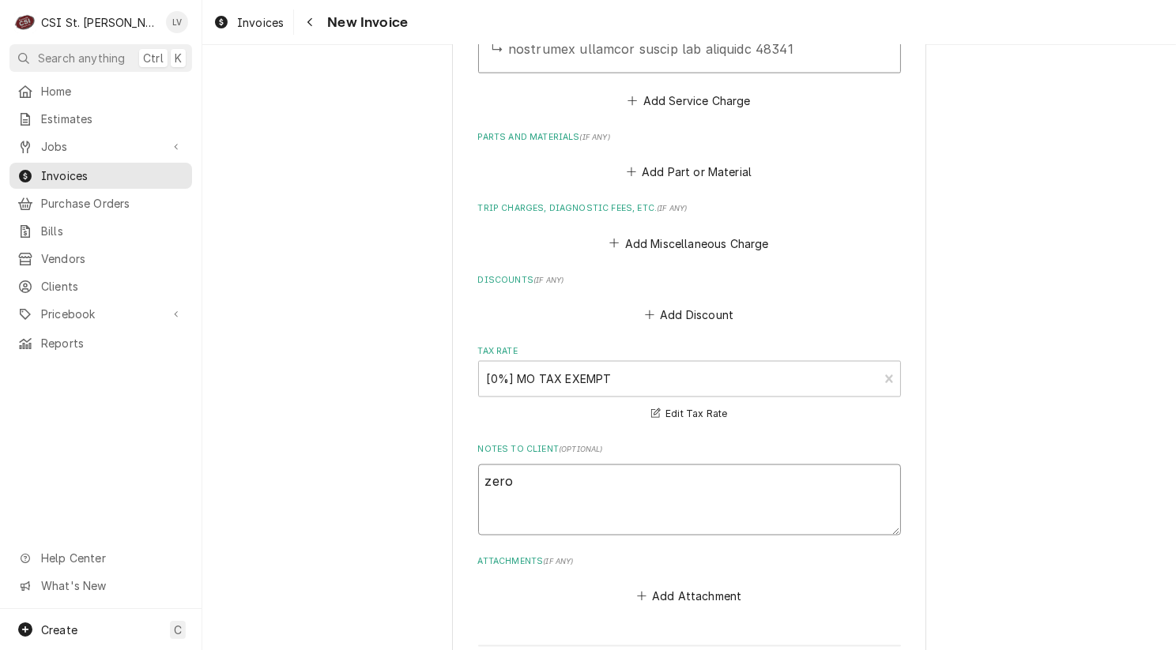
type textarea "zero-"
type textarea "x"
type textarea "zero-d"
type textarea "x"
type textarea "zero-do"
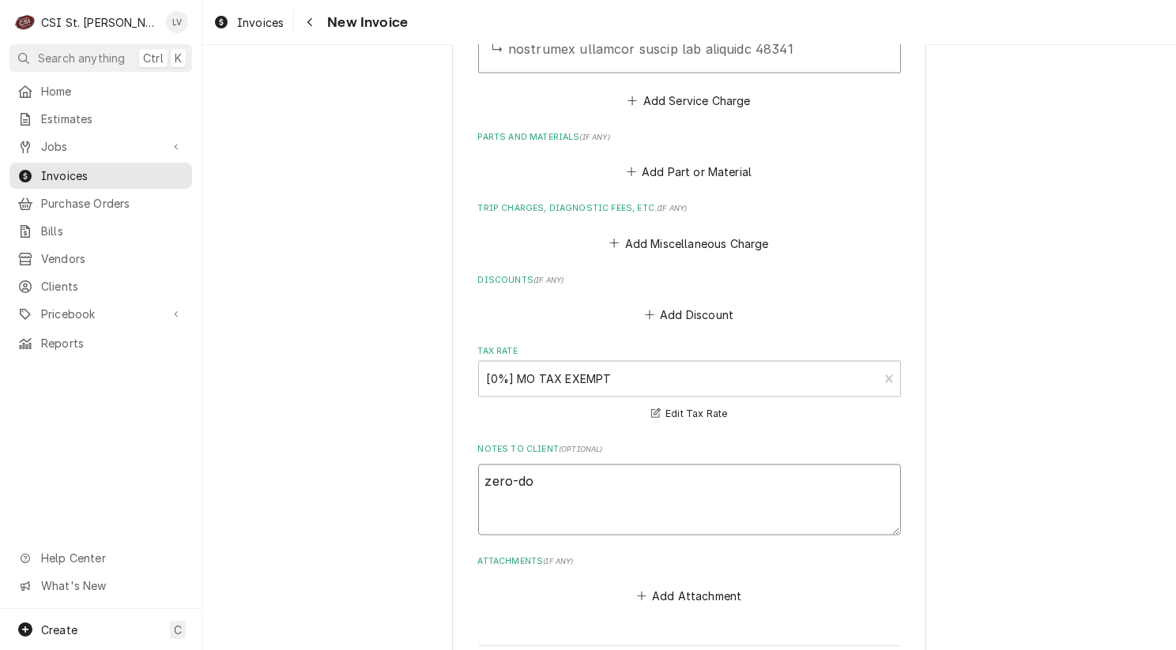
type textarea "x"
type textarea "zero-dol"
type textarea "x"
type textarea "zero-doll"
type textarea "x"
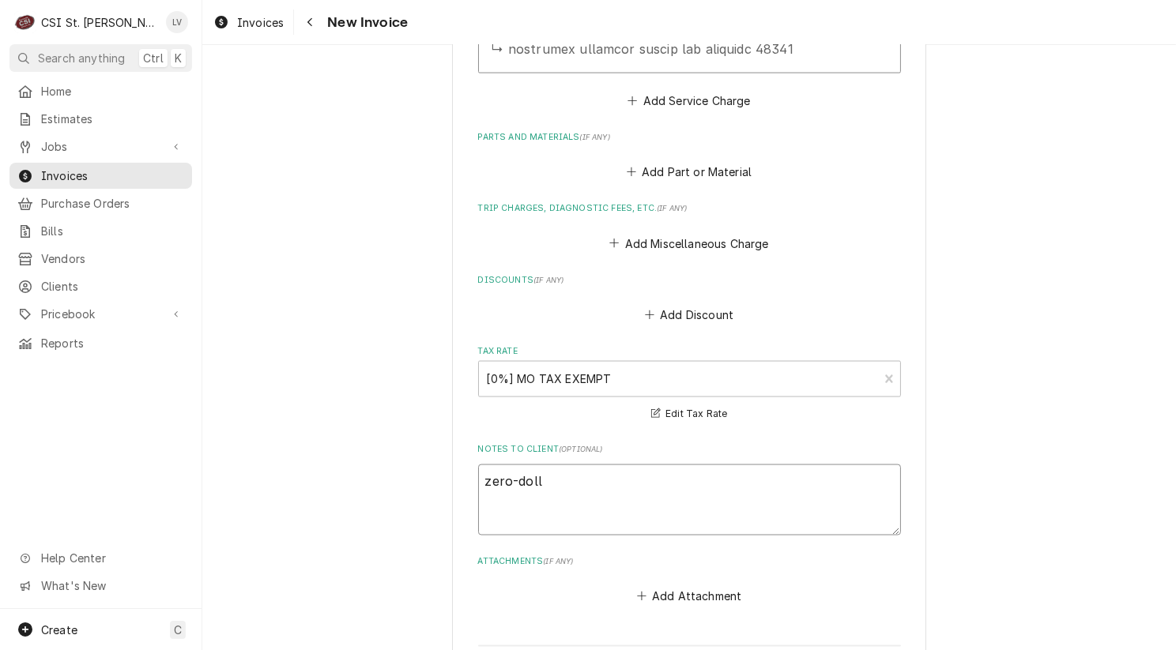
type textarea "zero-dolla"
type textarea "x"
type textarea "zero-dollar"
type textarea "x"
type textarea "zero-dollar"
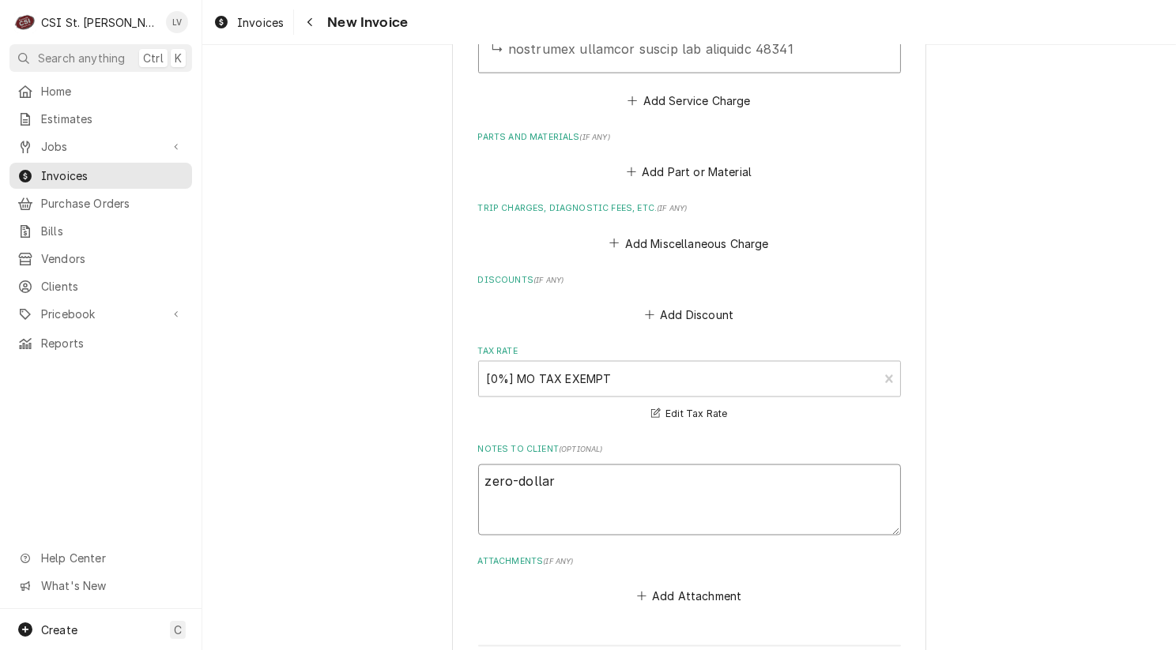
type textarea "x"
type textarea "zero-dollar i"
type textarea "x"
type textarea "zero-dollar in"
type textarea "x"
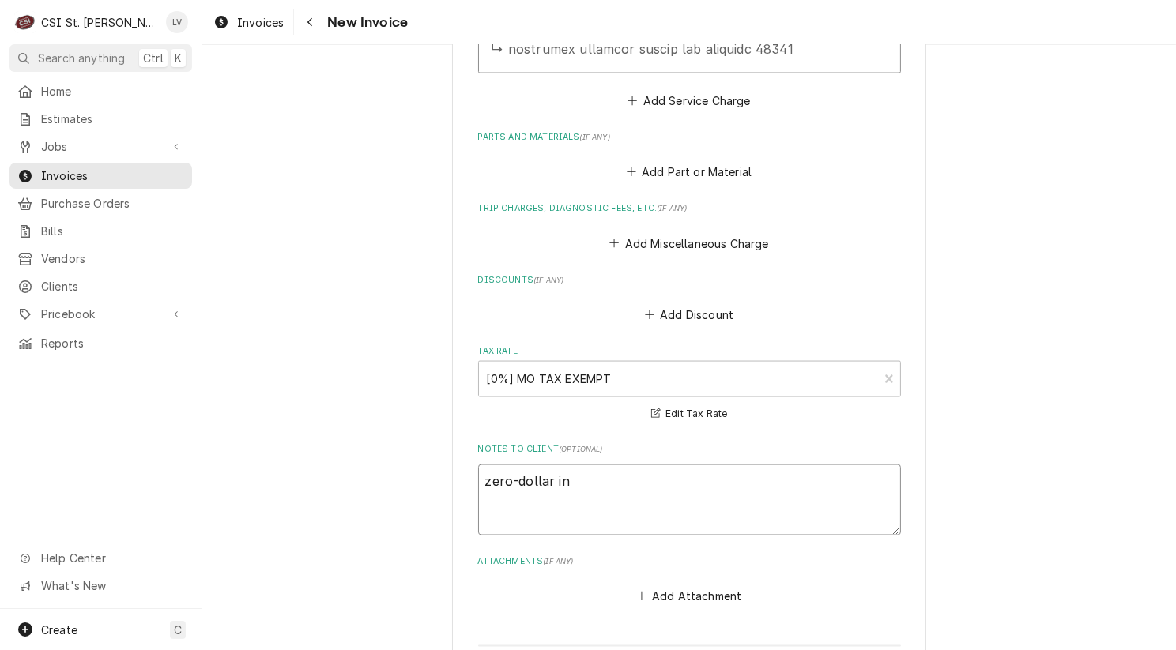
type textarea "zero-dollar inv"
type textarea "x"
type textarea "zero-dollar invo"
type textarea "x"
type textarea "zero-dollar invoi"
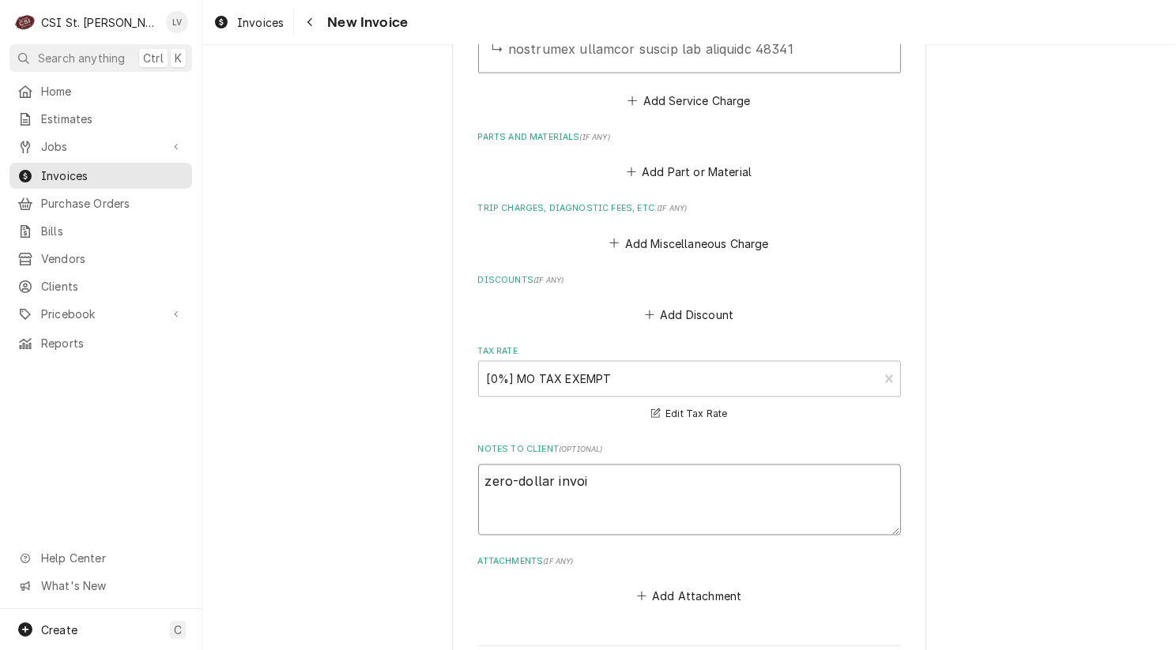
type textarea "x"
type textarea "zero-dollar invoic"
type textarea "x"
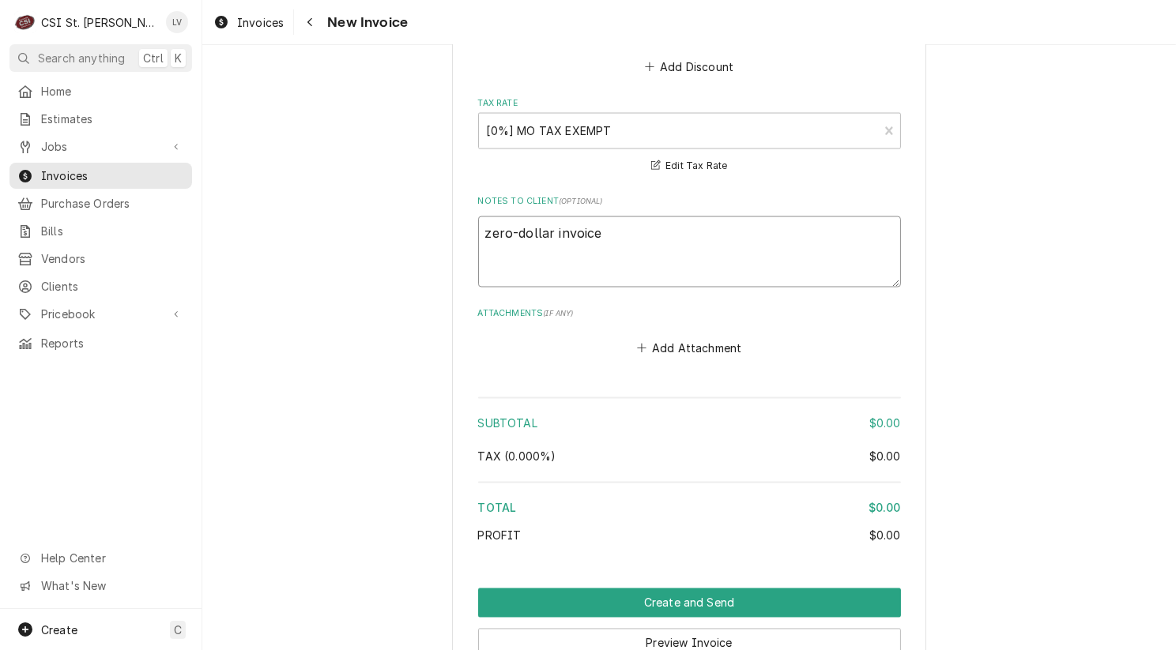
scroll to position [3008, 0]
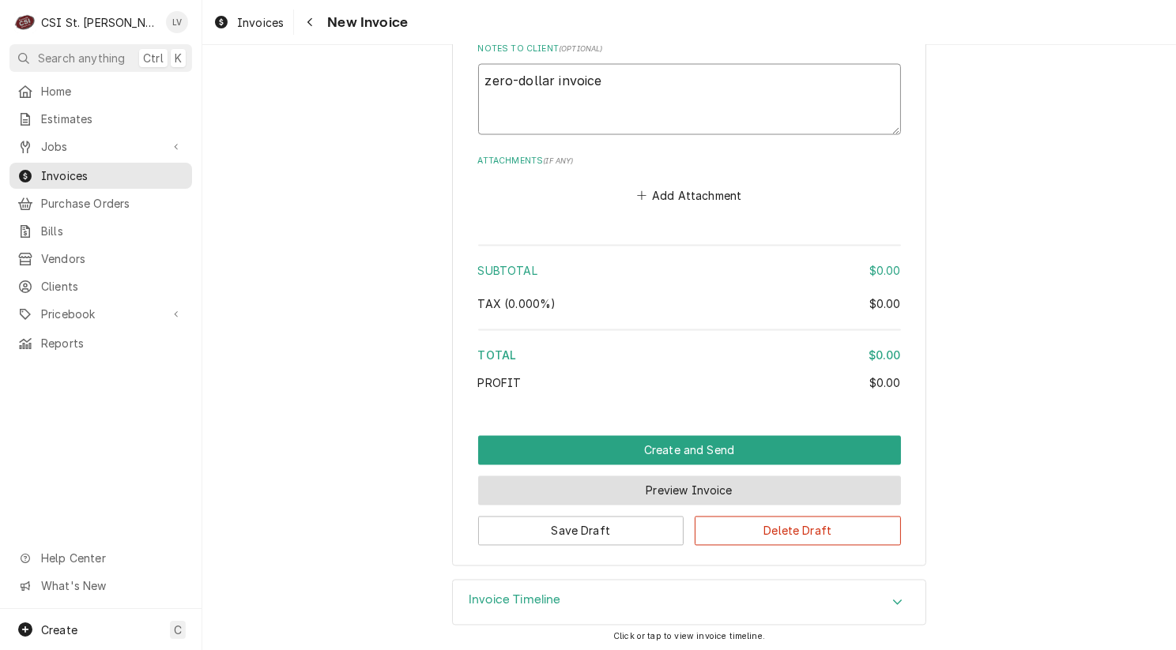
type textarea "zero-dollar invoice"
click at [691, 491] on button "Preview Invoice" at bounding box center [689, 490] width 423 height 29
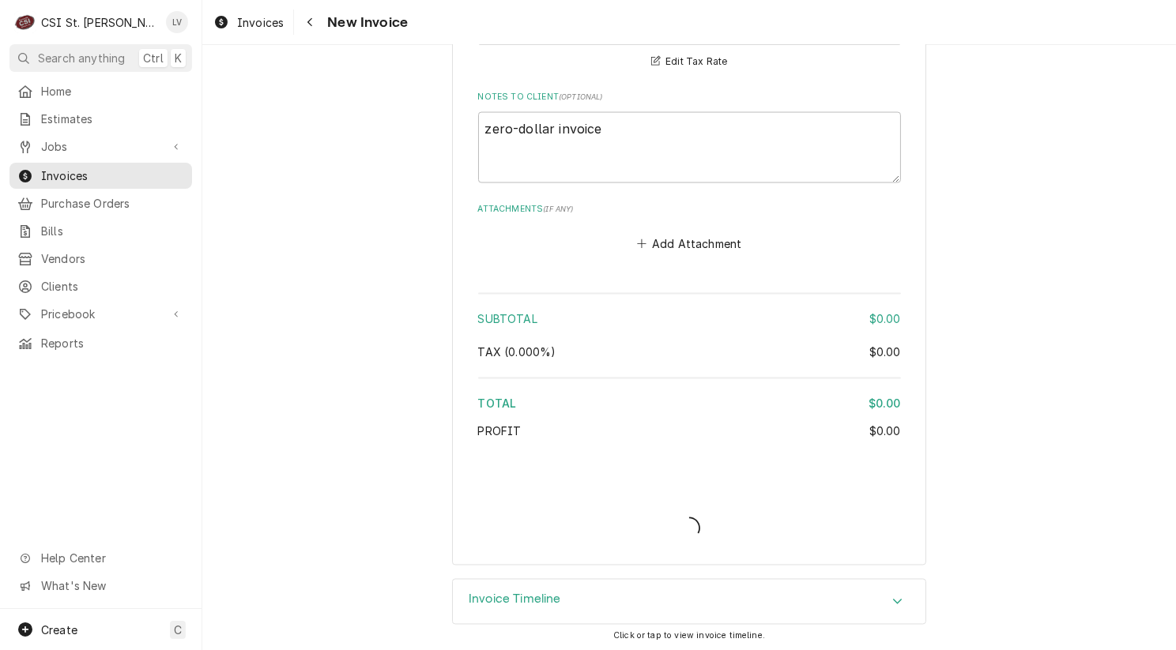
type textarea "x"
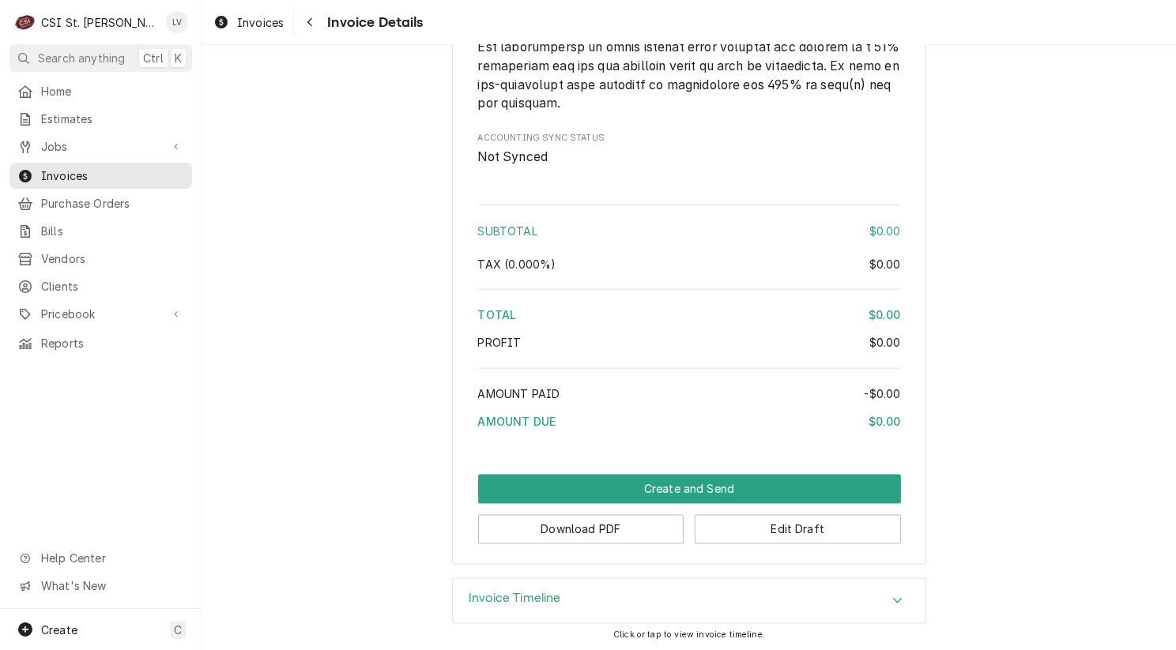
scroll to position [3035, 0]
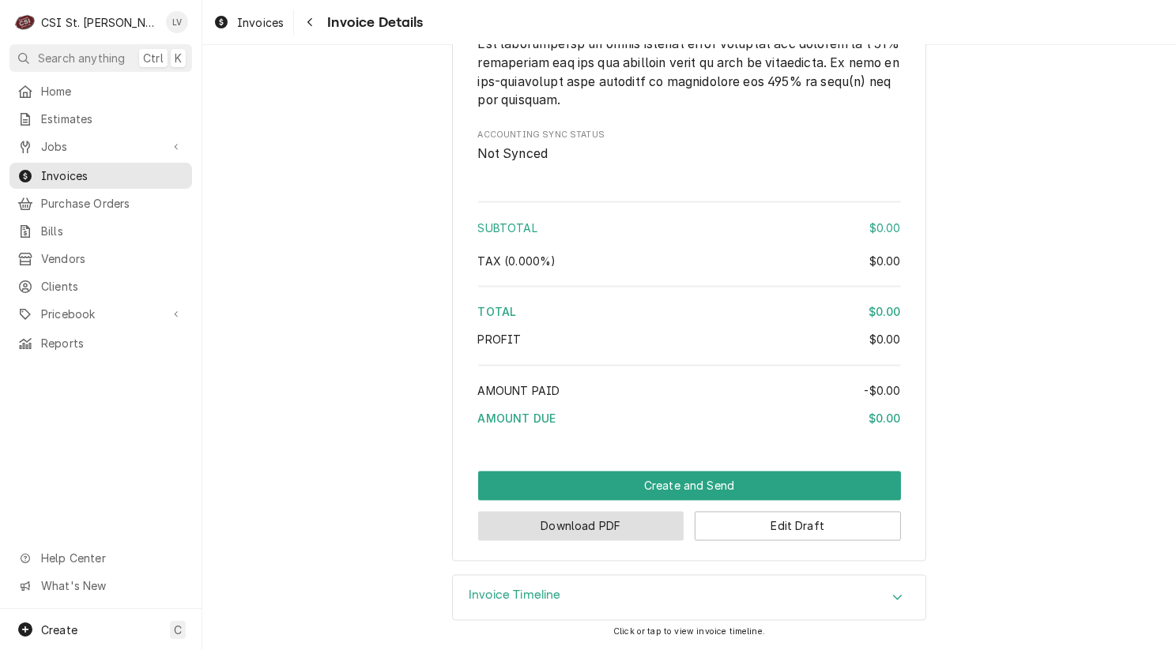
click at [525, 526] on button "Download PDF" at bounding box center [581, 526] width 206 height 29
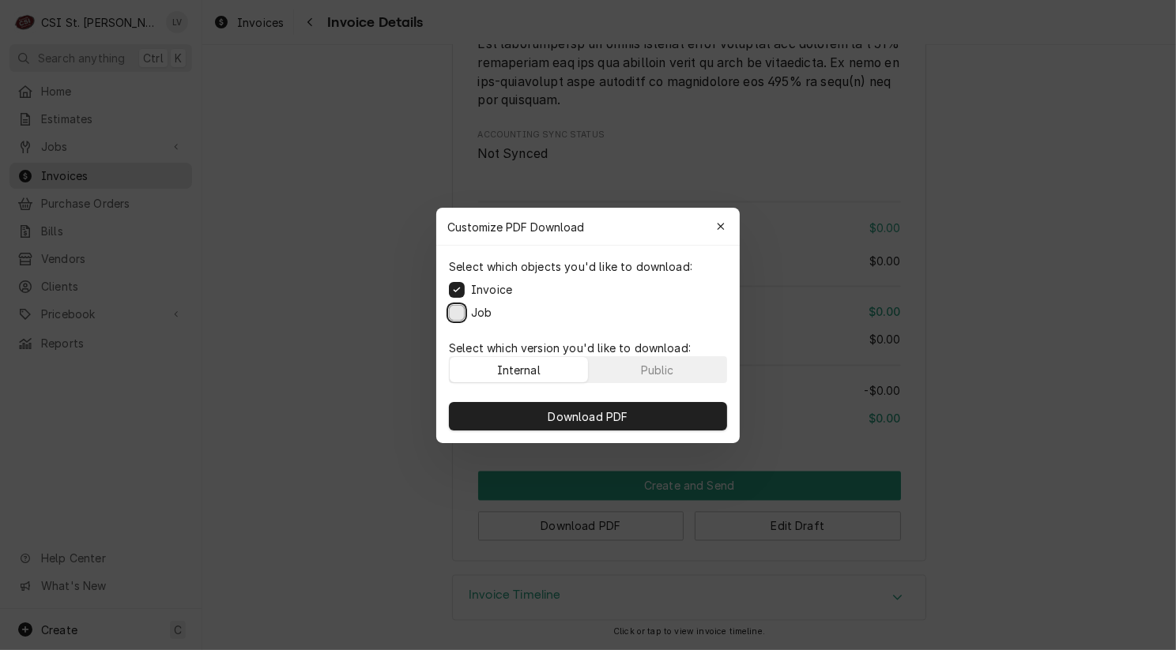
click at [460, 311] on button "Job" at bounding box center [457, 312] width 16 height 16
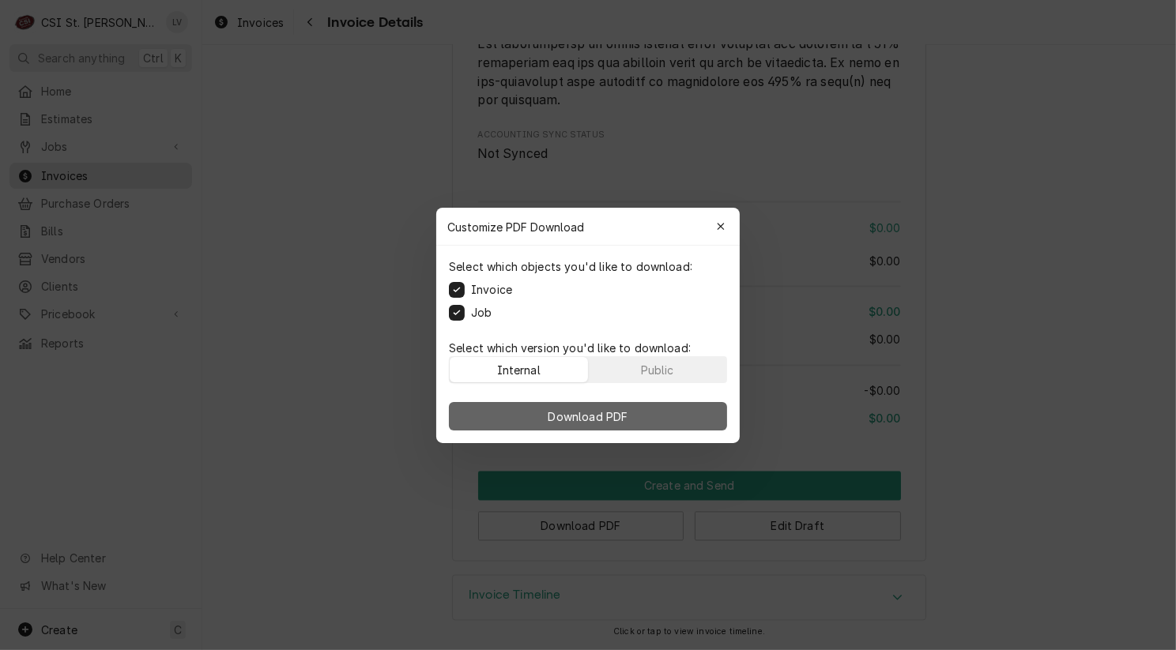
click at [583, 418] on span "Download PDF" at bounding box center [588, 416] width 86 height 17
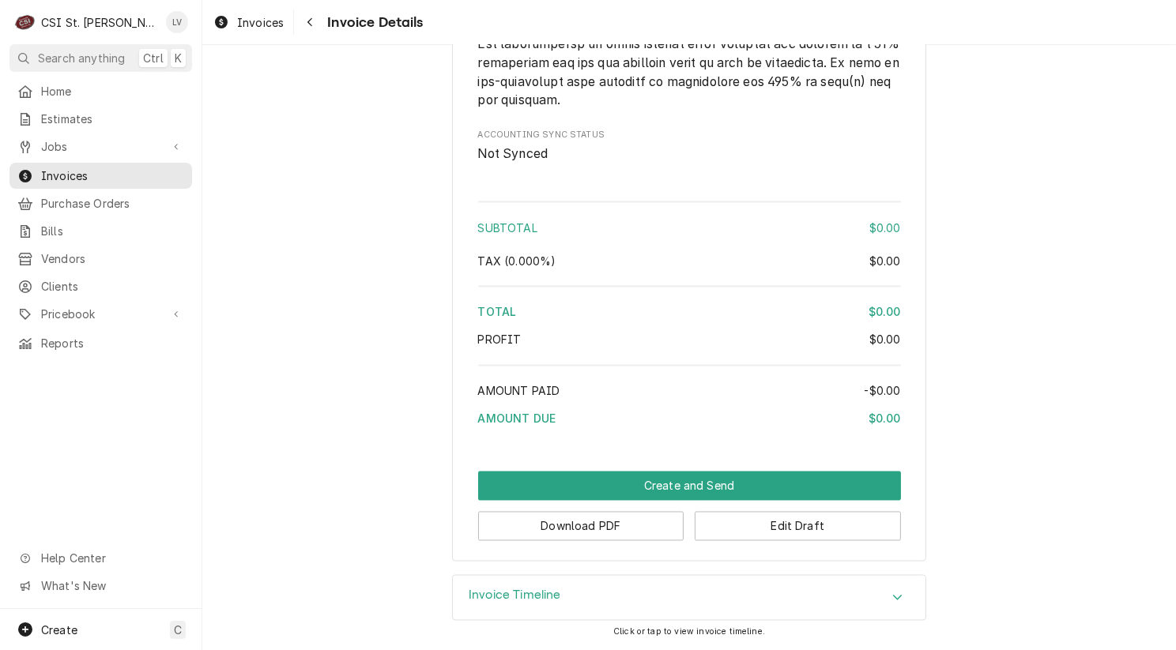
click at [232, 18] on div "Invoices" at bounding box center [248, 23] width 77 height 20
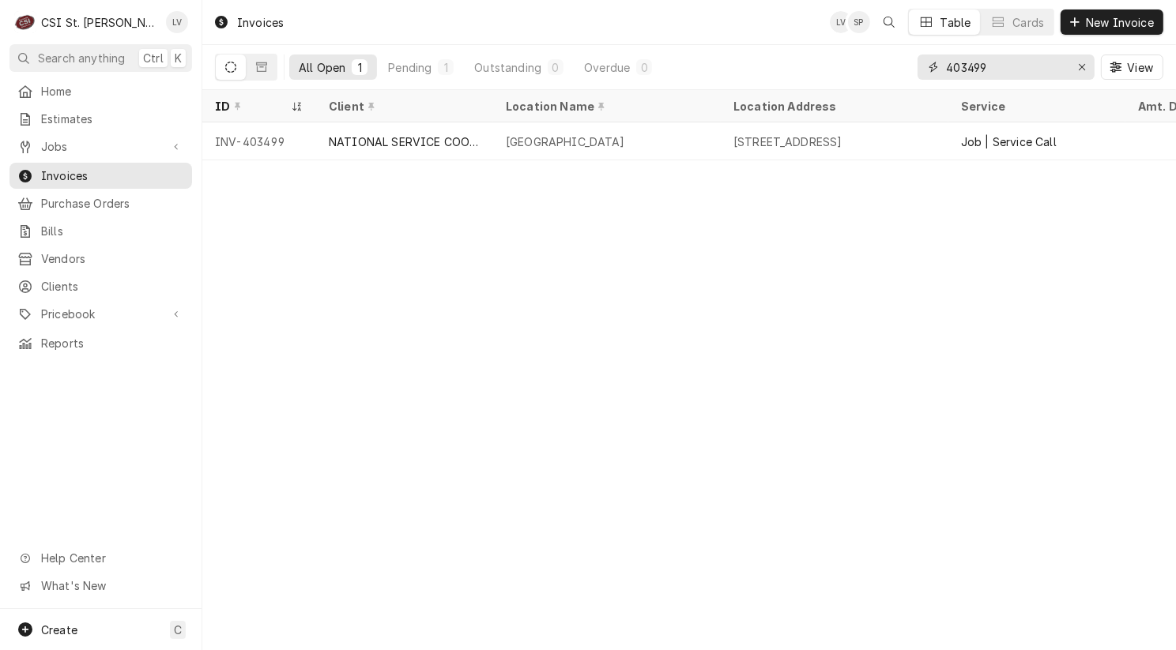
click at [1007, 65] on input "403499" at bounding box center [1005, 67] width 119 height 25
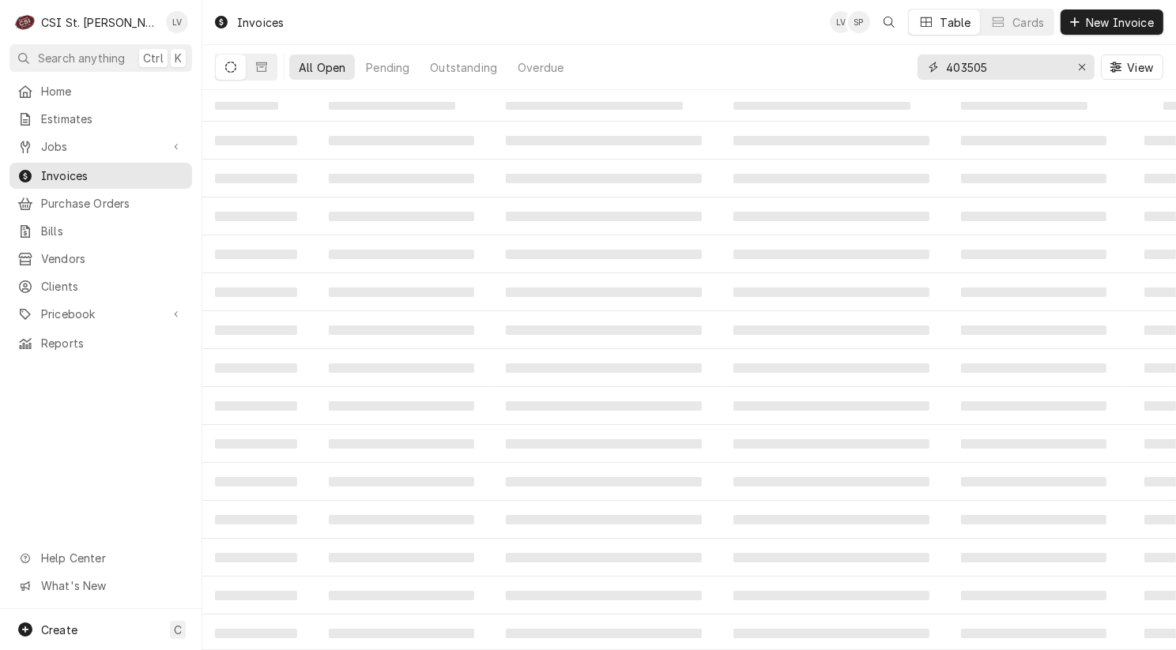
type input "403505"
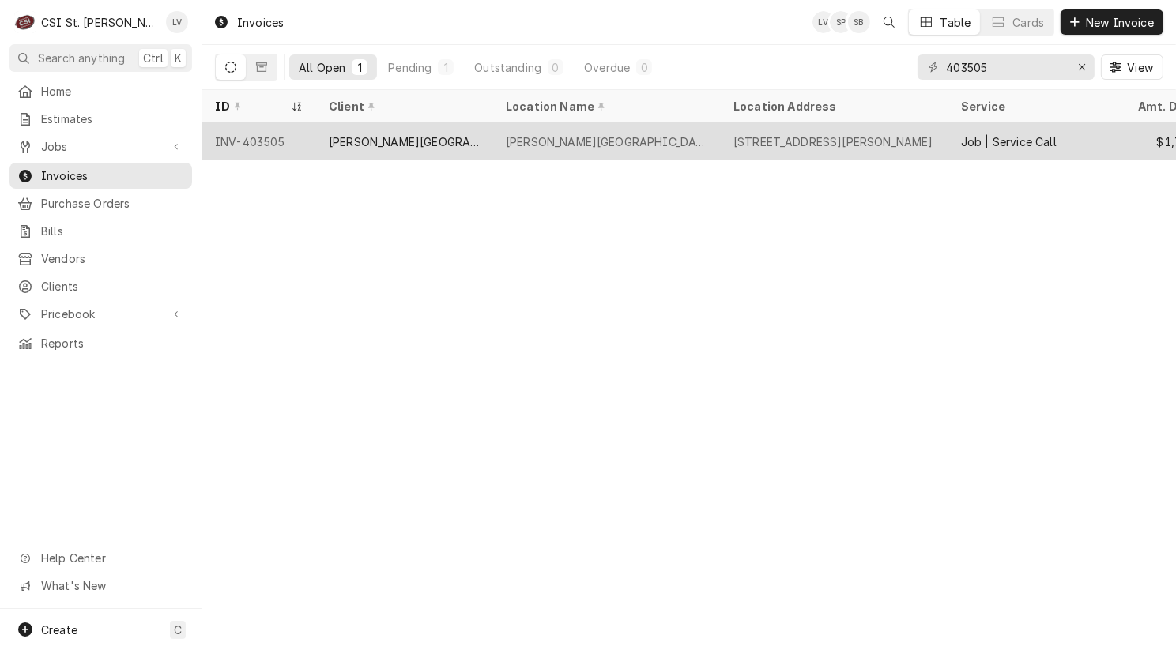
click at [799, 137] on div "[STREET_ADDRESS][PERSON_NAME]" at bounding box center [833, 142] width 200 height 17
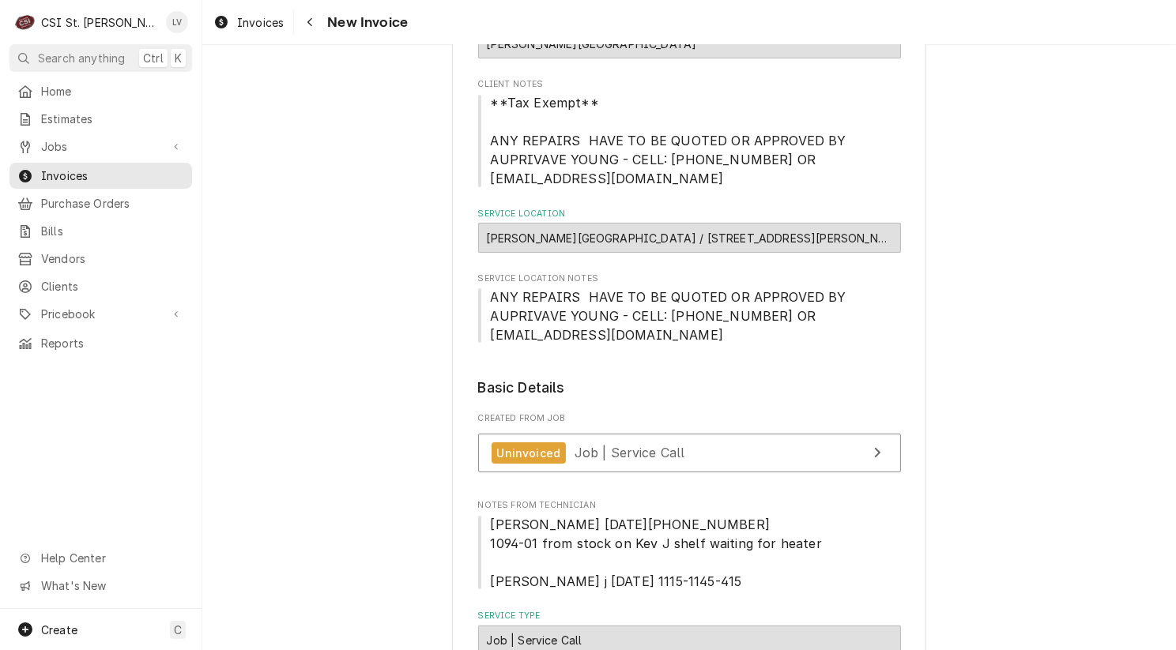
scroll to position [395, 0]
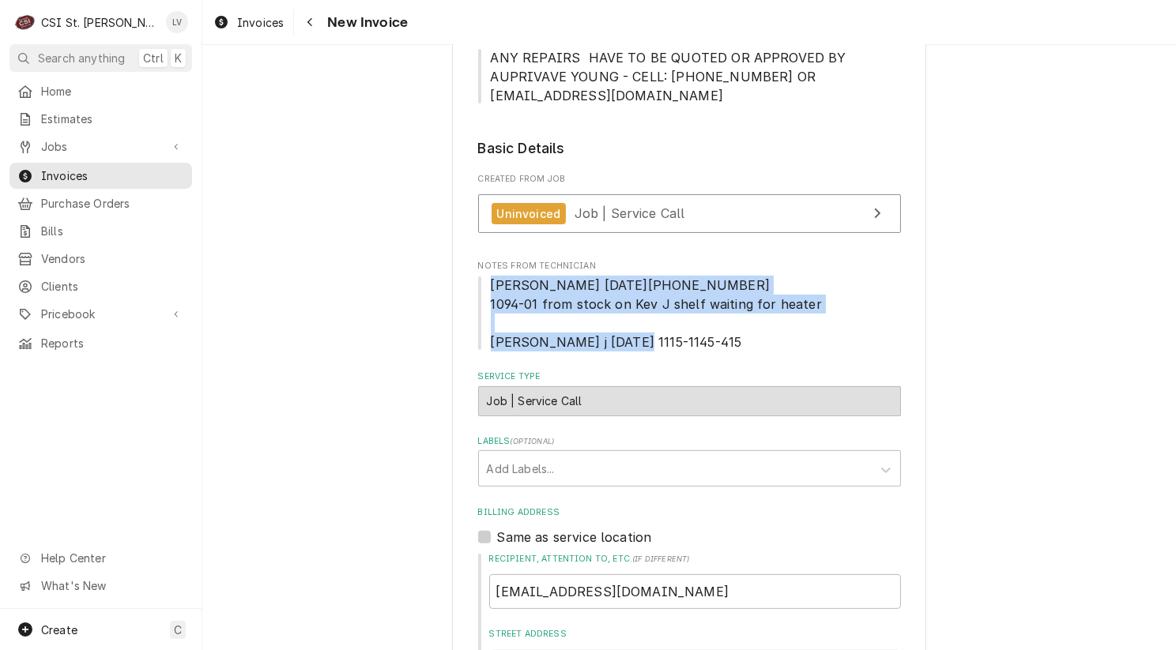
drag, startPoint x: 484, startPoint y: 283, endPoint x: 698, endPoint y: 337, distance: 220.9
click at [698, 337] on span "Kevin j 8/13/25 815-830-300 1094-01 from stock on Kev J shelf waiting for heate…" at bounding box center [689, 314] width 423 height 76
copy span "Kevin j 8/13/25 815-830-300 1094-01 from stock on Kev J shelf waiting for heate…"
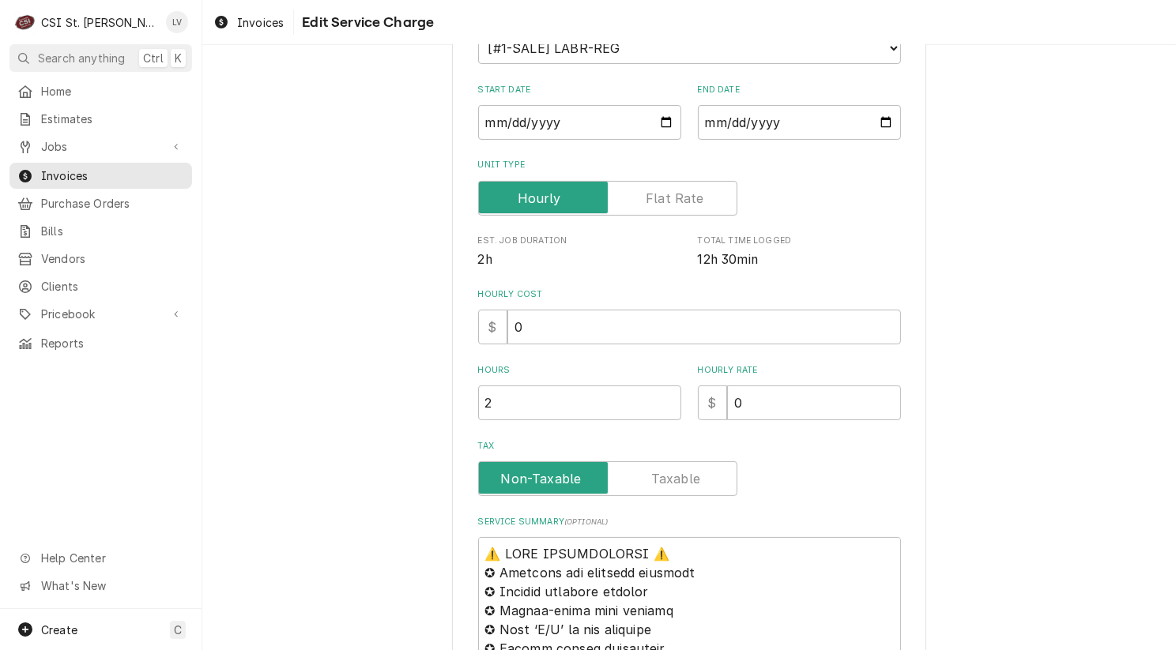
scroll to position [395, 0]
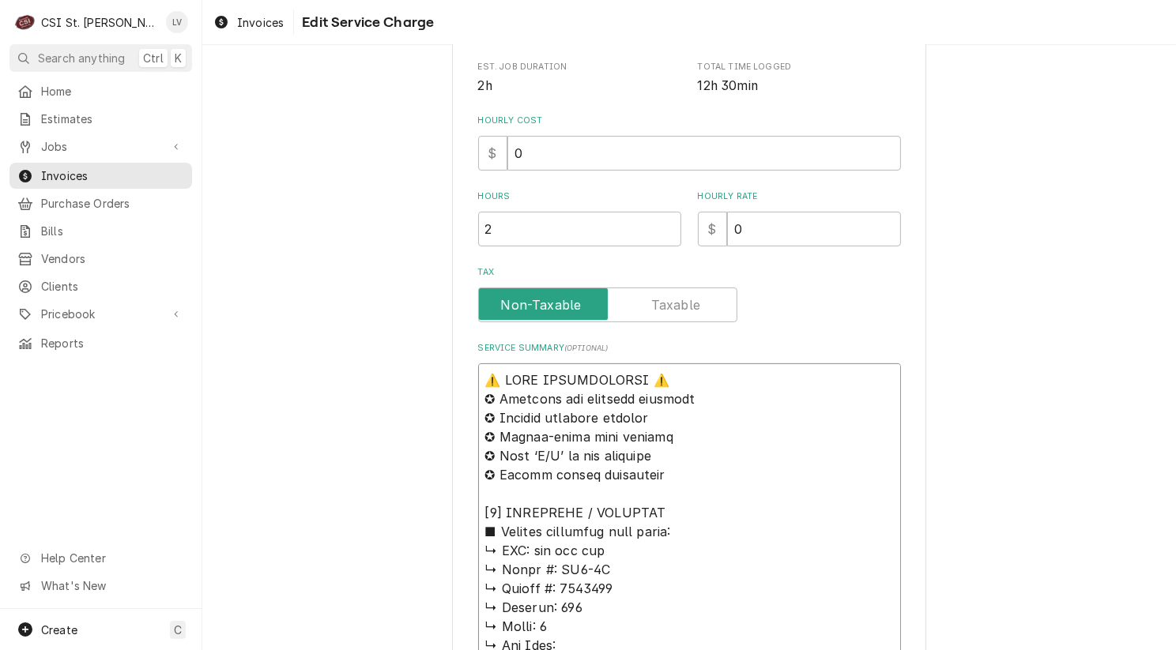
drag, startPoint x: 672, startPoint y: 467, endPoint x: 415, endPoint y: 357, distance: 279.3
paste textarea "Kevin j 8/13/25 815-830-300 1094-01 from stock on Kev J shelf waiting for heate…"
type textarea "x"
type textarea "Kevin j 8/13/25 815-830-300 1094-01 from stock on Kev J shelf waiting for heate…"
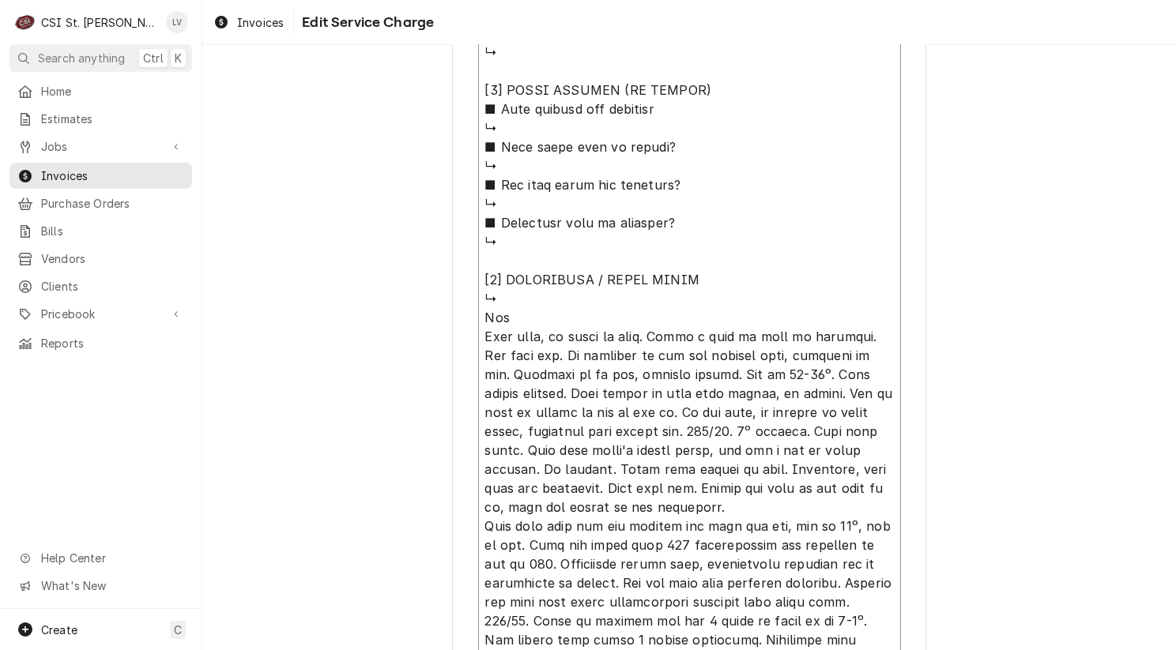
scroll to position [1689, 0]
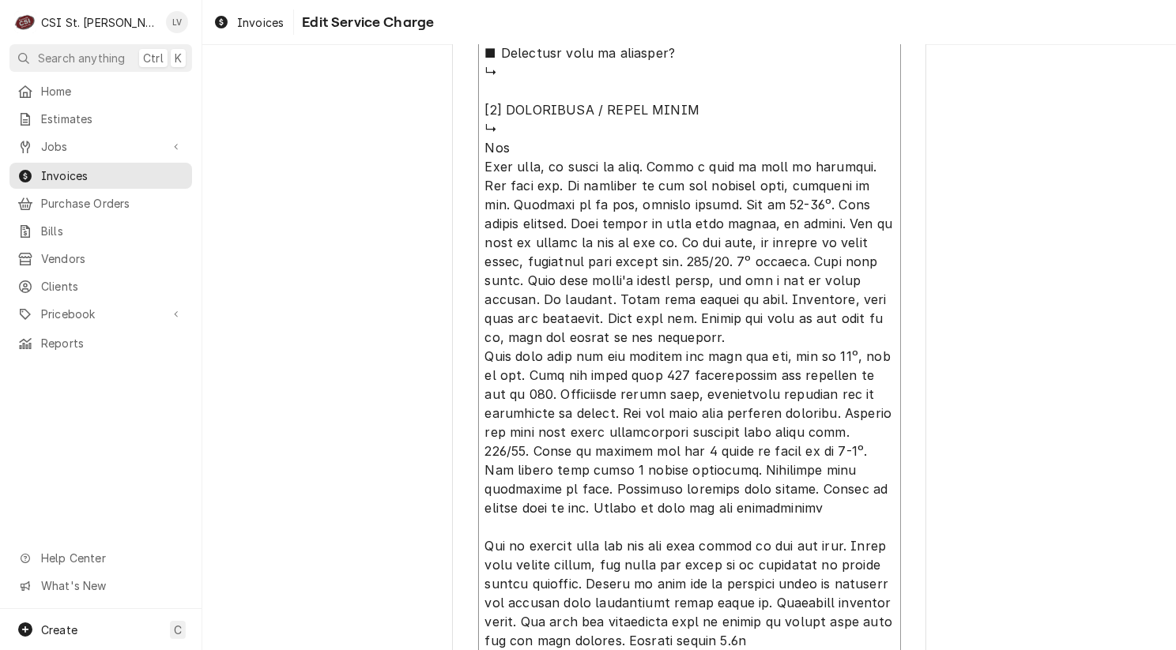
drag, startPoint x: 480, startPoint y: 239, endPoint x: 722, endPoint y: 129, distance: 266.2
click at [722, 129] on textarea "Service Summary ( optional )" at bounding box center [689, 53] width 423 height 1968
type textarea "x"
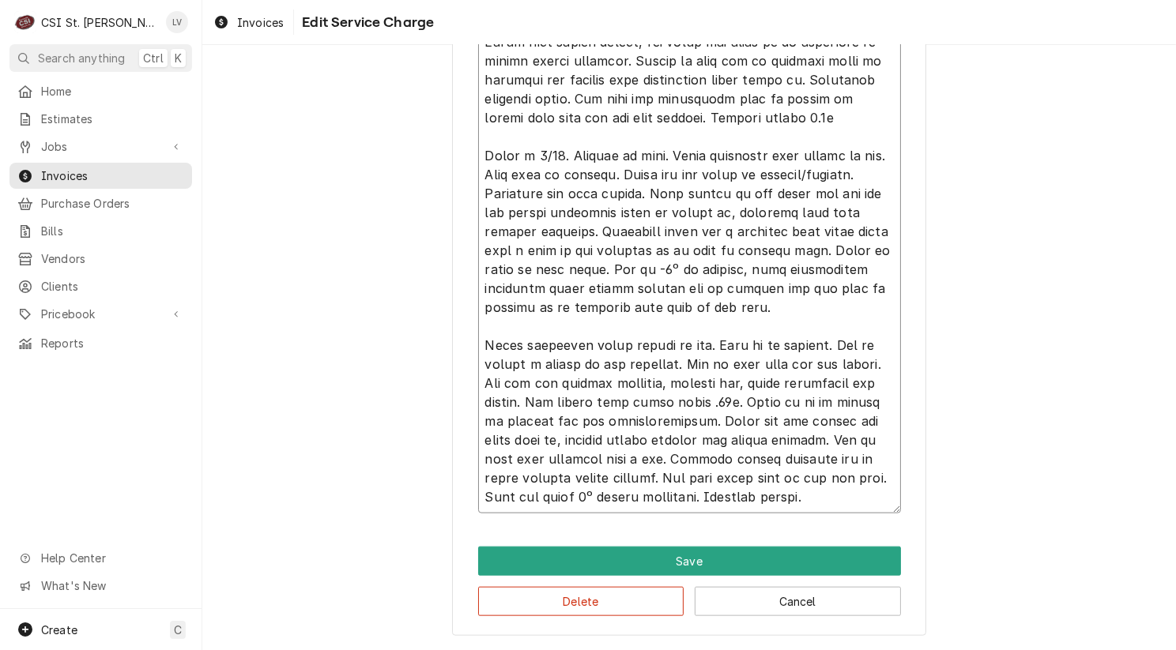
scroll to position [1139, 0]
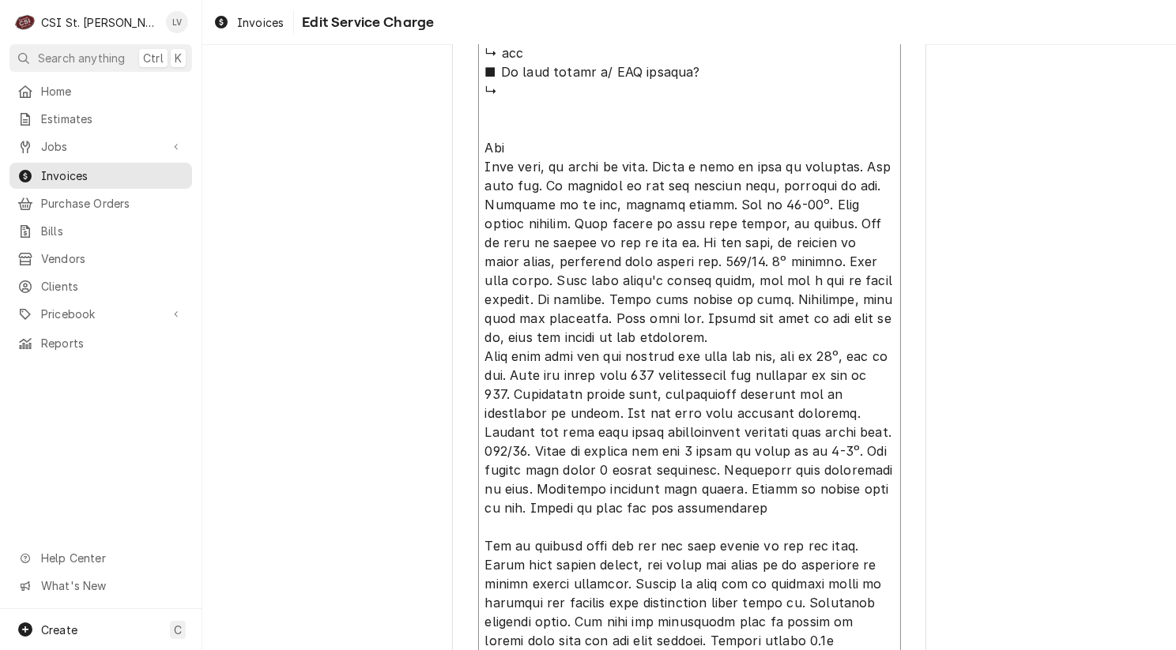
type textarea "Kevin j 8/13/25 815-830-300 1094-01 from stock on Kev J shelf waiting for heate…"
click at [1000, 418] on div "Use the fields below to edit this service charge Short Description Job | Servic…" at bounding box center [688, 47] width 973 height 2251
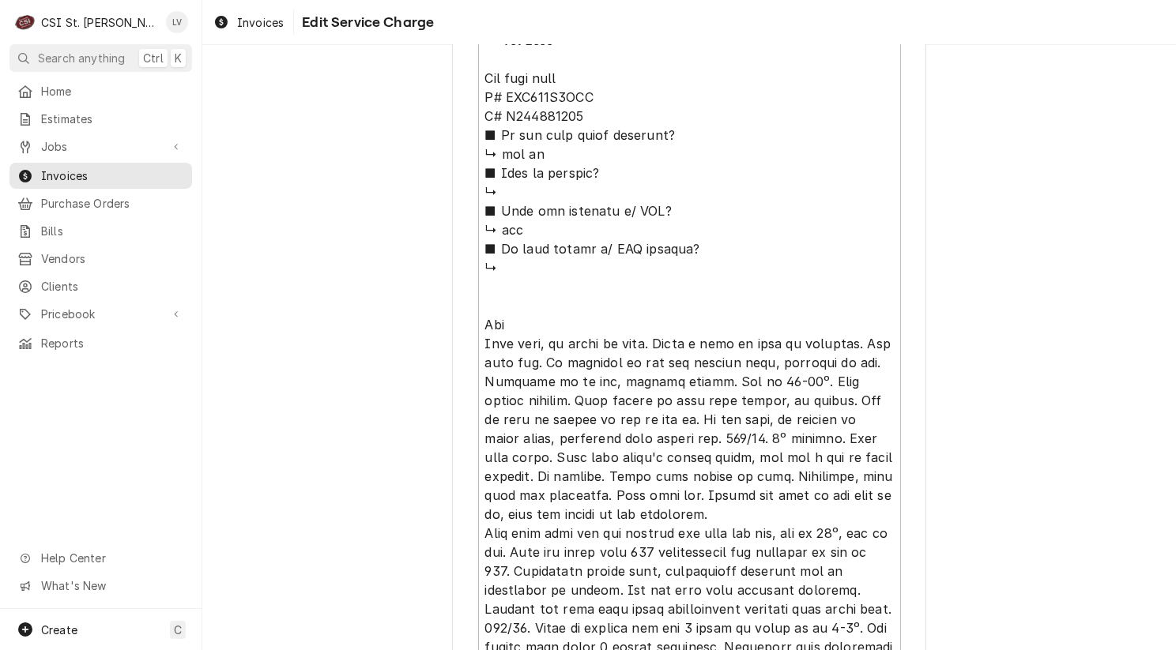
scroll to position [665, 0]
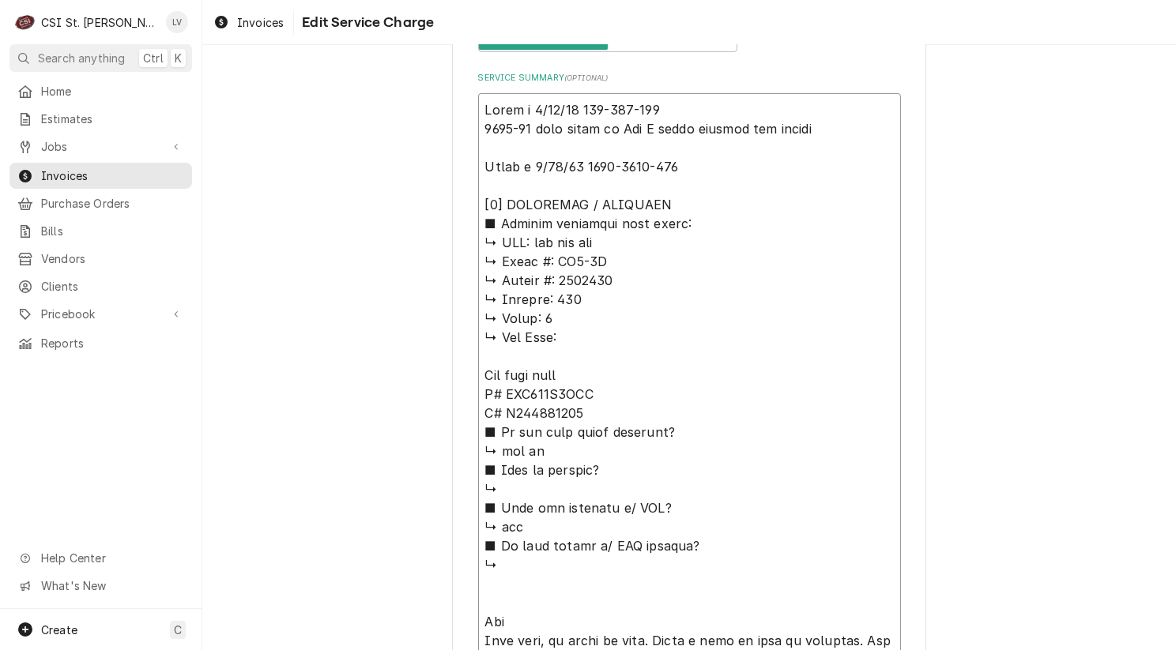
drag, startPoint x: 473, startPoint y: 541, endPoint x: 738, endPoint y: 560, distance: 265.3
type textarea "x"
type textarea "Kevin j 8/13/25 815-830-300 1094-01 from stock on Kev J shelf waiting for heate…"
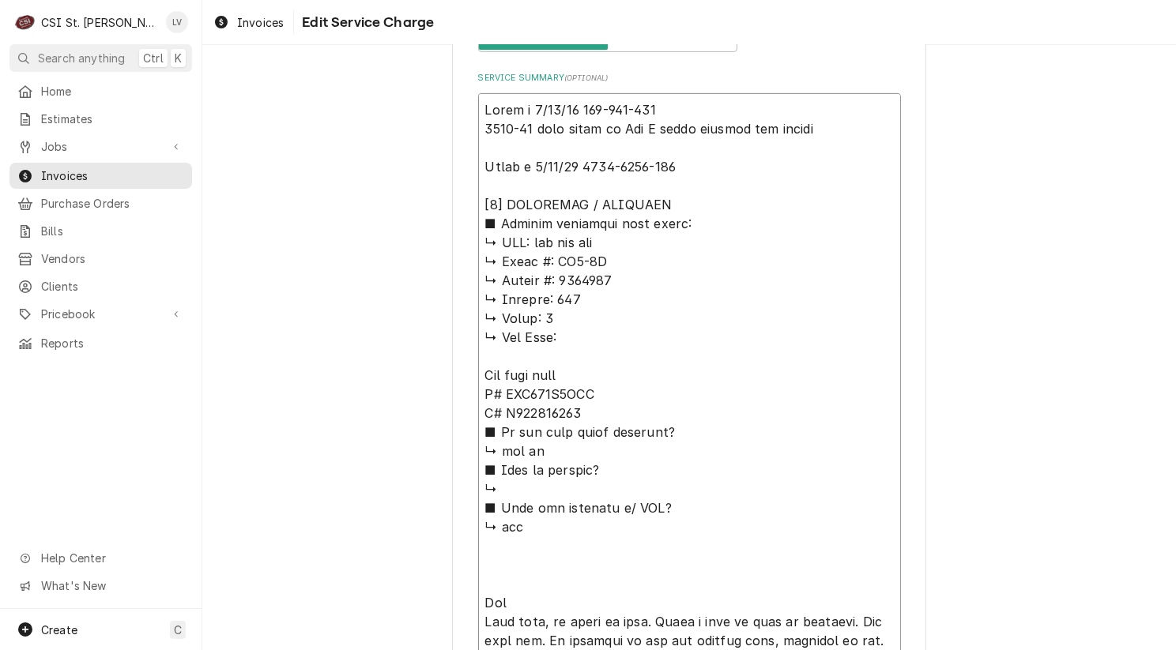
drag, startPoint x: 476, startPoint y: 466, endPoint x: 629, endPoint y: 534, distance: 166.9
type textarea "x"
type textarea "Kevin j 8/13/25 815-830-300 1094-01 from stock on Kev J shelf waiting for heate…"
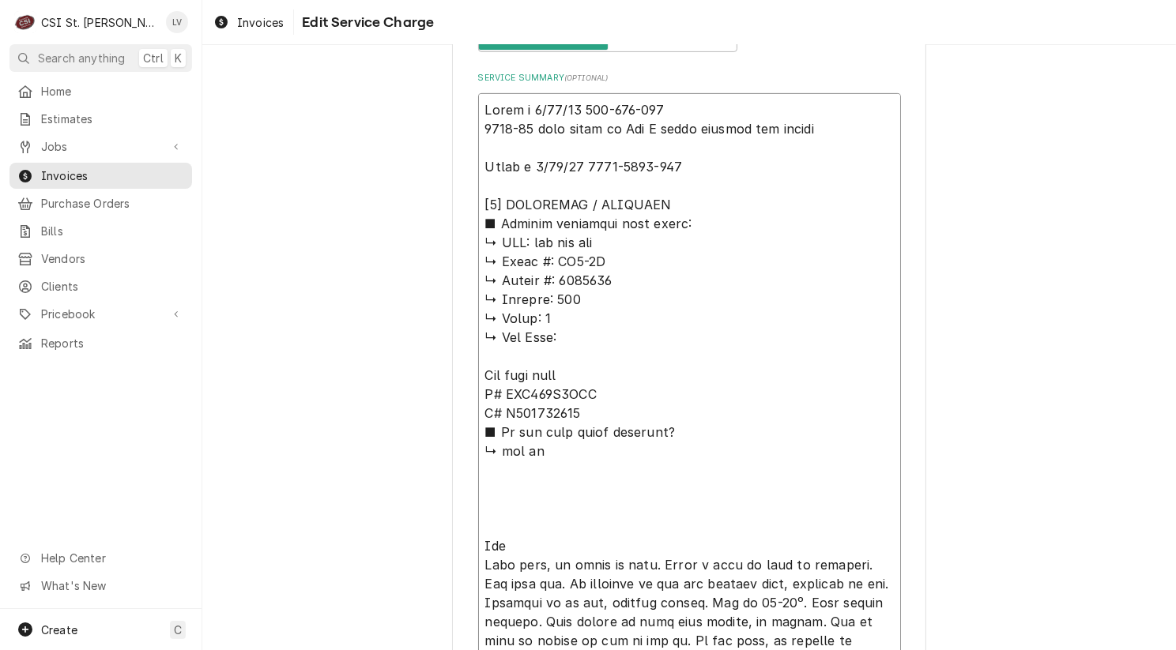
drag, startPoint x: 475, startPoint y: 431, endPoint x: 672, endPoint y: 472, distance: 201.0
type textarea "x"
type textarea "Kevin j 8/13/25 815-830-300 1094-01 from stock on Kev J shelf waiting for heate…"
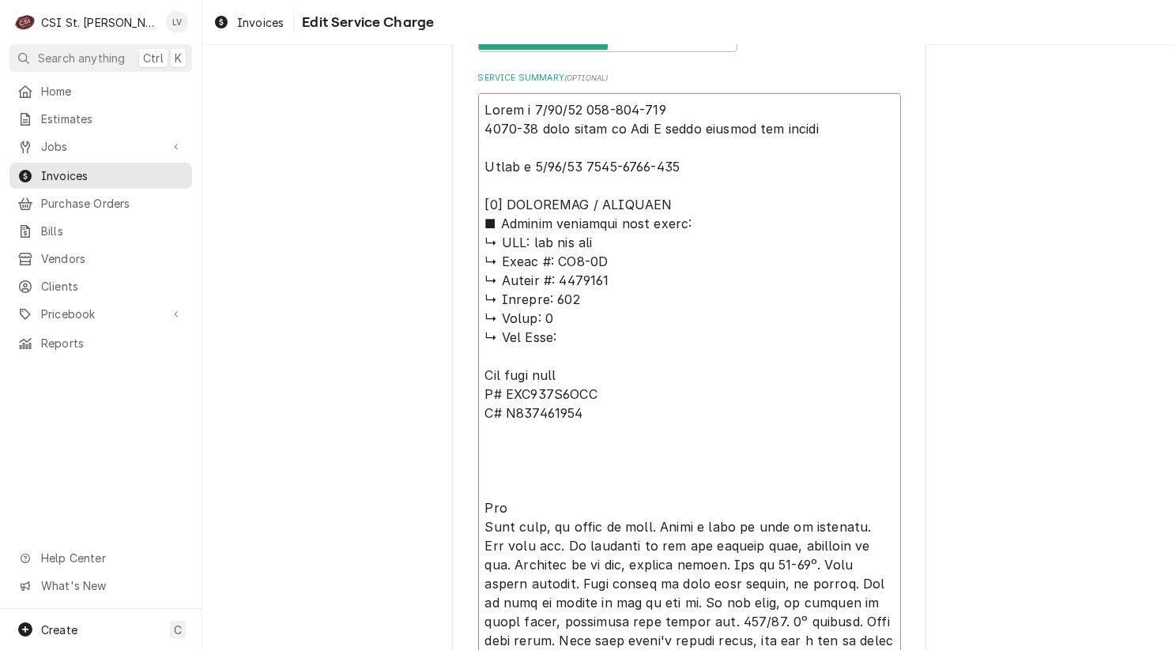
type textarea "x"
type textarea "Kevin j 8/13/25 815-830-300 1094-01 from stock on Kev J shelf waiting for heate…"
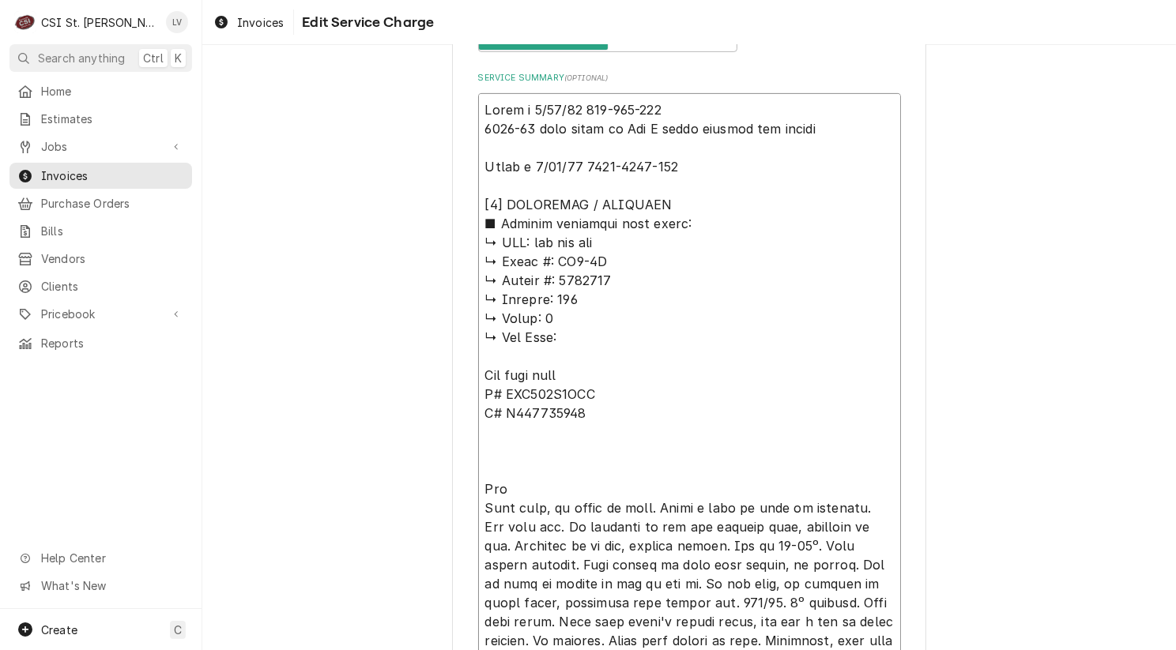
type textarea "x"
type textarea "Kevin j 8/13/25 815-830-300 1094-01 from stock on Kev J shelf waiting for heate…"
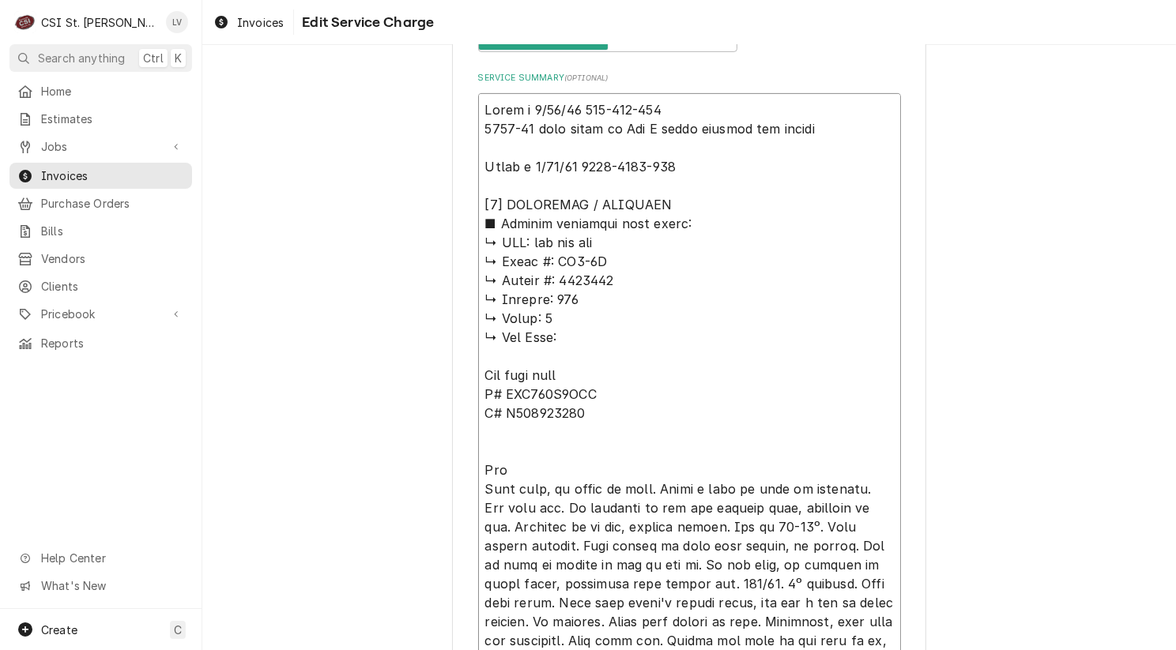
type textarea "x"
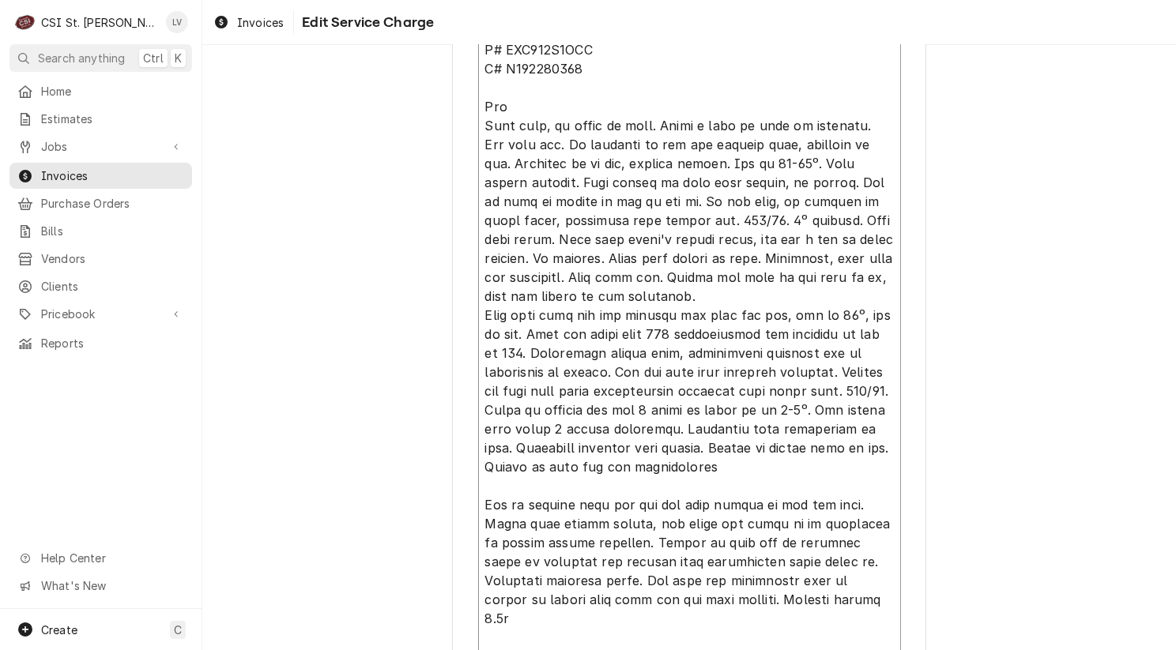
scroll to position [981, 0]
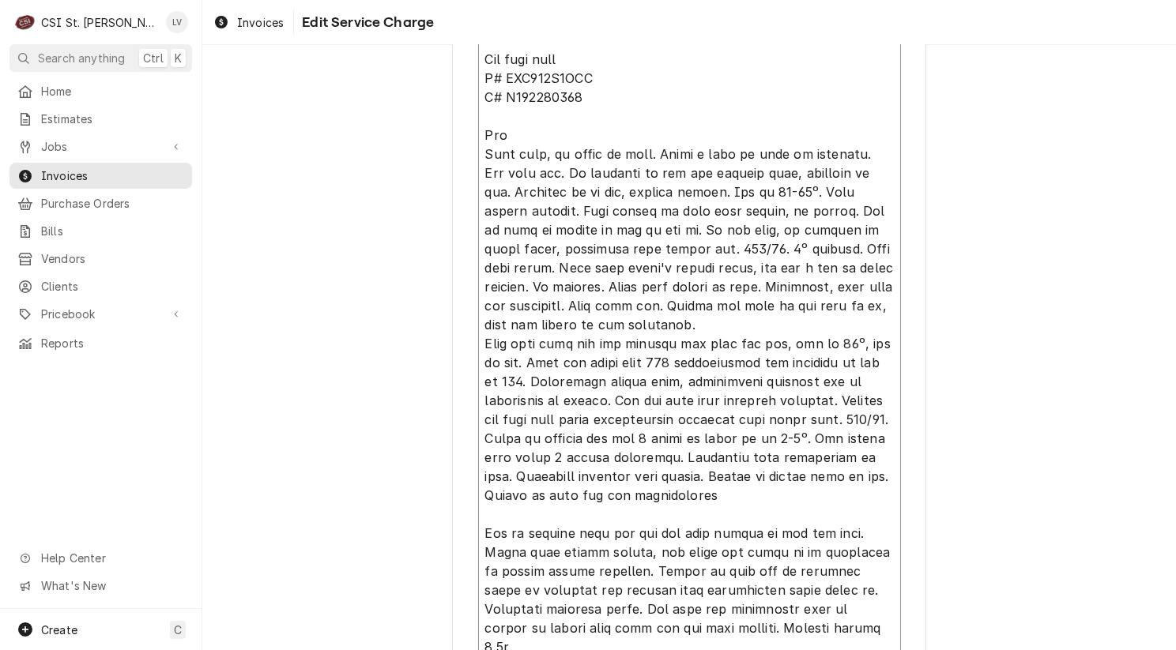
drag, startPoint x: 861, startPoint y: 149, endPoint x: 862, endPoint y: 457, distance: 308.9
click at [862, 457] on textarea "Service Summary ( optional )" at bounding box center [689, 400] width 423 height 1247
type textarea "Kevin j 8/13/25 815-830-300 1094-01 from stock on Kev J shelf waiting for heate…"
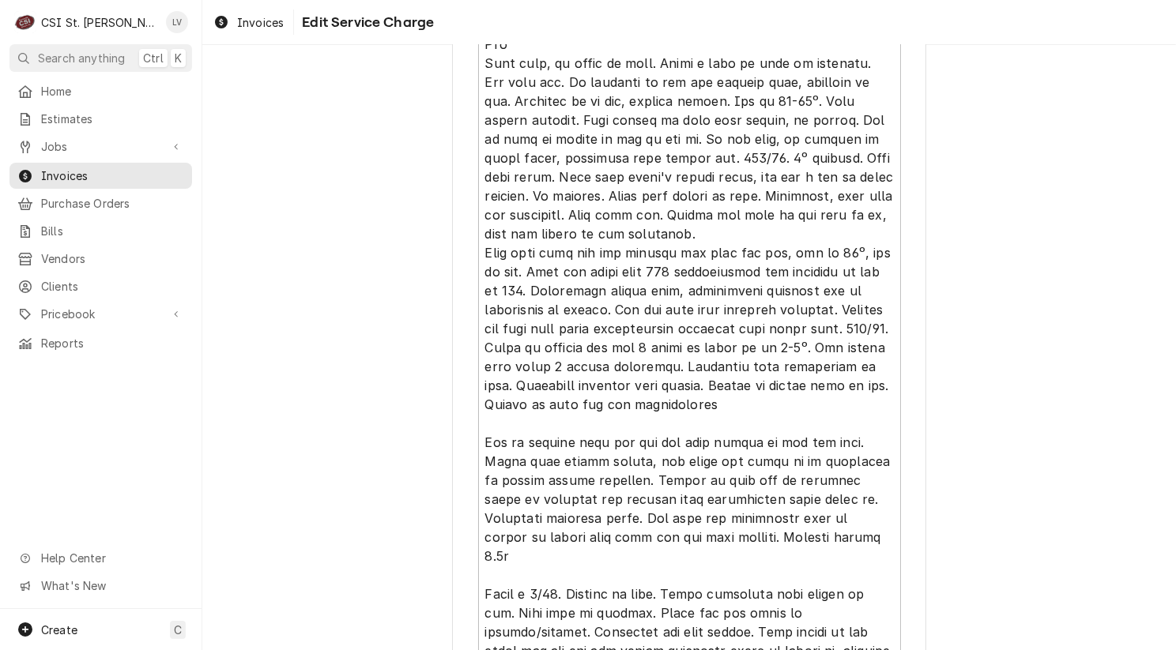
scroll to position [1060, 0]
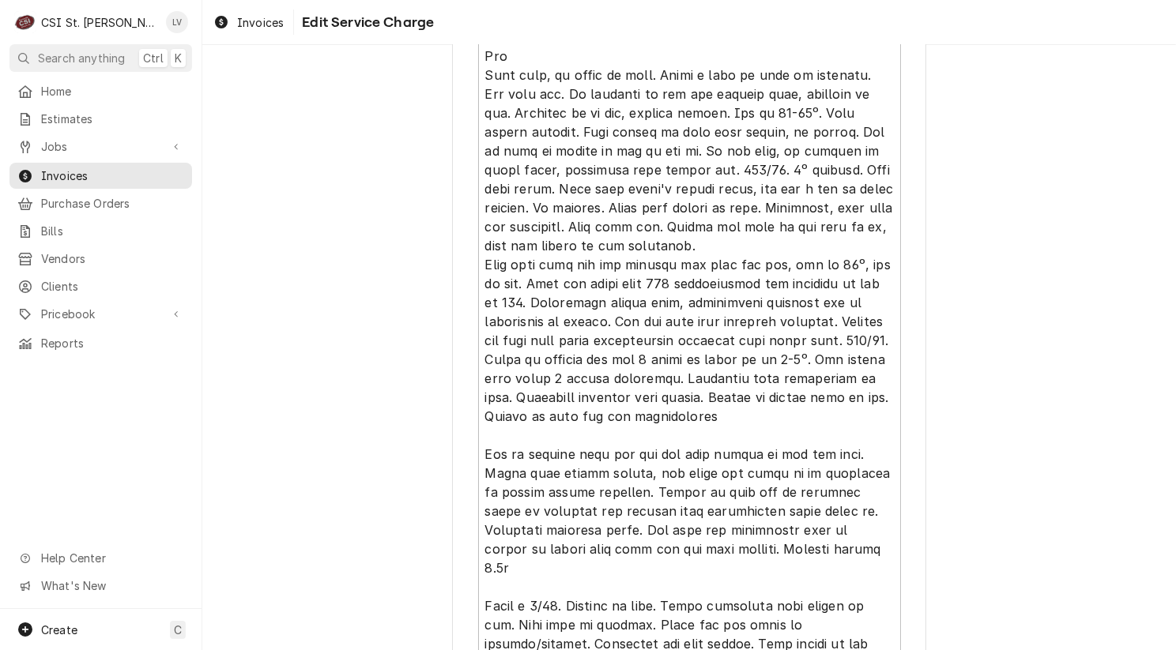
click at [294, 472] on div "Use the fields below to edit this service charge Short Description Job | Servic…" at bounding box center [688, 41] width 973 height 2080
drag, startPoint x: 743, startPoint y: 548, endPoint x: 861, endPoint y: 70, distance: 492.3
click at [861, 70] on textarea "Service Summary ( optional )" at bounding box center [689, 321] width 423 height 1247
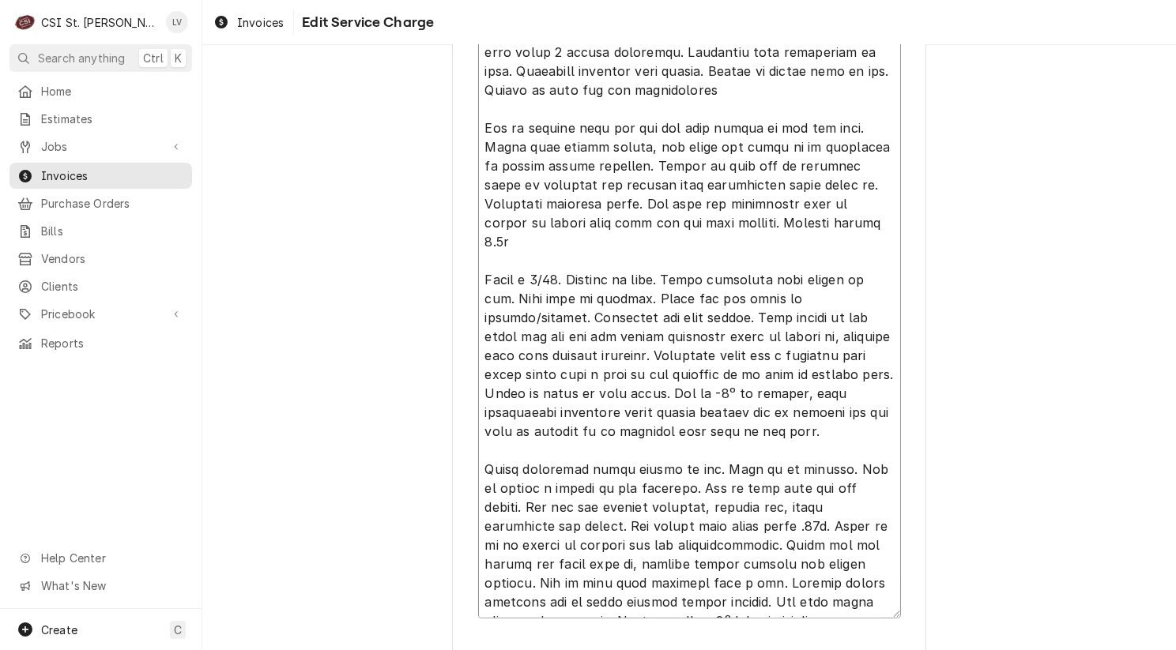
scroll to position [1252, 0]
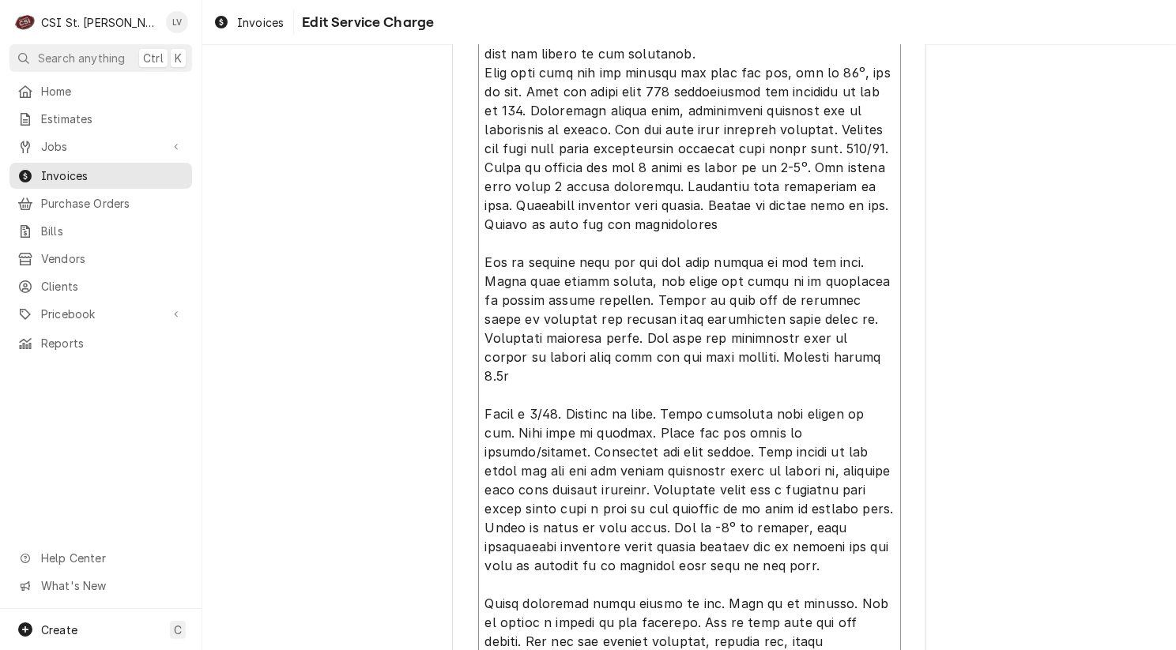
click at [733, 306] on textarea "Service Summary ( optional )" at bounding box center [689, 129] width 423 height 1247
click at [709, 233] on textarea "Service Summary ( optional )" at bounding box center [689, 129] width 423 height 1247
drag, startPoint x: 679, startPoint y: 204, endPoint x: 720, endPoint y: 225, distance: 45.6
click at [720, 225] on textarea "Service Summary ( optional )" at bounding box center [689, 129] width 423 height 1247
type textarea "x"
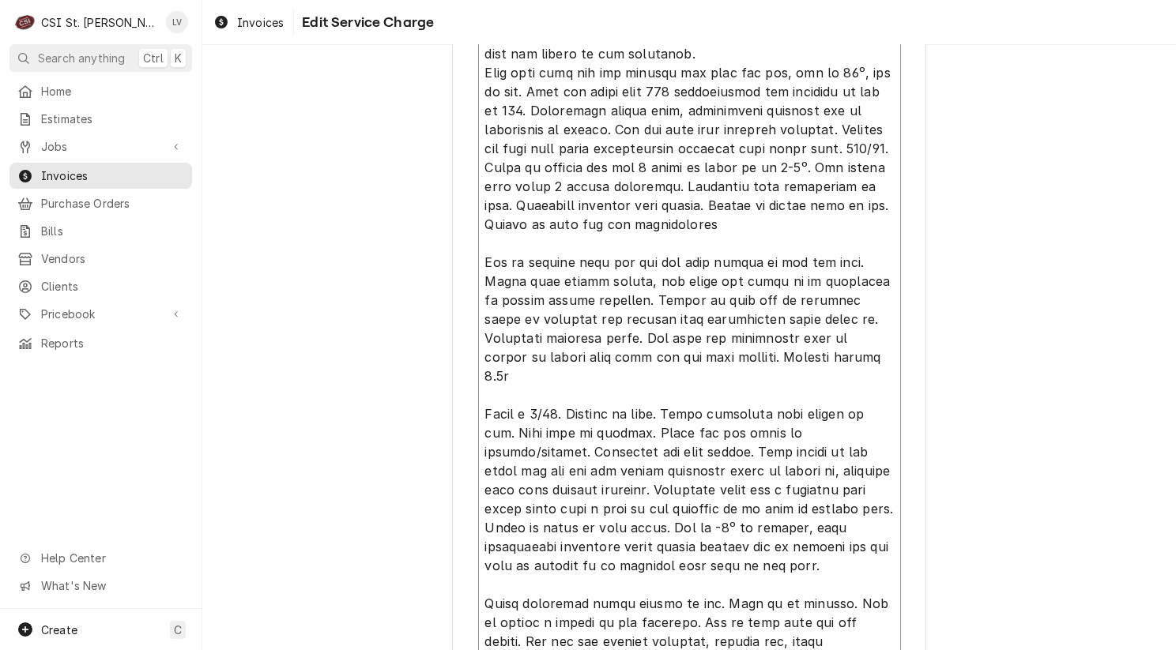
type textarea "Kevin j 8/13/25 815-830-300 1094-01 from stock on Kev J shelf waiting for heate…"
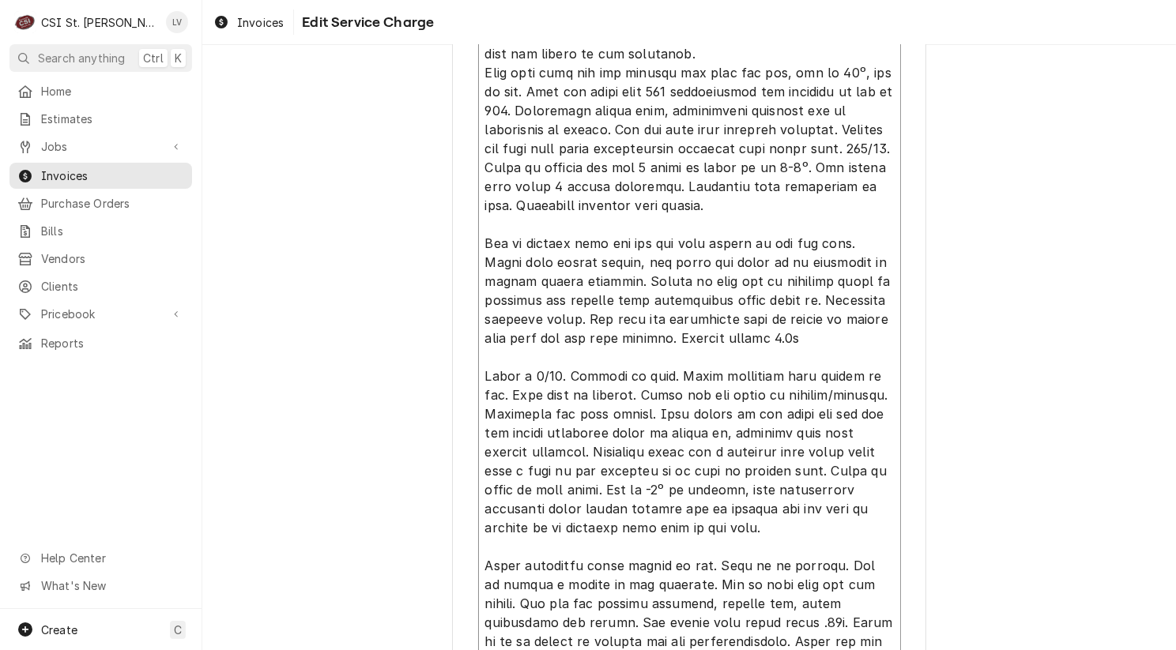
drag, startPoint x: 491, startPoint y: 201, endPoint x: 771, endPoint y: 206, distance: 280.5
click at [771, 206] on textarea "Service Summary ( optional )" at bounding box center [689, 120] width 423 height 1228
type textarea "x"
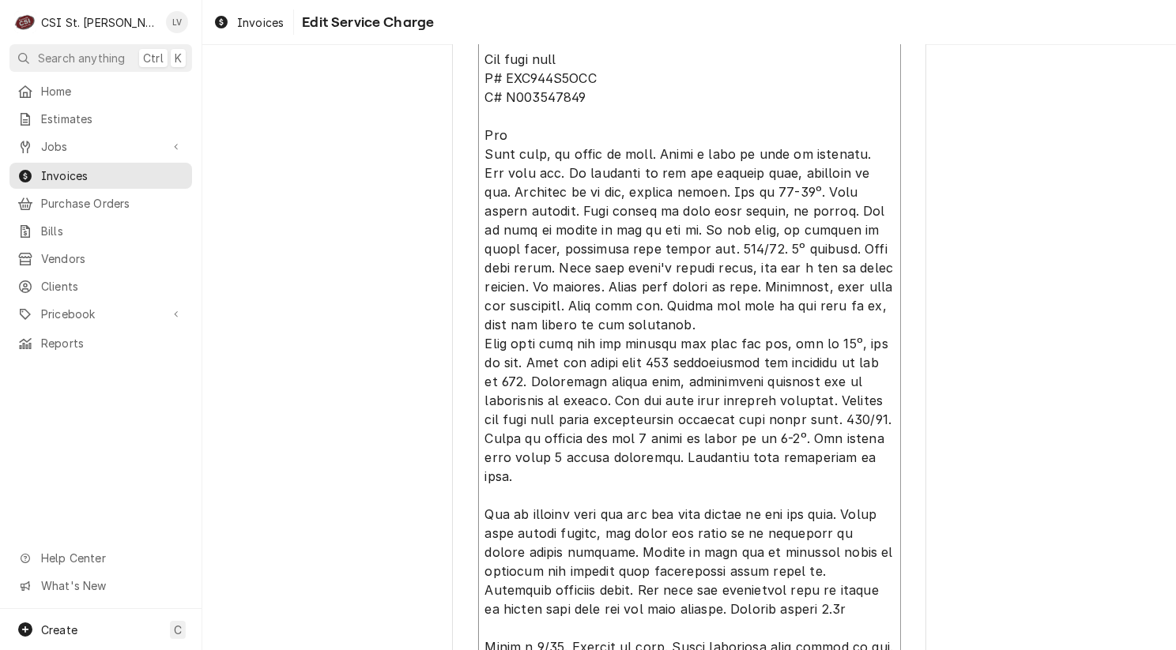
scroll to position [875, 0]
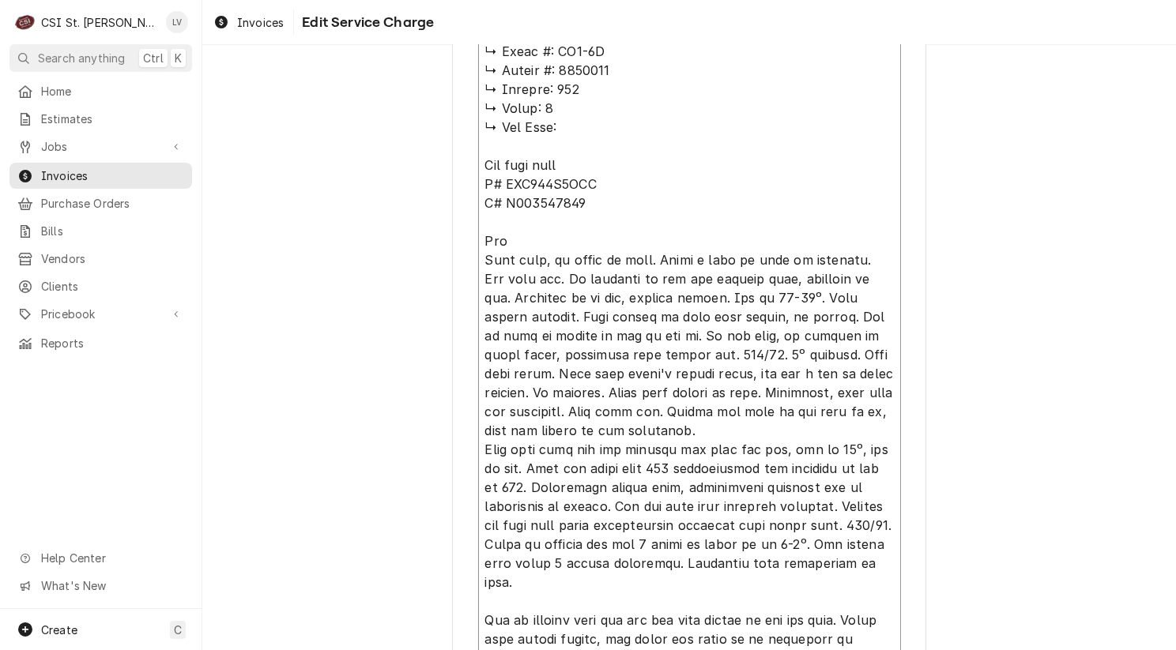
drag, startPoint x: 752, startPoint y: 317, endPoint x: 859, endPoint y: 254, distance: 123.6
click at [859, 255] on textarea "Service Summary ( optional )" at bounding box center [689, 487] width 423 height 1209
type textarea "Kevin j 8/13/25 815-830-300 1094-01 from stock on Kev J shelf waiting for heate…"
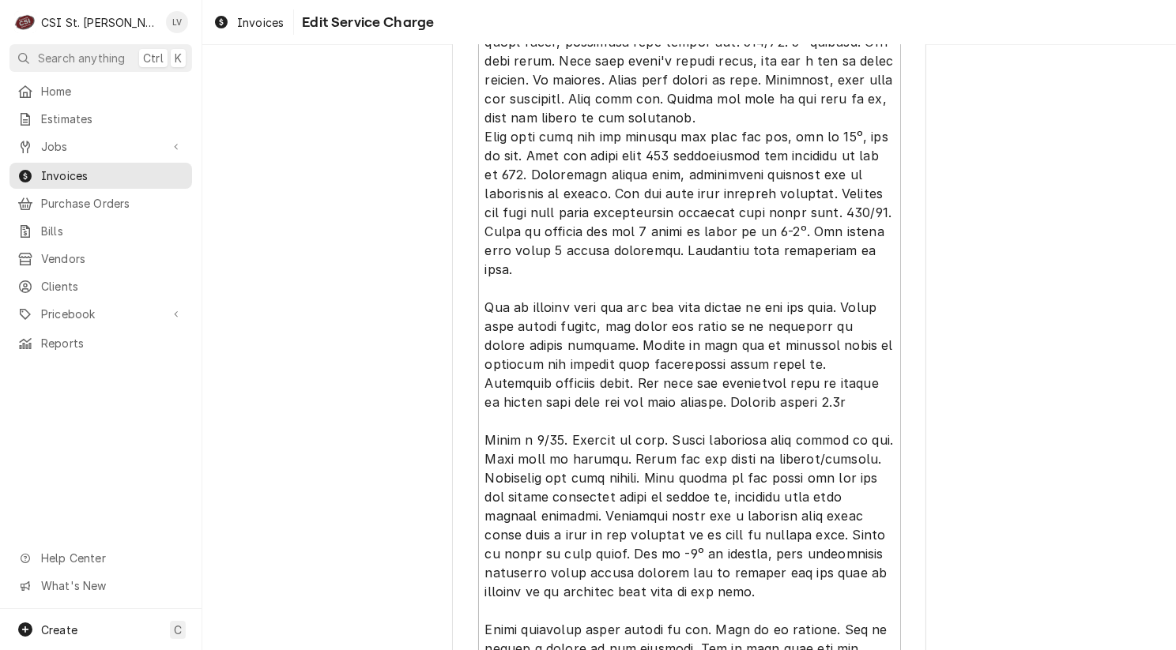
scroll to position [1349, 0]
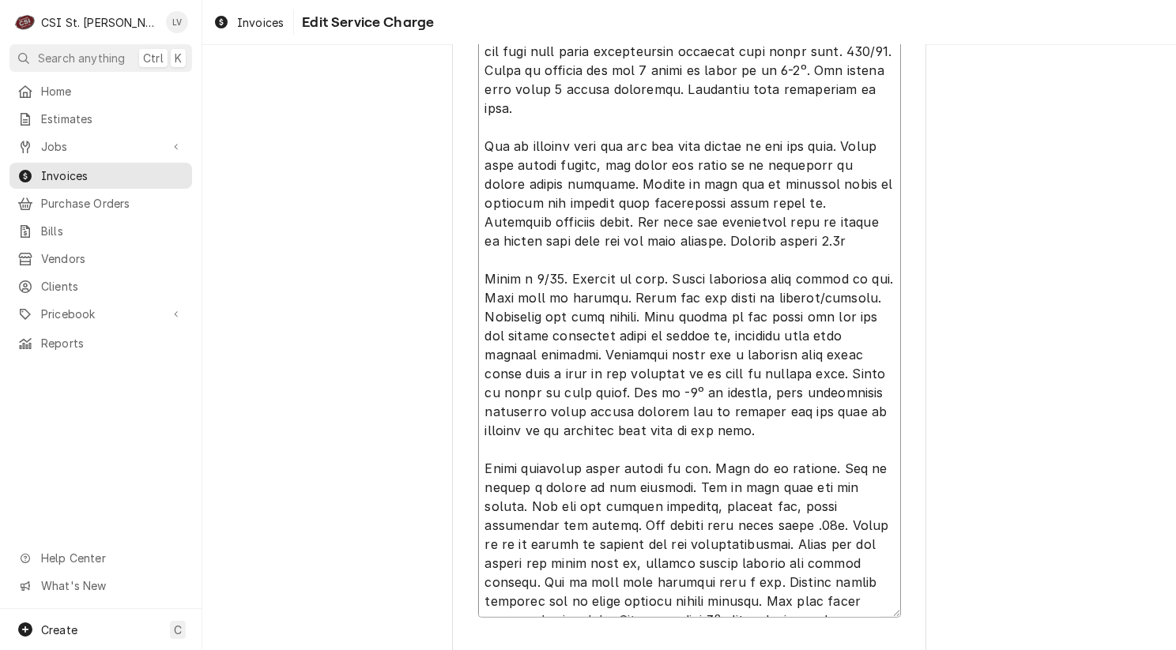
click at [569, 421] on textarea "Service Summary ( optional )" at bounding box center [689, 13] width 423 height 1209
drag, startPoint x: 656, startPoint y: 258, endPoint x: 807, endPoint y: 604, distance: 378.2
click at [807, 604] on textarea "Service Summary ( optional )" at bounding box center [689, 13] width 423 height 1209
click at [807, 605] on textarea "Service Summary ( optional )" at bounding box center [689, 13] width 423 height 1209
click at [758, 588] on textarea "Service Summary ( optional )" at bounding box center [689, 13] width 423 height 1209
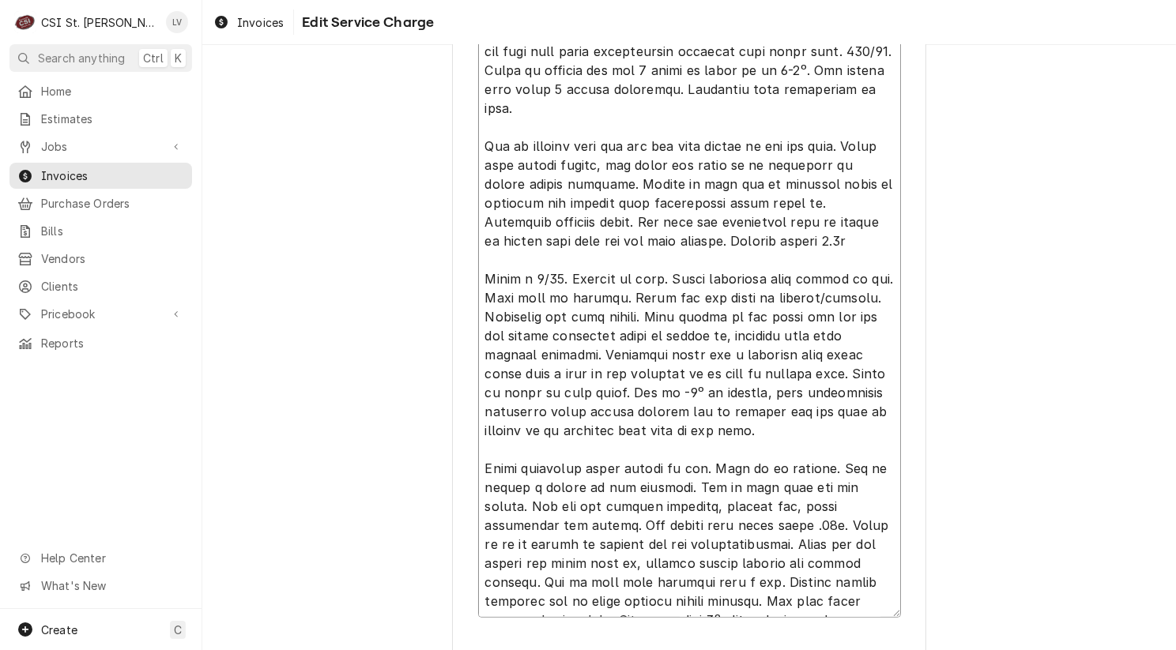
click at [644, 586] on textarea "Service Summary ( optional )" at bounding box center [689, 13] width 423 height 1209
drag, startPoint x: 652, startPoint y: 259, endPoint x: 699, endPoint y: 597, distance: 341.4
click at [700, 597] on textarea "Service Summary ( optional )" at bounding box center [689, 13] width 423 height 1209
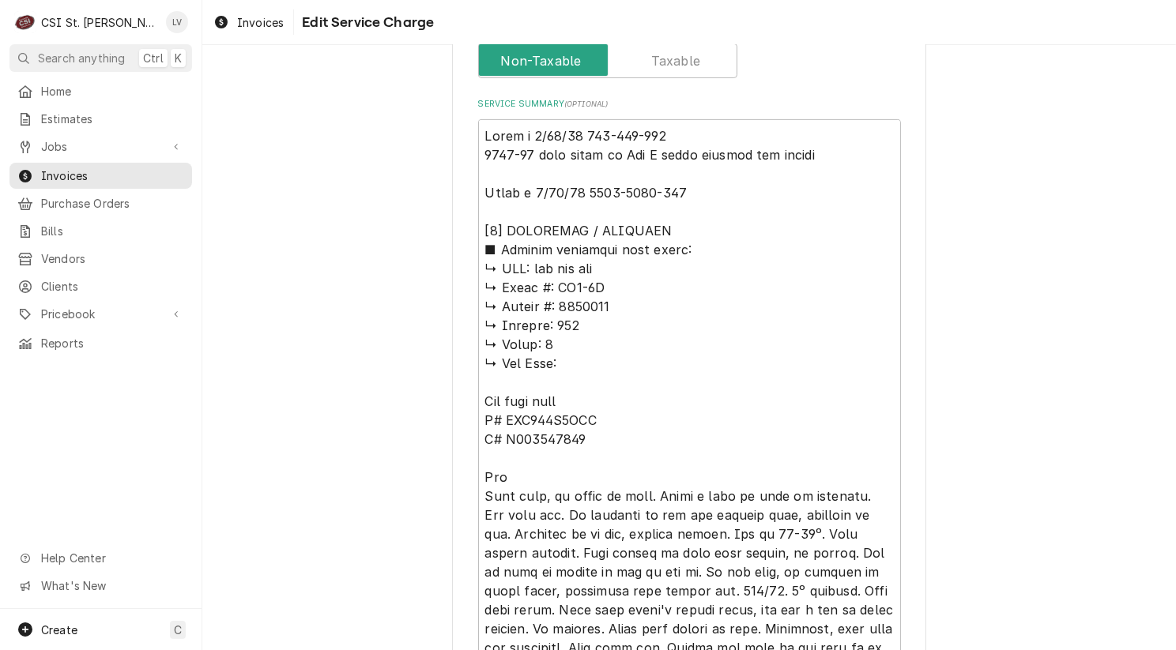
scroll to position [480, 0]
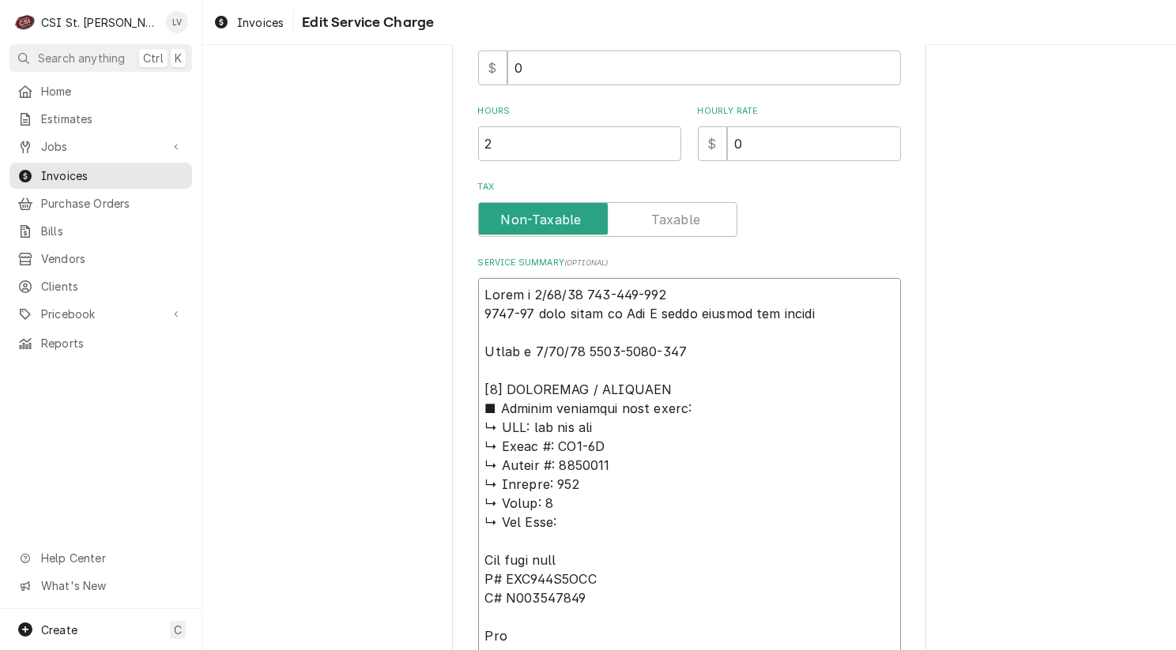
drag, startPoint x: 472, startPoint y: 386, endPoint x: 570, endPoint y: 420, distance: 103.9
type textarea "x"
type textarea "Kevin j 8/13/25 815-830-300 1094-01 from stock on Kev J shelf waiting for heate…"
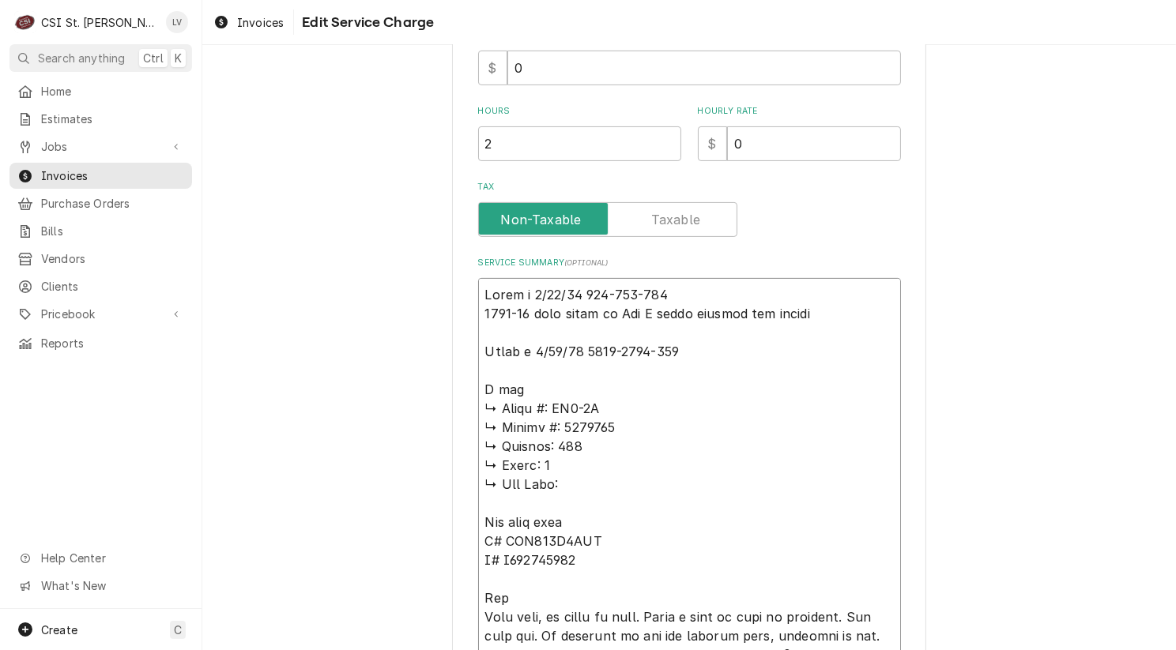
type textarea "x"
type textarea "Kevin j 8/13/25 815-830-300 1094-01 from stock on Kev J shelf waiting for heate…"
type textarea "x"
type textarea "Kevin j 8/13/25 815-830-300 1094-01 from stock on Kev J shelf waiting for heate…"
type textarea "x"
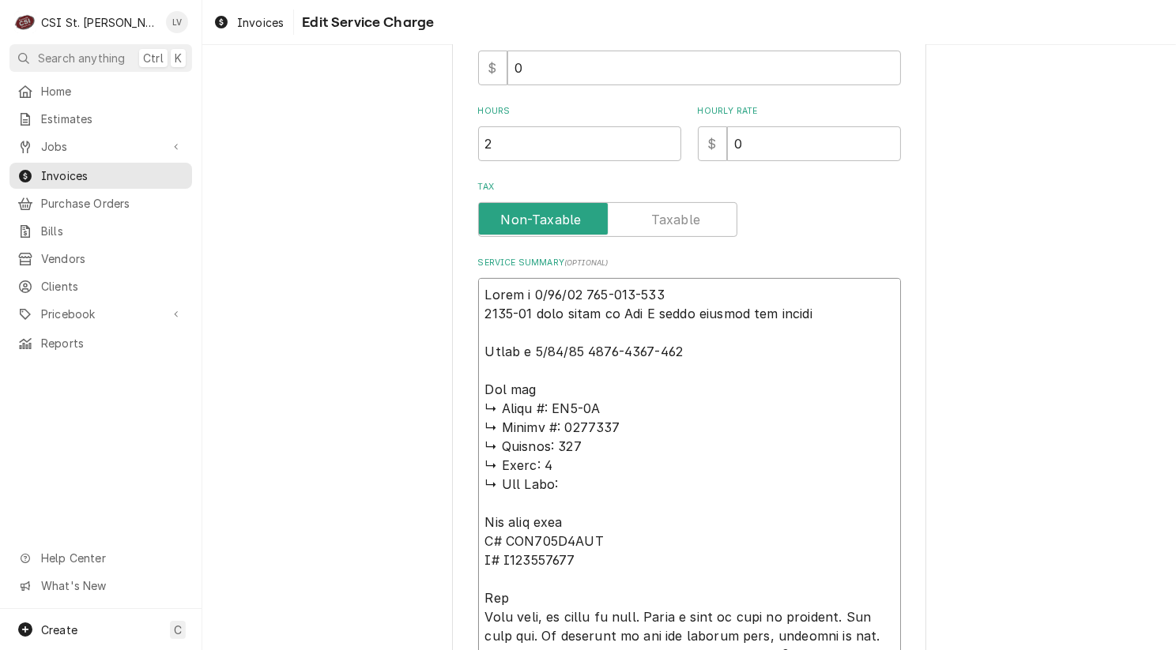
type textarea "Kevin j 8/13/25 815-830-300 1094-01 from stock on Kev J shelf waiting for heate…"
type textarea "x"
type textarea "Kevin j 8/13/25 815-830-300 1094-01 from stock on Kev J shelf waiting for heate…"
type textarea "x"
type textarea "Kevin j 8/13/25 815-830-300 1094-01 from stock on Kev J shelf waiting for heate…"
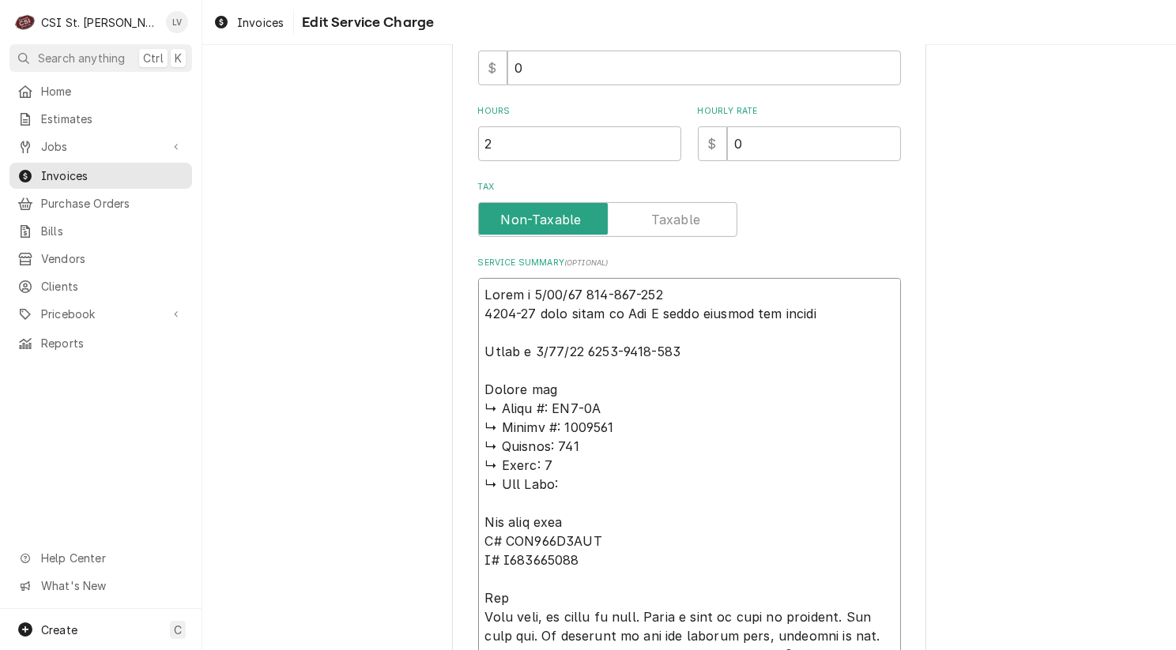
type textarea "x"
type textarea "Kevin j 8/13/25 815-830-300 1094-01 from stock on Kev J shelf waiting for heate…"
type textarea "x"
type textarea "Kevin j 8/13/25 815-830-300 1094-01 from stock on Kev J shelf waiting for heate…"
type textarea "x"
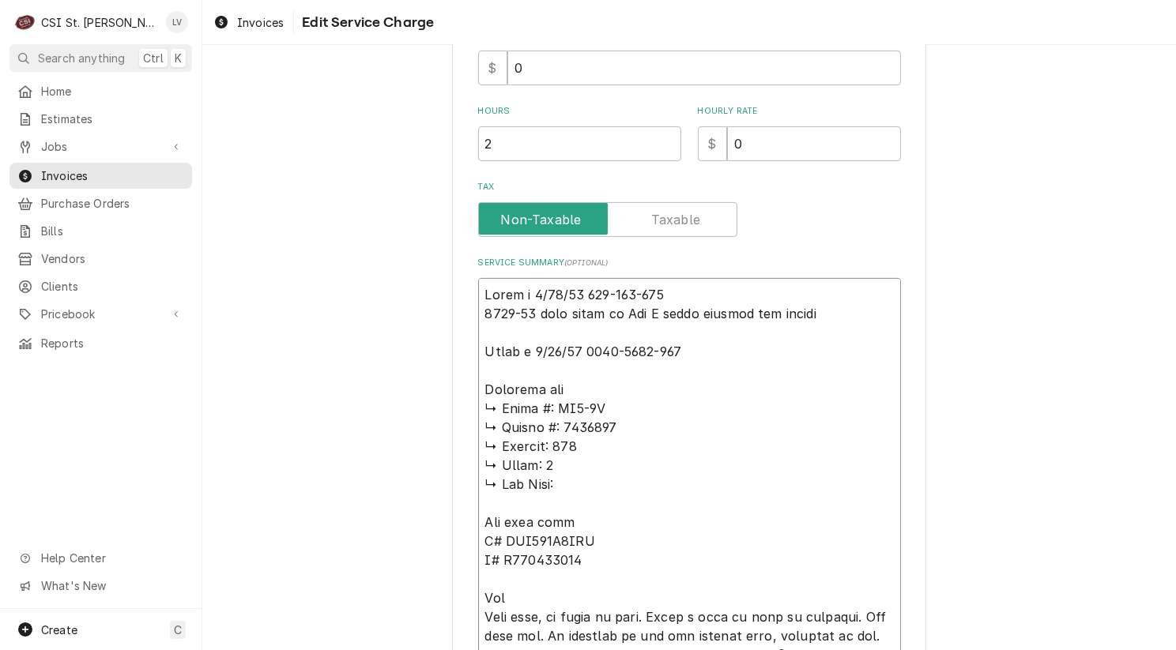
type textarea "Kevin j 8/13/25 815-830-300 1094-01 from stock on Kev J shelf waiting for heate…"
type textarea "x"
type textarea "Kevin j 8/13/25 815-830-300 1094-01 from stock on Kev J shelf waiting for heate…"
type textarea "x"
type textarea "Kevin j 8/13/25 815-830-300 1094-01 from stock on Kev J shelf waiting for heate…"
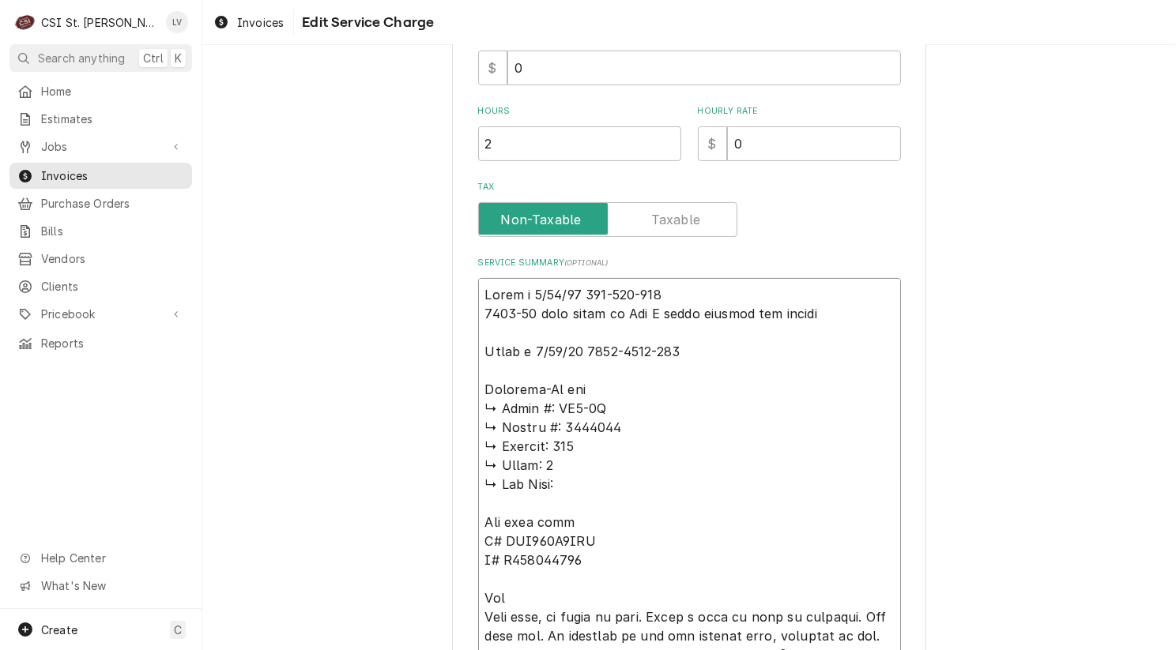
type textarea "x"
type textarea "Kevin j 8/13/25 815-830-300 1094-01 from stock on Kev J shelf waiting for heate…"
type textarea "x"
type textarea "Kevin j 8/13/25 815-830-300 1094-01 from stock on Kev J shelf waiting for heate…"
type textarea "x"
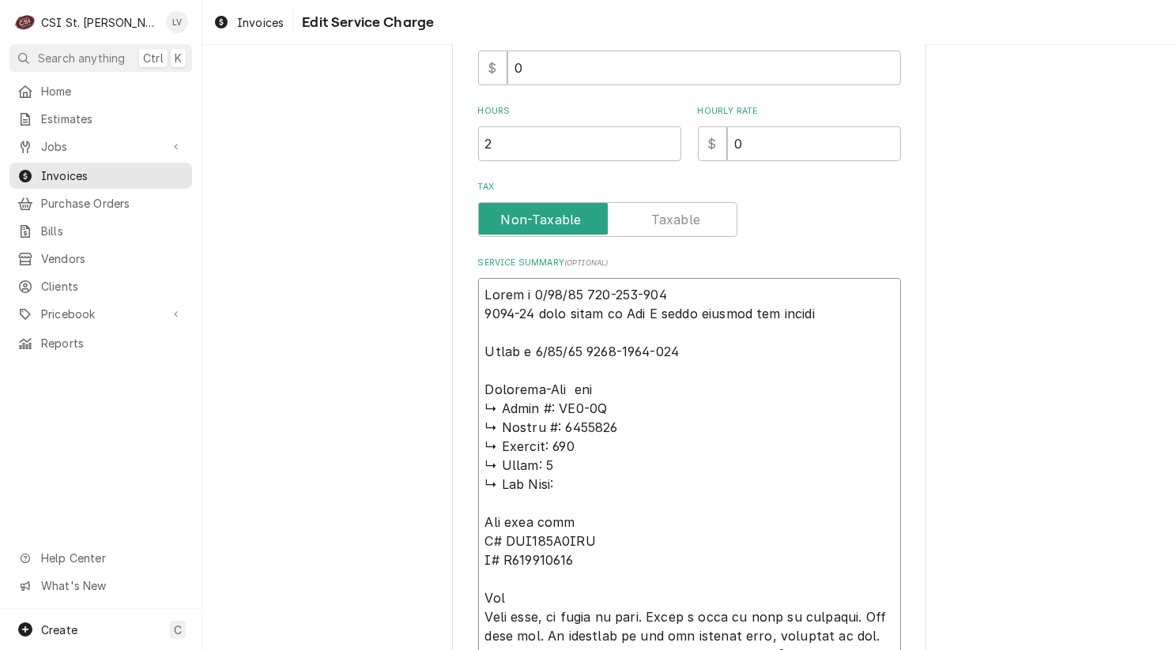
type textarea "Kevin j 8/13/25 815-830-300 1094-01 from stock on Kev J shelf waiting for heate…"
type textarea "x"
type textarea "Kevin j 8/13/25 815-830-300 1094-01 from stock on Kev J shelf waiting for heate…"
type textarea "x"
type textarea "Kevin j 8/13/25 815-830-300 1094-01 from stock on Kev J shelf waiting for heate…"
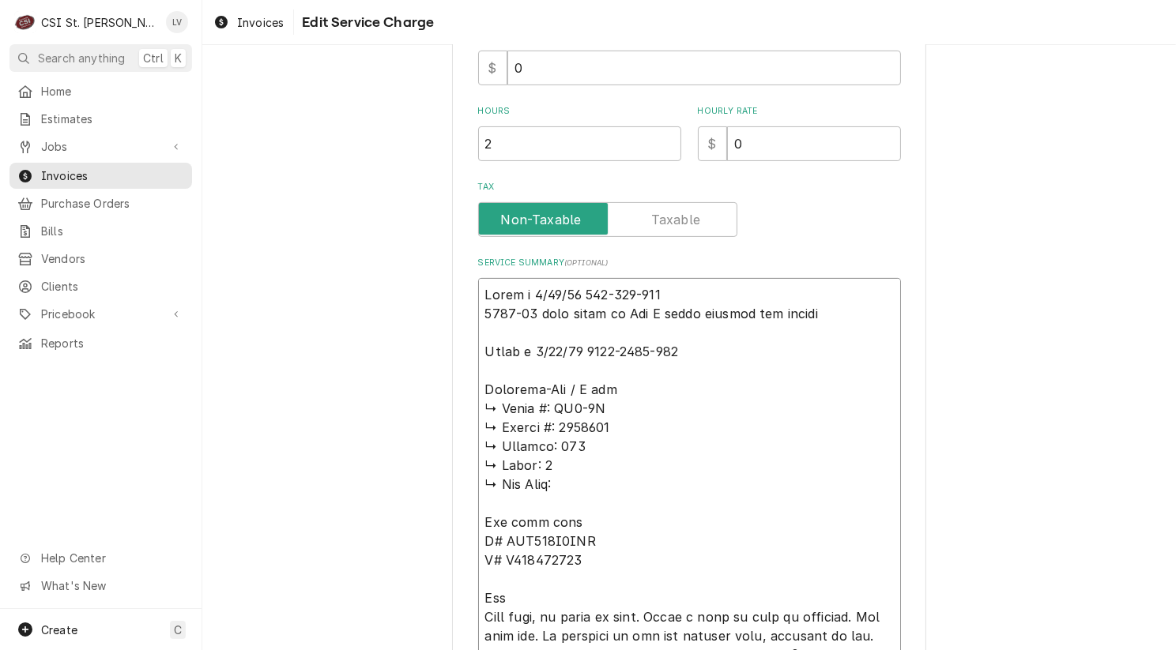
type textarea "x"
type textarea "Kevin j 8/13/25 815-830-300 1094-01 from stock on Kev J shelf waiting for heate…"
type textarea "x"
type textarea "Kevin j 8/13/25 815-830-300 1094-01 from stock on Kev J shelf waiting for heate…"
type textarea "x"
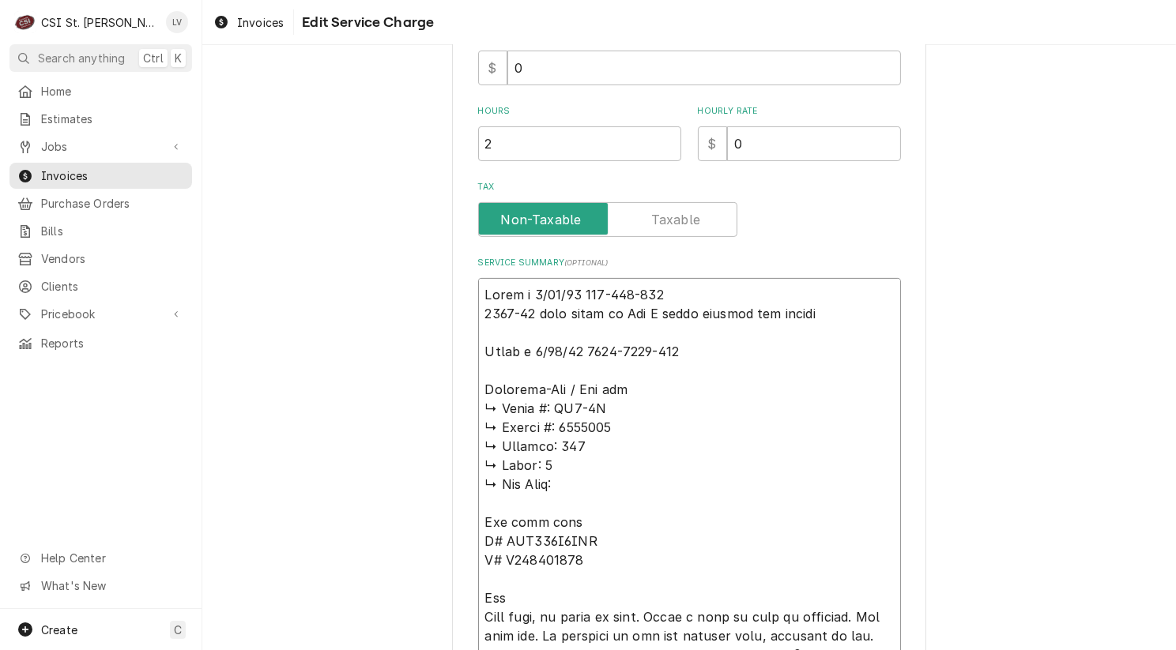
type textarea "Kevin j 8/13/25 815-830-300 1094-01 from stock on Kev J shelf waiting for heate…"
type textarea "x"
type textarea "Kevin j 8/13/25 815-830-300 1094-01 from stock on Kev J shelf waiting for heate…"
type textarea "x"
type textarea "Kevin j 8/13/25 815-830-300 1094-01 from stock on Kev J shelf waiting for heate…"
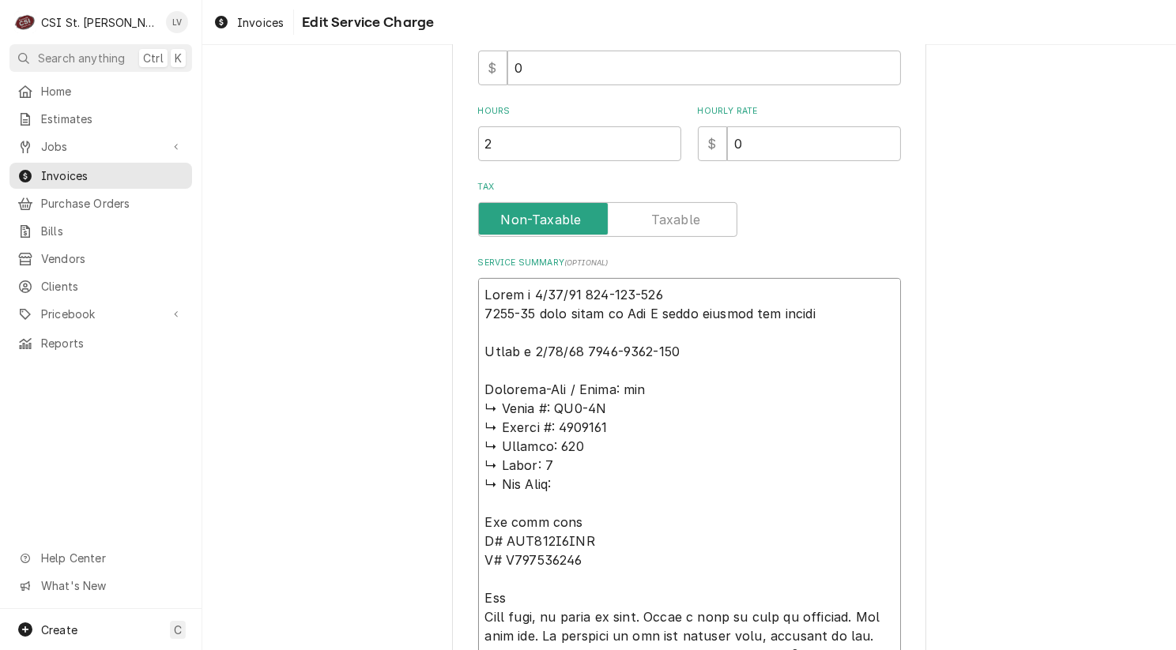
type textarea "x"
type textarea "Kevin j 8/13/25 815-830-300 1094-01 from stock on Kev J shelf waiting for heate…"
type textarea "x"
type textarea "Kevin j 8/13/25 815-830-300 1094-01 from stock on Kev J shelf waiting for heate…"
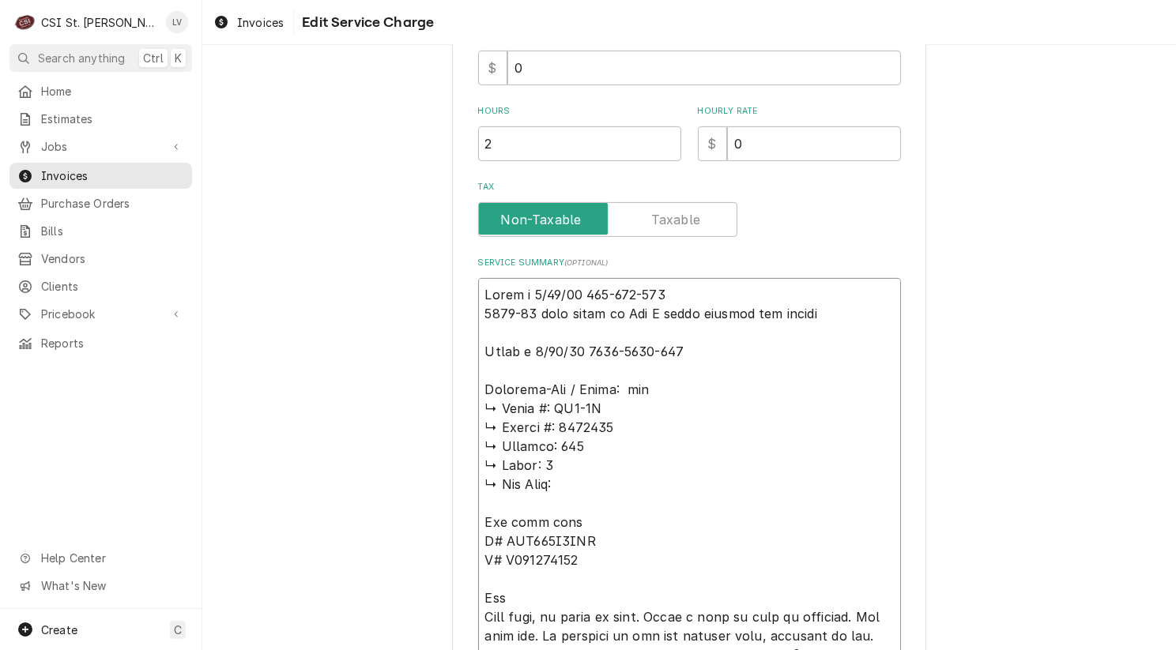
type textarea "x"
type textarea "Kevin j 8/13/25 815-830-300 1094-01 from stock on Kev J shelf waiting for heate…"
type textarea "x"
type textarea "Kevin j 8/13/25 815-830-300 1094-01 from stock on Kev J shelf waiting for heate…"
type textarea "x"
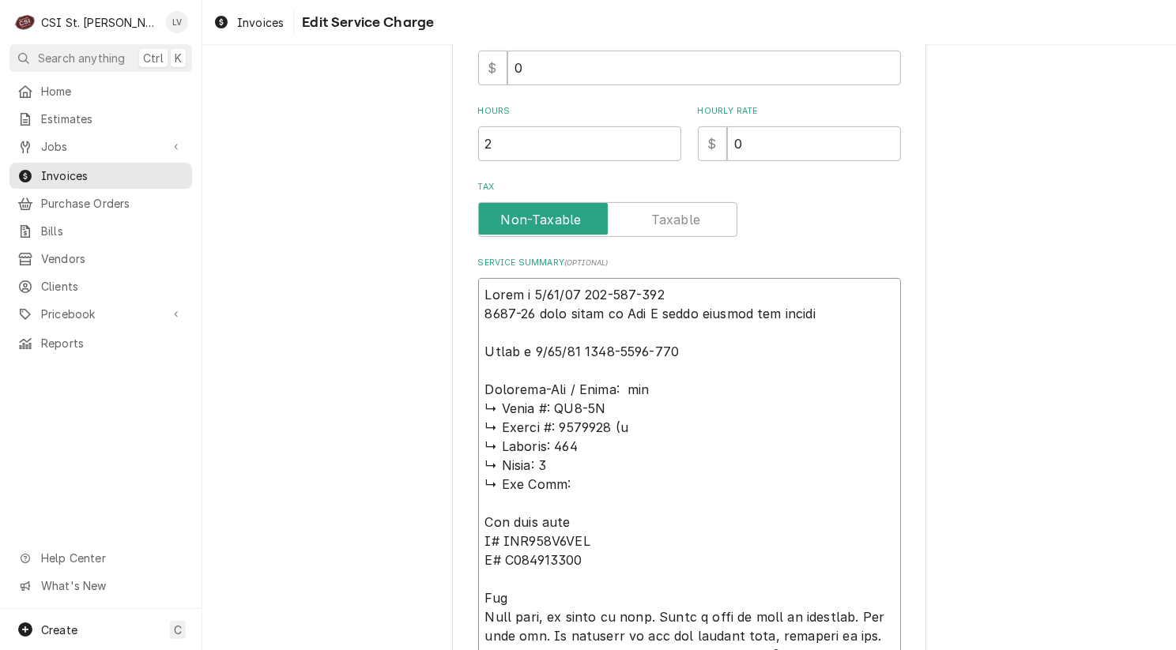
type textarea "Kevin j 8/13/25 815-830-300 1094-01 from stock on Kev J shelf waiting for heate…"
type textarea "x"
type textarea "Kevin j 8/13/25 815-830-300 1094-01 from stock on Kev J shelf waiting for heate…"
type textarea "x"
type textarea "Kevin j 8/13/25 815-830-300 1094-01 from stock on Kev J shelf waiting for heate…"
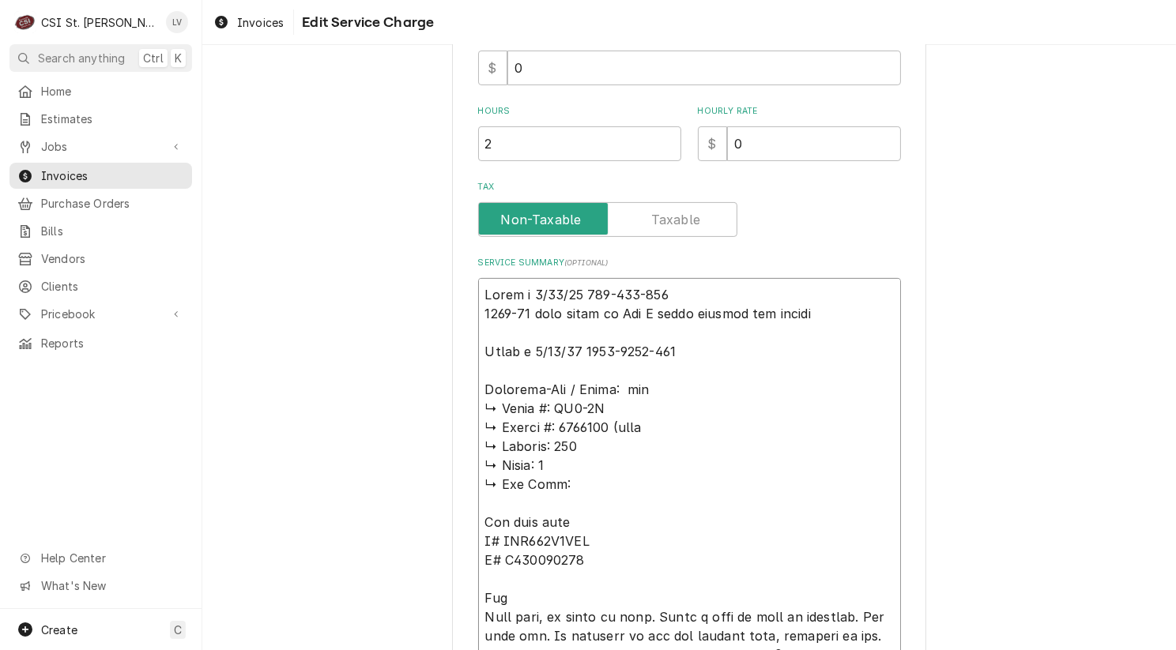
type textarea "x"
type textarea "Kevin j 8/13/25 815-830-300 1094-01 from stock on Kev J shelf waiting for heate…"
type textarea "x"
type textarea "Kevin j 8/13/25 815-830-300 1094-01 from stock on Kev J shelf waiting for heate…"
type textarea "x"
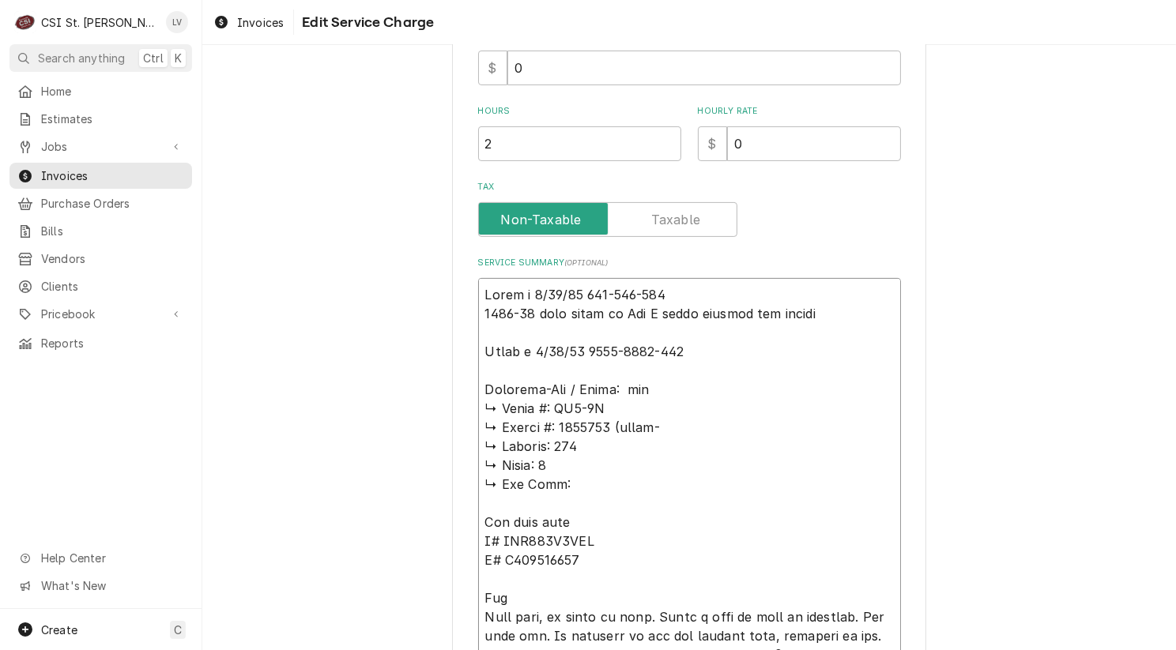
type textarea "Kevin j 8/13/25 815-830-300 1094-01 from stock on Kev J shelf waiting for heate…"
type textarea "x"
type textarea "Kevin j 8/13/25 815-830-300 1094-01 from stock on Kev J shelf waiting for heate…"
type textarea "x"
type textarea "Kevin j 8/13/25 815-830-300 1094-01 from stock on Kev J shelf waiting for heate…"
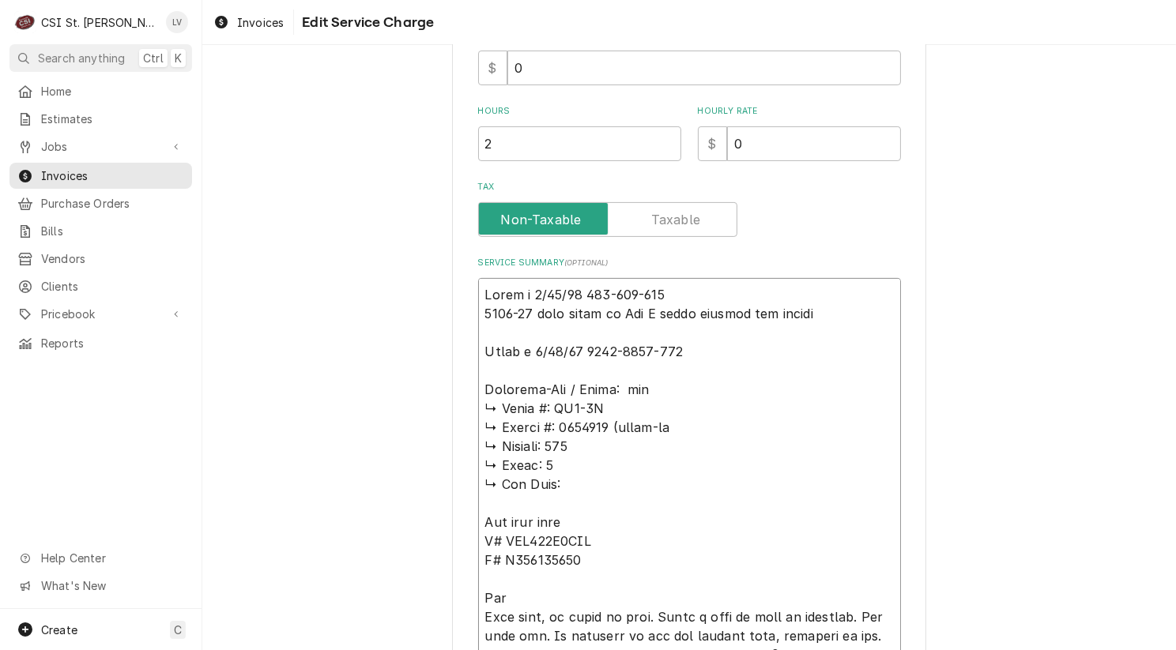
type textarea "x"
type textarea "Kevin j 8/13/25 815-830-300 1094-01 from stock on Kev J shelf waiting for heate…"
type textarea "x"
type textarea "Kevin j 8/13/25 815-830-300 1094-01 from stock on Kev J shelf waiting for heate…"
type textarea "x"
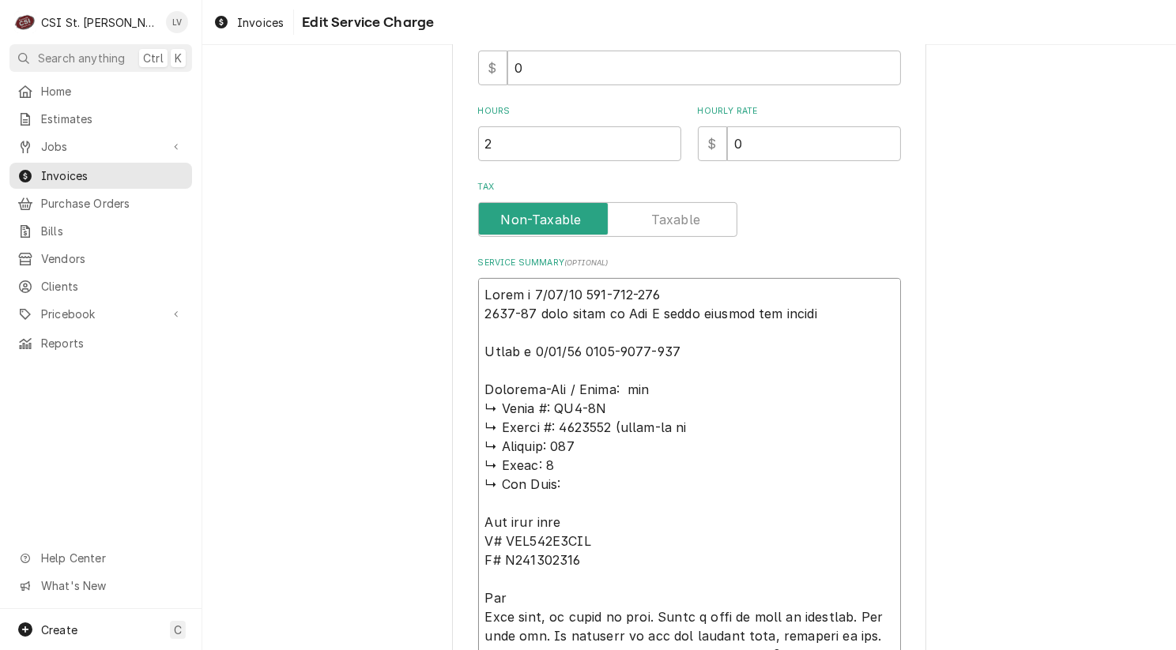
type textarea "Kevin j 8/13/25 815-830-300 1094-01 from stock on Kev J shelf waiting for heate…"
type textarea "x"
type textarea "Kevin j 8/13/25 815-830-300 1094-01 from stock on Kev J shelf waiting for heate…"
type textarea "x"
type textarea "Kevin j 8/13/25 815-830-300 1094-01 from stock on Kev J shelf waiting for heate…"
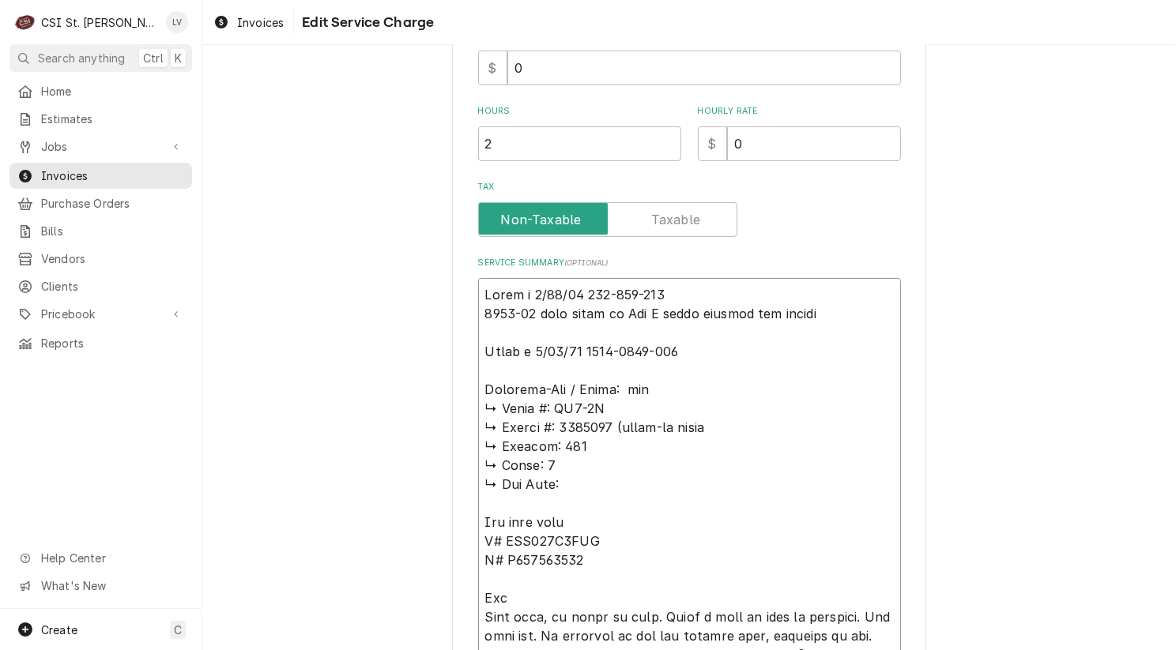
type textarea "x"
type textarea "Kevin j 8/13/25 815-830-300 1094-01 from stock on Kev J shelf waiting for heate…"
type textarea "x"
type textarea "Kevin j 8/13/25 815-830-300 1094-01 from stock on Kev J shelf waiting for heate…"
type textarea "x"
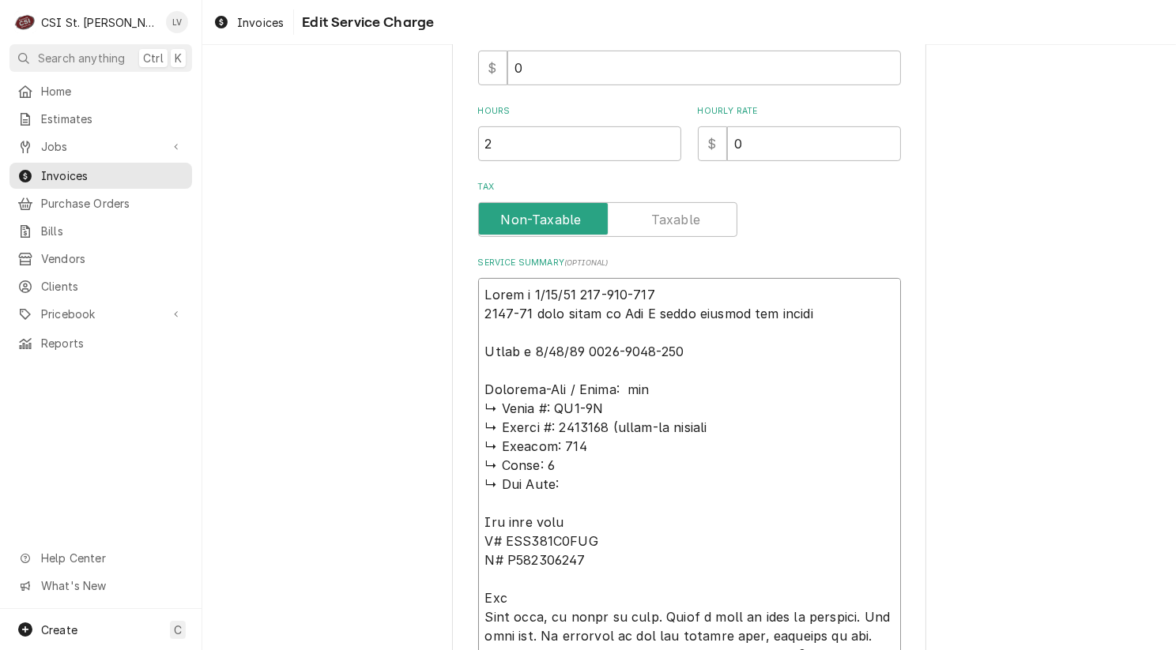
type textarea "Kevin j 8/13/25 815-830-300 1094-01 from stock on Kev J shelf waiting for heate…"
type textarea "x"
type textarea "Kevin j 8/13/25 815-830-300 1094-01 from stock on Kev J shelf waiting for heate…"
type textarea "x"
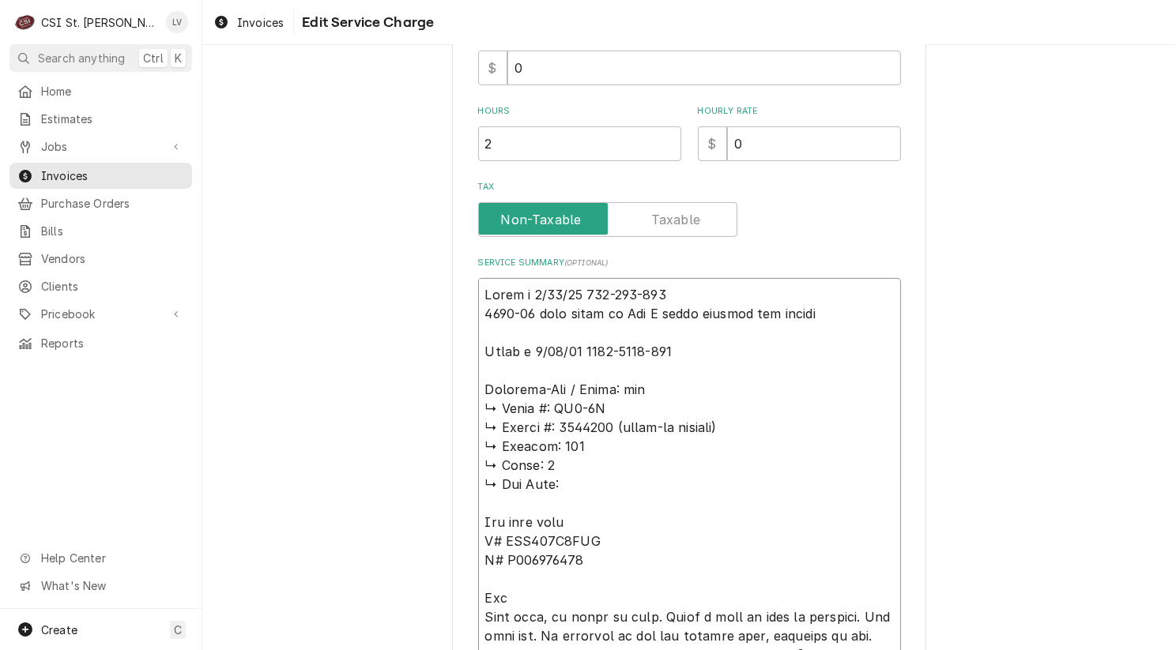
type textarea "Kevin j 8/13/25 815-830-300 1094-01 from stock on Kev J shelf waiting for heate…"
type textarea "x"
type textarea "Kevin j 8/13/25 815-830-300 1094-01 from stock on Kev J shelf waiting for heate…"
type textarea "x"
type textarea "Kevin j 8/13/25 815-830-300 1094-01 from stock on Kev J shelf waiting for heate…"
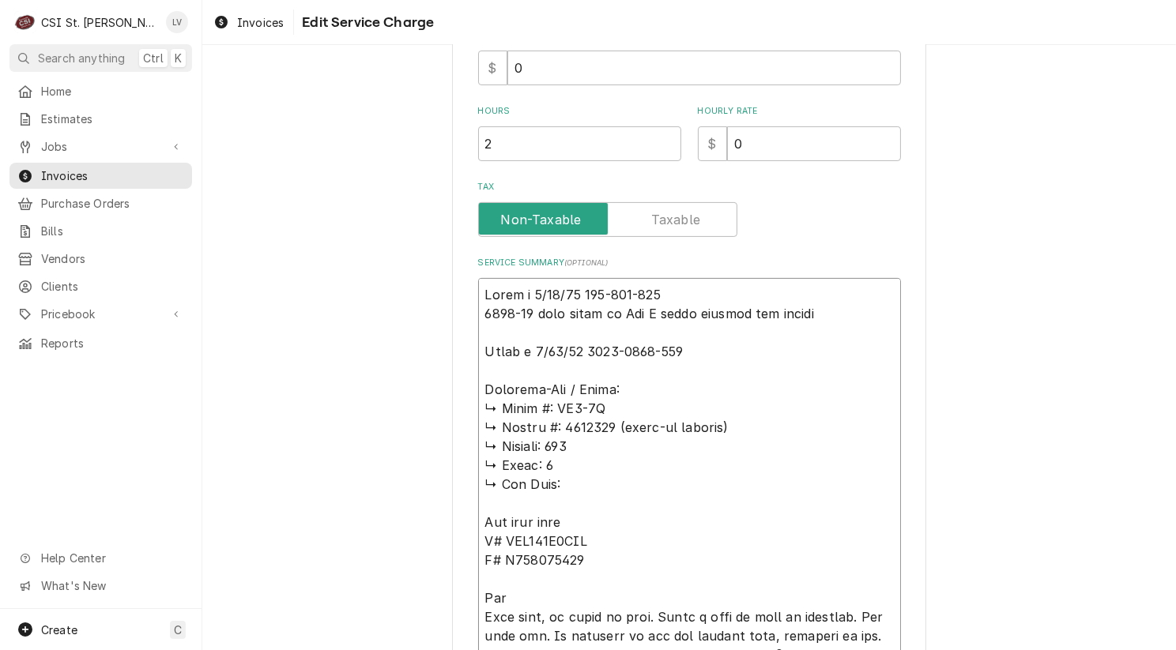
type textarea "x"
type textarea "Kevin j 8/13/25 815-830-300 1094-01 from stock on Kev J shelf waiting for heate…"
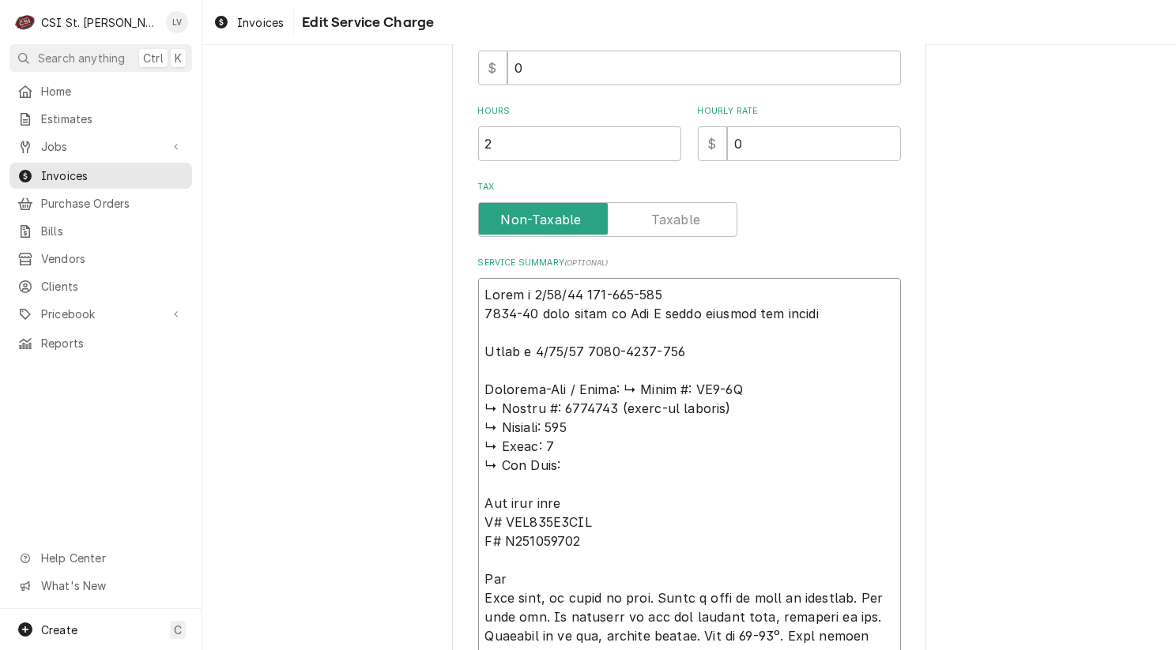
type textarea "x"
type textarea "Kevin j 8/13/25 815-830-300 1094-01 from stock on Kev J shelf waiting for heate…"
type textarea "x"
type textarea "Kevin j 8/13/25 815-830-300 1094-01 from stock on Kev J shelf waiting for heate…"
type textarea "x"
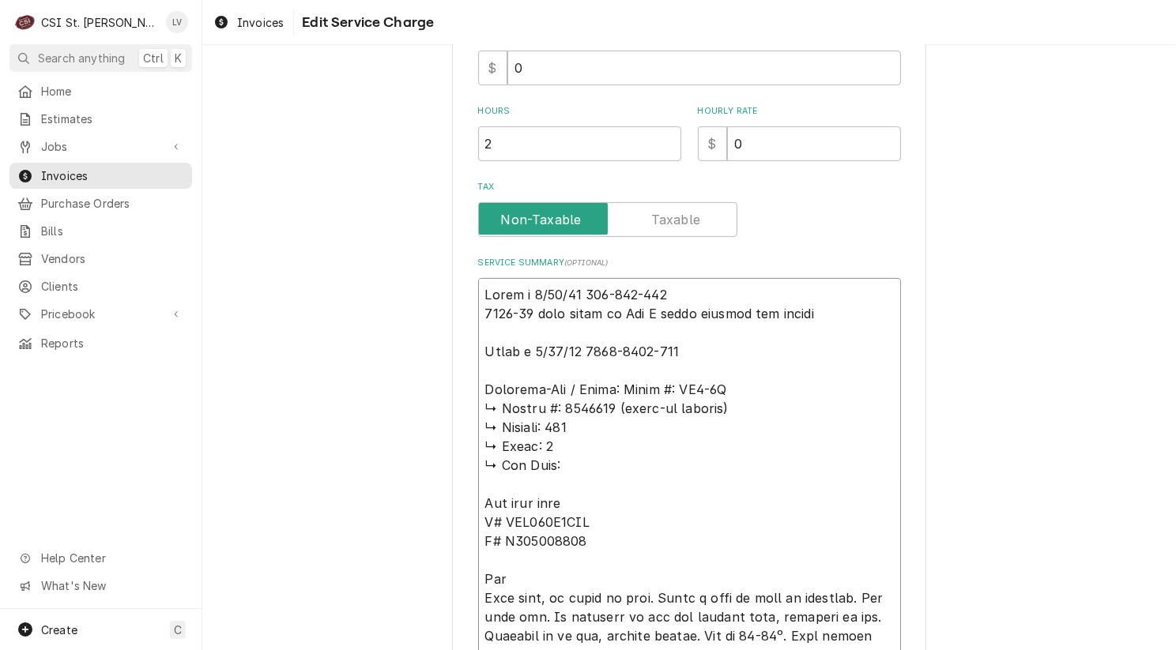
type textarea "Kevin j 8/13/25 815-830-300 1094-01 from stock on Kev J shelf waiting for heate…"
type textarea "x"
type textarea "Kevin j 8/13/25 815-830-300 1094-01 from stock on Kev J shelf waiting for heate…"
type textarea "x"
type textarea "Kevin j 8/13/25 815-830-300 1094-01 from stock on Kev J shelf waiting for heate…"
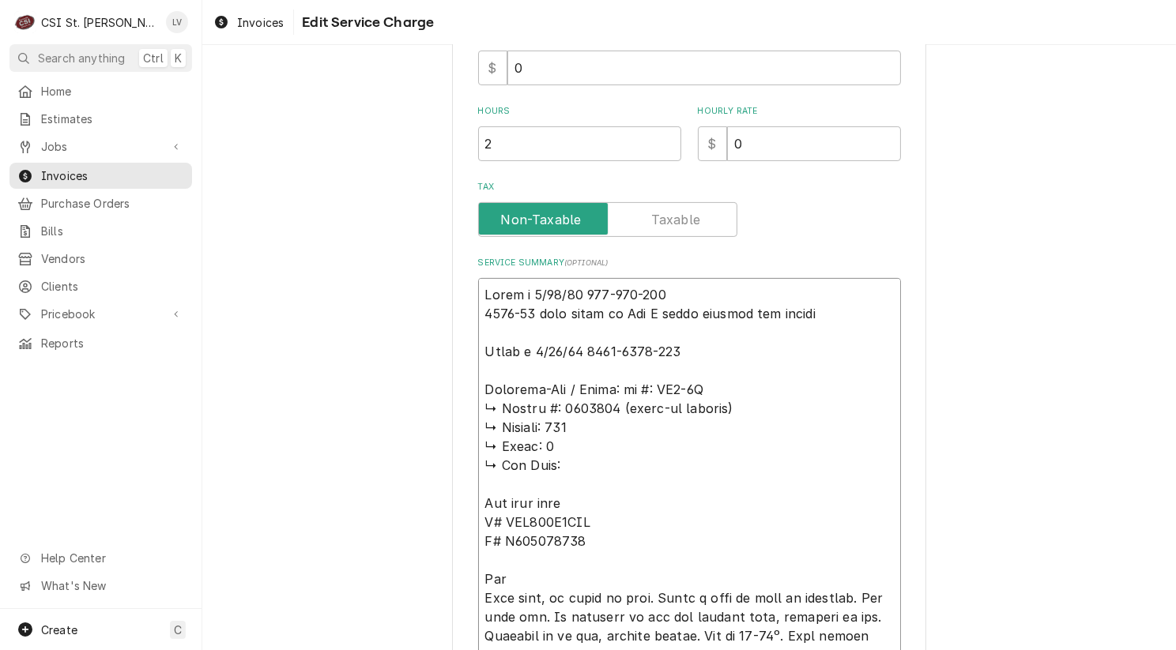
type textarea "x"
type textarea "Kevin j 8/13/25 815-830-300 1094-01 from stock on Kev J shelf waiting for heate…"
type textarea "x"
type textarea "Kevin j 8/13/25 815-830-300 1094-01 from stock on Kev J shelf waiting for heate…"
type textarea "x"
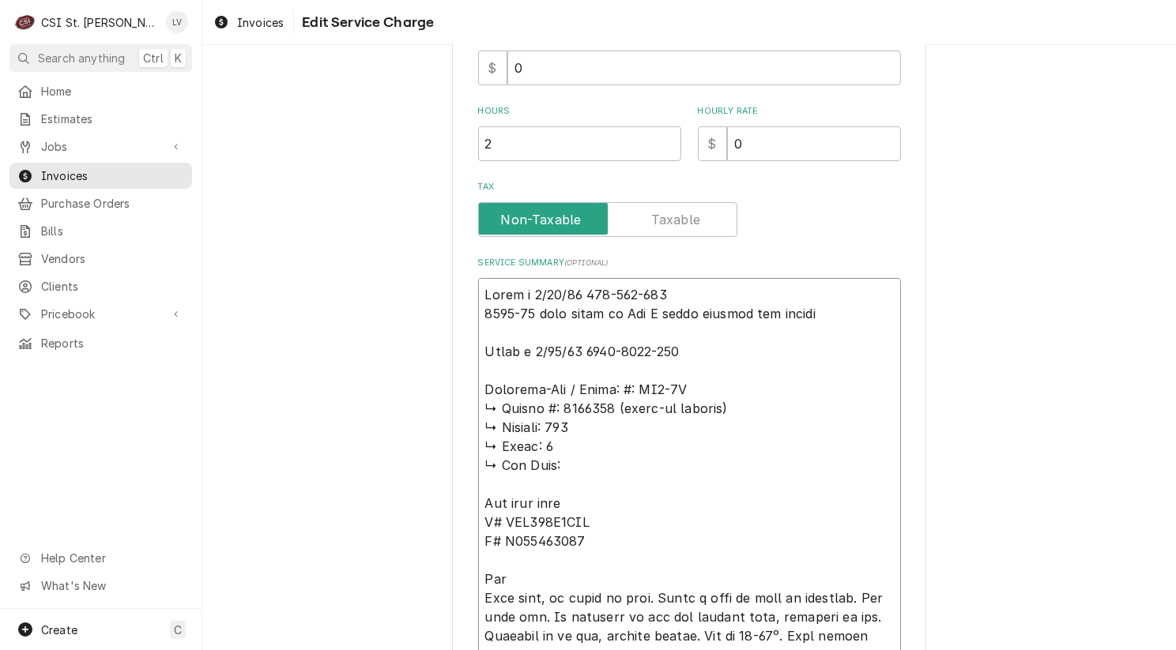
type textarea "Kevin j 8/13/25 815-830-300 1094-01 from stock on Kev J shelf waiting for heate…"
type textarea "x"
type textarea "Kevin j 8/13/25 815-830-300 1094-01 from stock on Kev J shelf waiting for heate…"
type textarea "x"
type textarea "Kevin j 8/13/25 815-830-300 1094-01 from stock on Kev J shelf waiting for heate…"
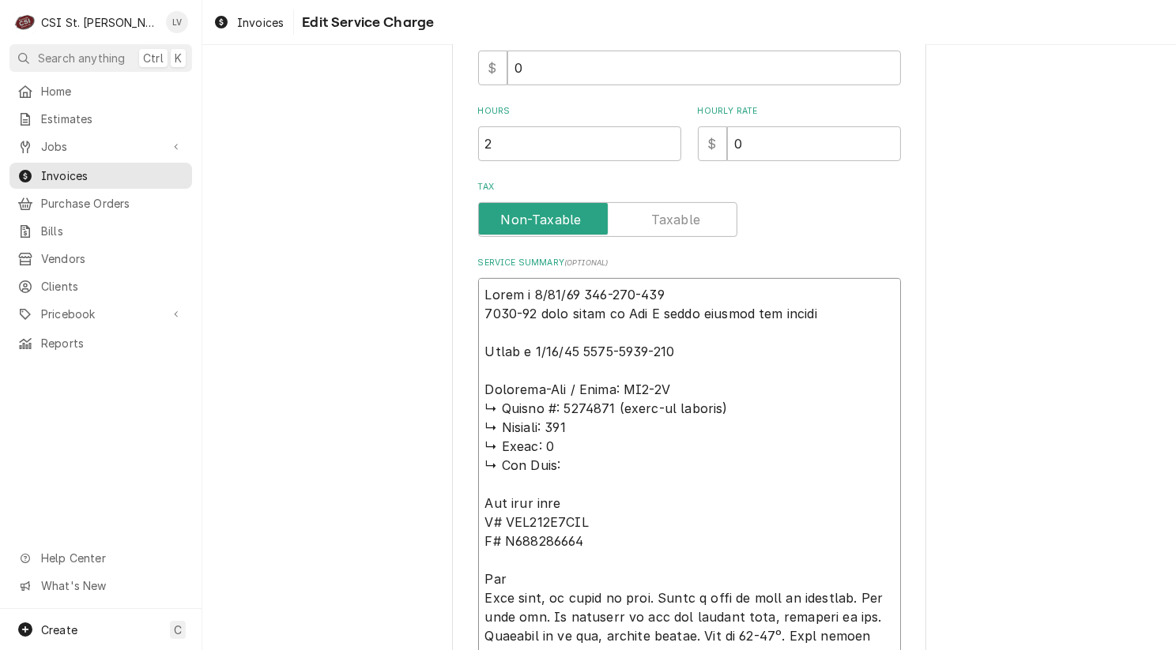
type textarea "x"
type textarea "Kevin j 8/13/25 815-830-300 1094-01 from stock on Kev J shelf waiting for heate…"
type textarea "x"
type textarea "Kevin j 8/13/25 815-830-300 1094-01 from stock on Kev J shelf waiting for heate…"
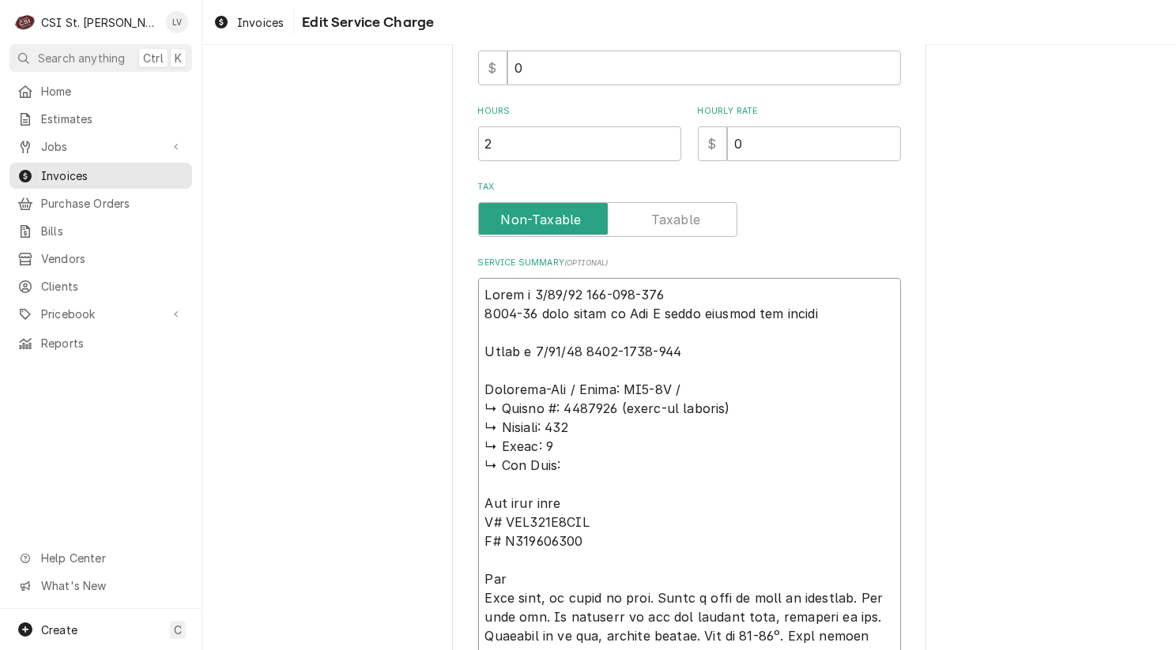
type textarea "x"
type textarea "Kevin j 8/13/25 815-830-300 1094-01 from stock on Kev J shelf waiting for heate…"
type textarea "x"
type textarea "Kevin j 8/13/25 815-830-300 1094-01 from stock on Kev J shelf waiting for heate…"
type textarea "x"
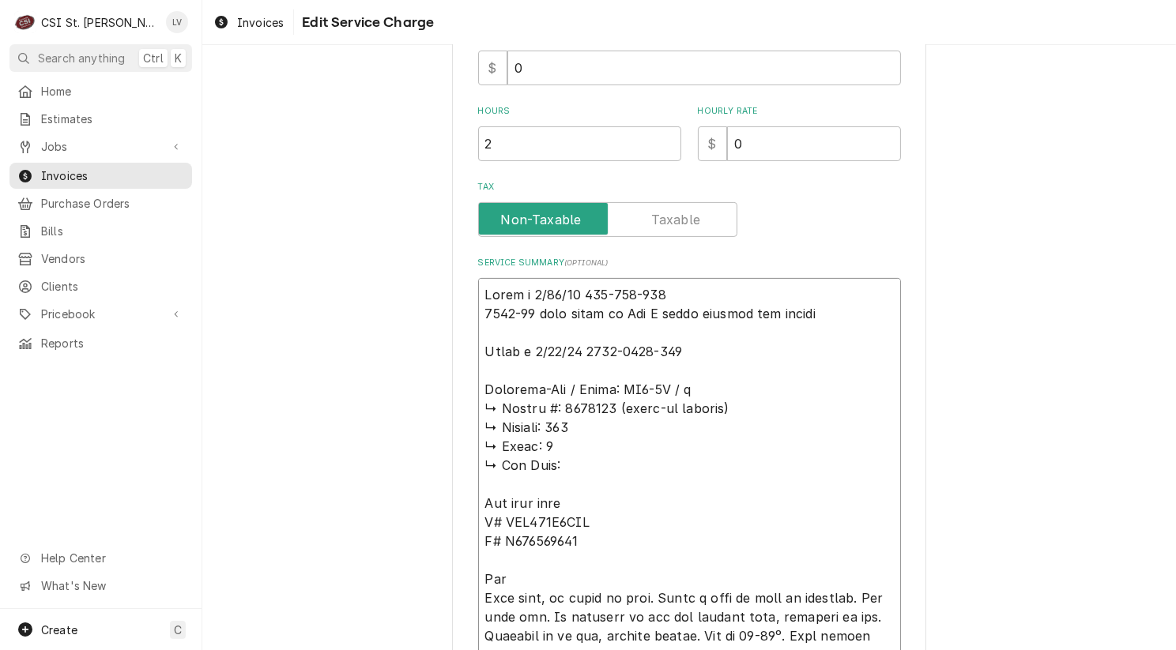
type textarea "Kevin j 8/13/25 815-830-300 1094-01 from stock on Kev J shelf waiting for heate…"
type textarea "x"
type textarea "Kevin j 8/13/25 815-830-300 1094-01 from stock on Kev J shelf waiting for heate…"
type textarea "x"
type textarea "Kevin j 8/13/25 815-830-300 1094-01 from stock on Kev J shelf waiting for heate…"
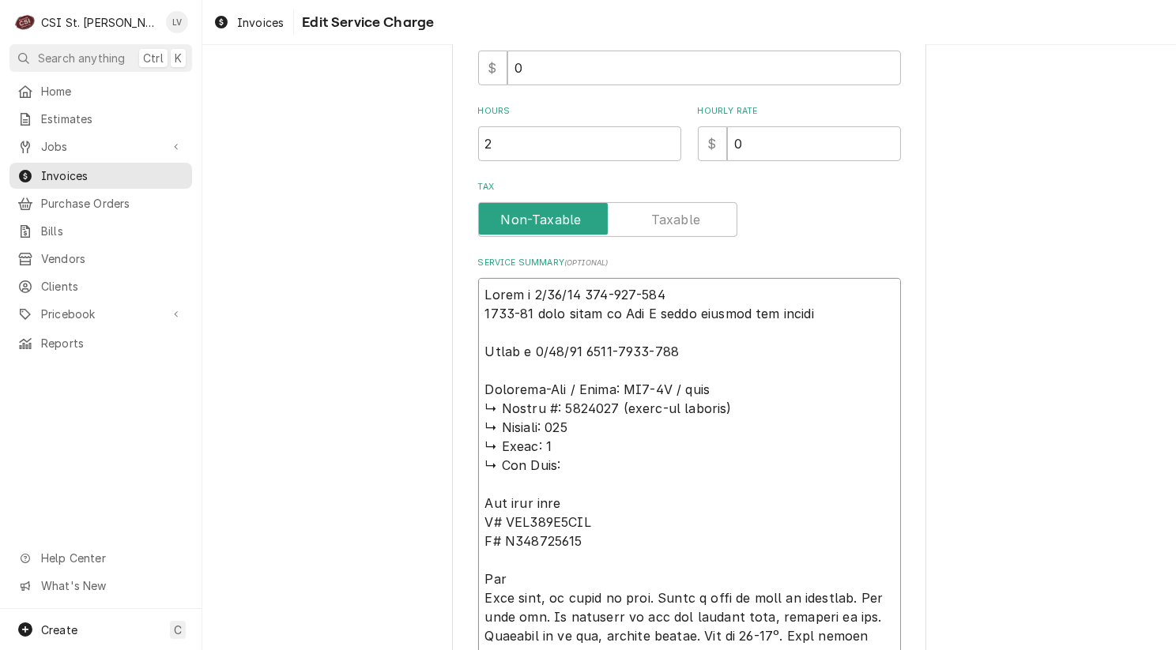
type textarea "x"
type textarea "Kevin j 8/13/25 815-830-300 1094-01 from stock on Kev J shelf waiting for heate…"
type textarea "x"
type textarea "Kevin j 8/13/25 815-830-300 1094-01 from stock on Kev J shelf waiting for heate…"
type textarea "x"
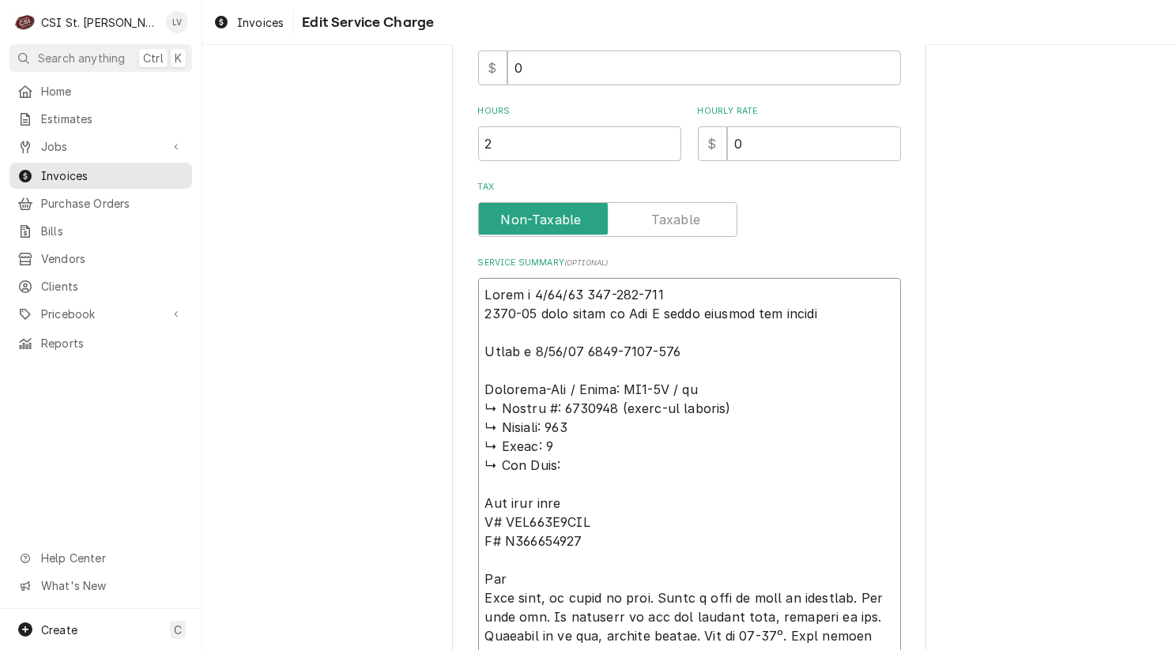
type textarea "Kevin j 8/13/25 815-830-300 1094-01 from stock on Kev J shelf waiting for heate…"
type textarea "x"
type textarea "Kevin j 8/13/25 815-830-300 1094-01 from stock on Kev J shelf waiting for heate…"
type textarea "x"
type textarea "Kevin j 8/13/25 815-830-300 1094-01 from stock on Kev J shelf waiting for heate…"
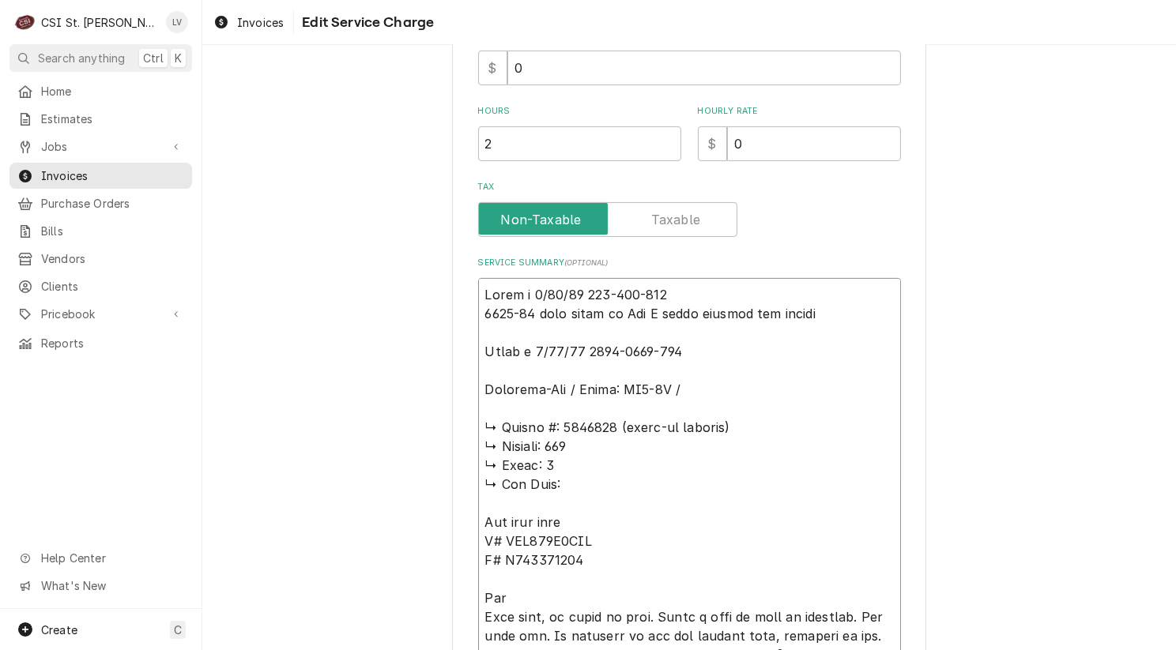
type textarea "x"
type textarea "Kevin j 8/13/25 815-830-300 1094-01 from stock on Kev J shelf waiting for heate…"
type textarea "x"
type textarea "Kevin j 8/13/25 815-830-300 1094-01 from stock on Kev J shelf waiting for heate…"
type textarea "x"
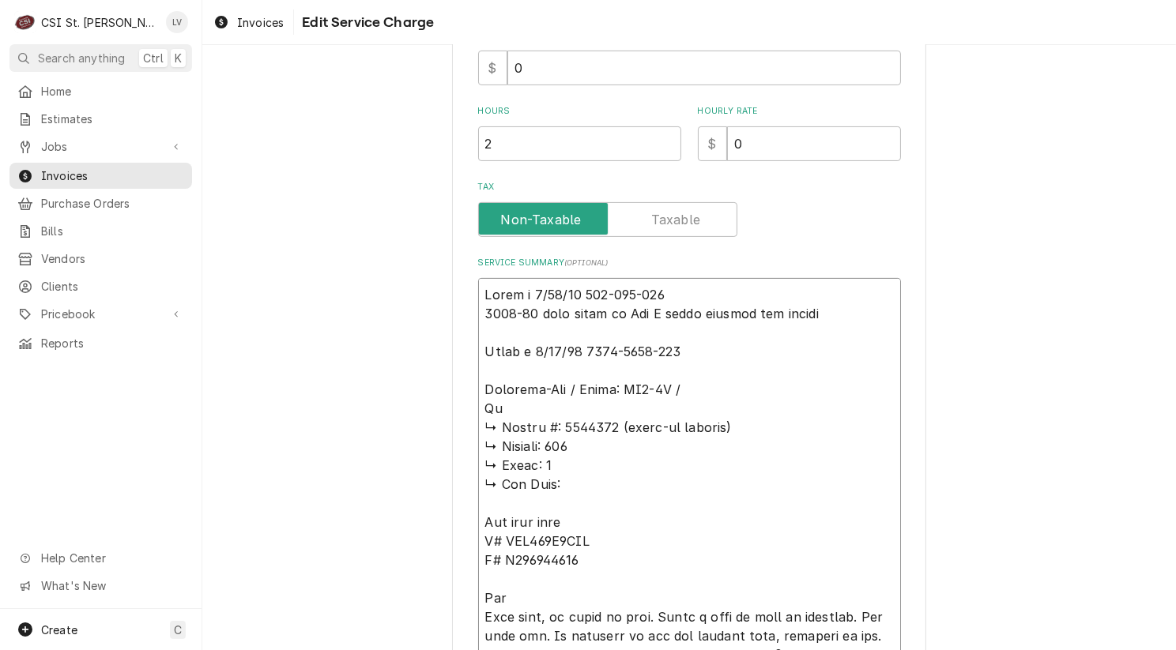
type textarea "Kevin j 8/13/25 815-830-300 1094-01 from stock on Kev J shelf waiting for heate…"
type textarea "x"
type textarea "Kevin j 8/13/25 815-830-300 1094-01 from stock on Kev J shelf waiting for heate…"
type textarea "x"
type textarea "Kevin j 8/13/25 815-830-300 1094-01 from stock on Kev J shelf waiting for heate…"
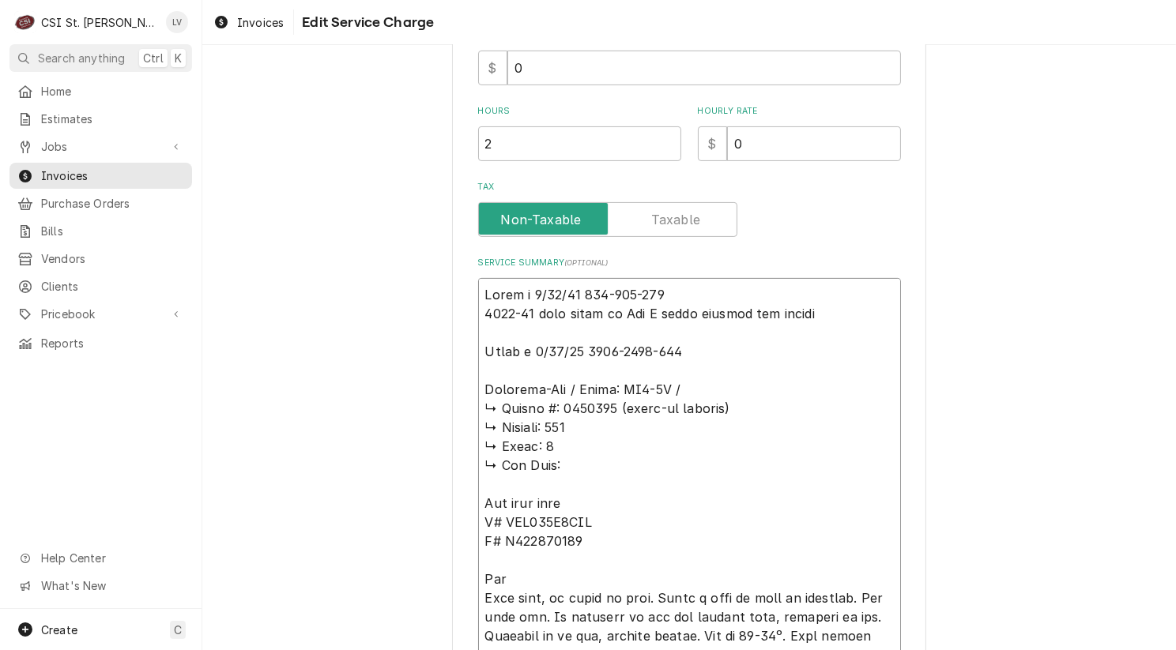
type textarea "x"
type textarea "Kevin j 8/13/25 815-830-300 1094-01 from stock on Kev J shelf waiting for heate…"
type textarea "x"
type textarea "Kevin j 8/13/25 815-830-300 1094-01 from stock on Kev J shelf waiting for heate…"
type textarea "x"
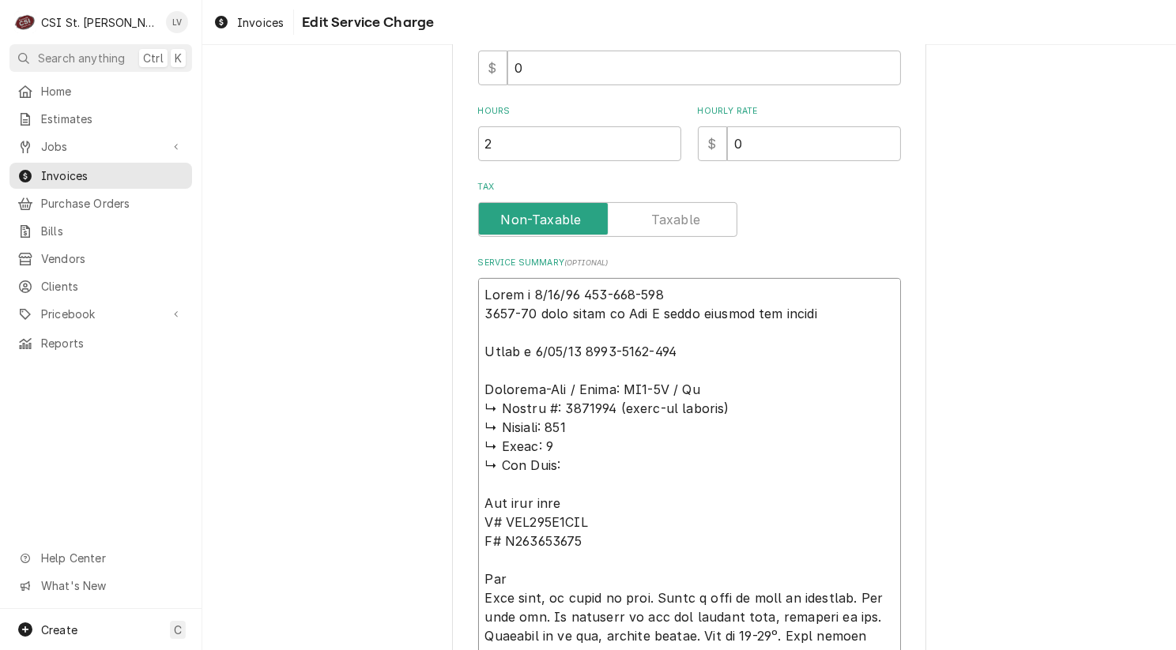
type textarea "Kevin j 8/13/25 815-830-300 1094-01 from stock on Kev J shelf waiting for heate…"
type textarea "x"
type textarea "Kevin j 8/13/25 815-830-300 1094-01 from stock on Kev J shelf waiting for heate…"
type textarea "x"
type textarea "Kevin j 8/13/25 815-830-300 1094-01 from stock on Kev J shelf waiting for heate…"
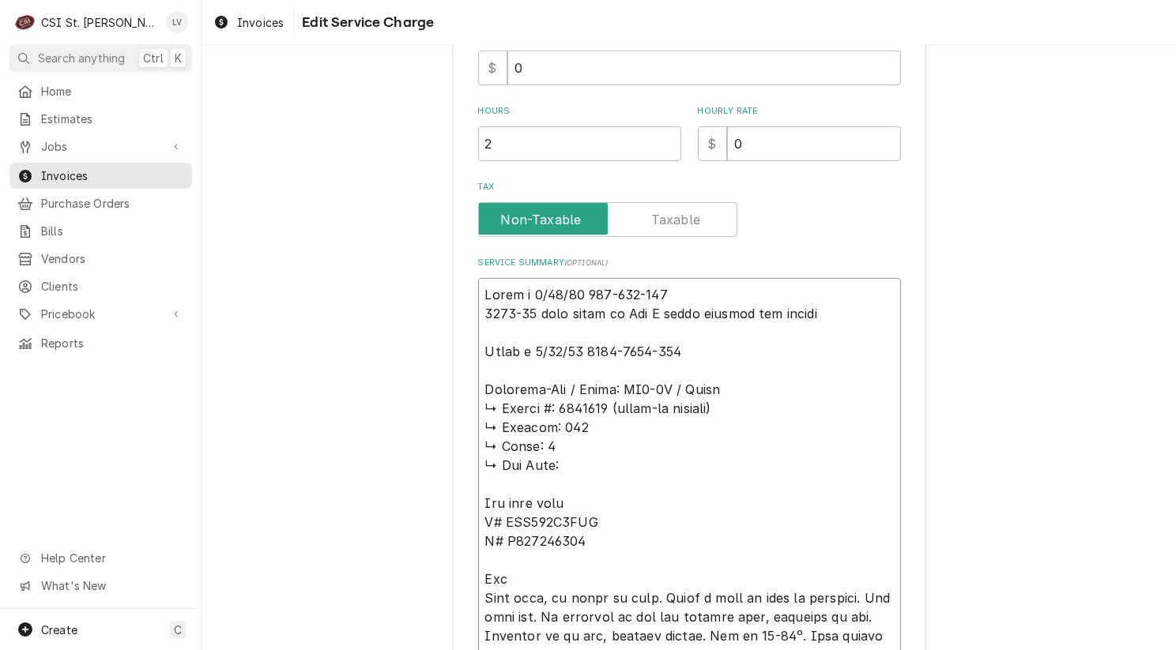
type textarea "x"
type textarea "Kevin j 8/13/25 815-830-300 1094-01 from stock on Kev J shelf waiting for heate…"
type textarea "x"
type textarea "Kevin j 8/13/25 815-830-300 1094-01 from stock on Kev J shelf waiting for heate…"
type textarea "x"
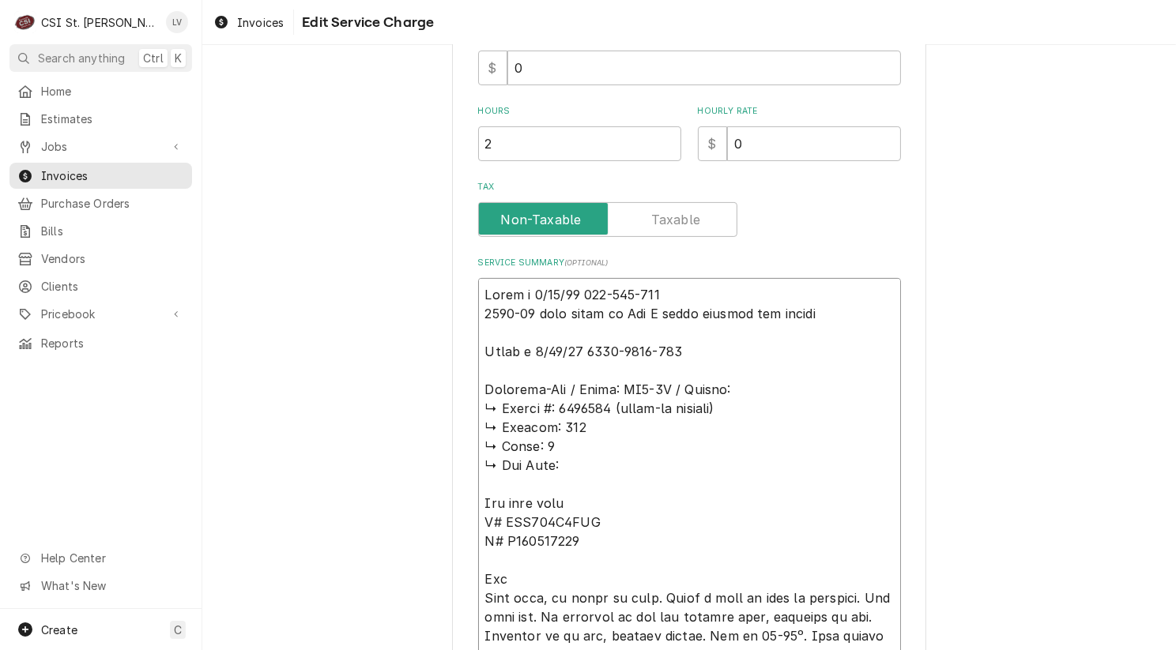
type textarea "Kevin j 8/13/25 815-830-300 1094-01 from stock on Kev J shelf waiting for heate…"
type textarea "x"
type textarea "Kevin j 8/13/25 815-830-300 1094-01 from stock on Kev J shelf waiting for heate…"
type textarea "x"
type textarea "Kevin j 8/13/25 815-830-300 1094-01 from stock on Kev J shelf waiting for heate…"
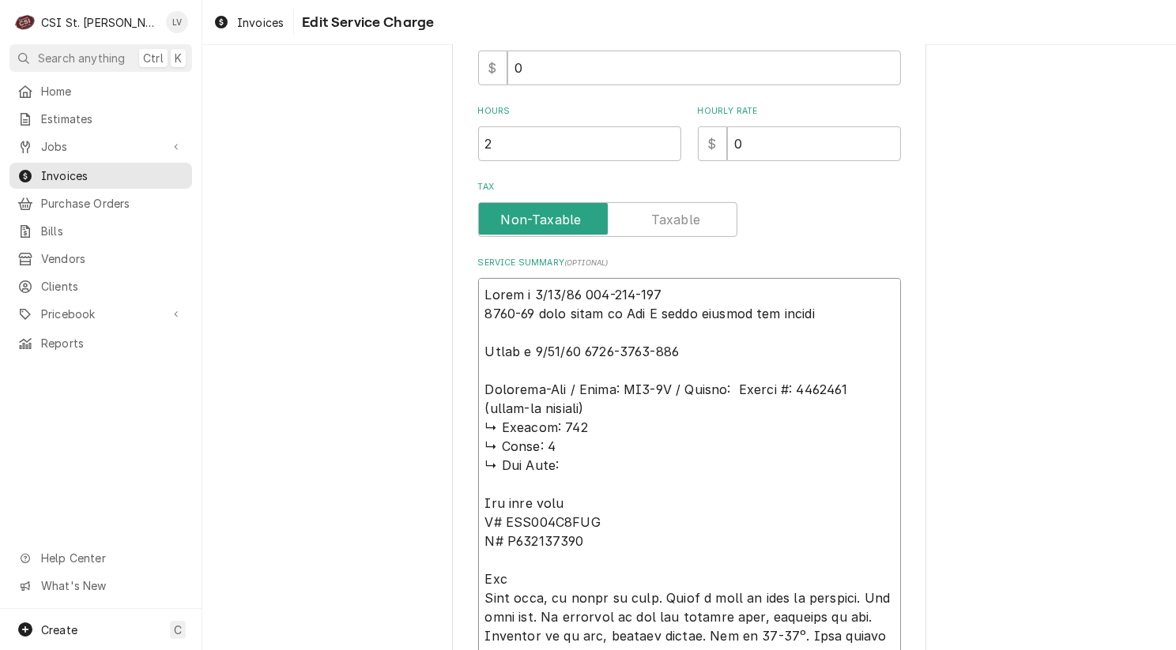
type textarea "x"
type textarea "Kevin j 8/13/25 815-830-300 1094-01 from stock on Kev J shelf waiting for heate…"
type textarea "x"
type textarea "Kevin j 8/13/25 815-830-300 1094-01 from stock on Kev J shelf waiting for heate…"
type textarea "x"
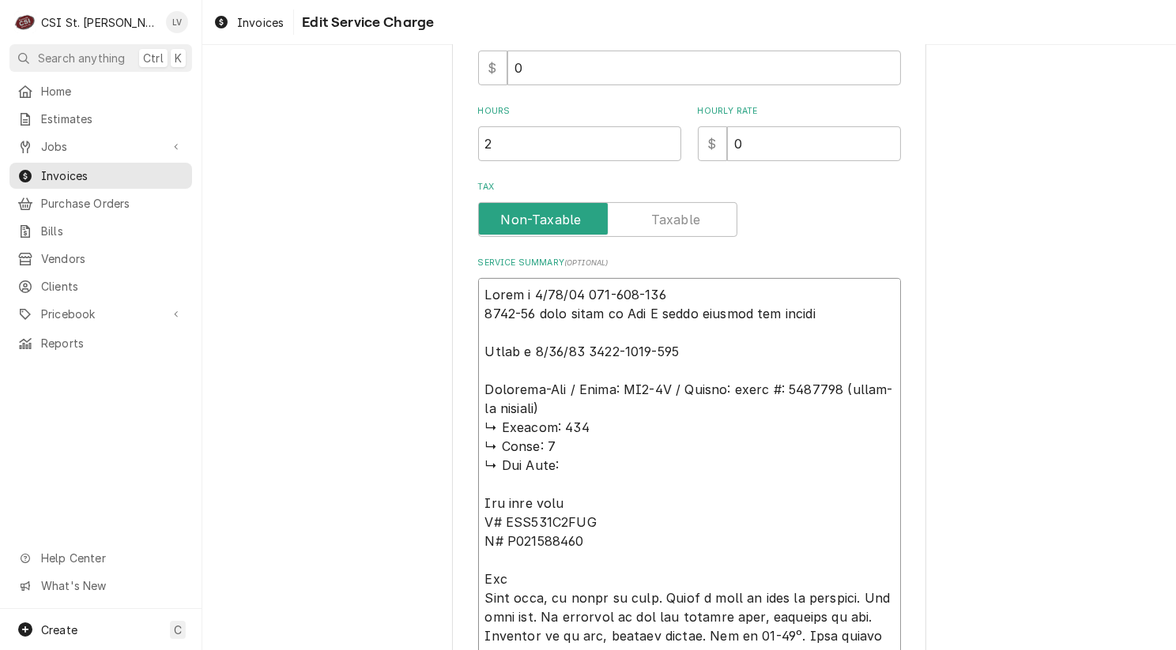
type textarea "Kevin j 8/13/25 815-830-300 1094-01 from stock on Kev J shelf waiting for heate…"
type textarea "x"
type textarea "Kevin j 8/13/25 815-830-300 1094-01 from stock on Kev J shelf waiting for heate…"
type textarea "x"
type textarea "Kevin j 8/13/25 815-830-300 1094-01 from stock on Kev J shelf waiting for heate…"
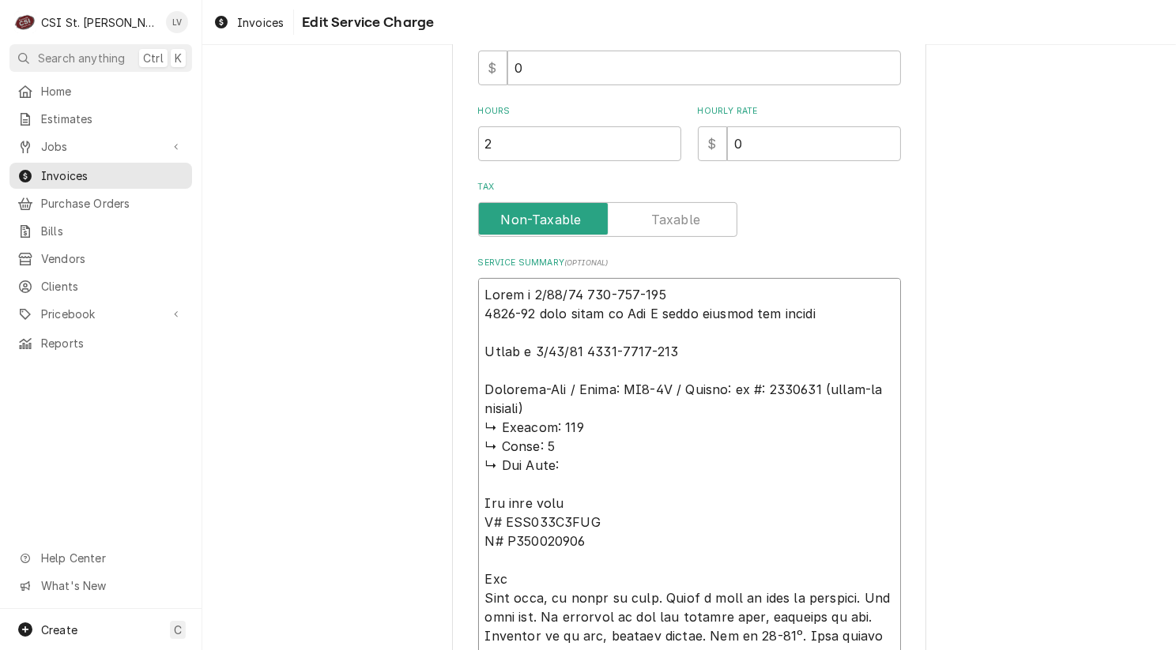
type textarea "x"
type textarea "Kevin j 8/13/25 815-830-300 1094-01 from stock on Kev J shelf waiting for heate…"
type textarea "x"
type textarea "Kevin j 8/13/25 815-830-300 1094-01 from stock on Kev J shelf waiting for heate…"
drag, startPoint x: 477, startPoint y: 406, endPoint x: 600, endPoint y: 457, distance: 133.2
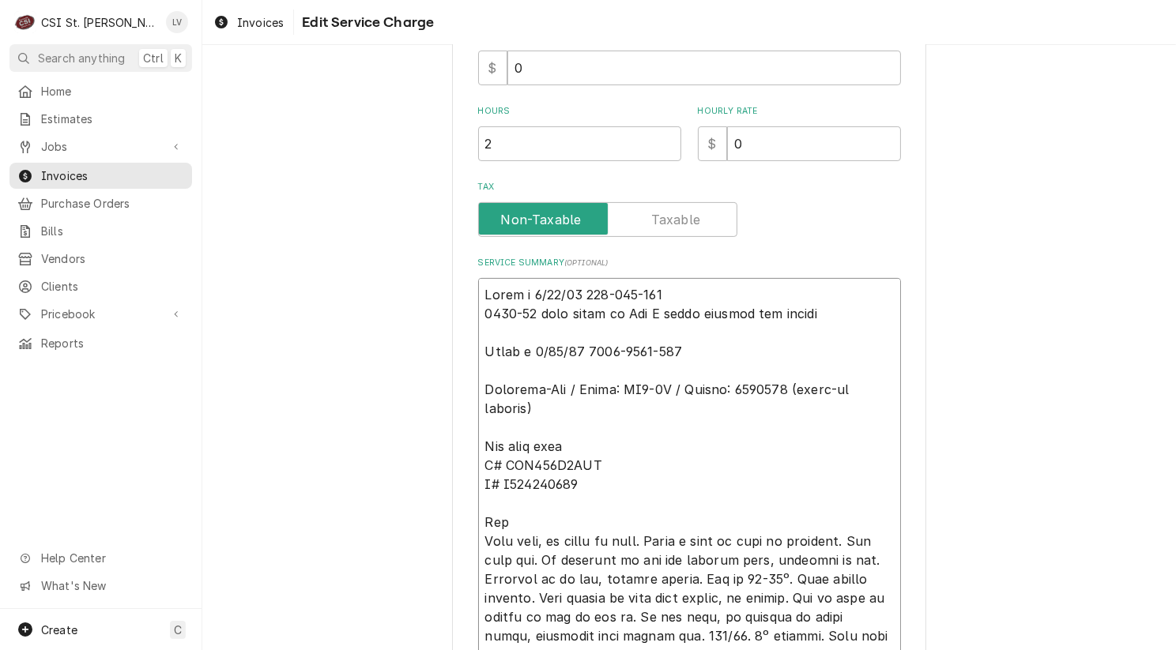
drag, startPoint x: 536, startPoint y: 425, endPoint x: 566, endPoint y: 425, distance: 30.0
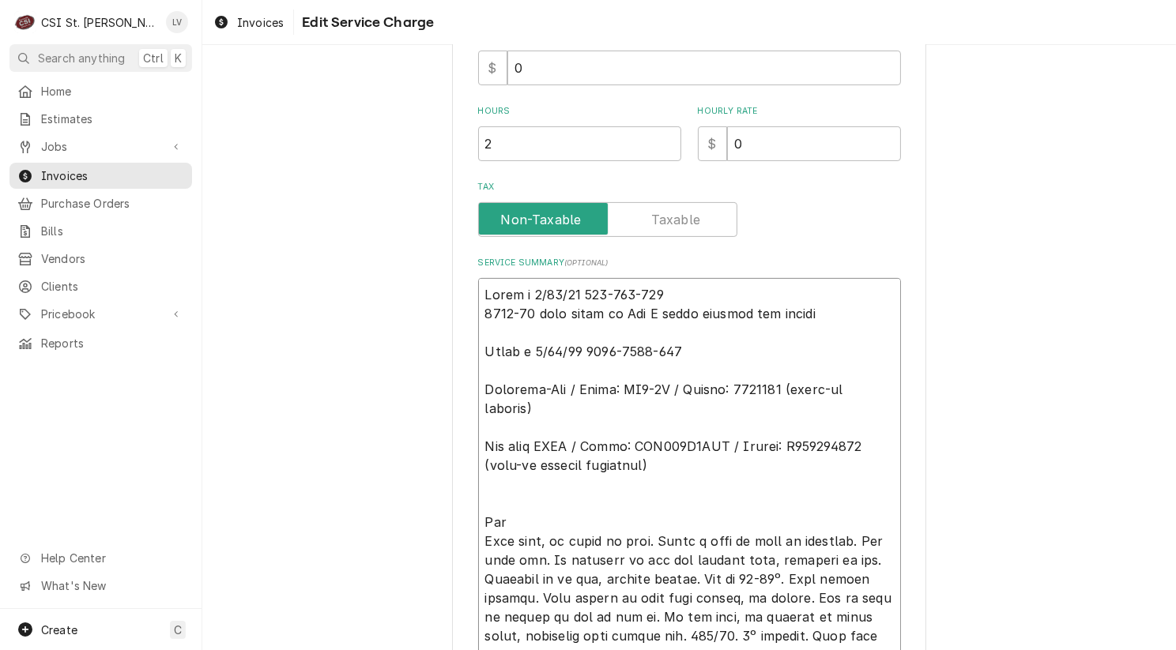
click at [374, 524] on div "Use the fields below to edit this service charge Short Description Job | Servic…" at bounding box center [688, 536] width 973 height 1910
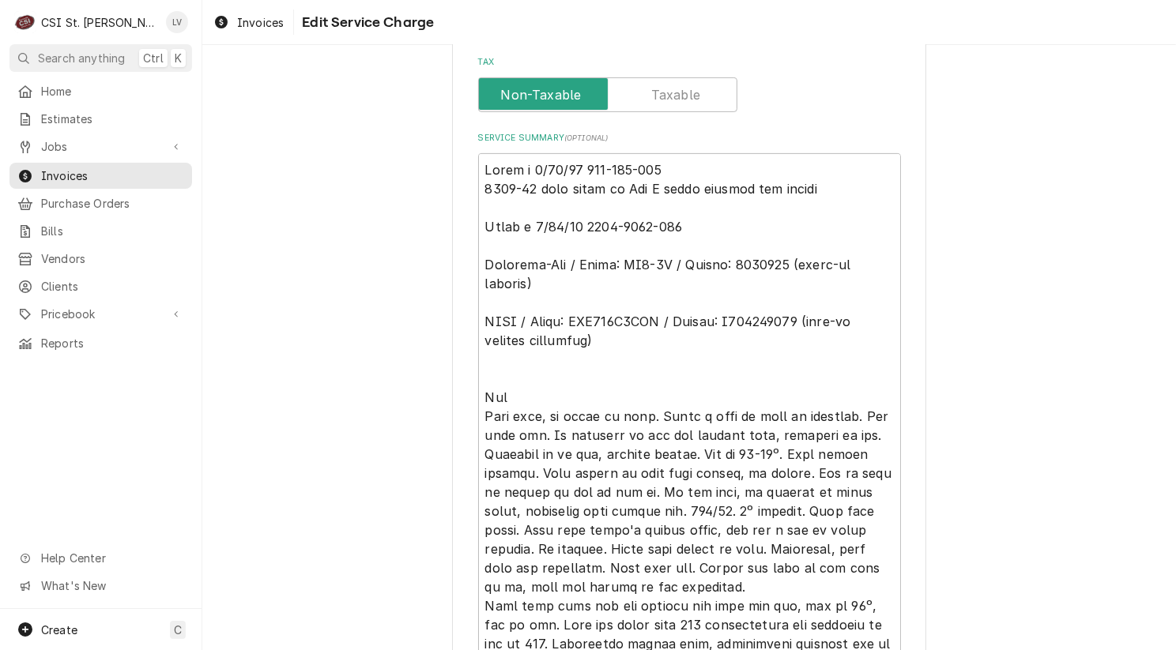
scroll to position [875, 0]
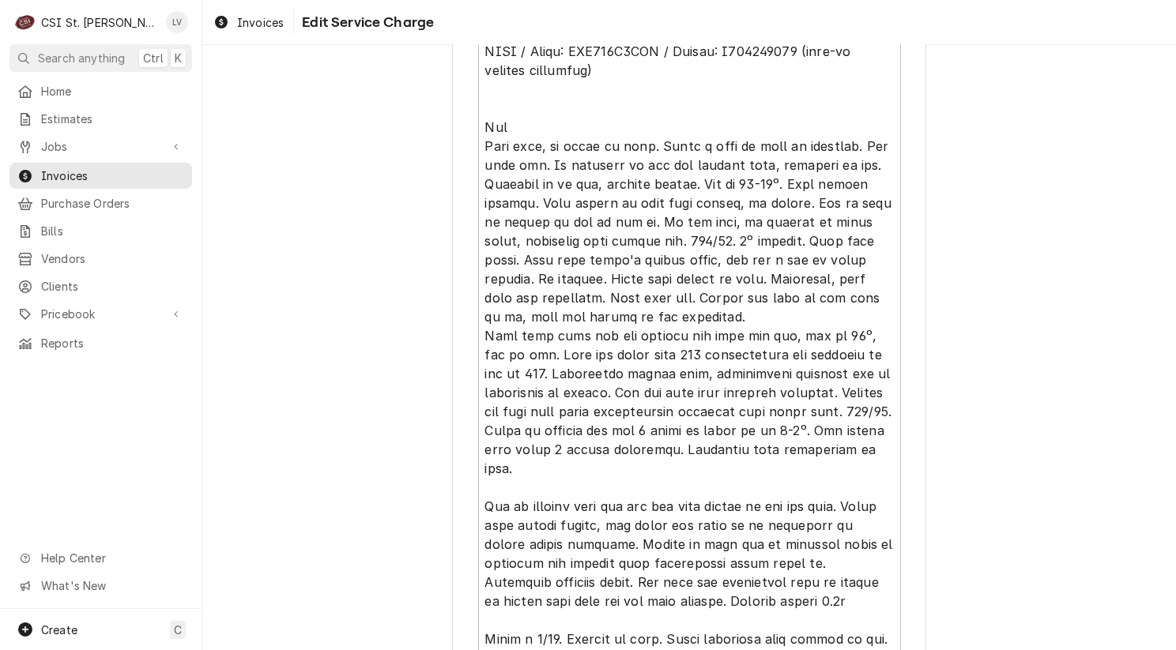
click at [316, 495] on div "Use the fields below to edit this service charge Short Description Job | Servic…" at bounding box center [688, 141] width 973 height 1910
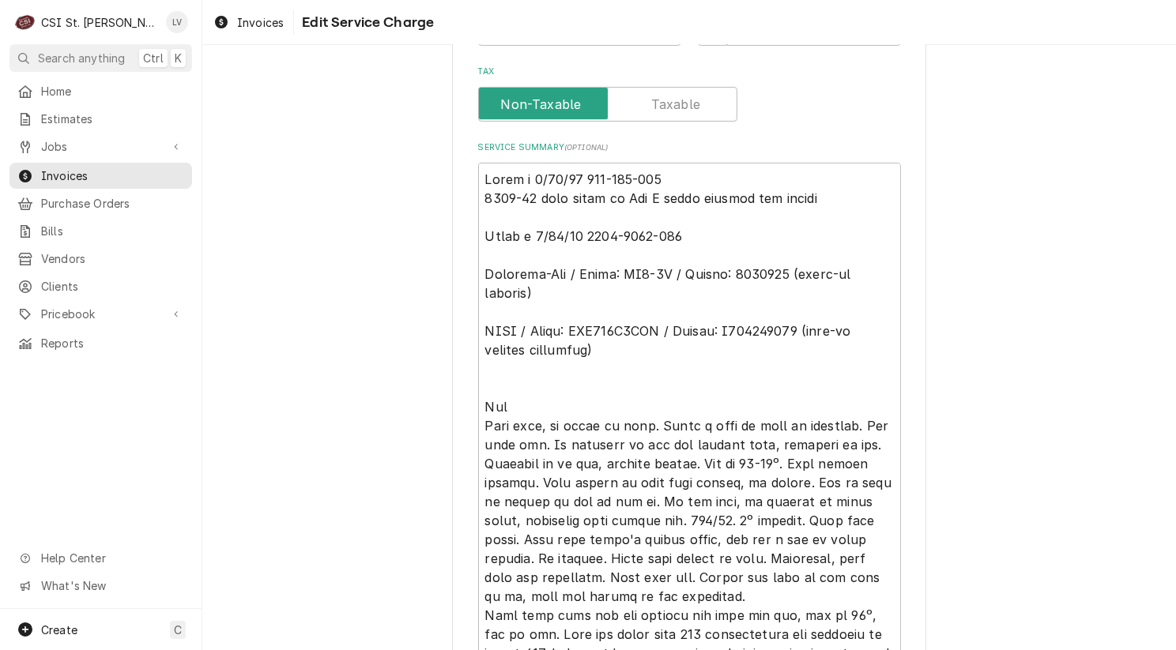
scroll to position [450, 0]
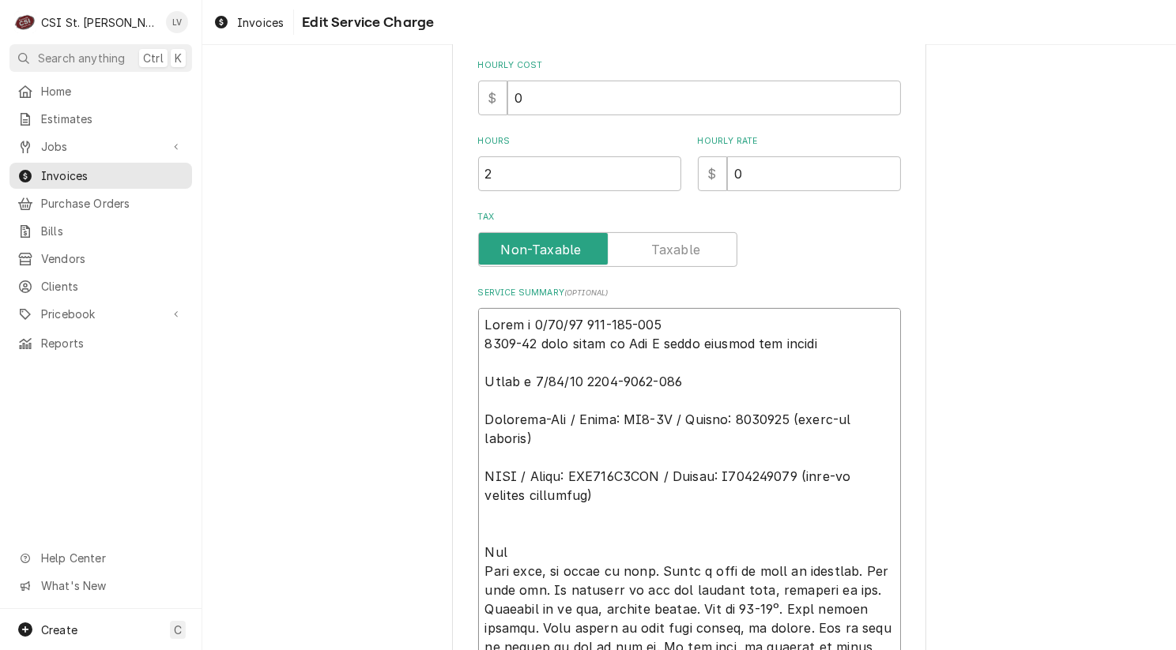
drag, startPoint x: 478, startPoint y: 415, endPoint x: 638, endPoint y: 493, distance: 178.4
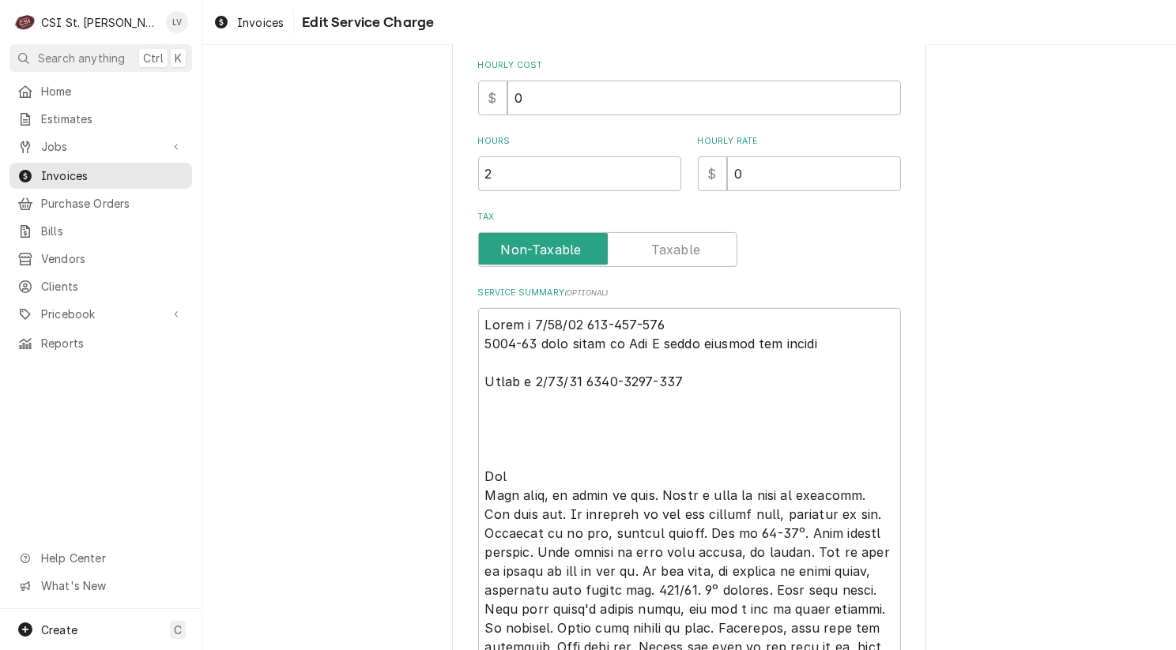
click at [333, 418] on div "Use the fields below to edit this service charge Short Description Job | Servic…" at bounding box center [688, 537] width 973 height 1853
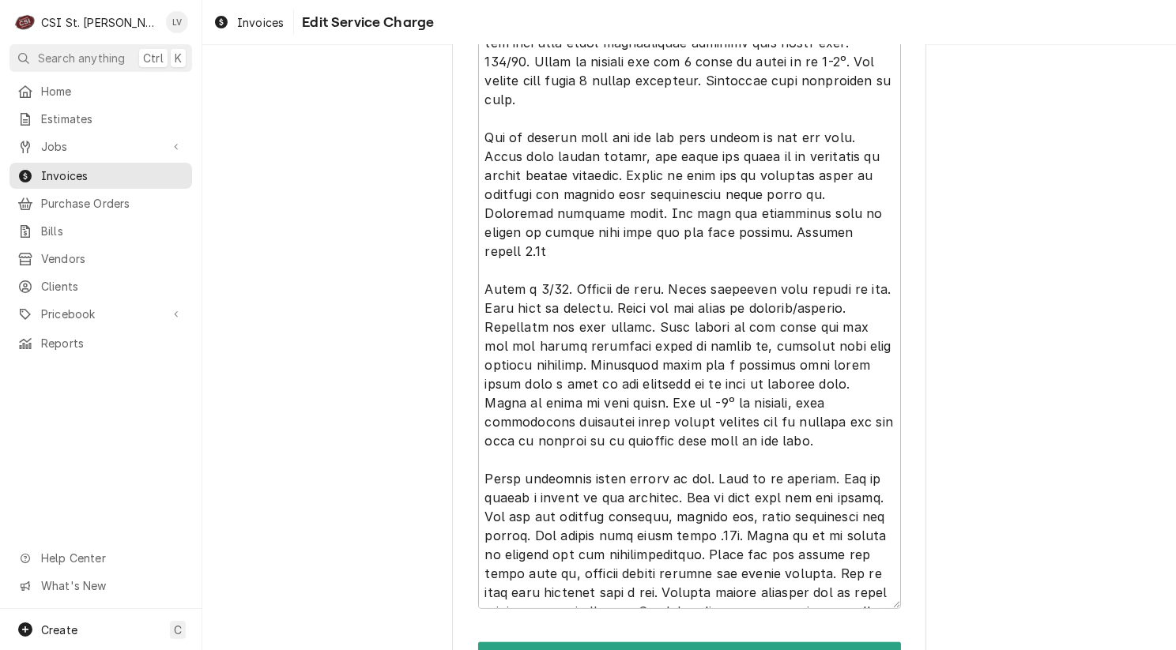
scroll to position [1262, 0]
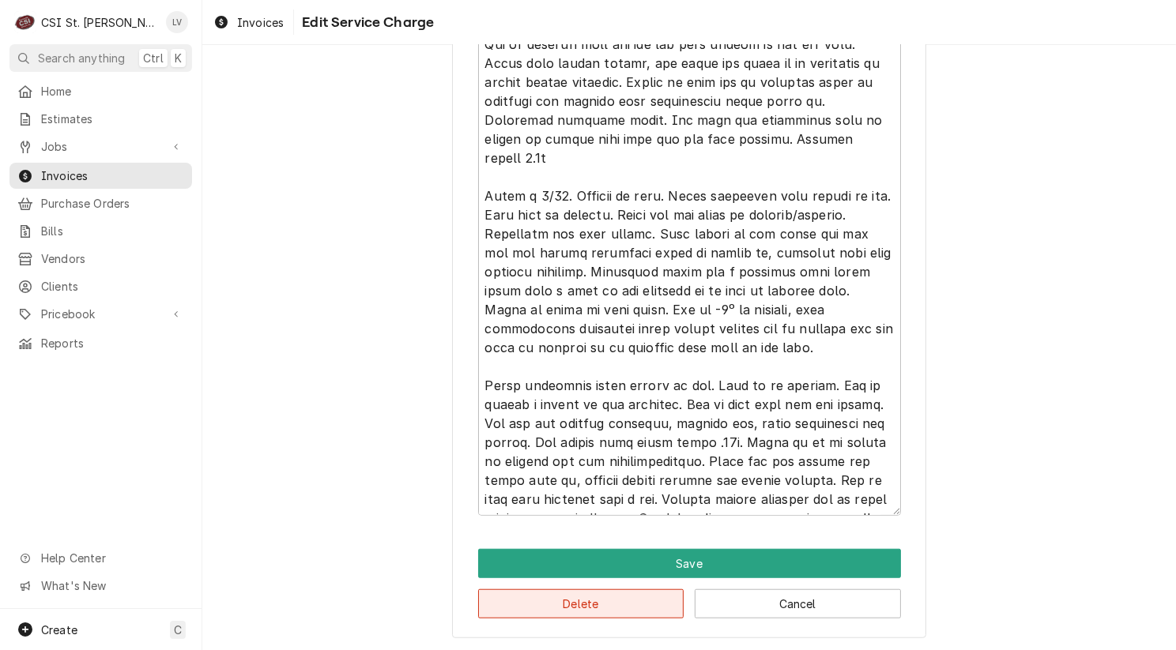
click at [650, 600] on button "Delete" at bounding box center [581, 603] width 206 height 29
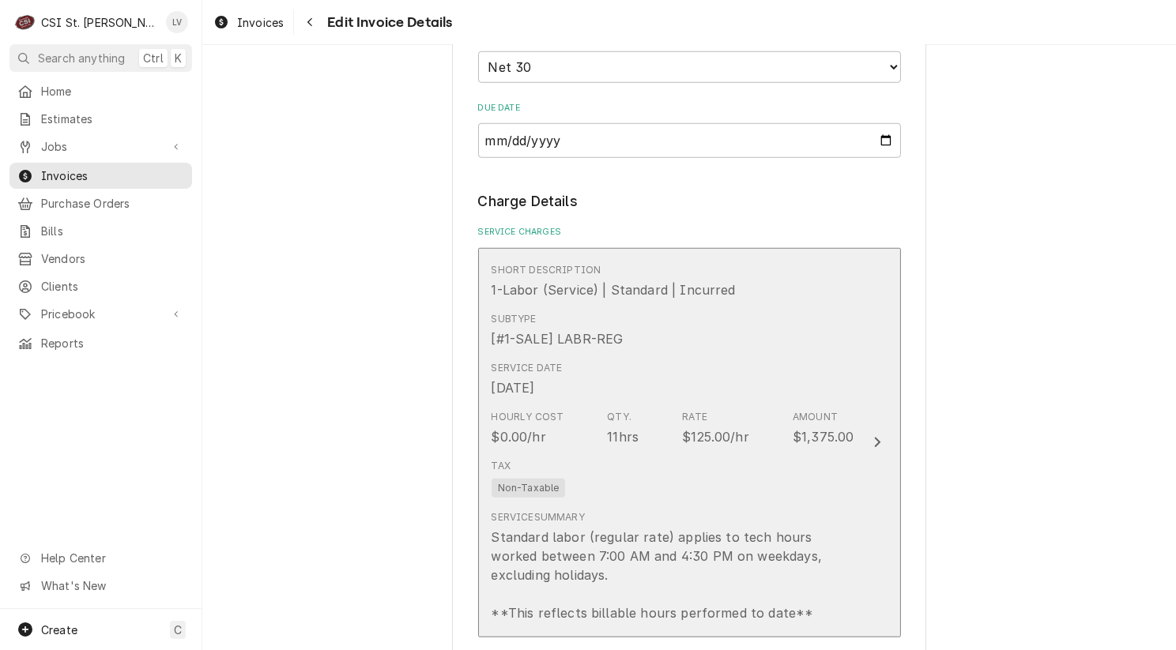
click at [624, 445] on div "Hourly Cost $0.00/hr Qty. 11hrs Rate $125.00/hr Amount $1,375.00" at bounding box center [672, 428] width 363 height 49
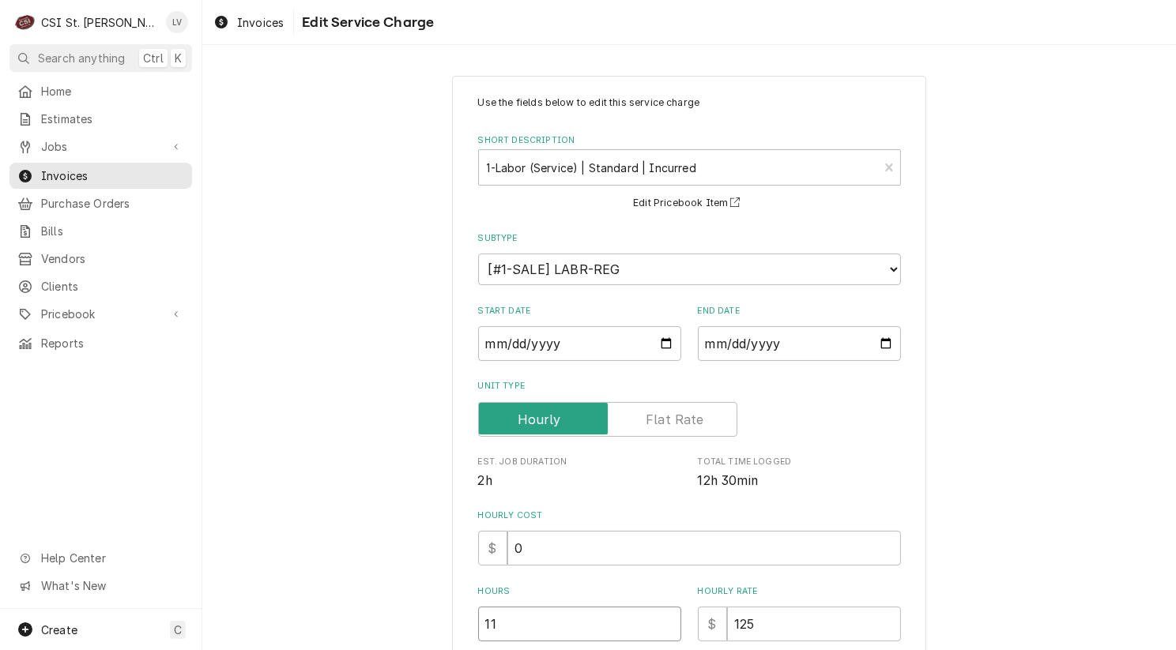
drag, startPoint x: 495, startPoint y: 624, endPoint x: 363, endPoint y: 634, distance: 131.5
click at [363, 634] on div "Use the fields below to edit this service charge Short Description 1-Labor (Ser…" at bounding box center [688, 555] width 973 height 987
click at [292, 528] on div "Use the fields below to edit this service charge Short Description 1-Labor (Ser…" at bounding box center [688, 555] width 973 height 987
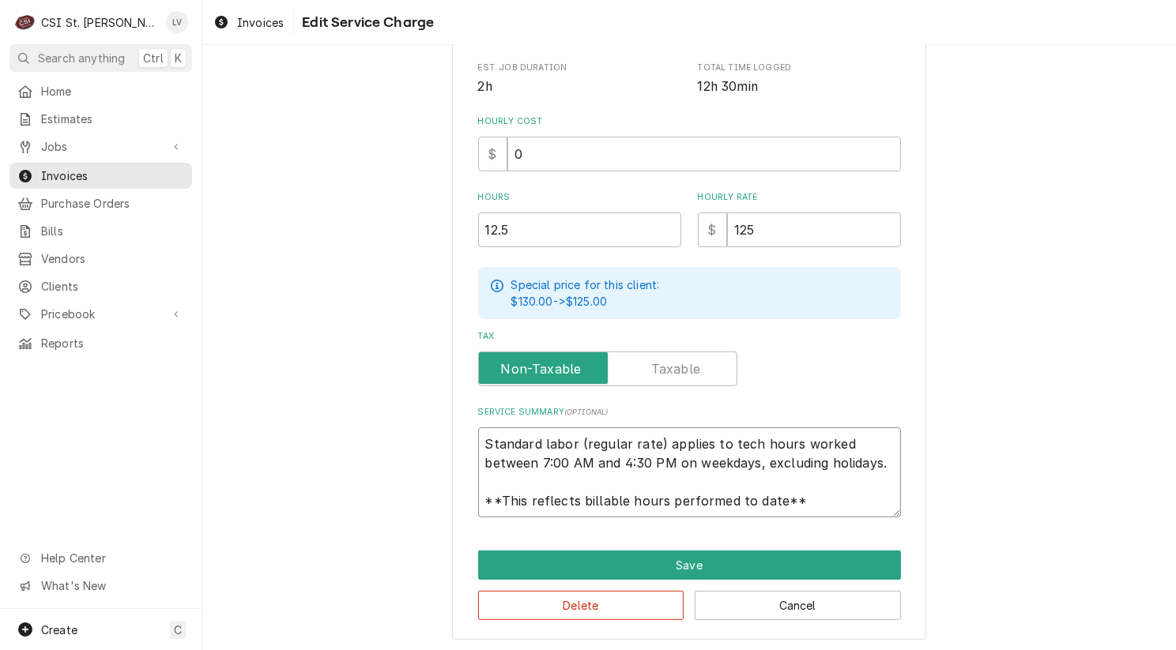
scroll to position [19, 0]
drag, startPoint x: 473, startPoint y: 446, endPoint x: 811, endPoint y: 529, distance: 347.4
click at [811, 529] on div "Use the fields below to edit this service charge Short Description 1-Labor (Ser…" at bounding box center [689, 161] width 474 height 959
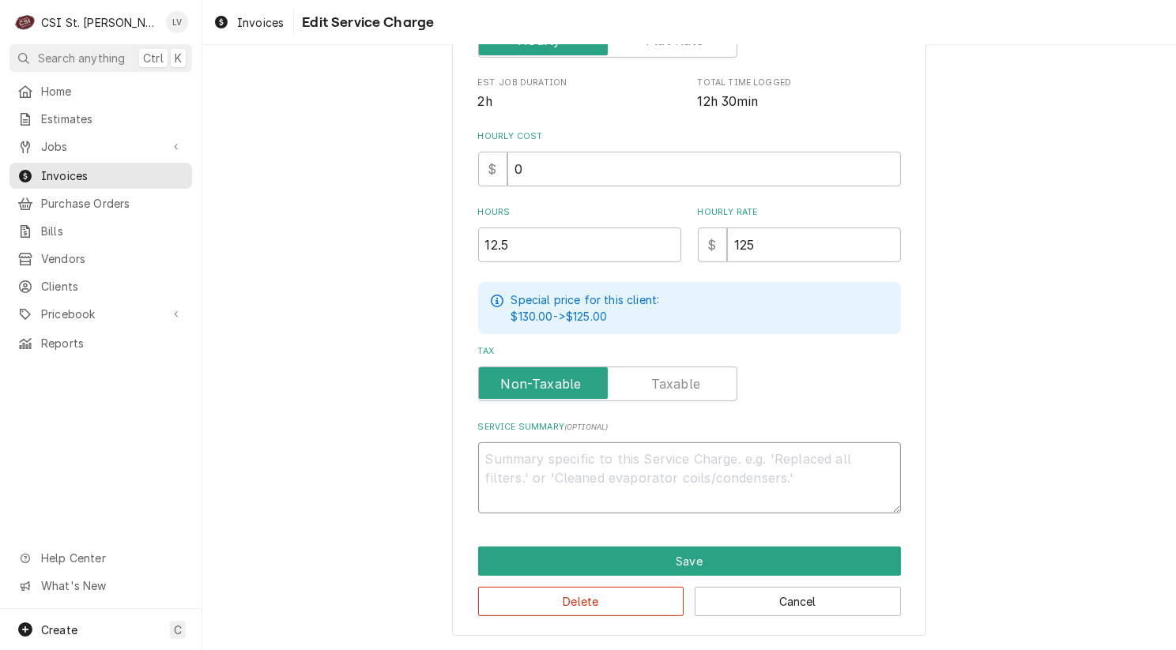
scroll to position [376, 0]
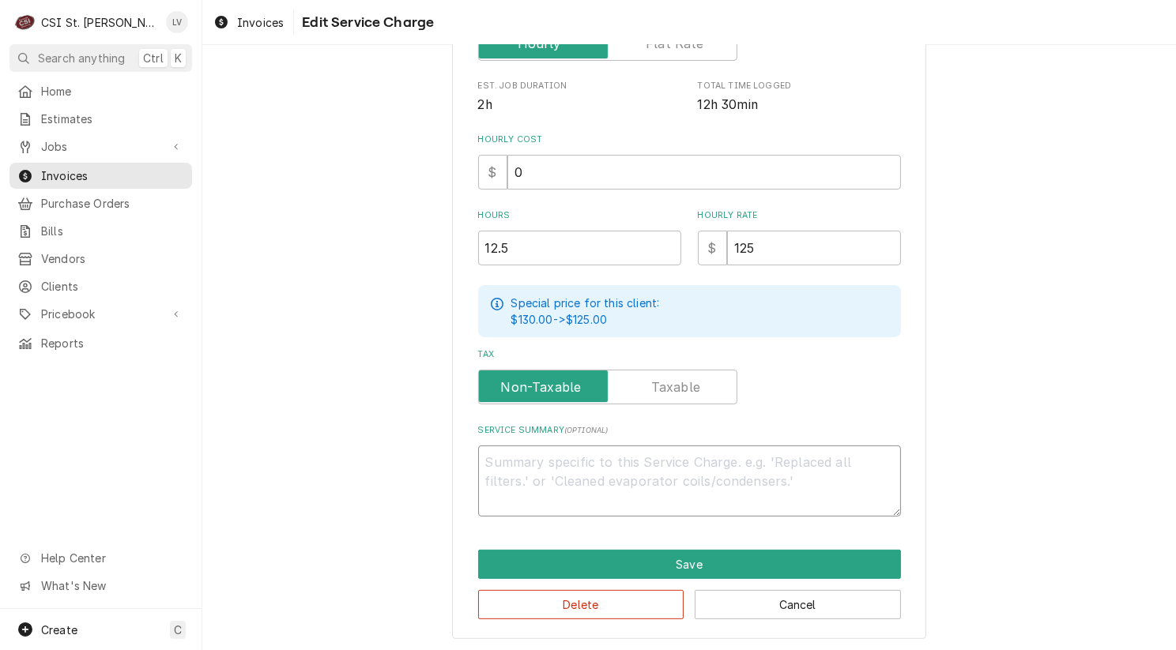
click at [512, 456] on textarea "Service Summary ( optional )" at bounding box center [689, 481] width 423 height 71
paste textarea "Beverage-Air / Model: HF2-1S / Serial: 9508051 (reach-in freezer) HTPG / Model:…"
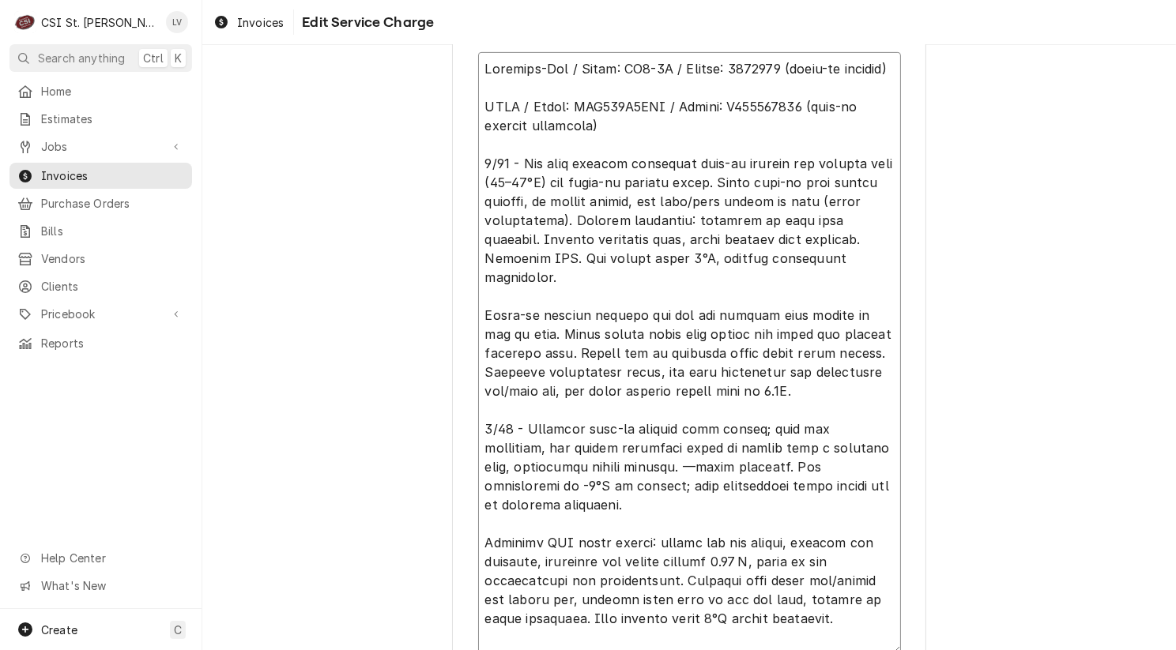
scroll to position [18, 0]
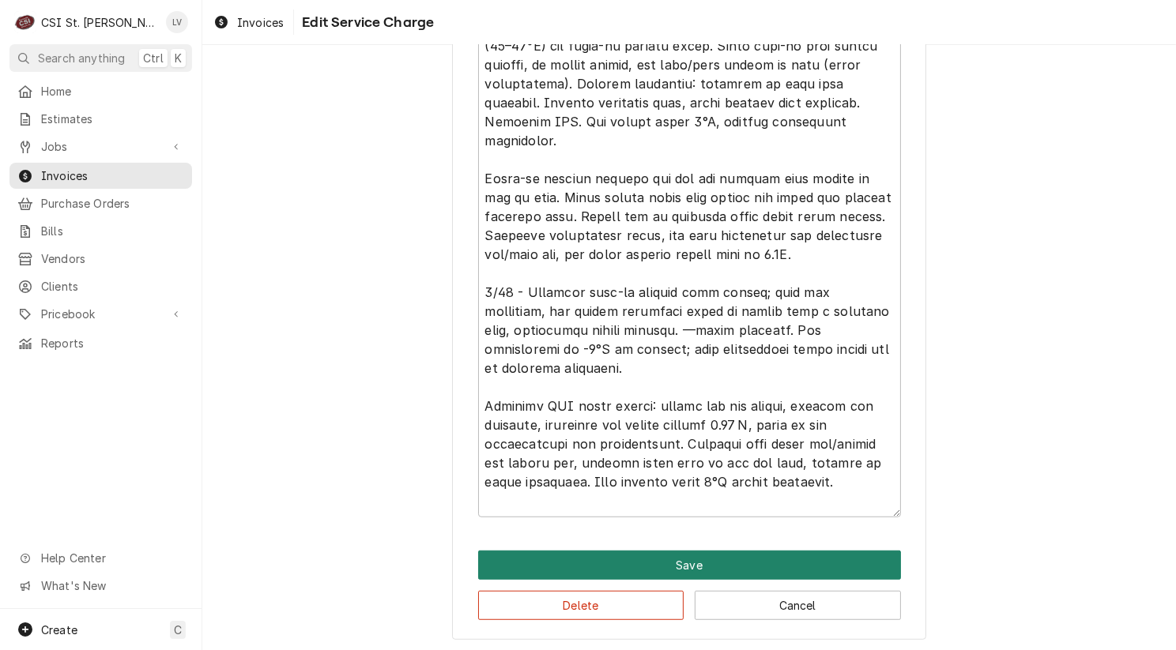
click at [726, 565] on button "Save" at bounding box center [689, 565] width 423 height 29
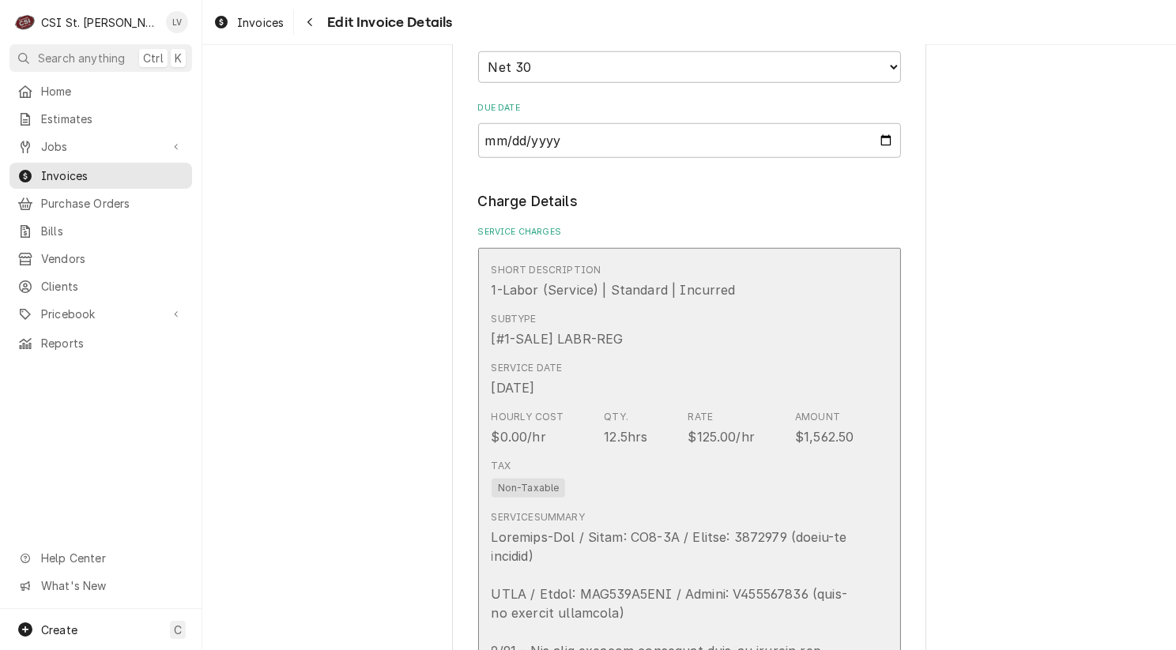
scroll to position [1353, 0]
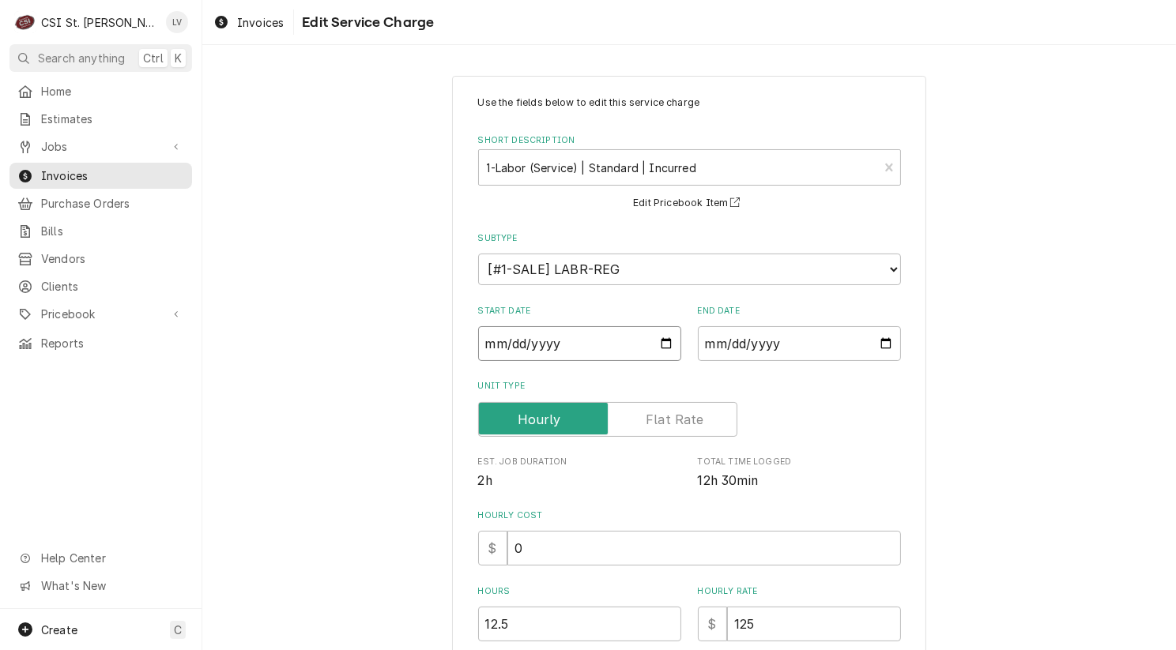
click at [507, 339] on input "2025-08-27" at bounding box center [579, 343] width 203 height 35
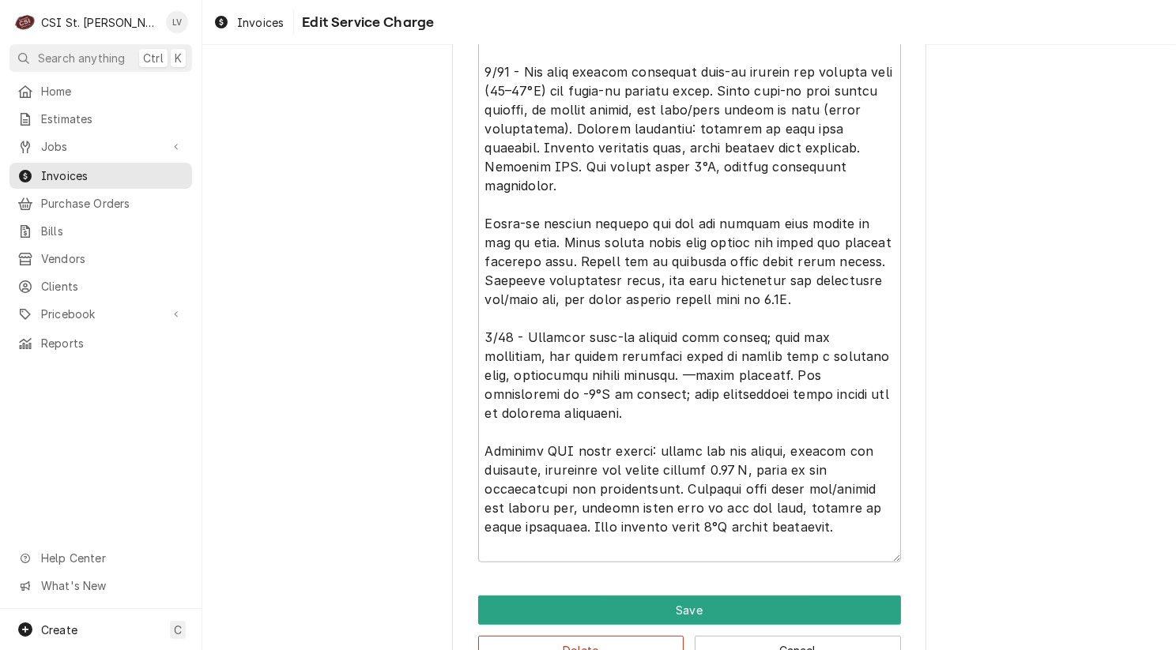
scroll to position [906, 0]
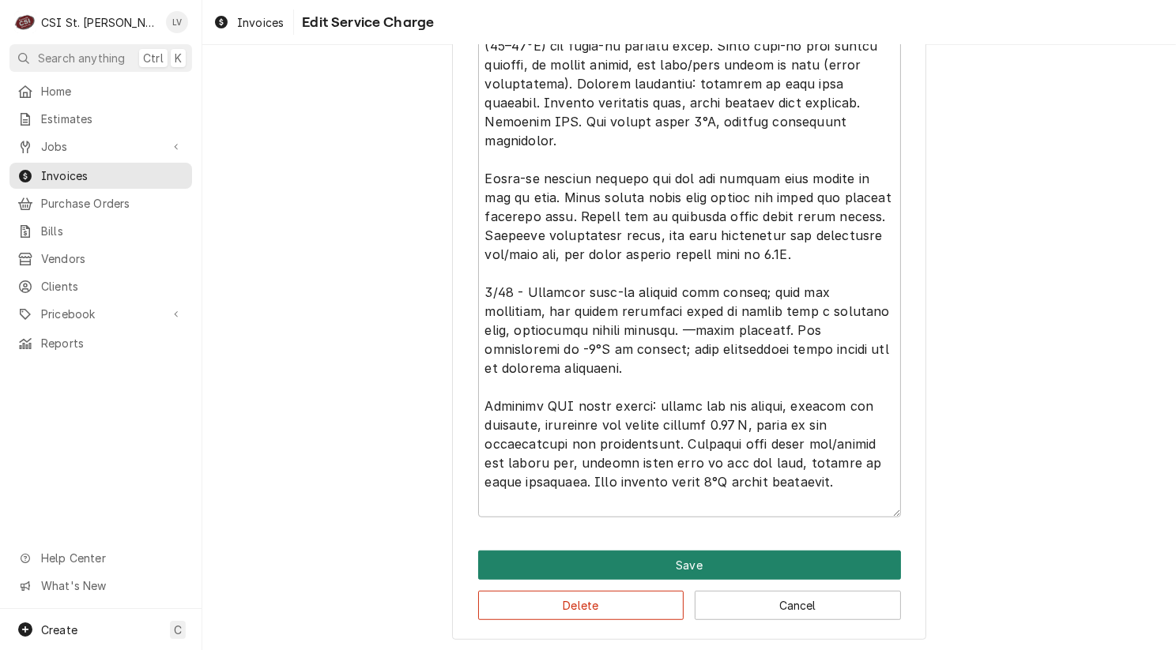
click at [553, 553] on button "Save" at bounding box center [689, 565] width 423 height 29
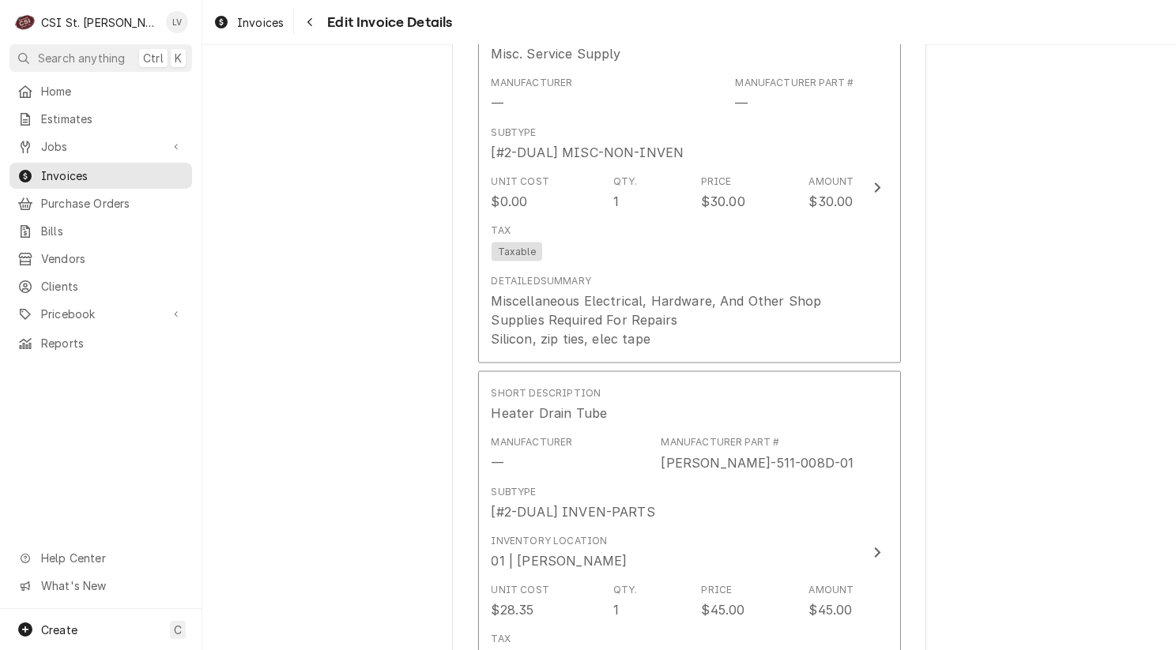
scroll to position [2599, 0]
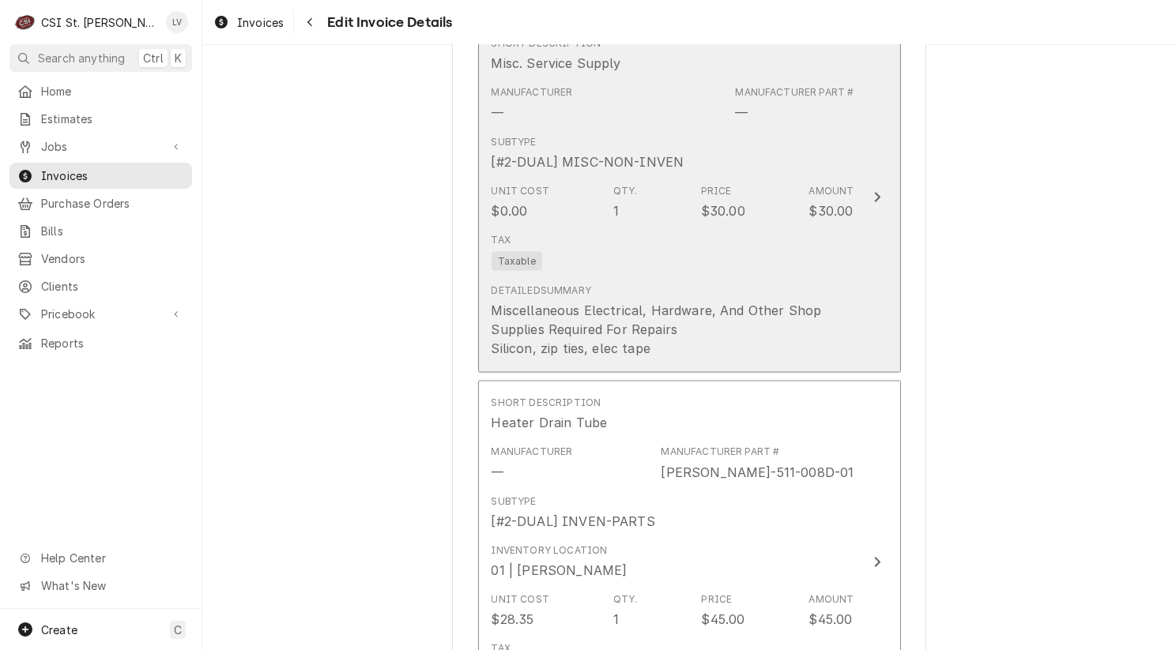
click at [709, 271] on div "Tax Taxable" at bounding box center [672, 252] width 363 height 51
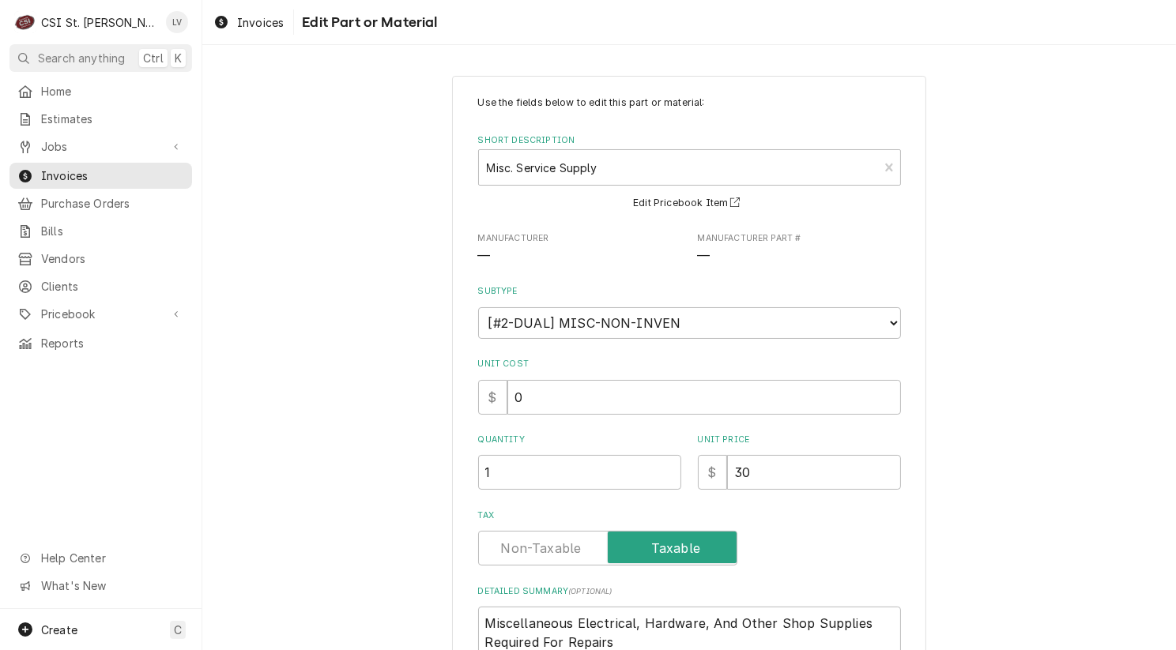
scroll to position [162, 0]
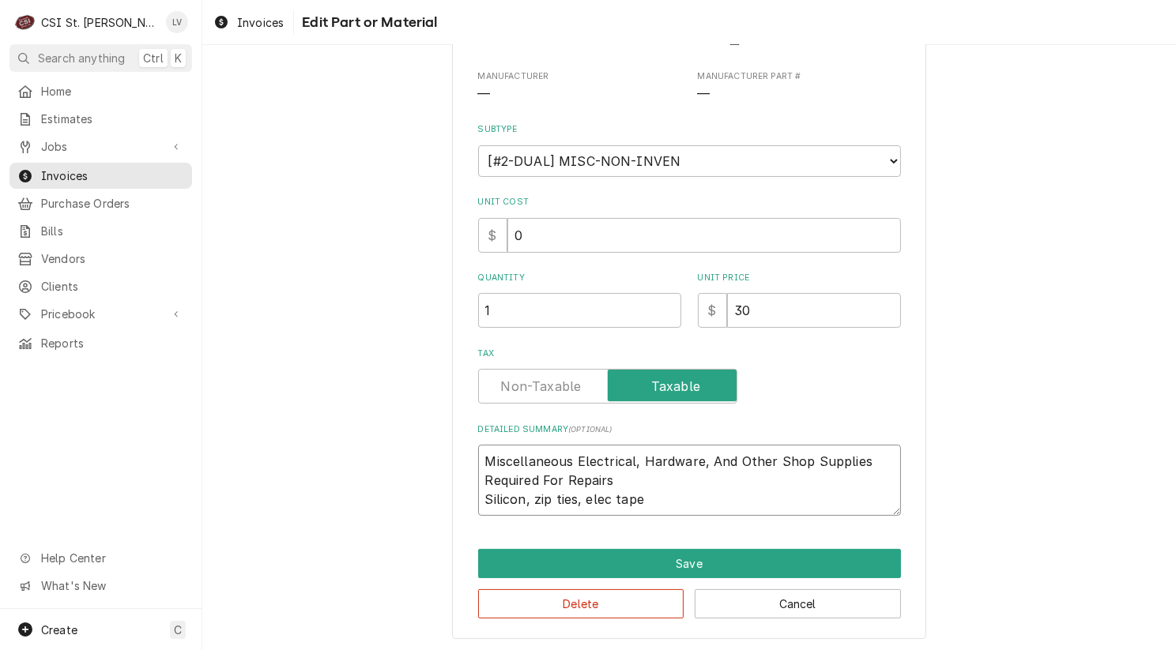
drag, startPoint x: 472, startPoint y: 498, endPoint x: 769, endPoint y: 514, distance: 297.5
click at [763, 514] on div "Use the fields below to edit this part or material: Short Description Misc. Ser…" at bounding box center [689, 276] width 474 height 725
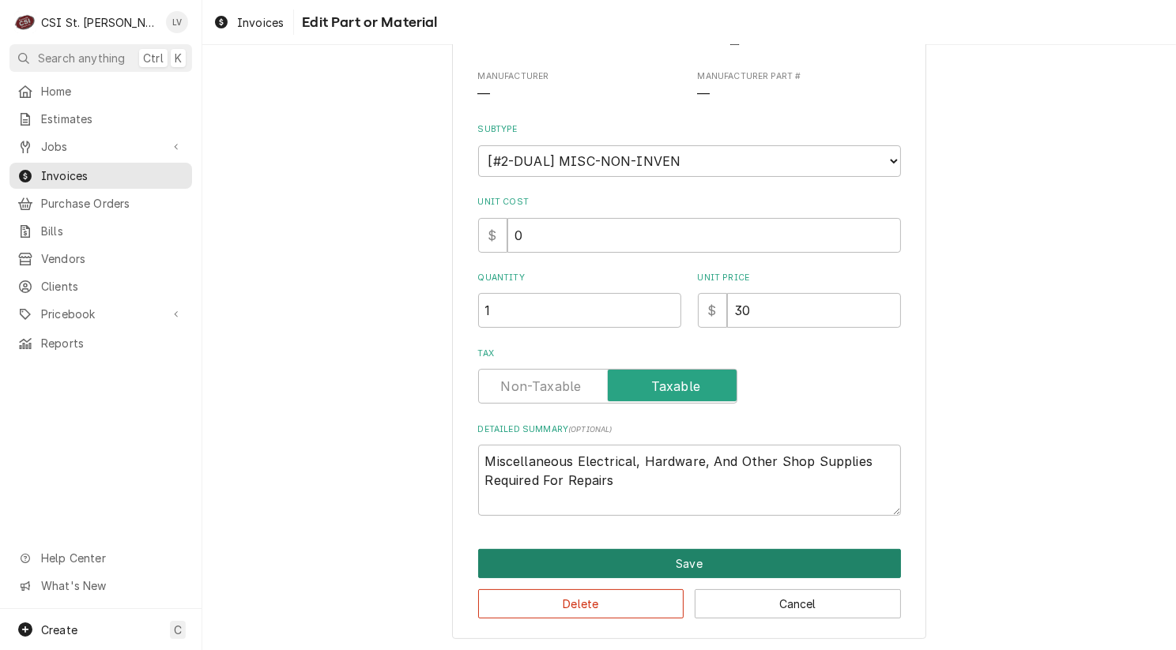
click at [720, 557] on button "Save" at bounding box center [689, 563] width 423 height 29
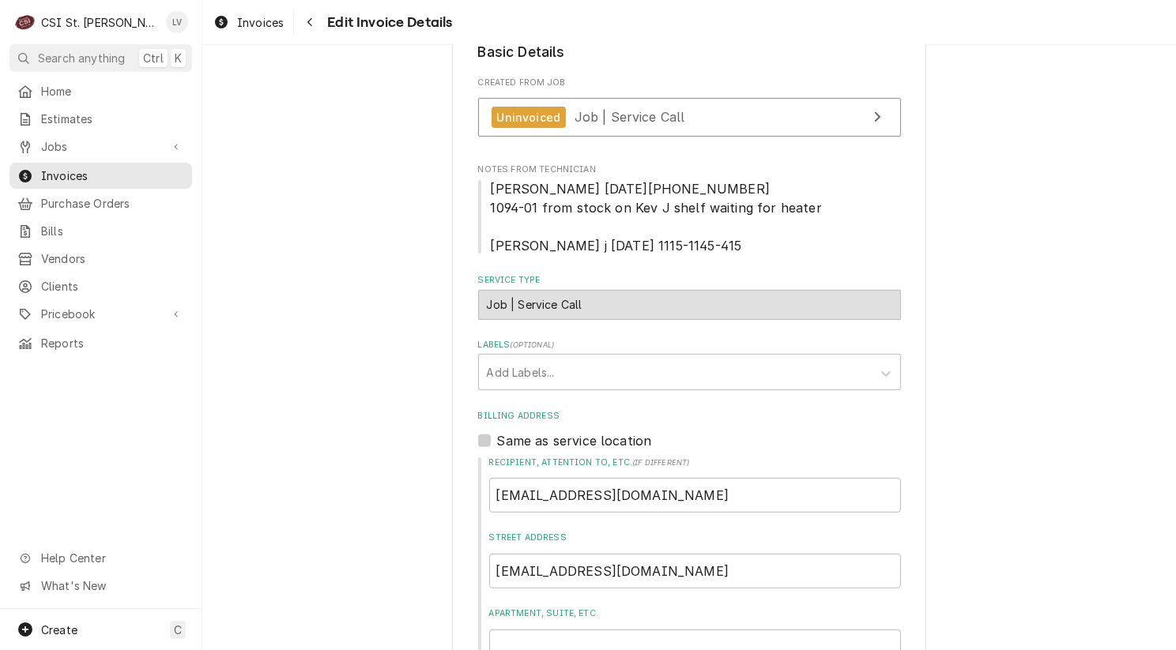
scroll to position [417, 0]
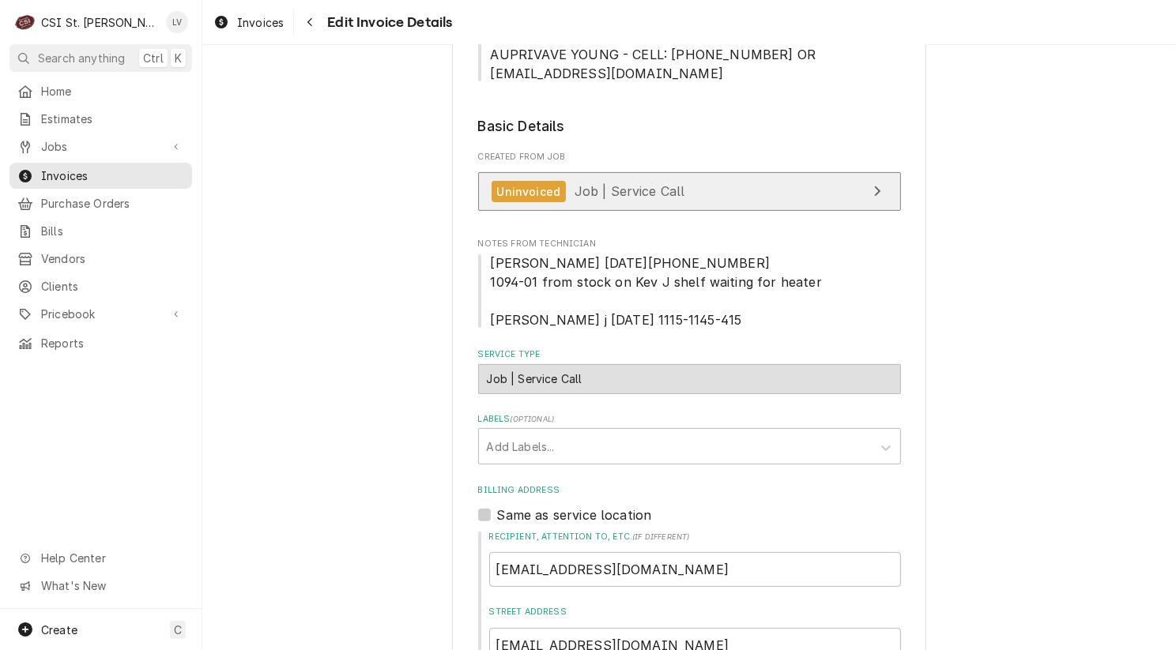
click at [688, 200] on link "Uninvoiced Job | Service Call" at bounding box center [689, 191] width 423 height 39
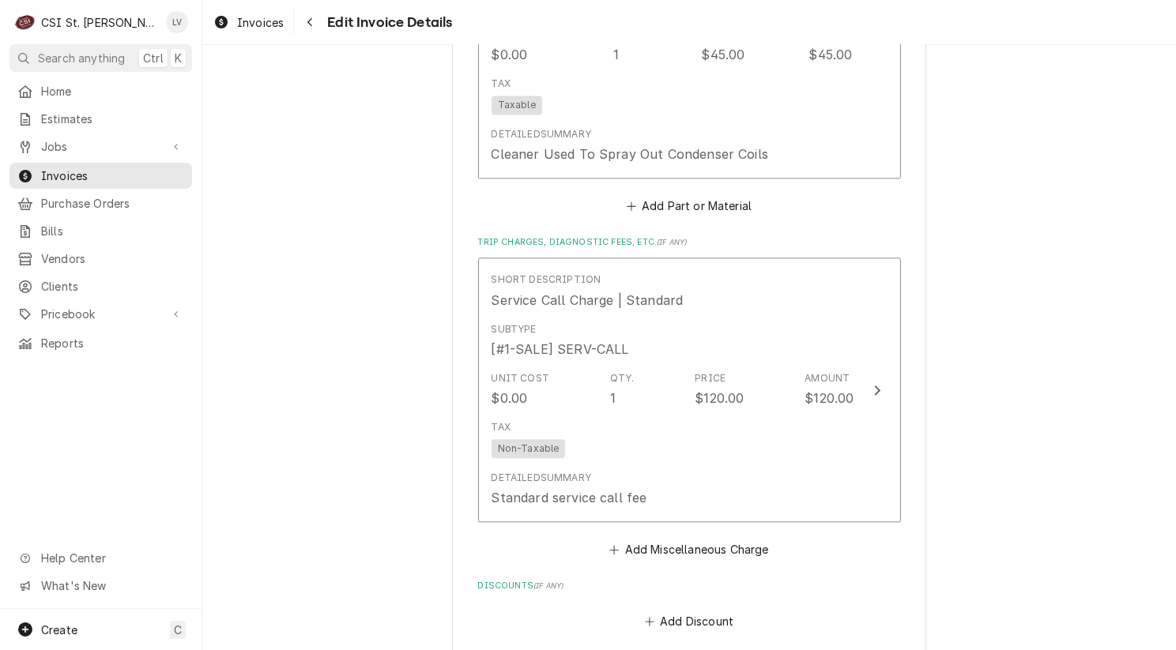
scroll to position [4051, 0]
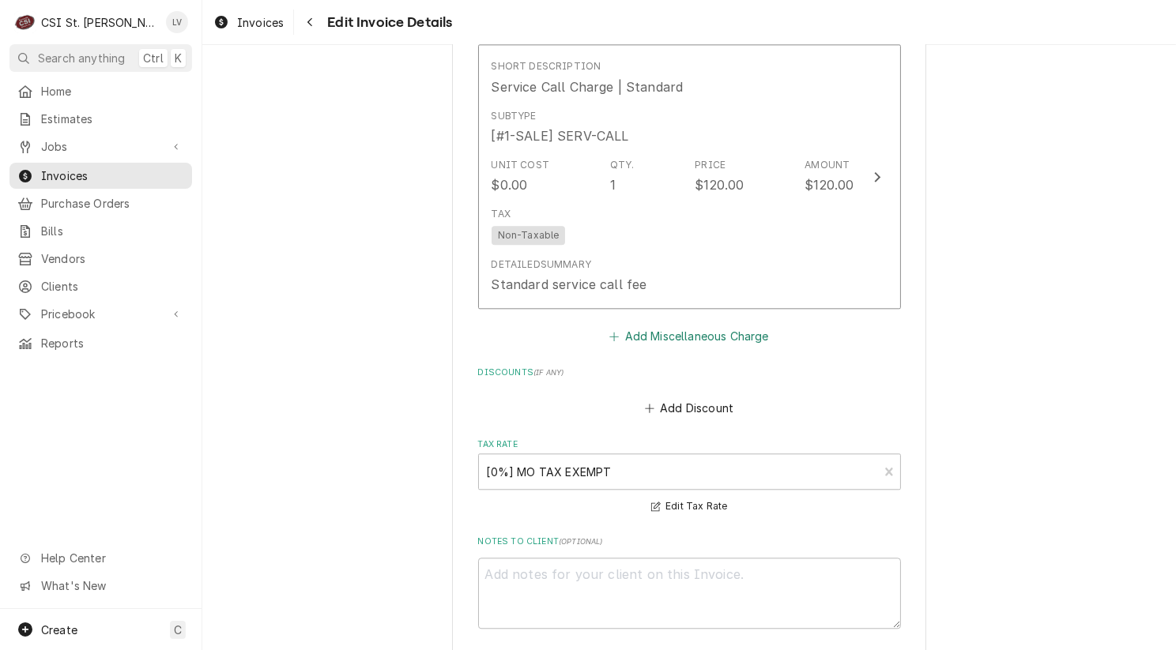
click at [662, 325] on button "Add Miscellaneous Charge" at bounding box center [689, 336] width 164 height 22
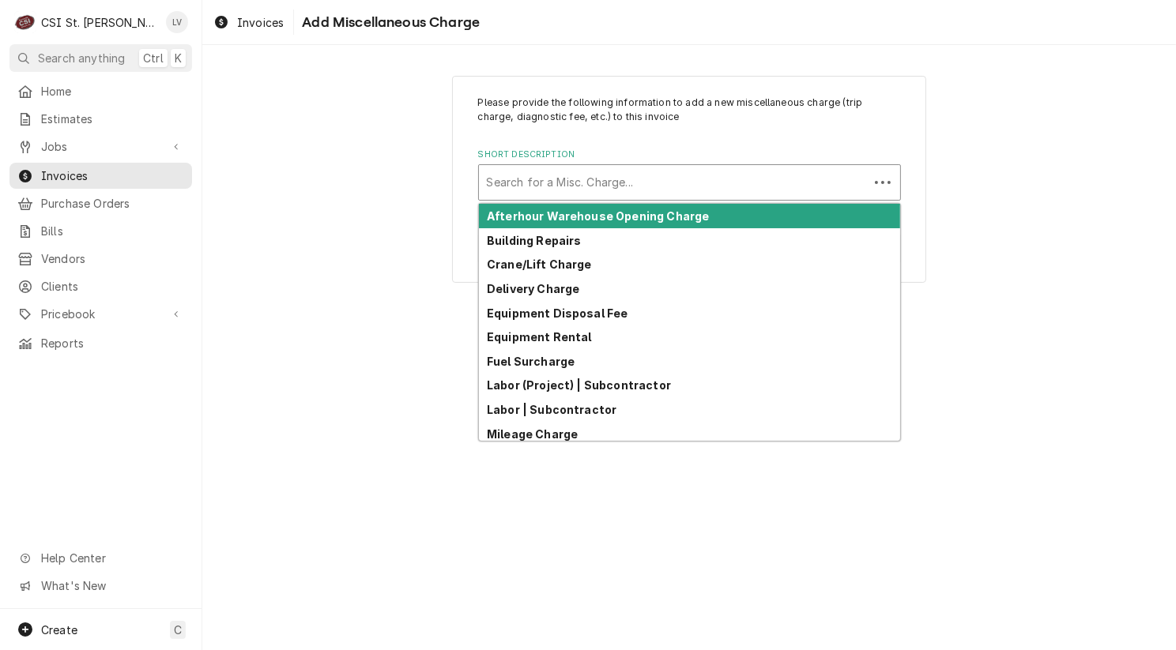
click at [560, 181] on div "Short Description" at bounding box center [674, 182] width 374 height 28
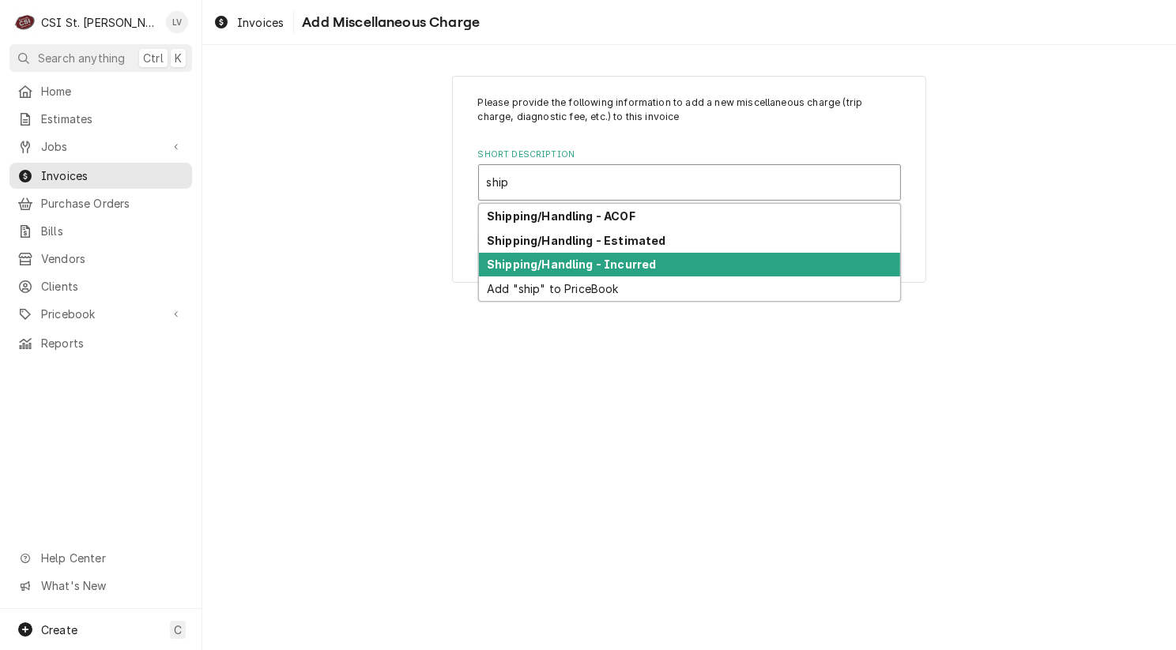
click at [563, 265] on strong "Shipping/Handling - Incurred" at bounding box center [571, 264] width 169 height 13
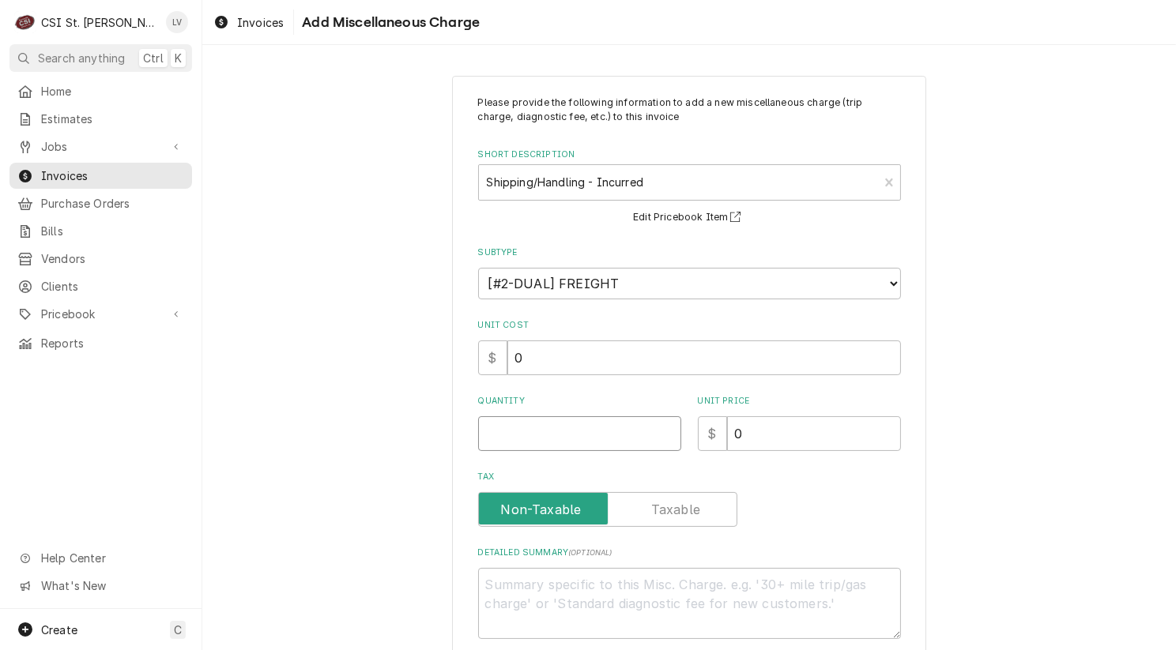
click at [521, 437] on input "Quantity" at bounding box center [579, 433] width 203 height 35
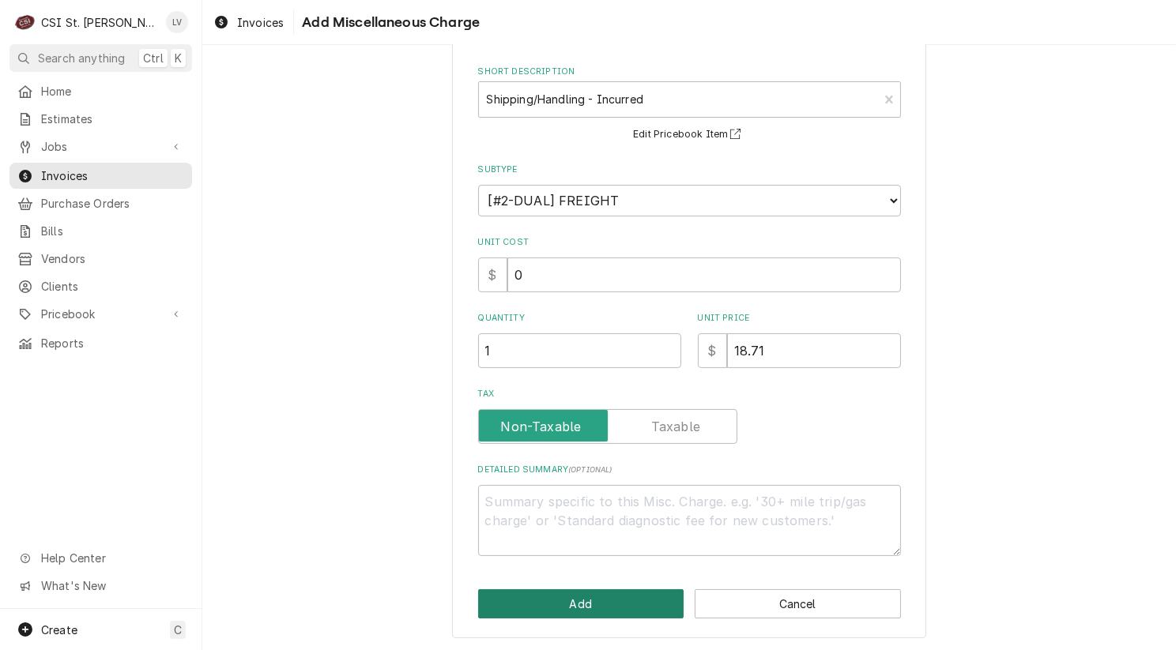
click at [593, 595] on button "Add" at bounding box center [581, 603] width 206 height 29
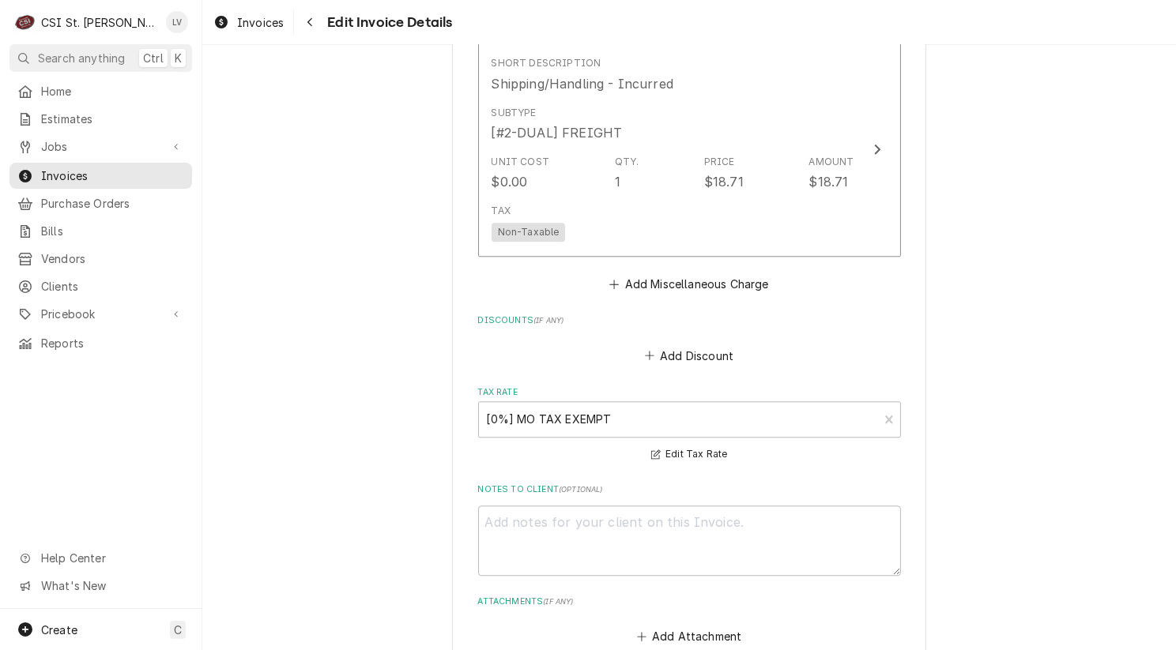
scroll to position [4764, 0]
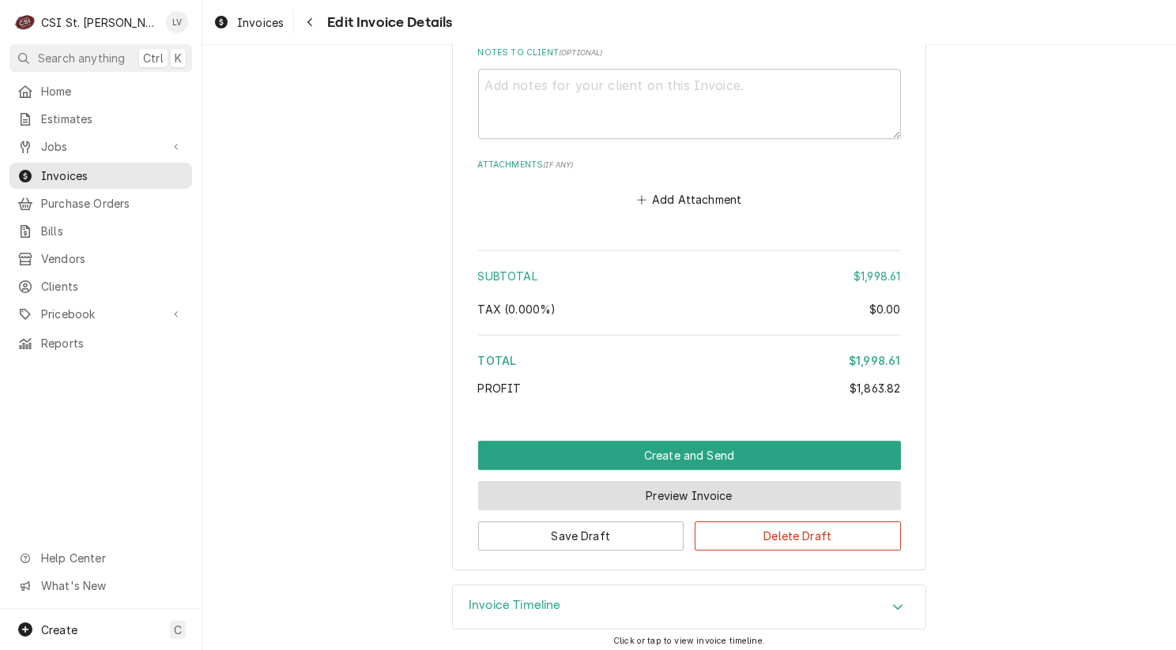
click at [744, 491] on button "Preview Invoice" at bounding box center [689, 495] width 423 height 29
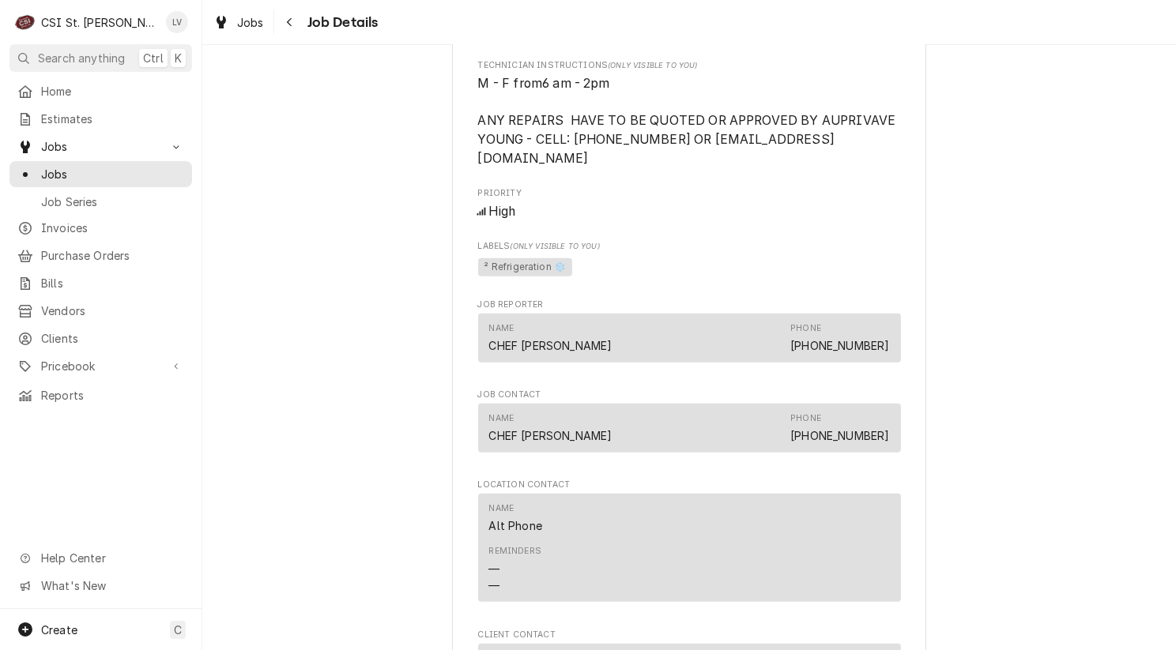
scroll to position [1422, 0]
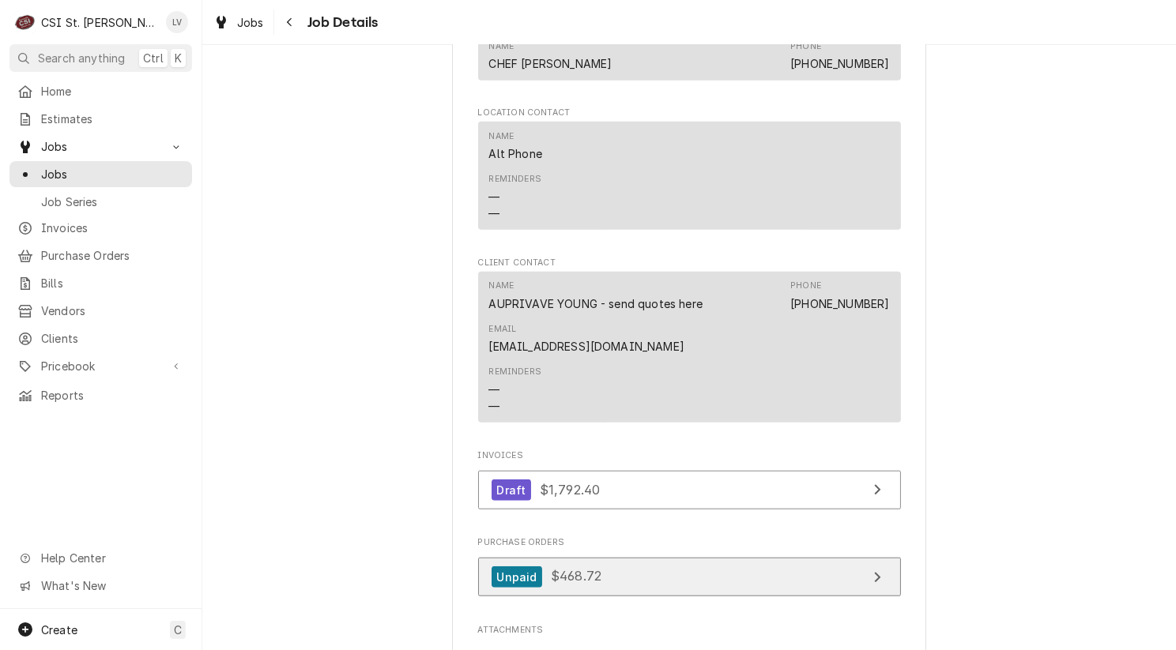
click at [769, 558] on link "Unpaid $468.72" at bounding box center [689, 577] width 423 height 39
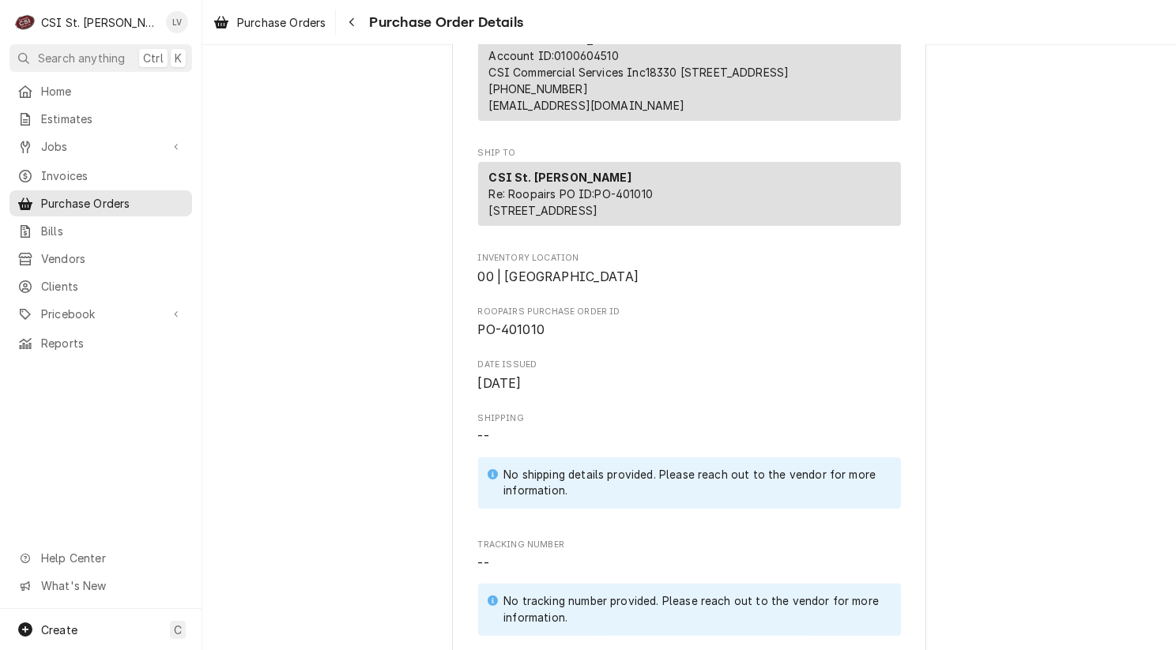
scroll to position [395, 0]
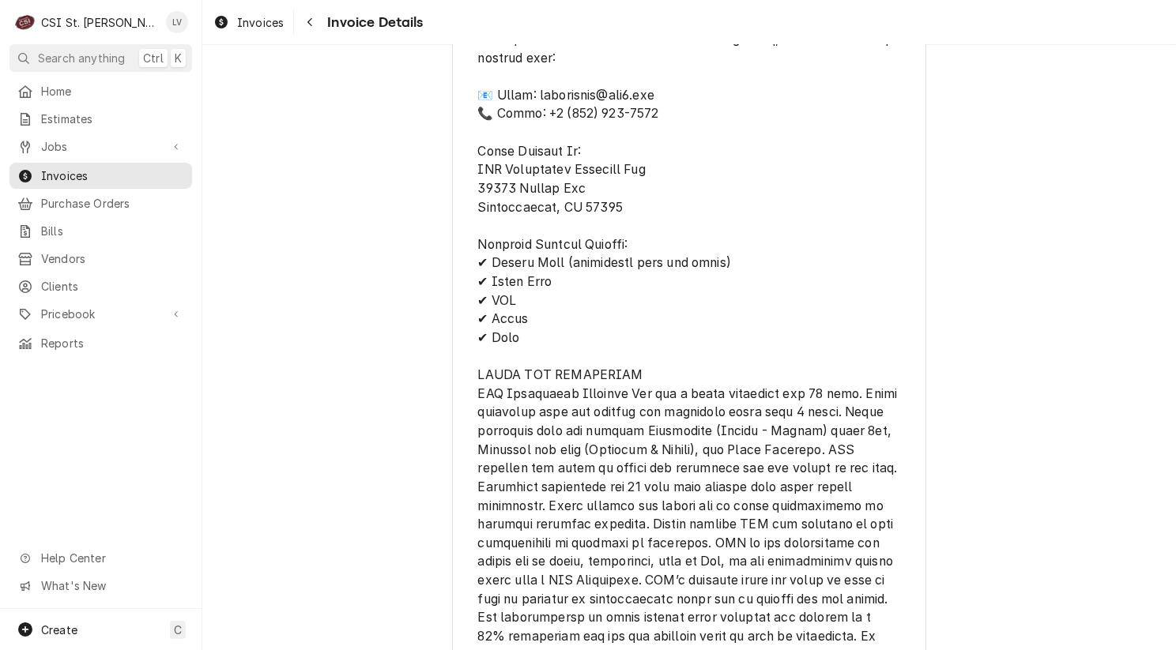
scroll to position [4158, 0]
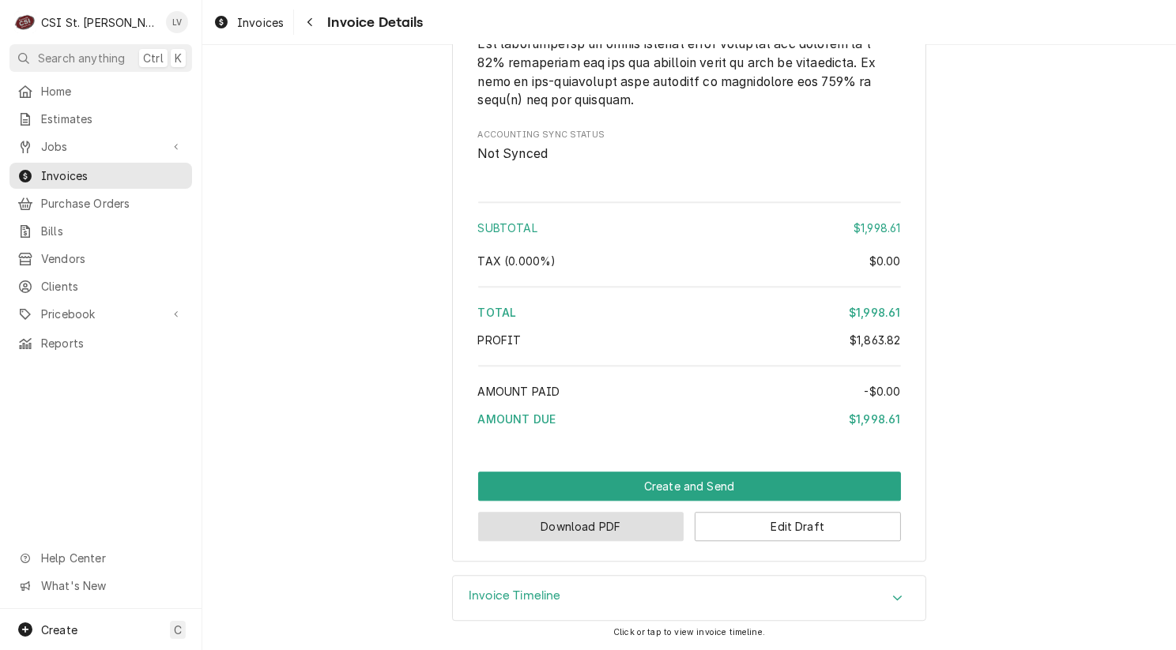
click at [560, 539] on button "Download PDF" at bounding box center [581, 526] width 206 height 29
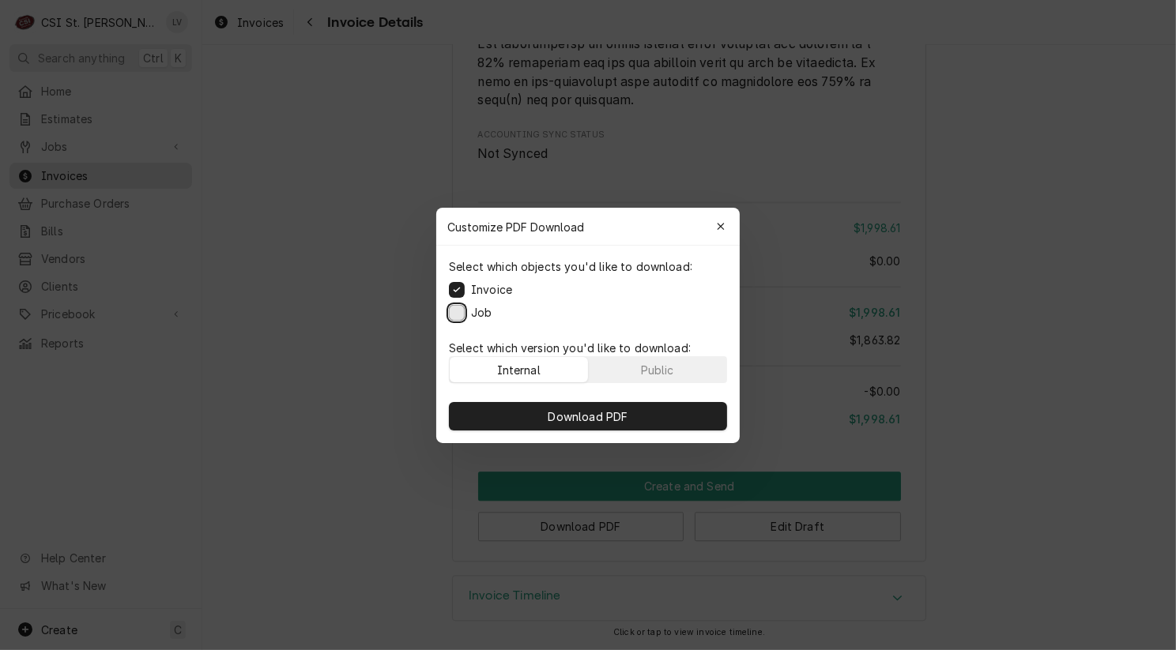
click at [450, 313] on button "Job" at bounding box center [457, 312] width 16 height 16
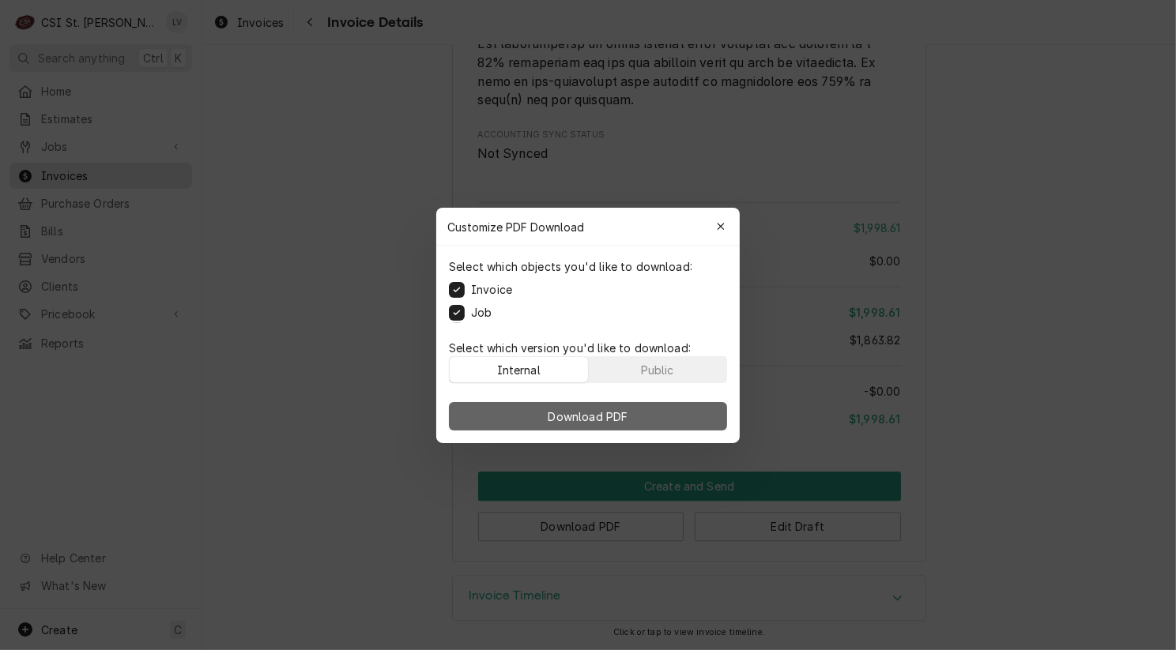
click at [520, 418] on button "Download PDF" at bounding box center [588, 416] width 278 height 28
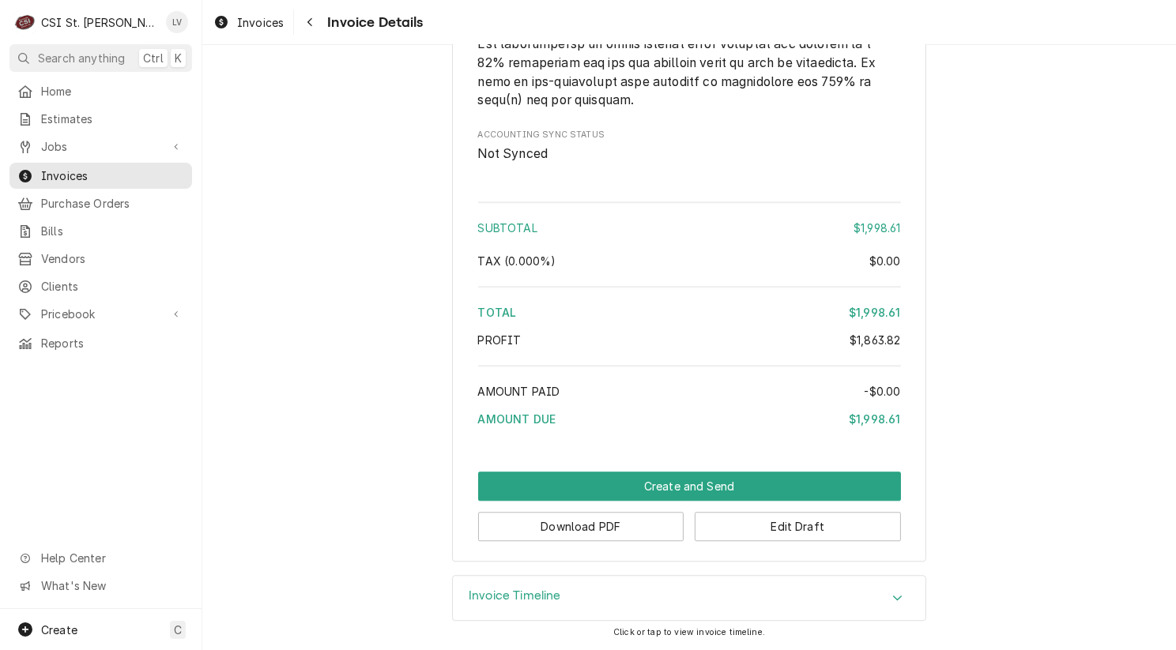
click at [40, 424] on div "Home Estimates Jobs Jobs Job Series Invoices Purchase Orders Bills Vendors Clie…" at bounding box center [100, 343] width 201 height 531
click at [216, 23] on icon "Dynamic Content Wrapper" at bounding box center [221, 22] width 13 height 13
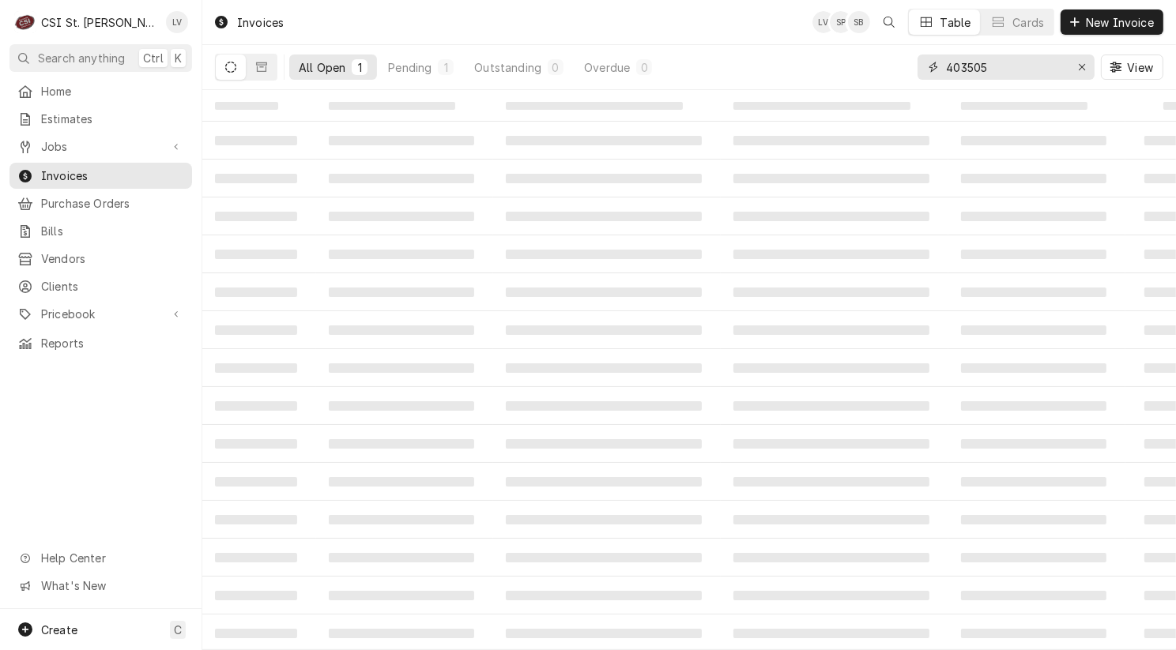
click at [1015, 66] on input "403505" at bounding box center [1005, 67] width 119 height 25
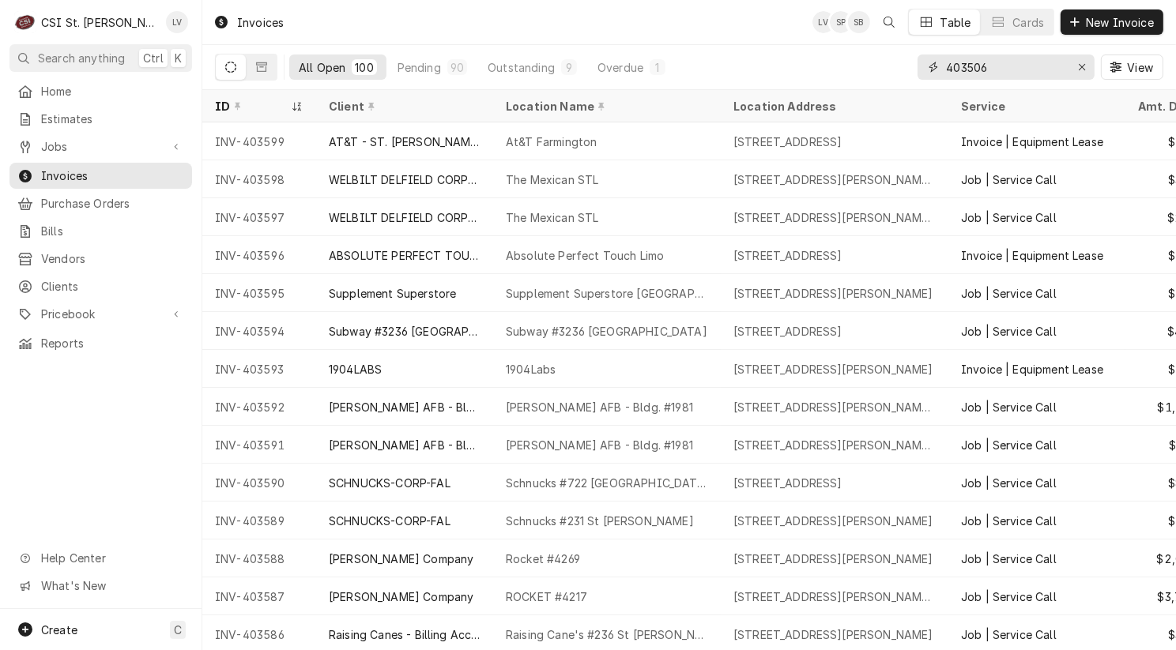
type input "403506"
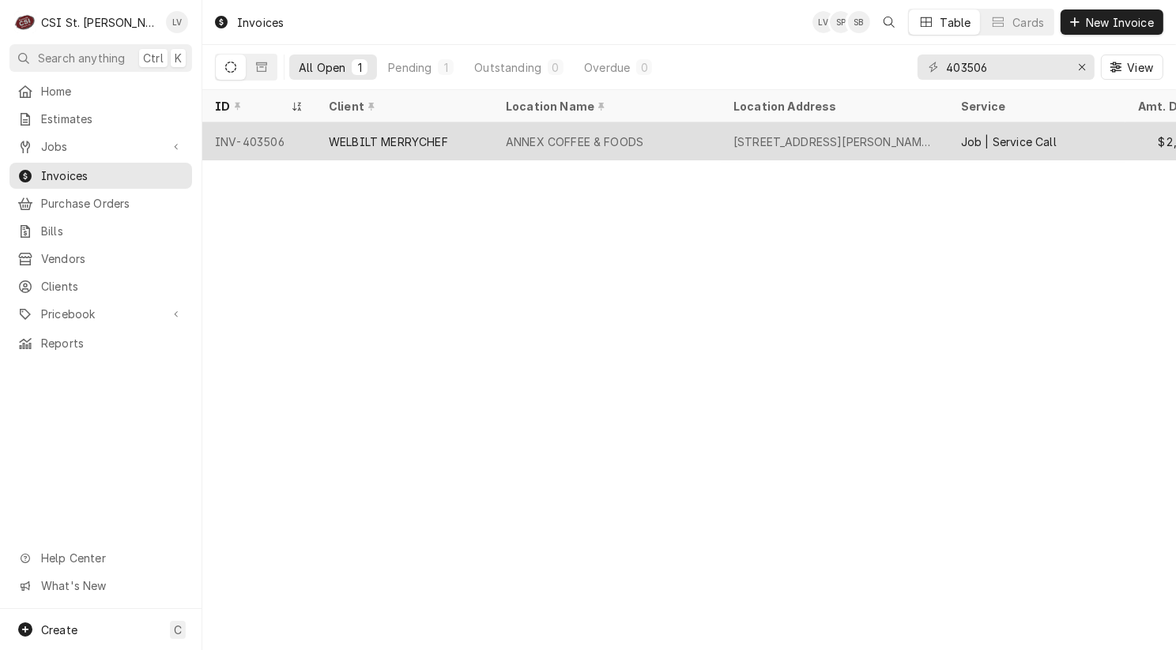
click at [411, 152] on div "WELBILT MERRYCHEF" at bounding box center [404, 141] width 177 height 38
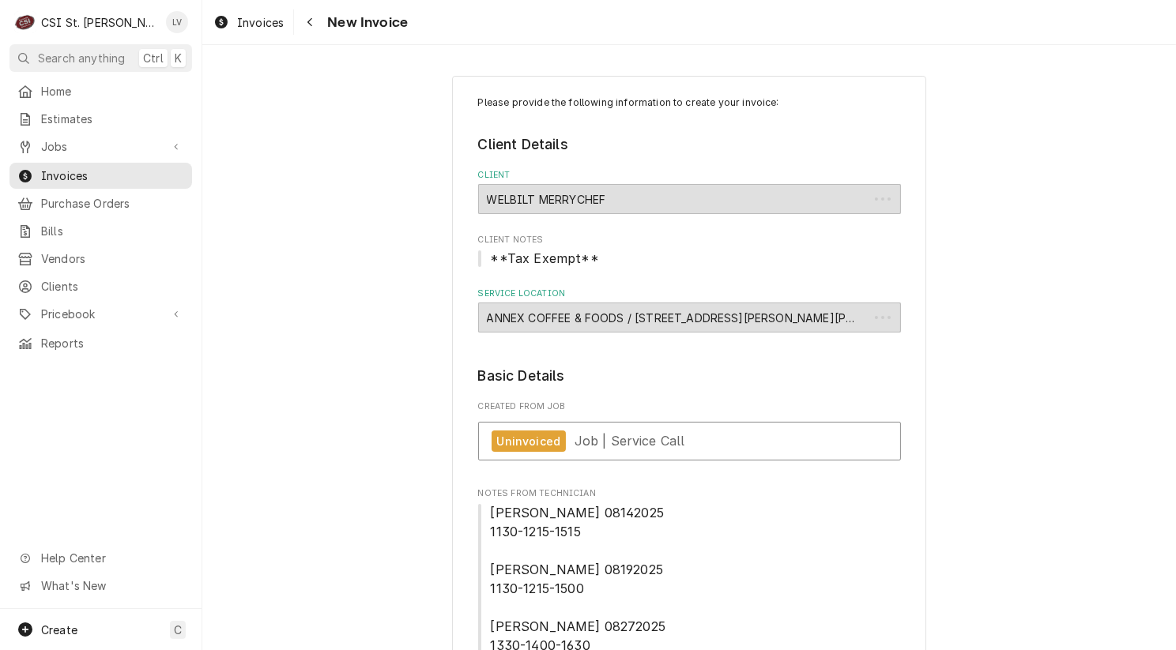
type textarea "x"
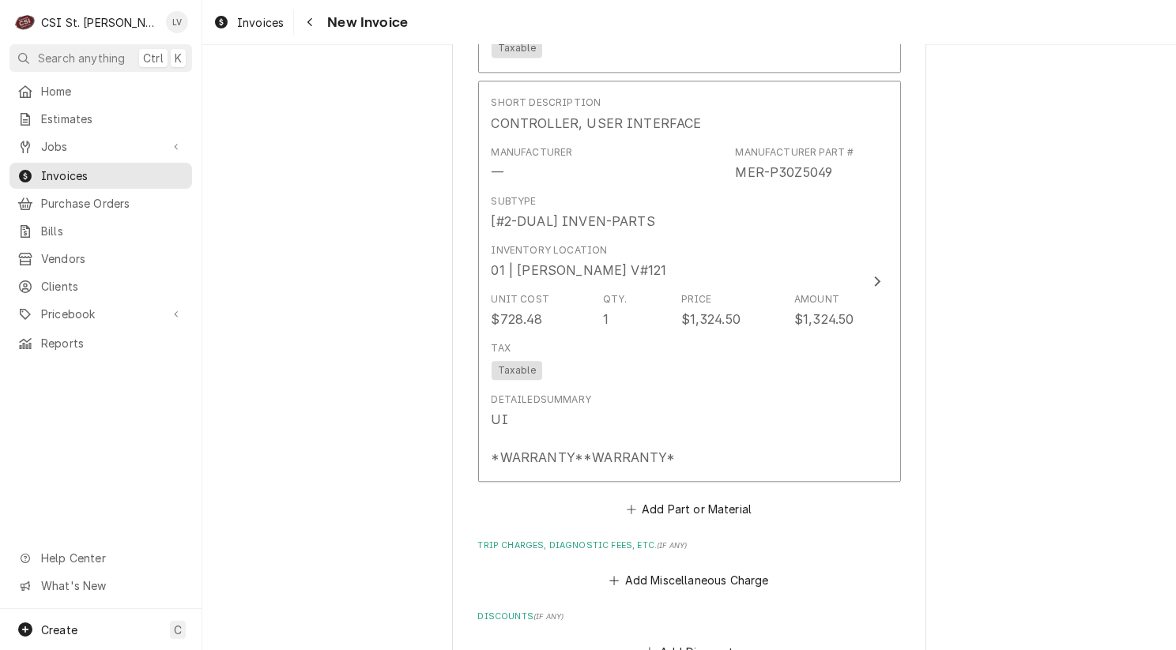
scroll to position [3950, 0]
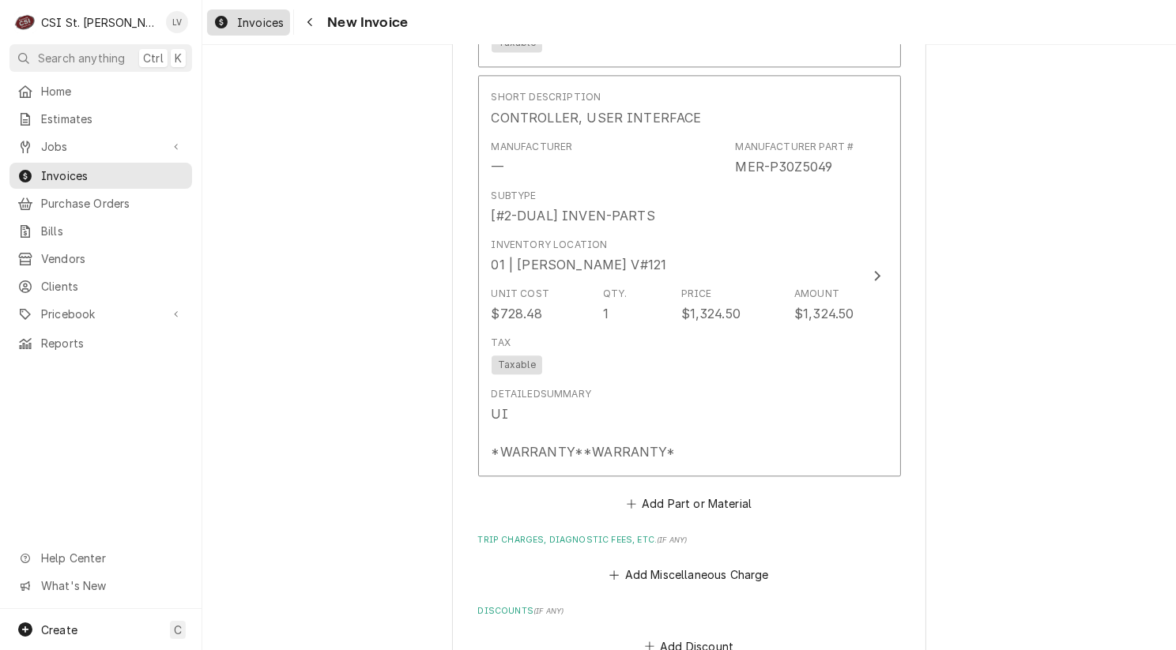
click at [237, 21] on span "Invoices" at bounding box center [260, 22] width 47 height 17
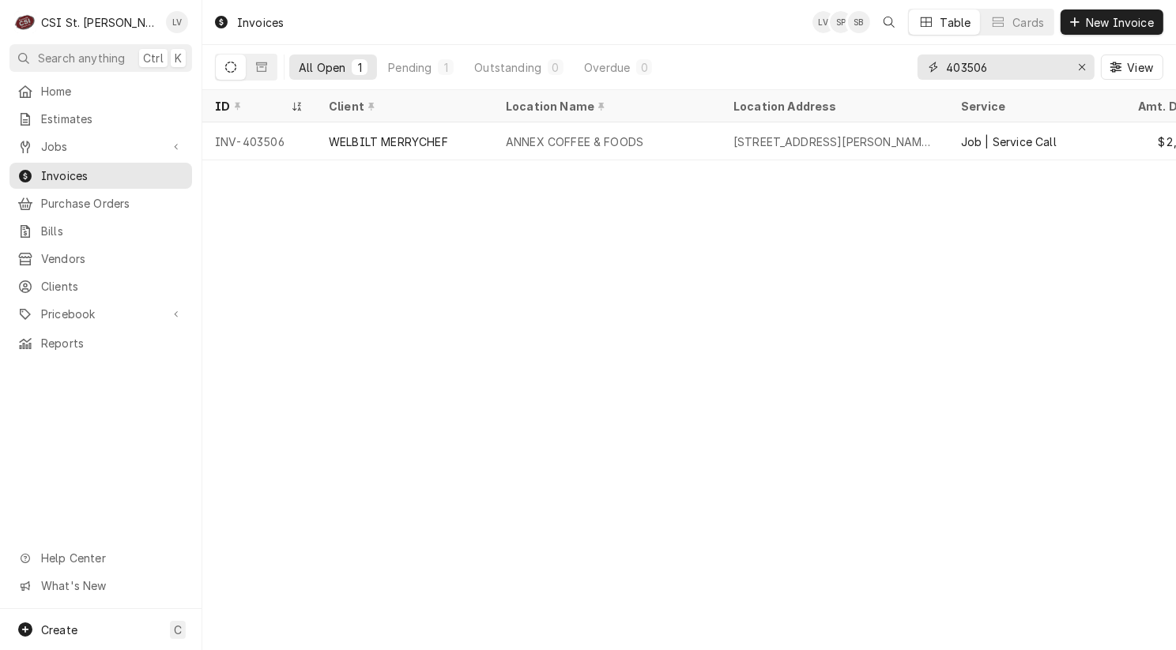
click at [1003, 67] on input "403506" at bounding box center [1005, 67] width 119 height 25
type input "403507"
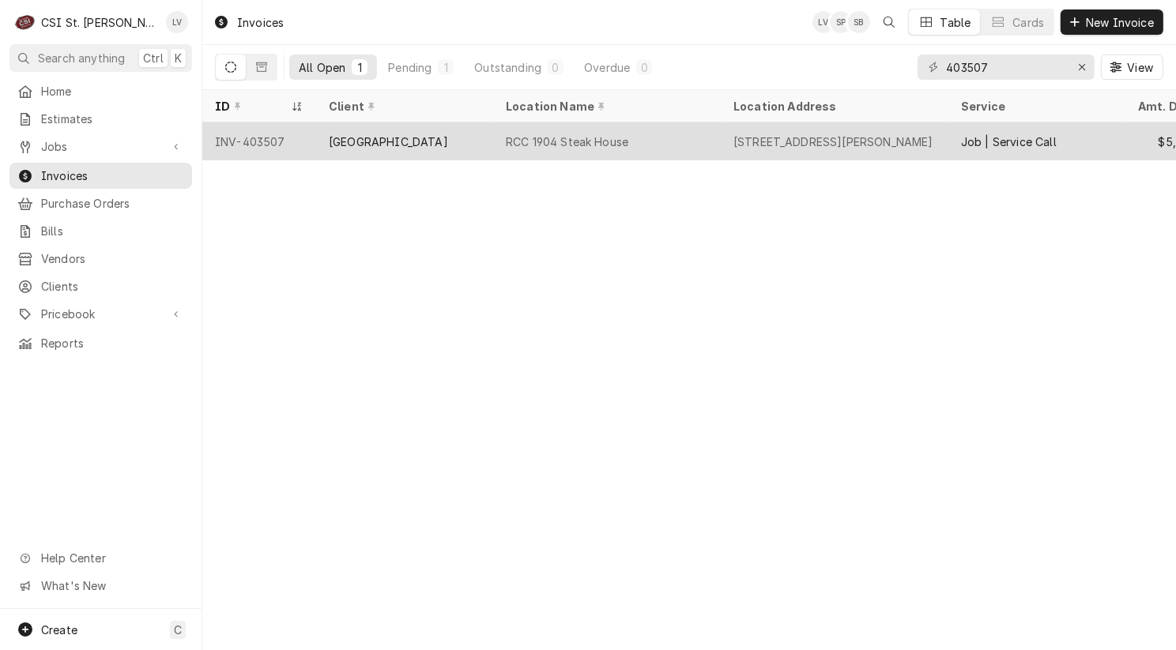
click at [368, 142] on div "[GEOGRAPHIC_DATA]" at bounding box center [388, 142] width 119 height 17
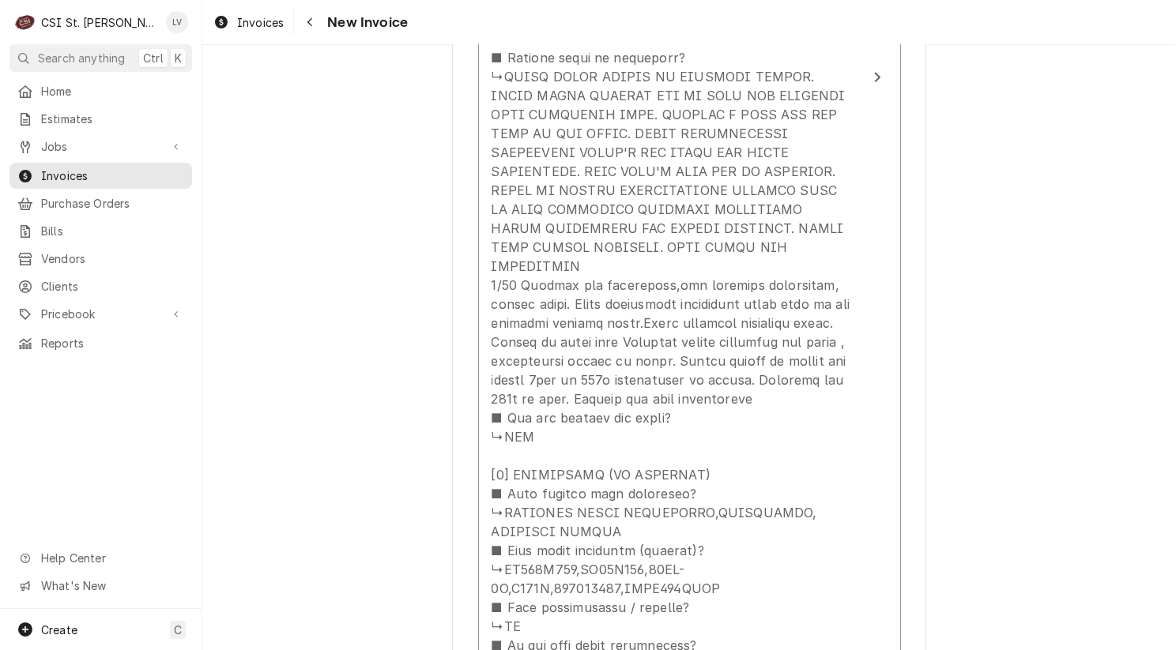
scroll to position [2212, 0]
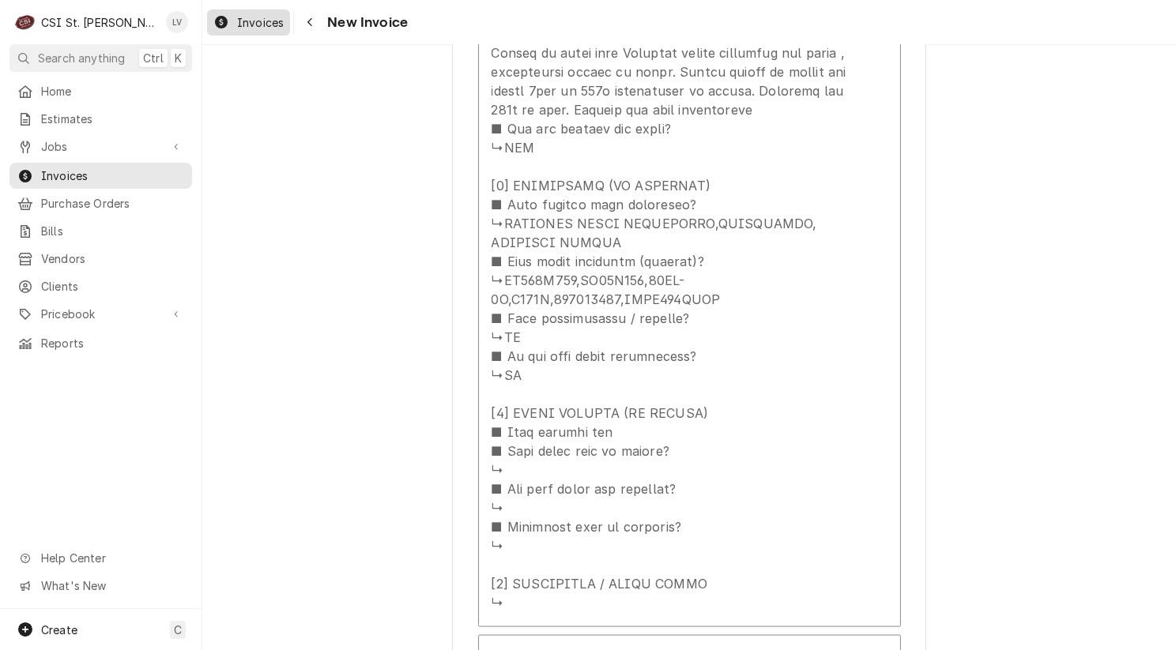
click at [246, 28] on span "Invoices" at bounding box center [260, 22] width 47 height 17
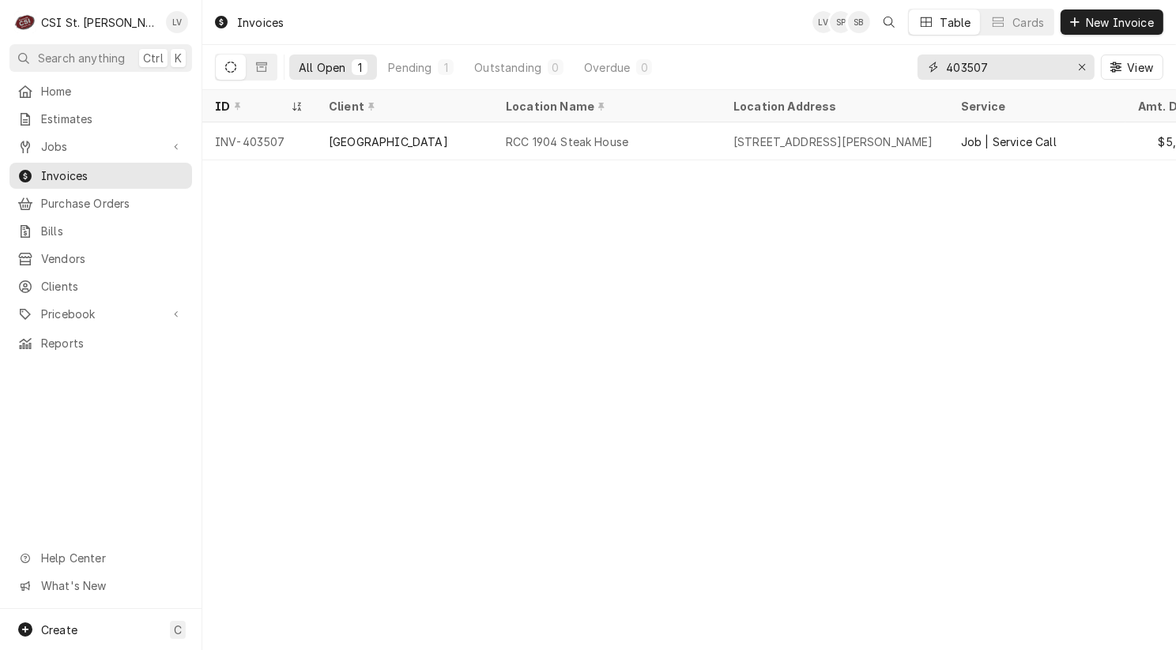
click at [1007, 62] on input "403507" at bounding box center [1005, 67] width 119 height 25
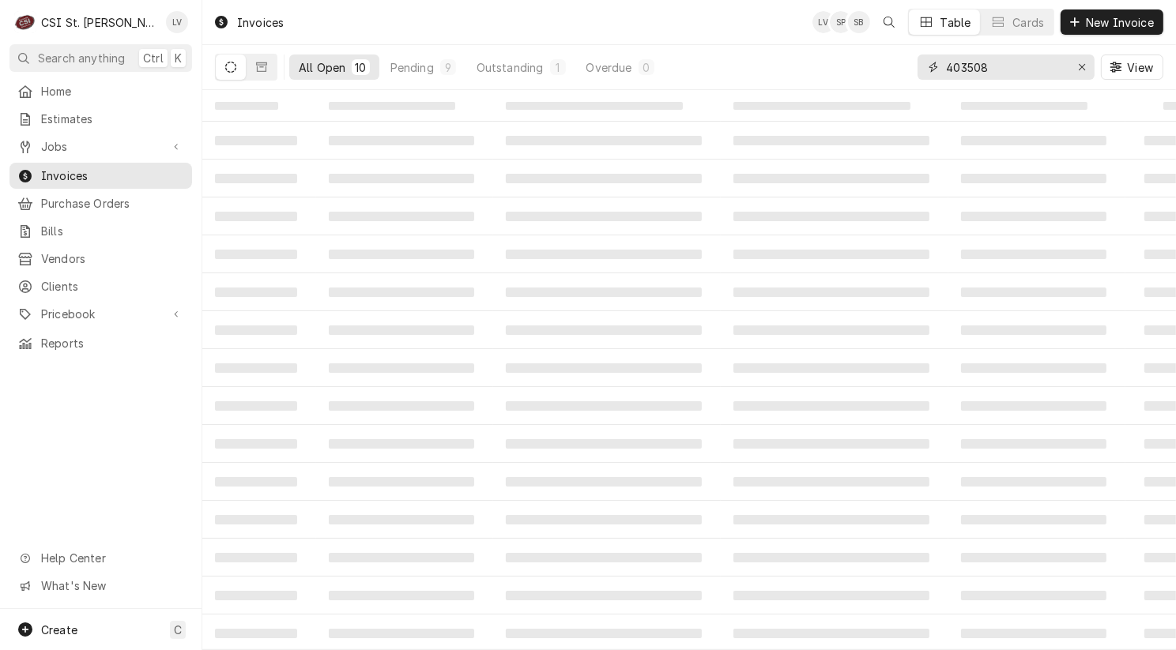
type input "403508"
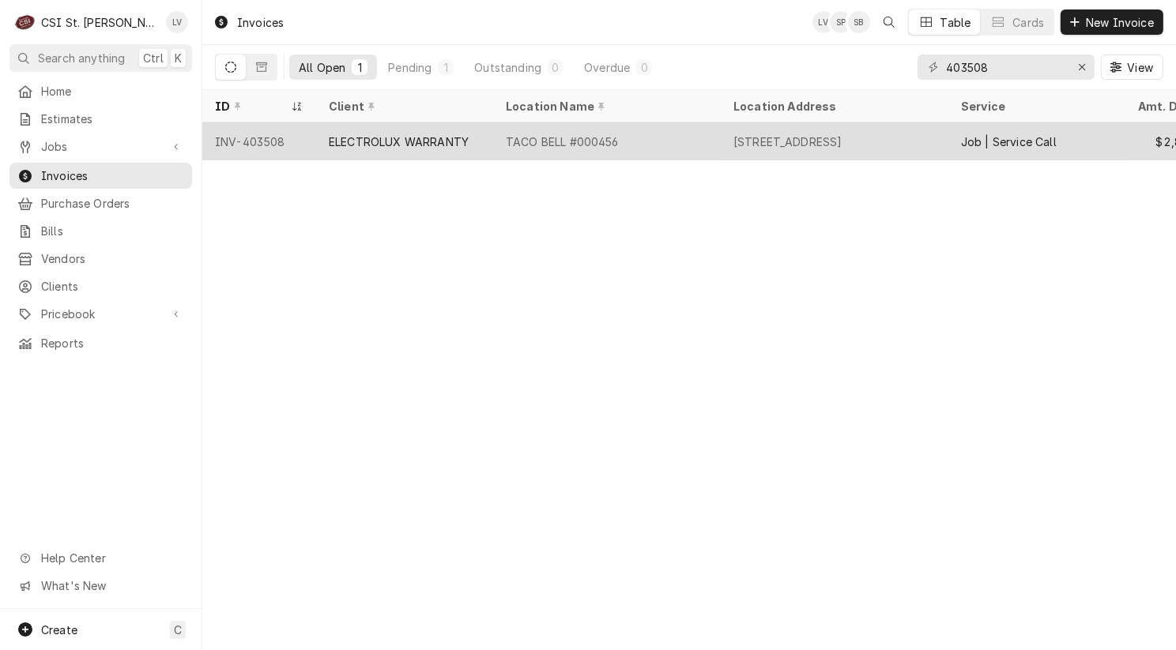
click at [357, 150] on div "ELECTROLUX WARRANTY" at bounding box center [404, 141] width 177 height 38
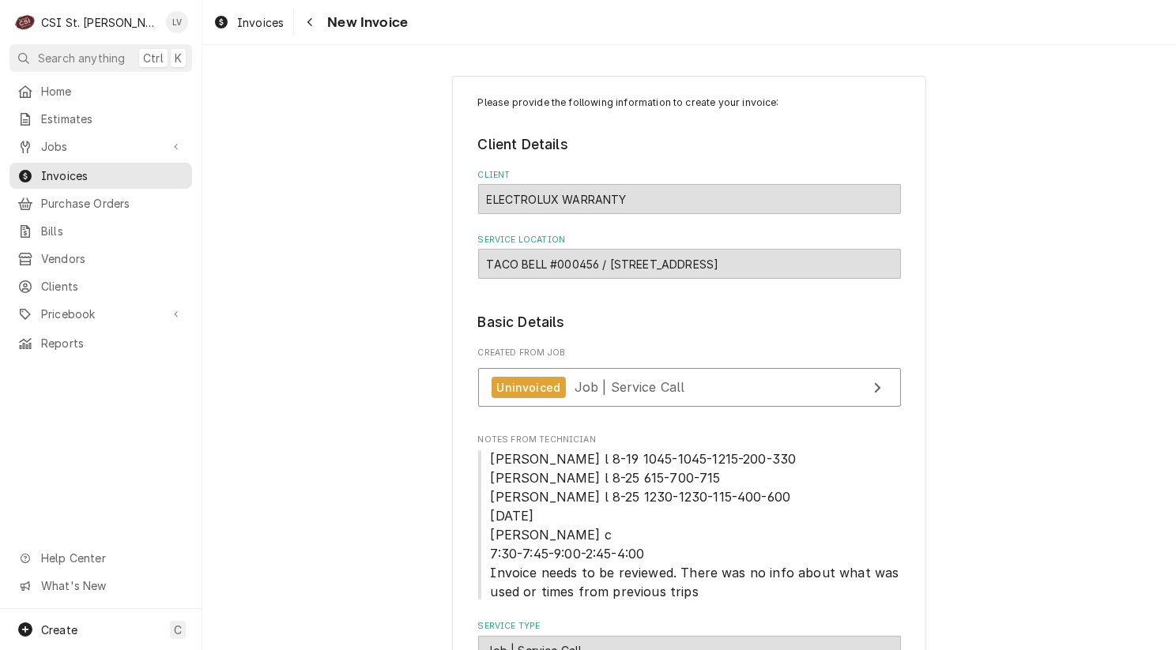
click at [245, 37] on div "Invoices New Invoice" at bounding box center [688, 22] width 973 height 44
click at [250, 23] on span "Invoices" at bounding box center [260, 22] width 47 height 17
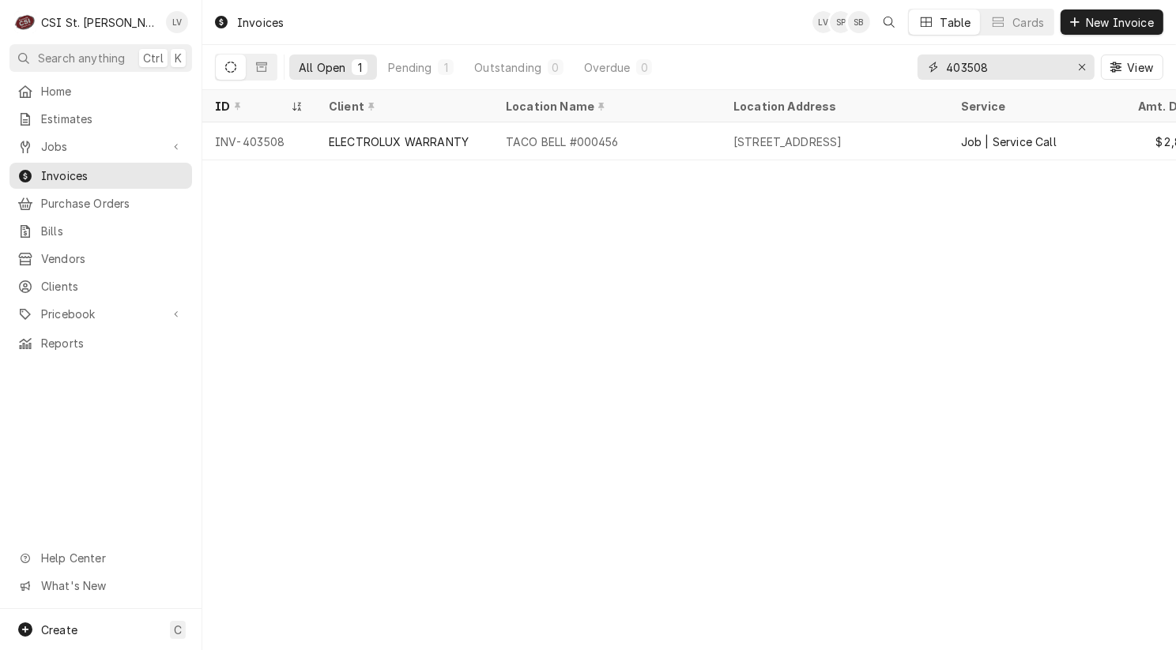
click at [1007, 66] on input "403508" at bounding box center [1005, 67] width 119 height 25
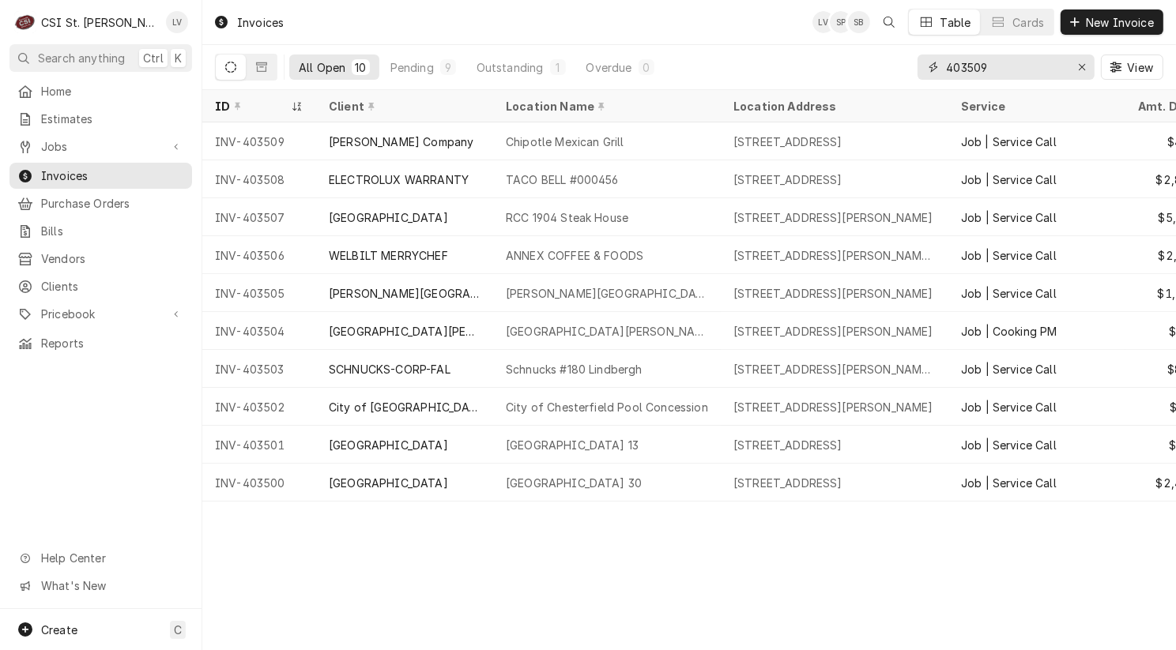
type input "403509"
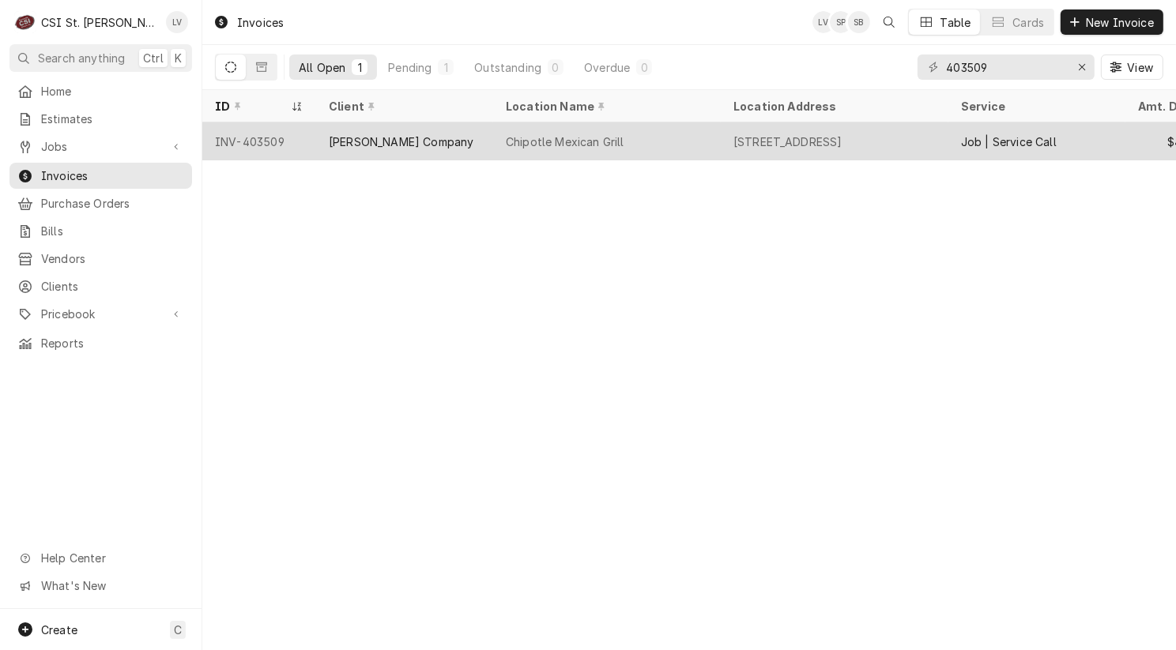
click at [341, 151] on div "[PERSON_NAME] Company" at bounding box center [404, 141] width 177 height 38
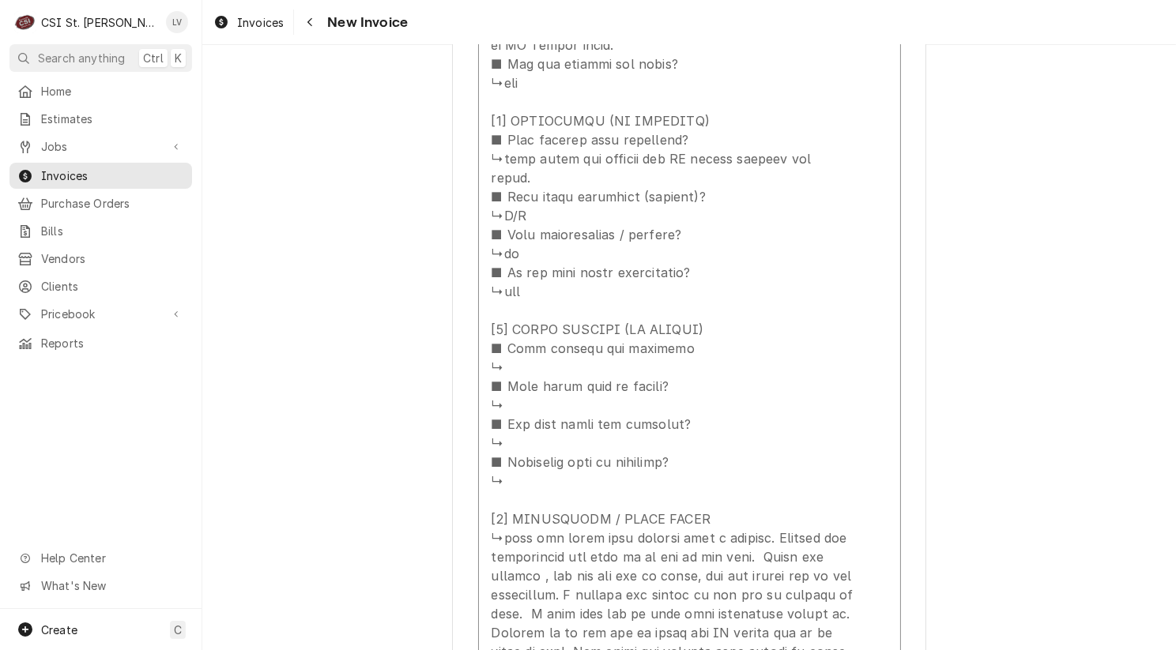
scroll to position [2528, 0]
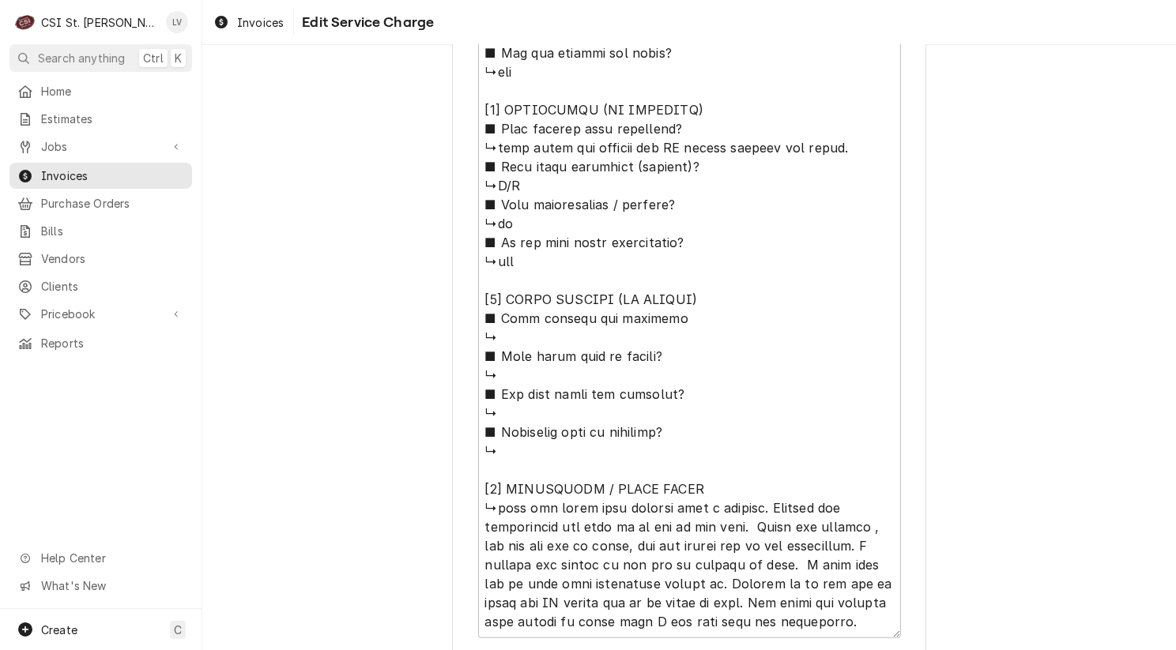
scroll to position [1432, 0]
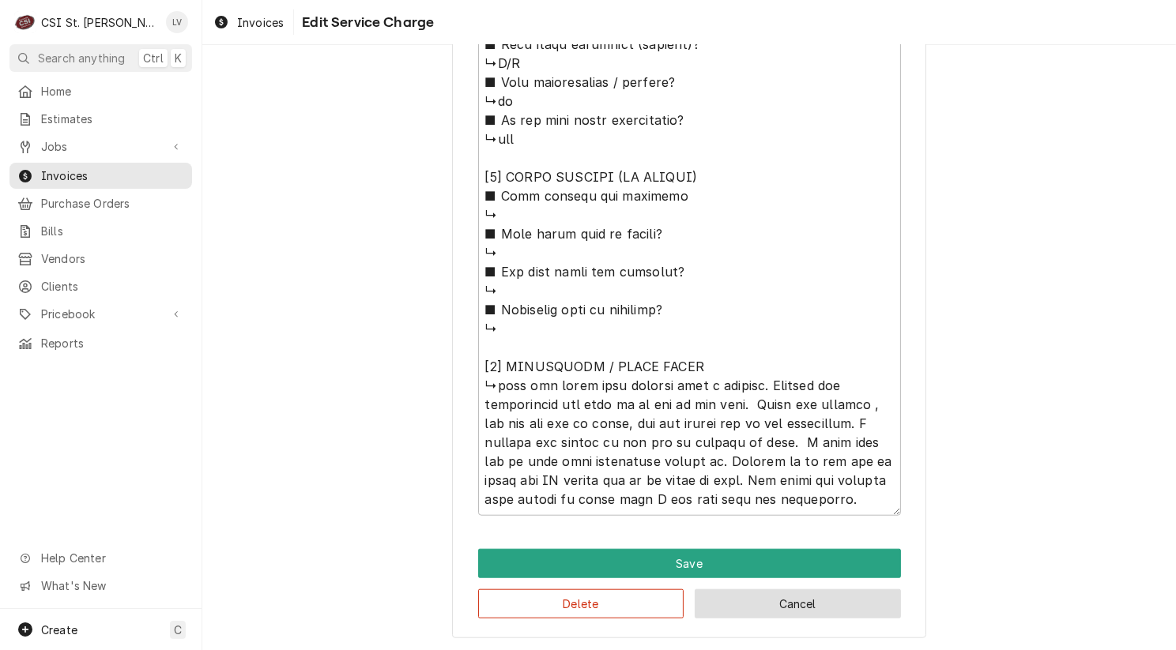
click at [801, 604] on button "Cancel" at bounding box center [797, 603] width 206 height 29
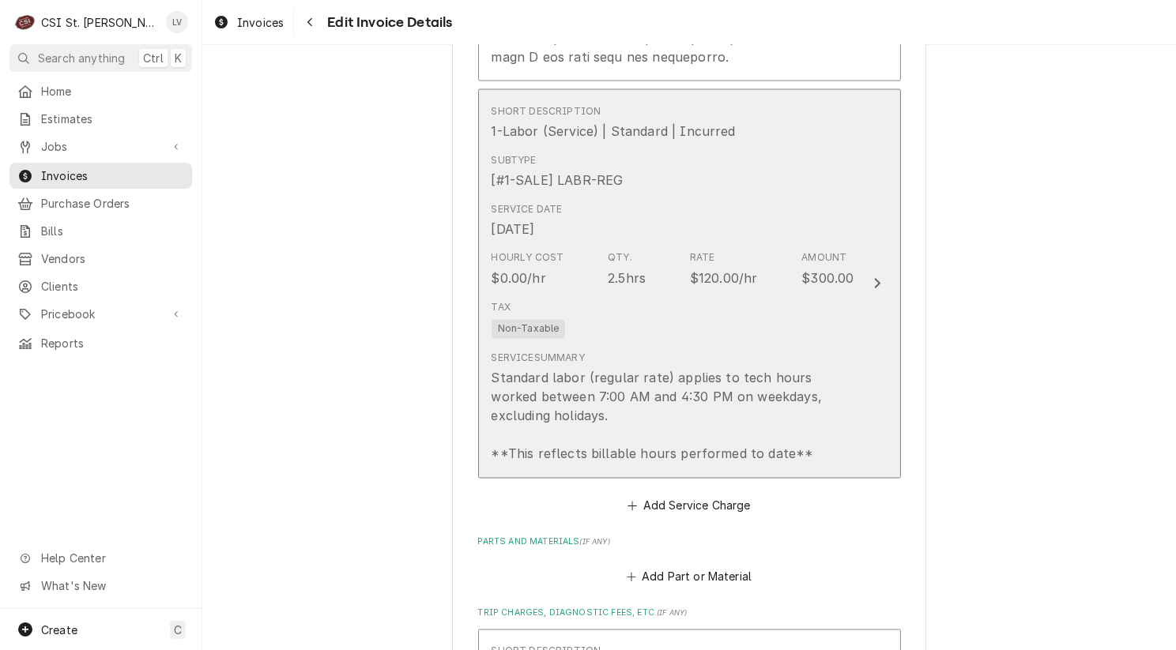
click at [711, 423] on div "Standard labor (regular rate) applies to tech hours worked between 7:00 AM and …" at bounding box center [672, 416] width 363 height 95
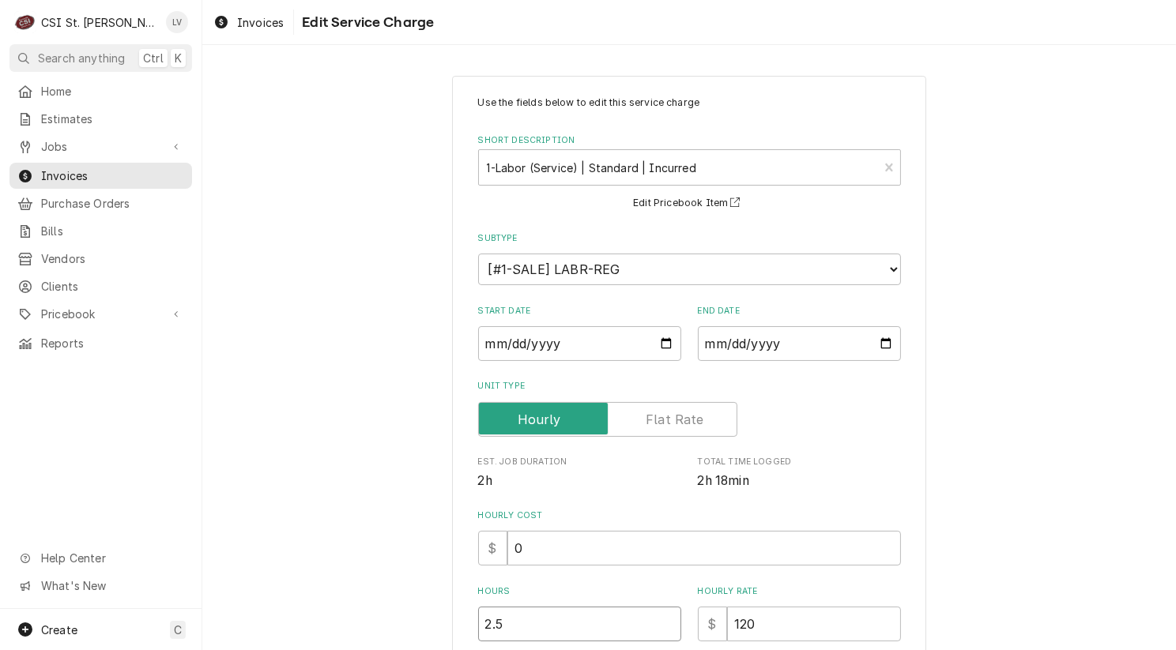
click at [468, 630] on div "Use the fields below to edit this service charge Short Description 1-Labor (Ser…" at bounding box center [689, 555] width 474 height 959
click at [415, 632] on div "Use the fields below to edit this service charge Short Description 1-Labor (Ser…" at bounding box center [688, 555] width 973 height 987
click at [606, 629] on input "2.5" at bounding box center [579, 624] width 203 height 35
type textarea "x"
type input "2"
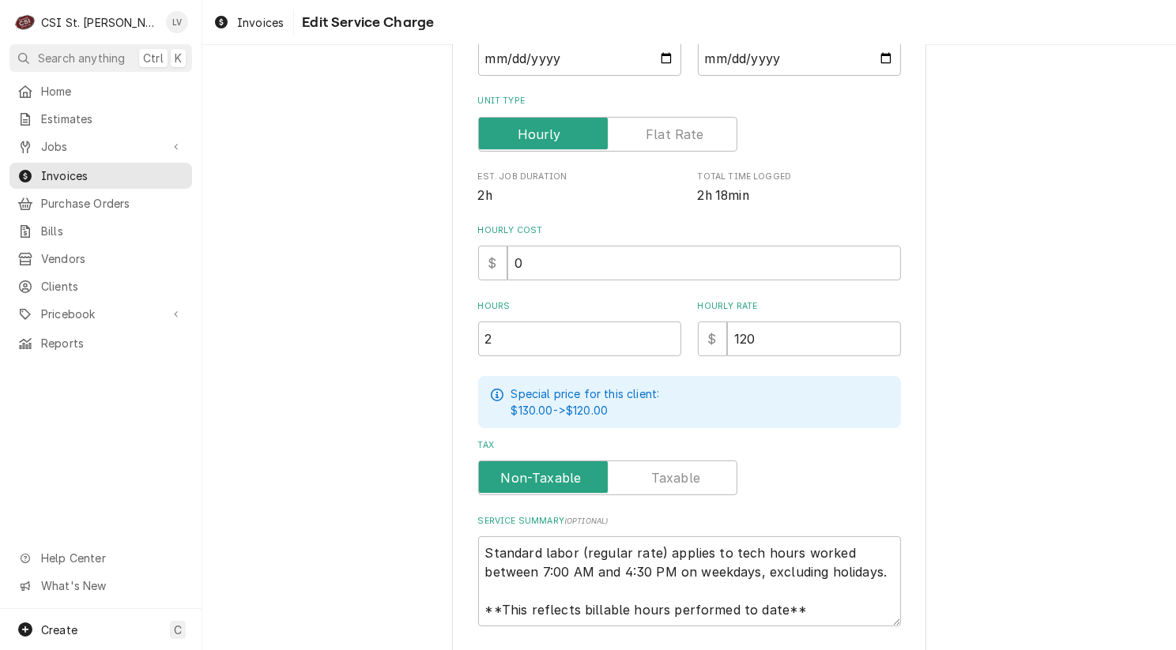
scroll to position [394, 0]
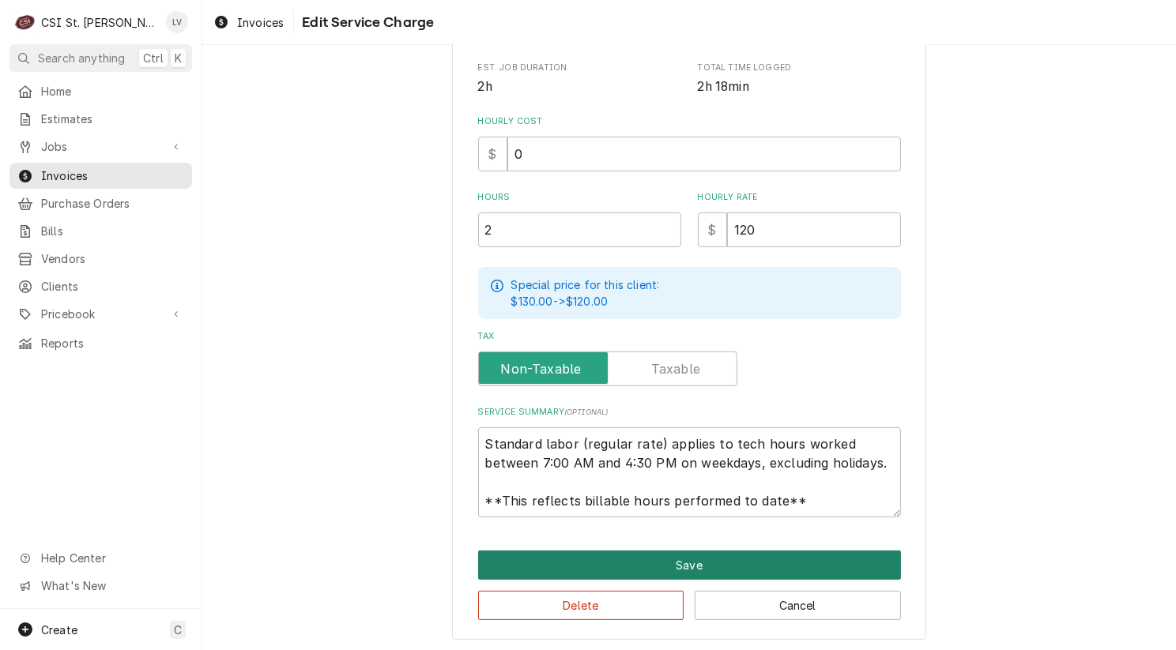
click at [679, 559] on button "Save" at bounding box center [689, 565] width 423 height 29
type textarea "x"
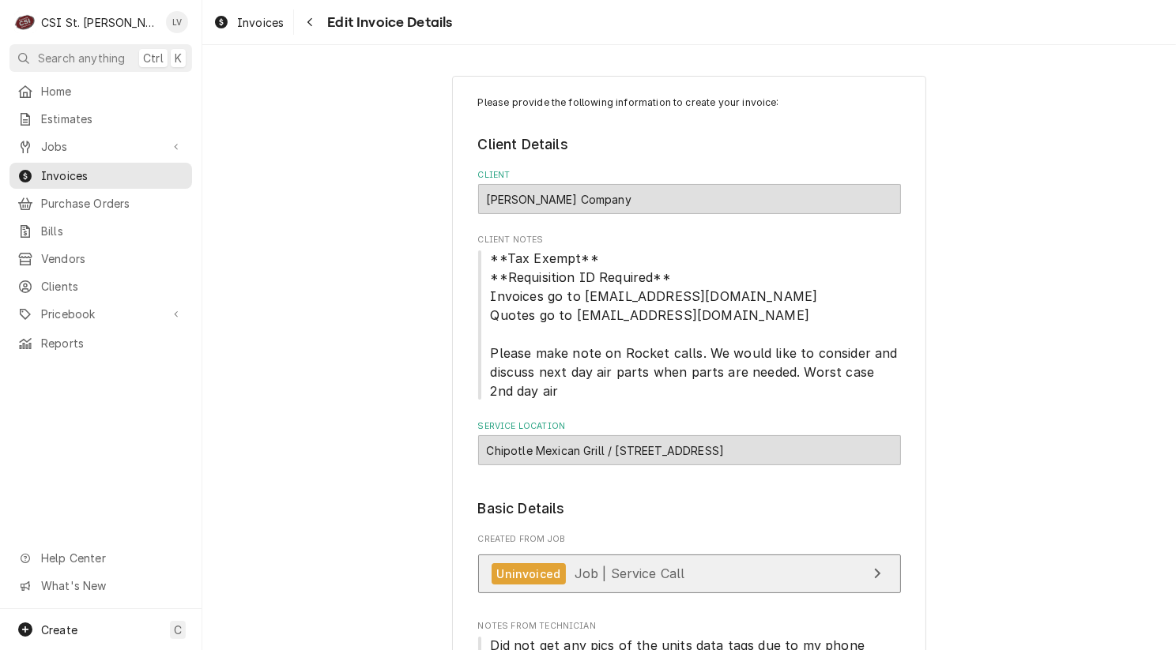
click at [668, 569] on span "Job | Service Call" at bounding box center [629, 574] width 111 height 16
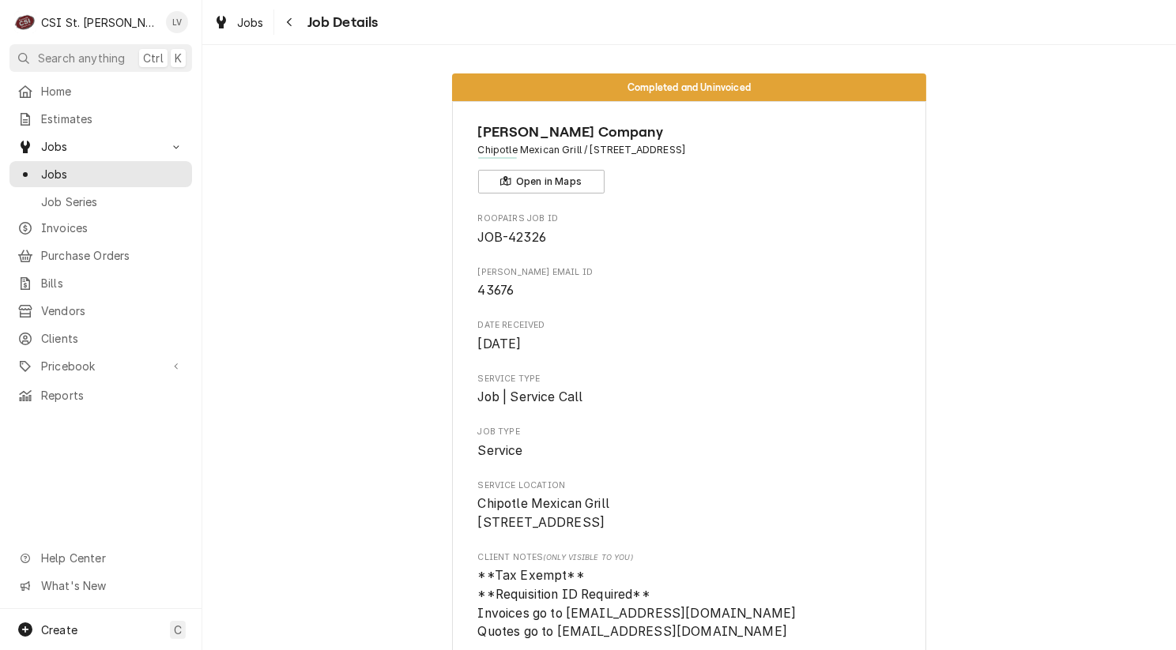
scroll to position [79, 0]
